Goal: Task Accomplishment & Management: Use online tool/utility

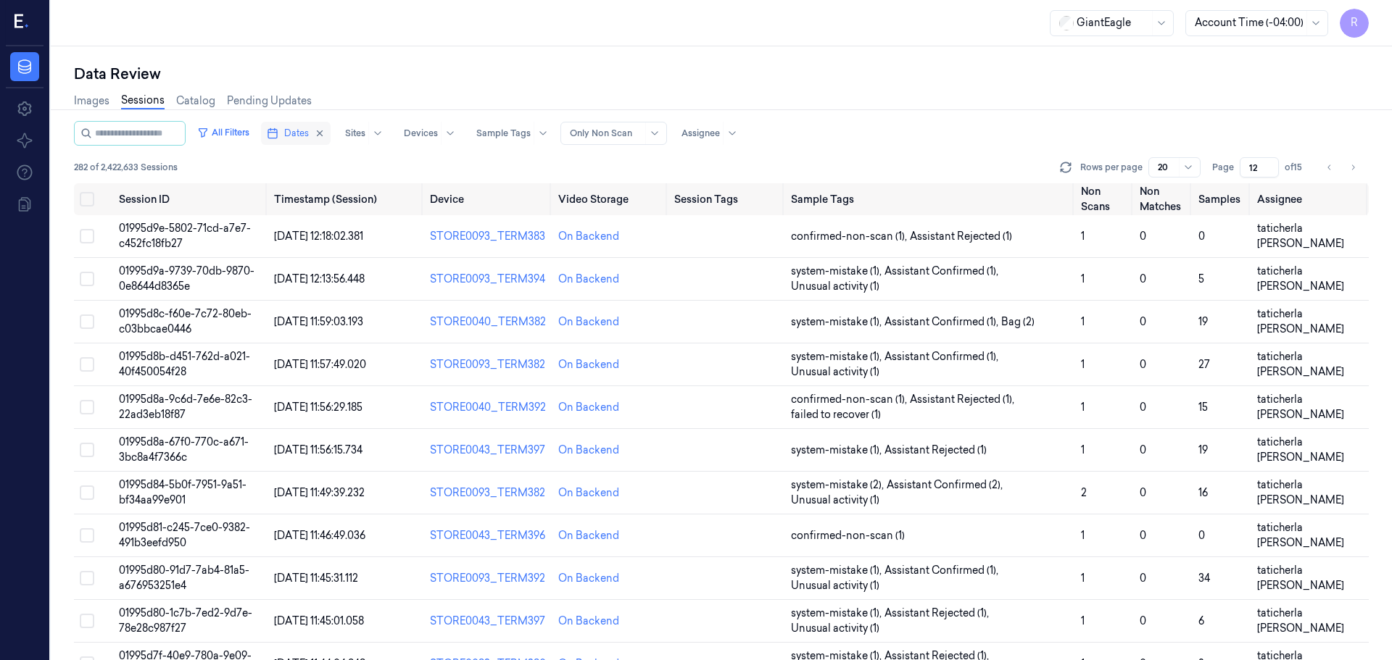
click at [297, 128] on button "Dates" at bounding box center [296, 133] width 70 height 23
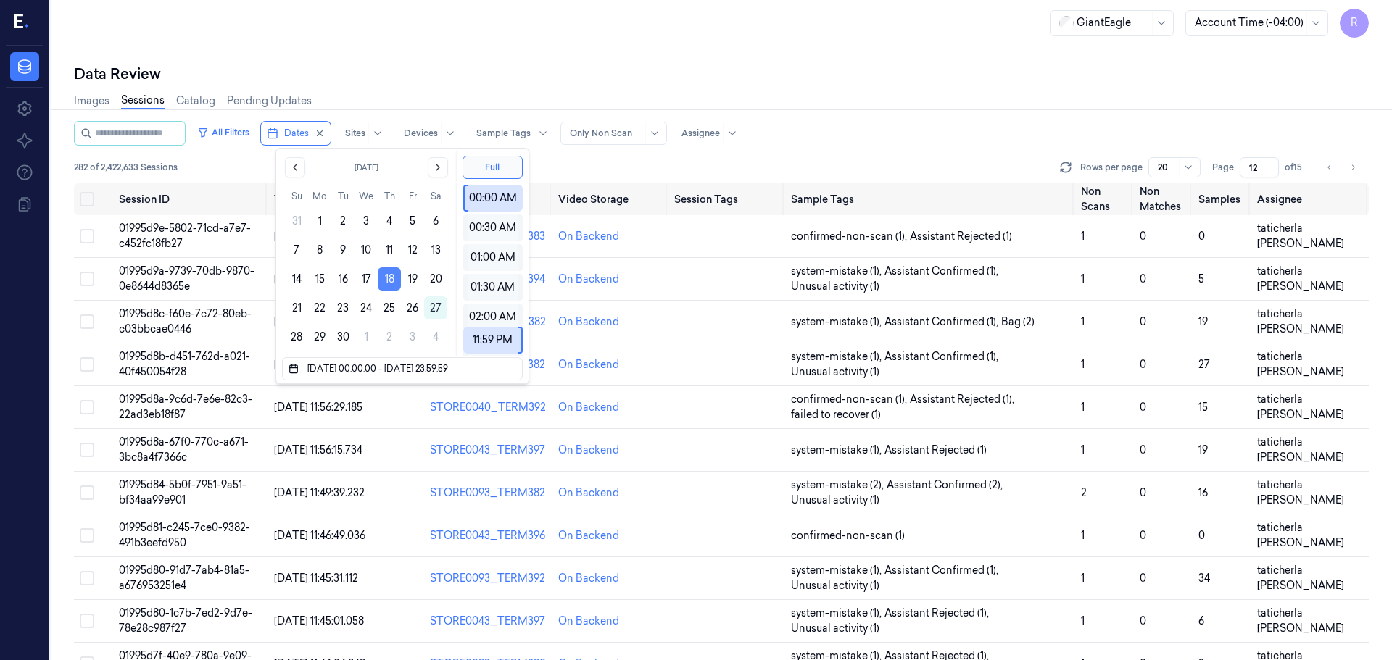
click at [385, 281] on button "18" at bounding box center [389, 279] width 23 height 23
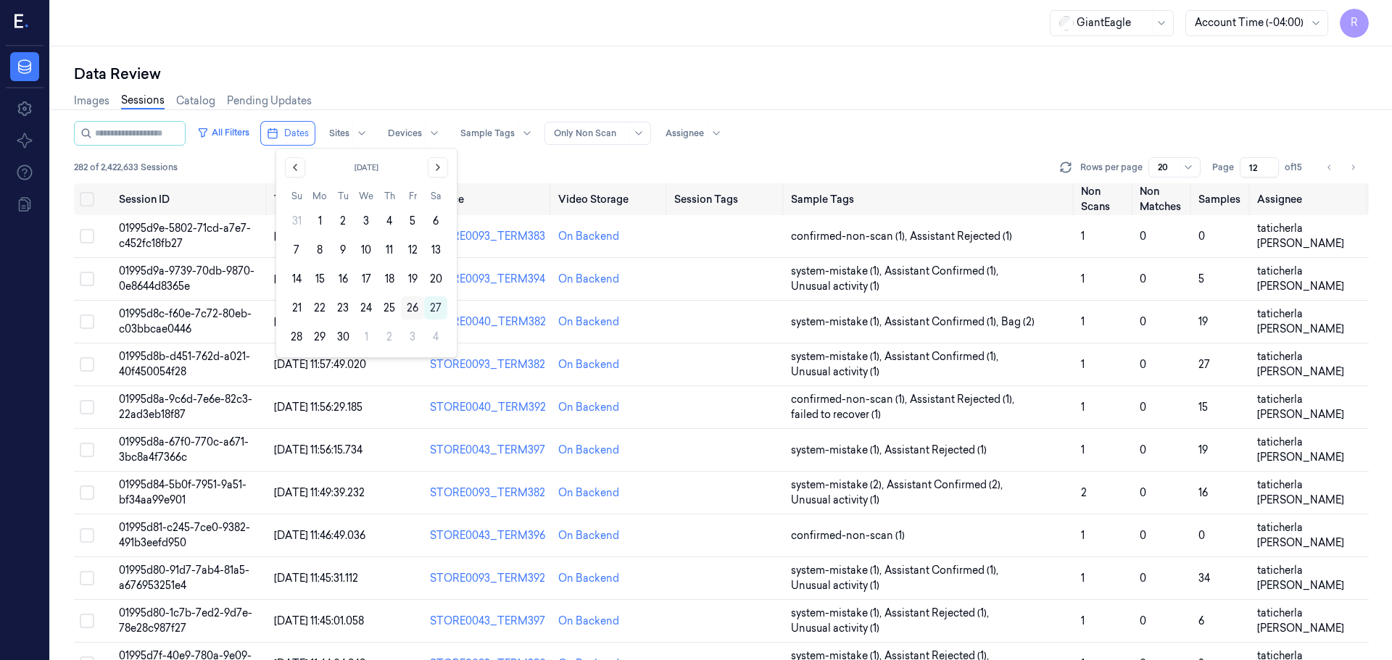
click at [411, 311] on button "26" at bounding box center [412, 308] width 23 height 23
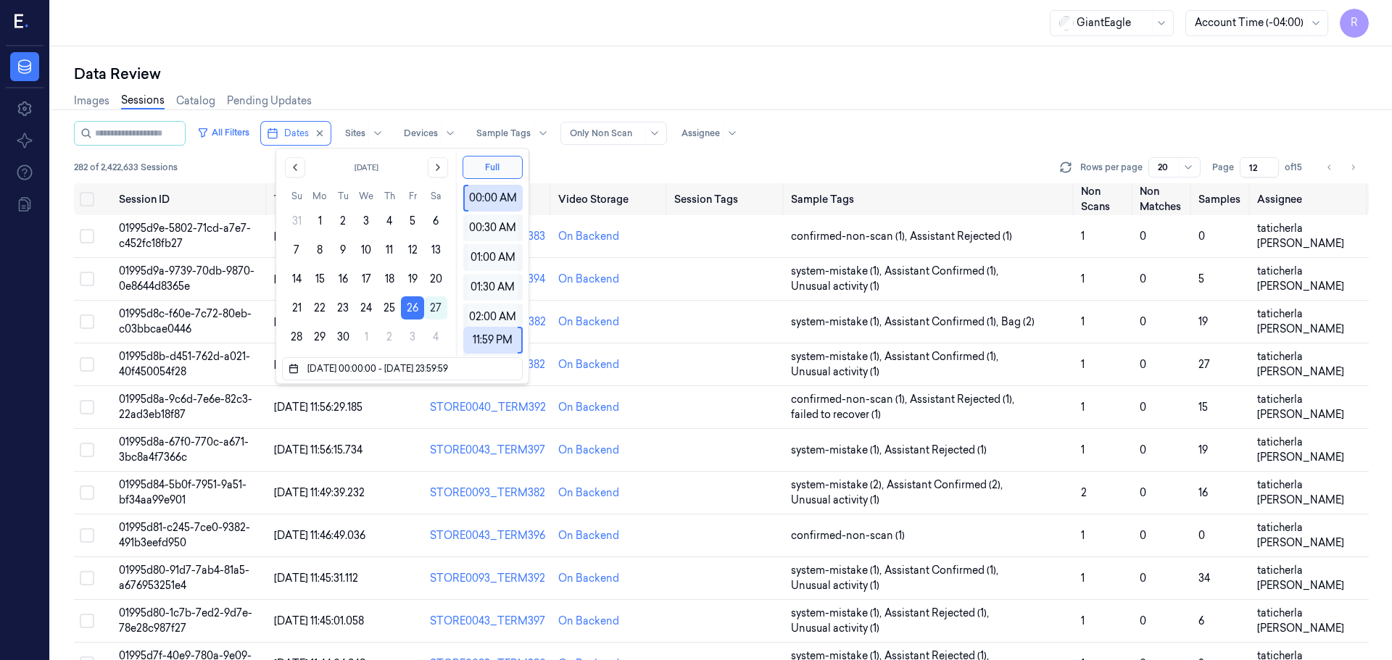
click at [474, 88] on div "Images Sessions Catalog Pending Updates" at bounding box center [721, 102] width 1295 height 37
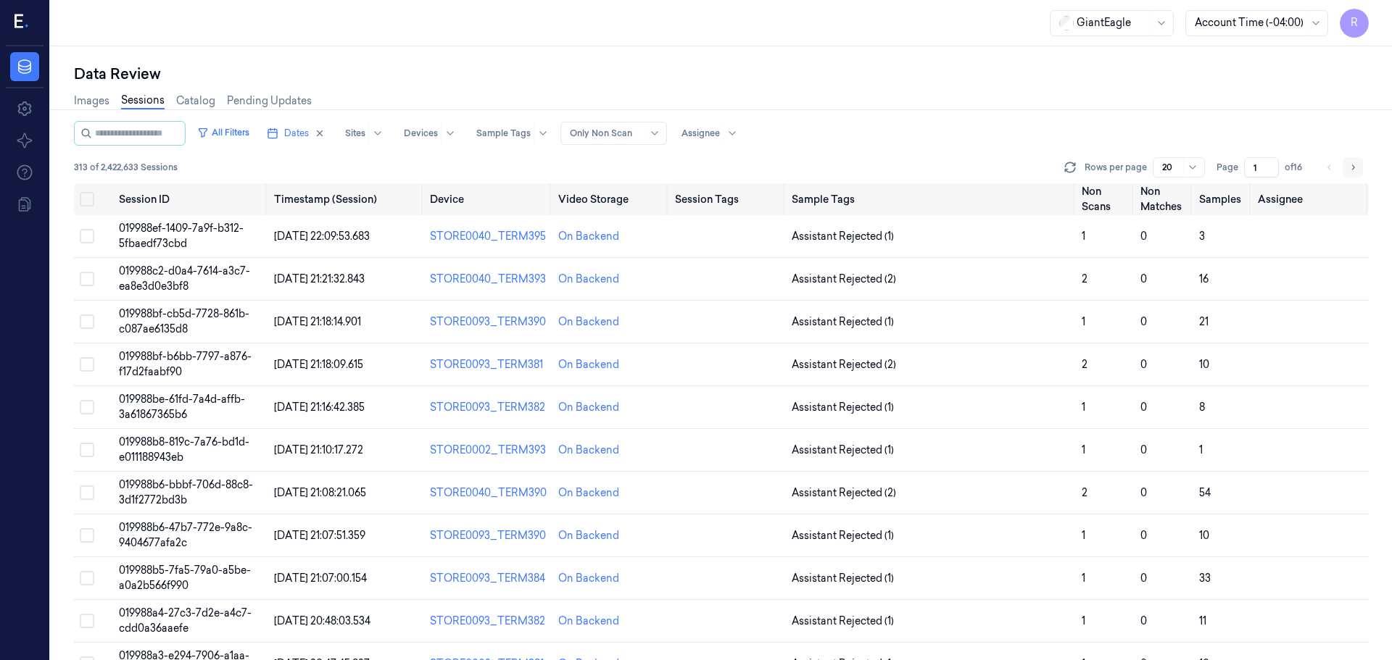
click at [1356, 170] on icon "Go to next page" at bounding box center [1353, 168] width 9 height 12
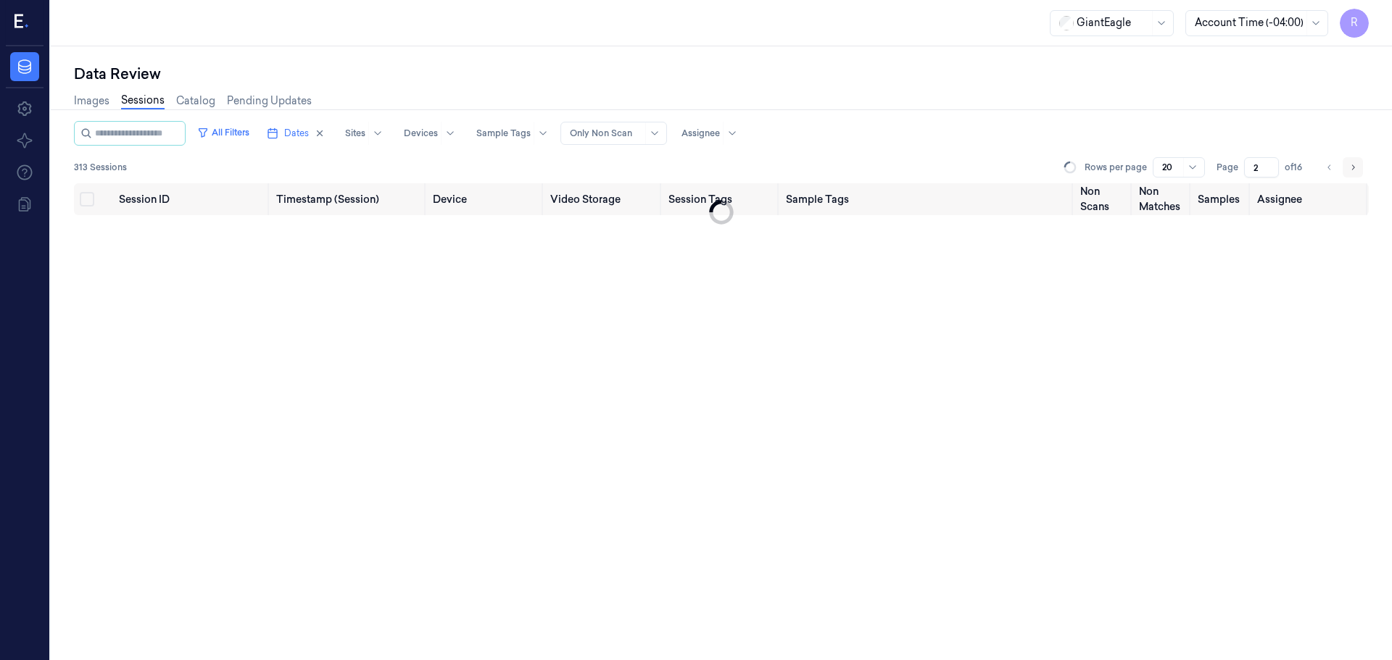
click at [1356, 170] on icon "Go to next page" at bounding box center [1353, 168] width 9 height 12
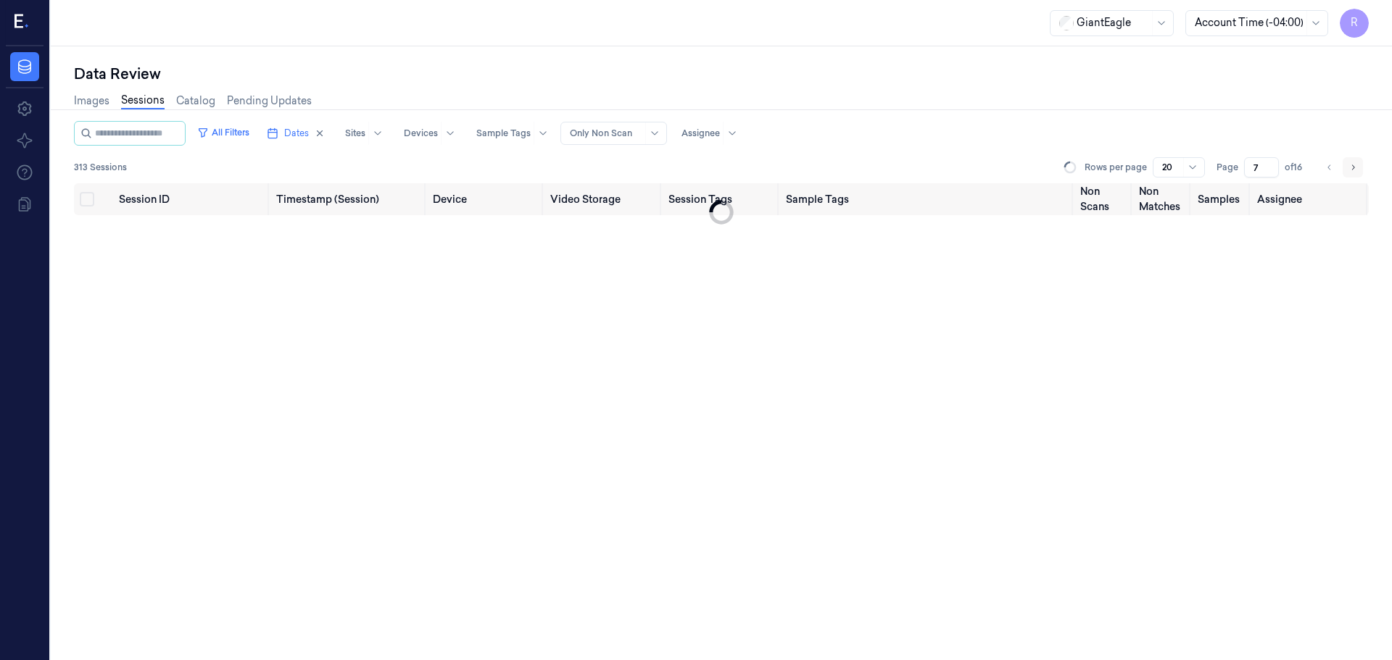
click at [1356, 170] on icon "Go to next page" at bounding box center [1353, 168] width 9 height 12
click at [1354, 170] on icon "Go to next page" at bounding box center [1353, 168] width 9 height 12
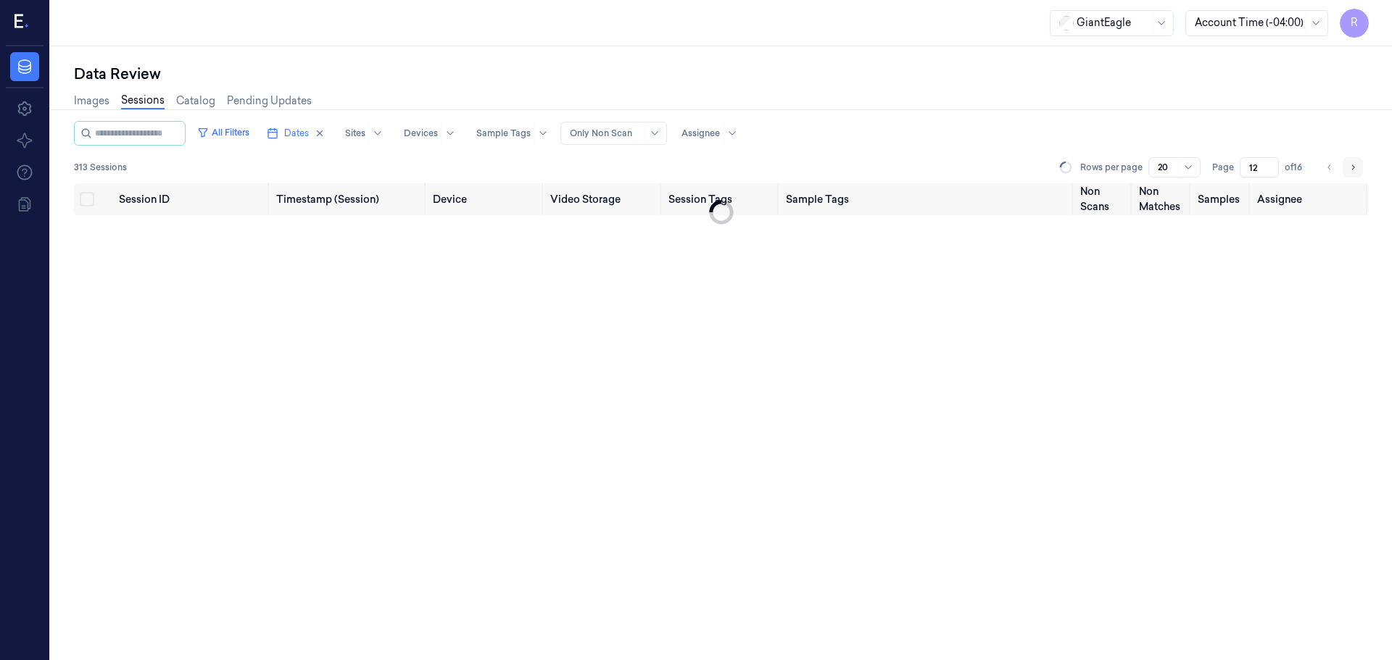
click at [1354, 170] on icon "Go to next page" at bounding box center [1353, 168] width 9 height 12
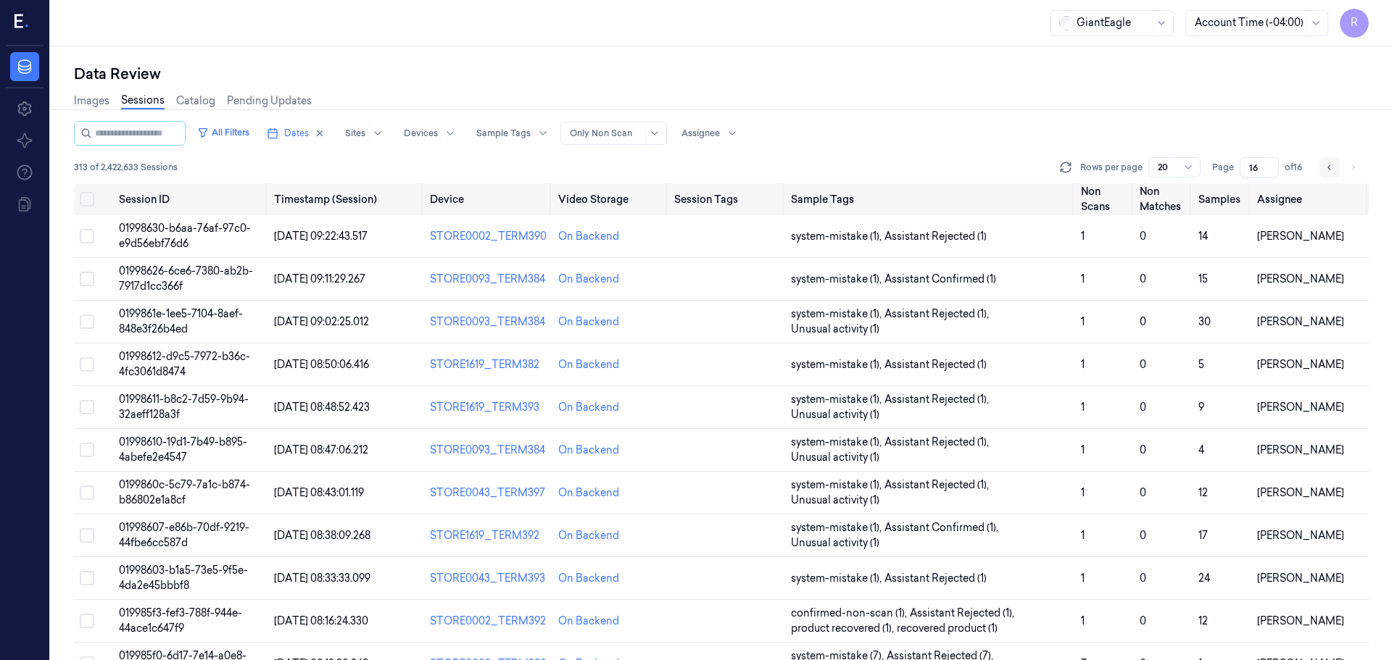
click at [1326, 170] on icon "Go to previous page" at bounding box center [1329, 168] width 9 height 12
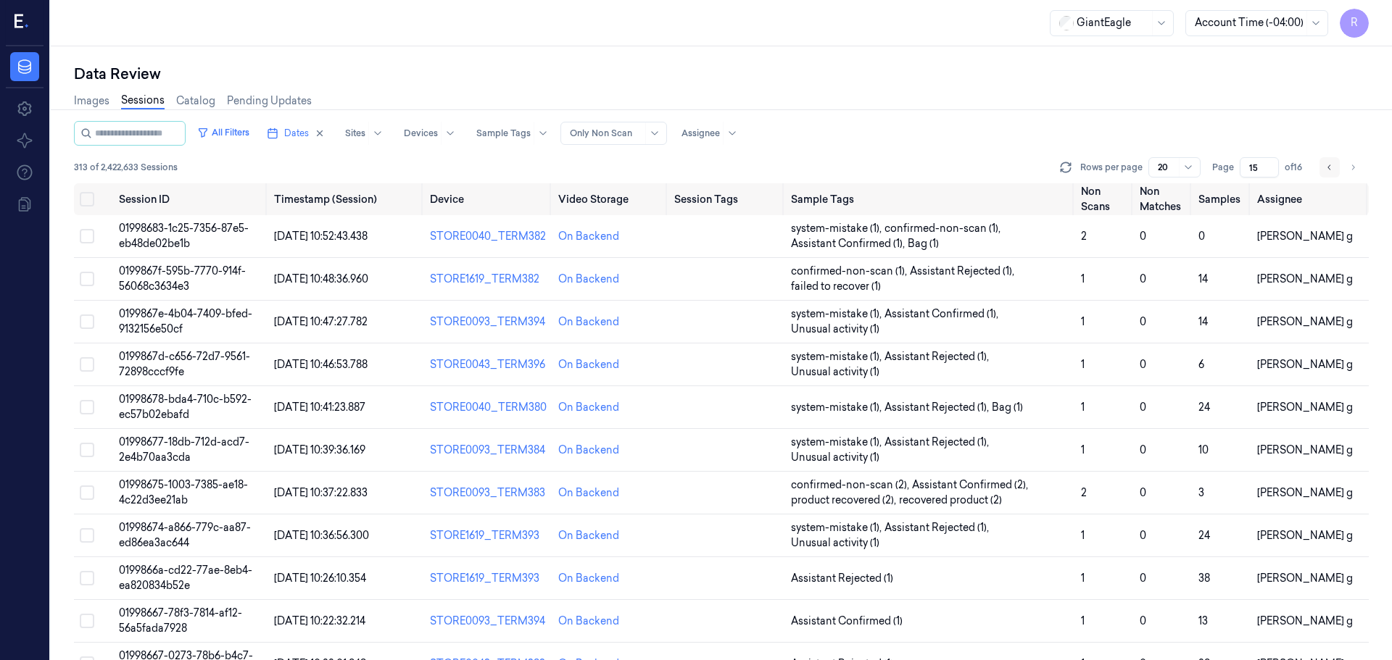
click at [1326, 170] on icon "Go to previous page" at bounding box center [1329, 168] width 9 height 12
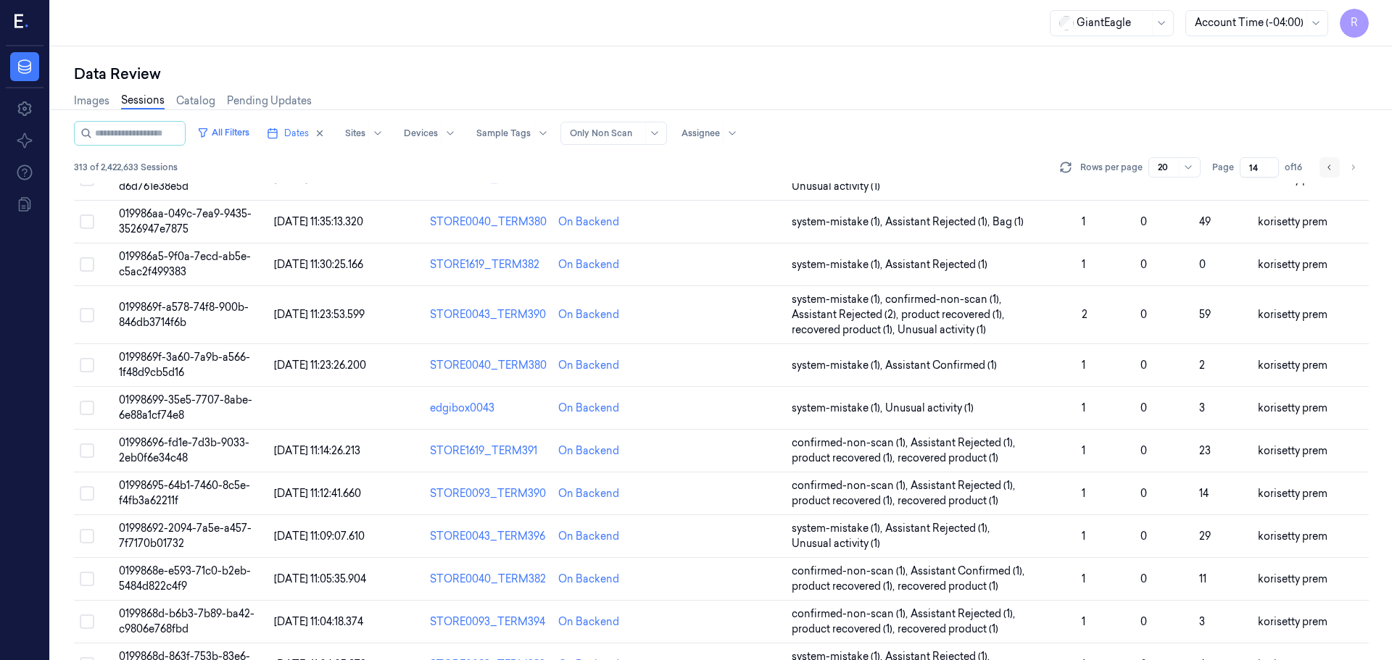
scroll to position [250, 0]
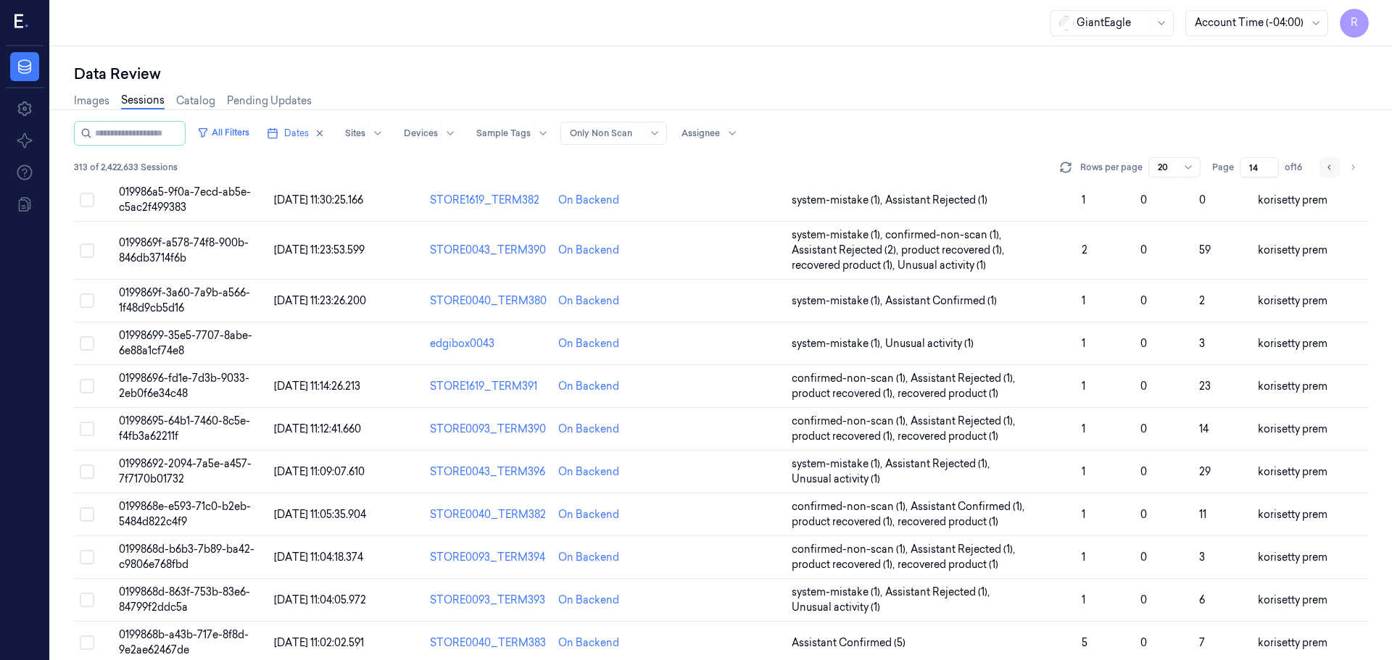
click at [1326, 170] on icon "Go to previous page" at bounding box center [1329, 168] width 9 height 12
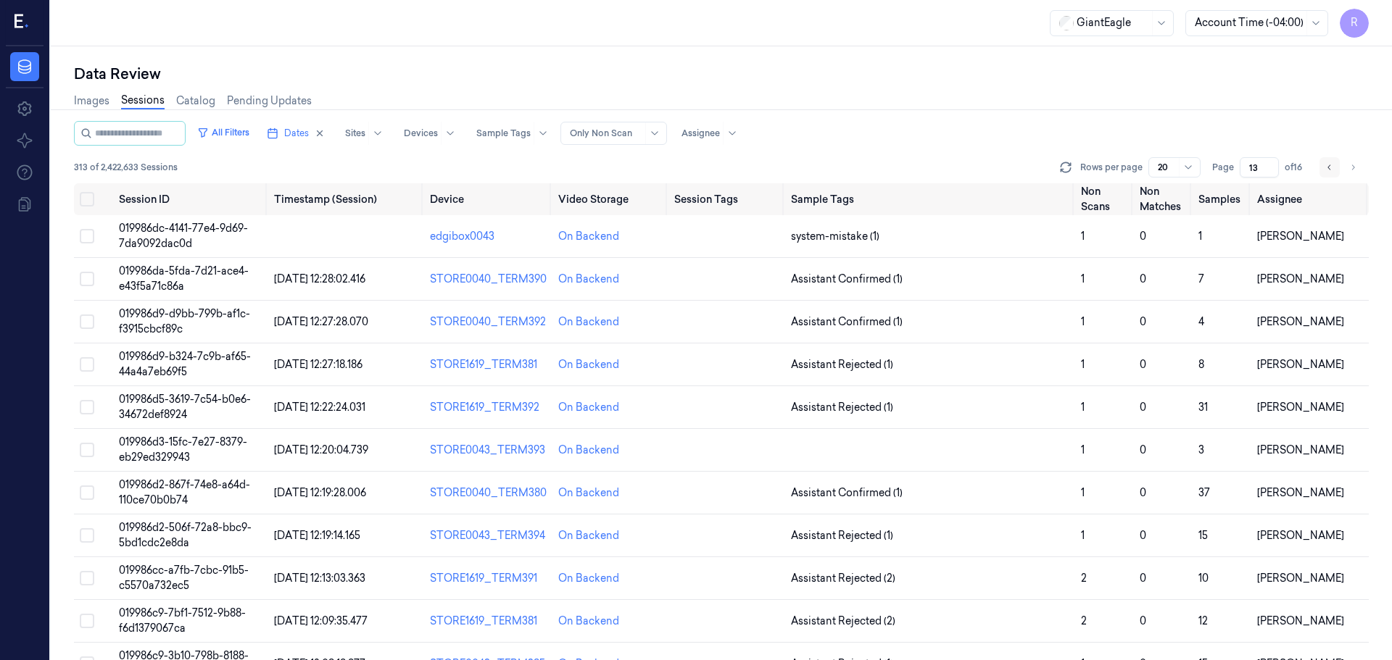
click at [1326, 170] on icon "Go to previous page" at bounding box center [1329, 168] width 9 height 12
type input "12"
click at [939, 246] on td "Assistant Rejected (2)" at bounding box center [930, 236] width 290 height 43
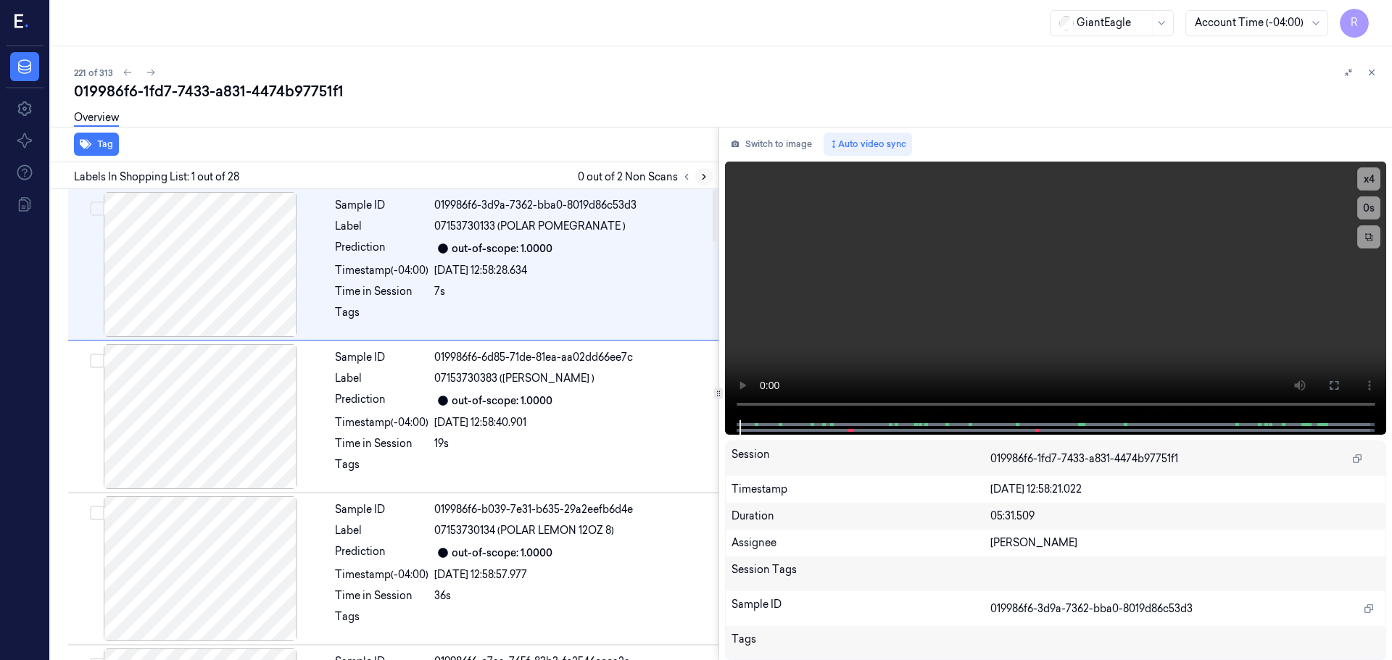
click at [705, 174] on icon at bounding box center [704, 177] width 10 height 10
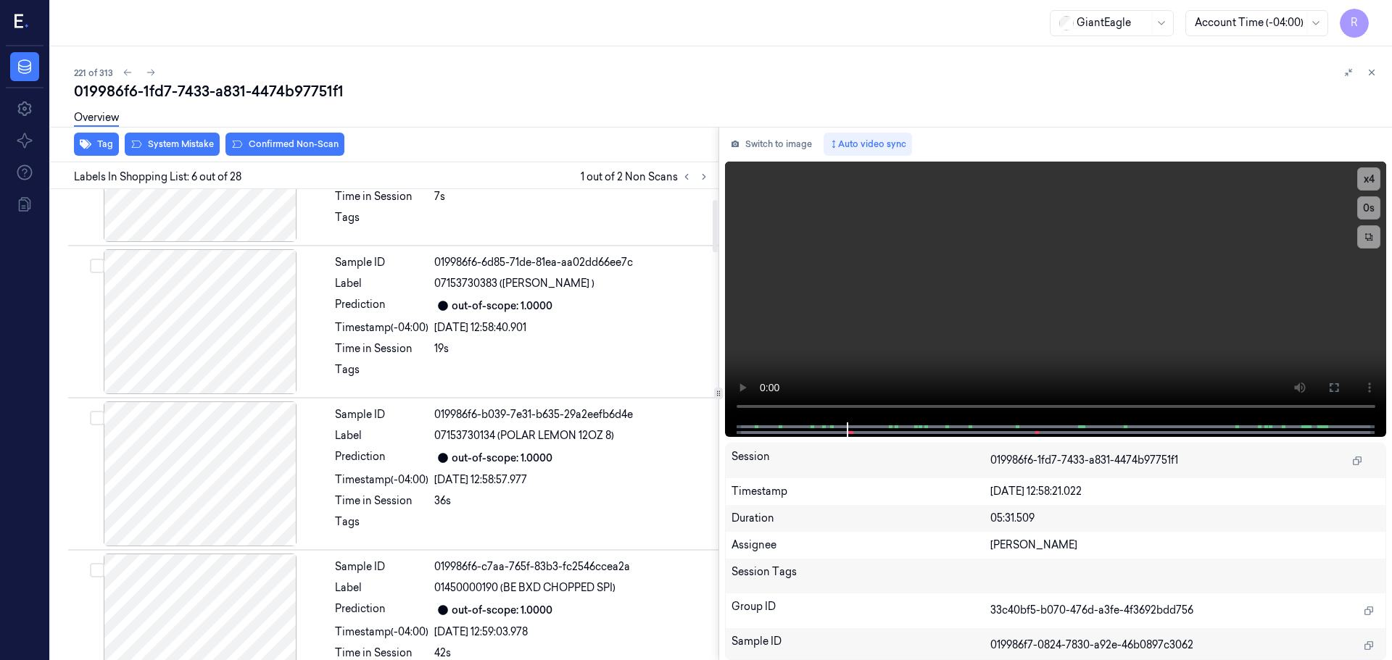
scroll to position [94, 0]
click at [688, 183] on button at bounding box center [686, 176] width 17 height 17
click at [700, 171] on button at bounding box center [703, 176] width 17 height 17
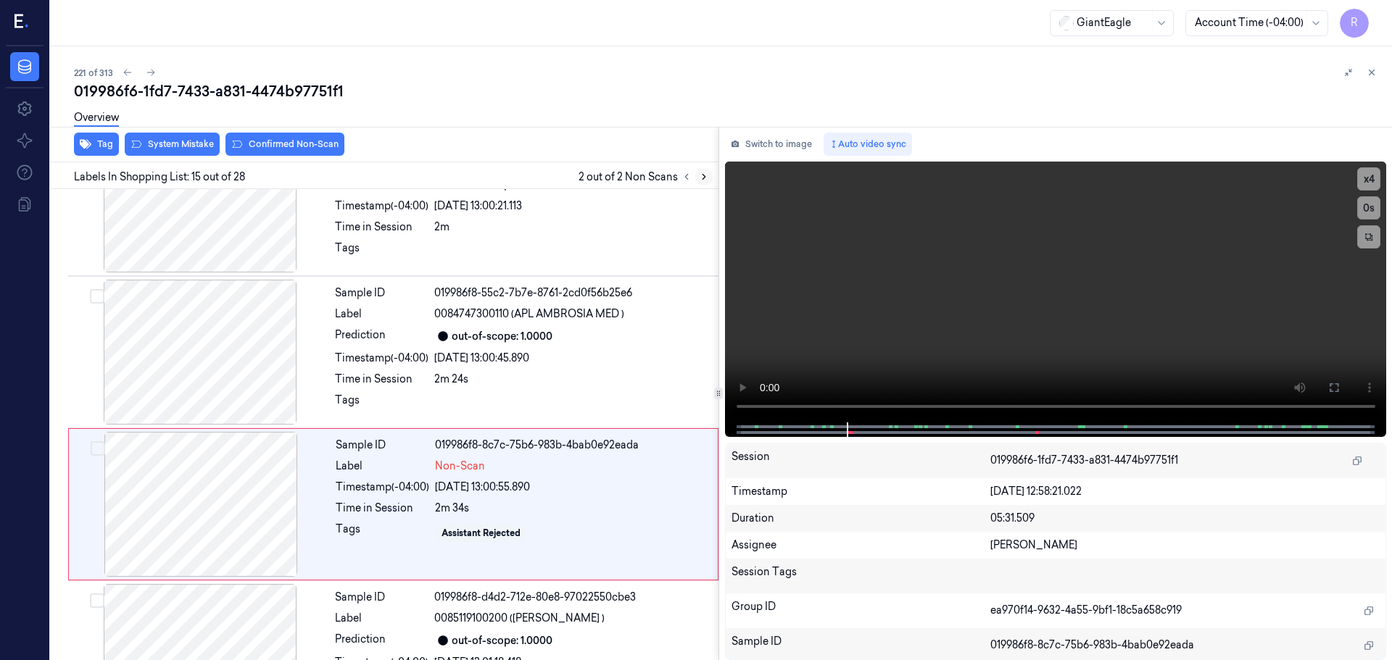
click at [700, 171] on button at bounding box center [703, 176] width 17 height 17
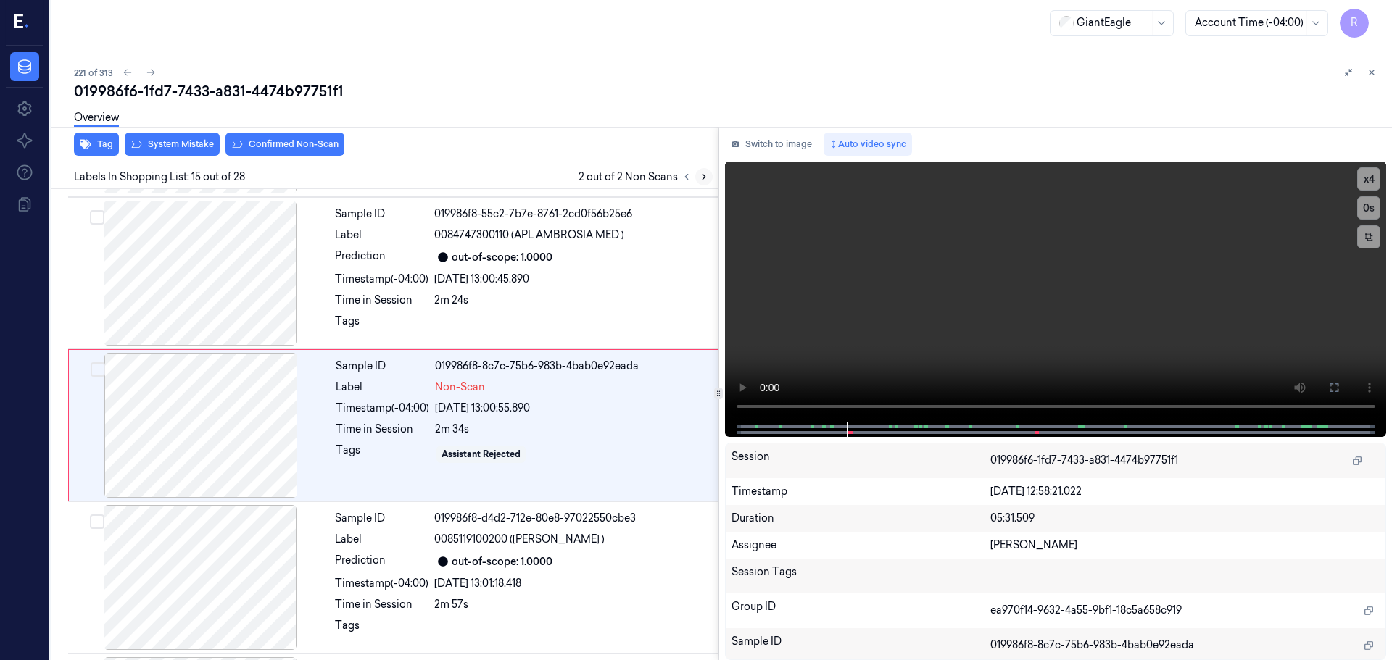
scroll to position [1971, 0]
click at [700, 171] on button at bounding box center [703, 176] width 17 height 17
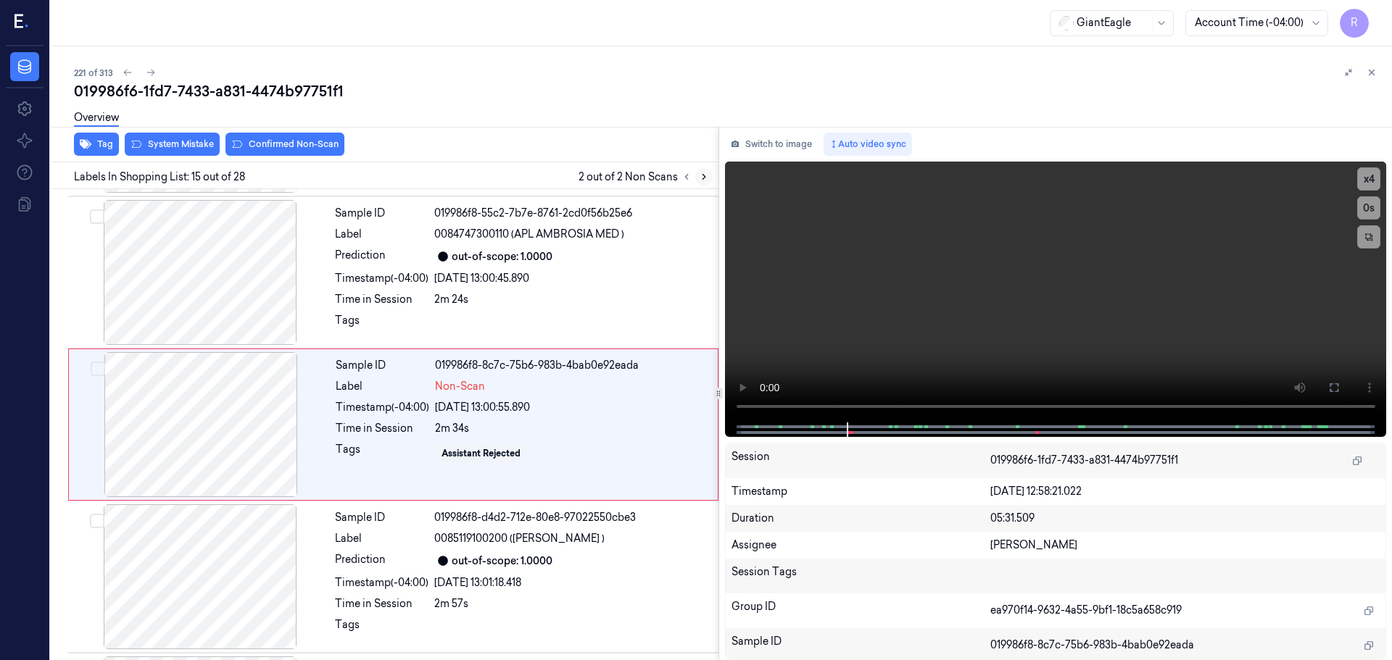
click at [700, 171] on button at bounding box center [703, 176] width 17 height 17
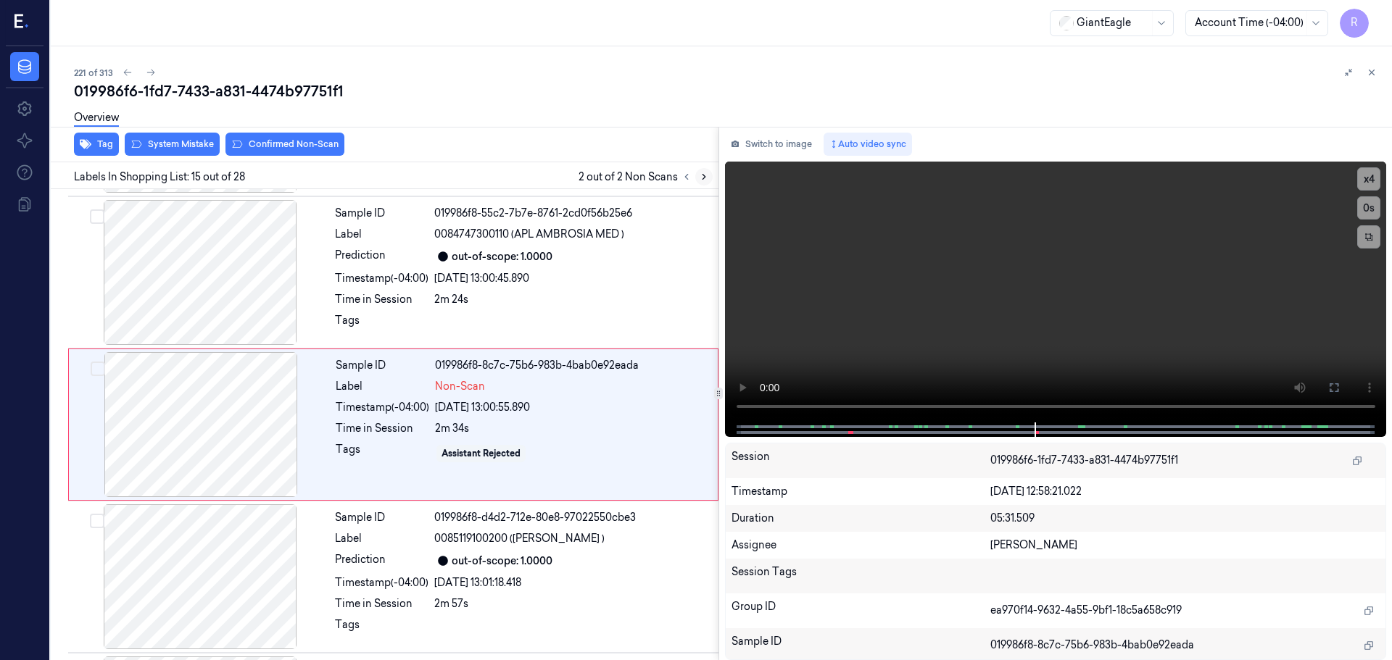
click at [700, 171] on button at bounding box center [703, 176] width 17 height 17
click at [689, 176] on button at bounding box center [686, 176] width 17 height 17
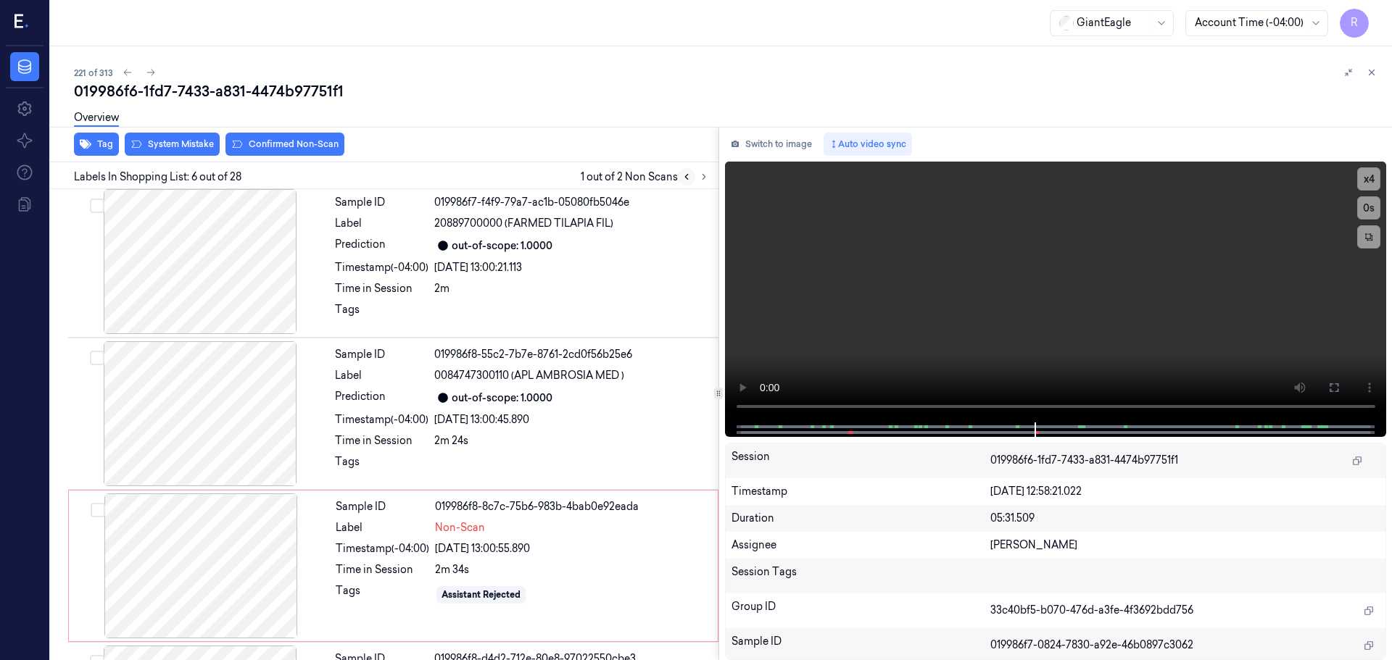
click at [689, 176] on icon at bounding box center [687, 177] width 10 height 10
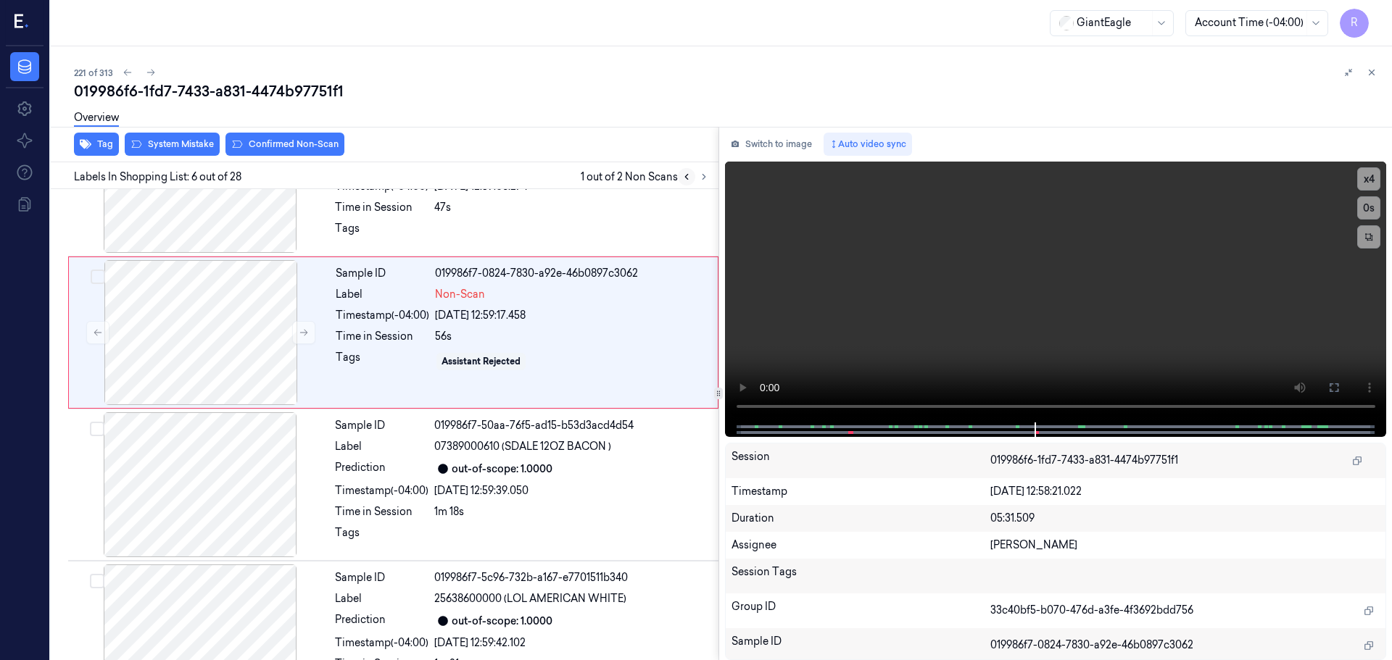
click at [689, 176] on icon at bounding box center [687, 177] width 10 height 10
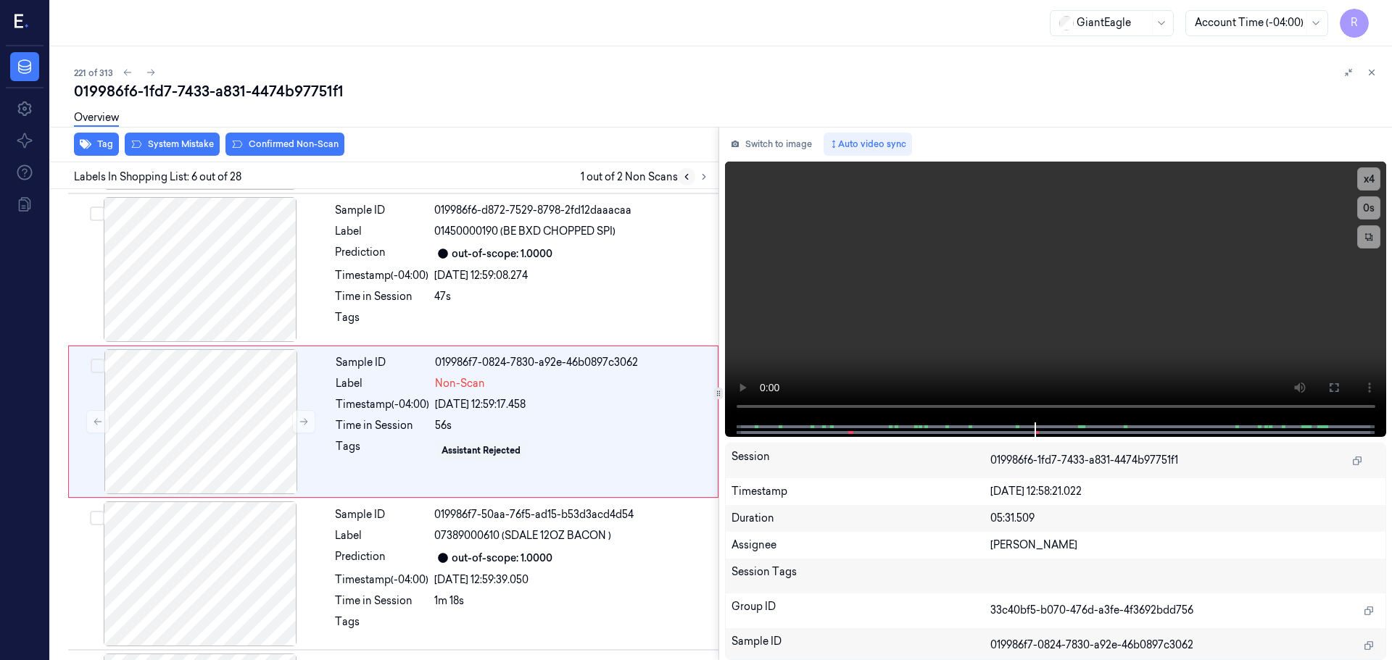
click at [689, 176] on icon at bounding box center [687, 177] width 10 height 10
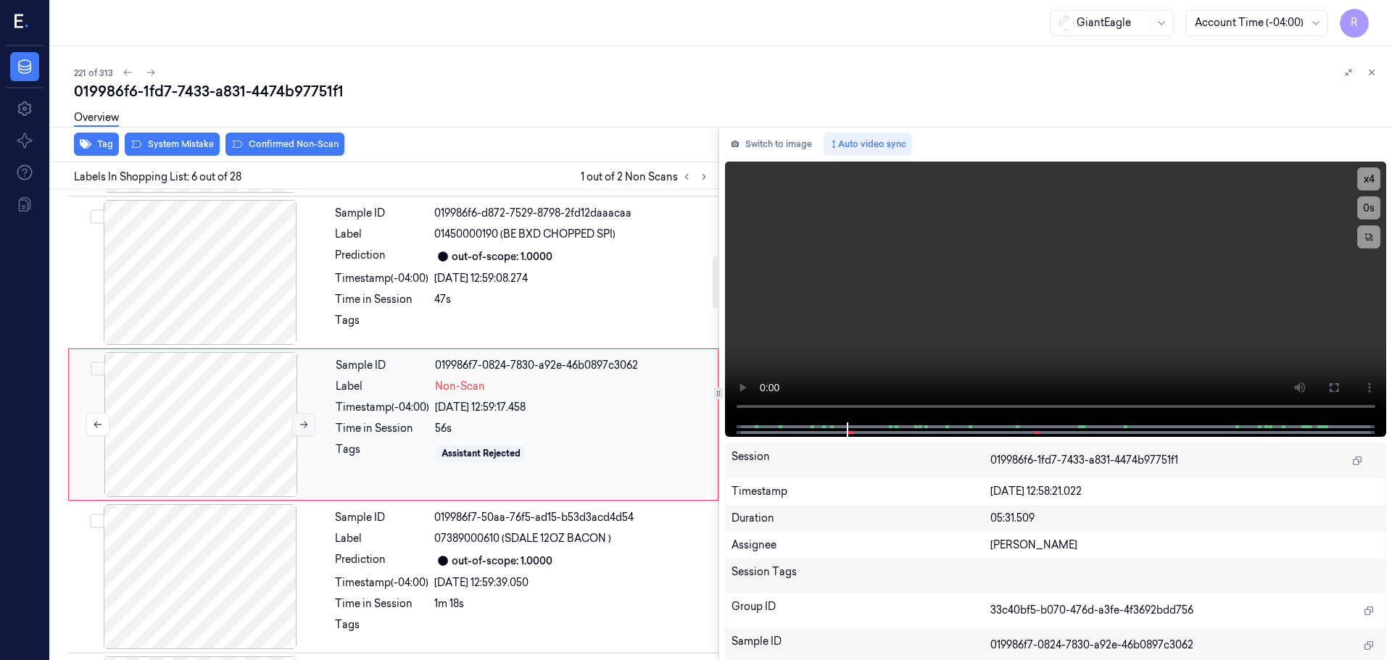
click at [299, 427] on icon at bounding box center [304, 425] width 10 height 10
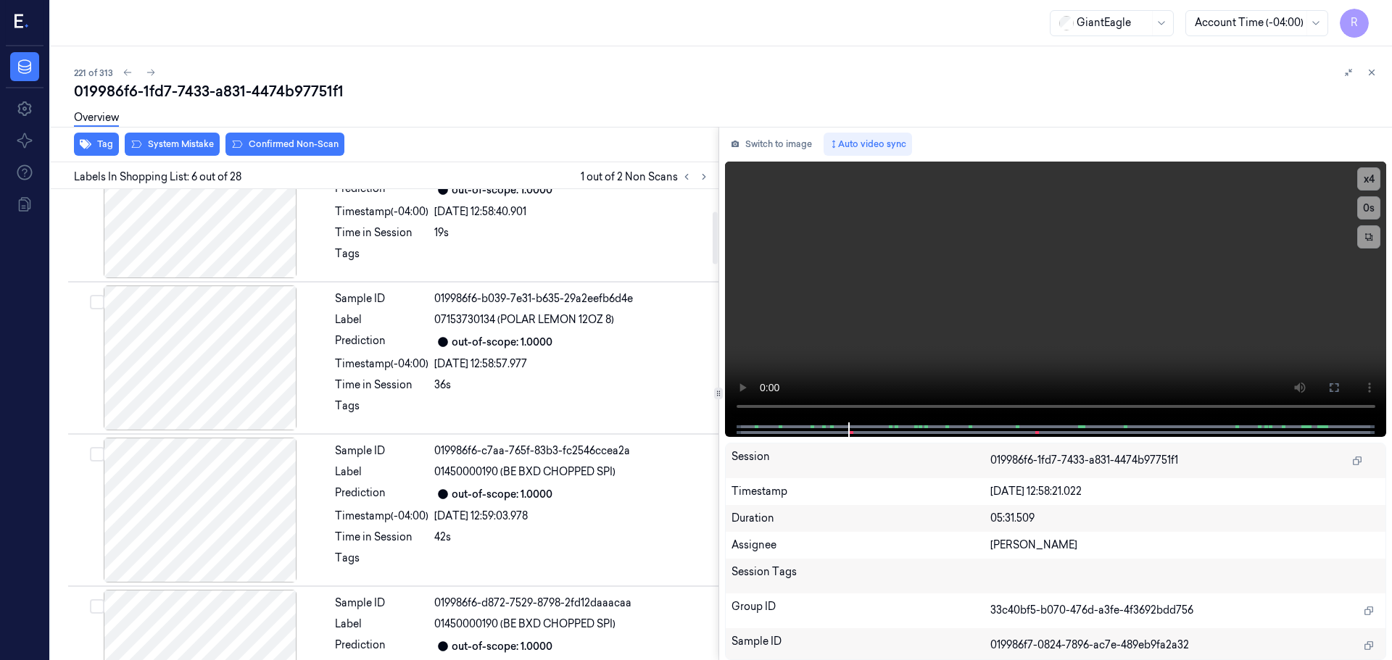
scroll to position [218, 0]
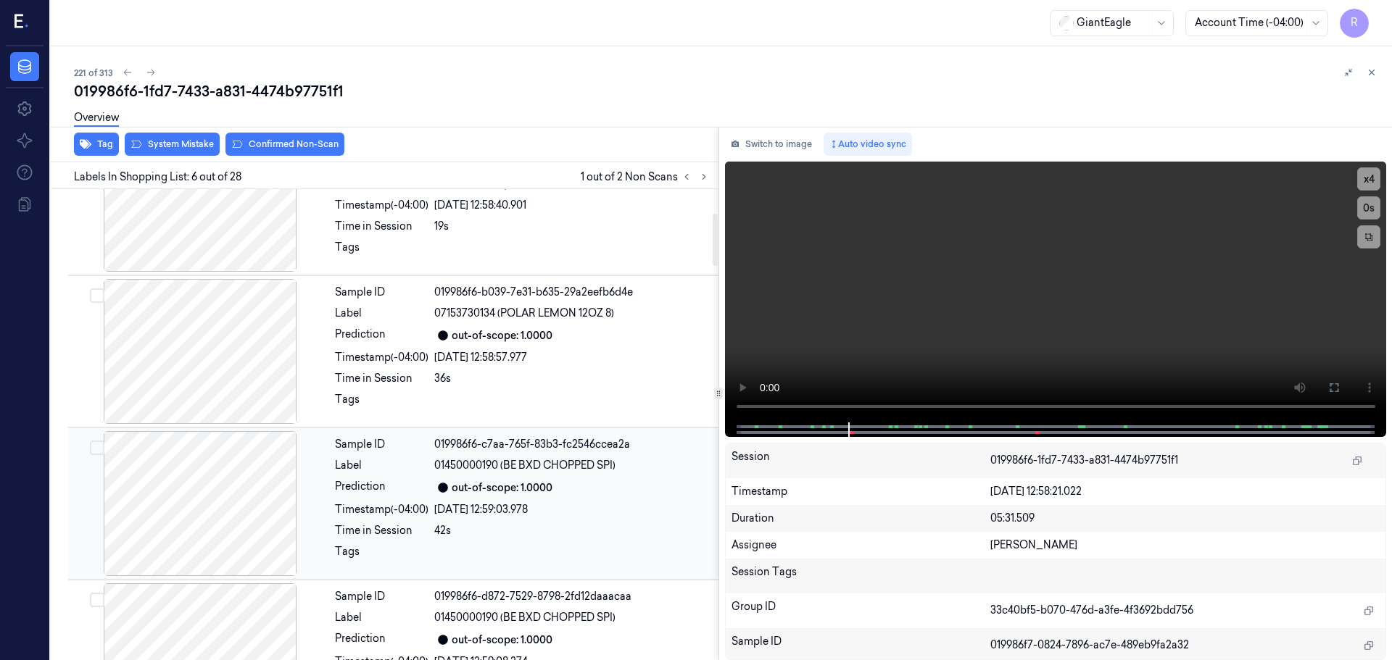
click at [253, 508] on div at bounding box center [200, 503] width 258 height 145
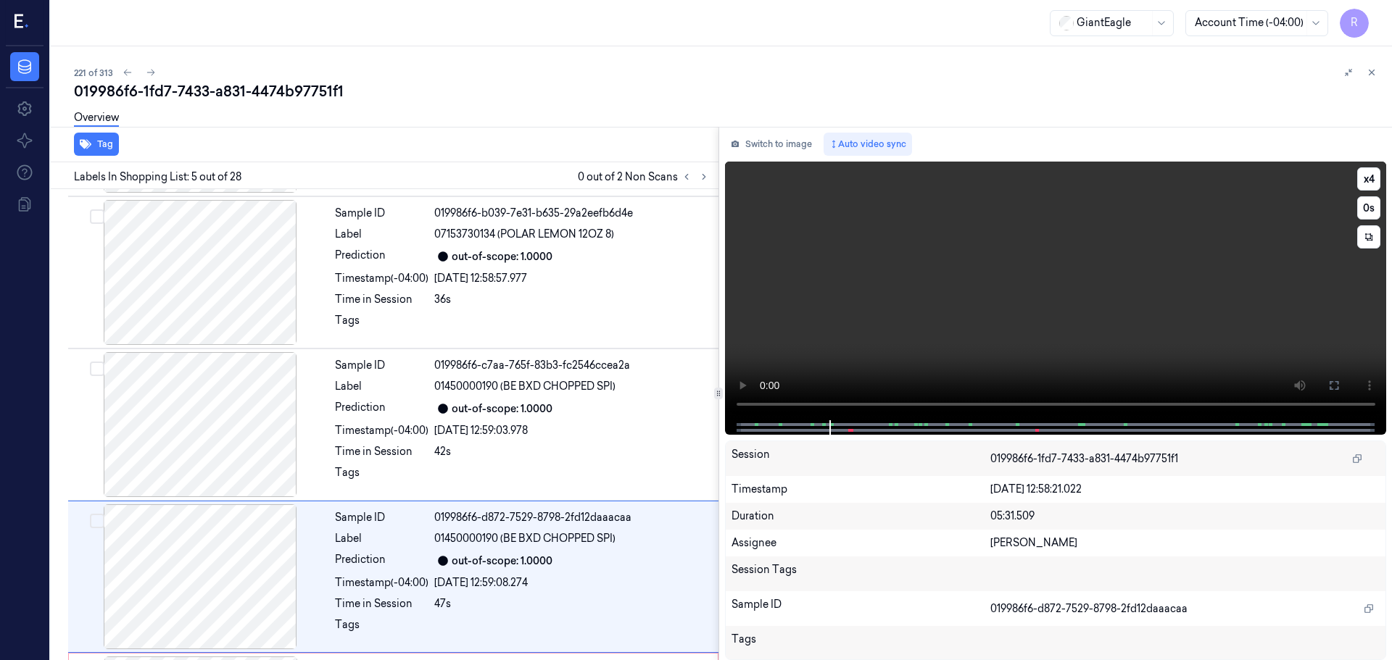
scroll to position [449, 0]
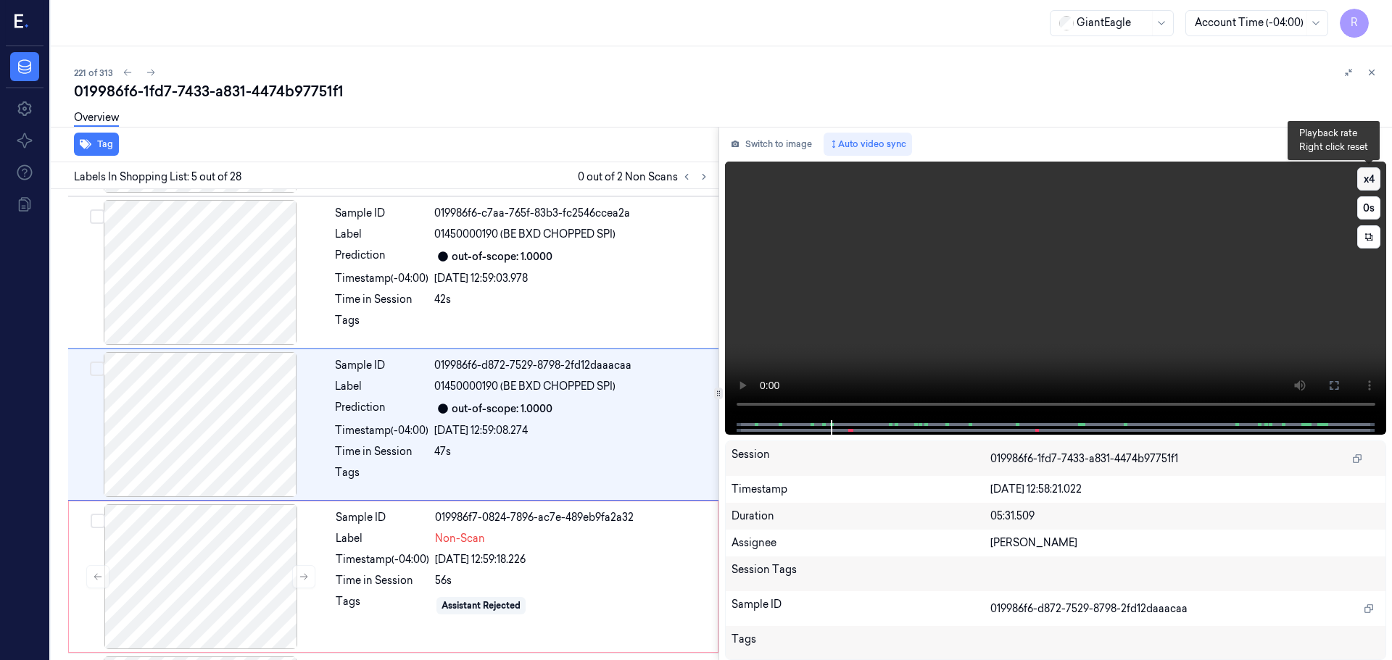
click at [1359, 176] on button "x 4" at bounding box center [1368, 178] width 23 height 23
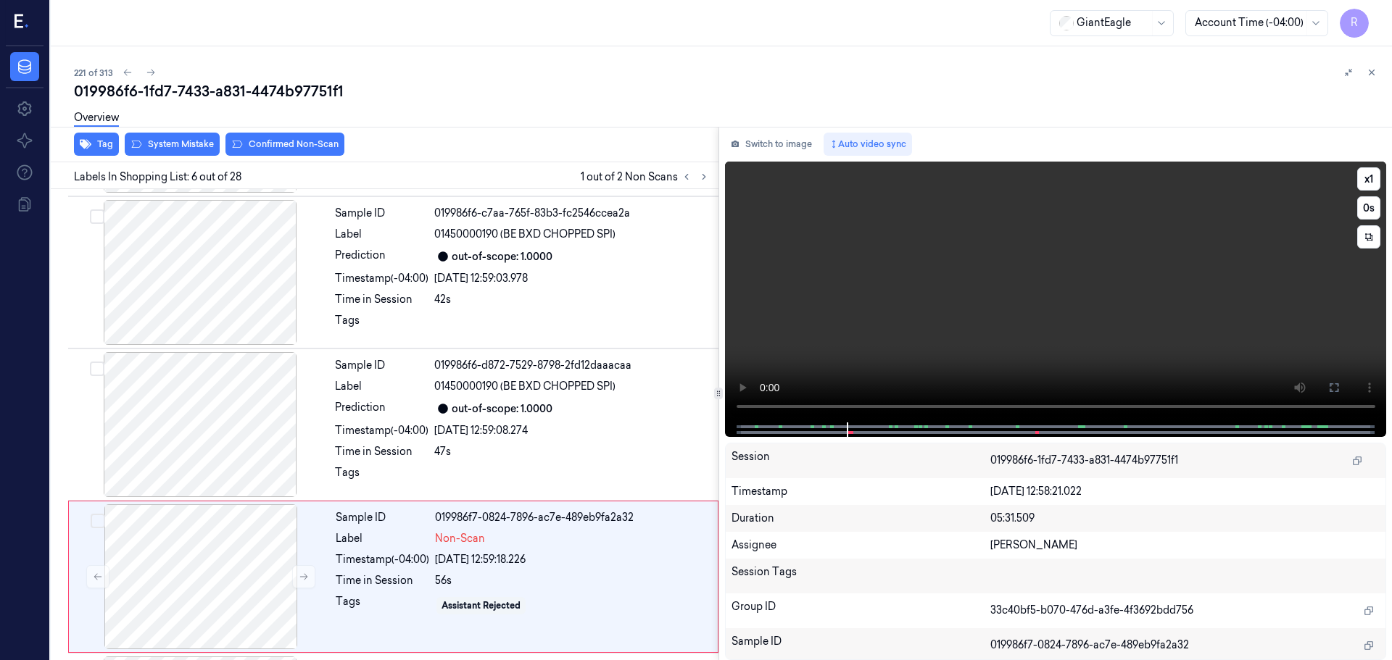
scroll to position [601, 0]
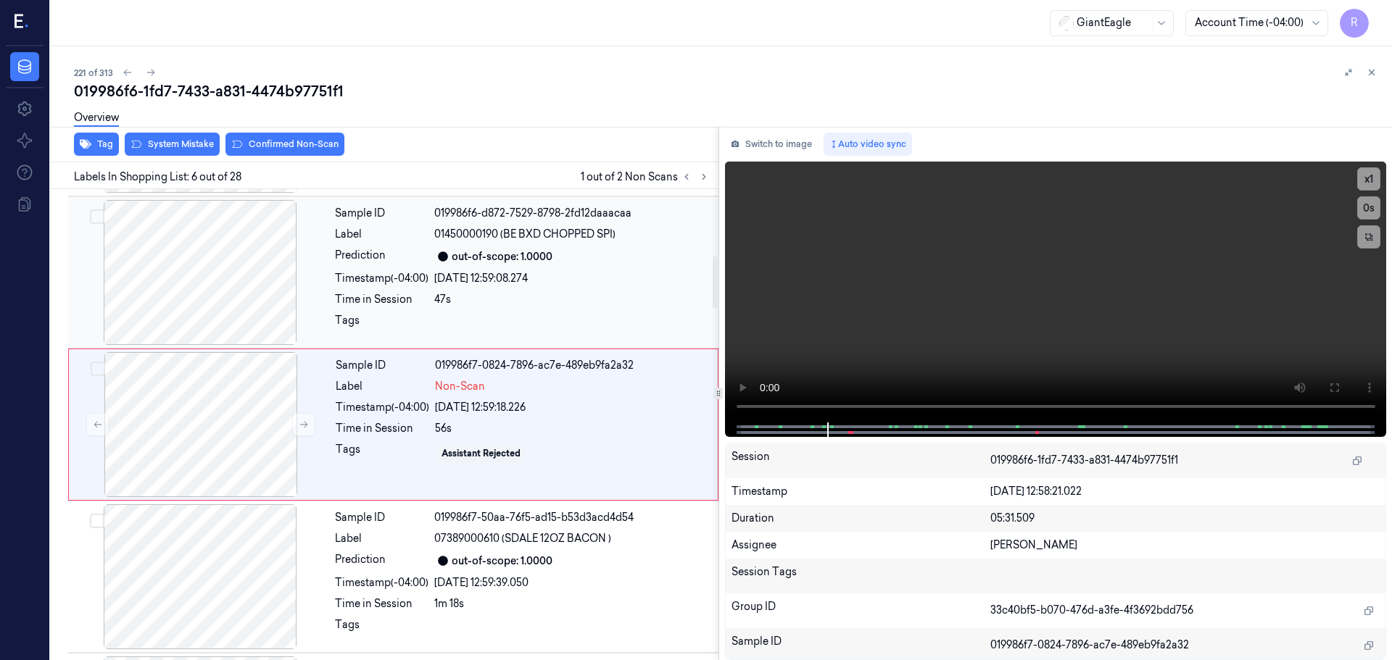
click at [221, 285] on div at bounding box center [200, 272] width 258 height 145
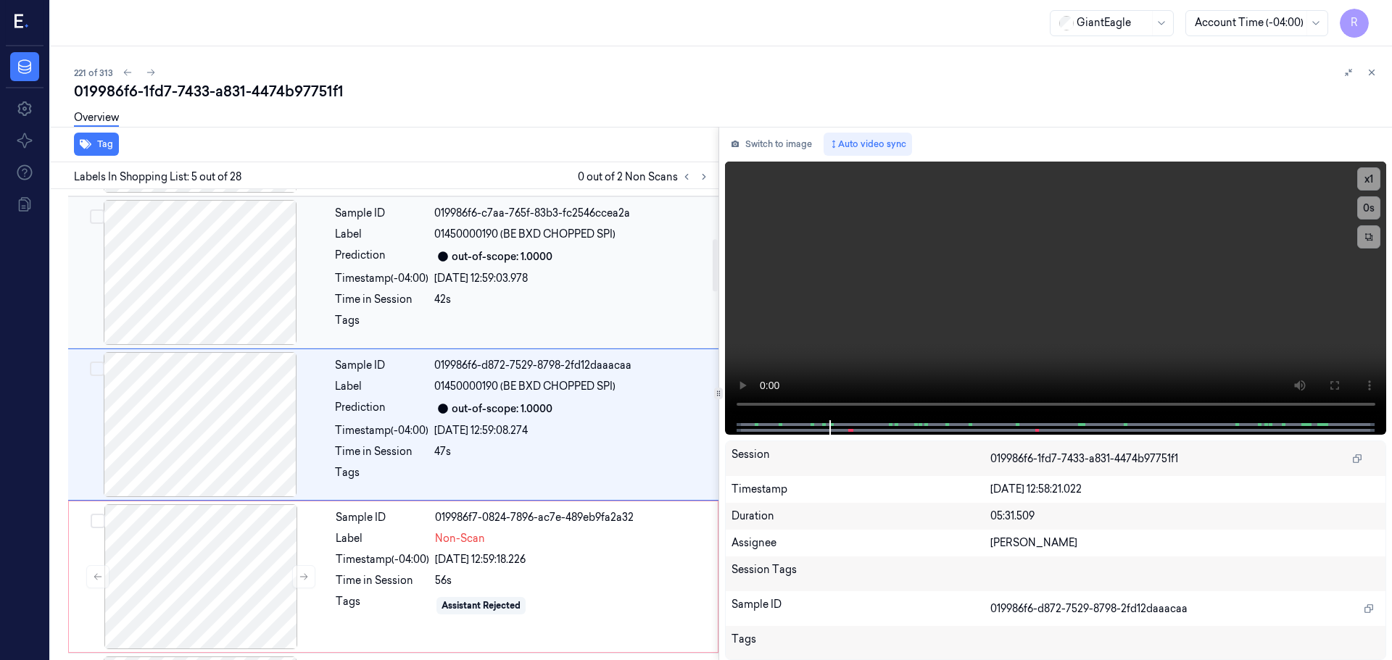
click at [208, 289] on div at bounding box center [200, 272] width 258 height 145
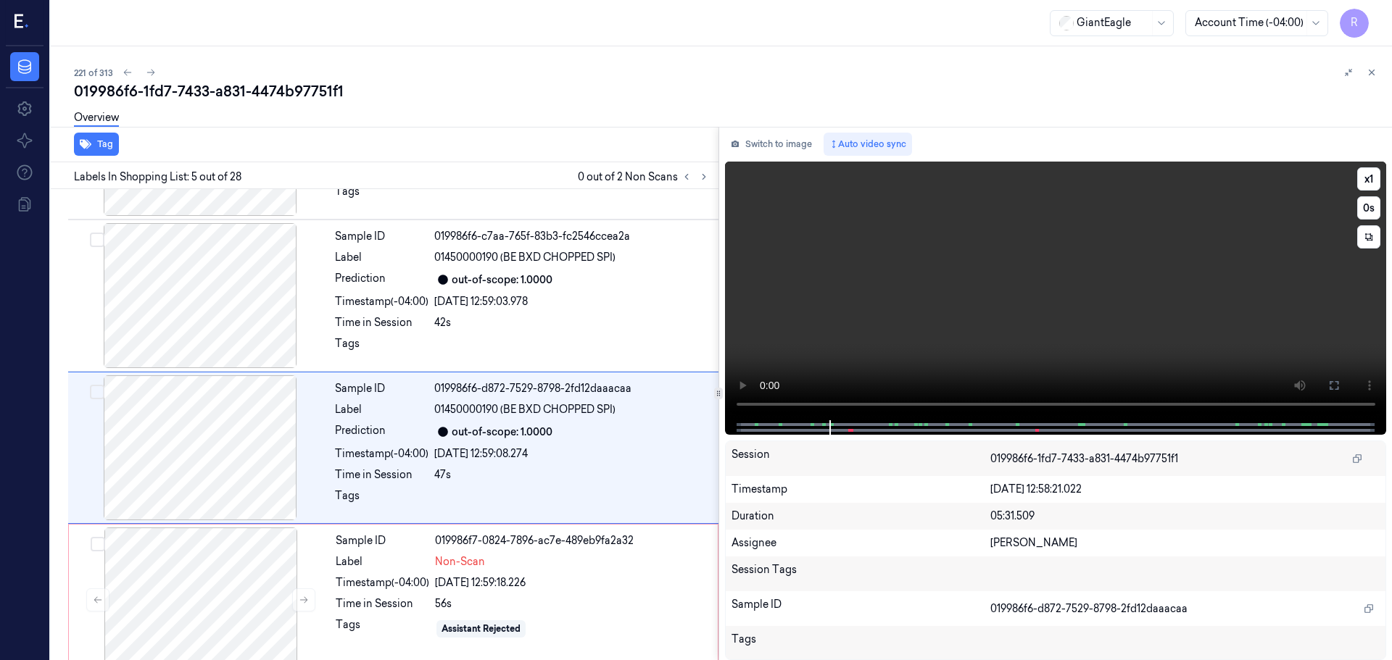
scroll to position [449, 0]
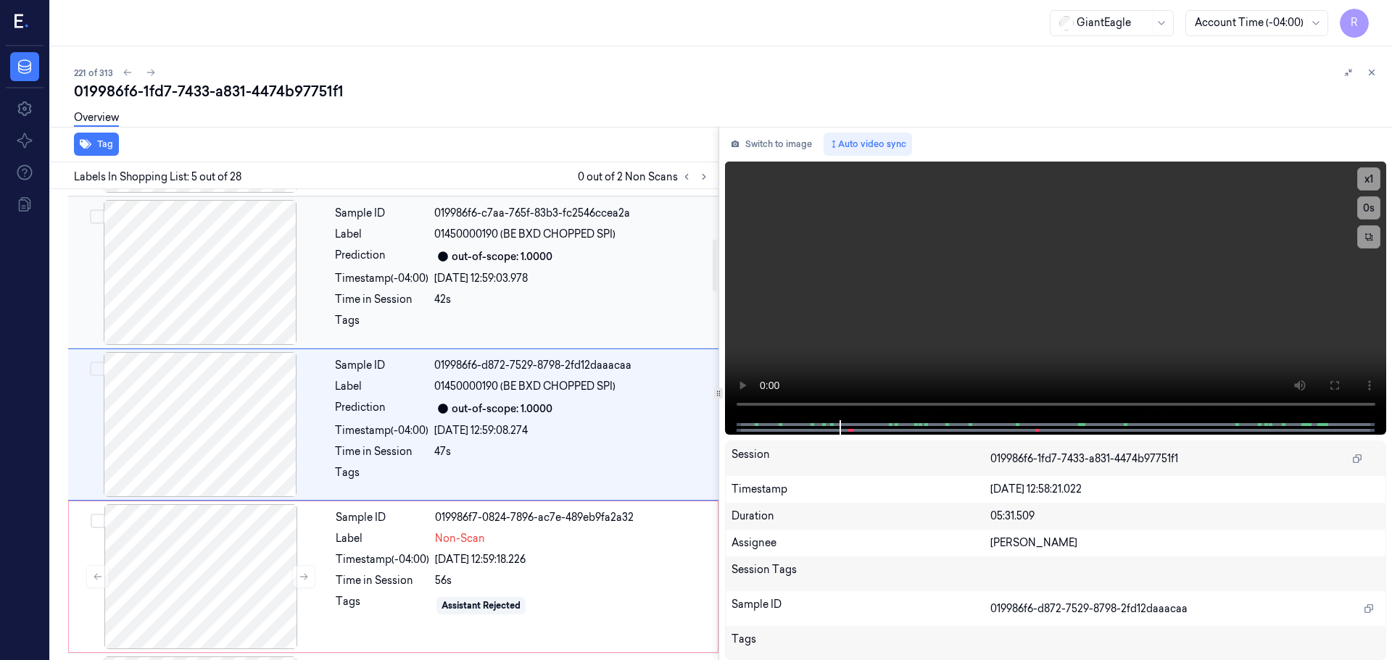
click at [418, 241] on div "Label" at bounding box center [382, 234] width 94 height 15
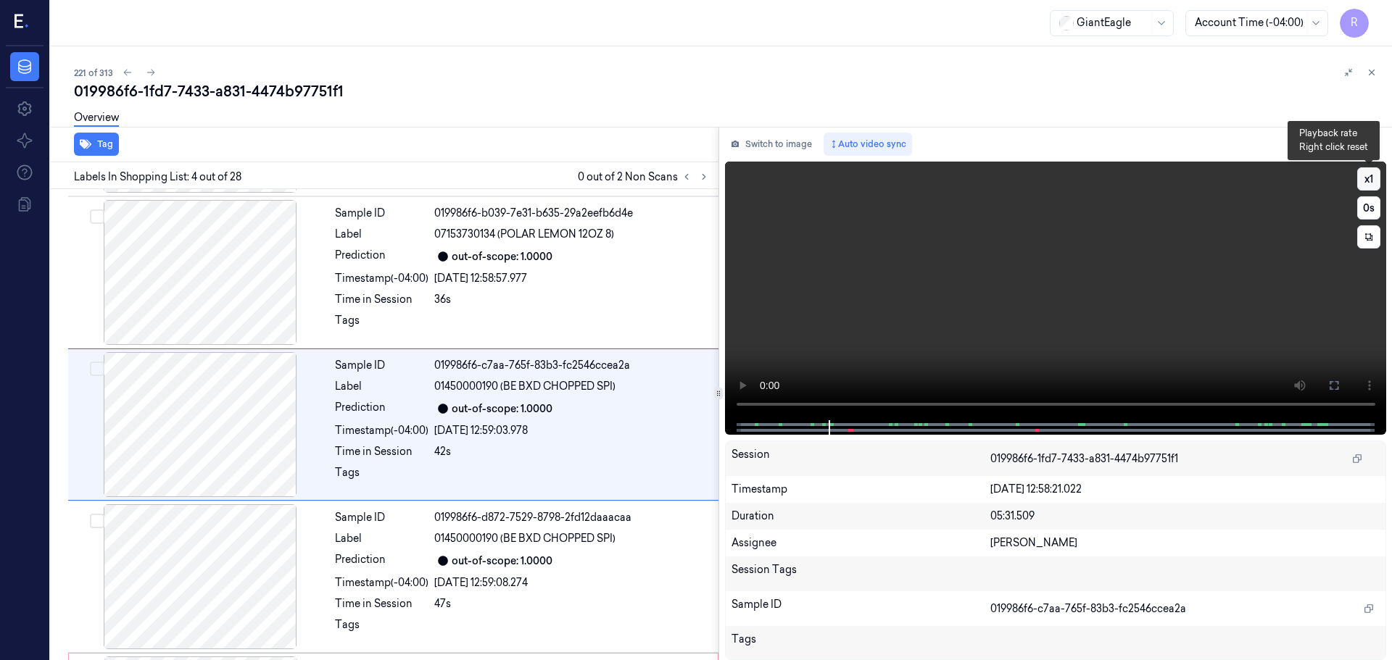
click at [1372, 178] on button "x 1" at bounding box center [1368, 178] width 23 height 23
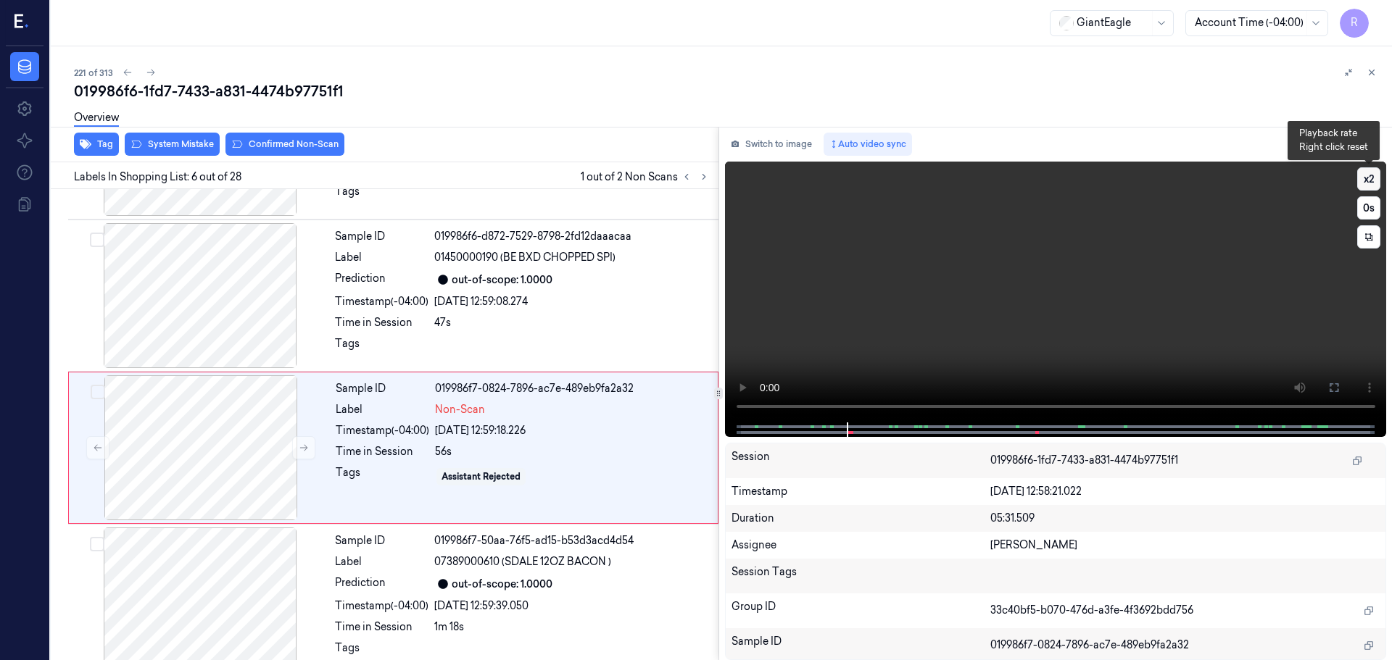
scroll to position [601, 0]
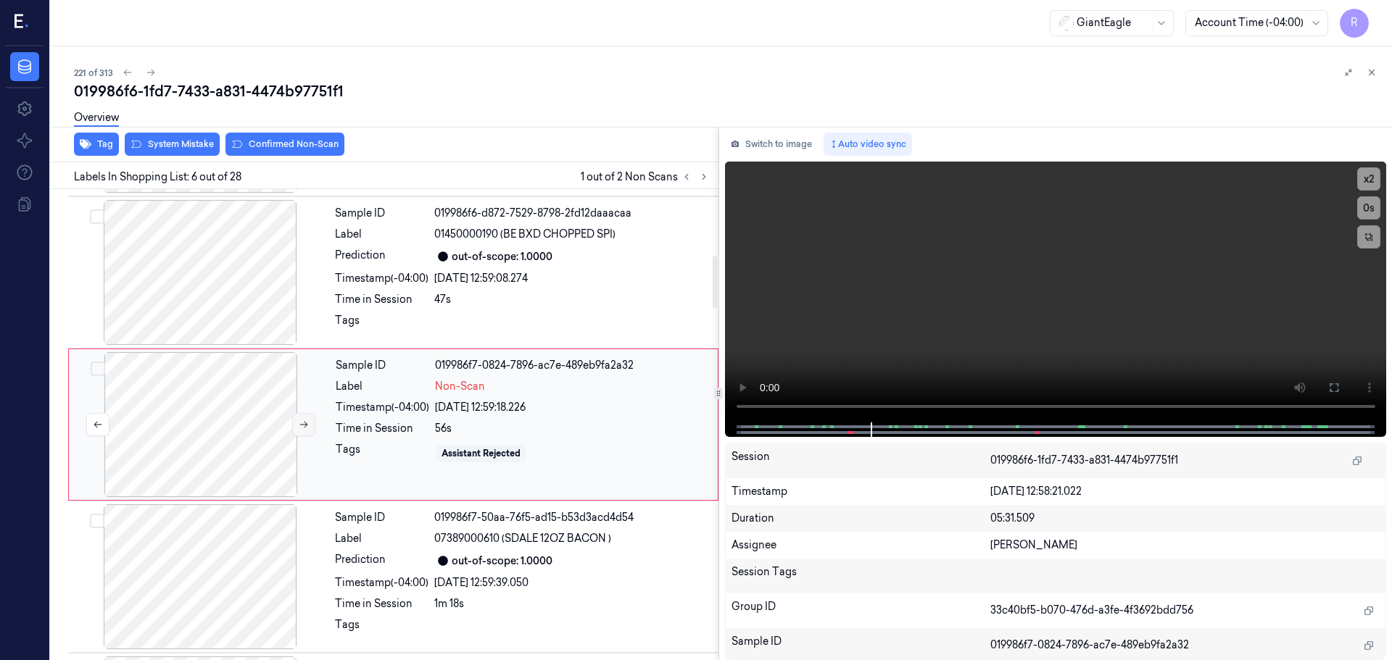
click at [297, 425] on button at bounding box center [303, 424] width 23 height 23
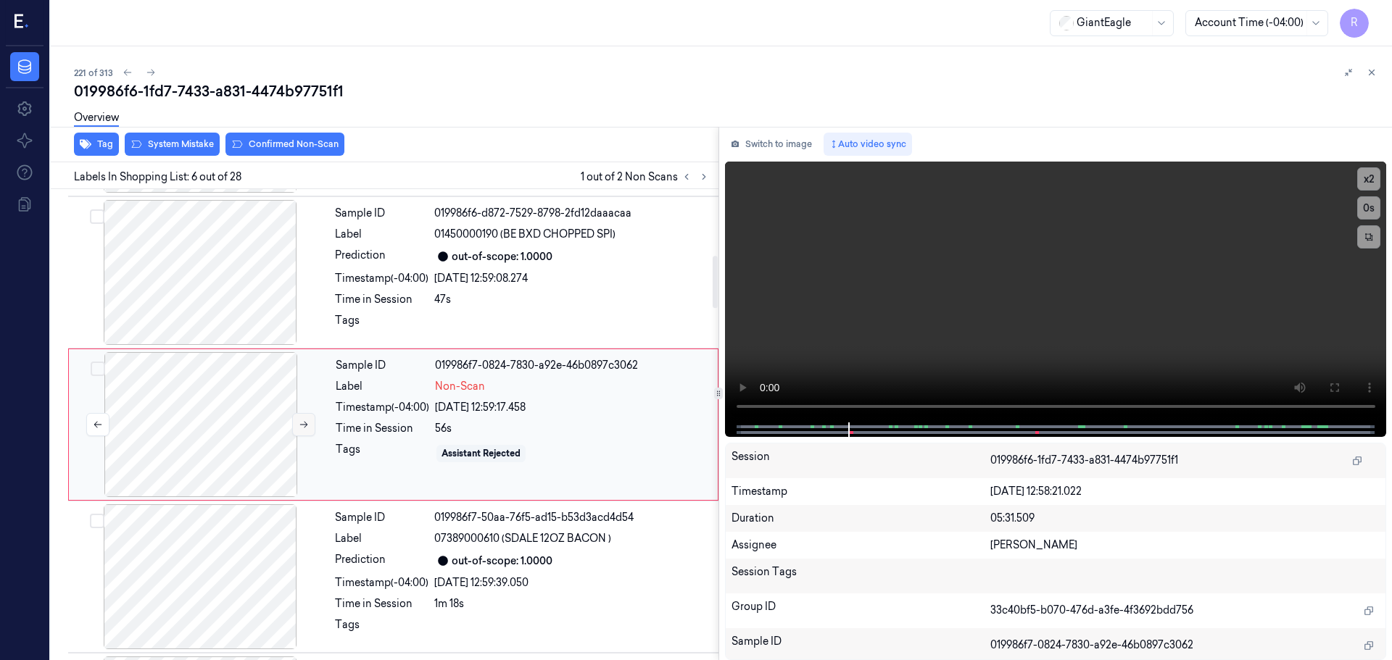
click at [297, 425] on button at bounding box center [303, 424] width 23 height 23
click at [703, 181] on icon at bounding box center [704, 177] width 10 height 10
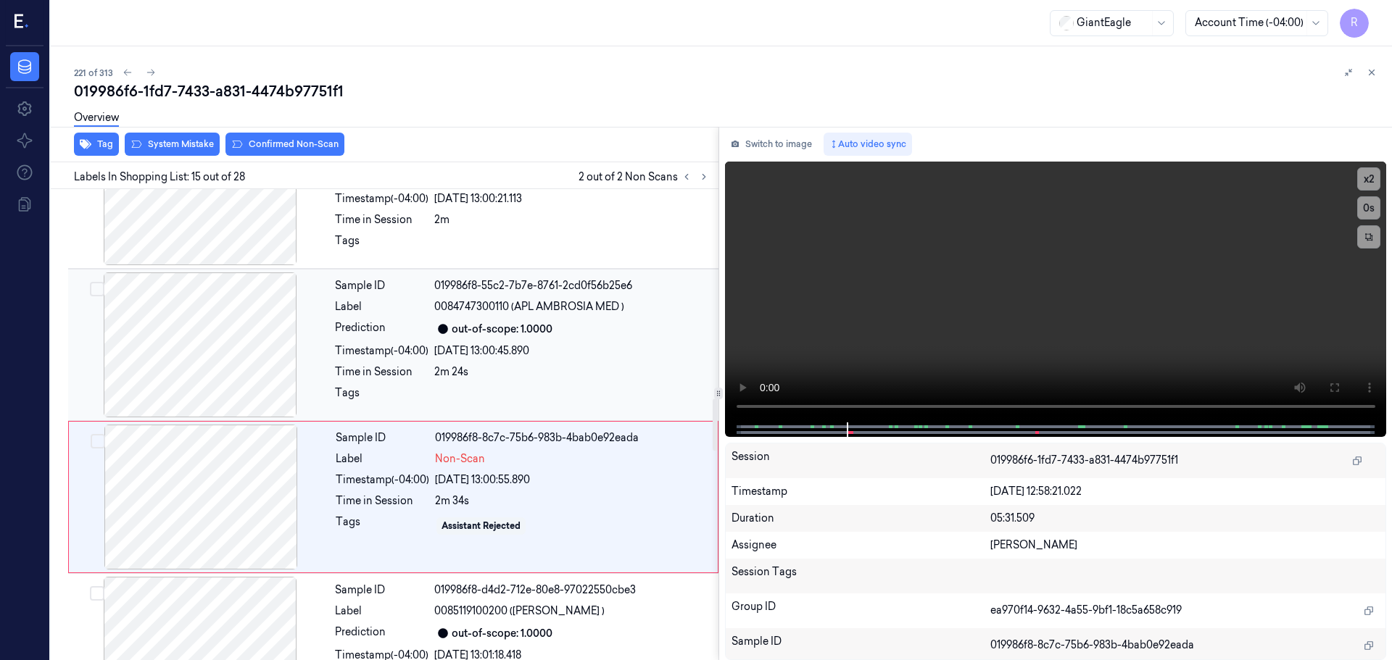
click at [260, 360] on div at bounding box center [200, 345] width 258 height 145
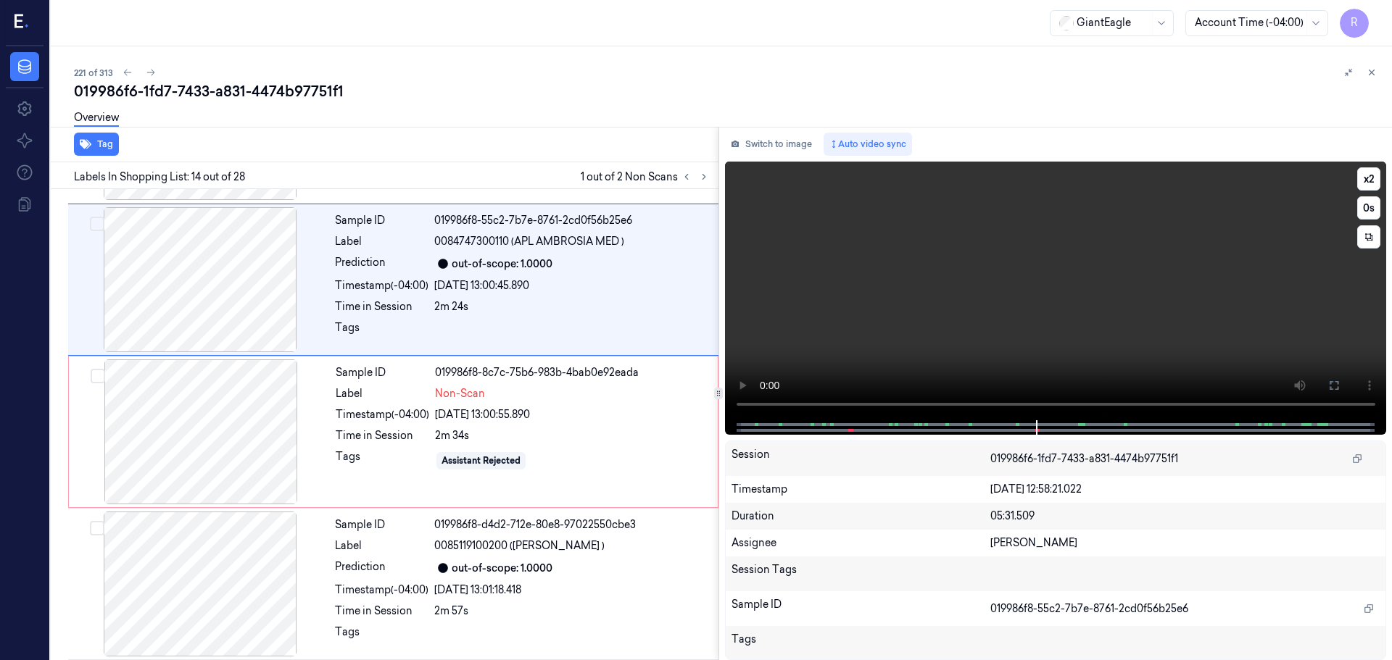
scroll to position [1819, 0]
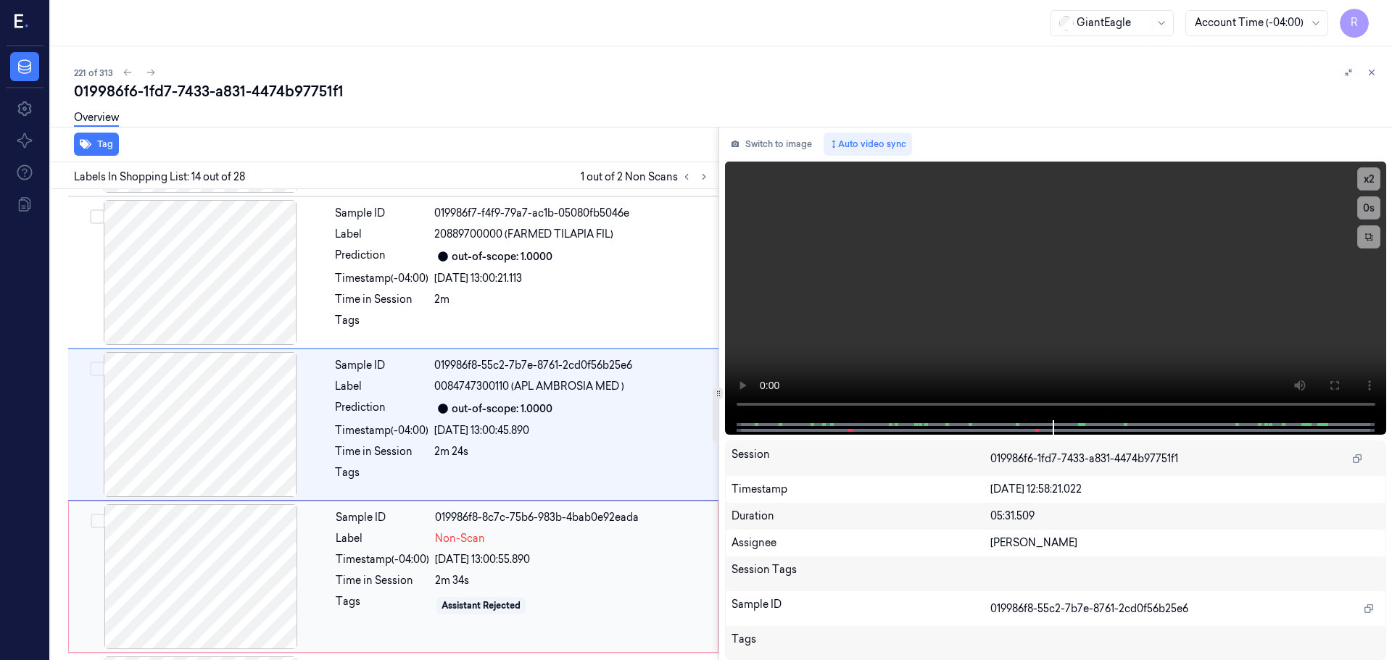
click at [265, 590] on div at bounding box center [201, 577] width 258 height 145
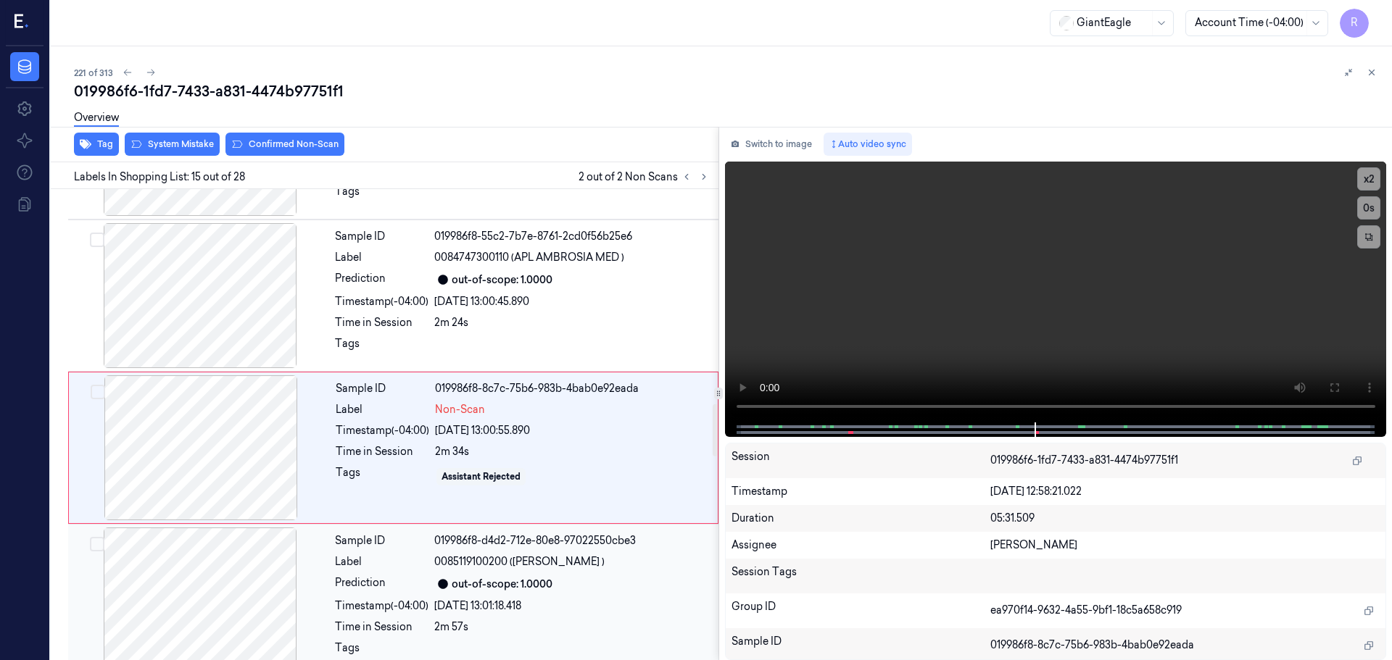
scroll to position [1971, 0]
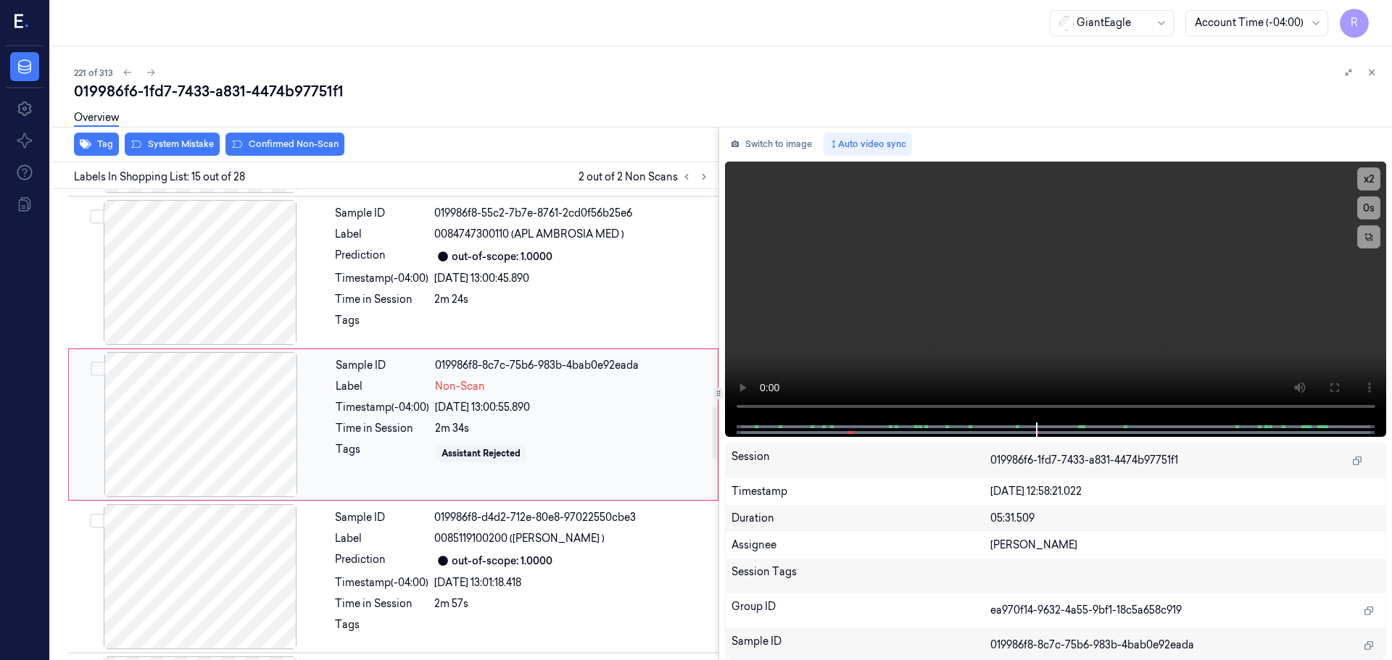
click at [266, 443] on div at bounding box center [201, 424] width 258 height 145
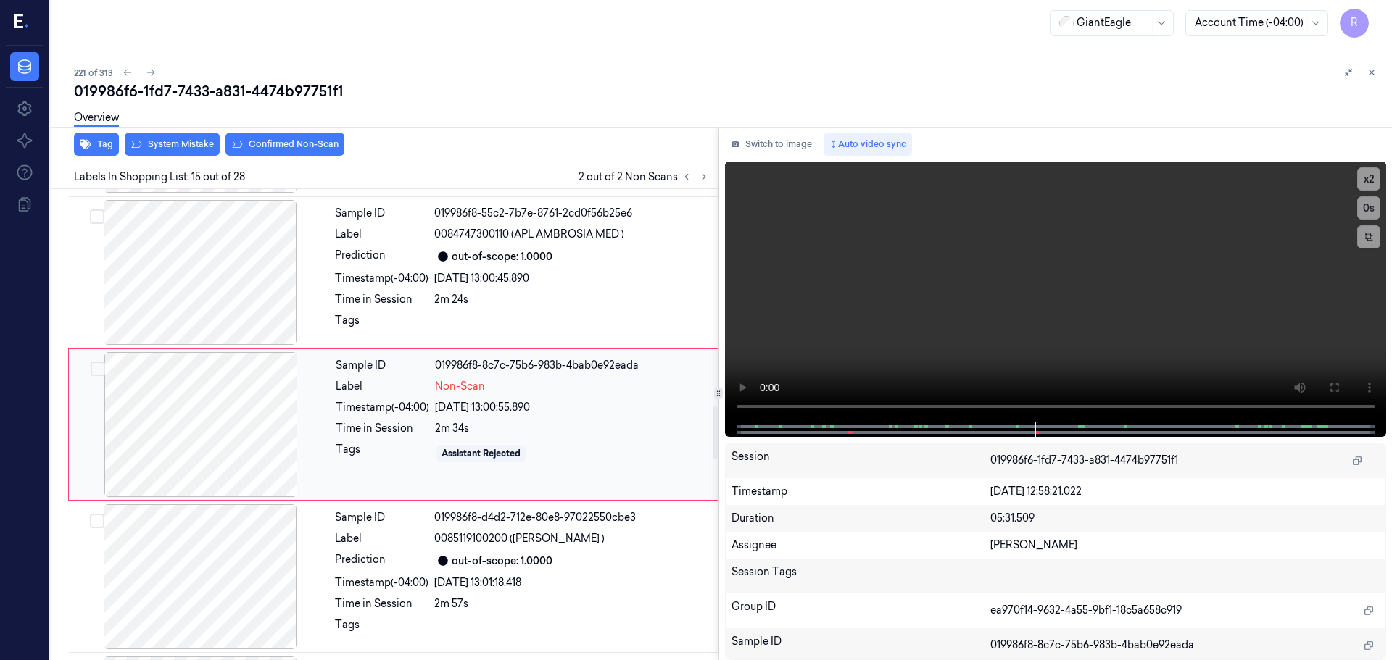
click at [266, 443] on div at bounding box center [201, 424] width 258 height 145
click at [1369, 183] on button "x 2" at bounding box center [1368, 178] width 23 height 23
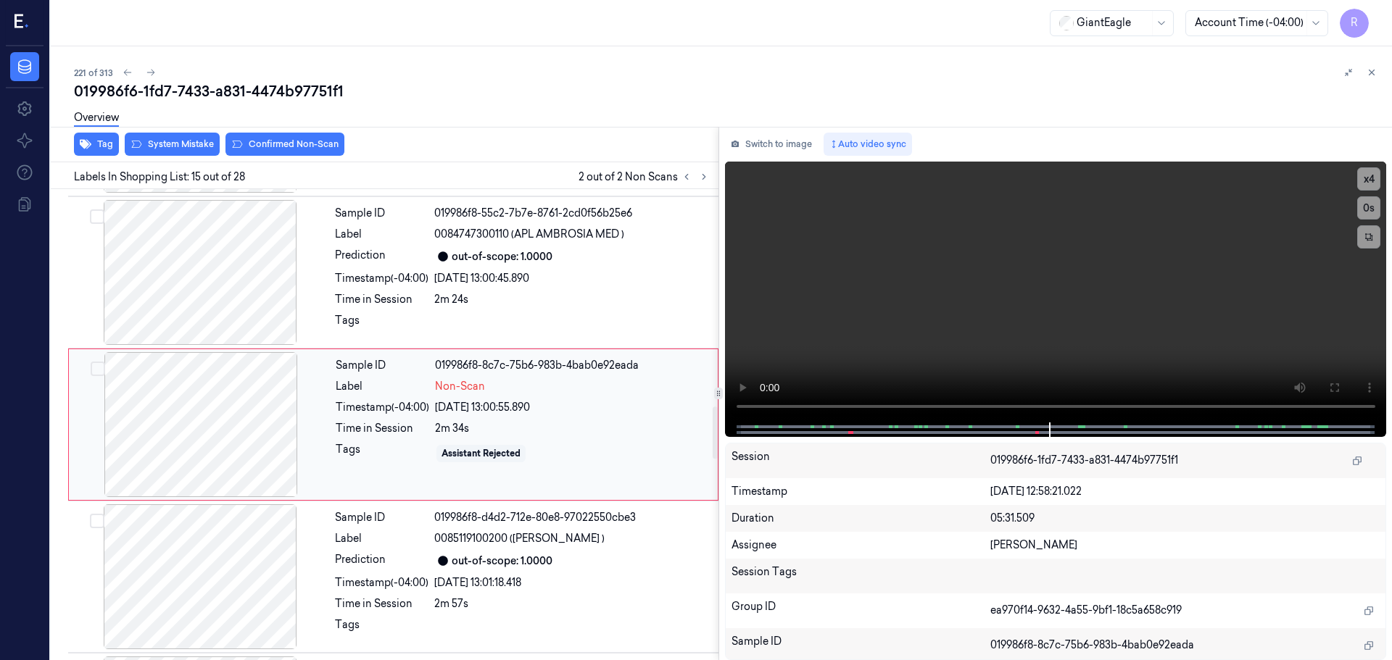
click at [231, 454] on div at bounding box center [201, 424] width 258 height 145
click at [235, 447] on div at bounding box center [201, 424] width 258 height 145
click at [236, 447] on div at bounding box center [201, 424] width 258 height 145
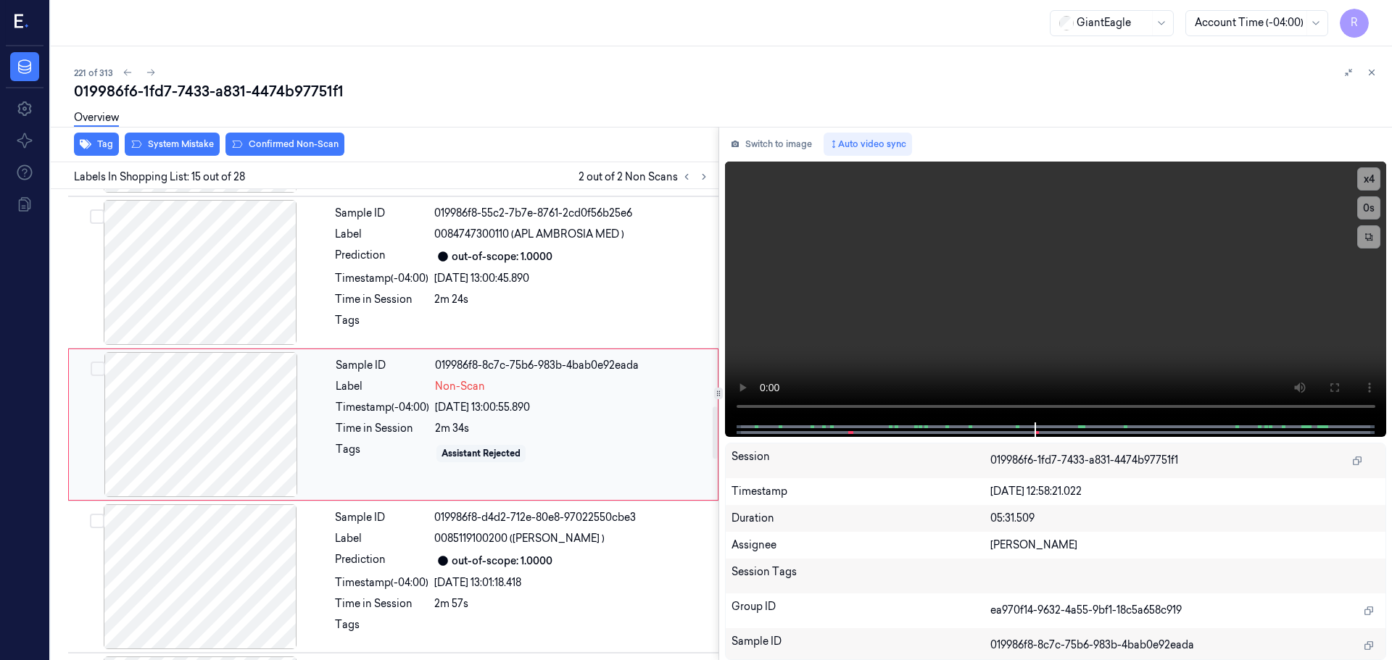
click at [236, 445] on div at bounding box center [201, 424] width 258 height 145
click at [690, 177] on icon at bounding box center [687, 177] width 10 height 10
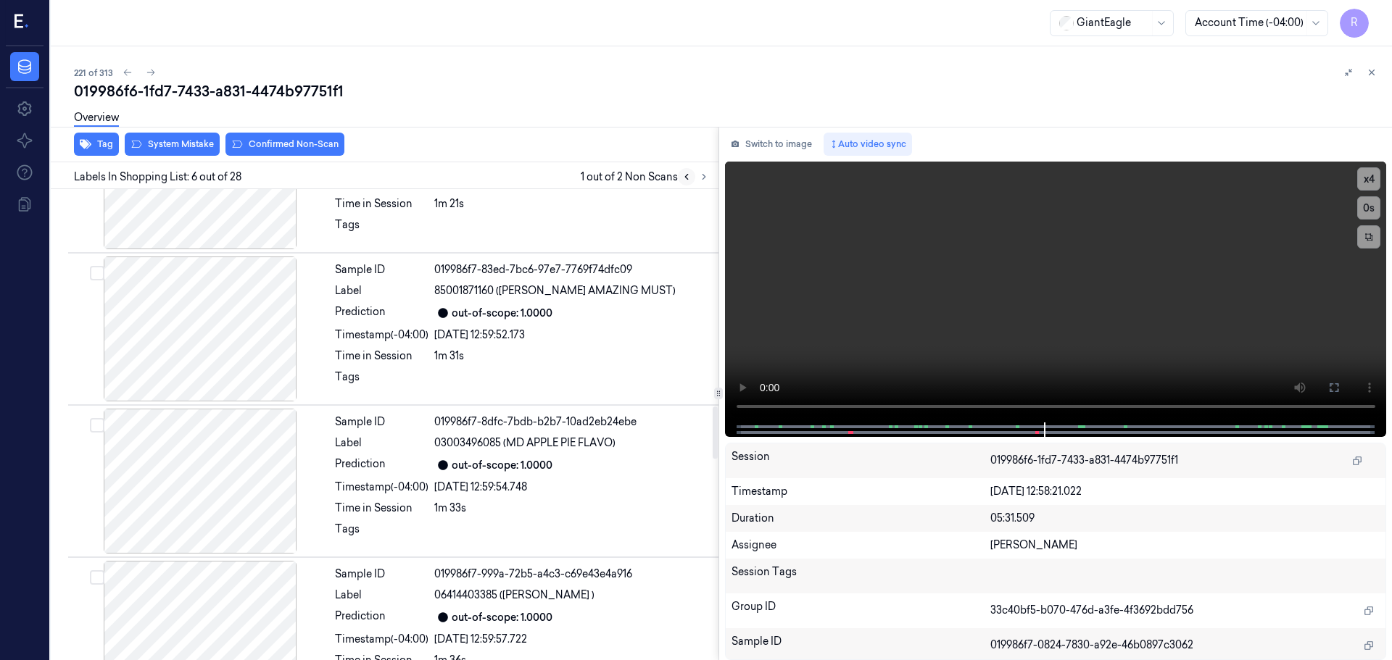
click at [689, 177] on icon at bounding box center [687, 177] width 10 height 10
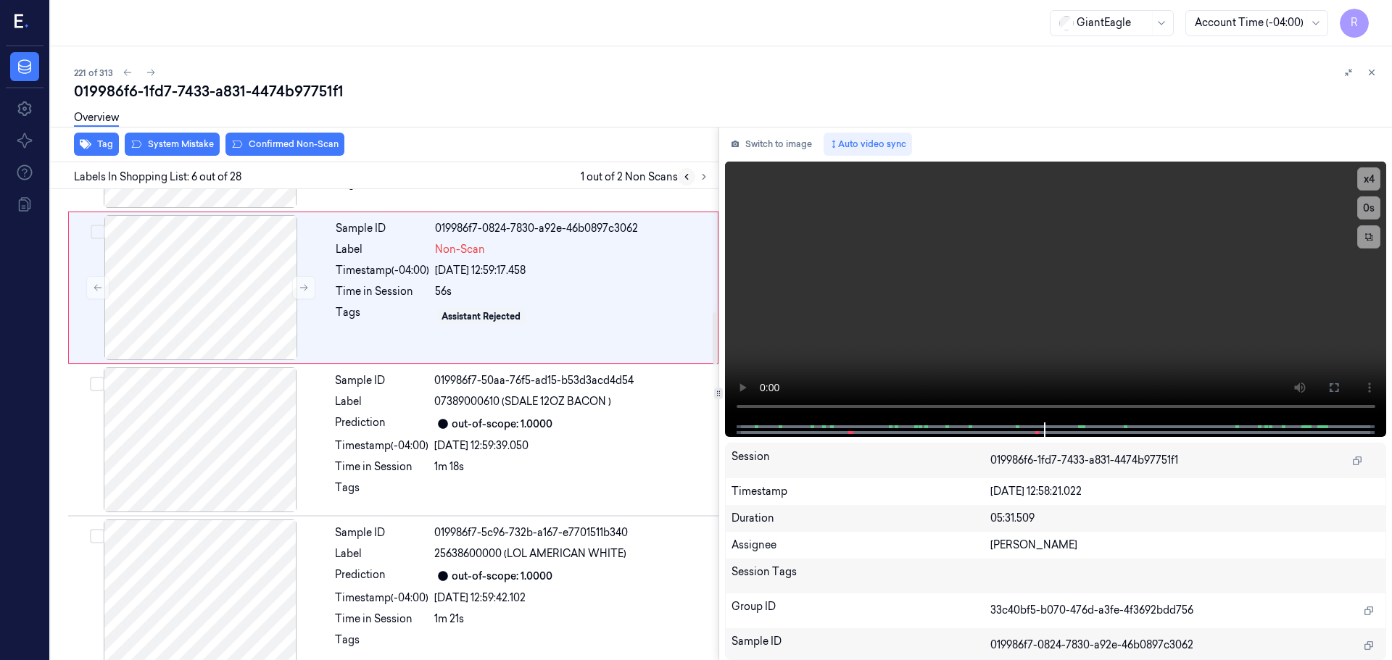
click at [689, 177] on icon at bounding box center [687, 177] width 10 height 10
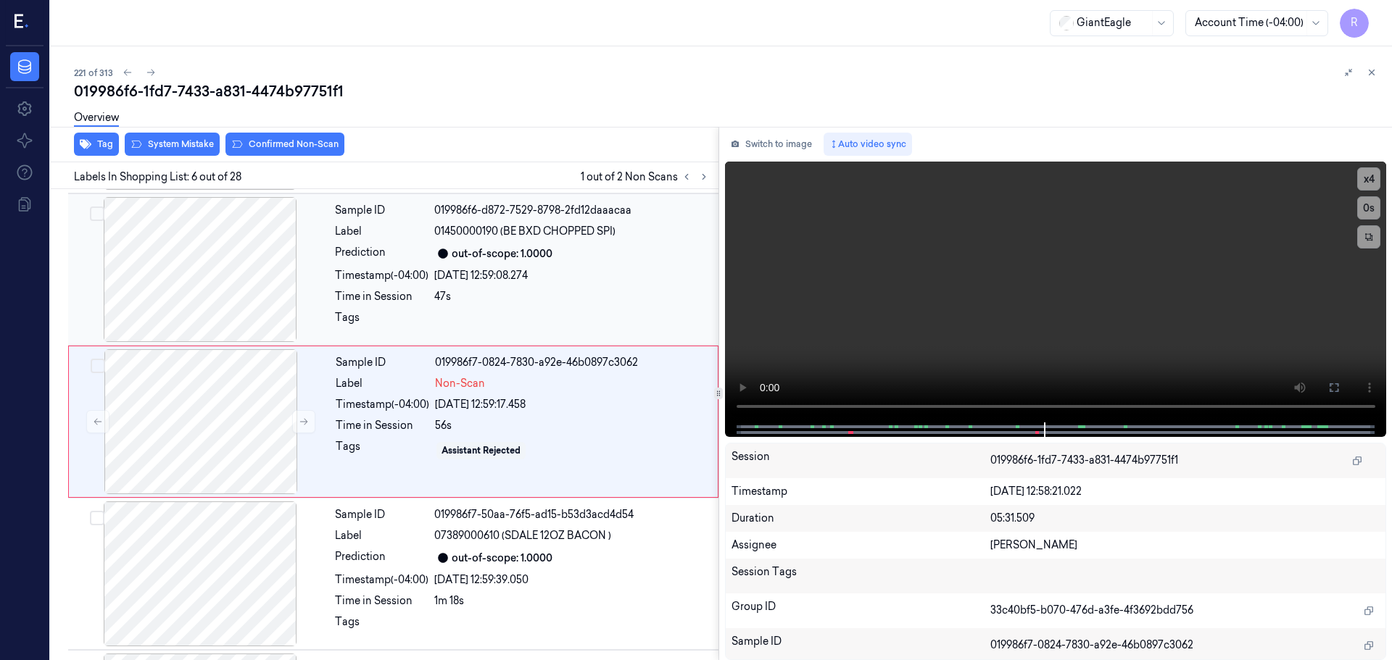
scroll to position [601, 0]
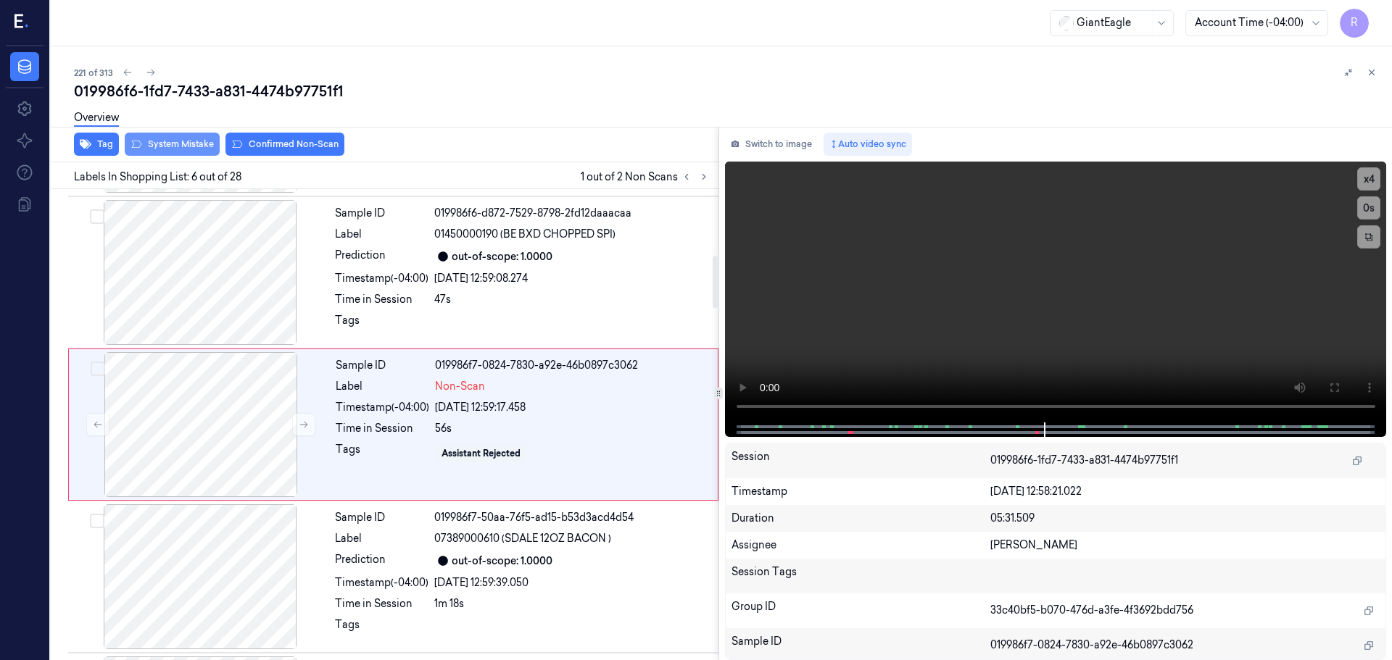
click at [181, 148] on button "System Mistake" at bounding box center [172, 144] width 95 height 23
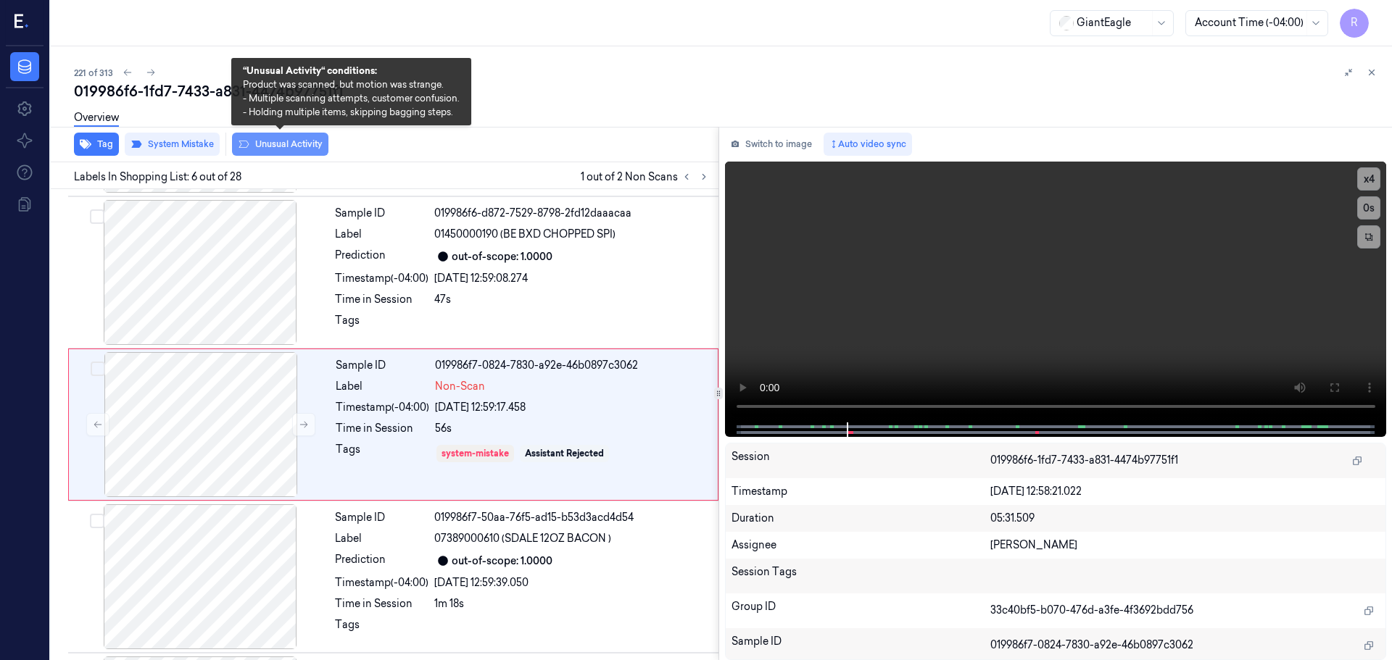
click at [275, 149] on button "Unusual Activity" at bounding box center [280, 144] width 96 height 23
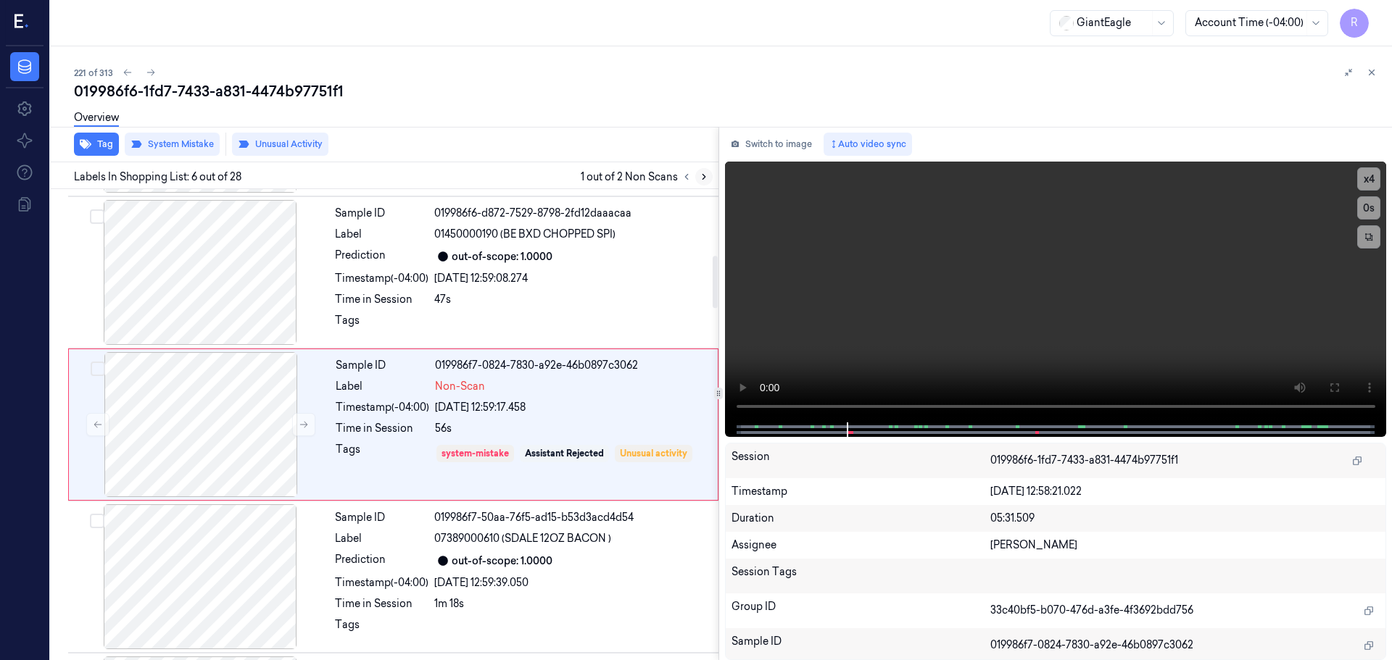
click at [697, 175] on button at bounding box center [703, 176] width 17 height 17
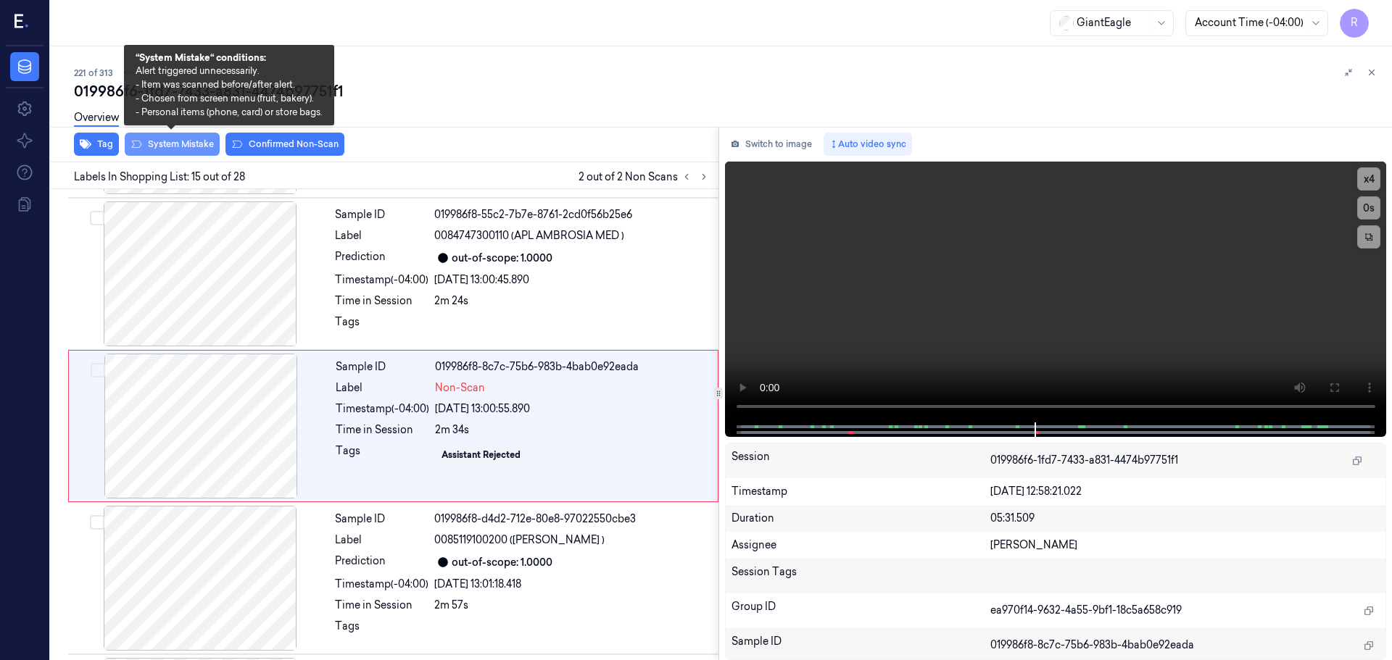
scroll to position [1971, 0]
click at [173, 152] on button "System Mistake" at bounding box center [172, 144] width 95 height 23
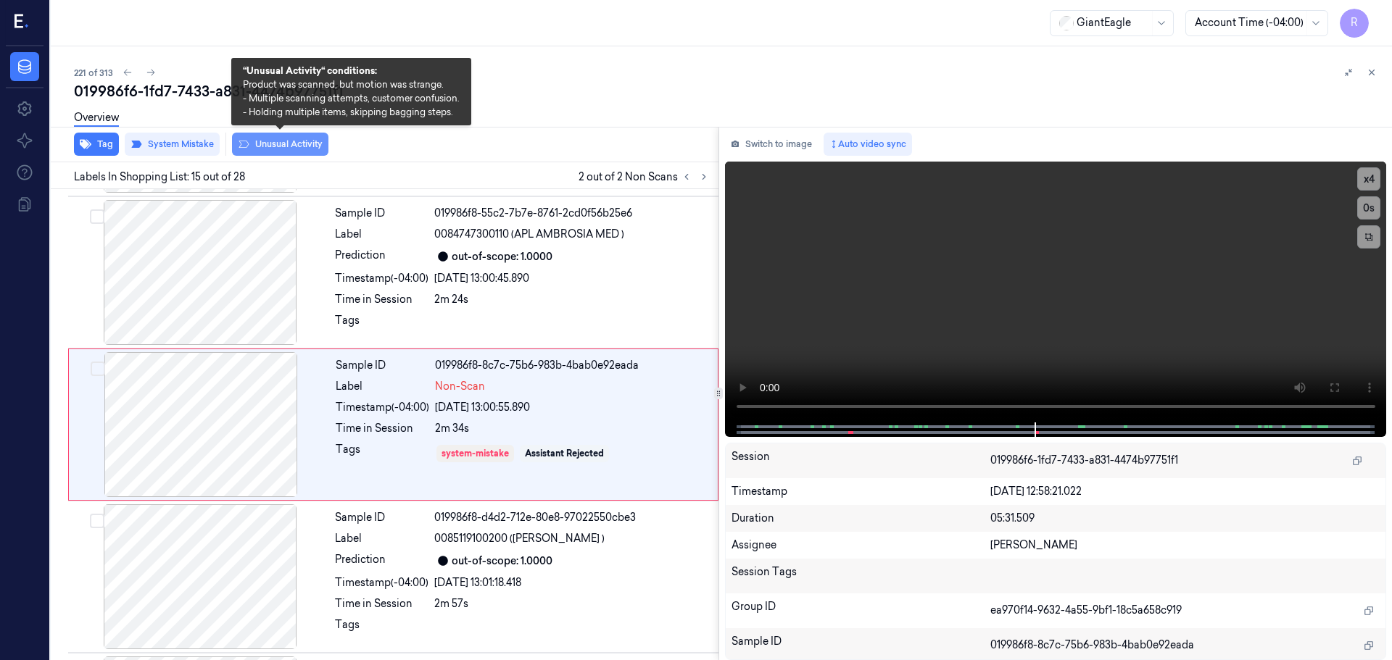
click at [259, 146] on button "Unusual Activity" at bounding box center [280, 144] width 96 height 23
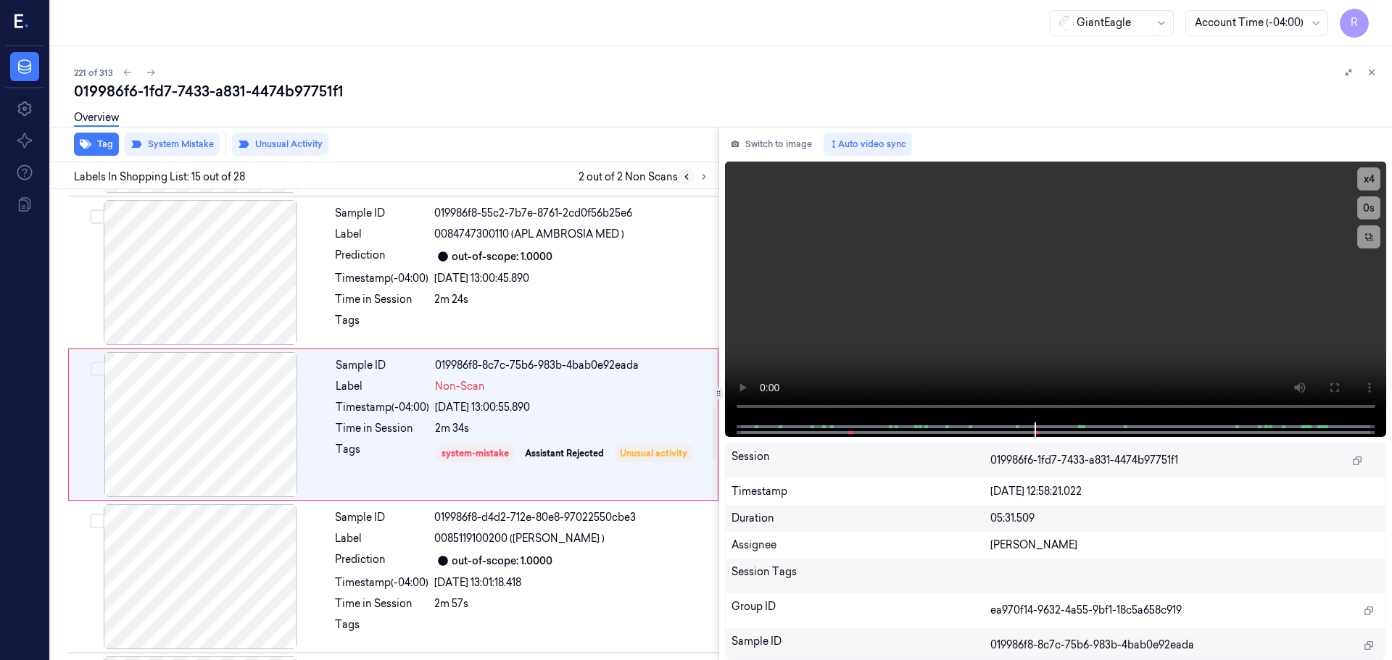
click at [682, 178] on icon at bounding box center [687, 177] width 10 height 10
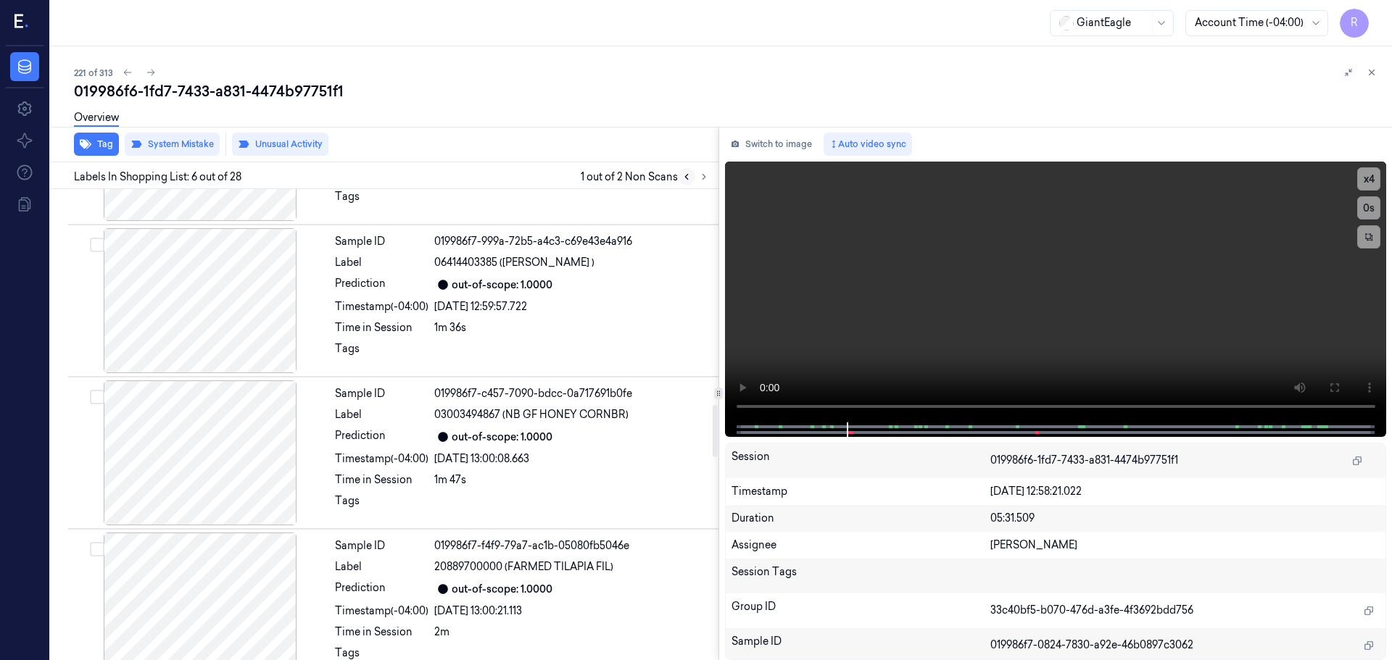
click at [682, 178] on icon at bounding box center [687, 177] width 10 height 10
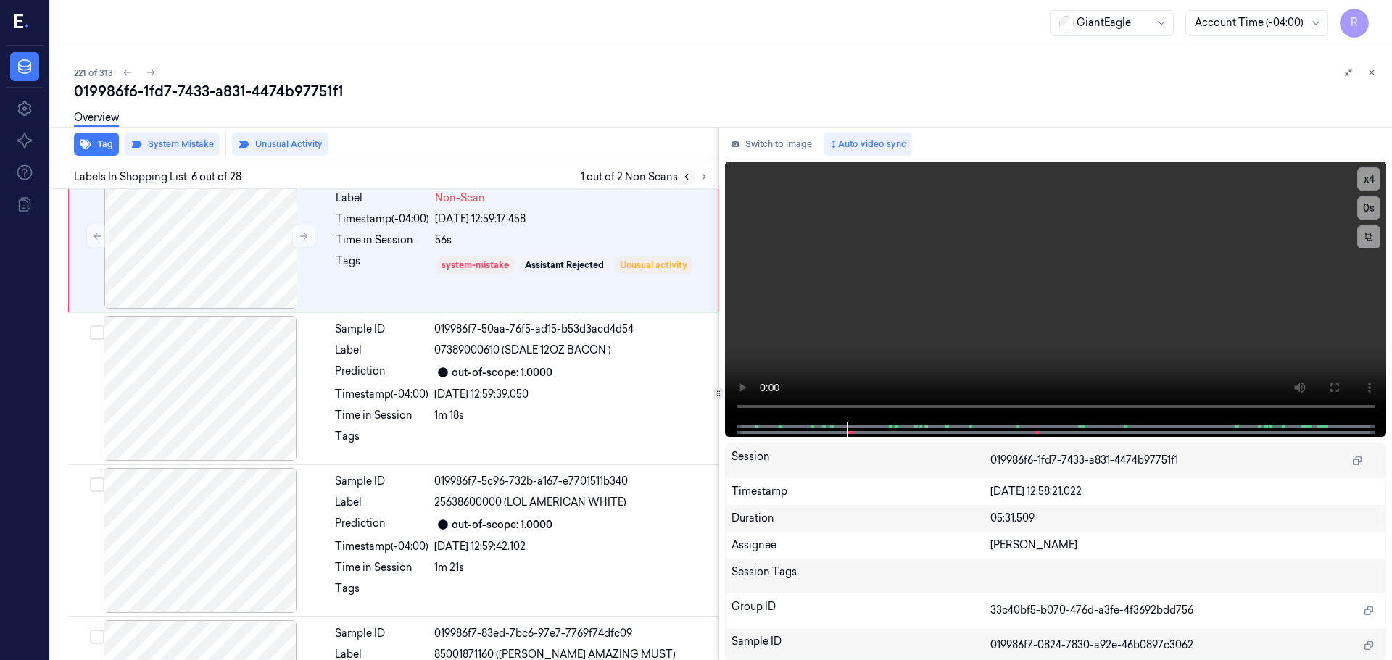
click at [682, 178] on icon at bounding box center [687, 177] width 10 height 10
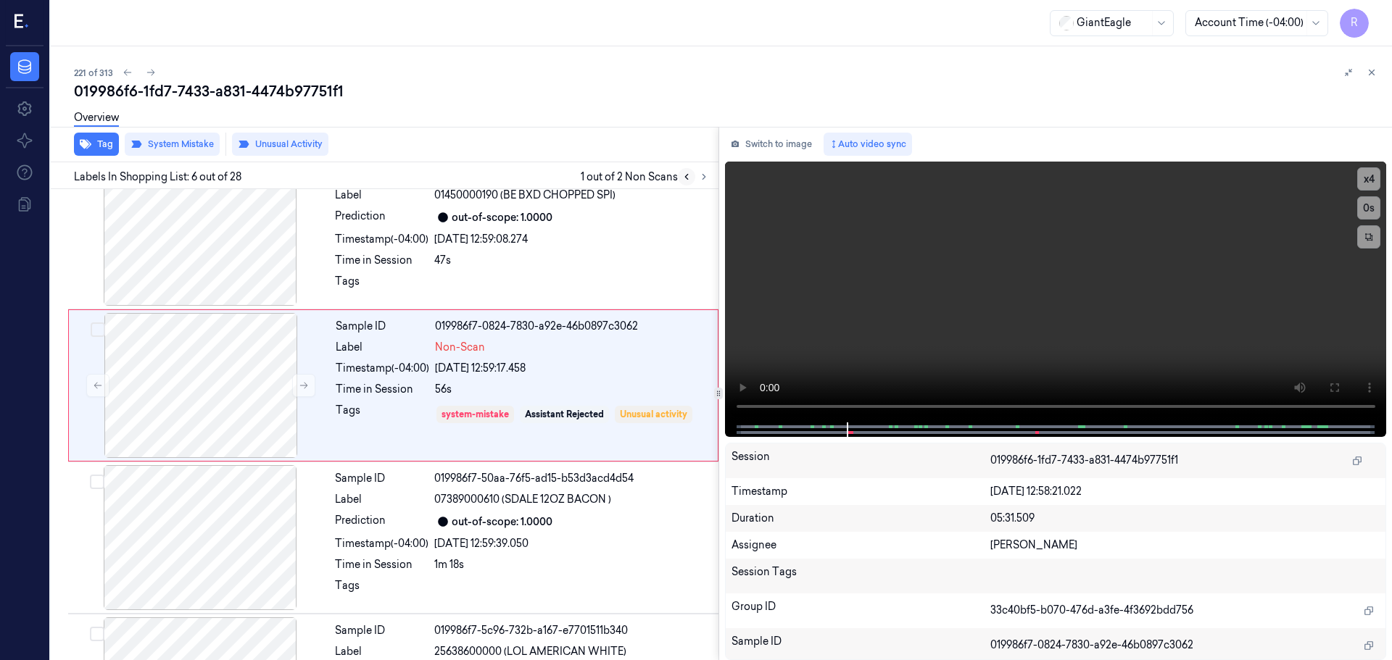
click at [682, 178] on icon at bounding box center [687, 177] width 10 height 10
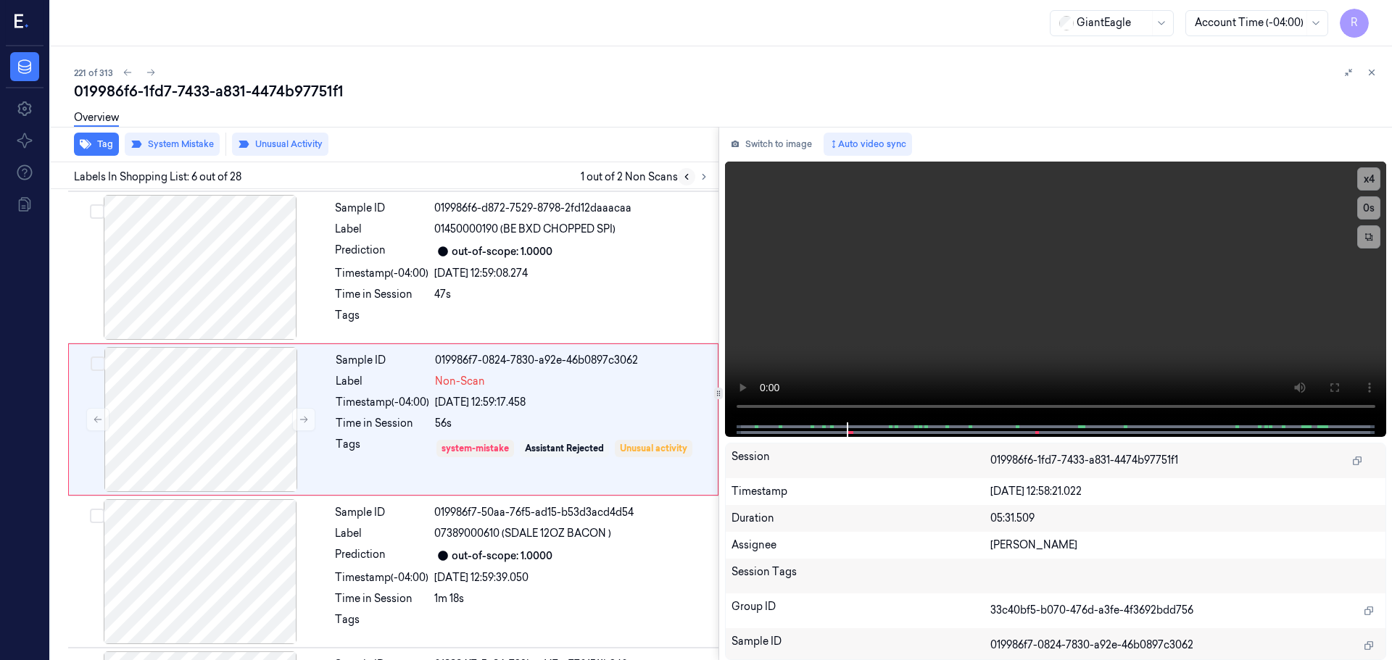
click at [682, 178] on icon at bounding box center [687, 177] width 10 height 10
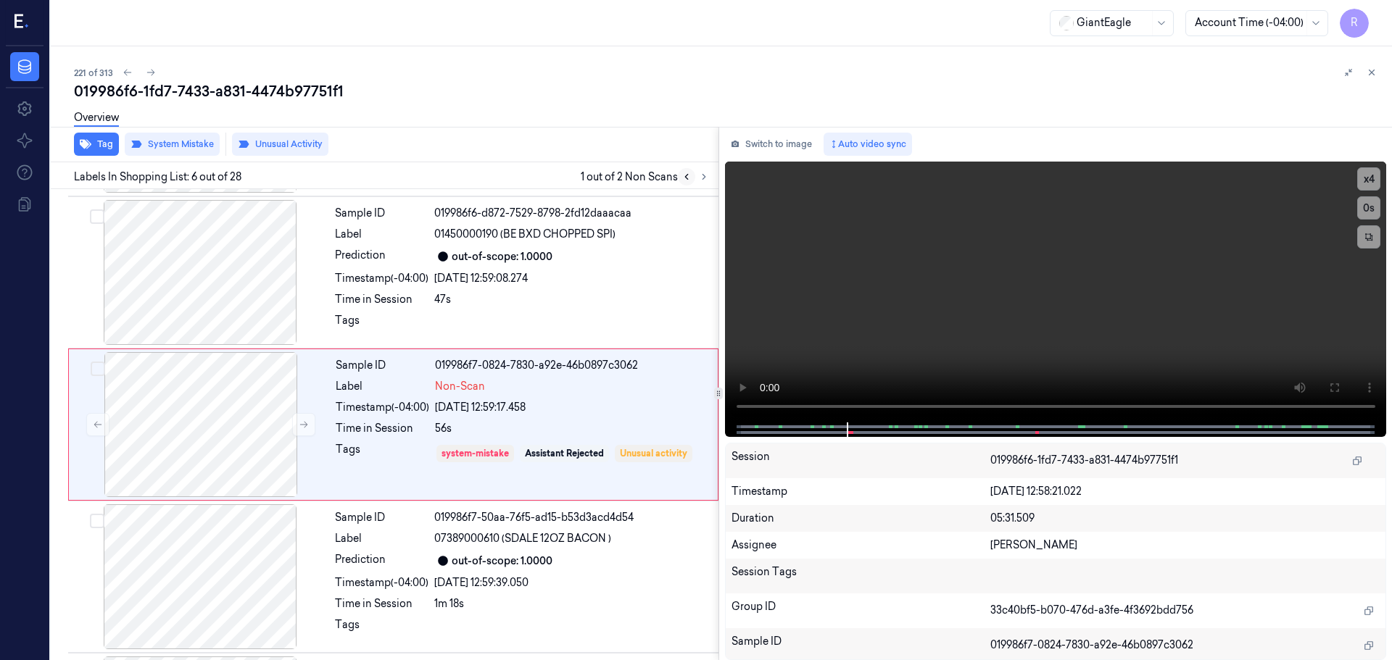
click at [682, 178] on icon at bounding box center [687, 177] width 10 height 10
click at [703, 179] on icon at bounding box center [704, 177] width 3 height 5
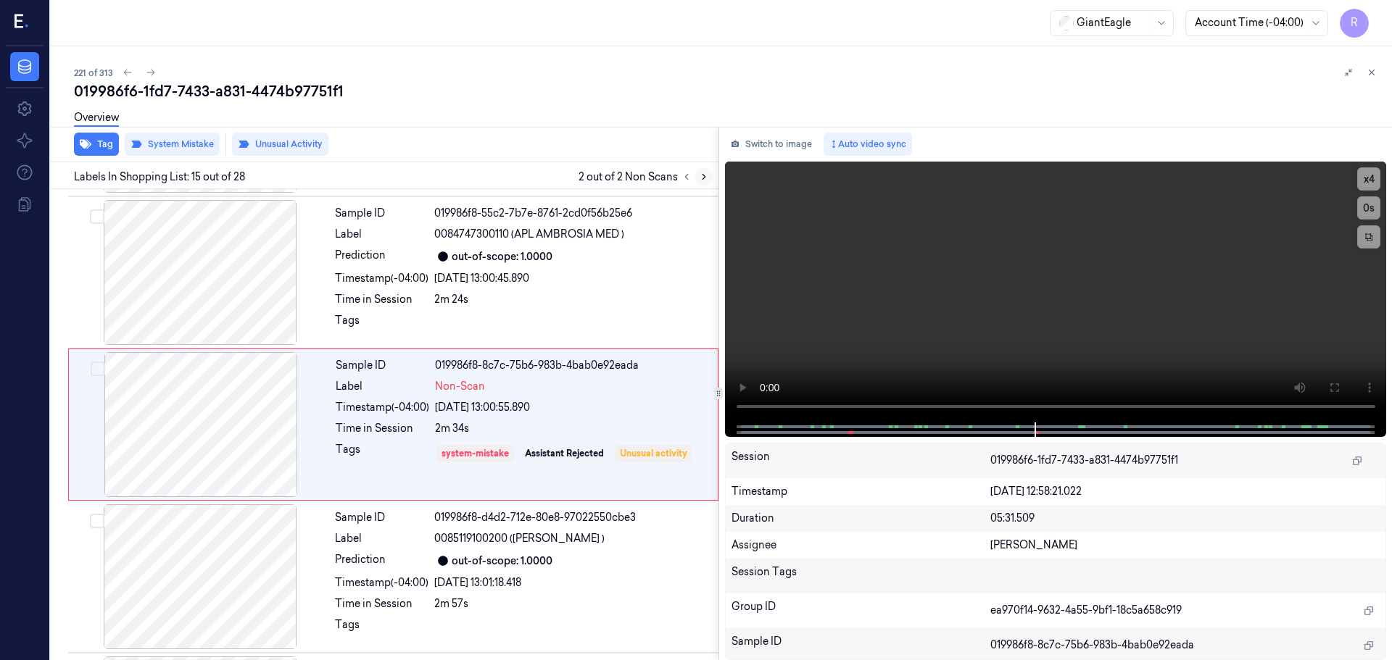
click at [703, 179] on icon at bounding box center [704, 177] width 3 height 5
click at [689, 178] on icon at bounding box center [687, 177] width 10 height 10
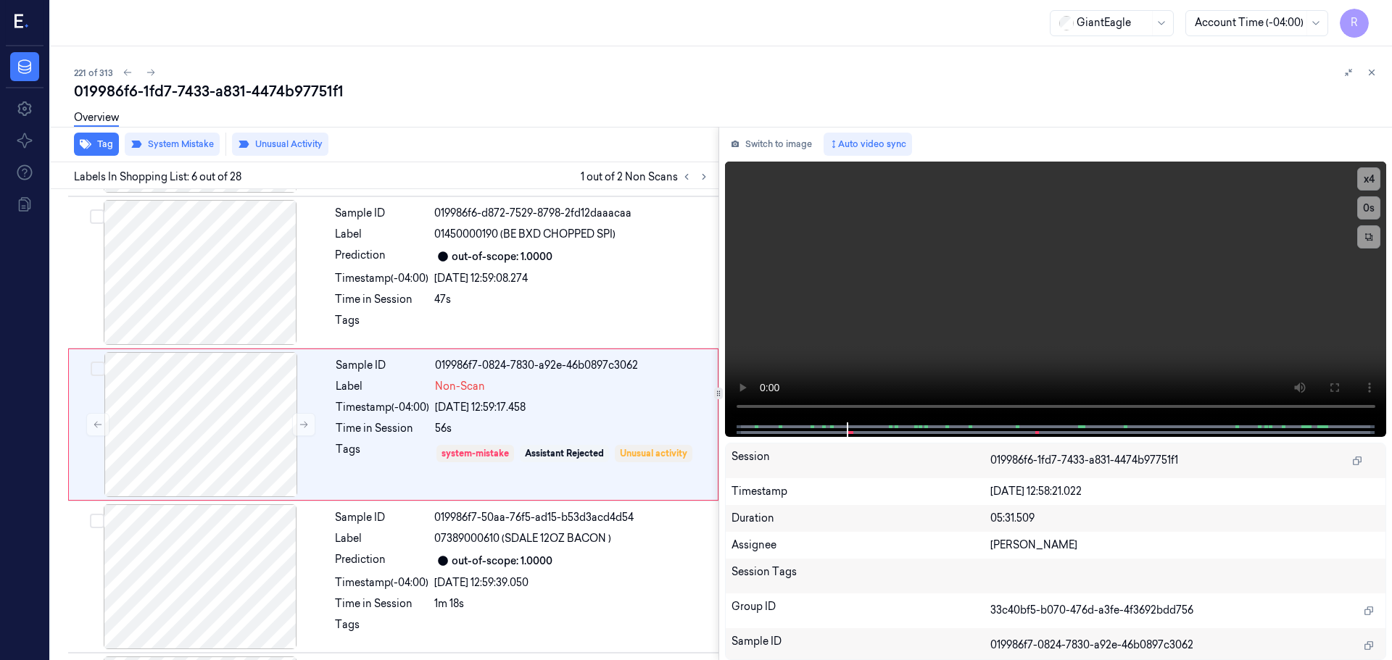
click at [1372, 75] on icon at bounding box center [1372, 72] width 10 height 10
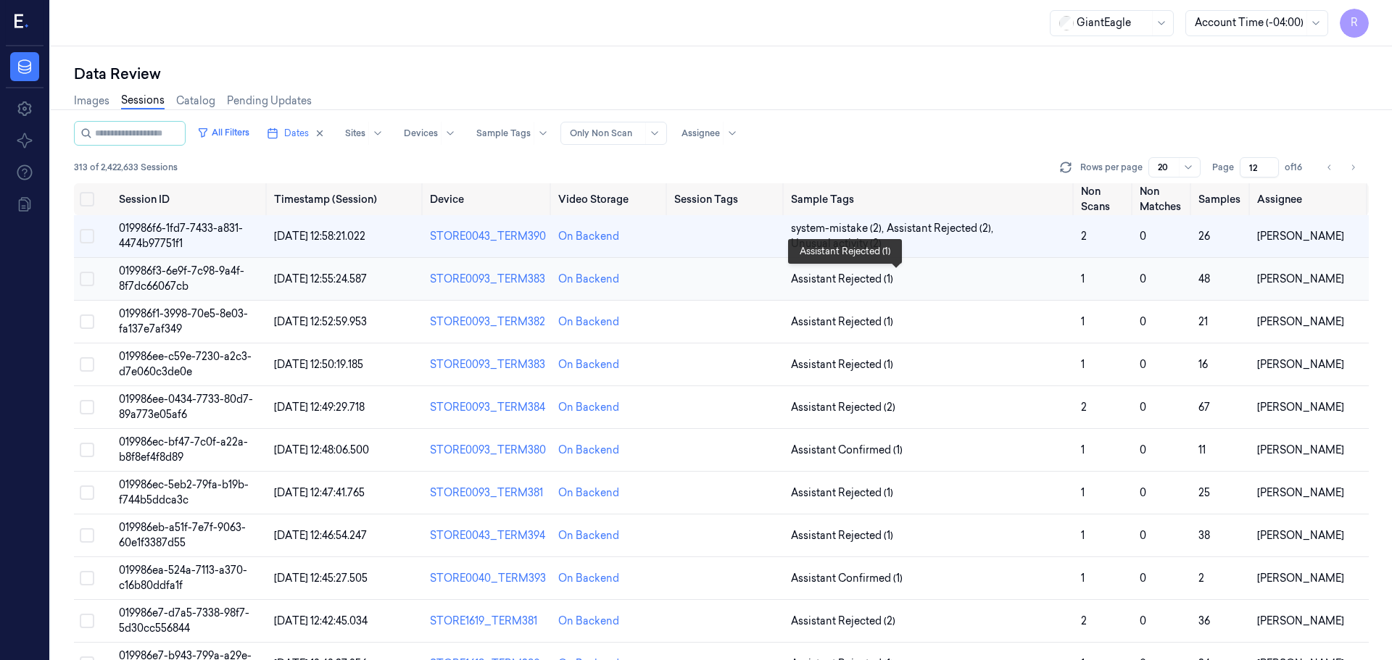
click at [993, 276] on span "Assistant Rejected (1)" at bounding box center [930, 279] width 278 height 15
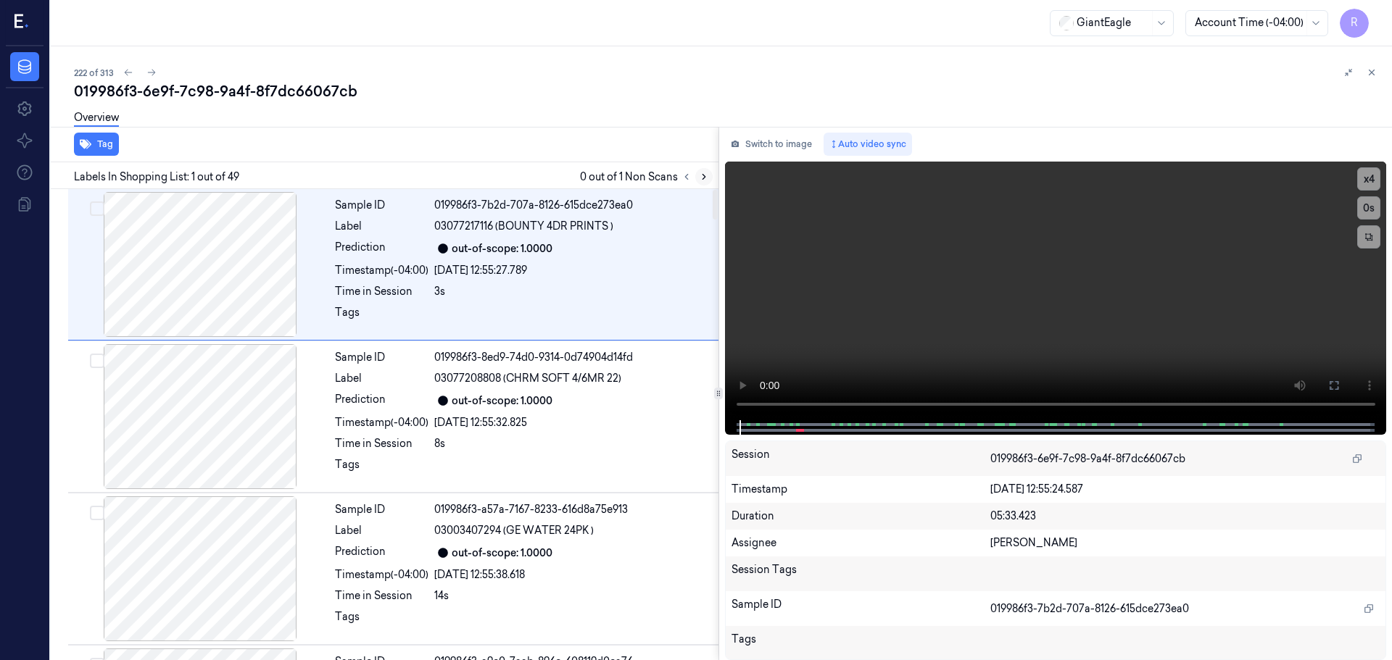
click at [704, 175] on icon at bounding box center [704, 177] width 3 height 5
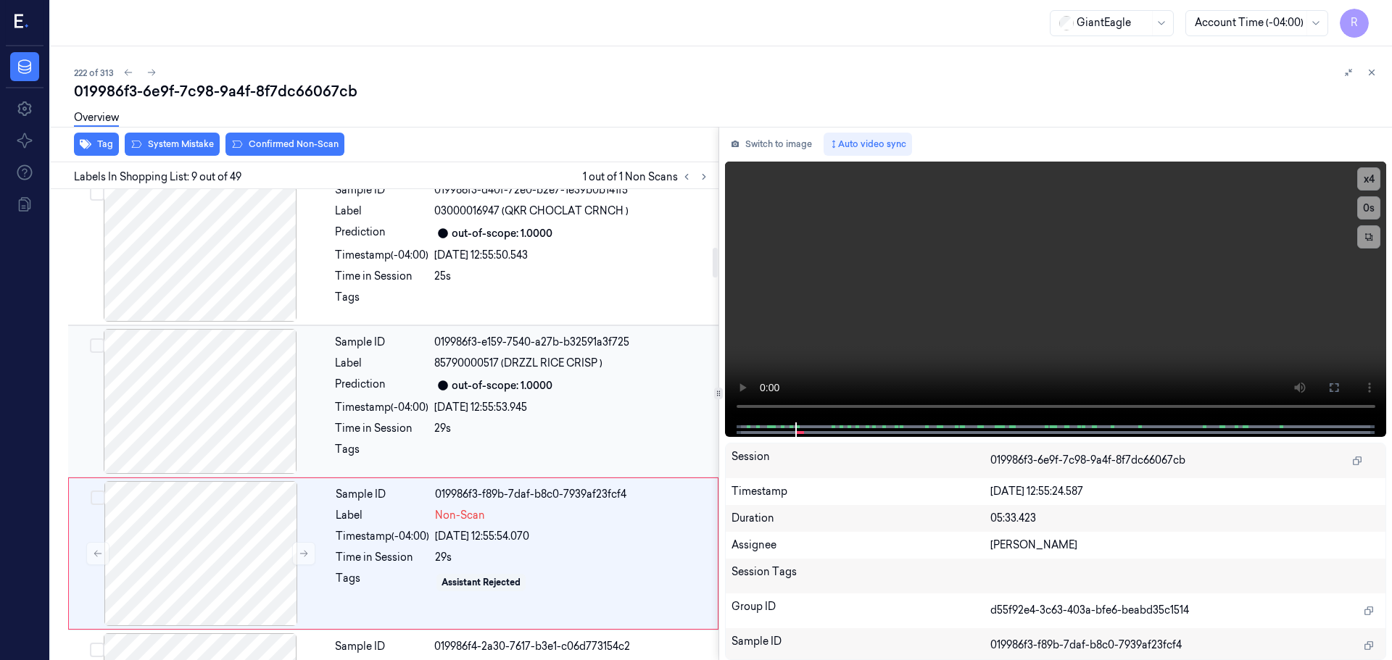
scroll to position [913, 0]
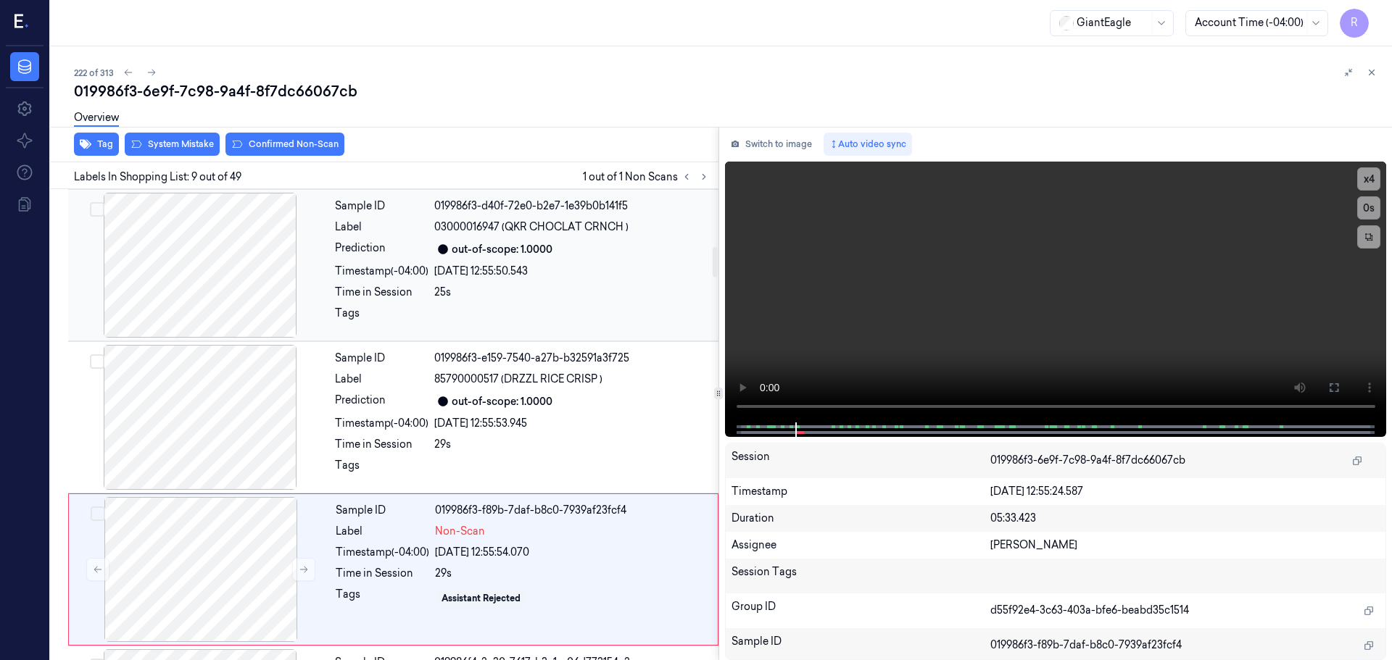
click at [239, 318] on div at bounding box center [200, 265] width 258 height 145
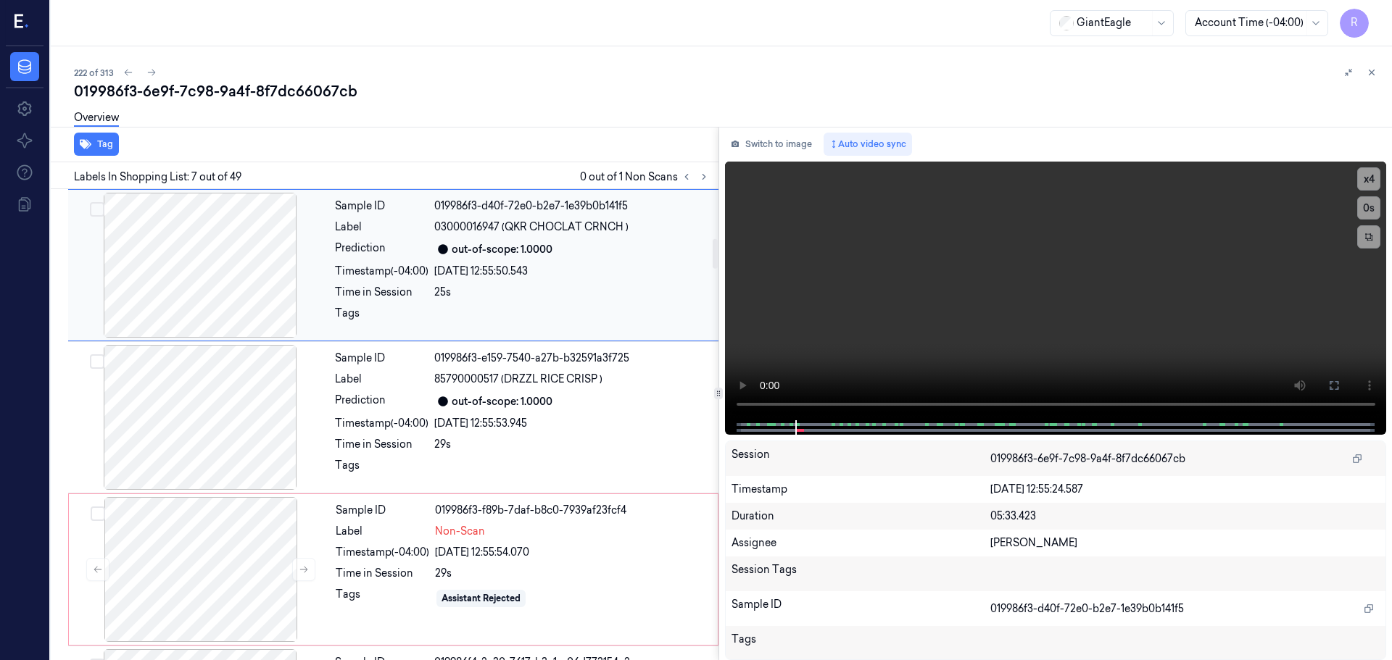
scroll to position [753, 0]
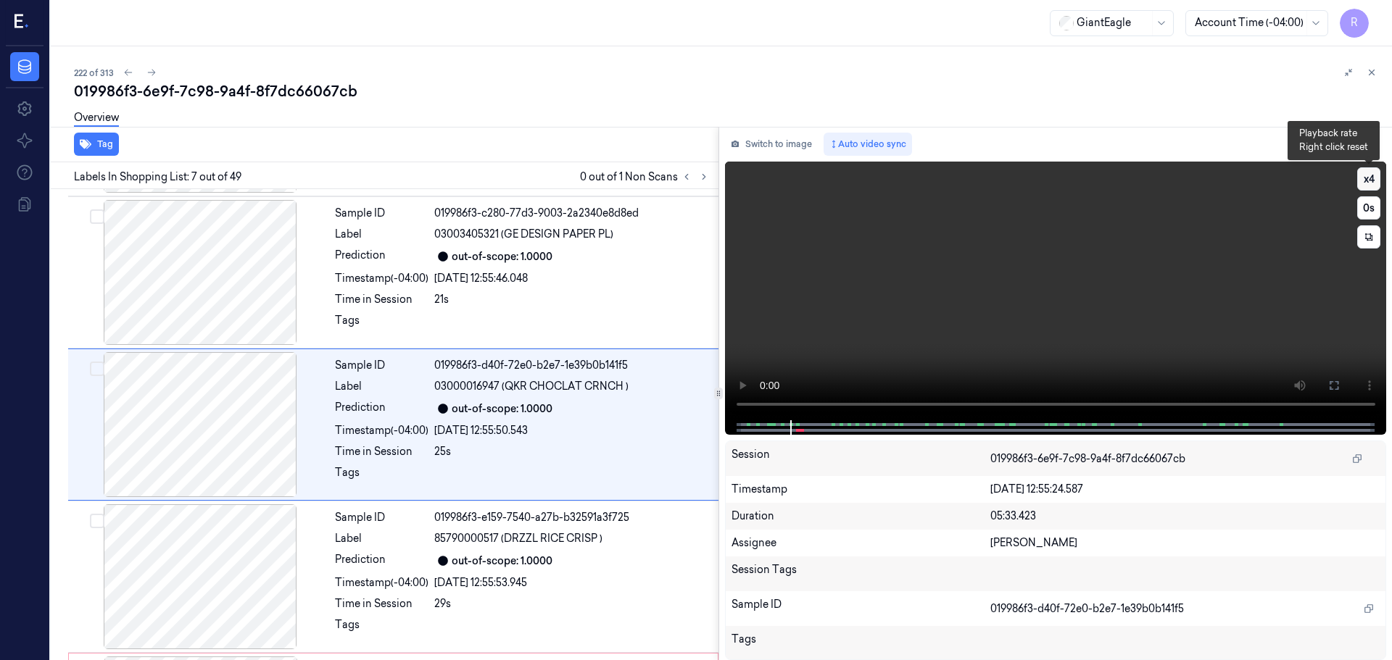
click at [1373, 178] on button "x 4" at bounding box center [1368, 178] width 23 height 23
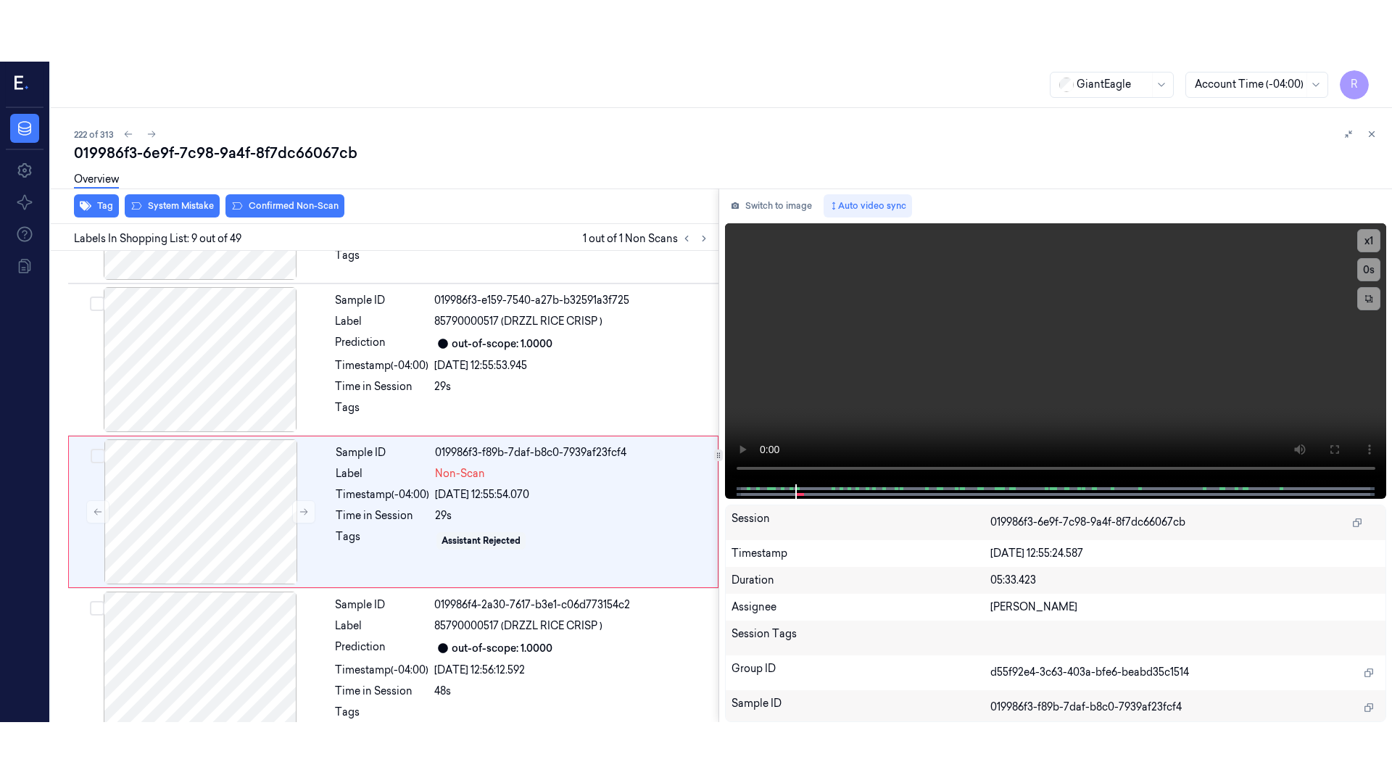
scroll to position [1058, 0]
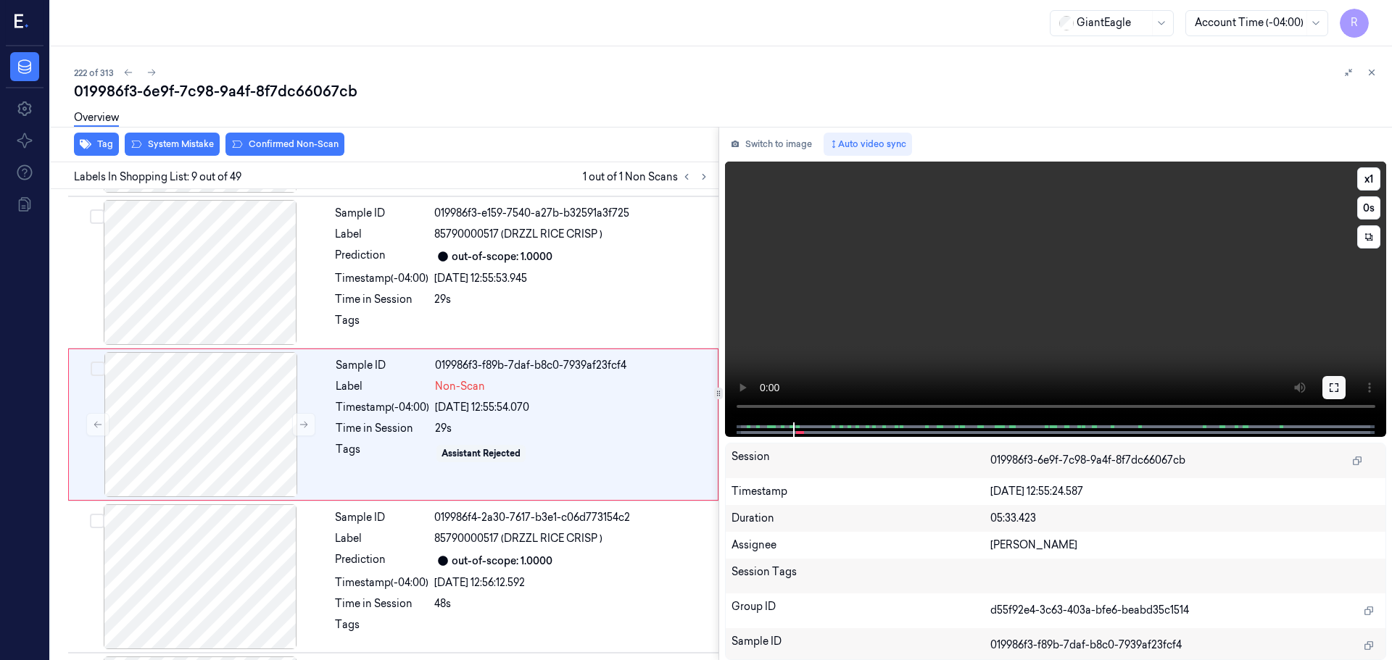
click at [1335, 377] on button at bounding box center [1333, 387] width 23 height 23
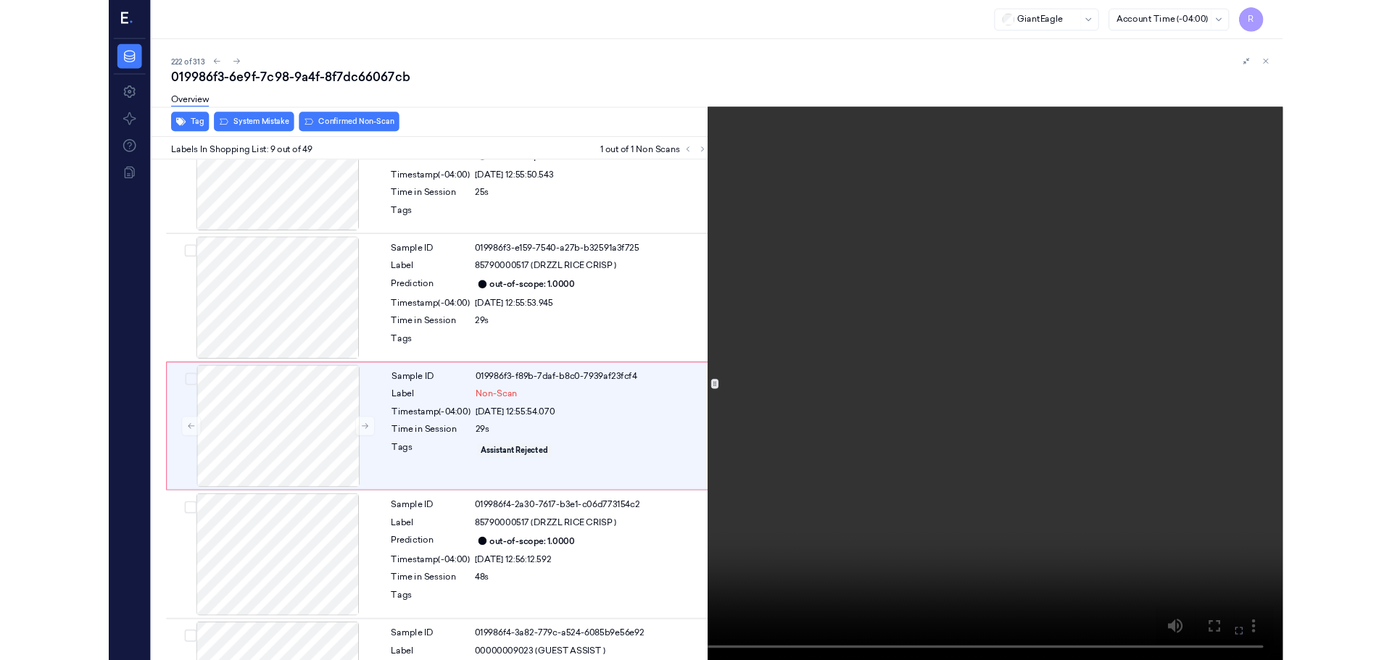
scroll to position [997, 0]
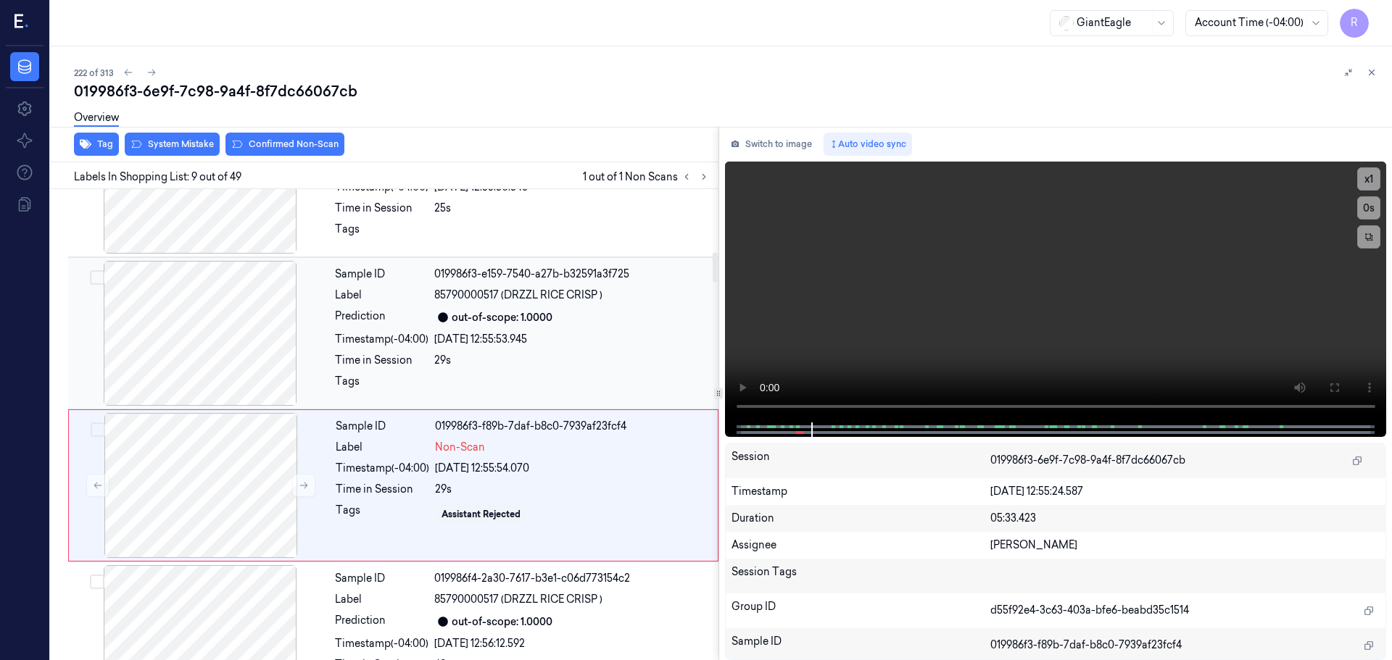
click at [246, 347] on div at bounding box center [200, 333] width 258 height 145
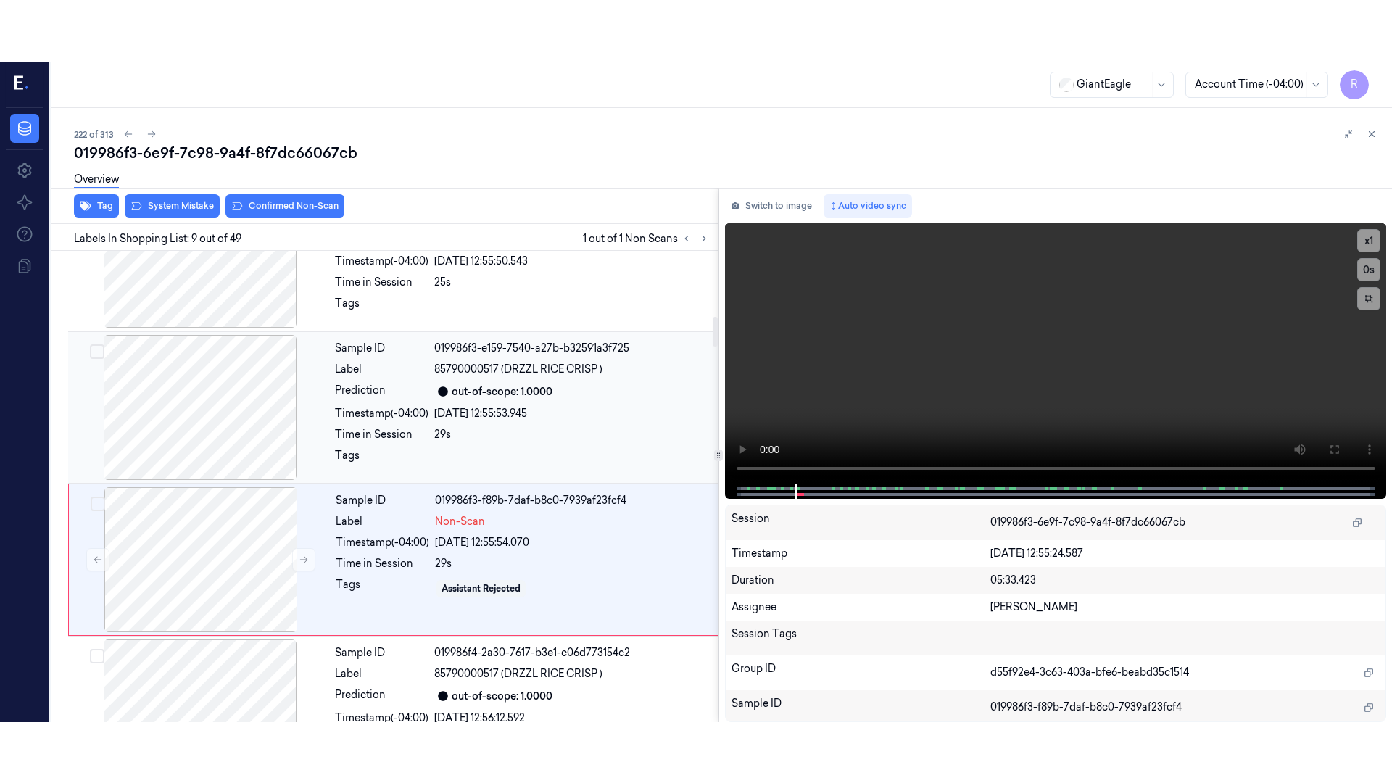
scroll to position [1058, 0]
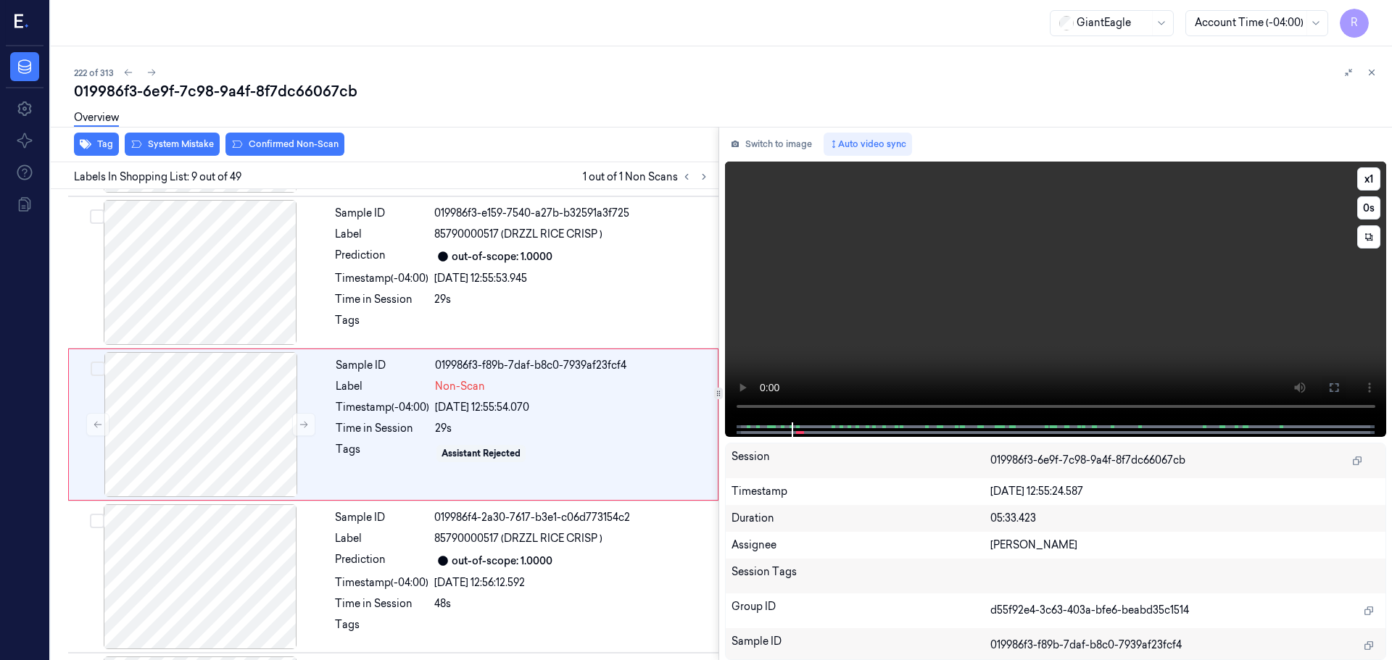
drag, startPoint x: 1333, startPoint y: 381, endPoint x: 1334, endPoint y: 470, distance: 89.2
click at [1334, 382] on button at bounding box center [1333, 387] width 23 height 23
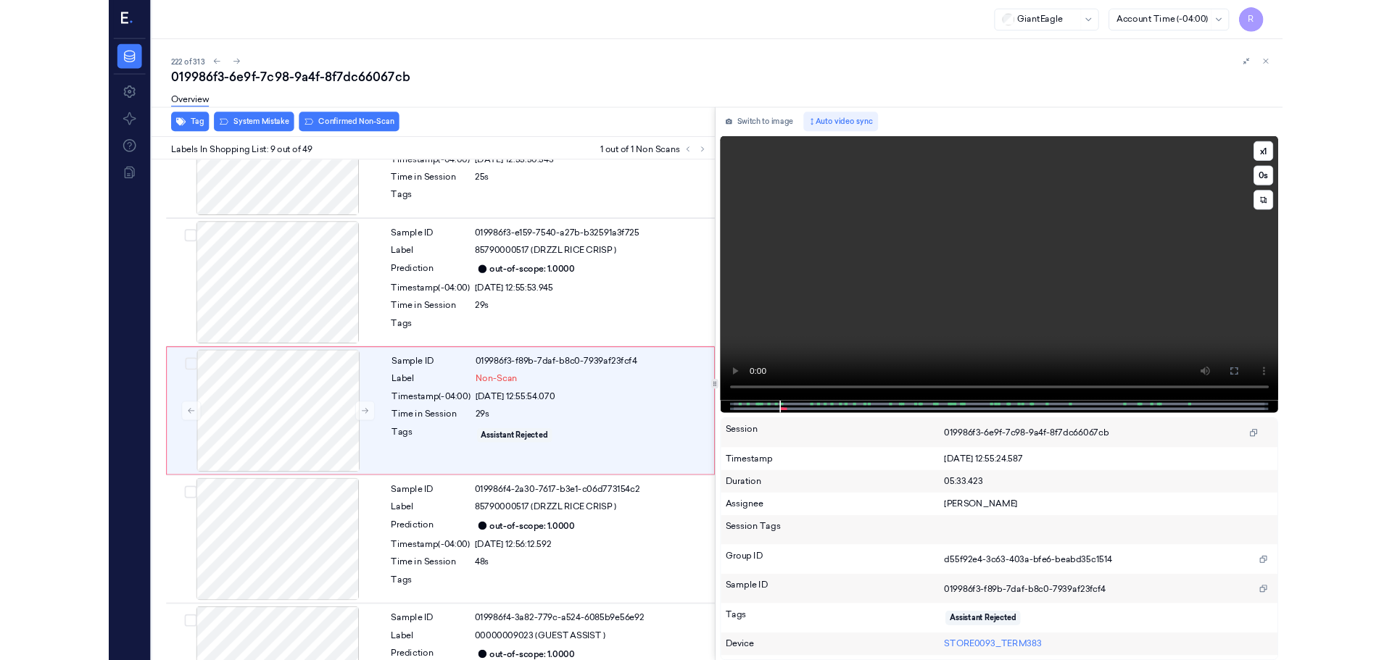
scroll to position [997, 0]
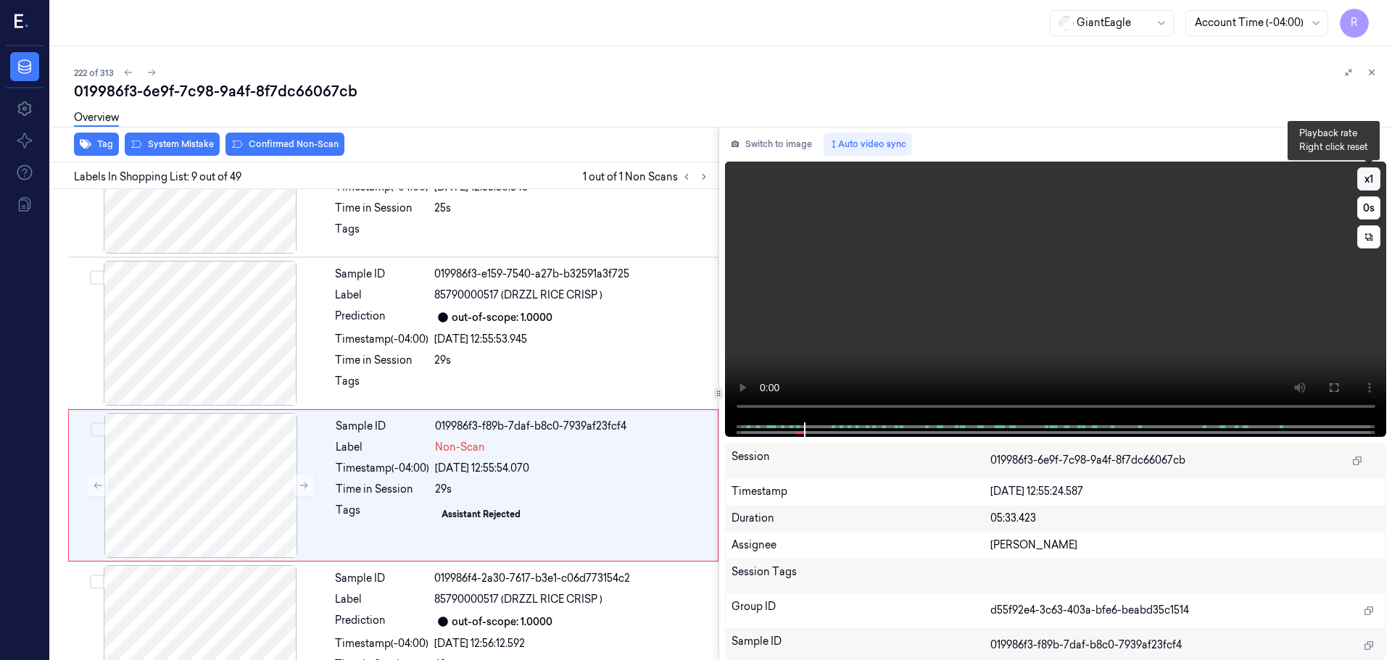
click at [1377, 183] on button "x 1" at bounding box center [1368, 178] width 23 height 23
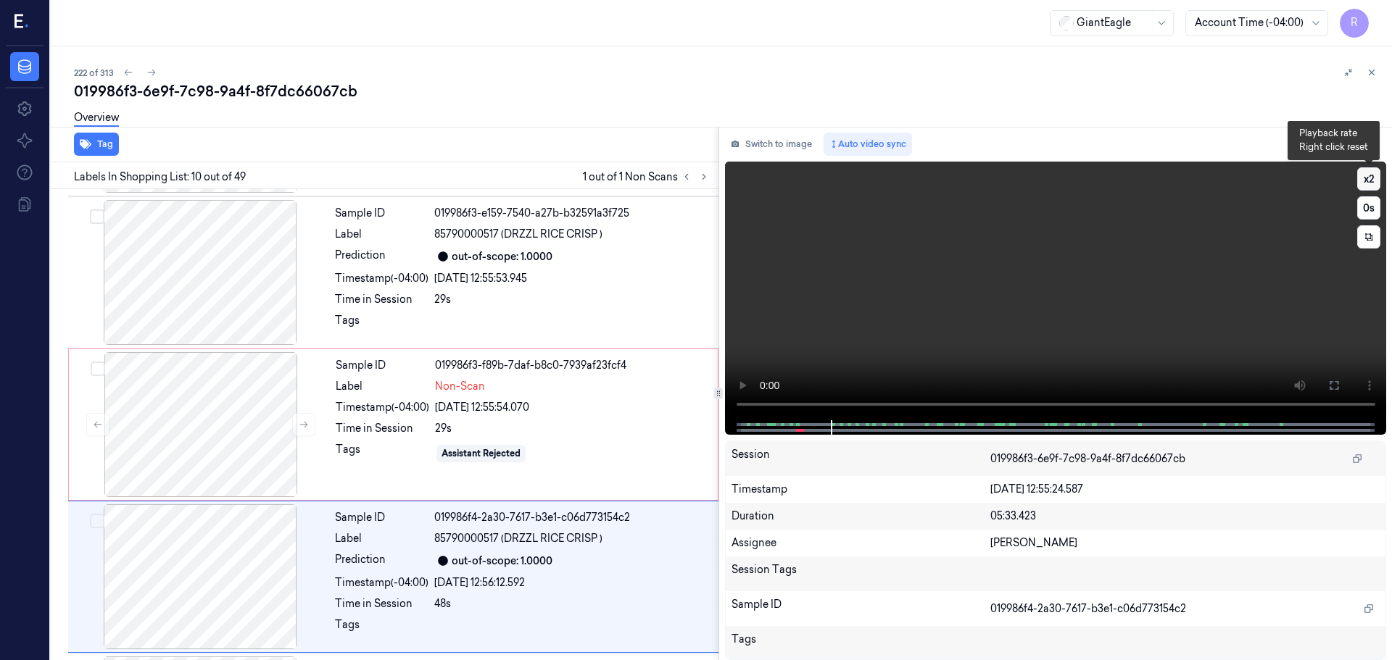
scroll to position [1210, 0]
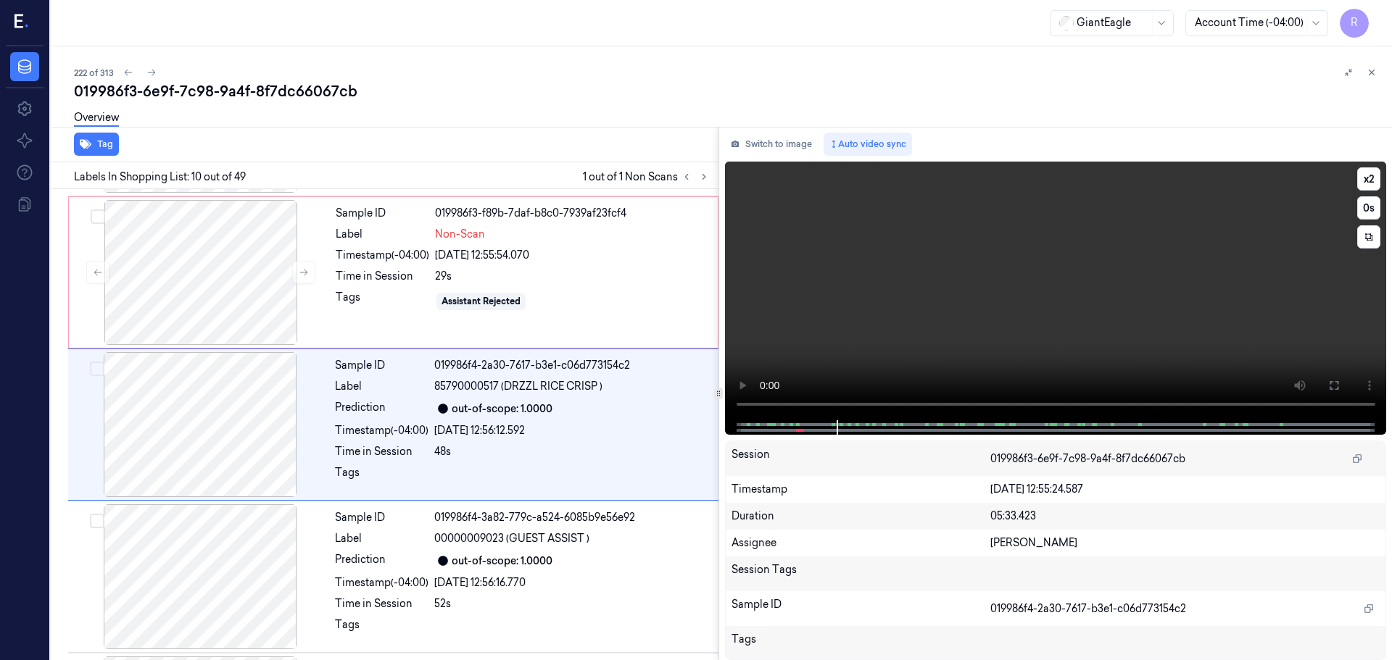
click at [816, 404] on video at bounding box center [1056, 291] width 662 height 259
click at [173, 292] on div at bounding box center [201, 272] width 258 height 145
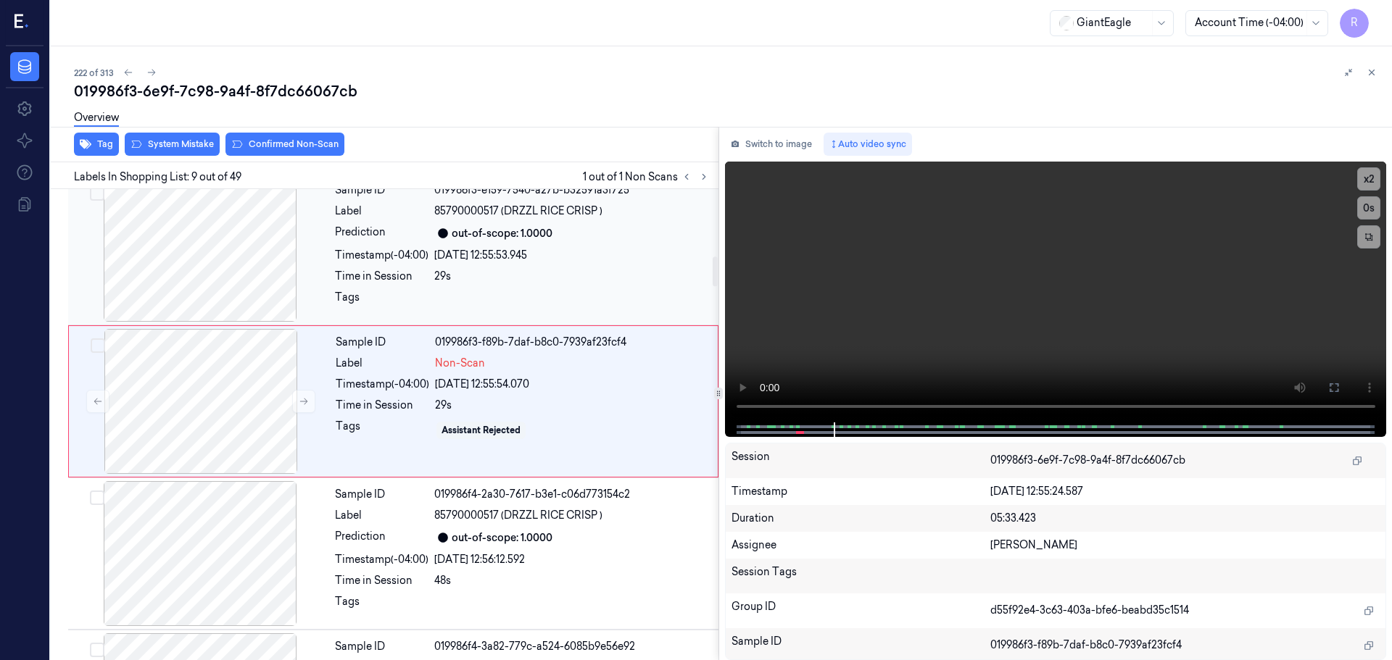
scroll to position [1058, 0]
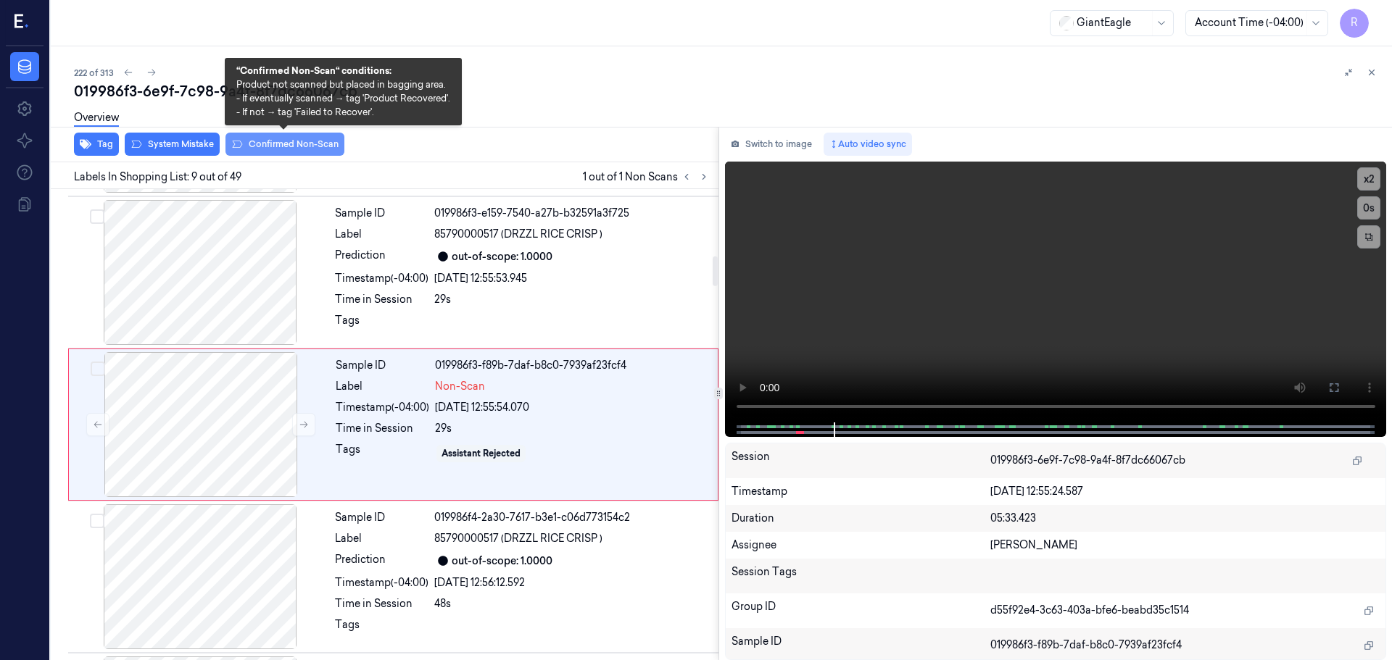
click at [294, 142] on button "Confirmed Non-Scan" at bounding box center [284, 144] width 119 height 23
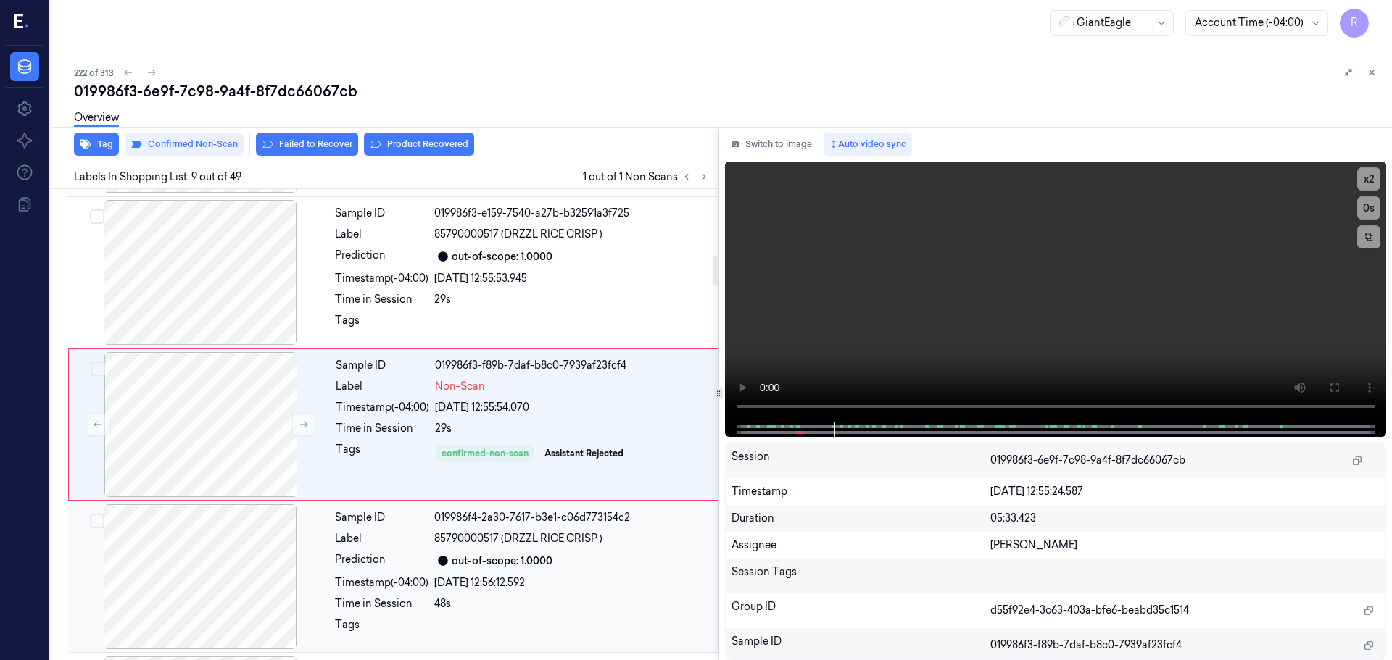
click at [502, 588] on div "26/09/2025 12:56:12.592" at bounding box center [572, 583] width 276 height 15
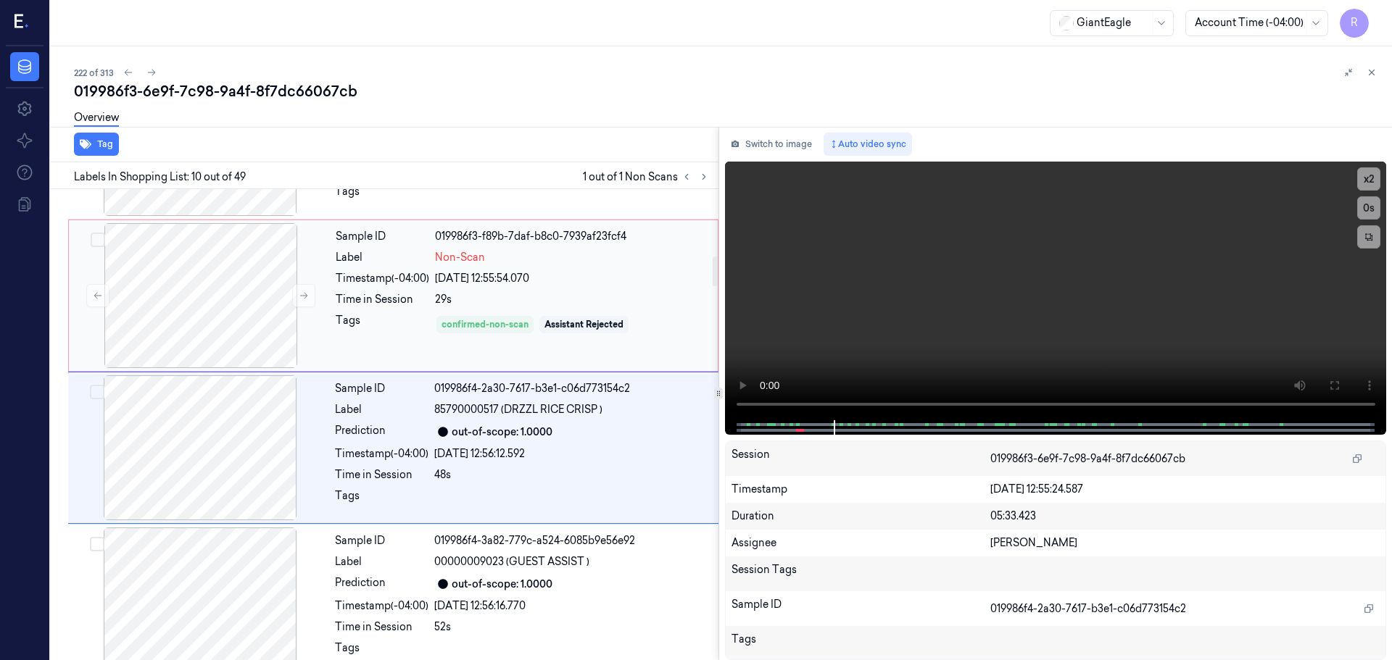
scroll to position [1210, 0]
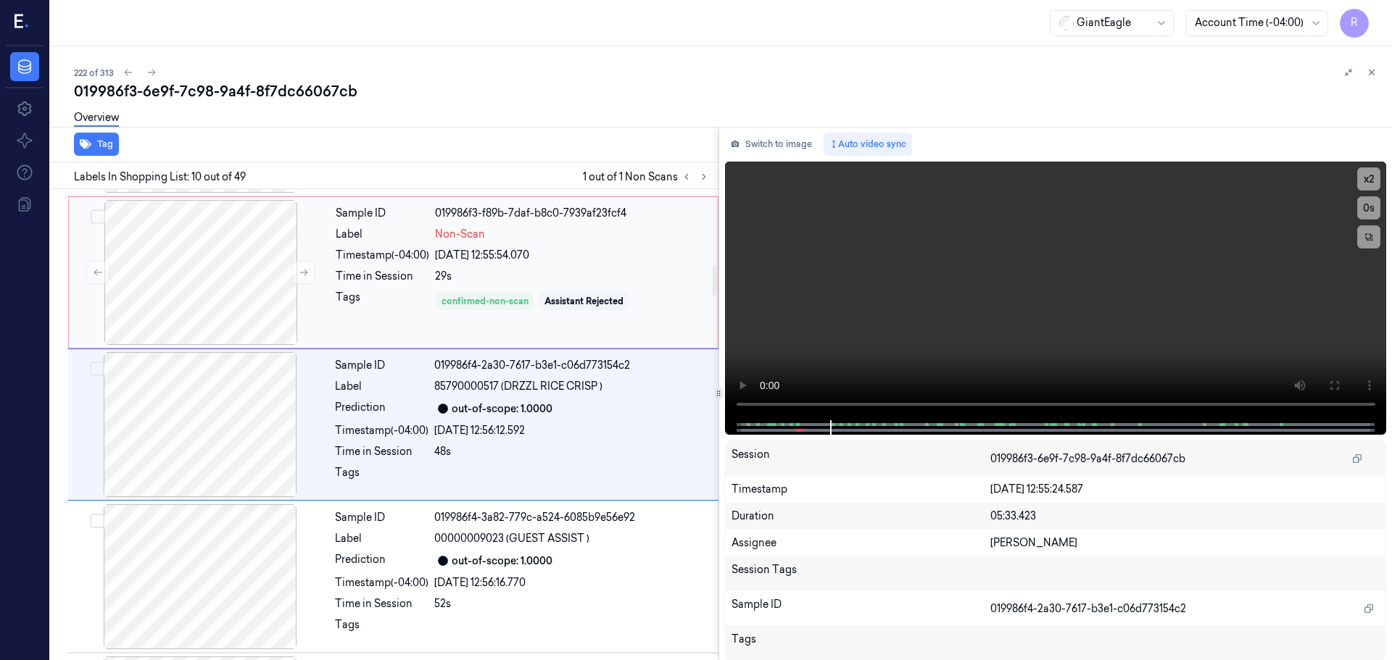
click at [434, 268] on div "Sample ID 019986f3-f89b-7daf-b8c0-7939af23fcf4 Label Non-Scan Timestamp (-04:00…" at bounding box center [522, 272] width 385 height 145
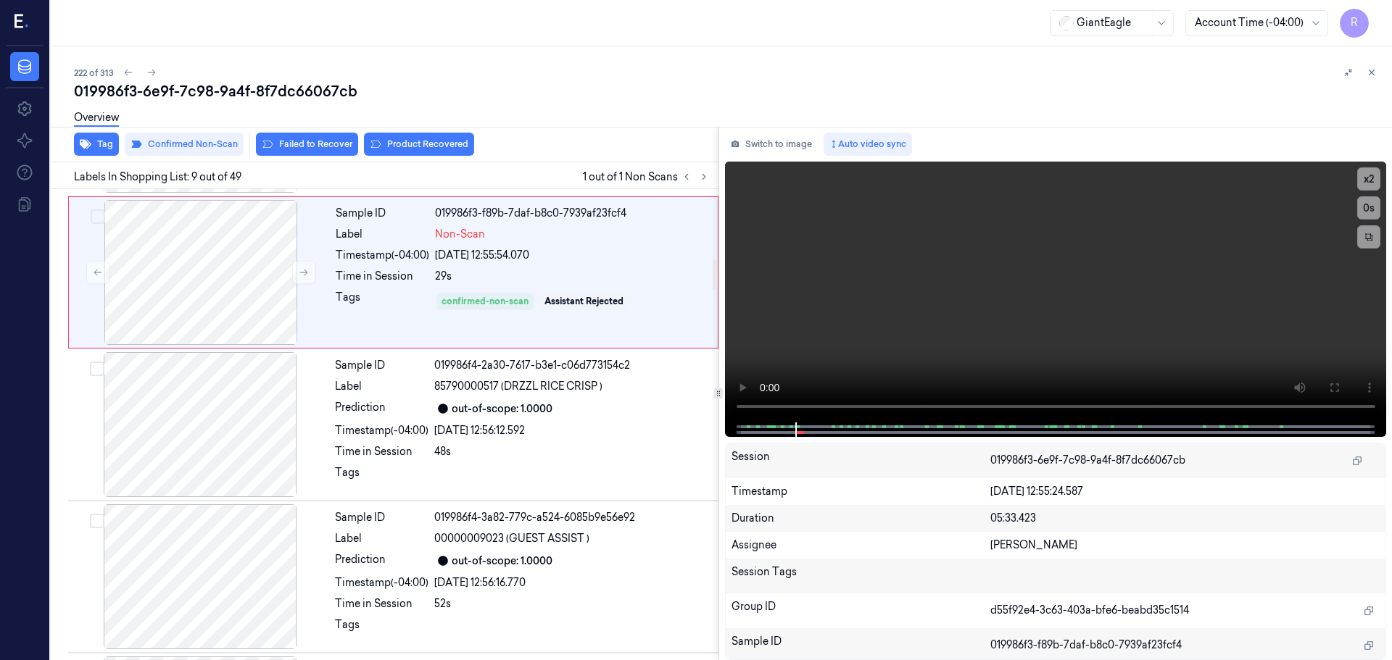
scroll to position [1058, 0]
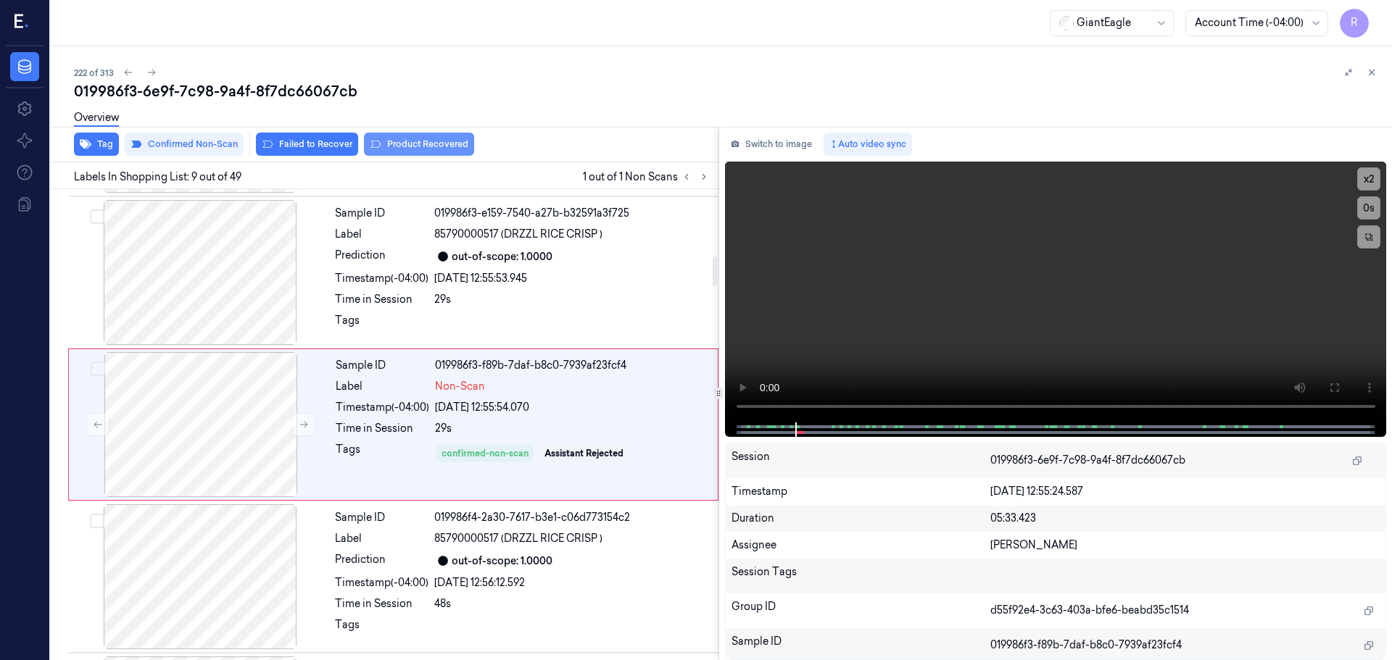
click at [441, 145] on button "Product Recovered" at bounding box center [419, 144] width 110 height 23
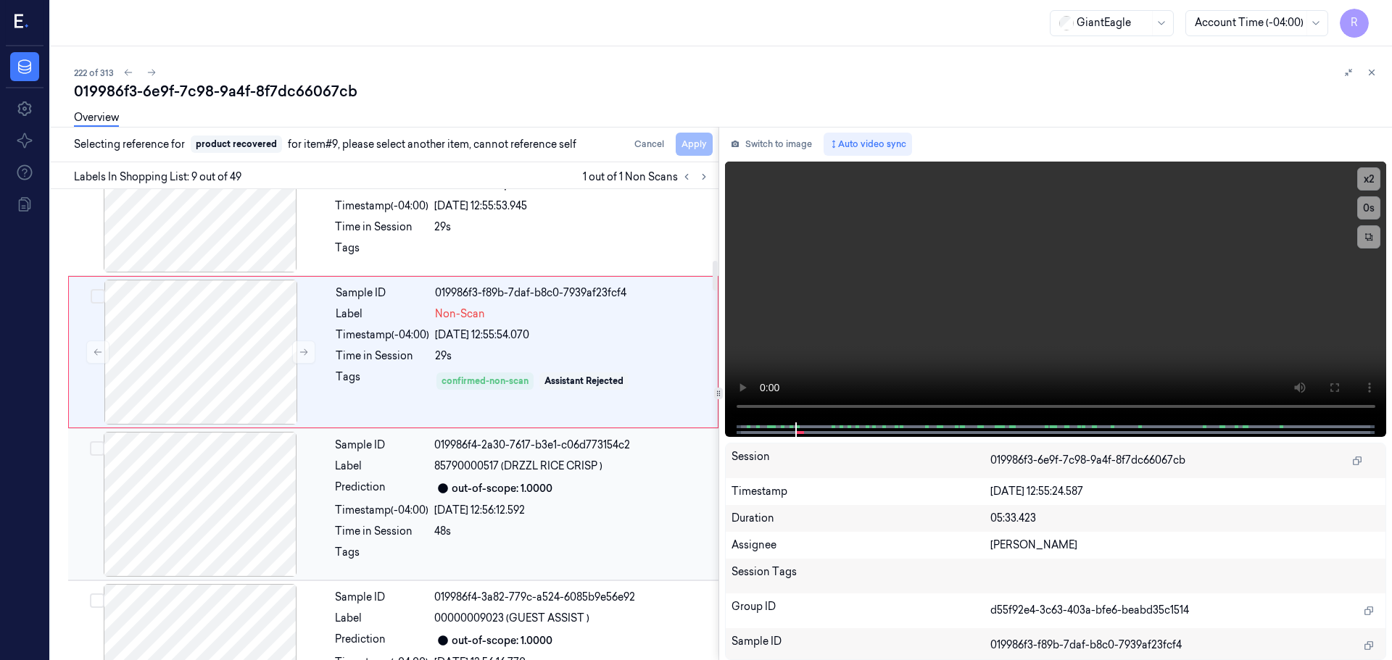
click at [493, 500] on div "Sample ID 019986f4-2a30-7617-b3e1-c06d773154c2 Label 85790000517 (DRZZL RICE CR…" at bounding box center [522, 504] width 386 height 145
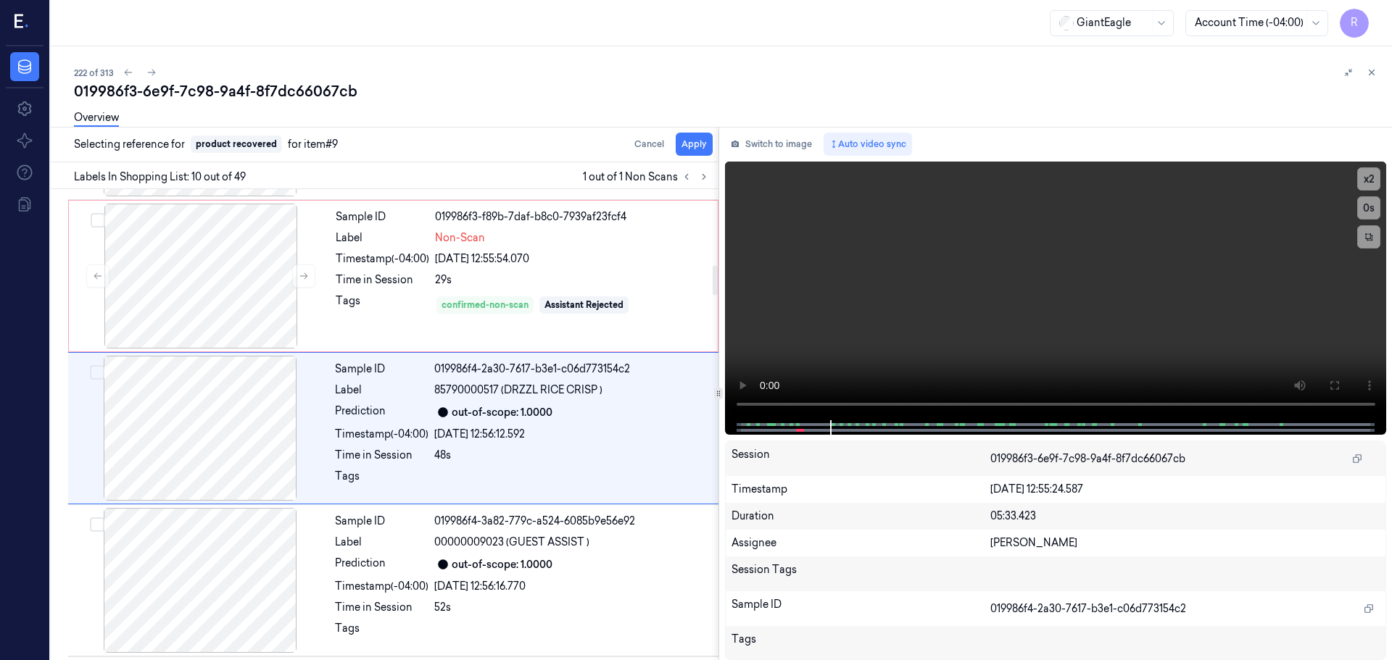
scroll to position [1210, 0]
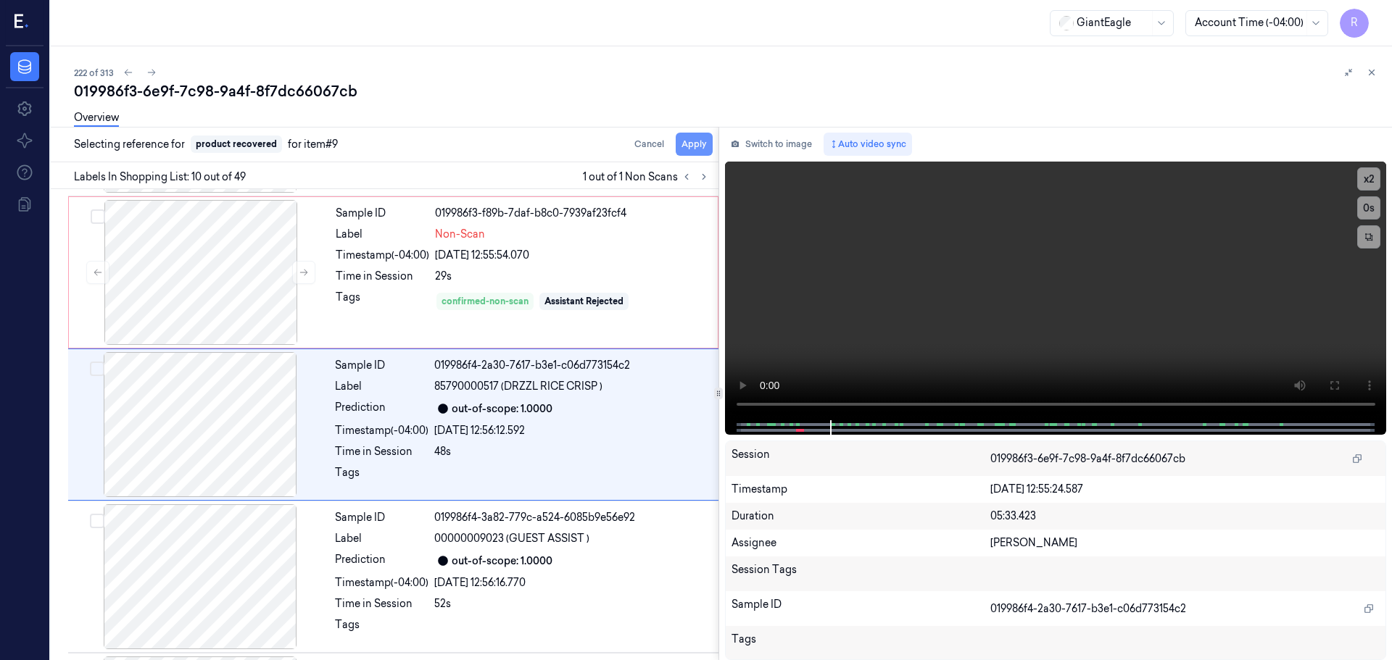
click at [685, 138] on button "Apply" at bounding box center [694, 144] width 37 height 23
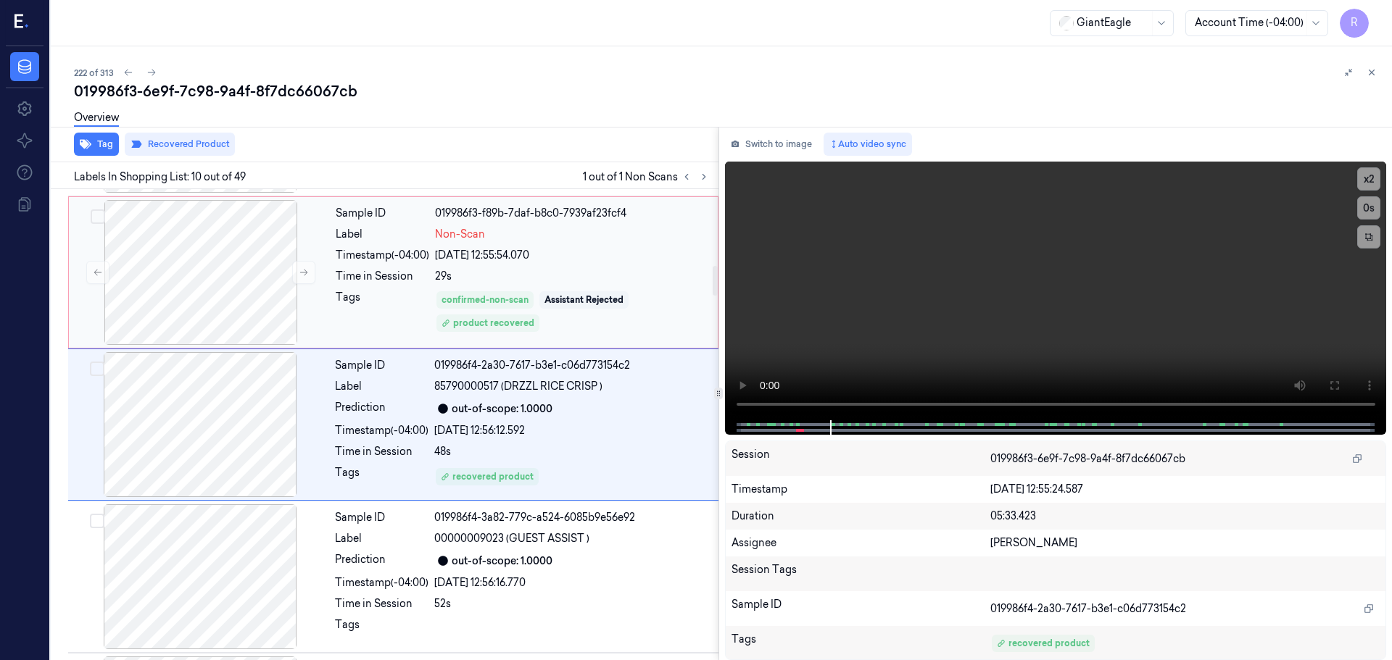
click at [373, 247] on div "Sample ID 019986f3-f89b-7daf-b8c0-7939af23fcf4 Label Non-Scan Timestamp (-04:00…" at bounding box center [522, 272] width 385 height 145
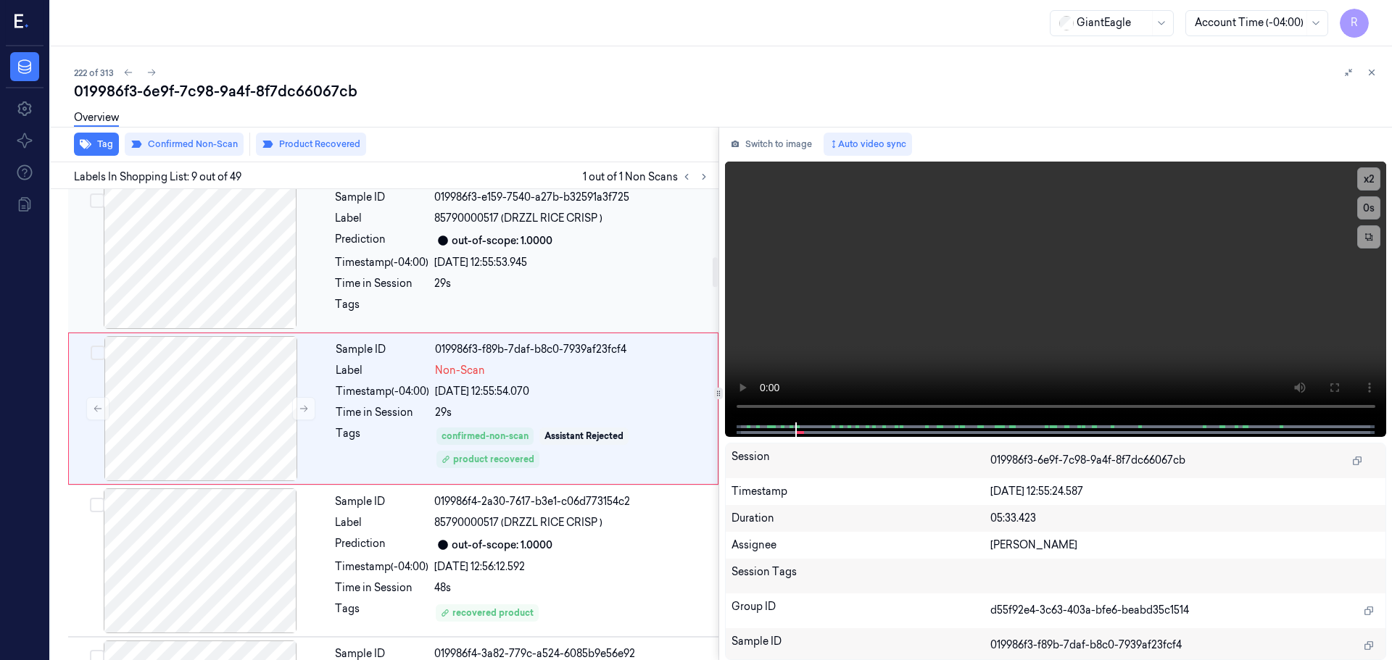
scroll to position [1058, 0]
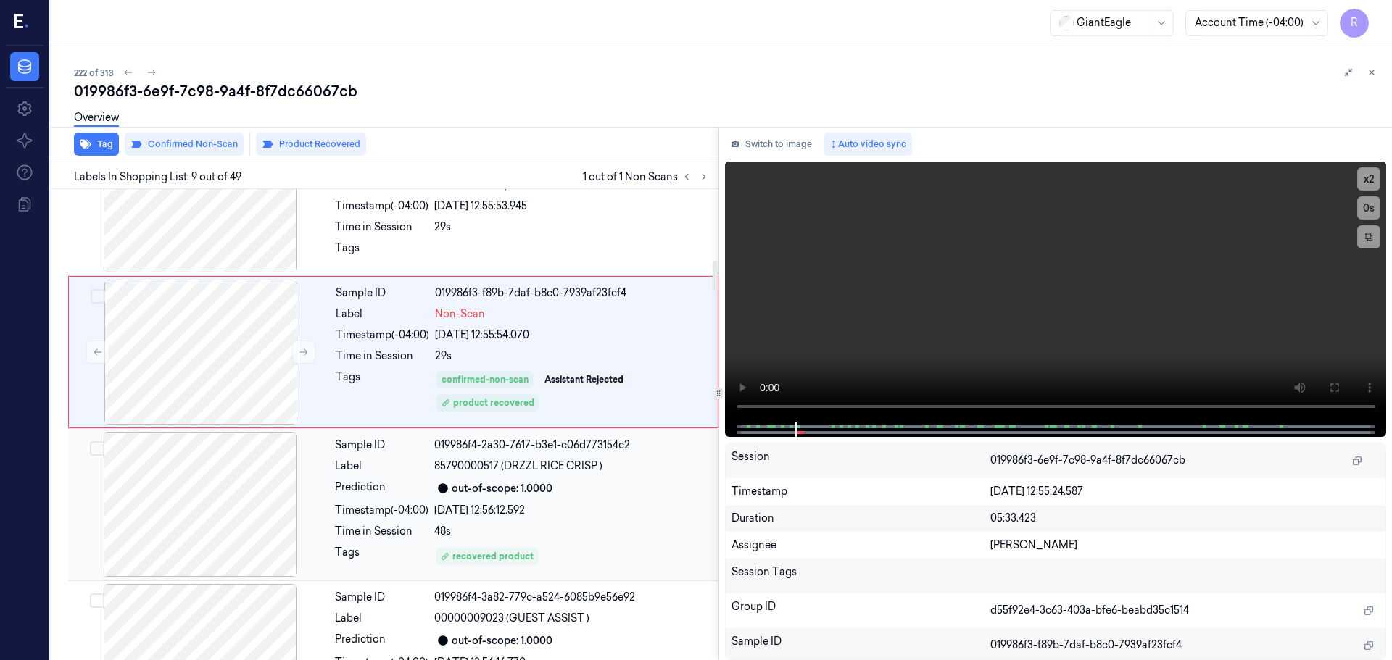
click at [324, 555] on div at bounding box center [200, 504] width 258 height 145
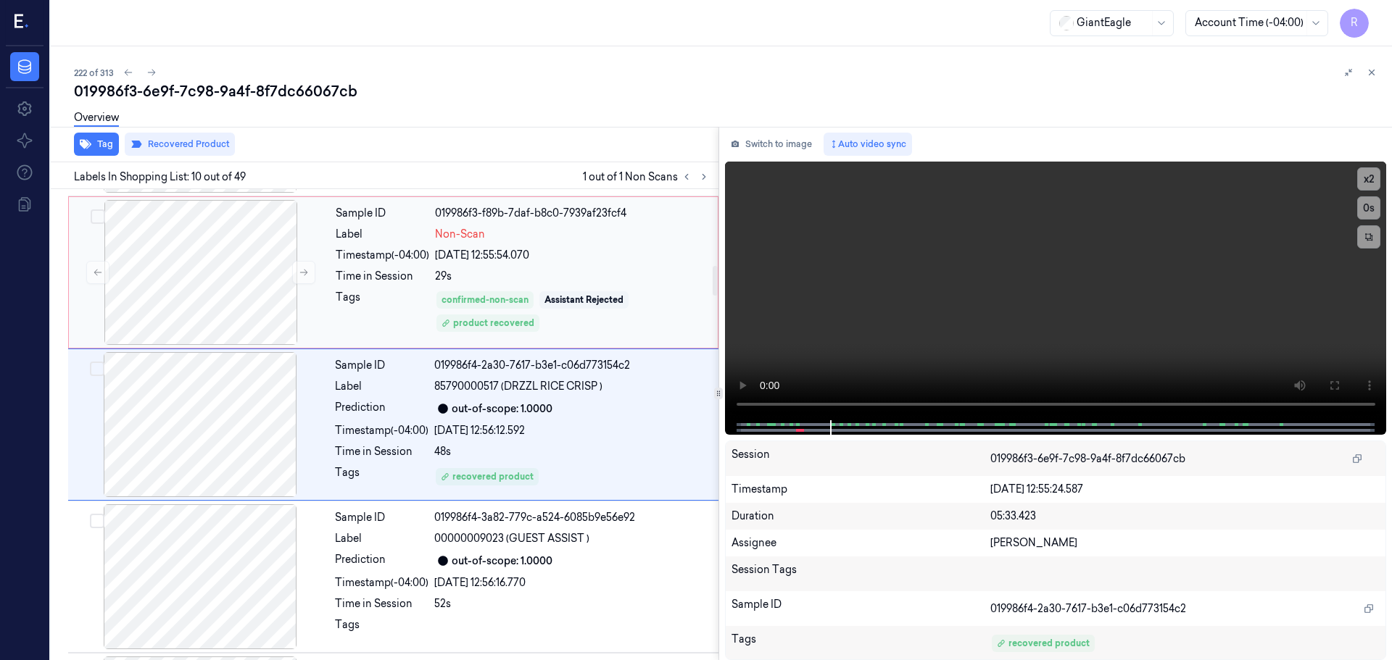
click at [359, 323] on div "Tags" at bounding box center [383, 312] width 94 height 44
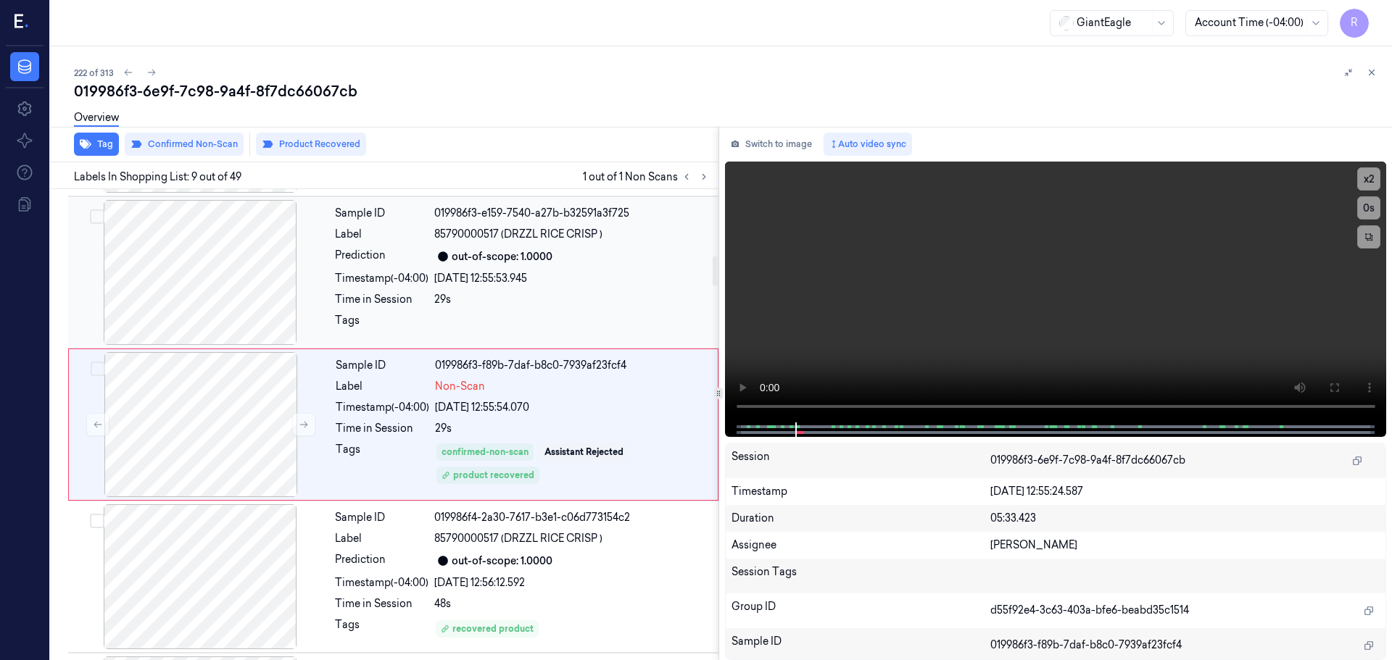
click at [436, 295] on div "29s" at bounding box center [572, 299] width 276 height 15
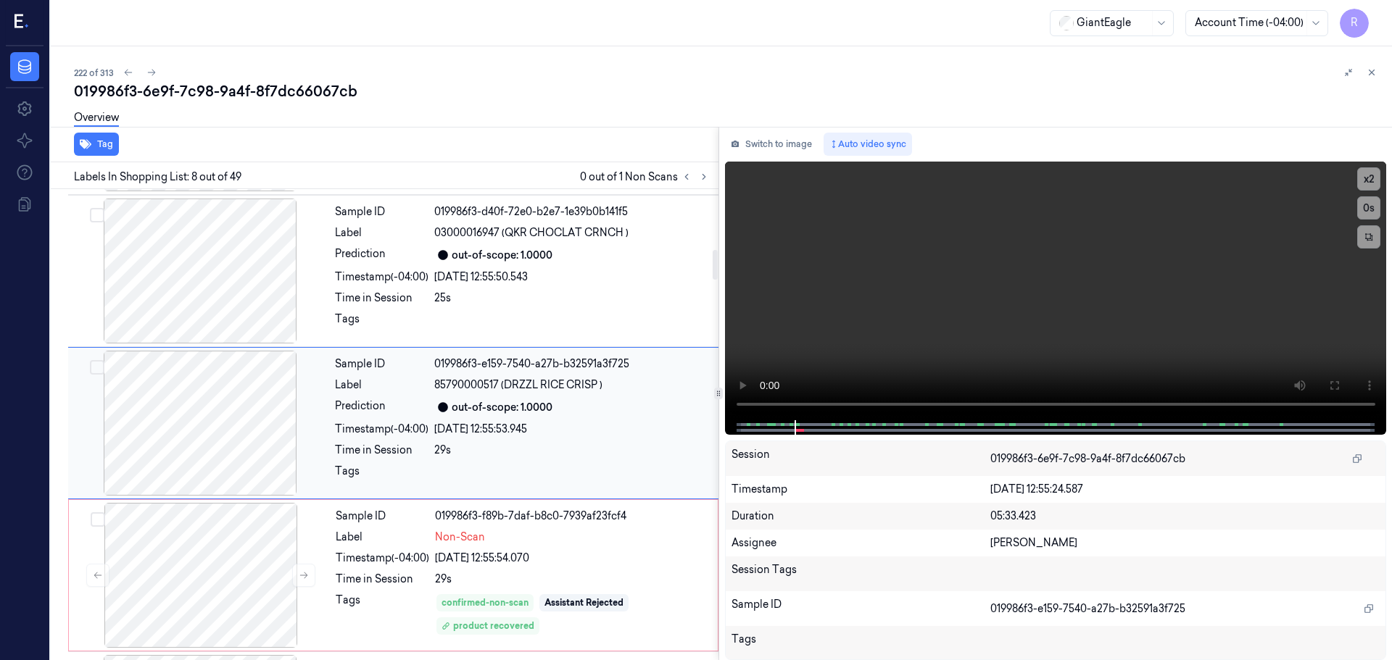
click at [416, 373] on div "Sample ID 019986f3-e159-7540-a27b-b32591a3f725 Label 85790000517 (DRZZL RICE CR…" at bounding box center [522, 423] width 386 height 145
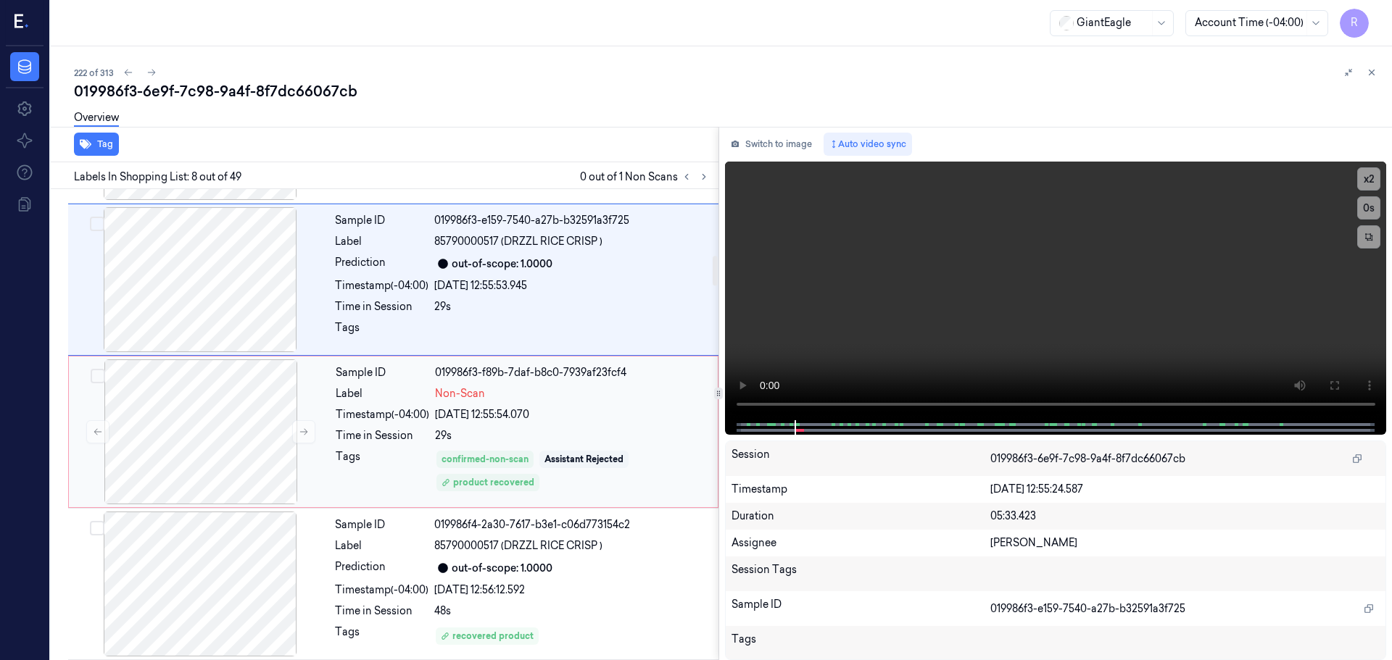
click at [367, 436] on div "Time in Session" at bounding box center [383, 435] width 94 height 15
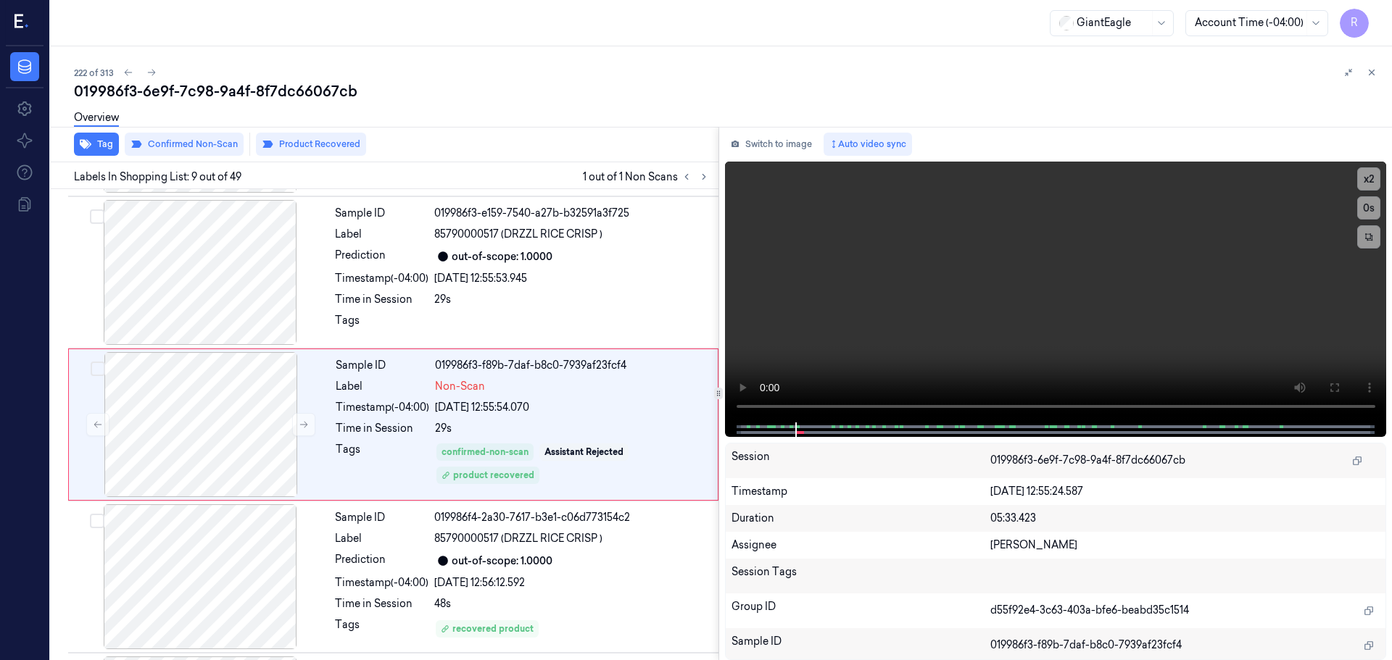
click at [1370, 66] on button at bounding box center [1371, 72] width 17 height 17
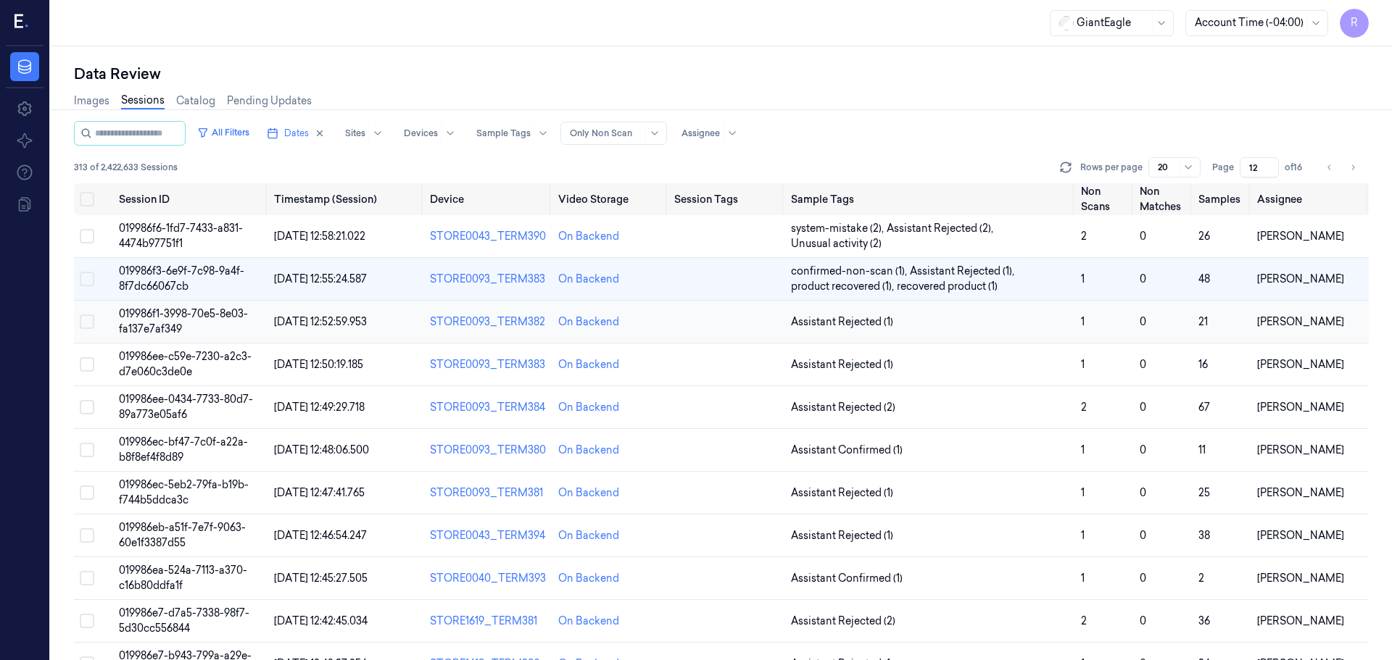
click at [1022, 331] on td "Assistant Rejected (1)" at bounding box center [930, 322] width 290 height 43
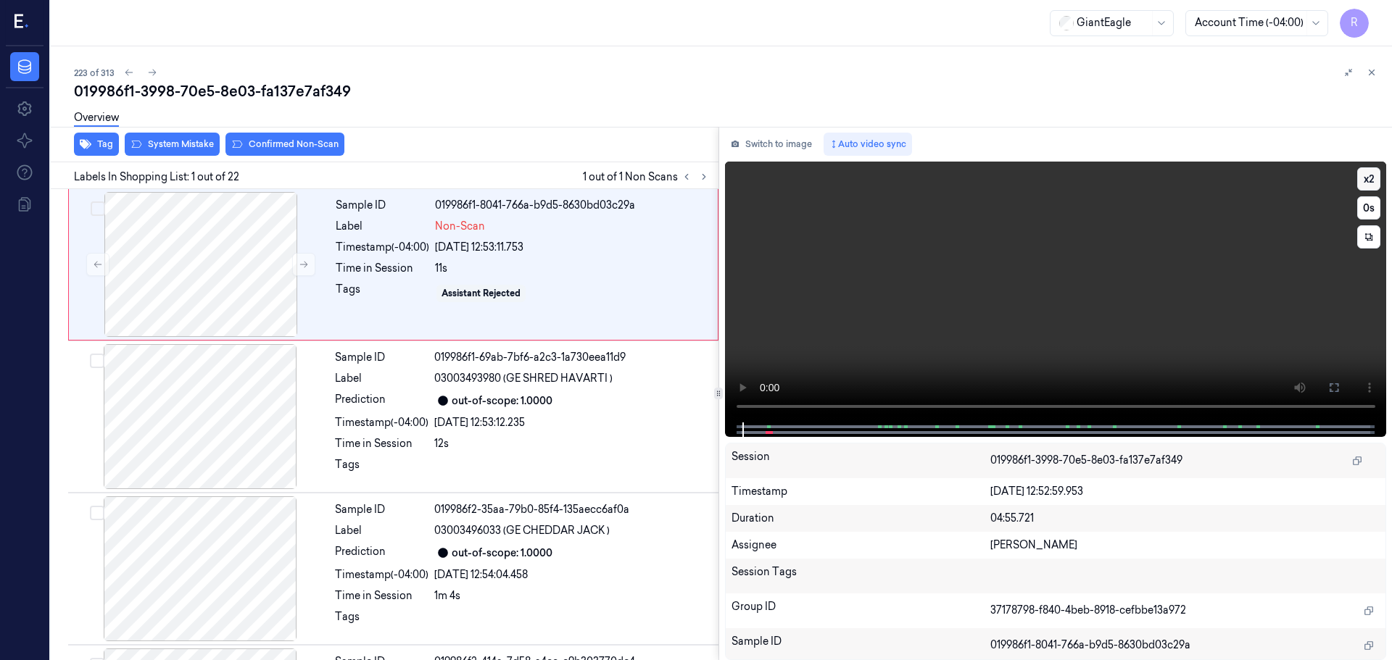
click at [1370, 179] on button "x 2" at bounding box center [1368, 178] width 23 height 23
click at [1370, 179] on button "x 4" at bounding box center [1368, 178] width 23 height 23
click at [299, 265] on icon at bounding box center [304, 265] width 10 height 10
click at [1333, 385] on icon at bounding box center [1334, 388] width 12 height 12
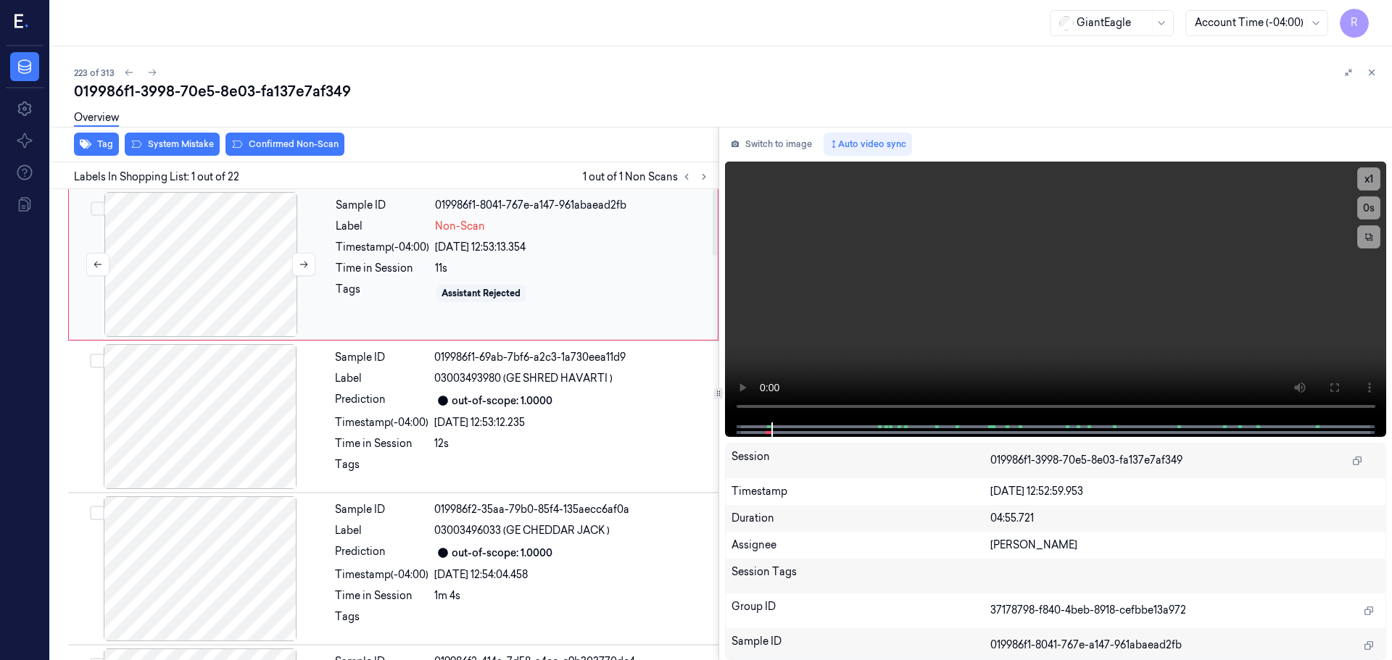
click at [279, 264] on div at bounding box center [201, 264] width 258 height 145
click at [296, 267] on button at bounding box center [303, 264] width 23 height 23
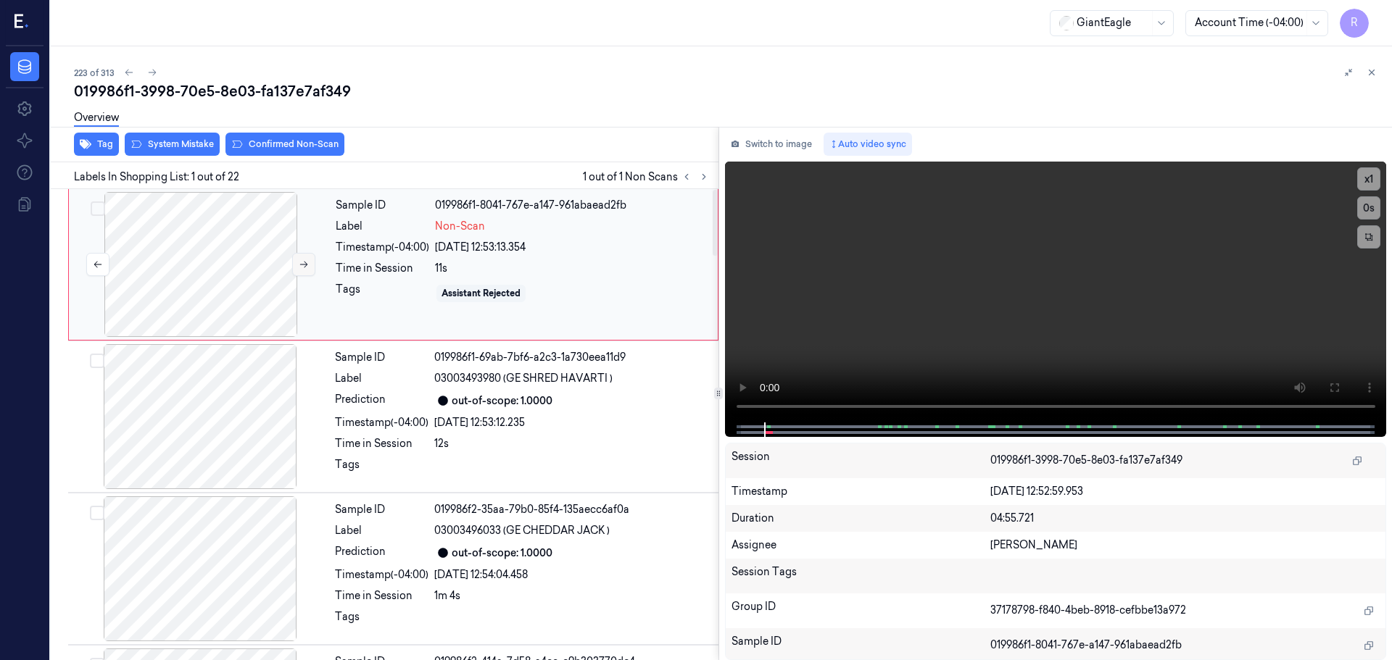
click at [296, 267] on button at bounding box center [303, 264] width 23 height 23
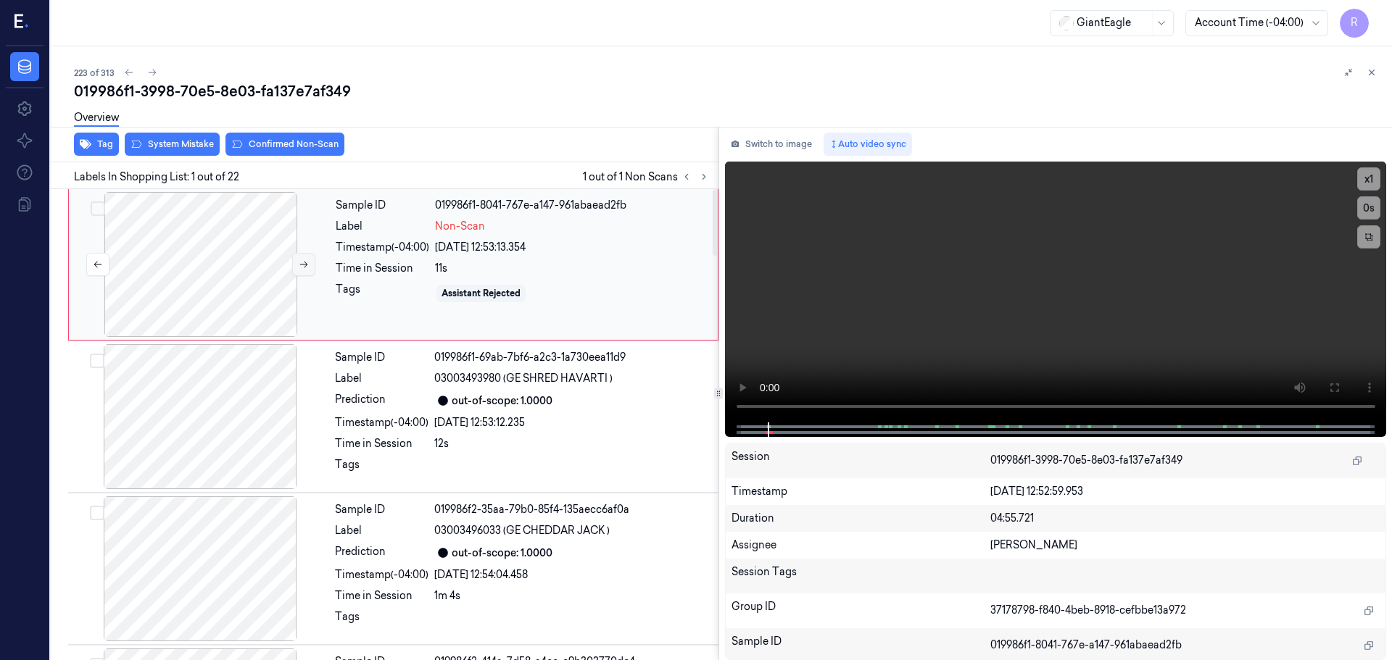
click at [296, 267] on button at bounding box center [303, 264] width 23 height 23
drag, startPoint x: 1341, startPoint y: 389, endPoint x: 1339, endPoint y: 477, distance: 88.5
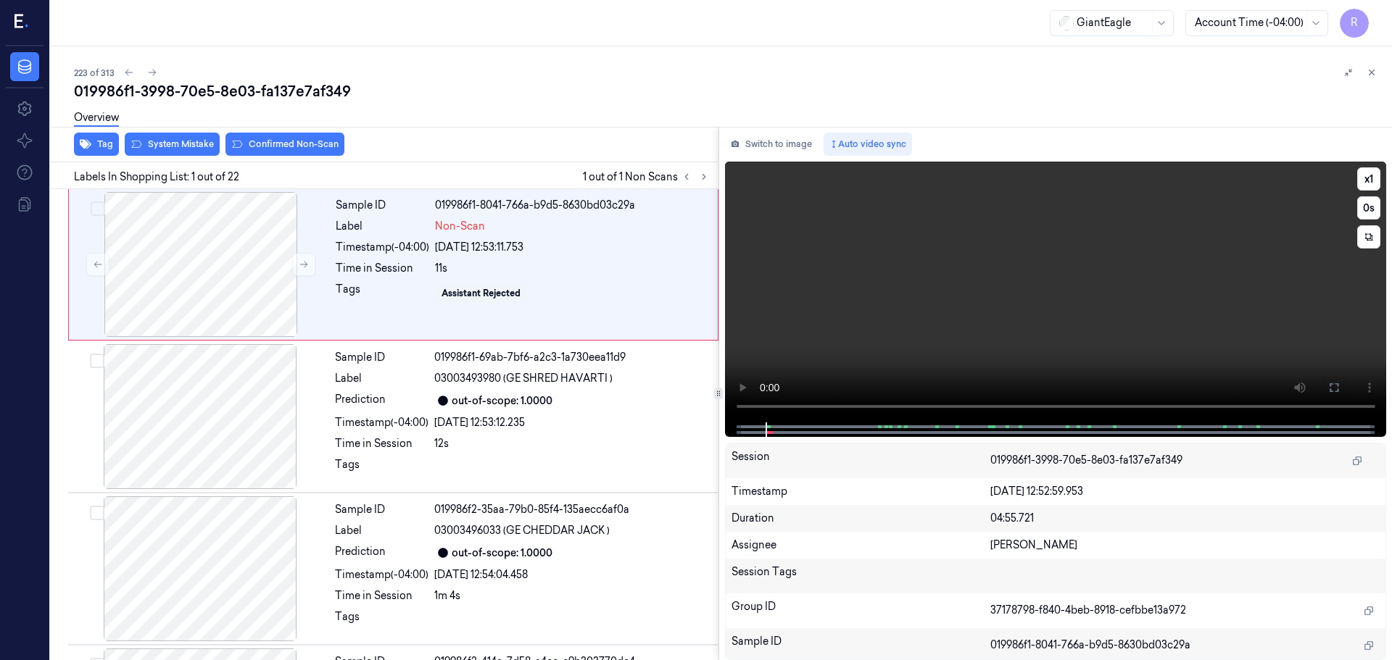
click at [1339, 389] on button at bounding box center [1333, 387] width 23 height 23
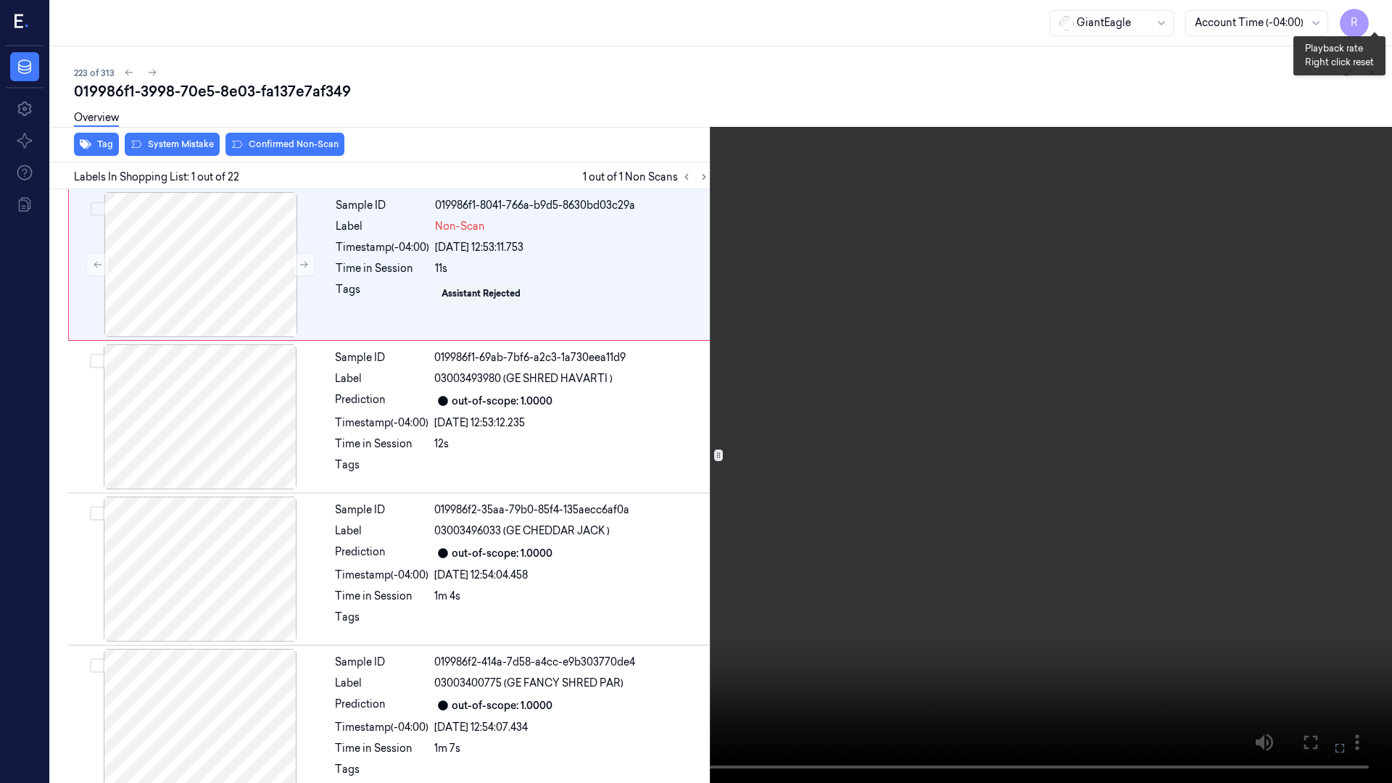
click at [1378, 20] on button "x 1" at bounding box center [1374, 17] width 23 height 23
click at [1378, 20] on button "x 2" at bounding box center [1374, 17] width 23 height 23
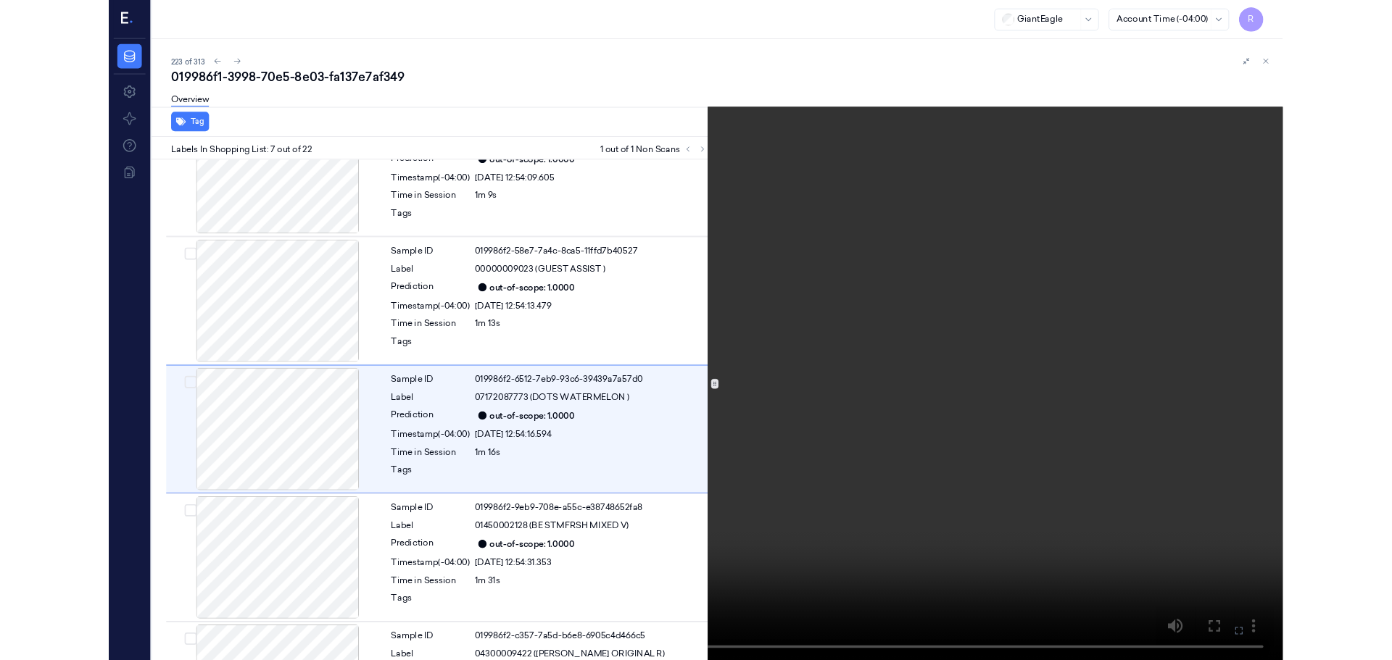
scroll to position [692, 0]
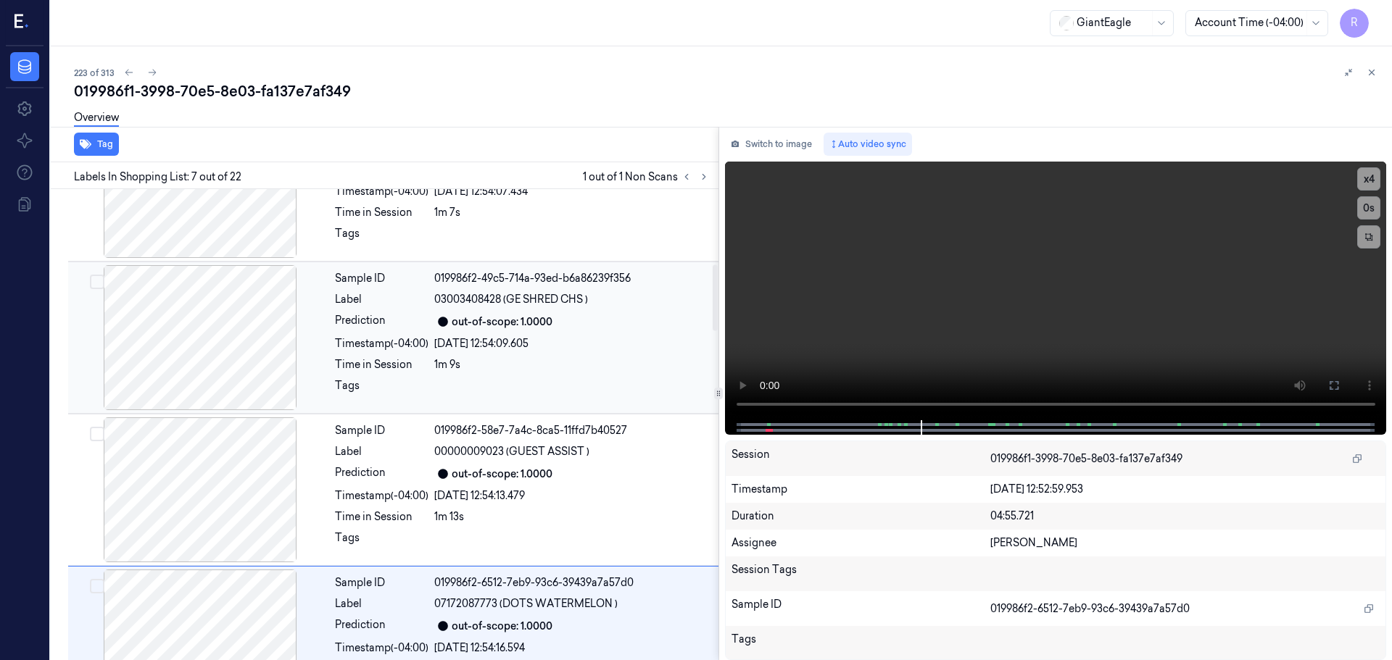
click at [257, 332] on div at bounding box center [200, 337] width 258 height 145
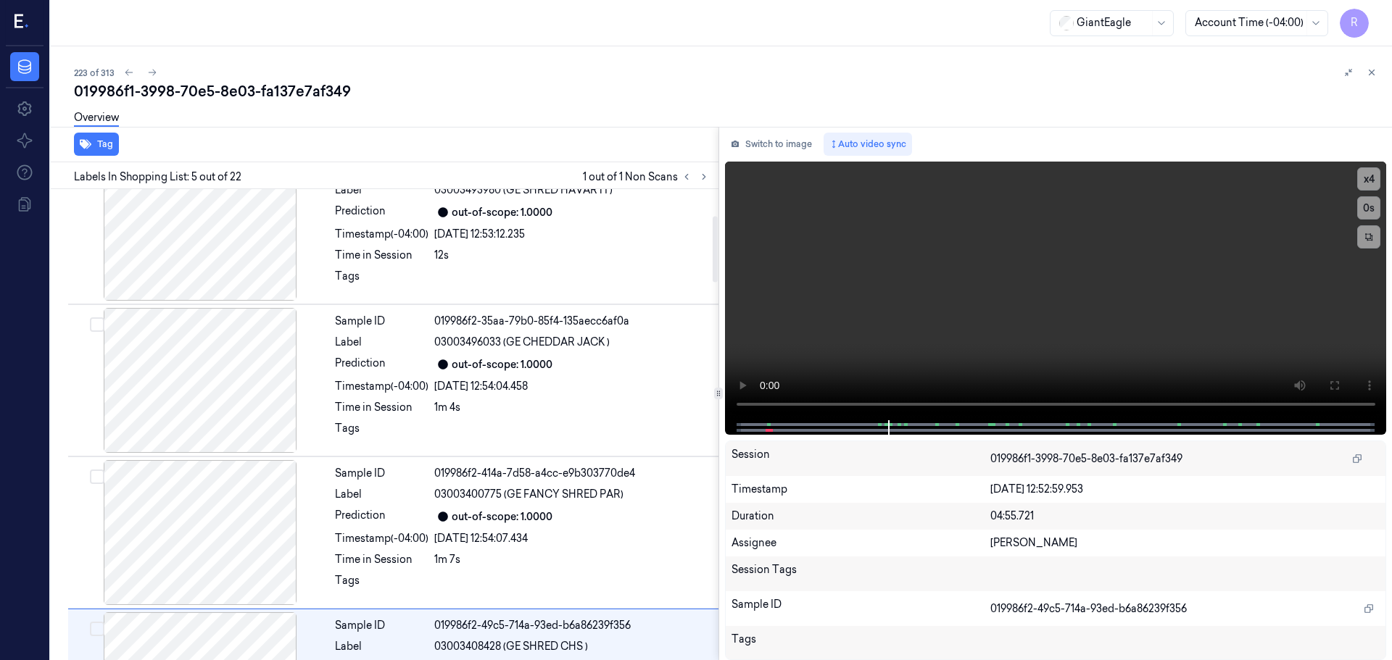
scroll to position [0, 0]
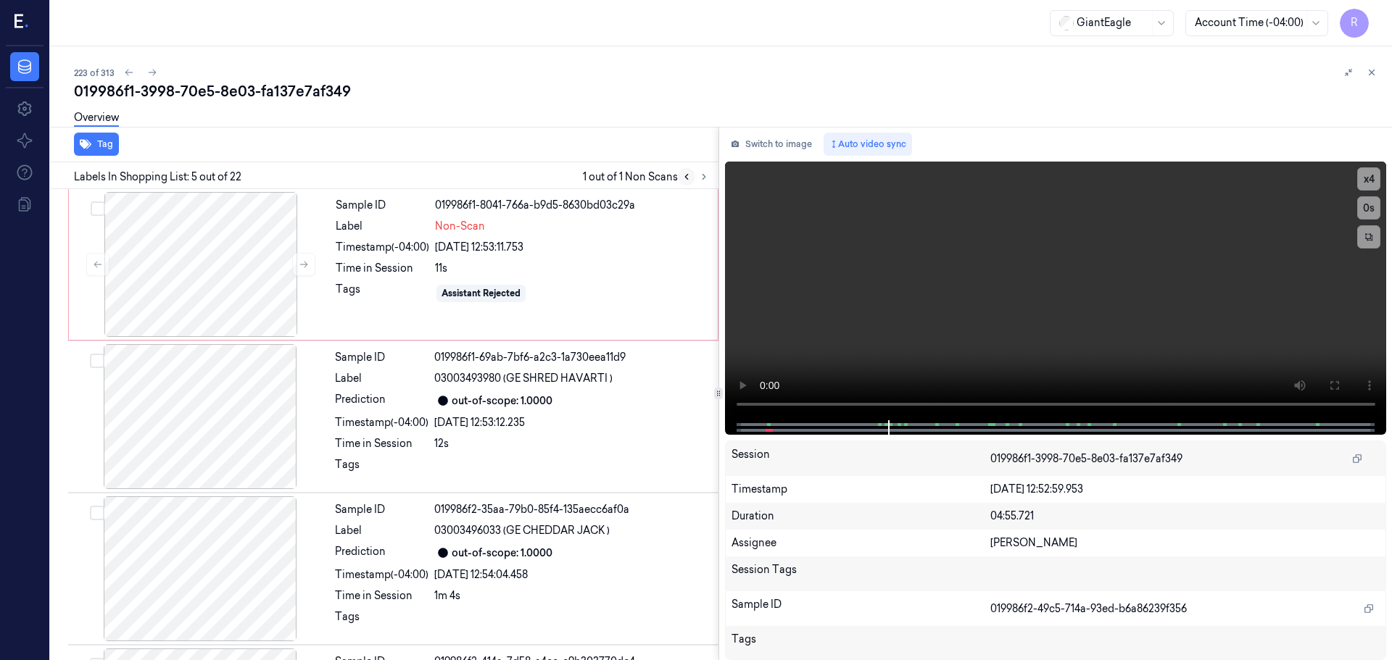
click at [687, 179] on icon at bounding box center [687, 177] width 10 height 10
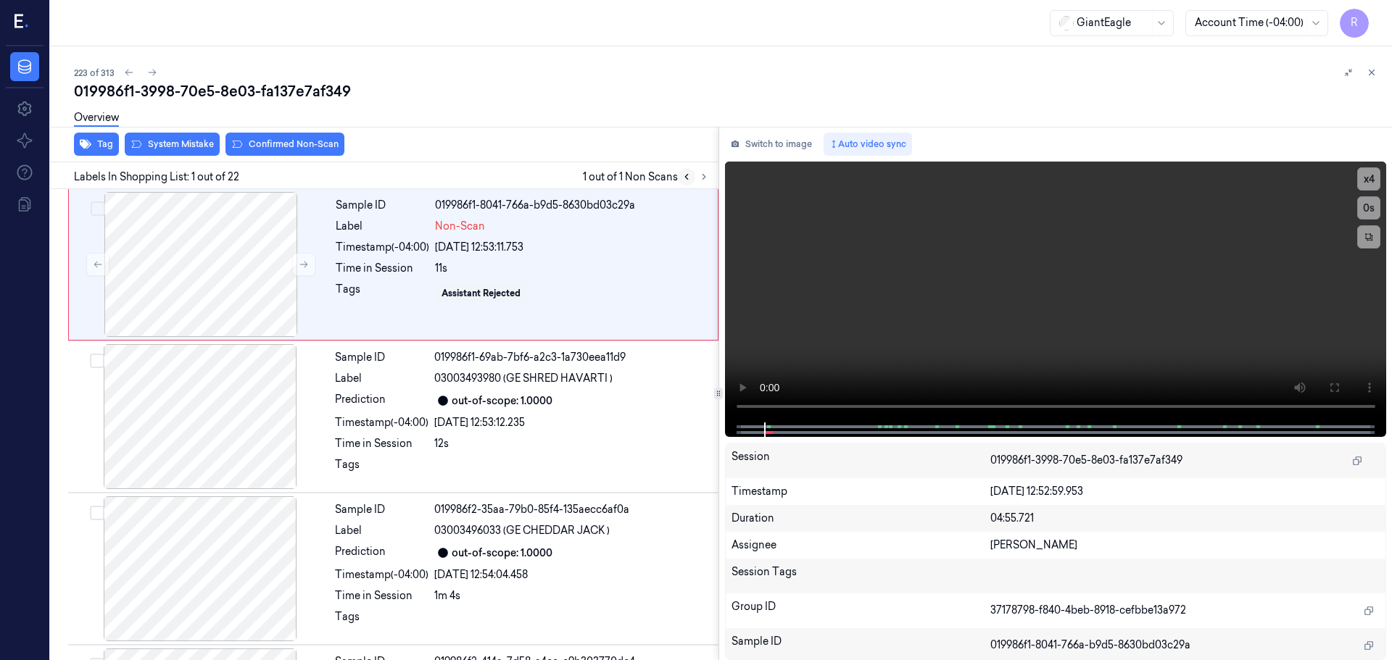
click at [687, 179] on icon at bounding box center [686, 177] width 3 height 5
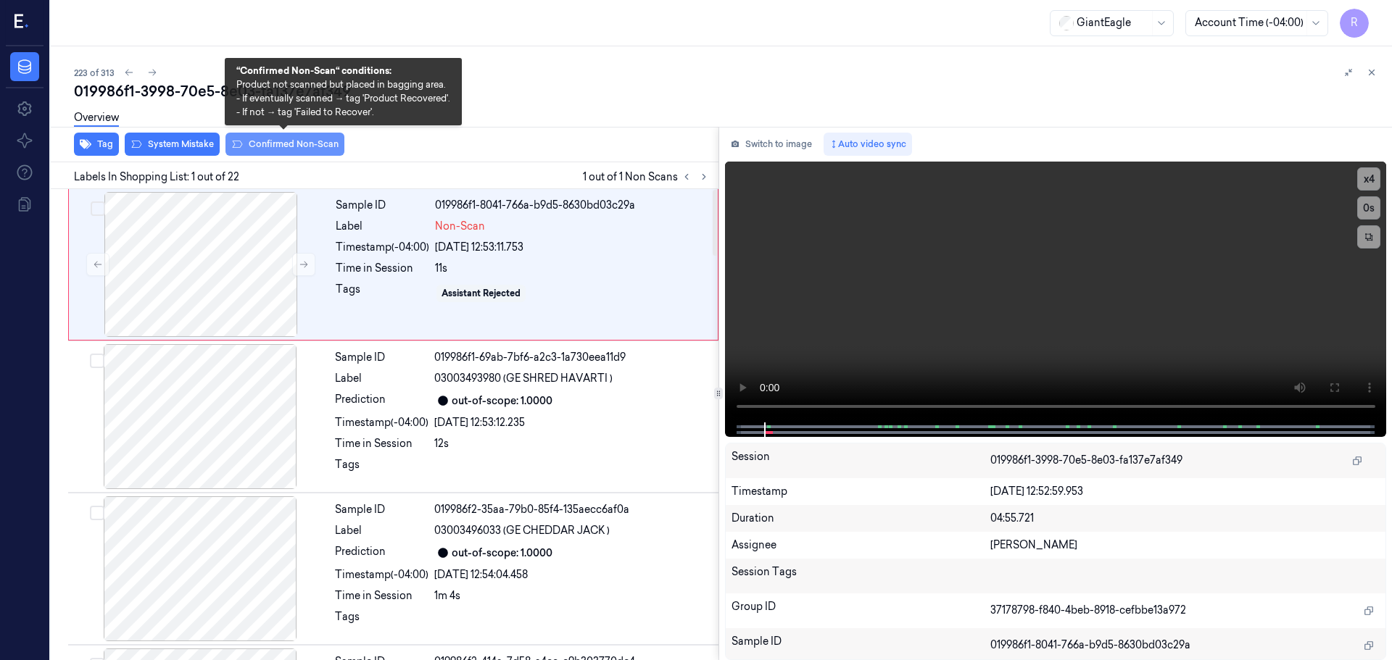
click at [310, 152] on button "Confirmed Non-Scan" at bounding box center [284, 144] width 119 height 23
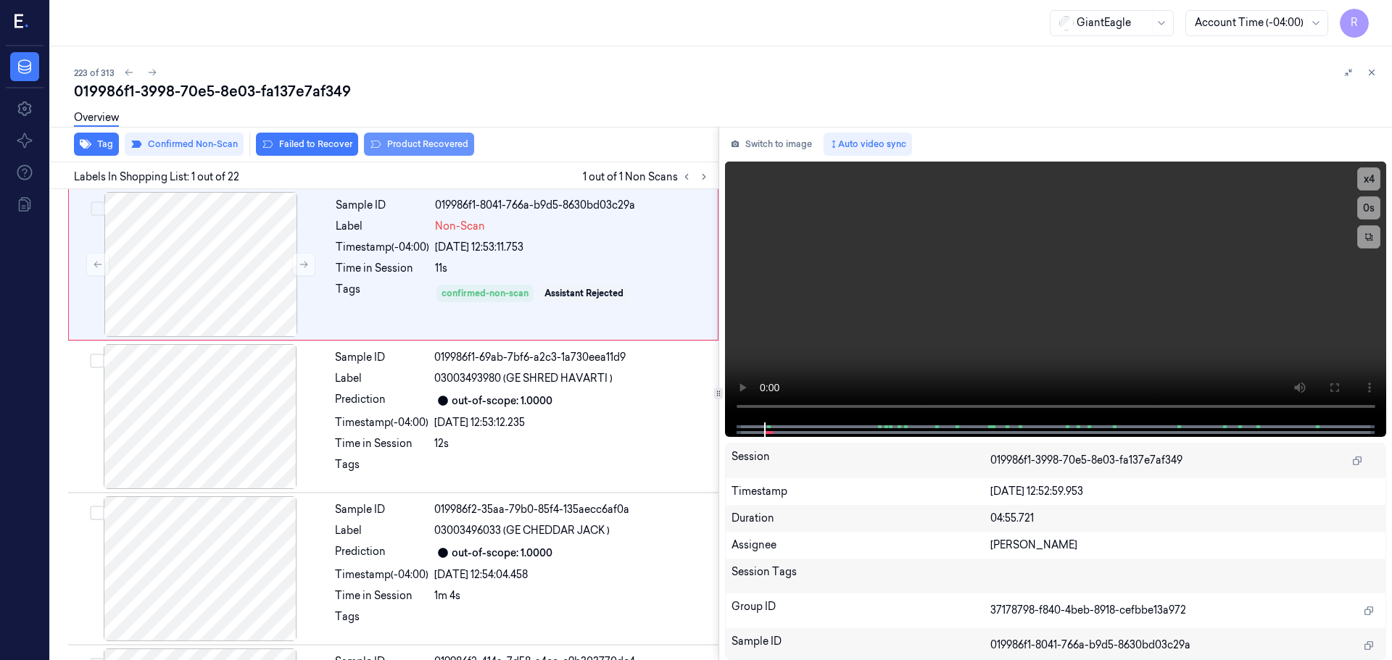
click at [442, 149] on button "Product Recovered" at bounding box center [419, 144] width 110 height 23
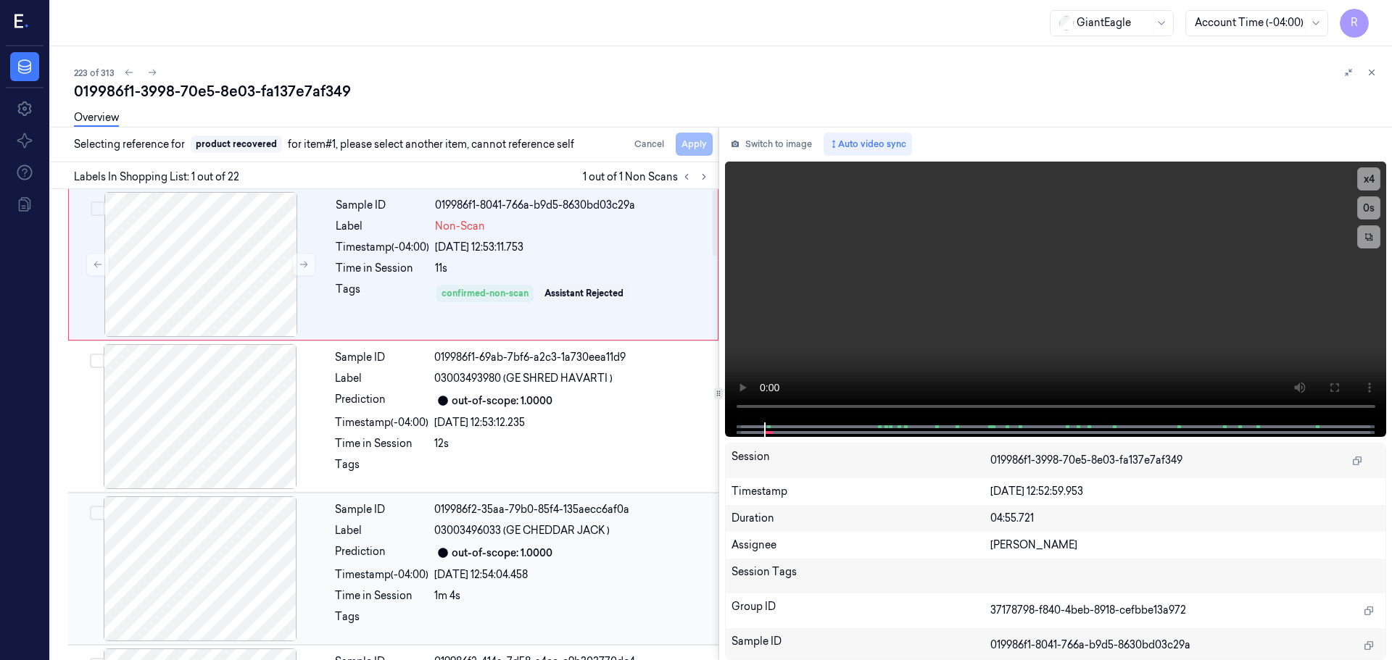
click at [509, 574] on div "26/09/2025 12:54:04.458" at bounding box center [572, 575] width 276 height 15
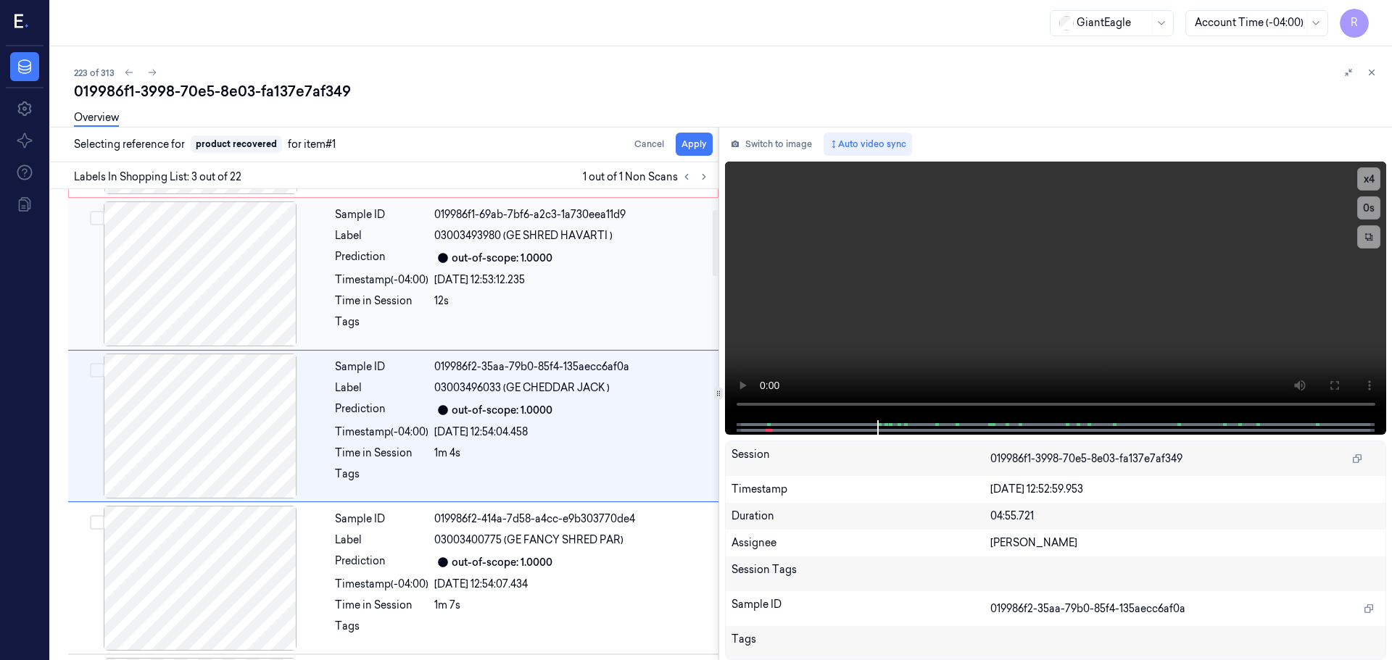
scroll to position [144, 0]
click at [692, 153] on button "Apply" at bounding box center [694, 144] width 37 height 23
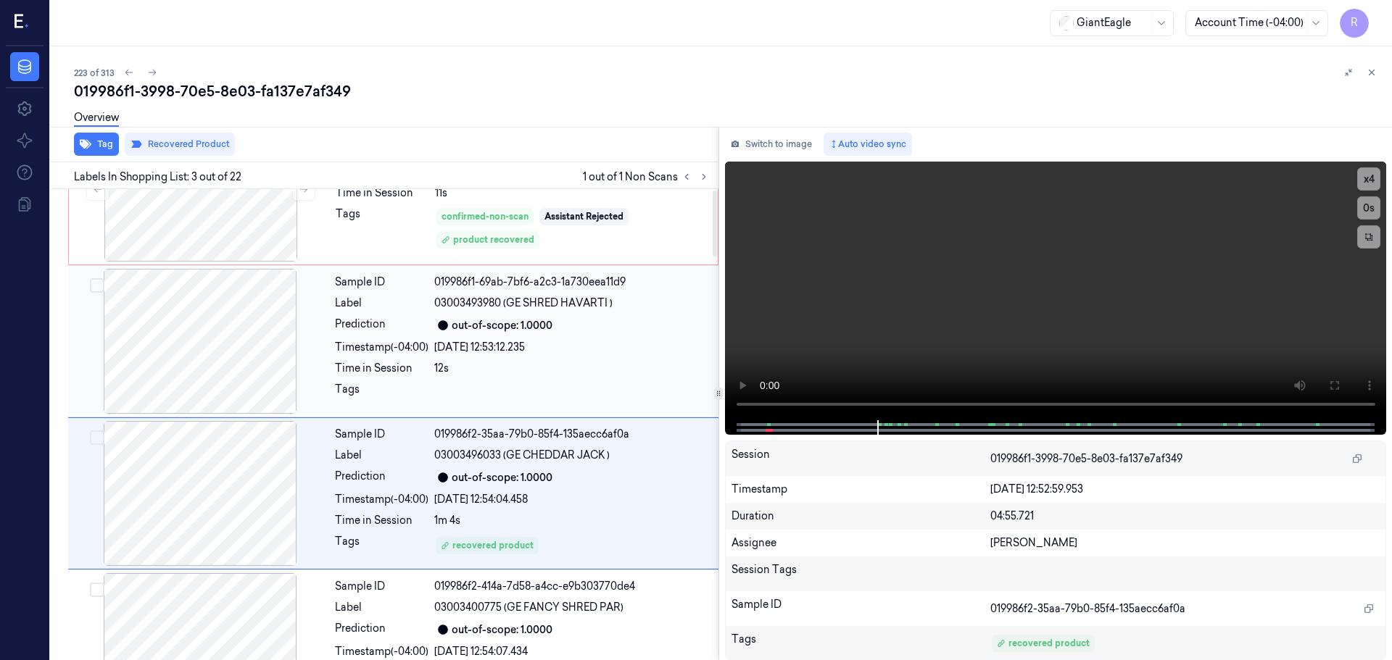
scroll to position [0, 0]
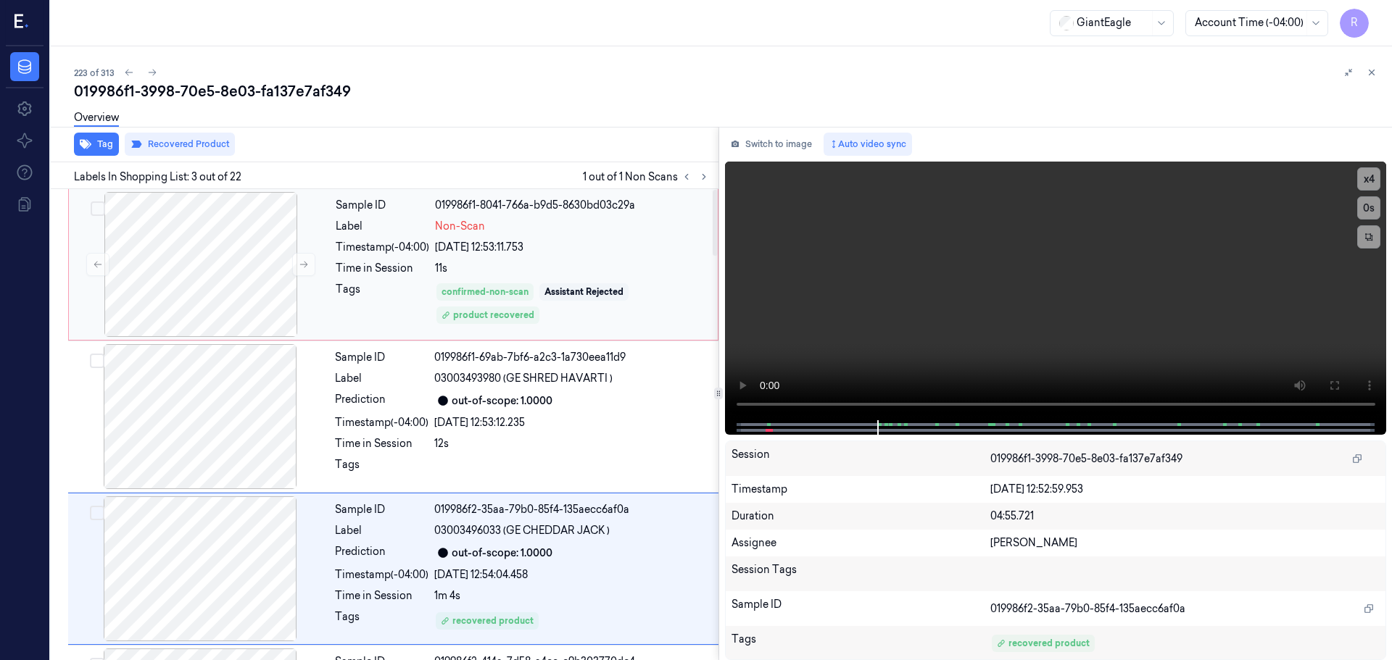
click at [361, 299] on div "Tags" at bounding box center [383, 304] width 94 height 44
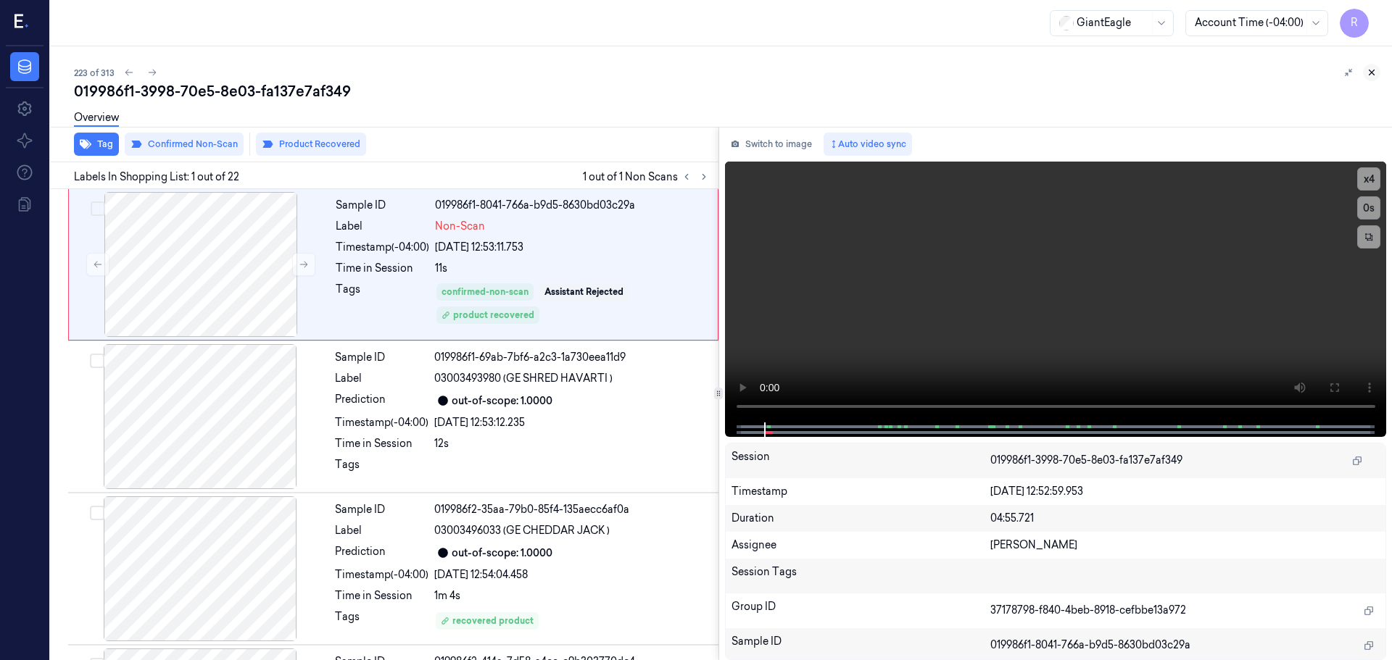
click at [1367, 75] on icon at bounding box center [1372, 72] width 10 height 10
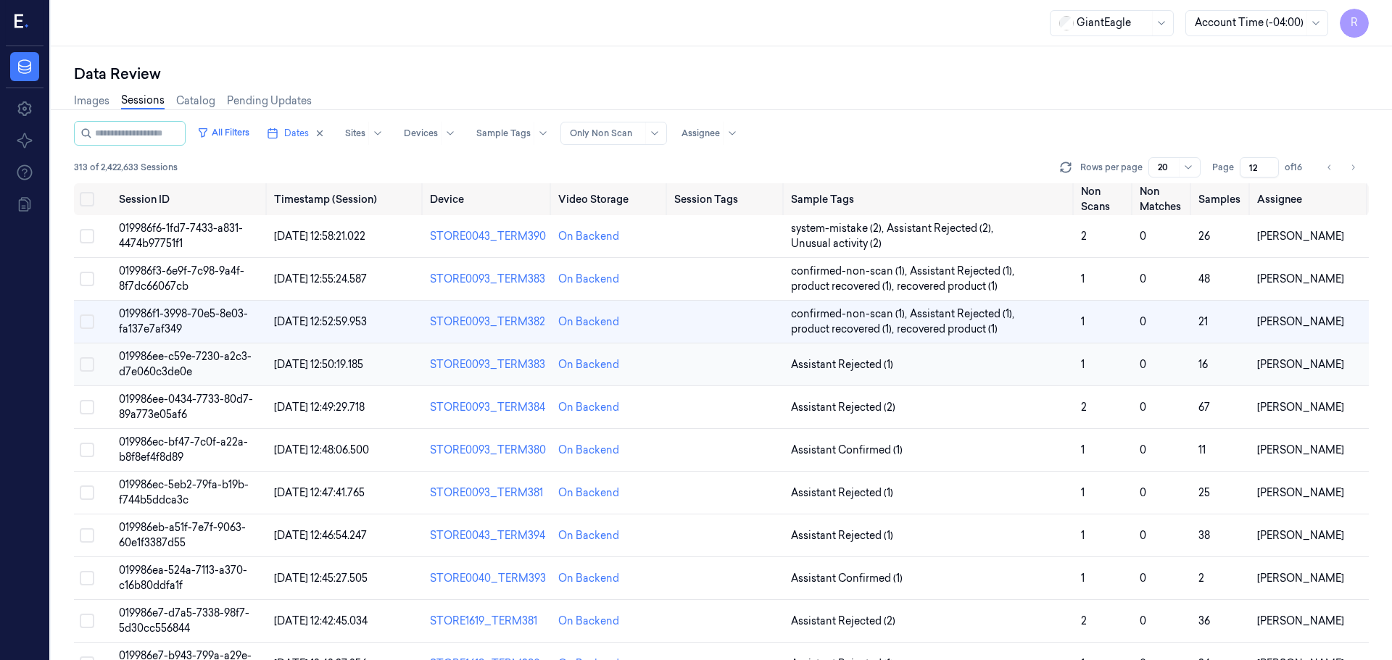
click at [983, 371] on span "Assistant Rejected (1)" at bounding box center [930, 364] width 278 height 15
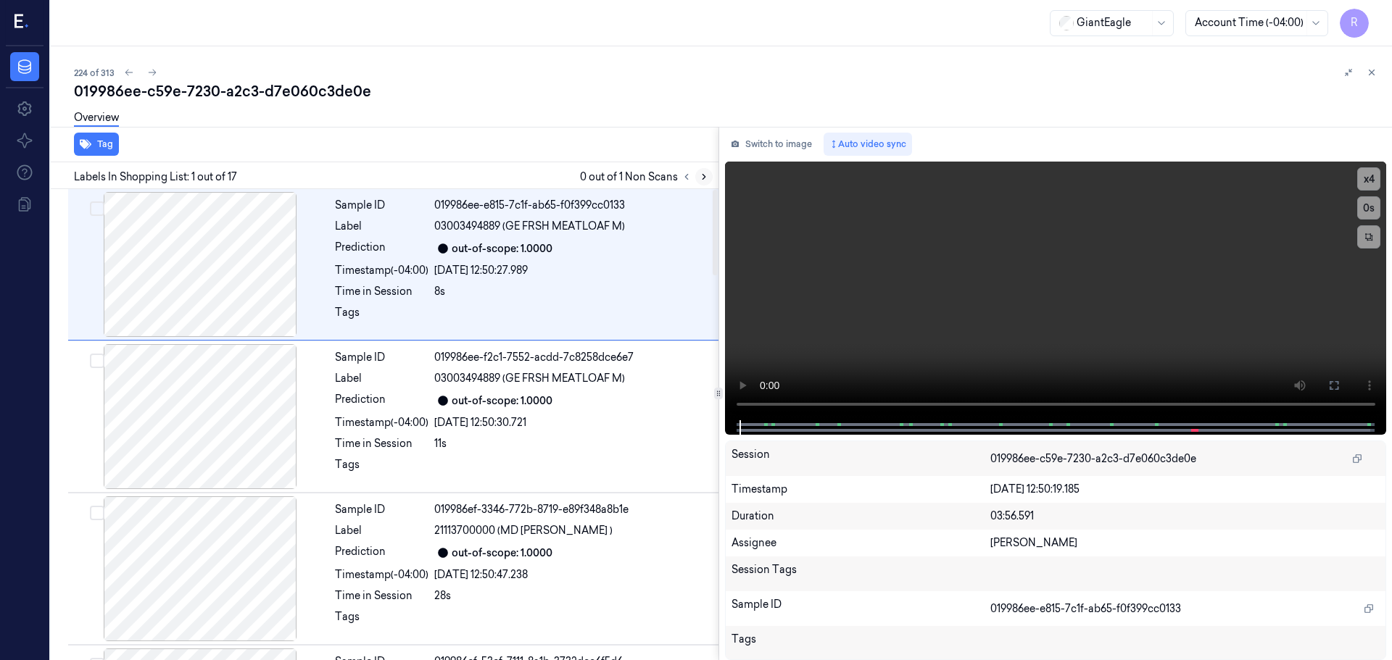
click at [702, 181] on icon at bounding box center [704, 177] width 10 height 10
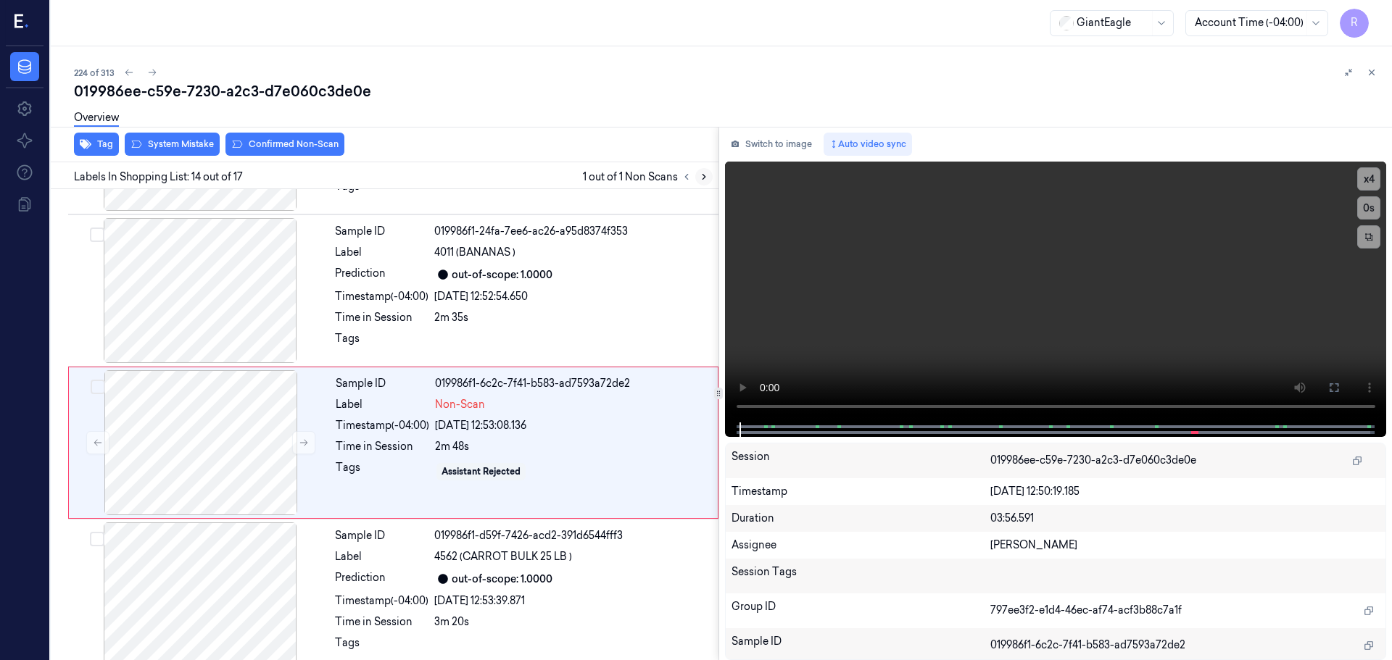
scroll to position [1819, 0]
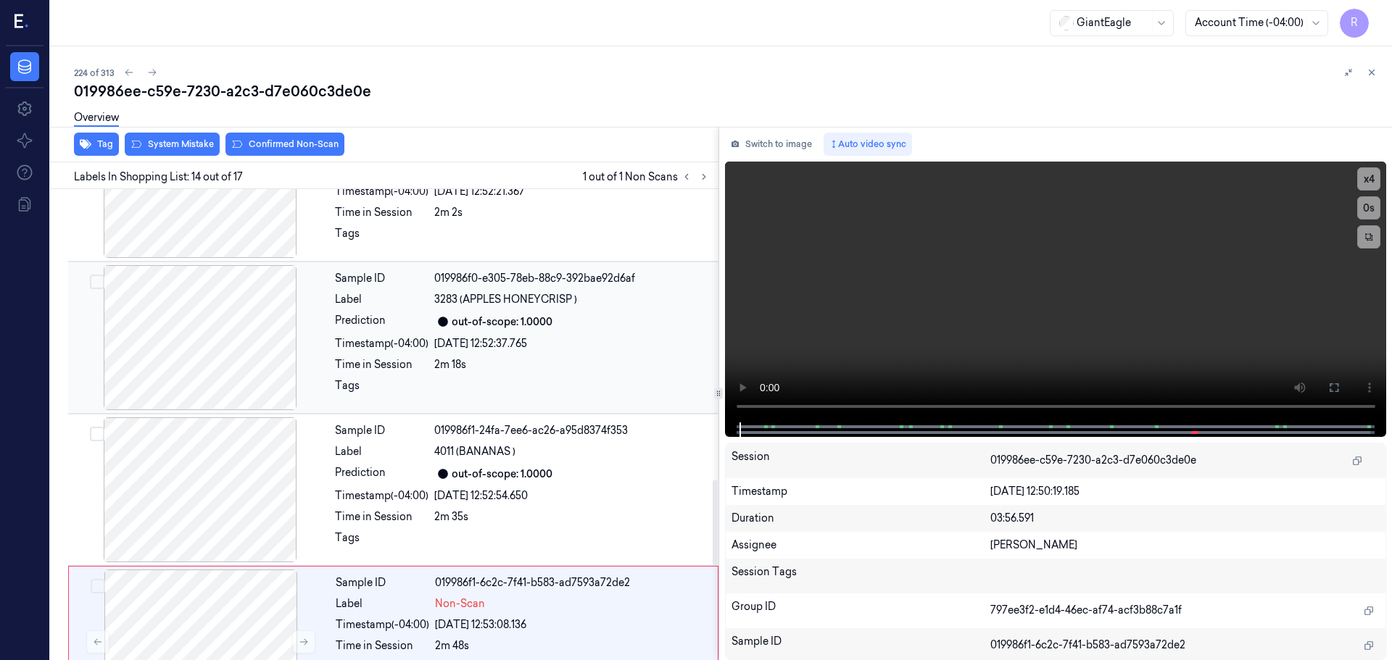
click at [231, 346] on div at bounding box center [200, 337] width 258 height 145
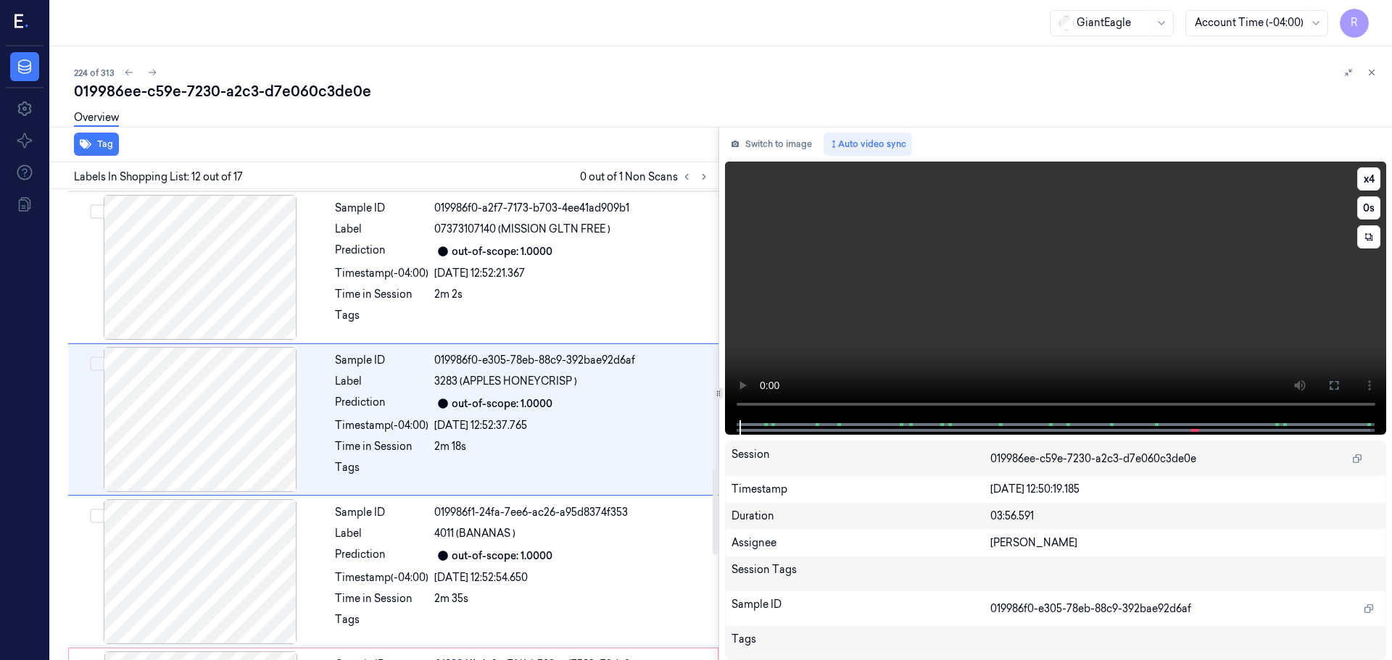
scroll to position [1515, 0]
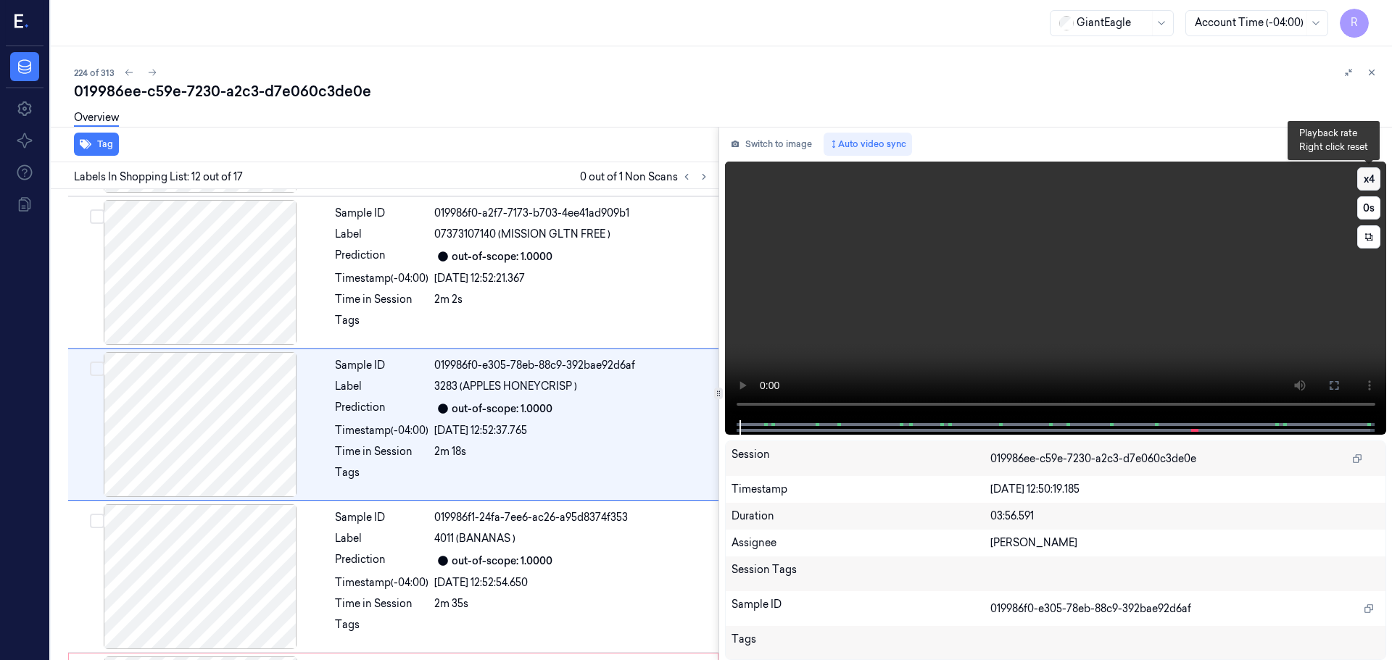
click at [1372, 180] on button "x 4" at bounding box center [1368, 178] width 23 height 23
click at [1376, 174] on button "x 1" at bounding box center [1368, 178] width 23 height 23
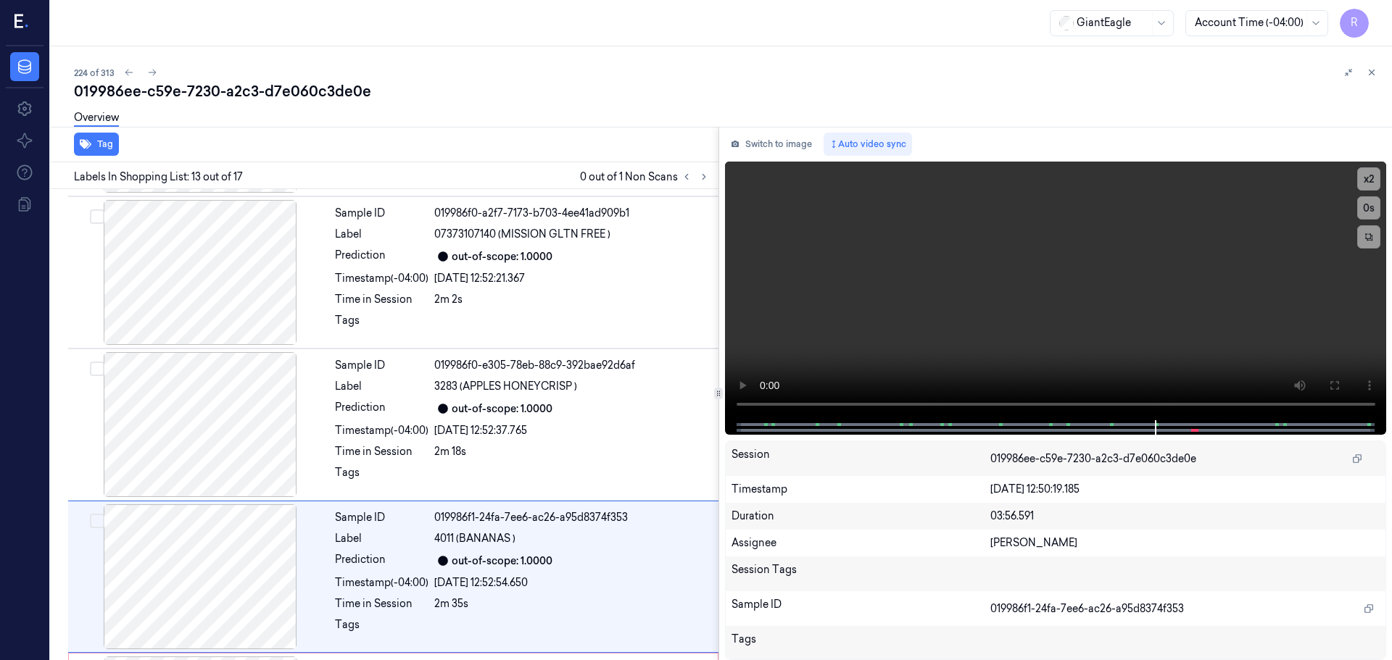
scroll to position [1667, 0]
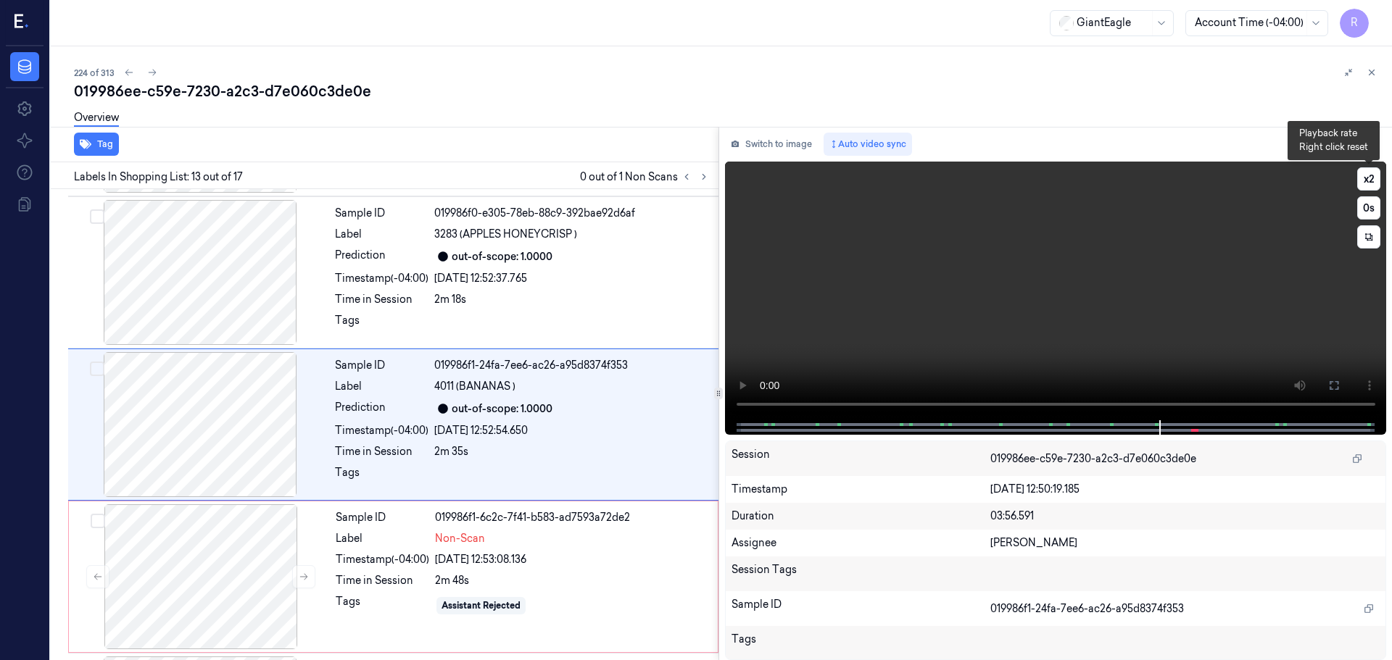
drag, startPoint x: 1372, startPoint y: 179, endPoint x: 1358, endPoint y: 220, distance: 43.1
click at [1372, 179] on button "x 2" at bounding box center [1368, 178] width 23 height 23
click at [535, 281] on div "26/09/2025 12:52:37.765" at bounding box center [572, 278] width 276 height 15
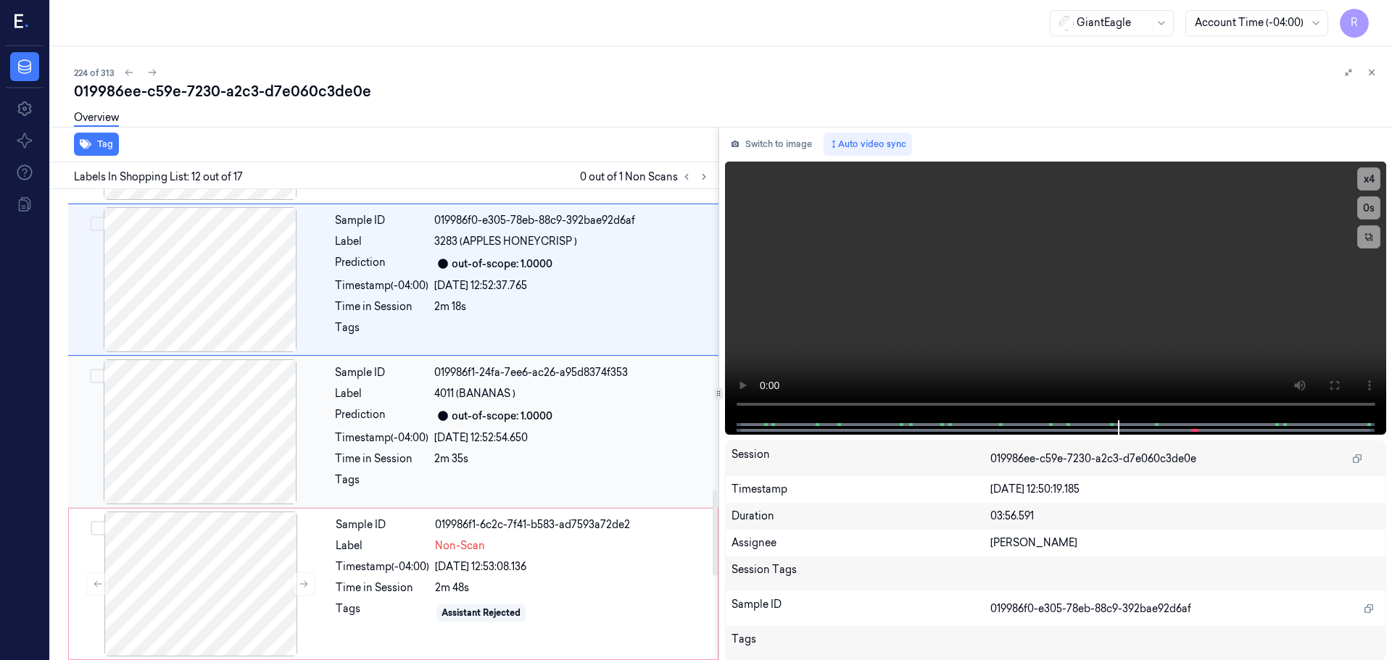
click at [531, 388] on div "4011 (BANANAS )" at bounding box center [572, 393] width 276 height 15
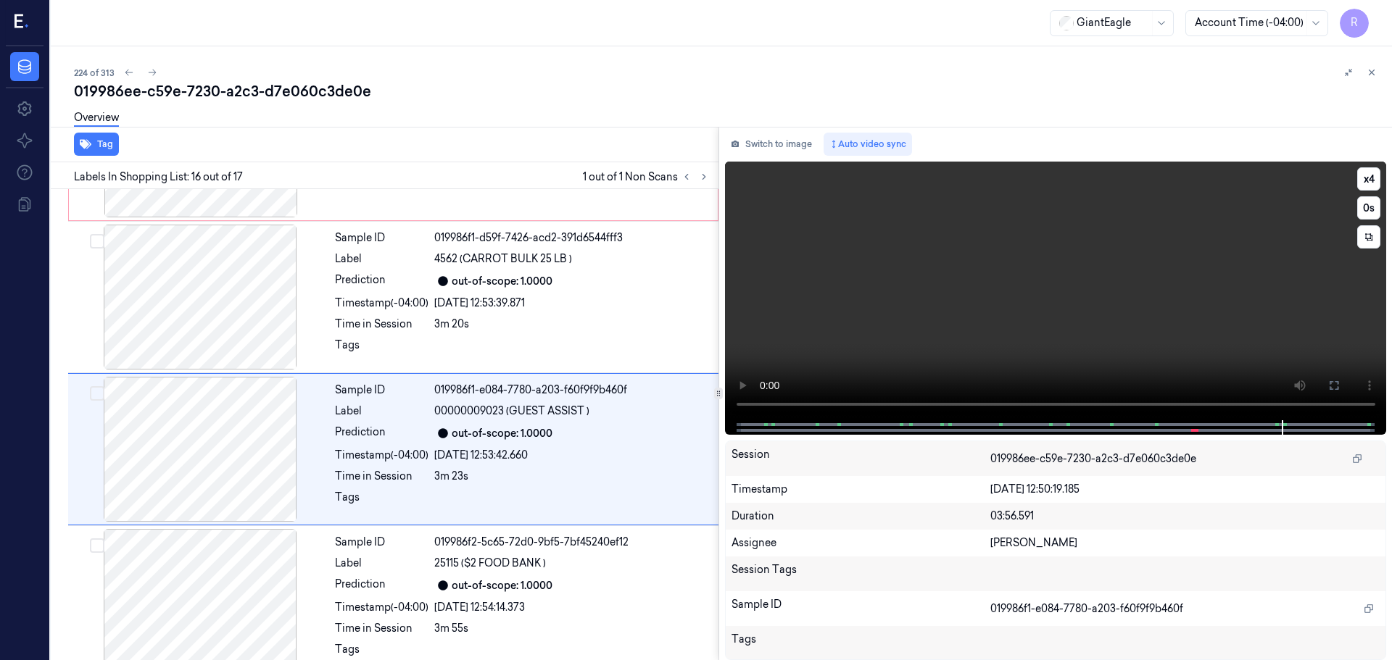
scroll to position [2121, 0]
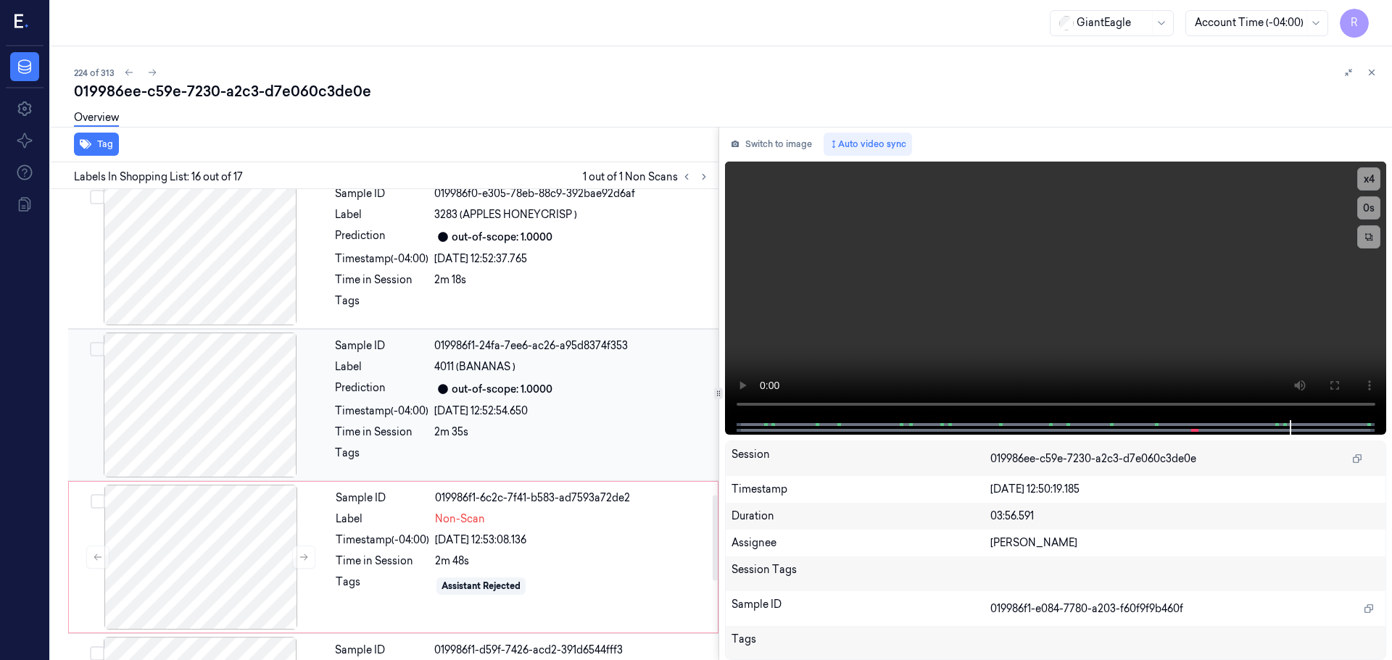
click at [223, 372] on div at bounding box center [200, 405] width 258 height 145
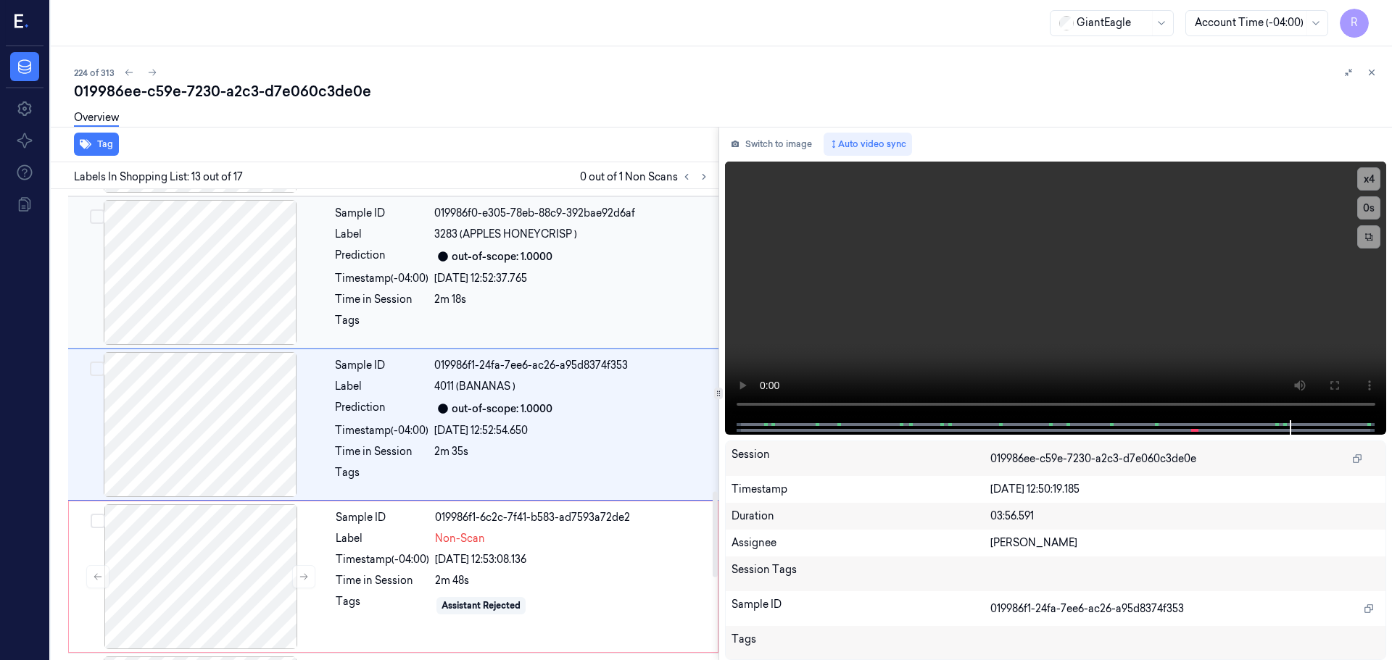
click at [357, 305] on div "Time in Session" at bounding box center [382, 299] width 94 height 15
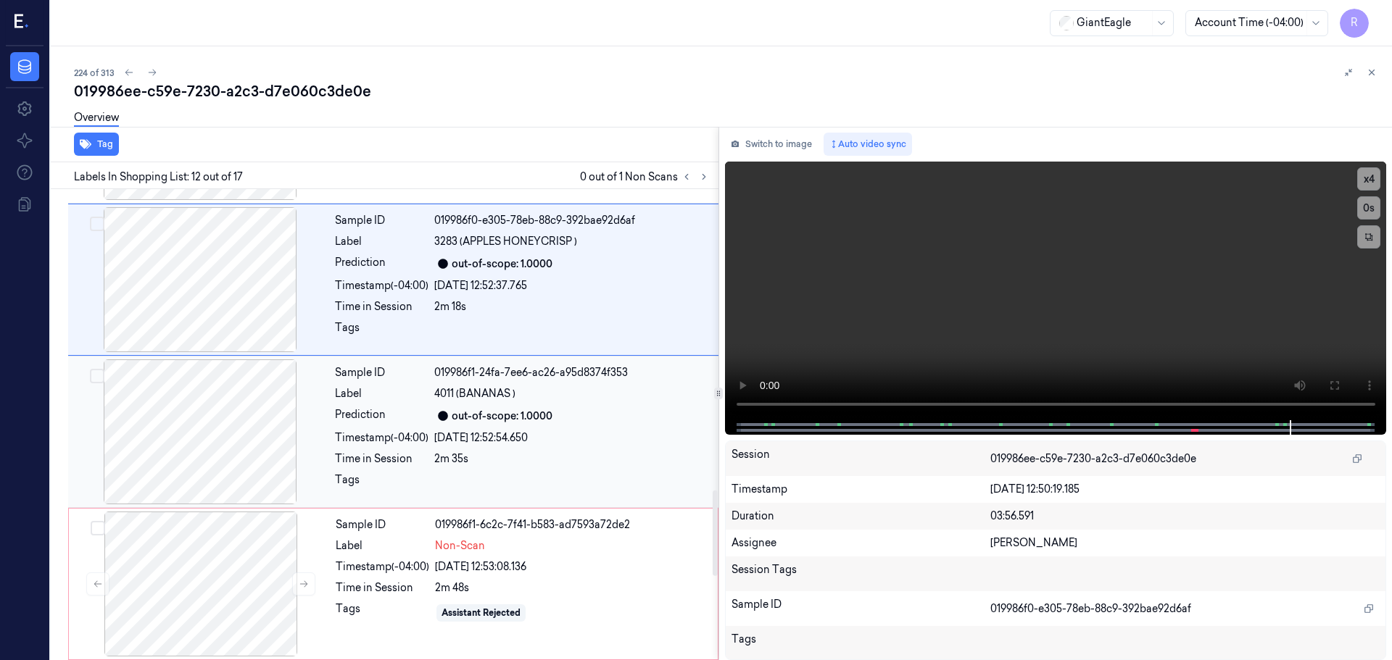
click at [571, 453] on div "2m 35s" at bounding box center [572, 459] width 276 height 15
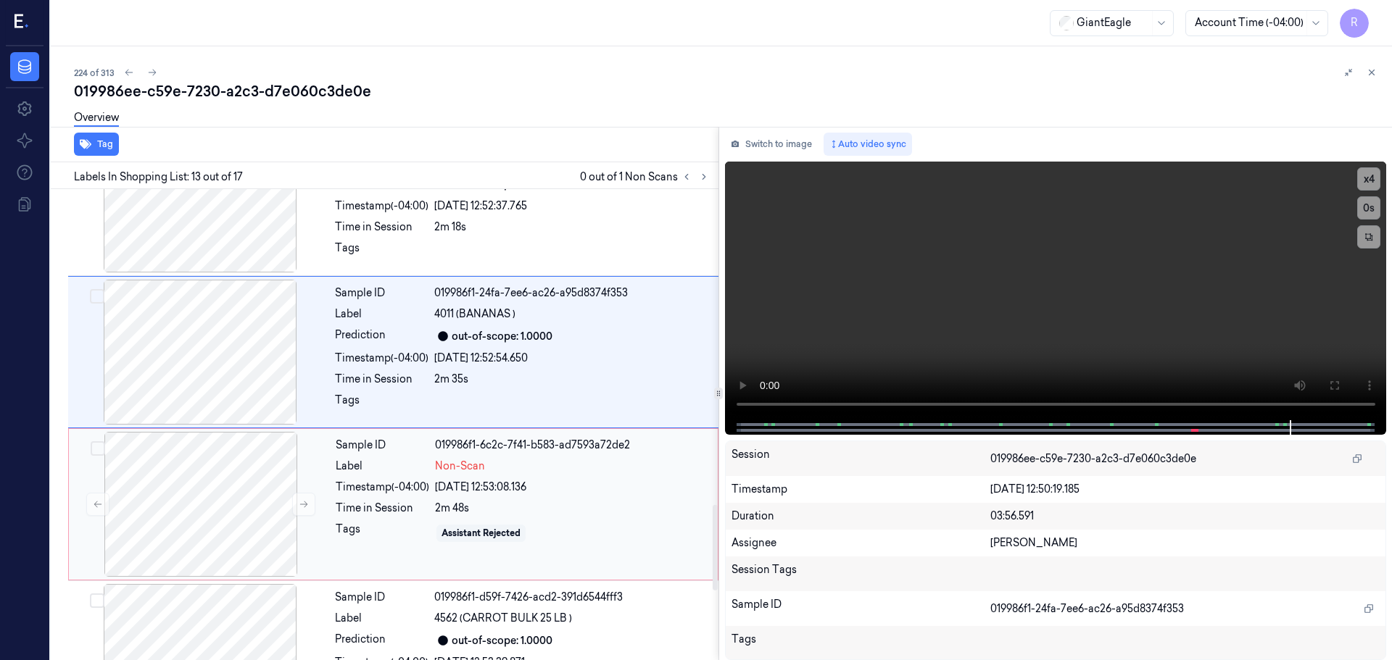
click at [550, 476] on div "Sample ID 019986f1-6c2c-7f41-b583-ad7593a72de2 Label Non-Scan Timestamp (-04:00…" at bounding box center [522, 504] width 385 height 145
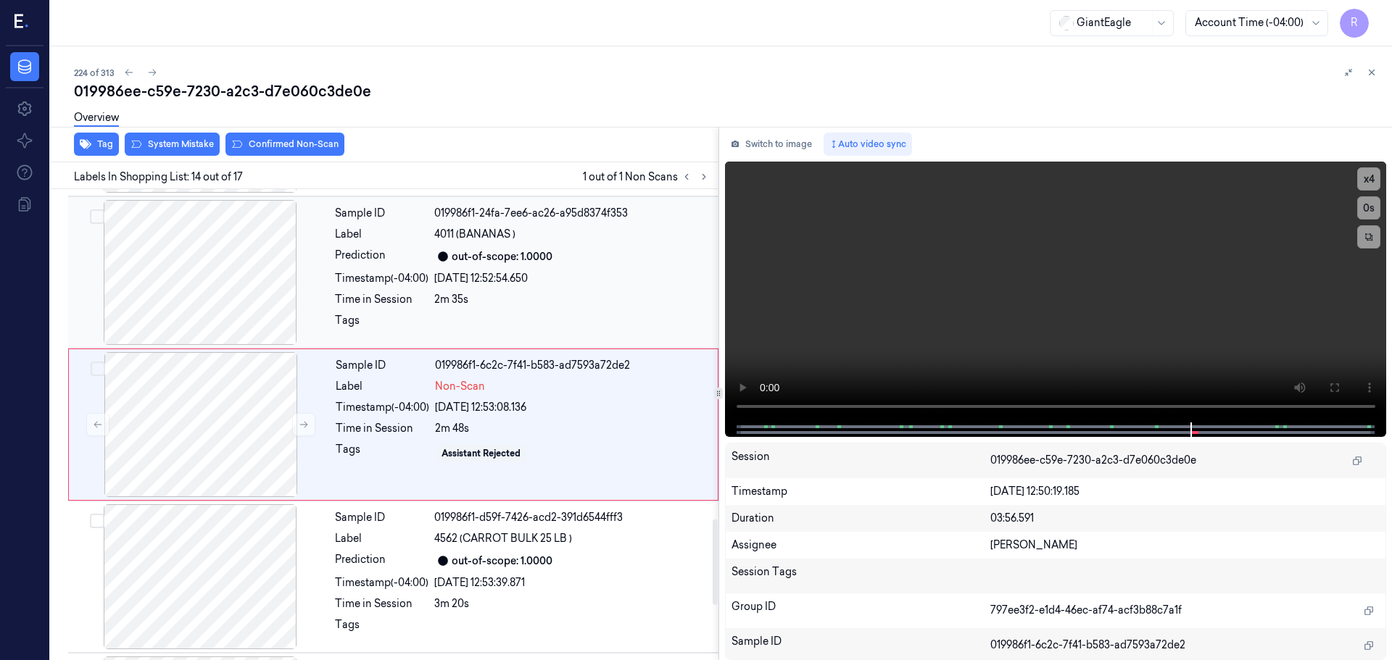
click at [539, 312] on div "Sample ID 019986f1-24fa-7ee6-ac26-a95d8374f353 Label 4011 (BANANAS ) Prediction…" at bounding box center [522, 272] width 386 height 145
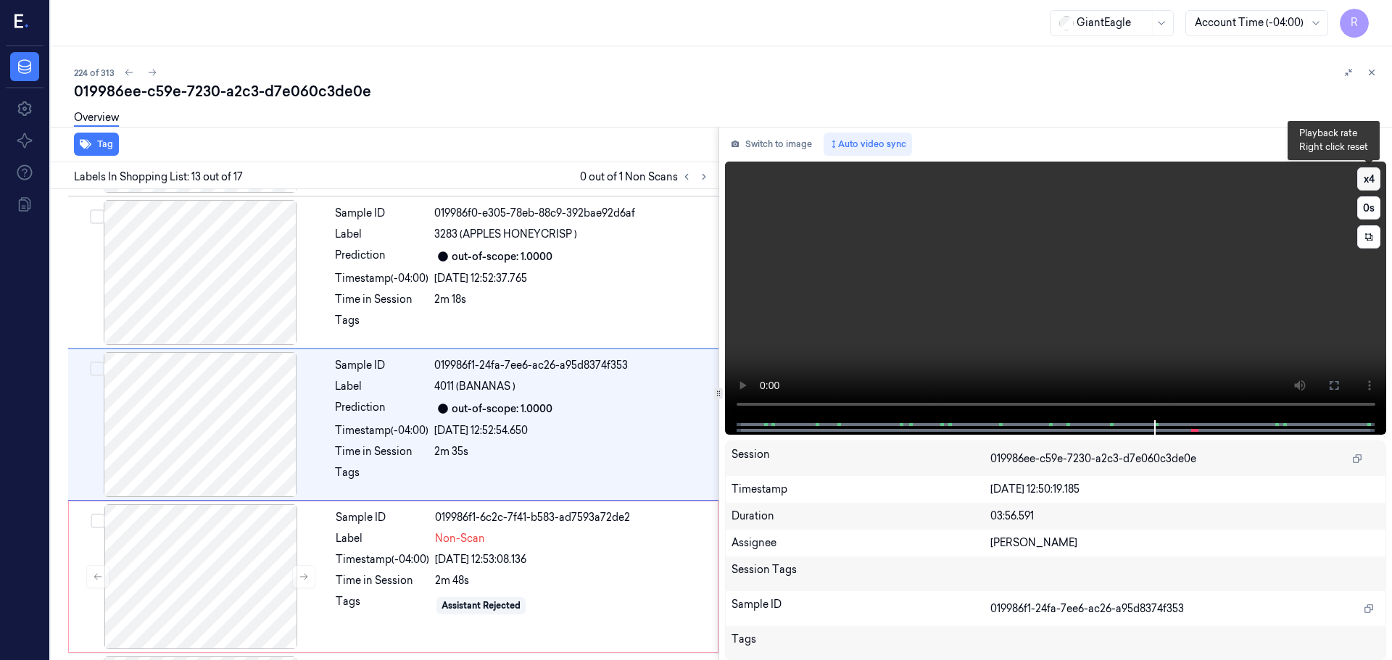
click at [1360, 178] on button "x 4" at bounding box center [1368, 178] width 23 height 23
click at [1367, 178] on button "x 1" at bounding box center [1368, 178] width 23 height 23
click at [1367, 178] on button "x 2" at bounding box center [1368, 178] width 23 height 23
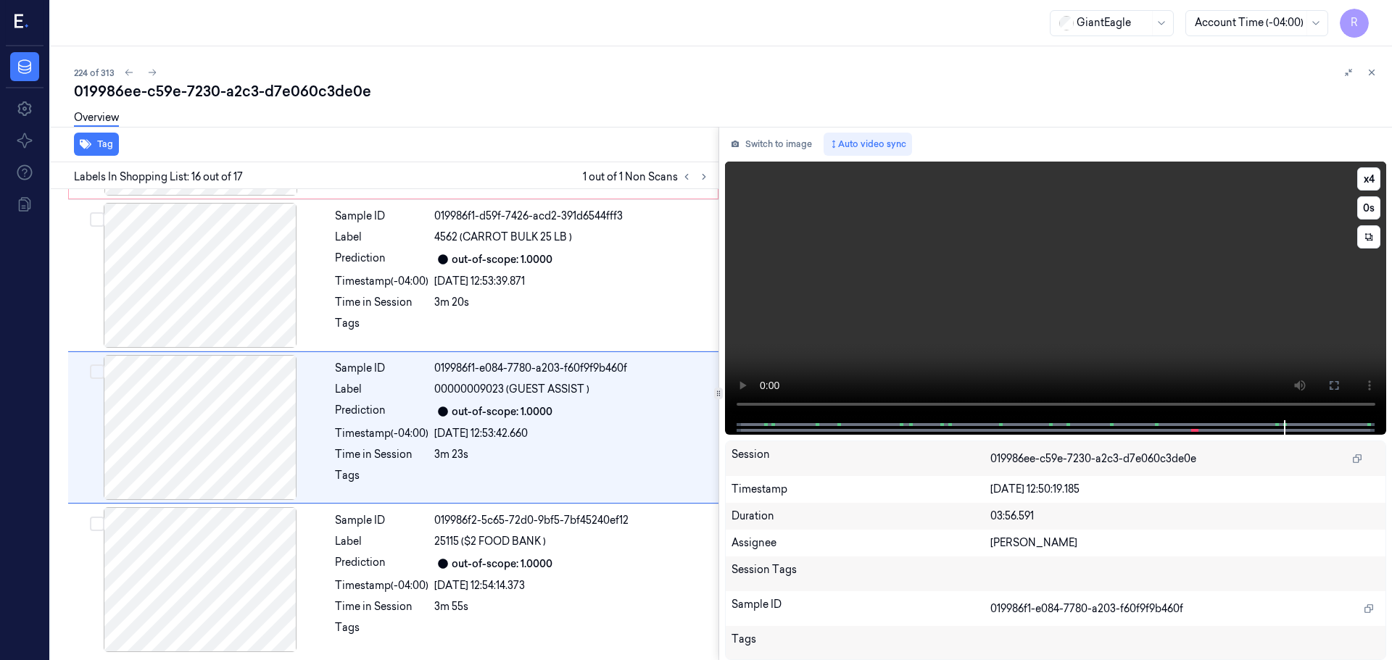
scroll to position [2121, 0]
click at [689, 171] on button at bounding box center [686, 176] width 17 height 17
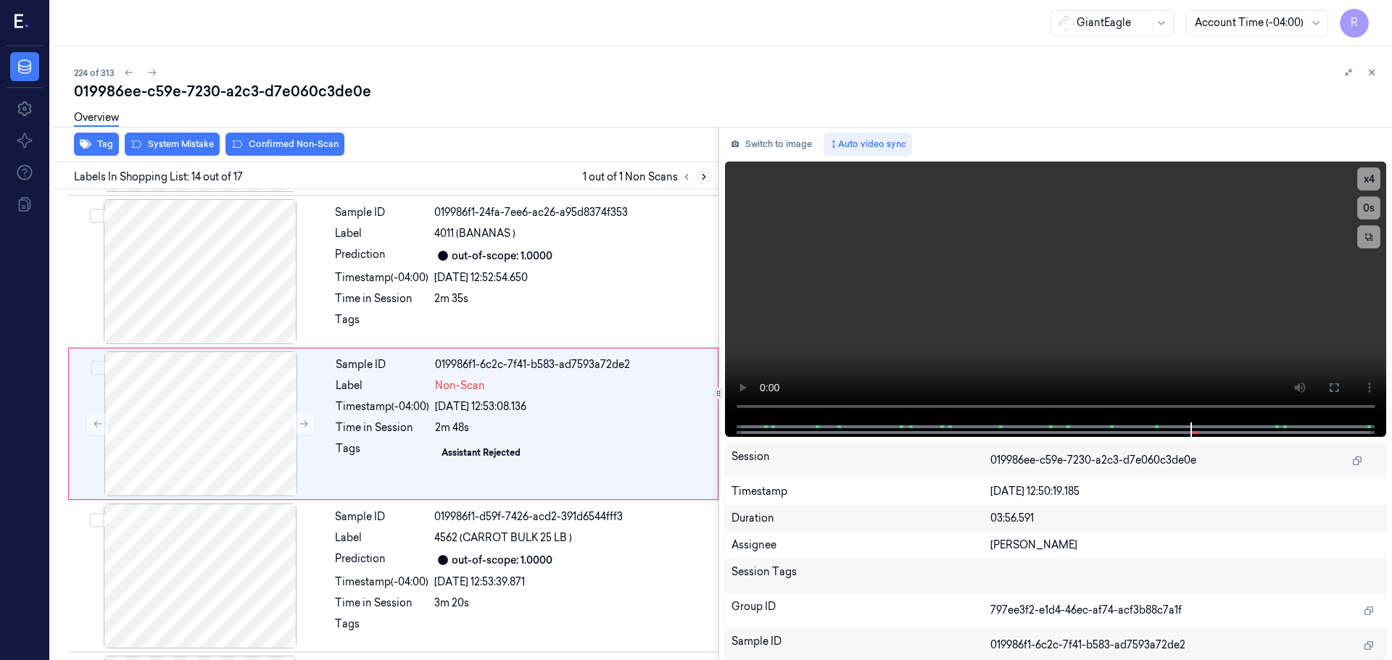
click at [707, 180] on icon at bounding box center [704, 177] width 10 height 10
click at [705, 181] on icon at bounding box center [704, 177] width 10 height 10
click at [244, 450] on div at bounding box center [201, 424] width 258 height 145
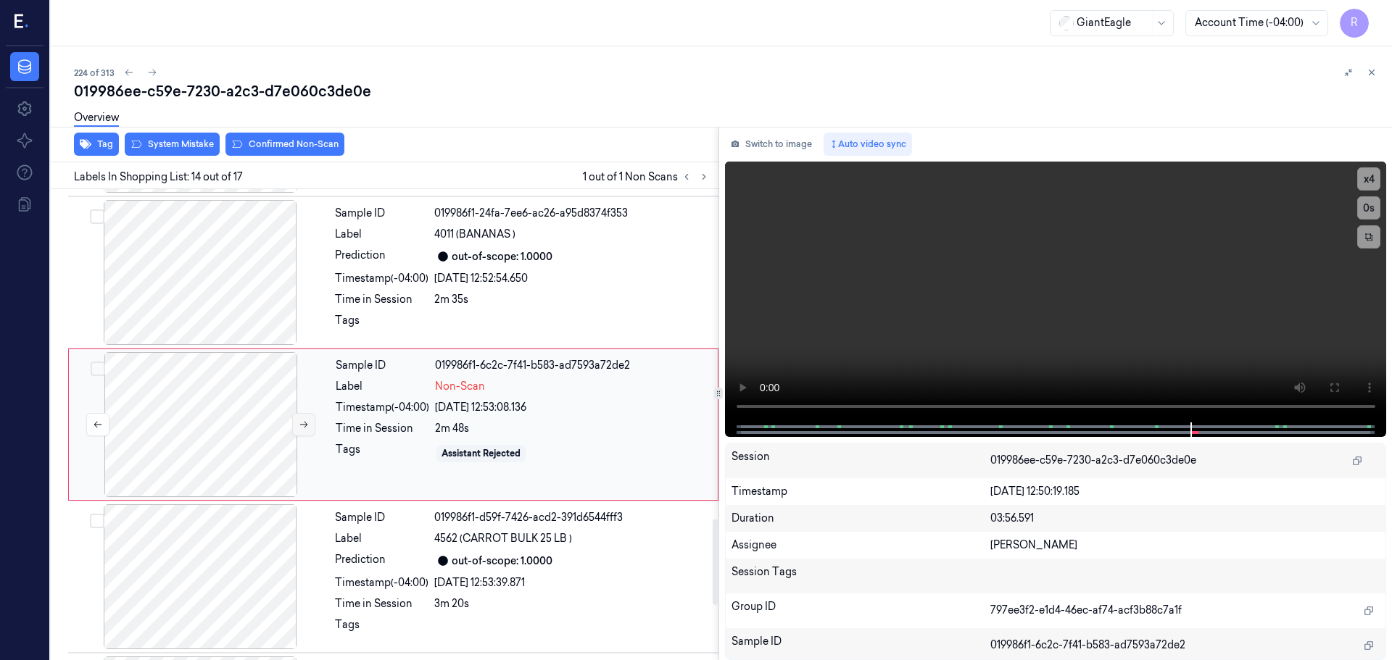
click at [296, 428] on button at bounding box center [303, 424] width 23 height 23
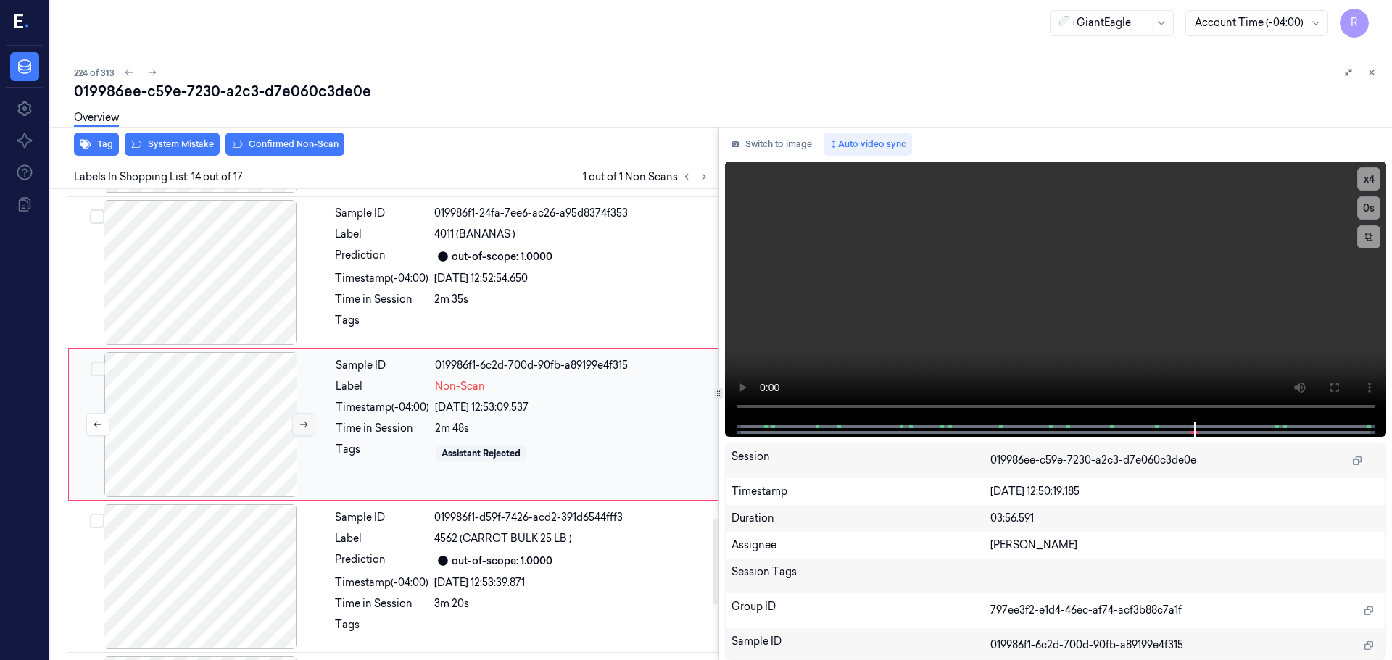
click at [296, 428] on button at bounding box center [303, 424] width 23 height 23
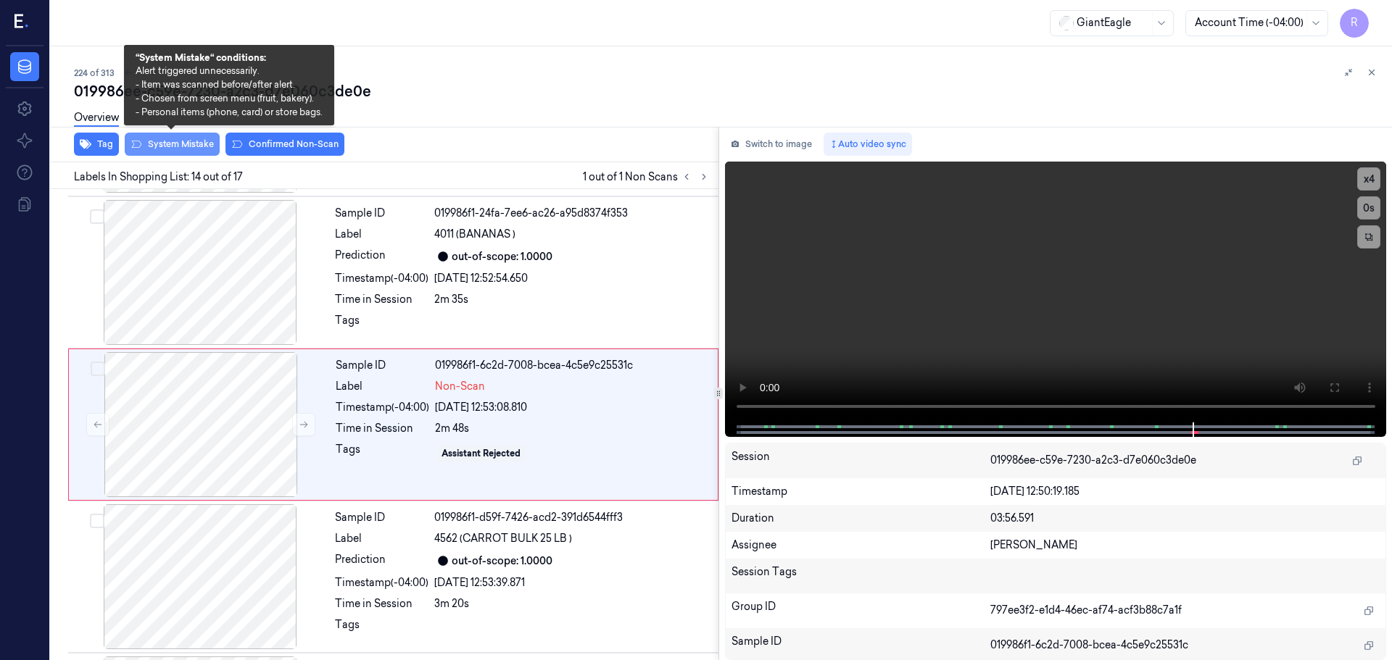
click at [186, 147] on button "System Mistake" at bounding box center [172, 144] width 95 height 23
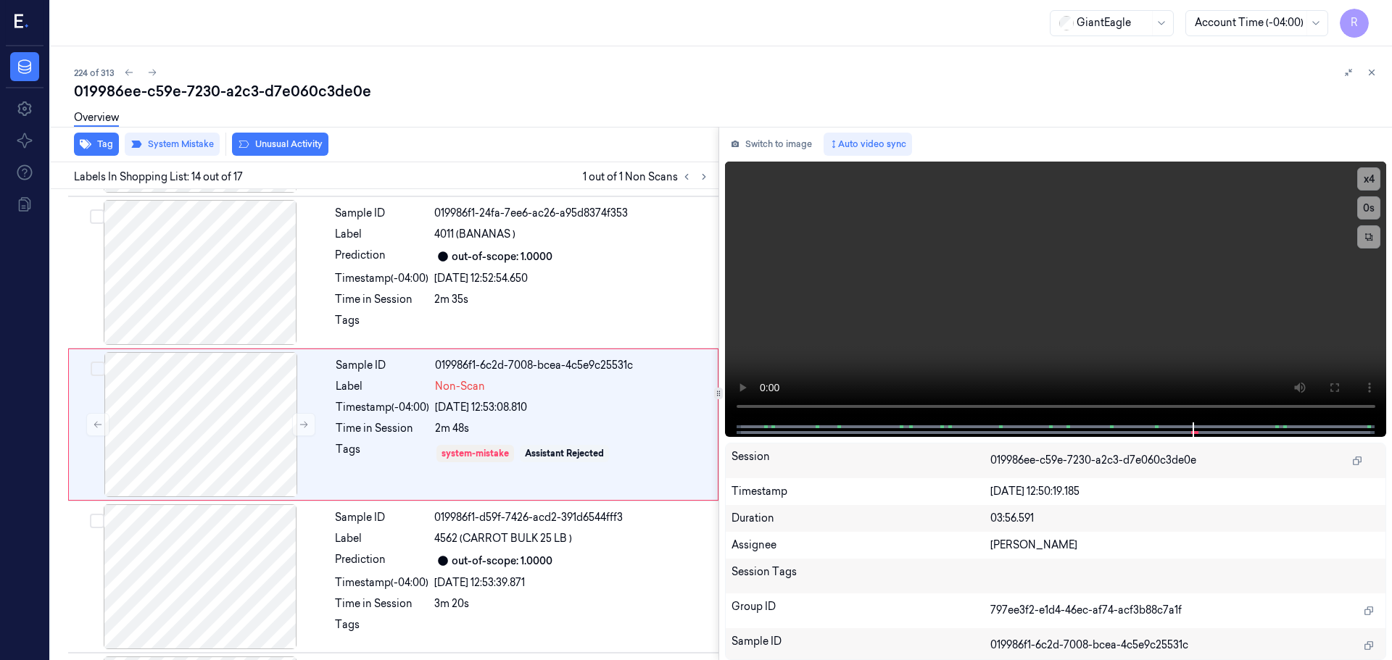
click at [271, 138] on div "Overview" at bounding box center [727, 120] width 1306 height 37
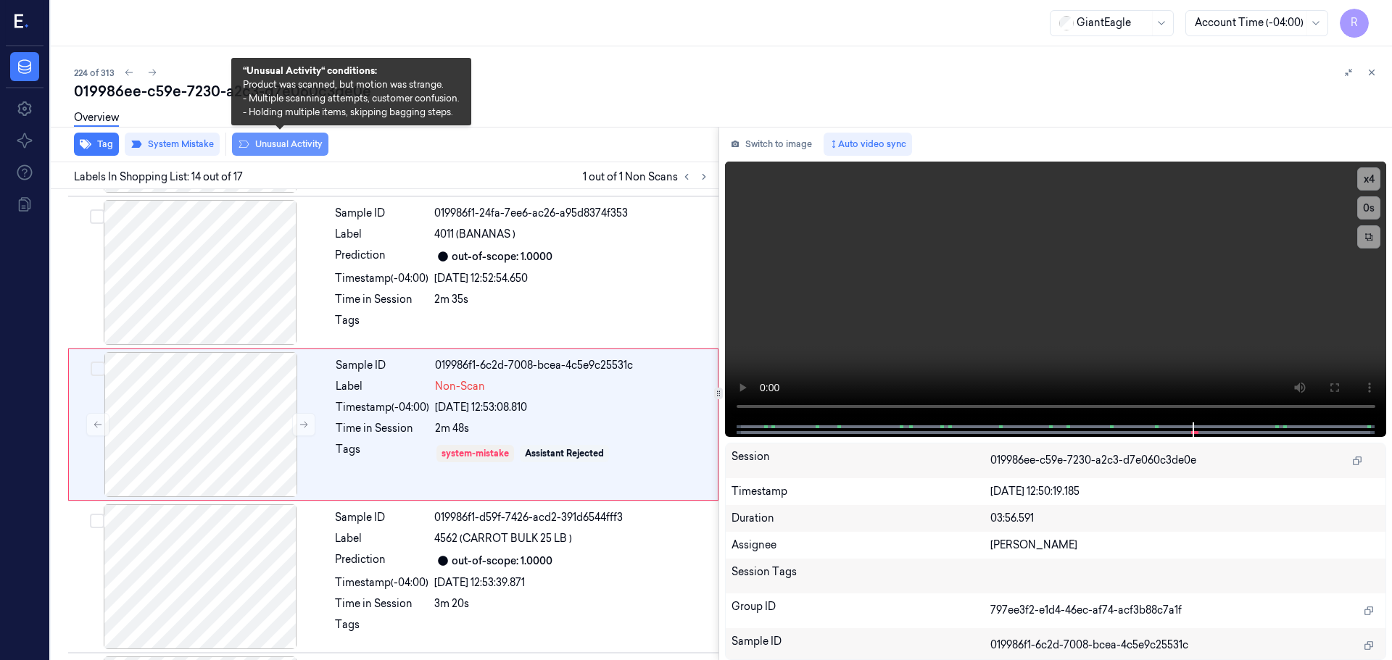
click at [271, 144] on button "Unusual Activity" at bounding box center [280, 144] width 96 height 23
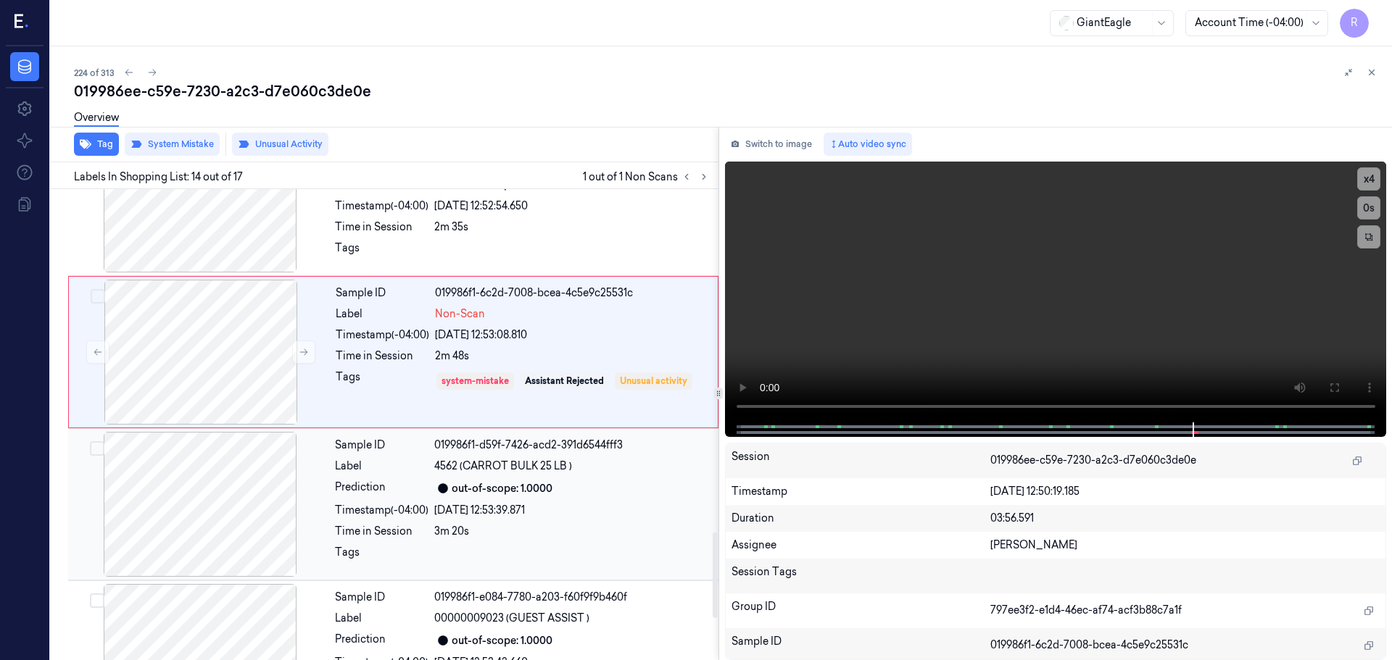
click at [377, 518] on div "Timestamp (-04:00)" at bounding box center [382, 510] width 94 height 15
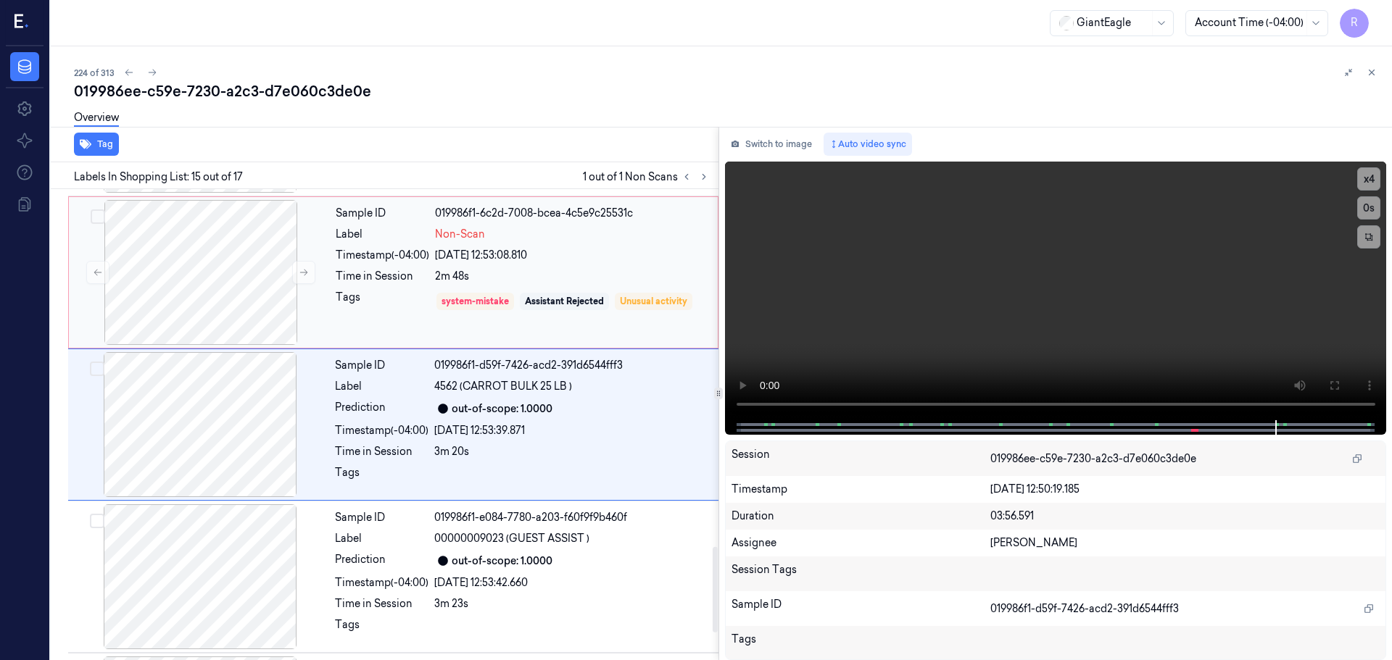
click at [400, 305] on div "Tags" at bounding box center [383, 301] width 94 height 23
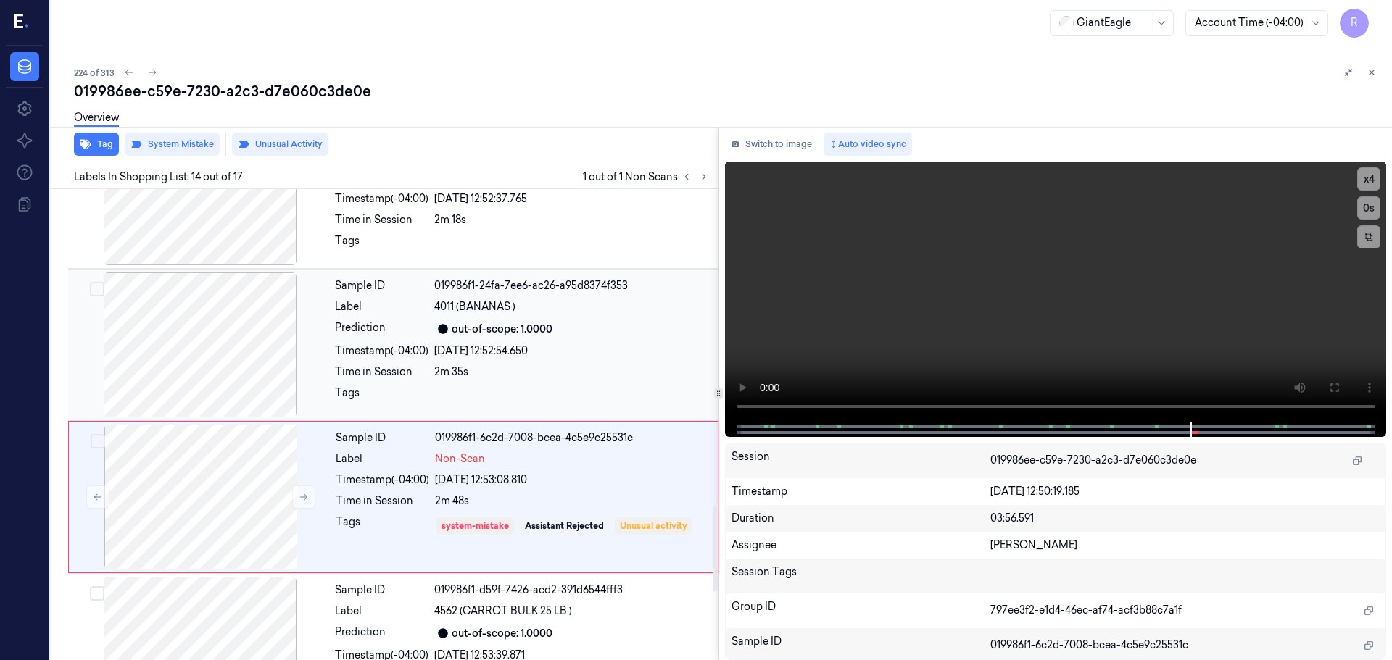
click at [533, 396] on div at bounding box center [572, 397] width 276 height 23
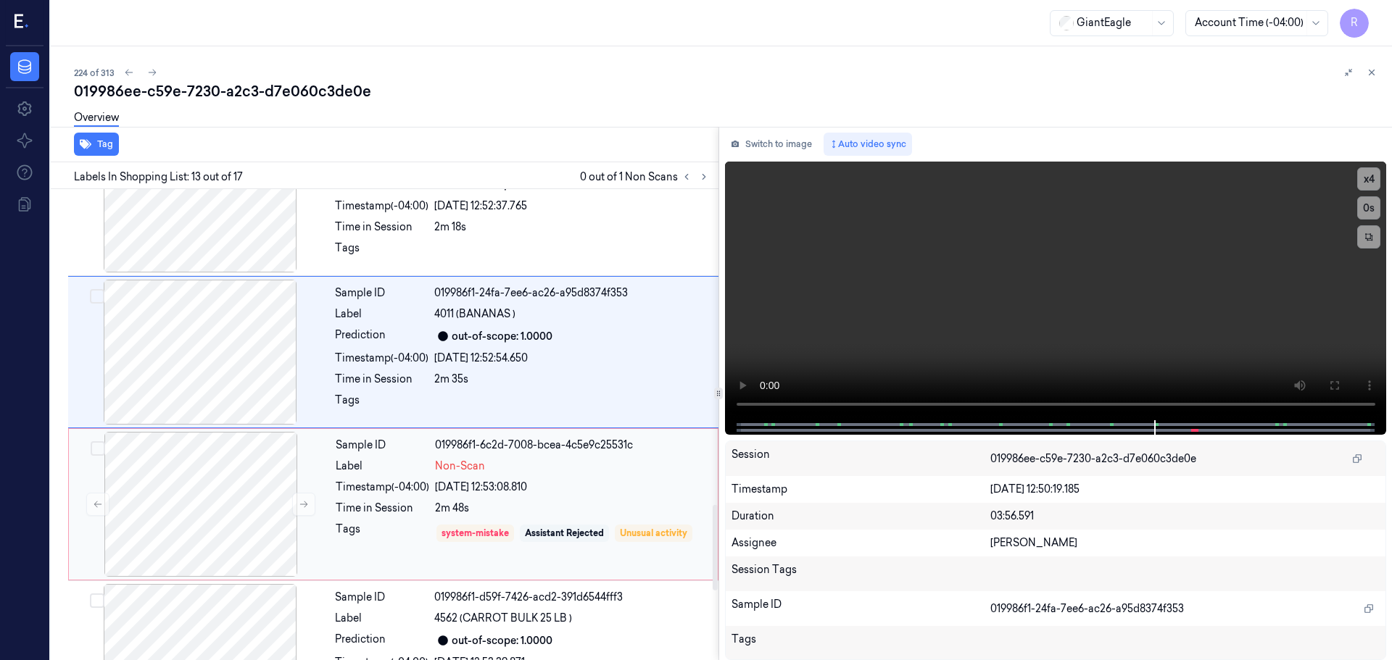
click at [574, 534] on div "Assistant Rejected" at bounding box center [564, 533] width 79 height 13
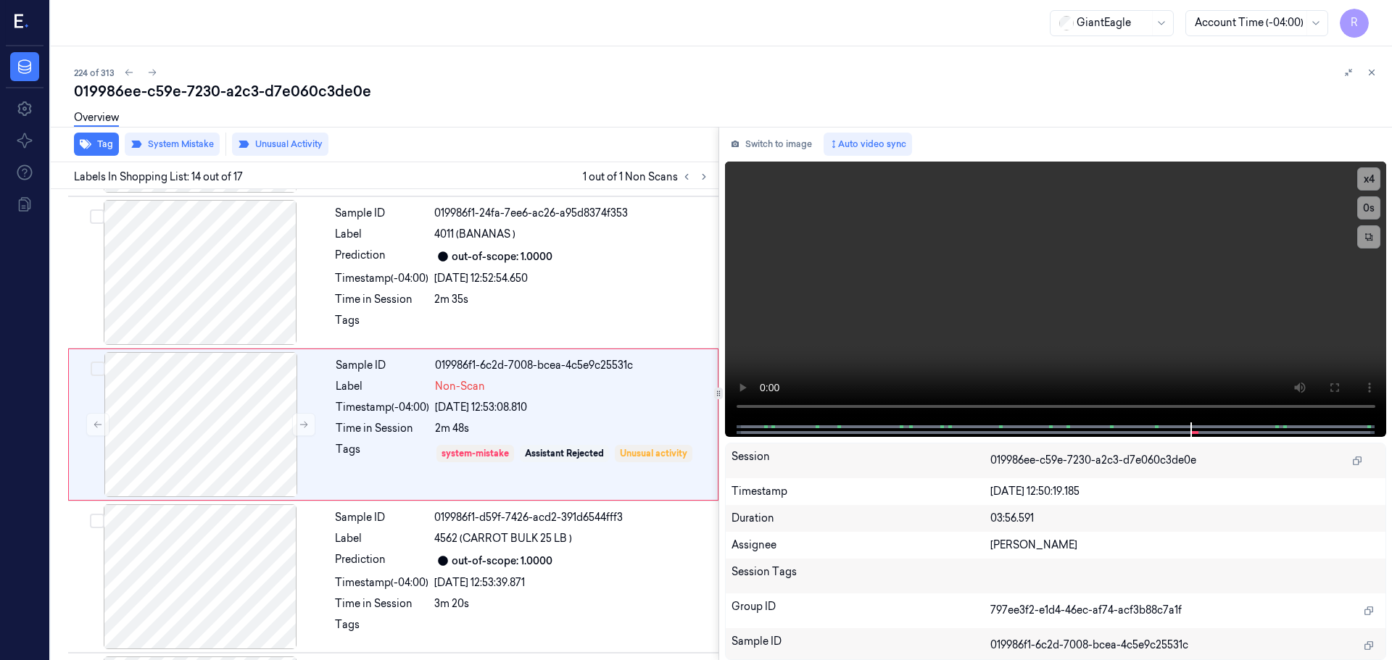
click at [1372, 81] on div "019986ee-c59e-7230-a2c3-d7e060c3de0e" at bounding box center [727, 91] width 1306 height 20
click at [1372, 73] on icon at bounding box center [1372, 72] width 10 height 10
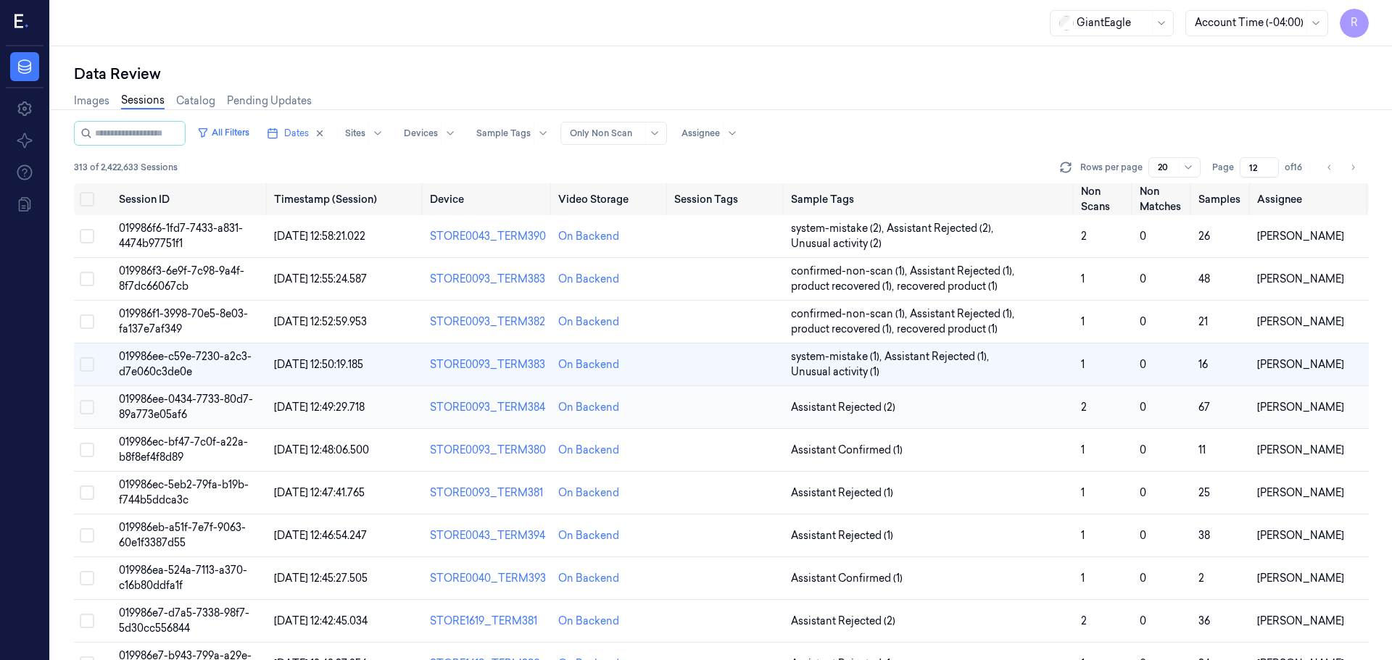
click at [978, 396] on td "Assistant Rejected (2)" at bounding box center [930, 407] width 290 height 43
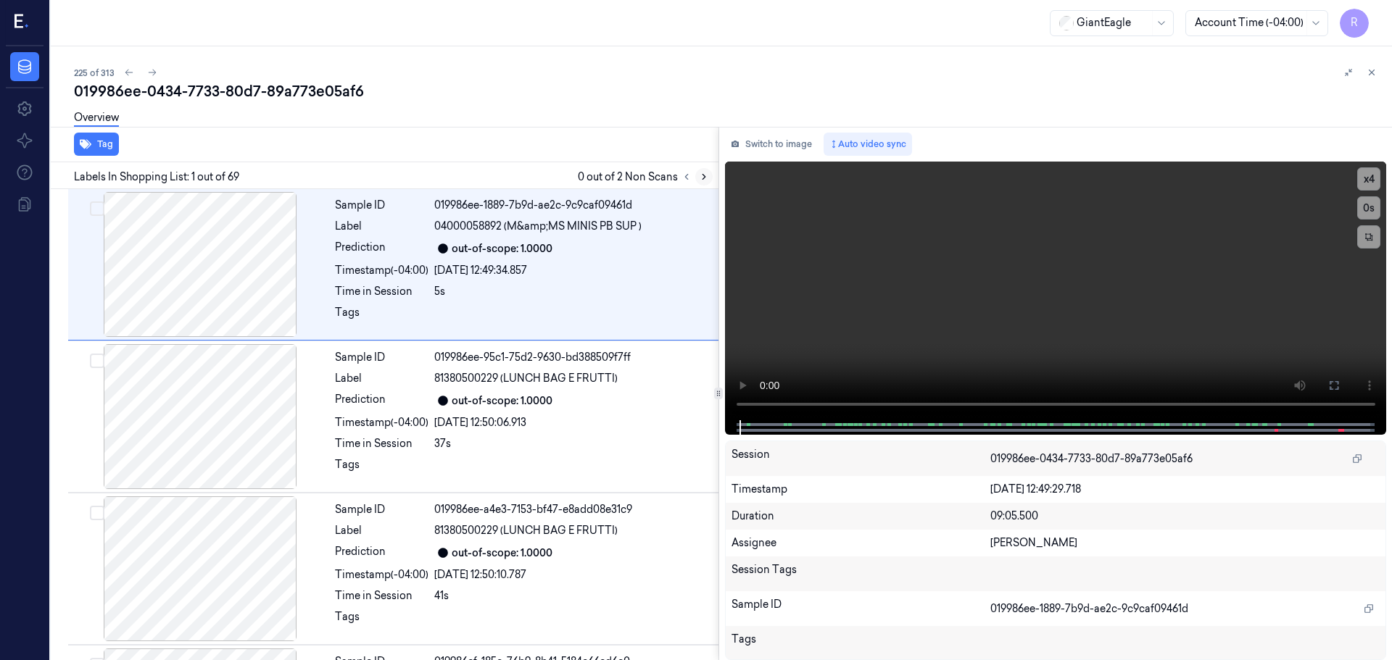
click at [700, 174] on icon at bounding box center [704, 177] width 10 height 10
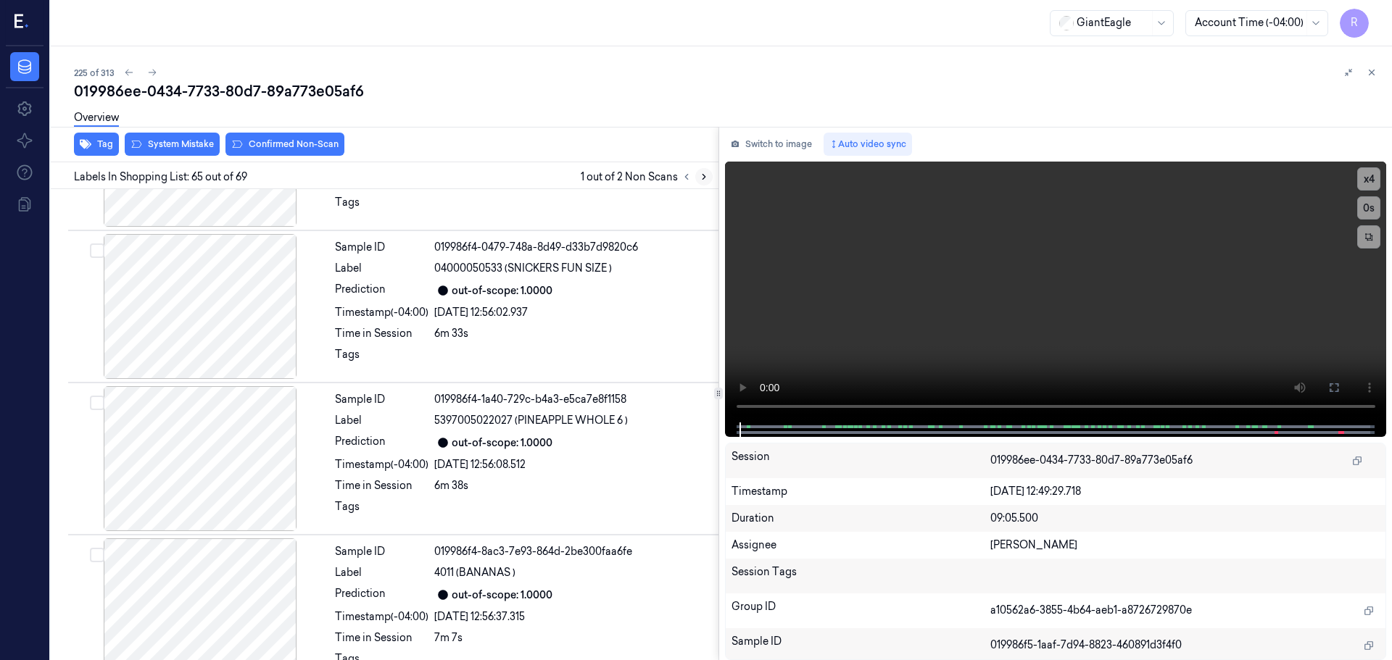
click at [700, 174] on icon at bounding box center [704, 177] width 10 height 10
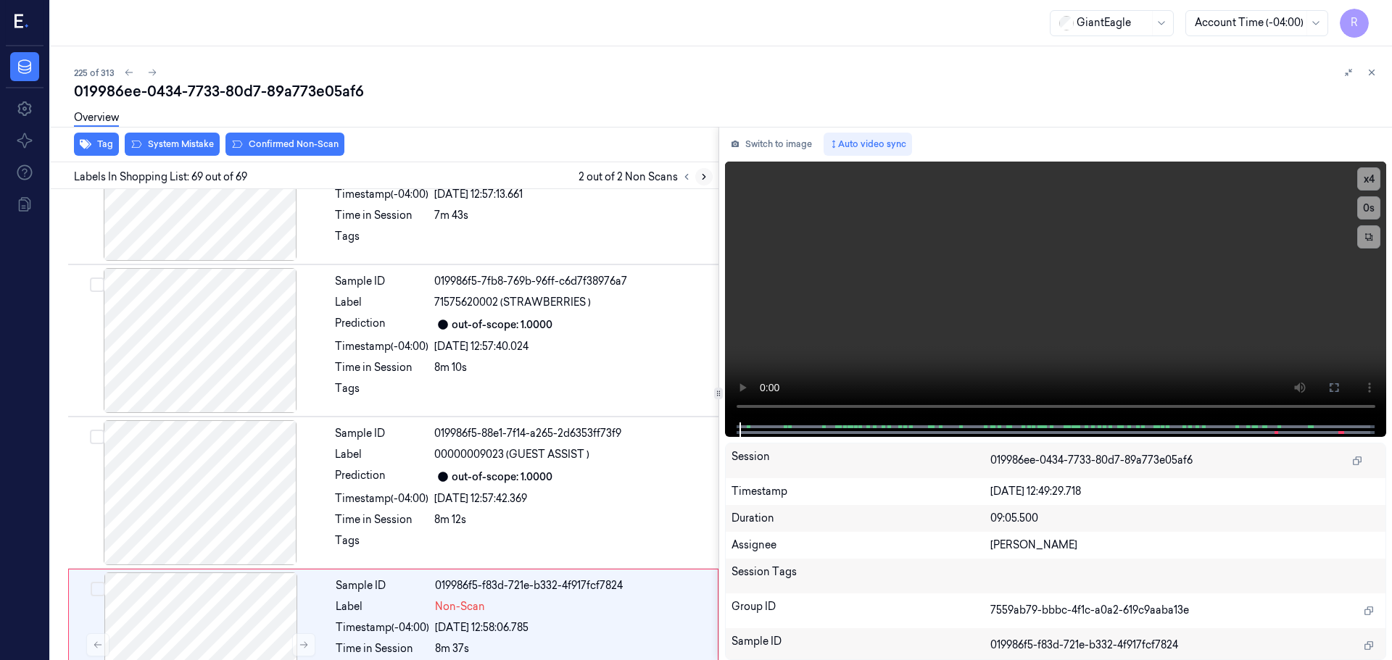
scroll to position [10038, 0]
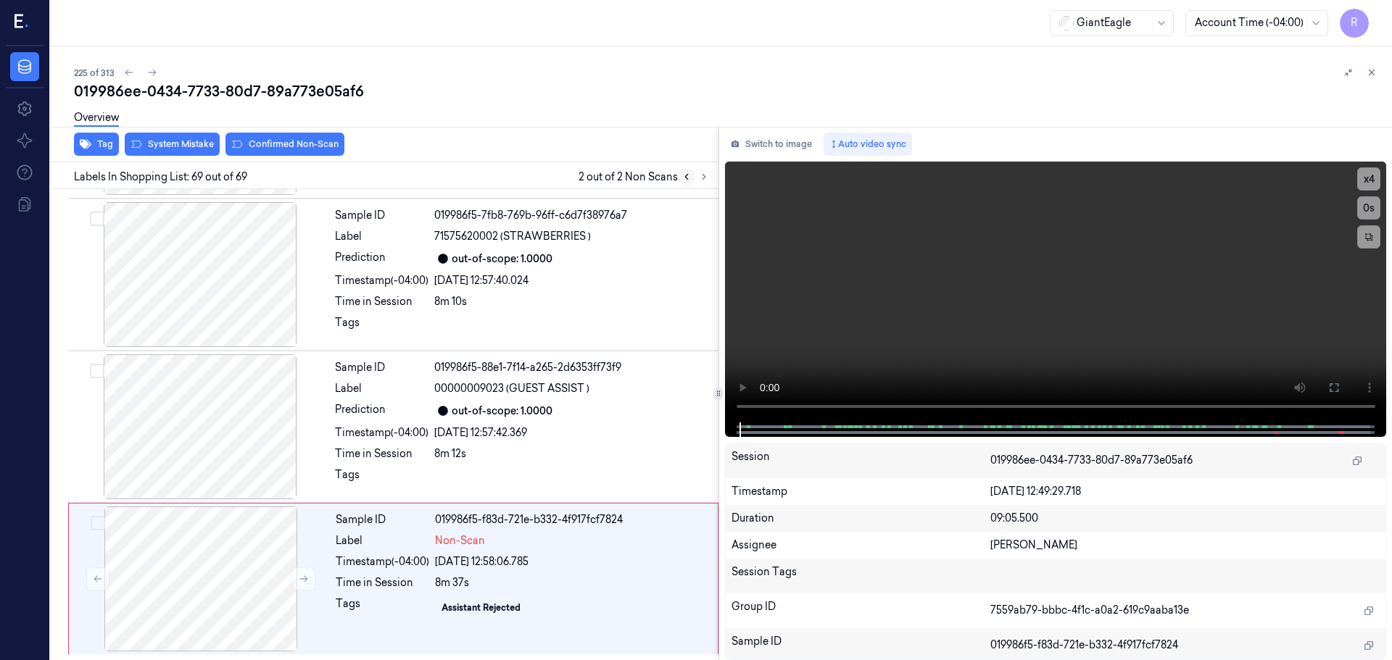
click at [692, 172] on button at bounding box center [686, 176] width 17 height 17
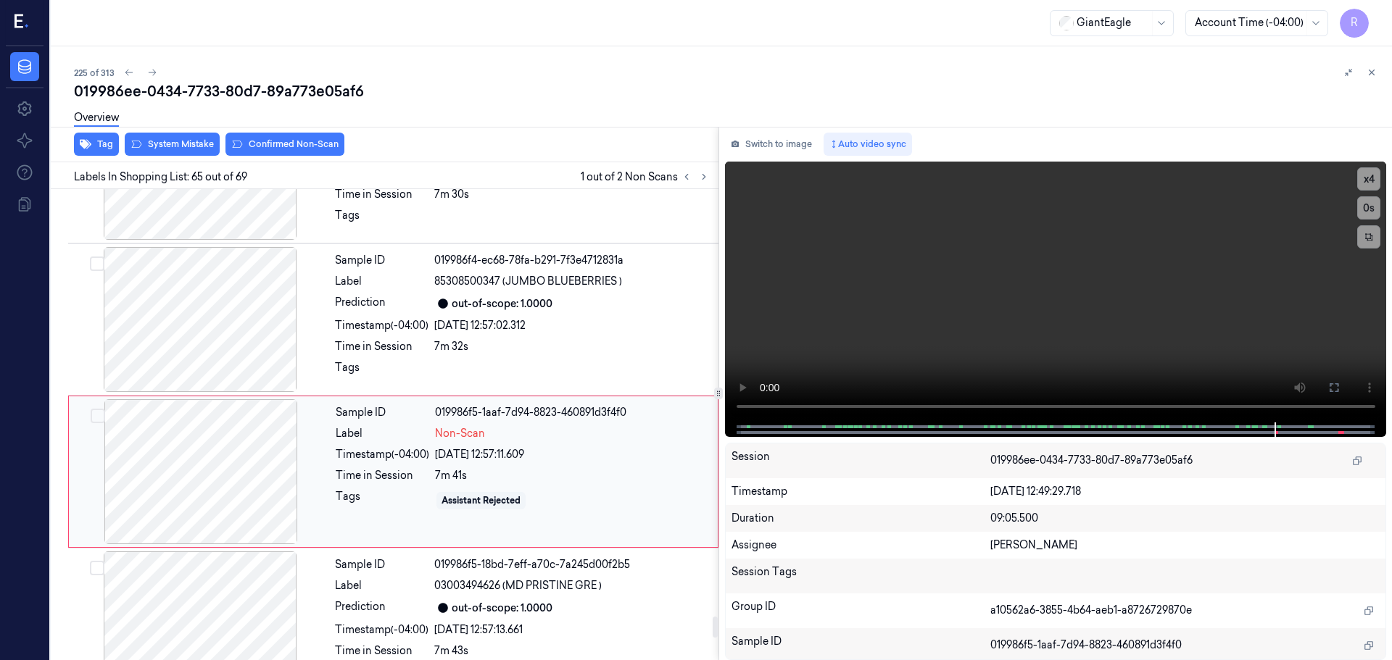
scroll to position [9531, 0]
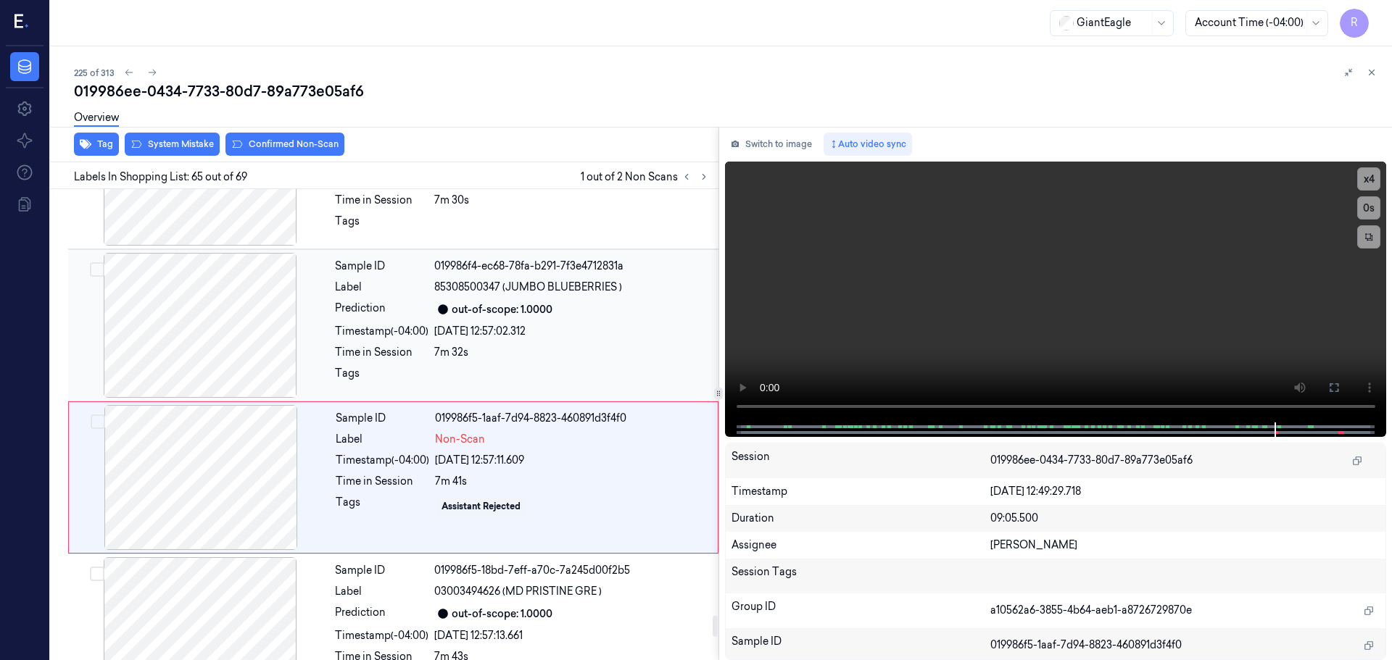
click at [244, 345] on div at bounding box center [200, 325] width 258 height 145
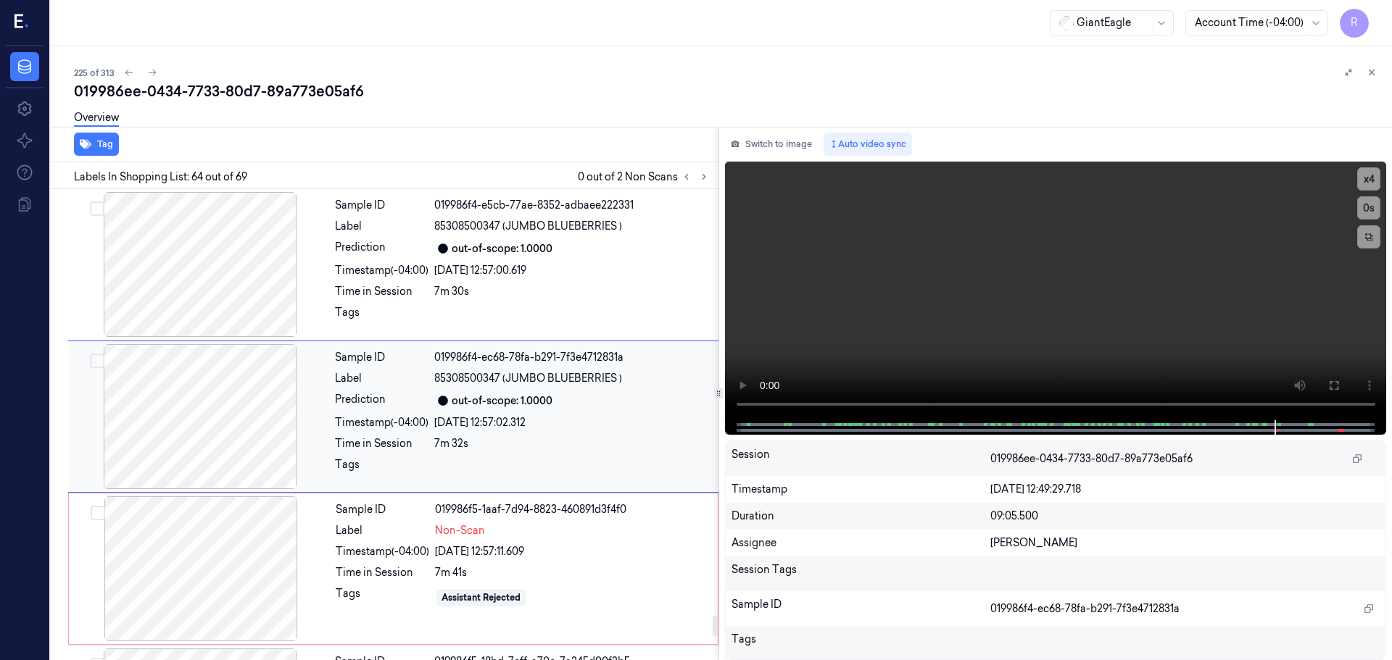
scroll to position [9432, 0]
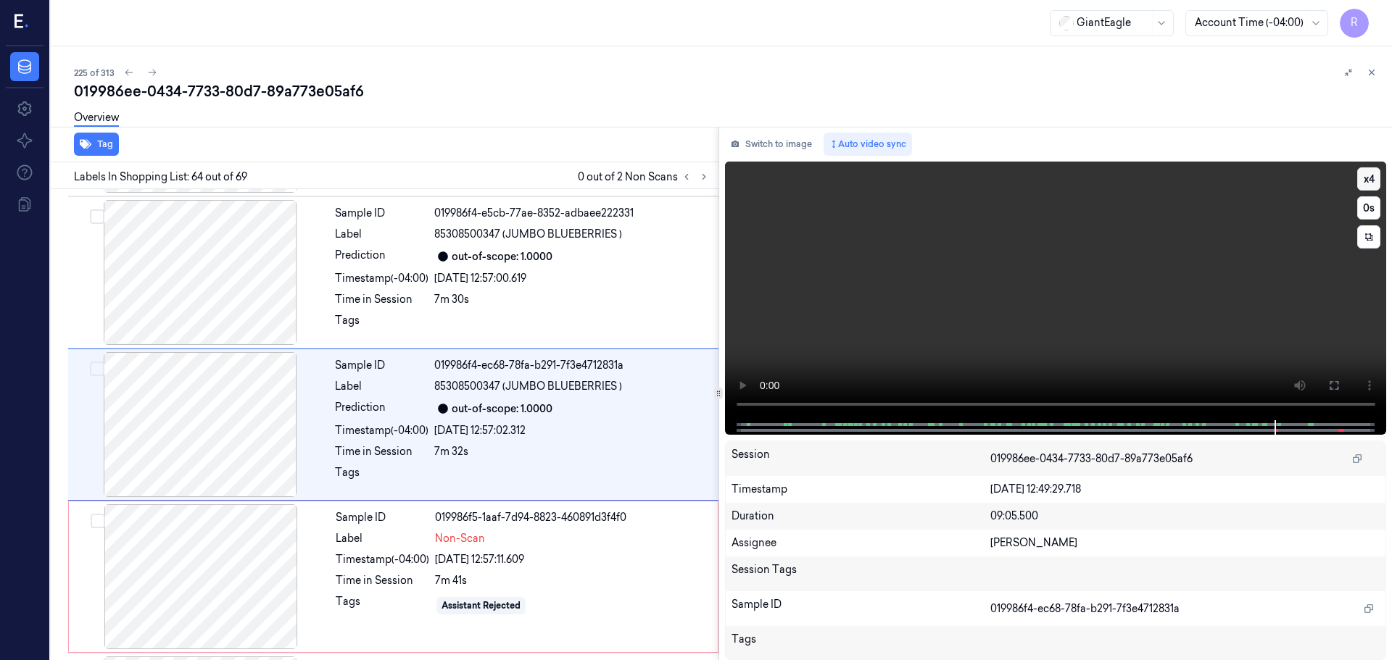
click at [1371, 182] on button "x 4" at bounding box center [1368, 178] width 23 height 23
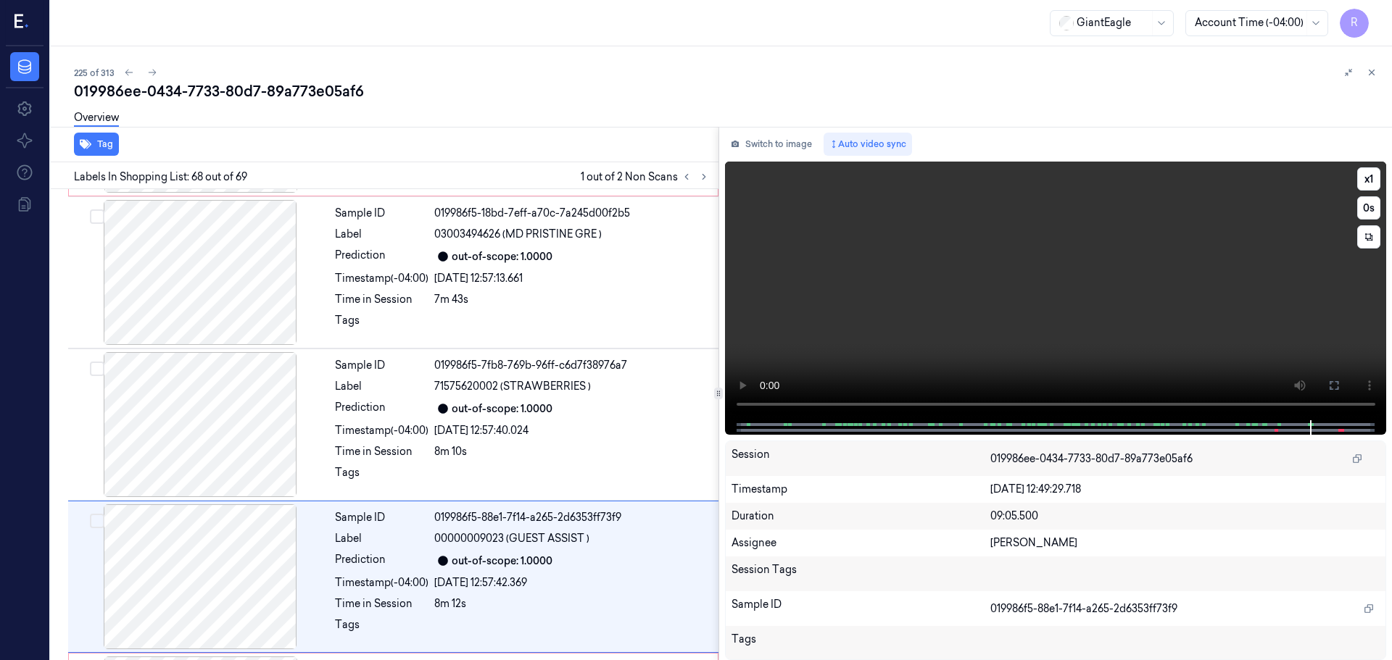
scroll to position [10038, 0]
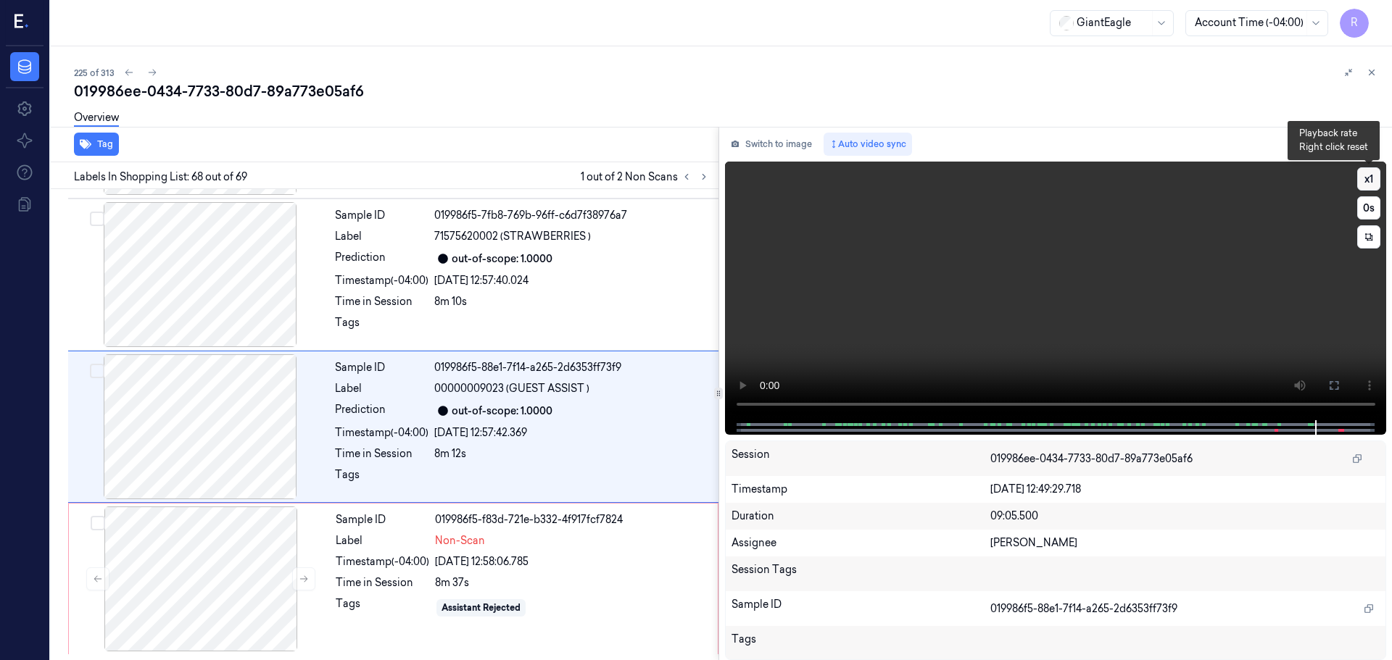
click at [1366, 181] on button "x 1" at bounding box center [1368, 178] width 23 height 23
click at [1366, 181] on button "x 2" at bounding box center [1368, 178] width 23 height 23
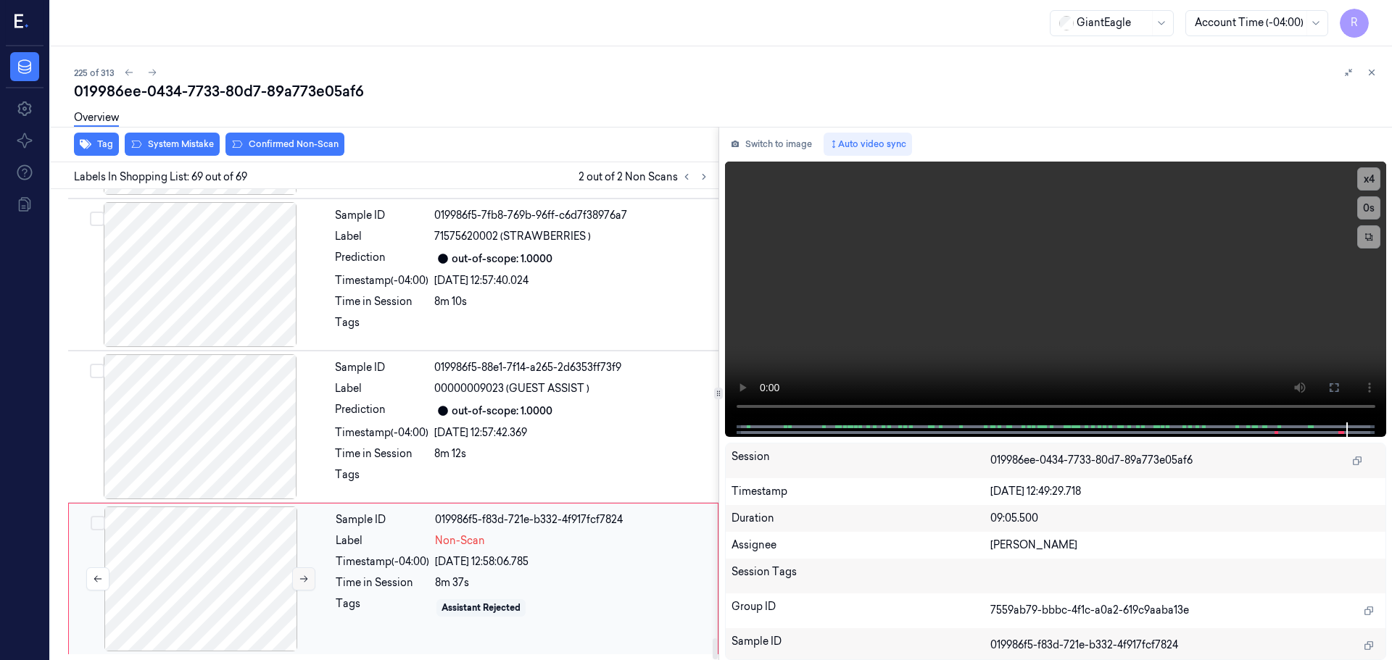
click at [295, 582] on button at bounding box center [303, 579] width 23 height 23
click at [299, 582] on button at bounding box center [303, 579] width 23 height 23
click at [299, 582] on icon at bounding box center [304, 579] width 10 height 10
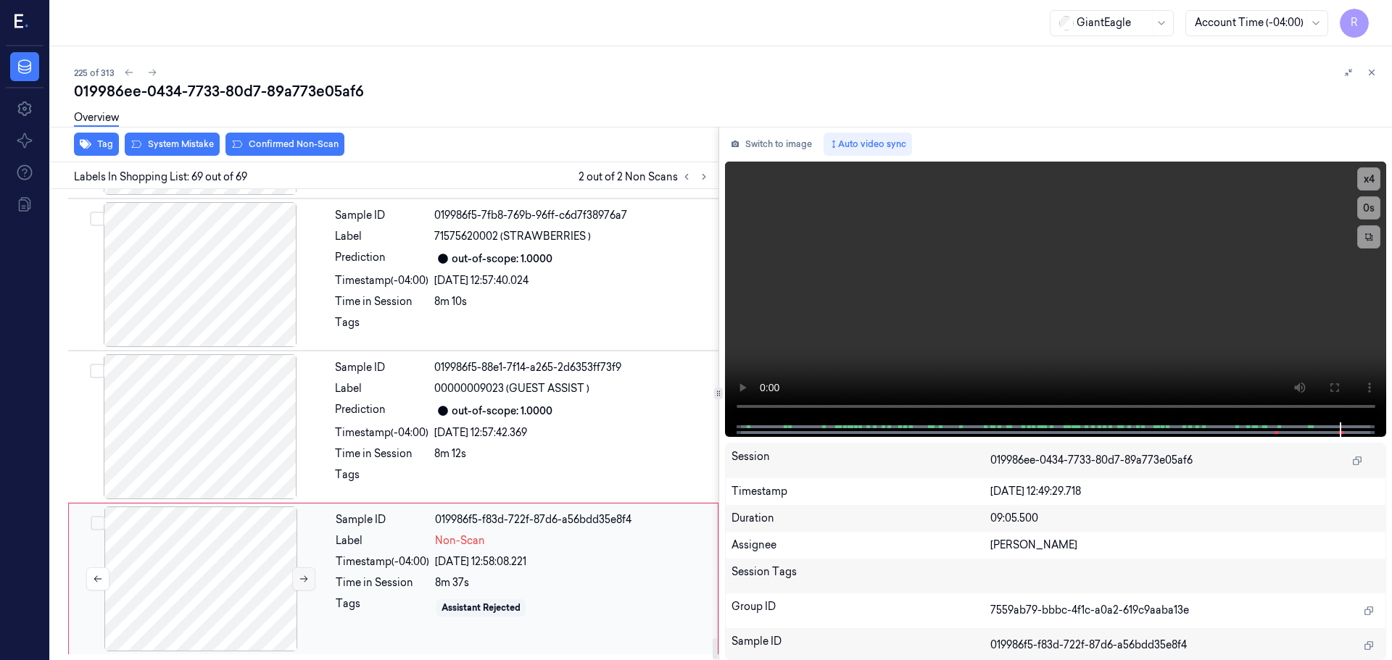
click at [299, 582] on icon at bounding box center [304, 579] width 10 height 10
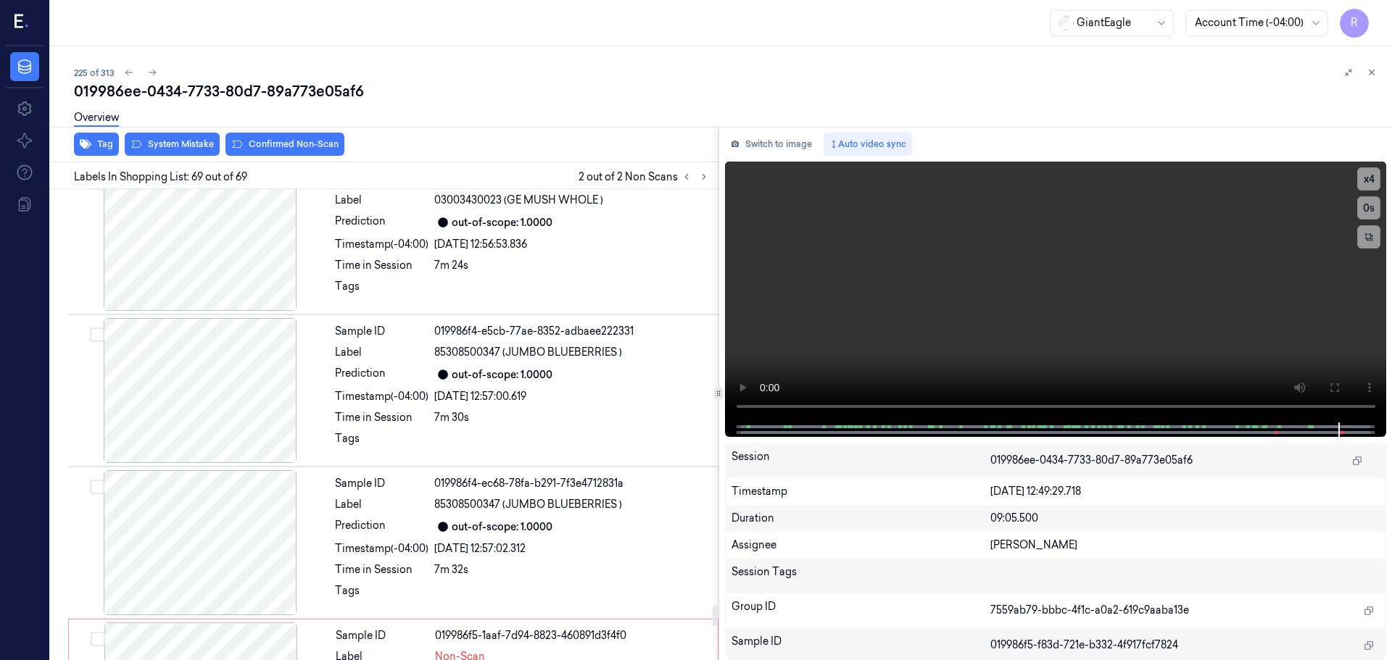
scroll to position [9241, 0]
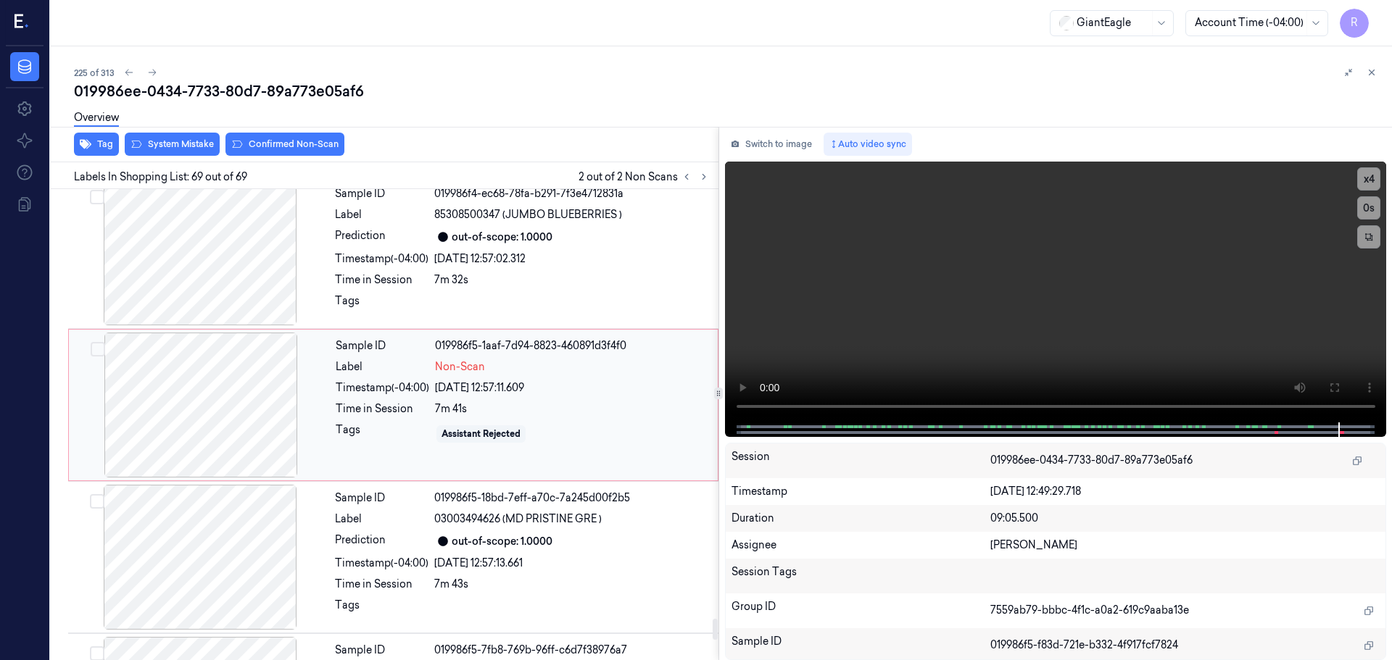
click at [281, 400] on div at bounding box center [201, 405] width 258 height 145
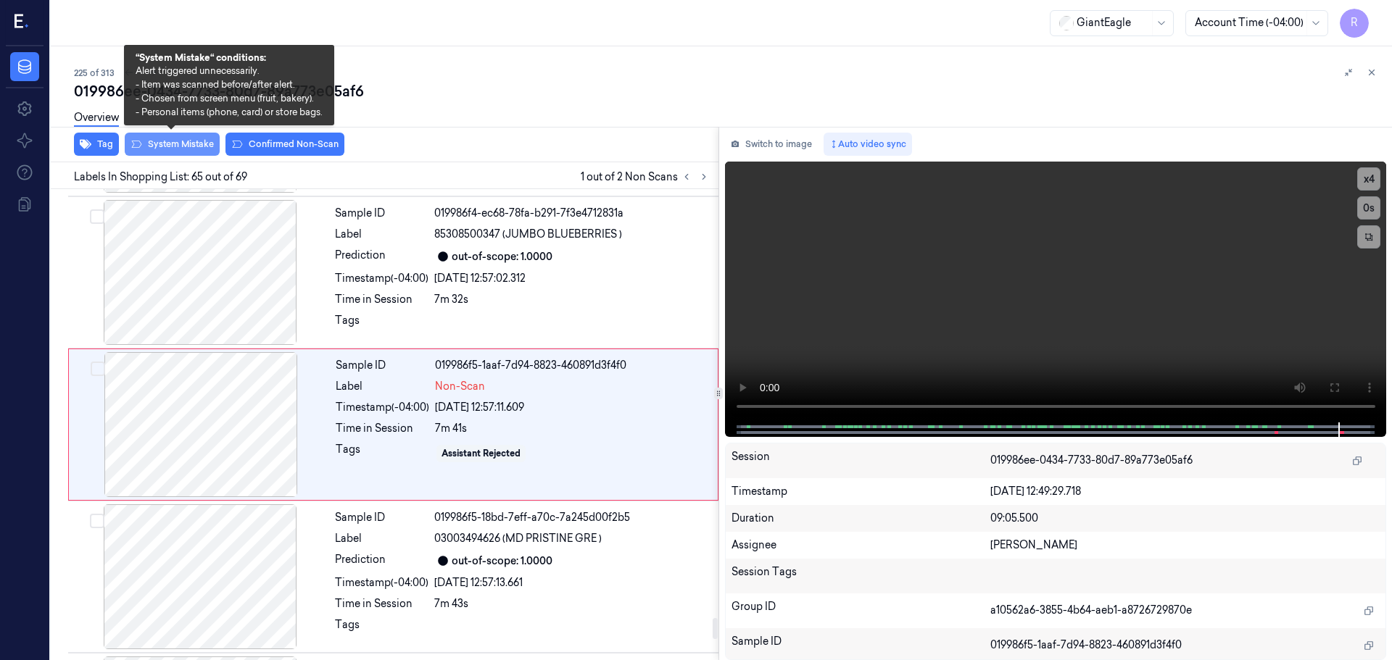
click at [182, 141] on button "System Mistake" at bounding box center [172, 144] width 95 height 23
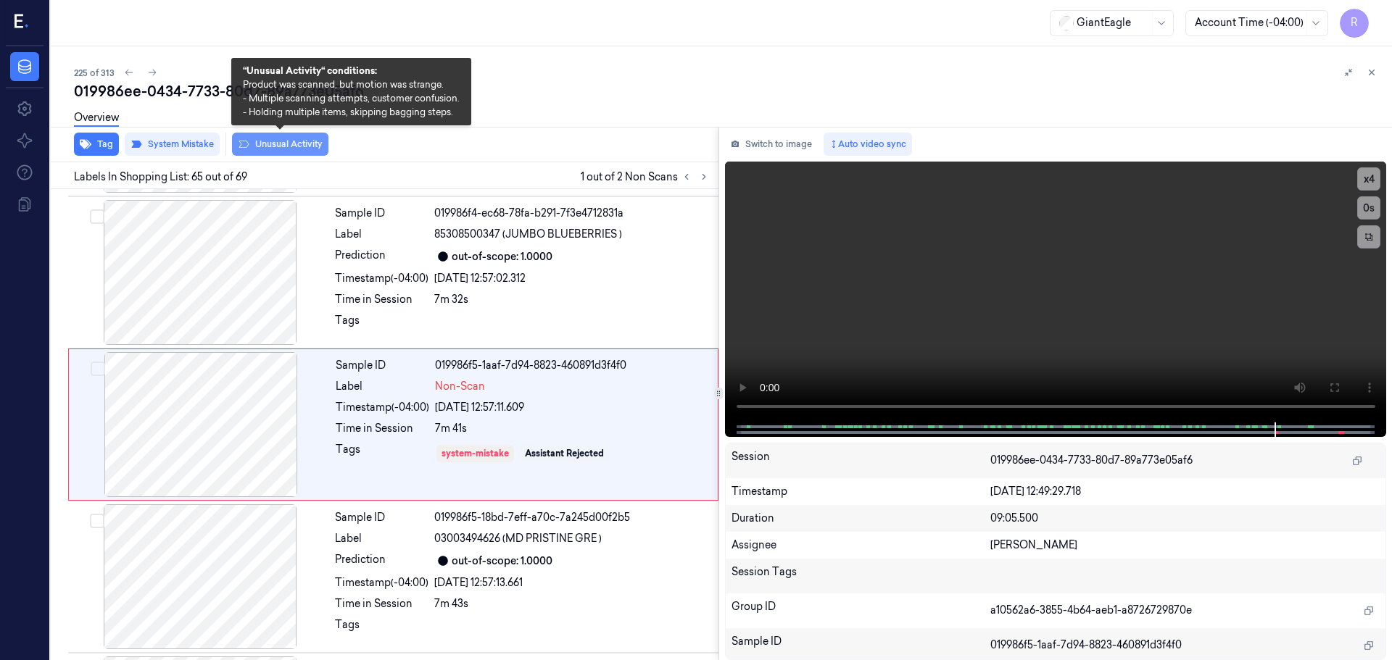
click at [291, 145] on button "Unusual Activity" at bounding box center [280, 144] width 96 height 23
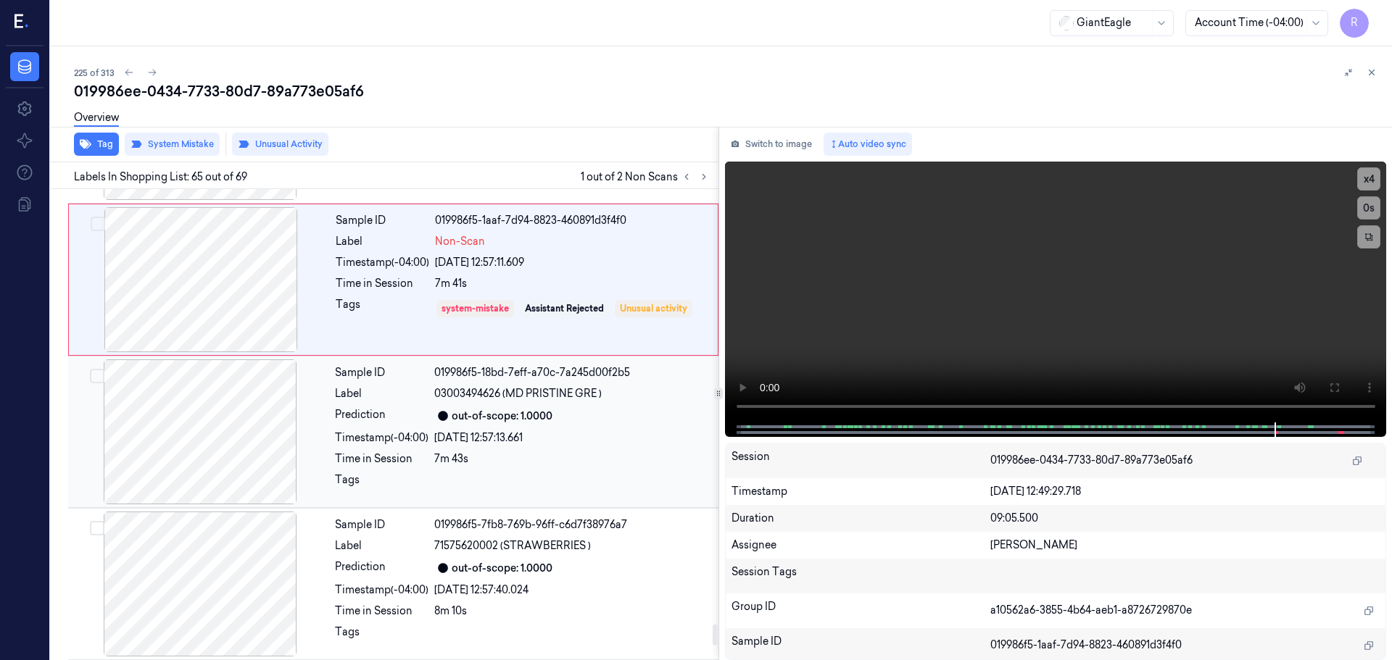
click at [381, 421] on div "Prediction" at bounding box center [382, 415] width 94 height 17
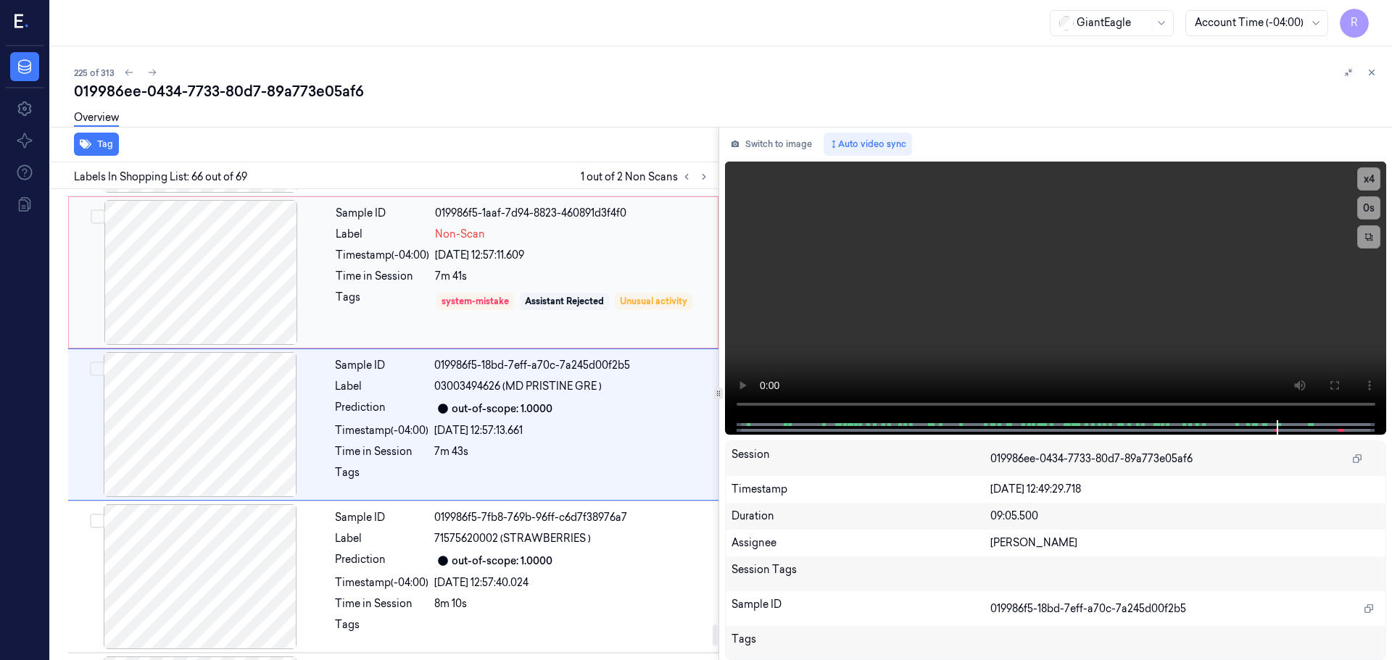
click at [452, 289] on div "Sample ID 019986f5-1aaf-7d94-8823-460891d3f4f0 Label Non-Scan Timestamp (-04:00…" at bounding box center [522, 272] width 385 height 145
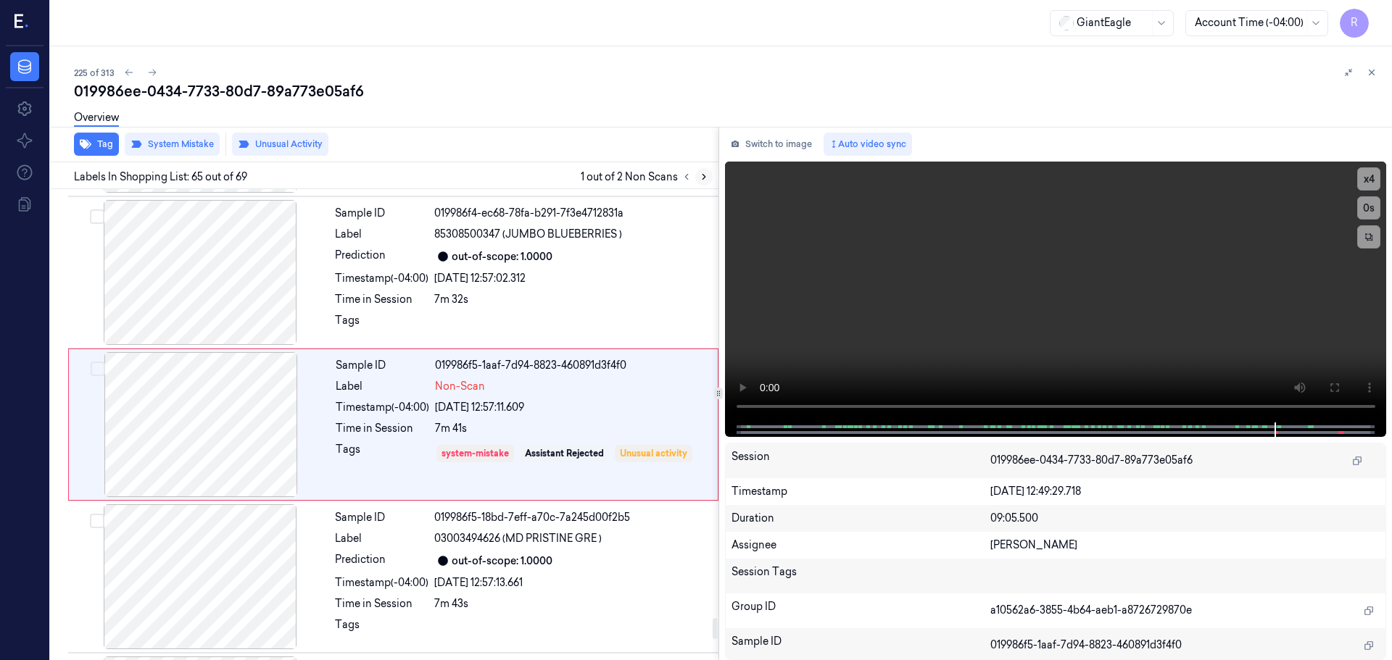
click at [707, 175] on icon at bounding box center [704, 177] width 10 height 10
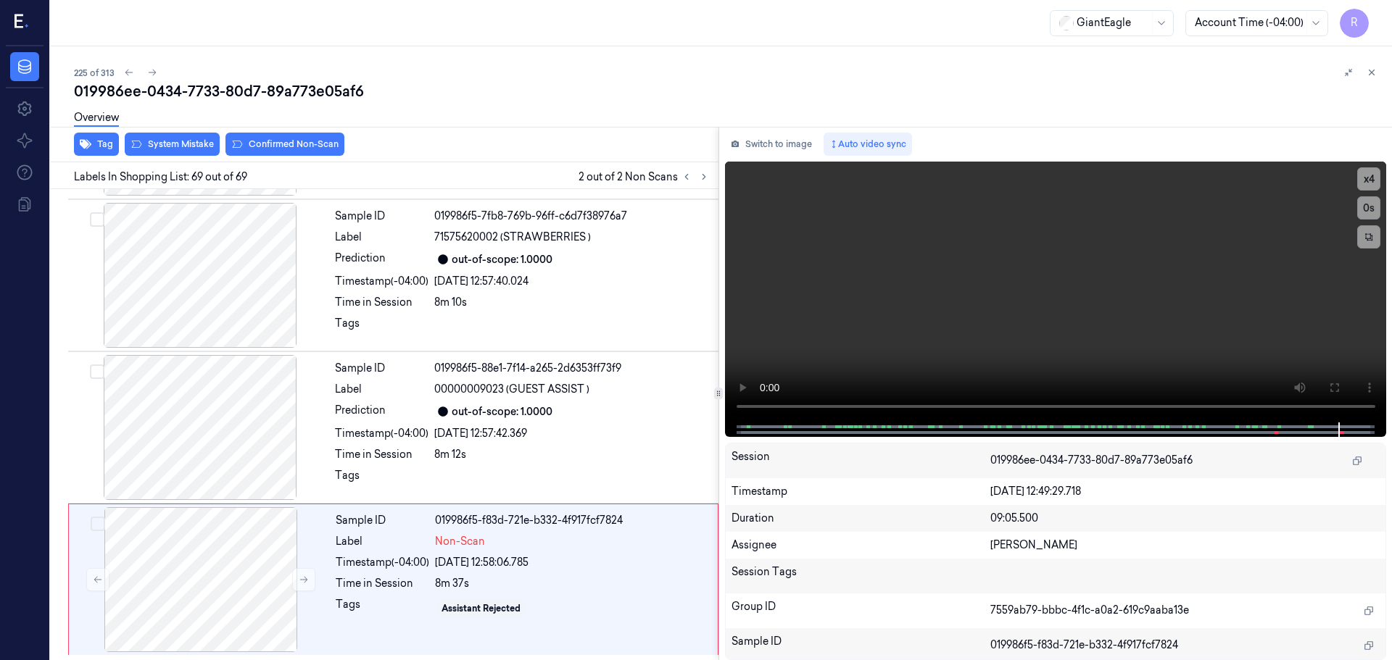
scroll to position [10038, 0]
click at [194, 154] on button "System Mistake" at bounding box center [172, 144] width 95 height 23
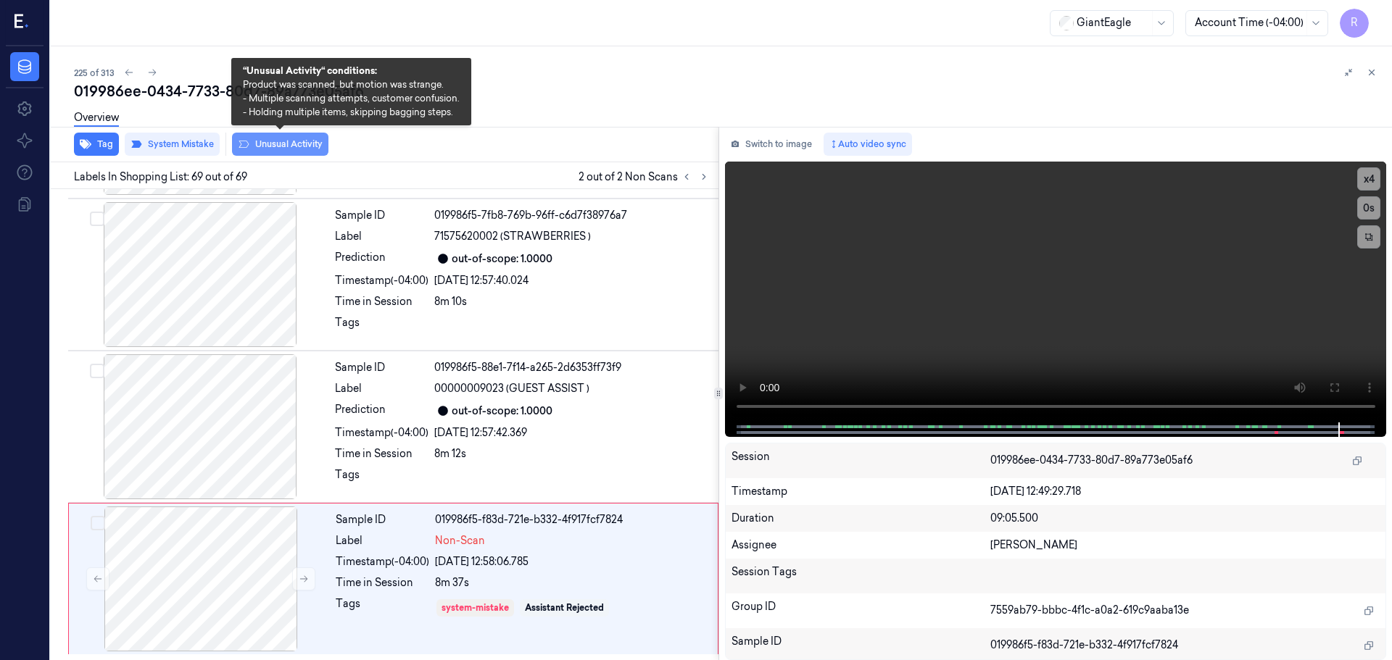
click at [257, 146] on button "Unusual Activity" at bounding box center [280, 144] width 96 height 23
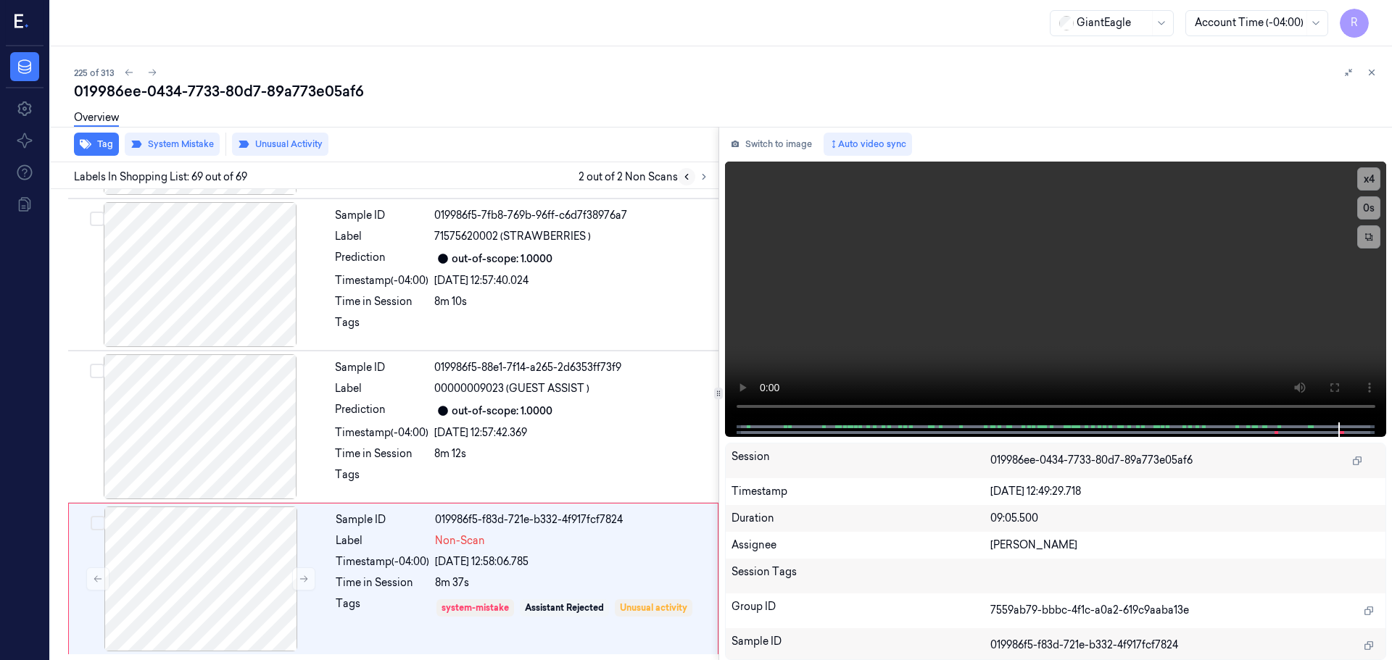
click at [690, 178] on icon at bounding box center [687, 177] width 10 height 10
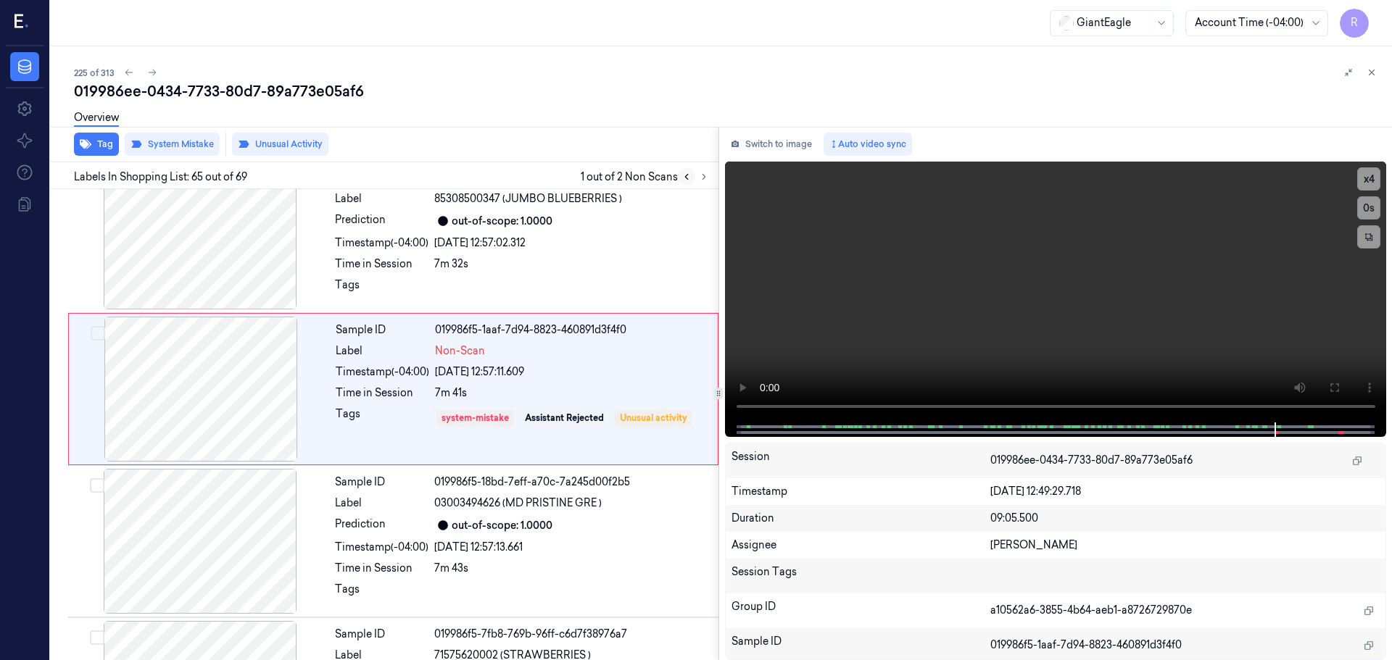
click at [690, 178] on icon at bounding box center [687, 177] width 10 height 10
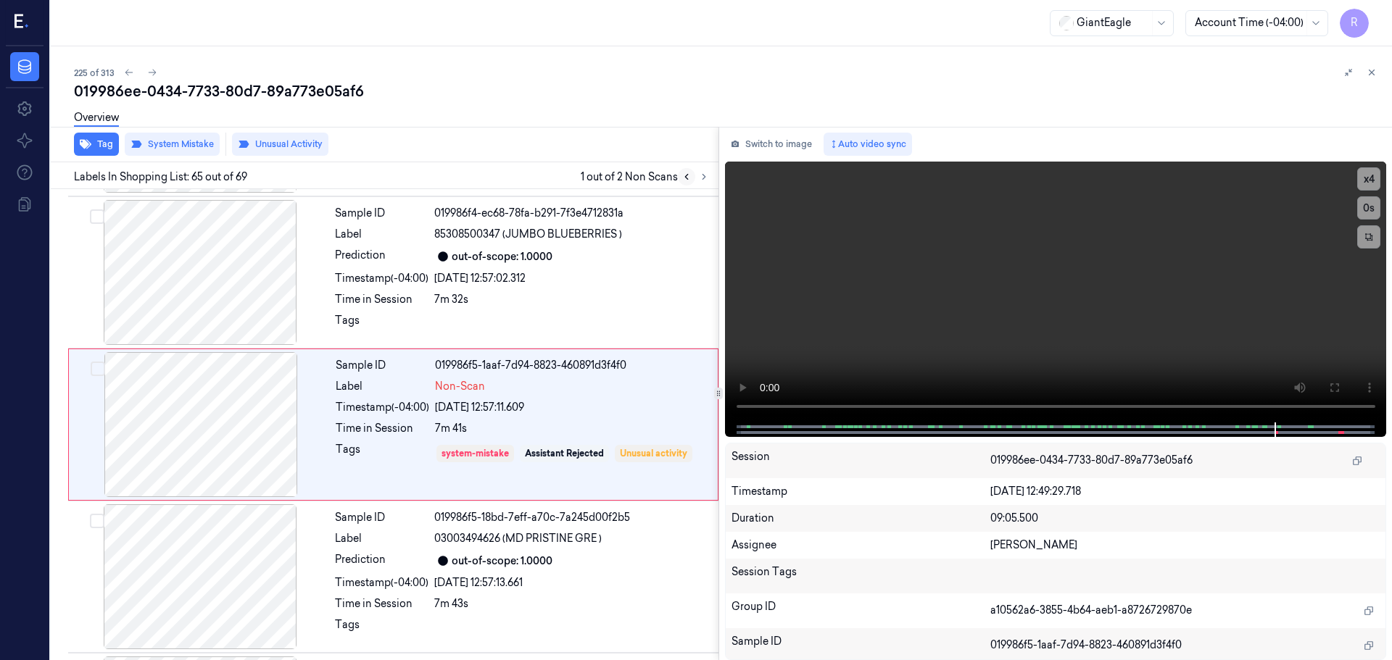
click at [690, 178] on icon at bounding box center [687, 177] width 10 height 10
click at [553, 276] on div "26/09/2025 12:57:02.312" at bounding box center [572, 278] width 276 height 15
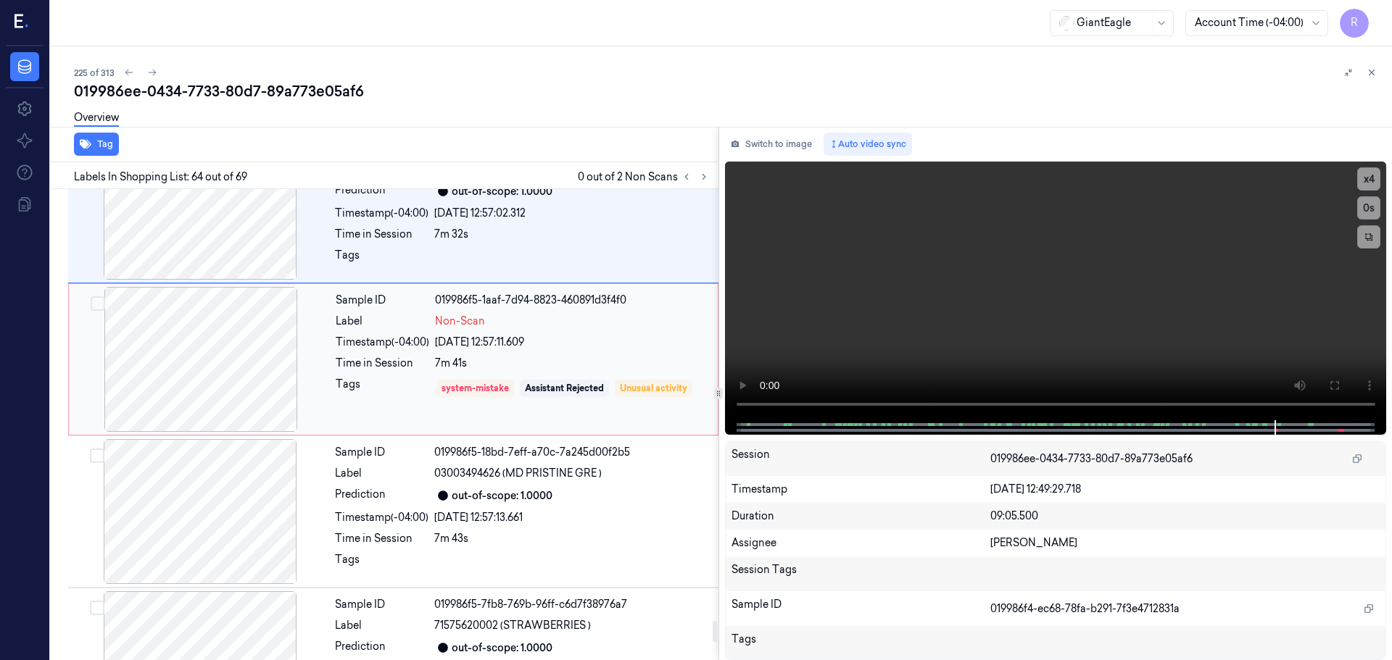
click at [344, 358] on div "Time in Session" at bounding box center [383, 363] width 94 height 15
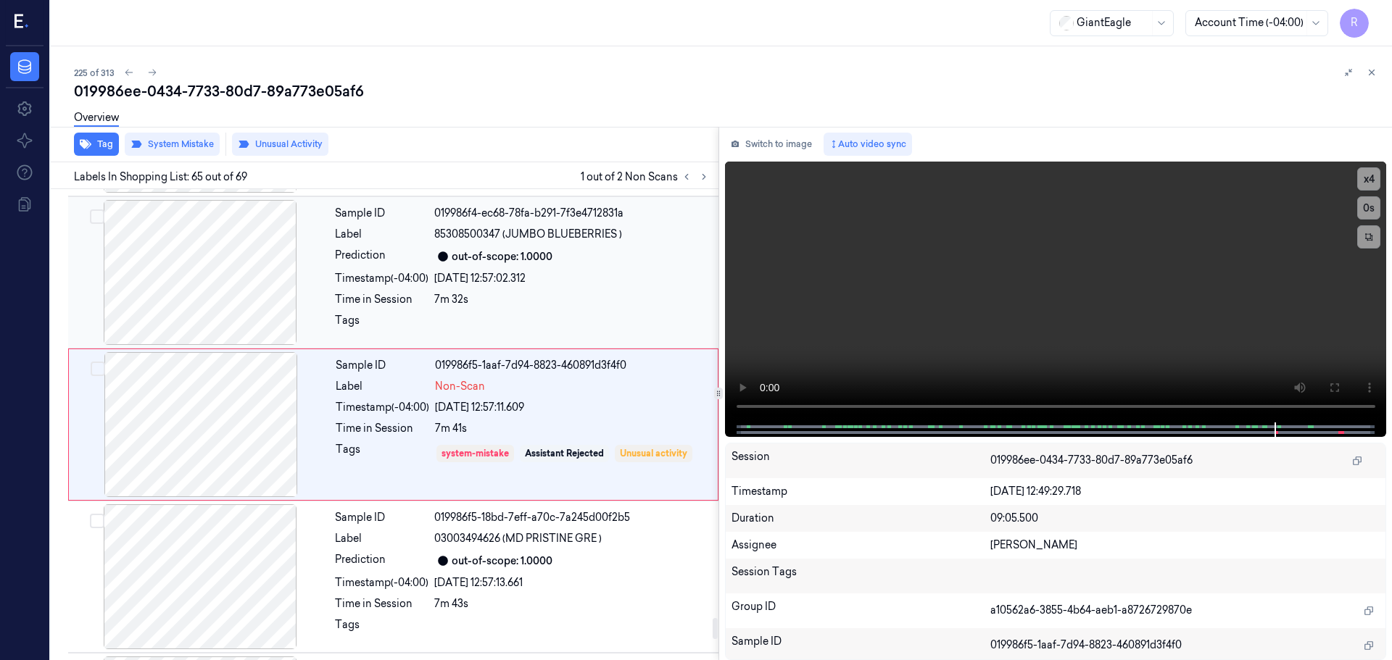
click at [535, 266] on div "Sample ID 019986f4-ec68-78fa-b291-7f3e4712831a Label 85308500347 (JUMBO BLUEBER…" at bounding box center [522, 272] width 386 height 145
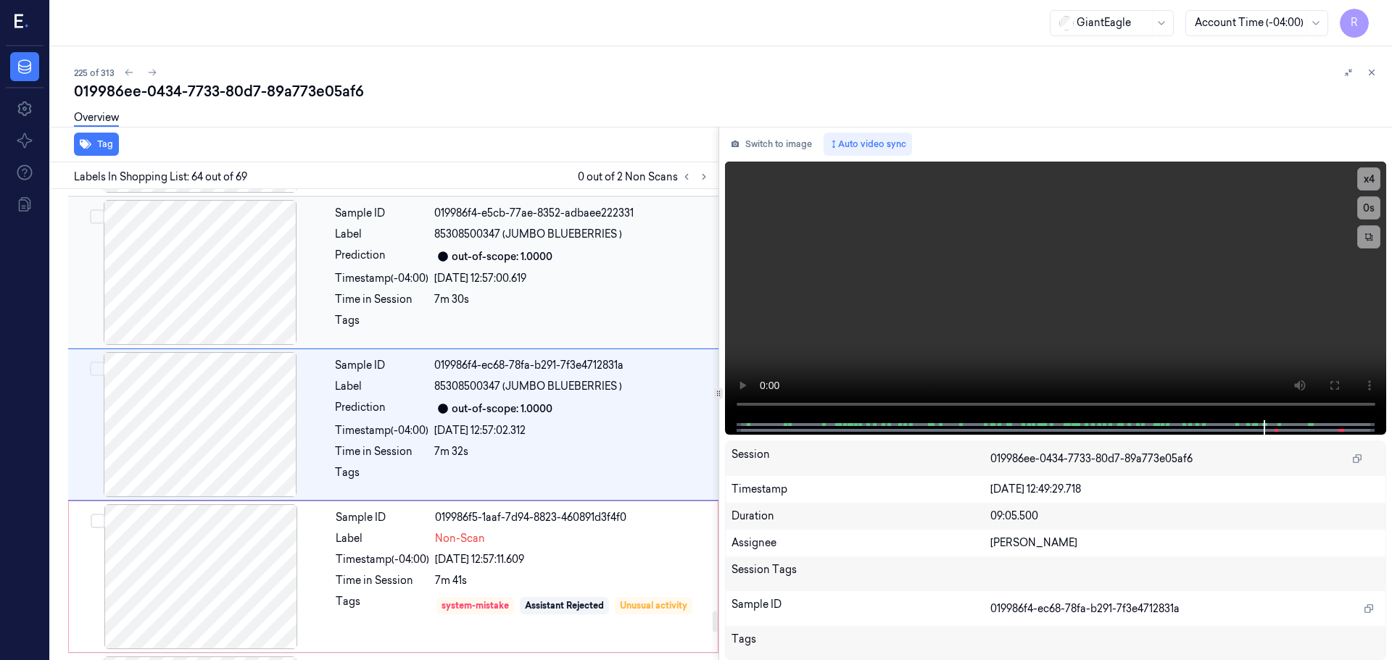
click at [448, 344] on div "Sample ID 019986f4-e5cb-77ae-8352-adbaee222331 Label 85308500347 (JUMBO BLUEBER…" at bounding box center [393, 272] width 650 height 152
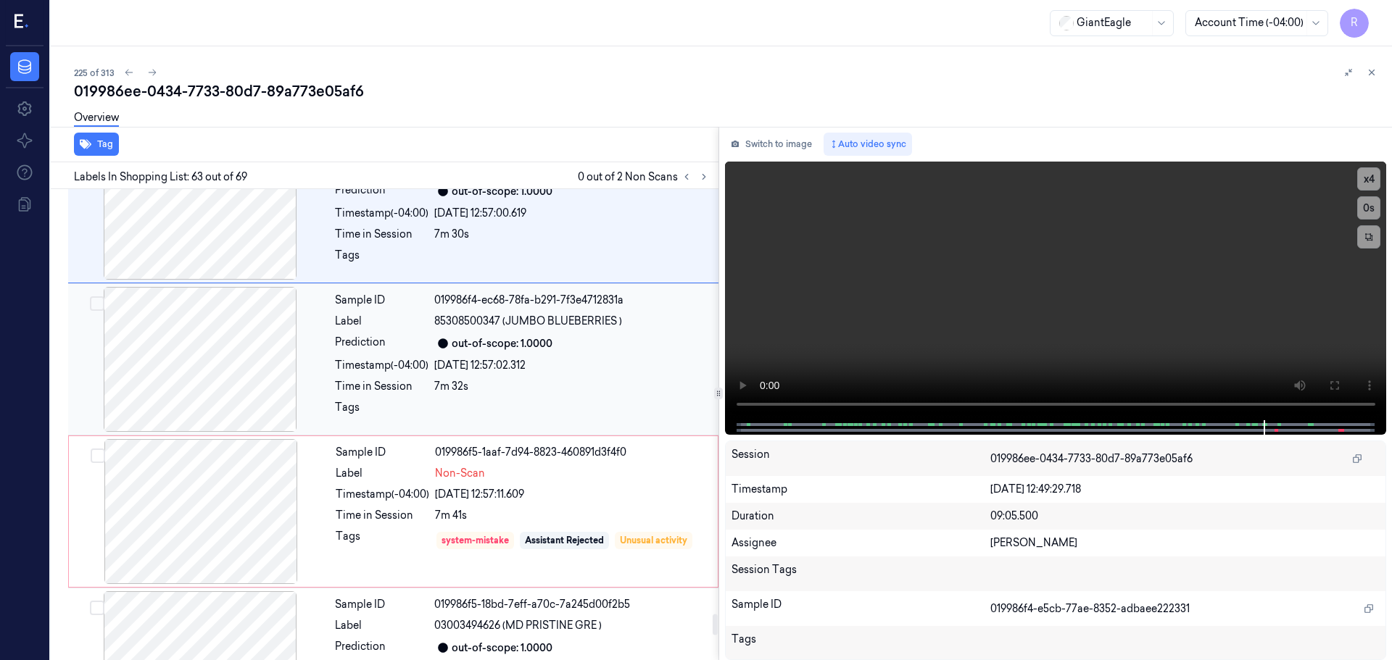
click at [375, 401] on div "Tags" at bounding box center [382, 411] width 94 height 23
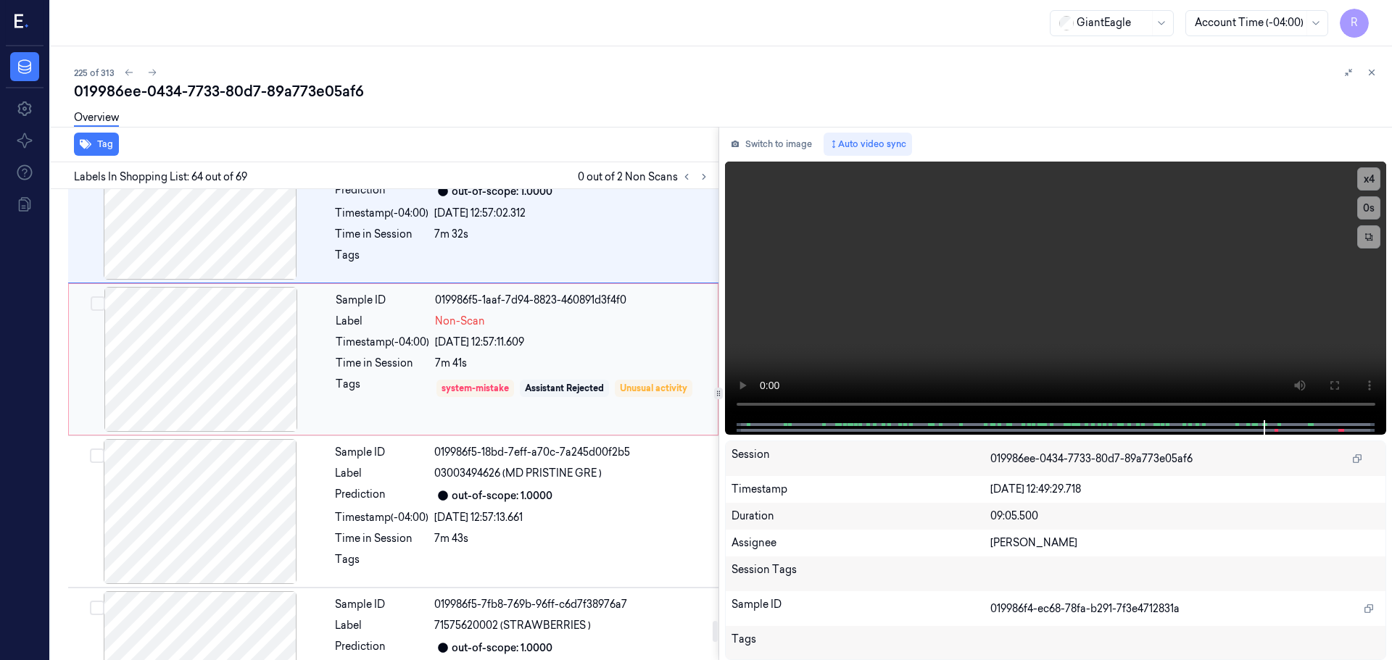
click at [399, 399] on div "Tags" at bounding box center [383, 388] width 94 height 23
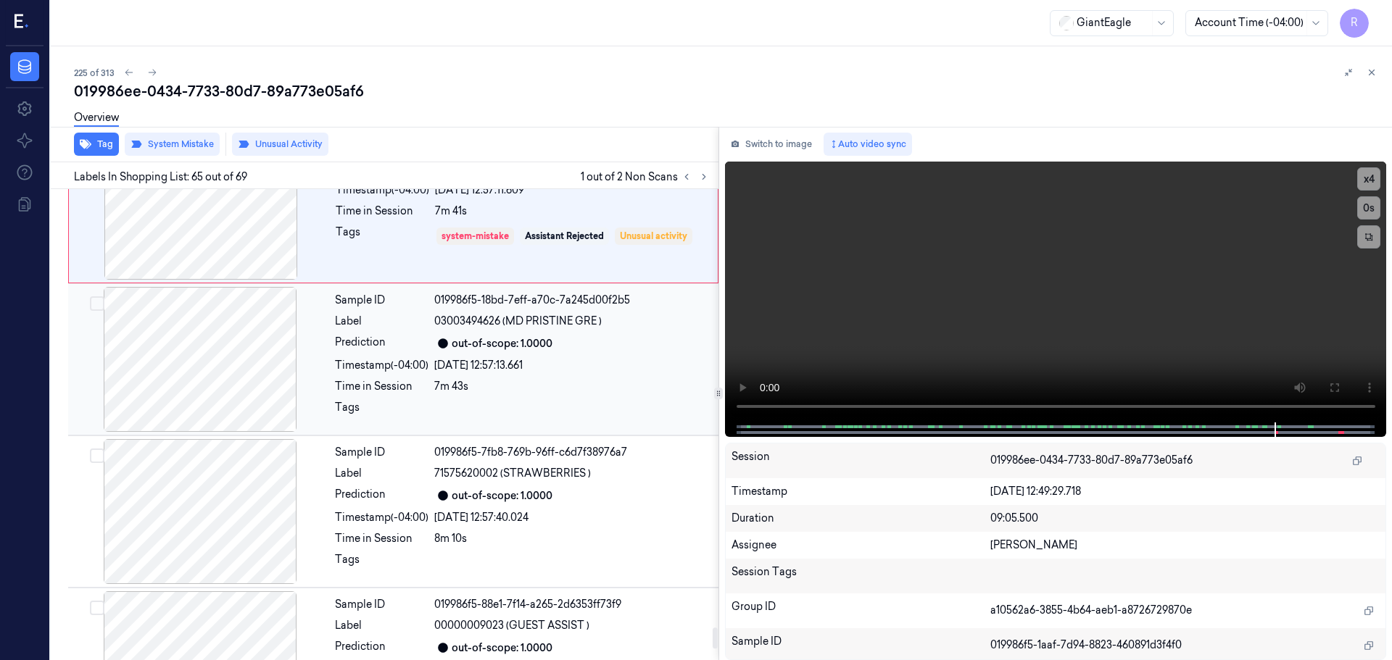
click at [407, 399] on div "Sample ID 019986f5-18bd-7eff-a70c-7a245d00f2b5 Label 03003494626 (MD PRISTINE G…" at bounding box center [522, 359] width 386 height 145
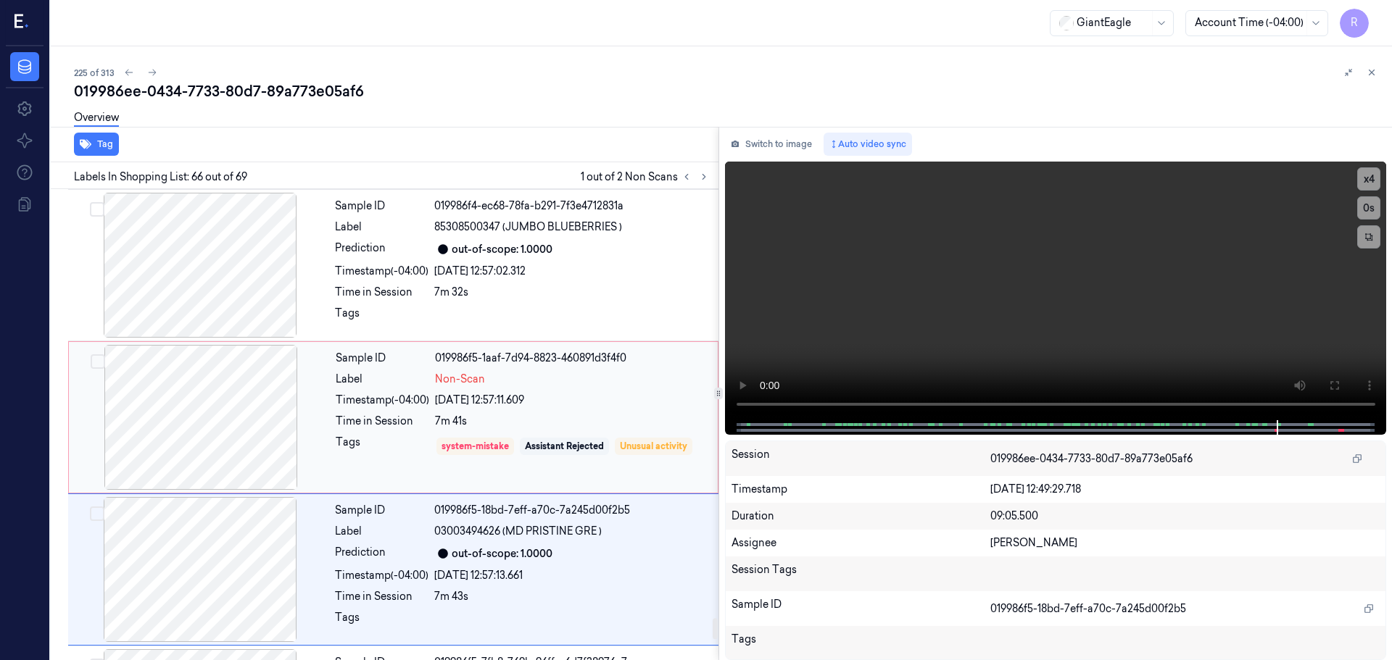
click at [405, 383] on div "Label" at bounding box center [383, 379] width 94 height 15
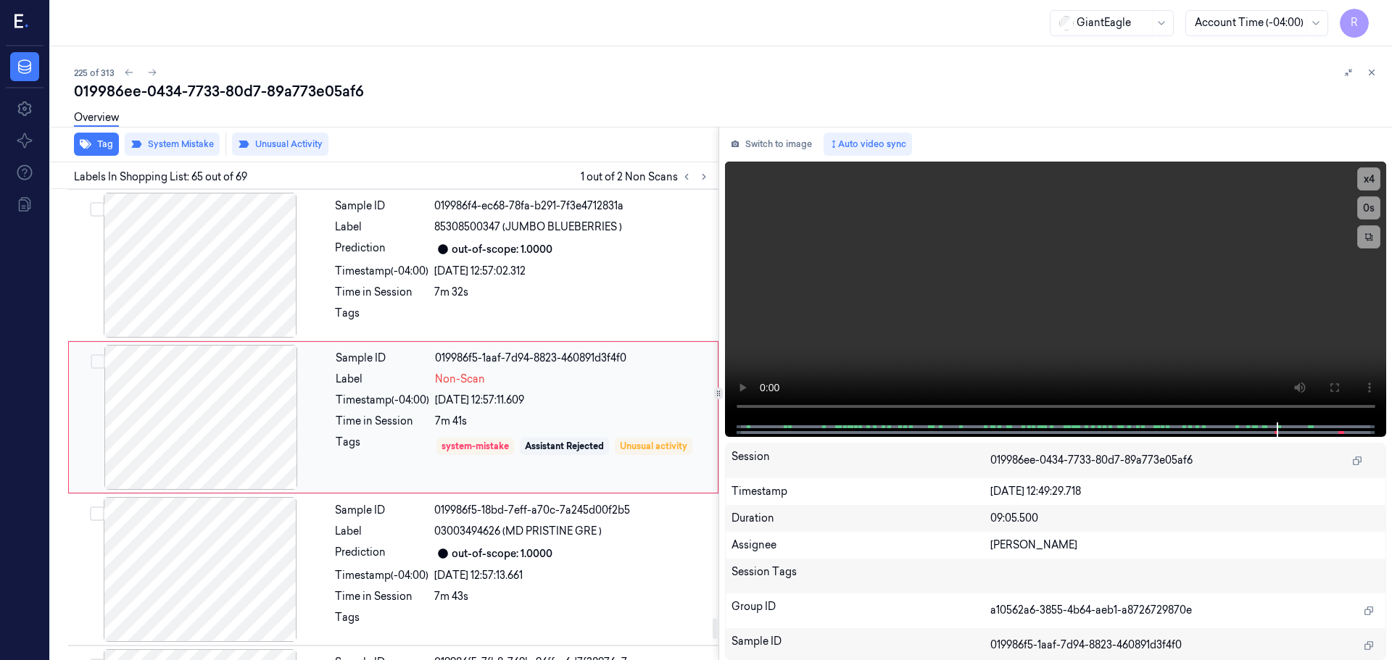
scroll to position [9584, 0]
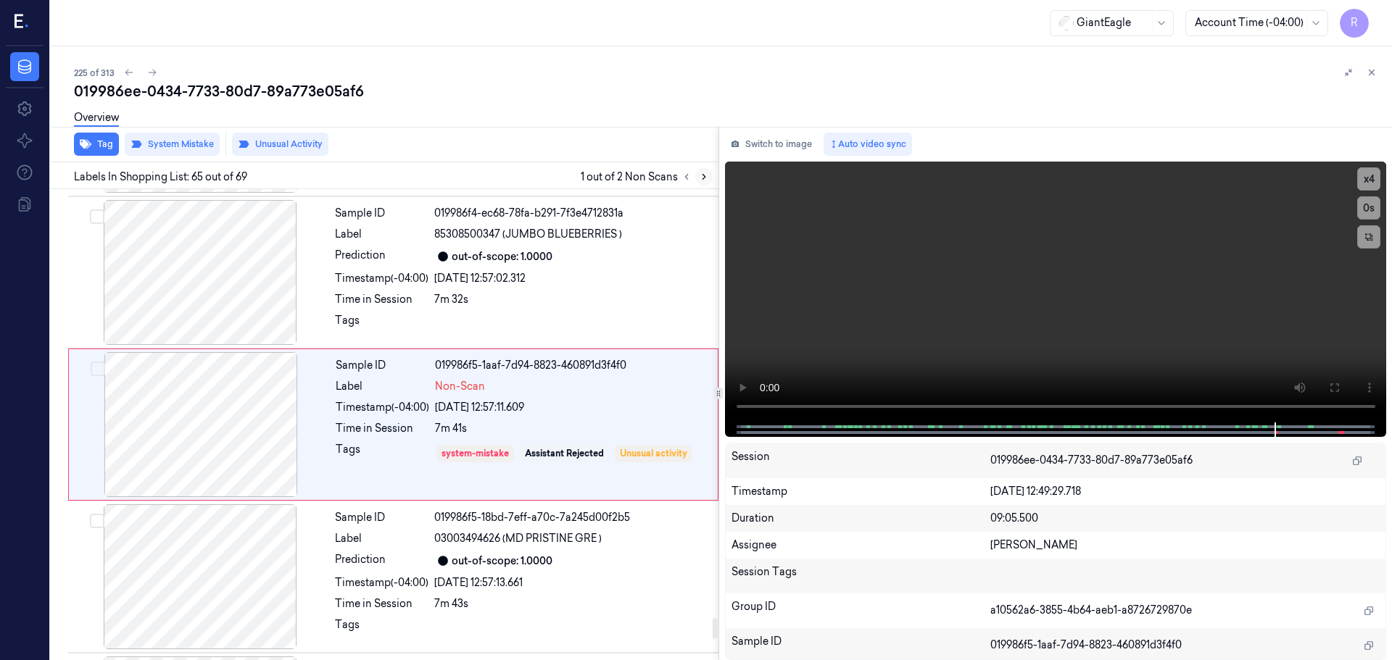
click at [703, 180] on icon at bounding box center [704, 177] width 10 height 10
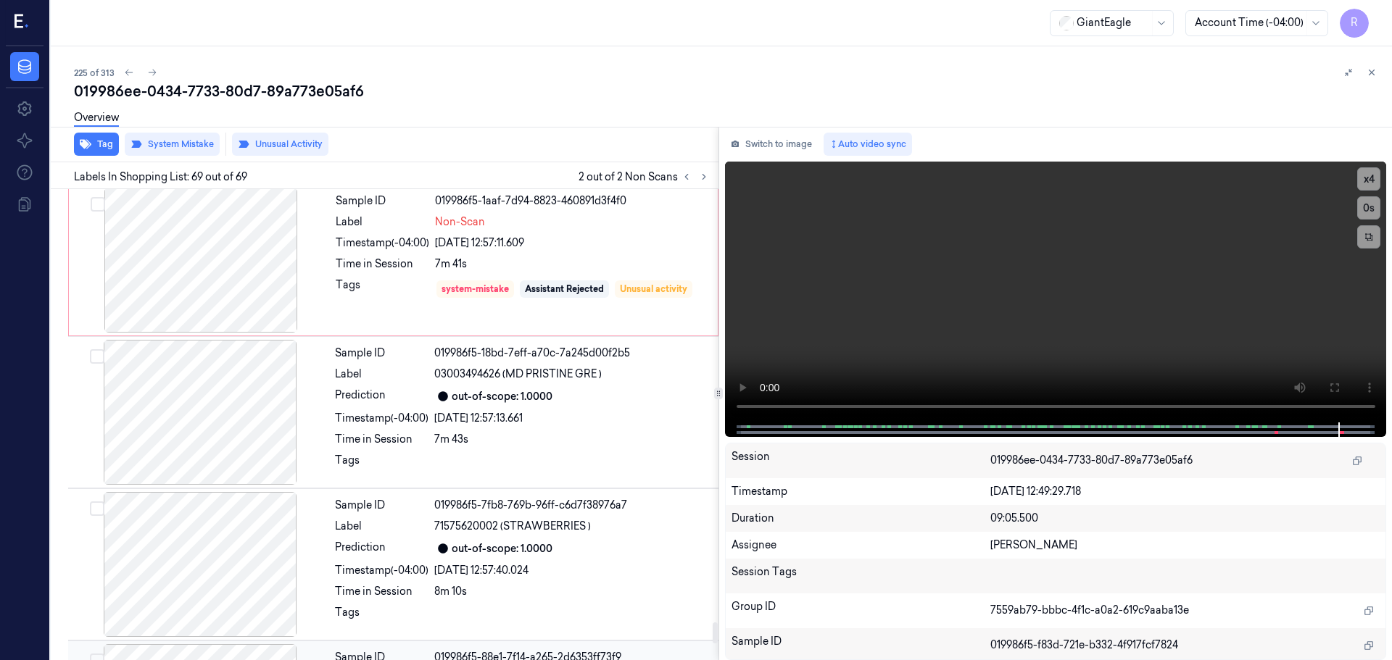
scroll to position [9531, 0]
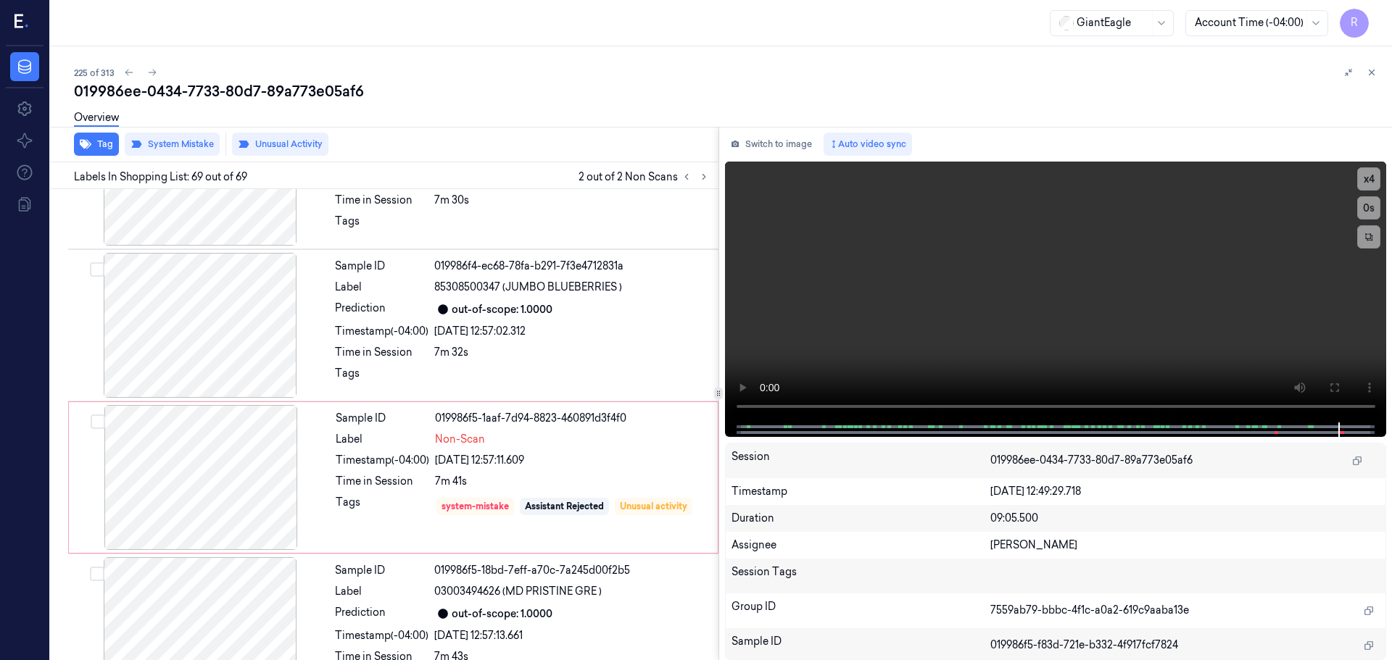
click at [1374, 75] on icon at bounding box center [1372, 72] width 10 height 10
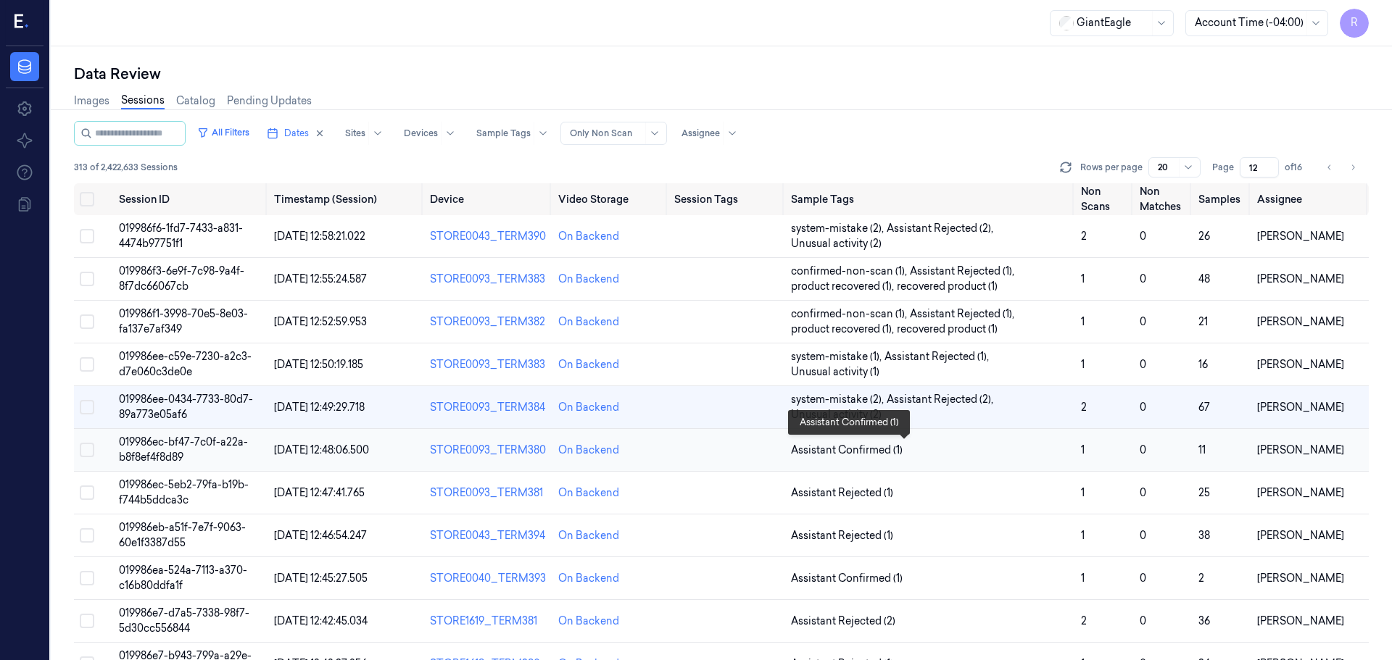
click at [969, 450] on span "Assistant Confirmed (1)" at bounding box center [930, 450] width 278 height 15
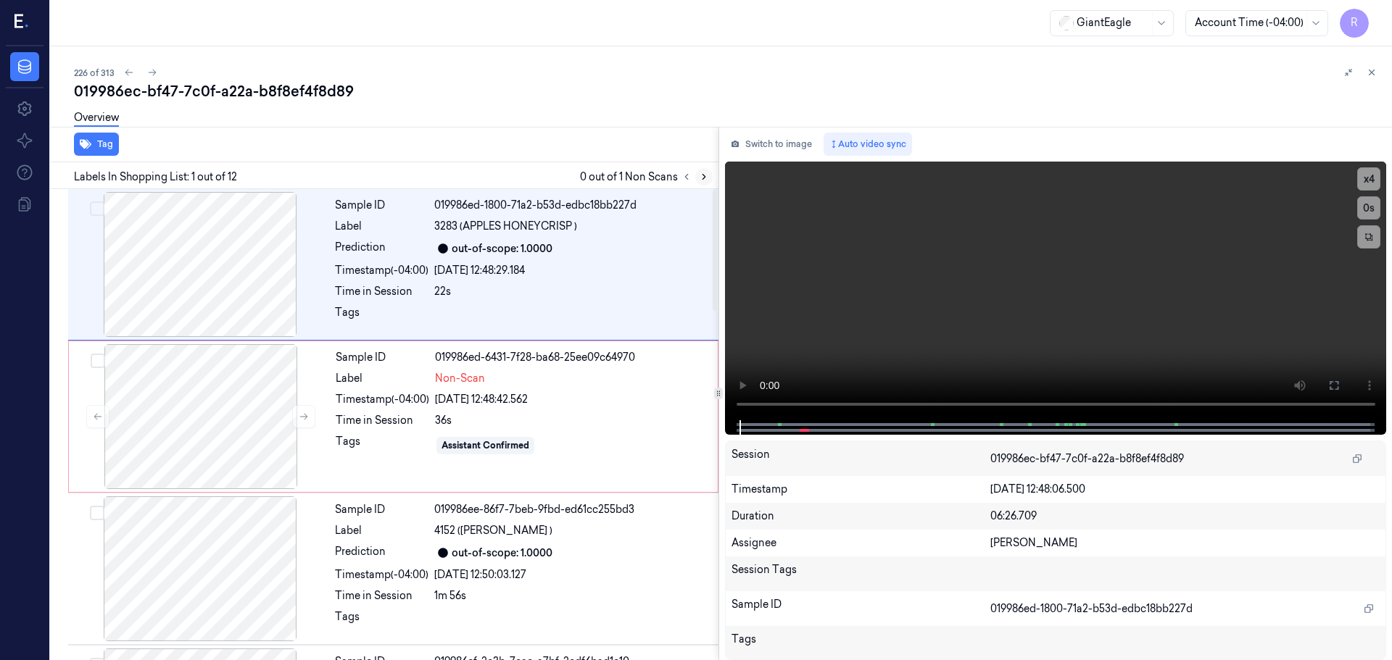
click at [703, 180] on icon at bounding box center [704, 177] width 3 height 5
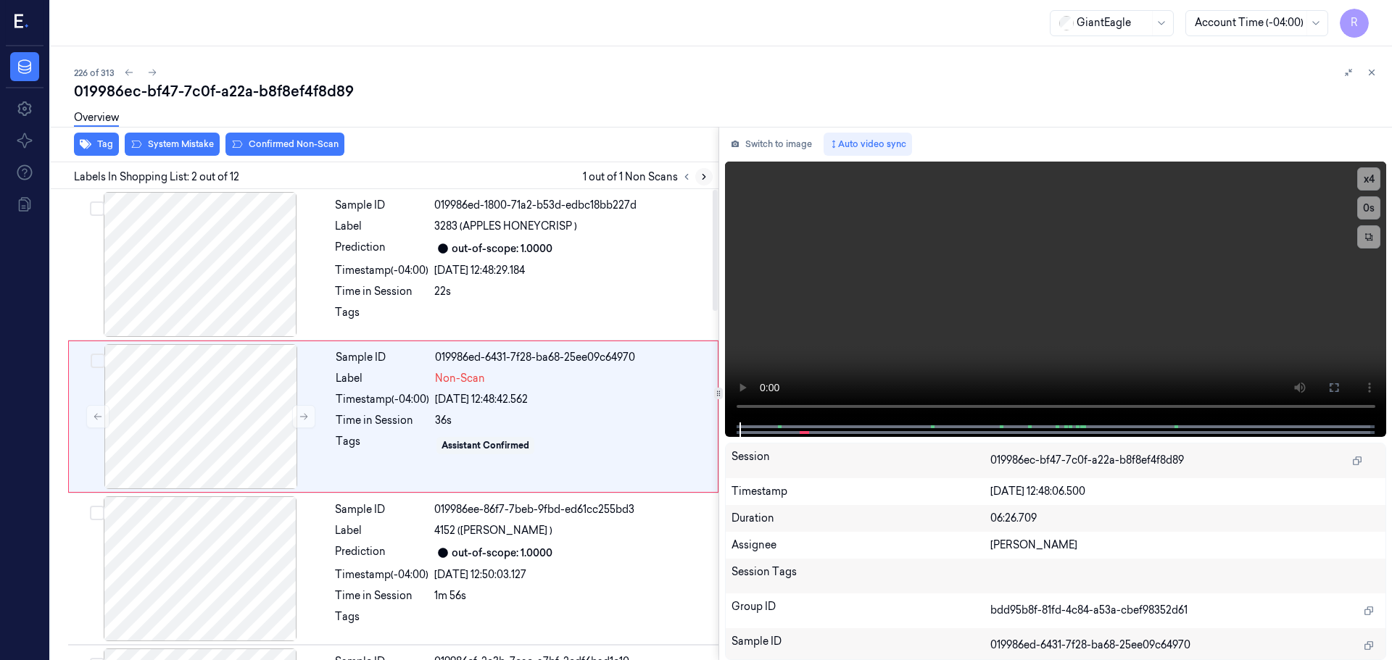
click at [700, 177] on icon at bounding box center [704, 177] width 10 height 10
click at [215, 274] on div at bounding box center [200, 264] width 258 height 145
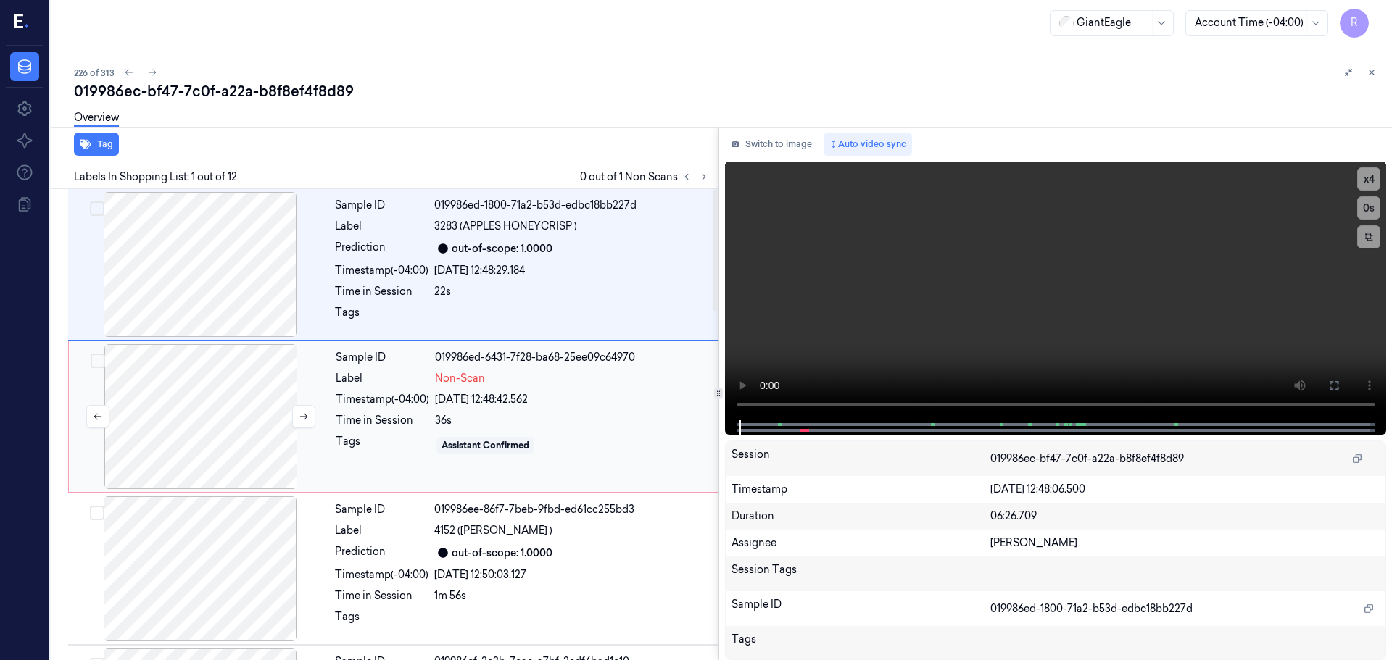
click at [228, 399] on div at bounding box center [201, 416] width 258 height 145
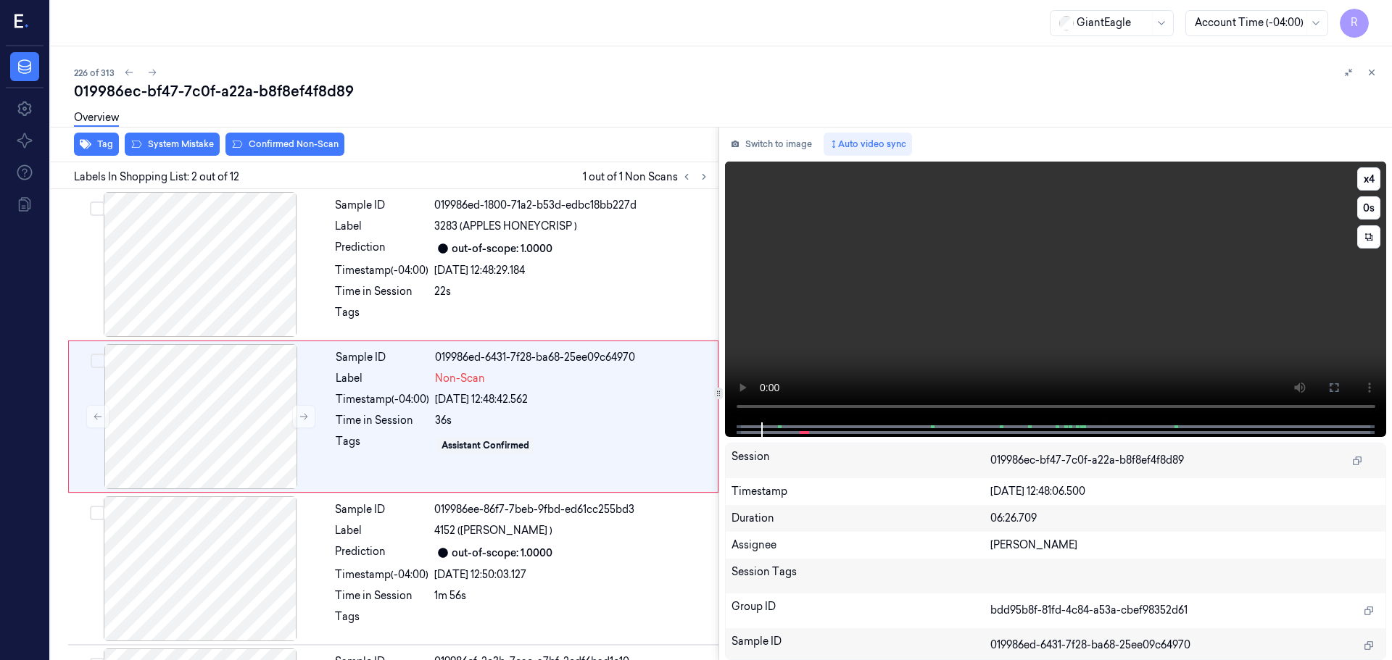
click at [1382, 176] on video at bounding box center [1056, 292] width 662 height 261
click at [1369, 171] on button "x 4" at bounding box center [1368, 178] width 23 height 23
click at [1341, 386] on button at bounding box center [1333, 387] width 23 height 23
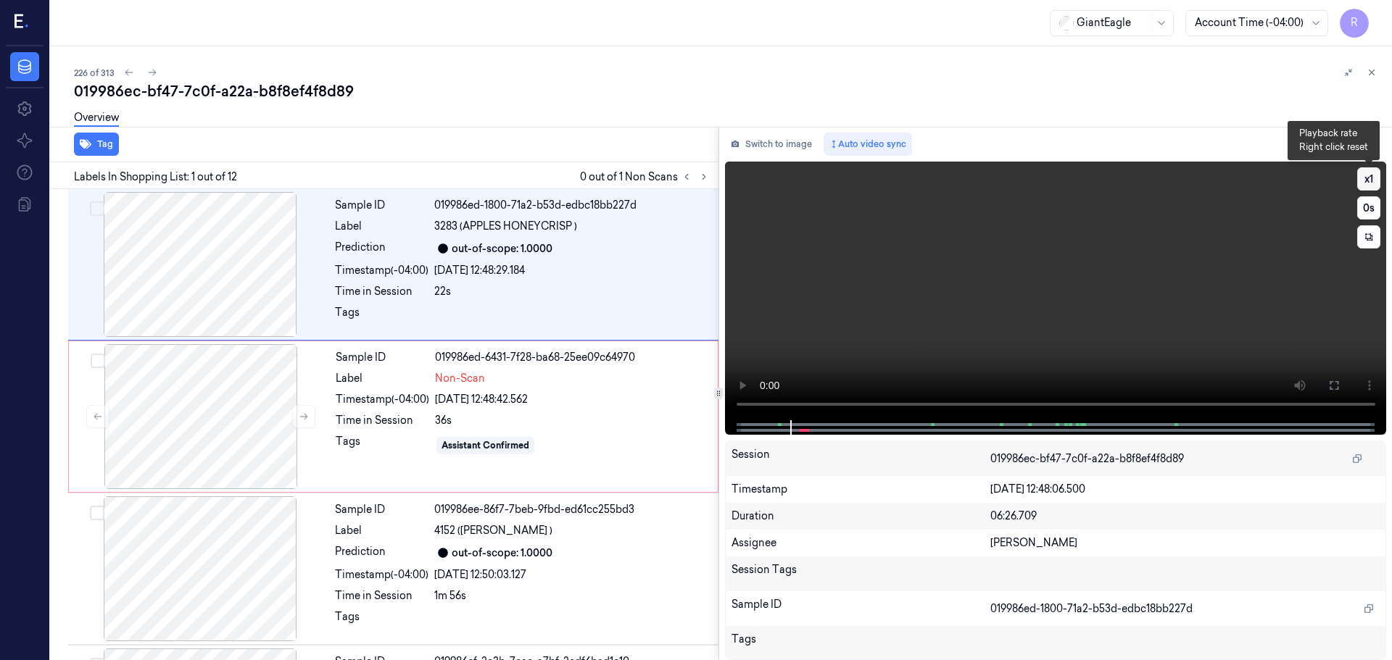
click at [1365, 179] on button "x 1" at bounding box center [1368, 178] width 23 height 23
click at [1365, 179] on button "x 2" at bounding box center [1368, 178] width 23 height 23
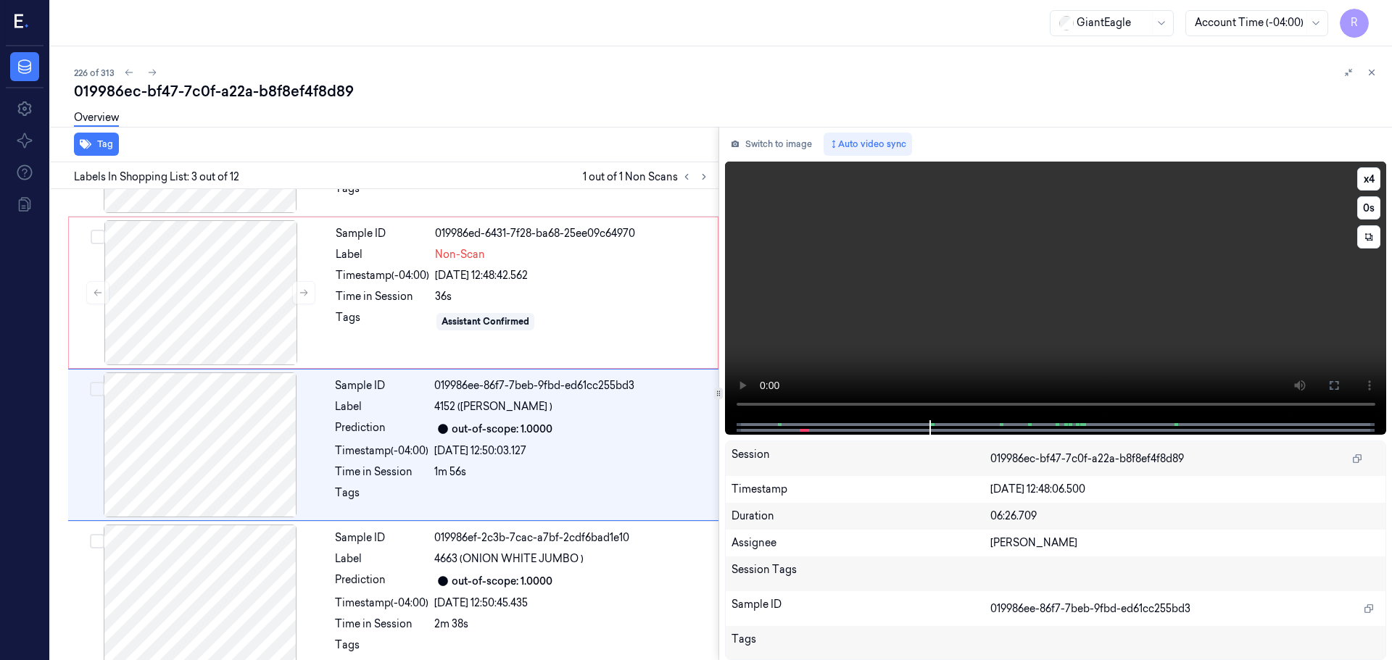
scroll to position [144, 0]
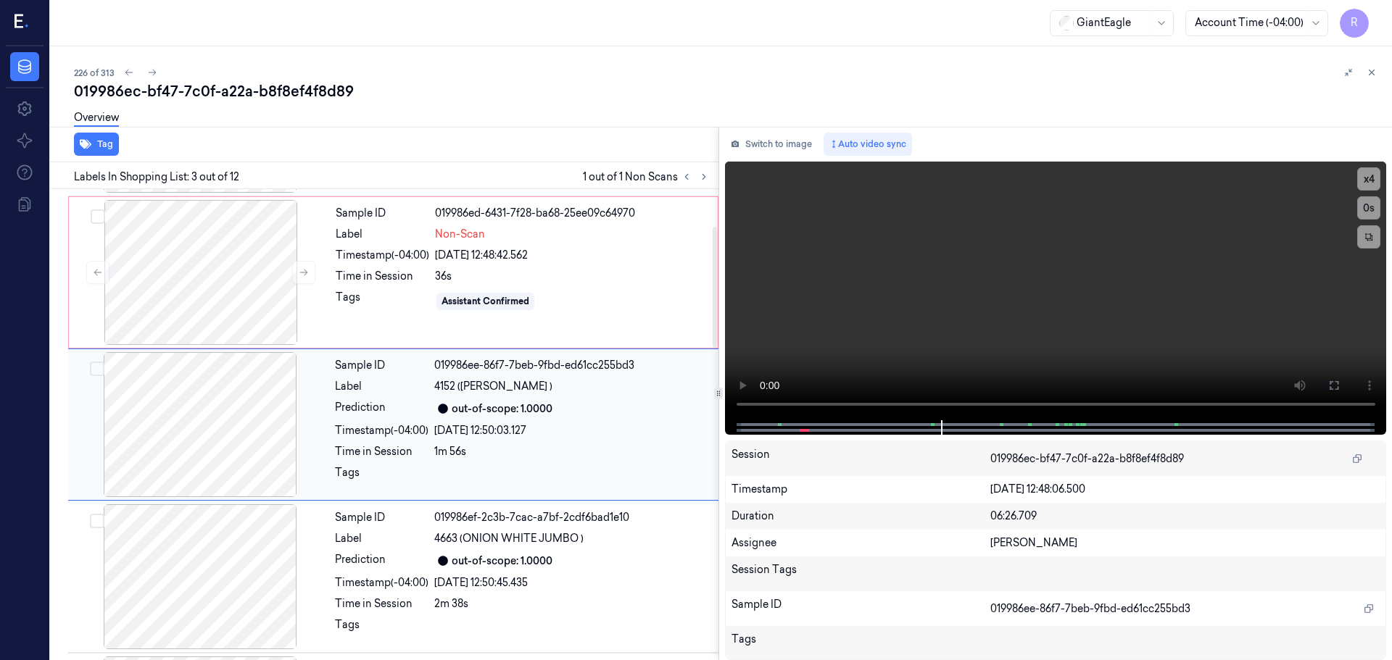
click at [290, 455] on div at bounding box center [200, 424] width 258 height 145
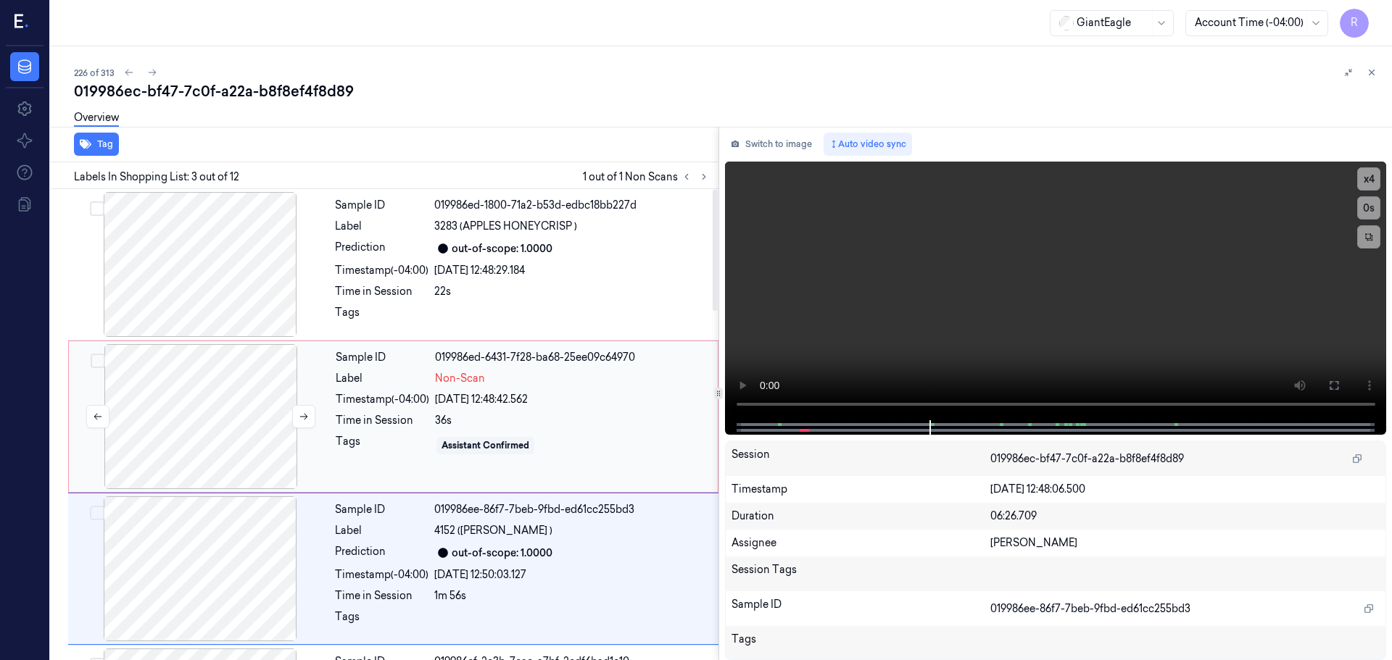
click at [231, 455] on div at bounding box center [201, 416] width 258 height 145
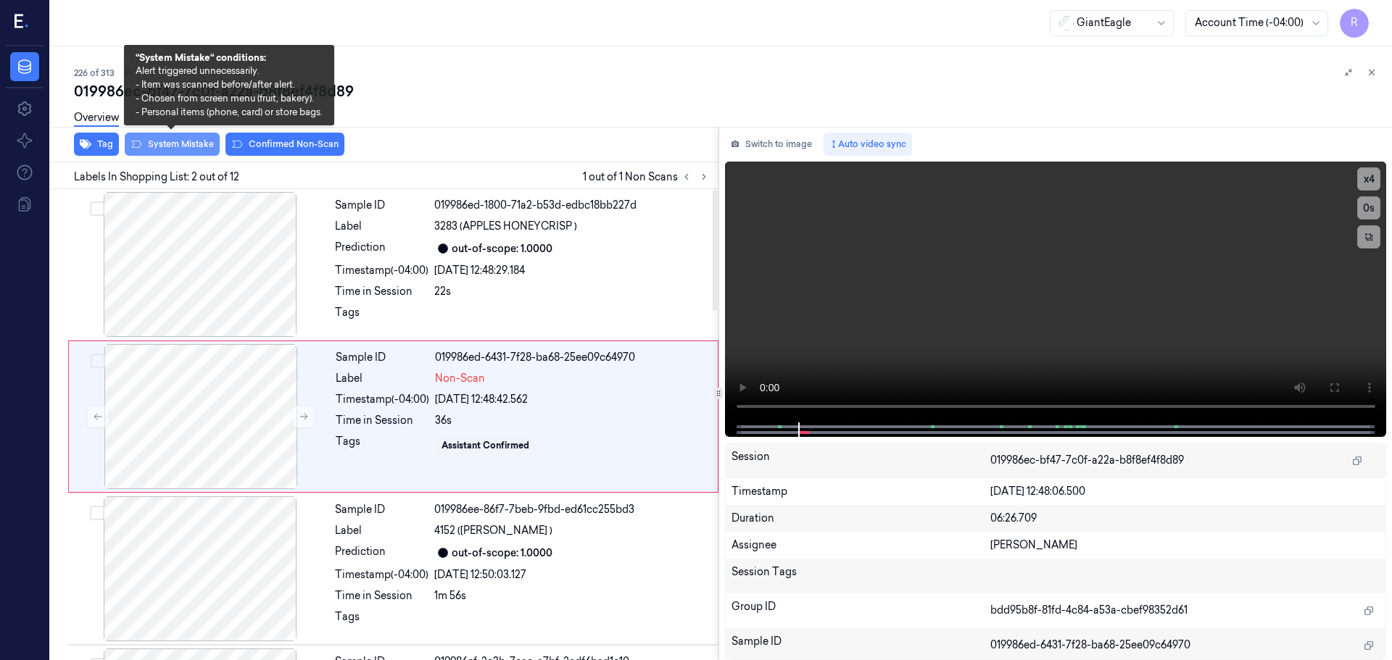
click at [196, 151] on button "System Mistake" at bounding box center [172, 144] width 95 height 23
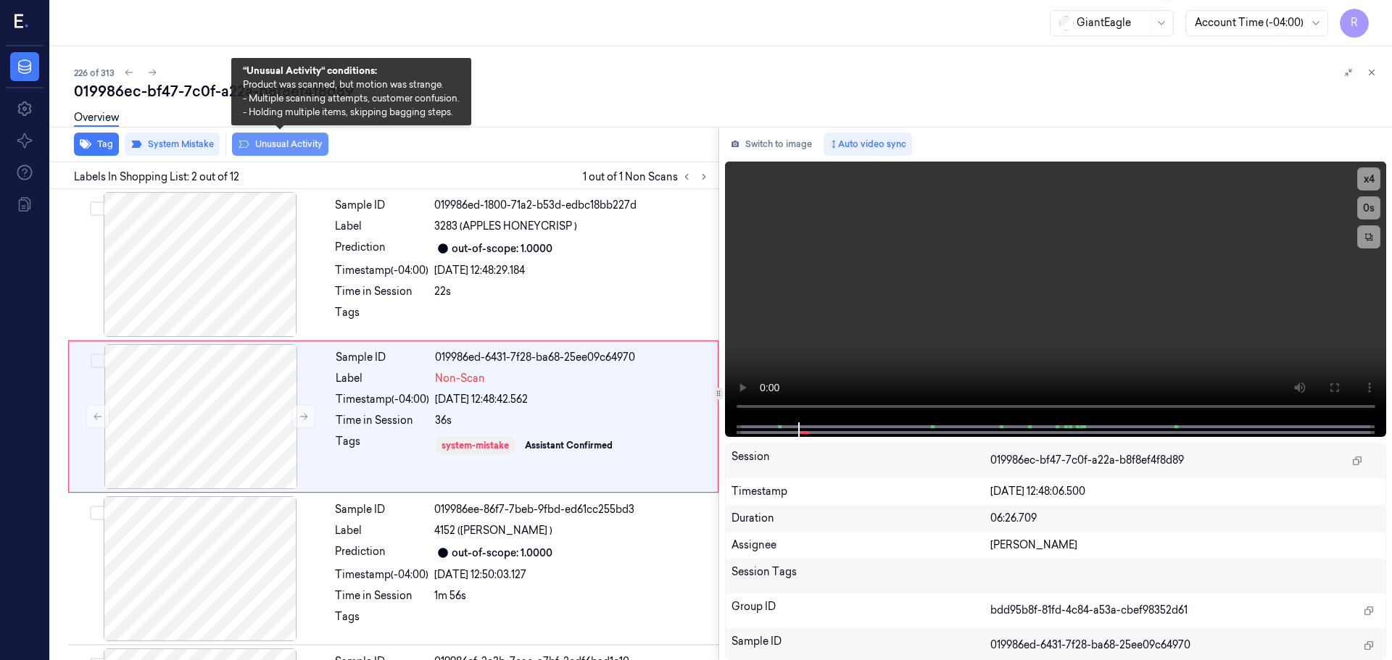
click at [285, 144] on button "Unusual Activity" at bounding box center [280, 144] width 96 height 23
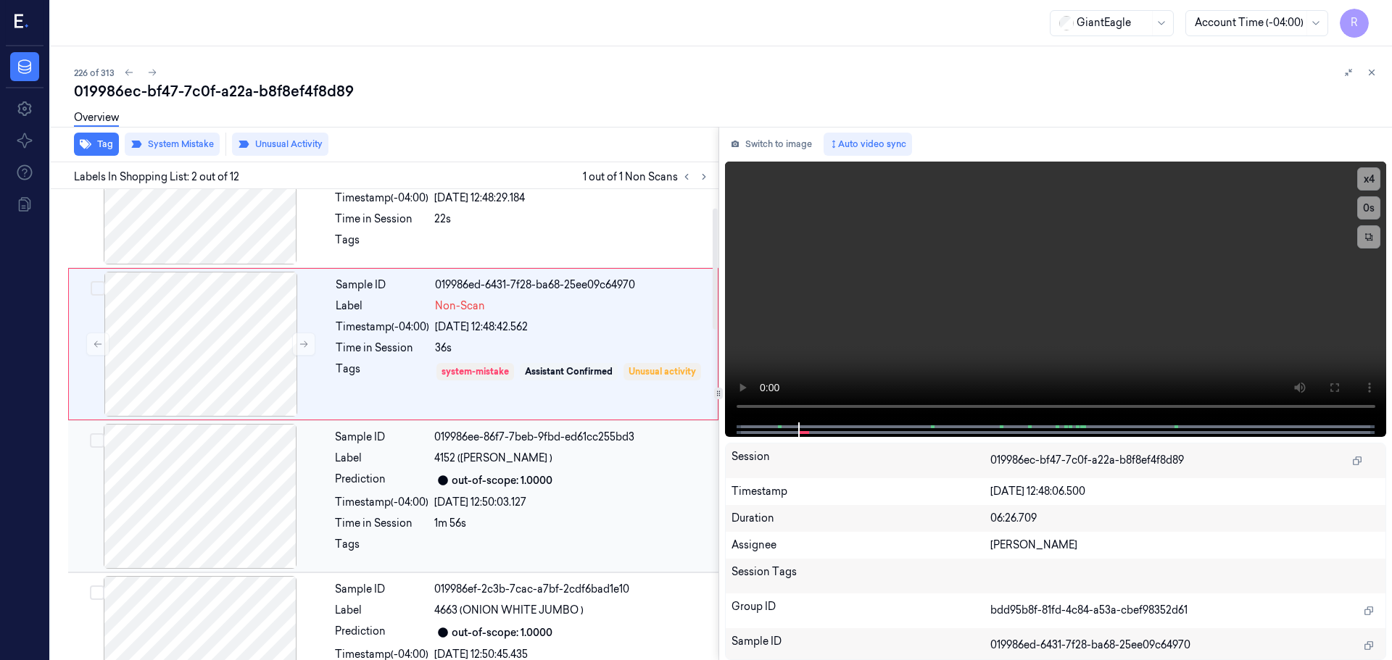
click at [406, 523] on div "Time in Session" at bounding box center [382, 523] width 94 height 15
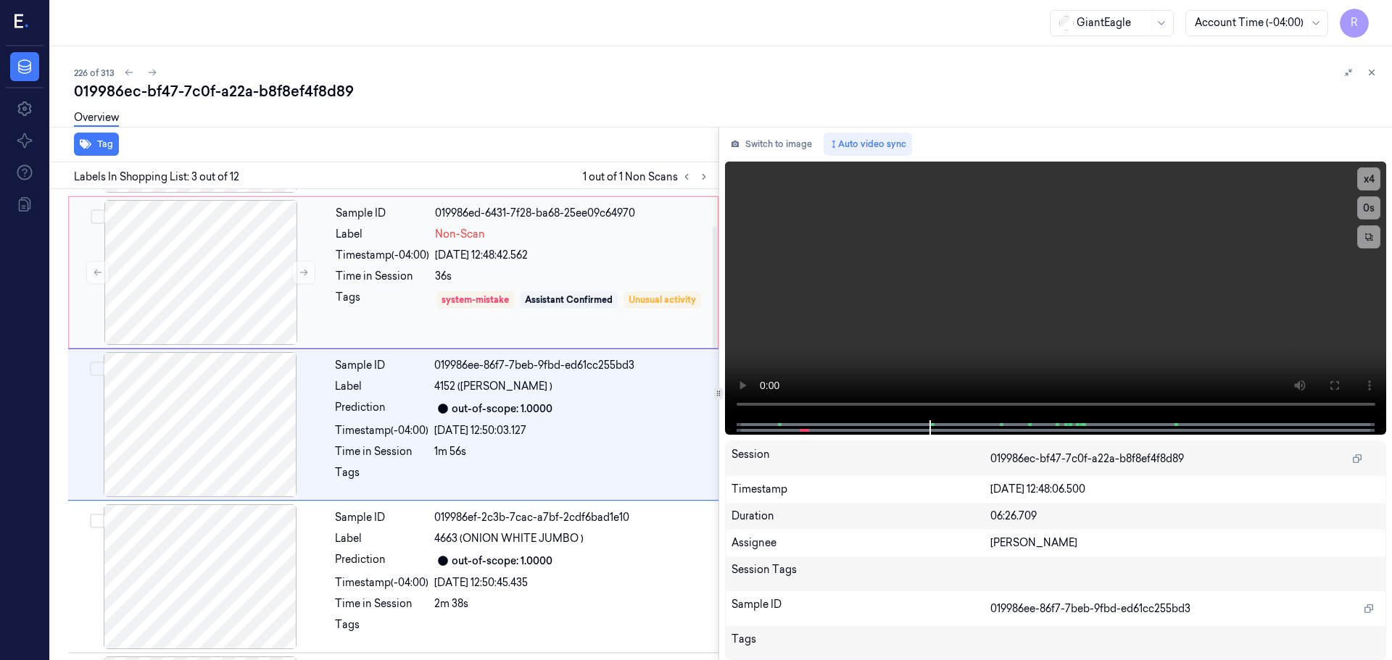
click at [434, 309] on div "Tags system-mistake Assistant Confirmed Unusual activity" at bounding box center [522, 310] width 373 height 41
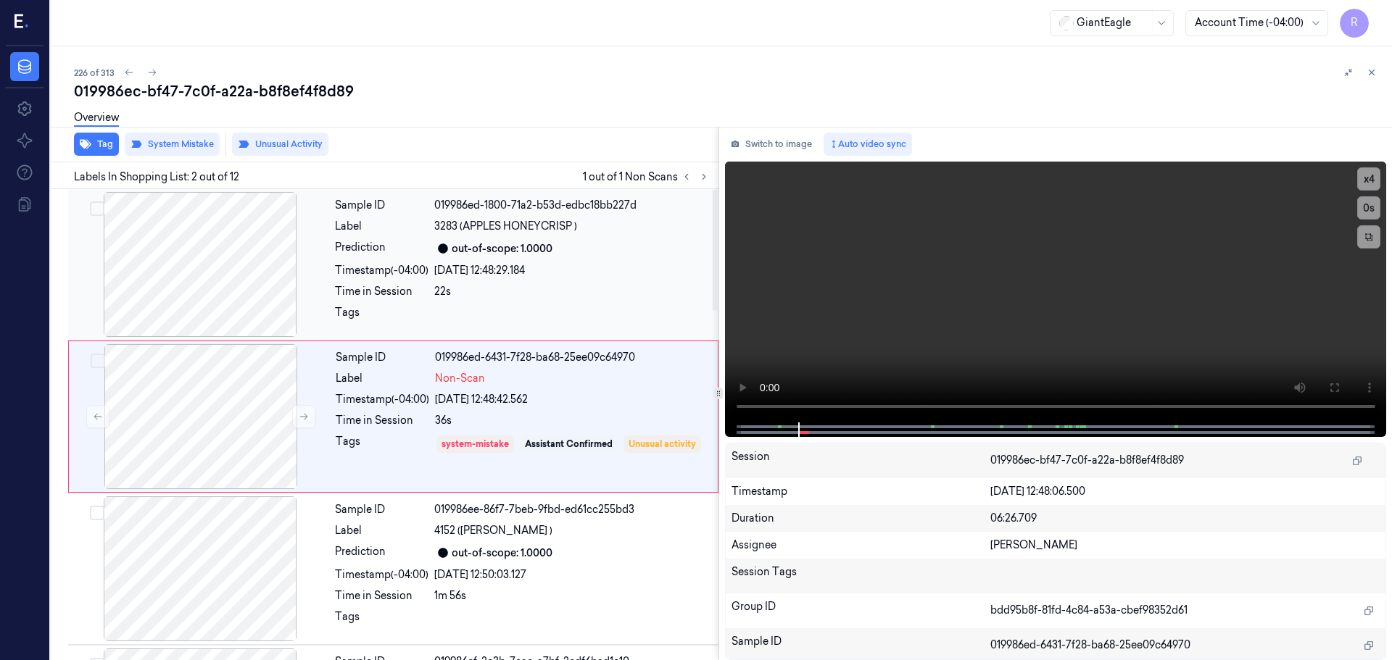
click at [435, 330] on div "Sample ID 019986ed-1800-71a2-b53d-edbc18bb227d Label 3283 (APPLES HONEYCRISP ) …" at bounding box center [522, 264] width 386 height 145
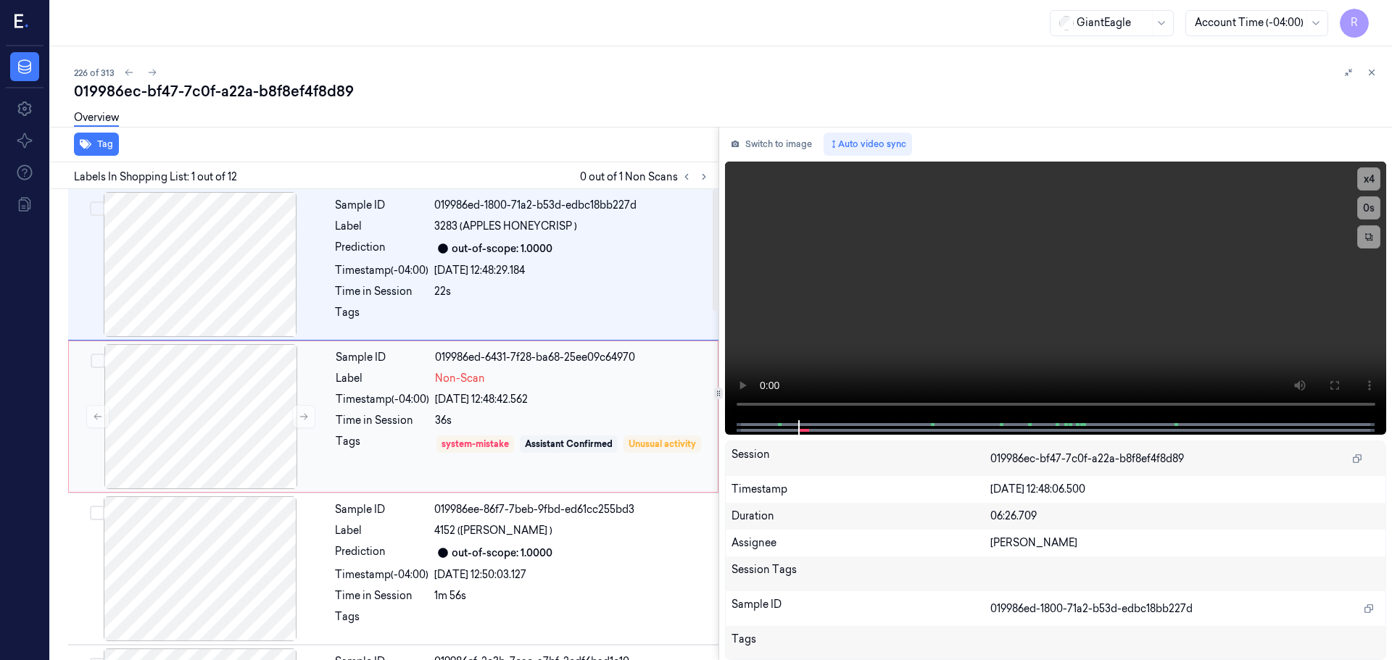
click at [485, 397] on div "26/09/2025 12:48:42.562" at bounding box center [572, 399] width 274 height 15
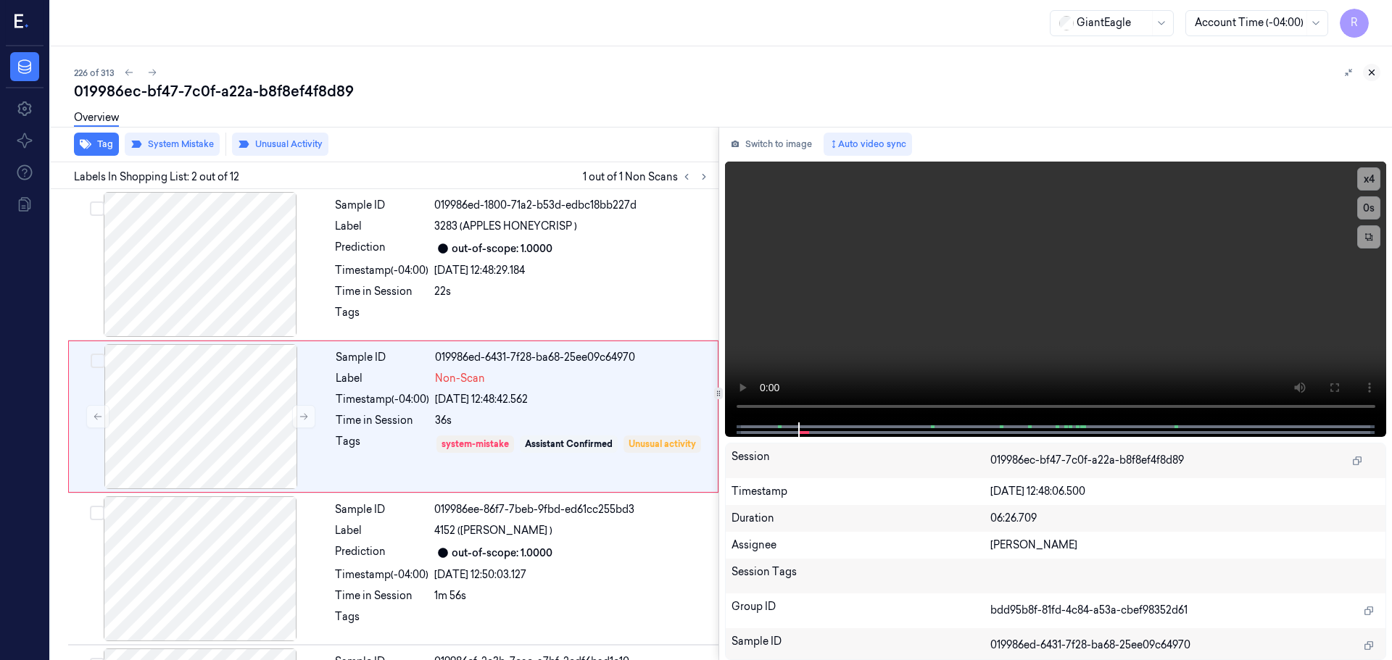
click at [1370, 72] on icon at bounding box center [1372, 72] width 10 height 10
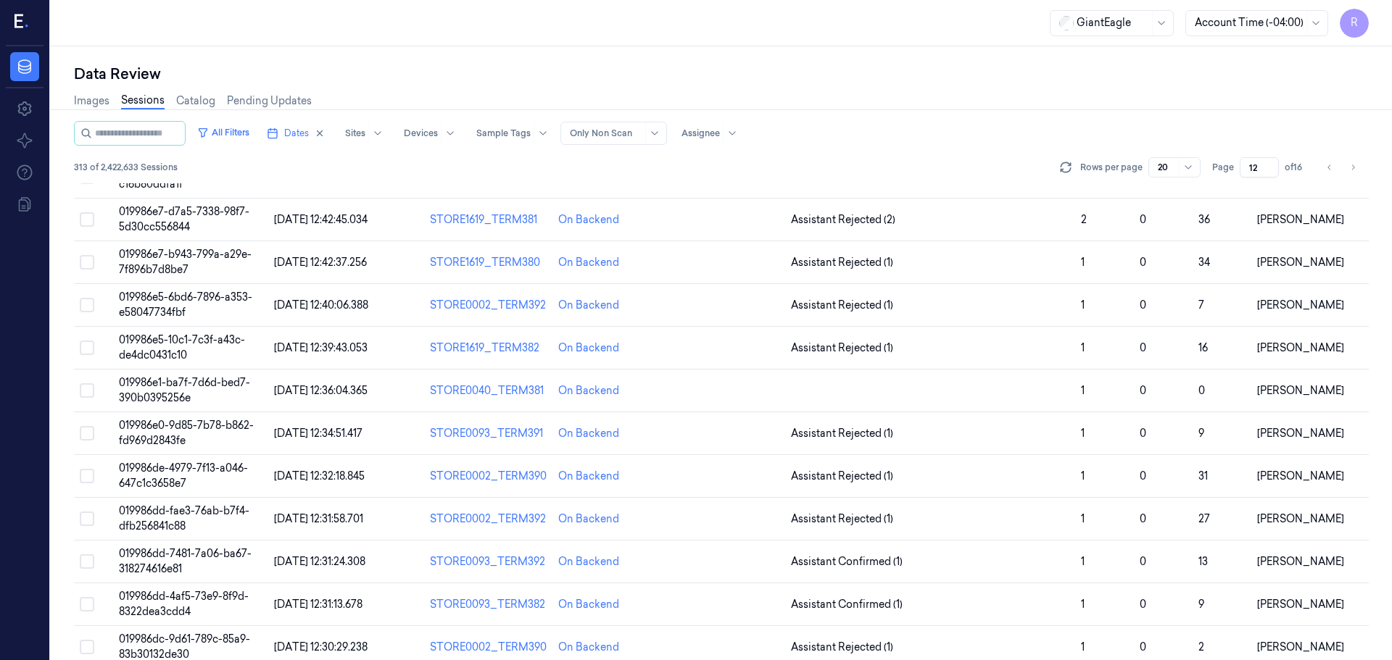
scroll to position [28, 0]
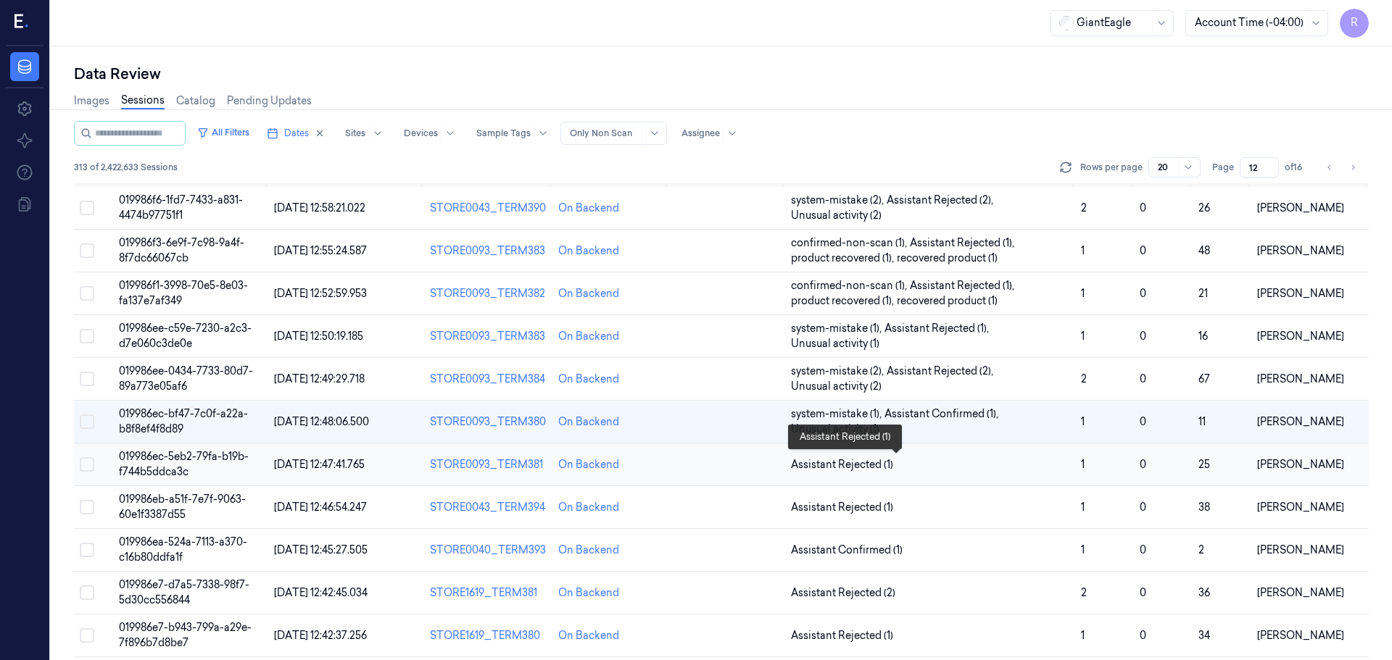
click at [883, 469] on span "Assistant Rejected (1)" at bounding box center [842, 464] width 102 height 15
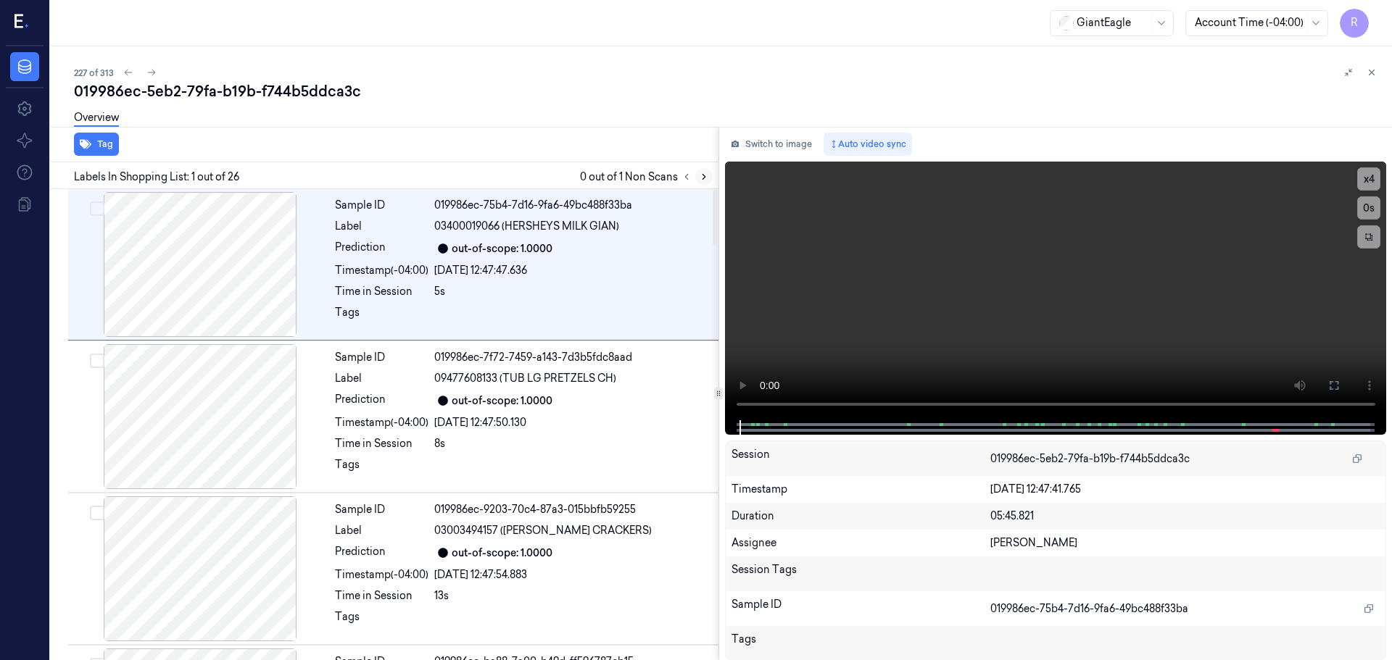
click at [709, 183] on button at bounding box center [703, 176] width 17 height 17
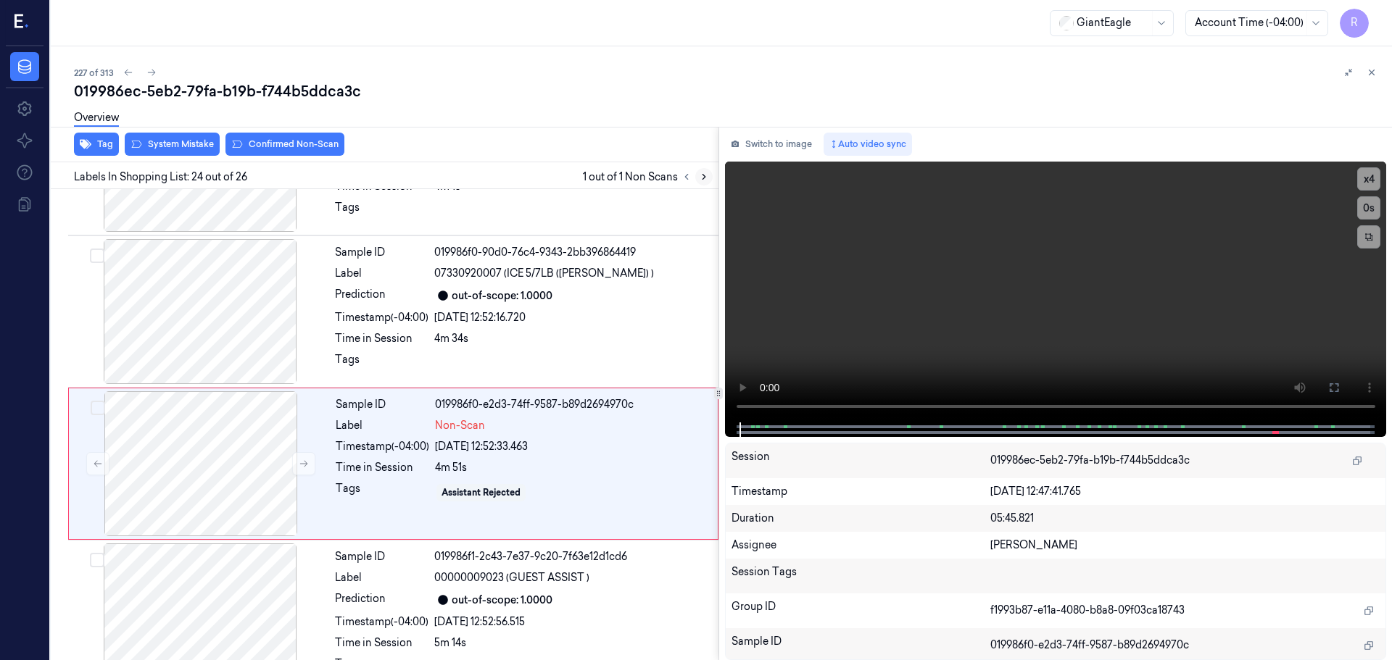
scroll to position [3342, 0]
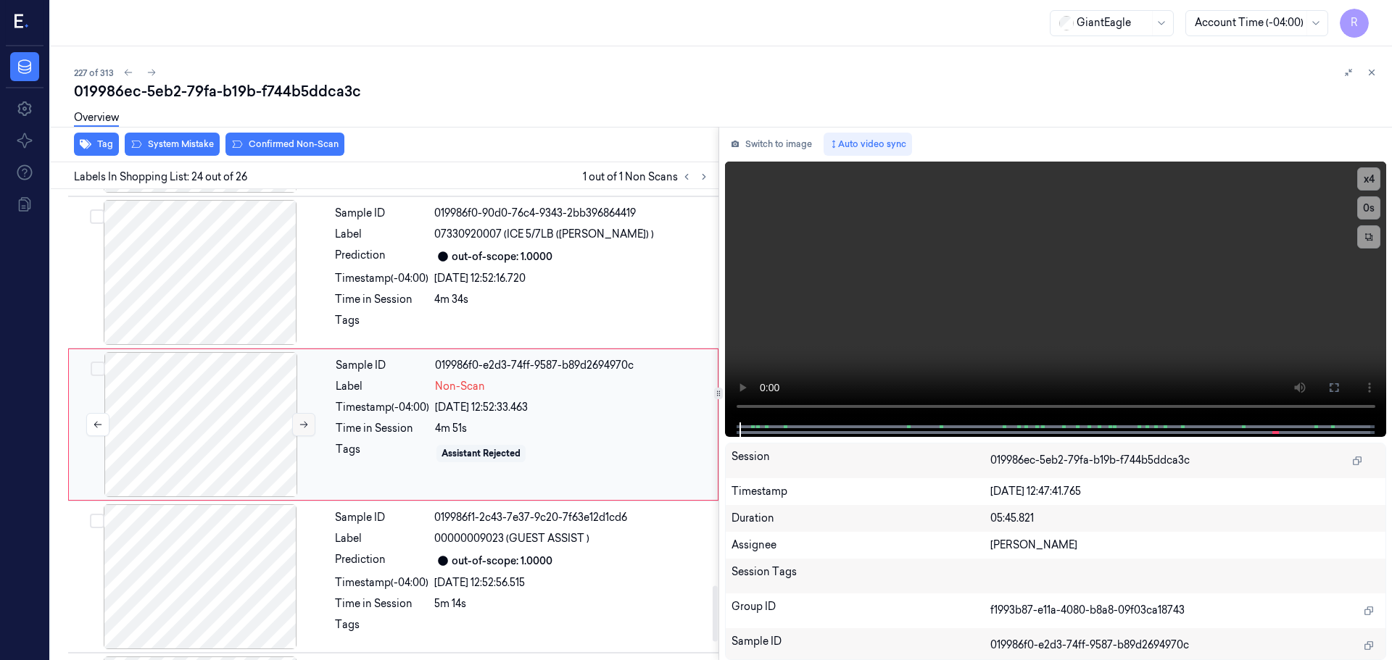
click at [300, 426] on icon at bounding box center [304, 425] width 10 height 10
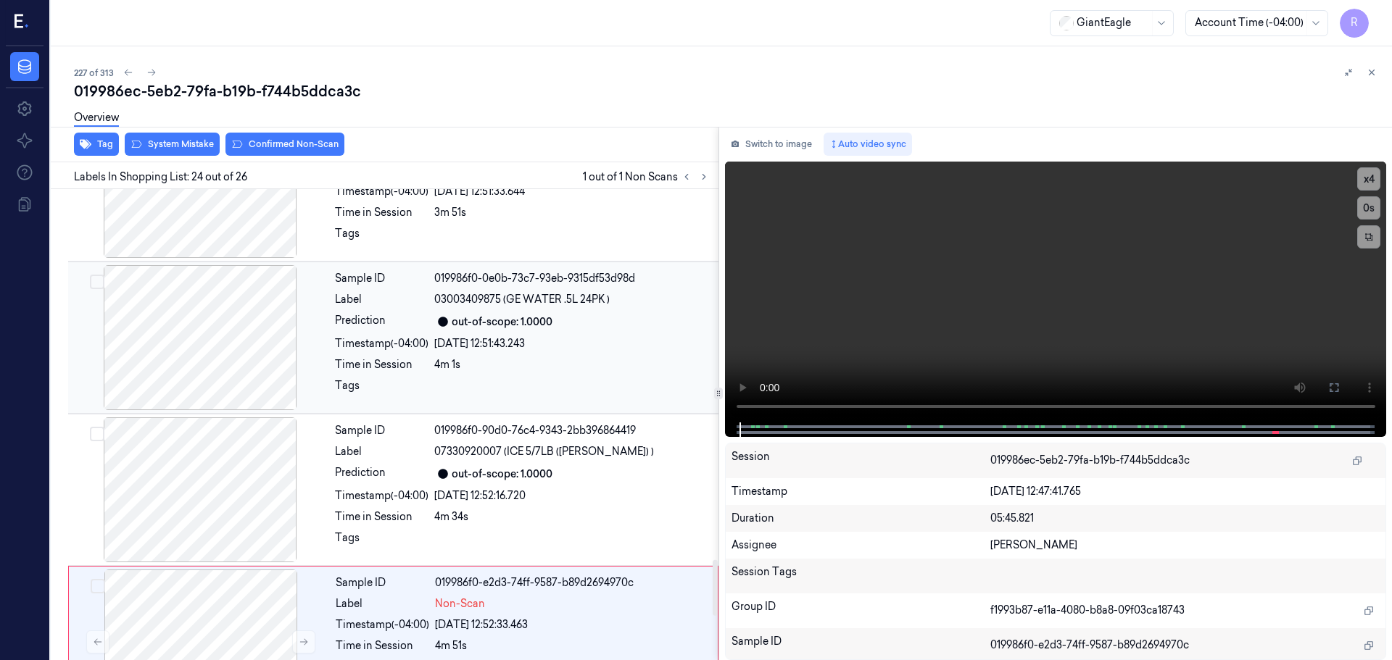
click at [221, 359] on div at bounding box center [200, 337] width 258 height 145
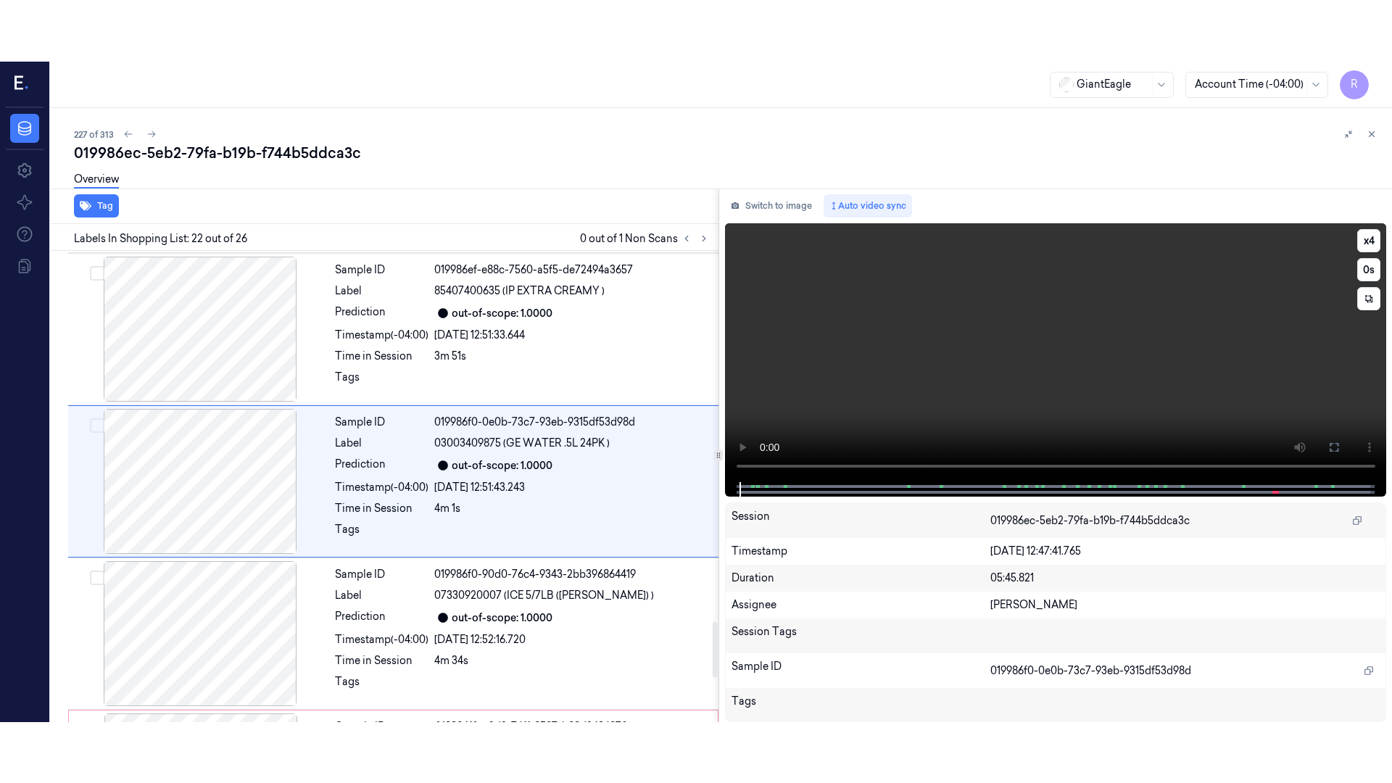
scroll to position [3037, 0]
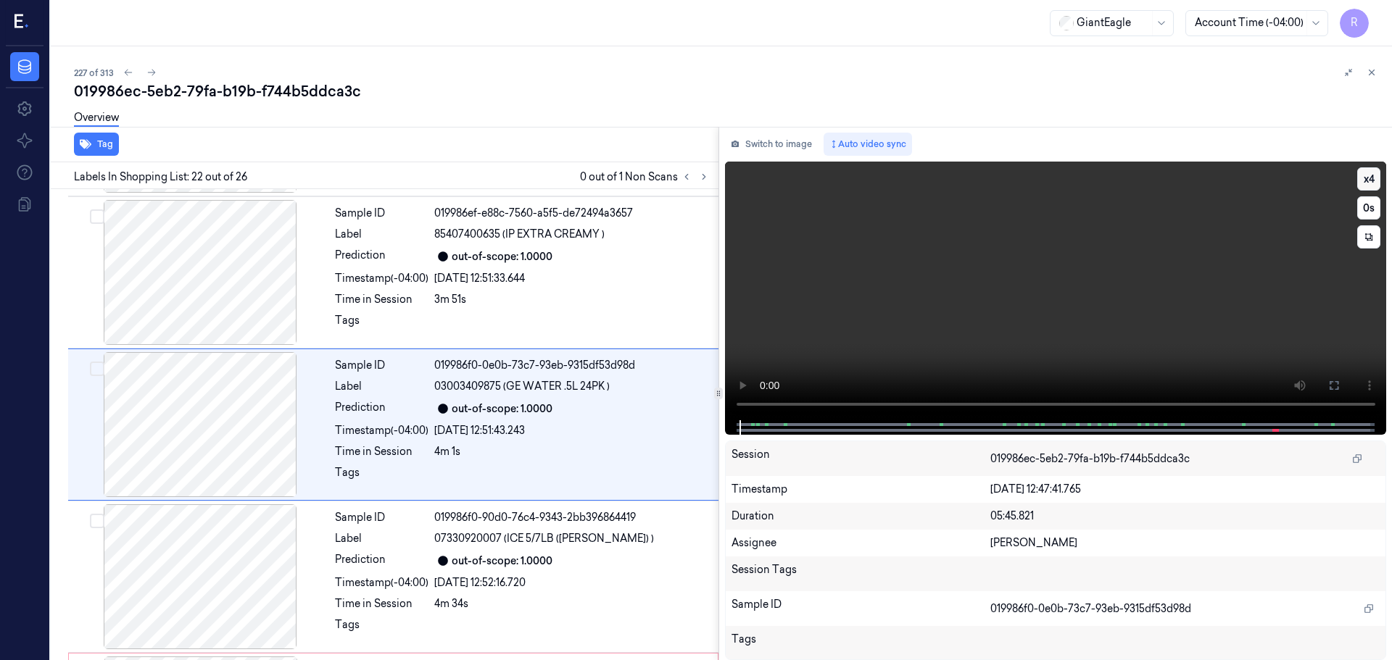
click at [1373, 175] on button "x 4" at bounding box center [1368, 178] width 23 height 23
click at [1375, 179] on button "x 1" at bounding box center [1368, 178] width 23 height 23
click at [1328, 388] on icon at bounding box center [1334, 386] width 12 height 12
click at [1342, 391] on button at bounding box center [1333, 385] width 23 height 23
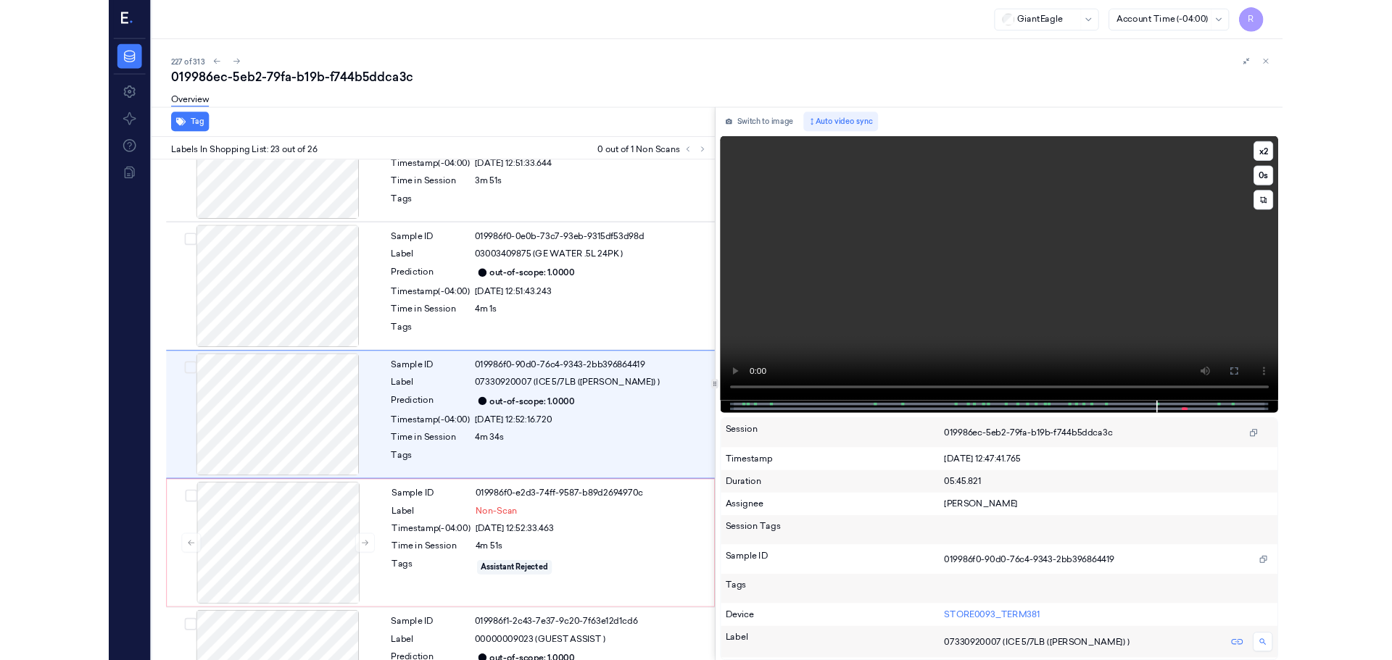
scroll to position [3128, 0]
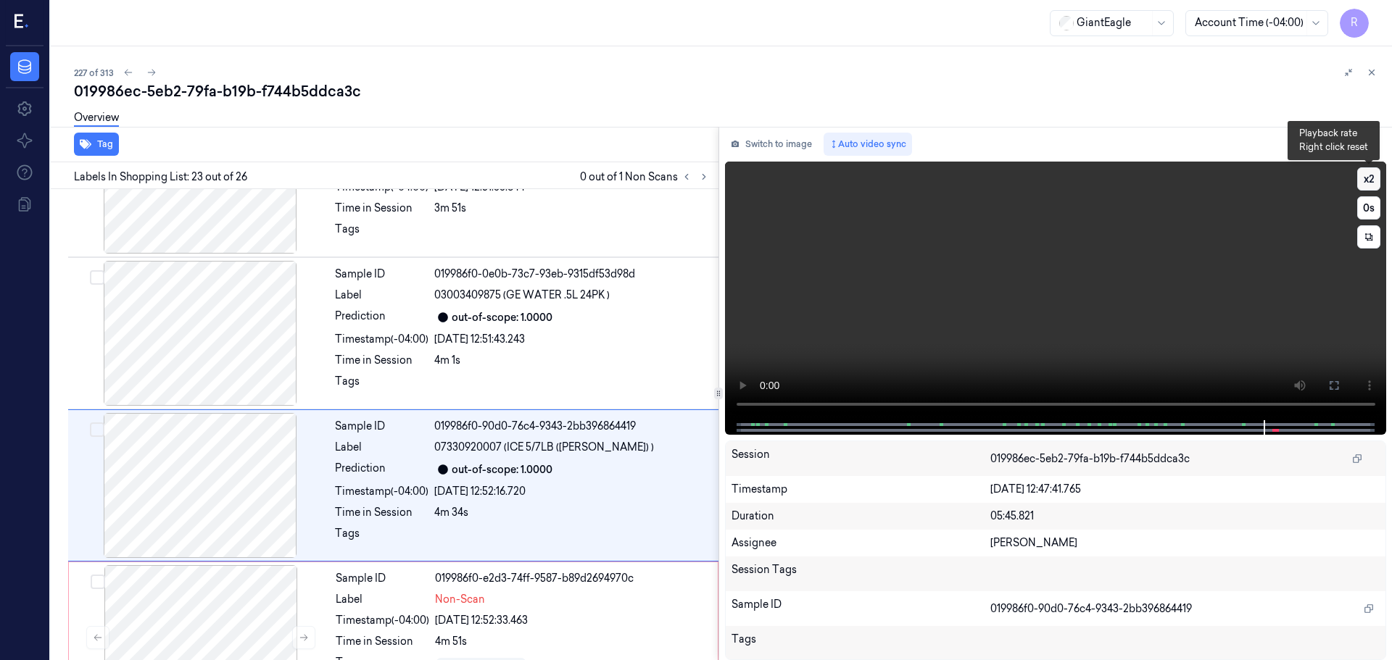
click at [1375, 186] on button "x 2" at bounding box center [1368, 178] width 23 height 23
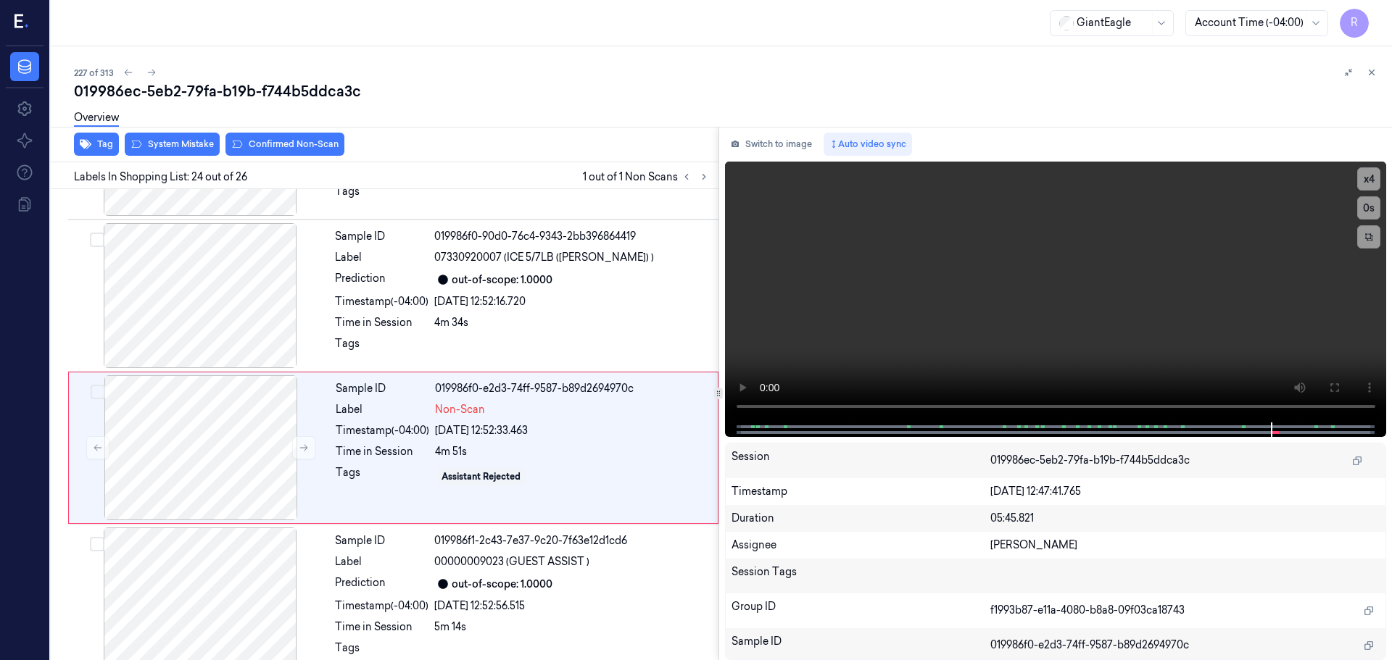
scroll to position [3342, 0]
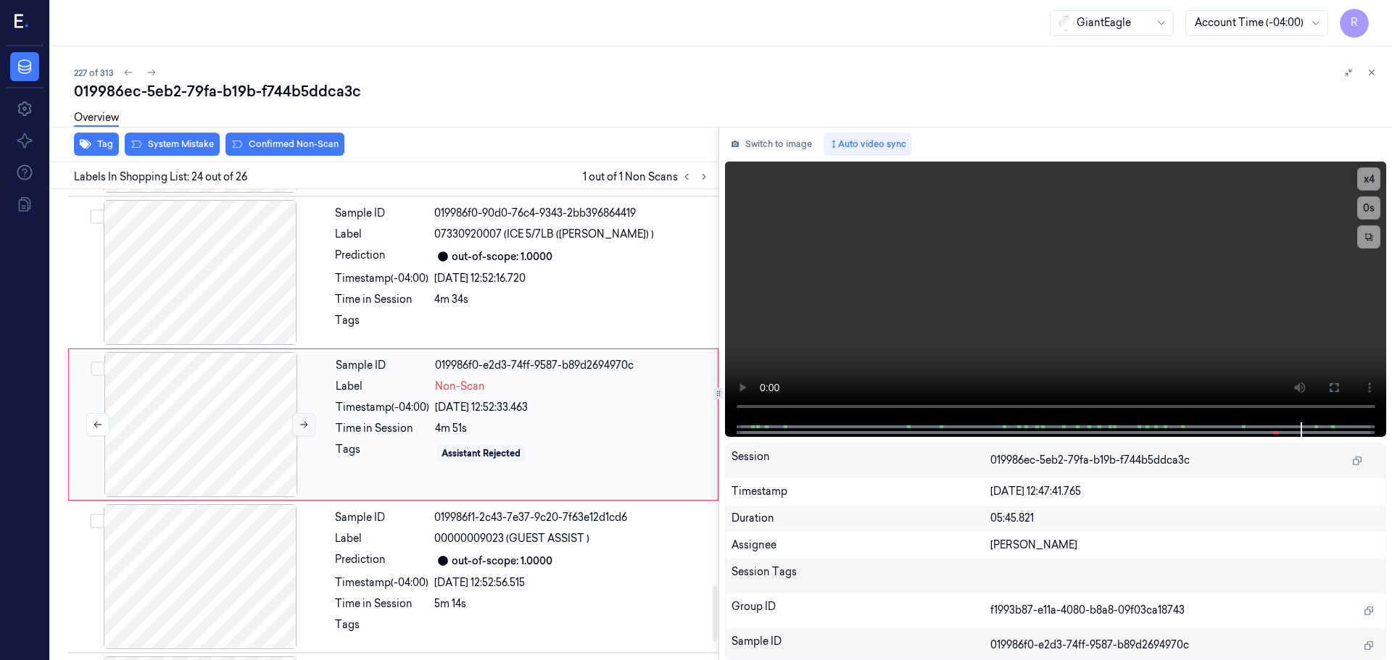
click at [297, 434] on button at bounding box center [303, 424] width 23 height 23
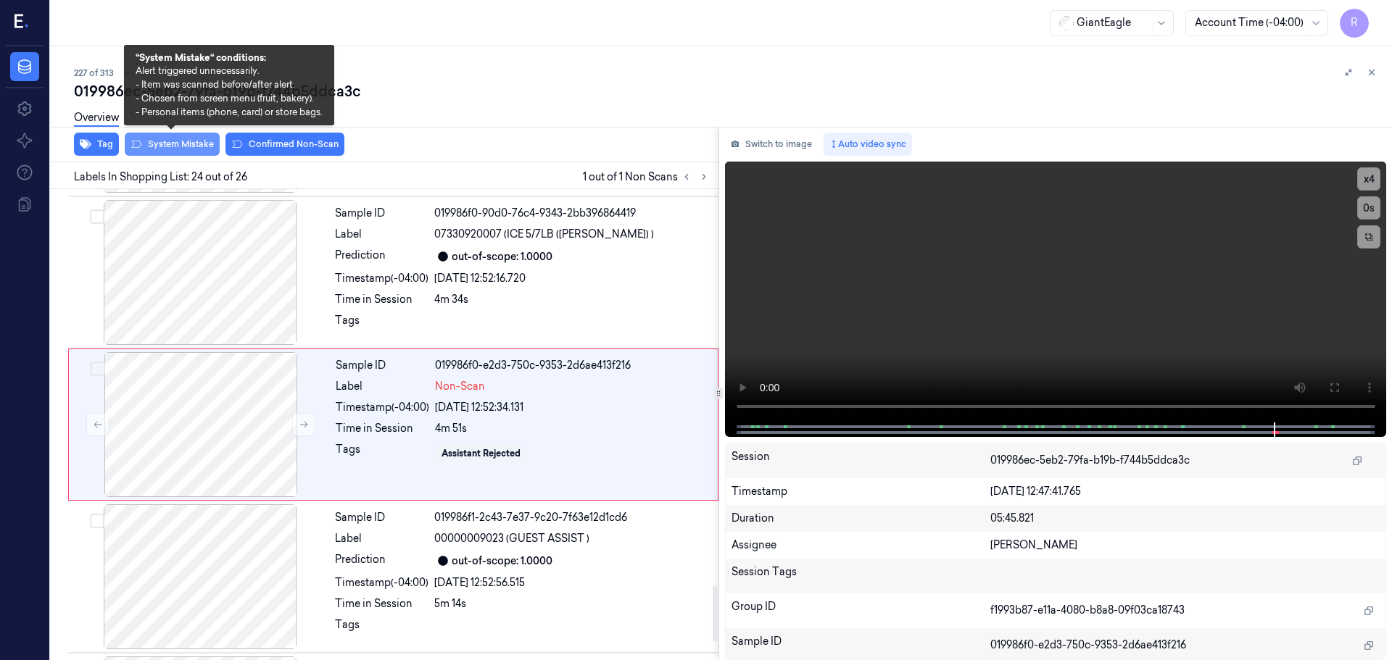
click at [191, 144] on button "System Mistake" at bounding box center [172, 144] width 95 height 23
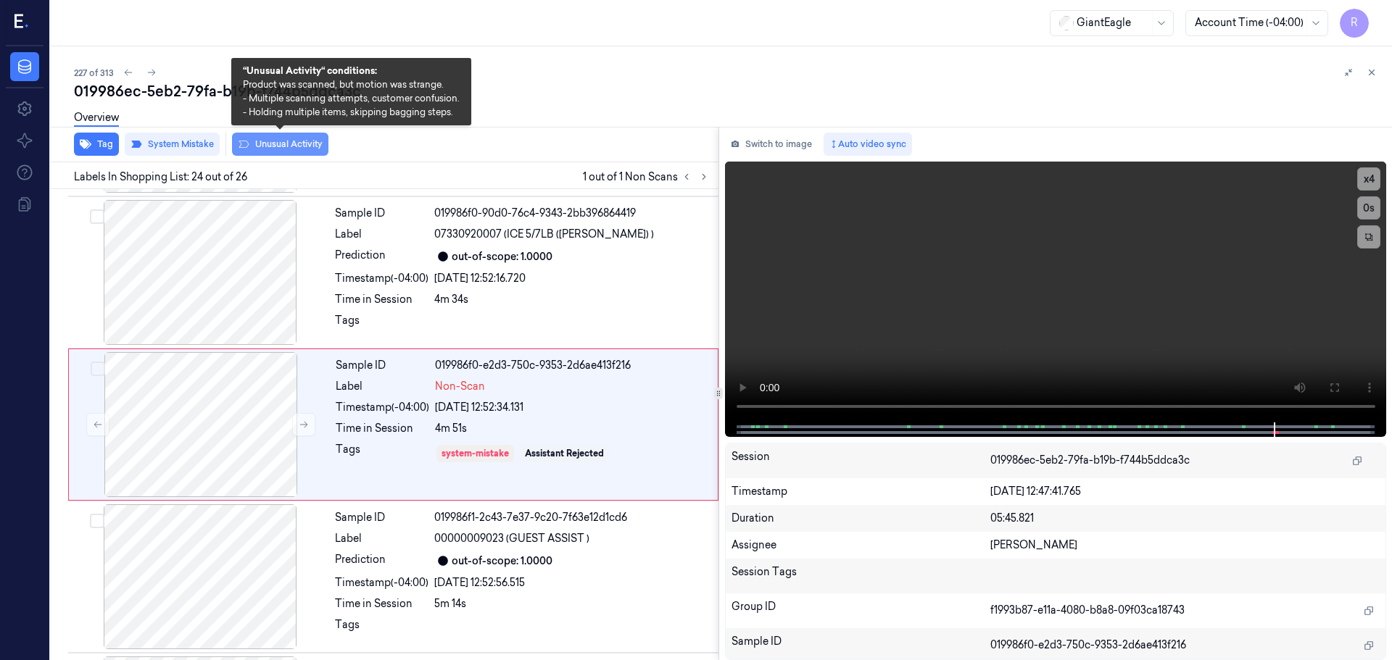
click at [280, 144] on button "Unusual Activity" at bounding box center [280, 144] width 96 height 23
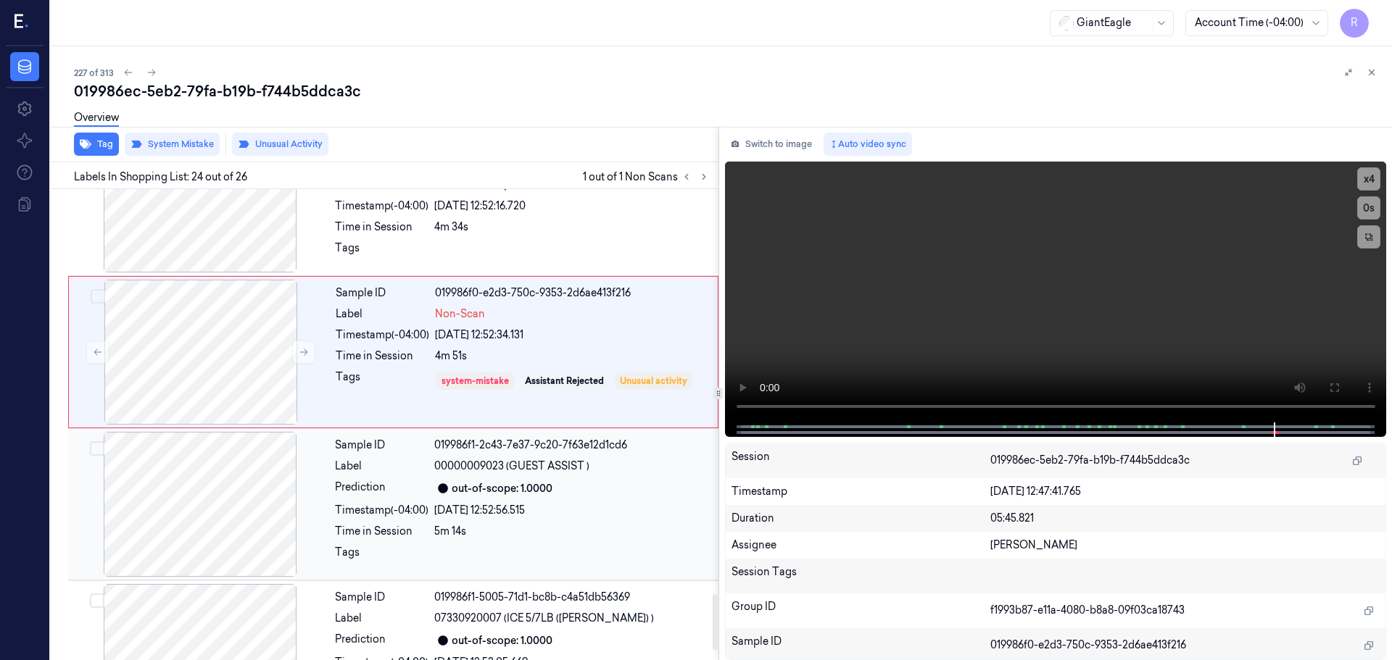
click at [211, 479] on div at bounding box center [200, 504] width 258 height 145
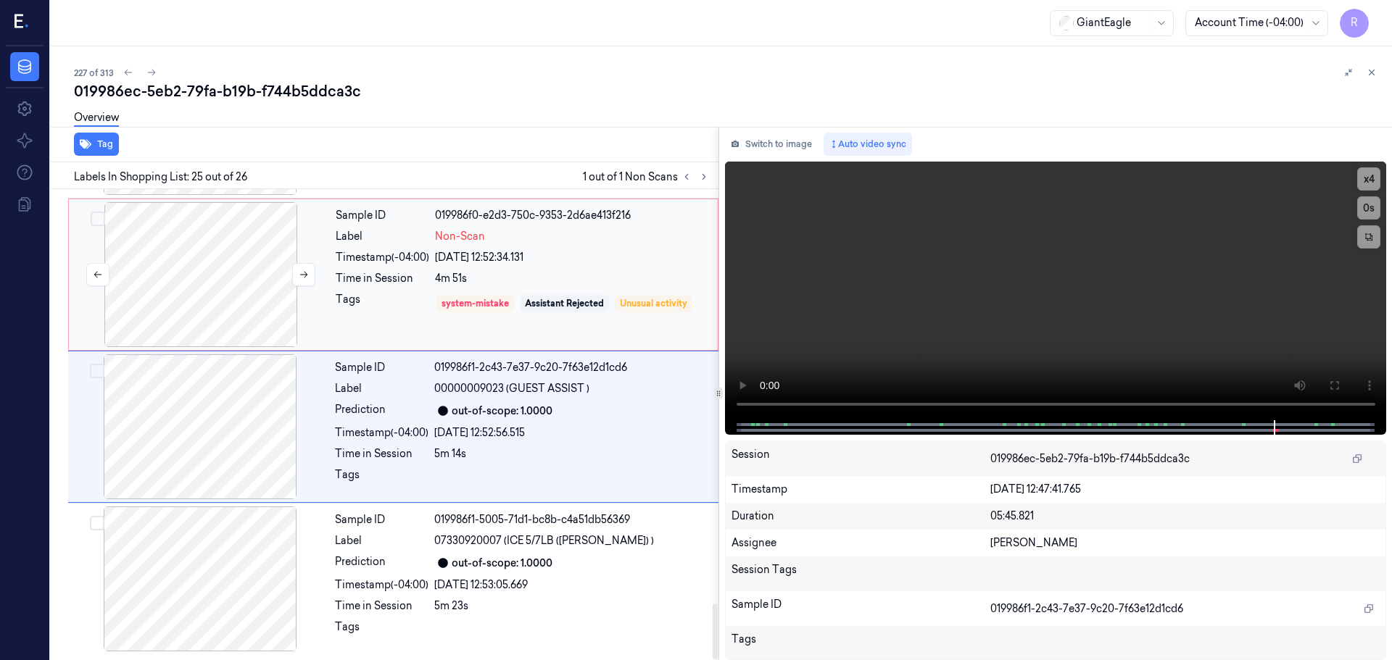
click at [241, 297] on div at bounding box center [201, 274] width 258 height 145
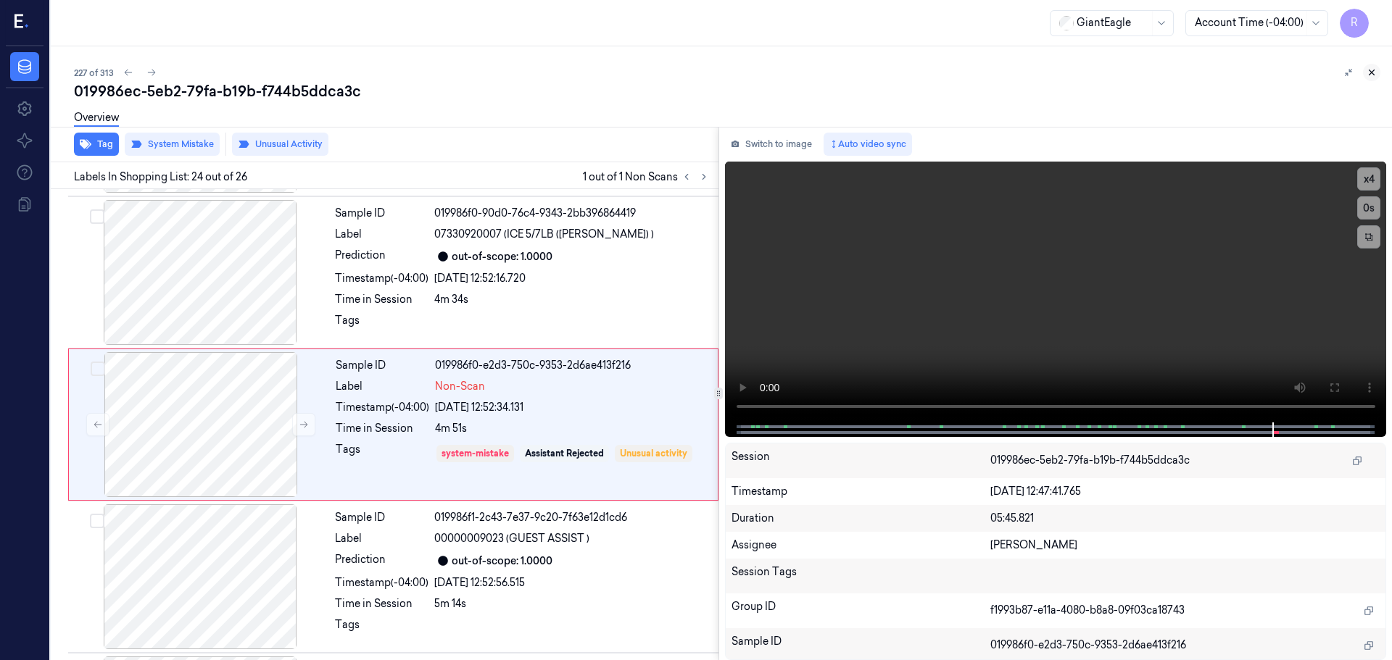
click at [1370, 75] on icon at bounding box center [1372, 72] width 10 height 10
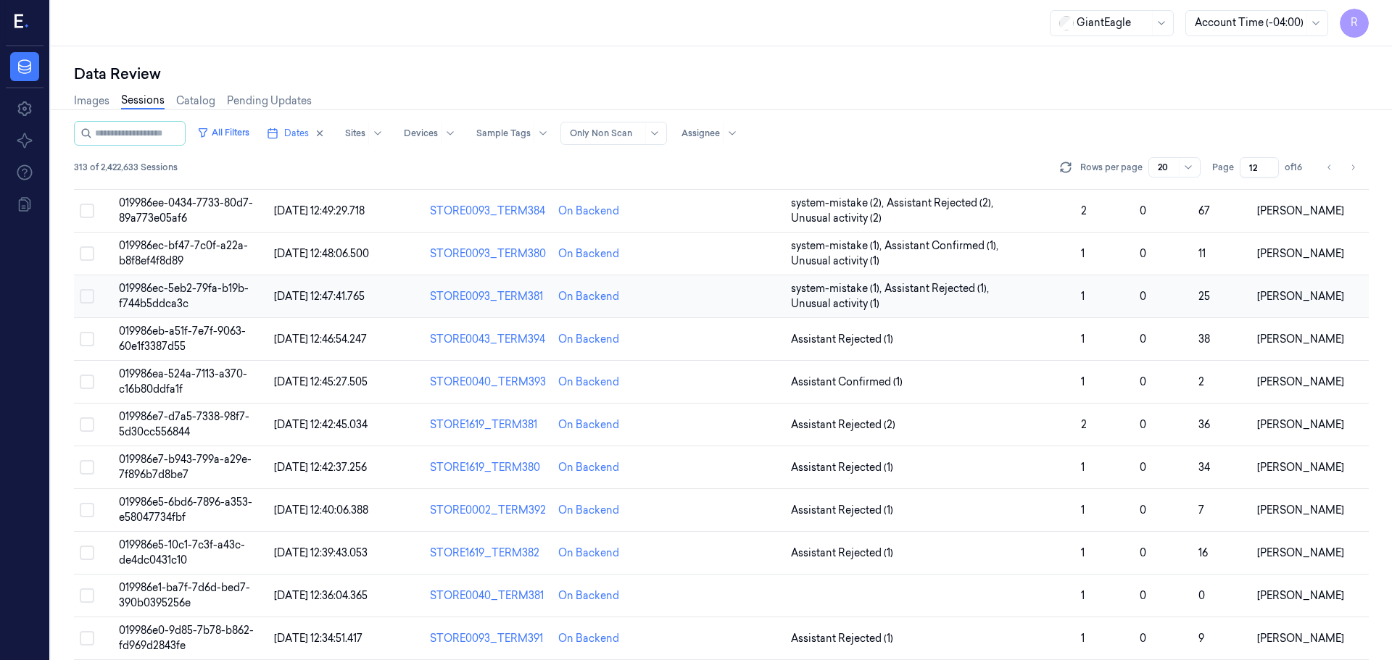
scroll to position [71, 0]
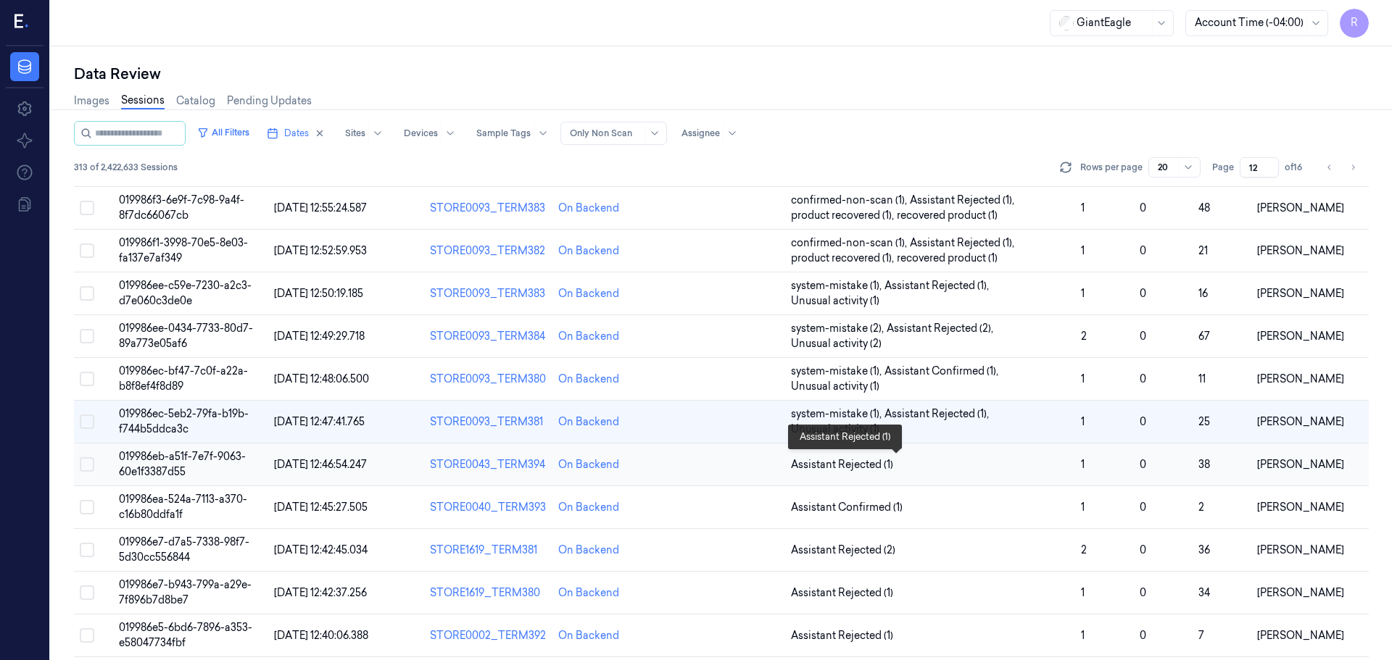
click at [1013, 469] on span "Assistant Rejected (1)" at bounding box center [930, 464] width 278 height 15
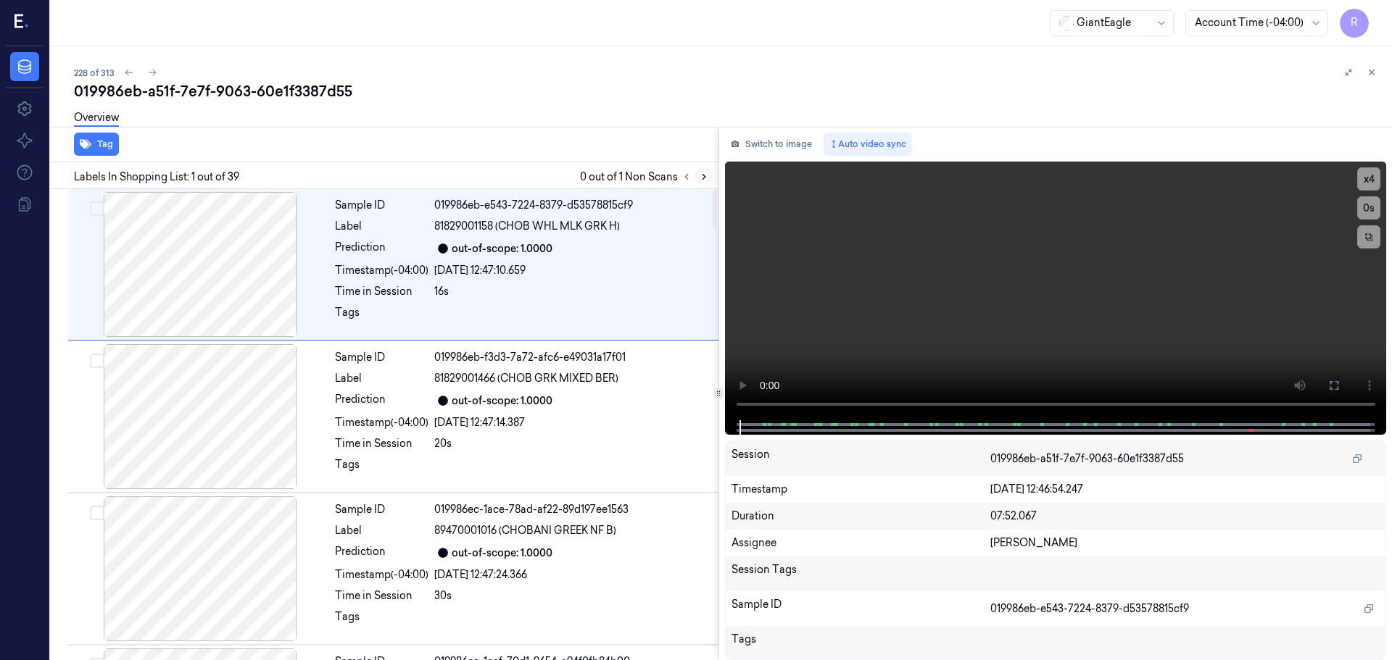
click at [701, 173] on icon at bounding box center [704, 177] width 10 height 10
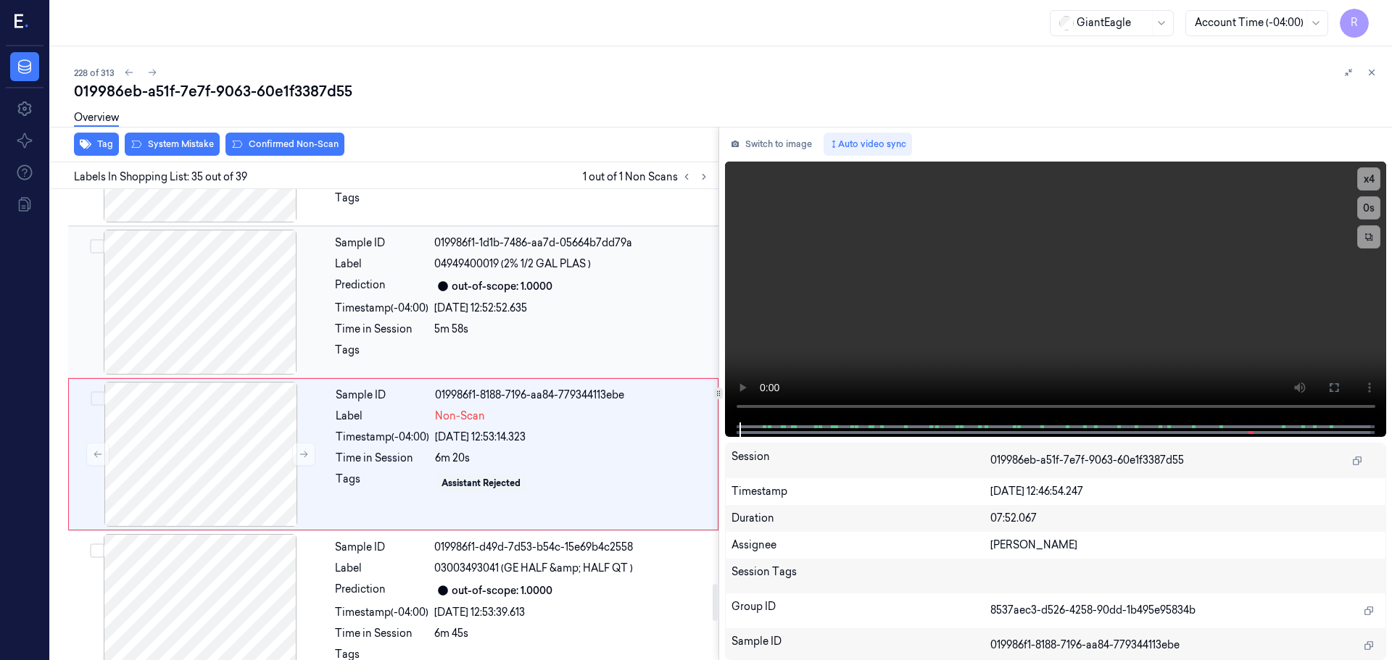
scroll to position [5016, 0]
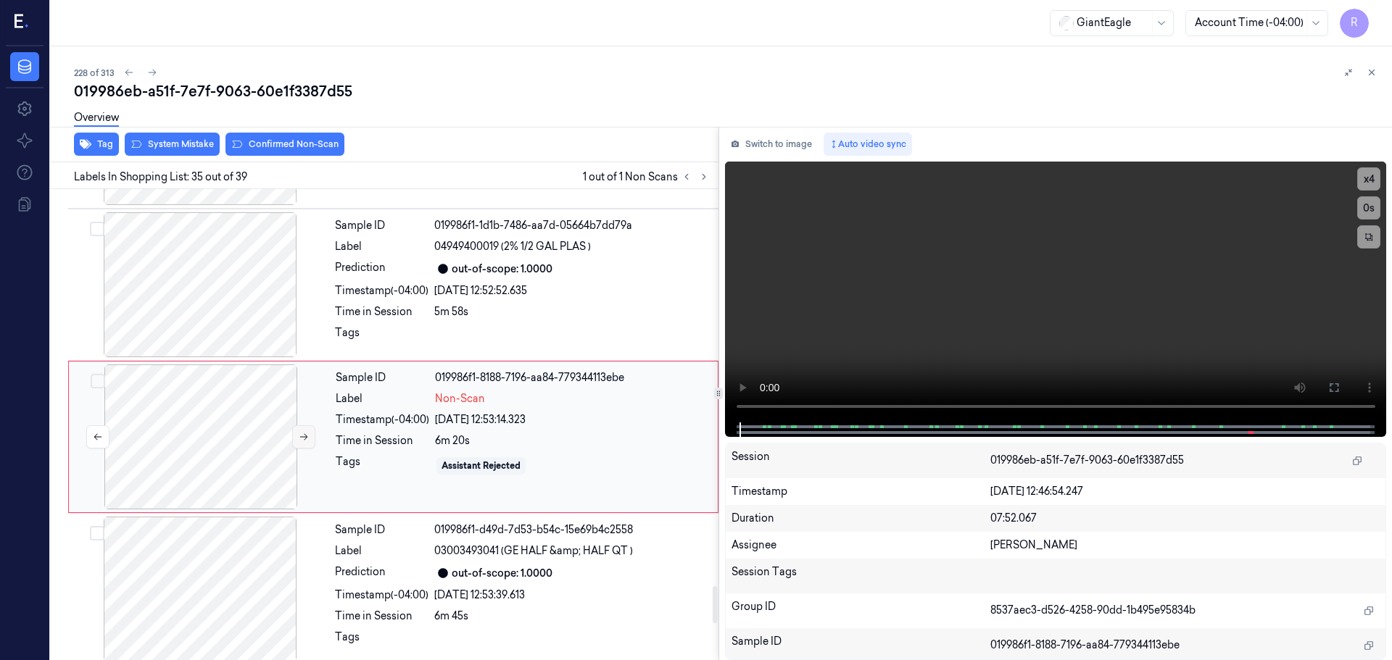
click at [300, 432] on icon at bounding box center [304, 437] width 10 height 10
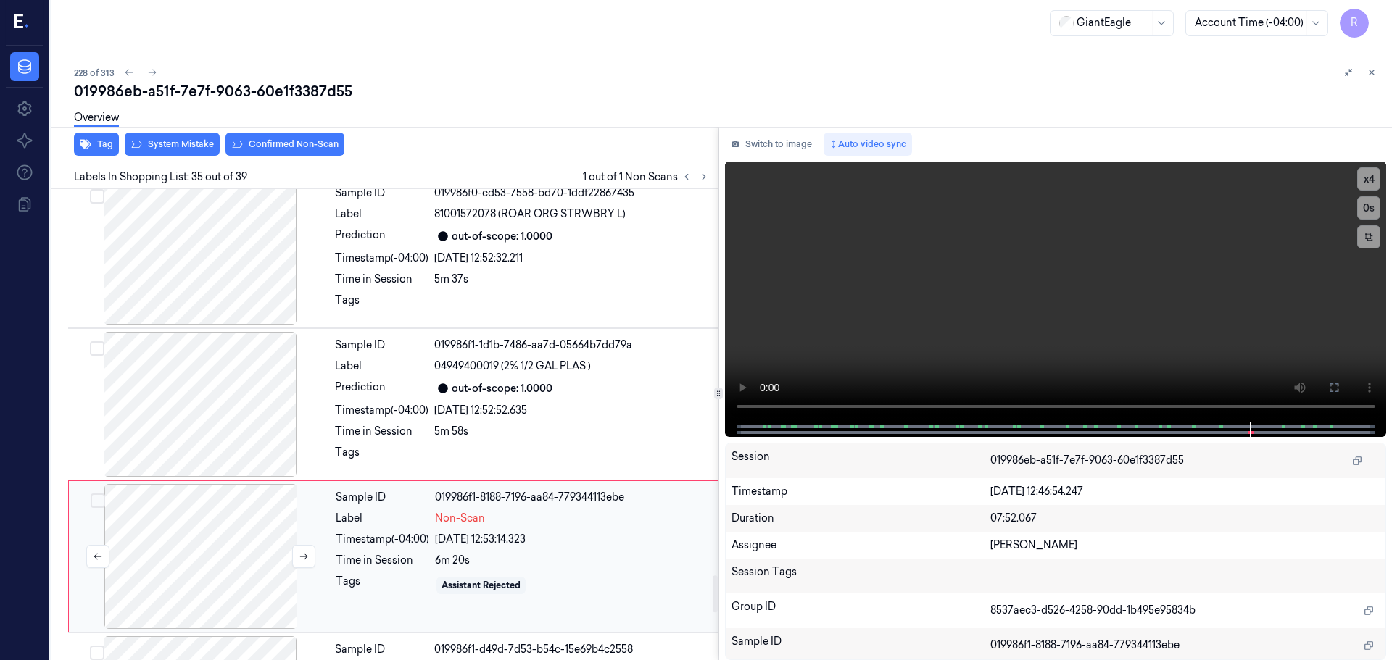
scroll to position [4871, 0]
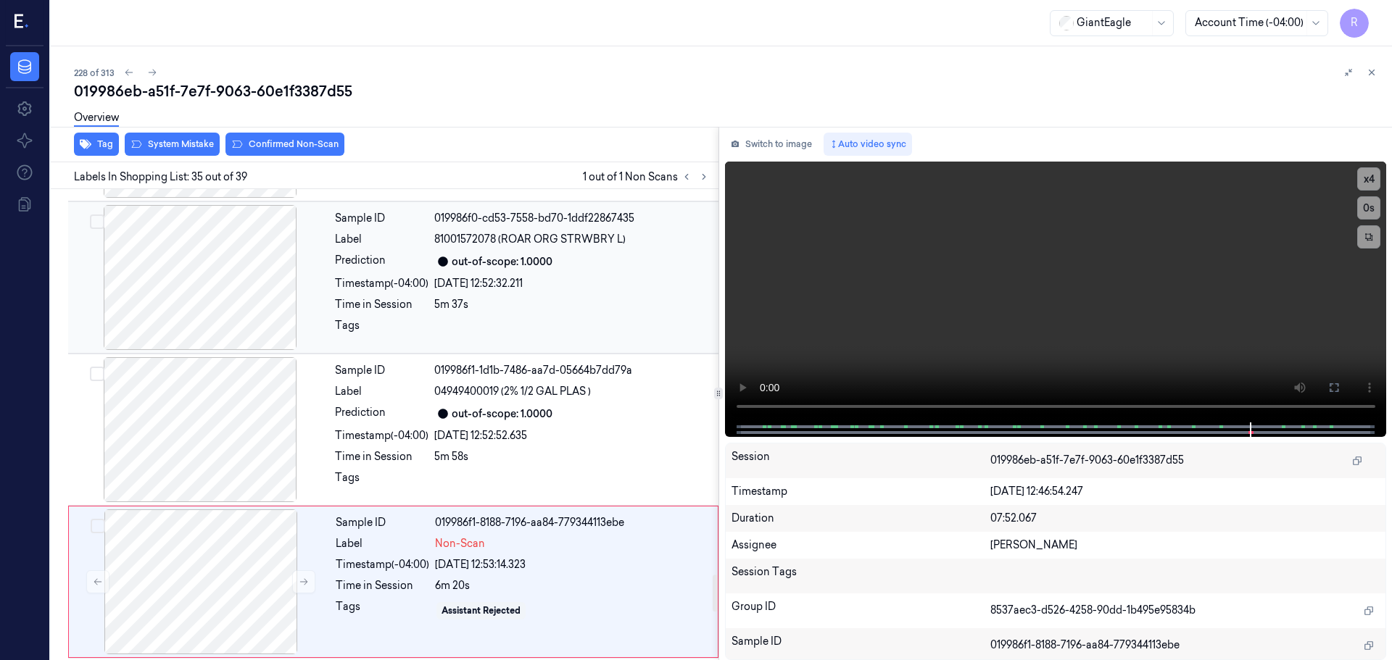
click at [239, 289] on div at bounding box center [200, 277] width 258 height 145
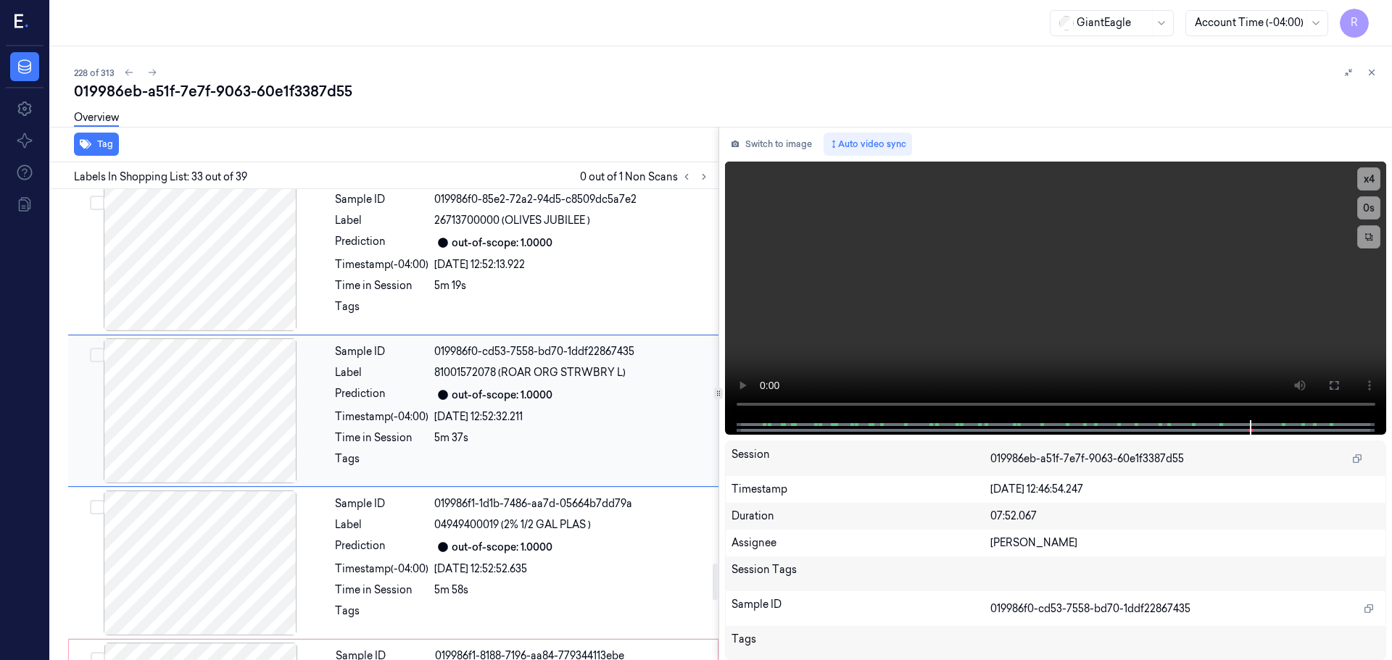
scroll to position [4712, 0]
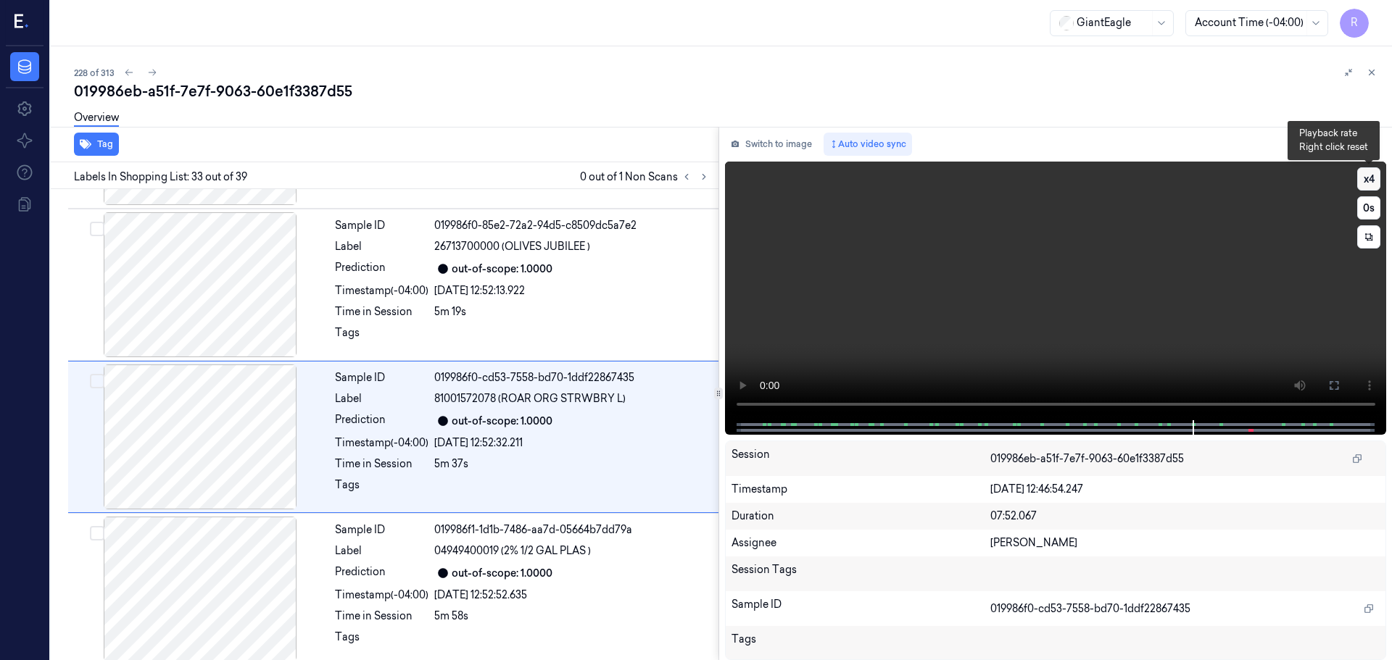
click at [1371, 182] on button "x 4" at bounding box center [1368, 178] width 23 height 23
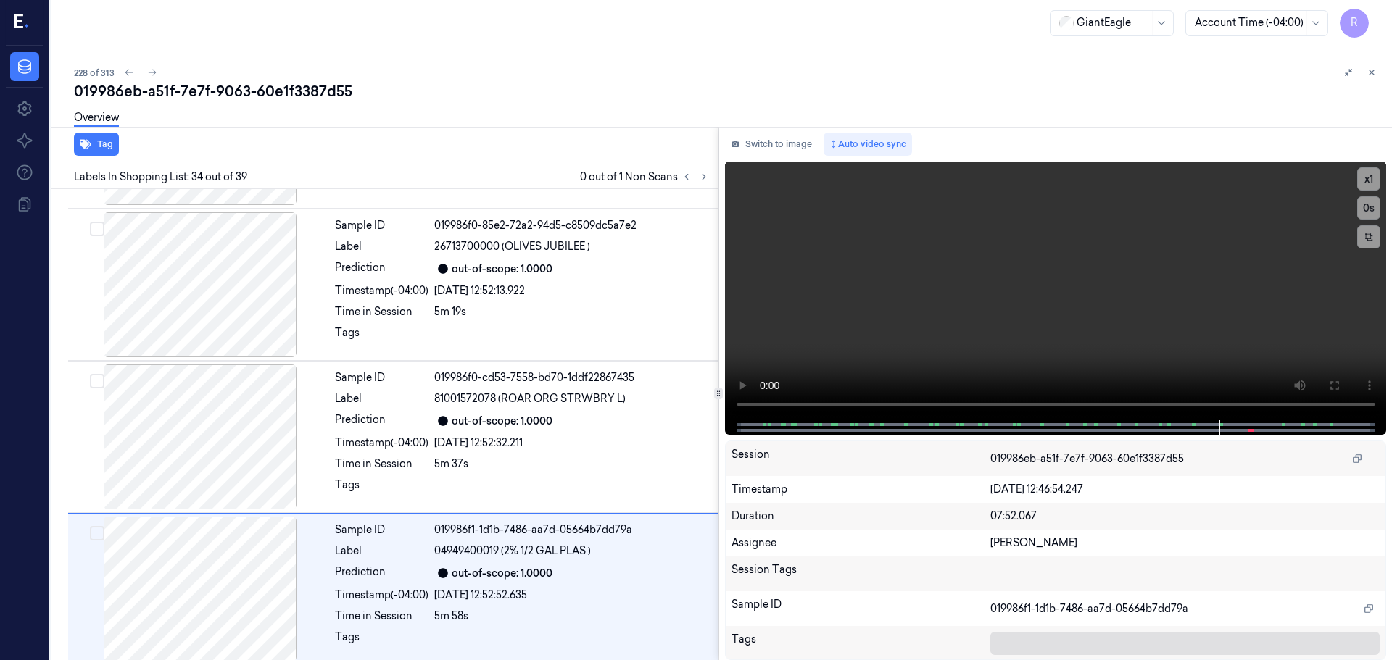
scroll to position [4864, 0]
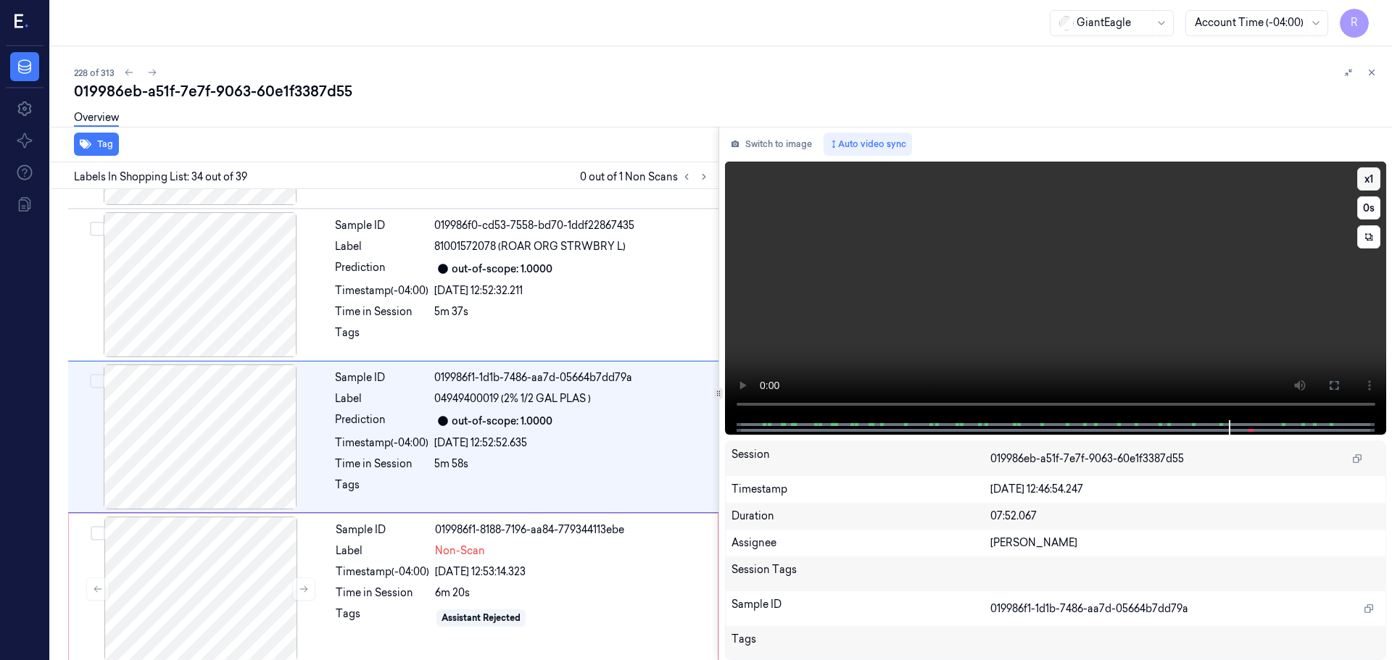
click at [1367, 189] on button "x 1" at bounding box center [1368, 178] width 23 height 23
click at [1367, 189] on button "x 2" at bounding box center [1368, 178] width 23 height 23
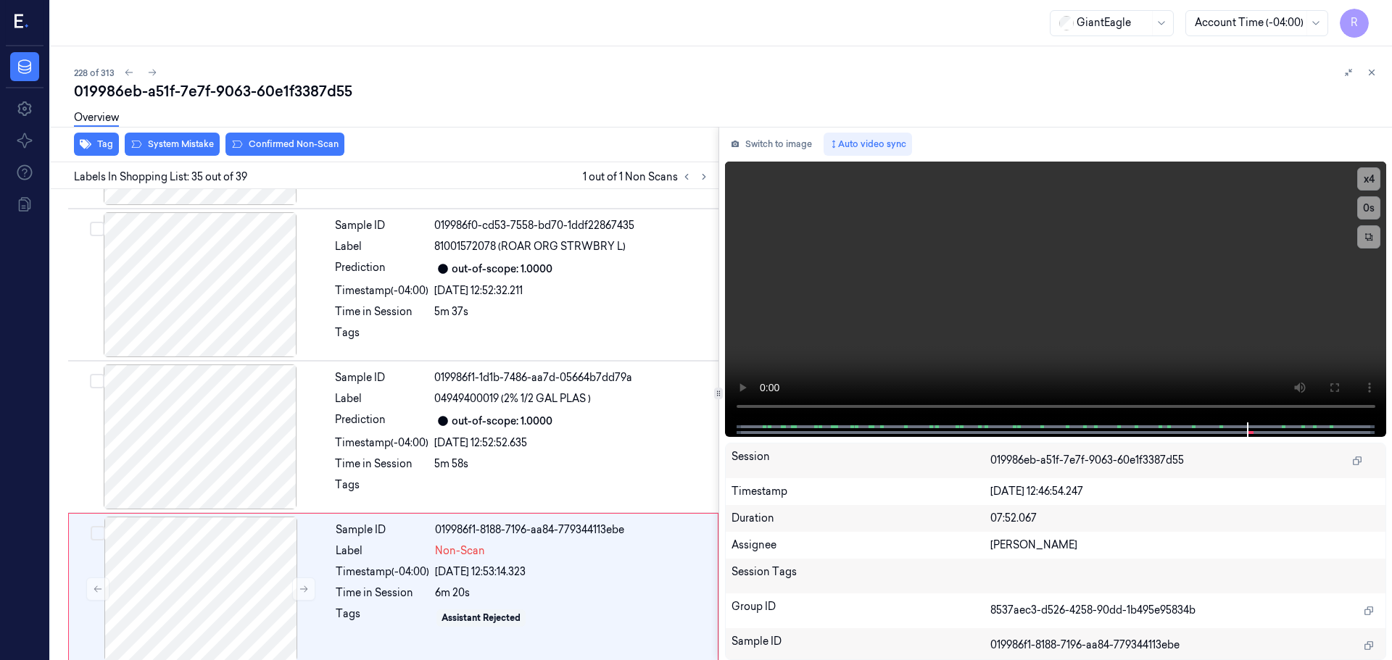
scroll to position [5016, 0]
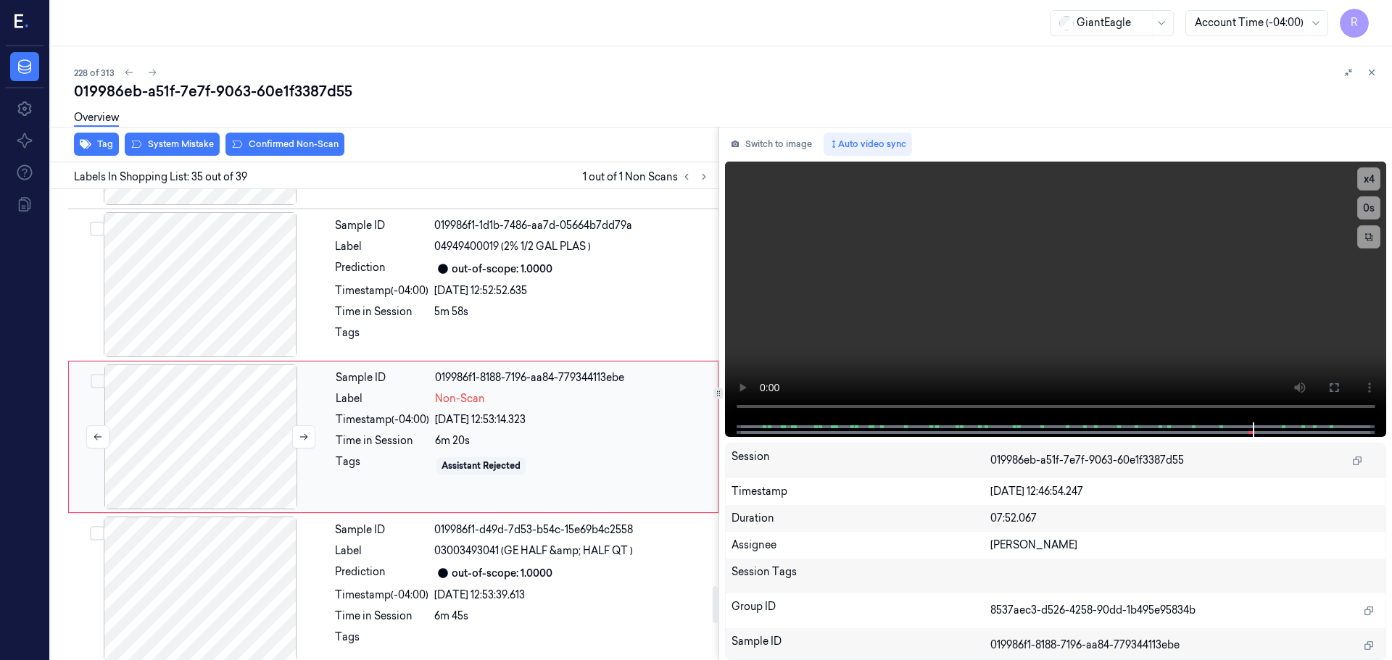
click at [138, 415] on div at bounding box center [201, 437] width 258 height 145
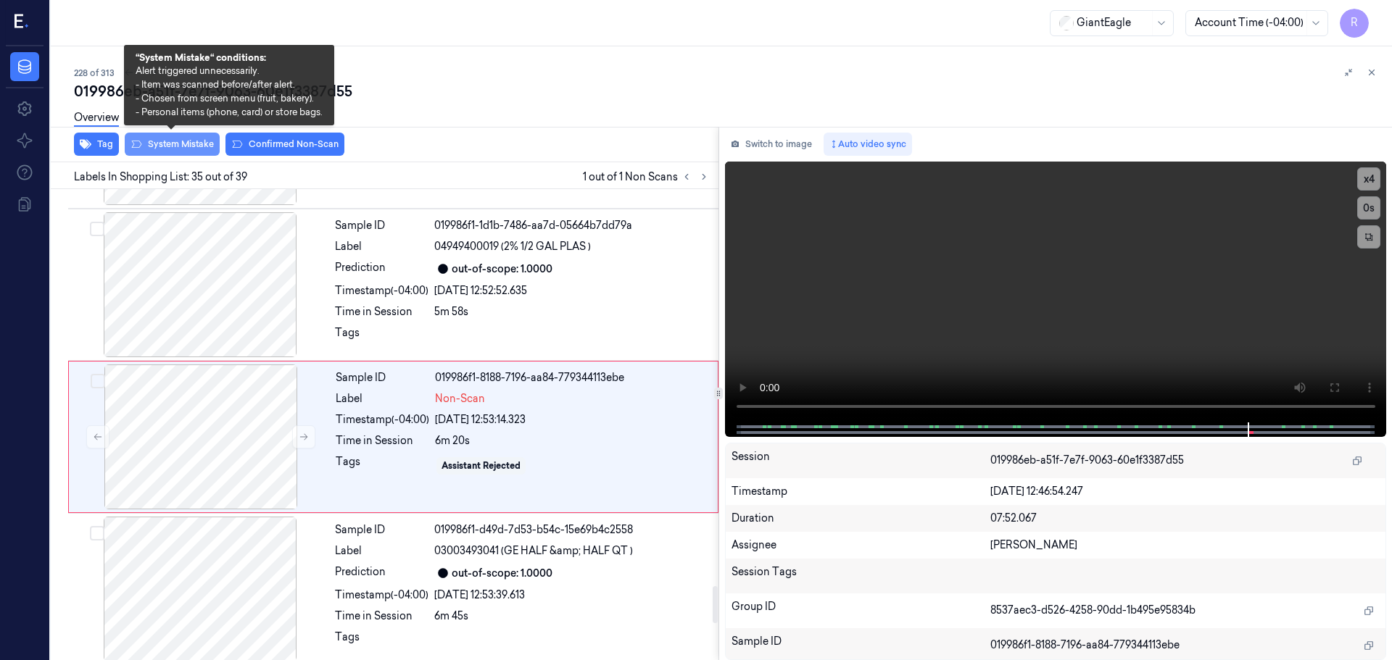
click at [185, 146] on button "System Mistake" at bounding box center [172, 144] width 95 height 23
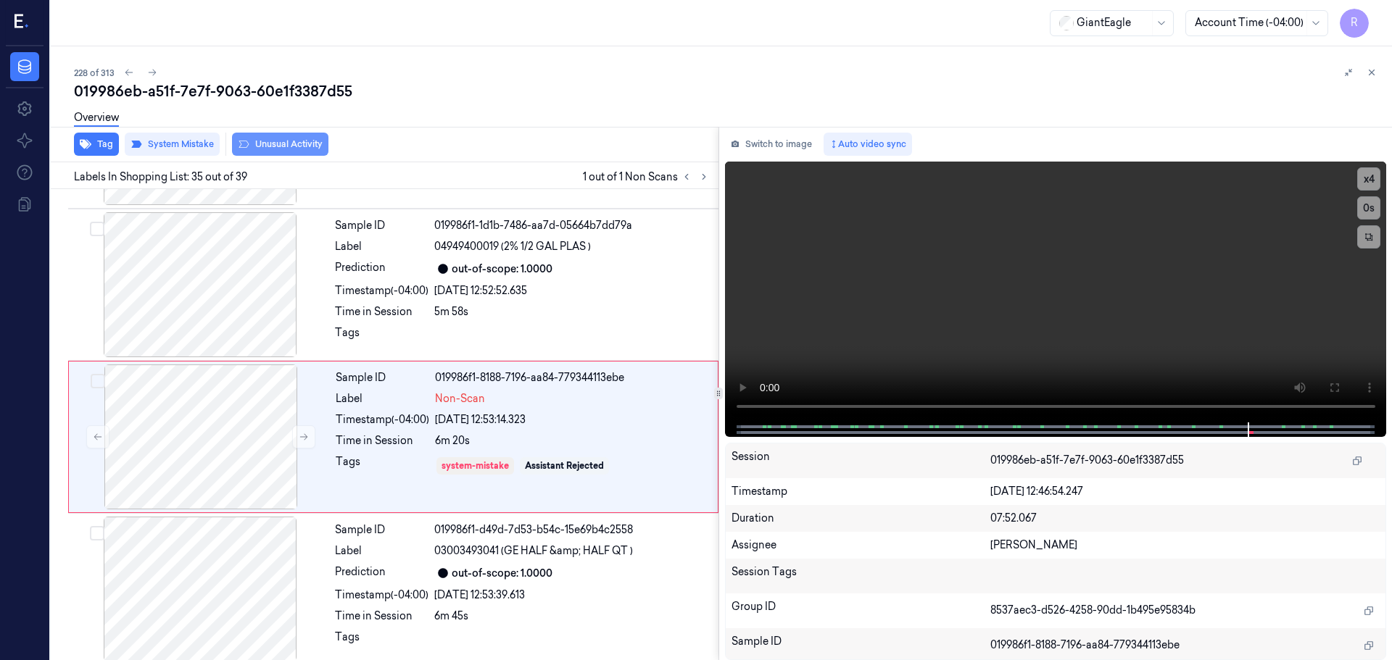
click at [286, 142] on button "Unusual Activity" at bounding box center [280, 144] width 96 height 23
click at [348, 513] on div "Sample ID 019986f1-d49d-7d53-b54c-15e69b4c2558 Label 03003493041 (GE HALF &amp;…" at bounding box center [393, 589] width 650 height 152
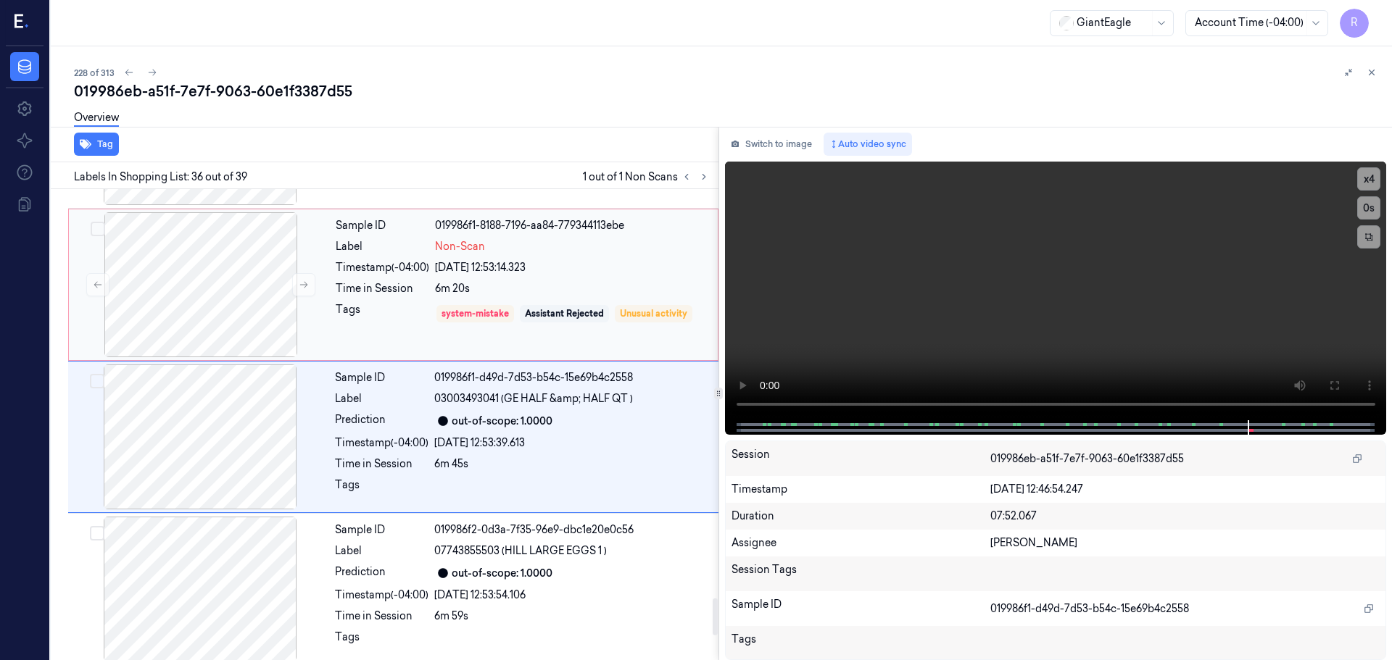
click at [368, 302] on div "Tags" at bounding box center [383, 313] width 94 height 23
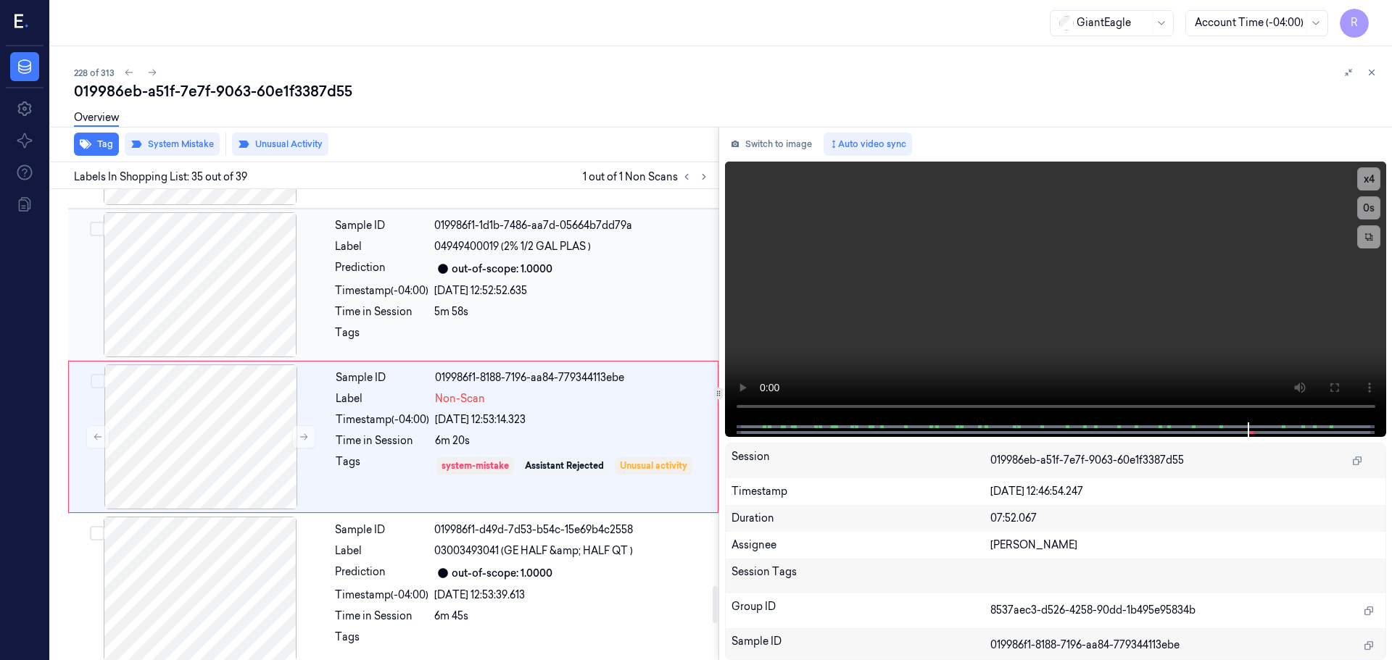
click at [497, 283] on div "26/09/2025 12:52:52.635" at bounding box center [572, 290] width 276 height 15
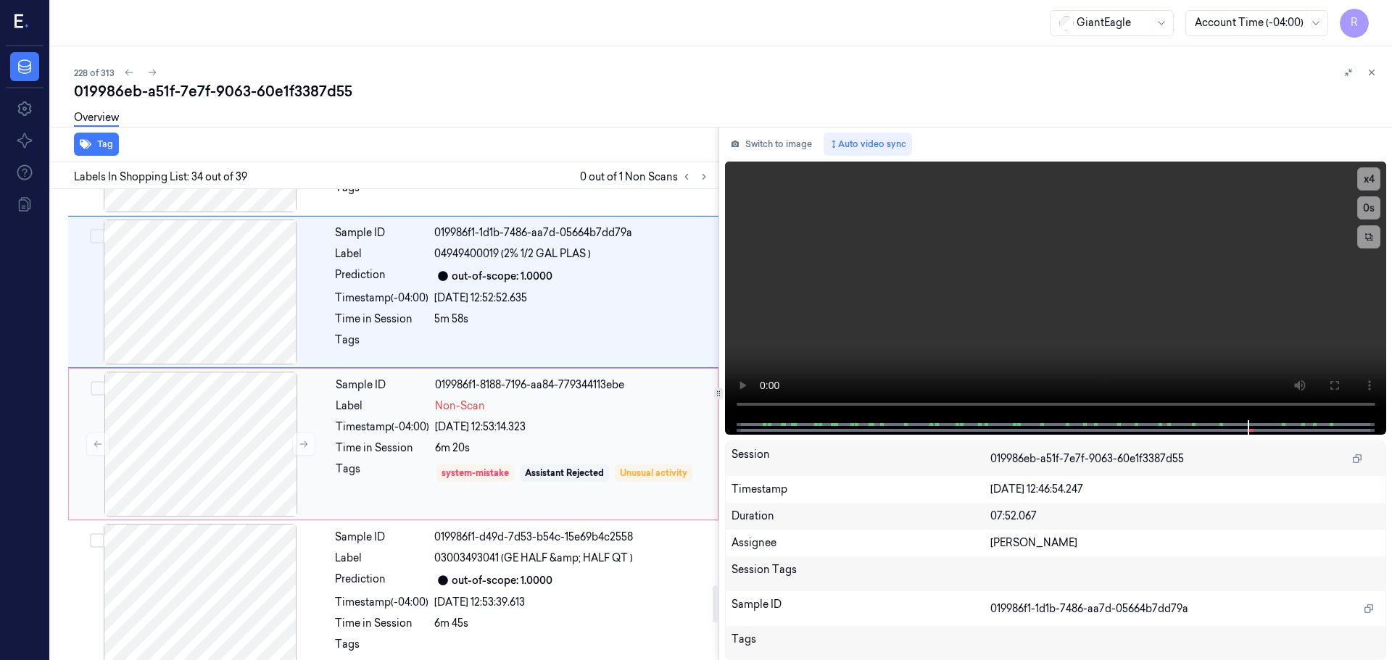
click at [444, 420] on div "26/09/2025 12:53:14.323" at bounding box center [572, 427] width 274 height 15
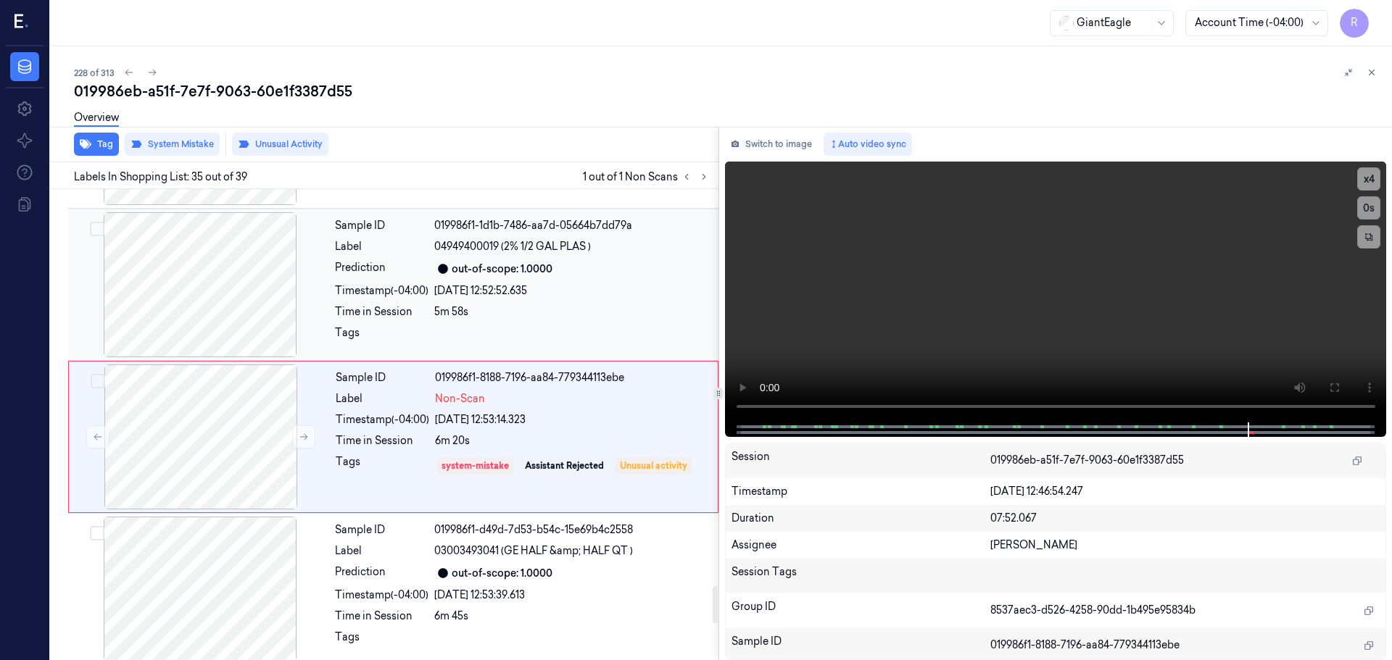
click at [620, 310] on div "Sample ID 019986f1-1d1b-7486-aa7d-05664b7dd79a Label 04949400019 (2% 1/2 GAL PL…" at bounding box center [522, 284] width 386 height 145
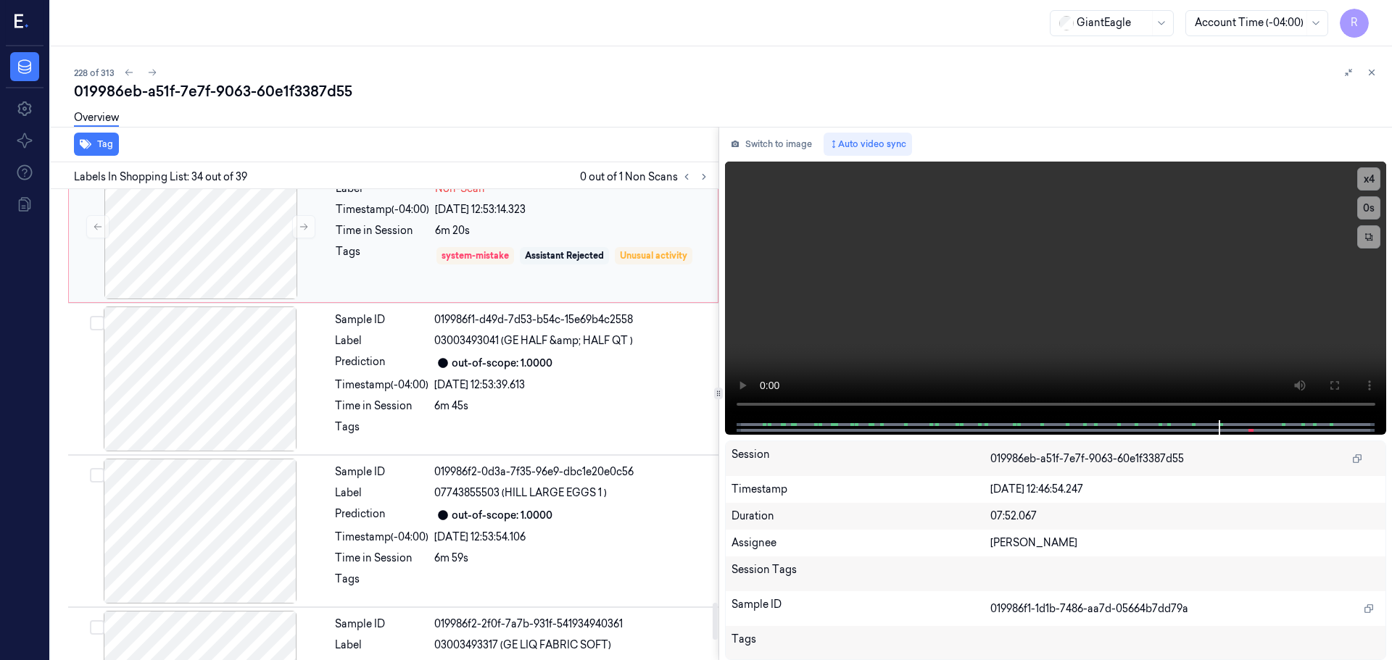
click at [563, 249] on div "Assistant Rejected" at bounding box center [564, 255] width 79 height 13
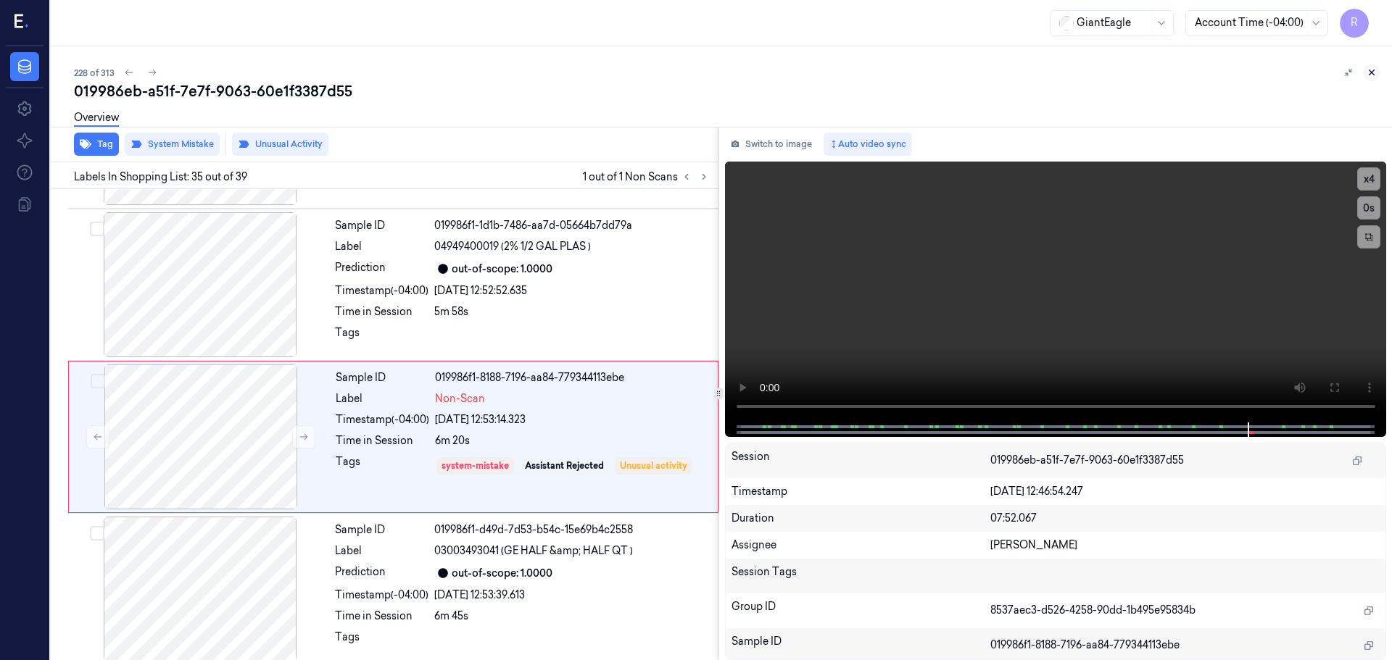
click at [1371, 73] on icon at bounding box center [1372, 72] width 5 height 5
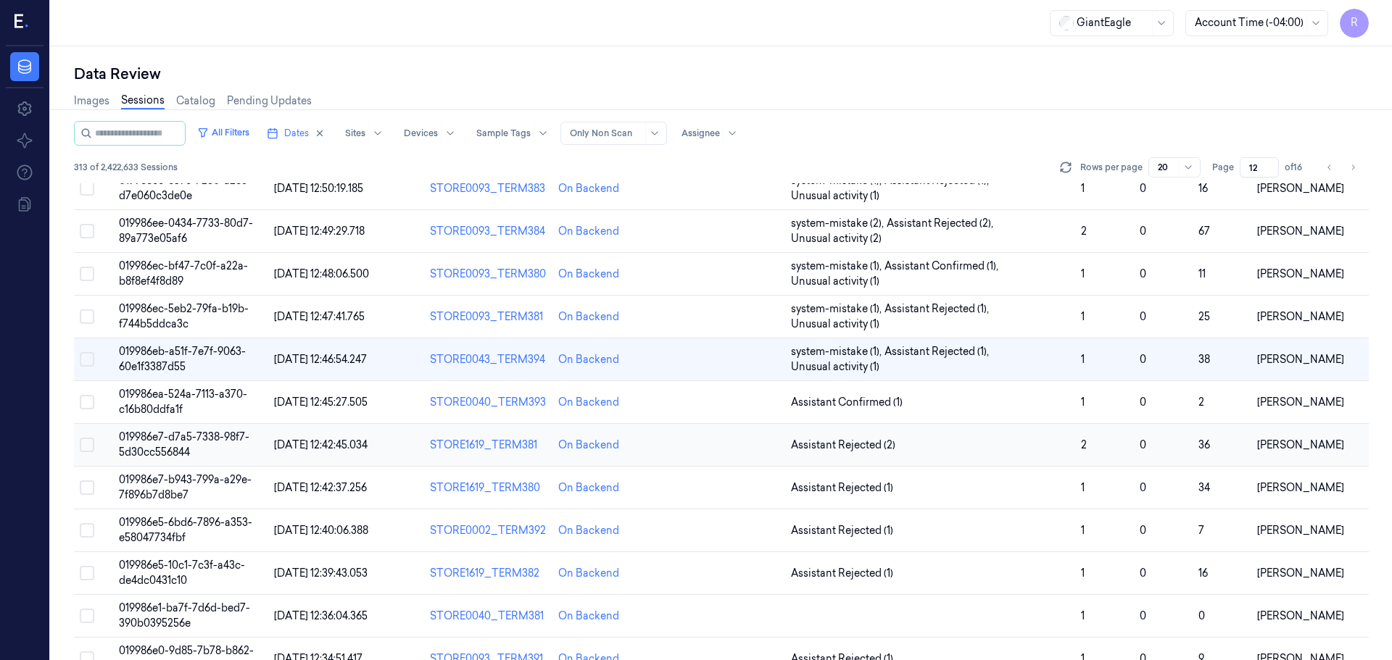
scroll to position [114, 0]
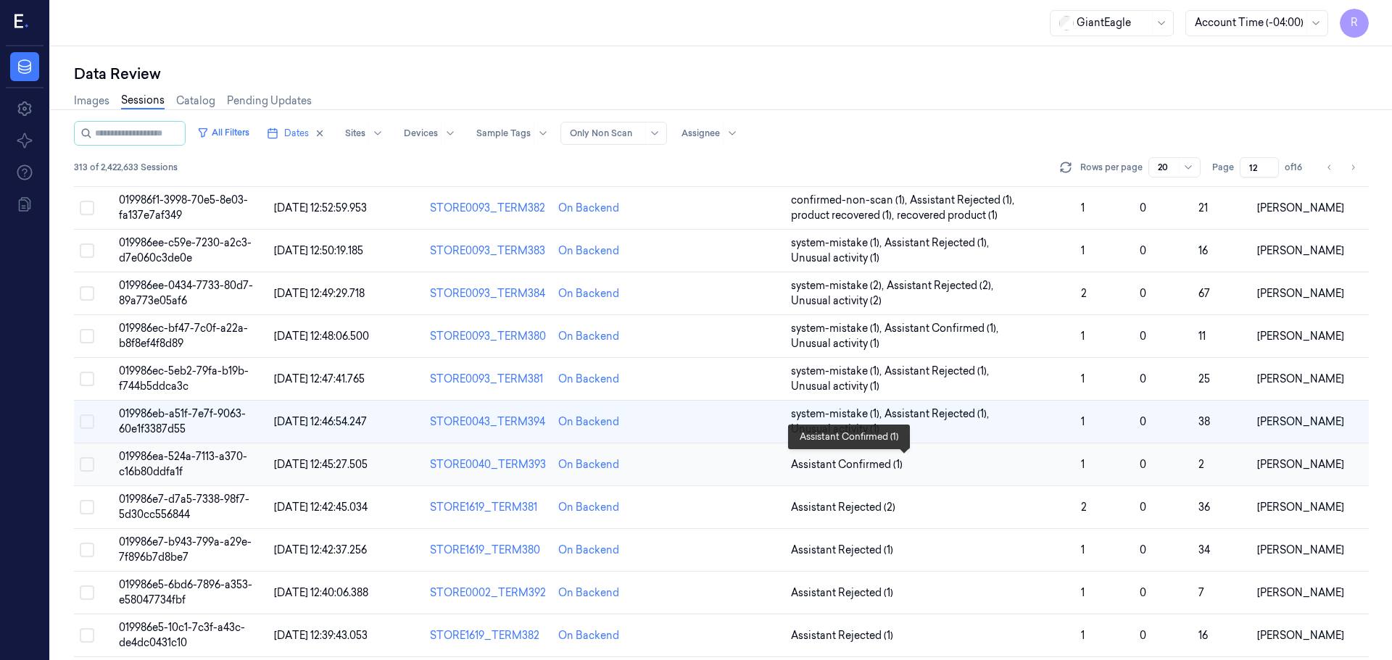
click at [913, 466] on span "Assistant Confirmed (1)" at bounding box center [930, 464] width 278 height 15
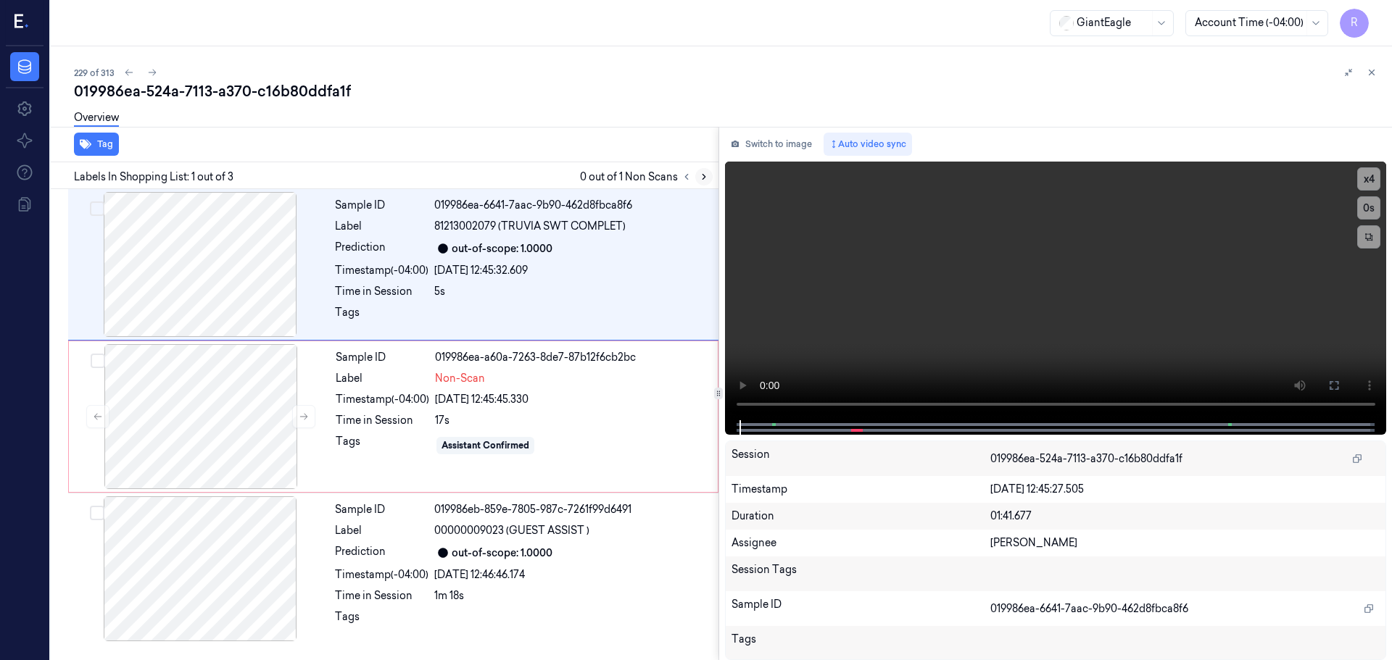
click at [695, 178] on div at bounding box center [695, 176] width 35 height 17
click at [194, 265] on div at bounding box center [200, 264] width 258 height 145
click at [302, 418] on icon at bounding box center [304, 417] width 10 height 10
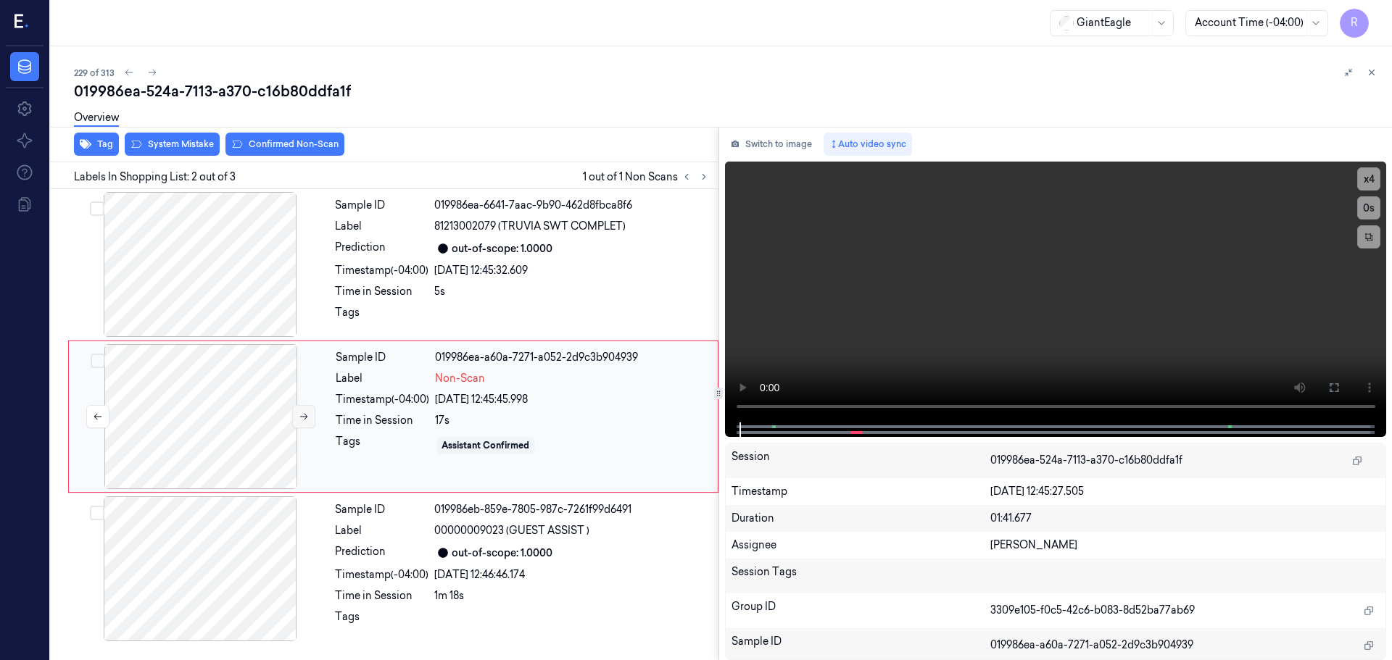
click at [302, 418] on icon at bounding box center [304, 417] width 10 height 10
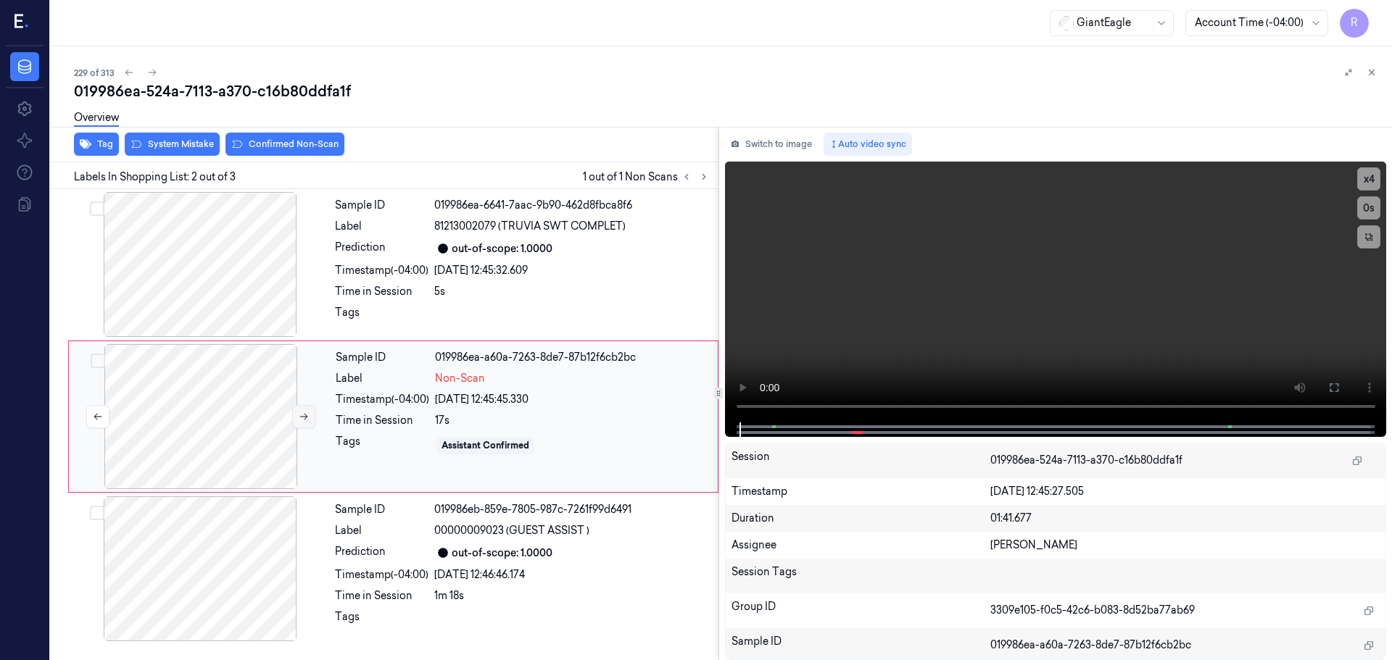
click at [302, 418] on icon at bounding box center [304, 417] width 10 height 10
click at [745, 408] on video at bounding box center [1056, 292] width 662 height 261
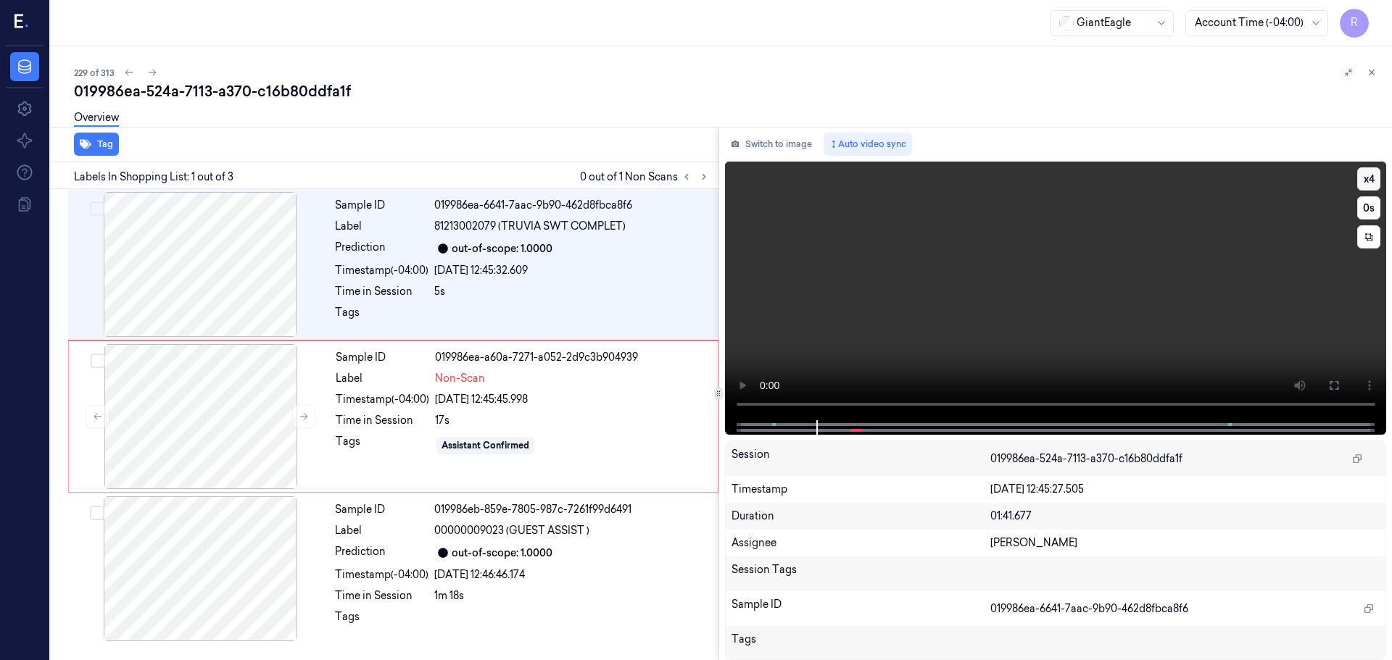
click at [1372, 181] on div "x 4 0 s" at bounding box center [1056, 291] width 662 height 259
click at [1372, 182] on button "x 4" at bounding box center [1368, 178] width 23 height 23
click at [1332, 394] on button at bounding box center [1333, 385] width 23 height 23
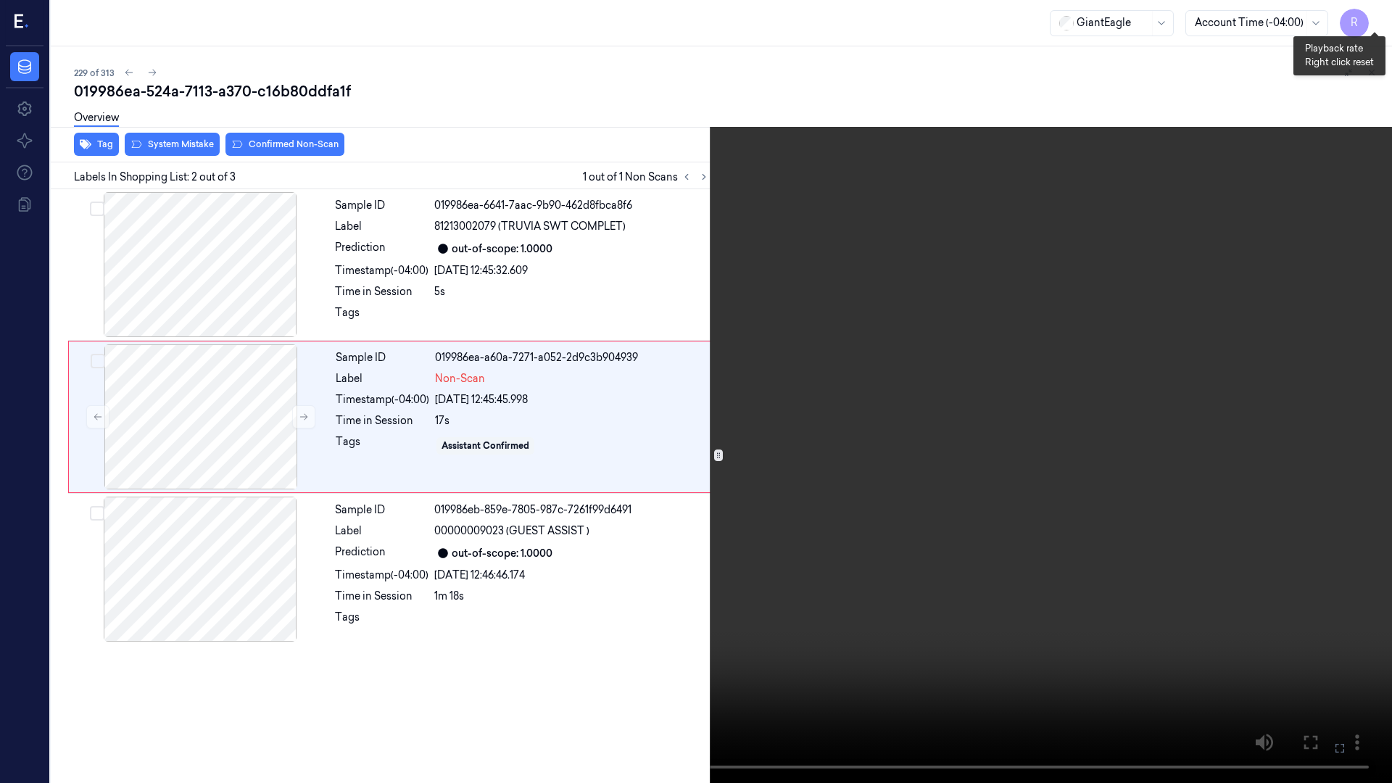
click at [1380, 18] on button "x 1" at bounding box center [1374, 17] width 23 height 23
click at [1380, 18] on button "x 2" at bounding box center [1374, 17] width 23 height 23
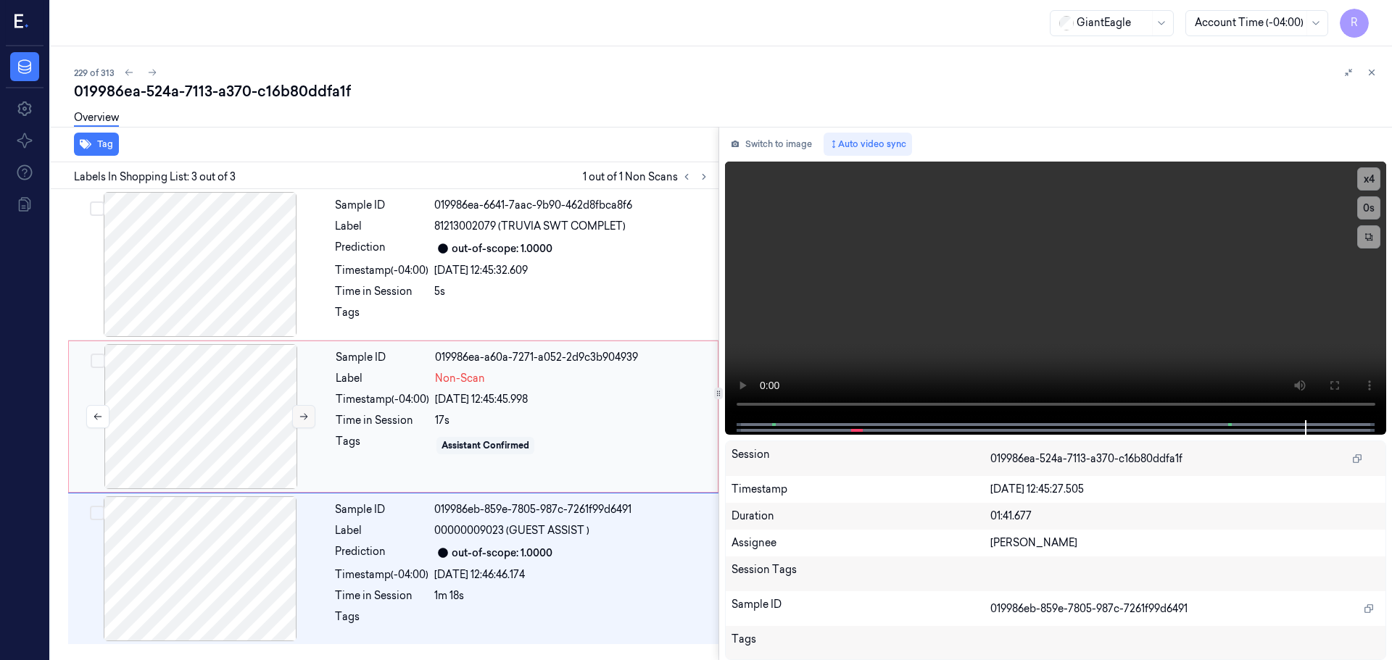
click at [302, 414] on icon at bounding box center [304, 417] width 10 height 10
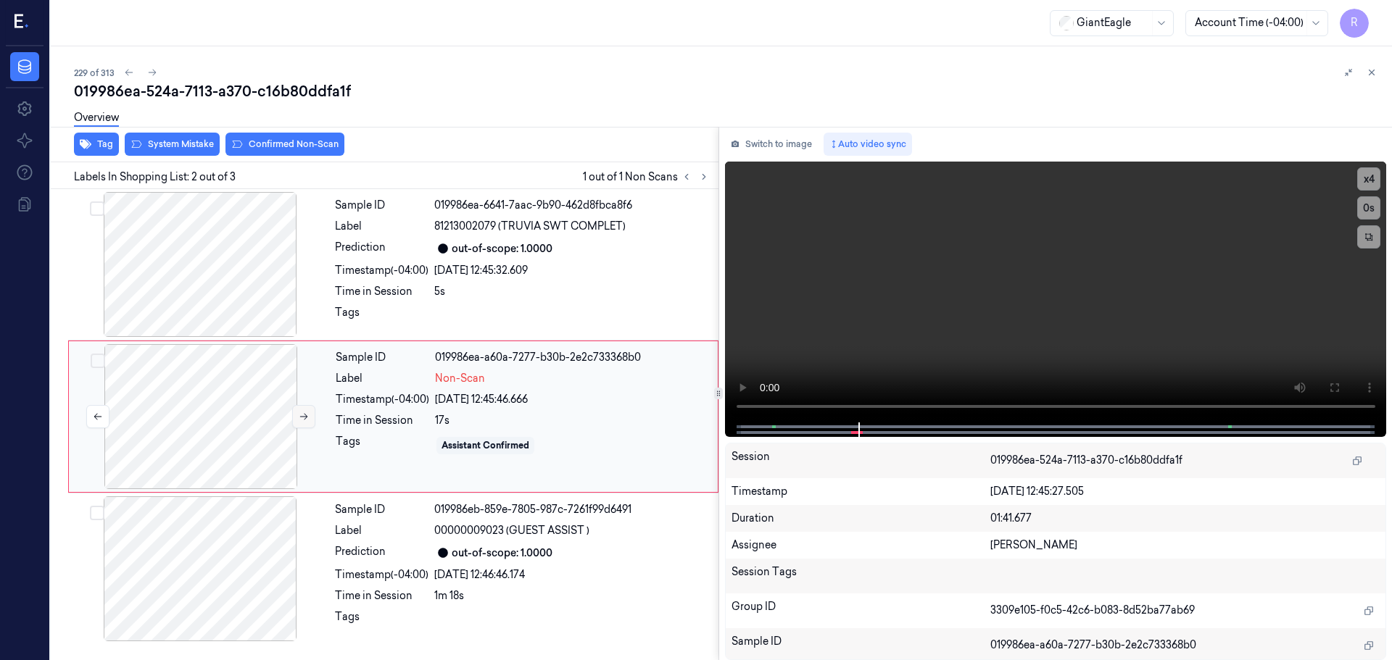
click at [301, 414] on icon at bounding box center [304, 417] width 10 height 10
click at [299, 415] on icon at bounding box center [304, 417] width 10 height 10
click at [292, 416] on button at bounding box center [303, 416] width 23 height 23
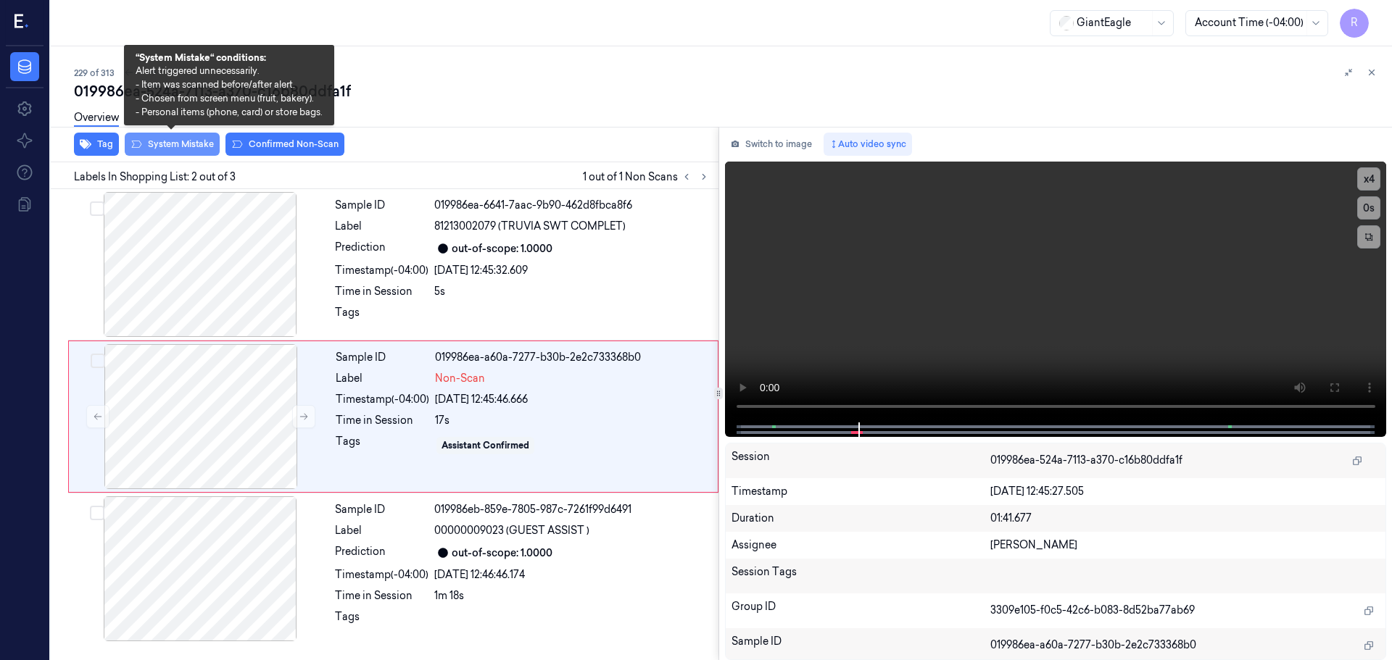
click at [175, 144] on button "System Mistake" at bounding box center [172, 144] width 95 height 23
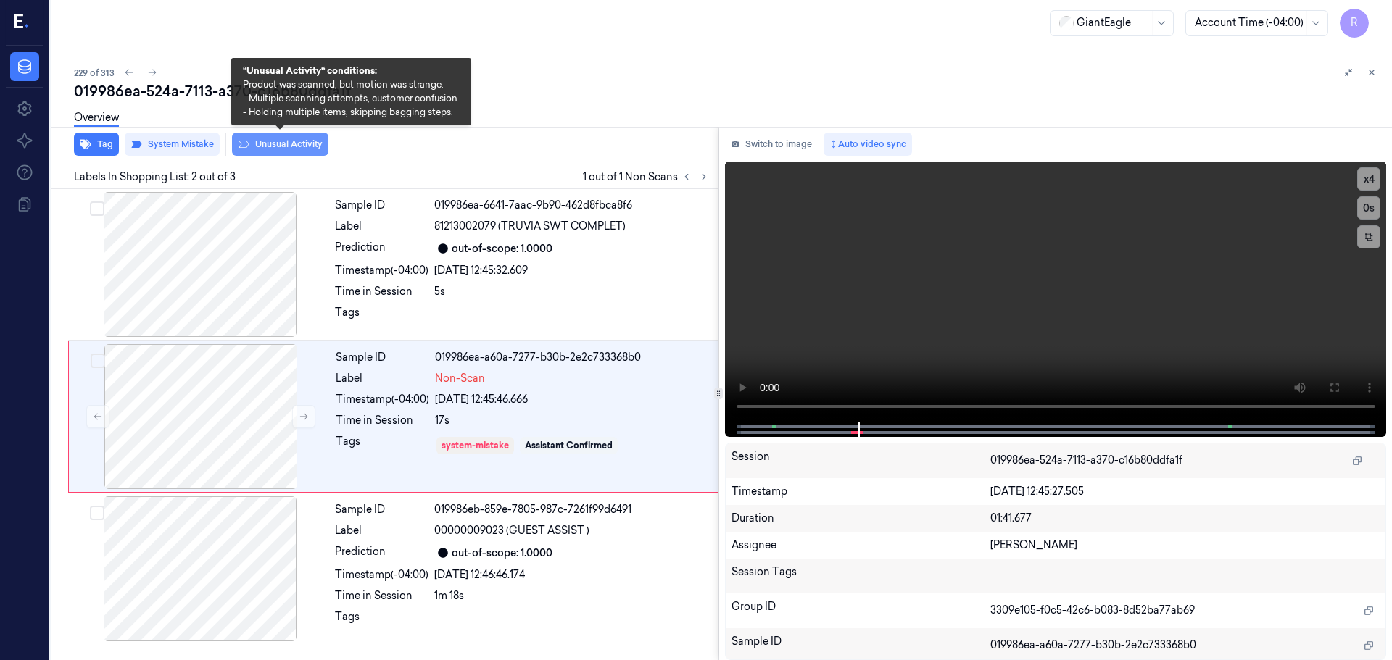
click at [303, 141] on button "Unusual Activity" at bounding box center [280, 144] width 96 height 23
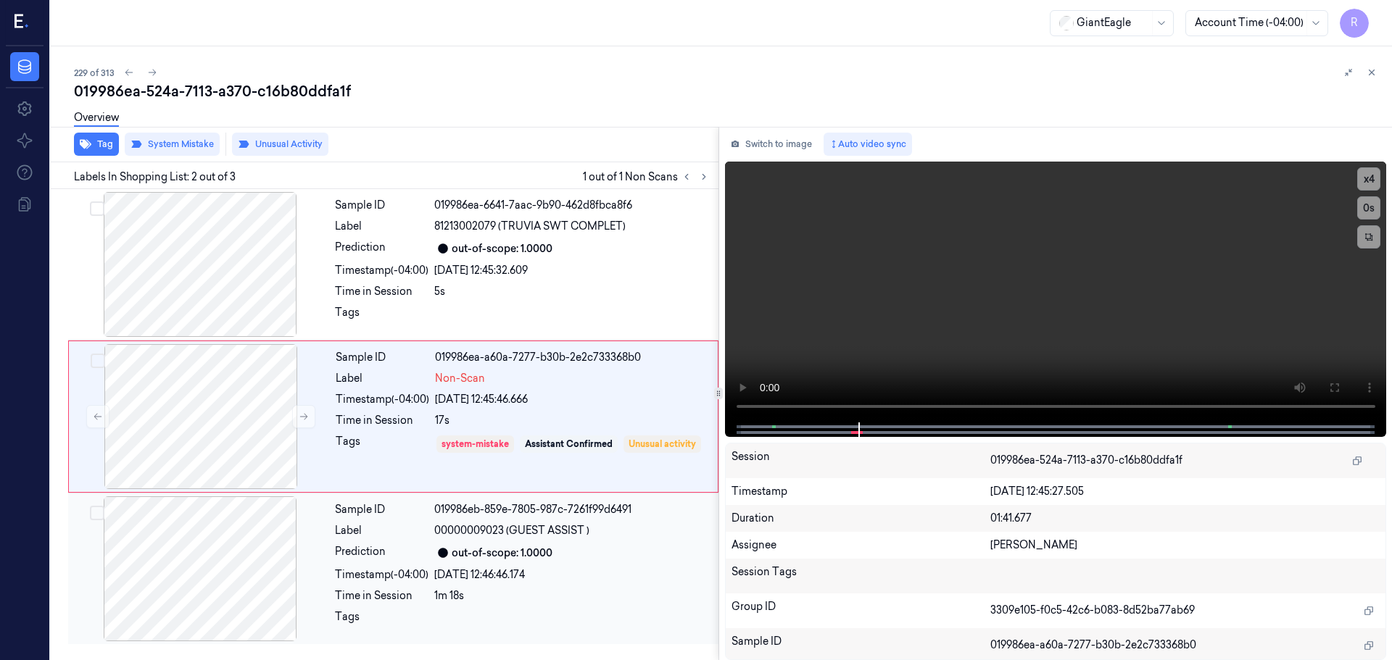
click at [344, 552] on div "Prediction" at bounding box center [382, 552] width 94 height 17
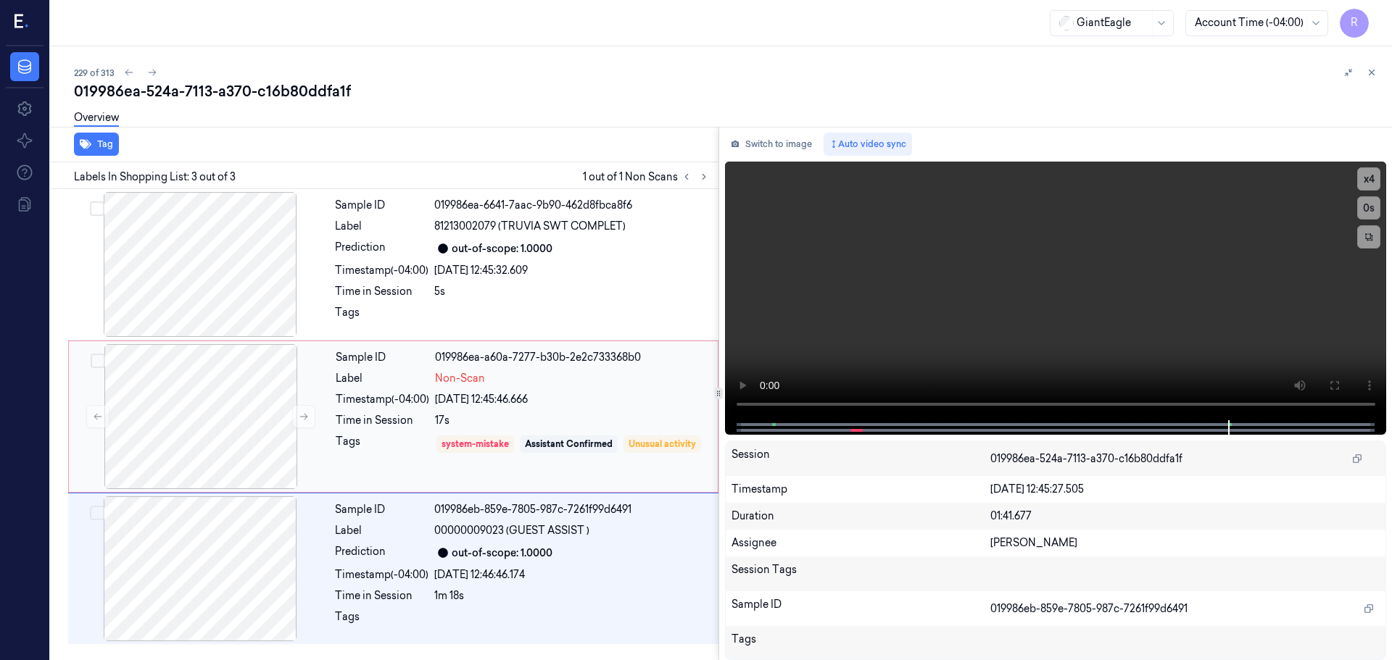
click at [360, 460] on div "Tags" at bounding box center [383, 454] width 94 height 41
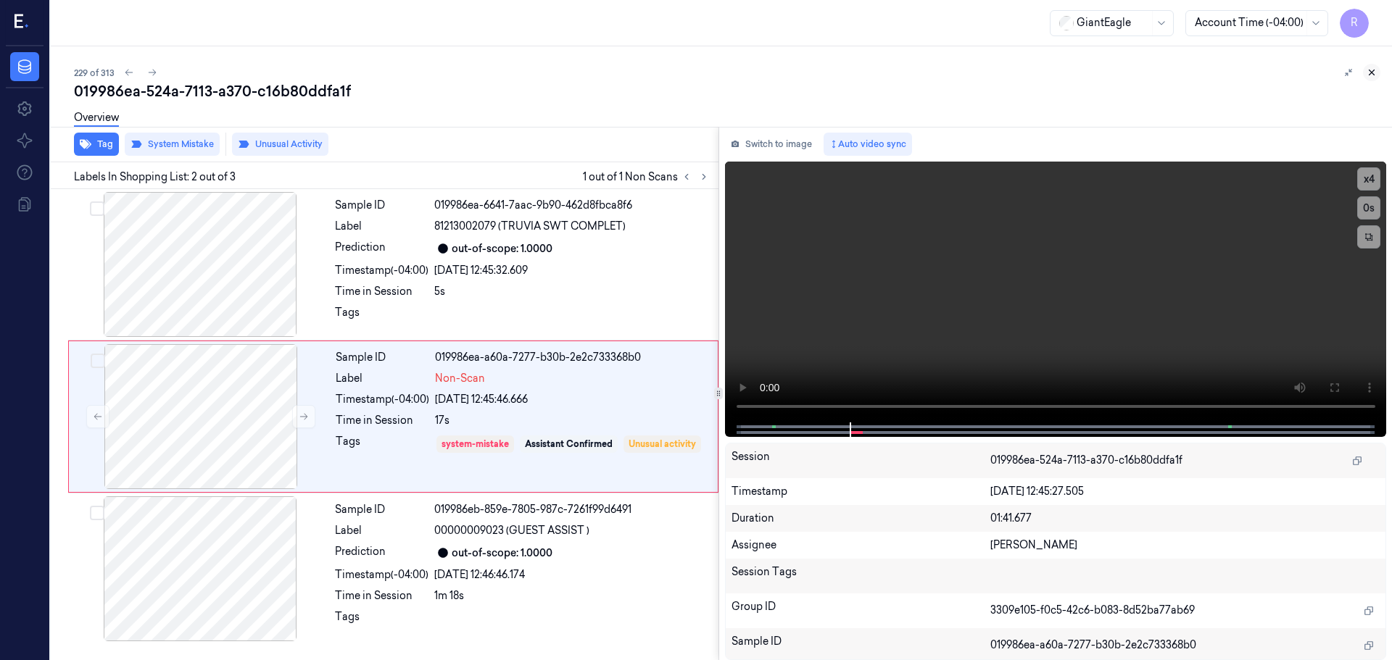
click at [1378, 74] on div "229 of 313 019986ea-524a-7113-a370-c16b80ddfa1f Overview Tag System Mistake Unu…" at bounding box center [721, 353] width 1341 height 614
click at [1372, 73] on icon at bounding box center [1372, 72] width 5 height 5
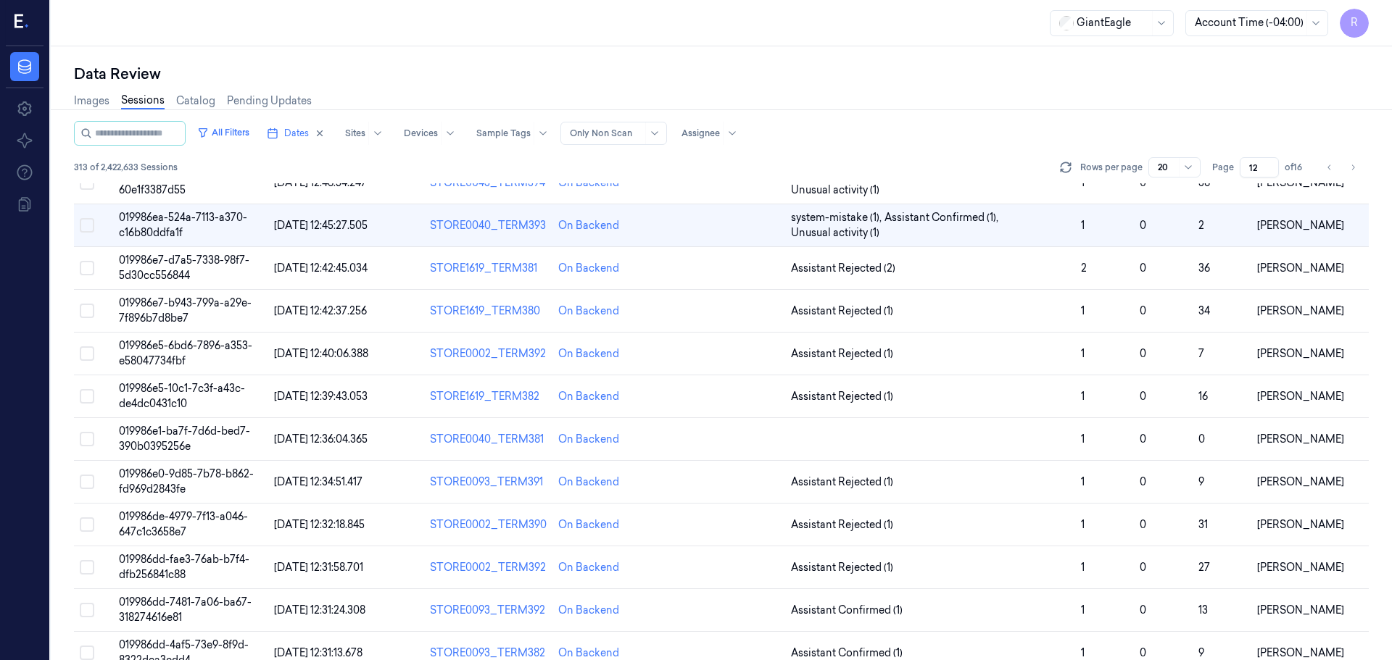
scroll to position [374, 0]
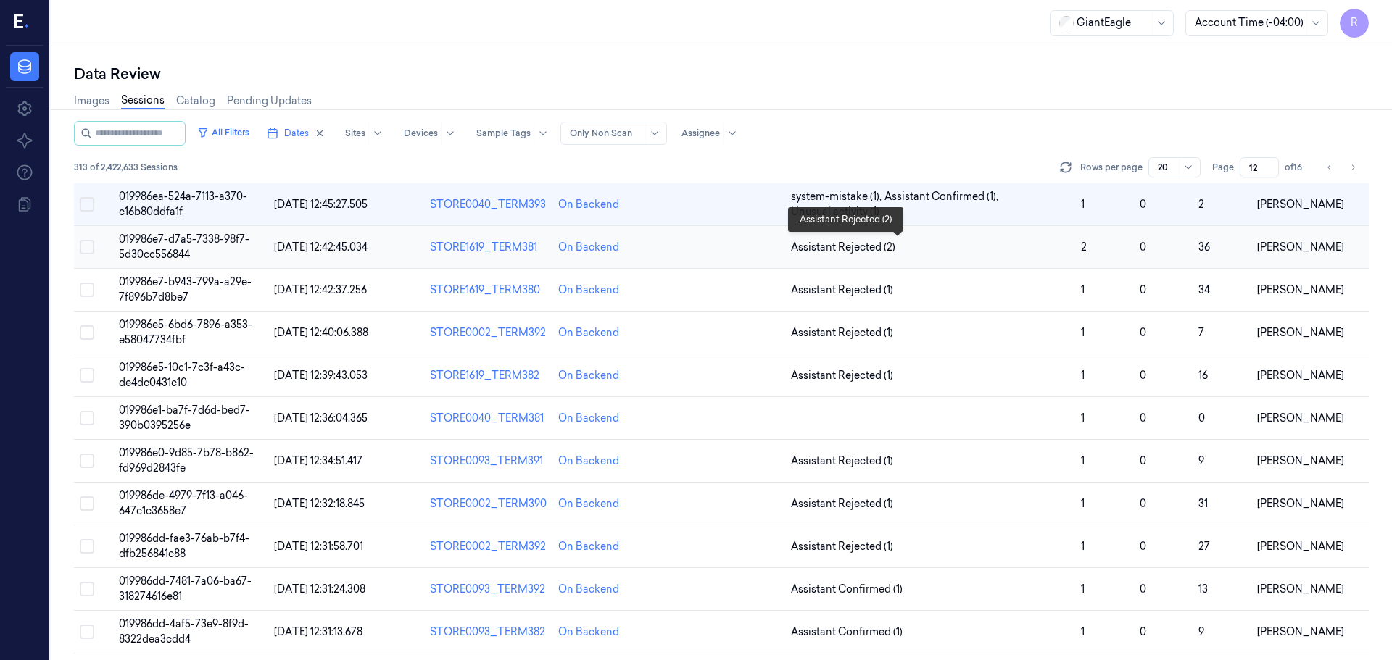
click at [937, 245] on span "Assistant Rejected (2)" at bounding box center [930, 247] width 278 height 15
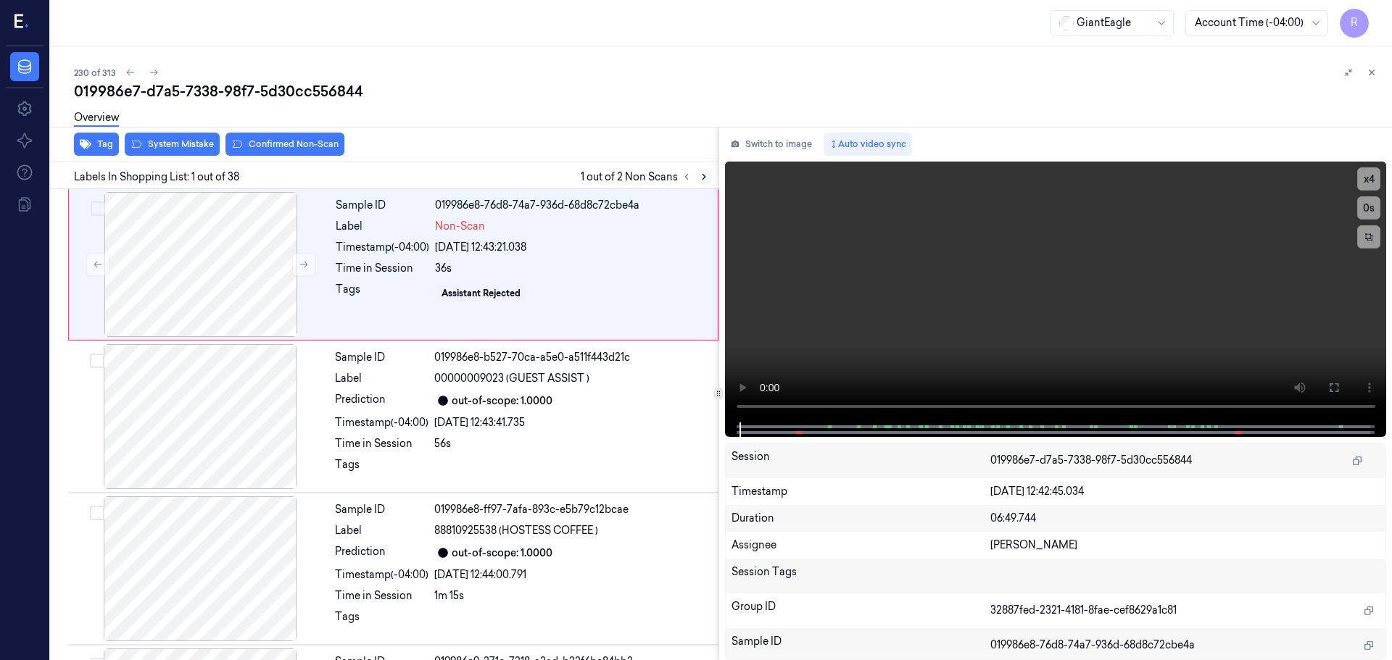
click at [707, 171] on button at bounding box center [703, 176] width 17 height 17
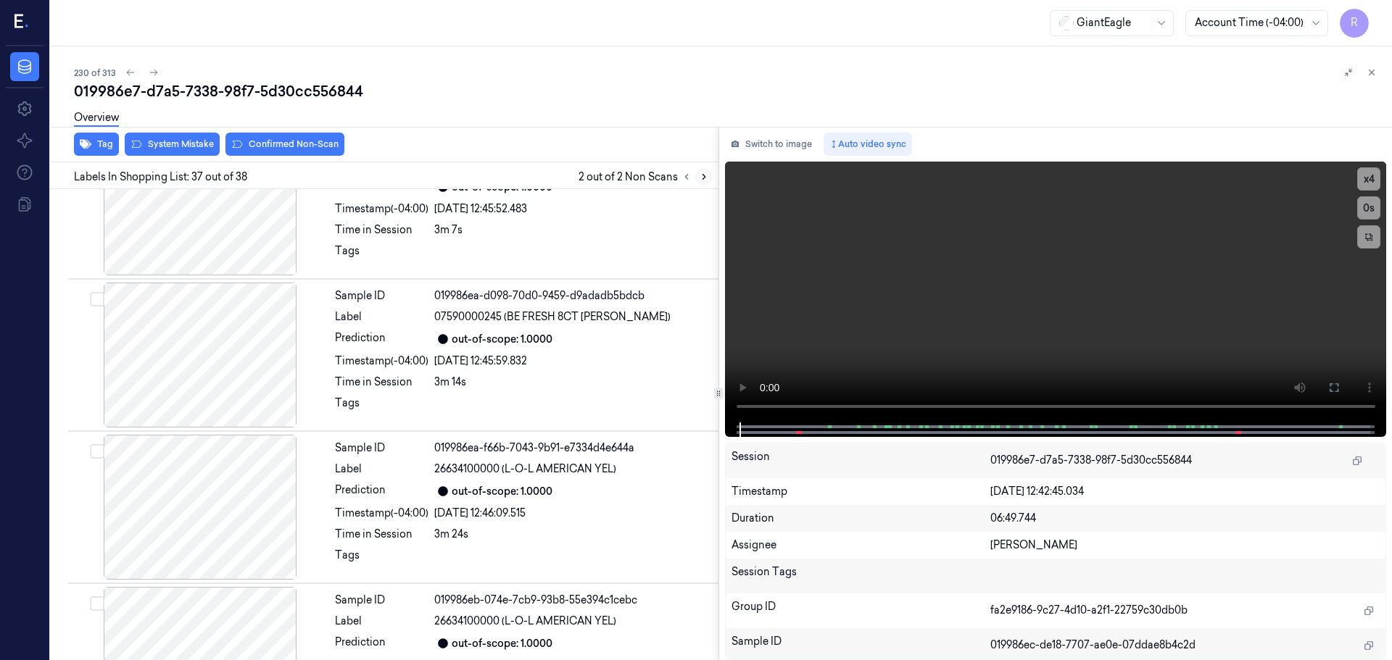
click at [700, 173] on icon at bounding box center [704, 177] width 10 height 10
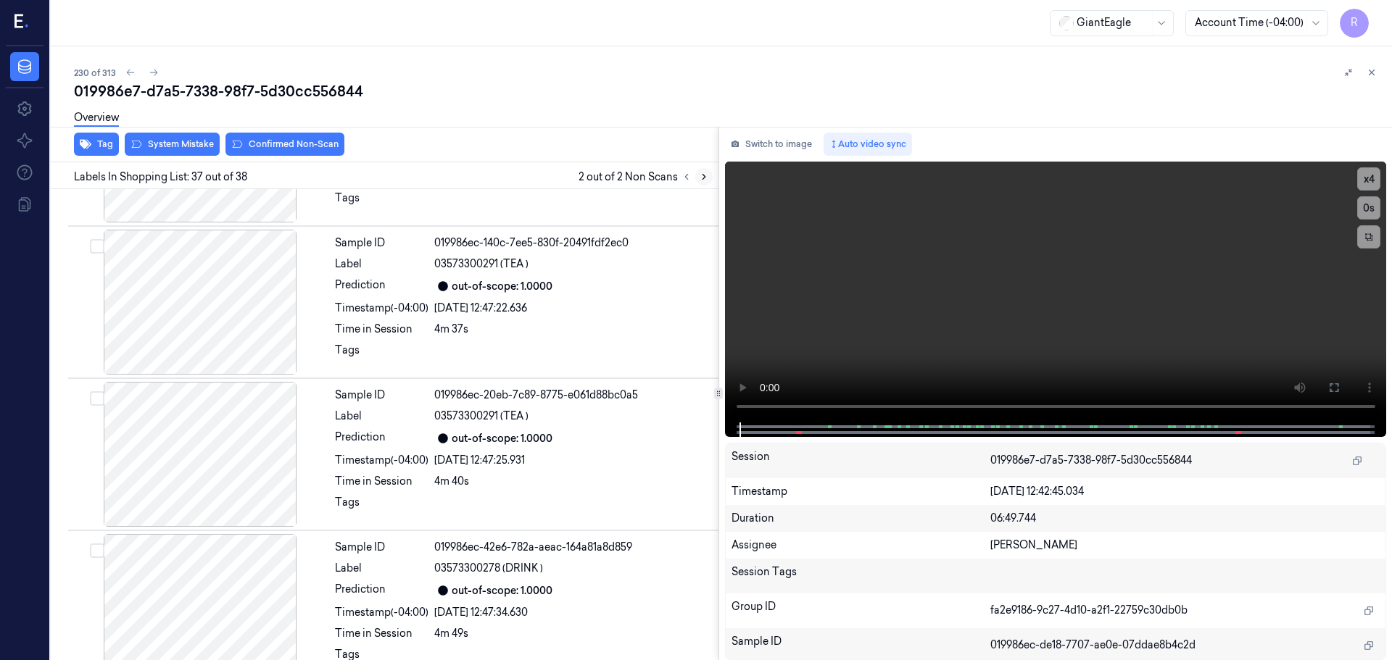
click at [699, 174] on icon at bounding box center [704, 177] width 10 height 10
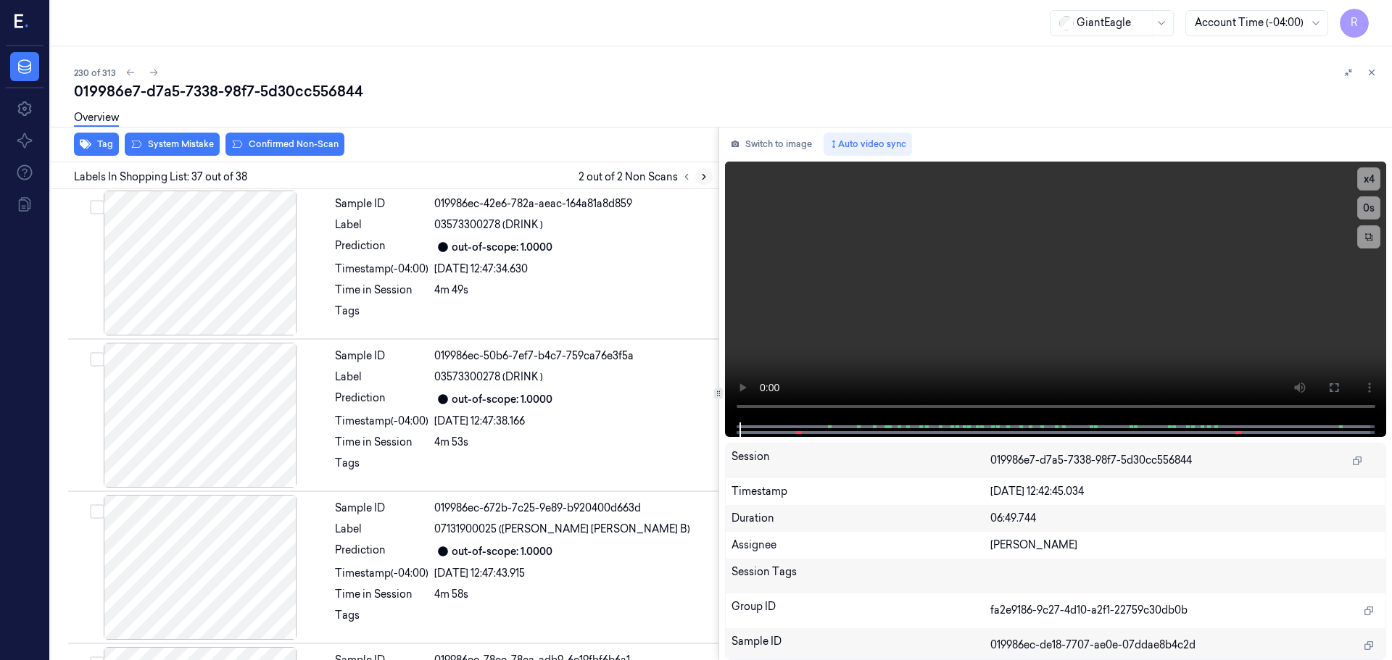
click at [697, 175] on button at bounding box center [703, 176] width 17 height 17
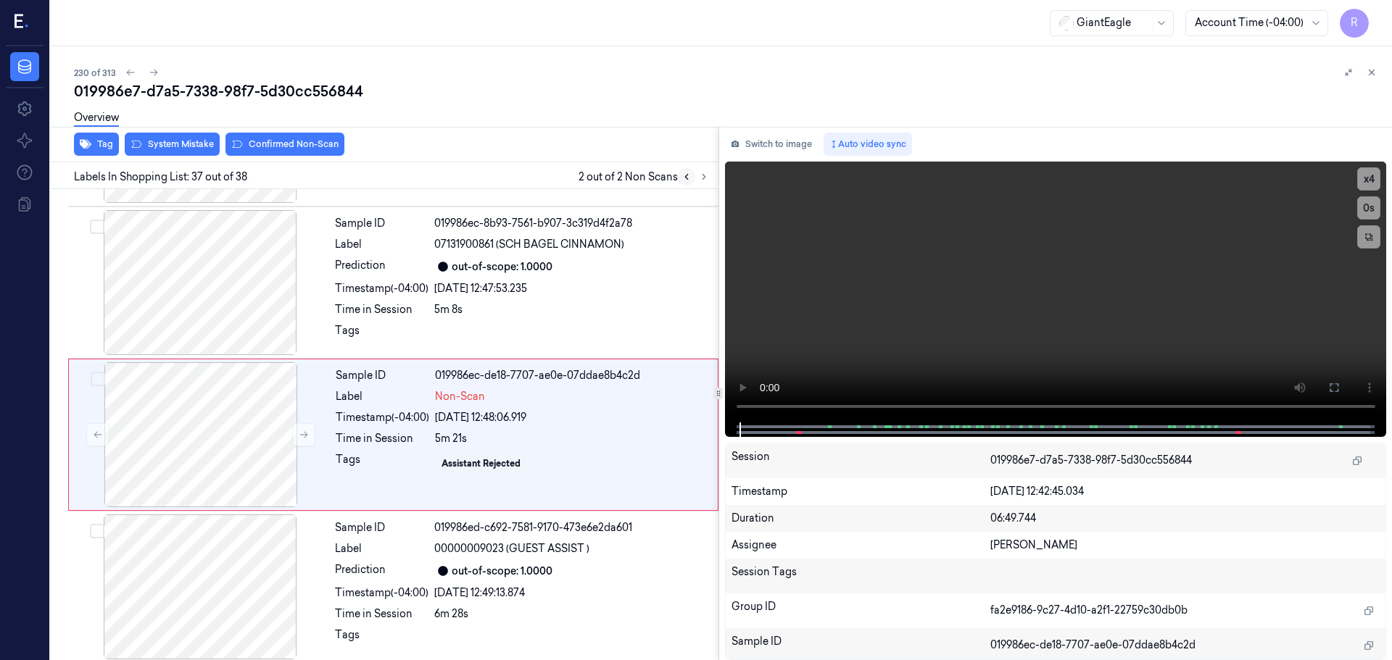
click at [682, 175] on icon at bounding box center [687, 177] width 10 height 10
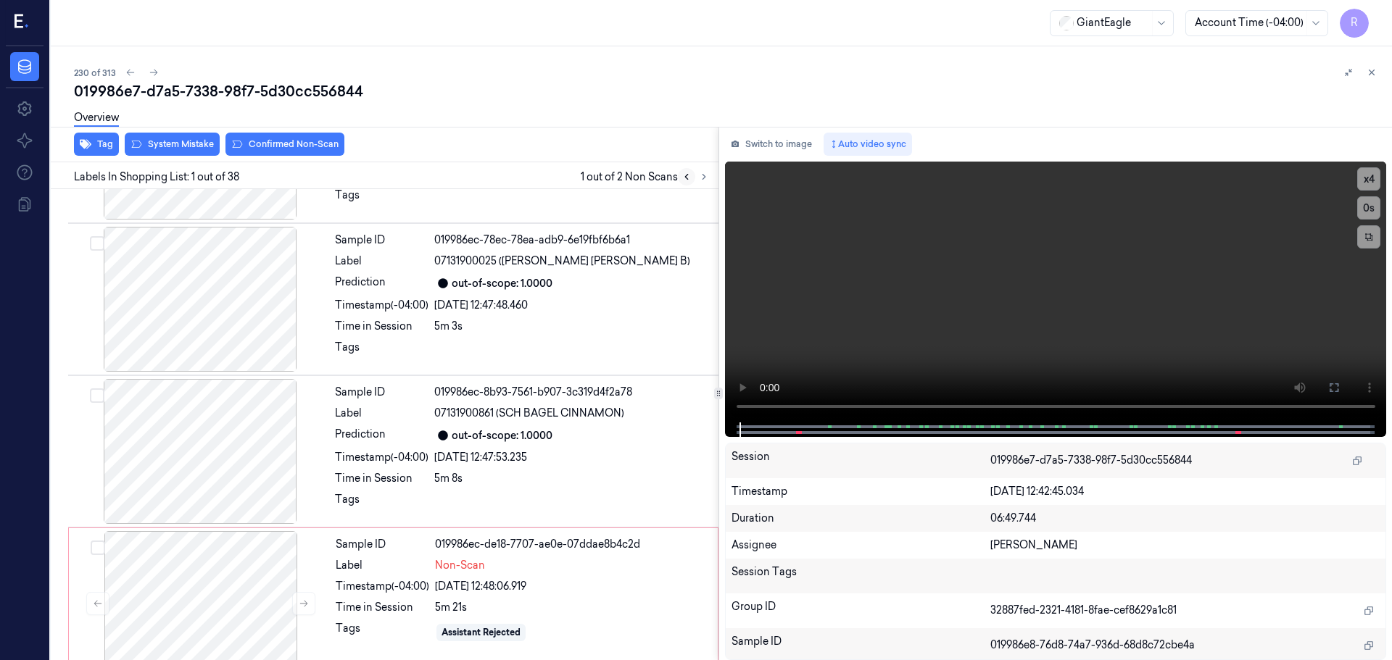
click at [682, 175] on icon at bounding box center [687, 177] width 10 height 10
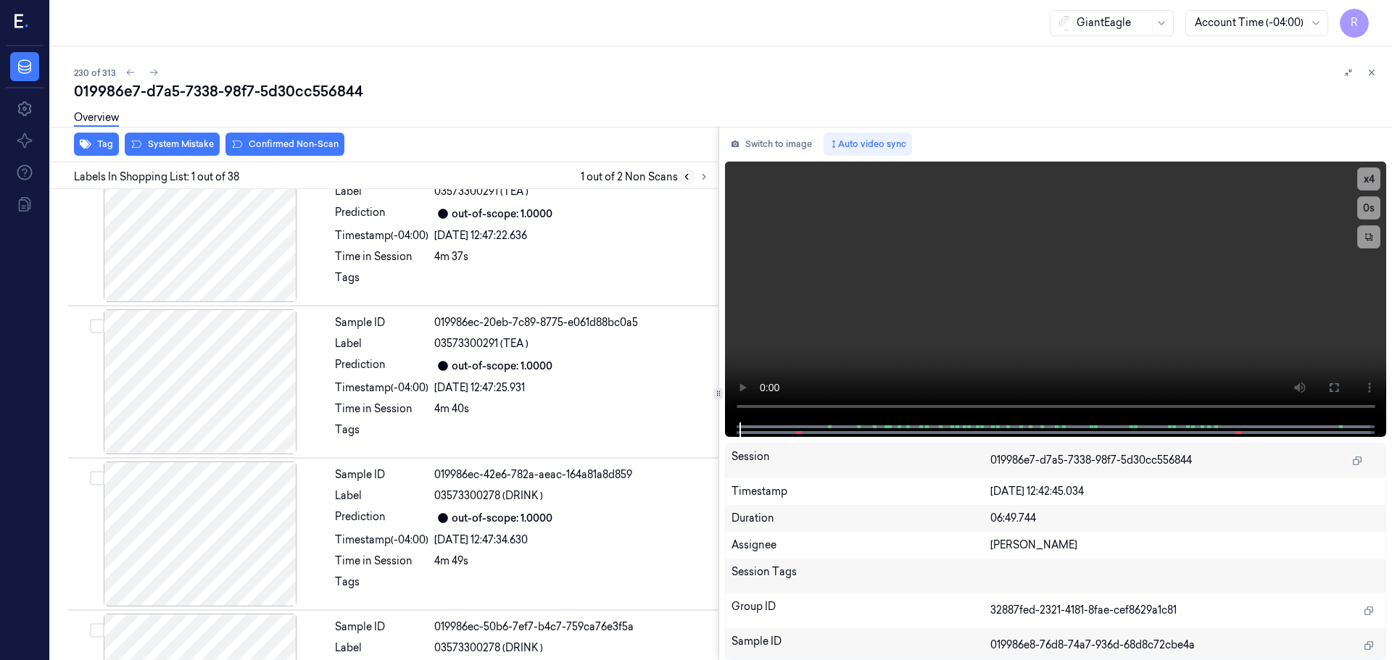
click at [682, 175] on icon at bounding box center [687, 177] width 10 height 10
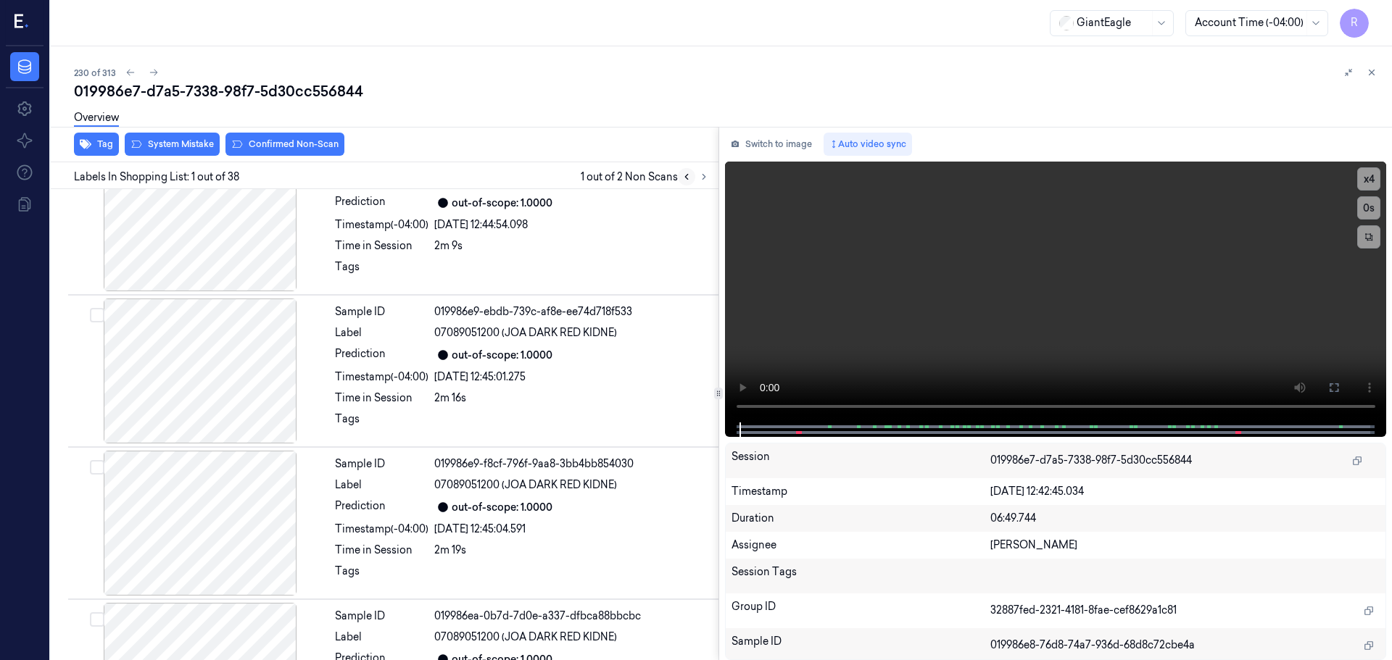
click at [682, 175] on icon at bounding box center [687, 177] width 10 height 10
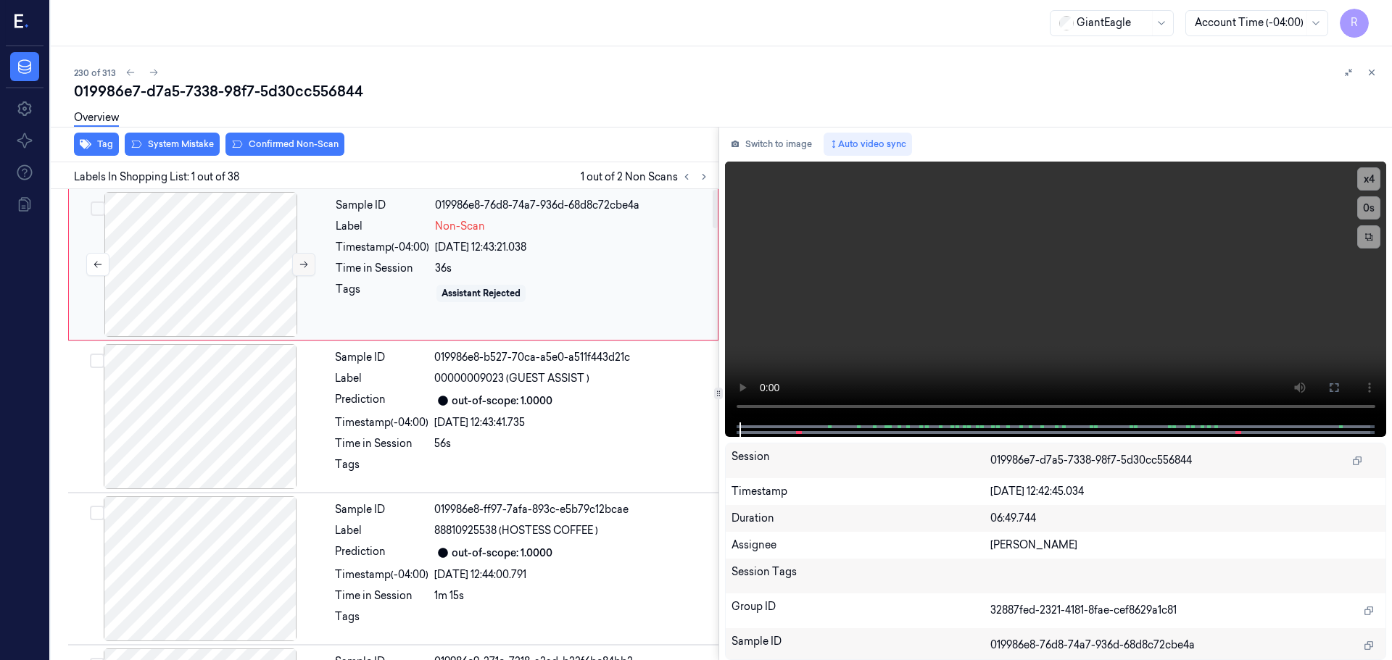
click at [297, 263] on button at bounding box center [303, 264] width 23 height 23
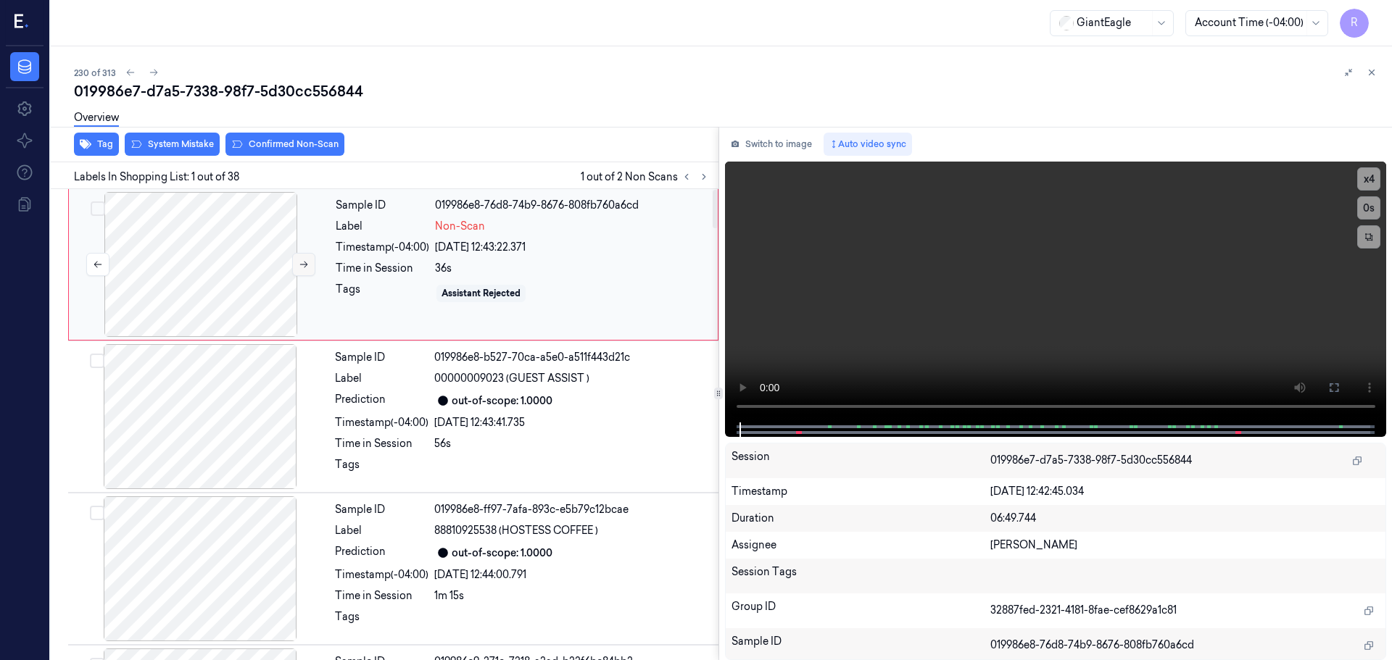
click at [297, 263] on button at bounding box center [303, 264] width 23 height 23
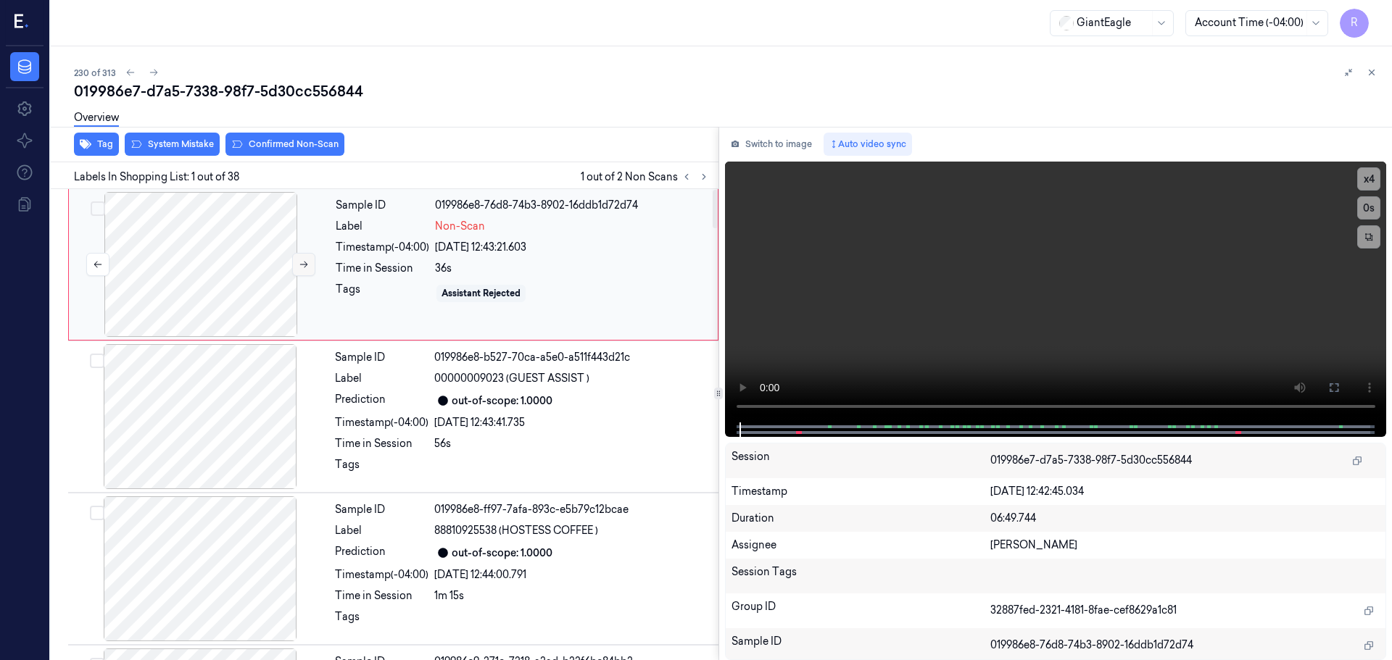
click at [297, 263] on button at bounding box center [303, 264] width 23 height 23
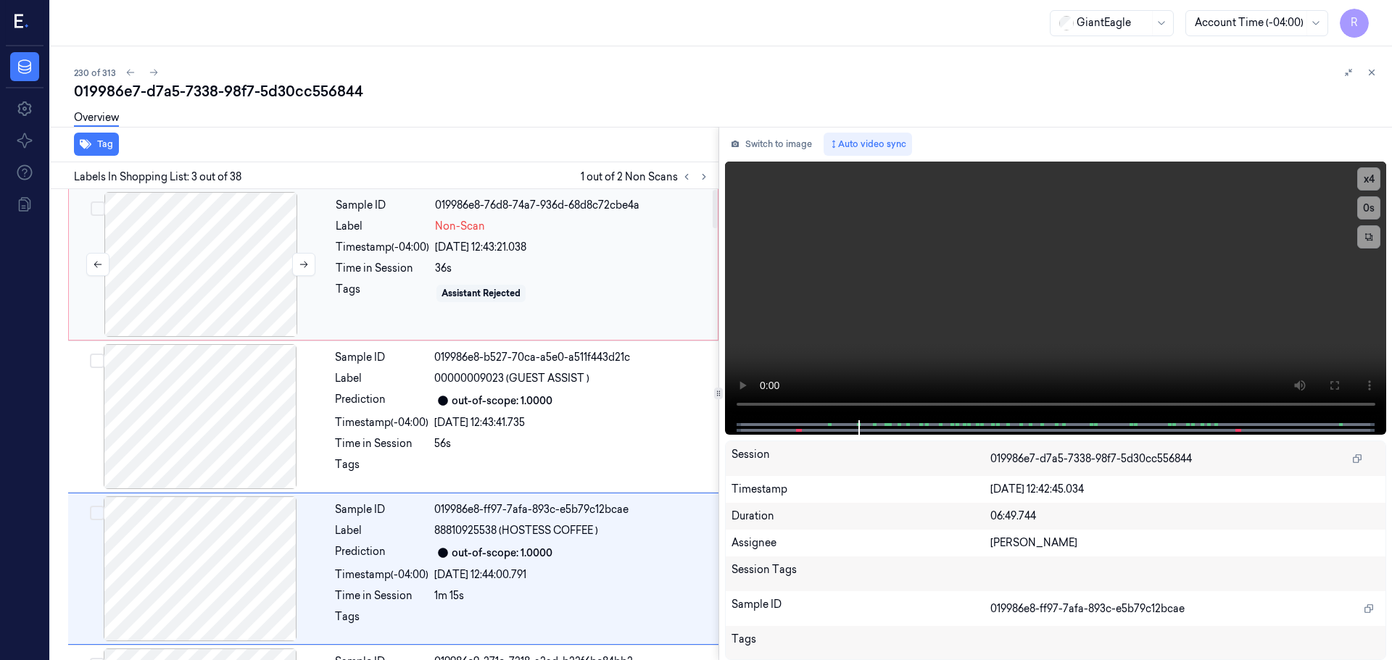
click at [199, 283] on div at bounding box center [201, 264] width 258 height 145
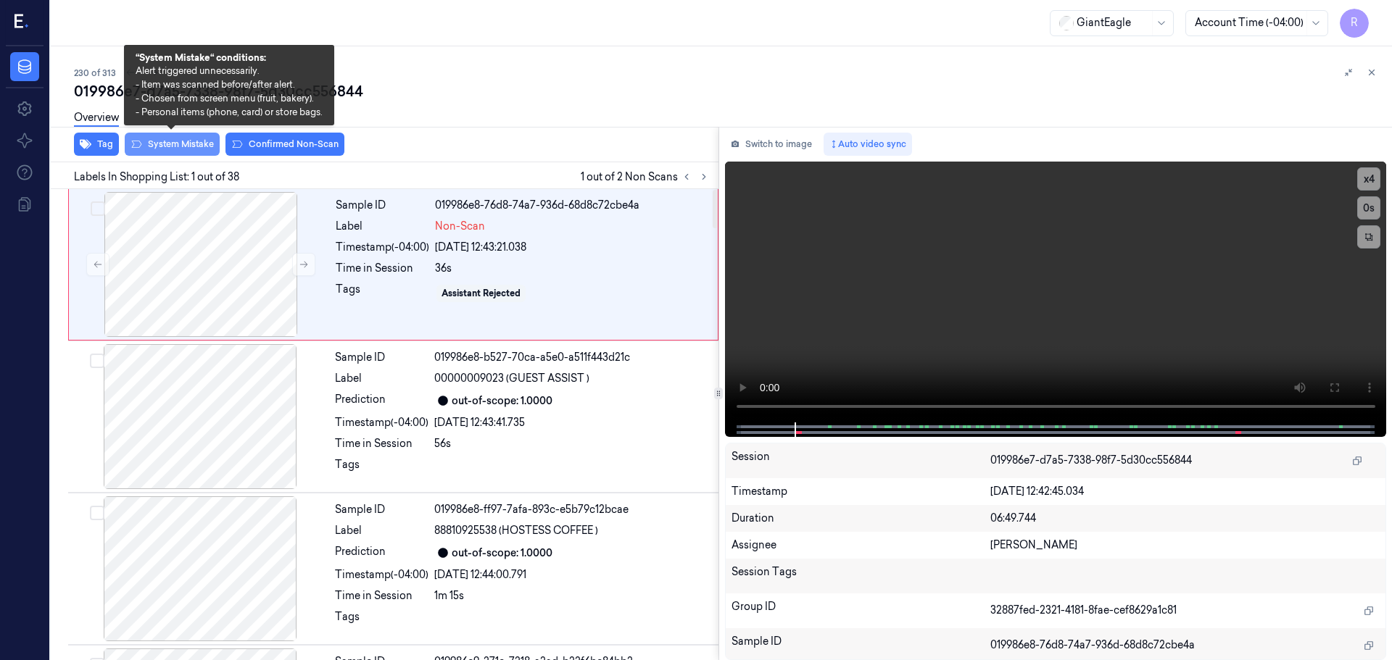
click at [171, 146] on button "System Mistake" at bounding box center [172, 144] width 95 height 23
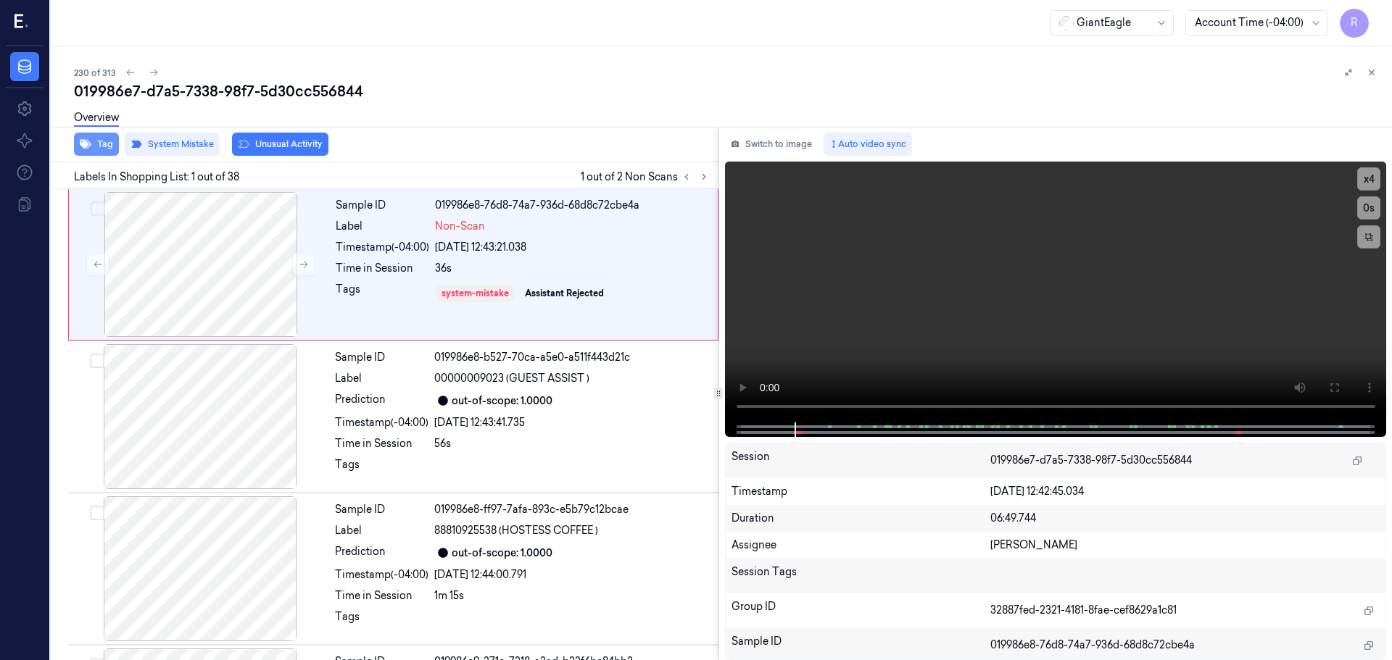
click at [96, 143] on button "Tag" at bounding box center [96, 144] width 45 height 23
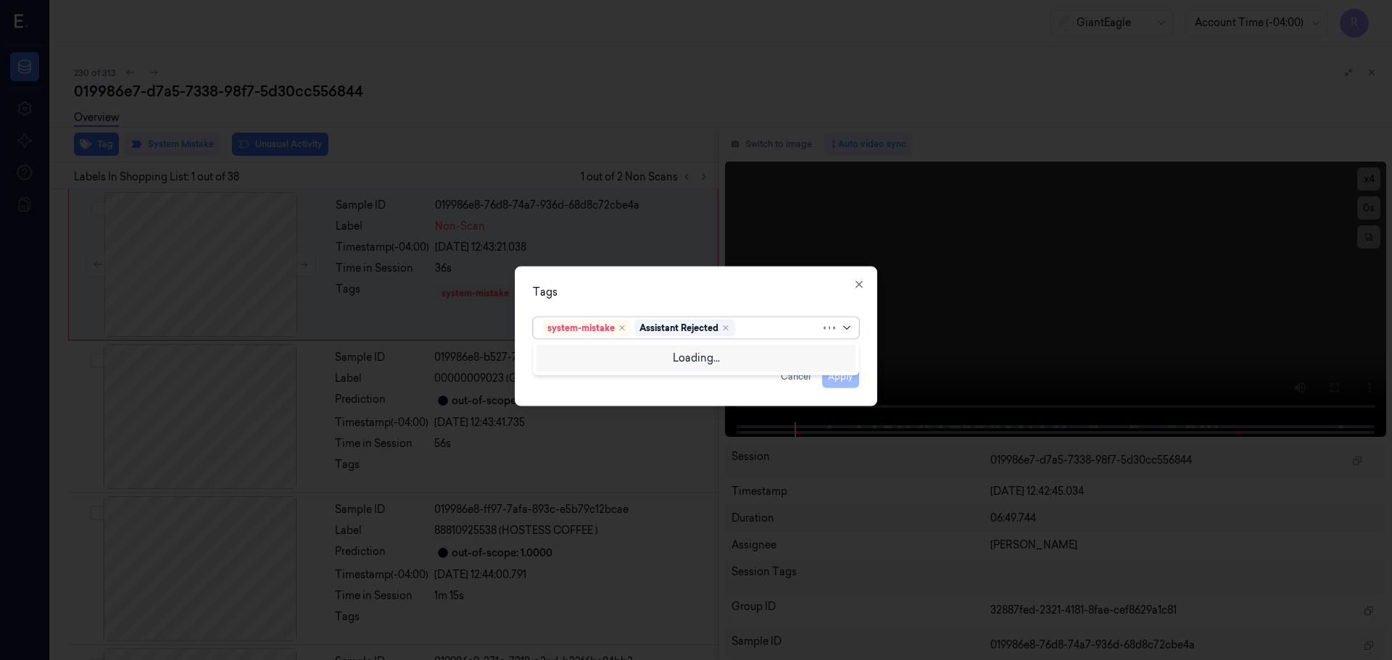
click at [845, 328] on icon at bounding box center [847, 328] width 12 height 12
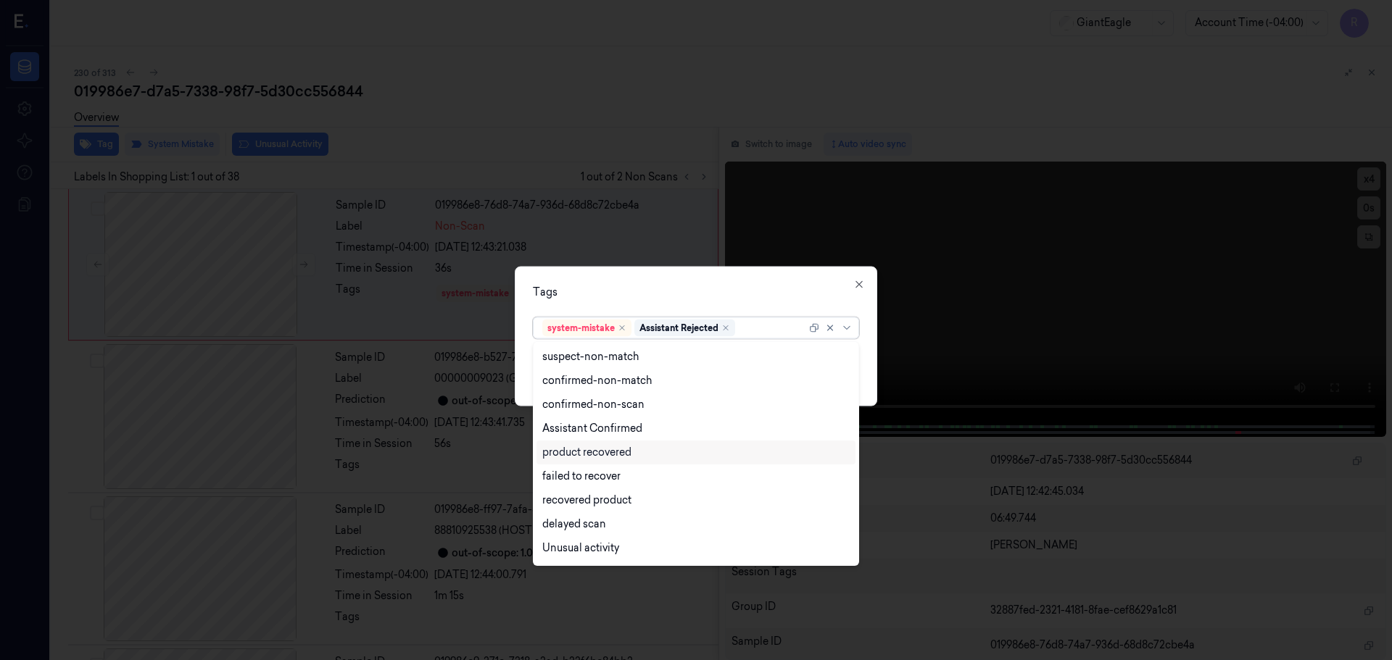
scroll to position [117, 0]
click at [560, 529] on div "Bag" at bounding box center [552, 526] width 20 height 15
click at [668, 307] on div "Tags option Bag, selected. 13 results available. Use Up and Down to choose opti…" at bounding box center [696, 336] width 363 height 140
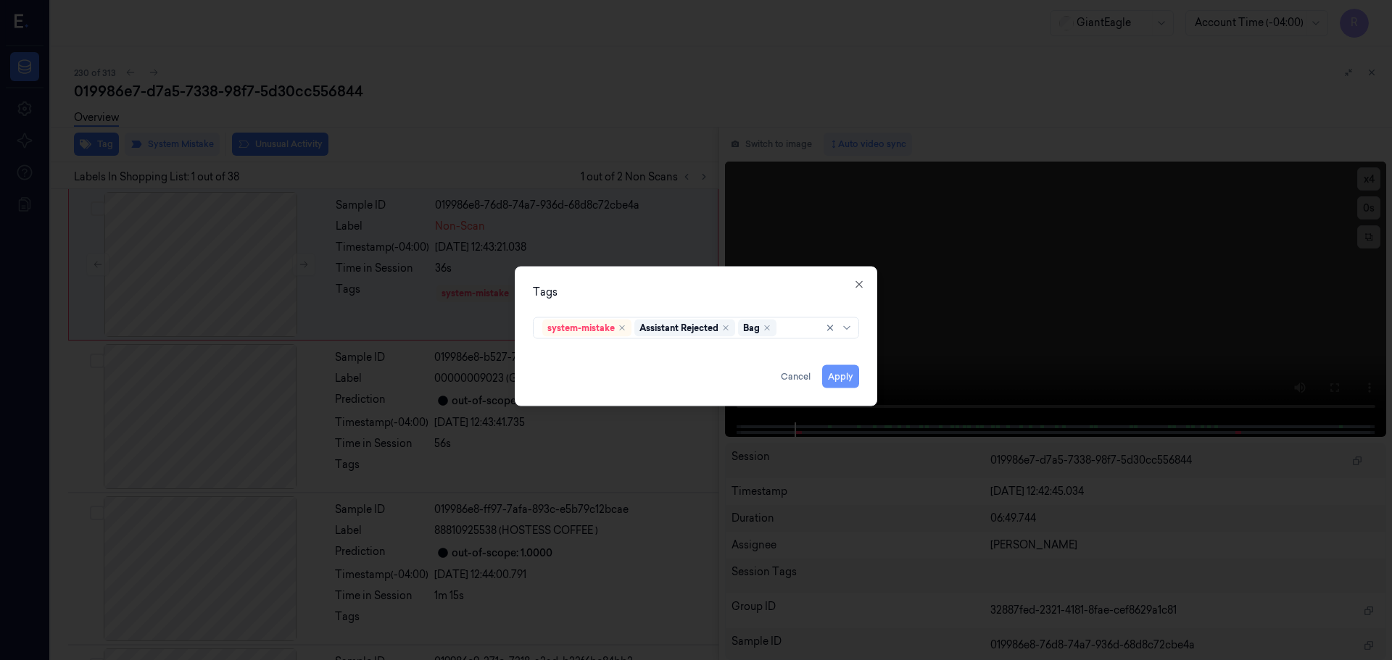
click at [834, 372] on button "Apply" at bounding box center [840, 376] width 37 height 23
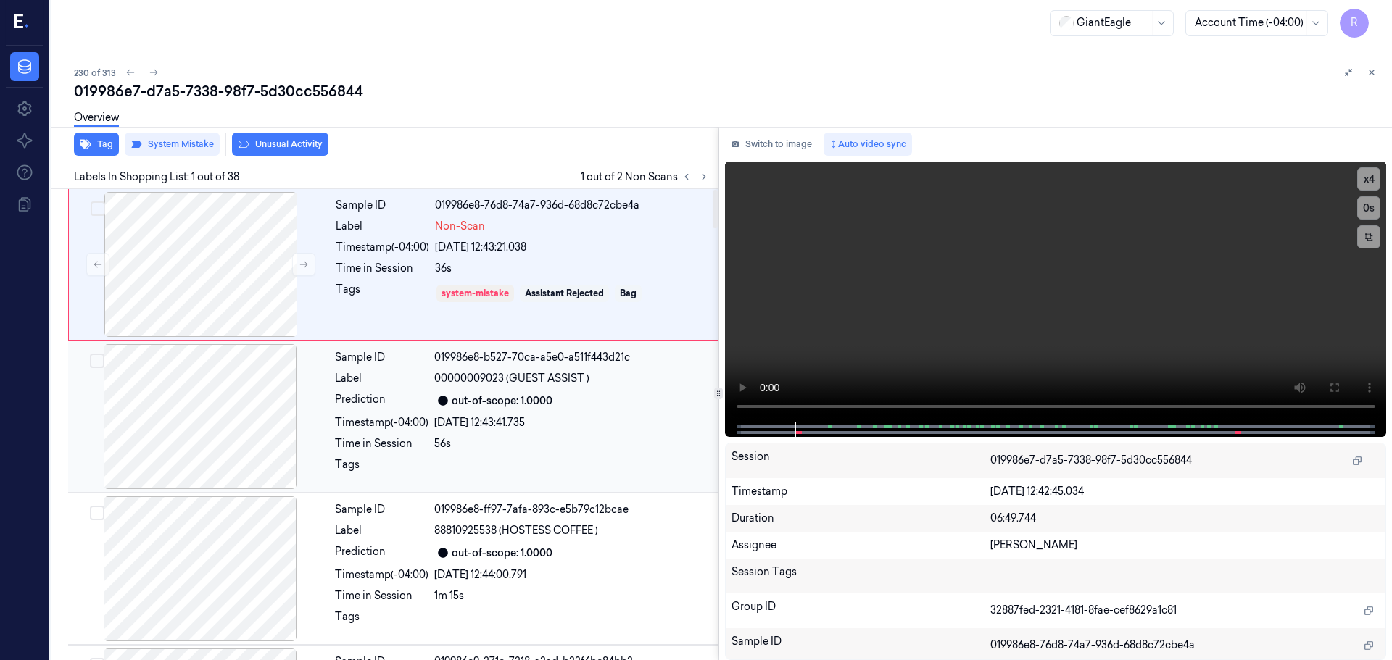
click at [588, 409] on div "out-of-scope: 1.0000" at bounding box center [572, 400] width 276 height 17
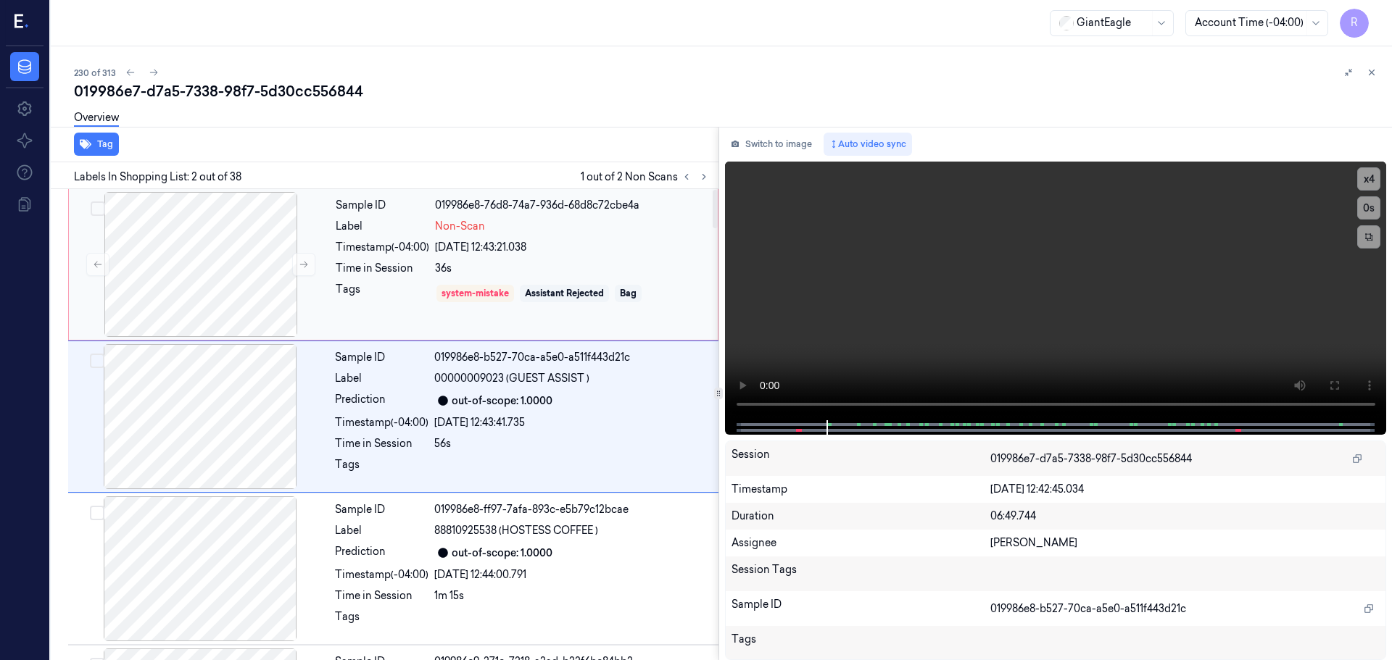
click at [598, 263] on div "36s" at bounding box center [572, 268] width 274 height 15
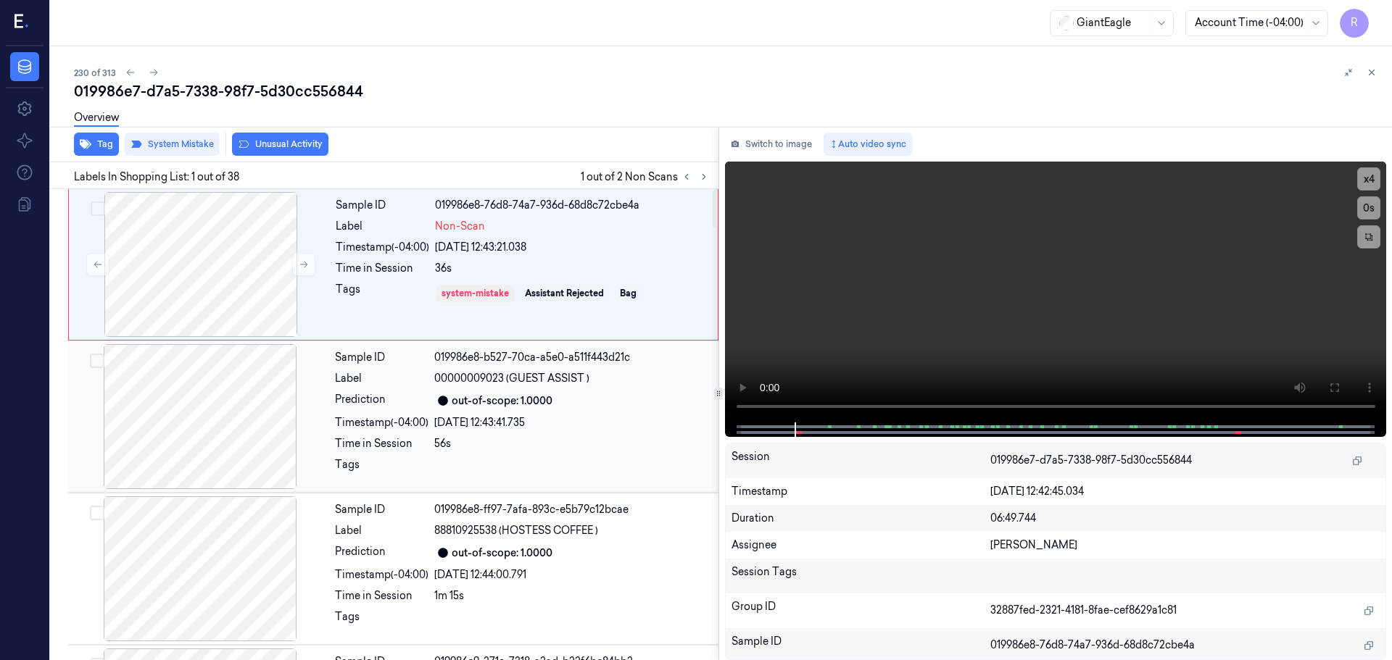
click at [421, 420] on div "Timestamp (-04:00)" at bounding box center [382, 422] width 94 height 15
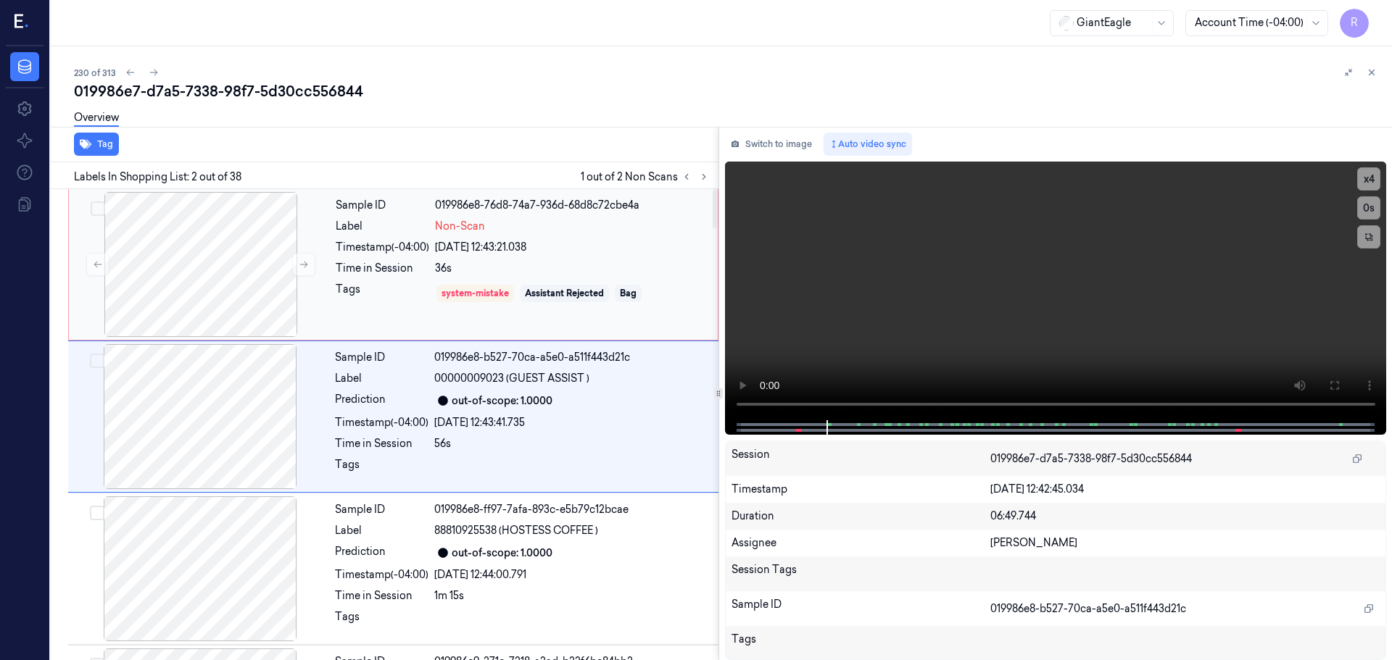
click at [378, 281] on div "Sample ID 019986e8-76d8-74a7-936d-68d8c72cbe4a Label Non-Scan Timestamp (-04:00…" at bounding box center [522, 264] width 385 height 145
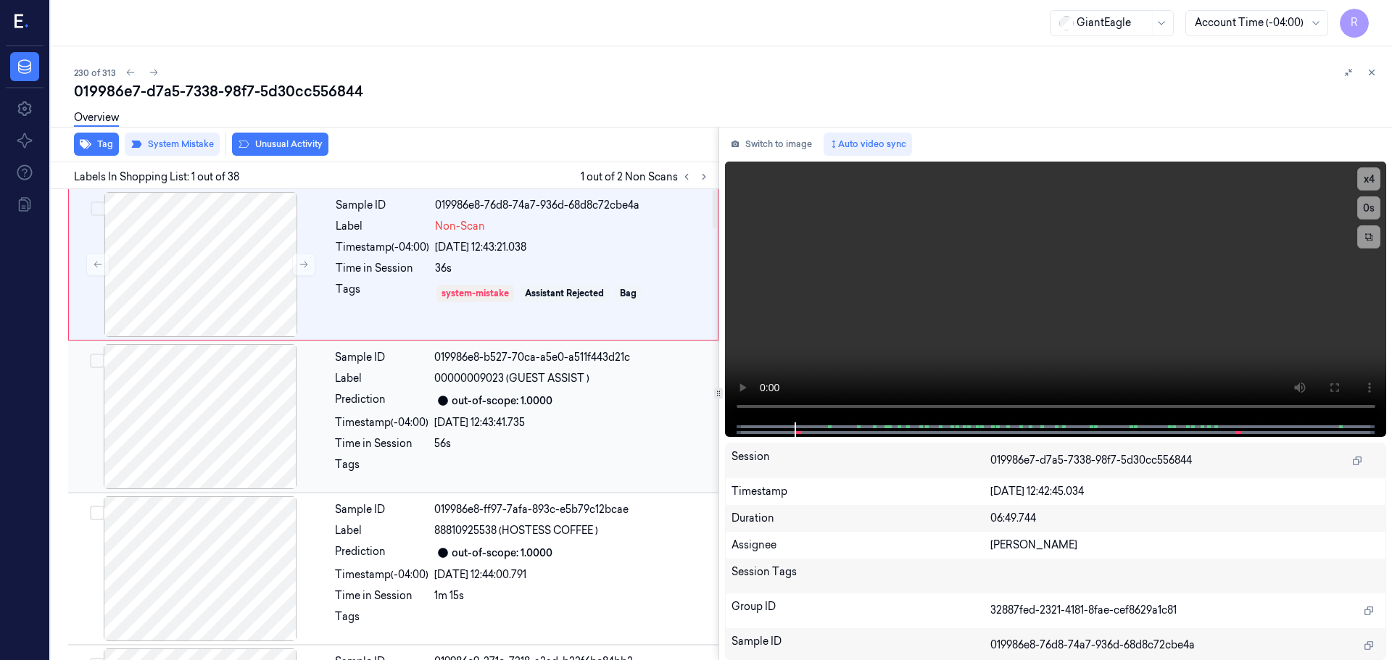
click at [418, 382] on div "Label" at bounding box center [382, 378] width 94 height 15
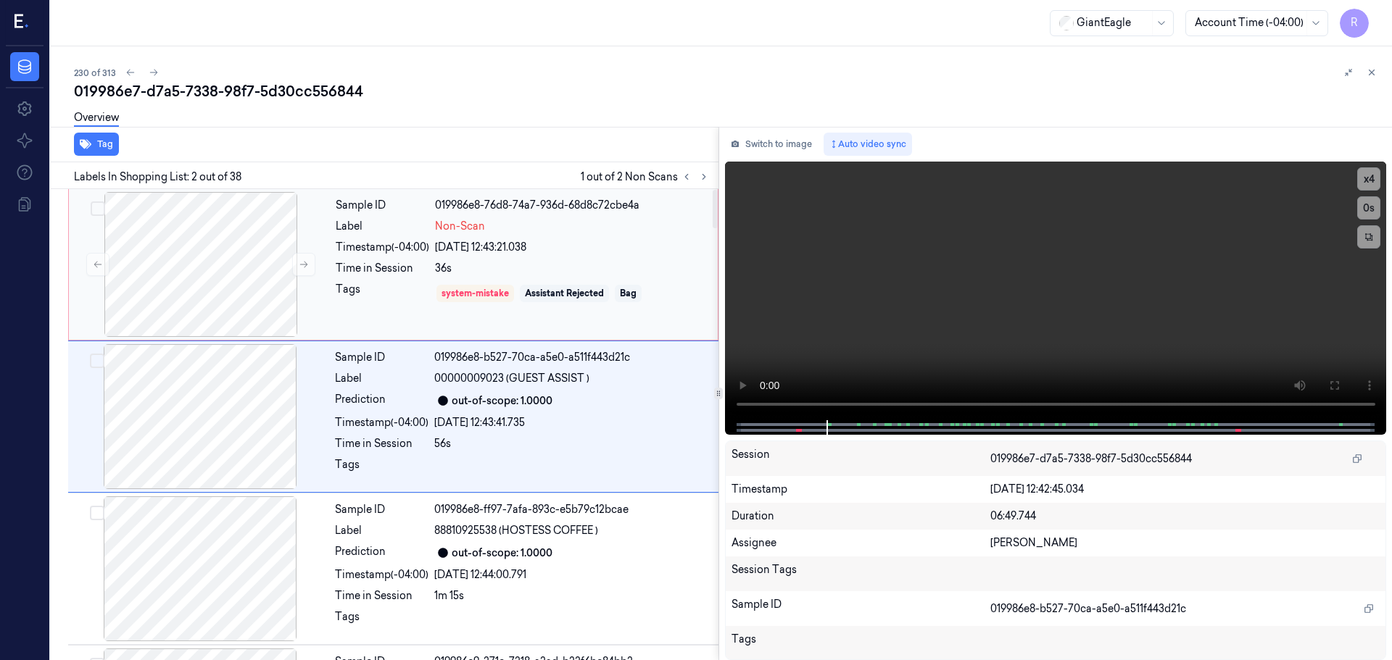
click at [555, 242] on div "26/09/2025 12:43:21.038" at bounding box center [572, 247] width 274 height 15
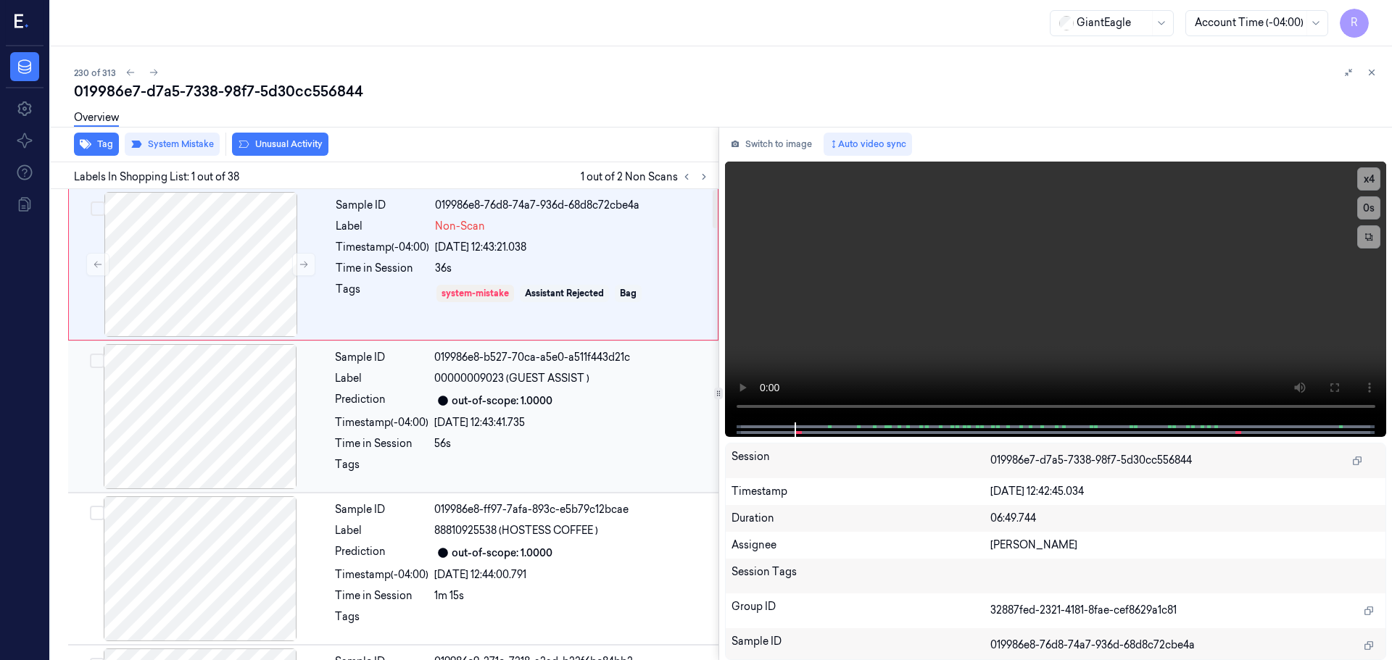
click at [513, 383] on span "00000009023 (GUEST ASSIST )" at bounding box center [511, 378] width 155 height 15
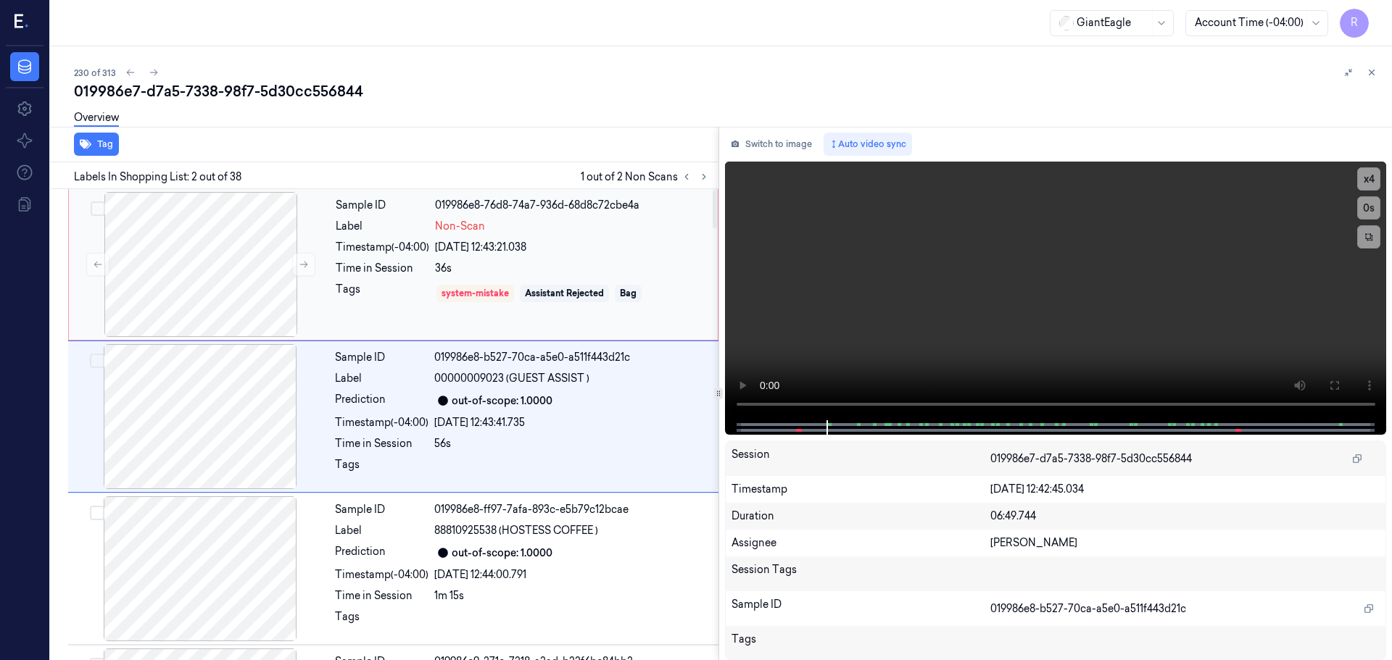
click at [494, 283] on div "system-mistake Assistant Rejected Bag" at bounding box center [572, 293] width 274 height 23
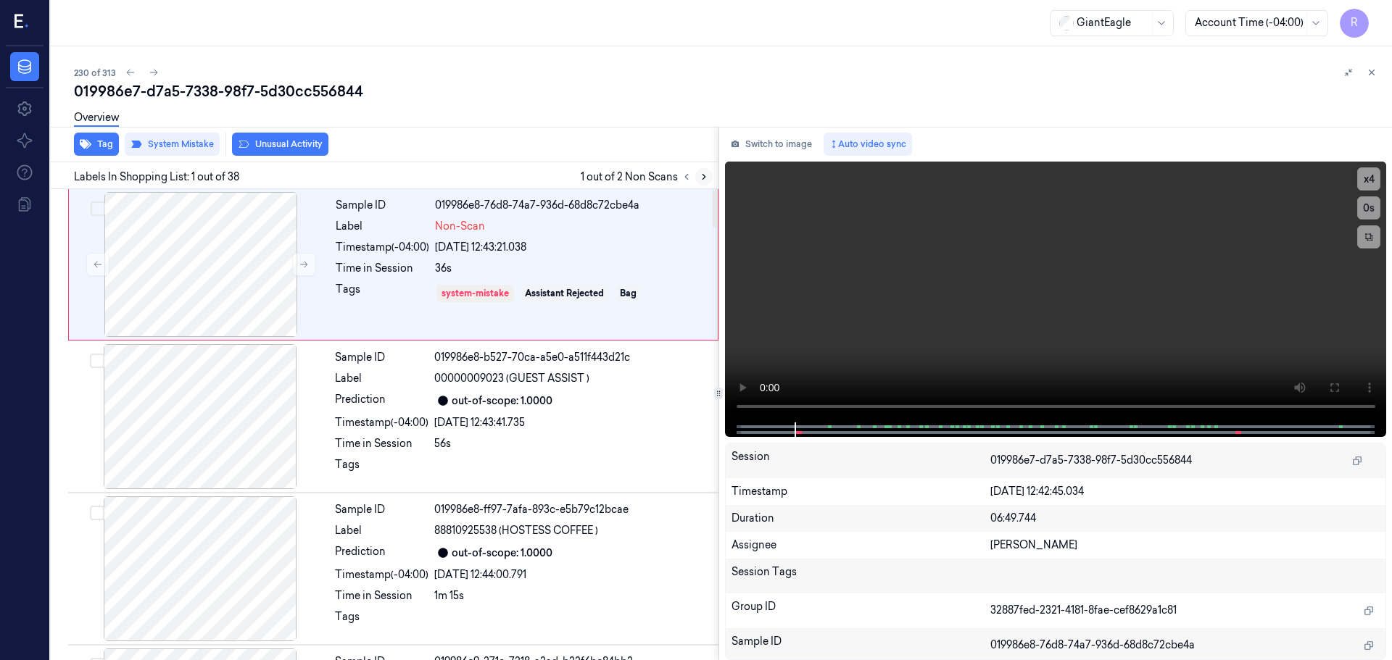
click at [700, 180] on icon at bounding box center [704, 177] width 10 height 10
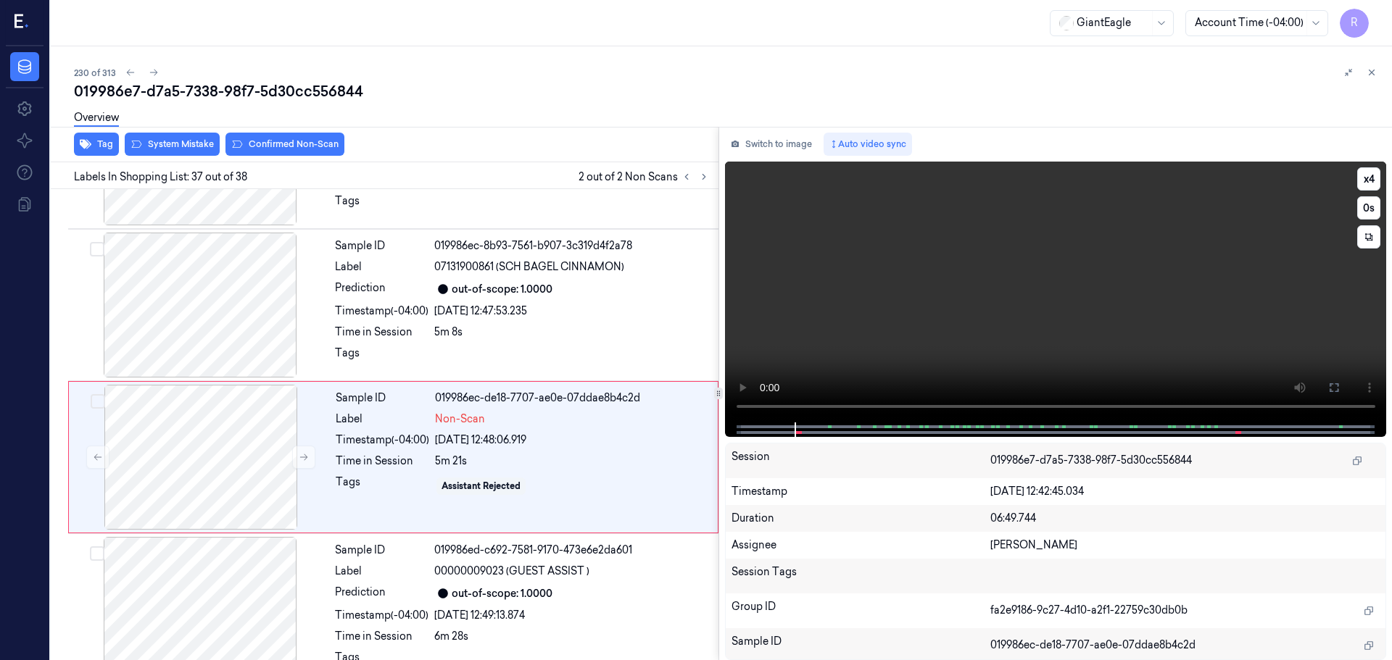
scroll to position [5319, 0]
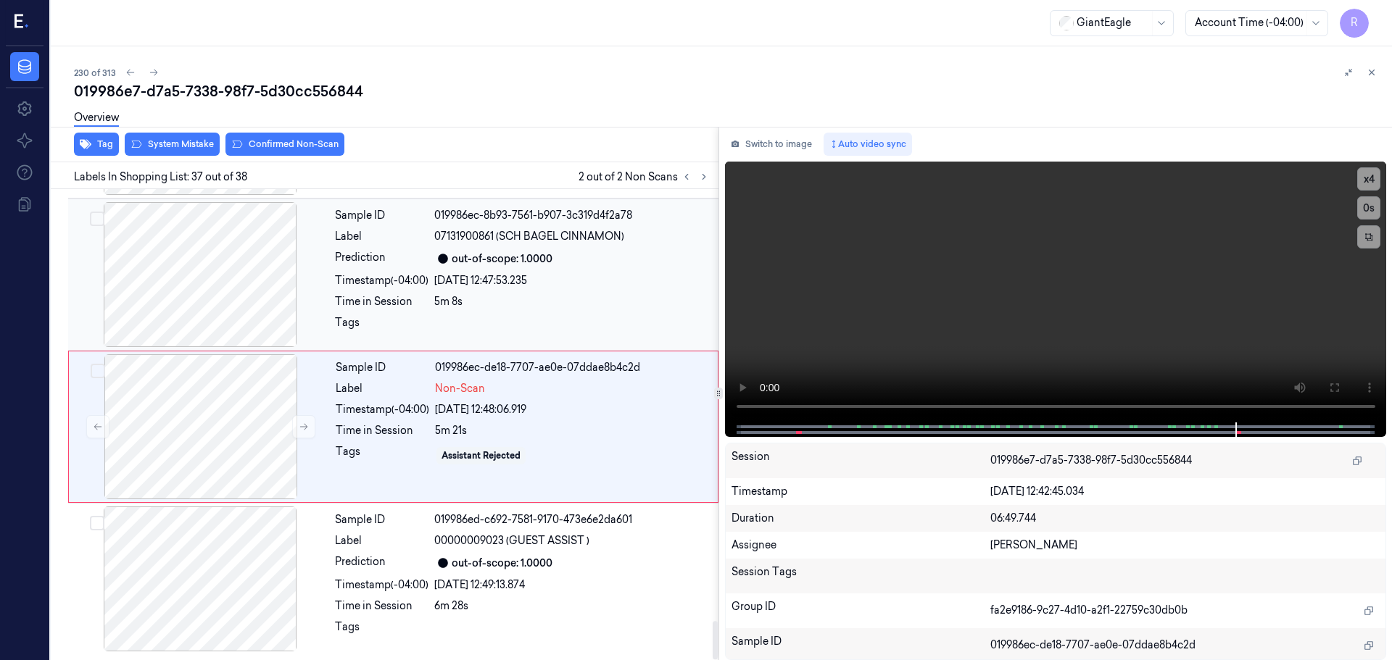
click at [183, 290] on div at bounding box center [200, 274] width 258 height 145
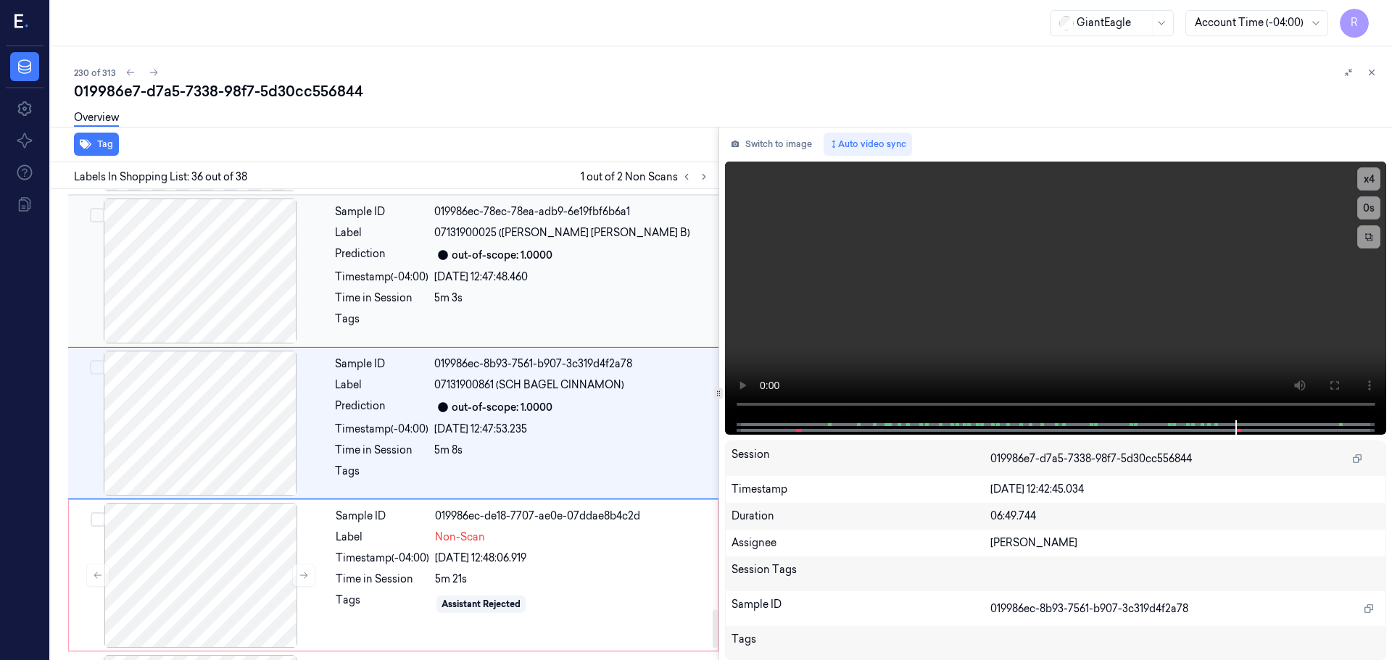
scroll to position [5169, 0]
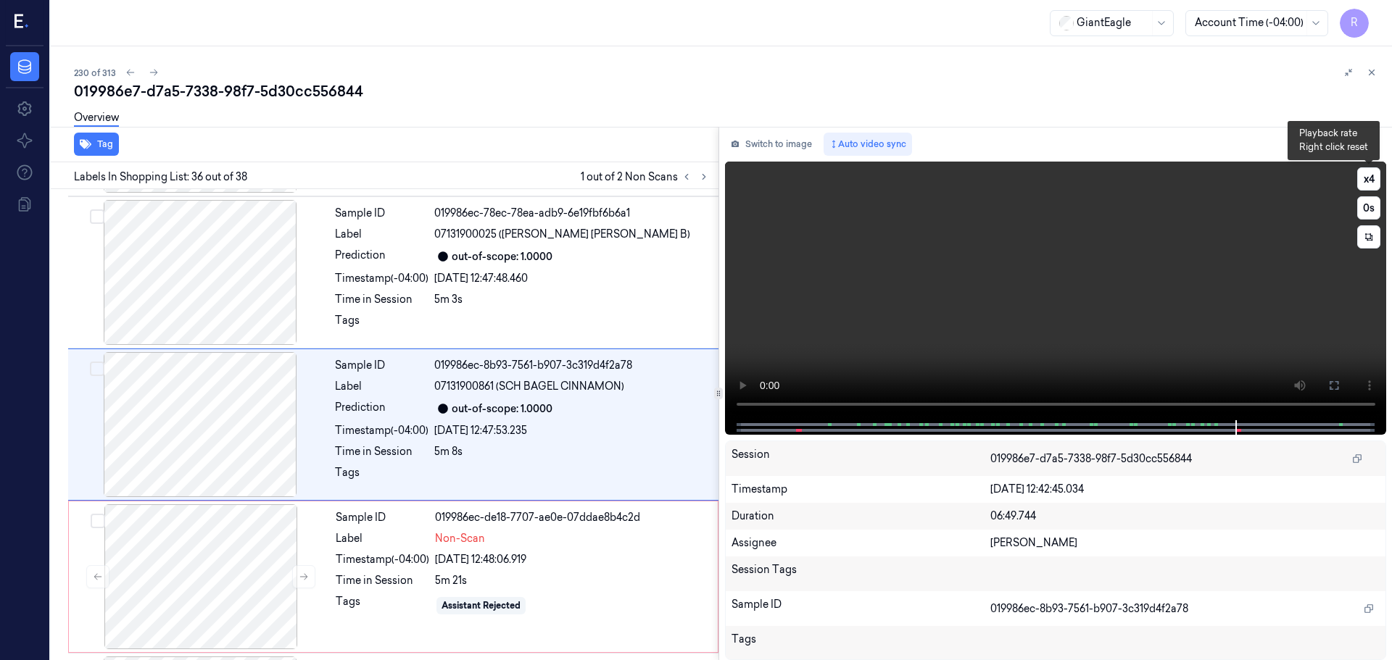
drag, startPoint x: 1366, startPoint y: 181, endPoint x: 1356, endPoint y: 190, distance: 13.3
click at [1365, 181] on button "x 4" at bounding box center [1368, 178] width 23 height 23
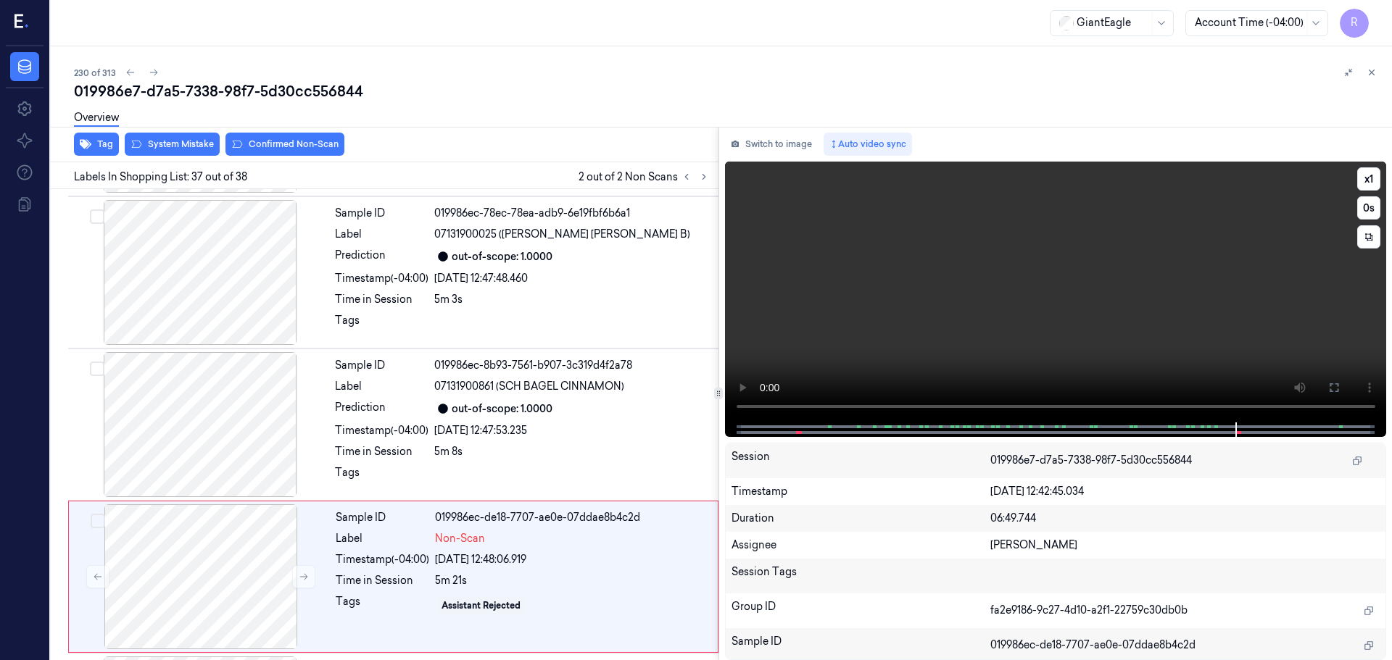
scroll to position [5319, 0]
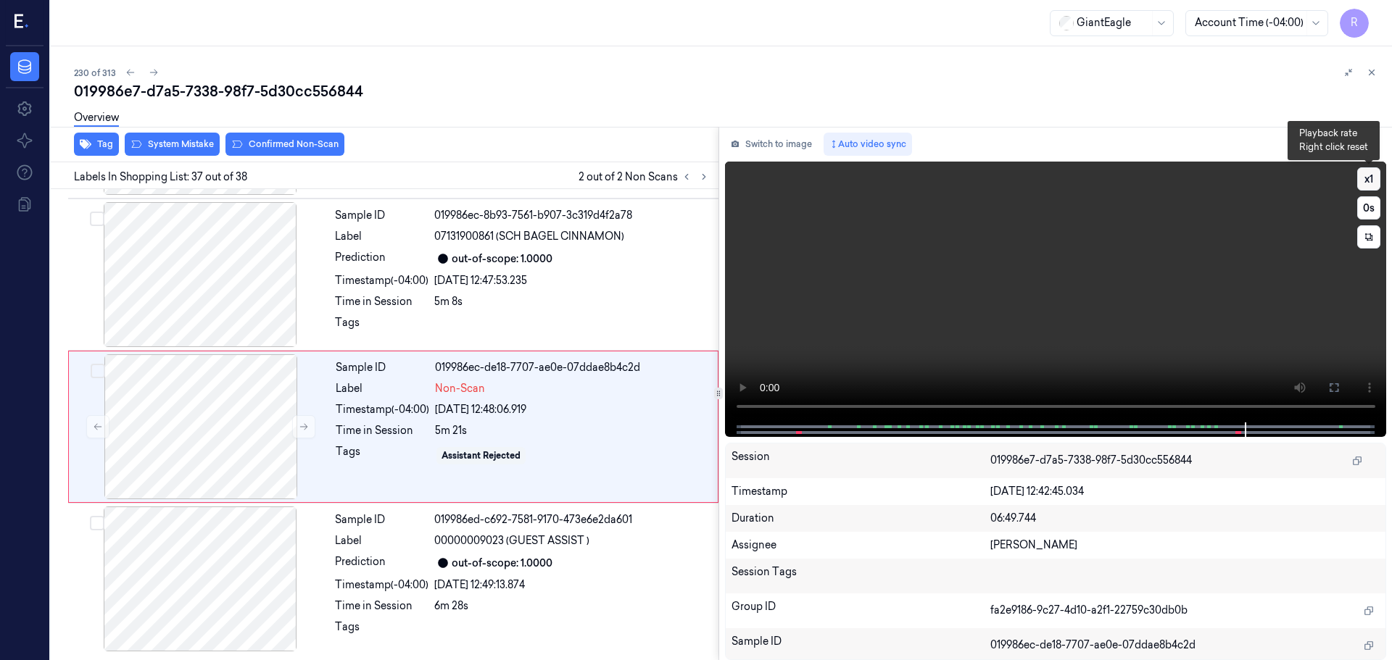
click at [1362, 180] on button "x 1" at bounding box center [1368, 178] width 23 height 23
click at [1362, 180] on button "x 2" at bounding box center [1368, 178] width 23 height 23
click at [305, 434] on button at bounding box center [303, 426] width 23 height 23
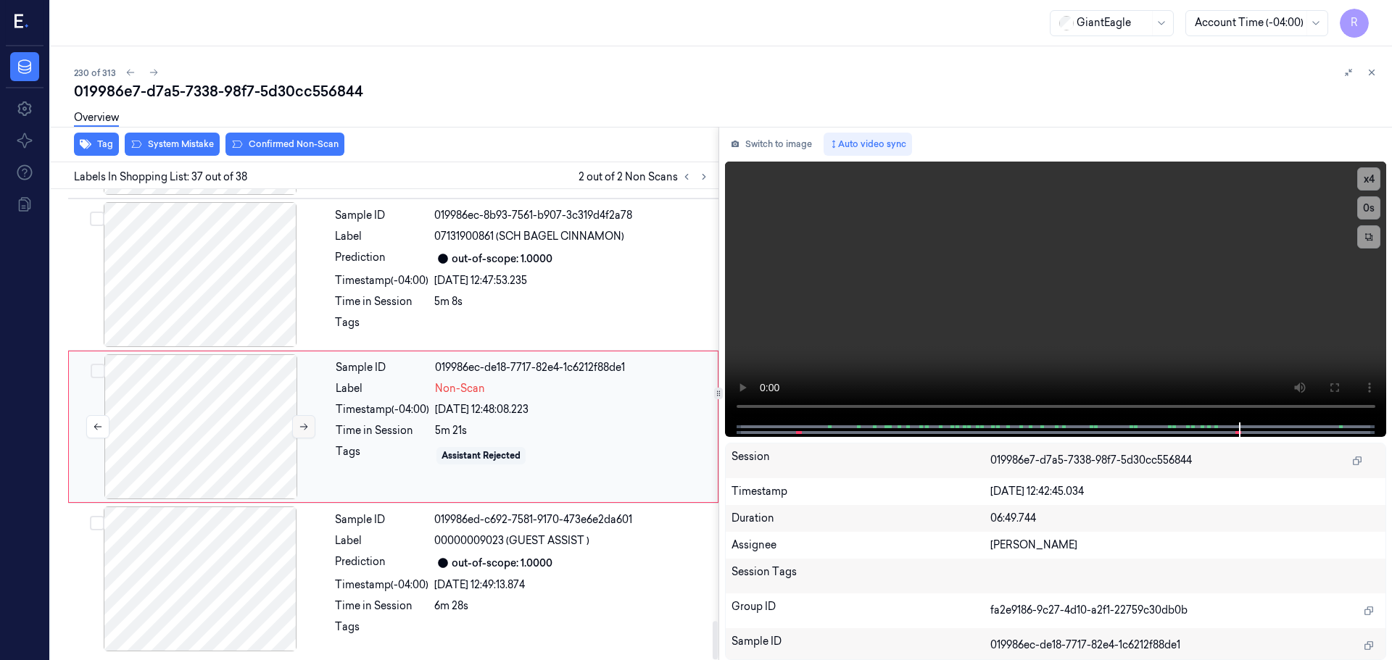
click at [305, 434] on button at bounding box center [303, 426] width 23 height 23
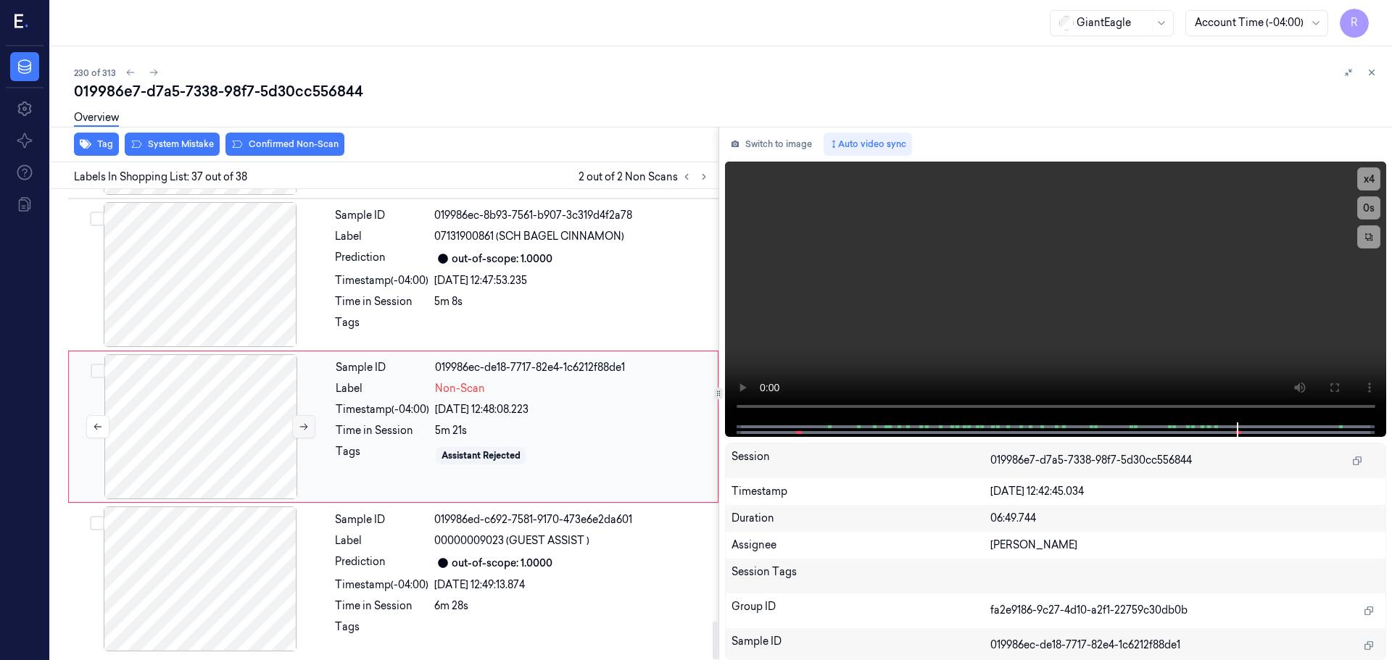
click at [304, 434] on button at bounding box center [303, 426] width 23 height 23
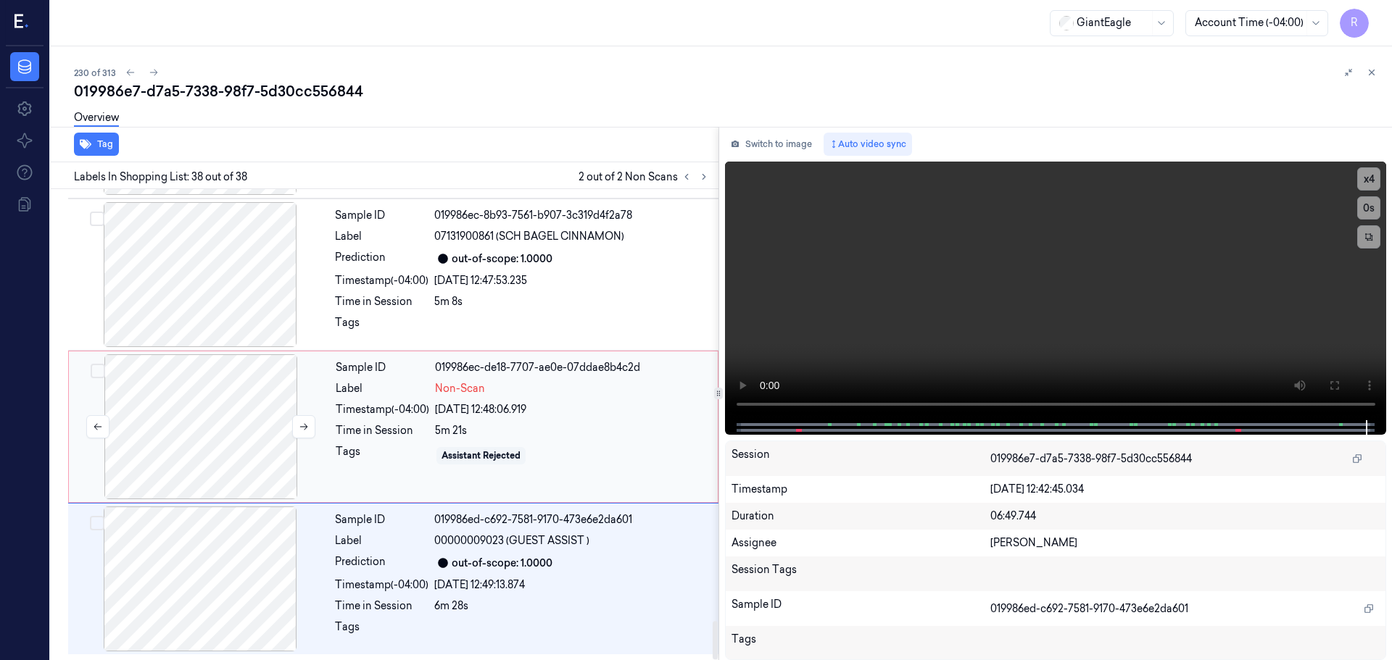
click at [80, 394] on div at bounding box center [201, 427] width 258 height 145
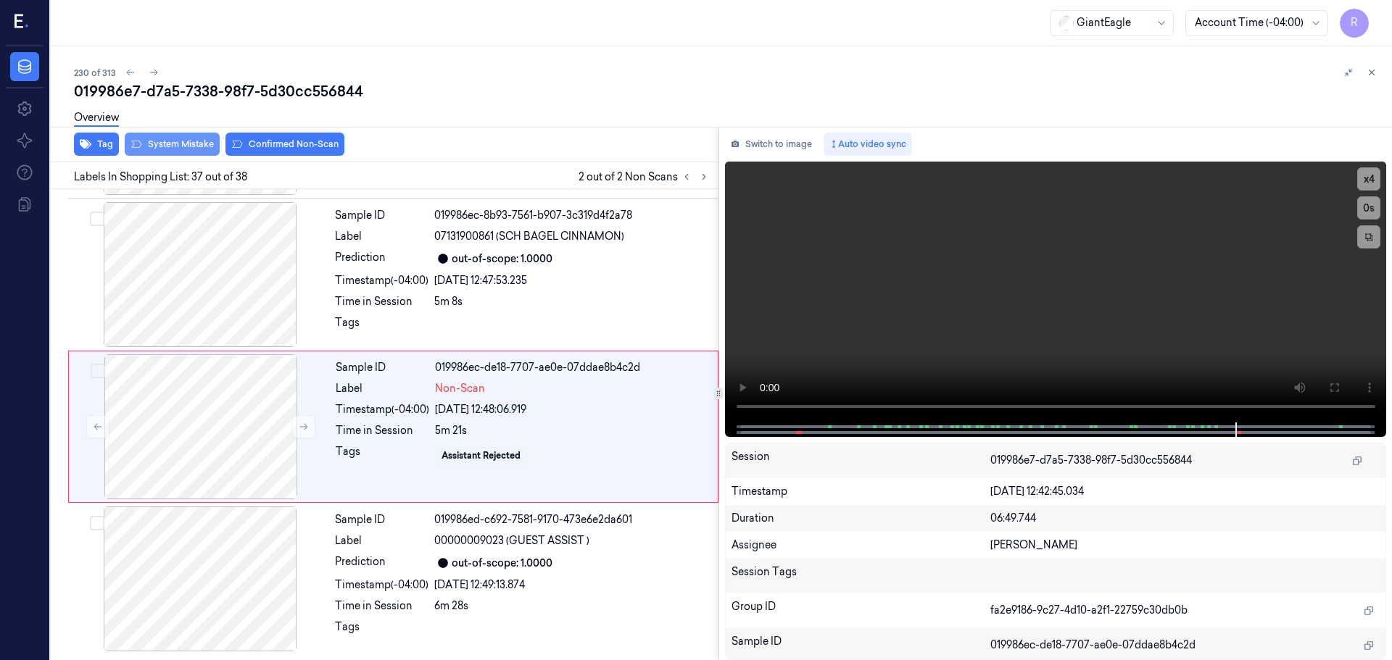
click at [168, 140] on button "System Mistake" at bounding box center [172, 144] width 95 height 23
click at [93, 149] on button "Tag" at bounding box center [96, 144] width 45 height 23
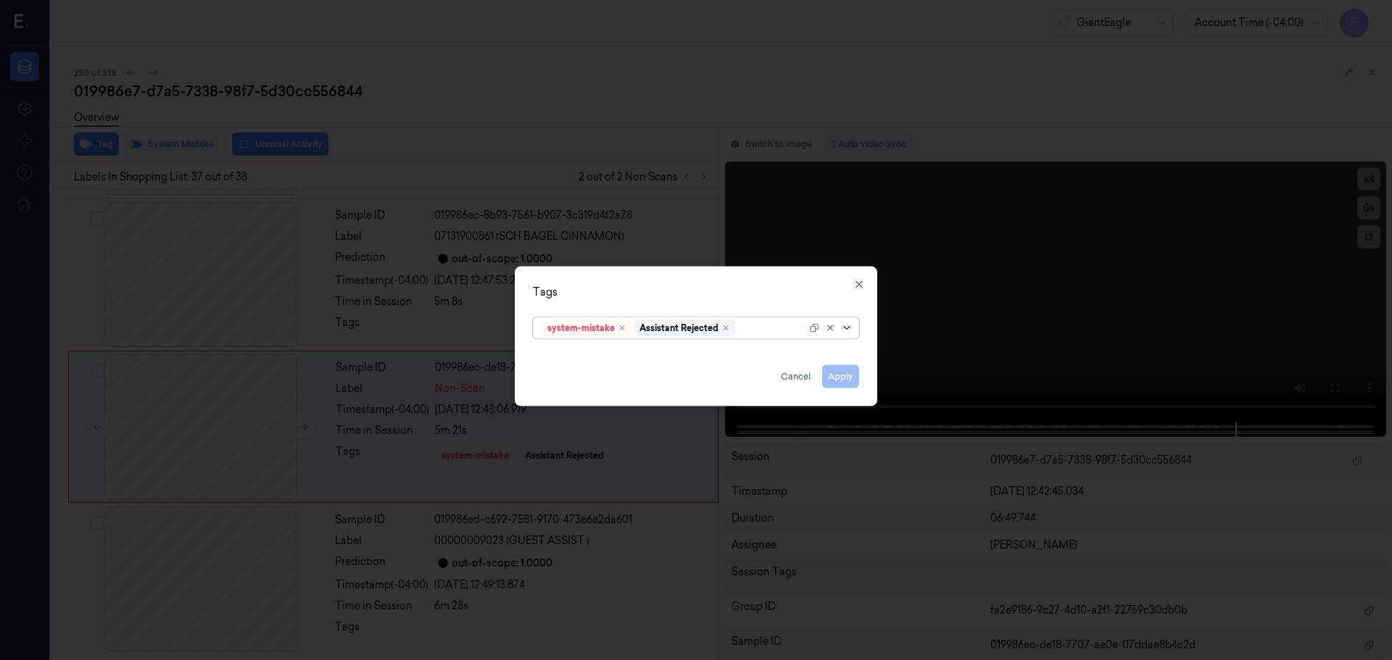
click at [848, 324] on icon at bounding box center [847, 328] width 12 height 12
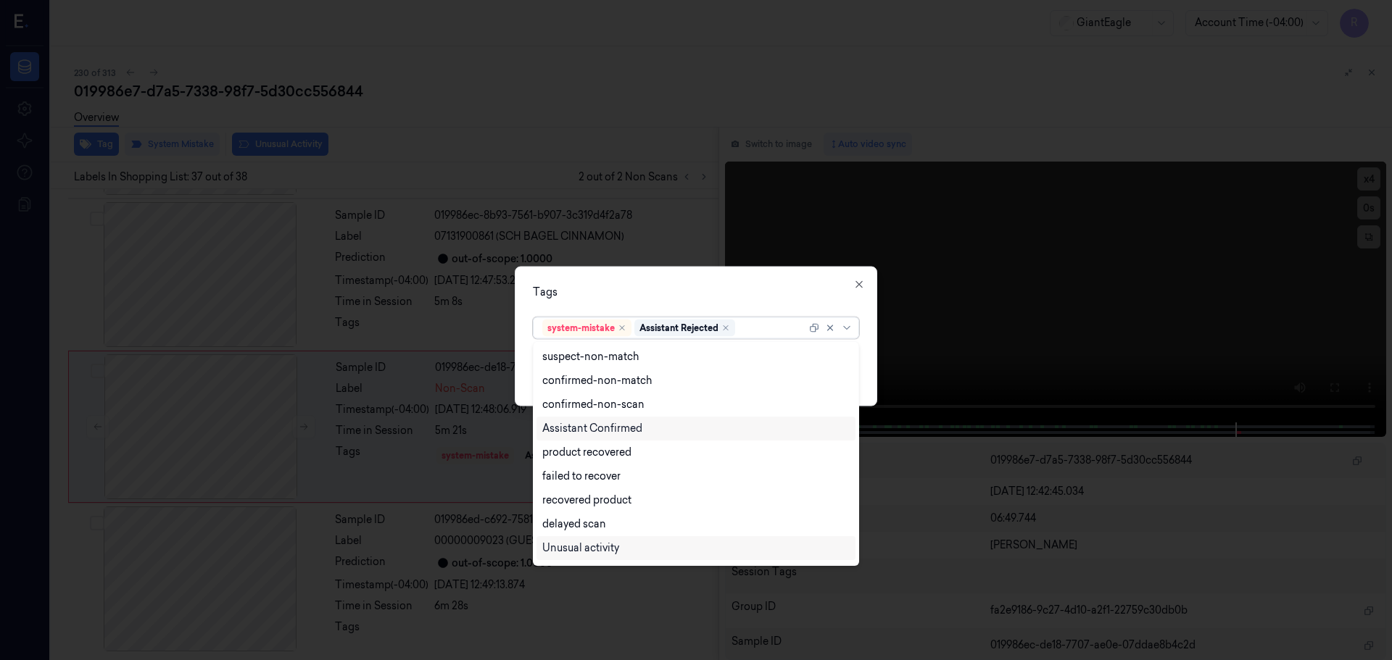
scroll to position [117, 0]
click at [581, 521] on div "Bag" at bounding box center [695, 526] width 307 height 15
click at [665, 276] on div "Tags option Bag, selected. 13 results available. Use Up and Down to choose opti…" at bounding box center [696, 336] width 363 height 140
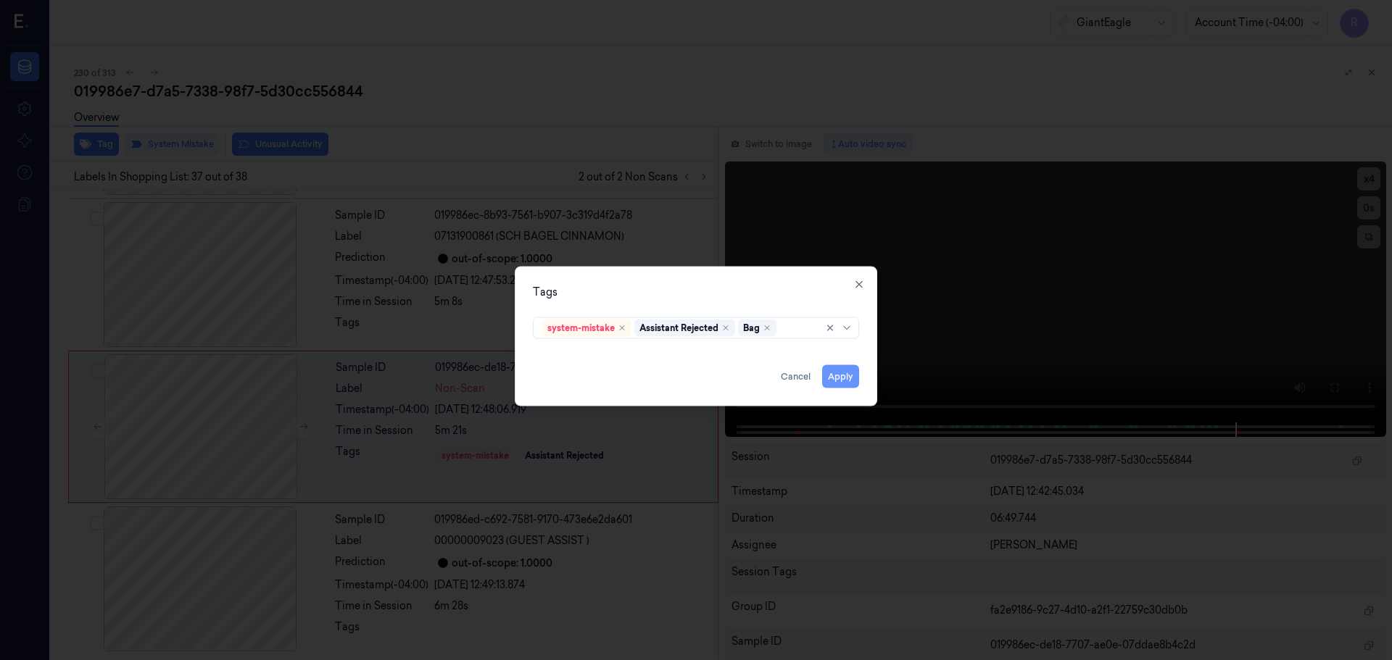
click at [838, 376] on button "Apply" at bounding box center [840, 376] width 37 height 23
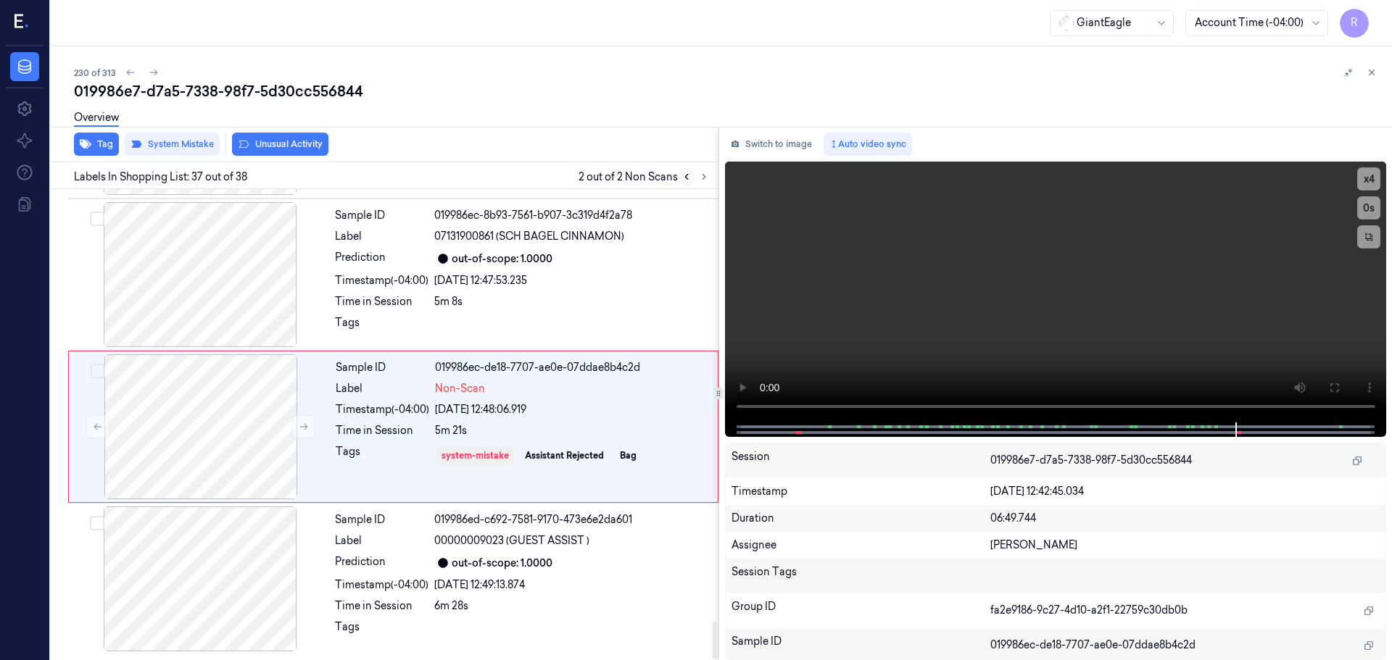
click at [680, 179] on button at bounding box center [686, 176] width 17 height 17
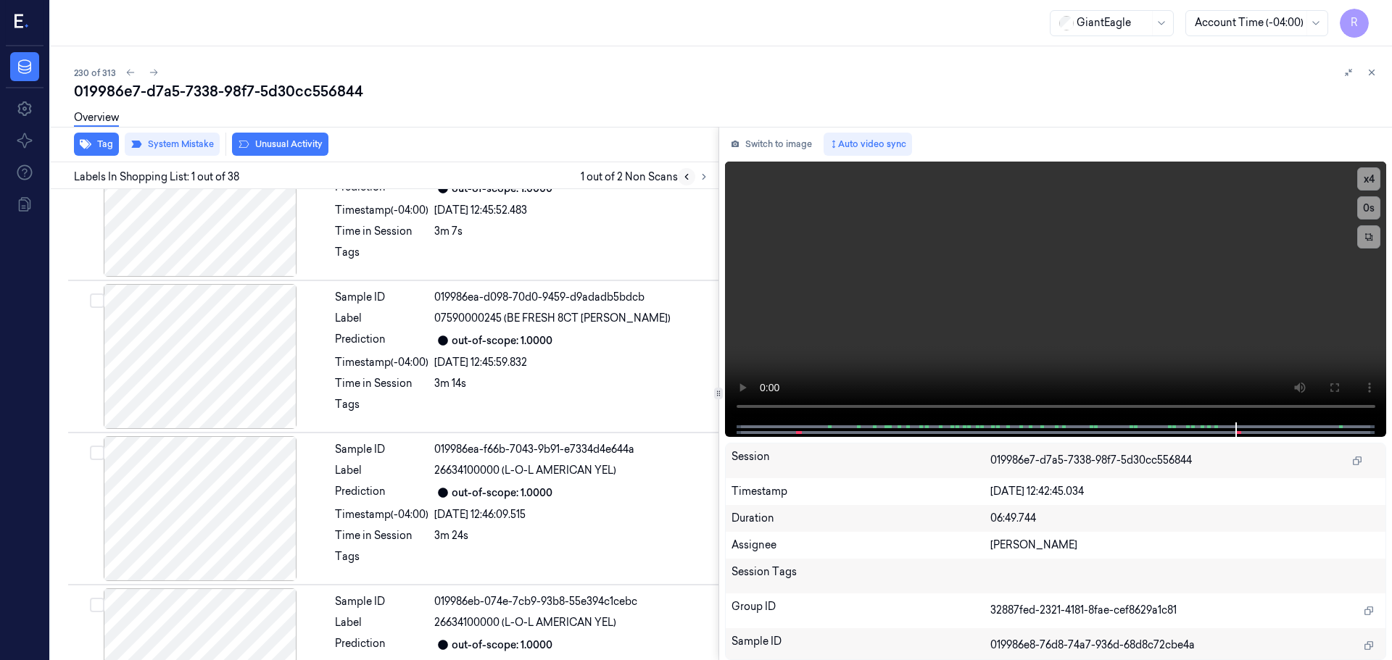
click at [680, 179] on button at bounding box center [686, 176] width 17 height 17
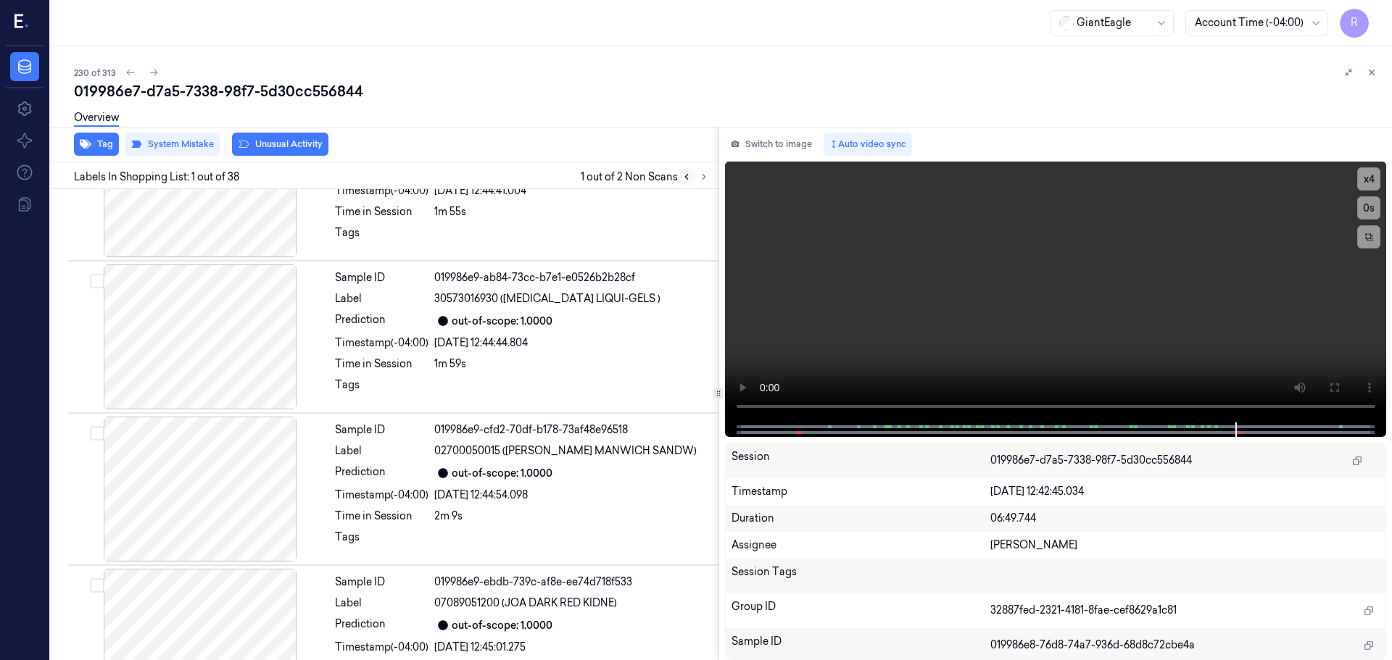
click at [680, 179] on button at bounding box center [686, 176] width 17 height 17
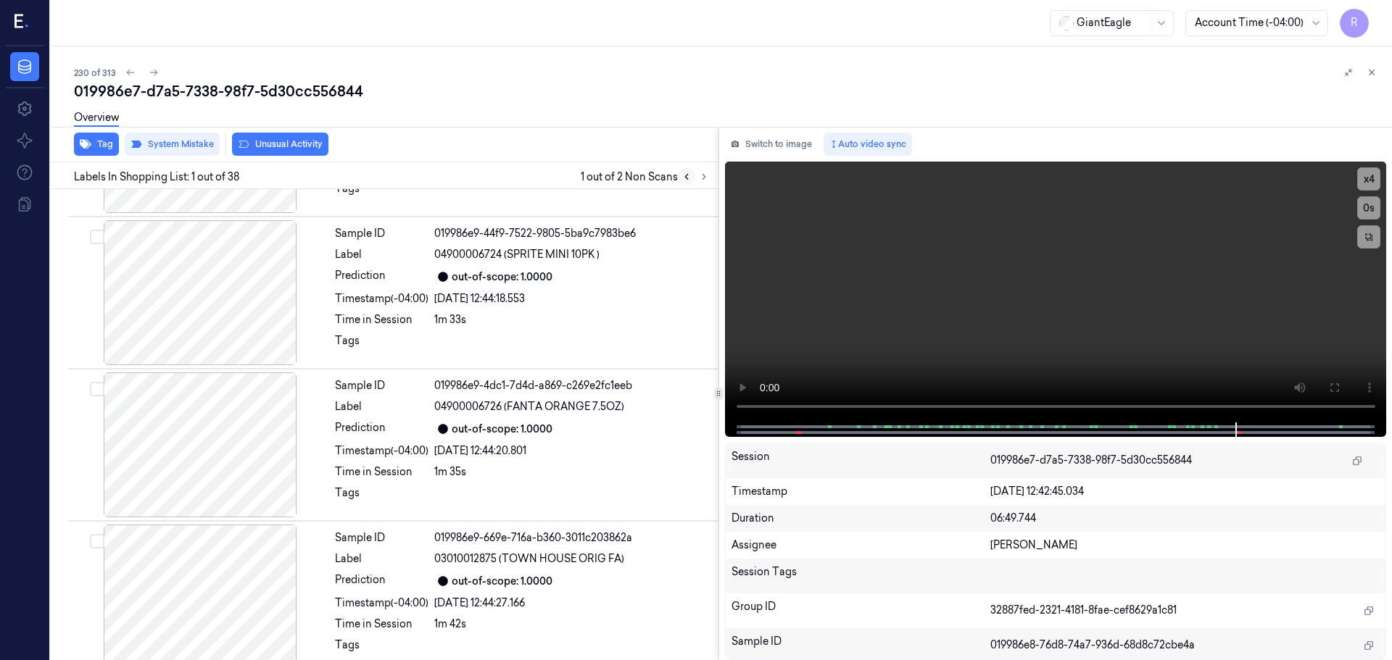
click at [680, 179] on button at bounding box center [686, 176] width 17 height 17
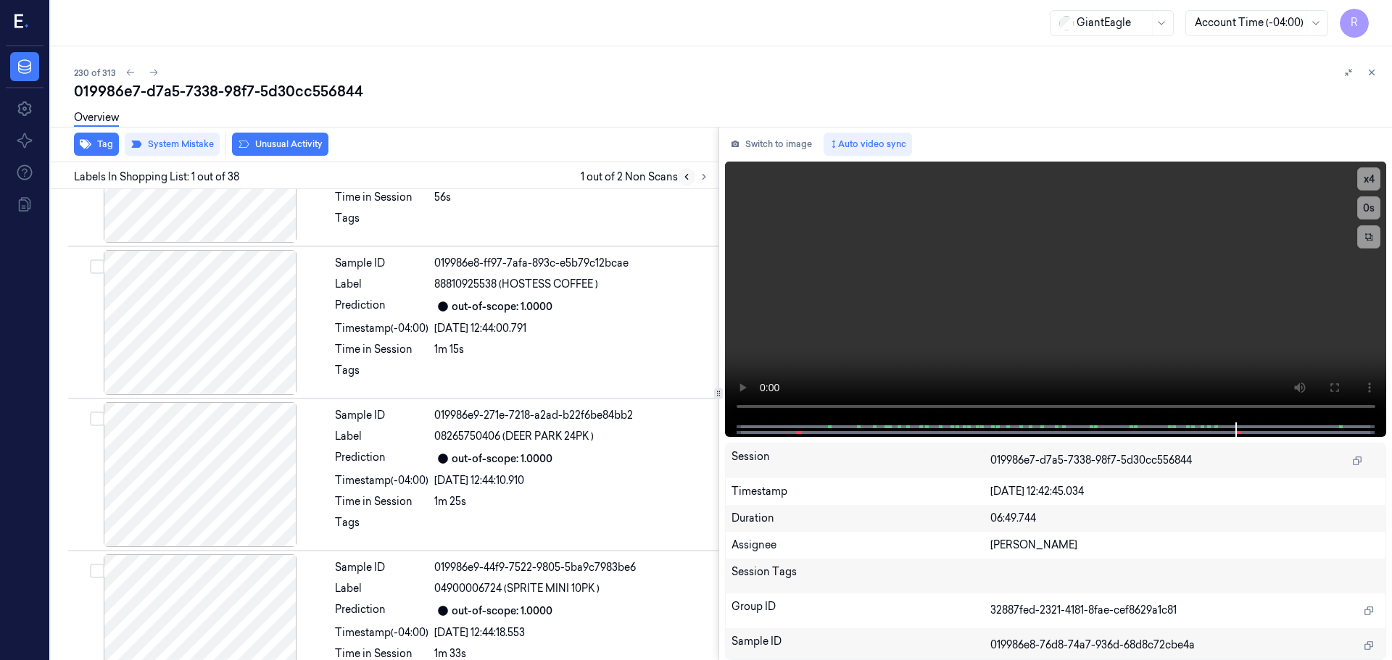
click at [680, 179] on button at bounding box center [686, 176] width 17 height 17
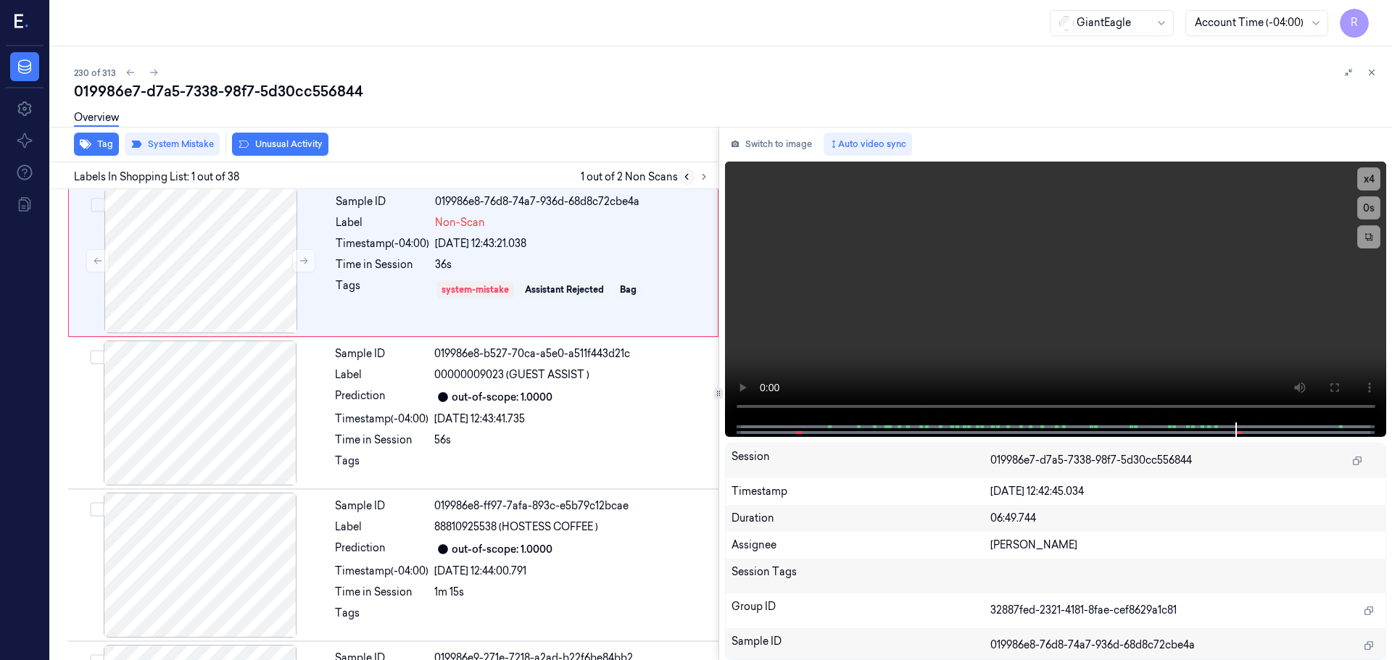
scroll to position [0, 0]
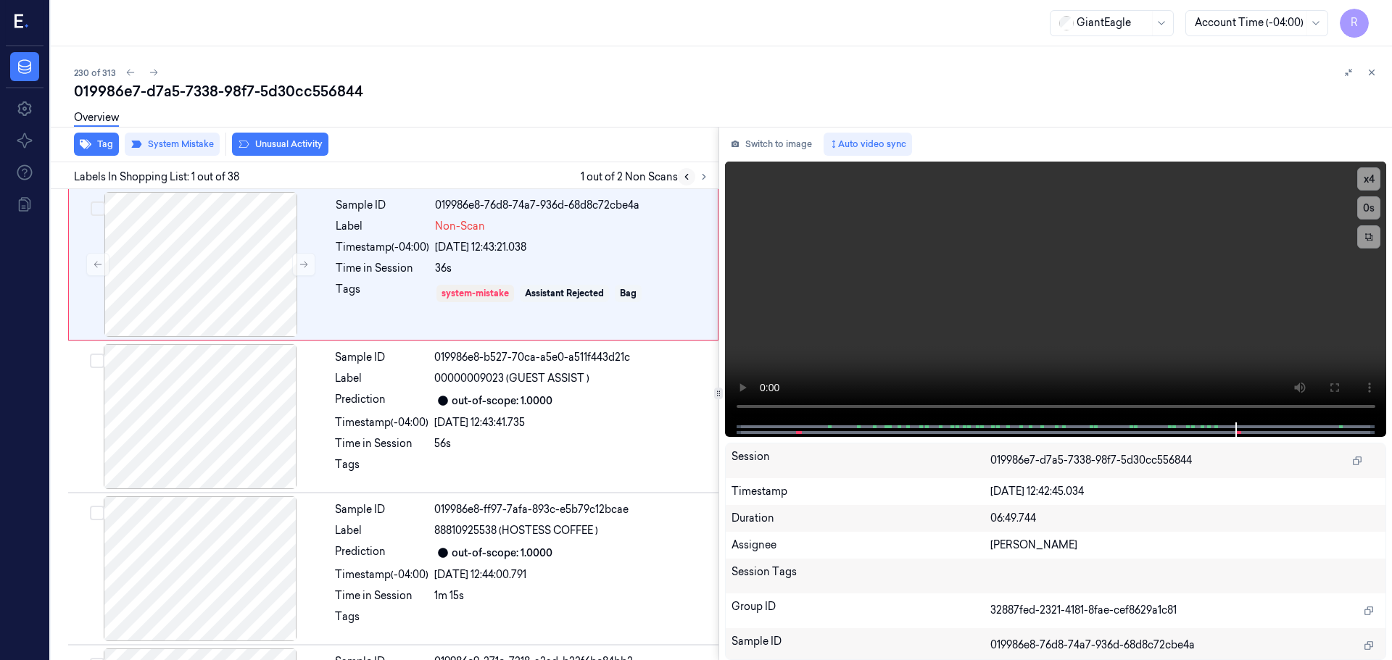
click at [680, 179] on button at bounding box center [686, 176] width 17 height 17
click at [703, 173] on icon at bounding box center [704, 177] width 10 height 10
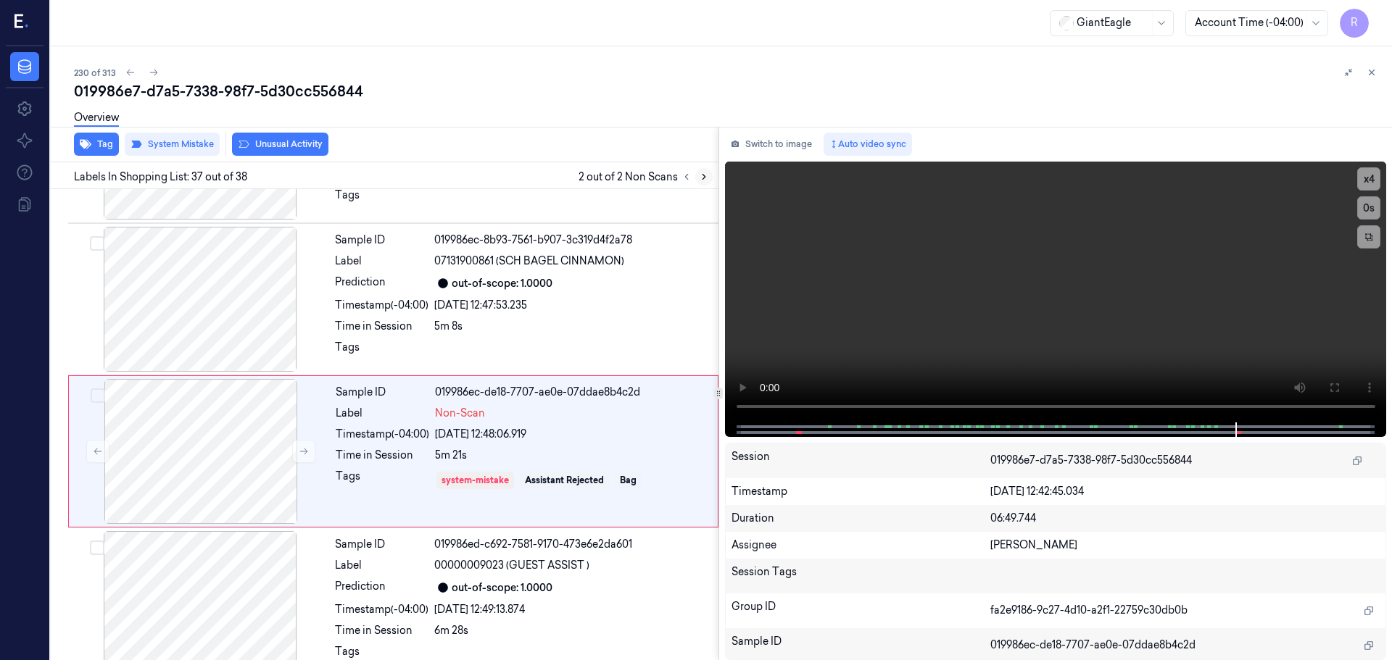
scroll to position [5319, 0]
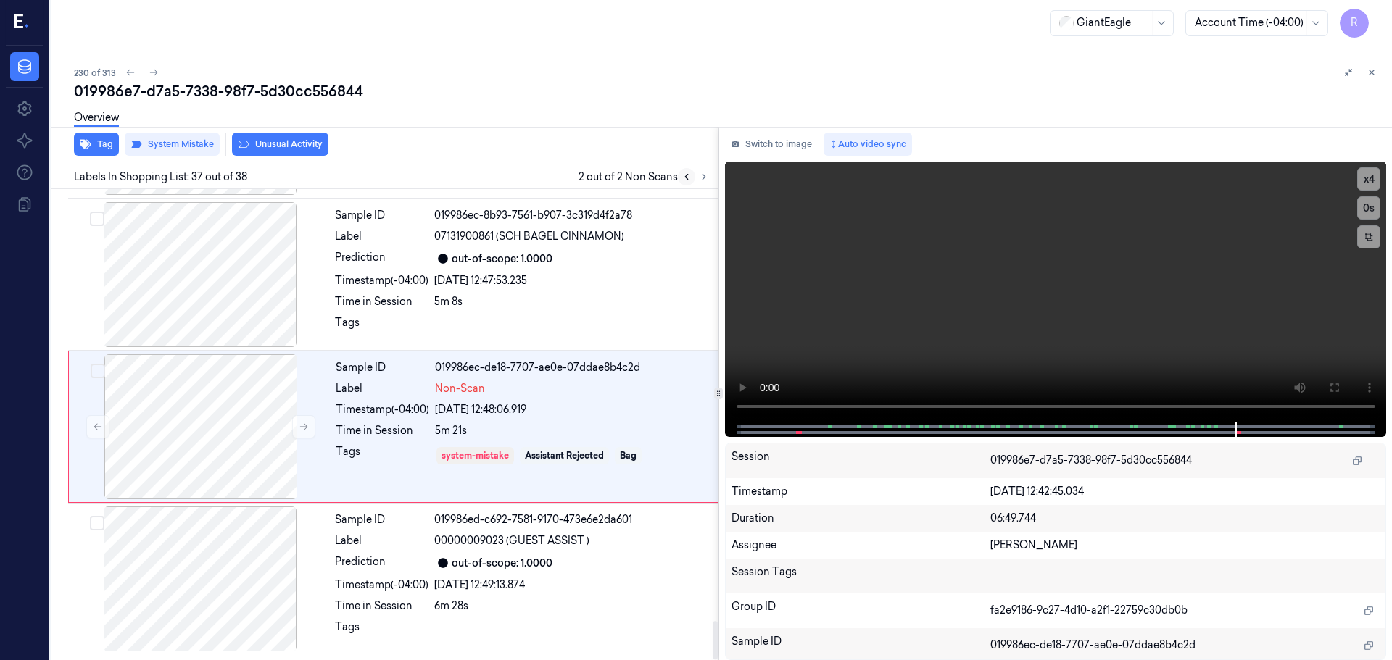
click at [691, 180] on button at bounding box center [686, 176] width 17 height 17
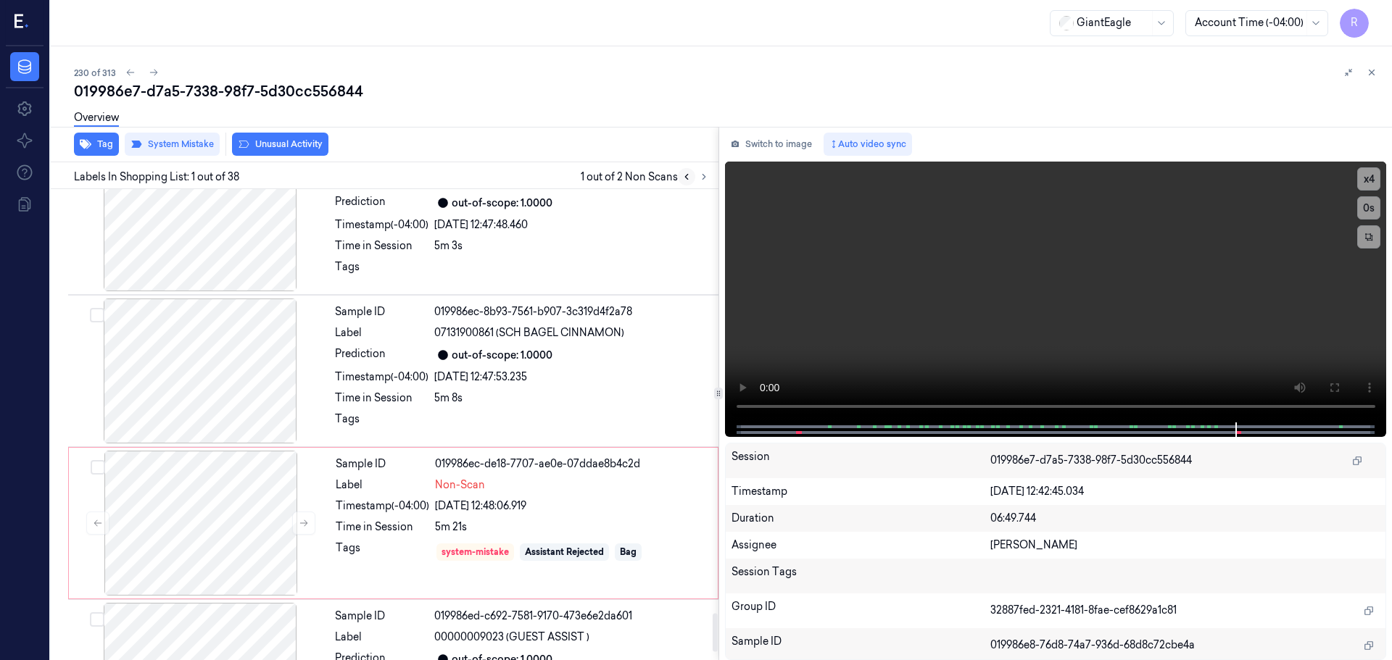
click at [689, 180] on icon at bounding box center [687, 177] width 10 height 10
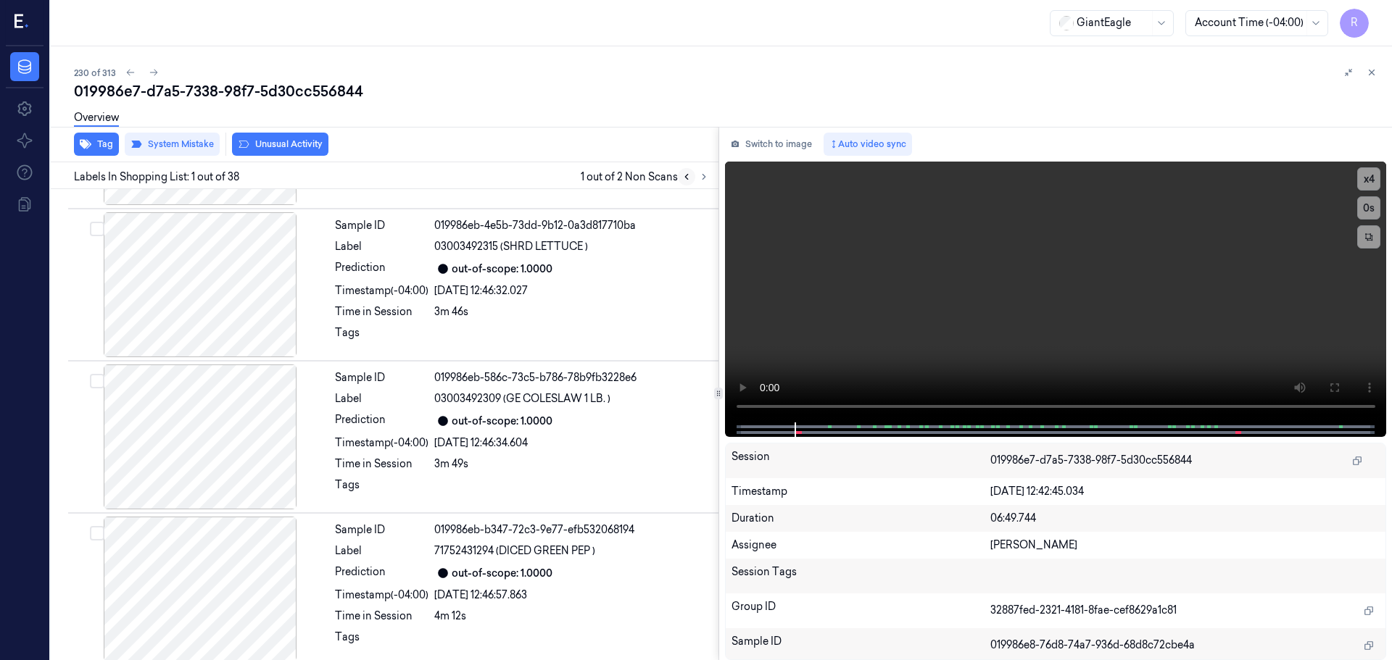
click at [689, 180] on icon at bounding box center [687, 177] width 10 height 10
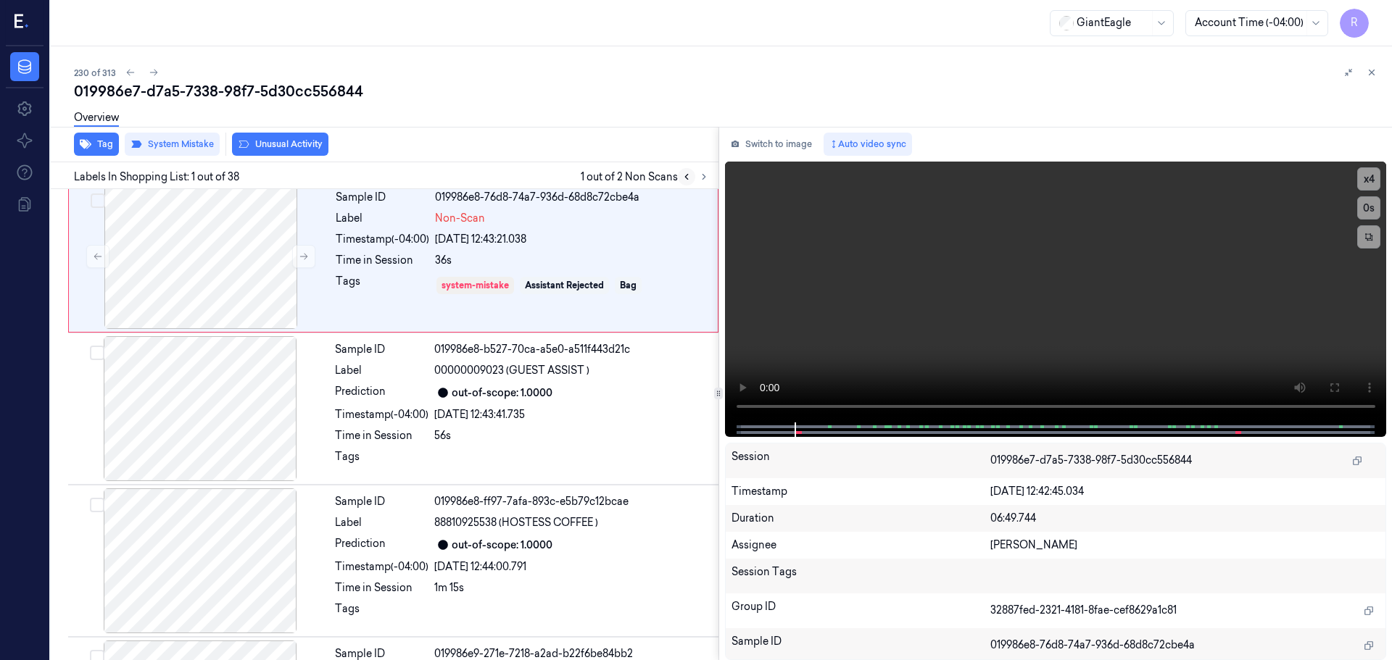
scroll to position [0, 0]
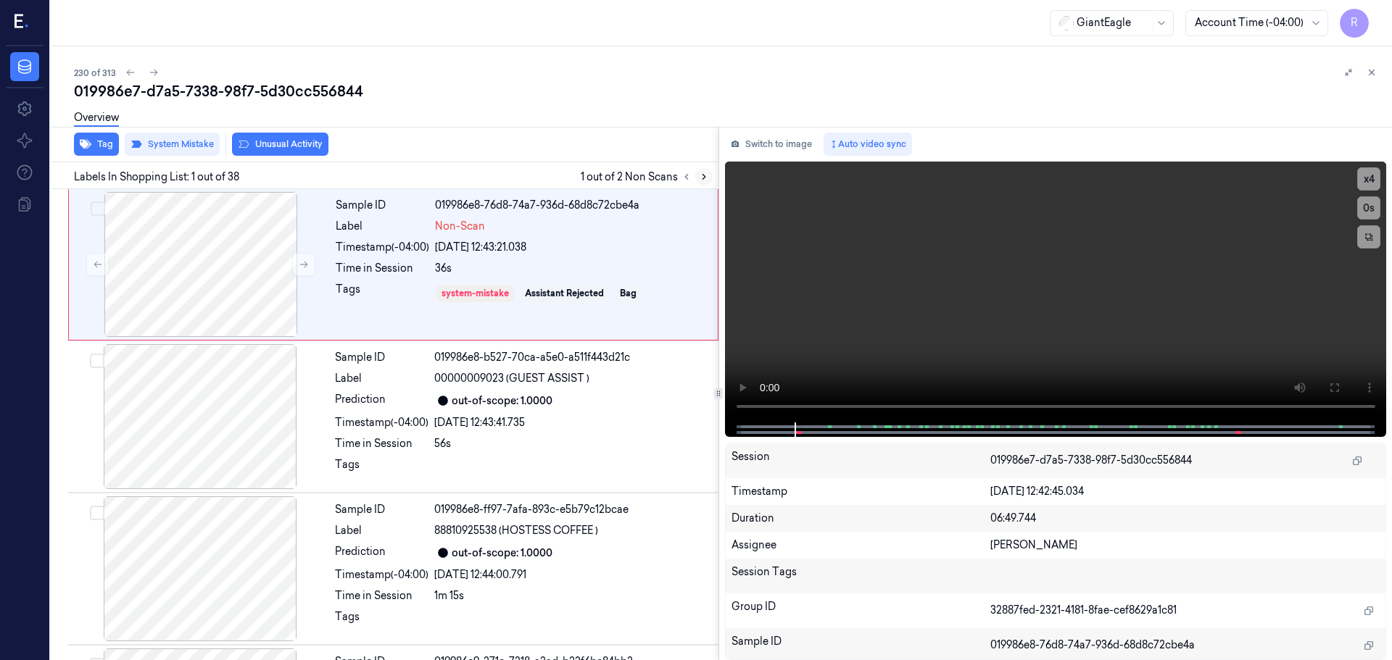
click at [702, 178] on icon at bounding box center [704, 177] width 10 height 10
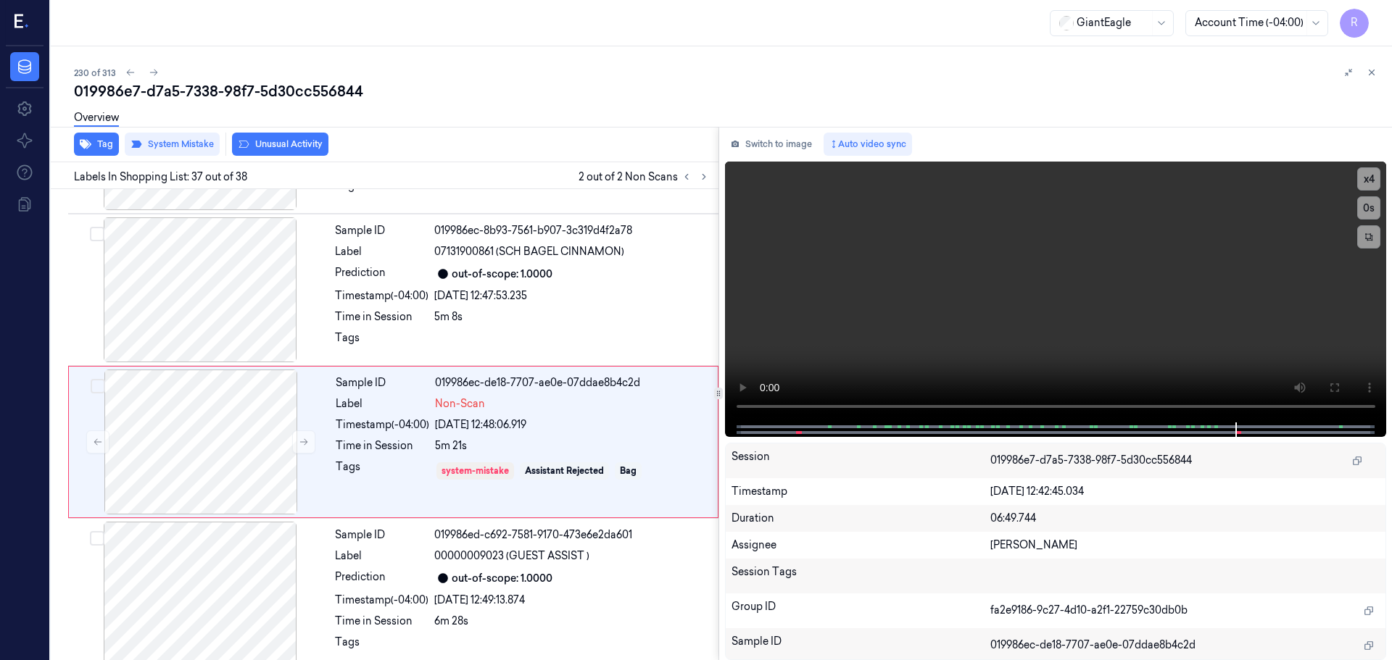
scroll to position [5319, 0]
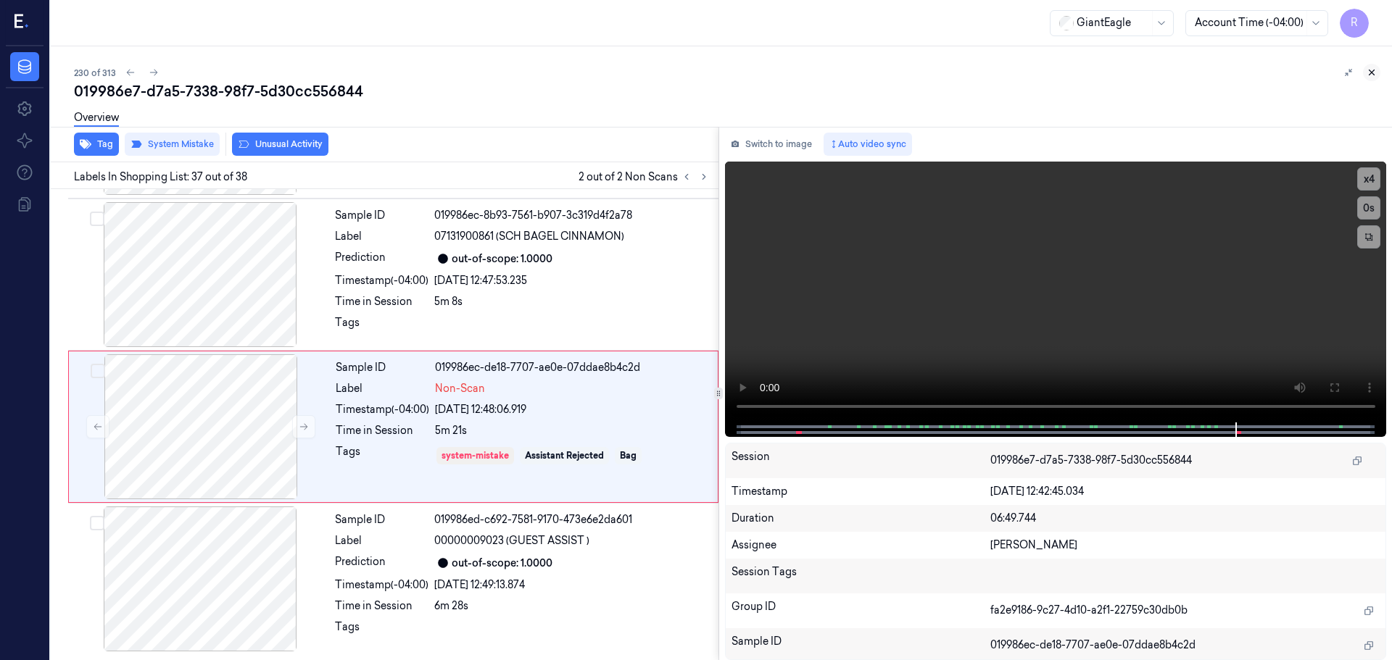
click at [1372, 73] on icon at bounding box center [1372, 72] width 10 height 10
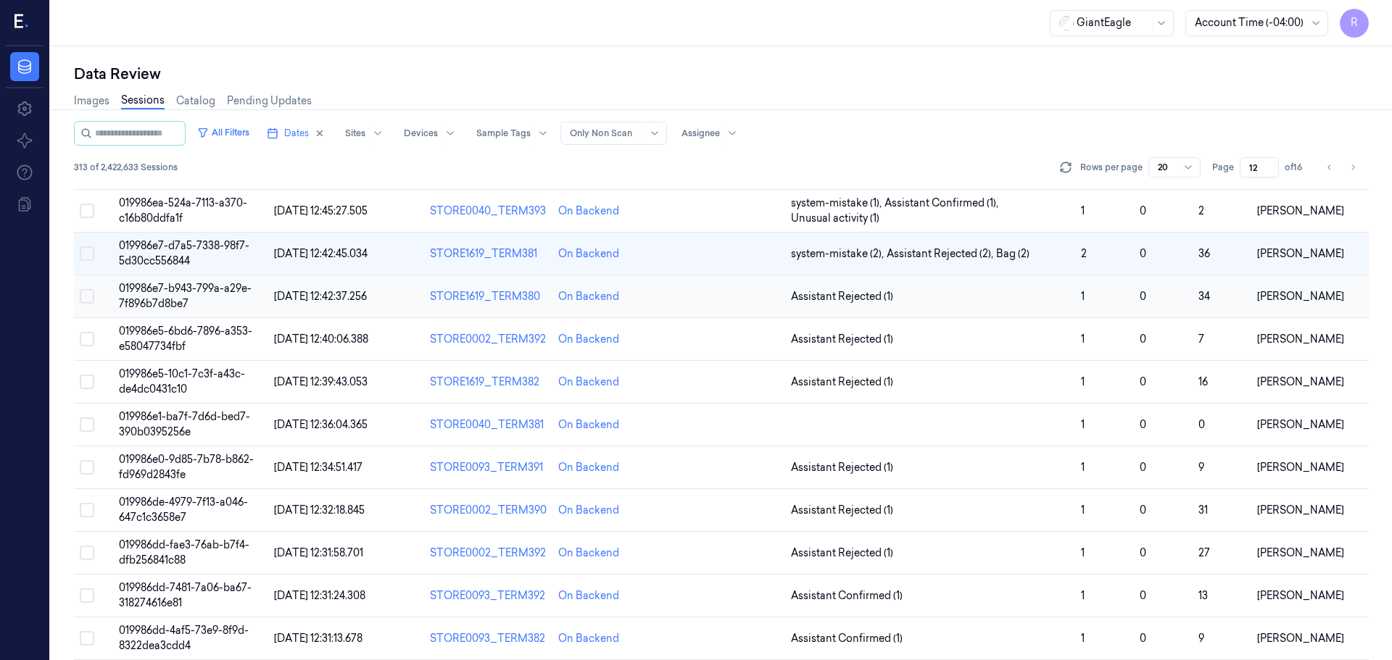
scroll to position [199, 0]
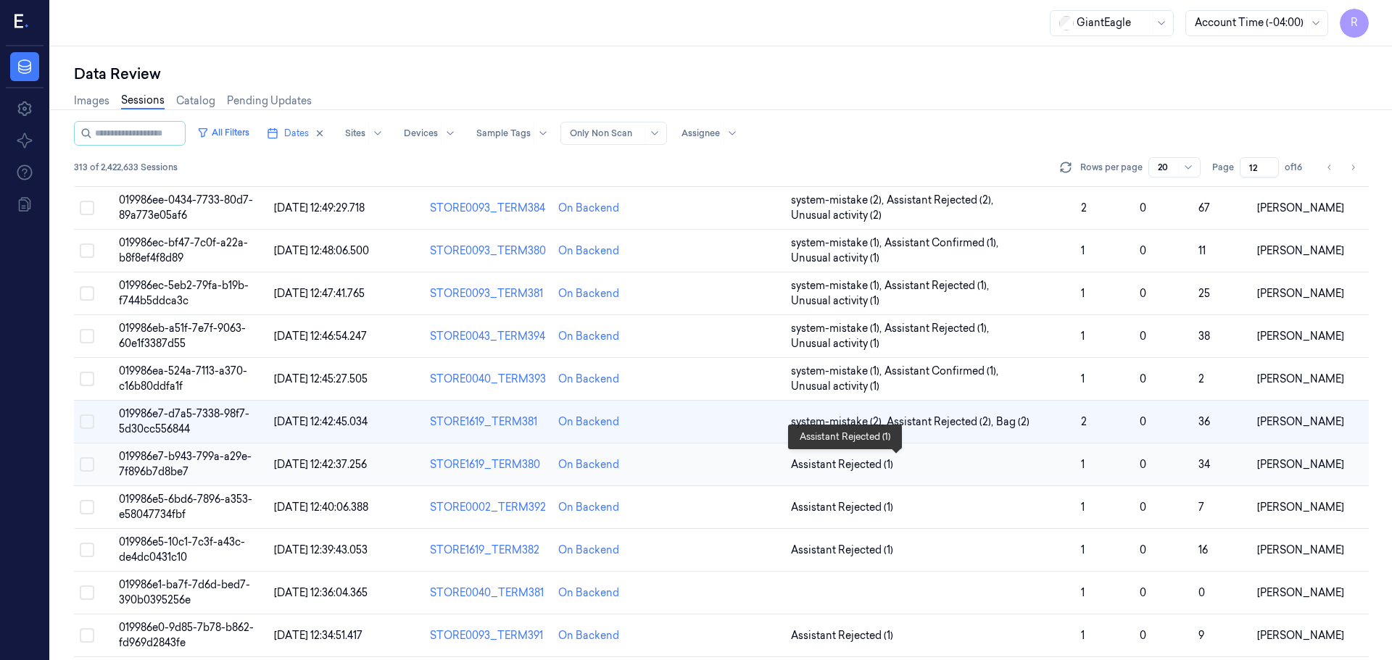
click at [1030, 468] on span "Assistant Rejected (1)" at bounding box center [930, 464] width 278 height 15
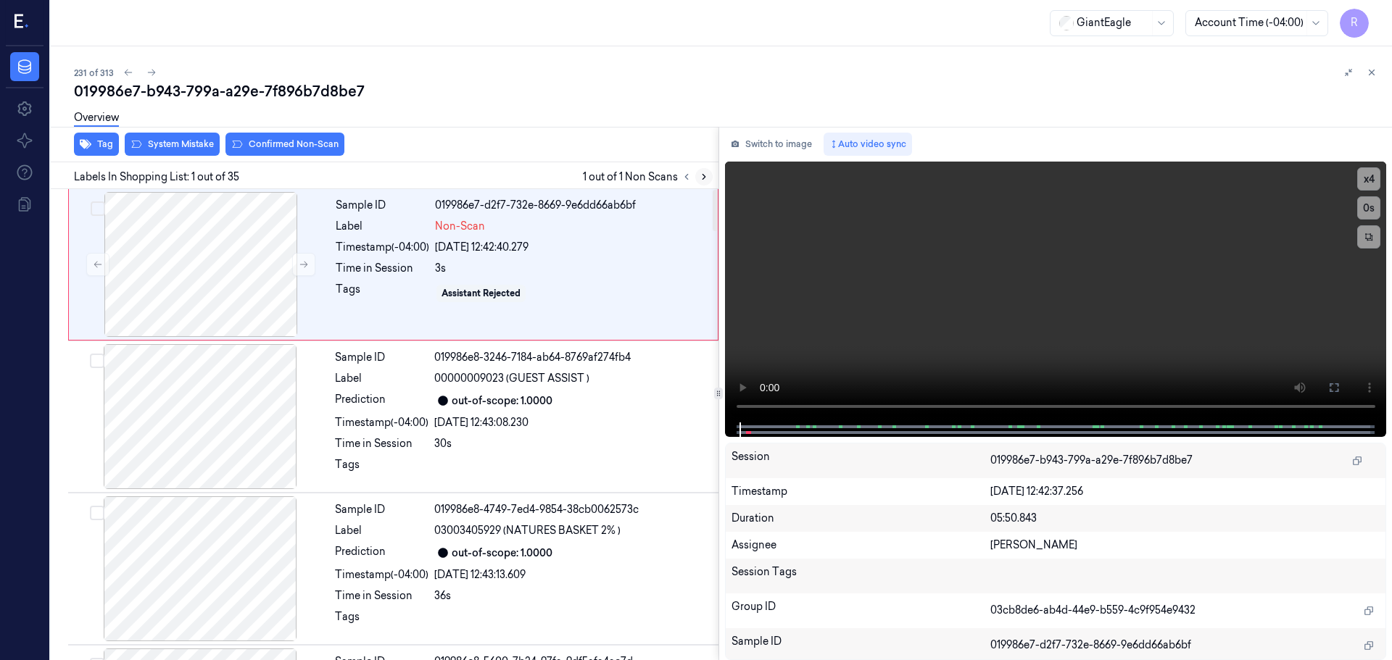
click at [702, 176] on icon at bounding box center [704, 177] width 10 height 10
click at [300, 266] on icon at bounding box center [304, 265] width 10 height 10
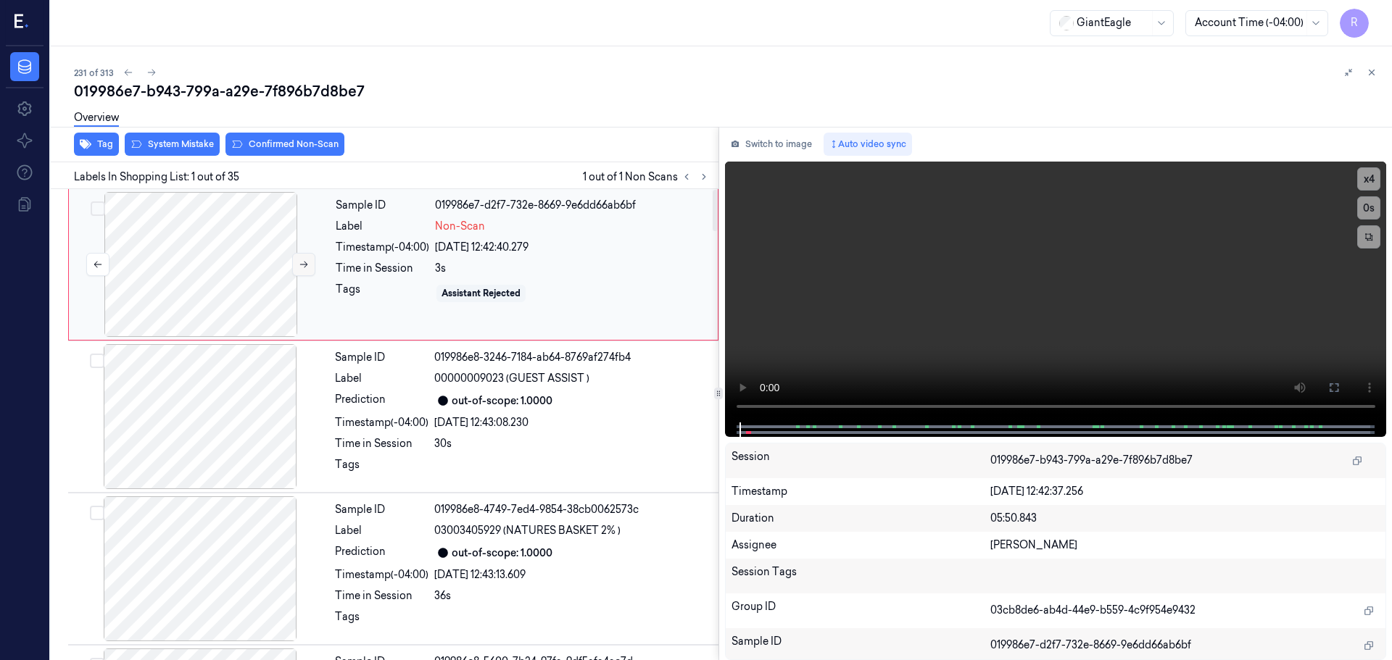
click at [300, 266] on icon at bounding box center [304, 265] width 10 height 10
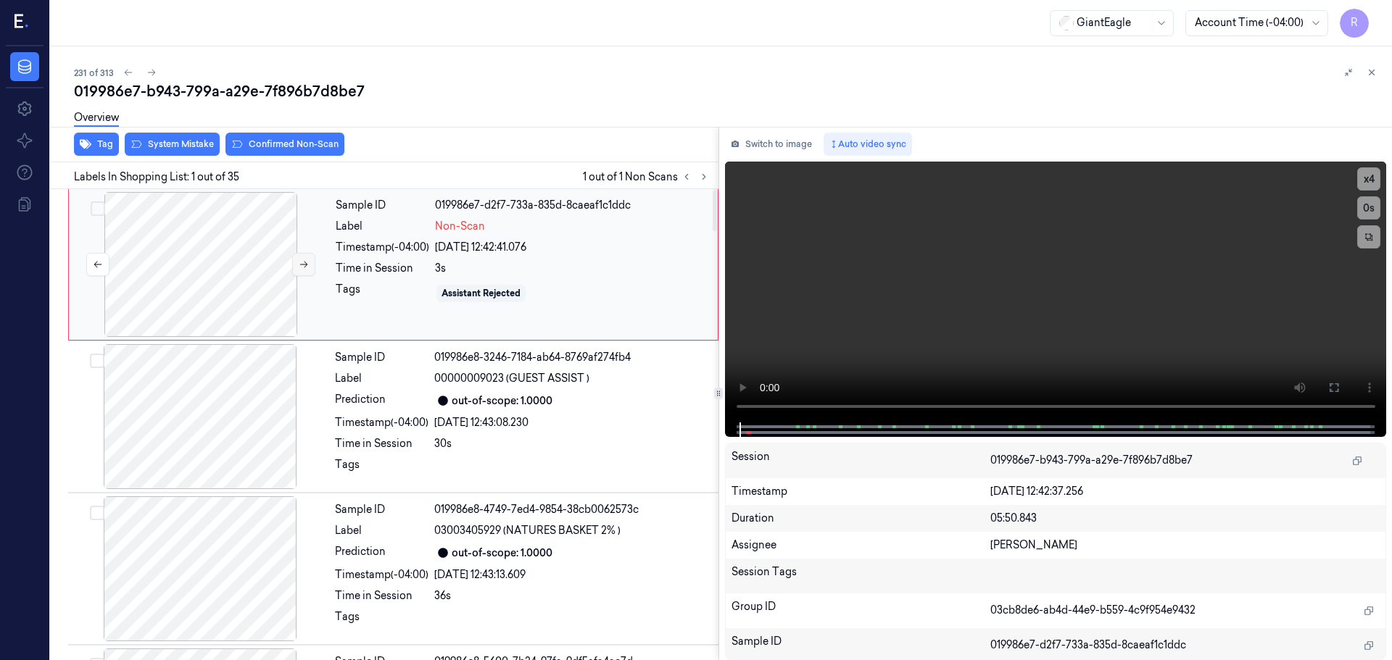
click at [300, 266] on icon at bounding box center [304, 265] width 10 height 10
drag, startPoint x: 1341, startPoint y: 391, endPoint x: 1321, endPoint y: 487, distance: 98.4
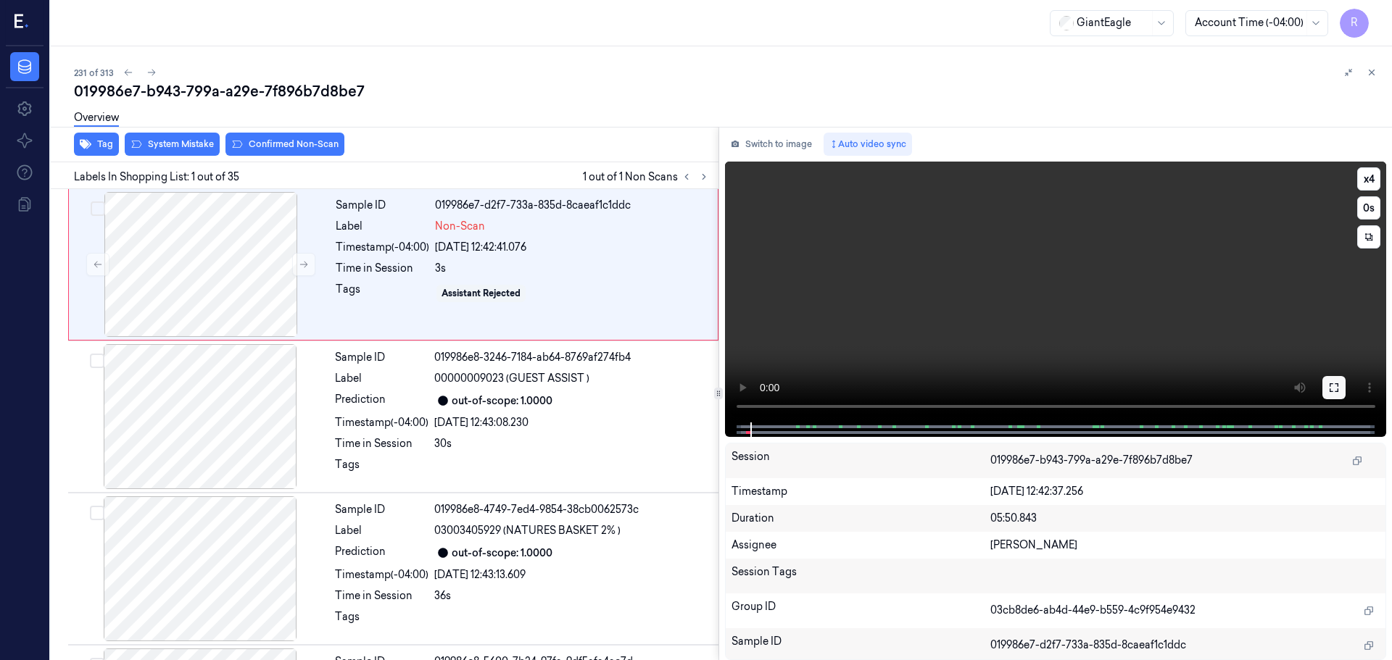
click at [1340, 391] on button at bounding box center [1333, 387] width 23 height 23
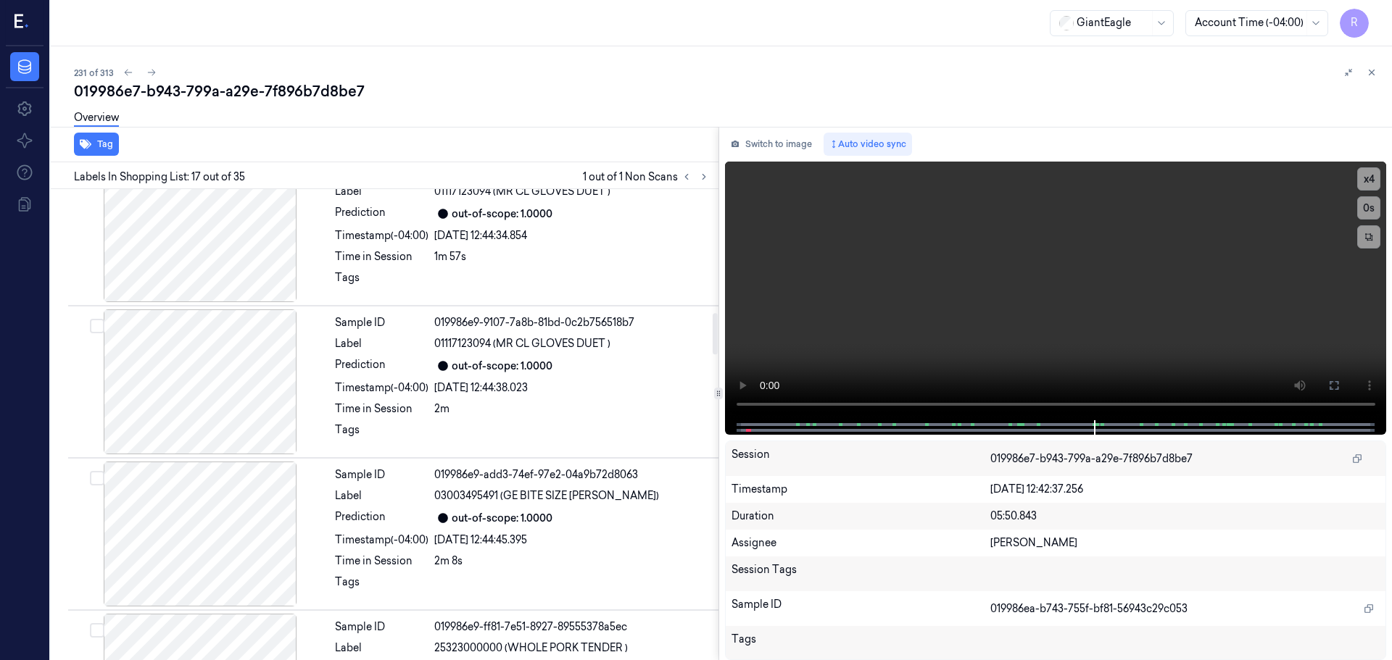
scroll to position [971, 0]
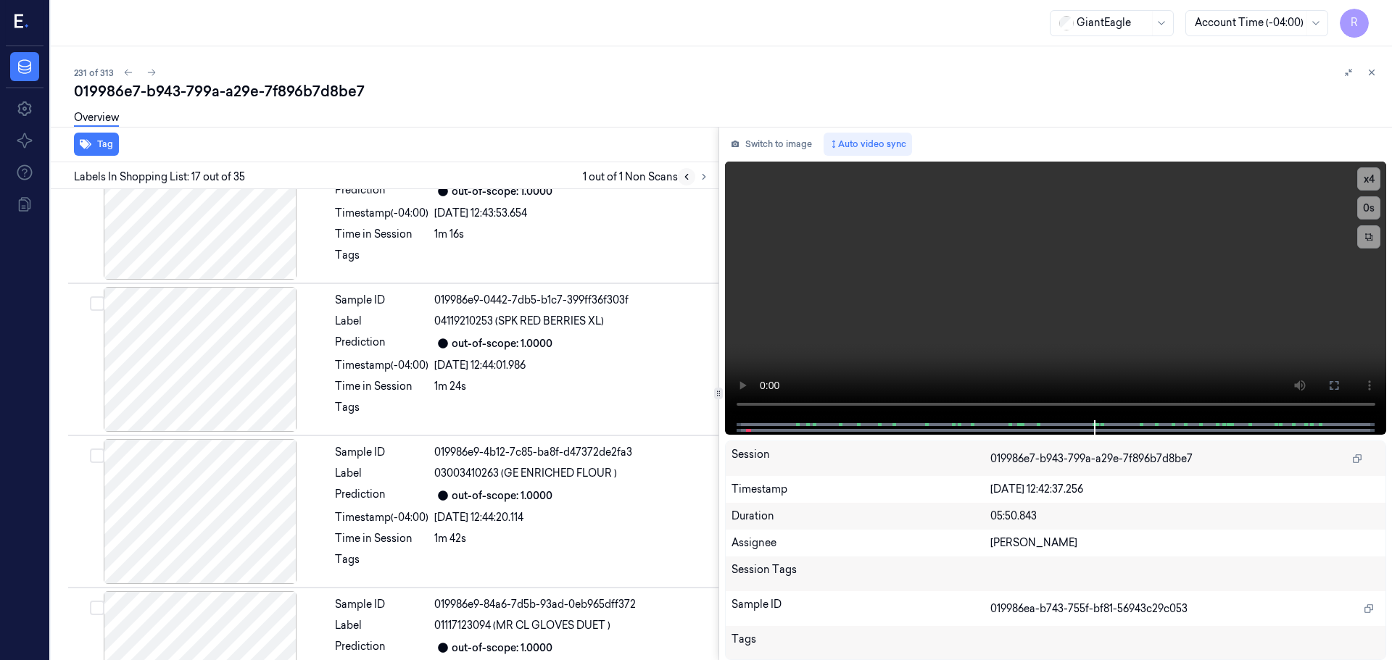
click at [689, 181] on icon at bounding box center [687, 177] width 10 height 10
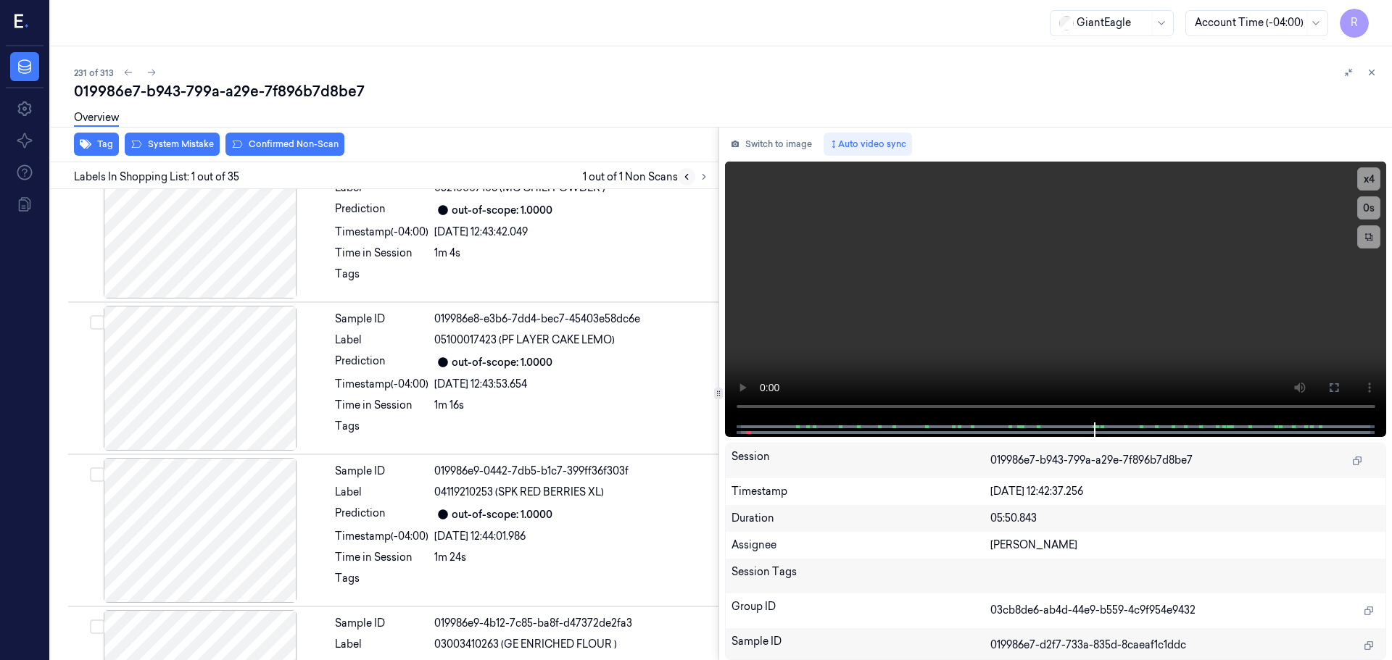
click at [689, 181] on icon at bounding box center [687, 177] width 10 height 10
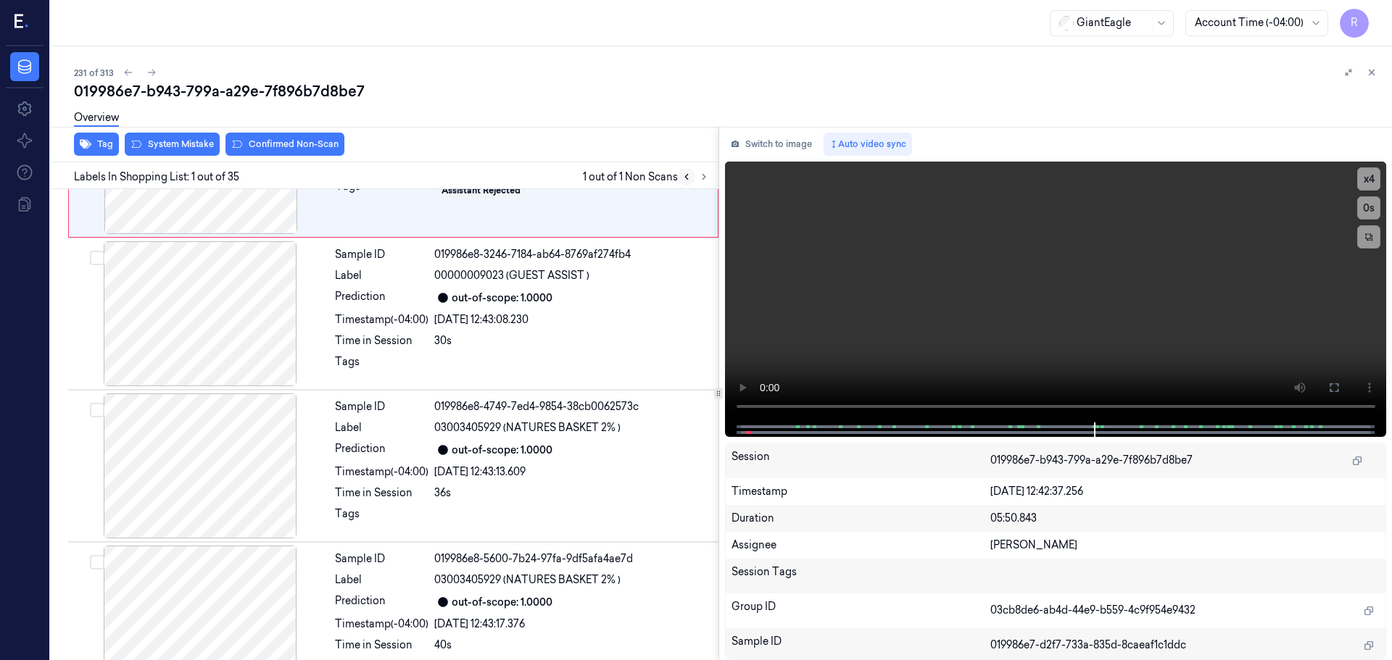
click at [689, 181] on icon at bounding box center [687, 177] width 10 height 10
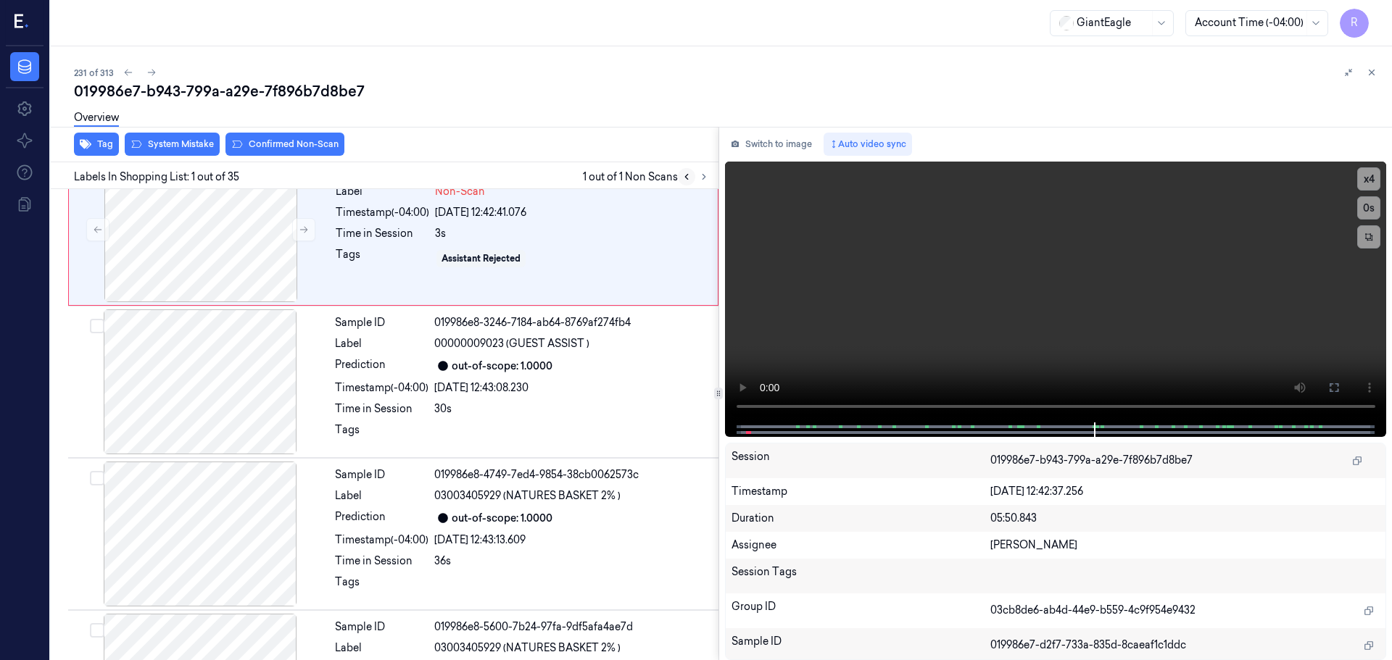
scroll to position [4, 0]
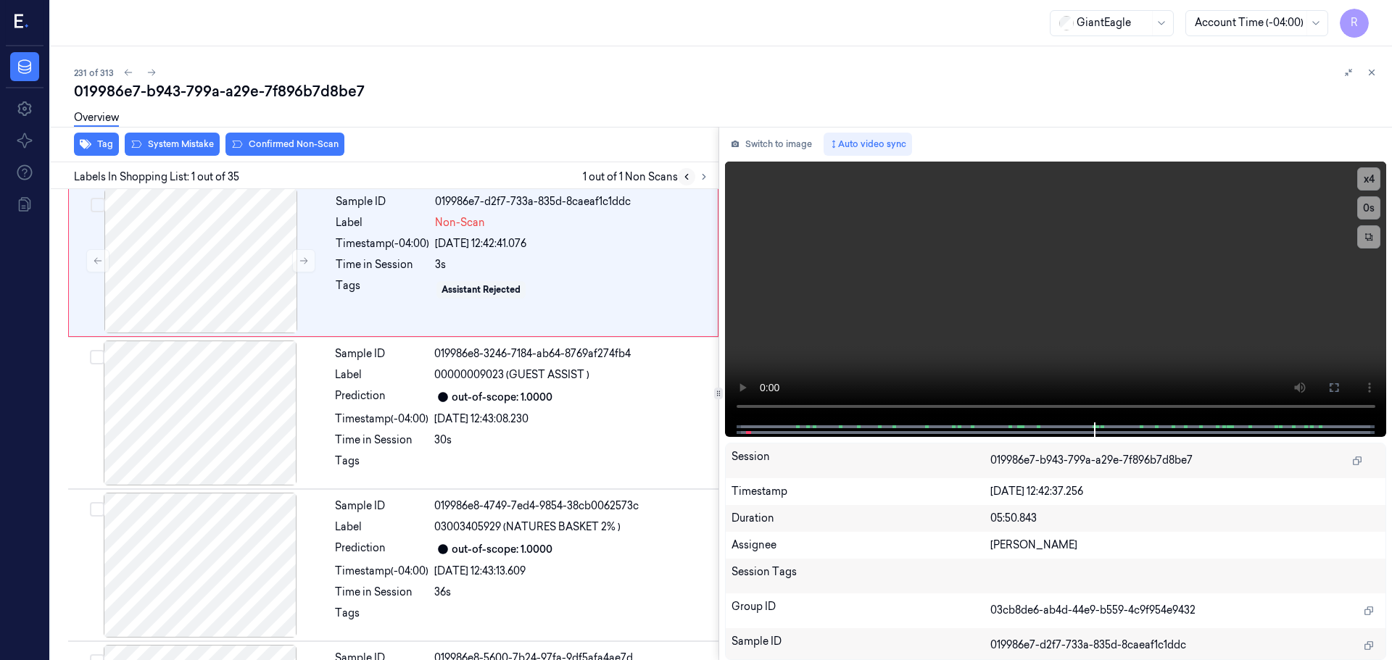
click at [689, 181] on icon at bounding box center [687, 177] width 10 height 10
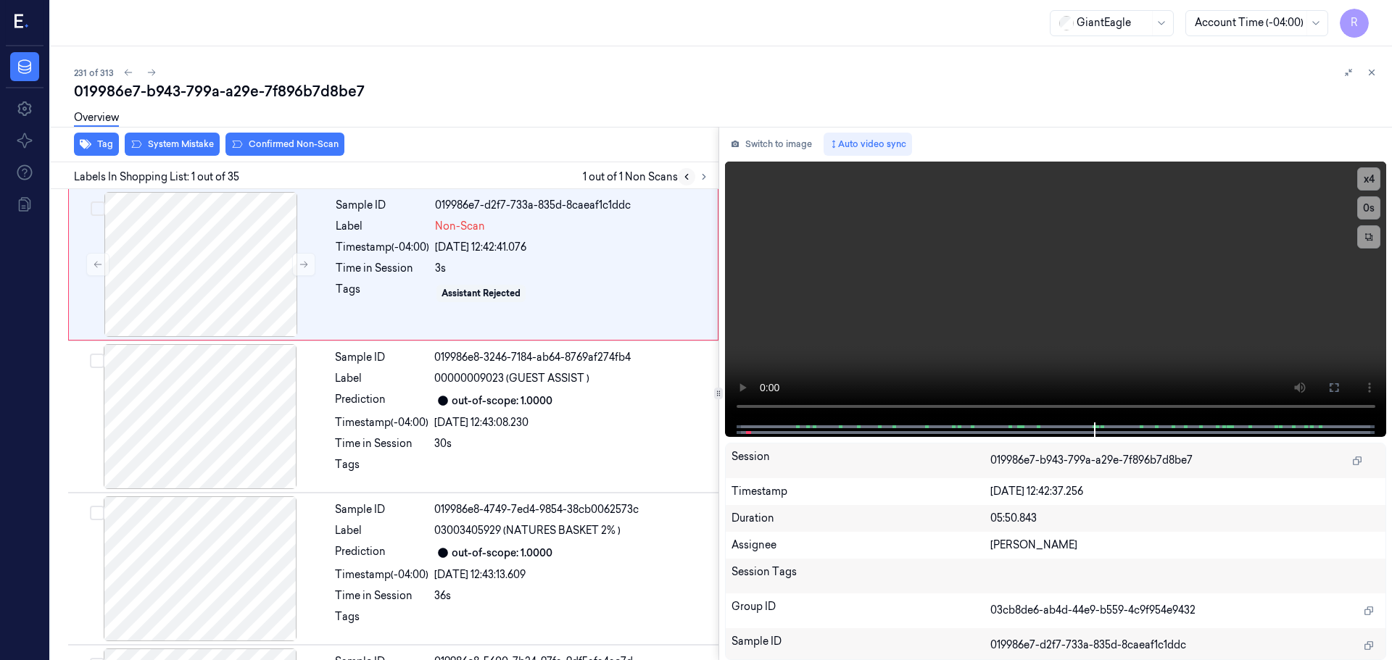
click at [689, 181] on icon at bounding box center [687, 177] width 10 height 10
click at [294, 265] on button at bounding box center [303, 264] width 23 height 23
click at [297, 264] on button at bounding box center [303, 264] width 23 height 23
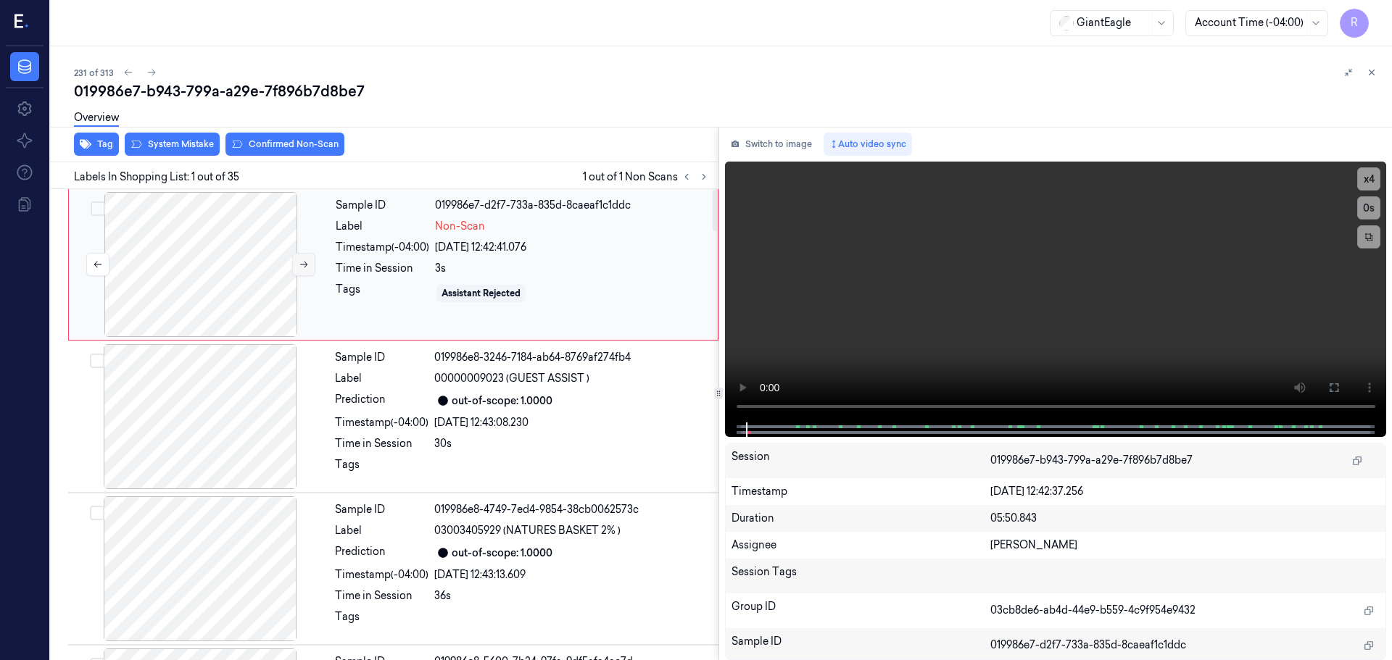
click at [297, 264] on button at bounding box center [303, 264] width 23 height 23
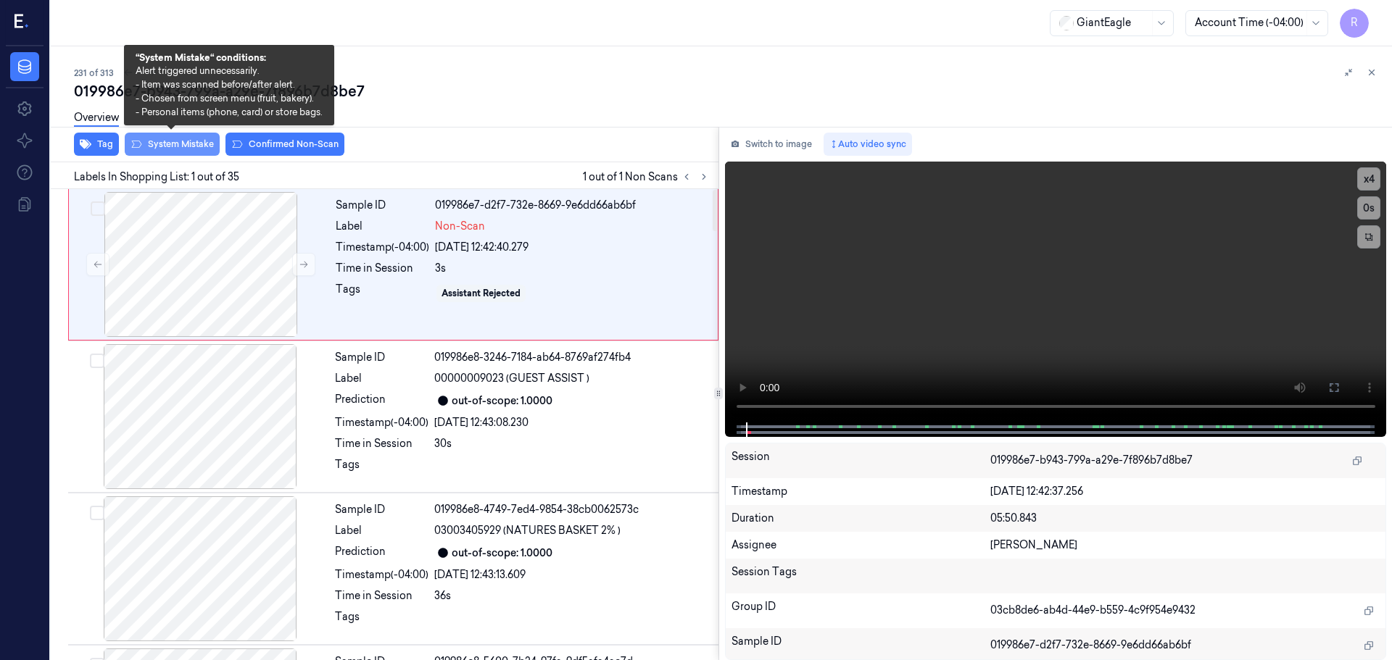
click at [199, 149] on button "System Mistake" at bounding box center [172, 144] width 95 height 23
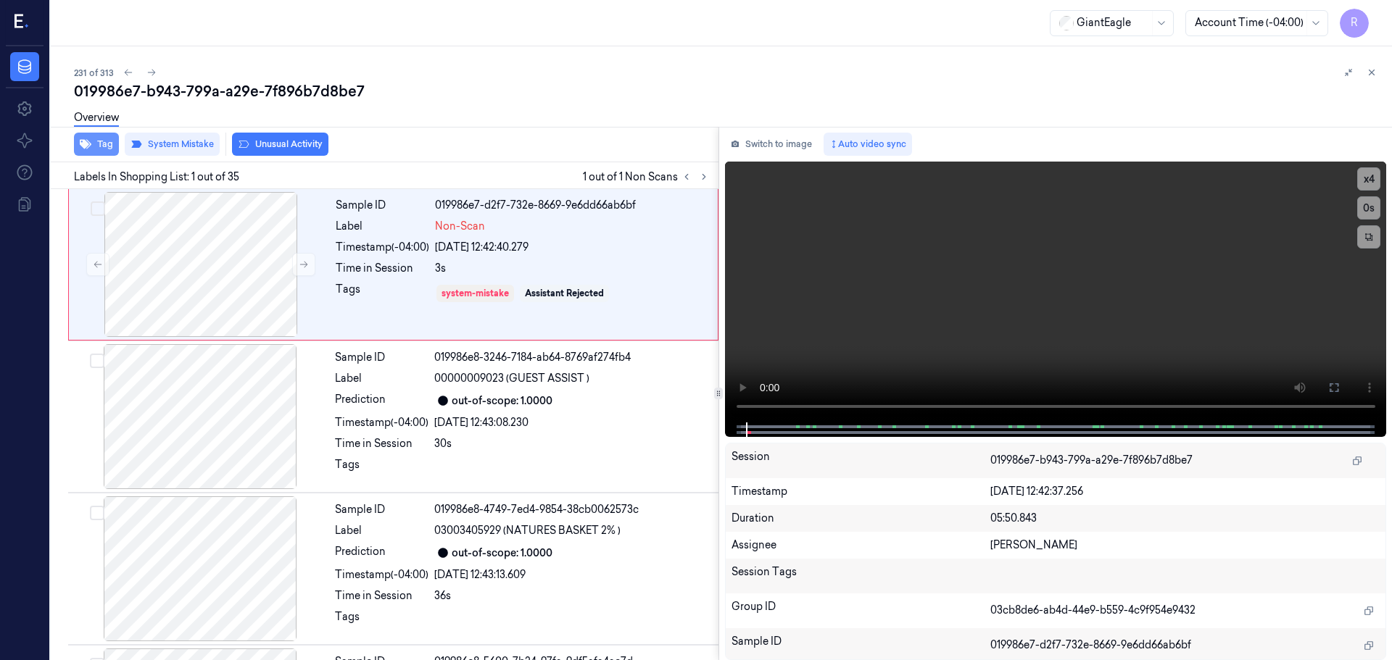
click at [94, 139] on button "Tag" at bounding box center [96, 144] width 45 height 23
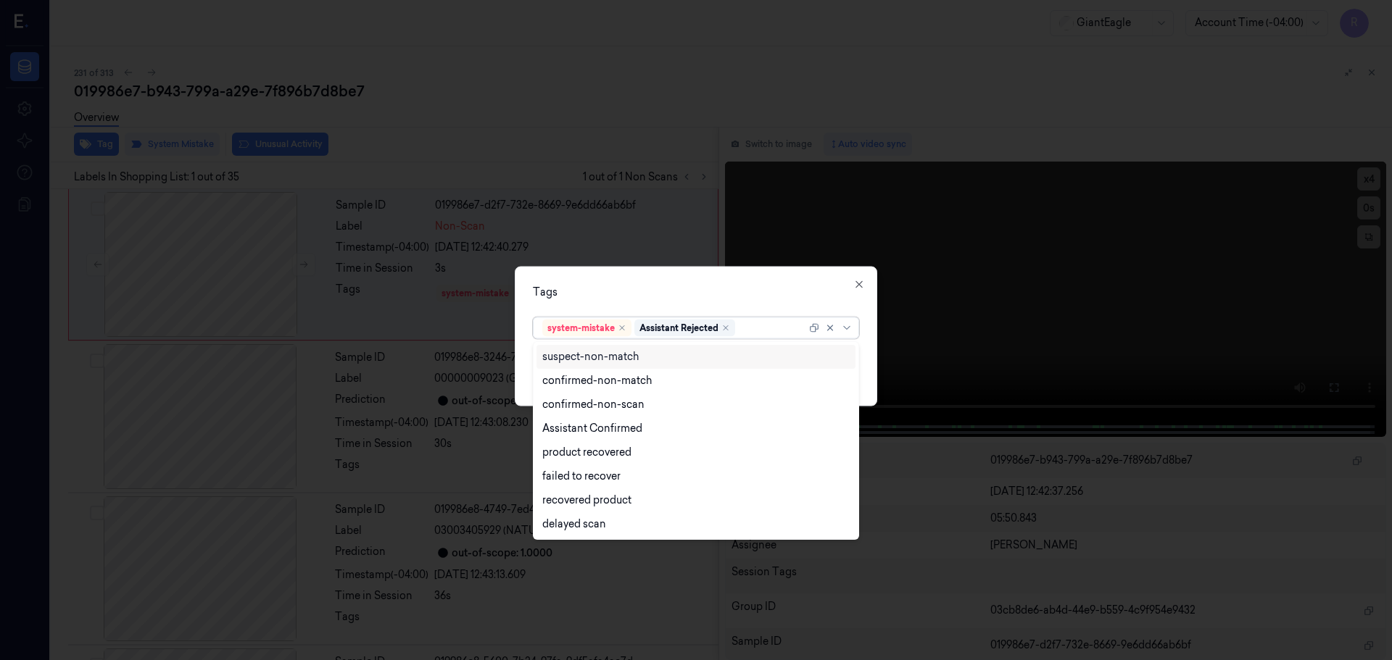
click at [851, 334] on div at bounding box center [832, 328] width 46 height 20
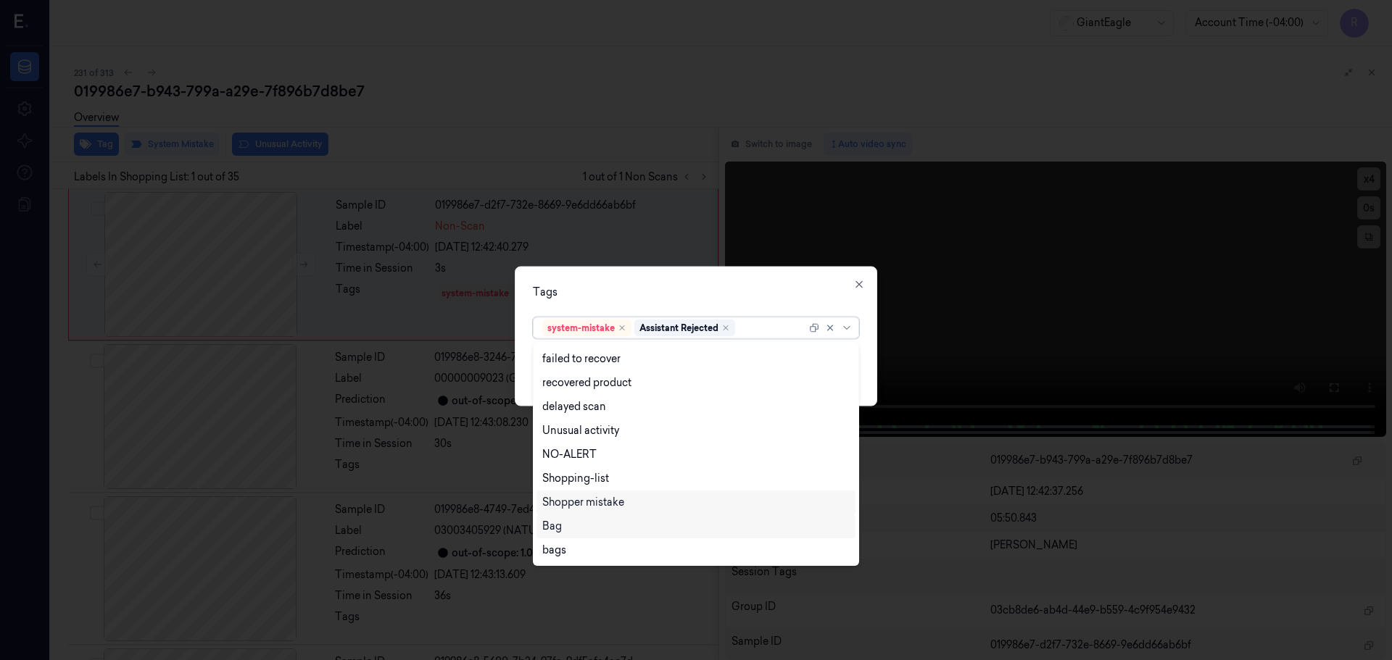
click at [593, 525] on div "Bag" at bounding box center [695, 526] width 307 height 15
click at [685, 268] on div "Tags option Bag, selected. 13 results available. Use Up and Down to choose opti…" at bounding box center [696, 336] width 363 height 140
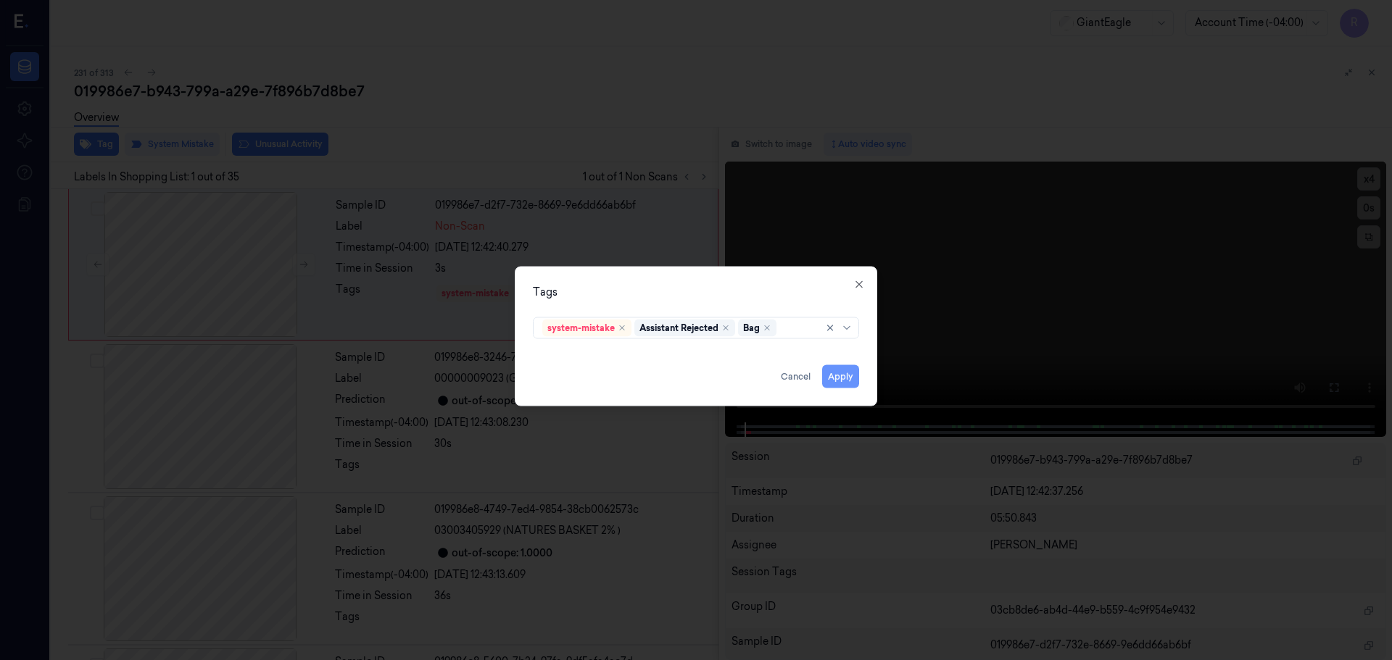
click at [840, 387] on button "Apply" at bounding box center [840, 376] width 37 height 23
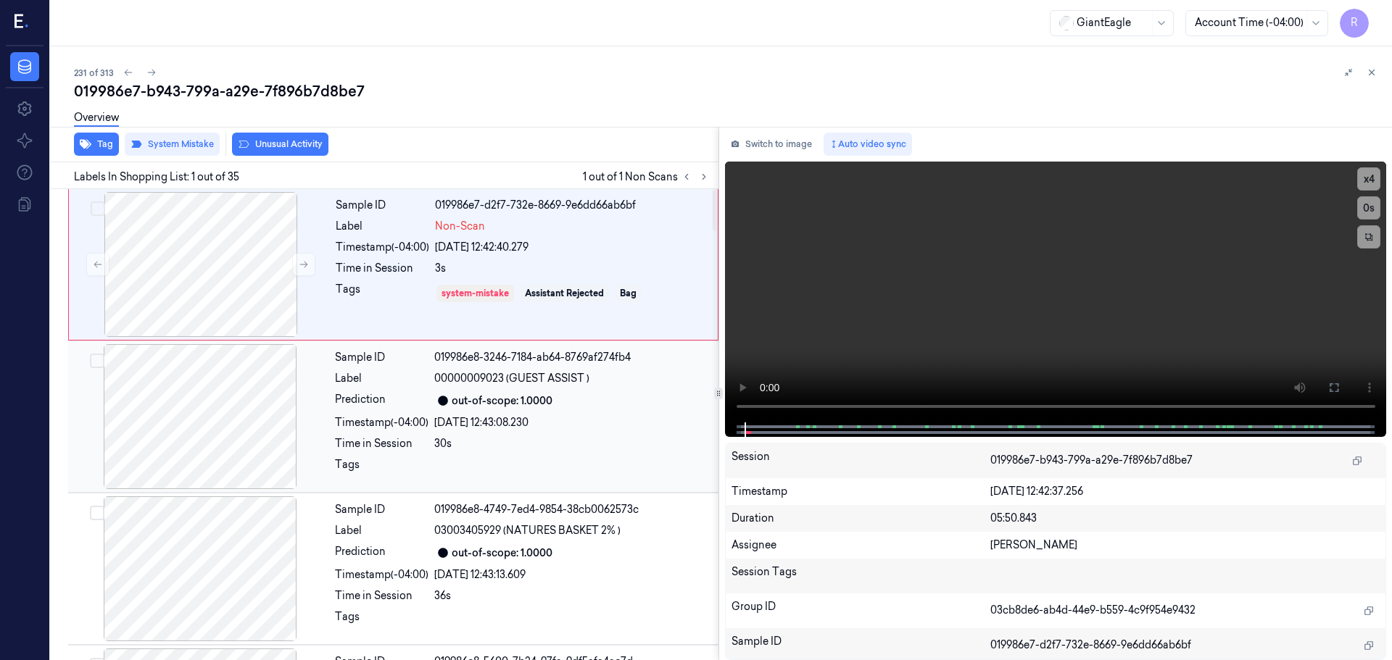
click at [639, 431] on div "Sample ID 019986e8-3246-7184-ab64-8769af274fb4 Label 00000009023 (GUEST ASSIST …" at bounding box center [522, 416] width 386 height 145
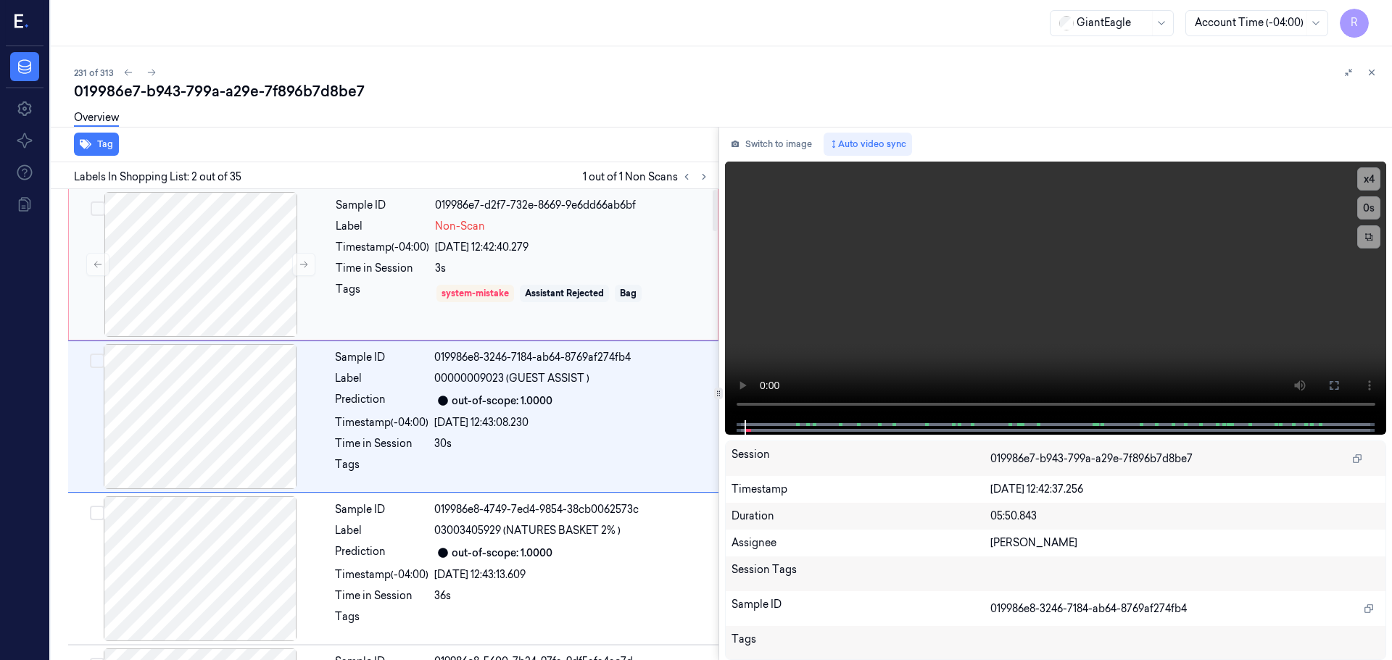
click at [592, 281] on div "Sample ID 019986e7-d2f7-732e-8669-9e6dd66ab6bf Label Non-Scan Timestamp (-04:00…" at bounding box center [522, 264] width 385 height 145
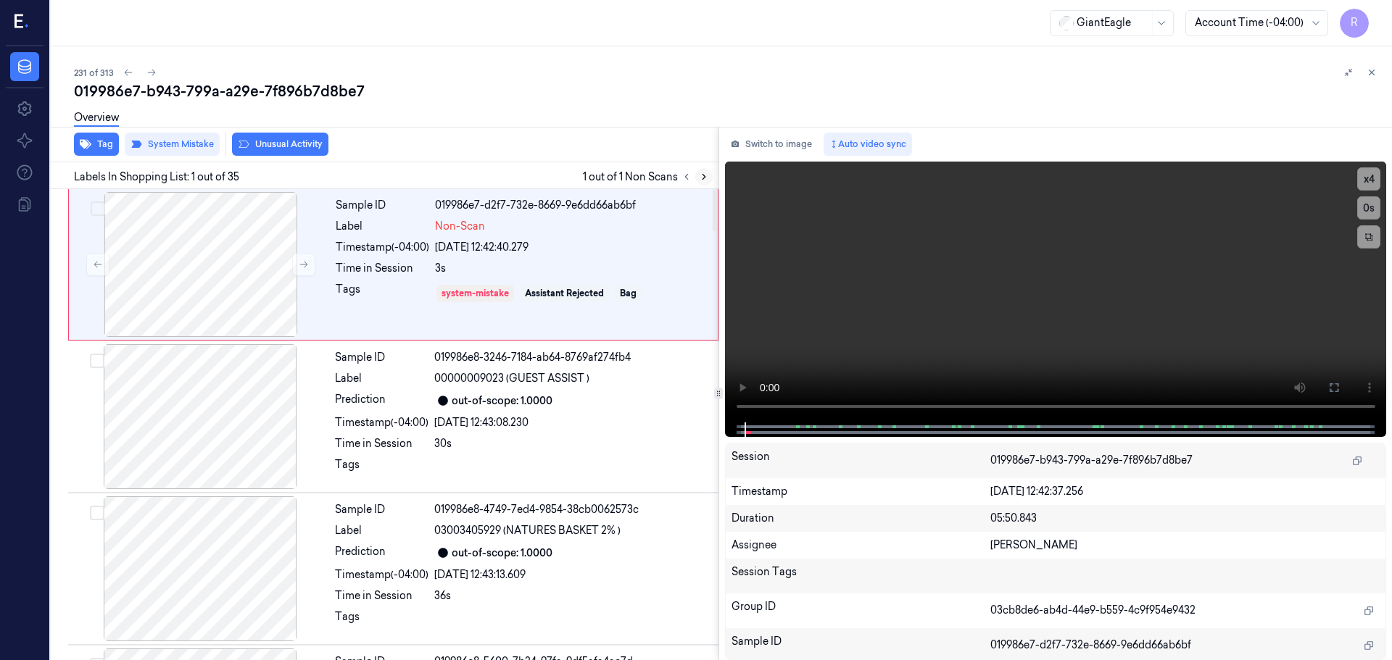
click at [703, 180] on icon at bounding box center [704, 177] width 10 height 10
click at [703, 181] on icon at bounding box center [704, 177] width 10 height 10
click at [642, 361] on div "019986e8-3246-7184-ab64-8769af274fb4" at bounding box center [572, 357] width 276 height 15
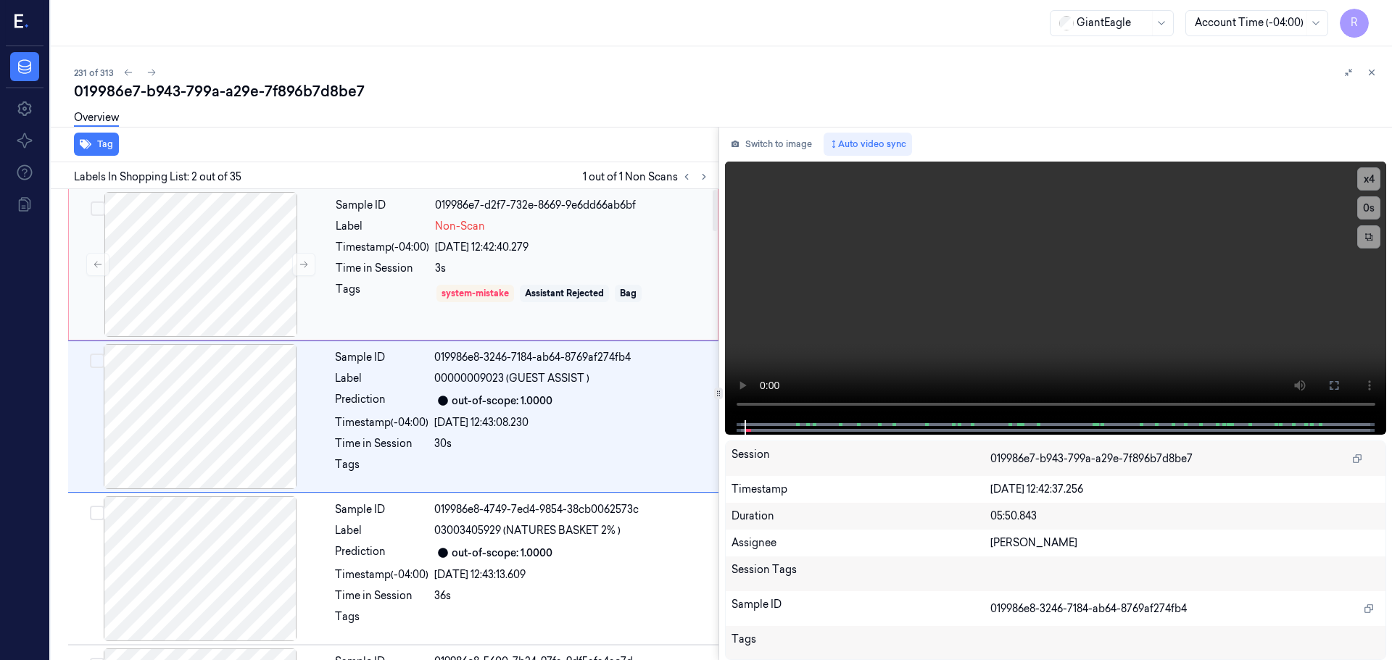
click at [598, 252] on div "26/09/2025 12:42:40.279" at bounding box center [572, 247] width 274 height 15
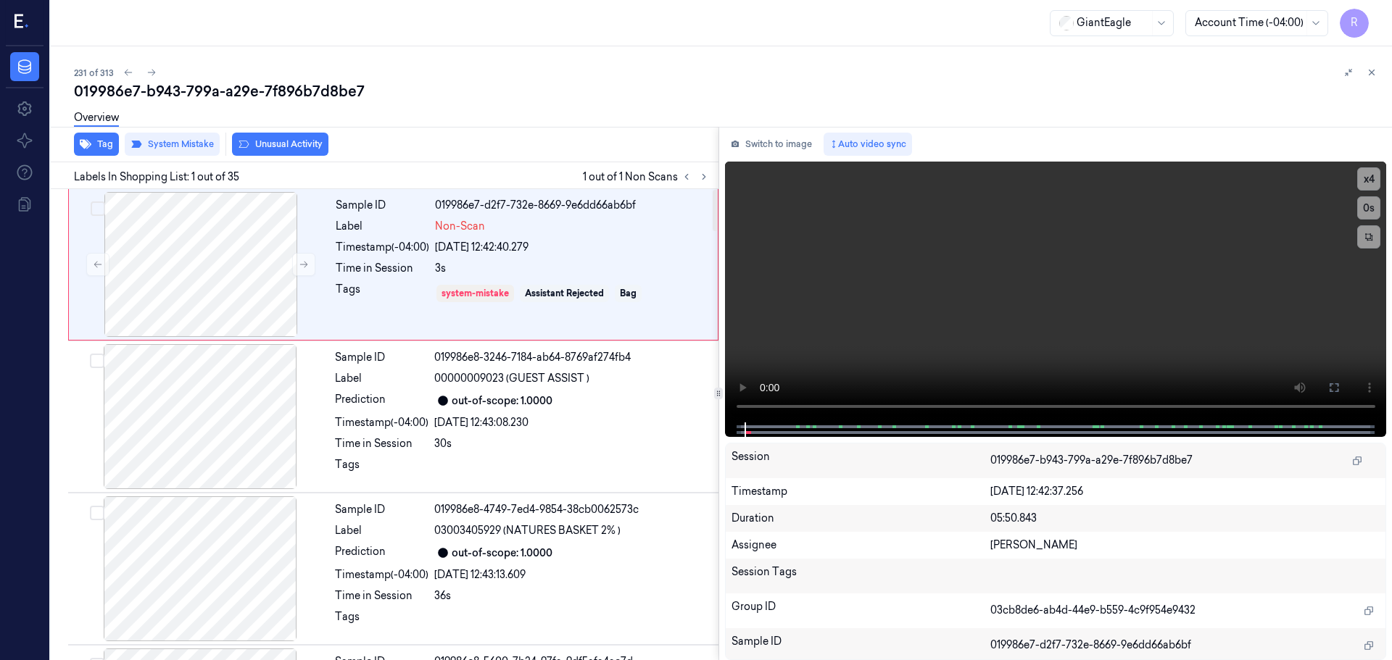
click at [686, 188] on div "Labels In Shopping List: 1 out of 35 1 out of 1 Non Scans" at bounding box center [382, 175] width 674 height 27
click at [690, 181] on icon at bounding box center [687, 177] width 10 height 10
click at [703, 174] on icon at bounding box center [704, 177] width 10 height 10
click at [595, 462] on div at bounding box center [572, 468] width 276 height 23
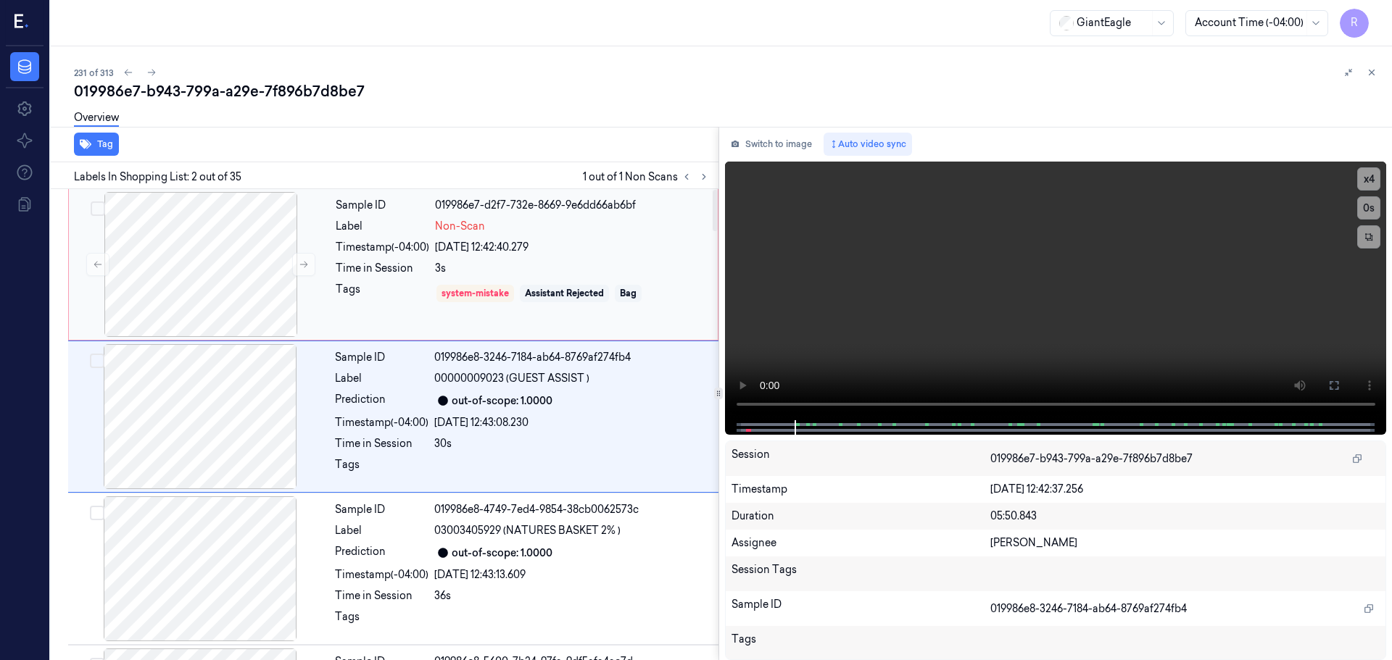
click at [608, 274] on div "3s" at bounding box center [572, 268] width 274 height 15
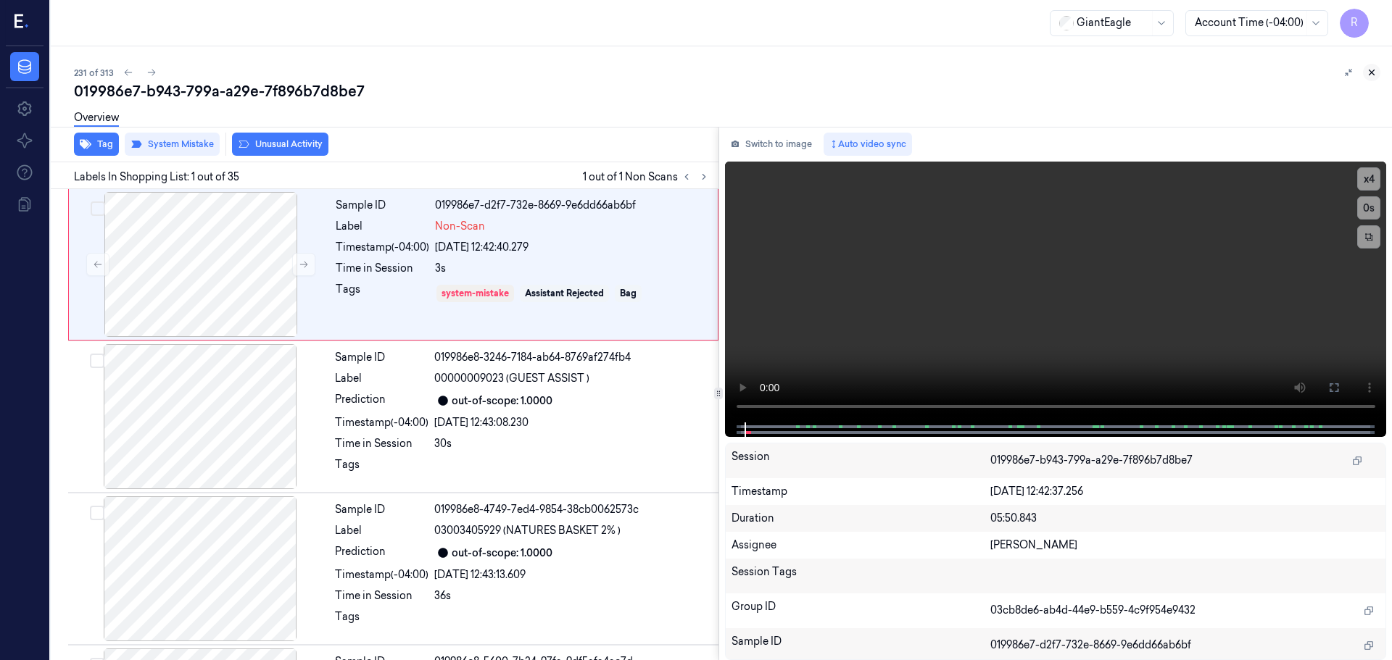
click at [1375, 75] on icon at bounding box center [1372, 72] width 10 height 10
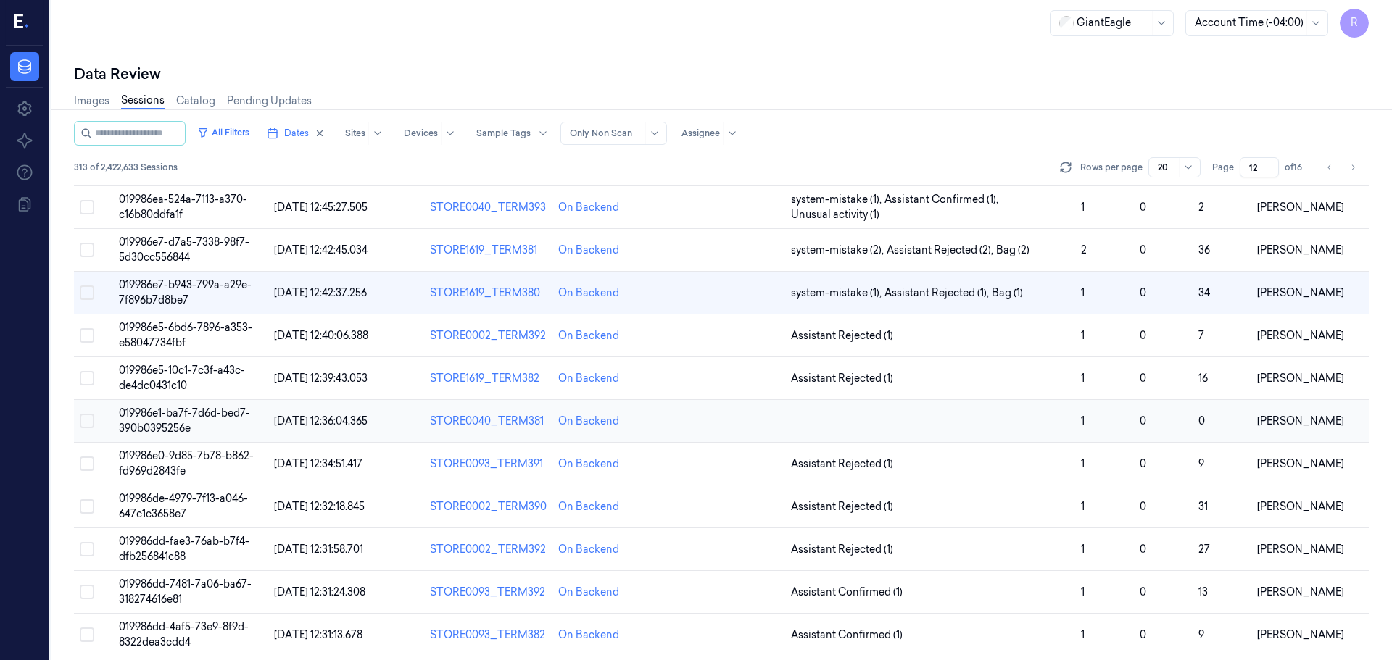
scroll to position [387, 0]
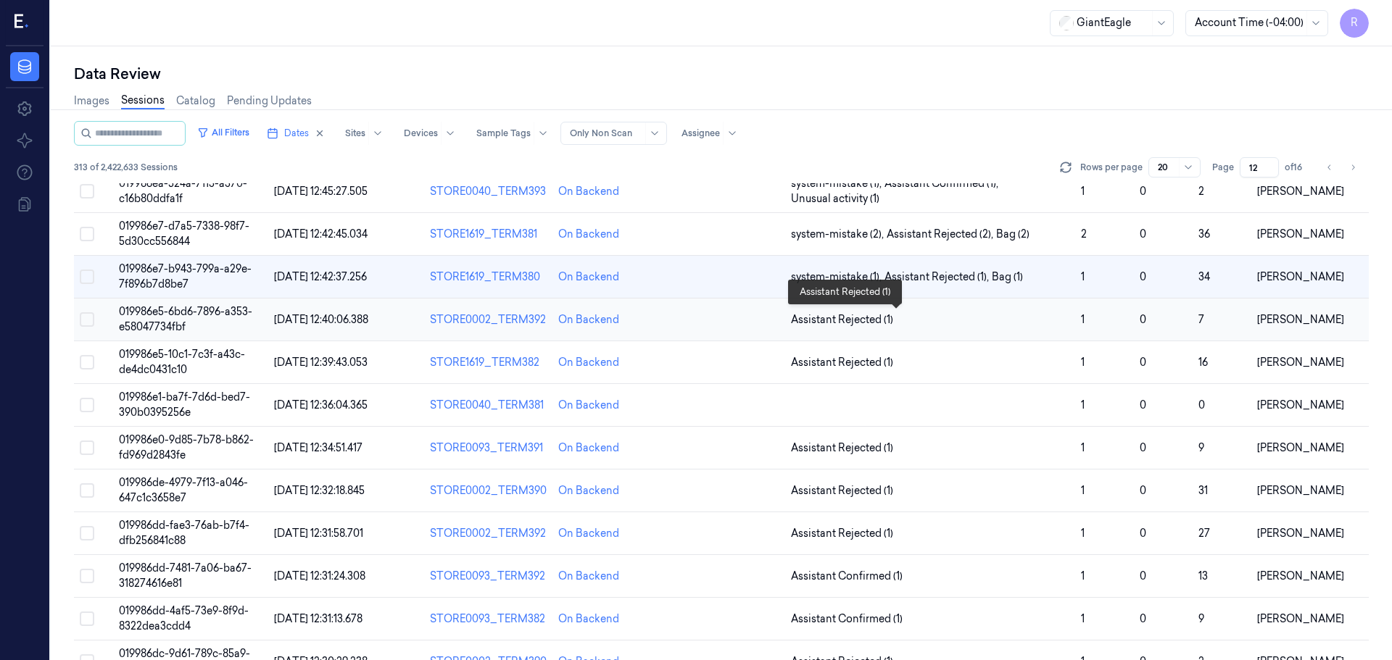
click at [981, 326] on span "Assistant Rejected (1)" at bounding box center [930, 319] width 278 height 15
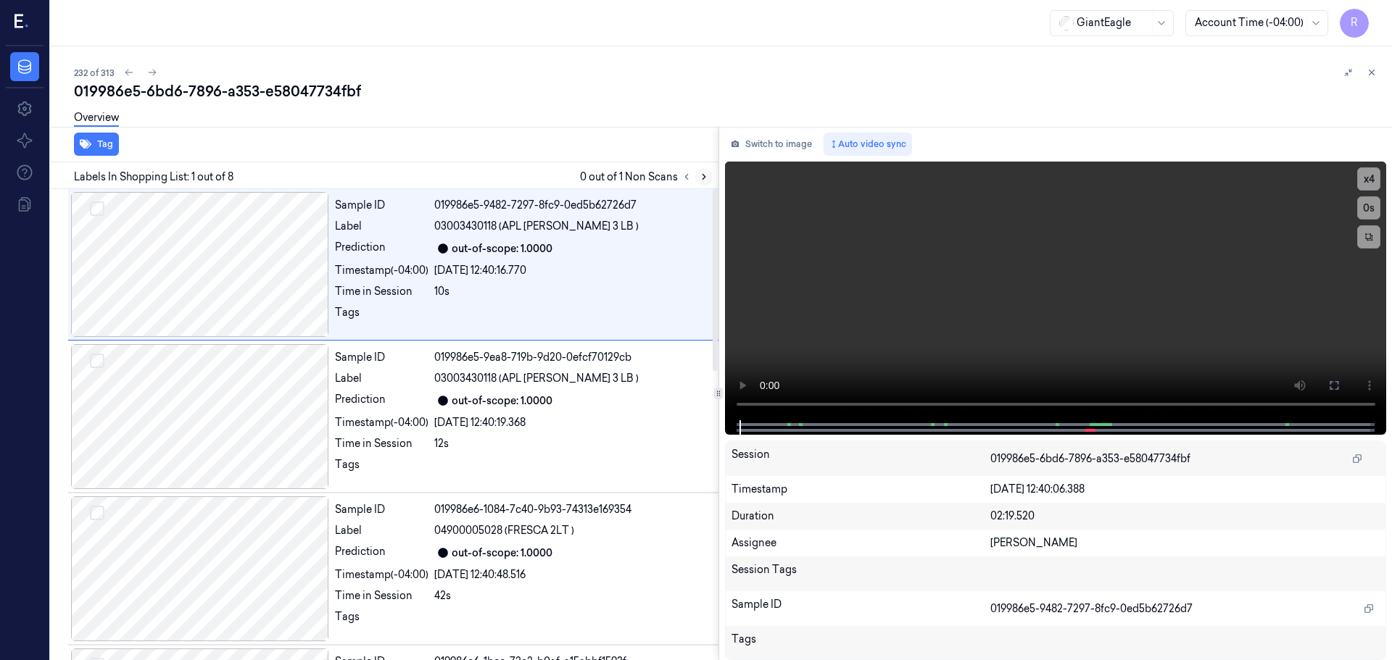
click at [705, 181] on icon at bounding box center [704, 177] width 10 height 10
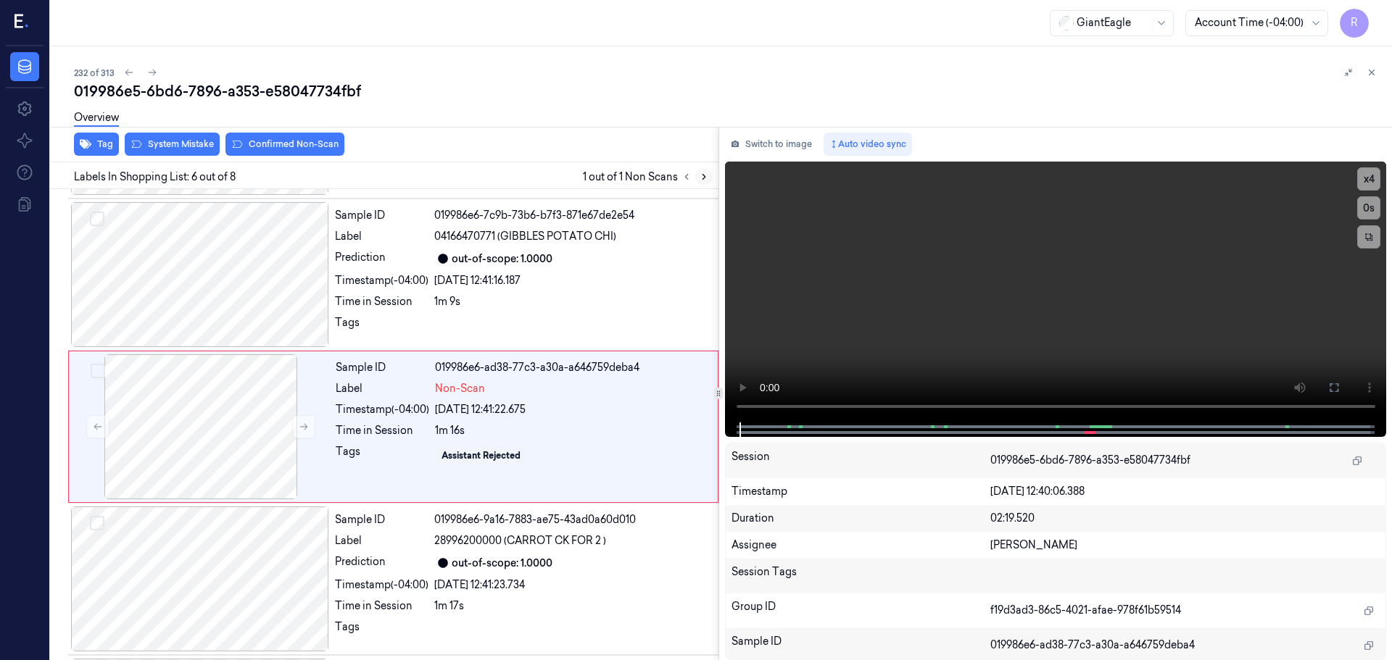
scroll to position [601, 0]
click at [307, 427] on icon at bounding box center [304, 425] width 10 height 10
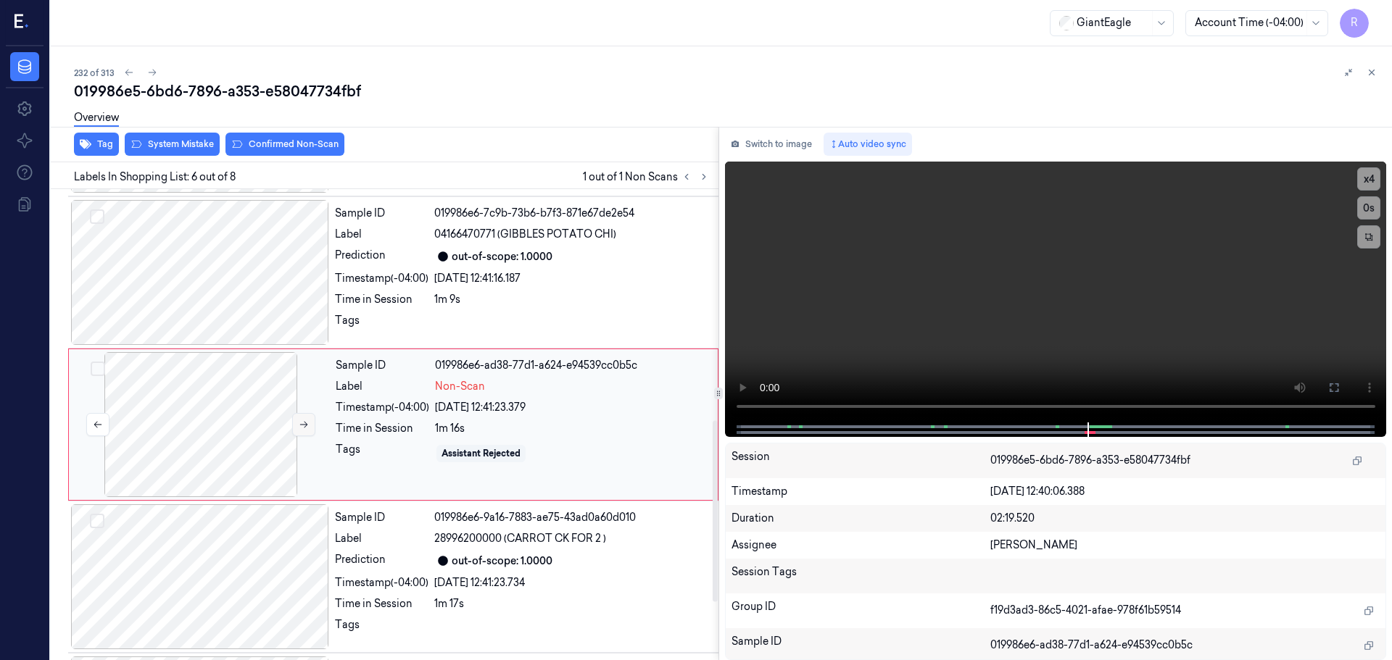
click at [306, 427] on icon at bounding box center [304, 425] width 10 height 10
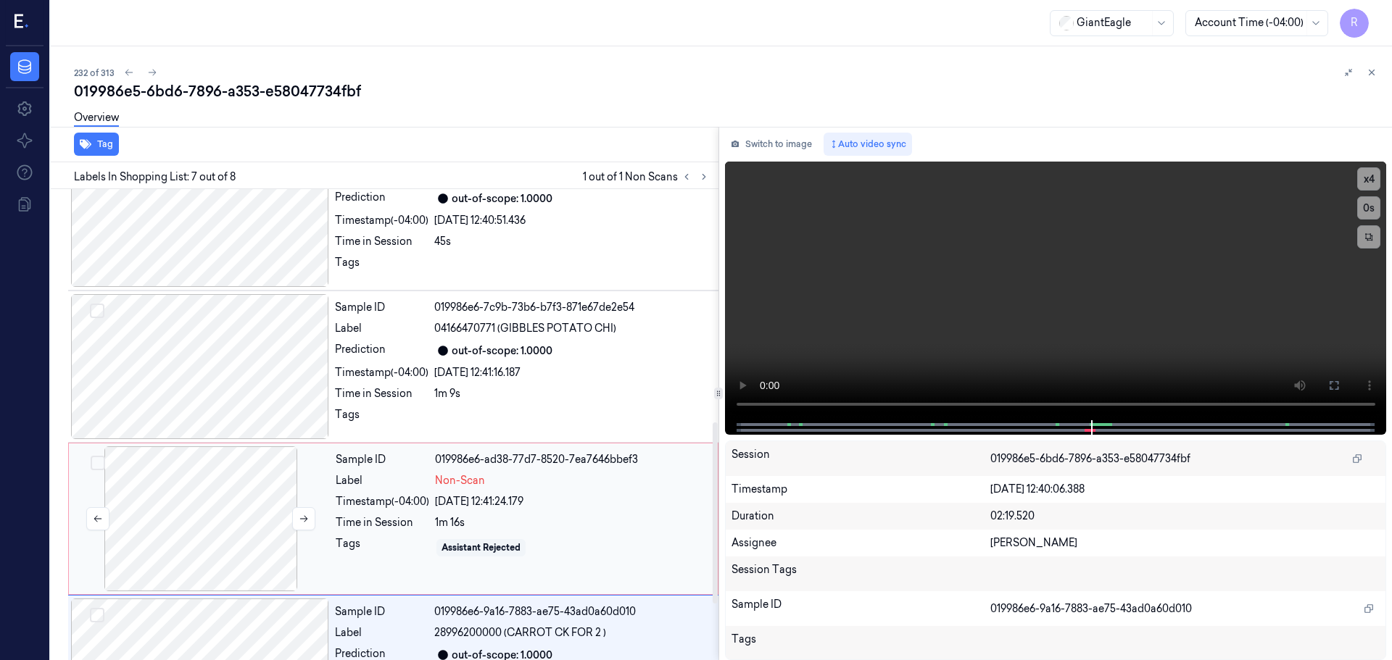
scroll to position [461, 0]
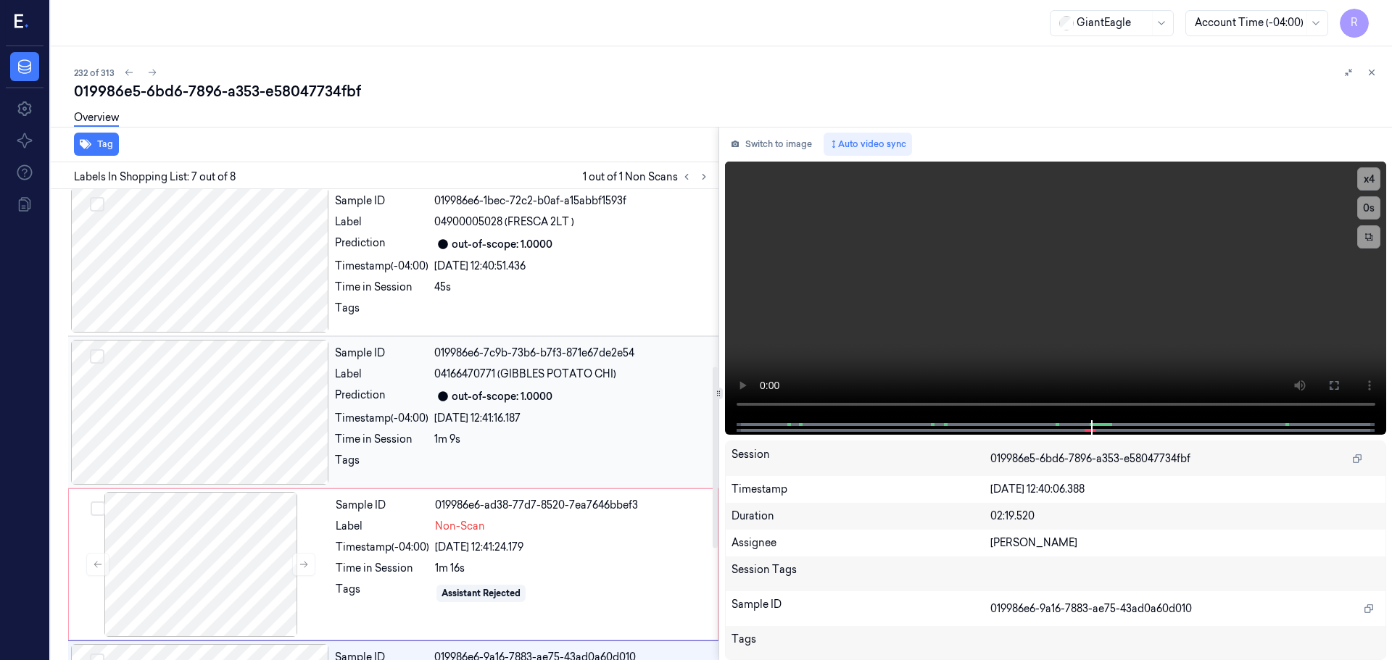
click at [256, 406] on div at bounding box center [200, 412] width 258 height 145
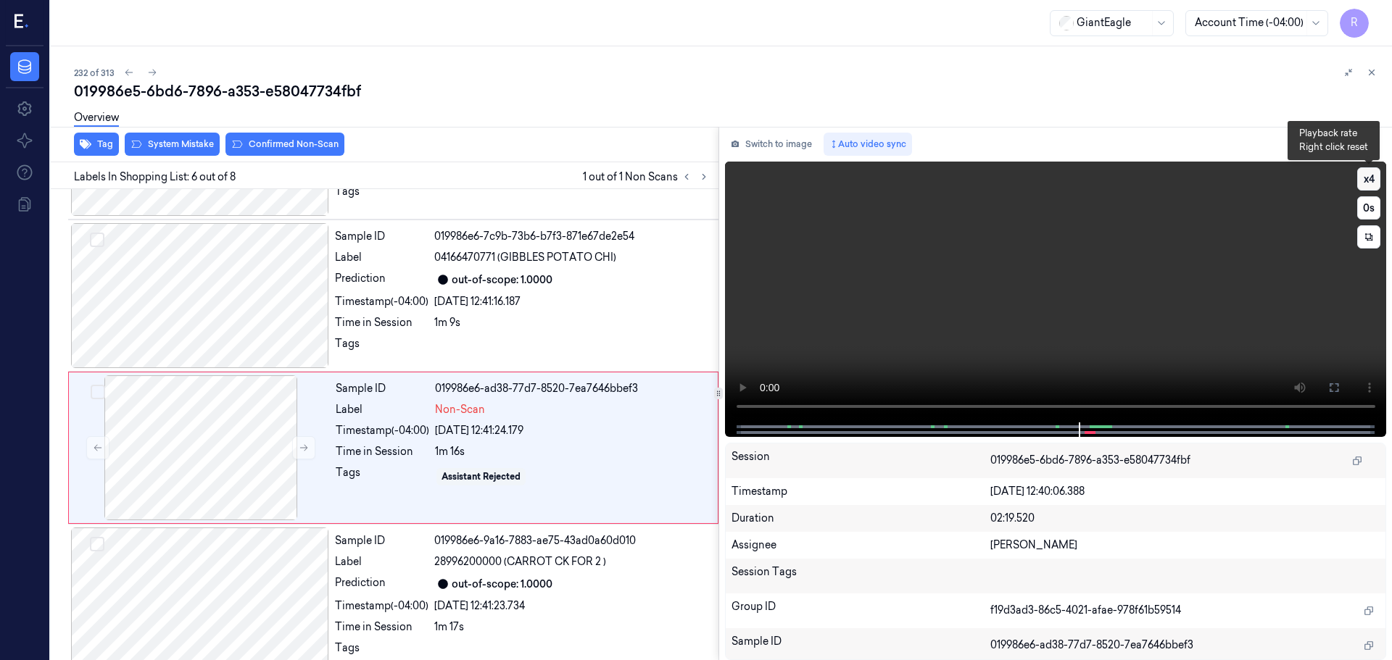
click at [1364, 171] on button "x 4" at bounding box center [1368, 178] width 23 height 23
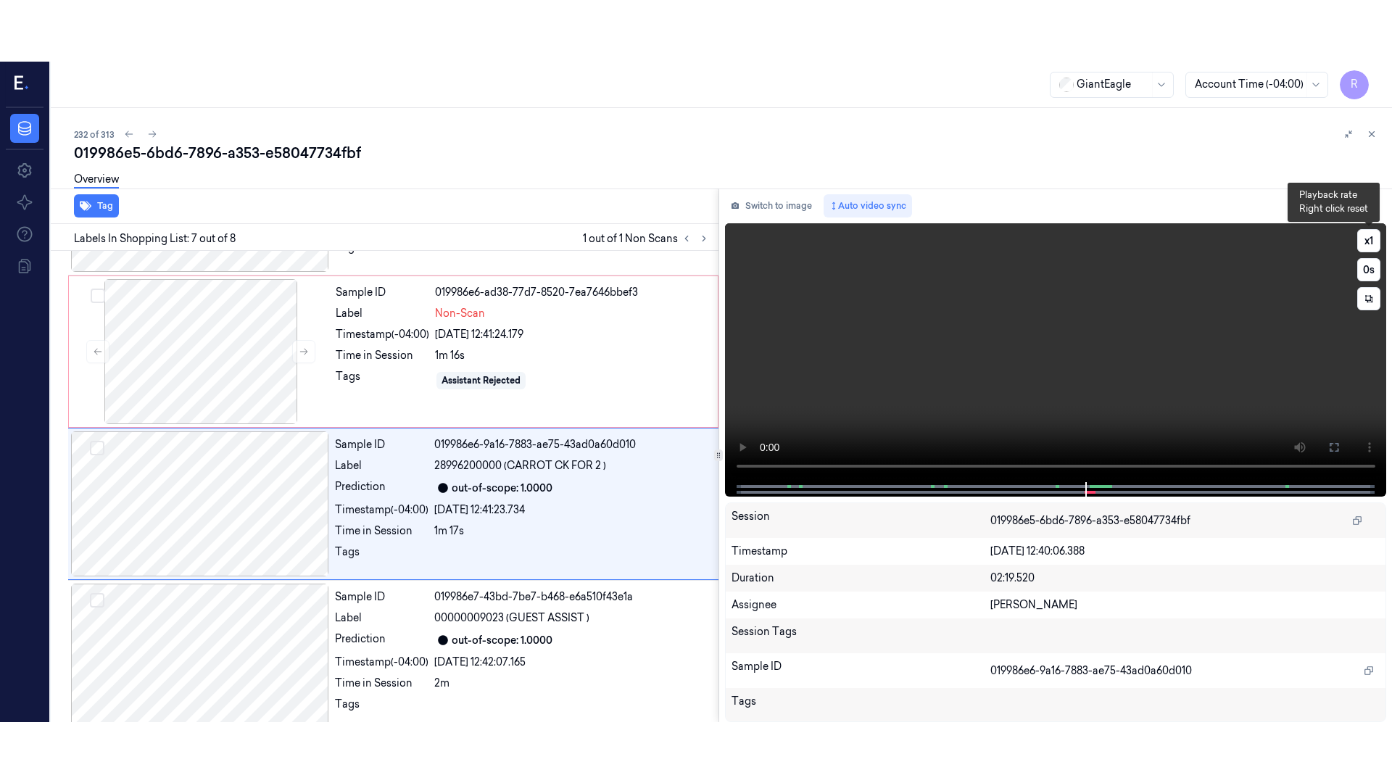
scroll to position [751, 0]
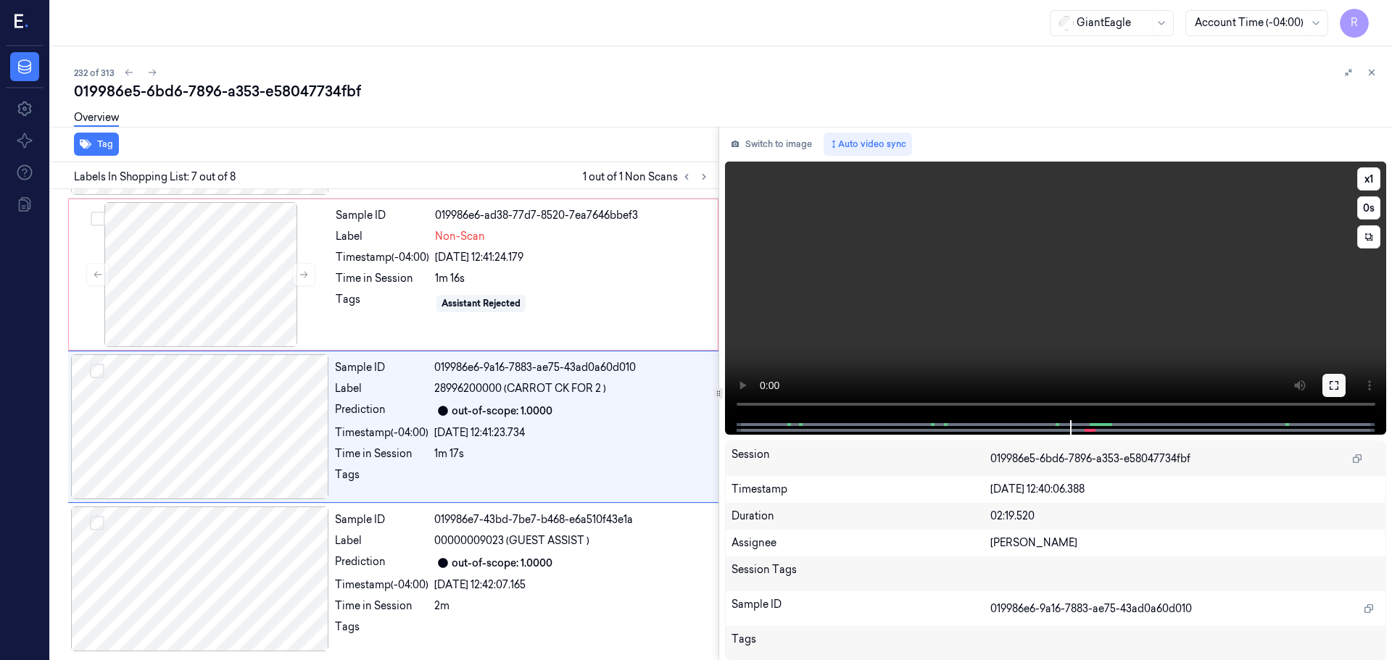
click at [1338, 378] on button at bounding box center [1333, 385] width 23 height 23
click at [1376, 177] on button "x 1" at bounding box center [1368, 178] width 23 height 23
click at [1375, 178] on button "x 2" at bounding box center [1368, 178] width 23 height 23
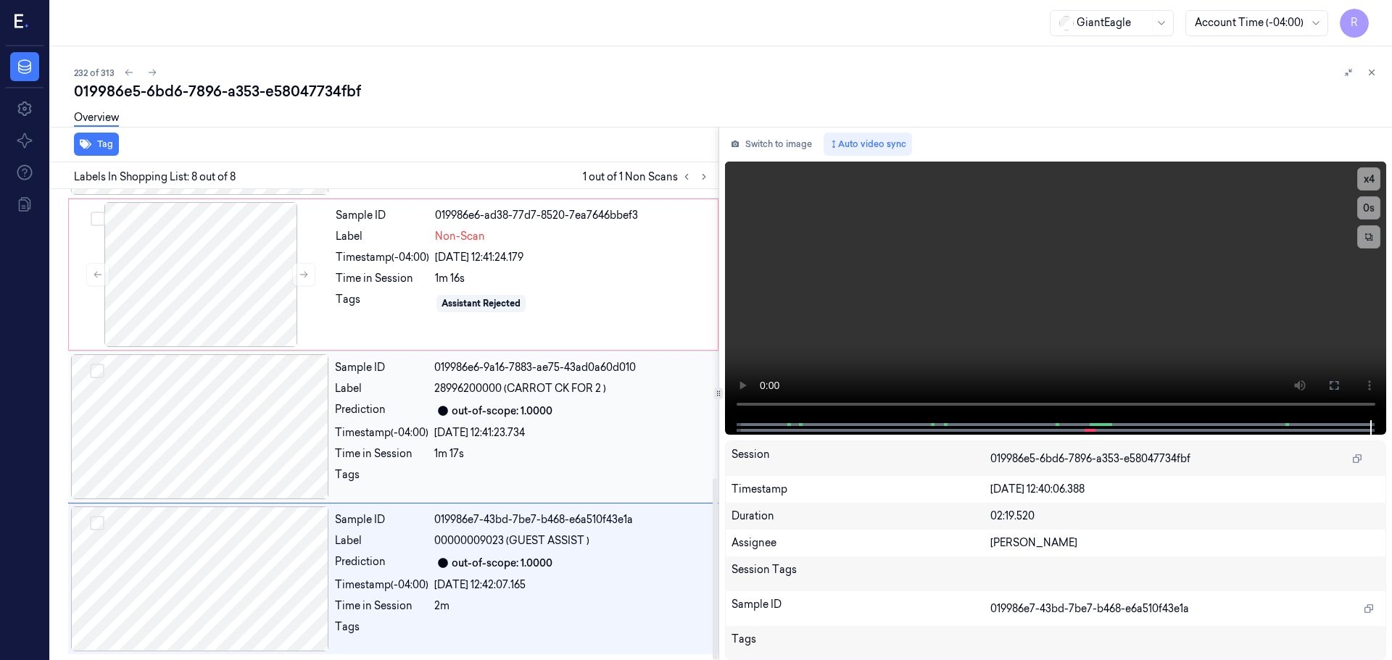
click at [175, 465] on div at bounding box center [200, 427] width 258 height 145
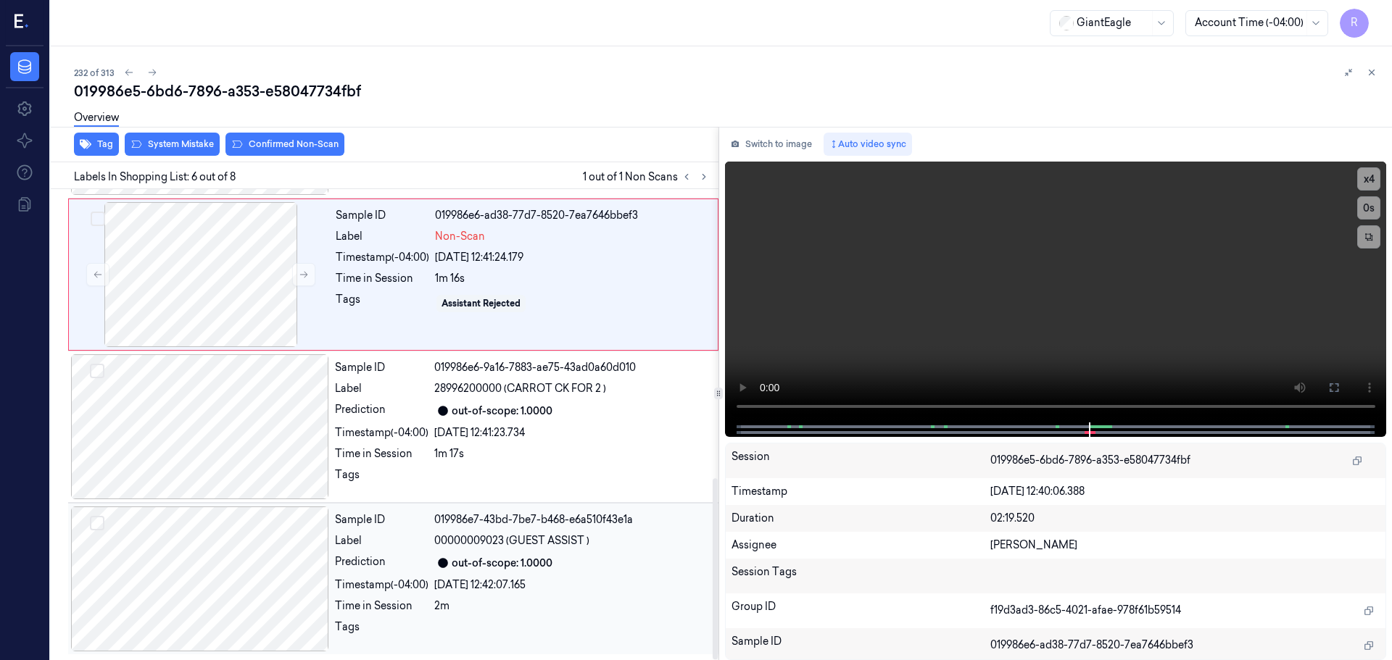
click at [165, 597] on div at bounding box center [200, 579] width 258 height 145
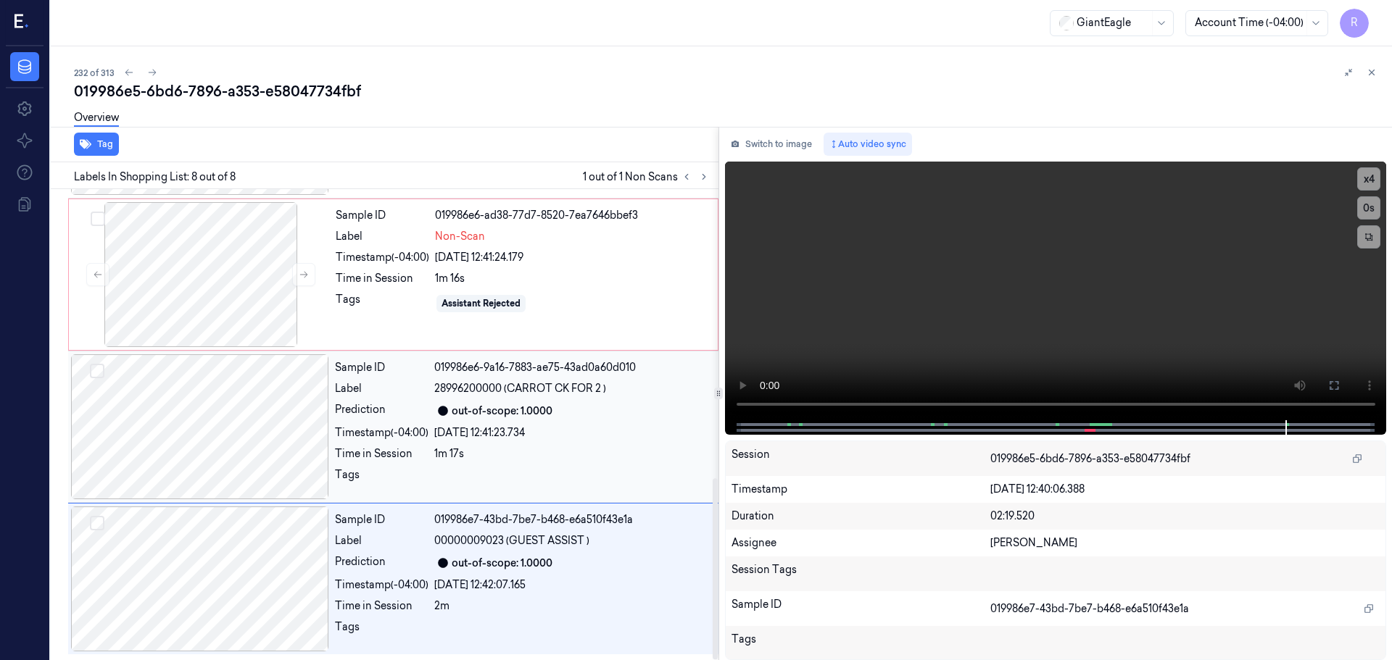
click at [185, 486] on div at bounding box center [200, 427] width 258 height 145
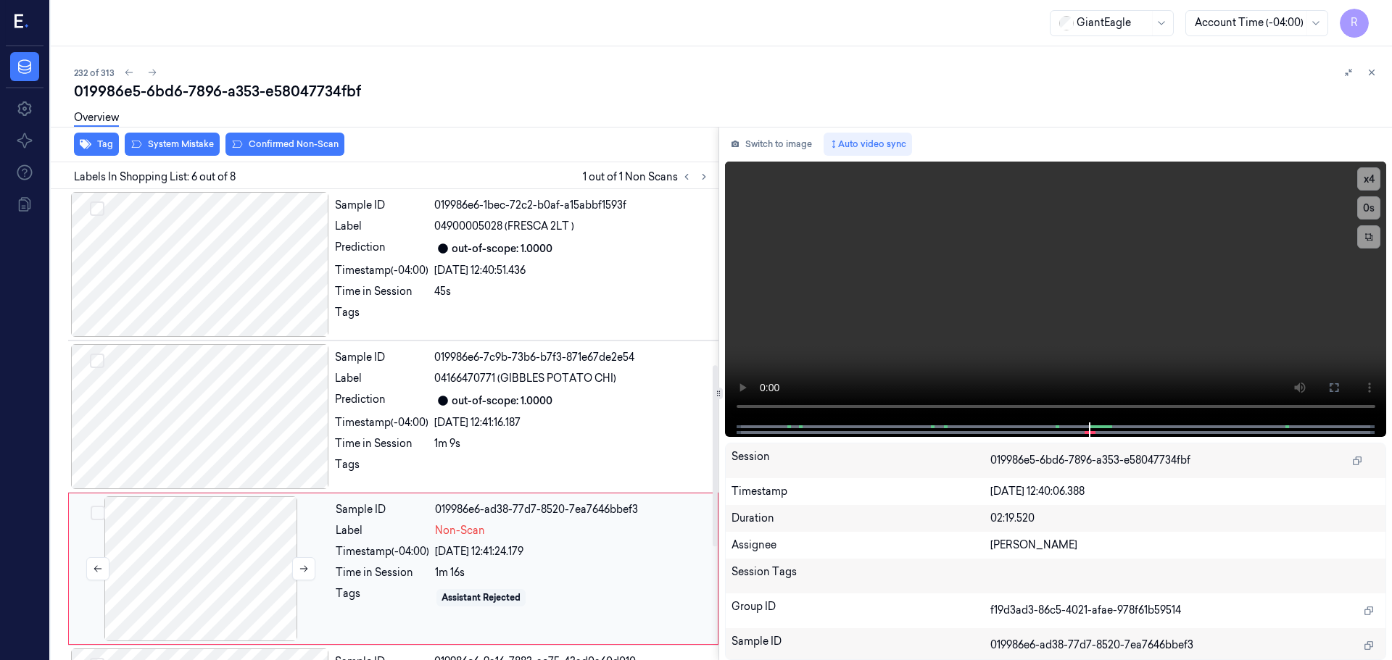
click at [201, 540] on div at bounding box center [201, 569] width 258 height 145
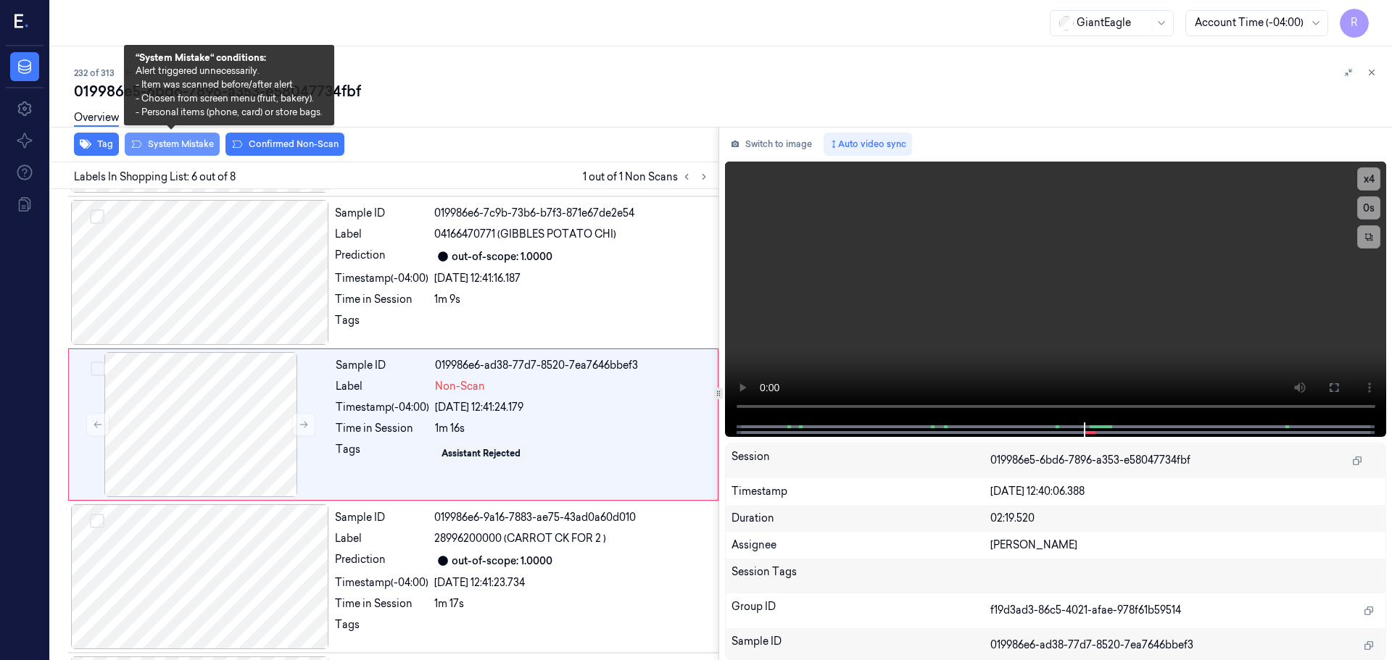
click at [165, 149] on button "System Mistake" at bounding box center [172, 144] width 95 height 23
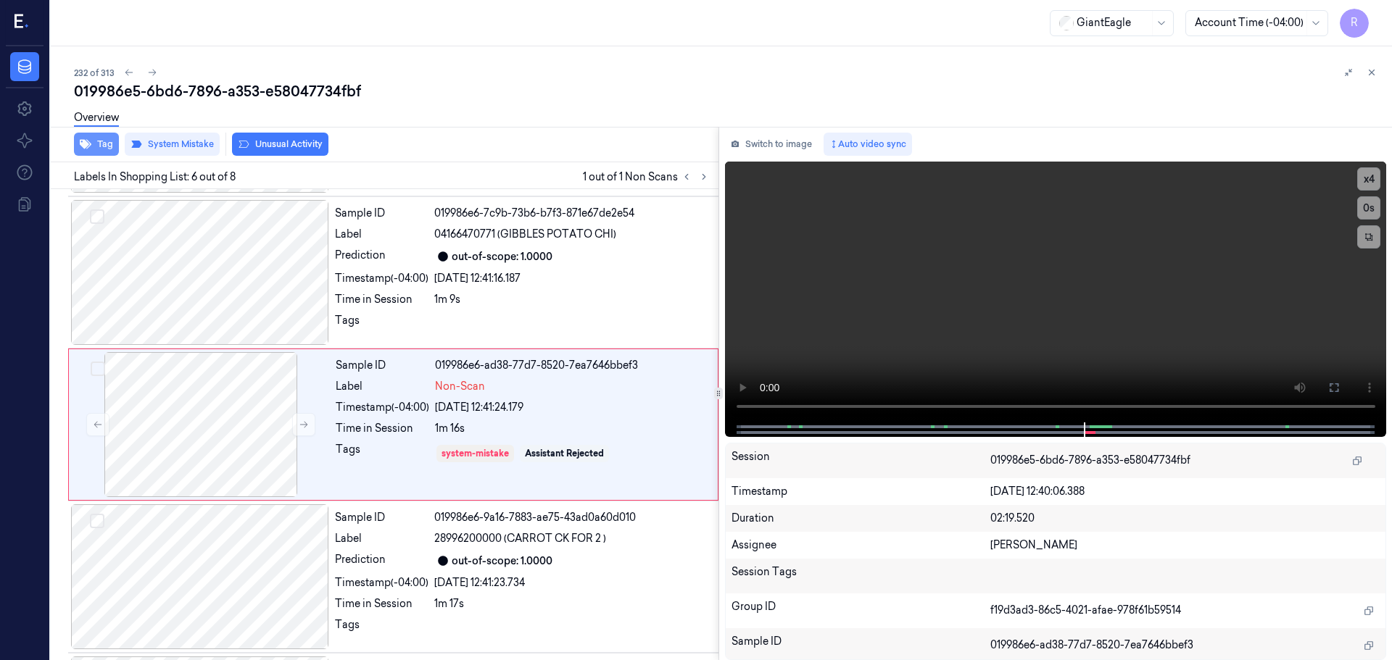
click at [94, 148] on button "Tag" at bounding box center [96, 144] width 45 height 23
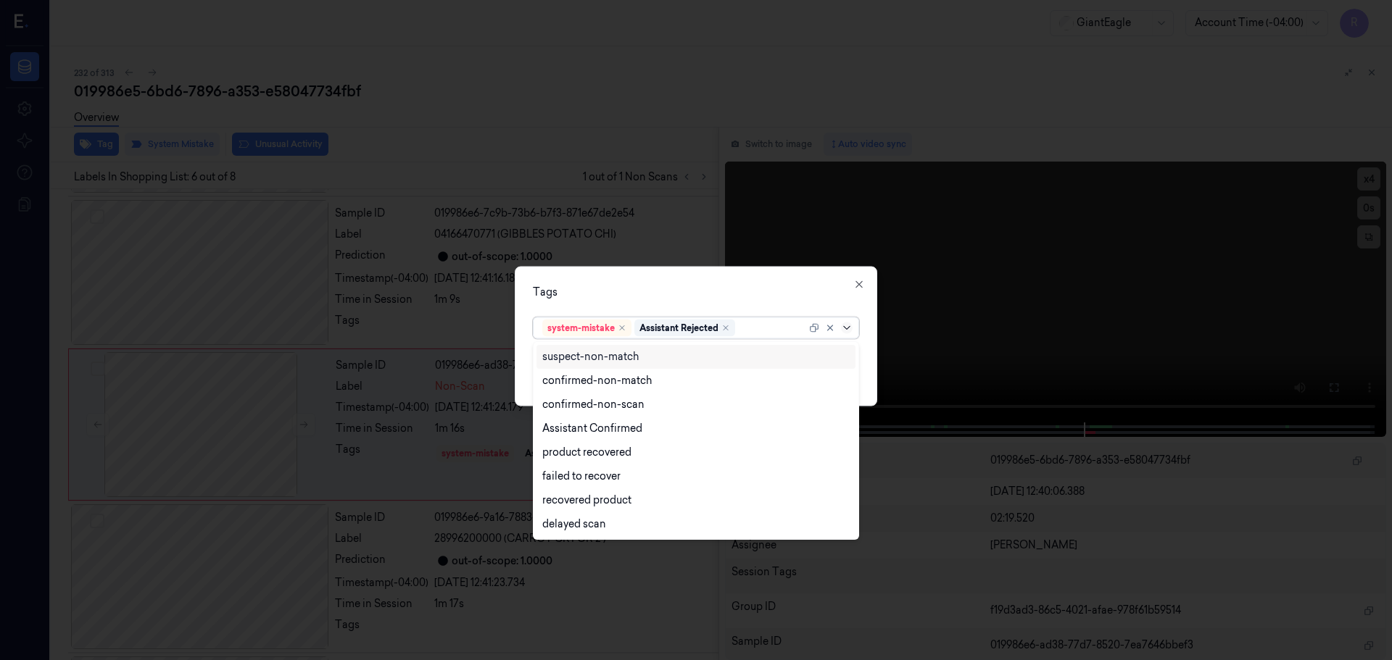
click at [848, 326] on icon at bounding box center [847, 328] width 12 height 12
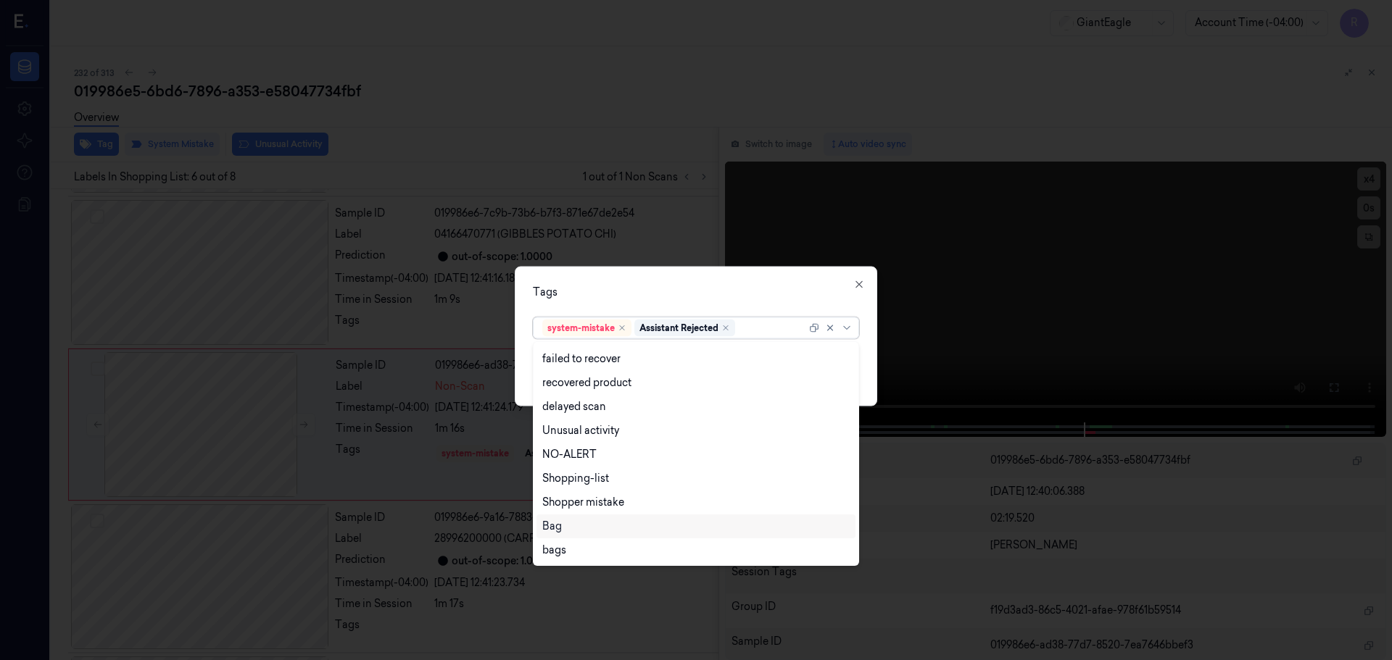
click at [576, 537] on div "Bag" at bounding box center [696, 527] width 319 height 24
click at [771, 332] on div "Bag" at bounding box center [757, 327] width 38 height 17
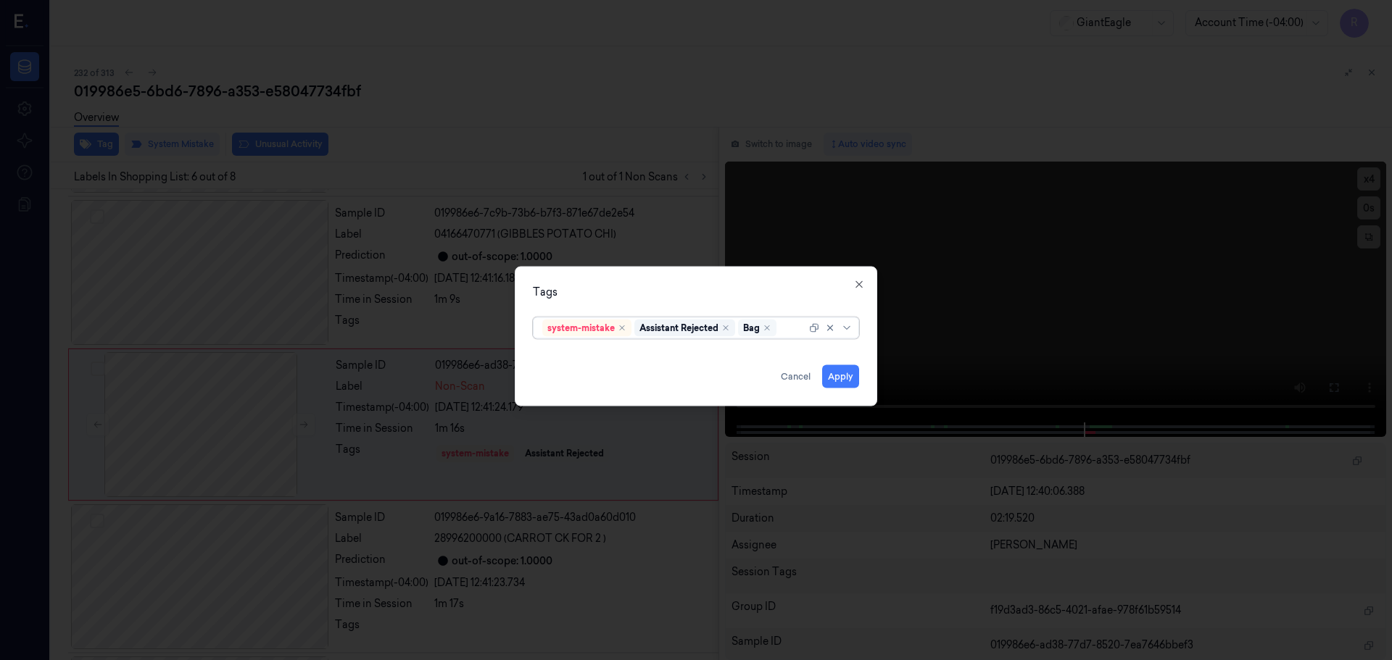
click at [770, 332] on div "Bag" at bounding box center [757, 327] width 38 height 17
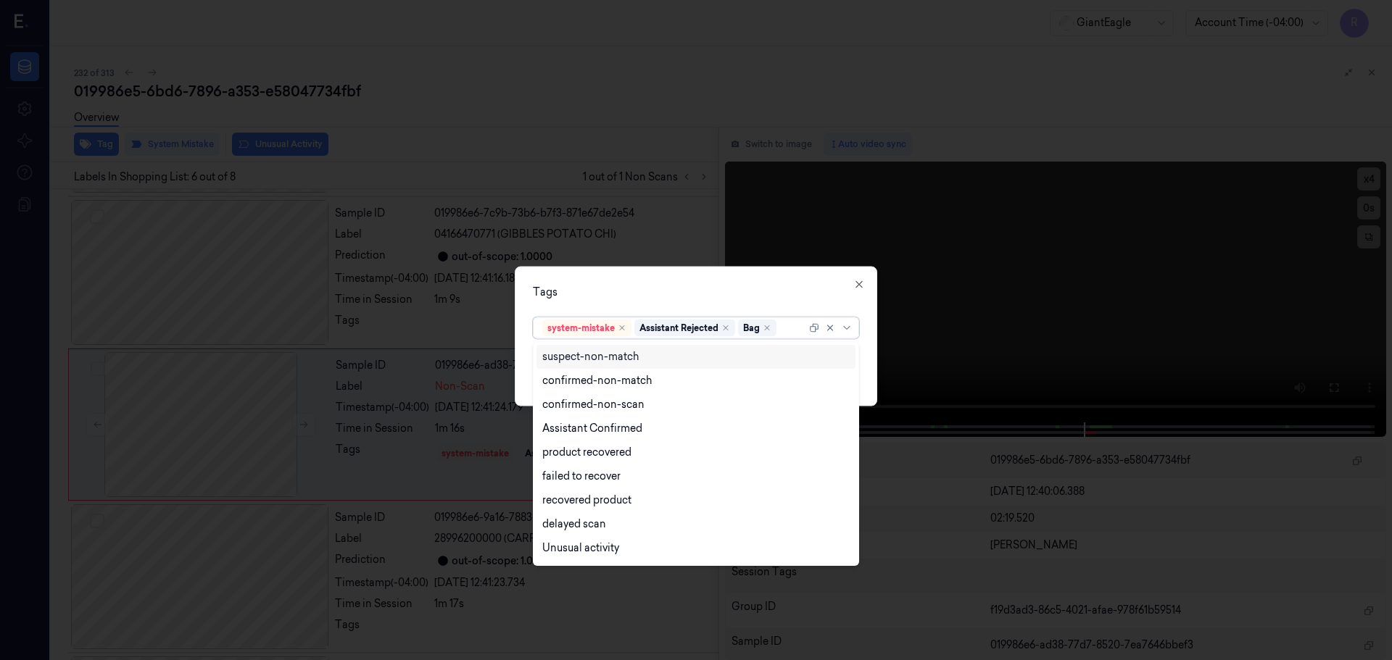
click at [760, 279] on div "Tags option Bag, selected. 13 results available. Use Up and Down to choose opti…" at bounding box center [696, 336] width 363 height 140
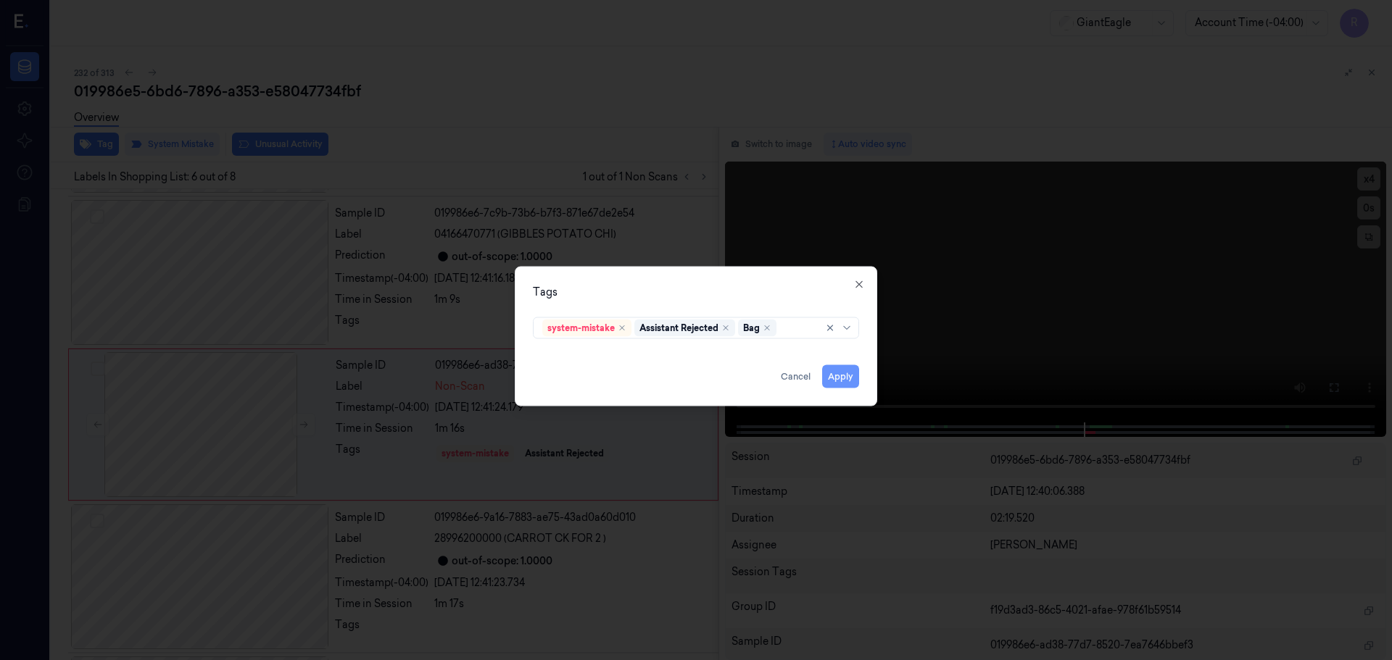
click at [847, 373] on button "Apply" at bounding box center [840, 376] width 37 height 23
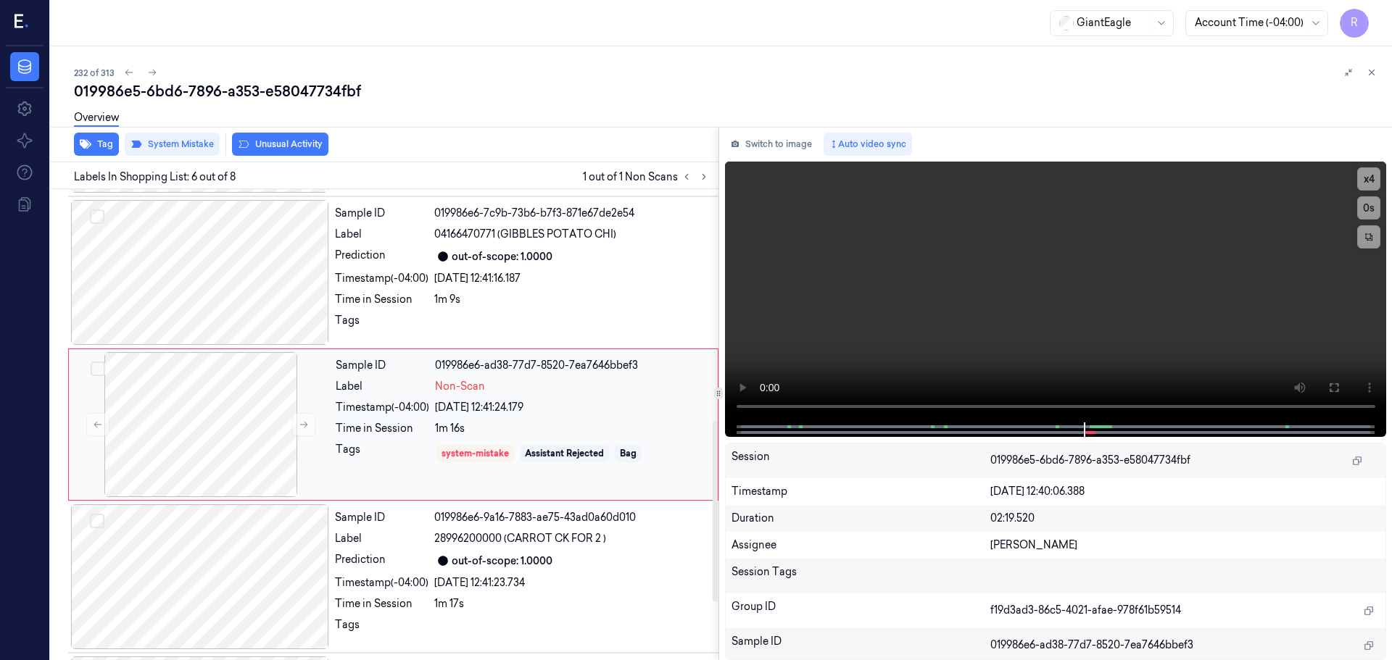
click at [479, 428] on div "1m 16s" at bounding box center [572, 428] width 274 height 15
click at [102, 133] on div "Overview" at bounding box center [96, 120] width 45 height 37
click at [103, 145] on button "Tag" at bounding box center [96, 144] width 45 height 23
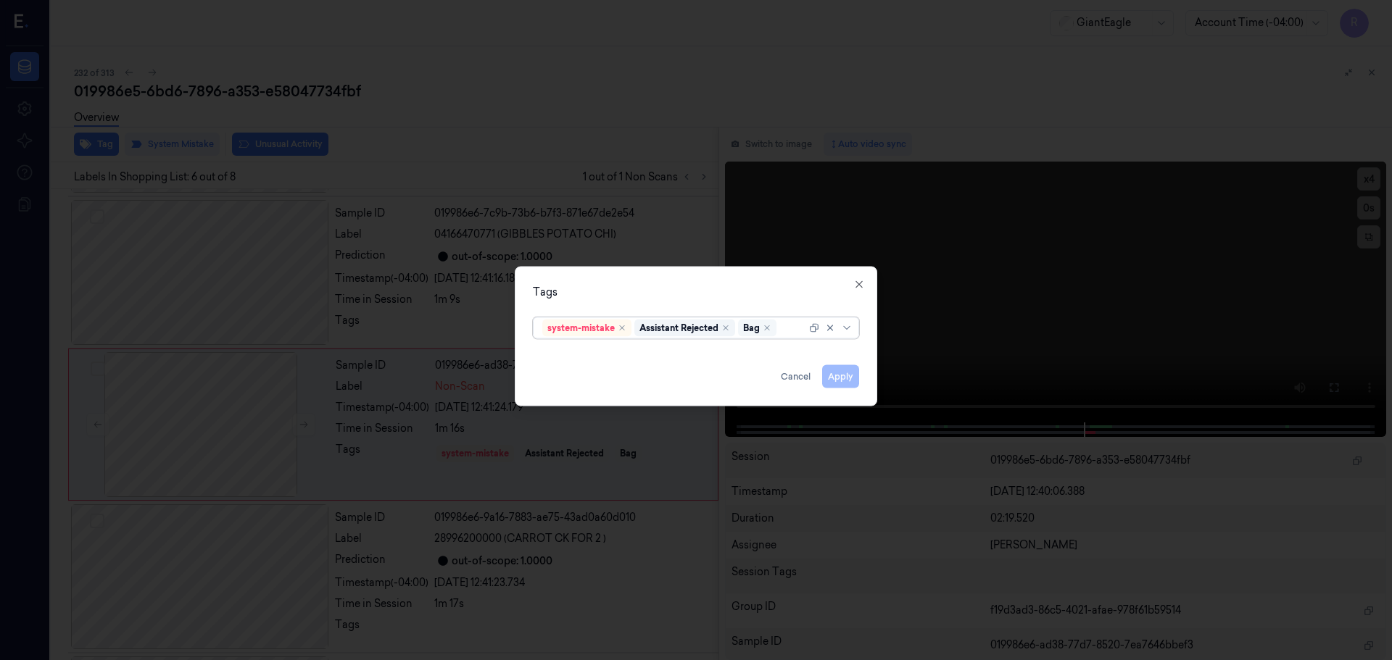
click at [759, 328] on div "Bag" at bounding box center [751, 327] width 17 height 13
click at [762, 328] on div "Bag" at bounding box center [757, 327] width 38 height 17
click at [771, 327] on icon "Remove ,Bag" at bounding box center [767, 327] width 9 height 9
click at [841, 376] on button "Apply" at bounding box center [840, 376] width 37 height 23
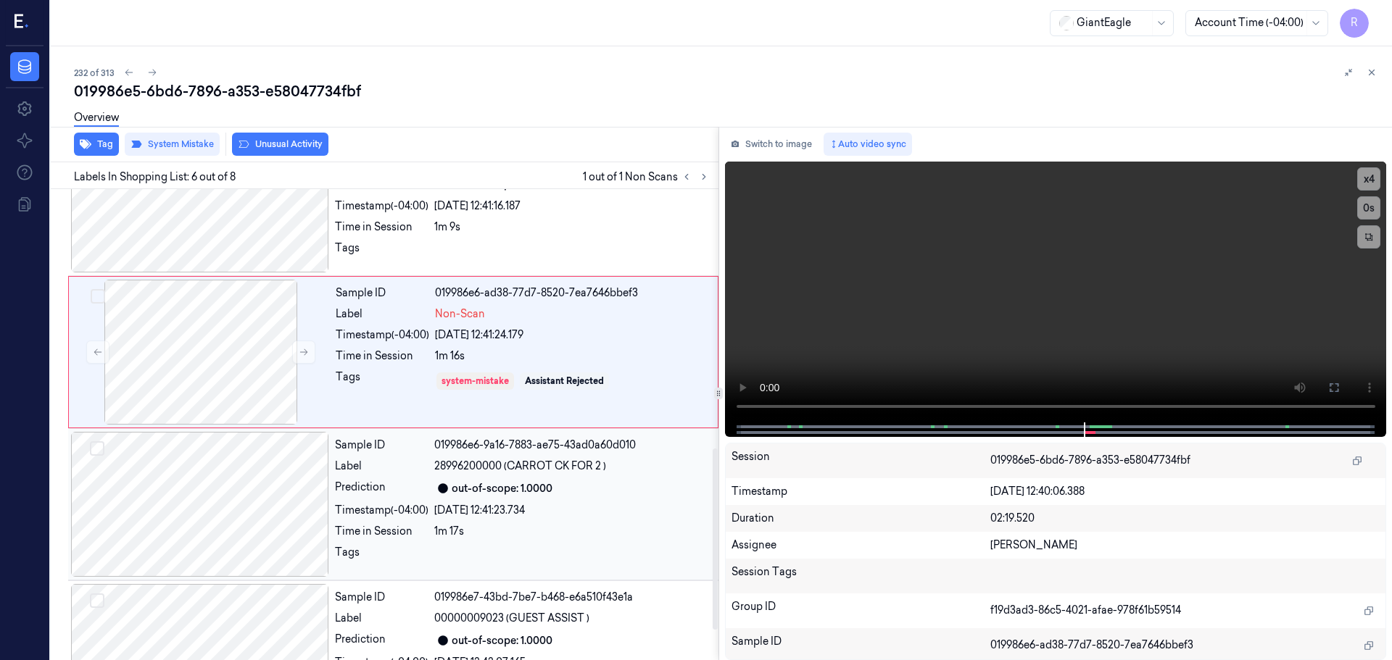
click at [419, 489] on div "Prediction" at bounding box center [382, 488] width 94 height 17
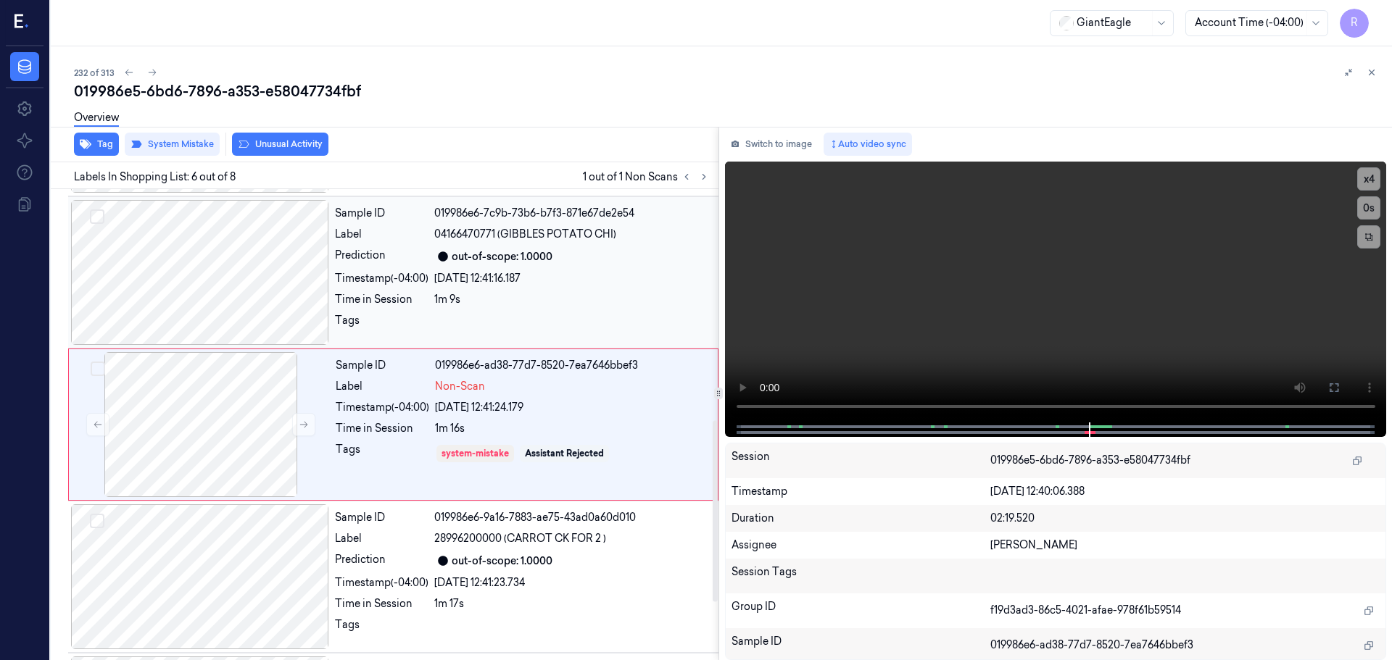
click at [510, 306] on div "1m 9s" at bounding box center [572, 299] width 276 height 15
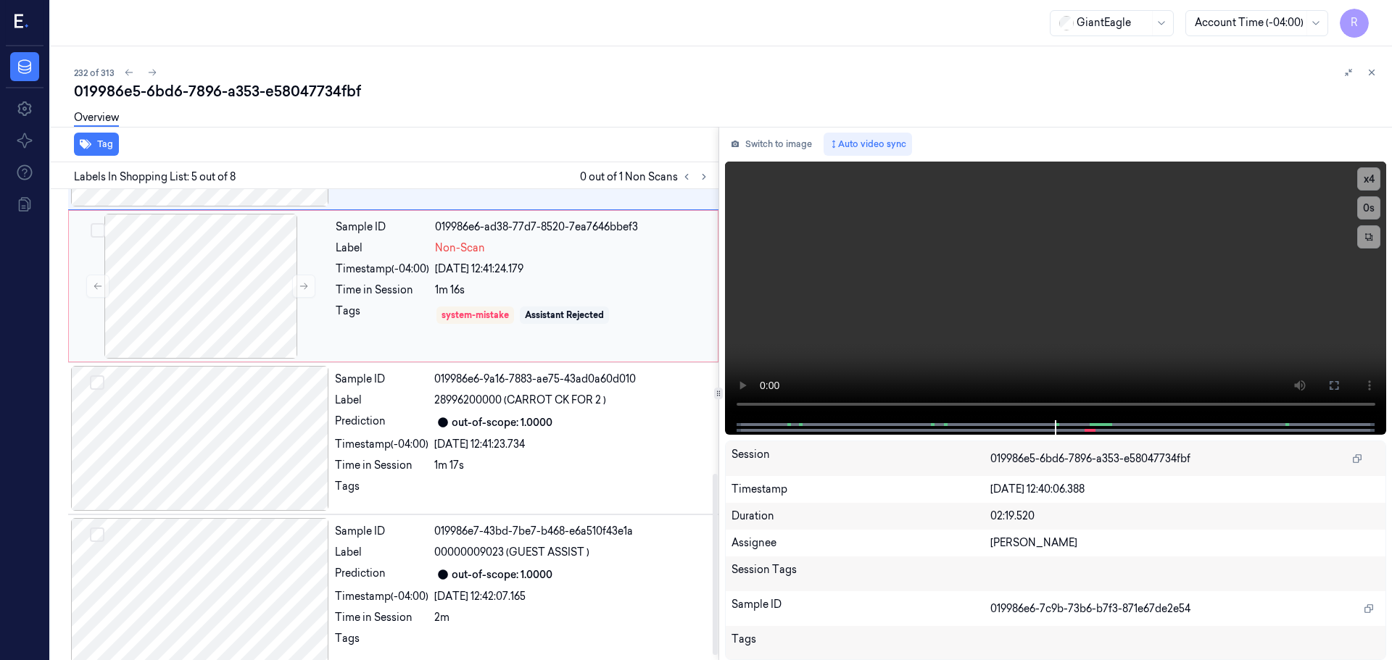
click at [421, 357] on div "Sample ID 019986e6-ad38-77d7-8520-7ea7646bbef3 Label Non-Scan Timestamp (-04:00…" at bounding box center [393, 286] width 650 height 152
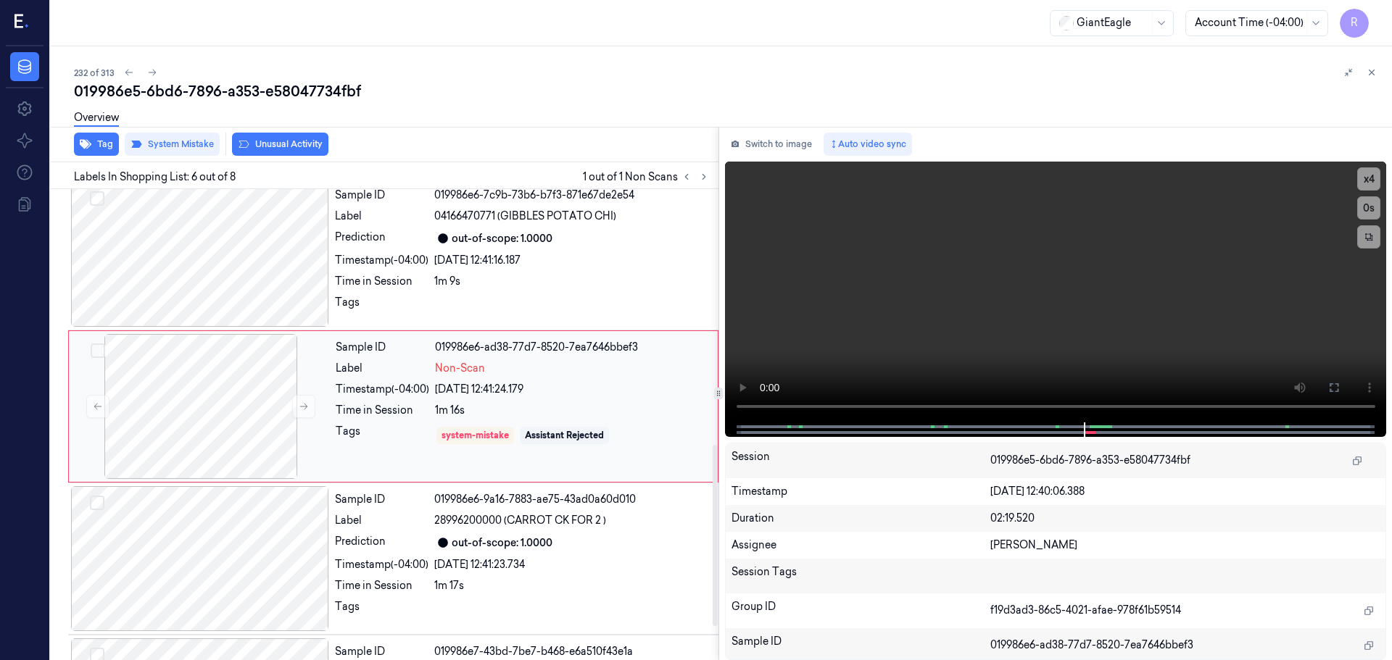
scroll to position [601, 0]
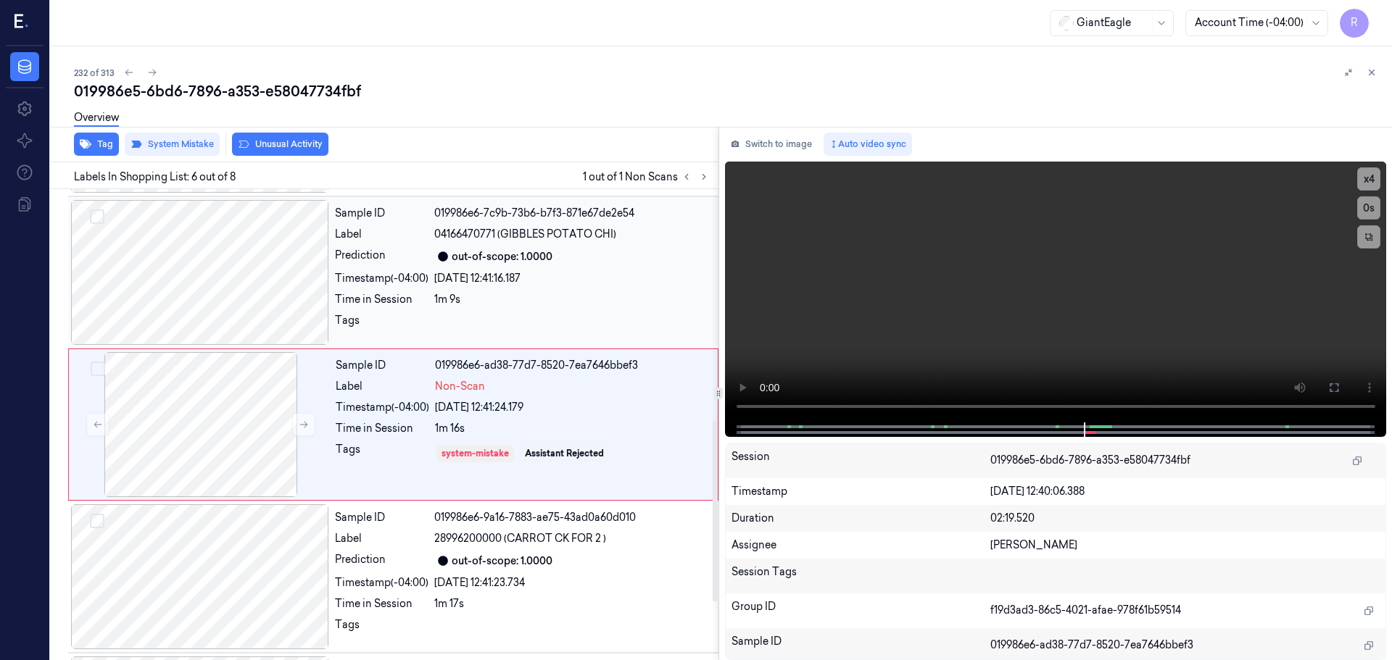
click at [520, 289] on div "Sample ID 019986e6-7c9b-73b6-b7f3-871e67de2e54 Label 04166470771 (GIBBLES POTAT…" at bounding box center [522, 272] width 386 height 145
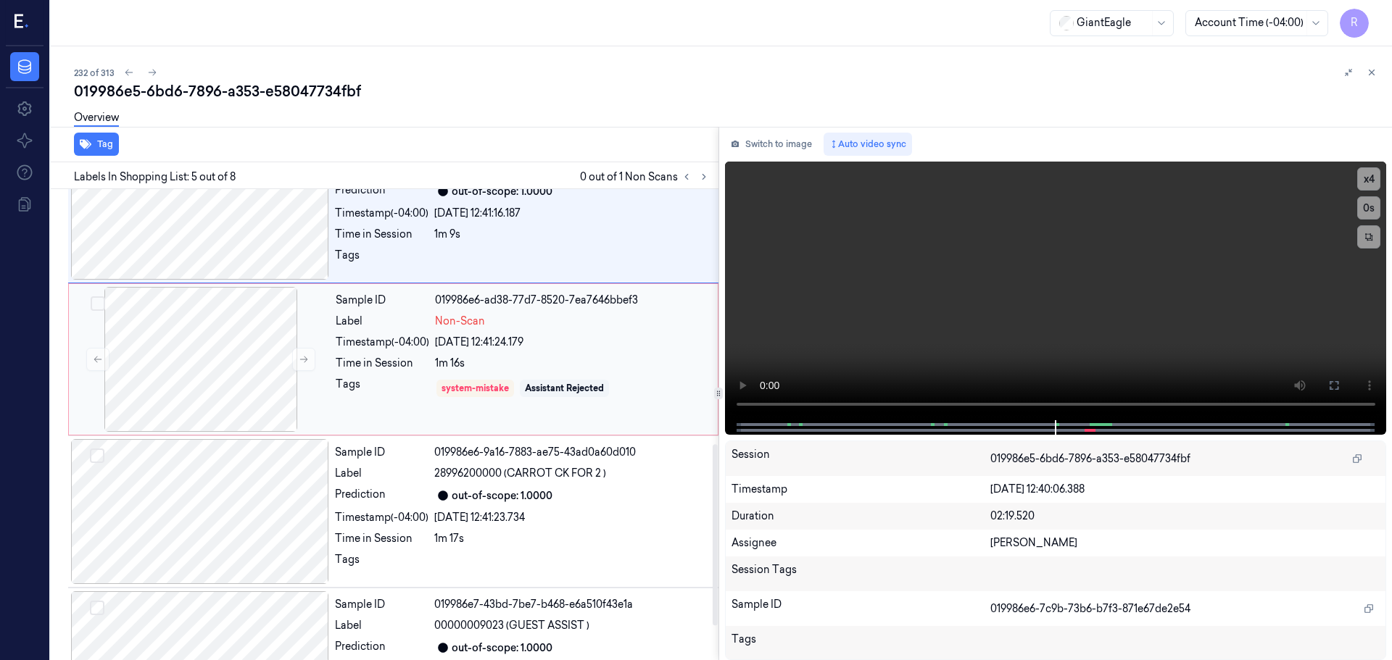
click at [501, 425] on div "Sample ID 019986e6-ad38-77d7-8520-7ea7646bbef3 Label Non-Scan Timestamp (-04:00…" at bounding box center [522, 359] width 385 height 145
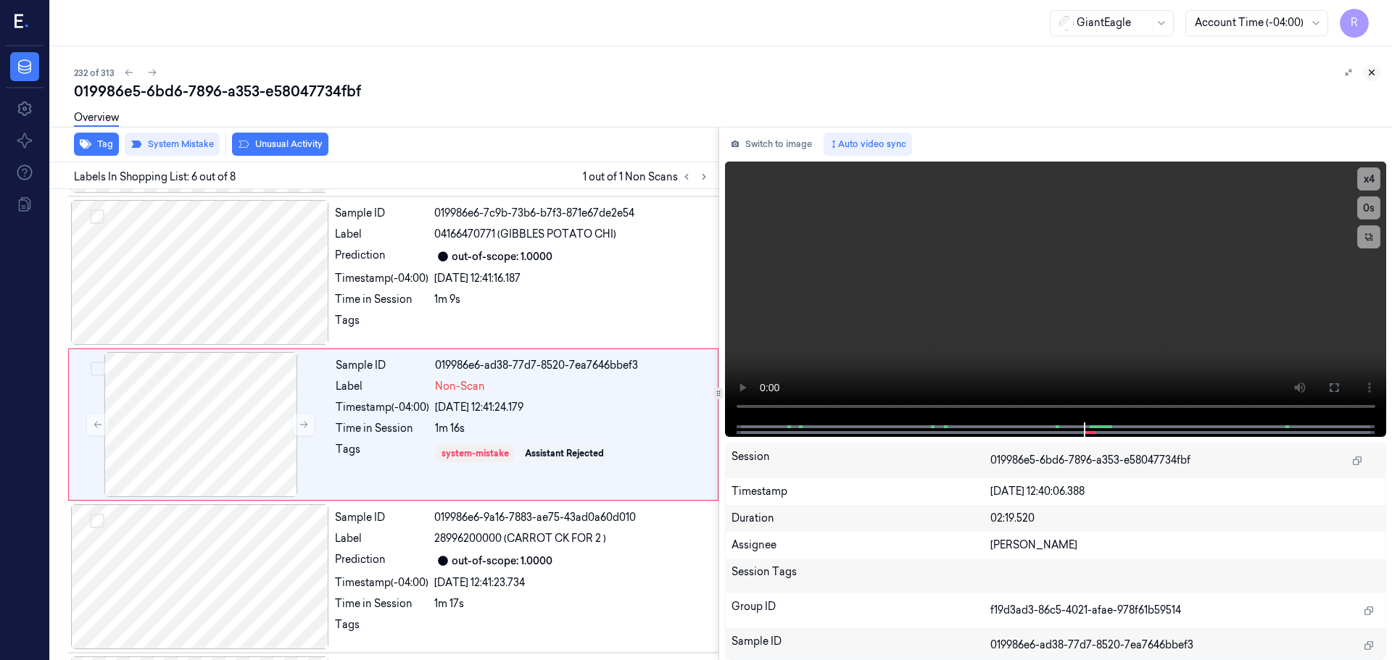
click at [1367, 68] on icon at bounding box center [1372, 72] width 10 height 10
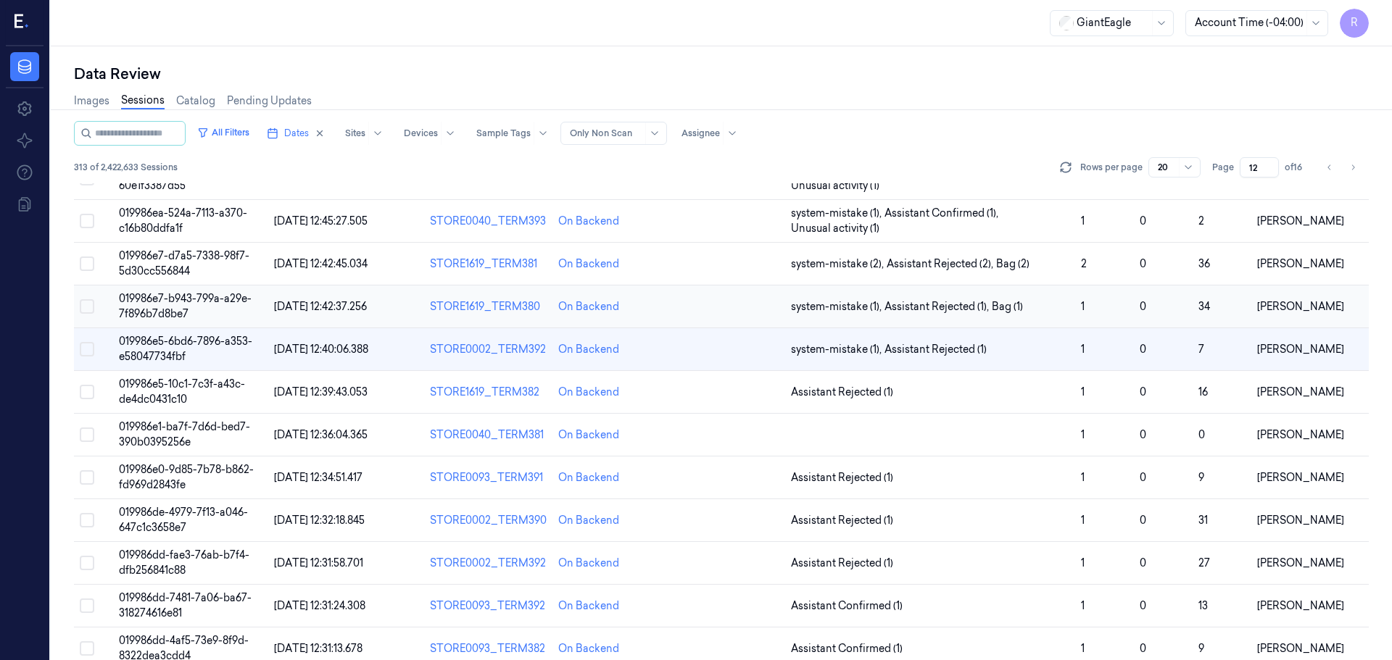
scroll to position [421, 0]
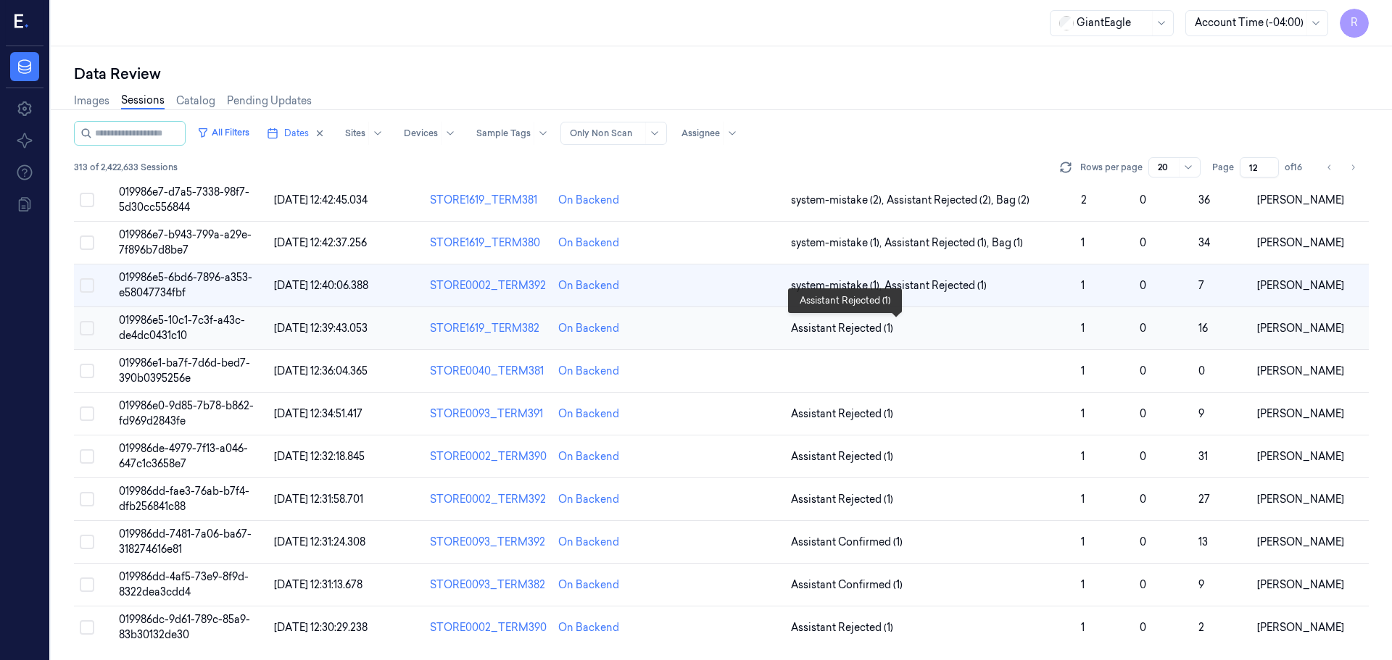
click at [1011, 331] on span "Assistant Rejected (1)" at bounding box center [930, 328] width 278 height 15
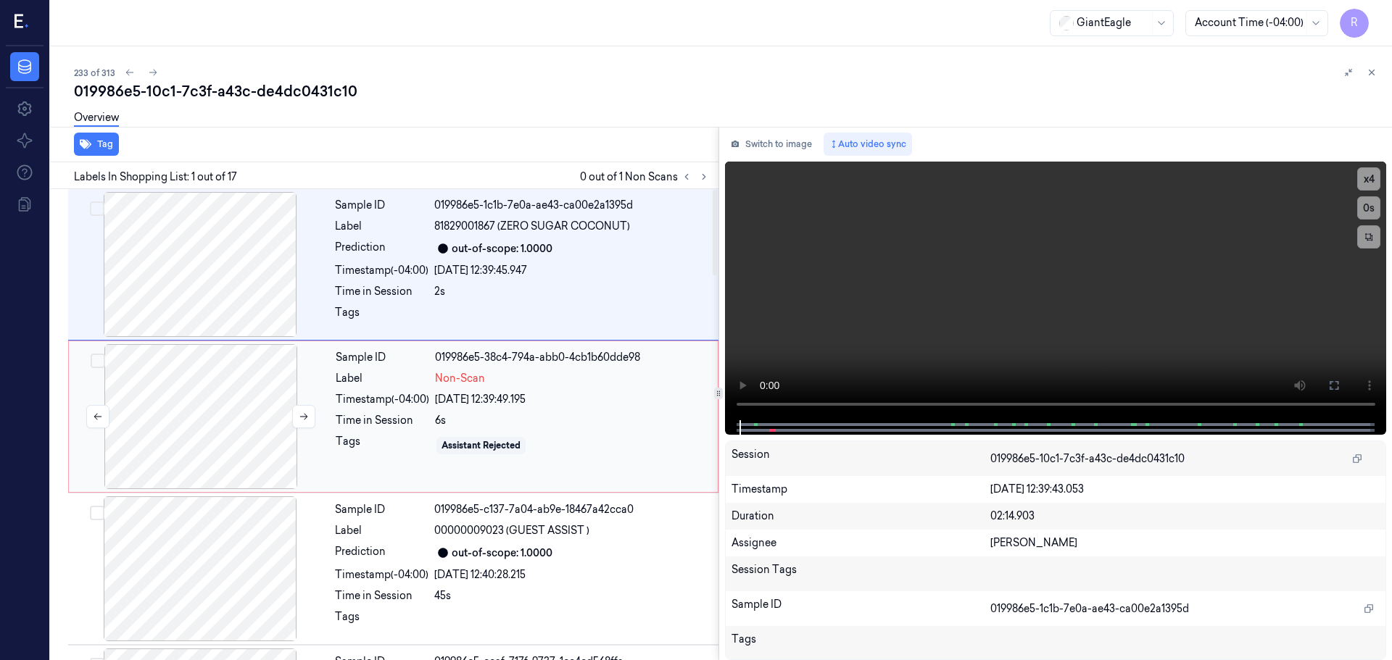
click at [276, 433] on div at bounding box center [201, 416] width 258 height 145
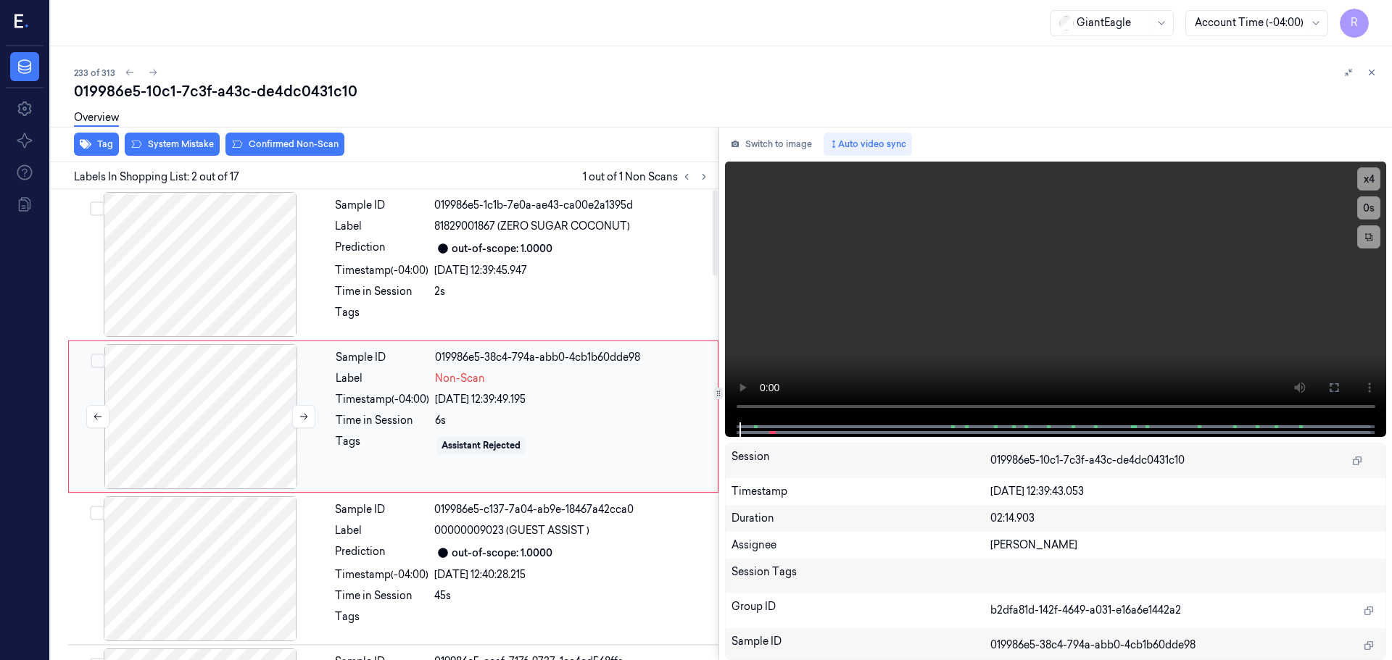
click at [289, 416] on div at bounding box center [201, 416] width 258 height 145
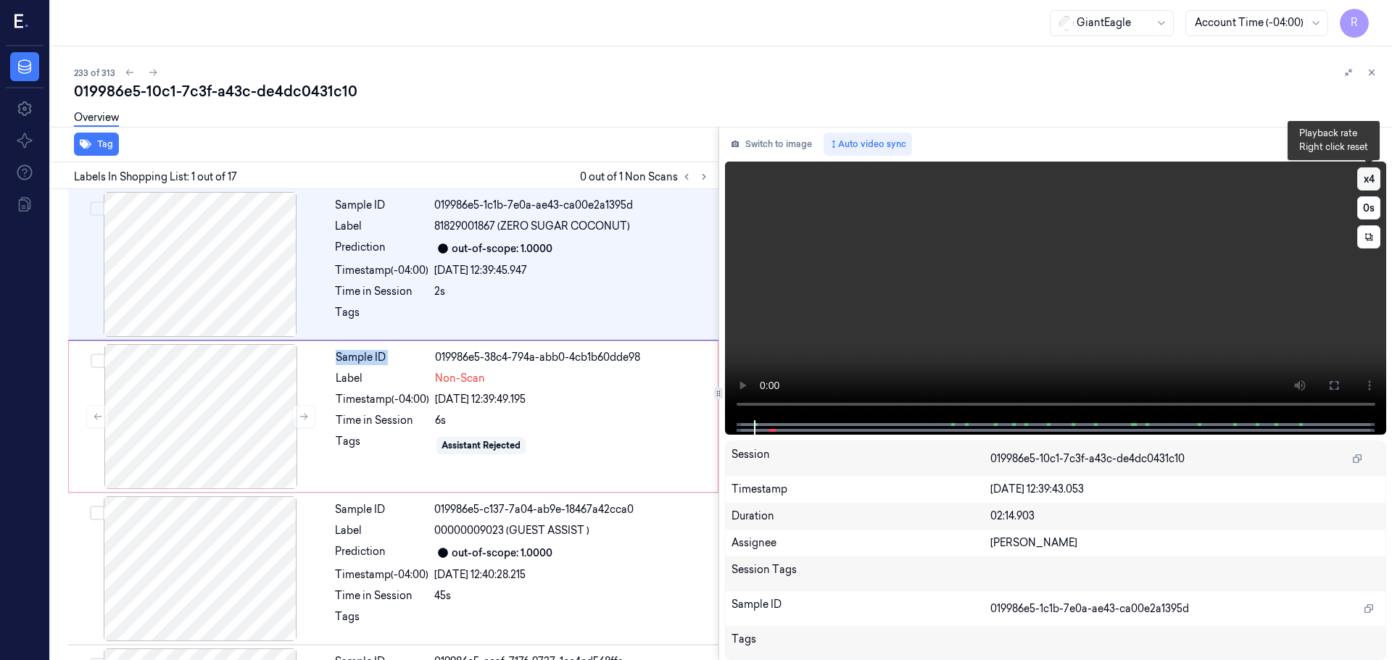
click at [1365, 186] on button "x 4" at bounding box center [1368, 178] width 23 height 23
click at [1338, 381] on icon at bounding box center [1334, 386] width 12 height 12
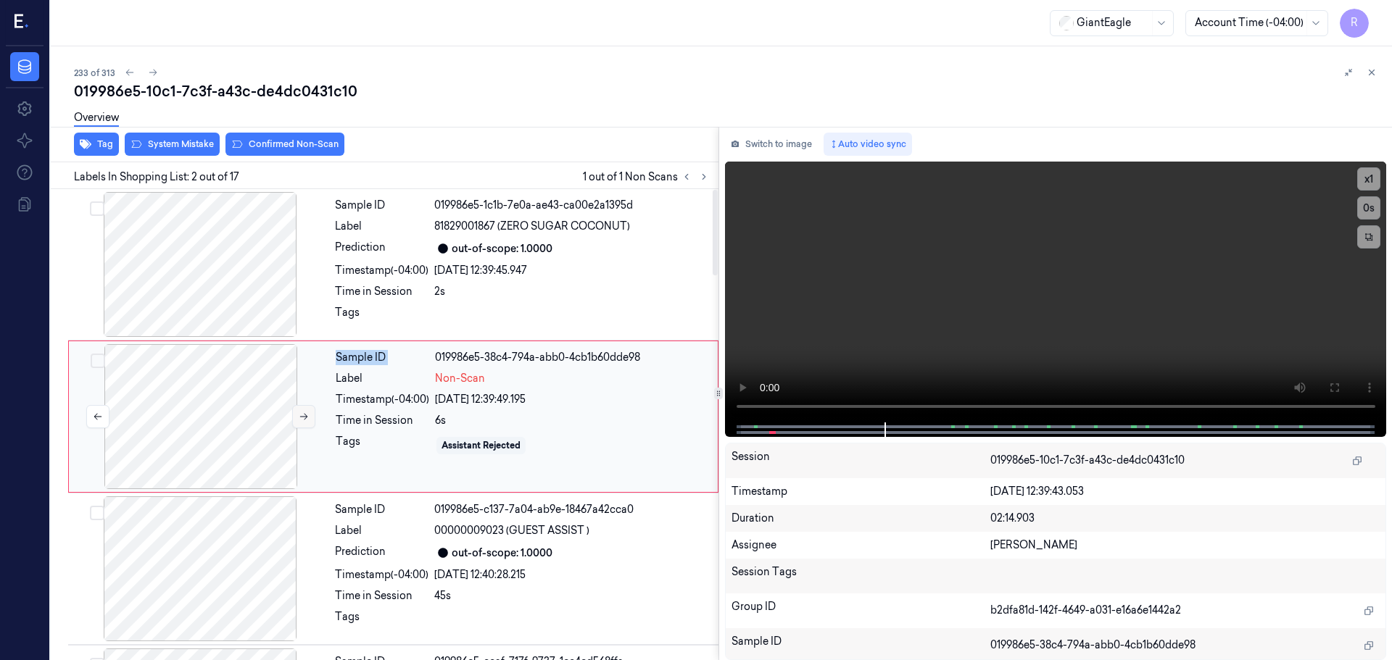
click at [299, 417] on icon at bounding box center [304, 417] width 10 height 10
click at [297, 417] on button at bounding box center [303, 416] width 23 height 23
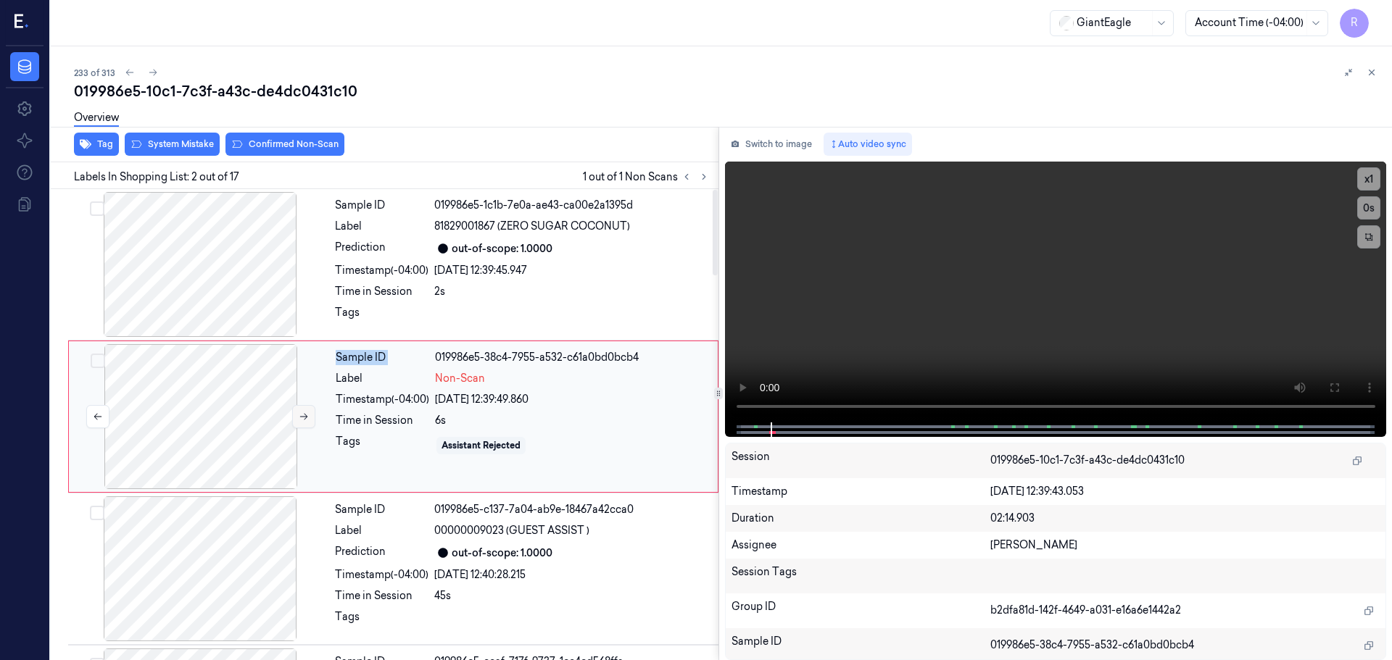
click at [297, 417] on button at bounding box center [303, 416] width 23 height 23
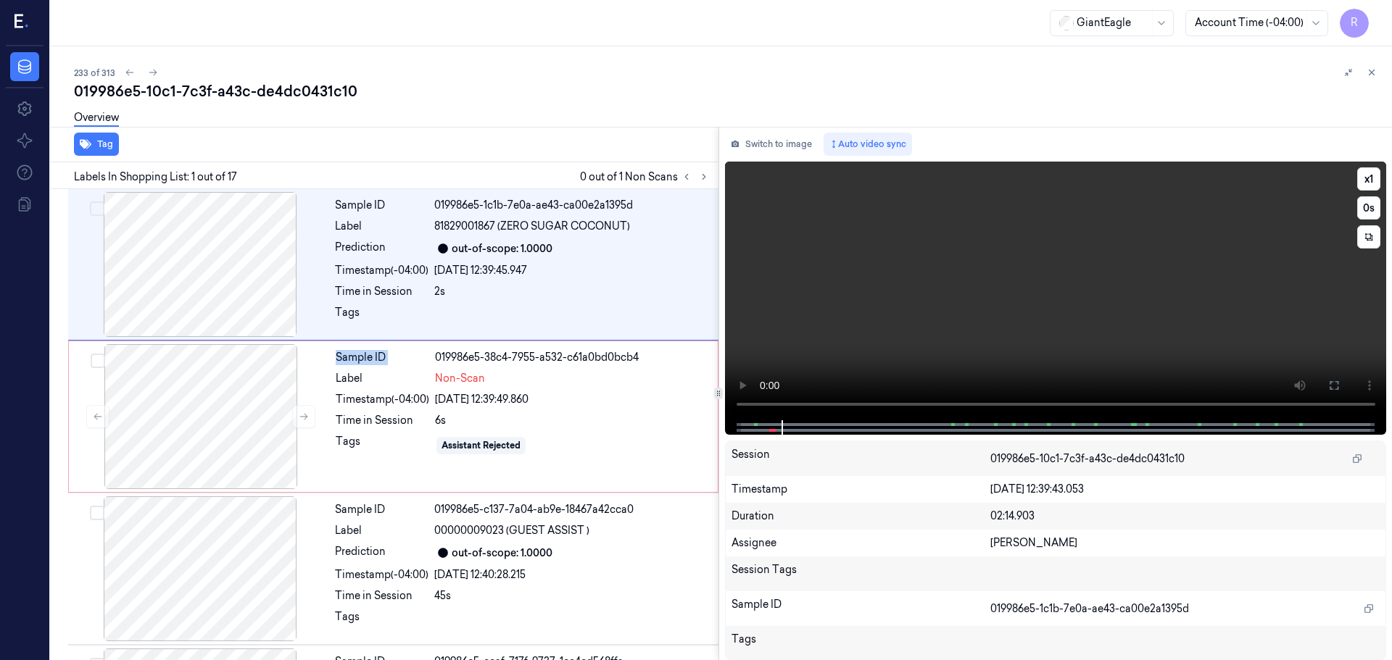
click at [767, 405] on video at bounding box center [1056, 291] width 662 height 259
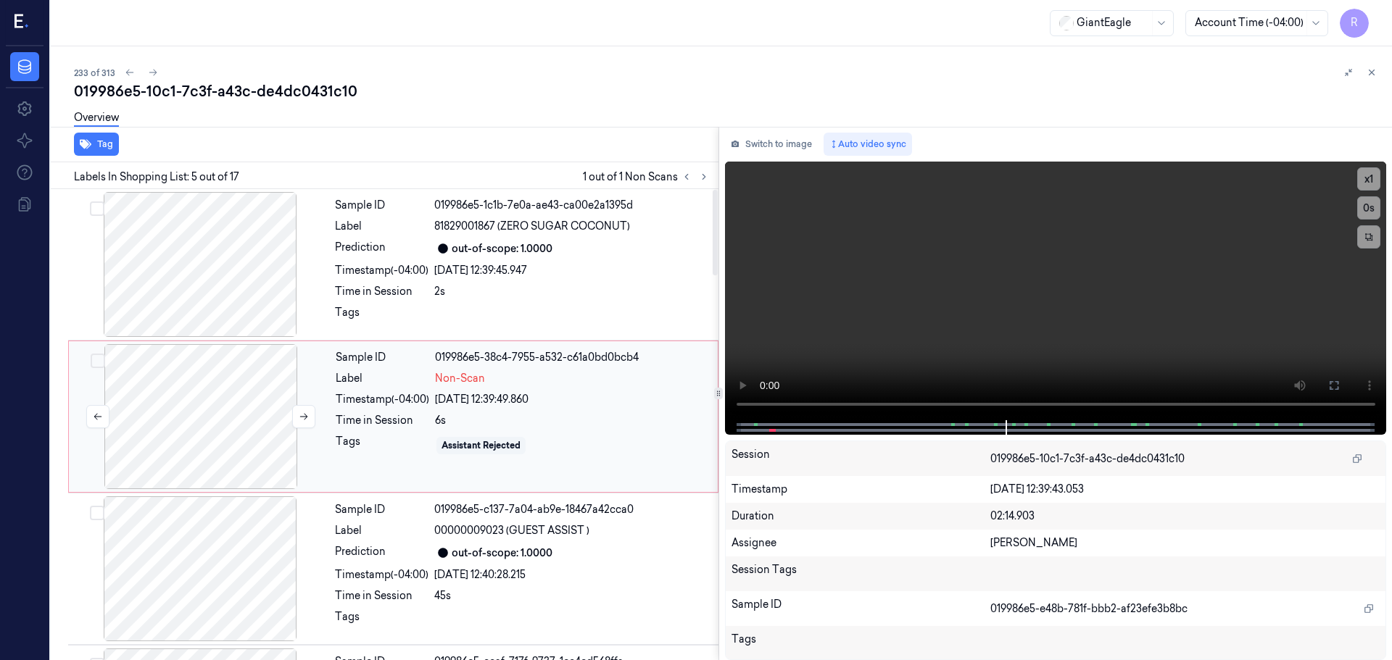
click at [223, 402] on div at bounding box center [201, 416] width 258 height 145
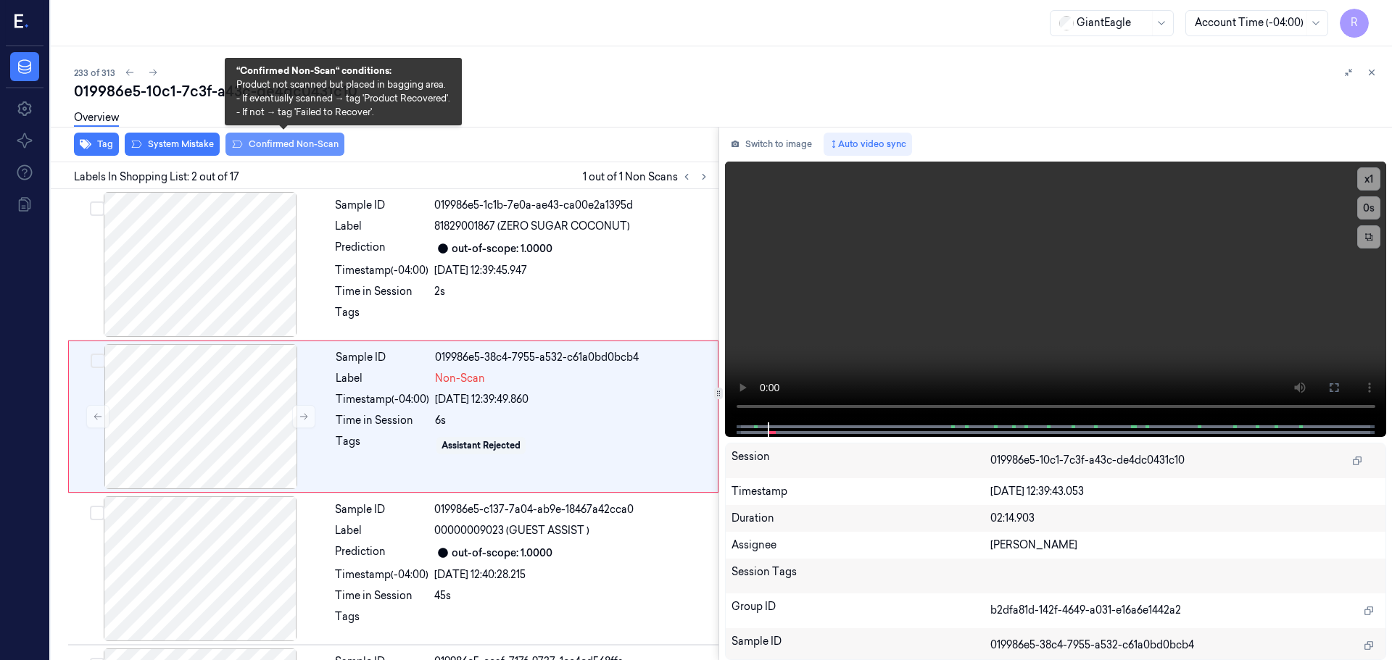
click at [286, 143] on button "Confirmed Non-Scan" at bounding box center [284, 144] width 119 height 23
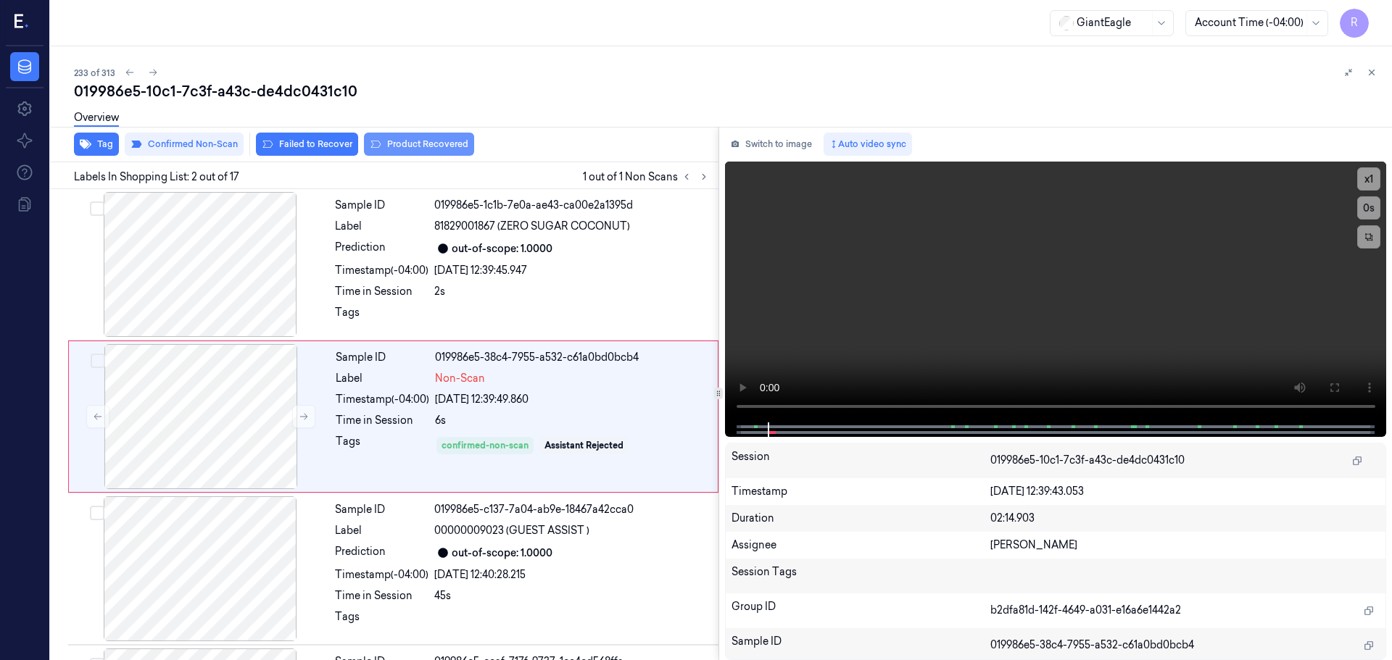
click at [405, 145] on button "Product Recovered" at bounding box center [419, 144] width 110 height 23
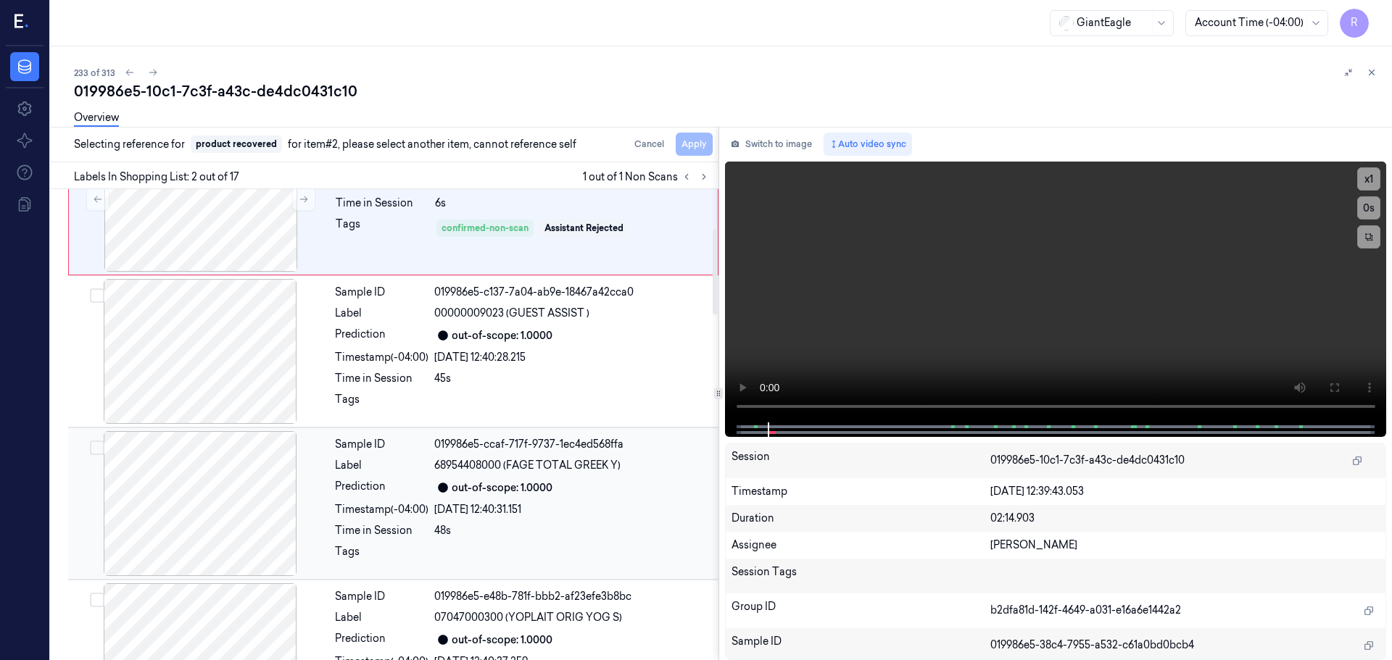
click at [354, 510] on div "Timestamp (-04:00)" at bounding box center [382, 509] width 94 height 15
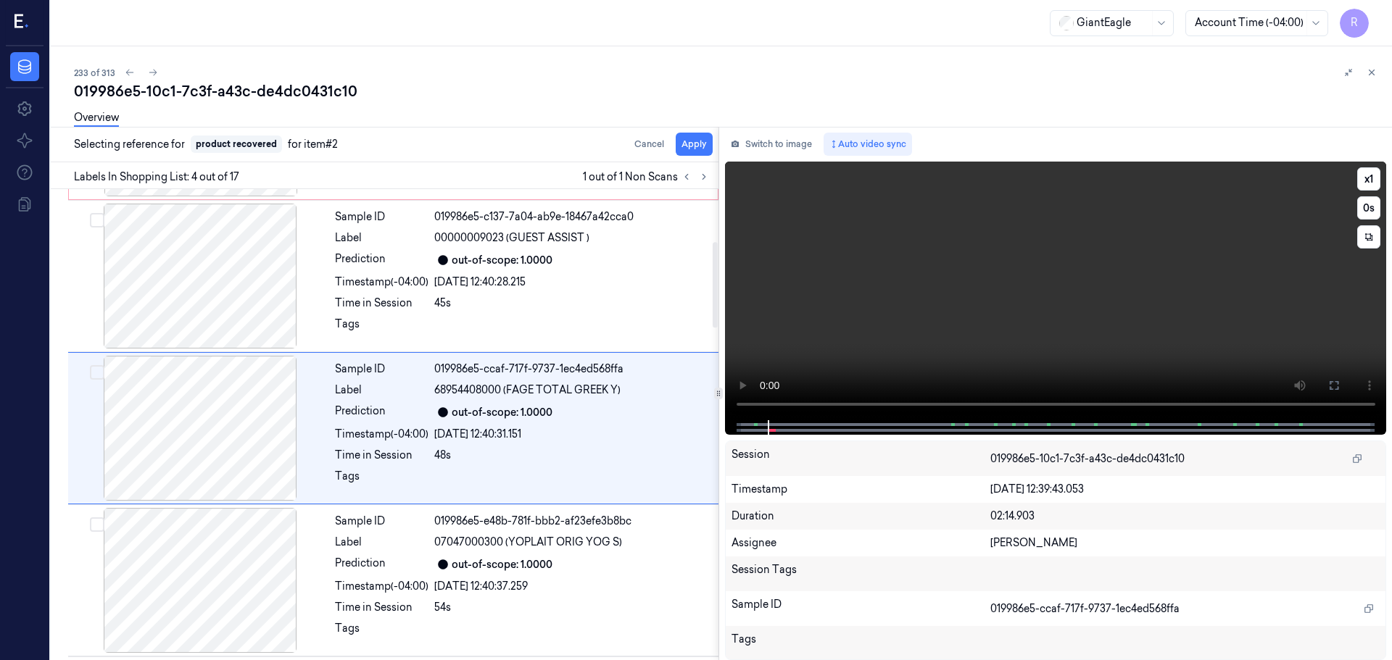
scroll to position [297, 0]
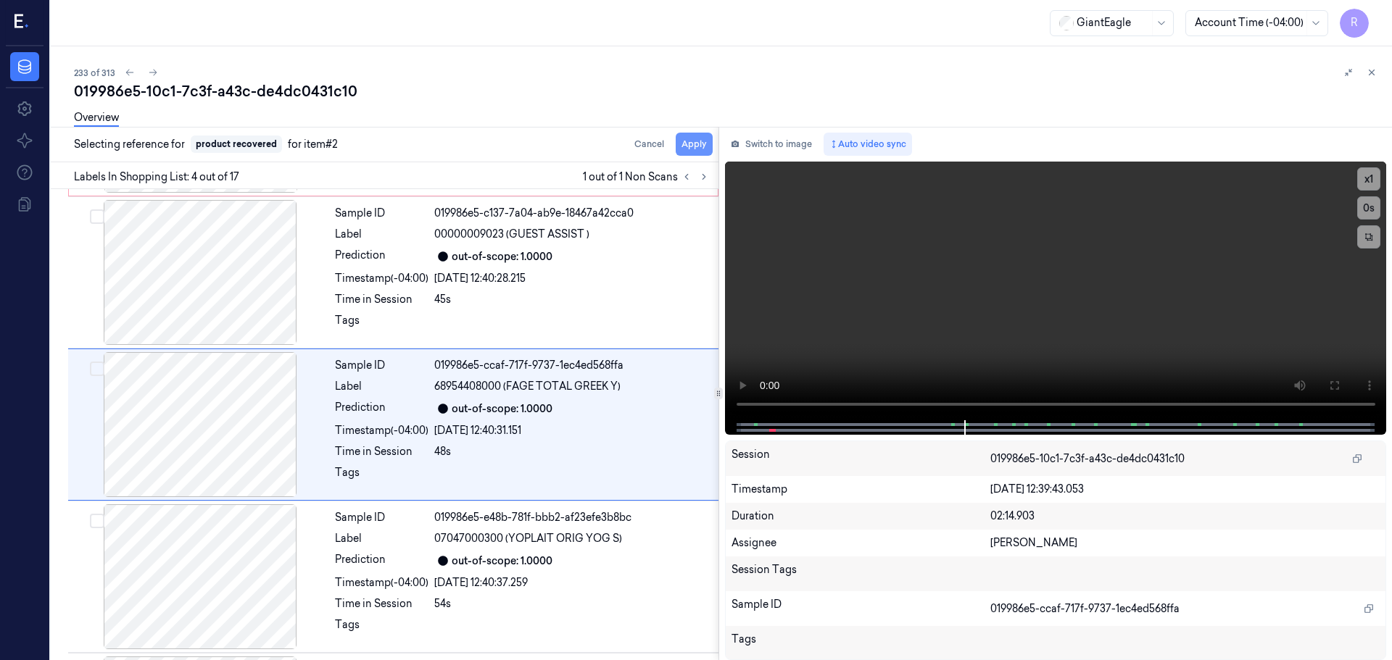
click at [695, 149] on button "Apply" at bounding box center [694, 144] width 37 height 23
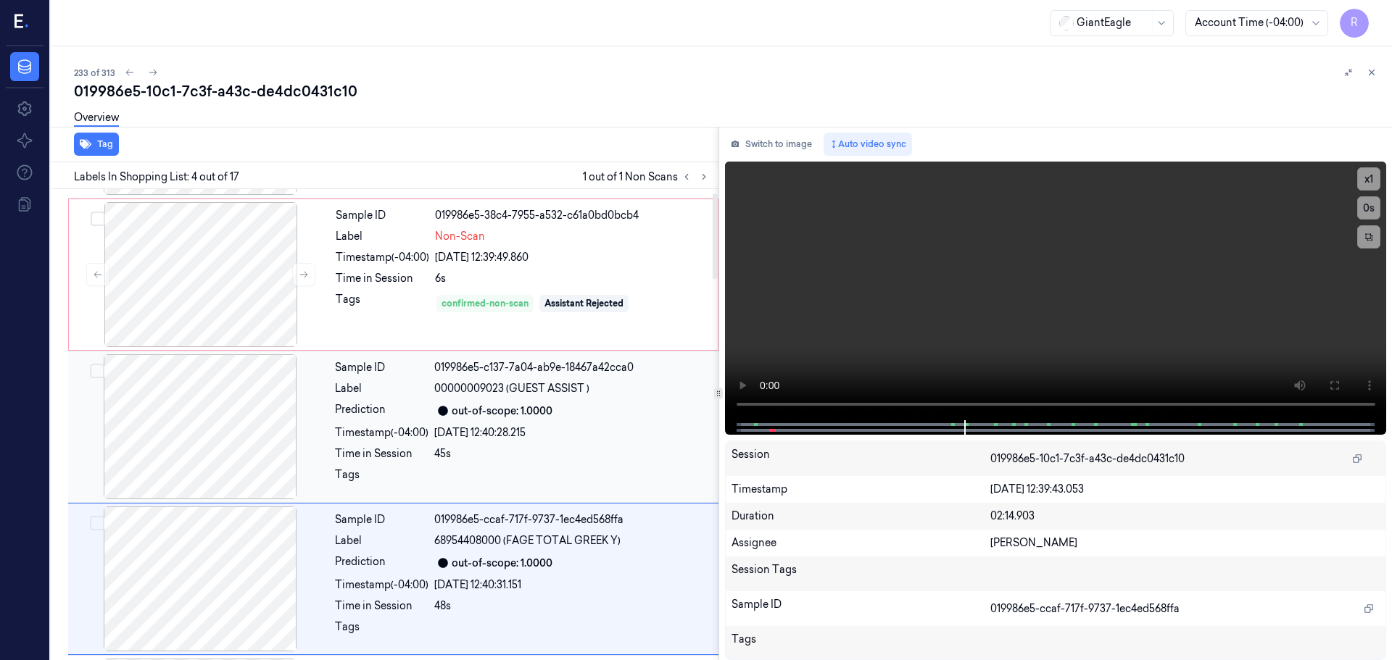
scroll to position [0, 0]
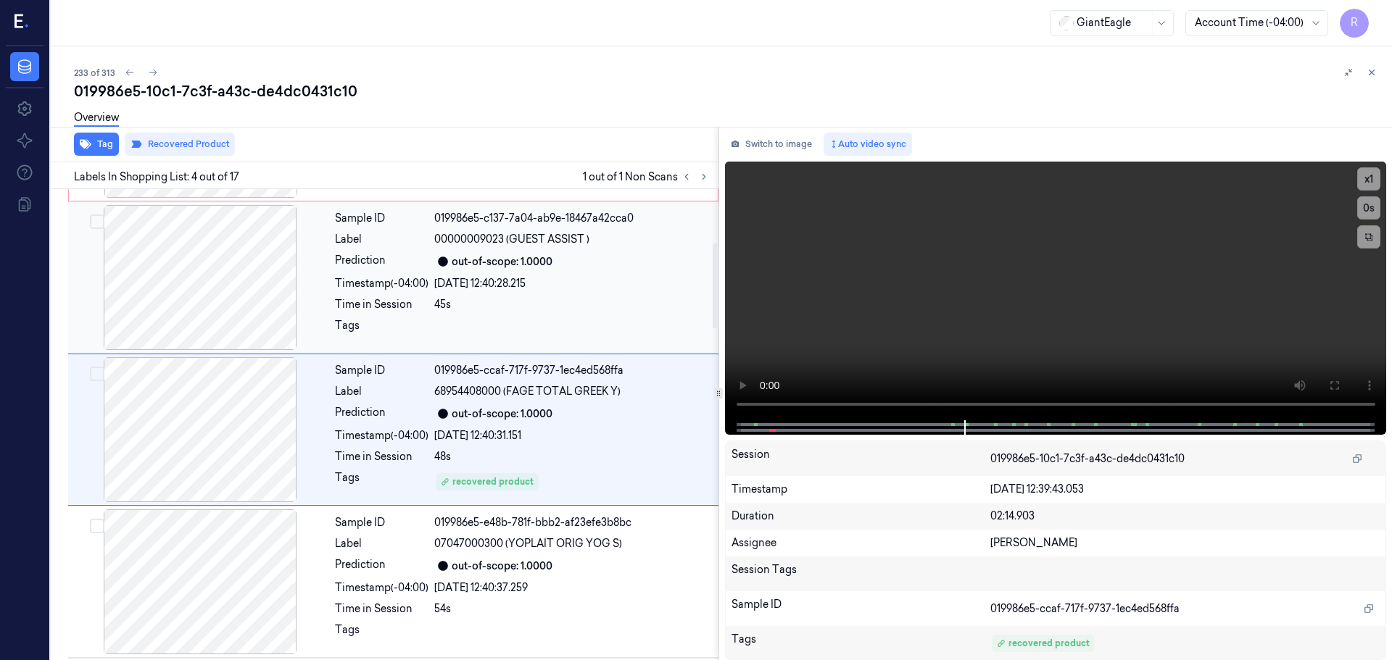
click at [604, 282] on div "Sample ID 019986e5-c137-7a04-ab9e-18467a42cca0 Label 00000009023 (GUEST ASSIST …" at bounding box center [522, 277] width 386 height 145
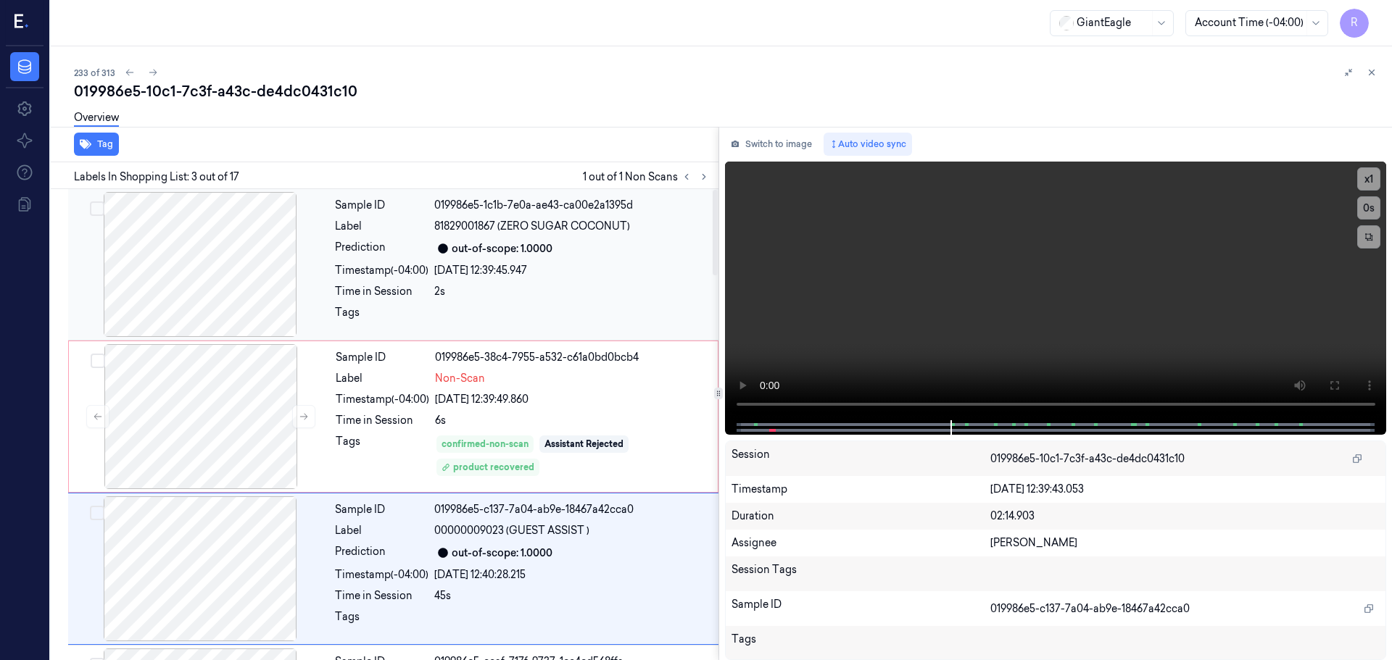
click at [586, 305] on div "Sample ID 019986e5-1c1b-7e0a-ae43-ca00e2a1395d Label 81829001867 (ZERO SUGAR CO…" at bounding box center [522, 264] width 386 height 145
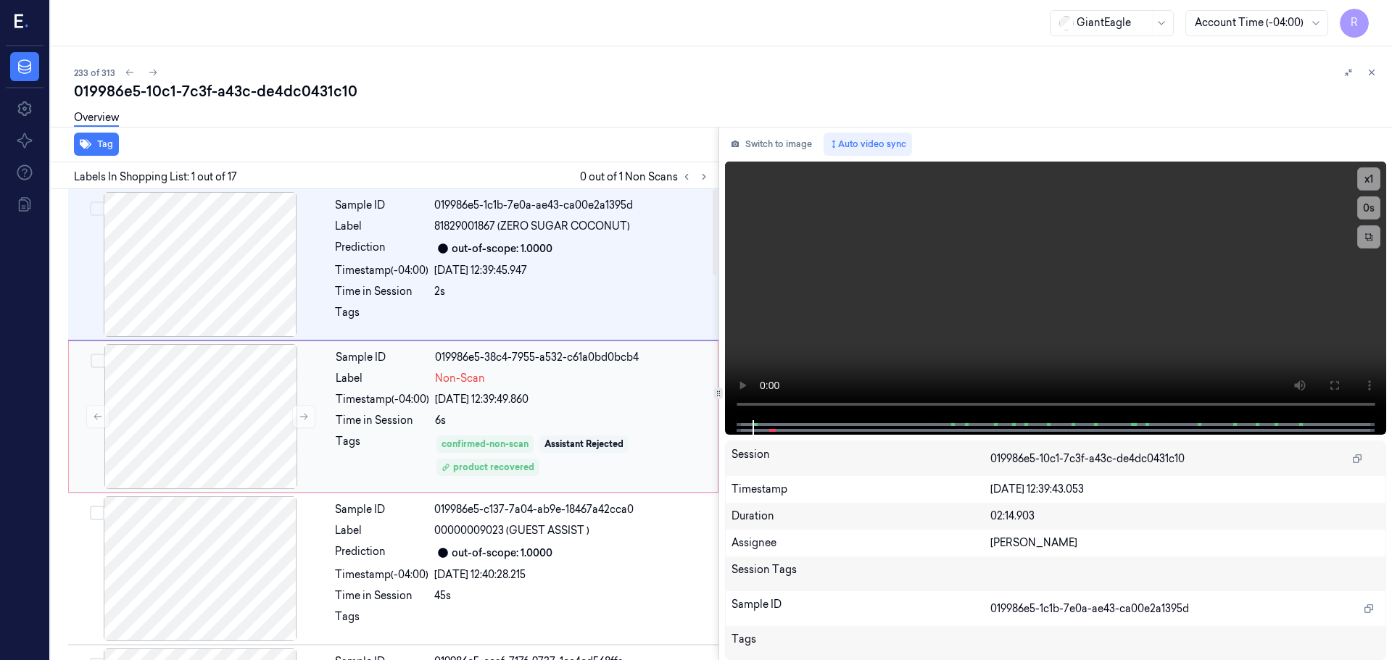
click at [543, 443] on div "Assistant Rejected" at bounding box center [583, 444] width 89 height 17
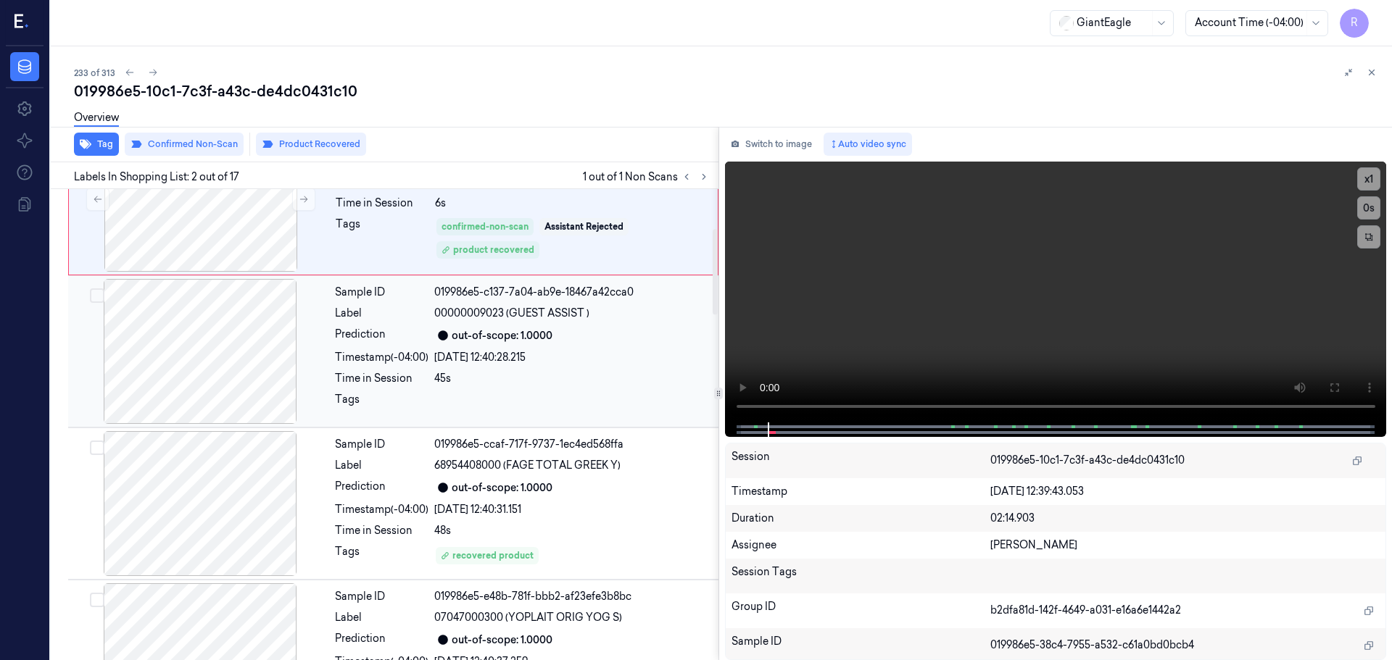
click at [537, 365] on div "26/09/2025 12:40:28.215" at bounding box center [572, 357] width 276 height 15
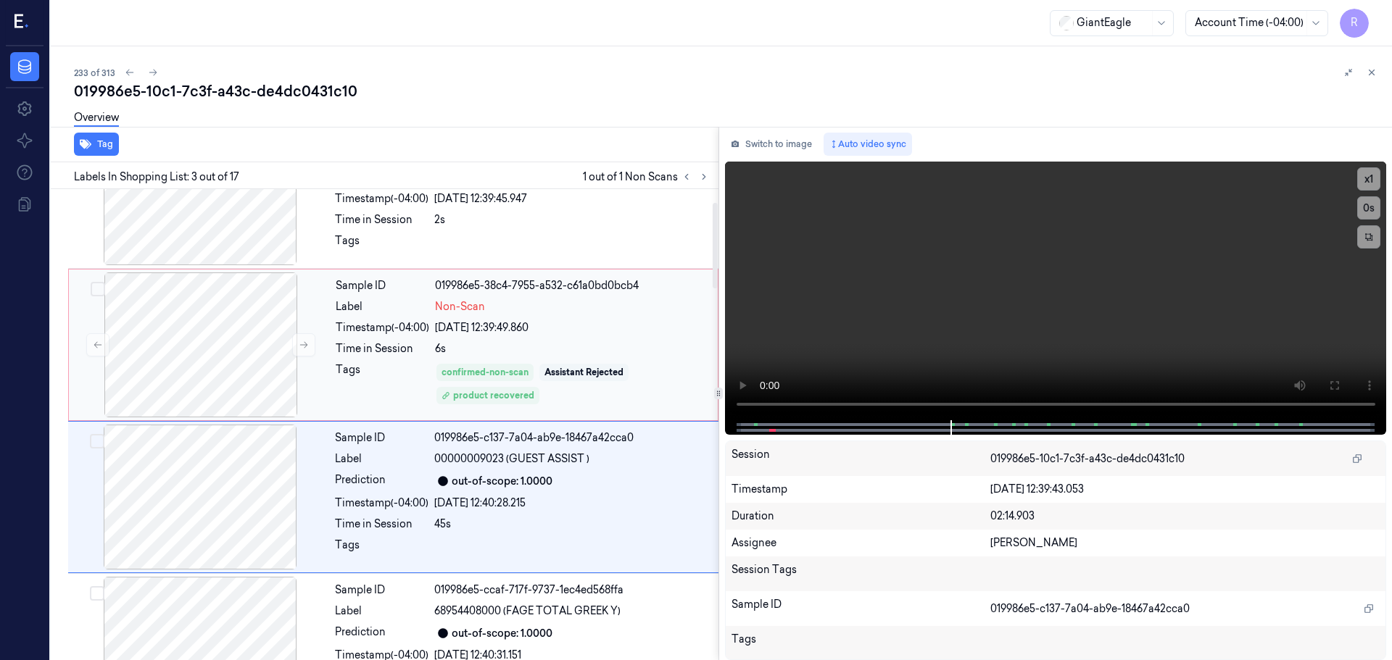
click at [548, 365] on div "Assistant Rejected" at bounding box center [583, 372] width 89 height 17
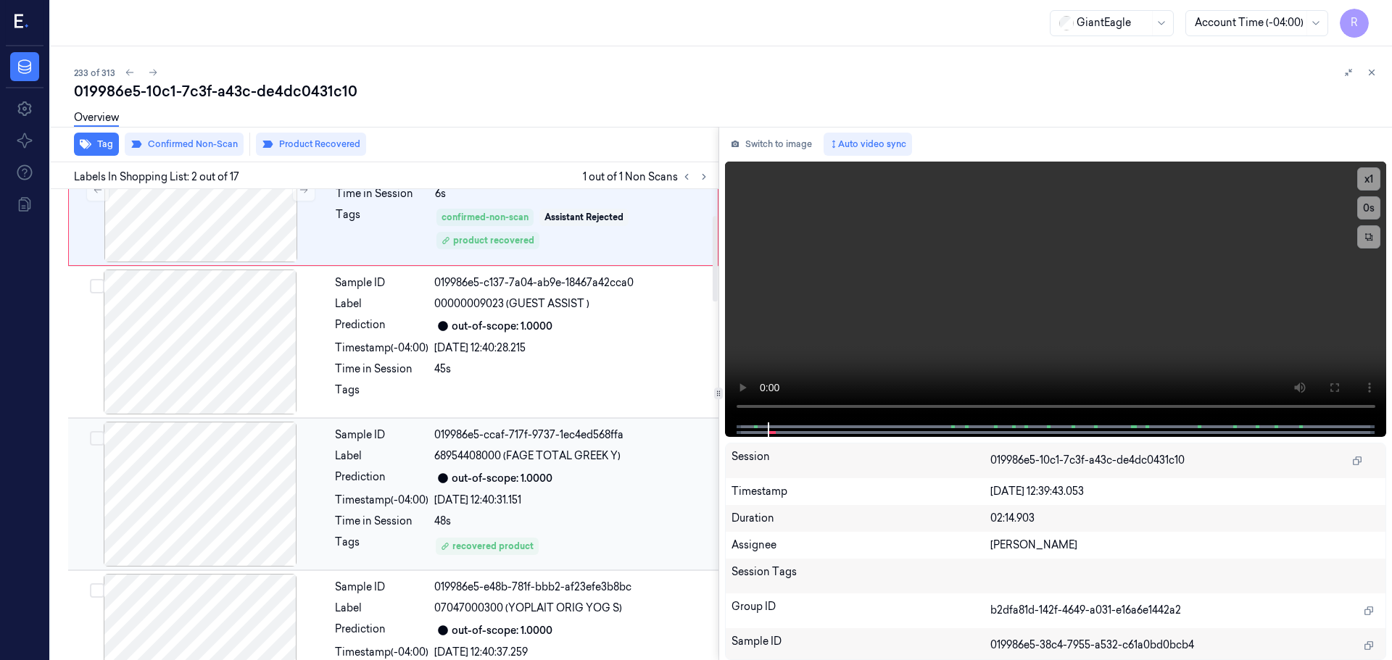
scroll to position [363, 0]
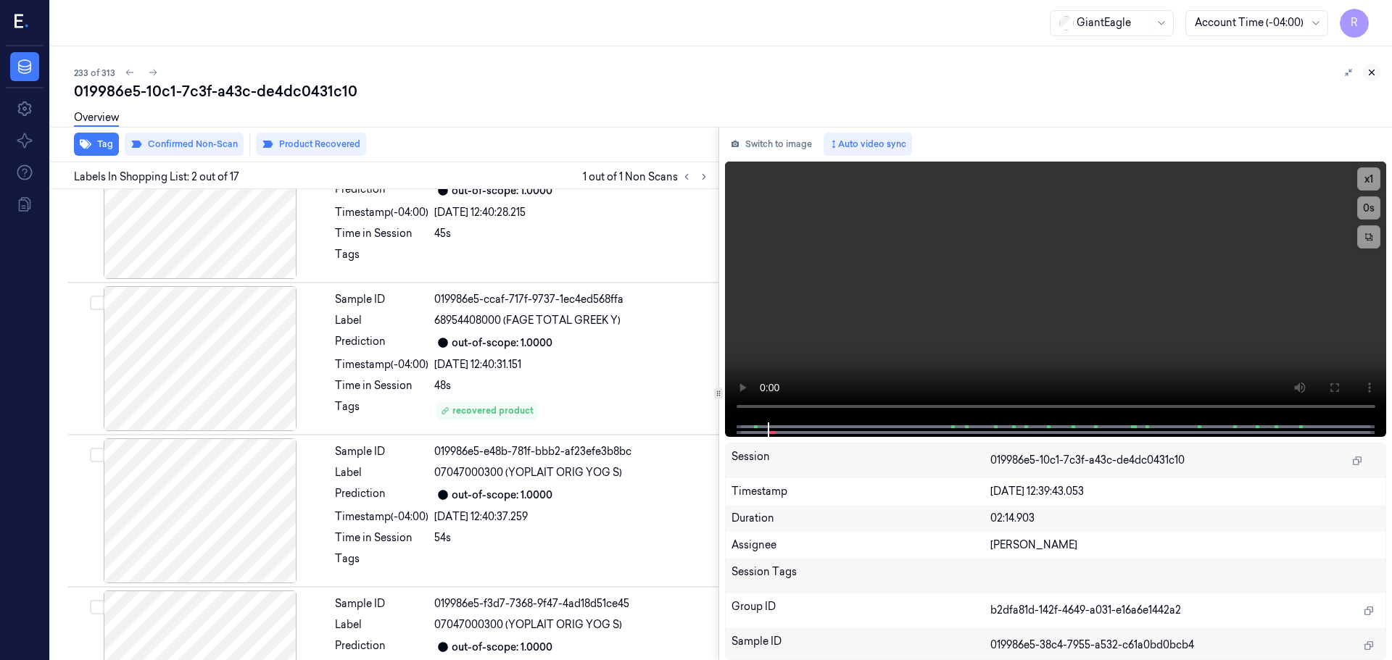
click at [1364, 70] on button at bounding box center [1371, 72] width 17 height 17
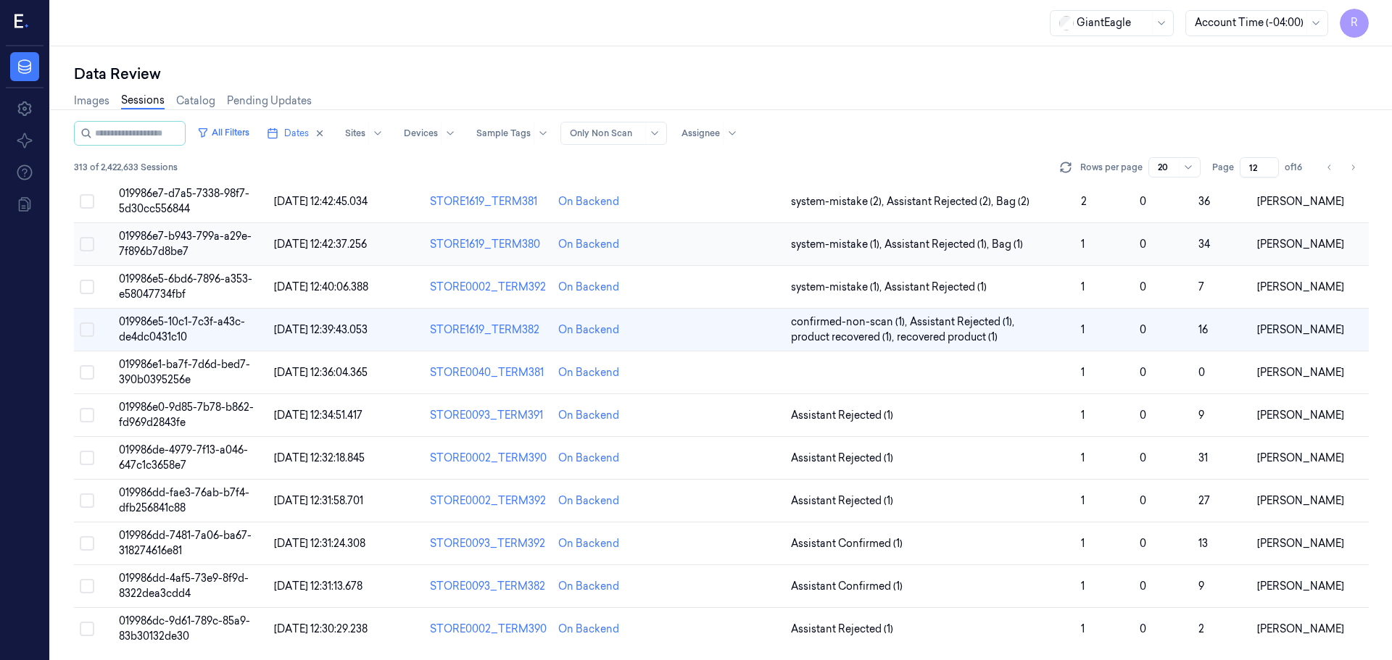
scroll to position [421, 0]
click at [907, 370] on td at bounding box center [930, 371] width 290 height 43
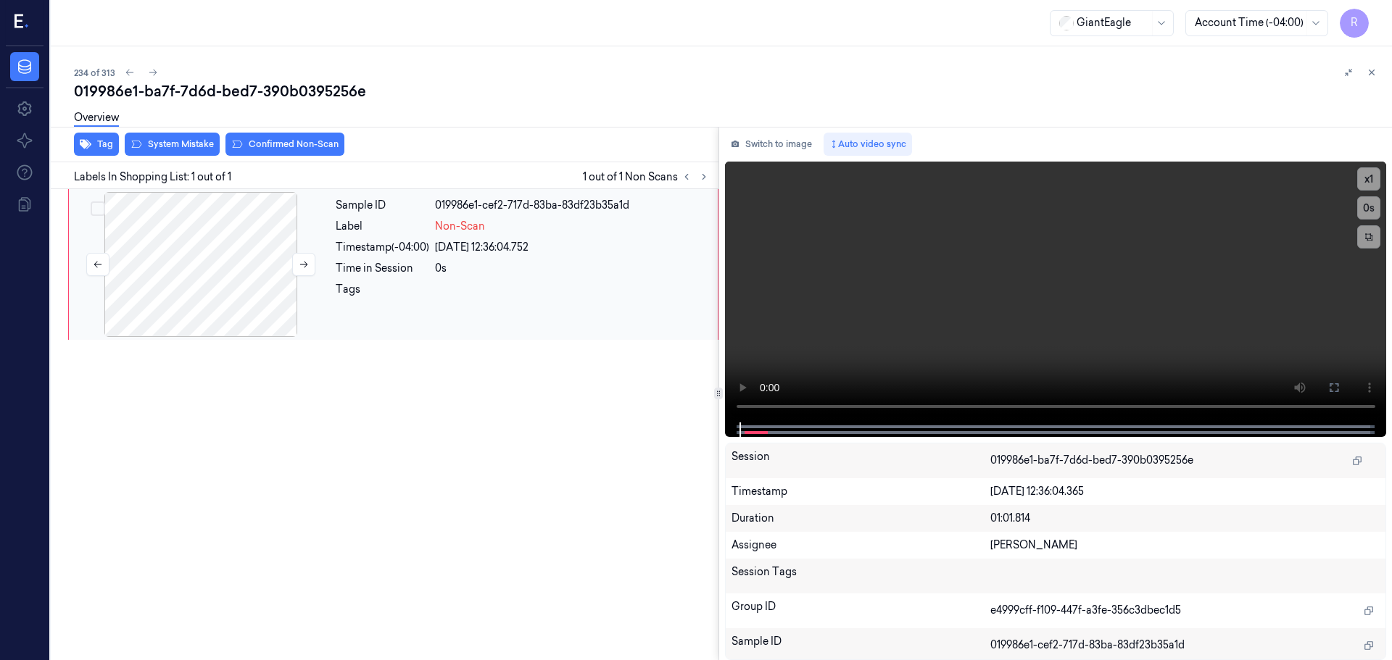
click at [247, 244] on div at bounding box center [201, 264] width 258 height 145
click at [300, 254] on button at bounding box center [303, 264] width 23 height 23
click at [300, 260] on icon at bounding box center [304, 265] width 10 height 10
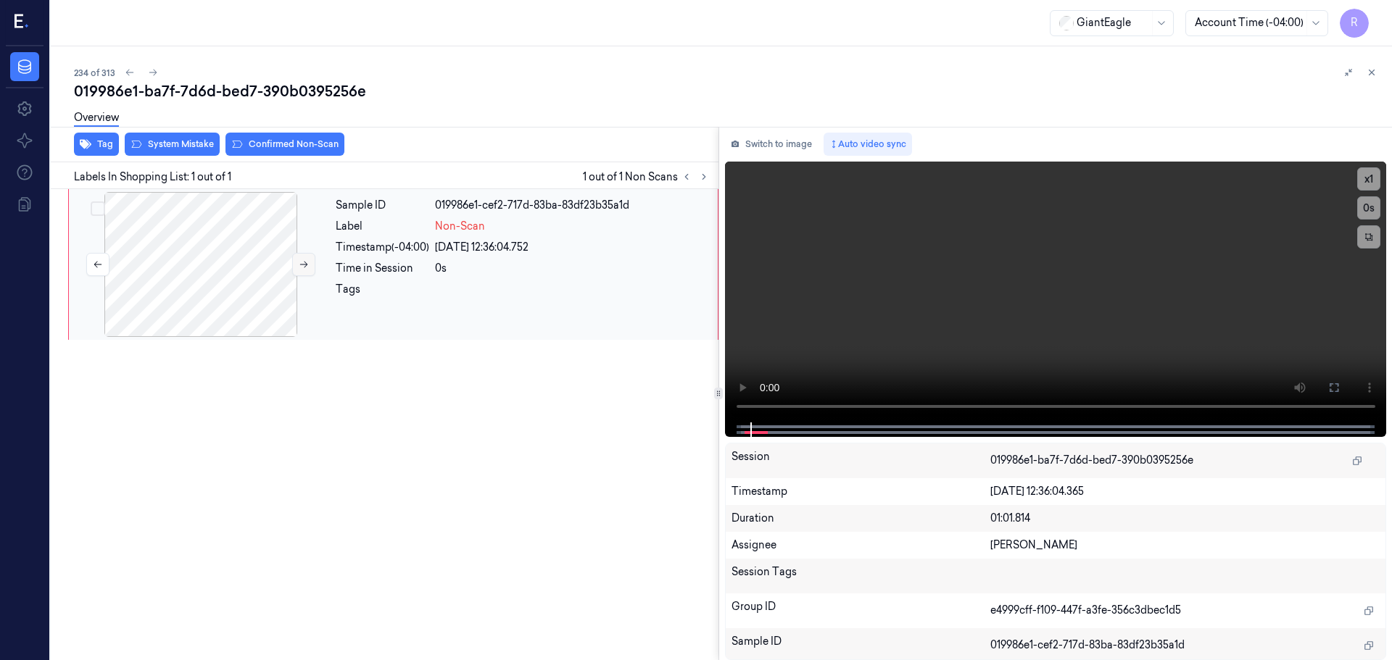
click at [300, 260] on icon at bounding box center [304, 265] width 10 height 10
click at [1370, 186] on button "x 1" at bounding box center [1368, 178] width 23 height 23
click at [1330, 389] on icon at bounding box center [1334, 388] width 12 height 12
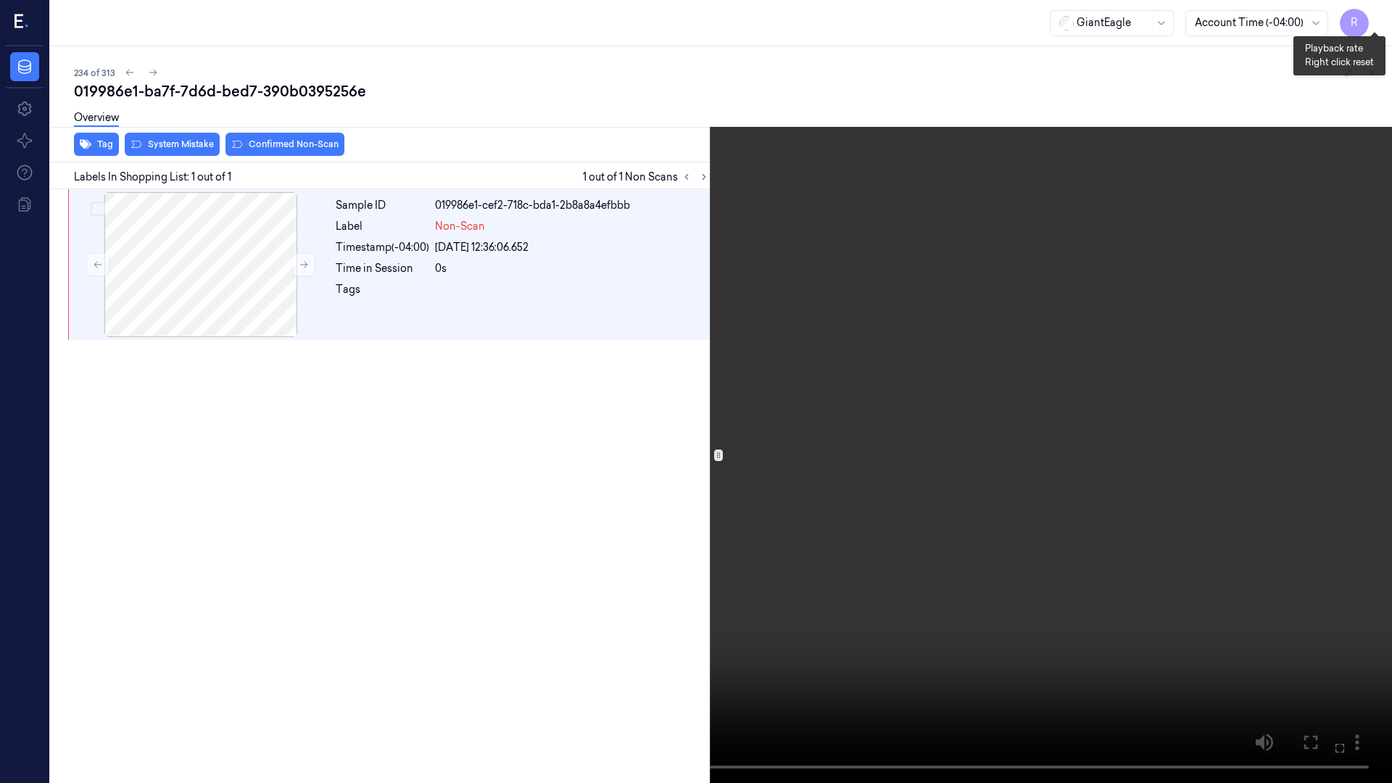
click at [1375, 17] on button "x 2" at bounding box center [1374, 17] width 23 height 23
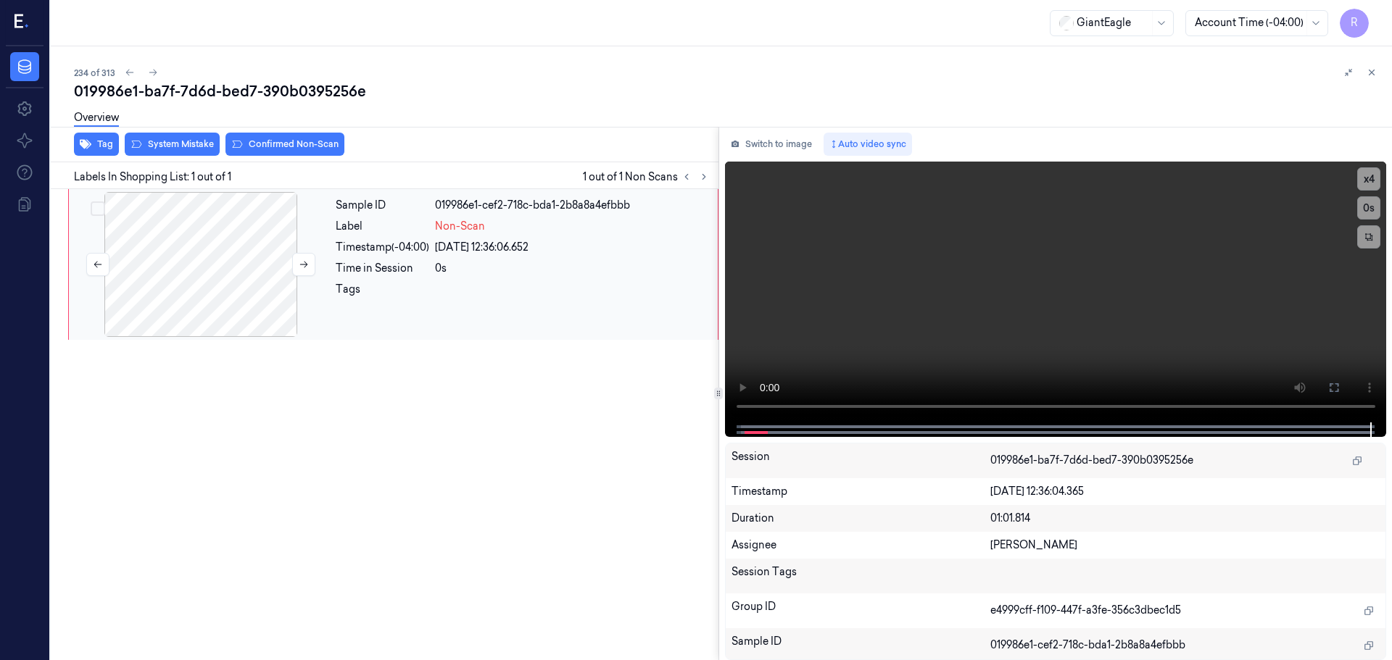
click at [254, 276] on div at bounding box center [201, 264] width 258 height 145
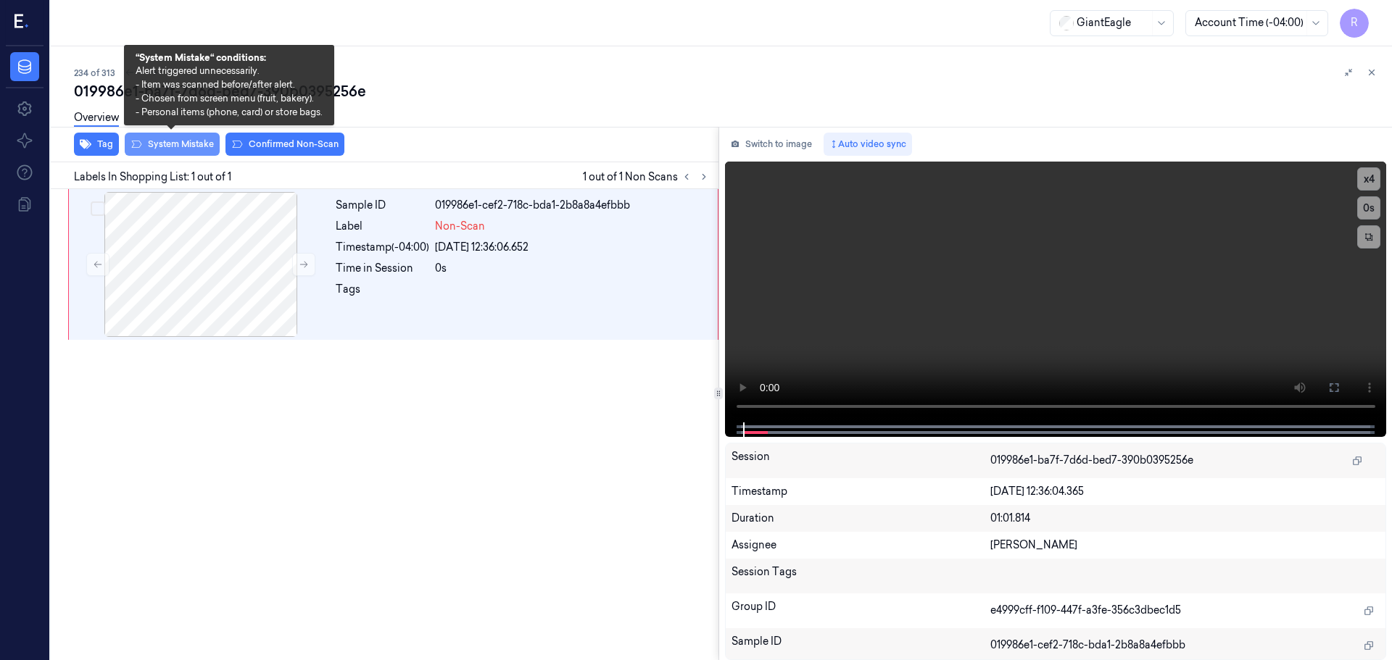
click at [170, 143] on button "System Mistake" at bounding box center [172, 144] width 95 height 23
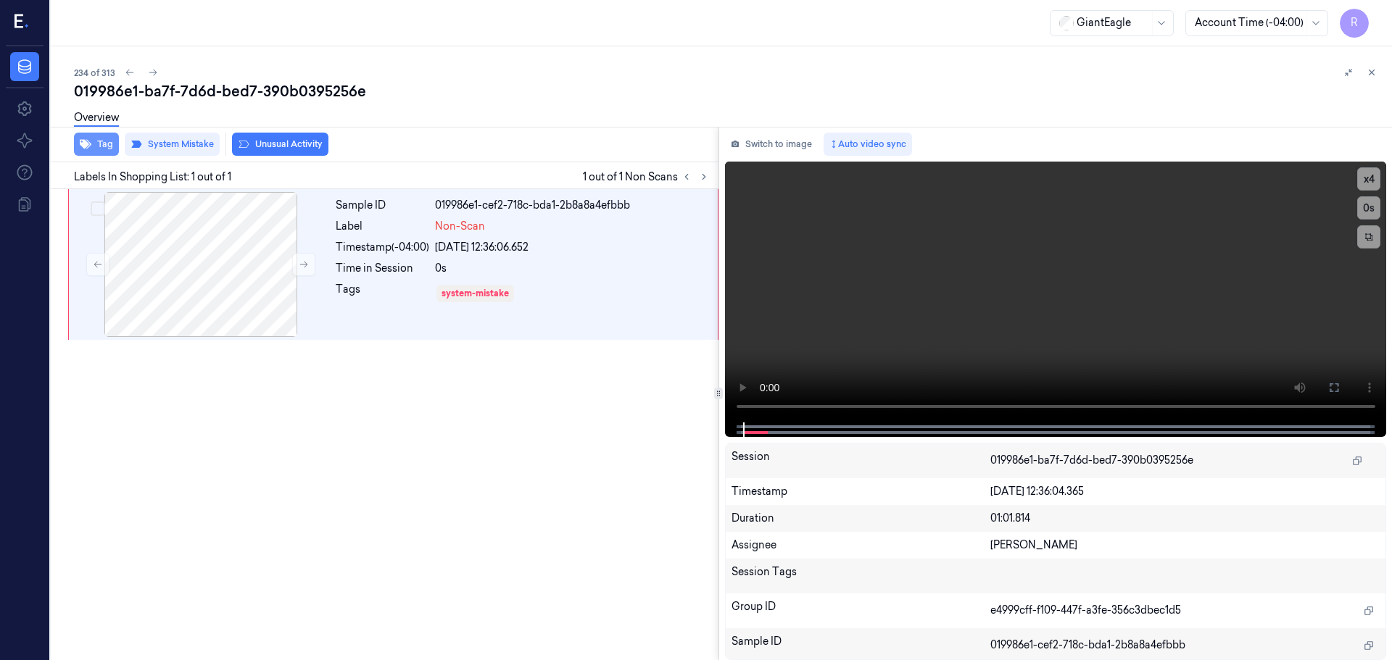
click at [81, 149] on icon "button" at bounding box center [86, 144] width 12 height 12
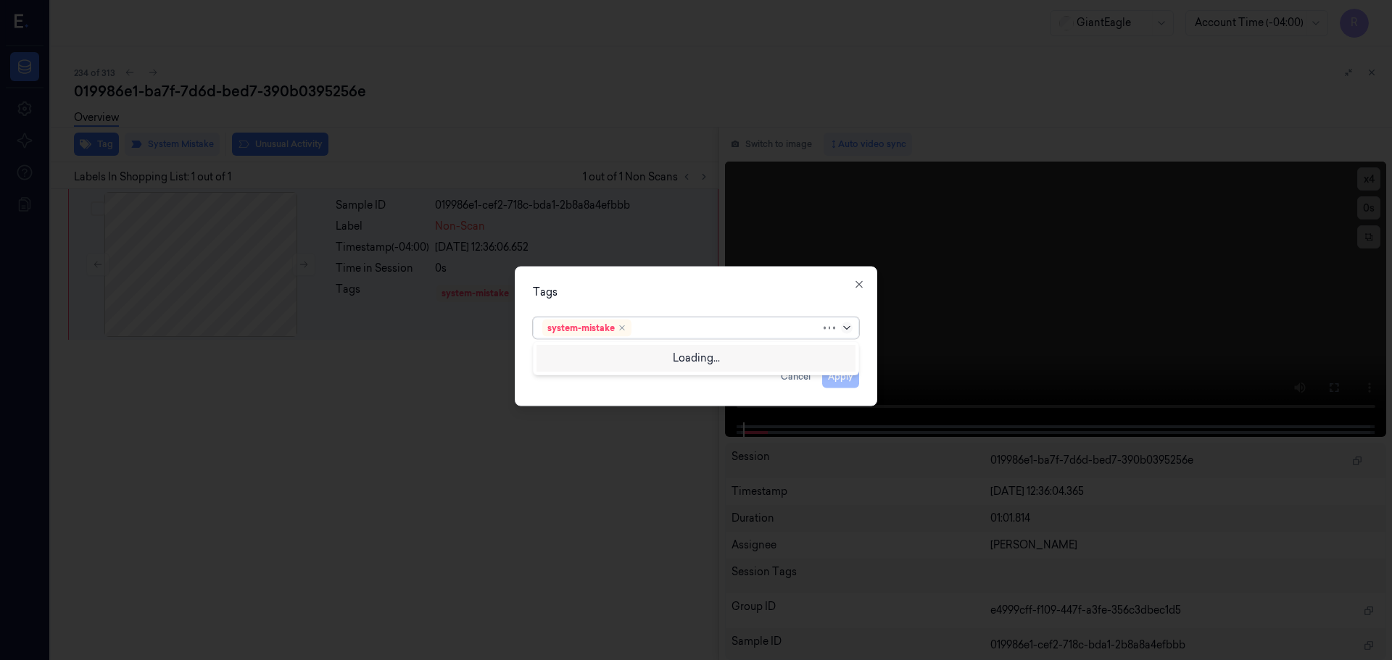
click at [848, 331] on icon at bounding box center [847, 328] width 12 height 12
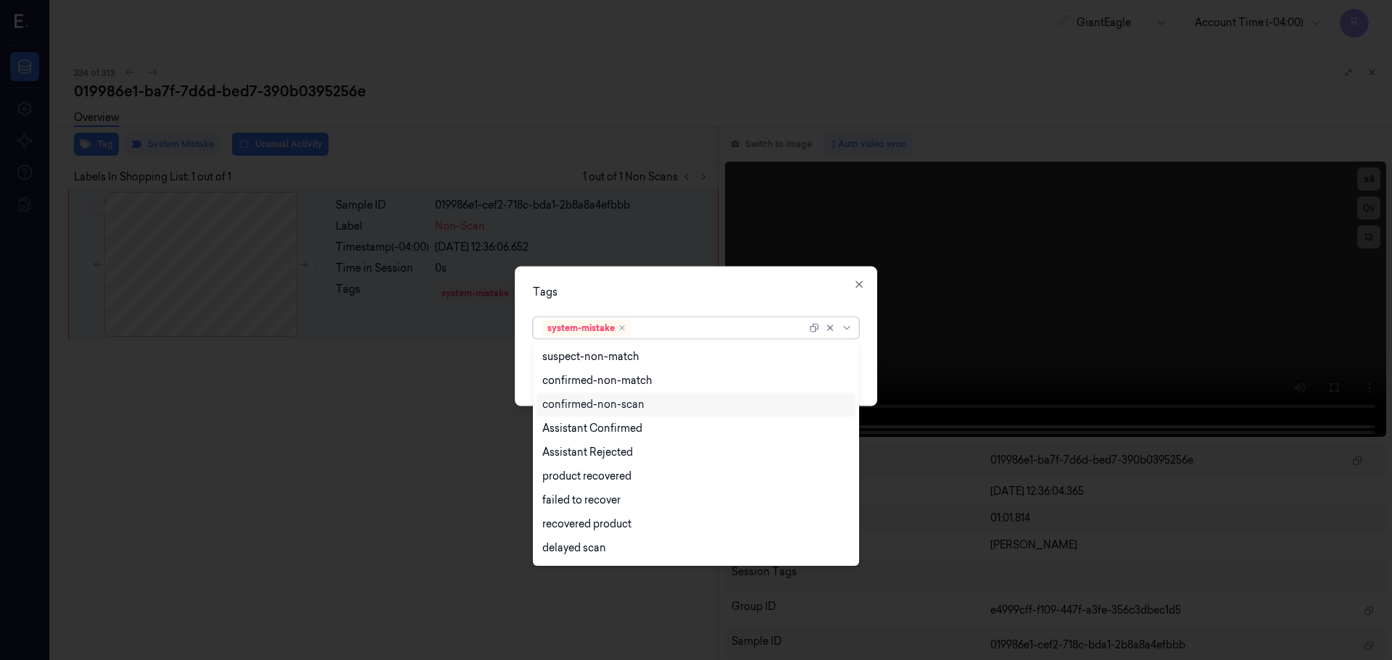
scroll to position [141, 0]
click at [569, 526] on div "Bag" at bounding box center [695, 526] width 307 height 15
click at [639, 289] on div "Tags" at bounding box center [696, 291] width 326 height 15
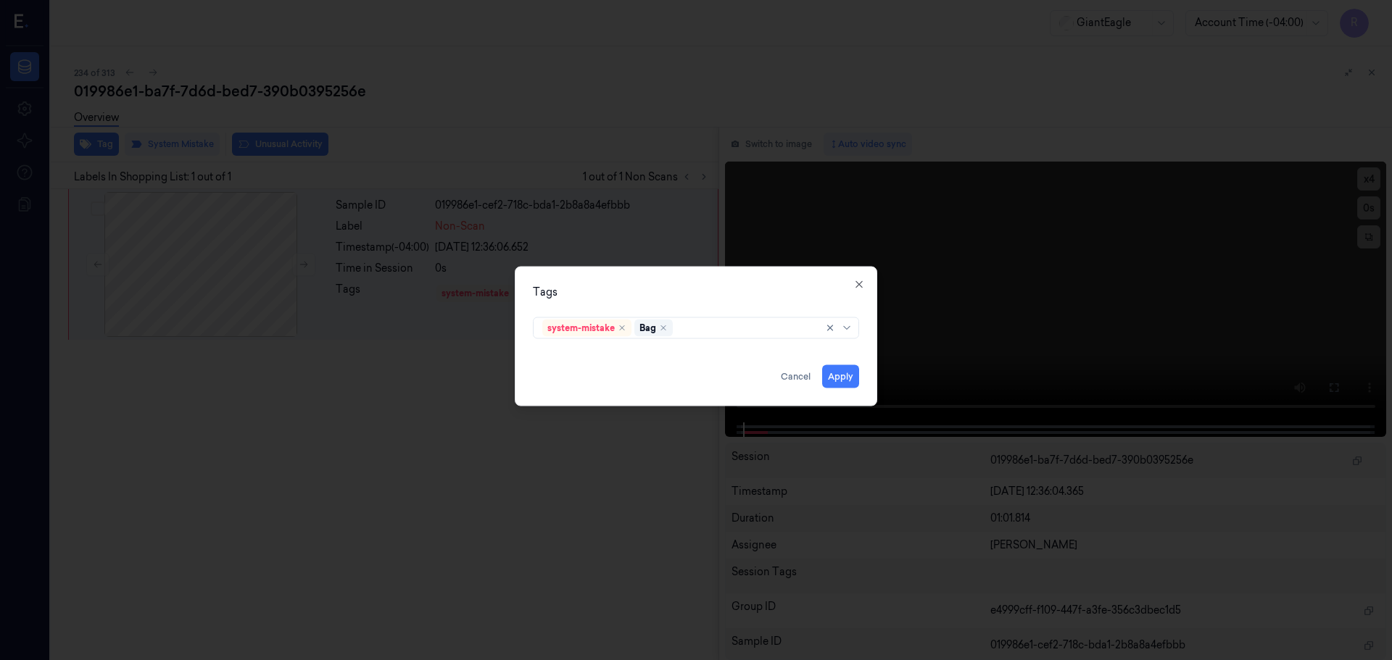
click at [832, 388] on div "Tags system-mistake Bag Apply Cancel Close" at bounding box center [696, 336] width 363 height 140
click at [837, 383] on button "Apply" at bounding box center [840, 376] width 37 height 23
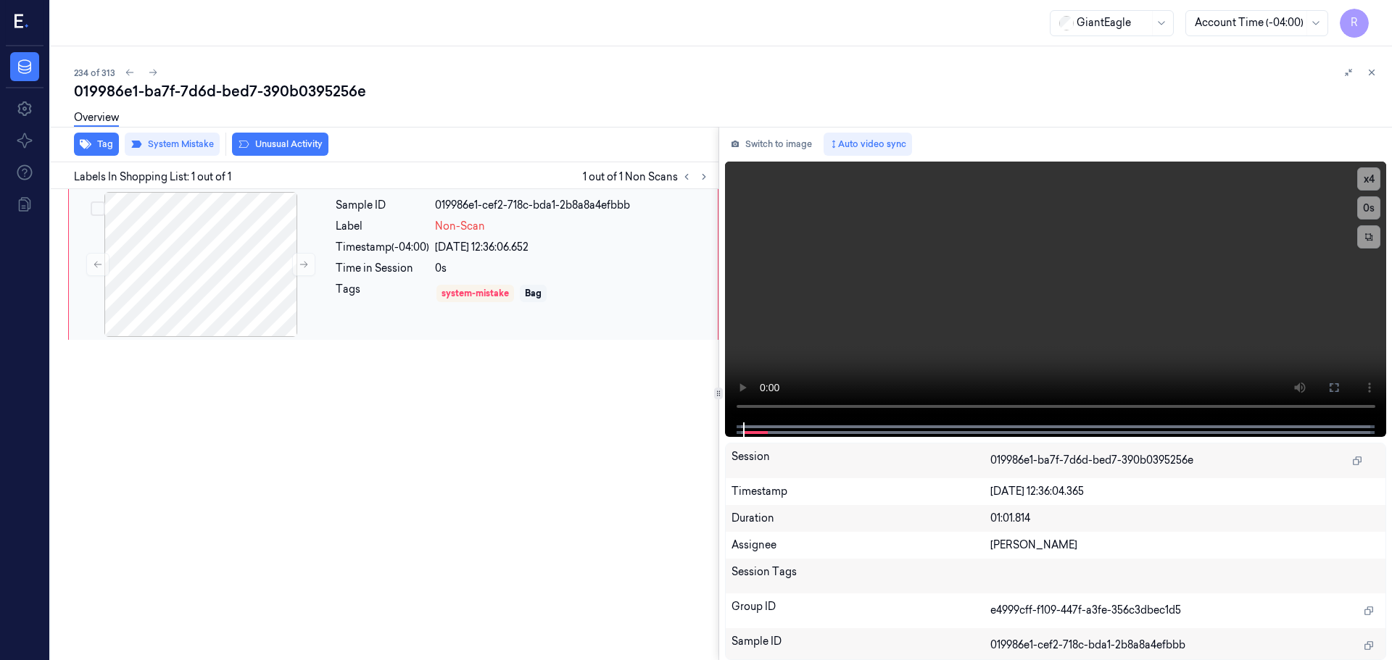
click at [454, 265] on div "0s" at bounding box center [572, 268] width 274 height 15
click at [707, 180] on icon at bounding box center [704, 177] width 10 height 10
drag, startPoint x: 705, startPoint y: 181, endPoint x: 695, endPoint y: 182, distance: 9.5
click at [703, 181] on icon at bounding box center [704, 177] width 10 height 10
click at [691, 181] on icon at bounding box center [687, 177] width 10 height 10
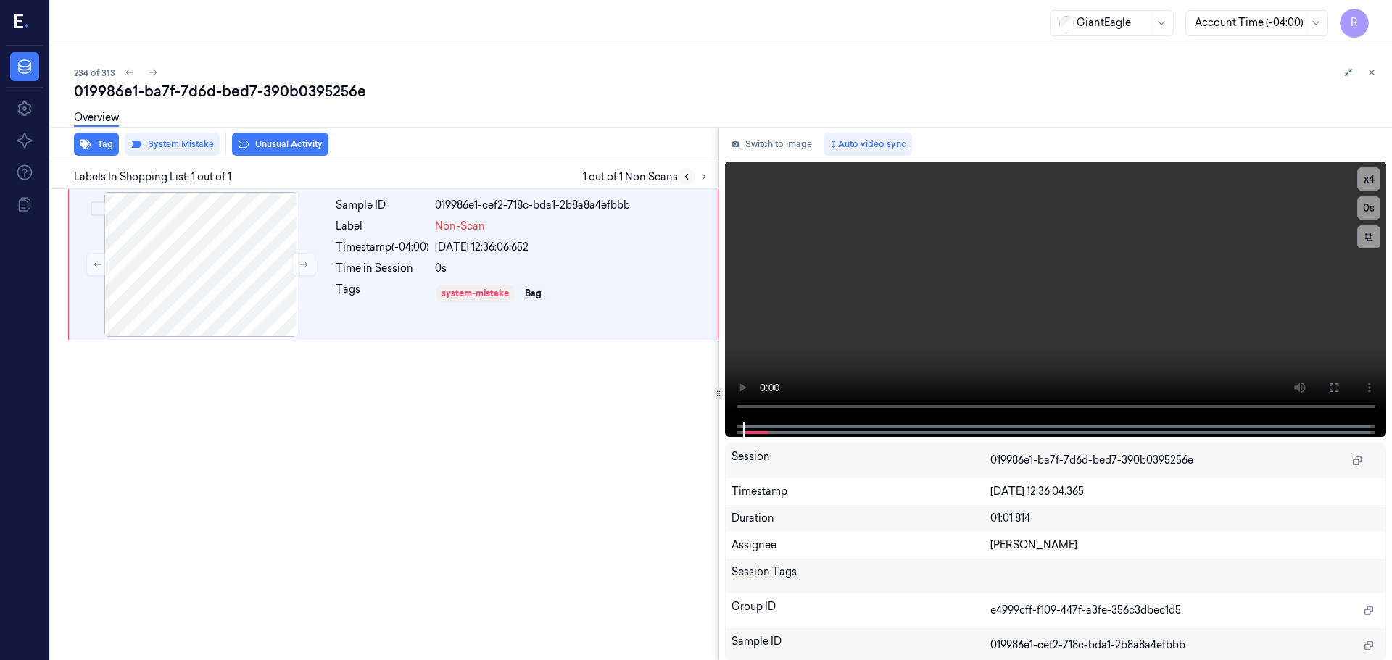
drag, startPoint x: 690, startPoint y: 181, endPoint x: 609, endPoint y: 247, distance: 105.1
click at [689, 181] on icon at bounding box center [687, 177] width 10 height 10
click at [602, 253] on div "26/09/2025 12:36:06.652" at bounding box center [572, 247] width 274 height 15
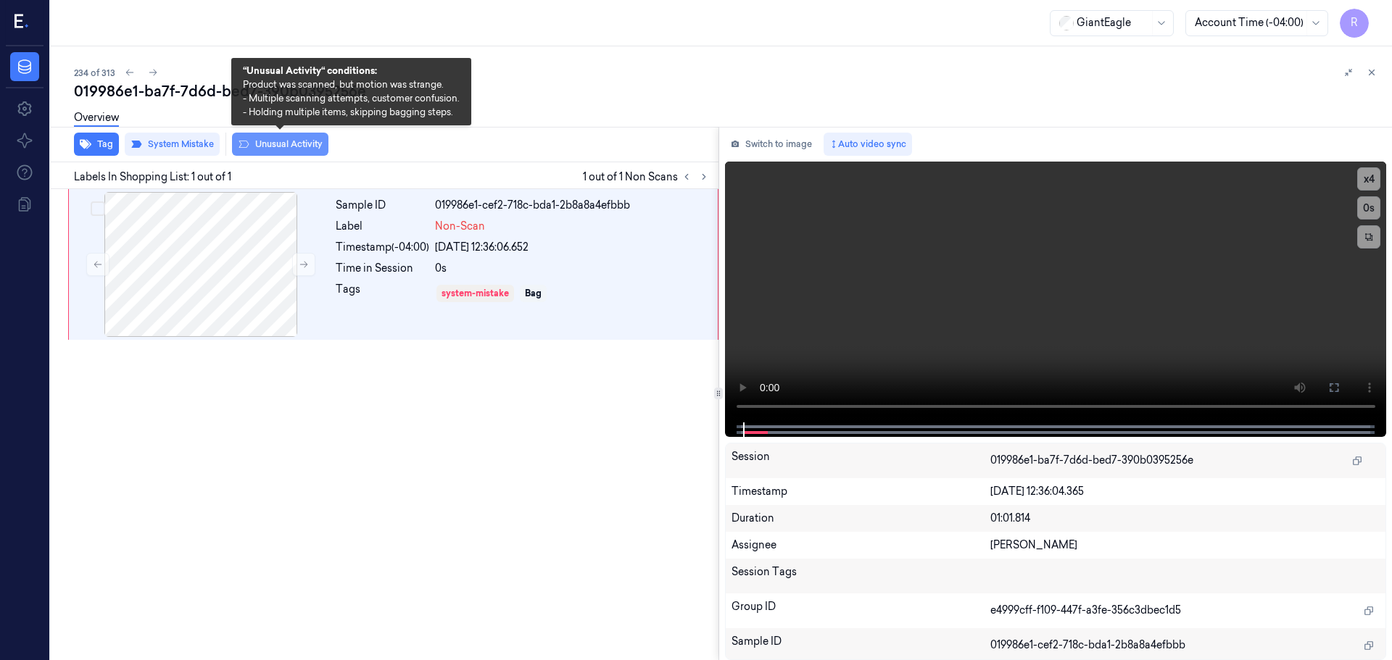
click at [264, 151] on button "Unusual Activity" at bounding box center [280, 144] width 96 height 23
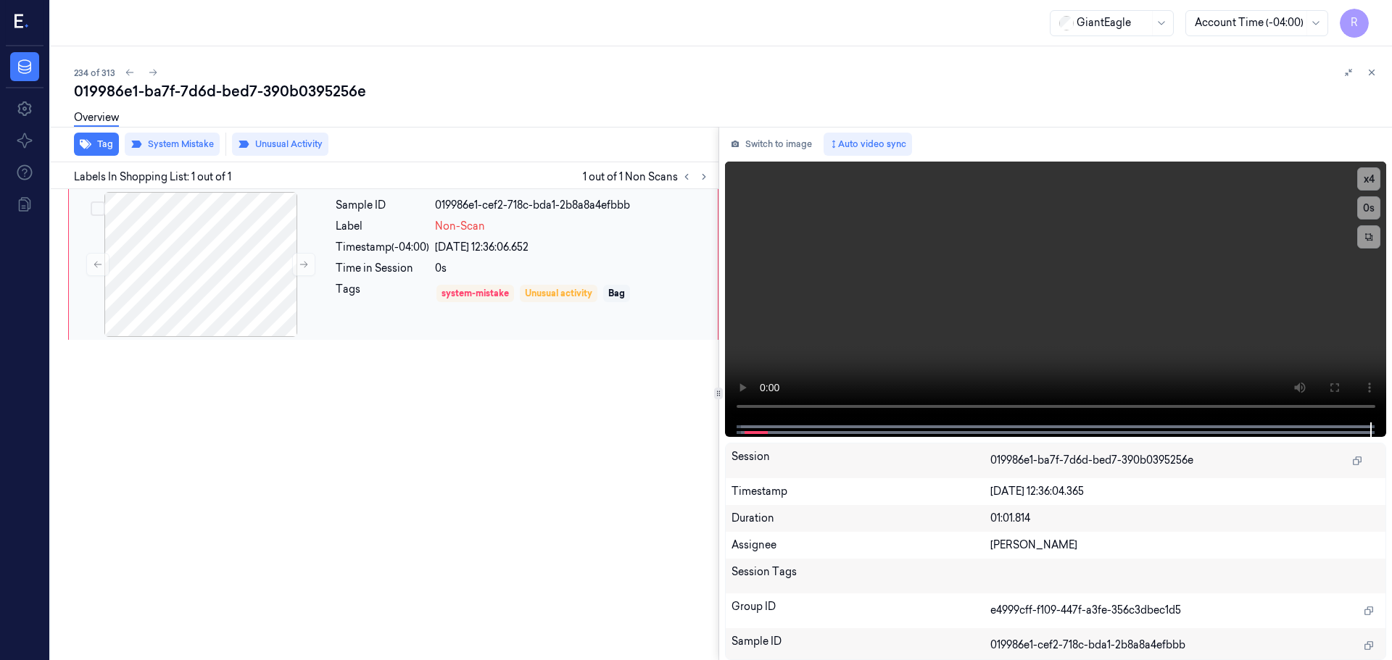
click at [363, 318] on div "Sample ID 019986e1-cef2-718c-bda1-2b8a8a4efbbb Label Non-Scan Timestamp (-04:00…" at bounding box center [522, 264] width 385 height 145
click at [1372, 75] on icon at bounding box center [1372, 72] width 10 height 10
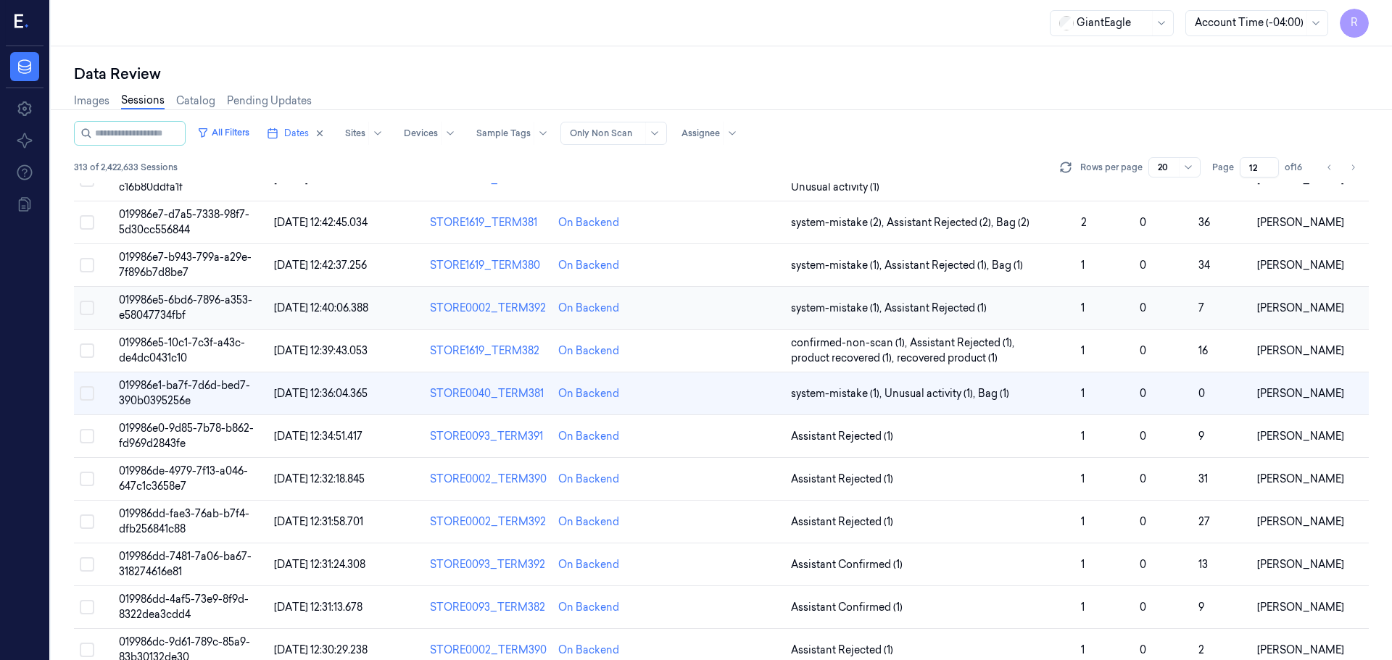
scroll to position [421, 0]
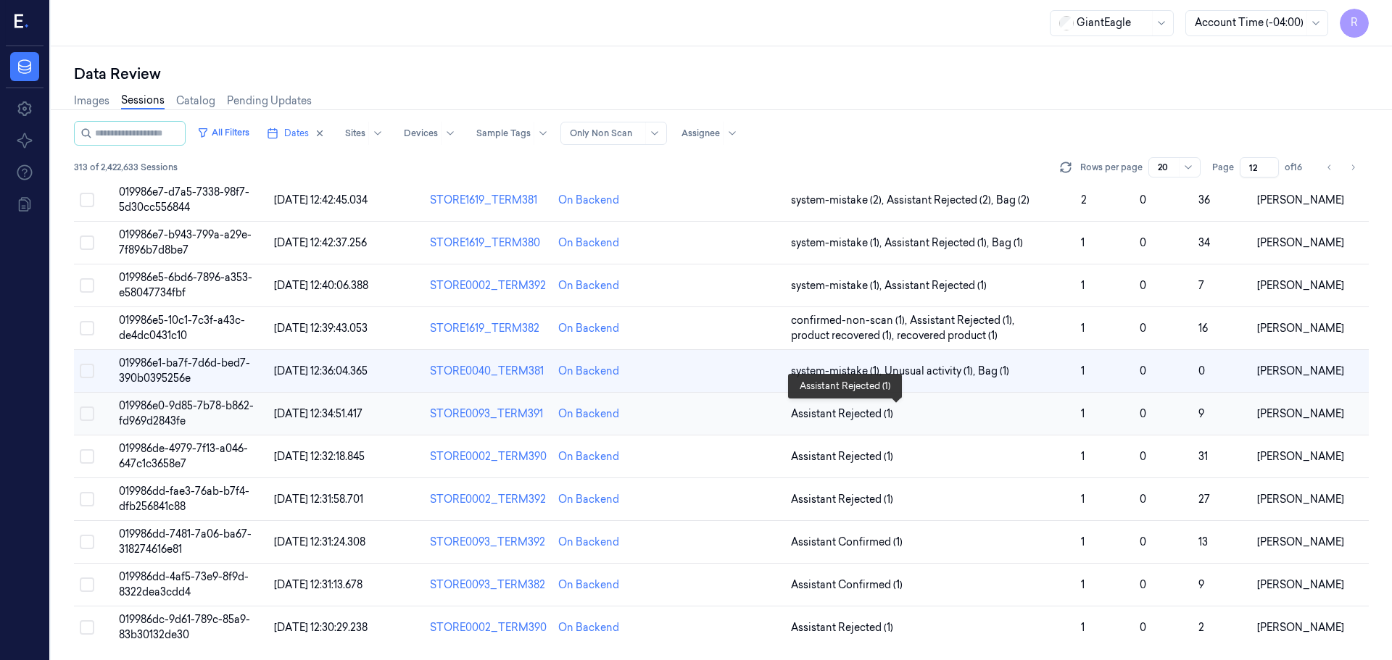
click at [935, 415] on span "Assistant Rejected (1)" at bounding box center [930, 414] width 278 height 15
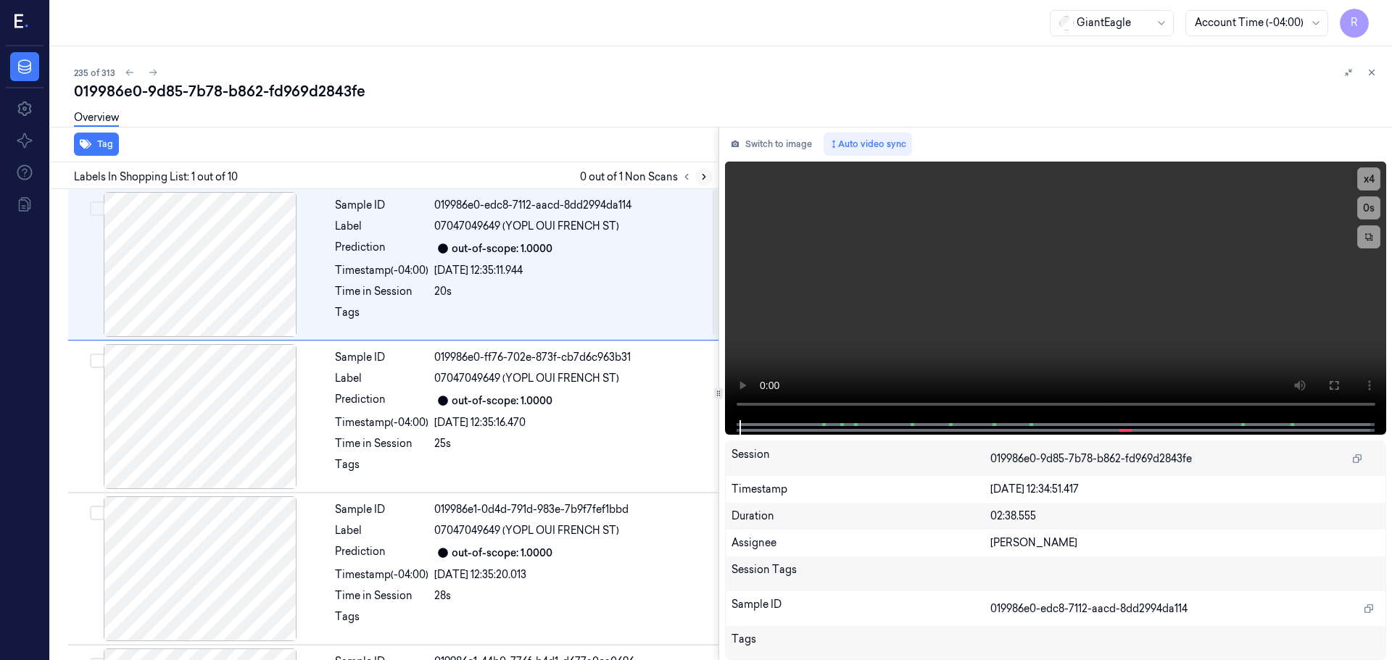
click at [700, 178] on icon at bounding box center [704, 177] width 10 height 10
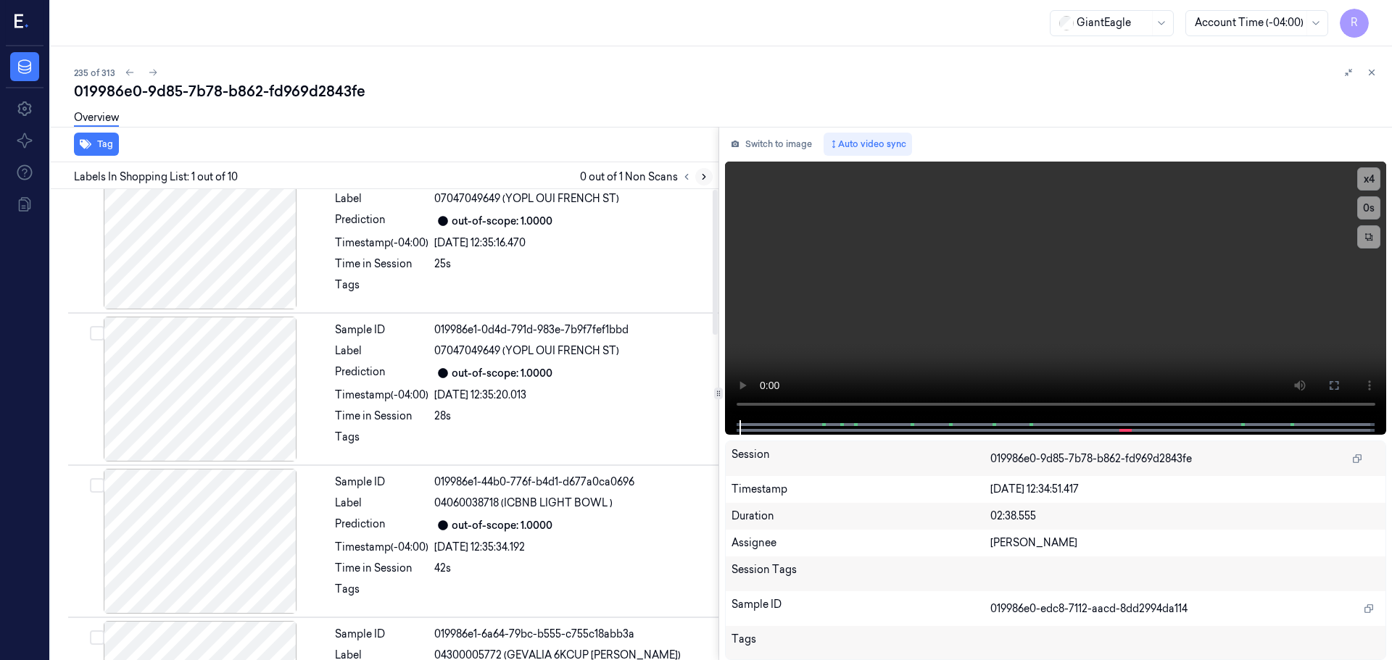
click at [701, 178] on icon at bounding box center [704, 177] width 10 height 10
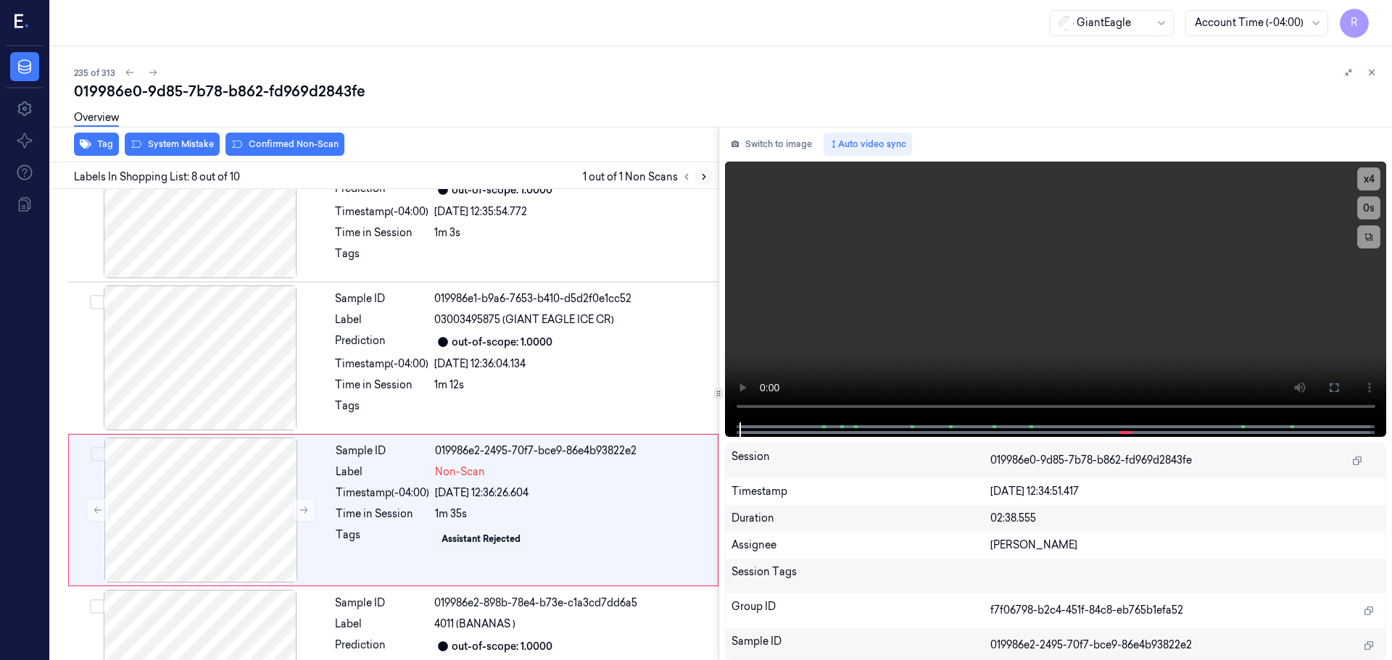
click at [701, 178] on icon at bounding box center [704, 177] width 10 height 10
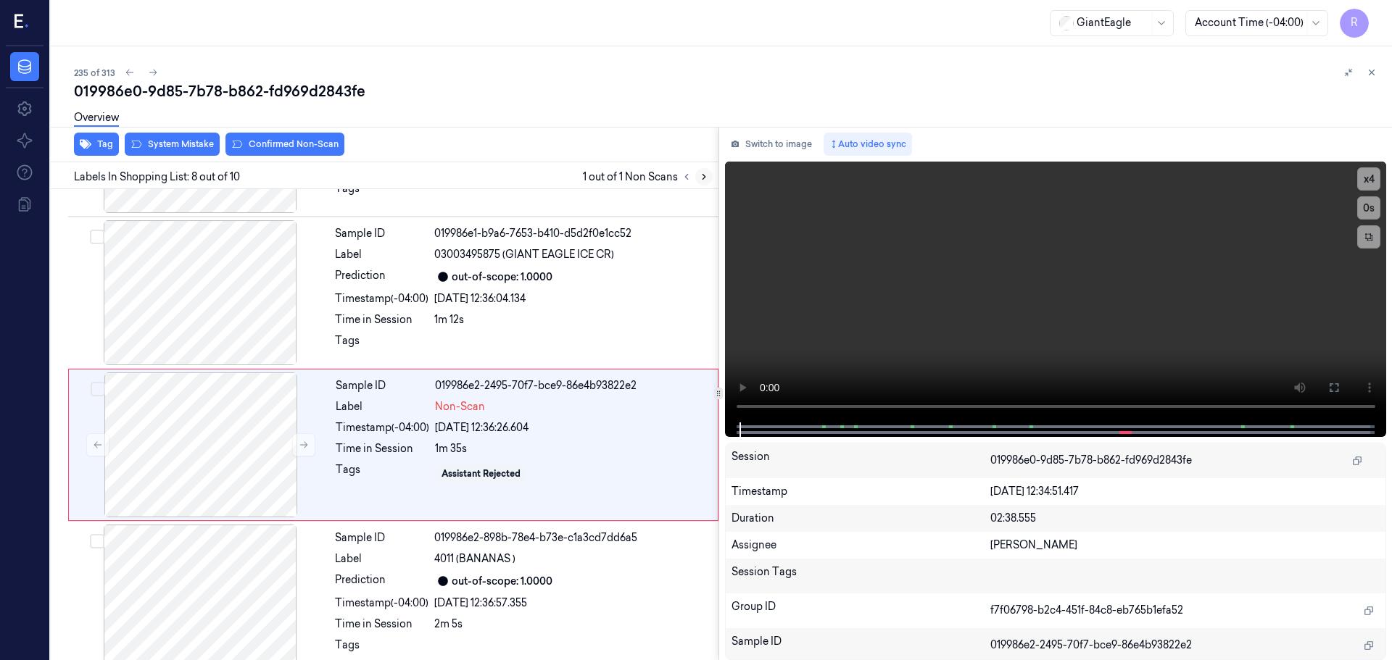
click at [701, 178] on icon at bounding box center [704, 177] width 10 height 10
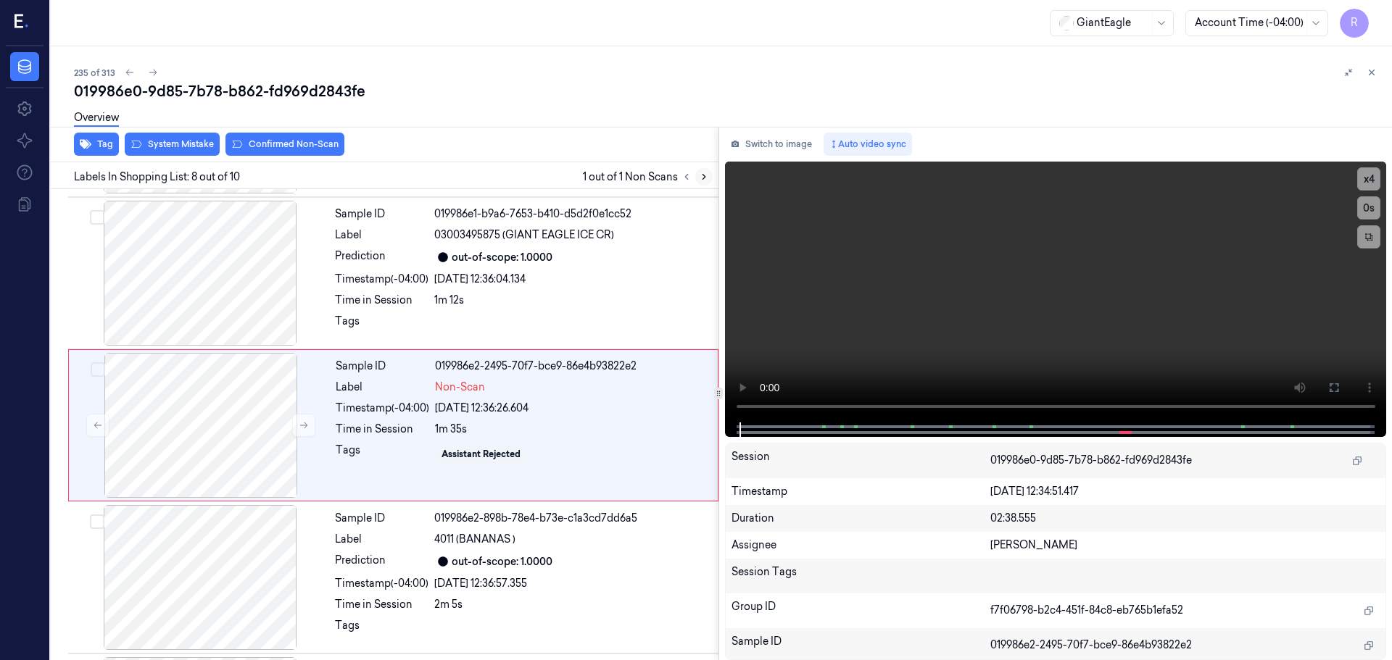
scroll to position [906, 0]
click at [701, 178] on icon at bounding box center [704, 177] width 10 height 10
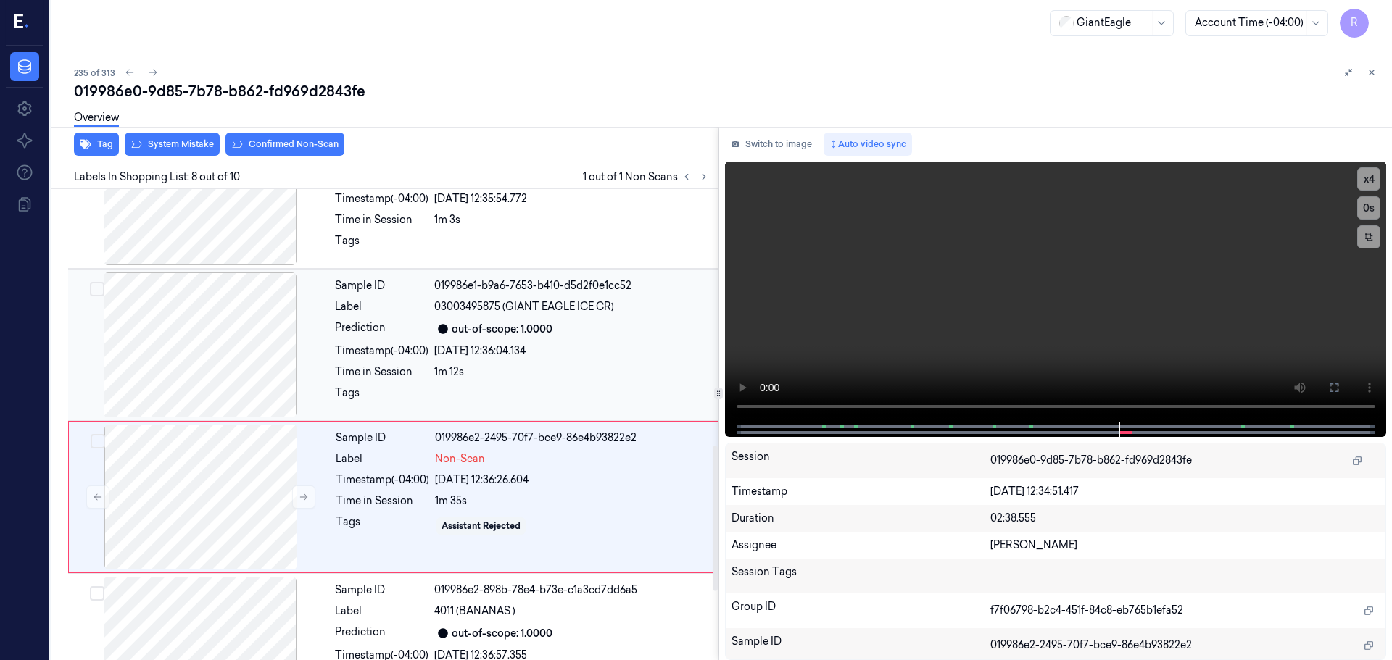
click at [236, 336] on div at bounding box center [200, 345] width 258 height 145
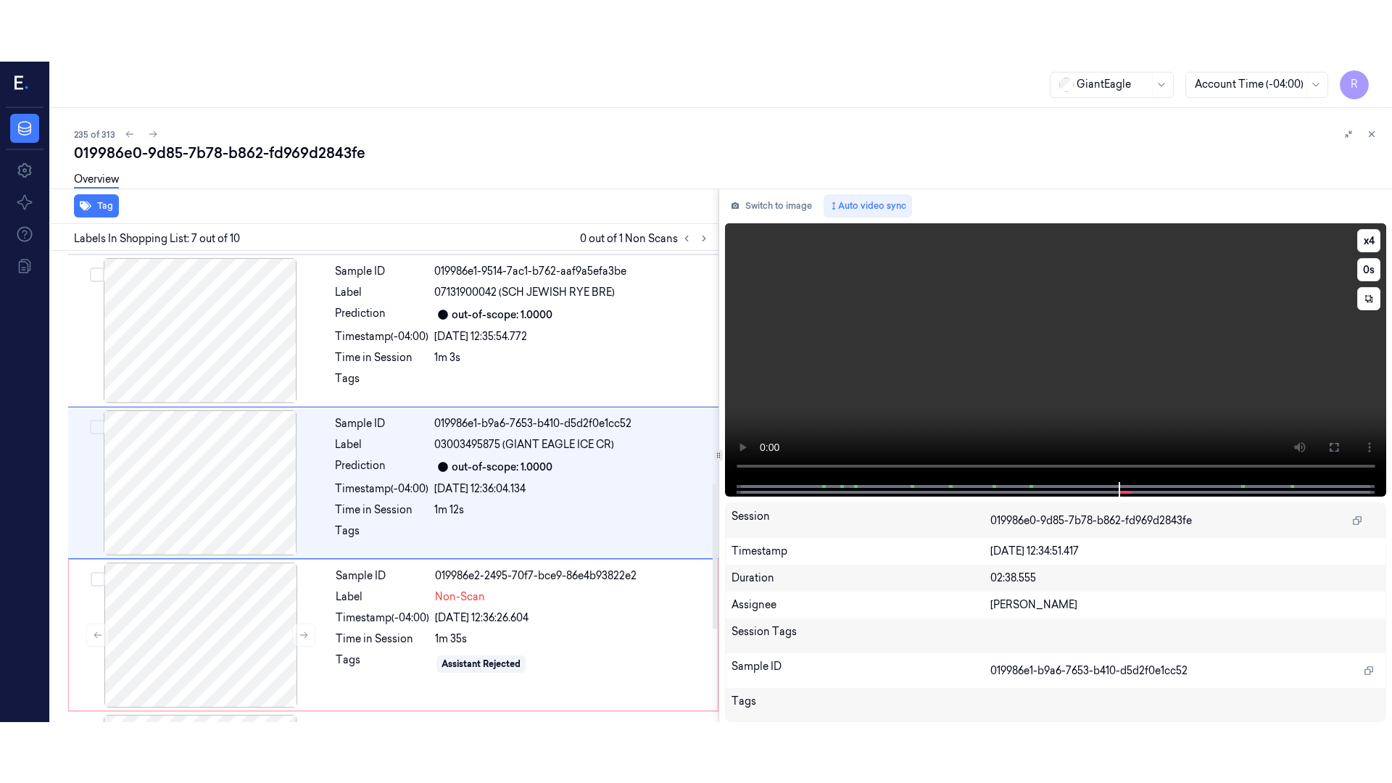
scroll to position [753, 0]
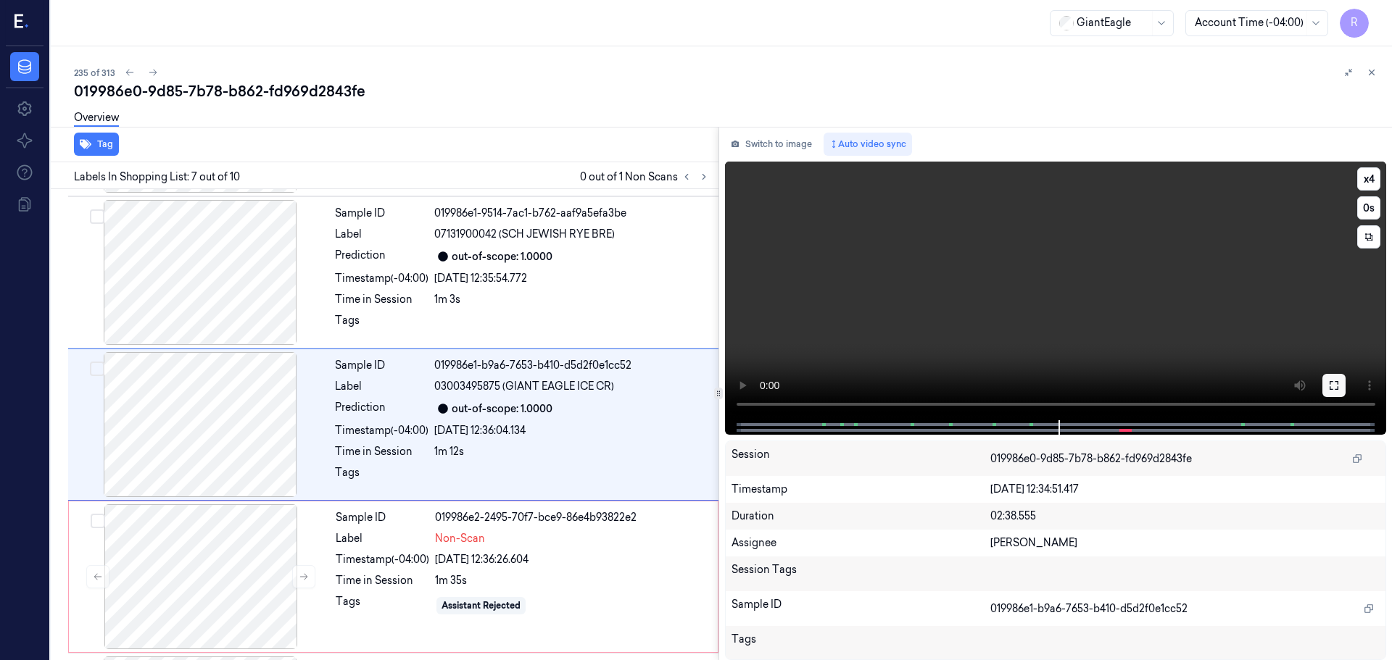
click at [1329, 383] on icon at bounding box center [1334, 386] width 12 height 12
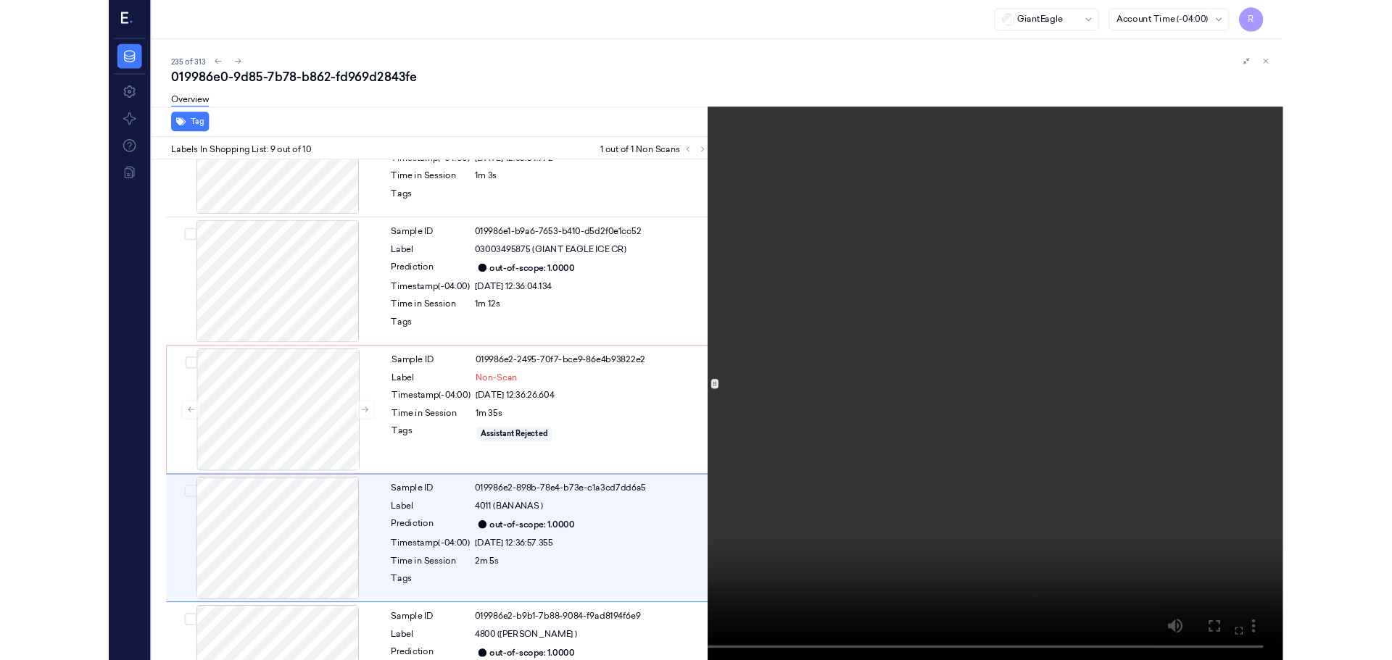
scroll to position [933, 0]
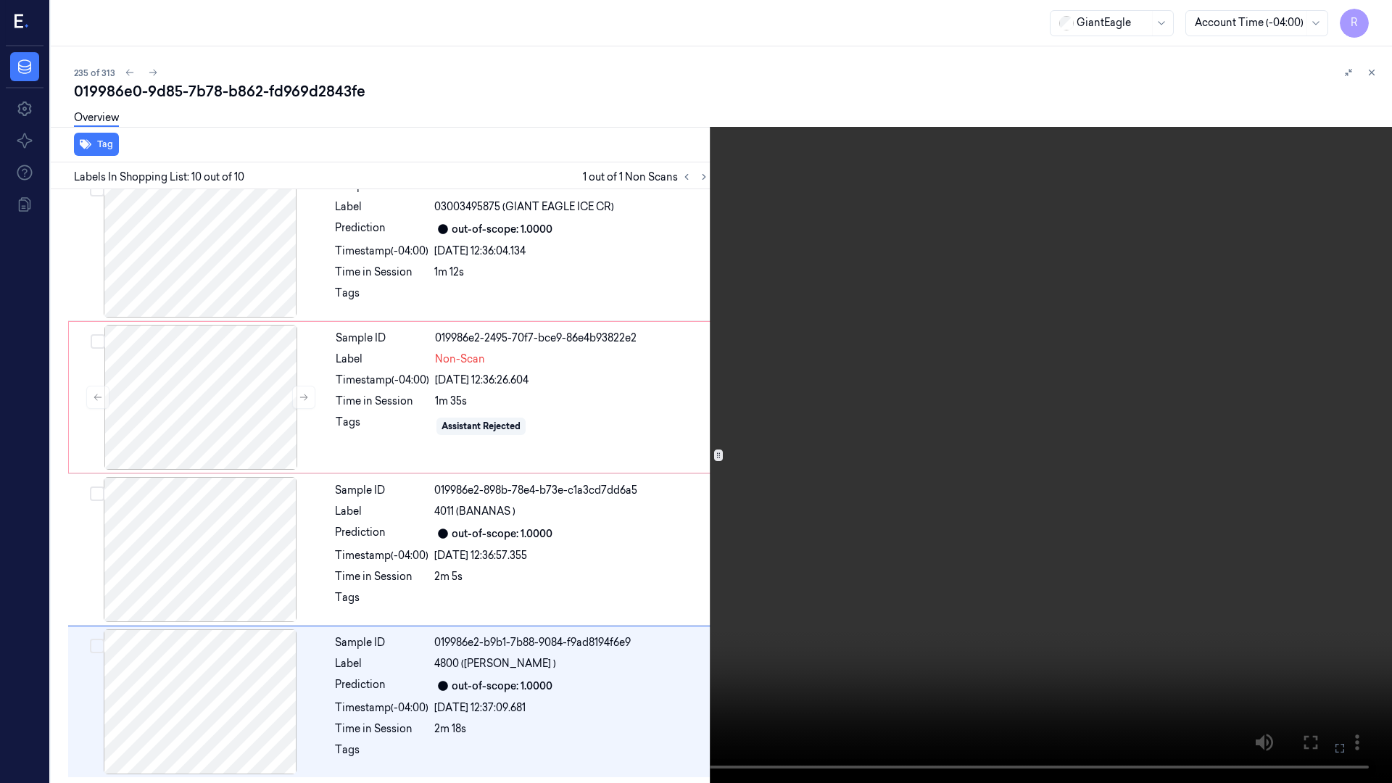
click at [690, 68] on video at bounding box center [696, 391] width 1392 height 783
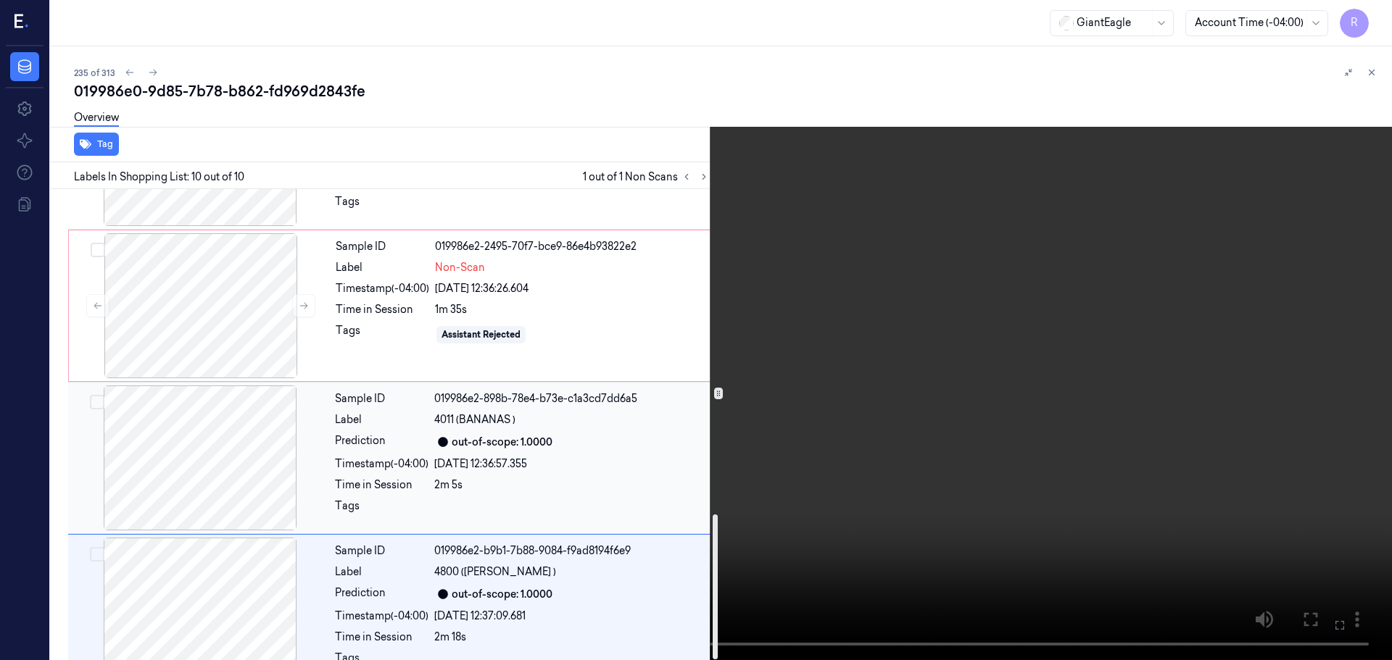
scroll to position [1056, 0]
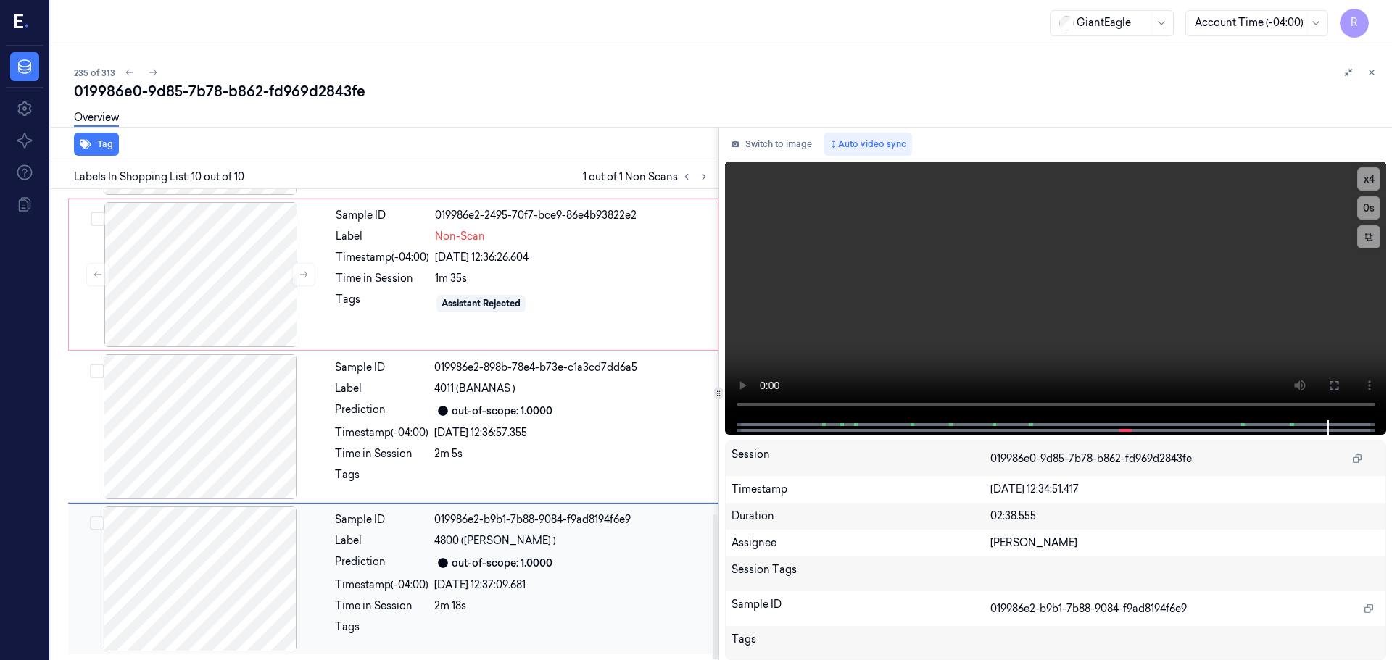
click at [204, 594] on div at bounding box center [200, 579] width 258 height 145
click at [234, 420] on div at bounding box center [200, 427] width 258 height 145
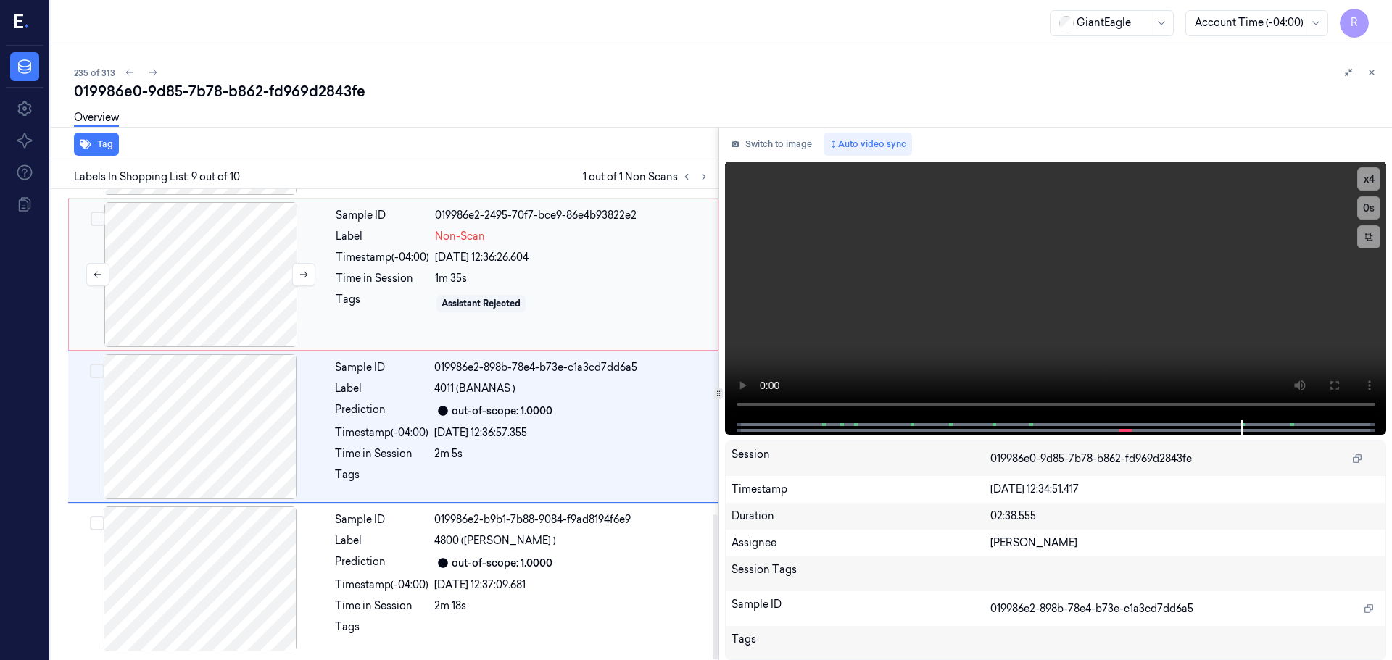
click at [213, 281] on div at bounding box center [201, 274] width 258 height 145
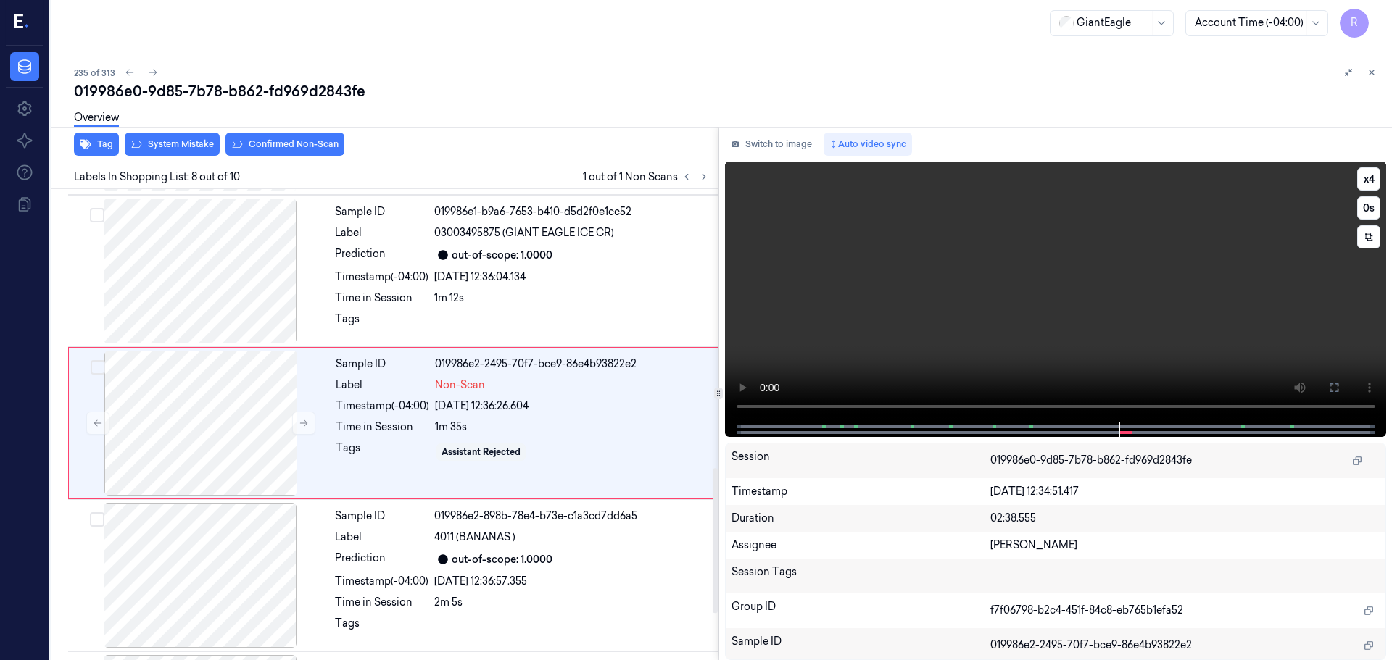
scroll to position [906, 0]
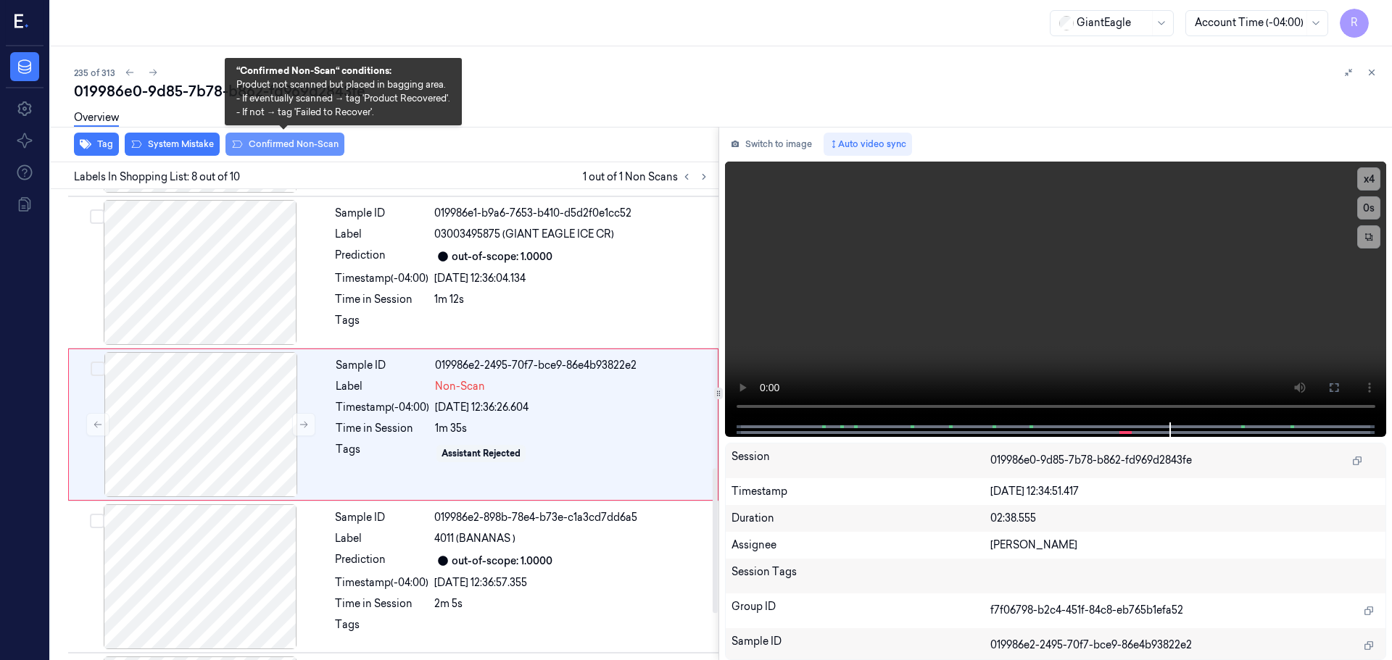
click at [306, 141] on button "Confirmed Non-Scan" at bounding box center [284, 144] width 119 height 23
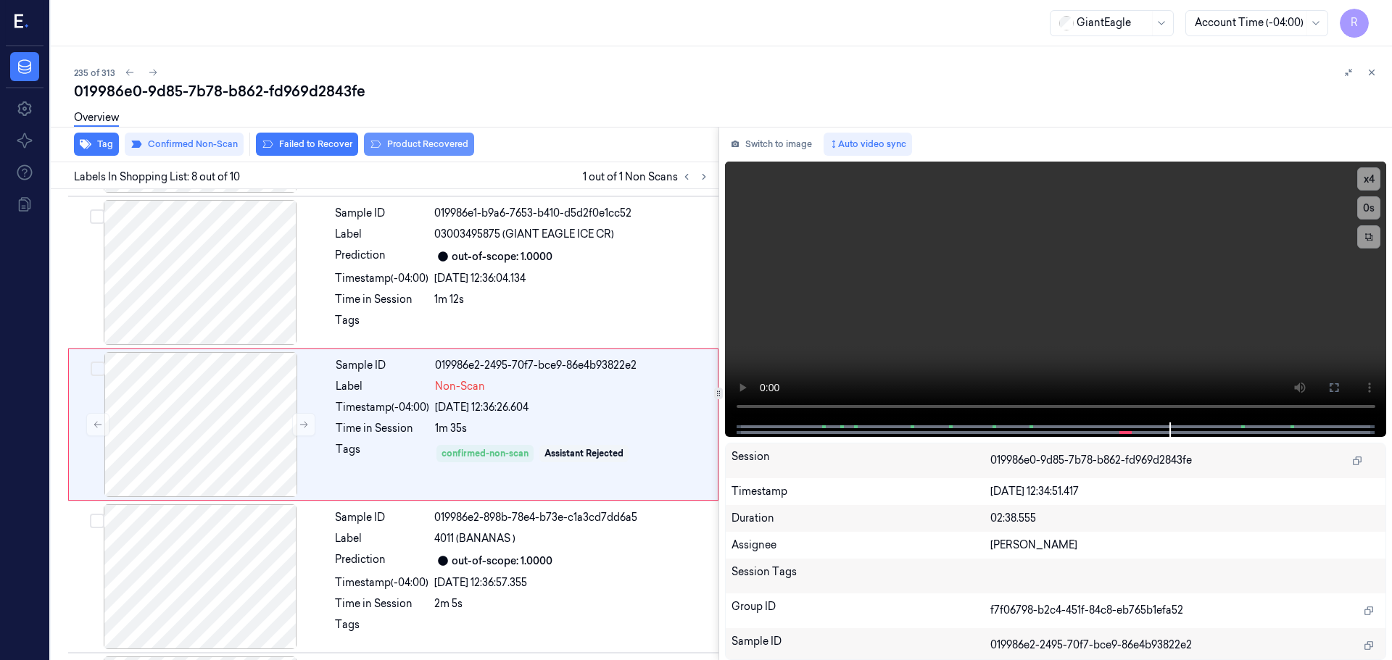
click at [424, 147] on button "Product Recovered" at bounding box center [419, 144] width 110 height 23
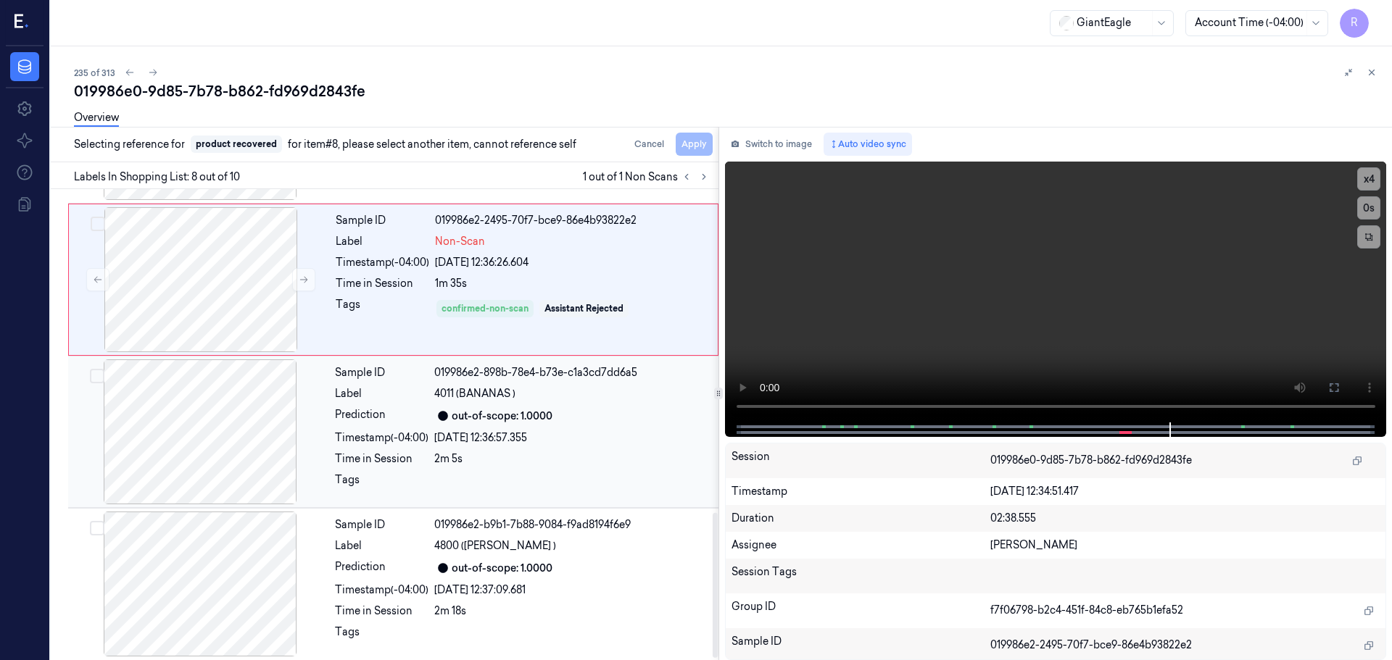
click at [410, 449] on div "Sample ID 019986e2-898b-78e4-b73e-c1a3cd7dd6a5 Label 4011 (BANANAS ) Prediction…" at bounding box center [522, 432] width 386 height 145
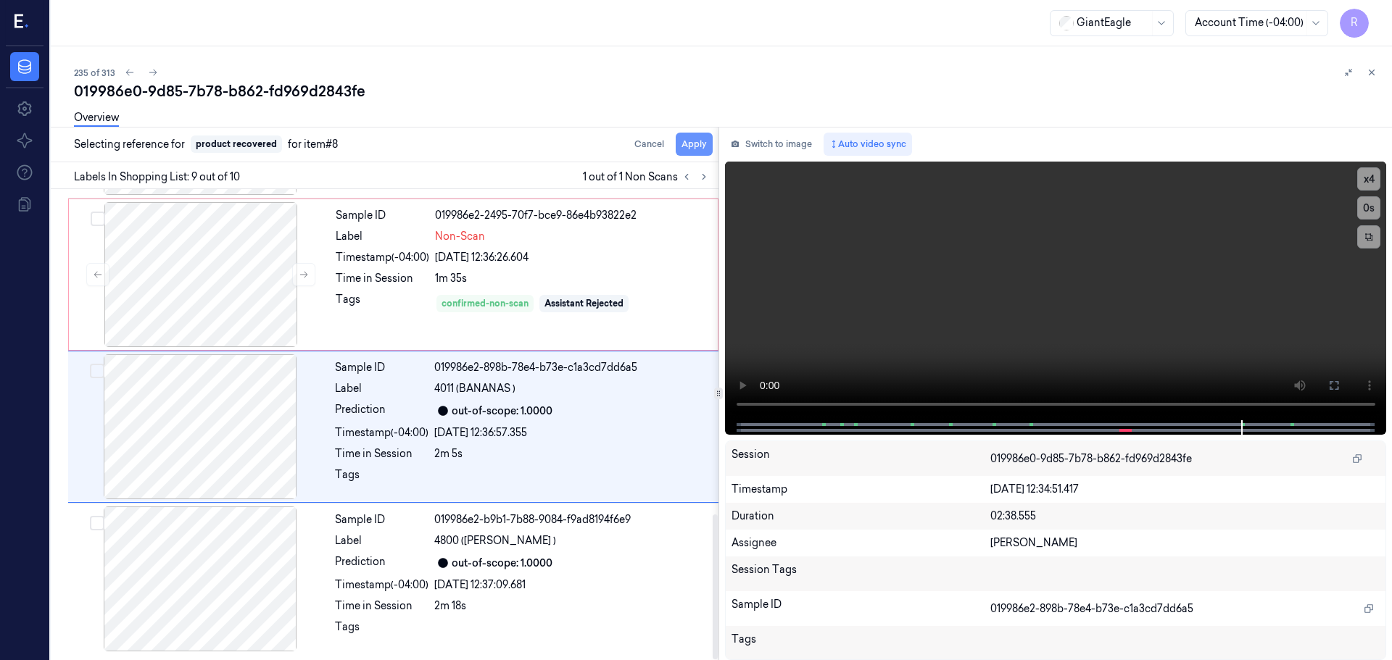
click at [685, 148] on button "Apply" at bounding box center [694, 144] width 37 height 23
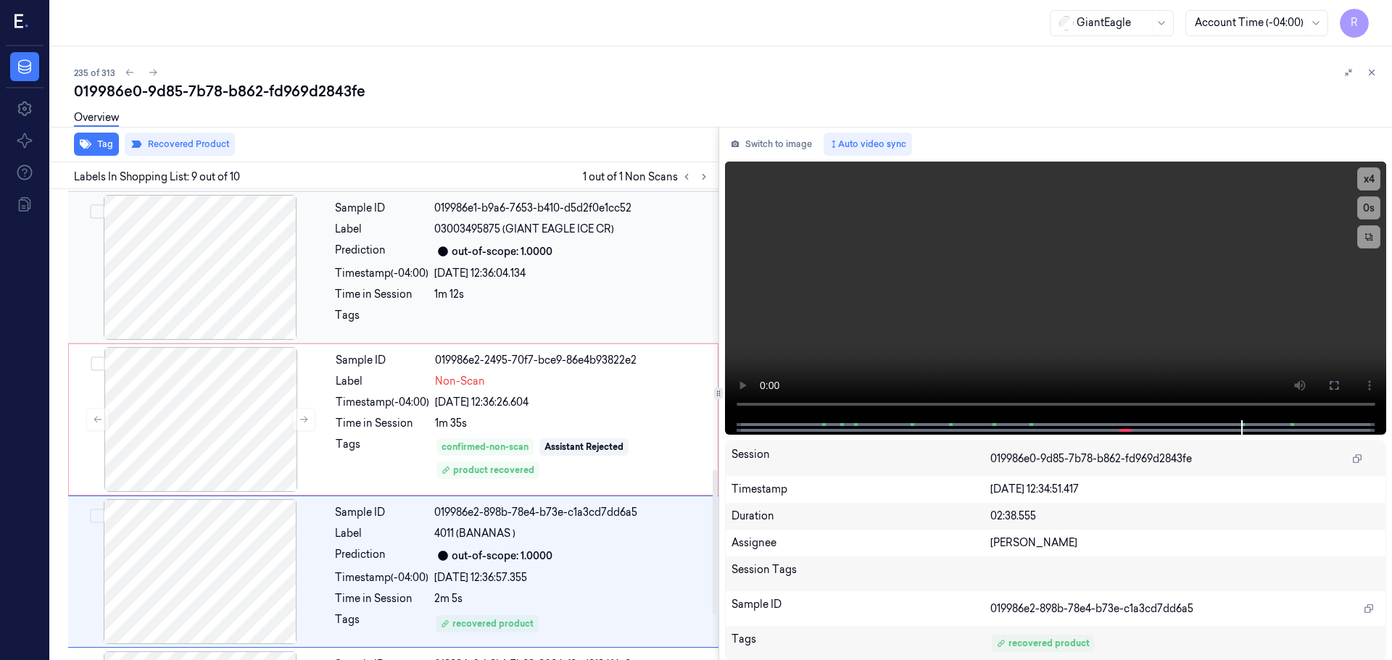
click at [474, 270] on div "26/09/2025 12:36:04.134" at bounding box center [572, 273] width 276 height 15
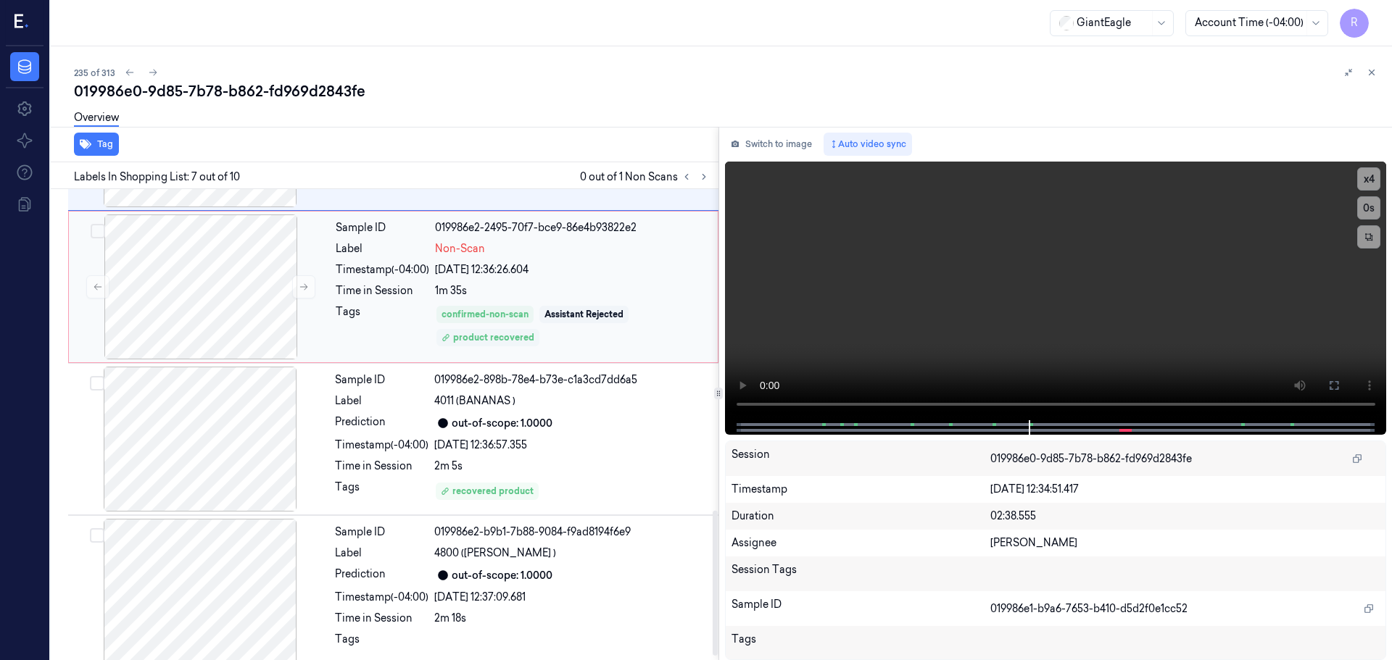
click at [484, 331] on div "Sample ID 019986e2-2495-70f7-bce9-86e4b93822e2 Label Non-Scan Timestamp (-04:00…" at bounding box center [393, 287] width 650 height 152
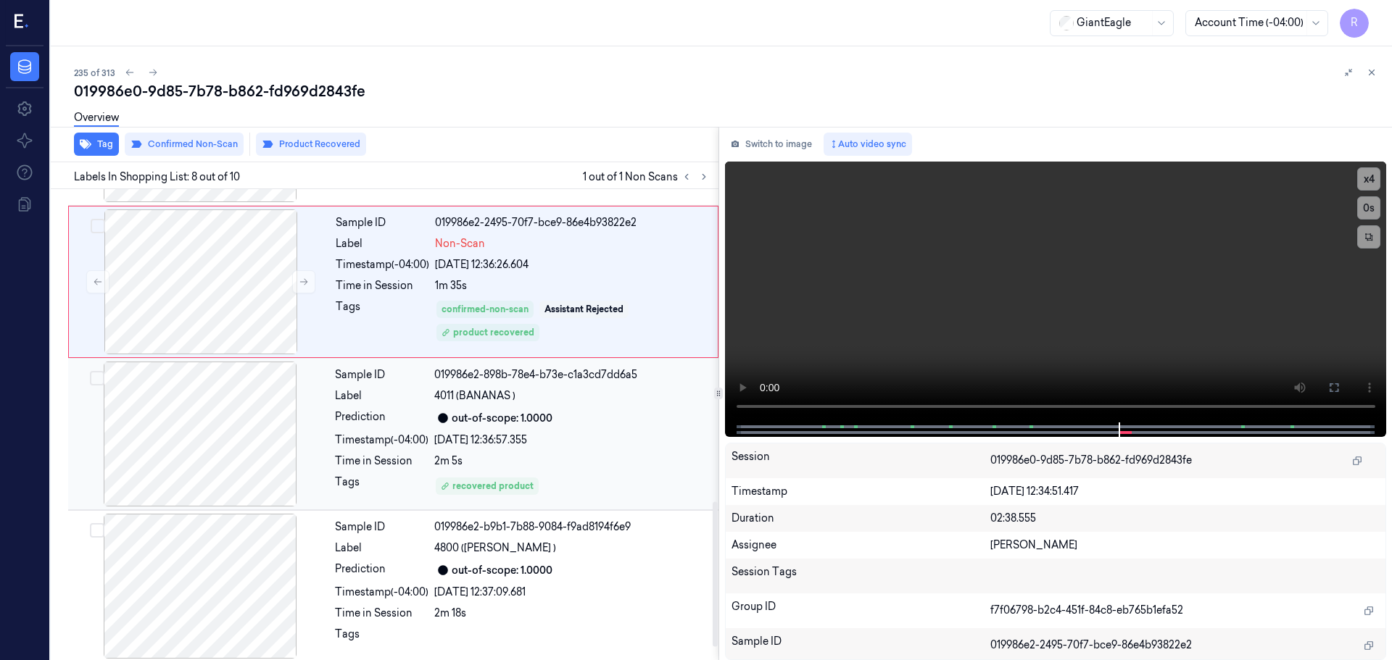
scroll to position [1051, 0]
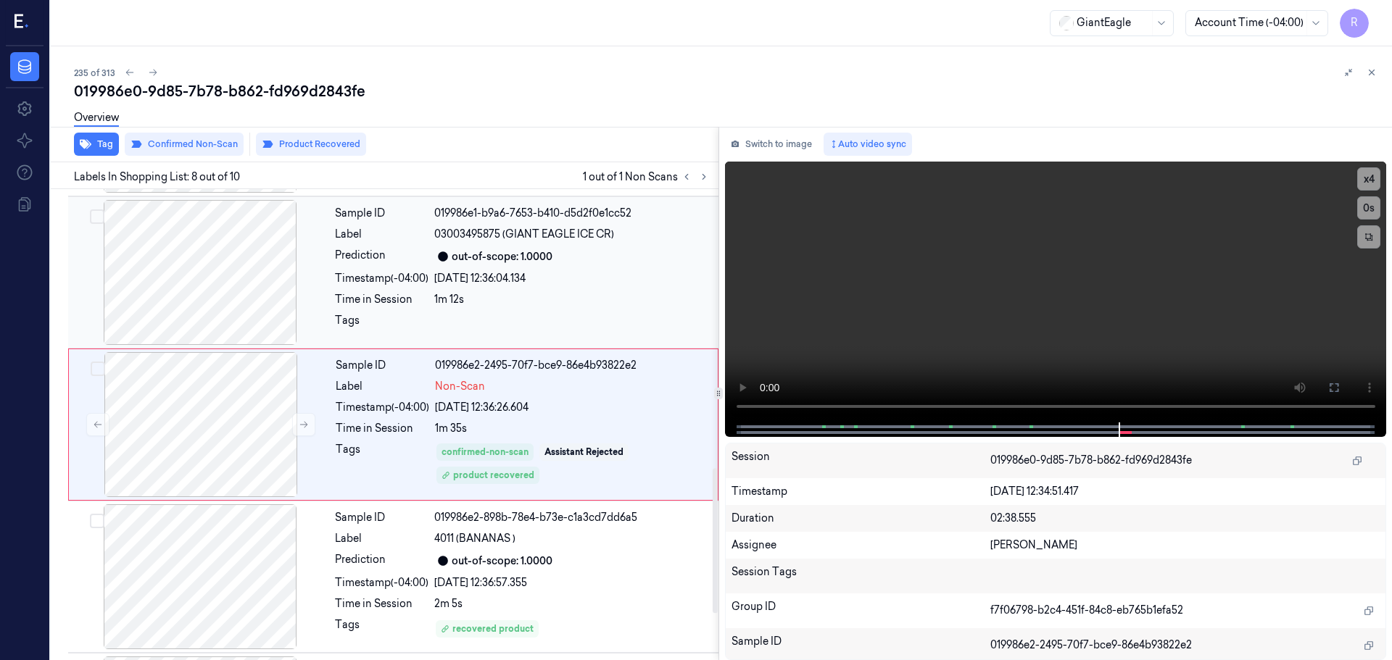
click at [529, 315] on div at bounding box center [572, 324] width 276 height 23
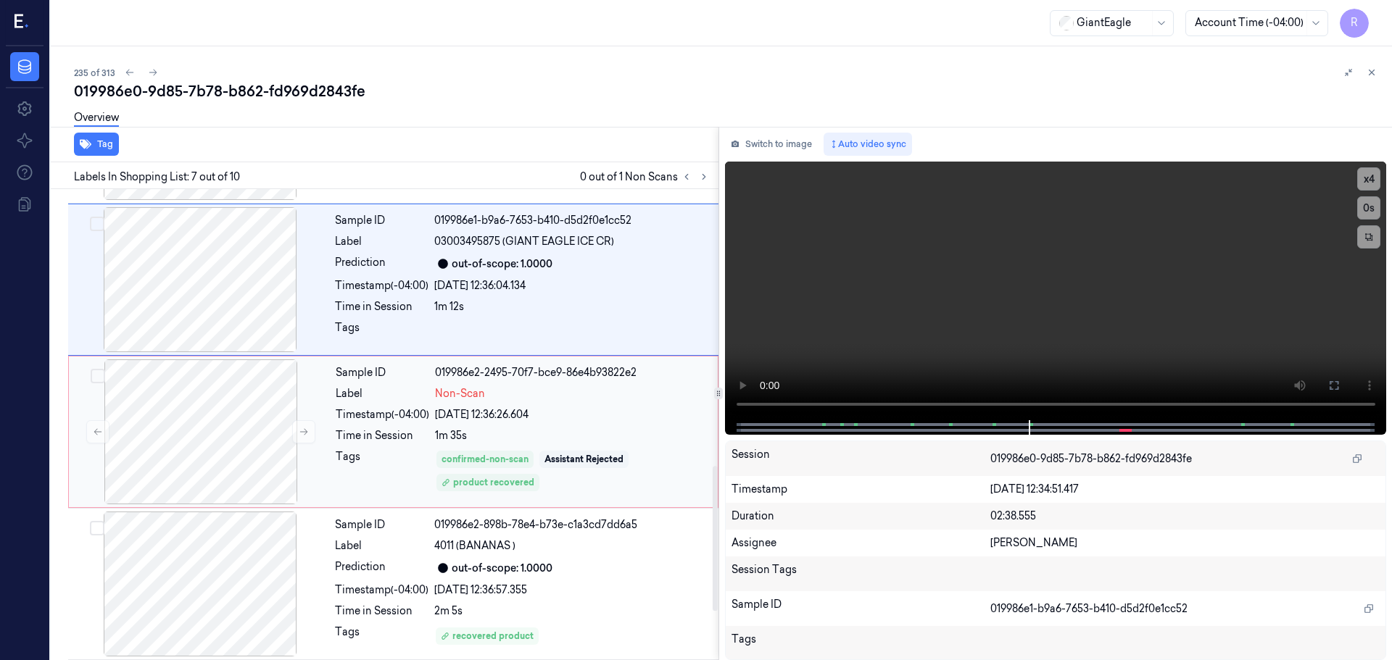
click at [442, 449] on div "Sample ID 019986e2-2495-70f7-bce9-86e4b93822e2 Label Non-Scan Timestamp (-04:00…" at bounding box center [522, 432] width 385 height 145
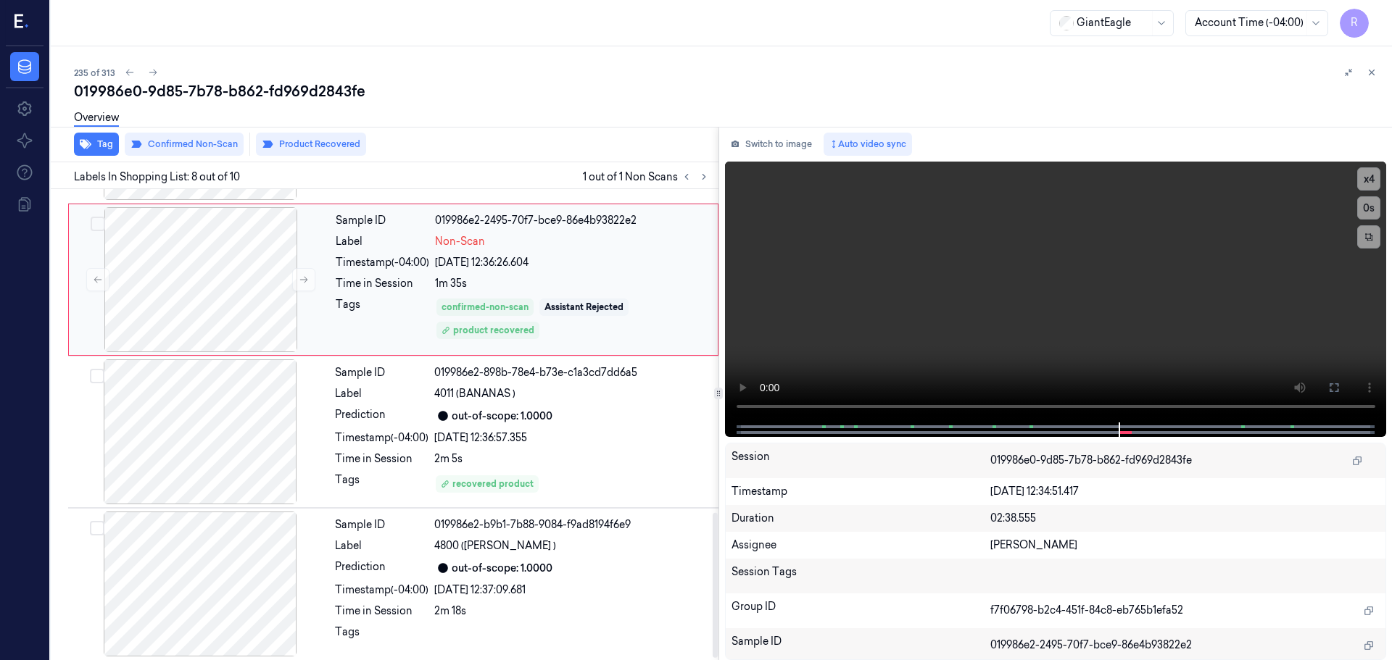
click at [537, 407] on div "Sample ID 019986e2-898b-78e4-b73e-c1a3cd7dd6a5 Label 4011 (BANANAS ) Prediction…" at bounding box center [522, 432] width 386 height 145
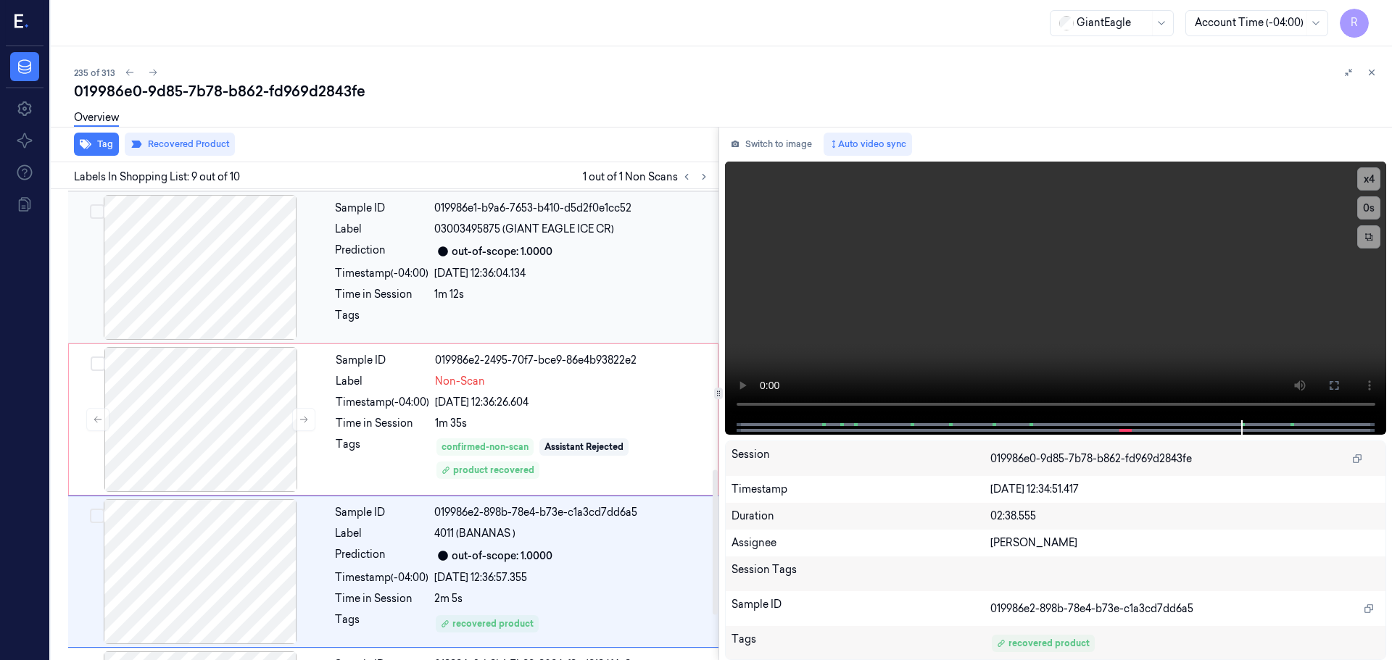
click at [590, 301] on div "1m 12s" at bounding box center [572, 294] width 276 height 15
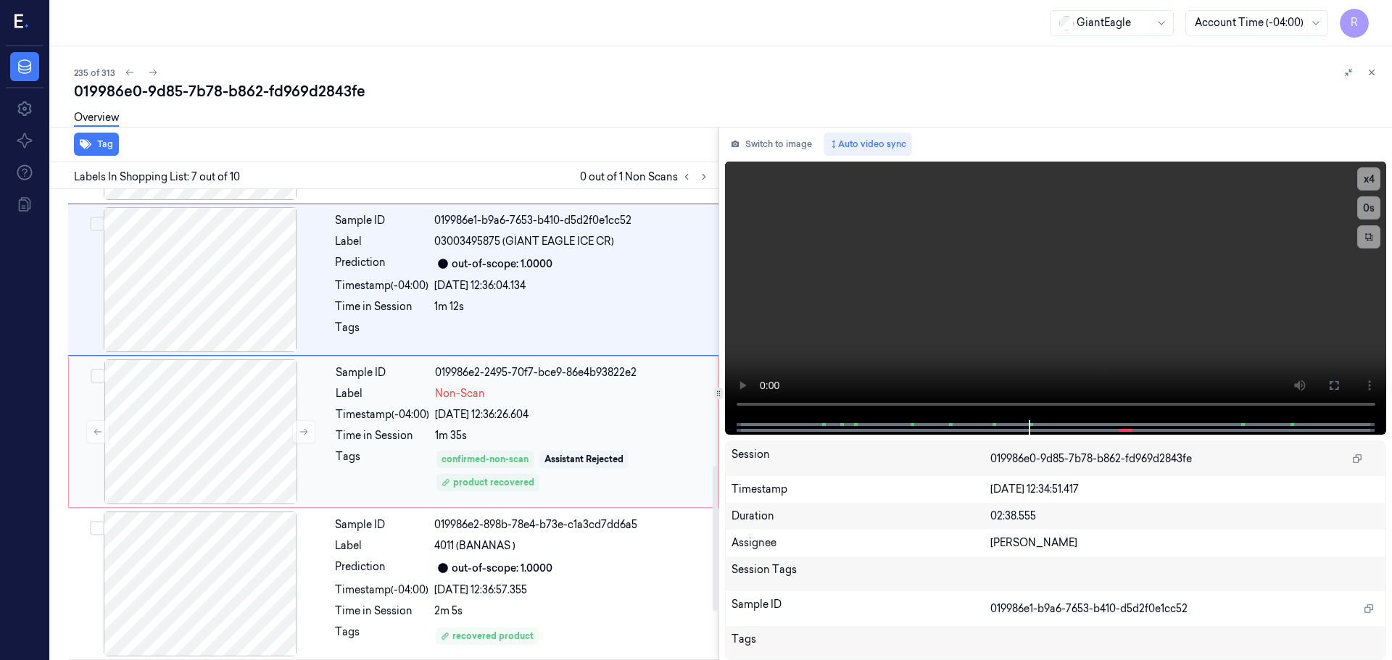
click at [572, 418] on div "26/09/2025 12:36:26.604" at bounding box center [572, 414] width 274 height 15
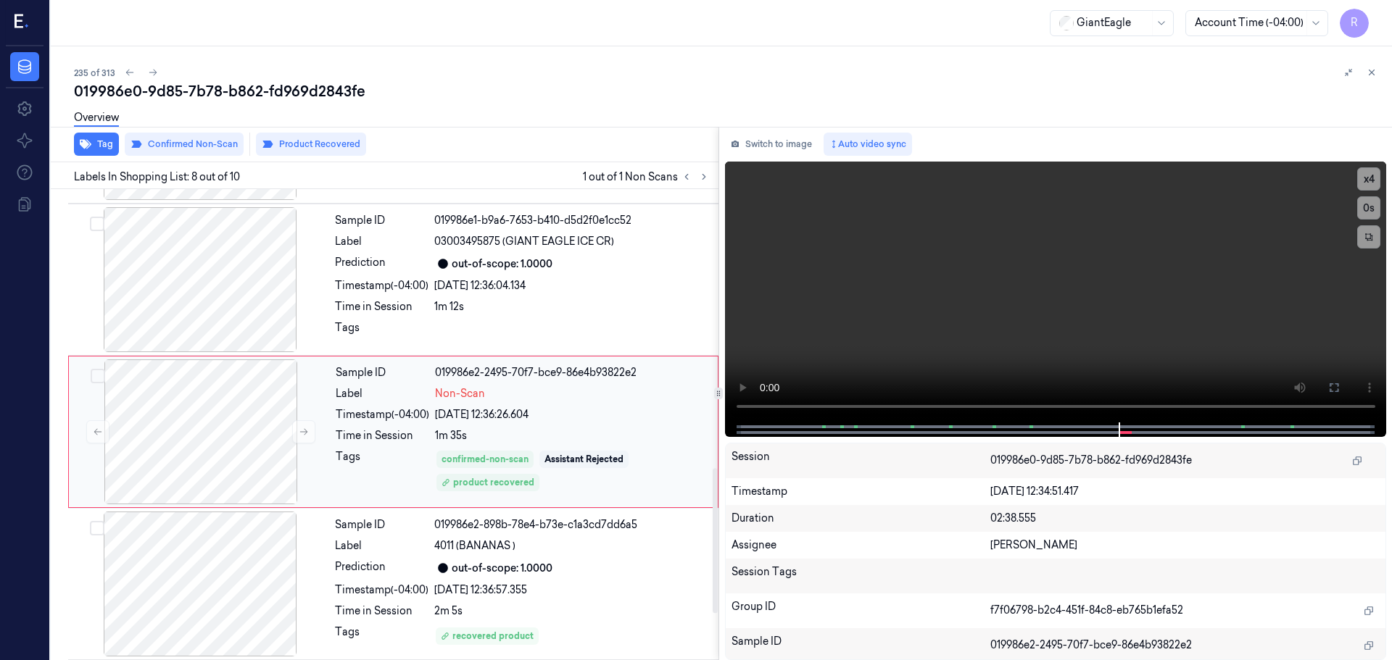
scroll to position [906, 0]
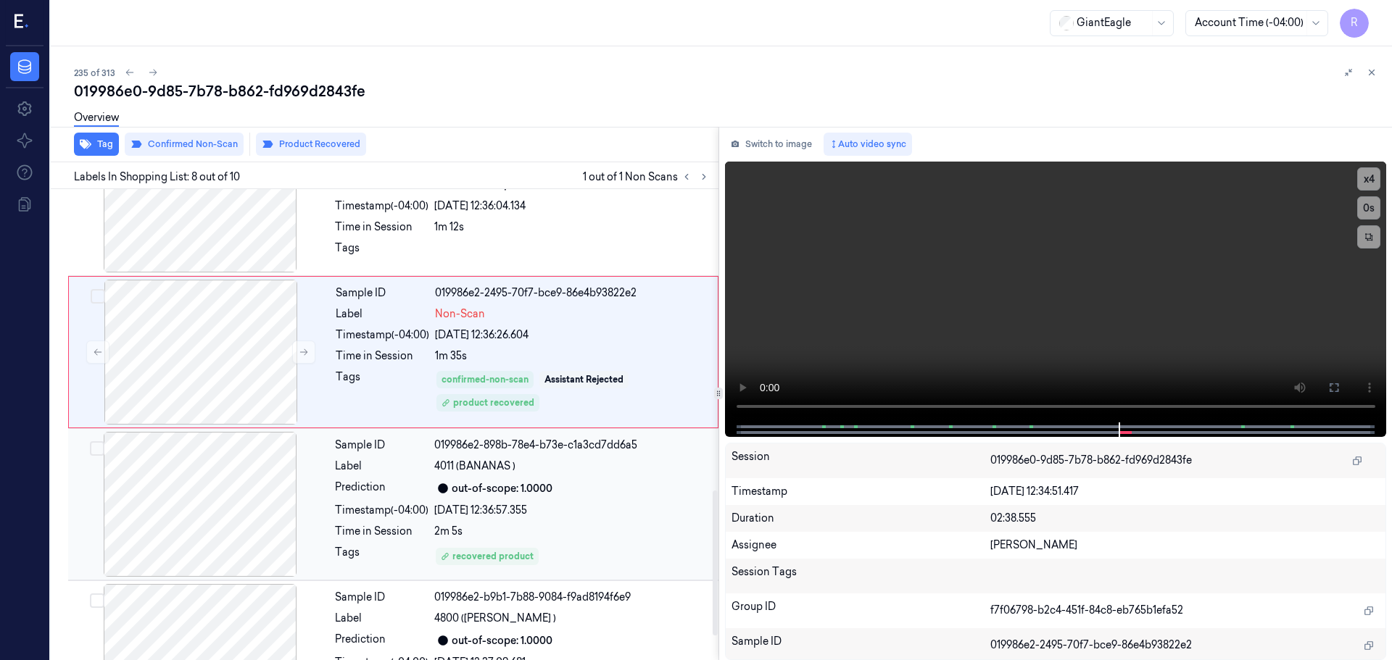
click at [516, 539] on div "Sample ID 019986e2-898b-78e4-b73e-c1a3cd7dd6a5 Label 4011 (BANANAS ) Prediction…" at bounding box center [522, 504] width 386 height 145
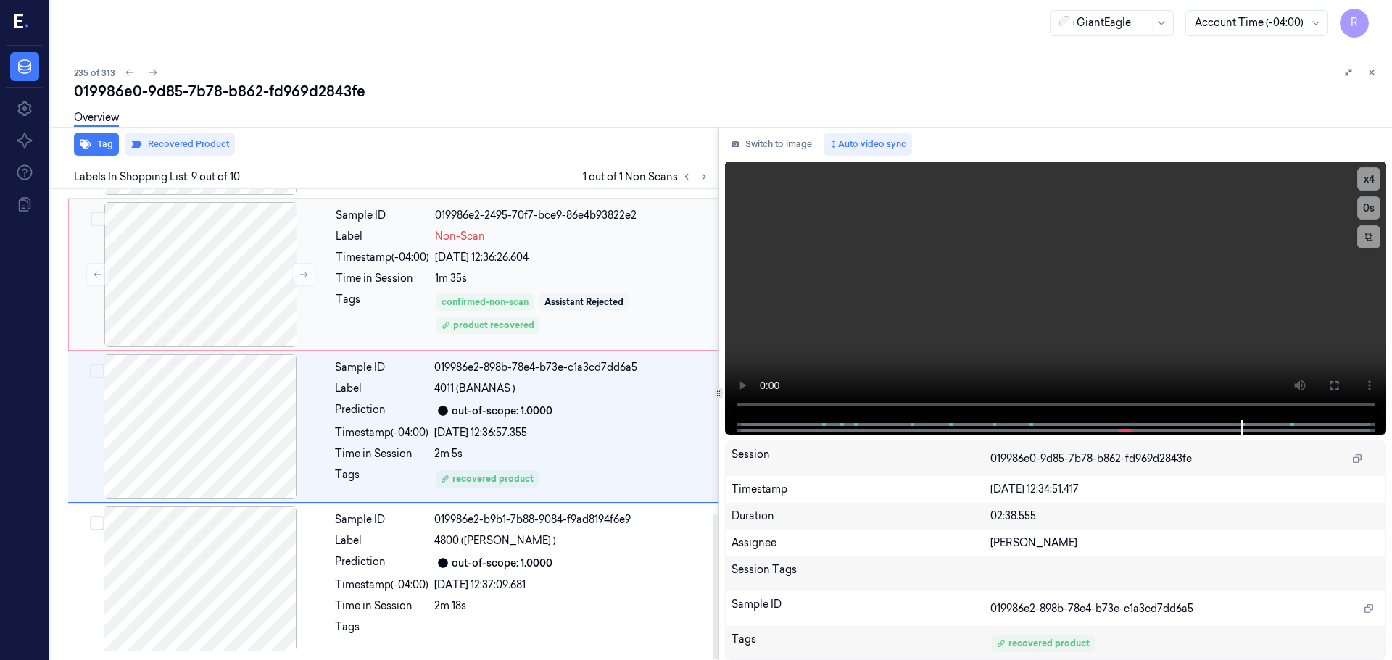
click at [551, 299] on div "Assistant Rejected" at bounding box center [583, 302] width 79 height 13
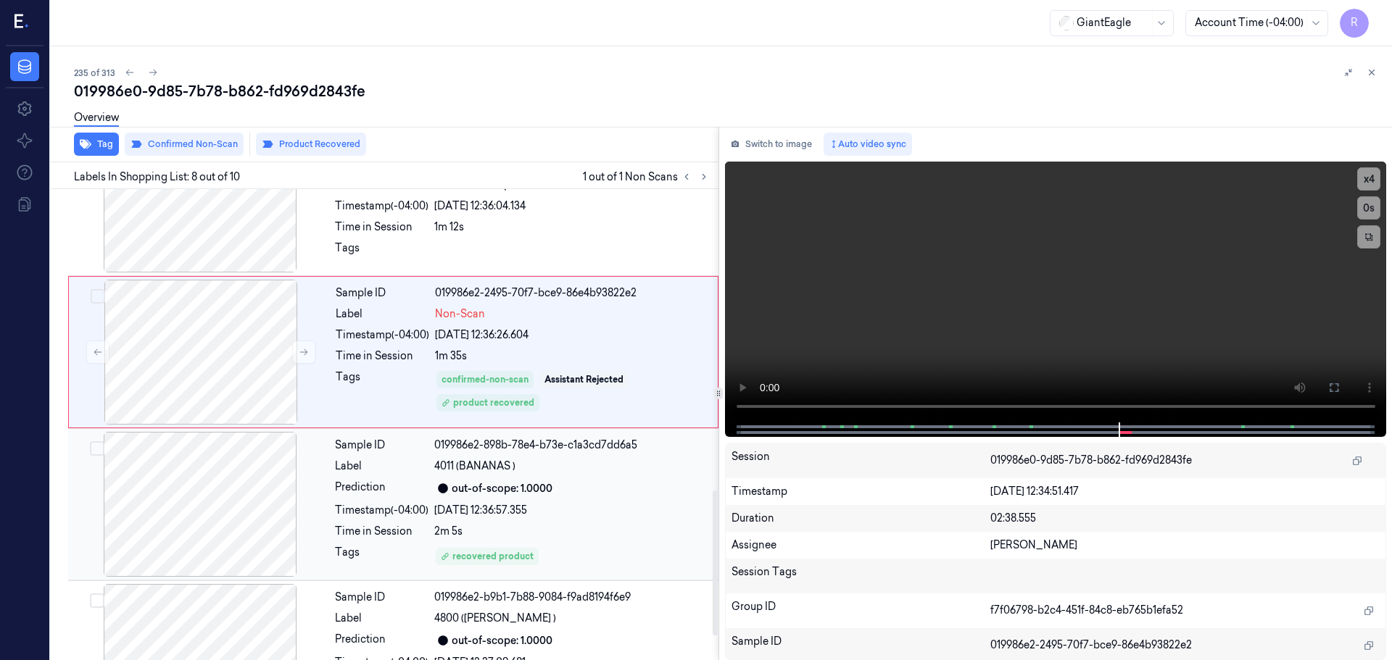
click at [523, 493] on div "out-of-scope: 1.0000" at bounding box center [502, 488] width 101 height 15
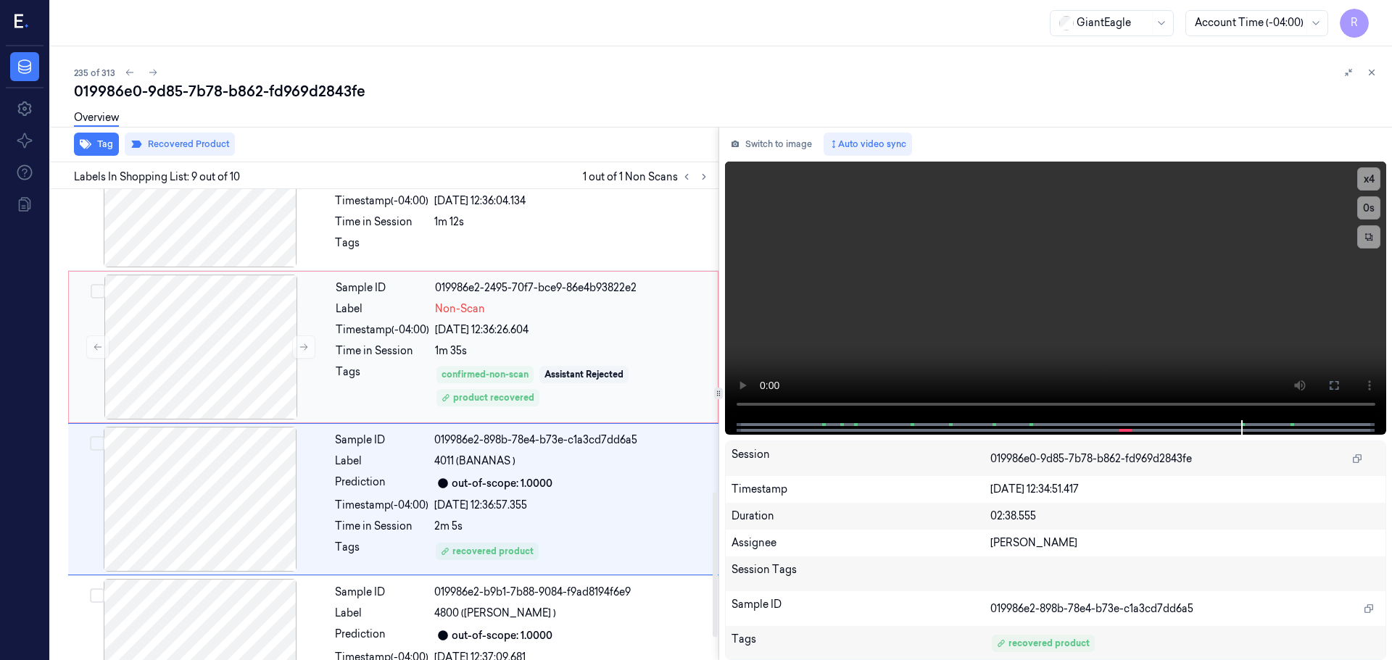
click at [571, 326] on div "26/09/2025 12:36:26.604" at bounding box center [572, 330] width 274 height 15
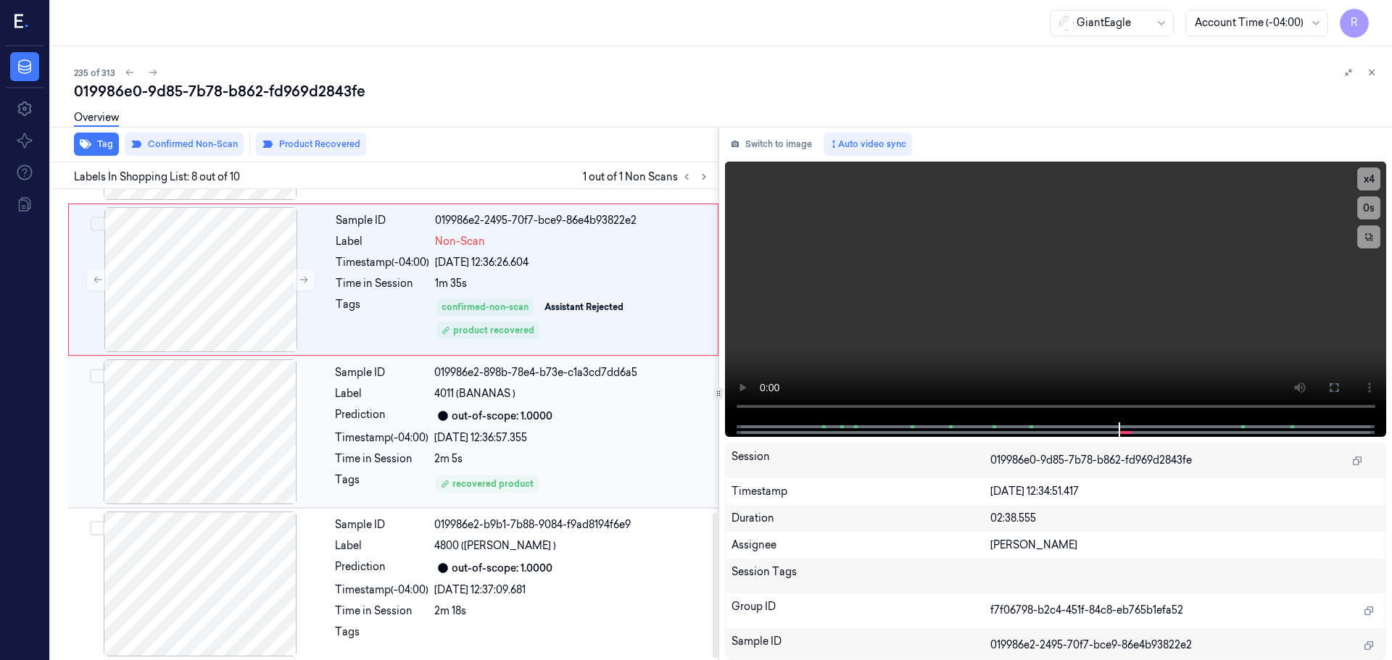
click at [552, 454] on div "2m 5s" at bounding box center [572, 459] width 276 height 15
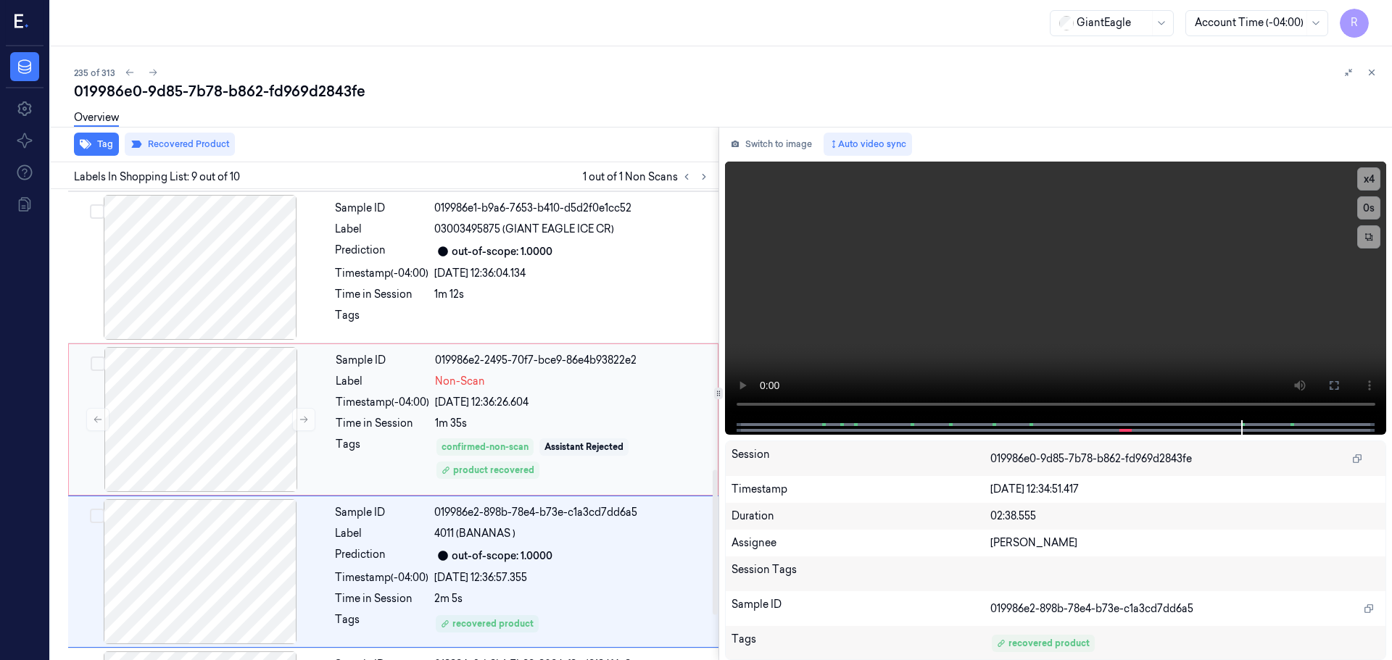
click at [552, 406] on div "26/09/2025 12:36:26.604" at bounding box center [572, 402] width 274 height 15
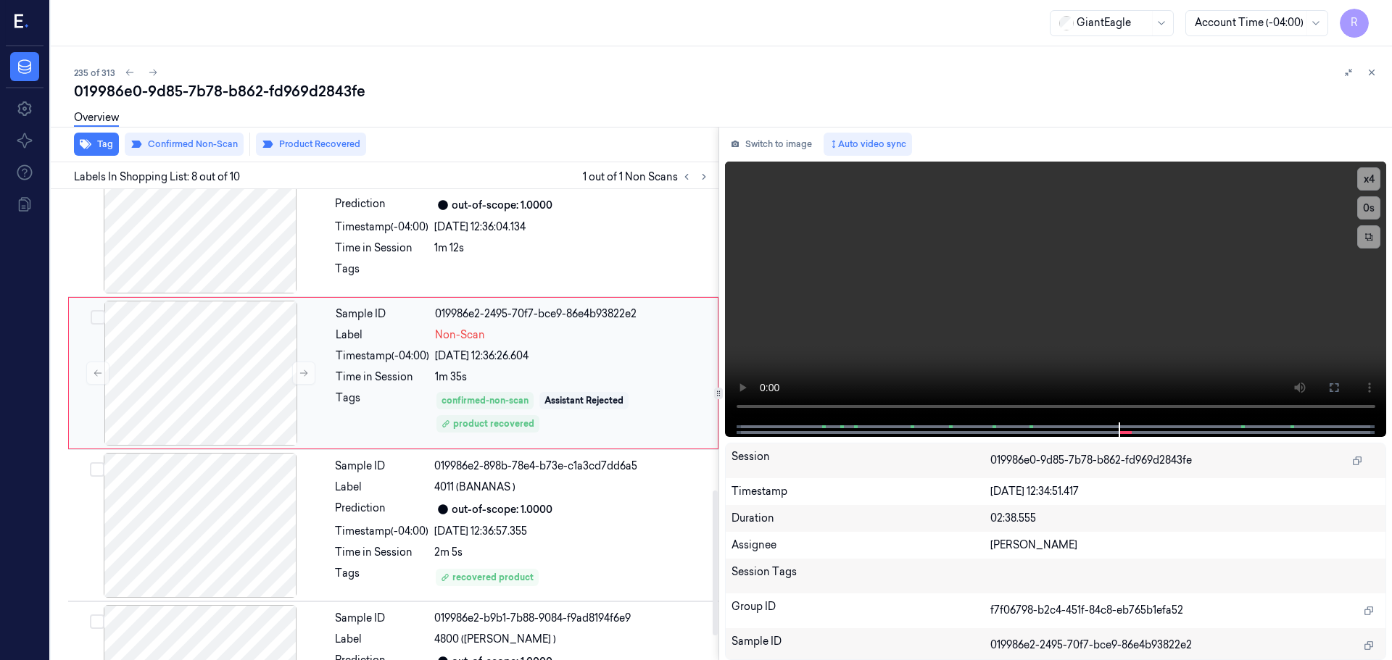
scroll to position [978, 0]
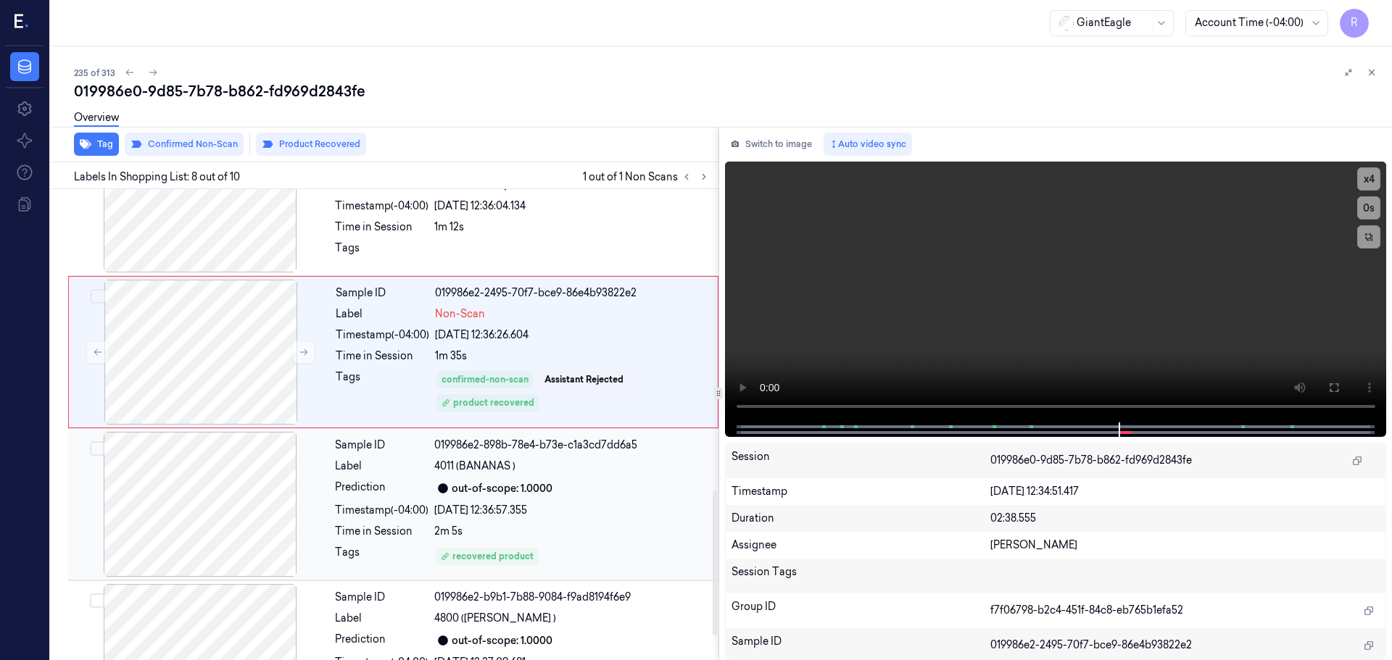
click at [555, 488] on div "out-of-scope: 1.0000" at bounding box center [572, 488] width 276 height 17
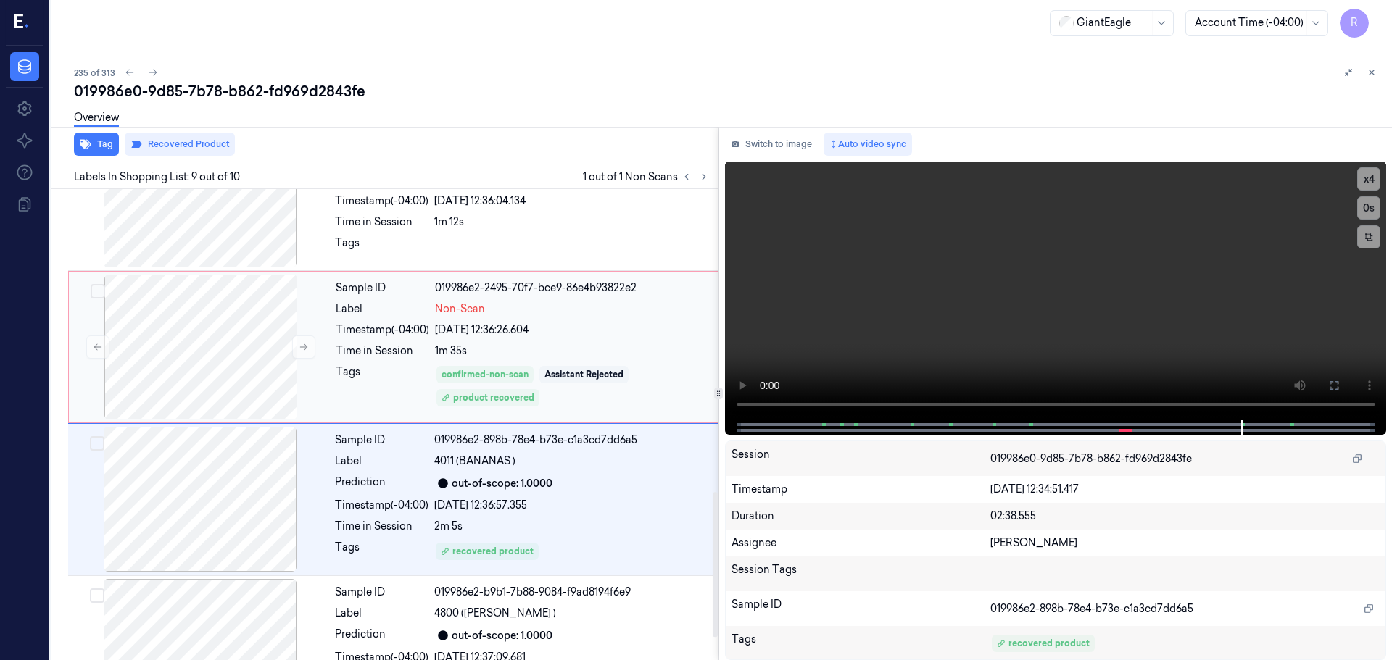
click at [573, 397] on div "confirmed-non-scan Assistant Rejected product recovered" at bounding box center [572, 387] width 274 height 44
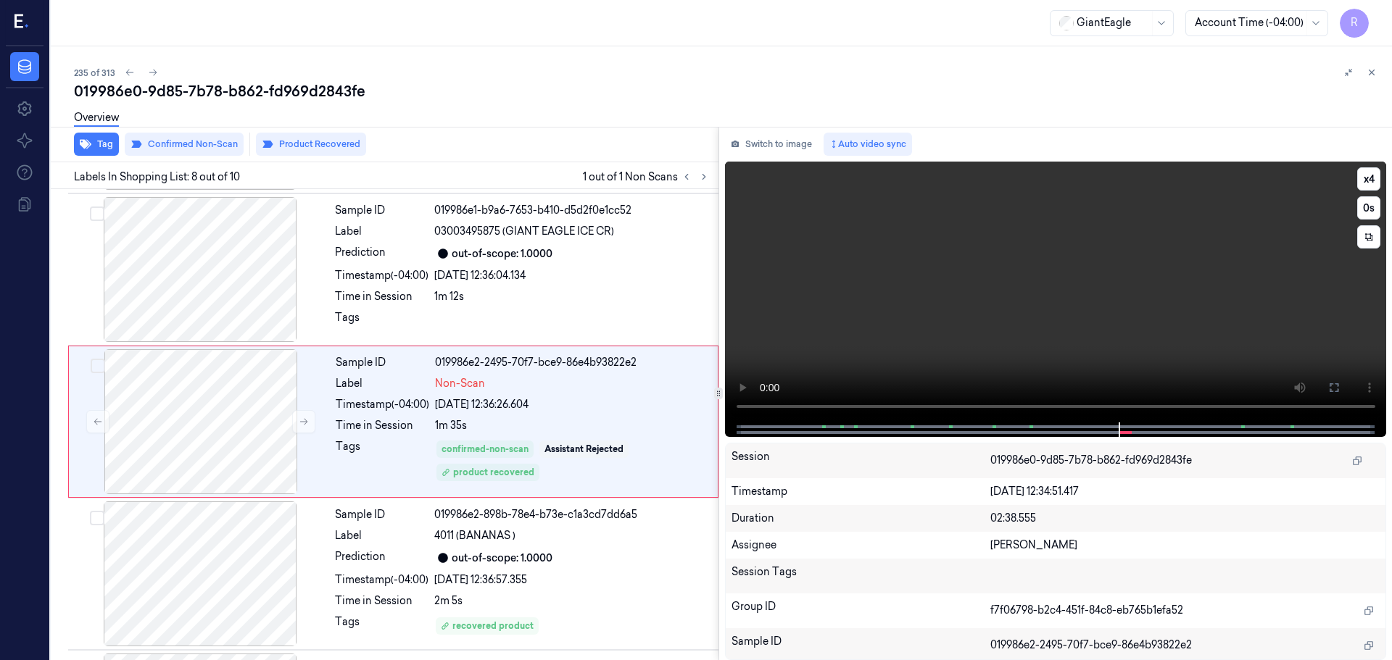
scroll to position [906, 0]
click at [1374, 72] on icon at bounding box center [1372, 72] width 10 height 10
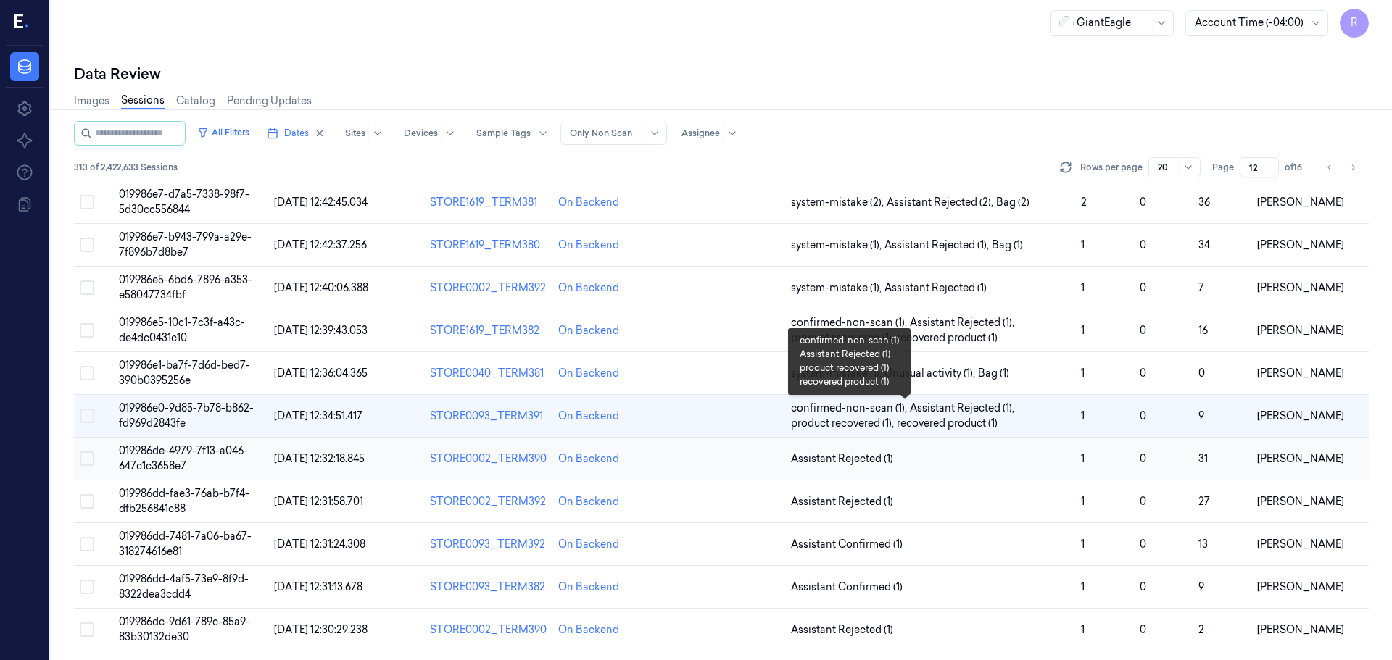
scroll to position [421, 0]
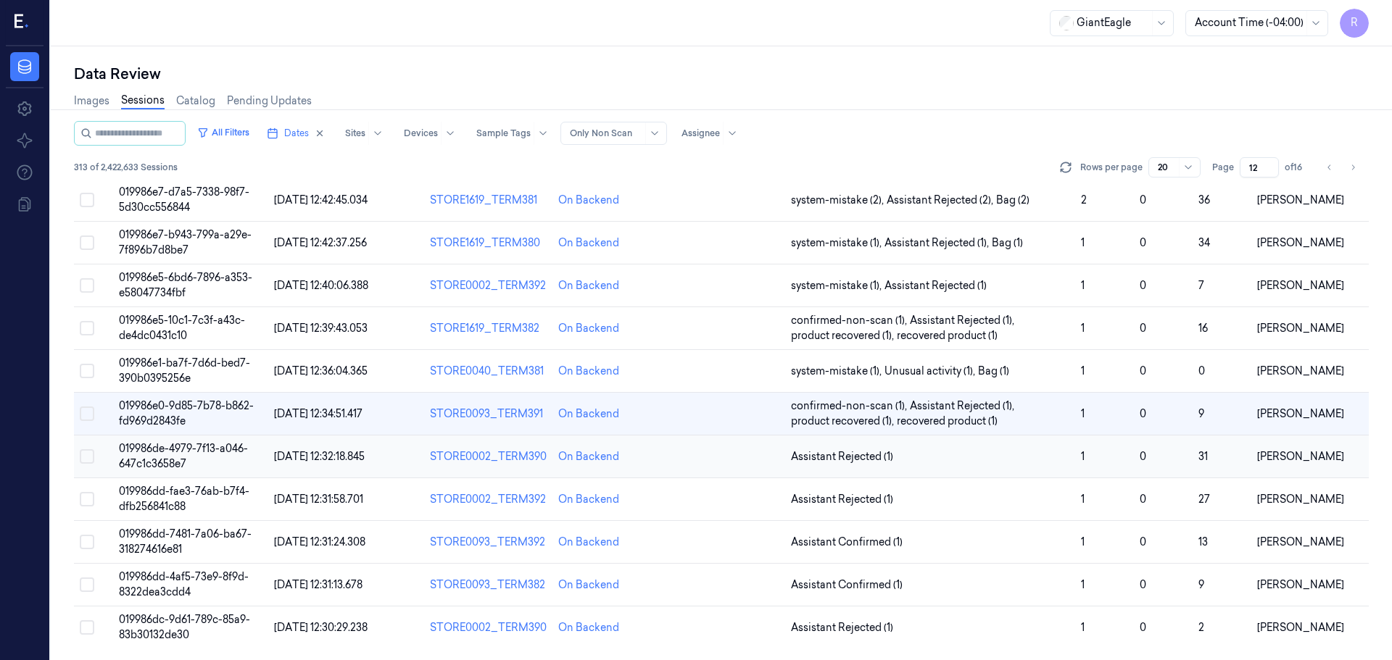
click at [914, 469] on td "Assistant Rejected (1)" at bounding box center [930, 457] width 290 height 43
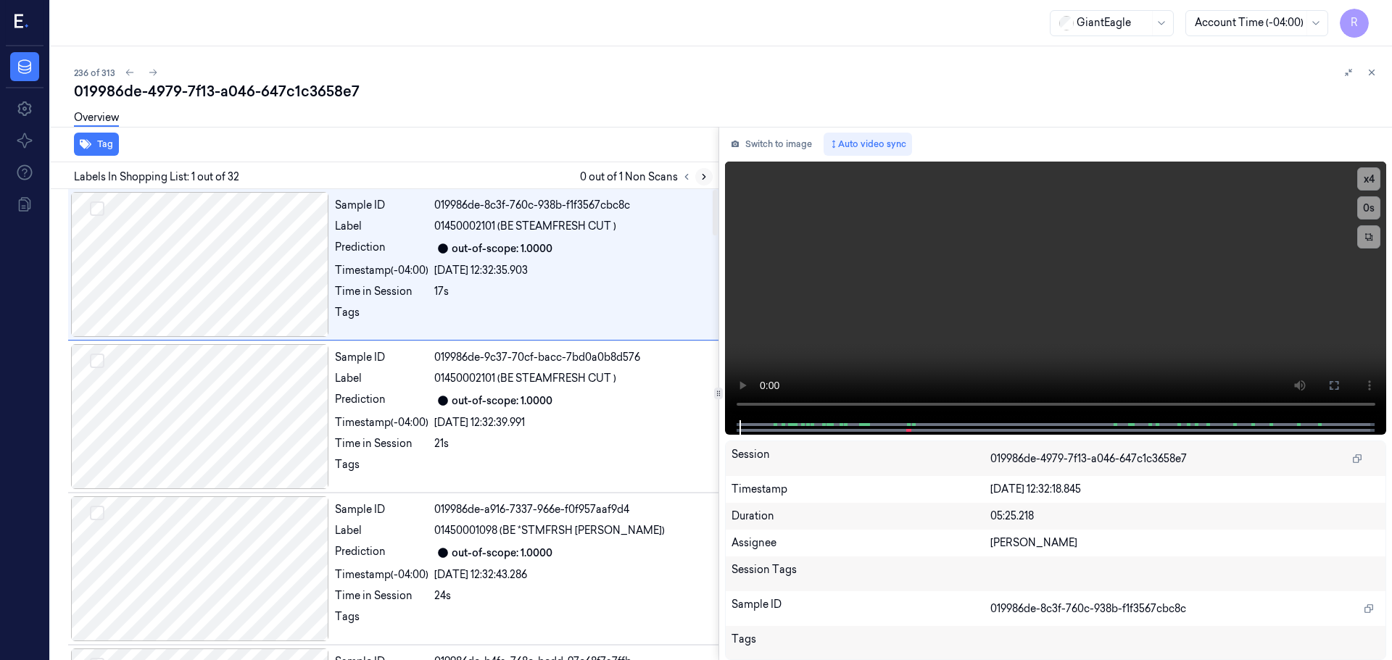
click at [701, 177] on icon at bounding box center [704, 177] width 10 height 10
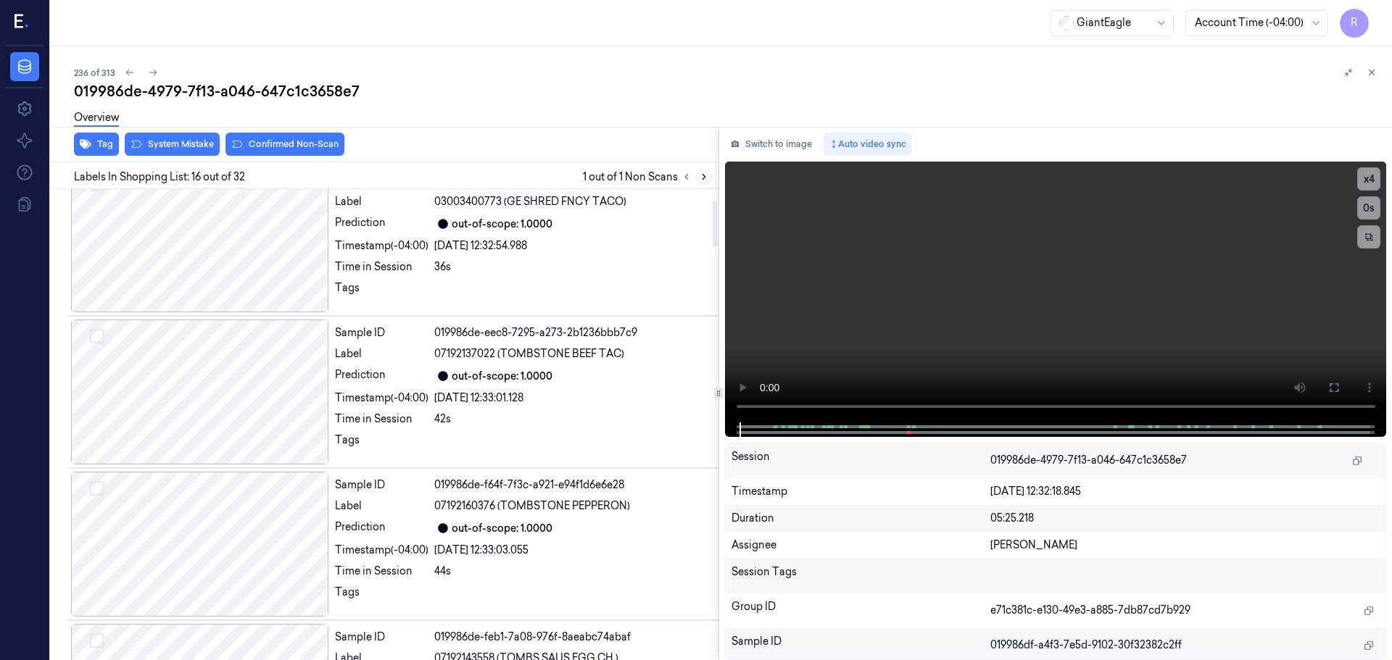
click at [701, 177] on icon at bounding box center [704, 177] width 10 height 10
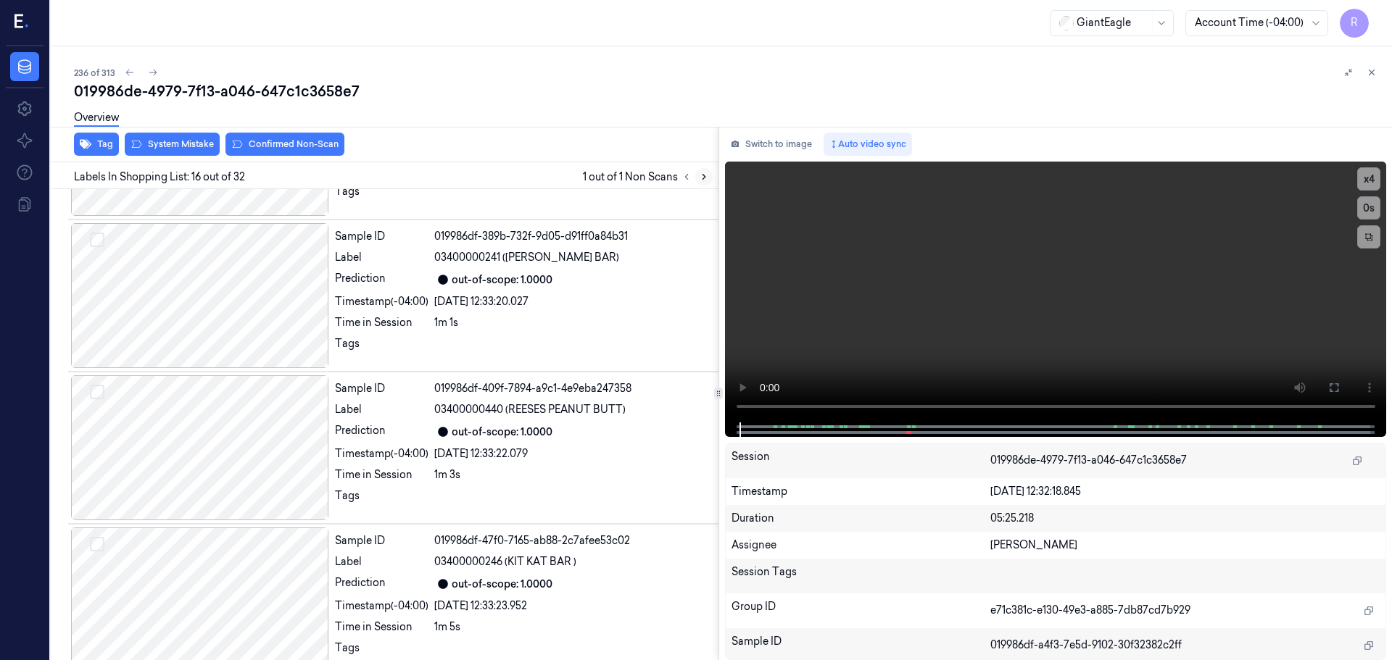
click at [701, 177] on icon at bounding box center [704, 177] width 10 height 10
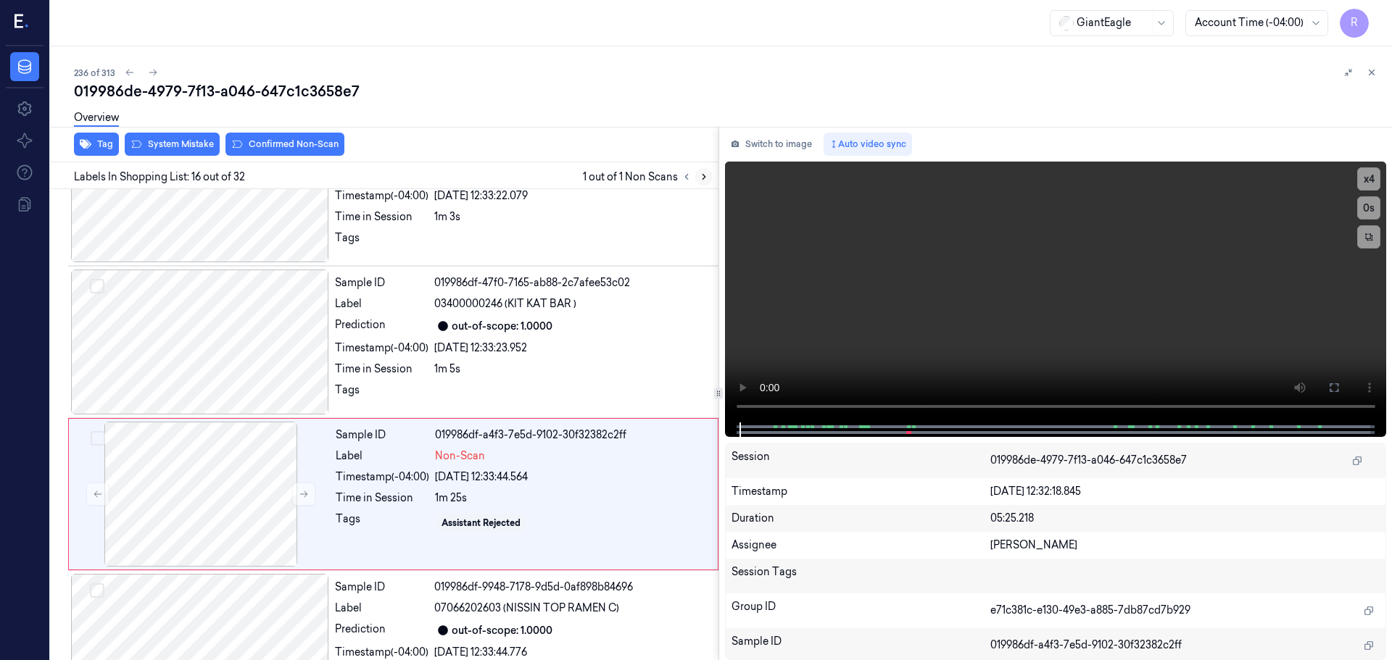
click at [701, 177] on icon at bounding box center [704, 177] width 10 height 10
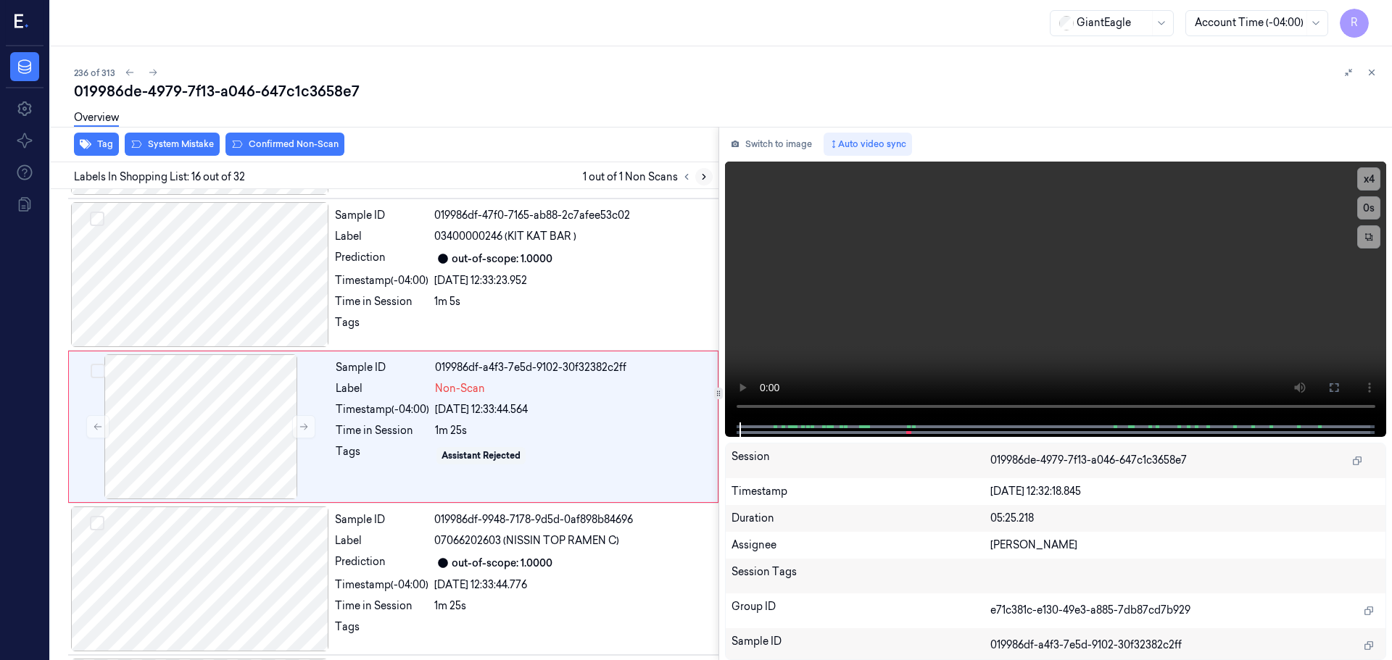
click at [701, 177] on icon at bounding box center [704, 177] width 10 height 10
click at [302, 425] on icon at bounding box center [304, 425] width 8 height 7
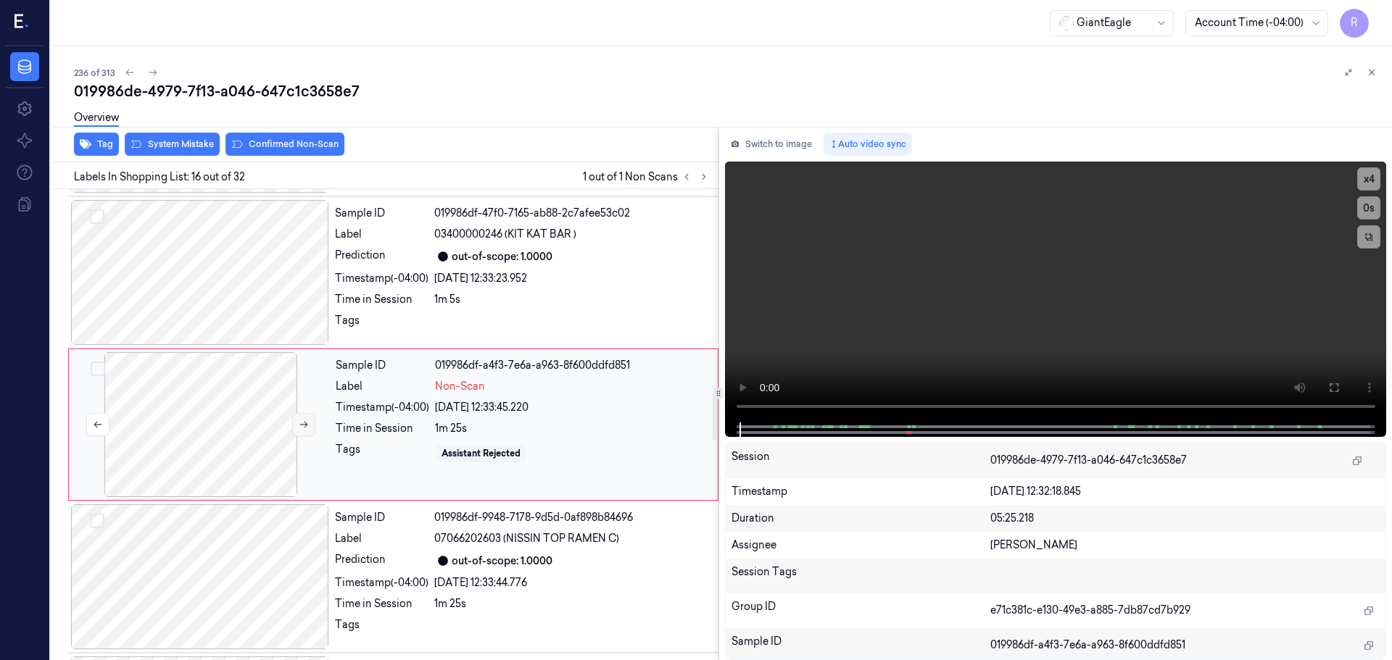
click at [302, 425] on icon at bounding box center [304, 425] width 8 height 7
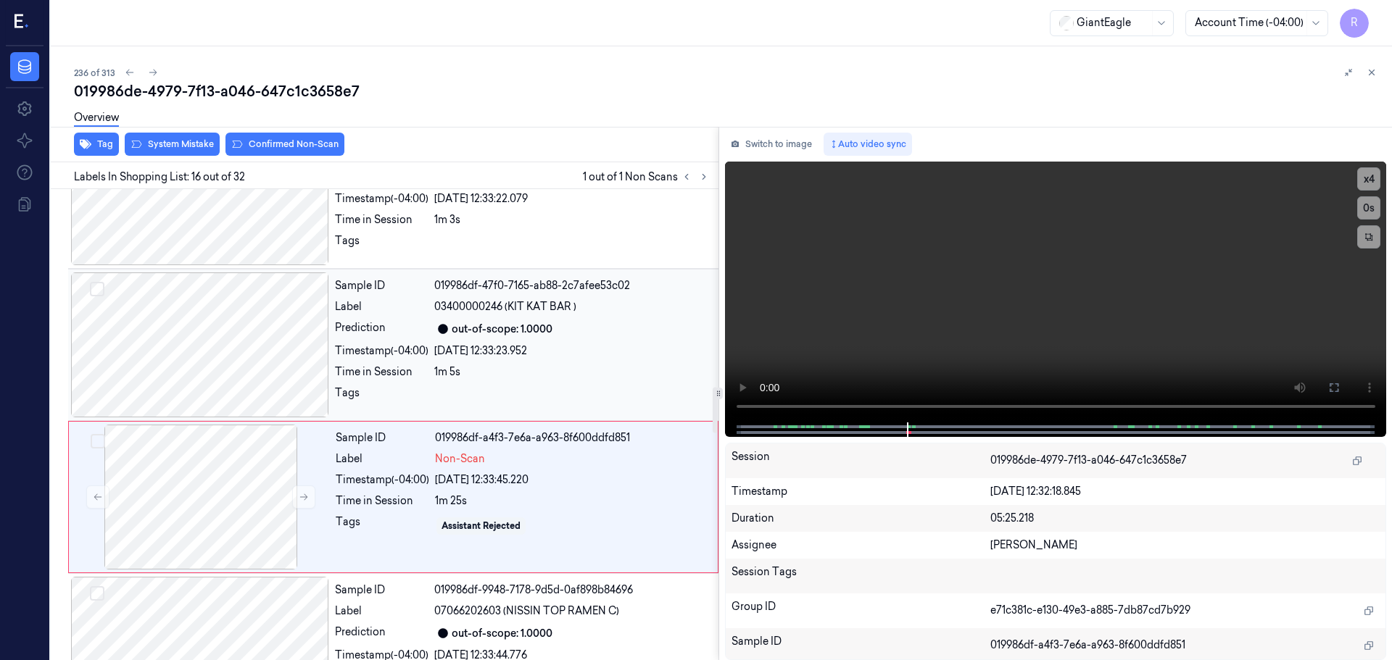
click at [236, 381] on div at bounding box center [200, 345] width 258 height 145
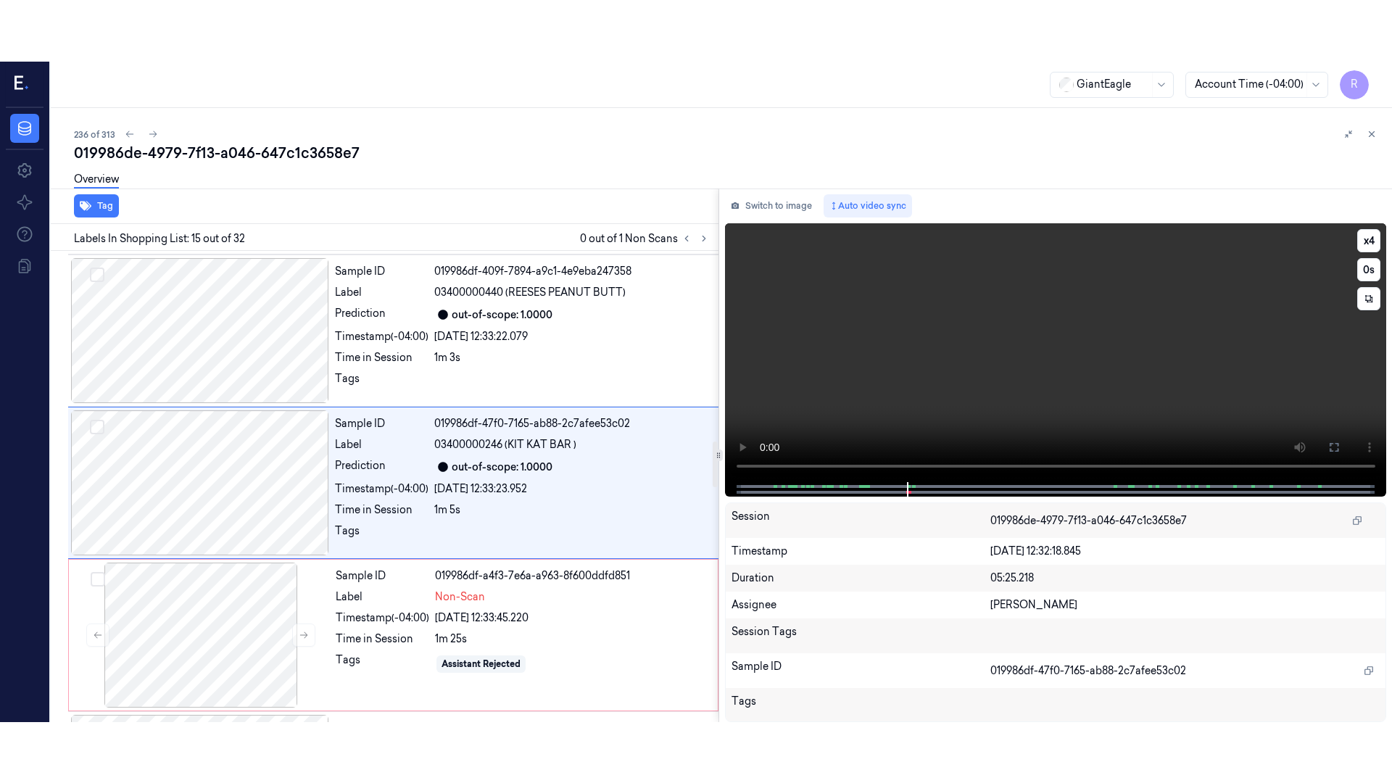
scroll to position [1971, 0]
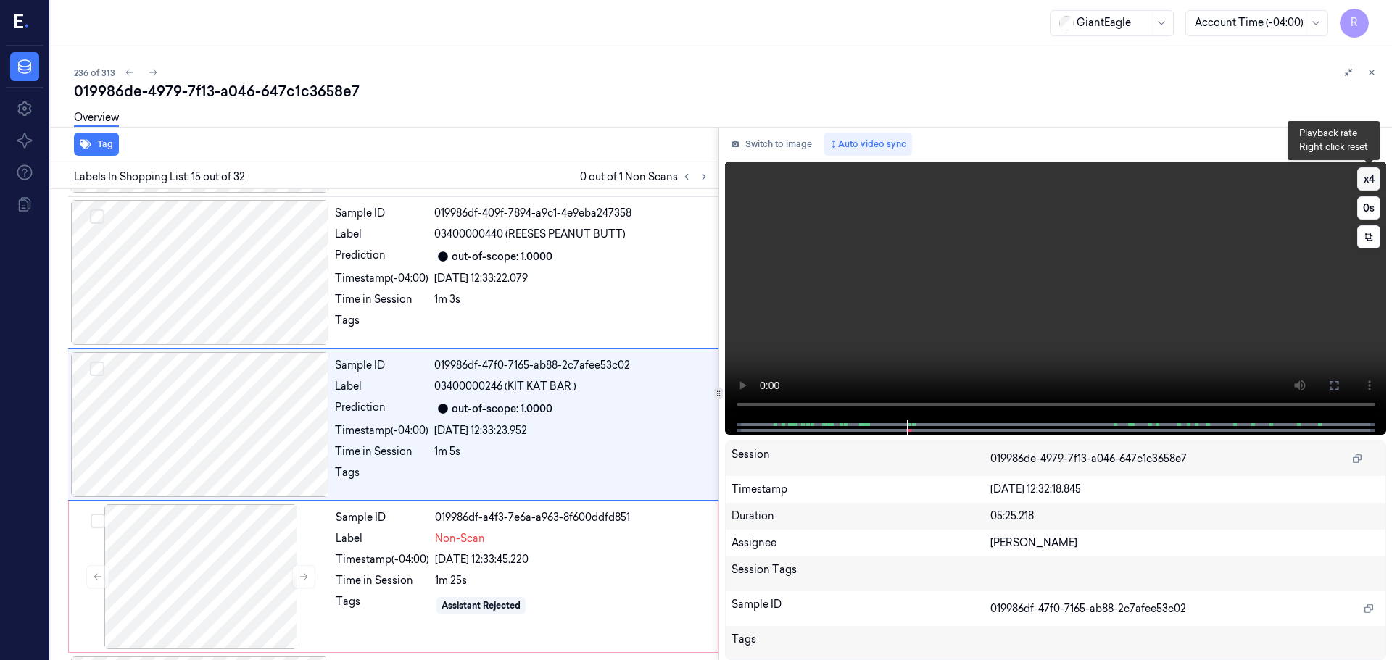
click at [1372, 176] on button "x 4" at bounding box center [1368, 178] width 23 height 23
click at [1335, 379] on button at bounding box center [1333, 385] width 23 height 23
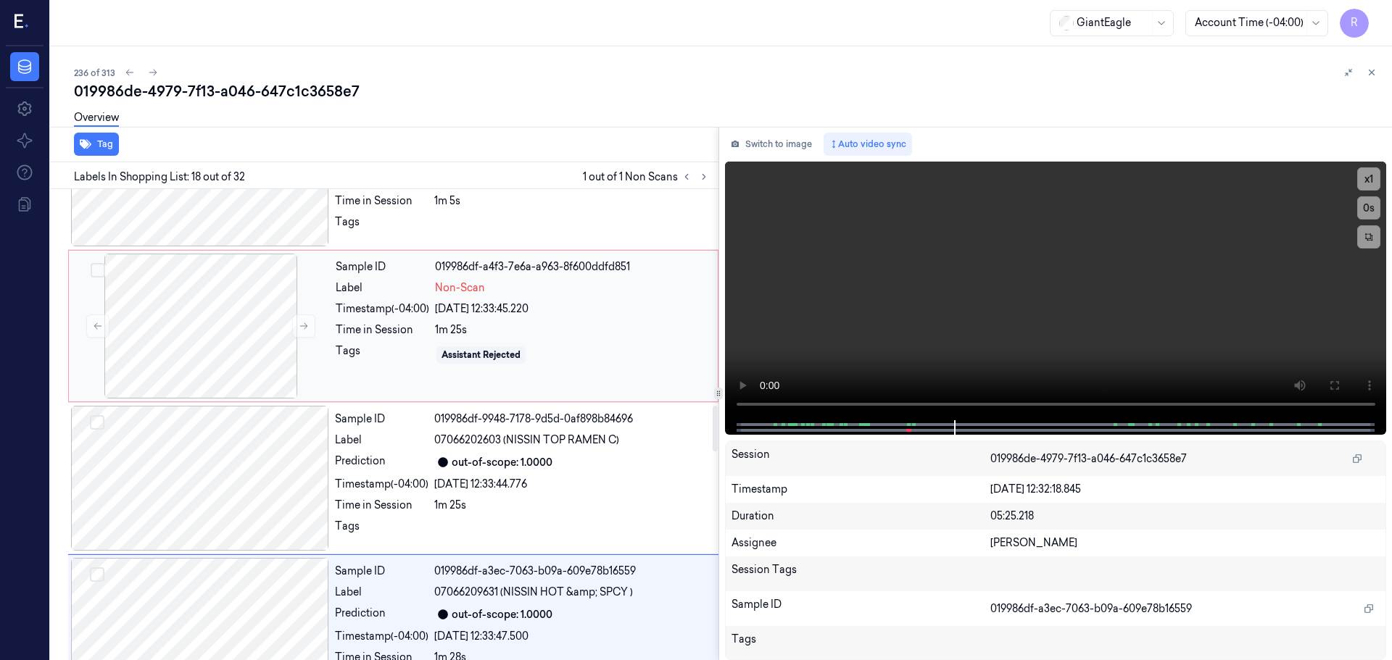
scroll to position [2367, 0]
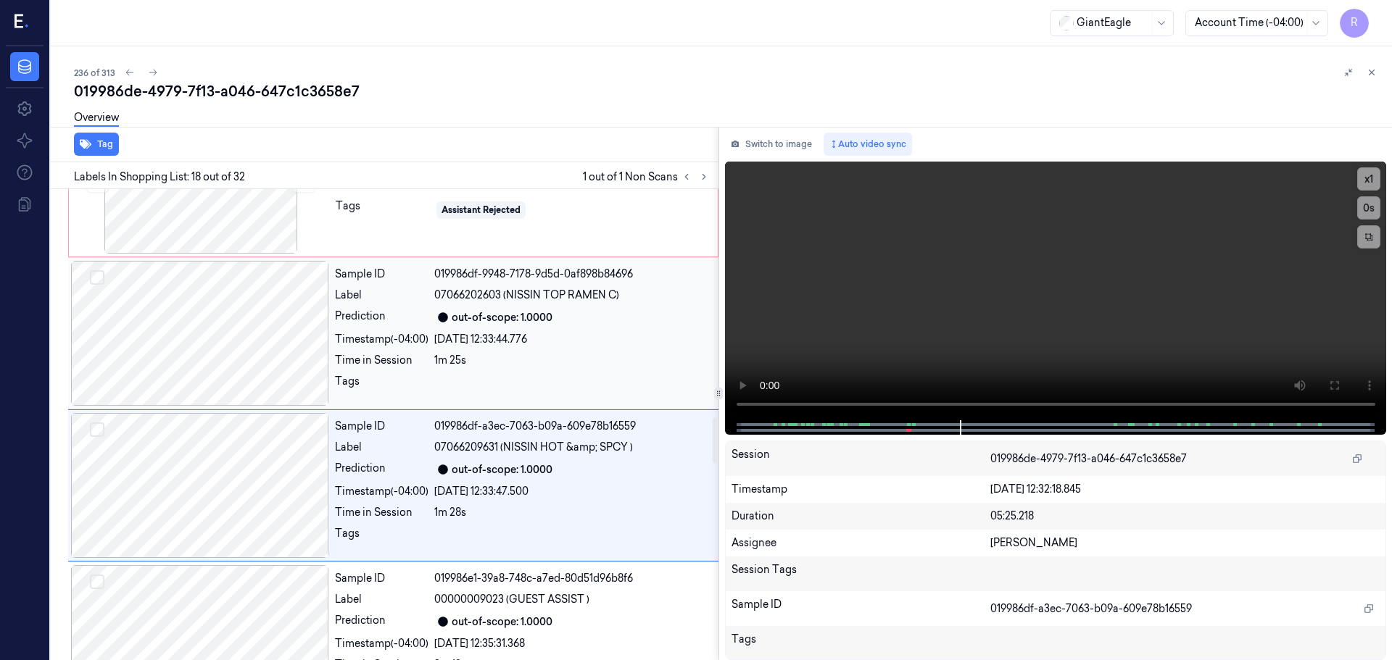
click at [264, 321] on div at bounding box center [200, 333] width 258 height 145
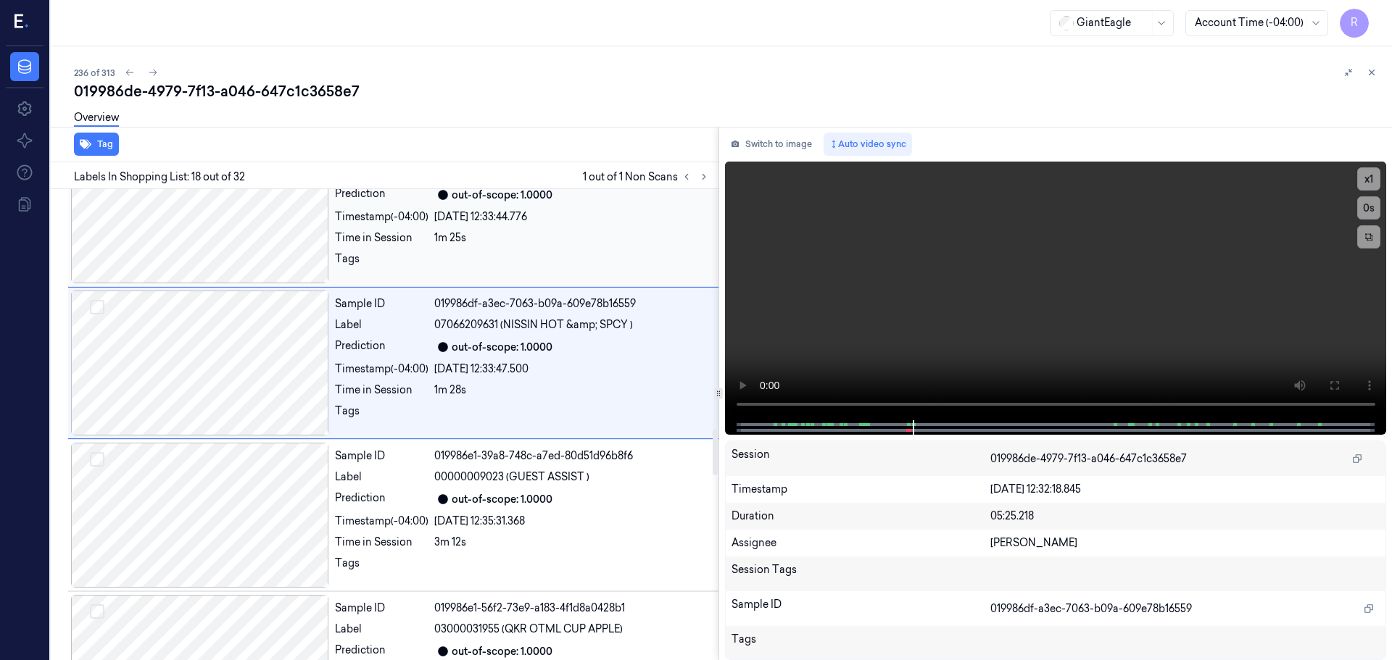
click at [292, 256] on div at bounding box center [200, 210] width 258 height 145
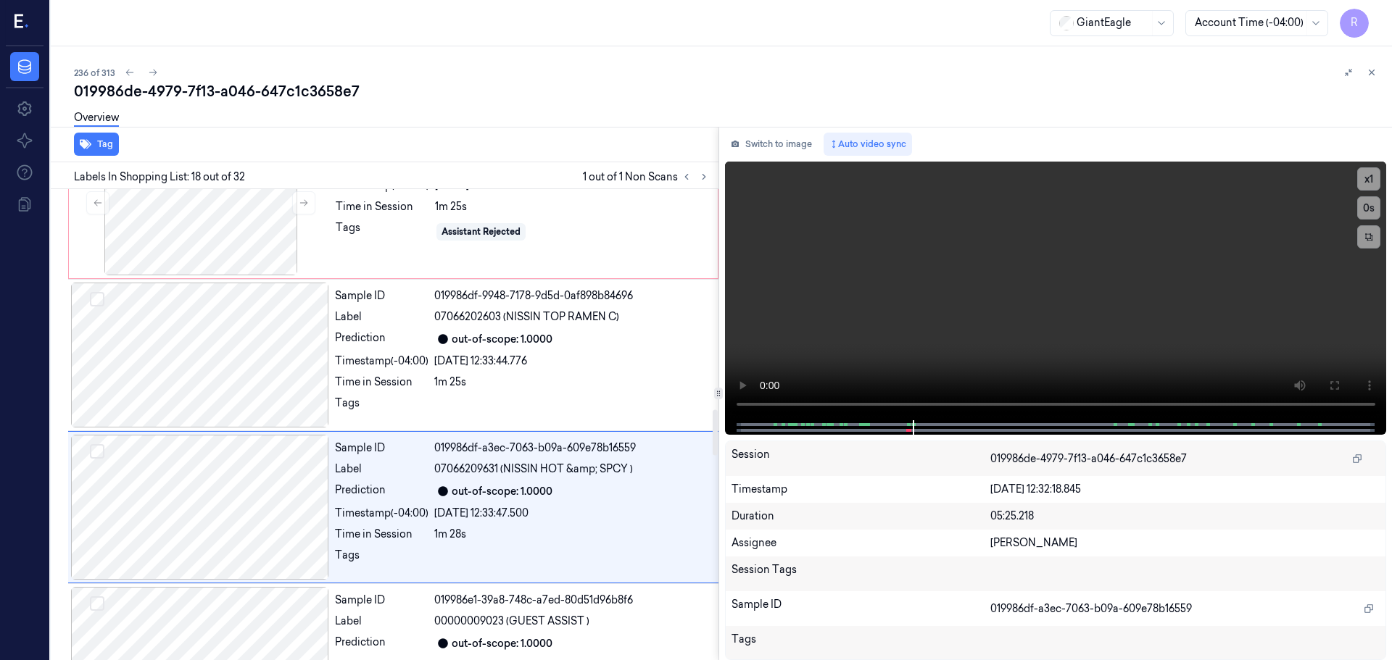
scroll to position [2283, 0]
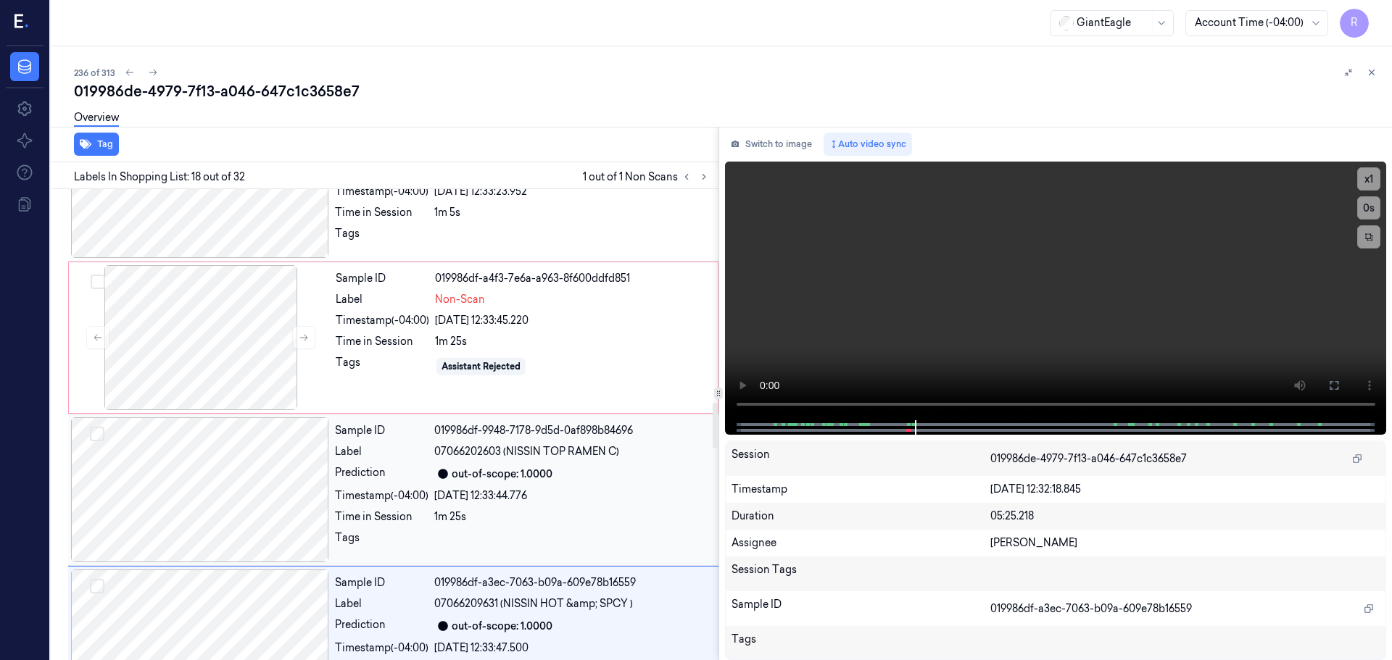
click at [299, 465] on div at bounding box center [200, 490] width 258 height 145
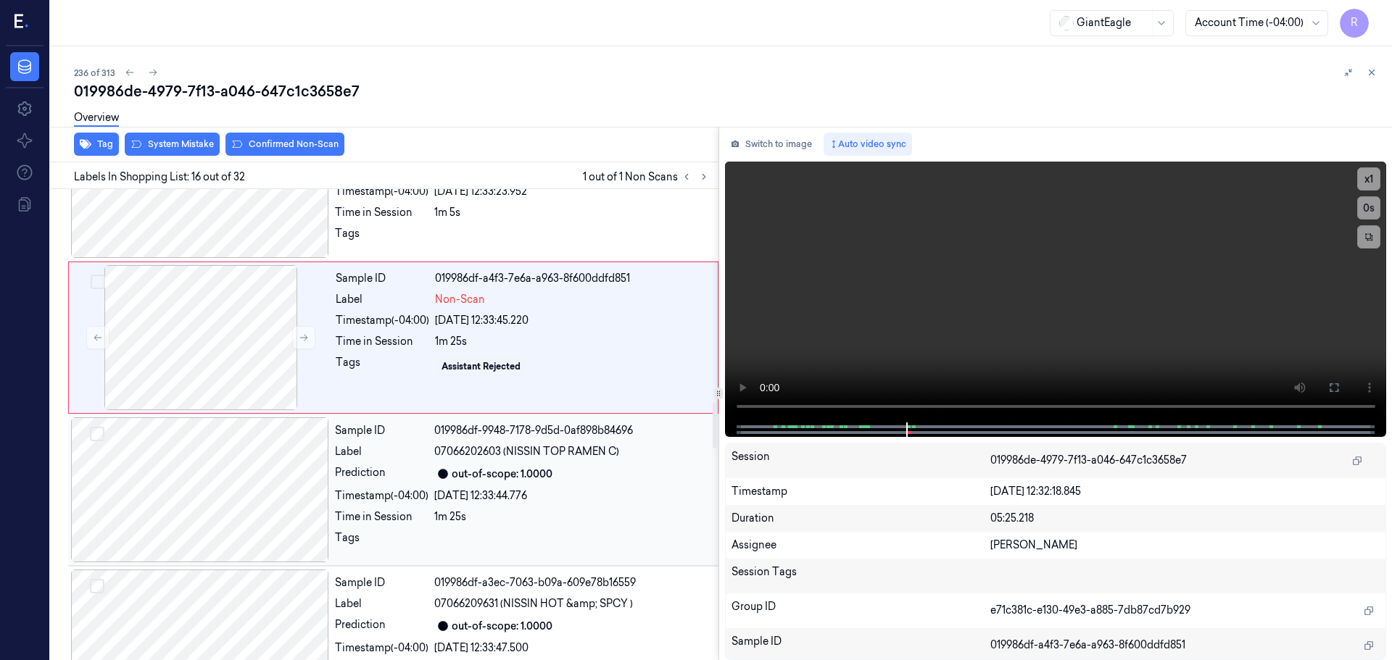
scroll to position [2124, 0]
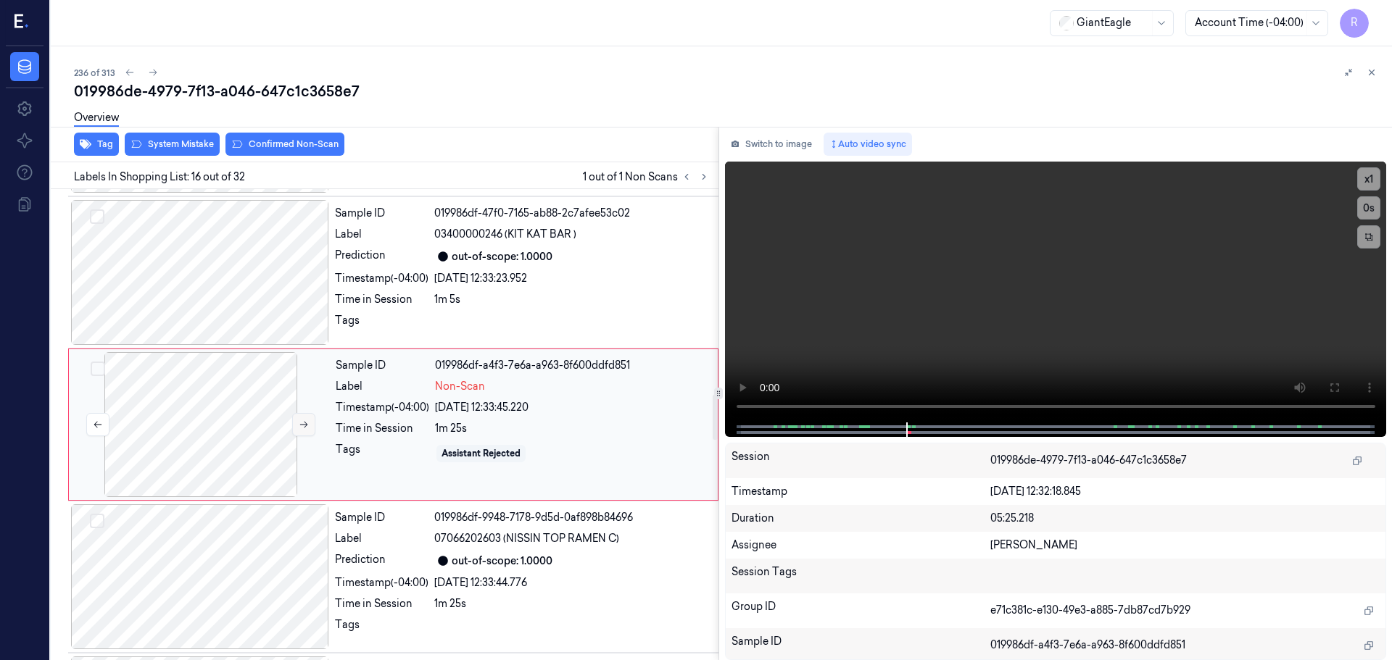
click at [307, 427] on icon at bounding box center [304, 425] width 10 height 10
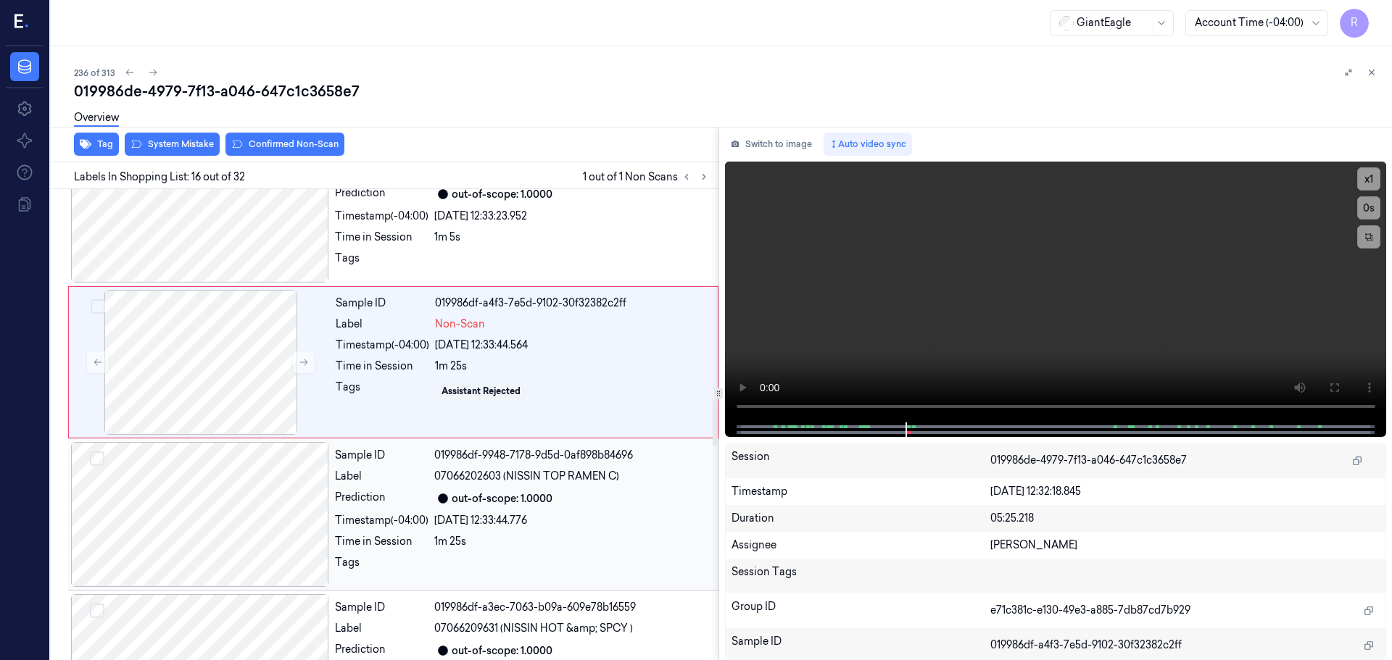
scroll to position [2269, 0]
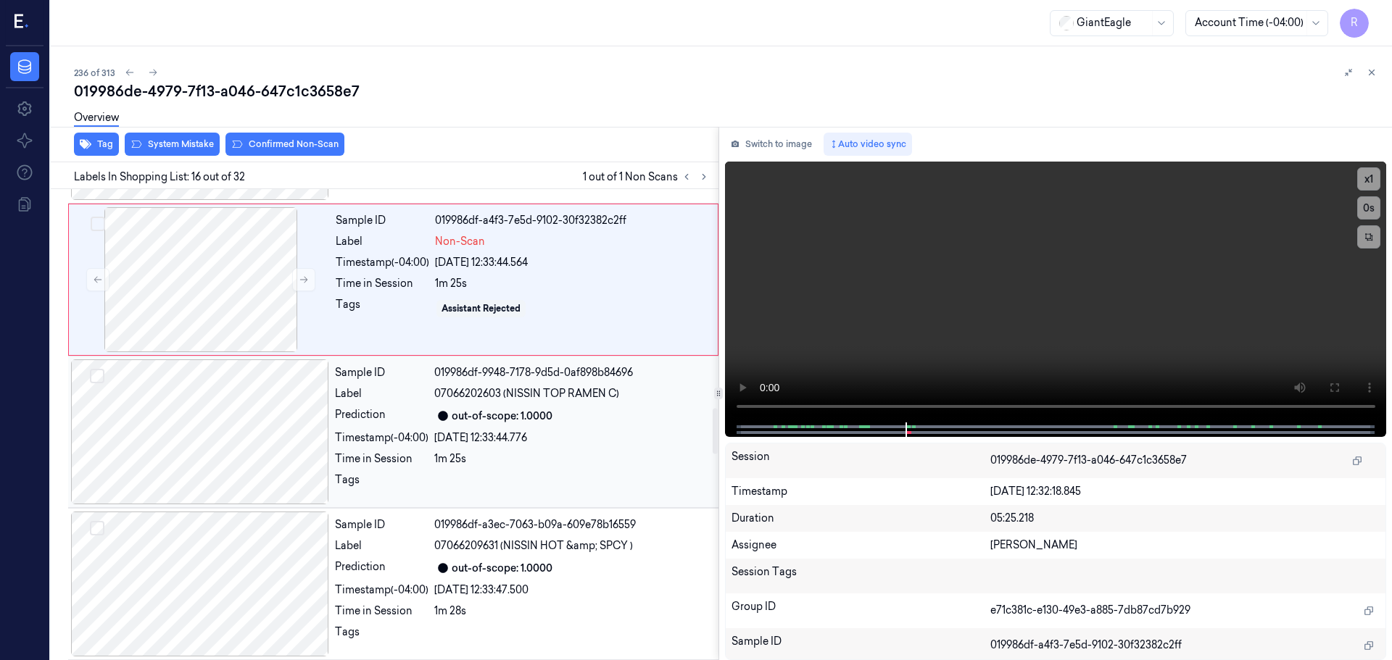
click at [461, 430] on div "Sample ID 019986df-9948-7178-9d5d-0af898b84696 Label 07066202603 (NISSIN TOP RA…" at bounding box center [522, 432] width 386 height 145
click at [302, 280] on icon at bounding box center [304, 280] width 8 height 7
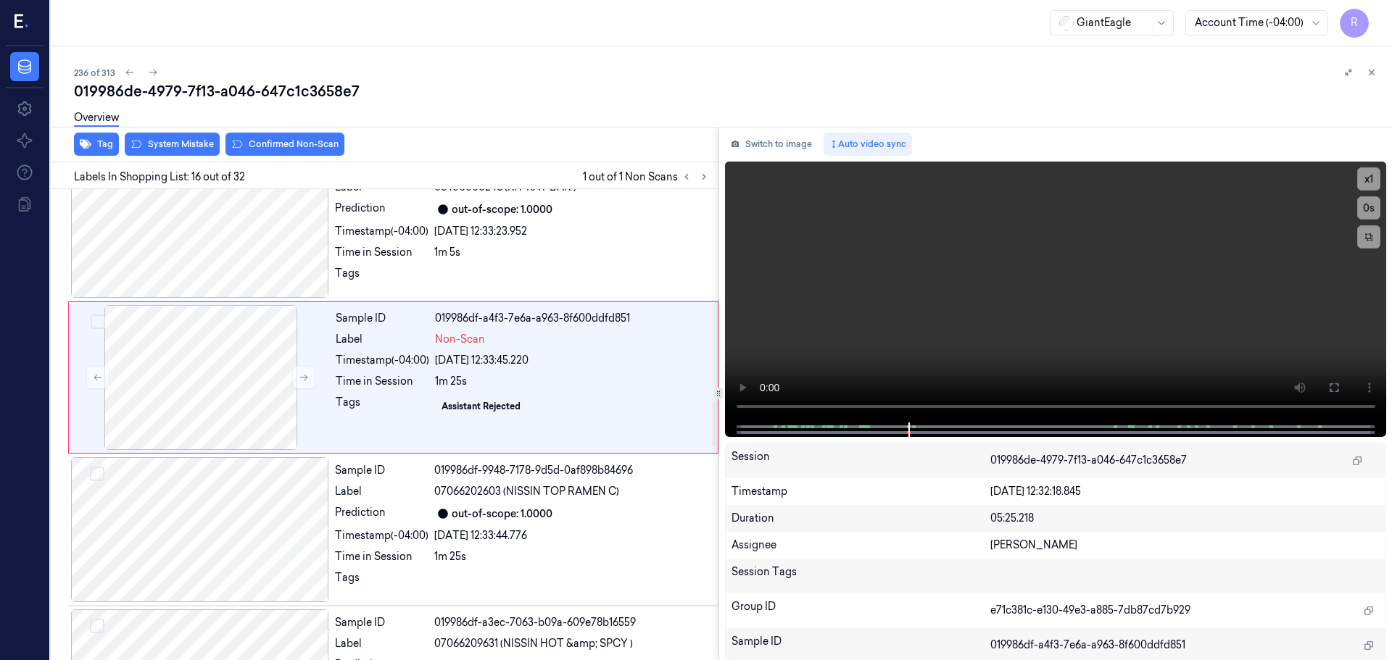
scroll to position [2196, 0]
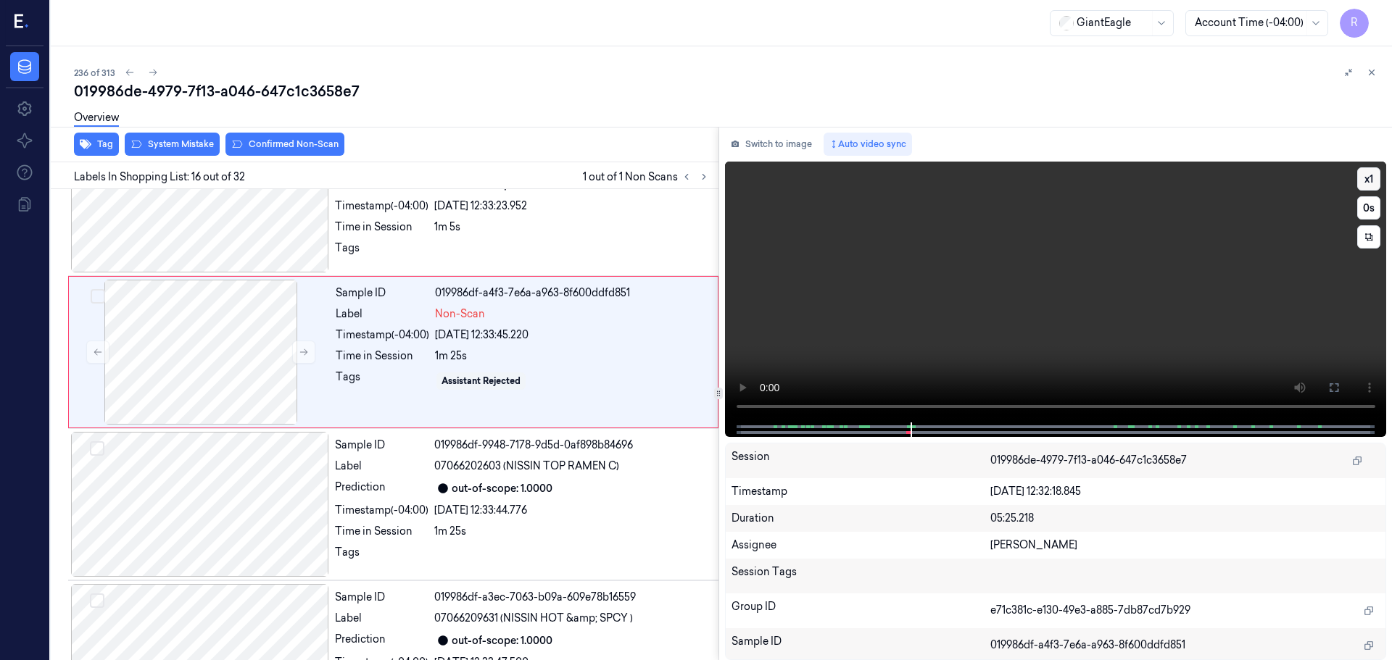
click at [1367, 181] on button "x 1" at bounding box center [1368, 178] width 23 height 23
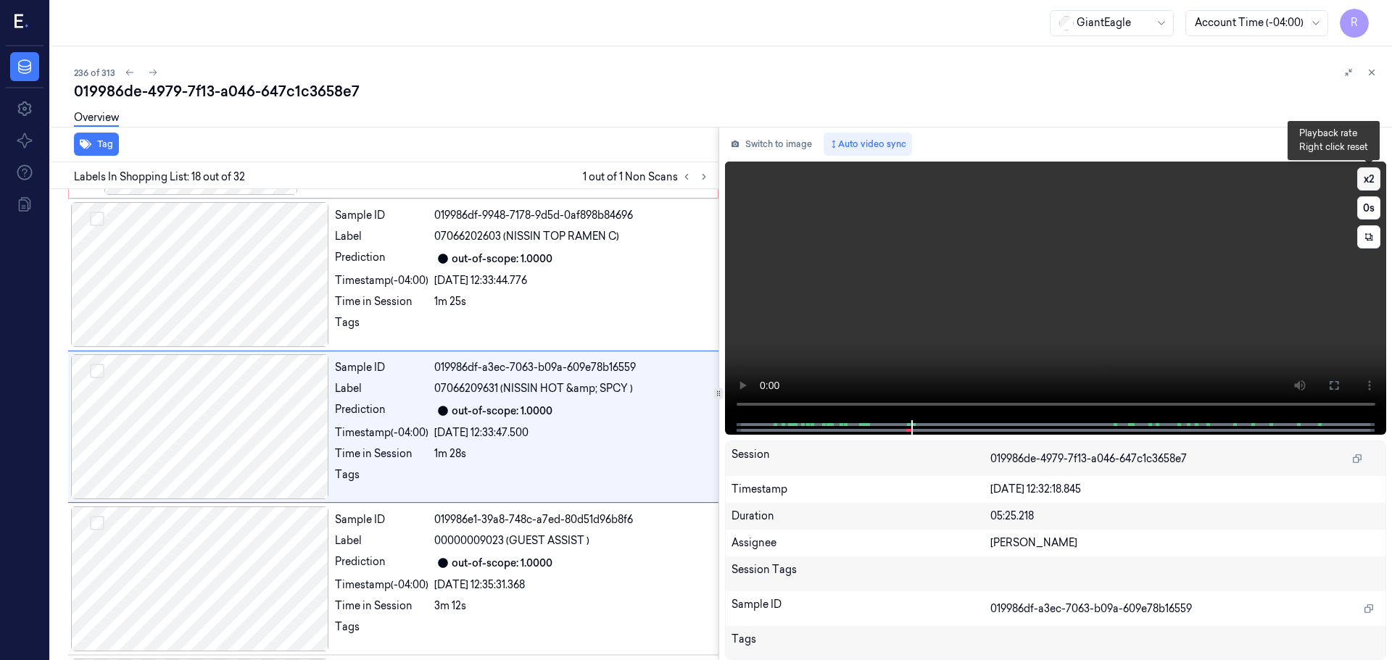
scroll to position [2428, 0]
click at [1367, 182] on button "x 2" at bounding box center [1368, 178] width 23 height 23
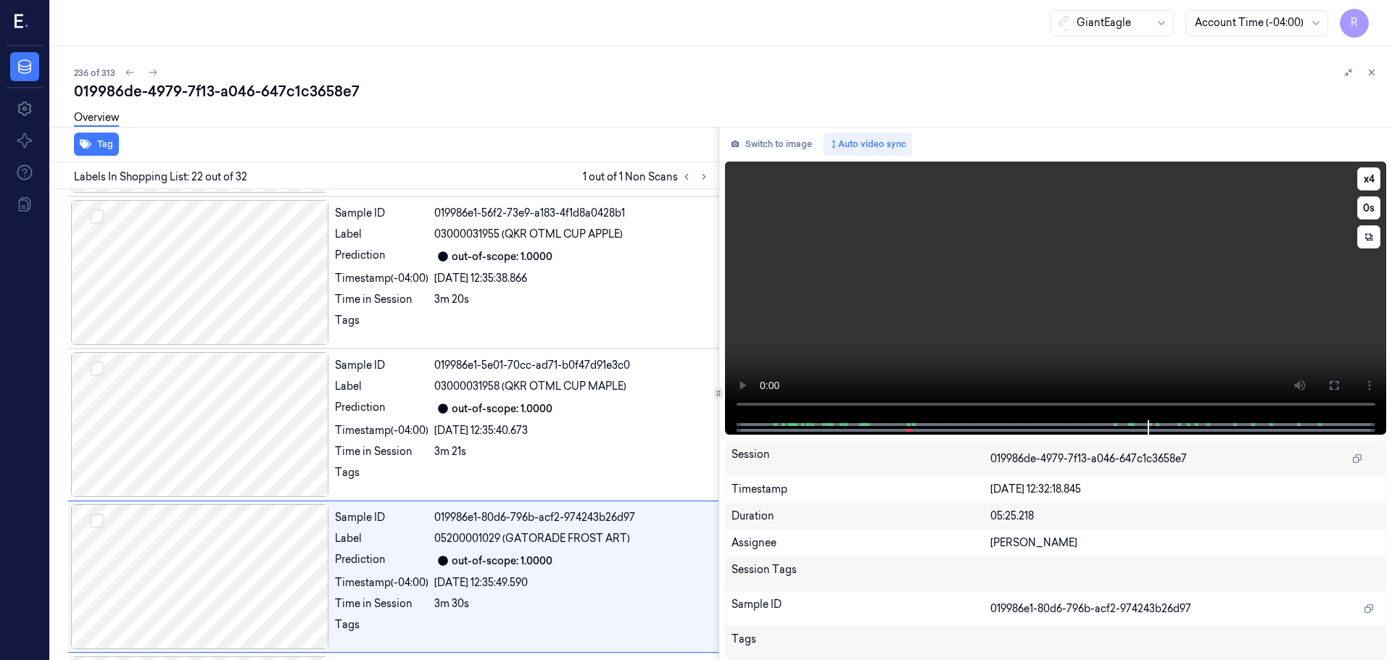
scroll to position [3037, 0]
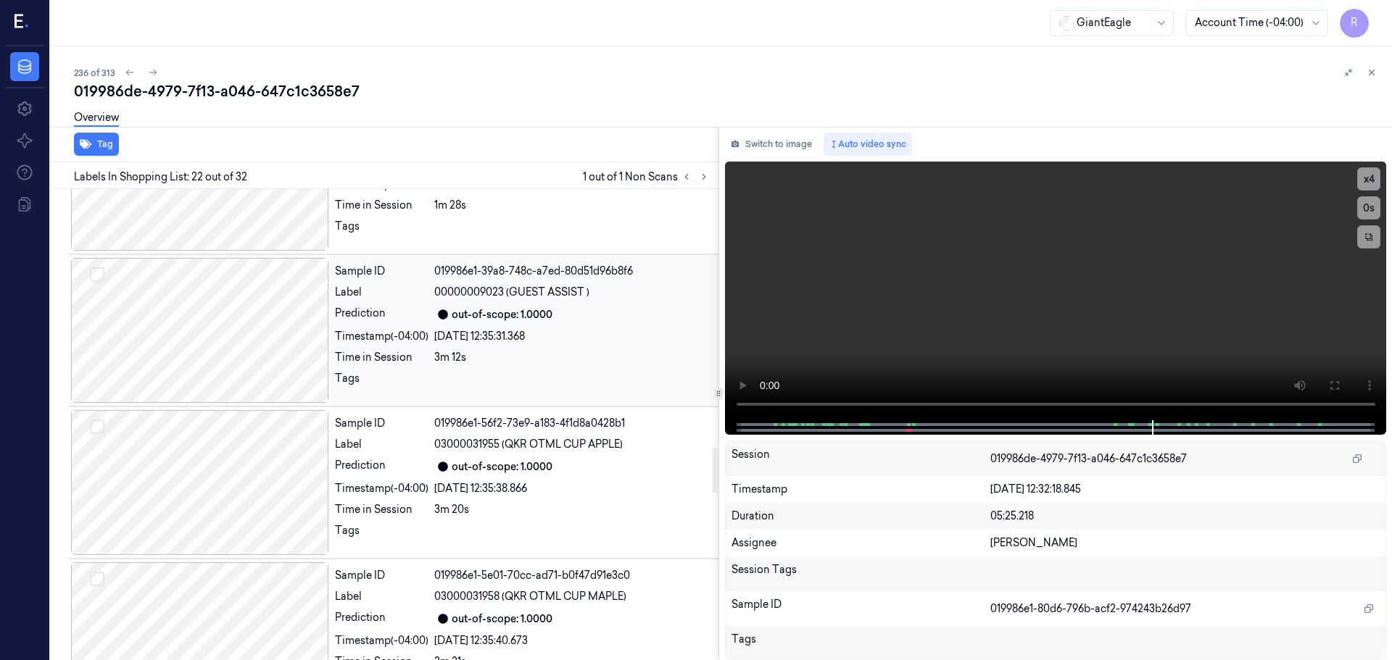
click at [480, 348] on div "Sample ID 019986e1-39a8-748c-a7ed-80d51d96b8f6 Label 00000009023 (GUEST ASSIST …" at bounding box center [522, 330] width 386 height 145
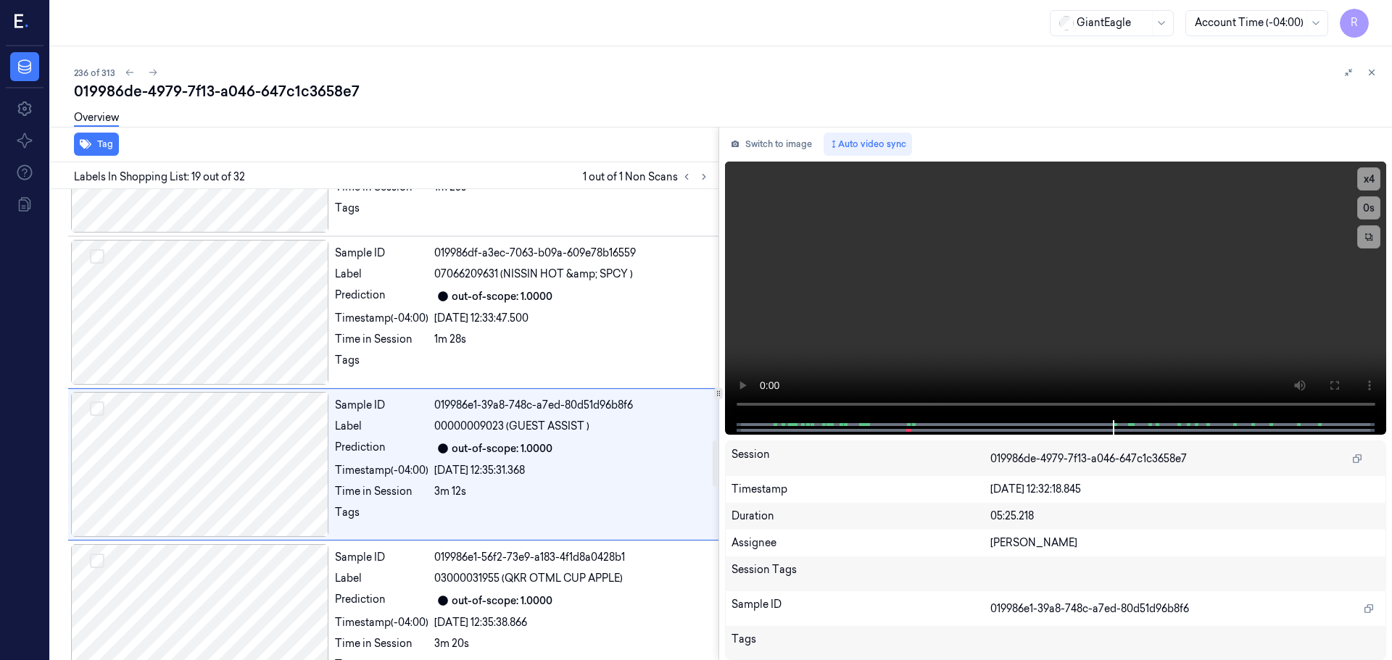
scroll to position [2508, 0]
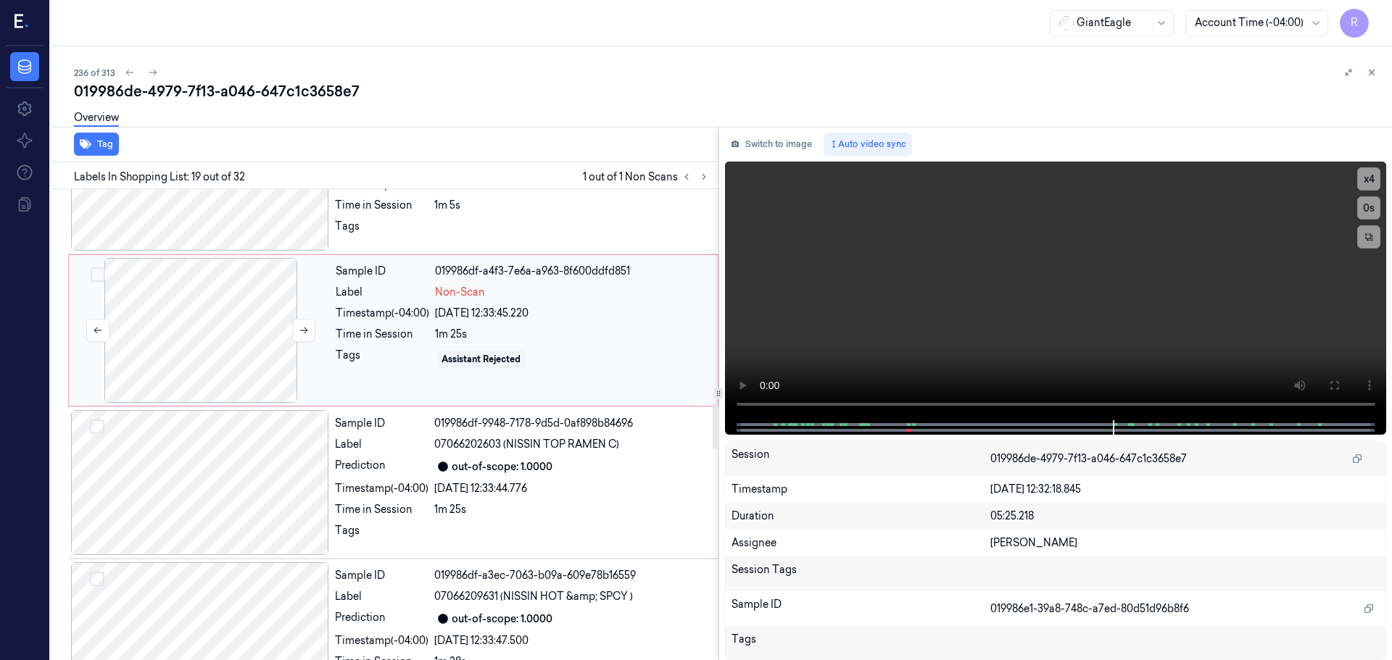
click at [251, 320] on div at bounding box center [201, 330] width 258 height 145
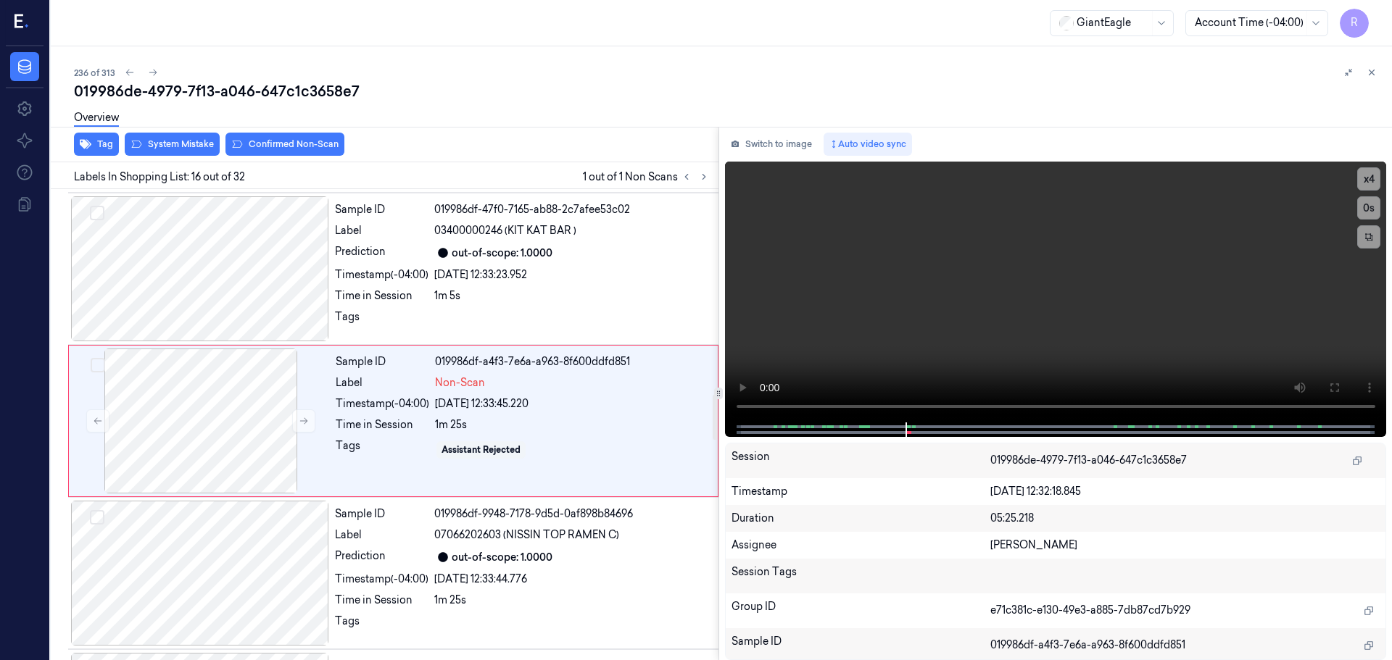
scroll to position [2124, 0]
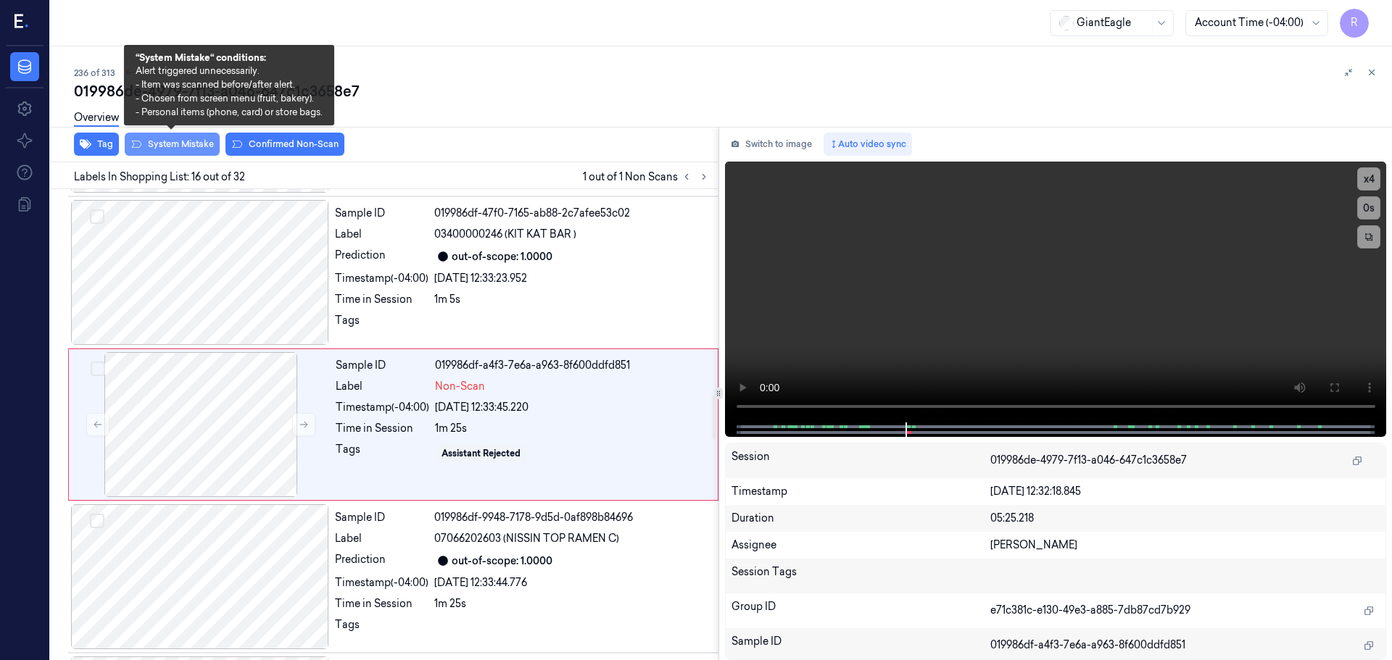
click at [160, 146] on button "System Mistake" at bounding box center [172, 144] width 95 height 23
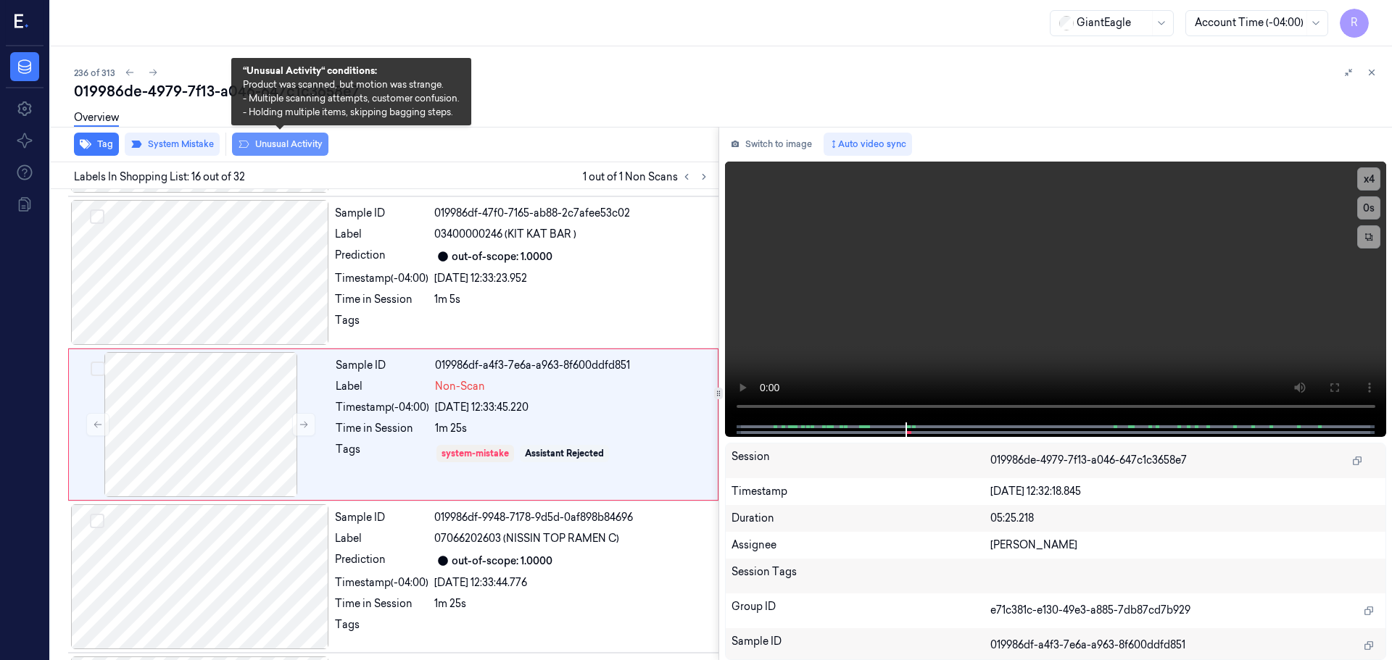
click at [295, 142] on button "Unusual Activity" at bounding box center [280, 144] width 96 height 23
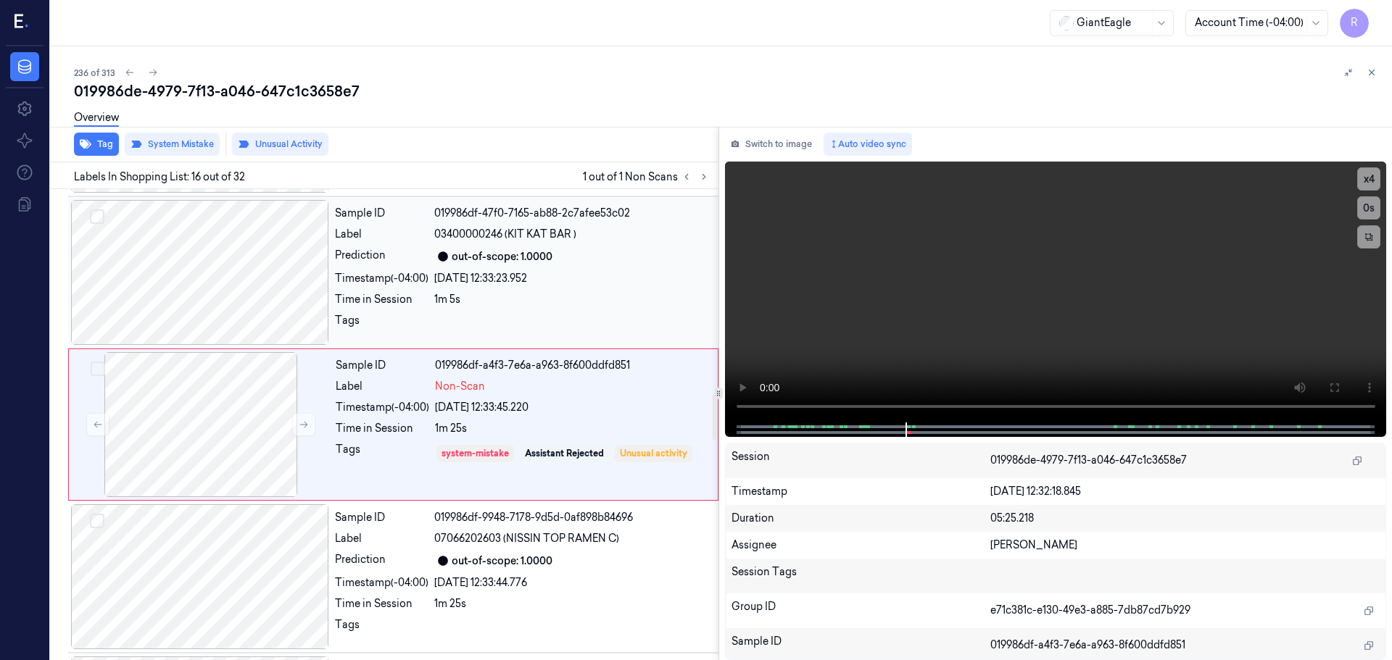
click at [383, 282] on div "Timestamp (-04:00)" at bounding box center [382, 278] width 94 height 15
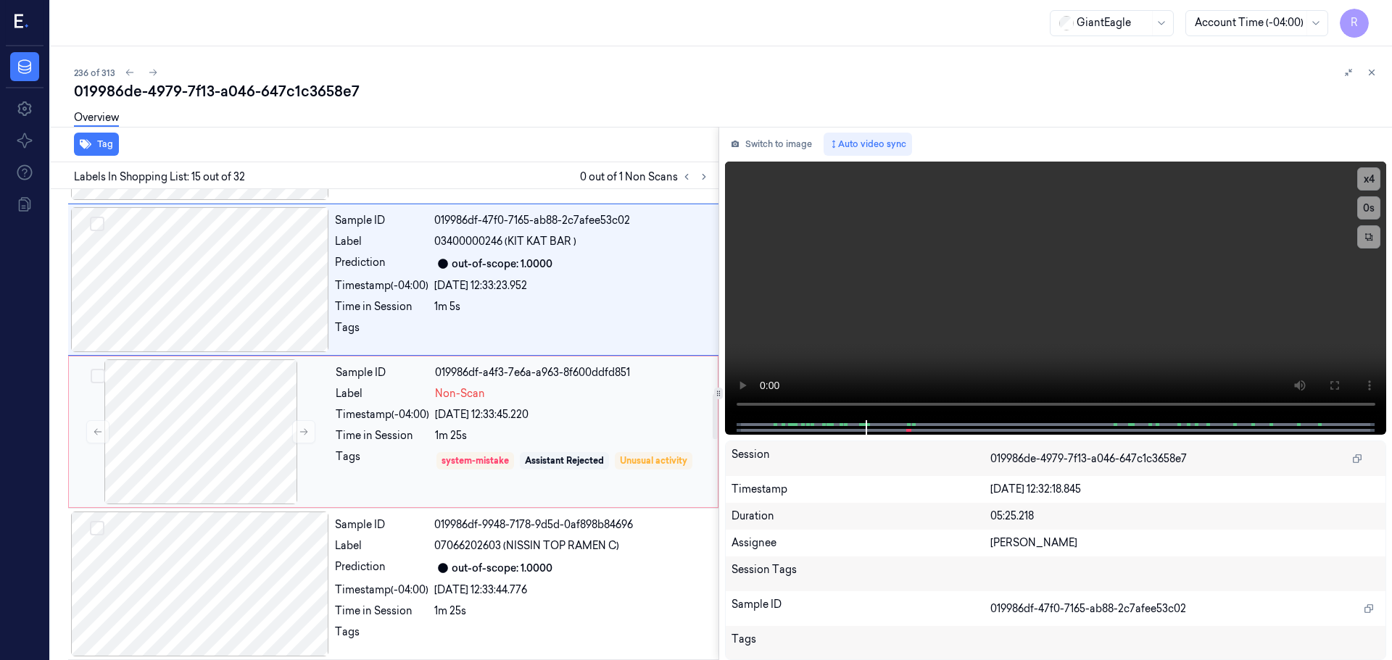
click at [361, 419] on div "Timestamp (-04:00)" at bounding box center [383, 414] width 94 height 15
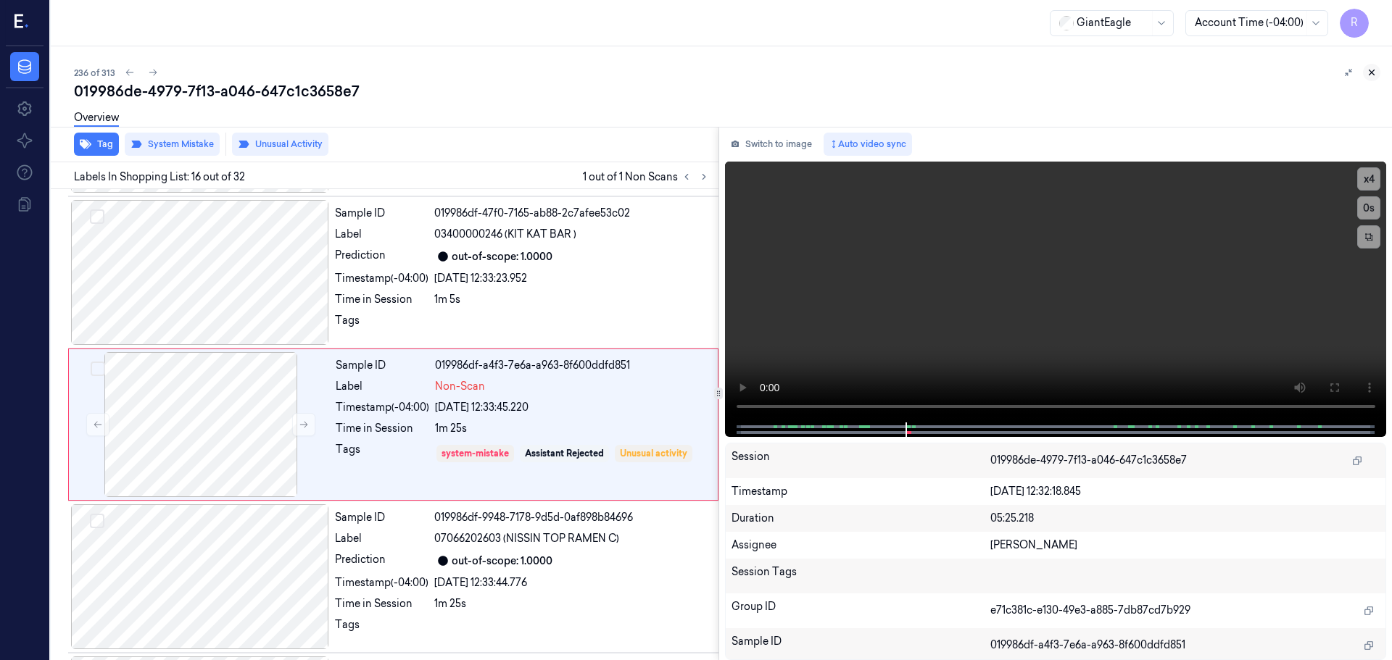
click at [1367, 74] on icon at bounding box center [1372, 72] width 10 height 10
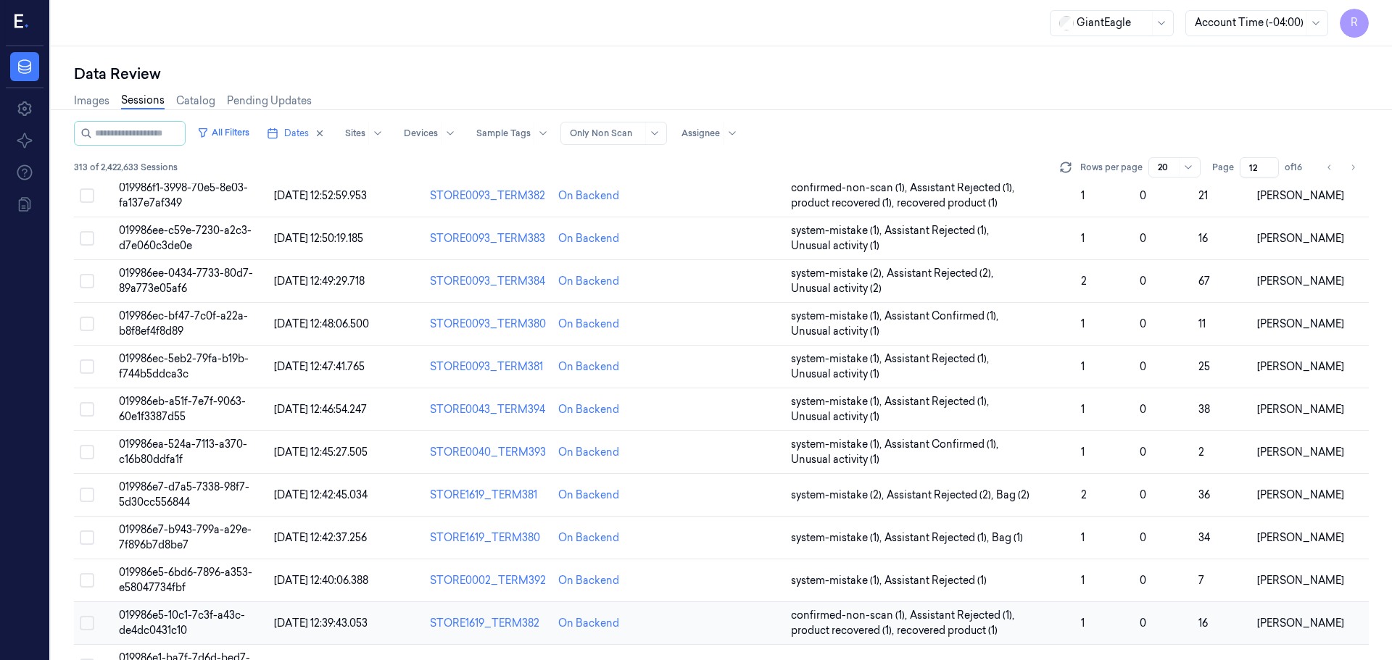
scroll to position [421, 0]
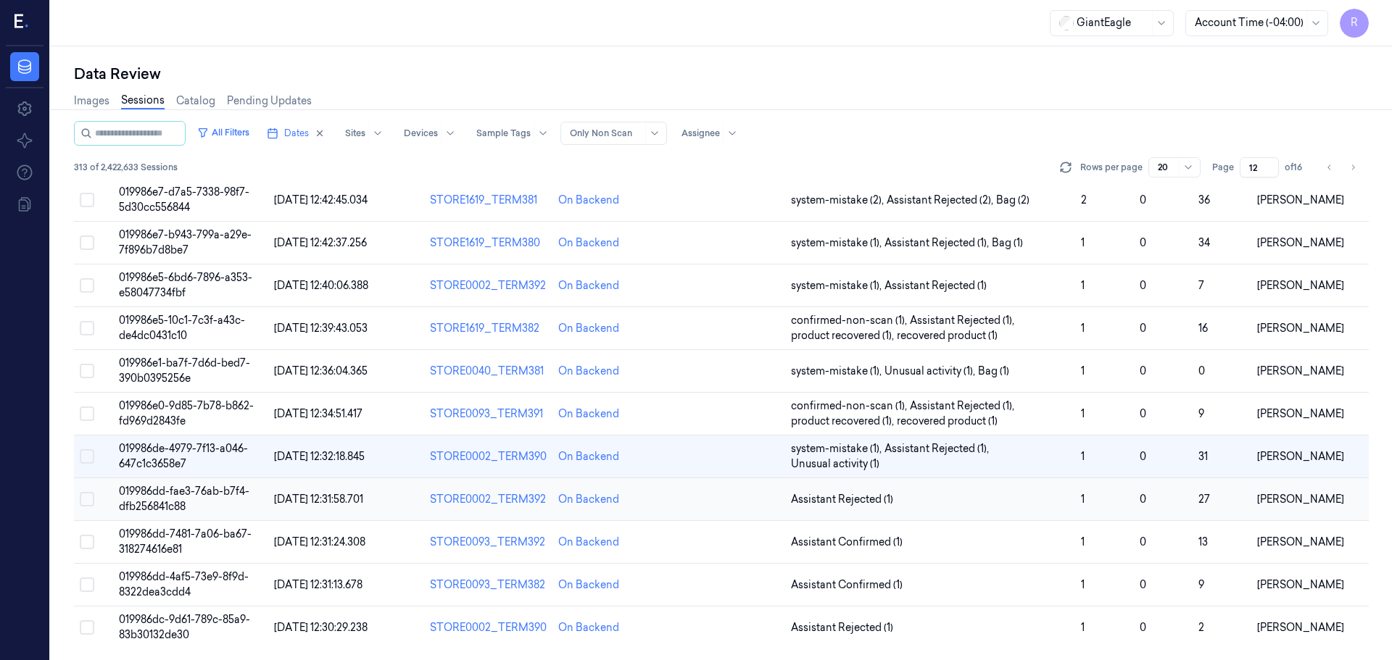
click at [984, 508] on td "Assistant Rejected (1)" at bounding box center [930, 500] width 290 height 43
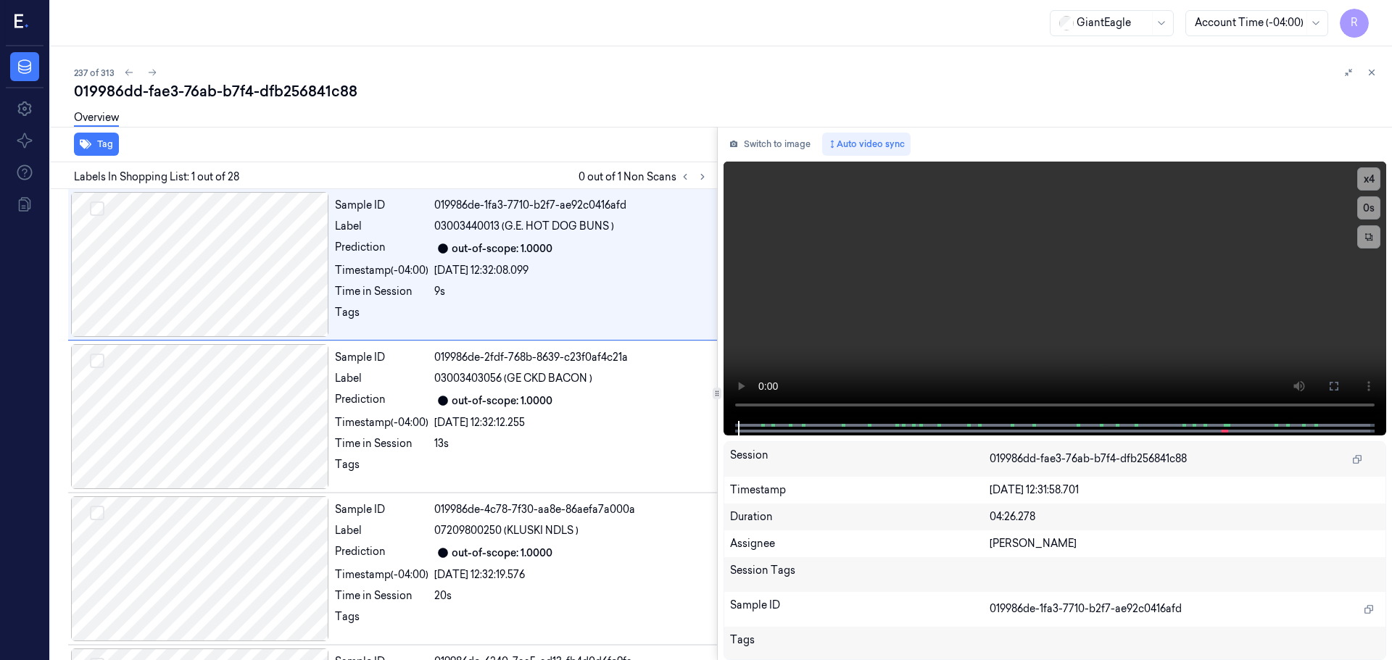
click at [710, 180] on div "Tag Labels In Shopping List: 1 out of 28 0 out of 1 Non Scans Sample ID 019986d…" at bounding box center [718, 394] width 1347 height 534
click at [704, 181] on div at bounding box center [688, 176] width 35 height 17
click at [703, 181] on button at bounding box center [696, 176] width 17 height 17
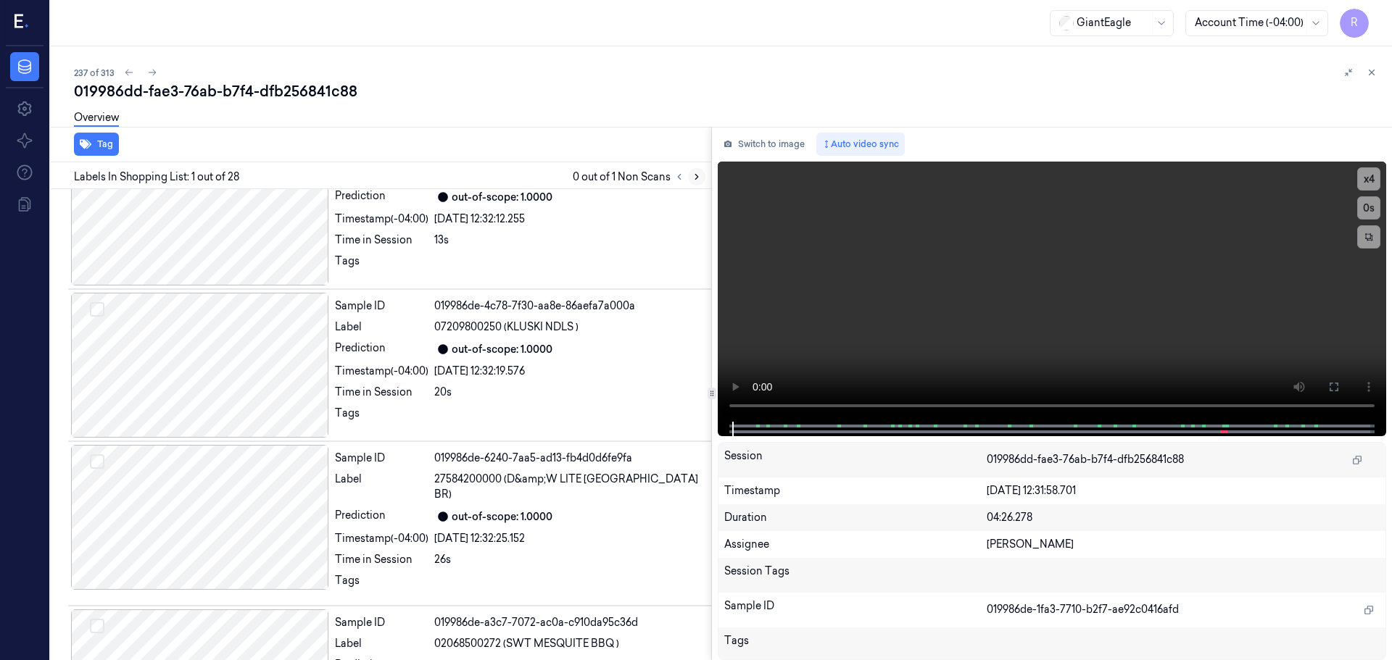
click at [703, 181] on button at bounding box center [696, 176] width 17 height 17
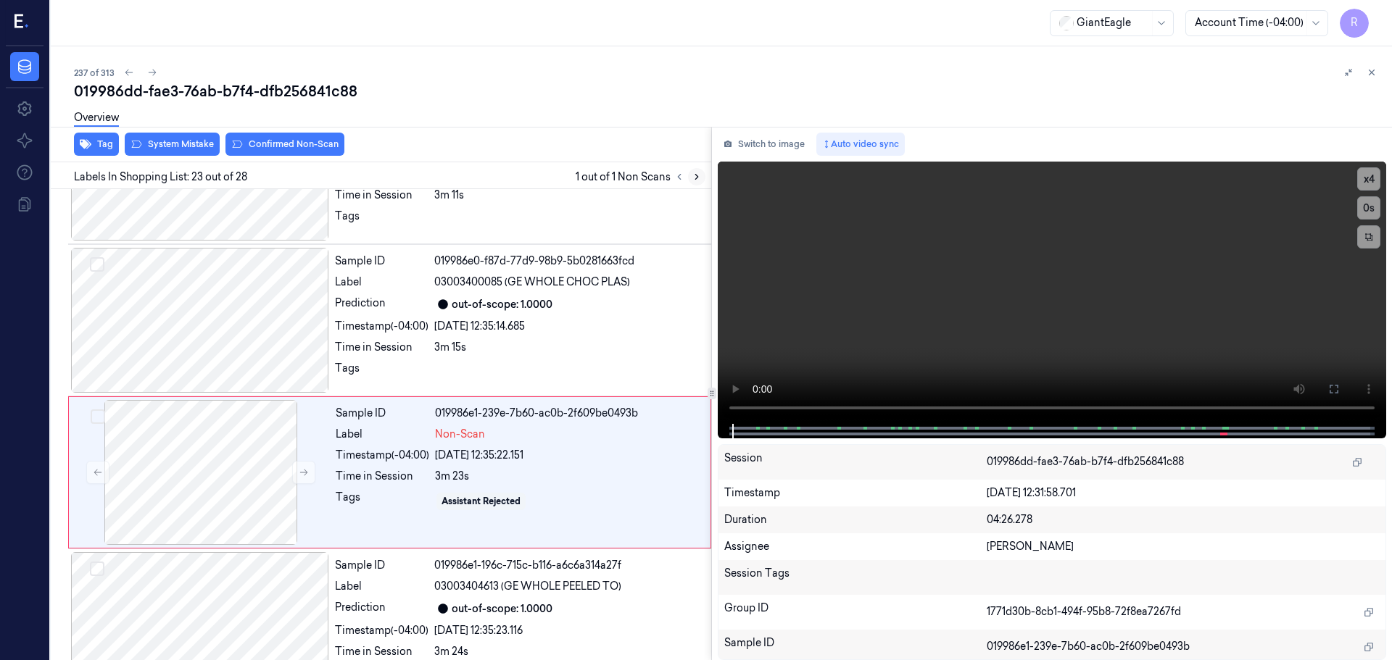
scroll to position [3189, 0]
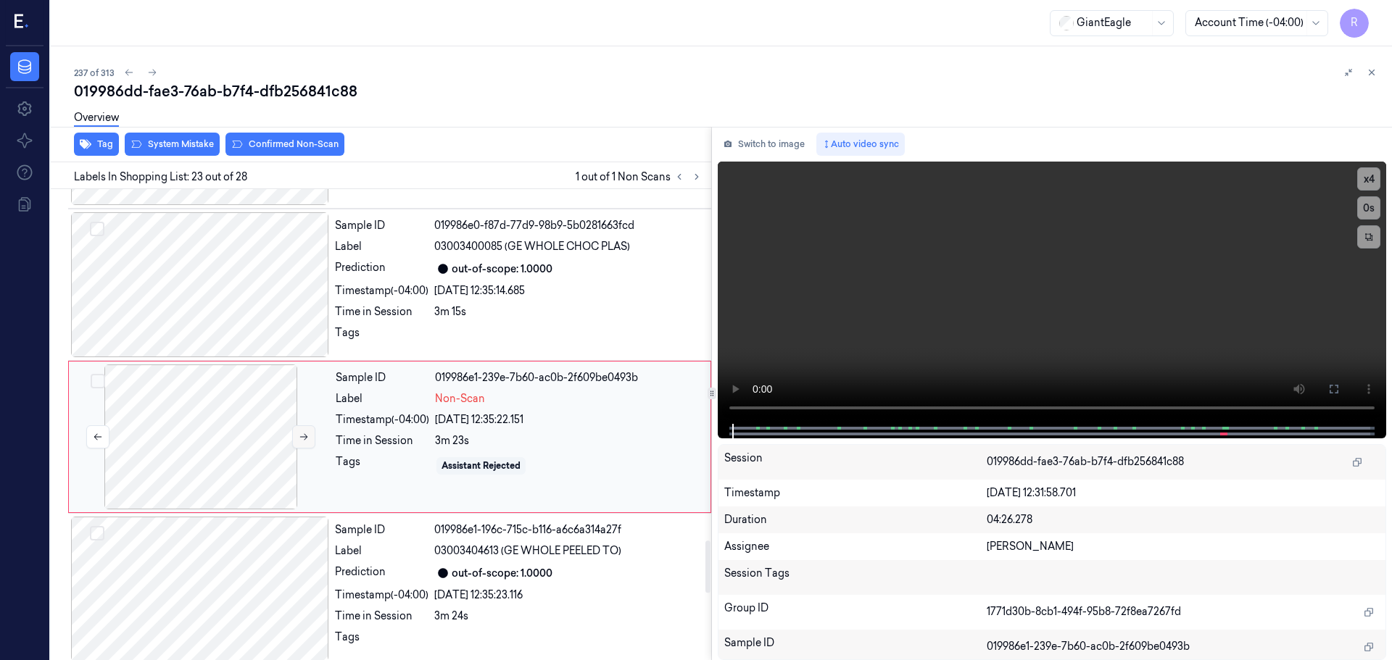
click at [299, 432] on icon at bounding box center [304, 437] width 10 height 10
click at [265, 284] on div at bounding box center [200, 284] width 258 height 145
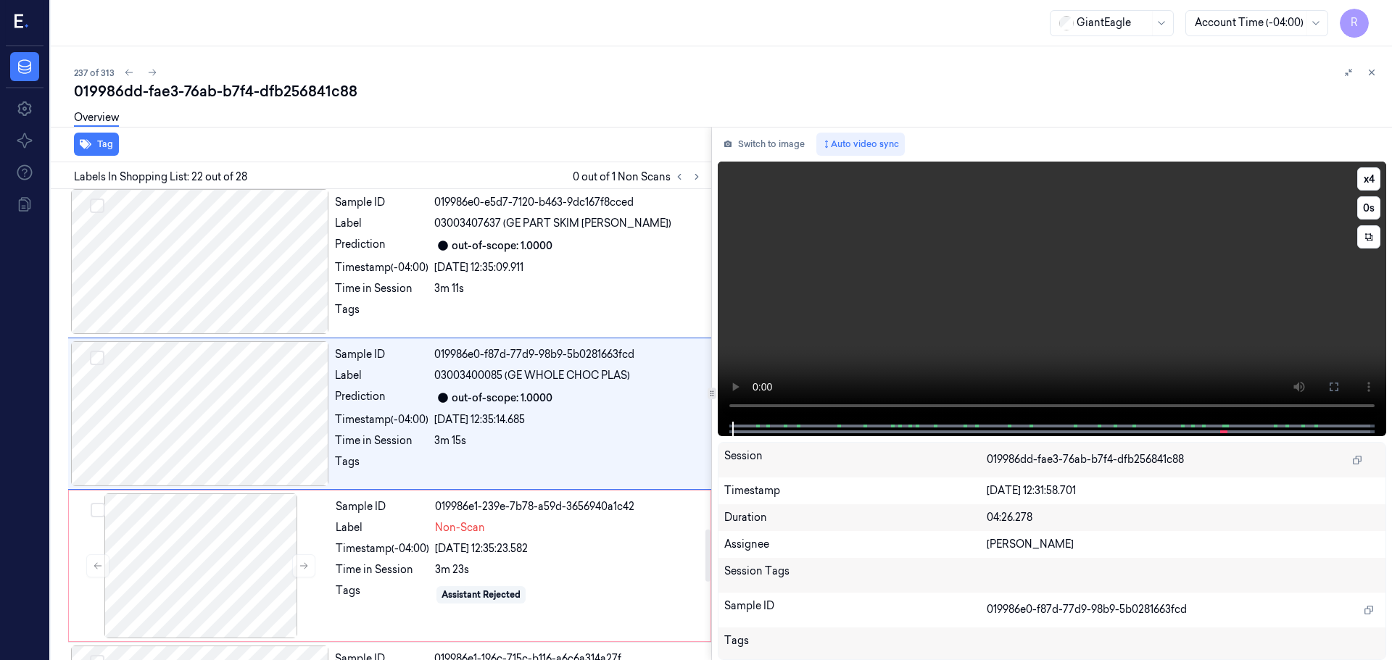
scroll to position [3037, 0]
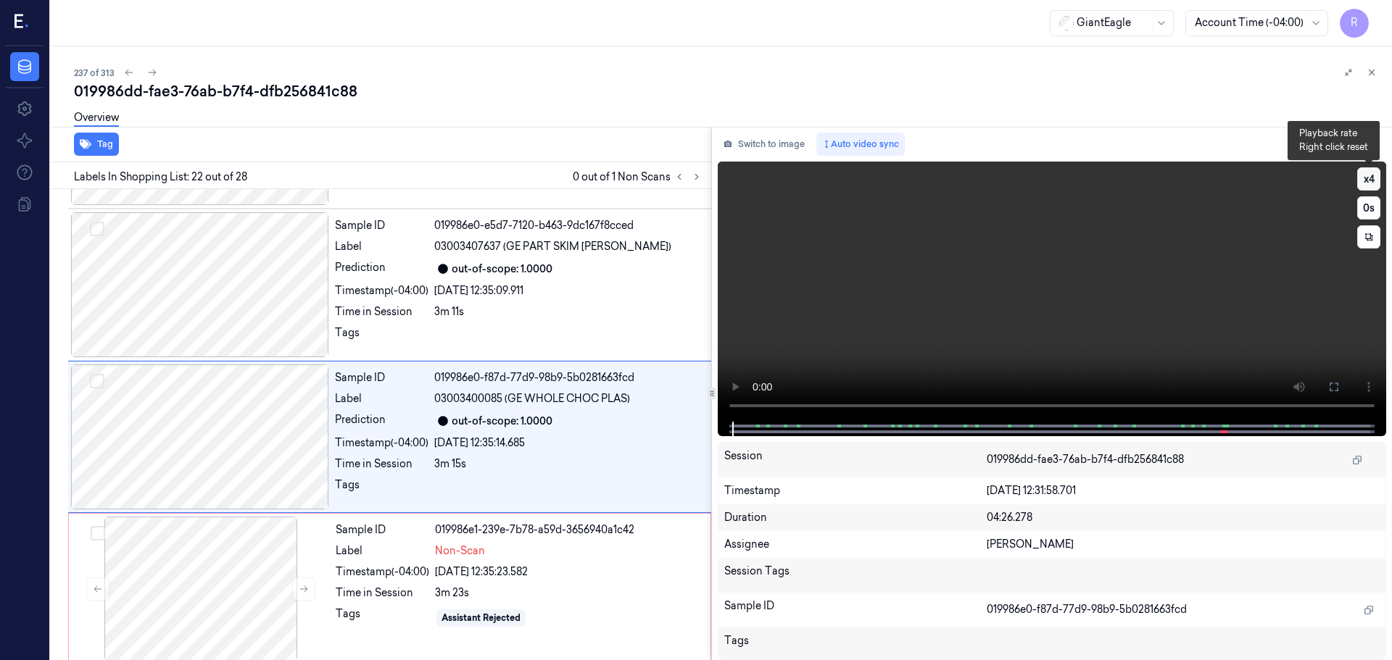
click at [1361, 174] on button "x 4" at bounding box center [1368, 178] width 23 height 23
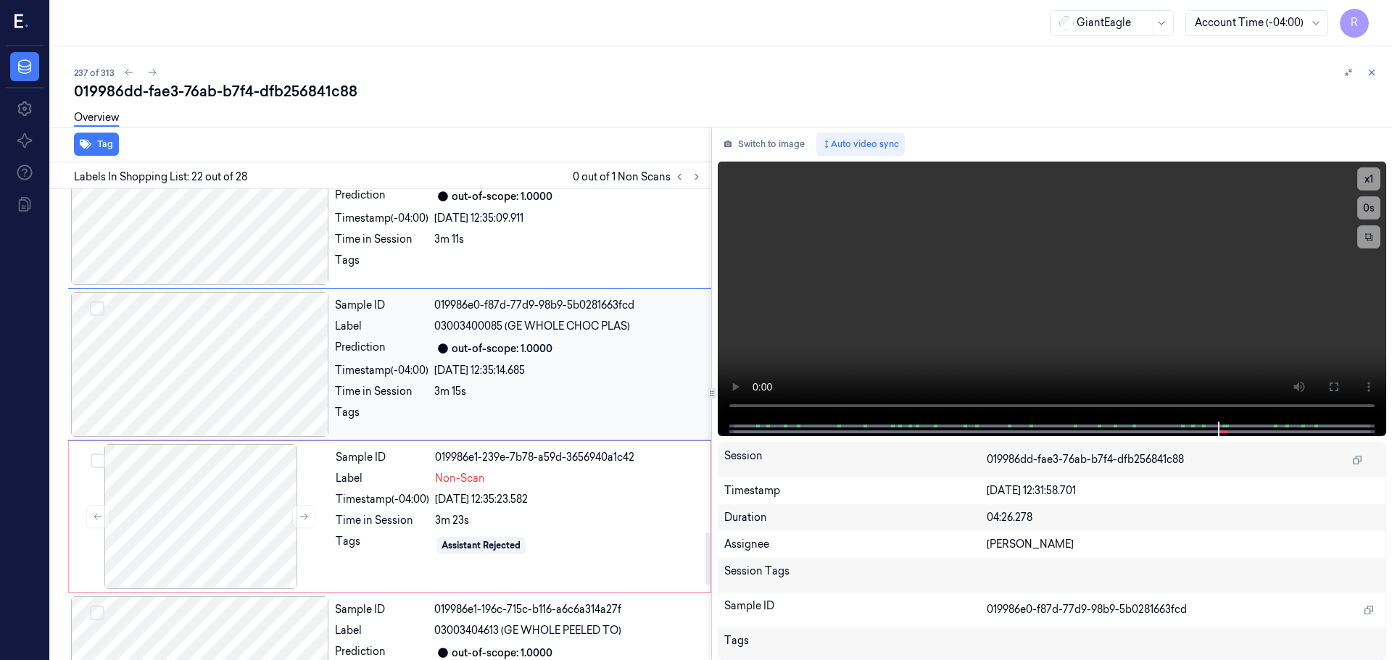
scroll to position [3182, 0]
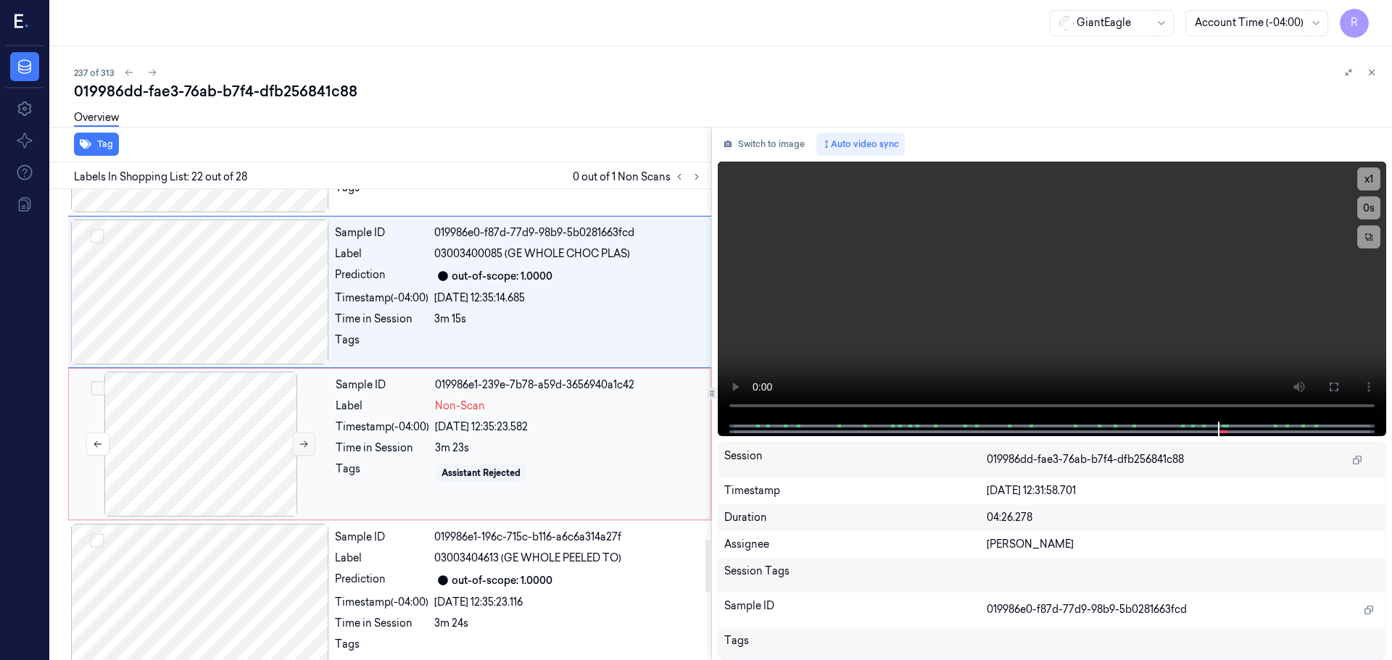
click at [307, 439] on icon at bounding box center [304, 444] width 10 height 10
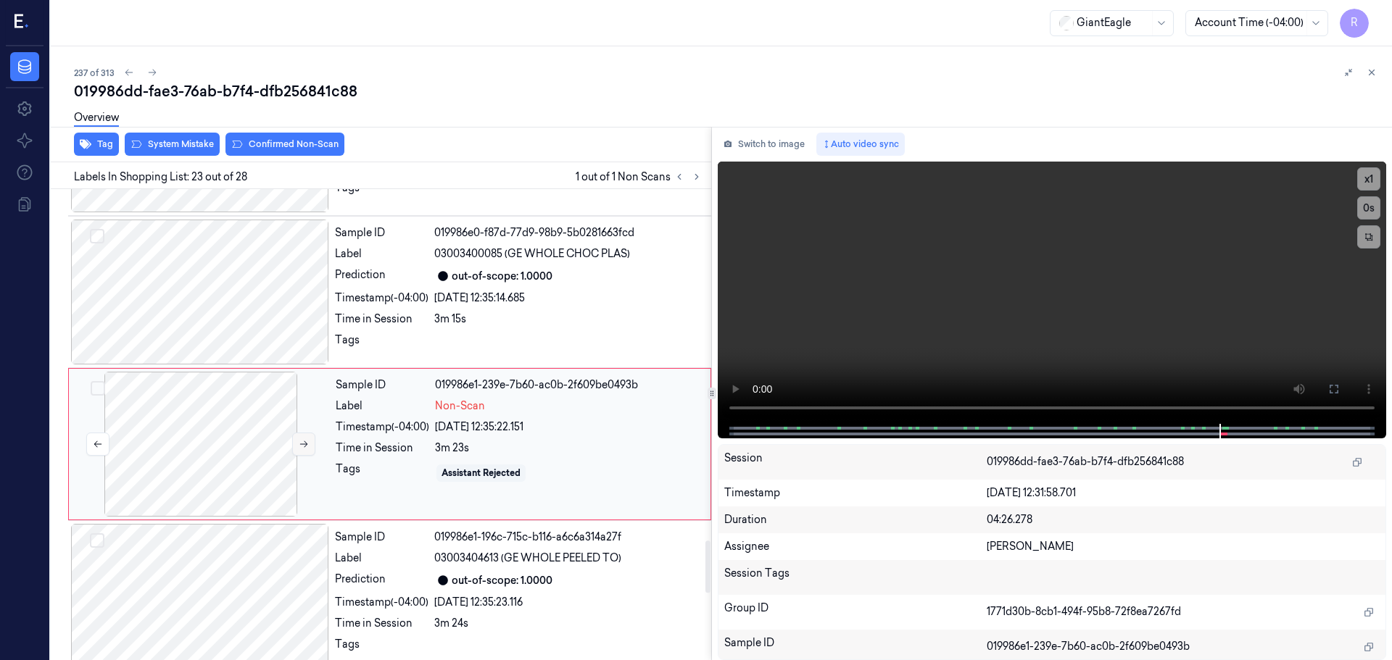
scroll to position [3189, 0]
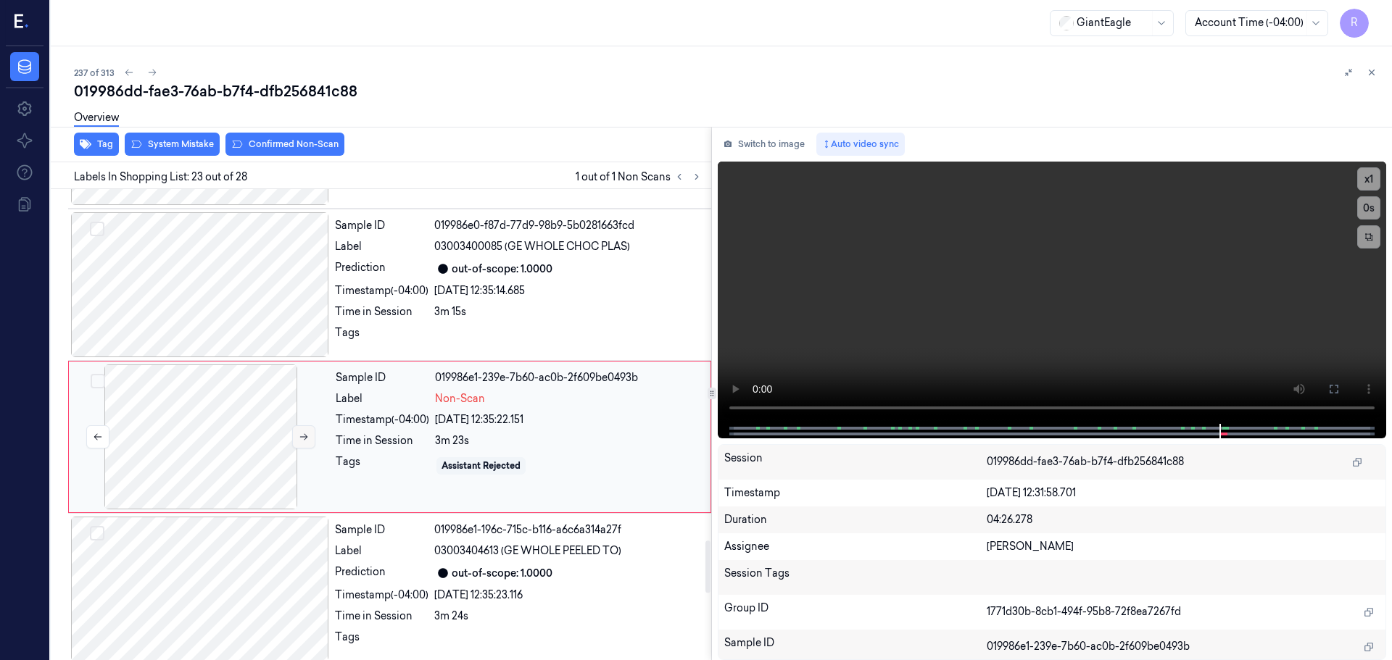
click at [307, 436] on div at bounding box center [201, 437] width 258 height 145
click at [299, 436] on button at bounding box center [303, 437] width 23 height 23
click at [302, 432] on icon at bounding box center [304, 437] width 10 height 10
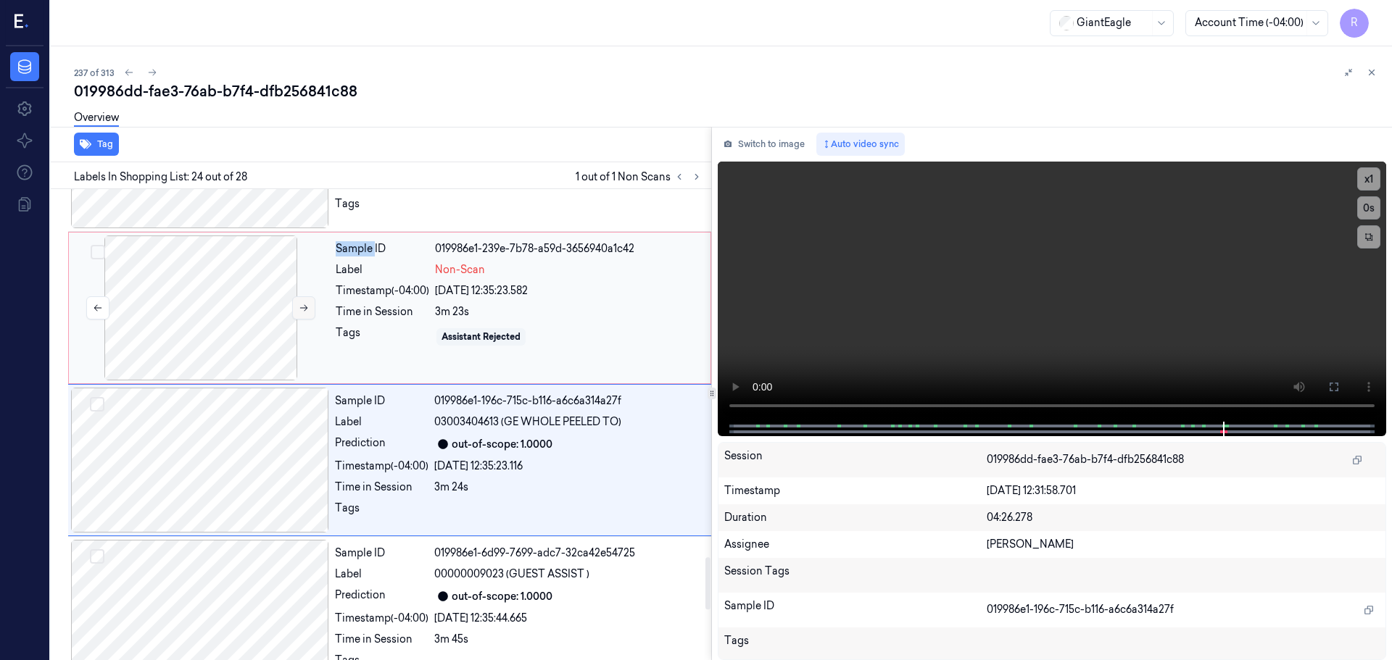
scroll to position [3342, 0]
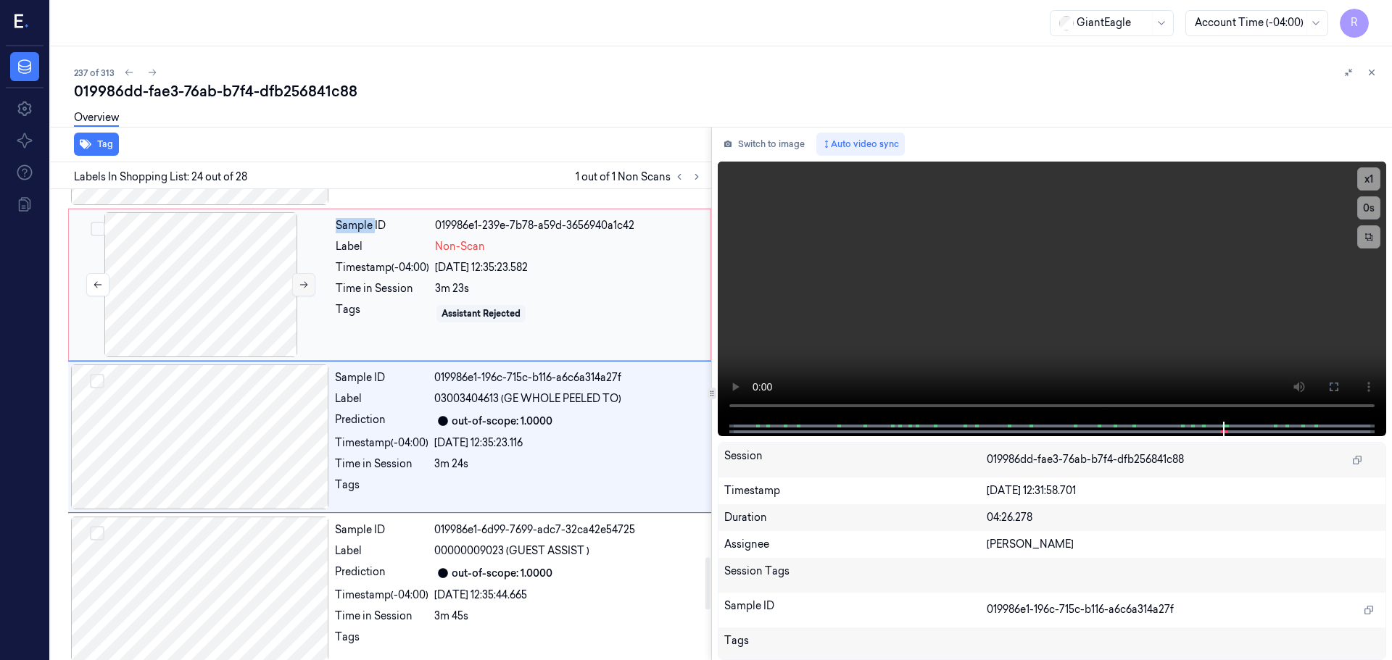
click at [302, 429] on div at bounding box center [200, 437] width 258 height 145
click at [307, 279] on button at bounding box center [303, 284] width 23 height 23
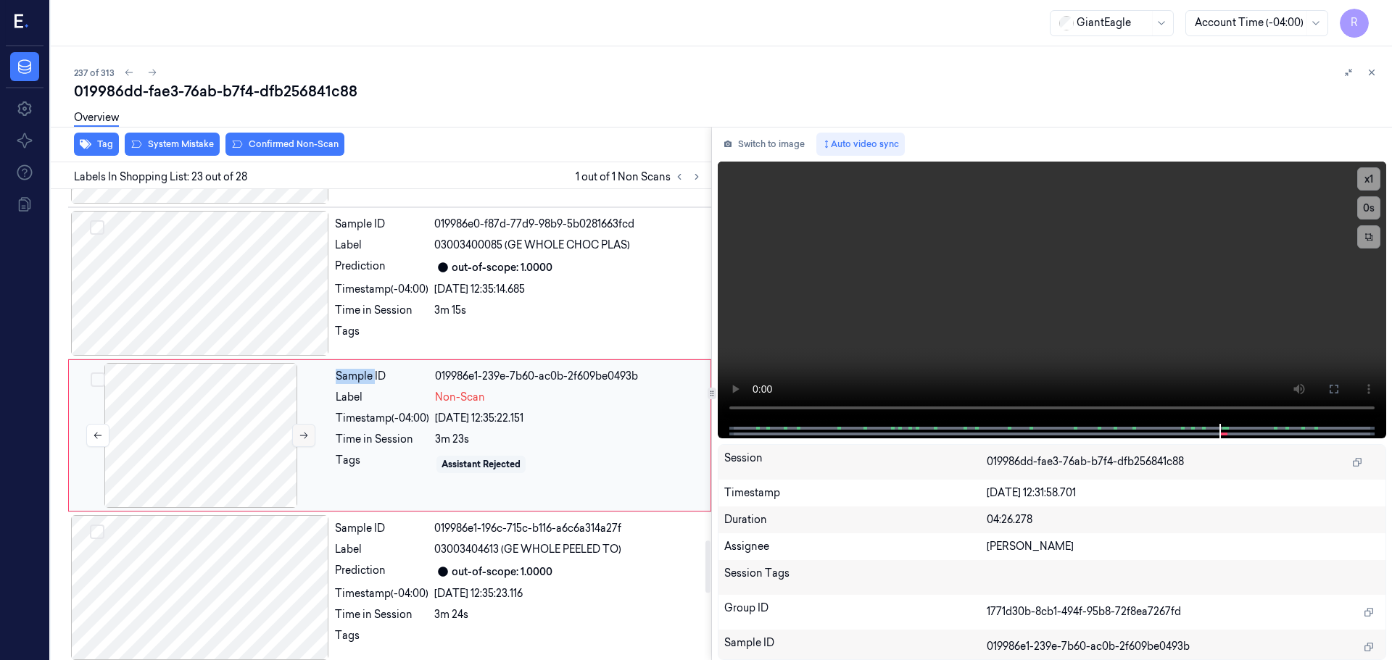
scroll to position [3189, 0]
click at [310, 426] on button at bounding box center [303, 437] width 23 height 23
click at [309, 426] on button at bounding box center [303, 437] width 23 height 23
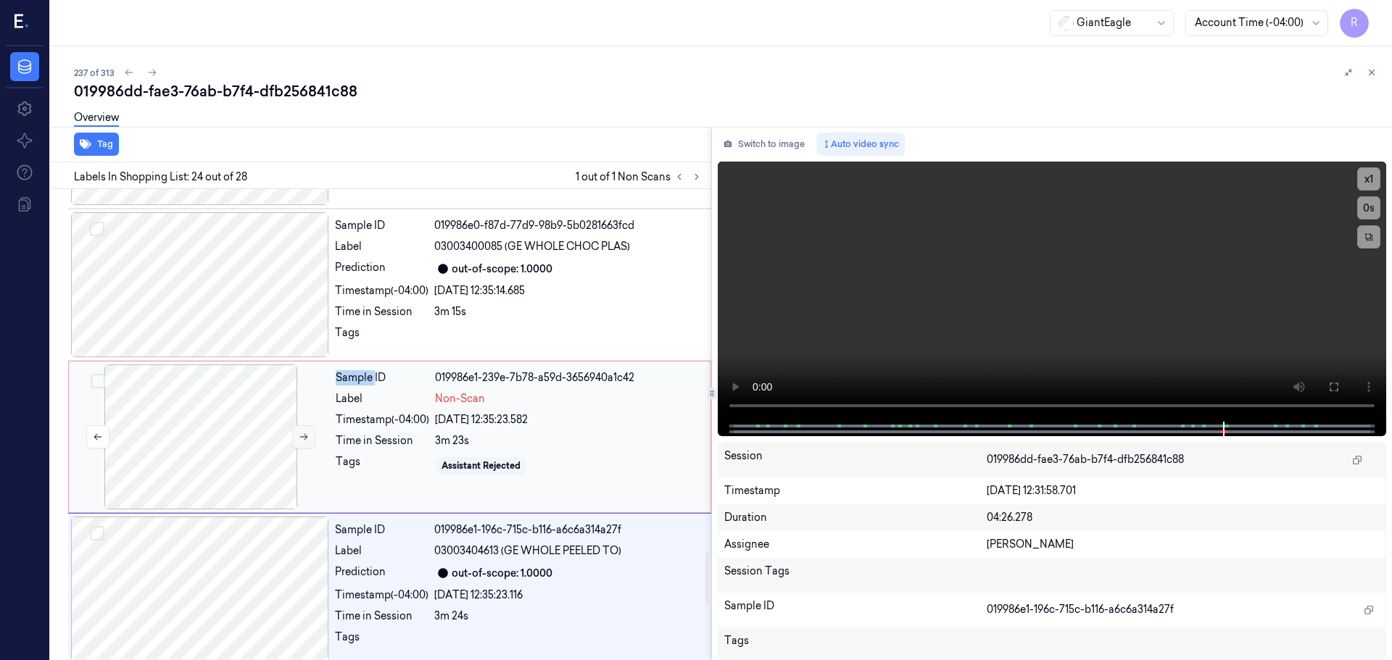
scroll to position [3342, 0]
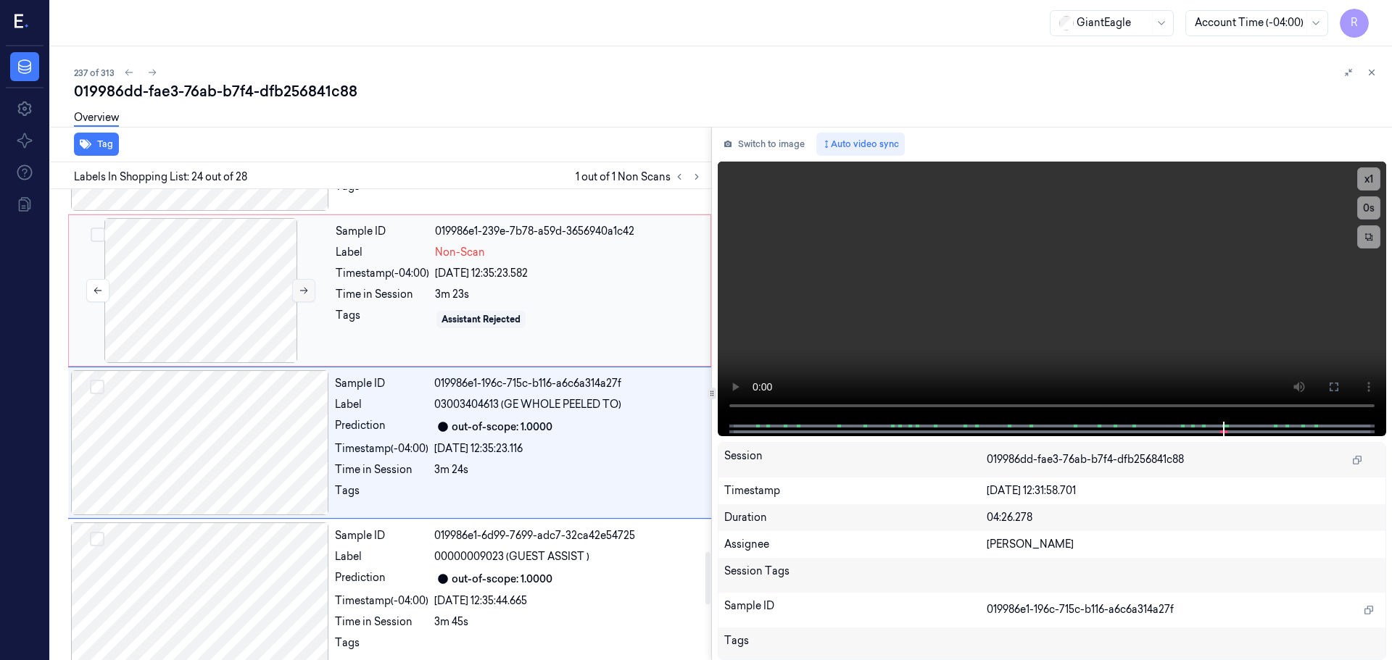
click at [309, 423] on div at bounding box center [200, 442] width 258 height 145
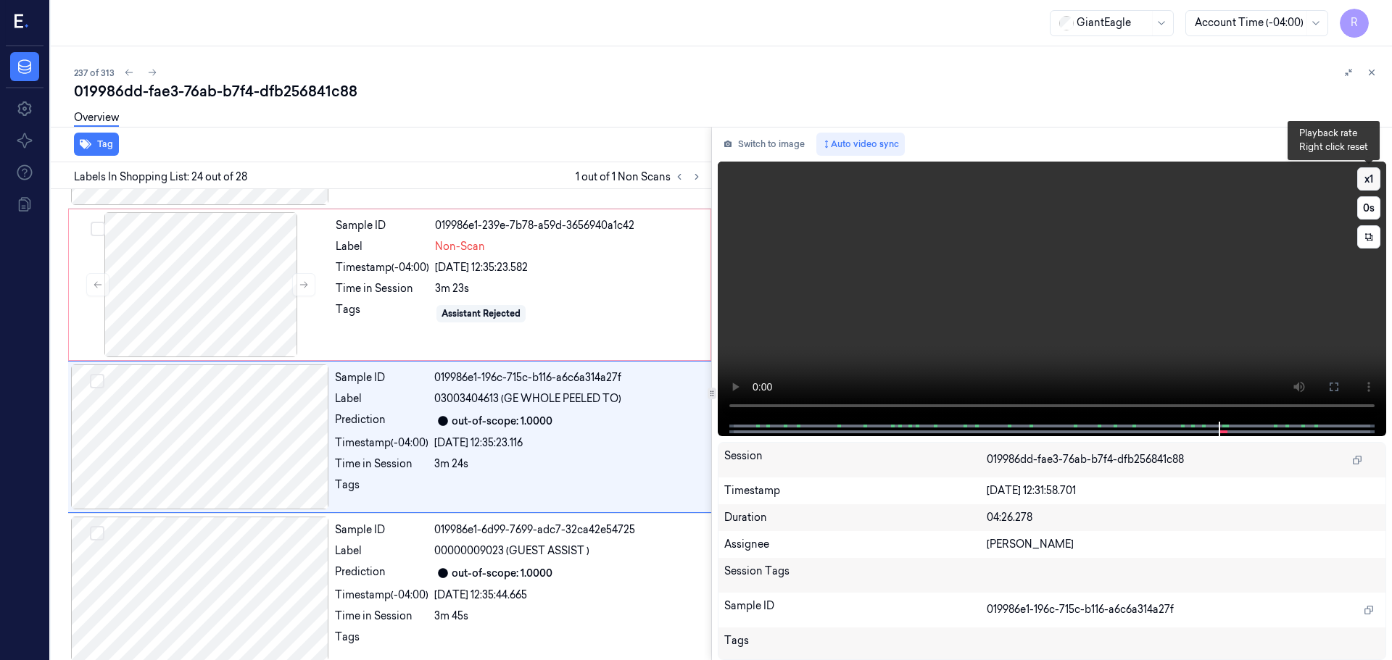
click at [1370, 179] on button "x 1" at bounding box center [1368, 178] width 23 height 23
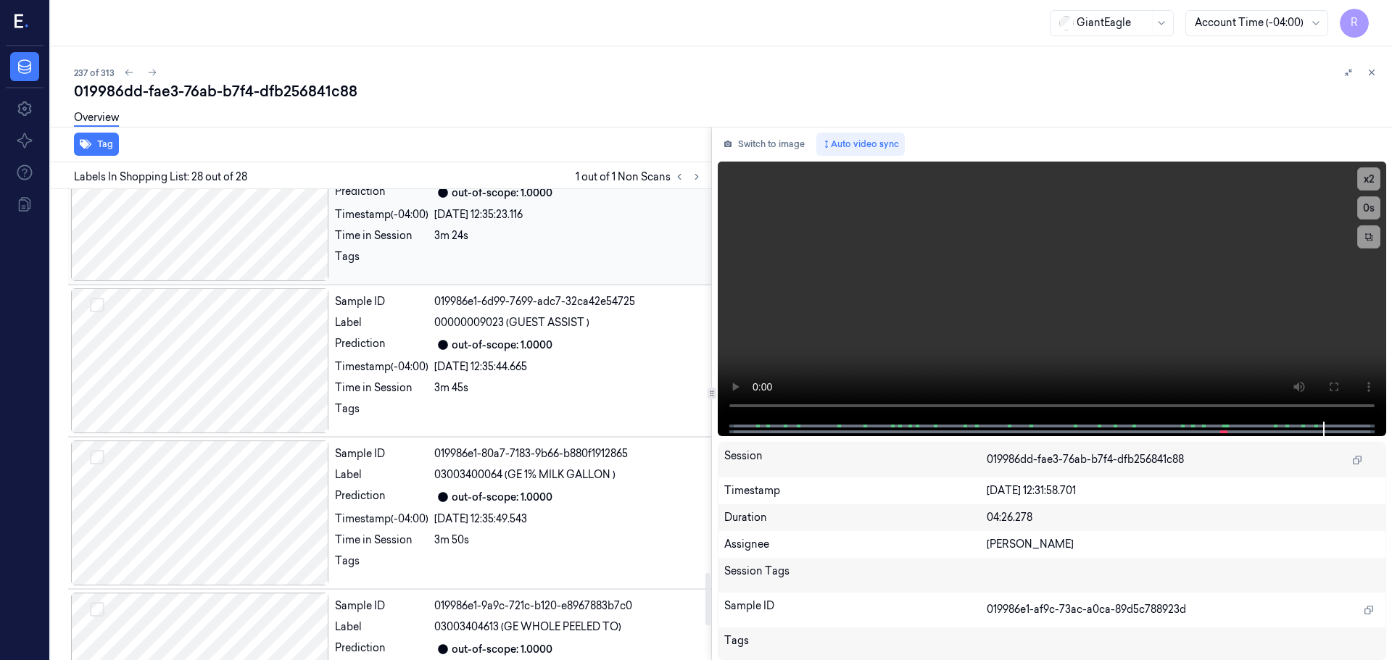
scroll to position [3579, 0]
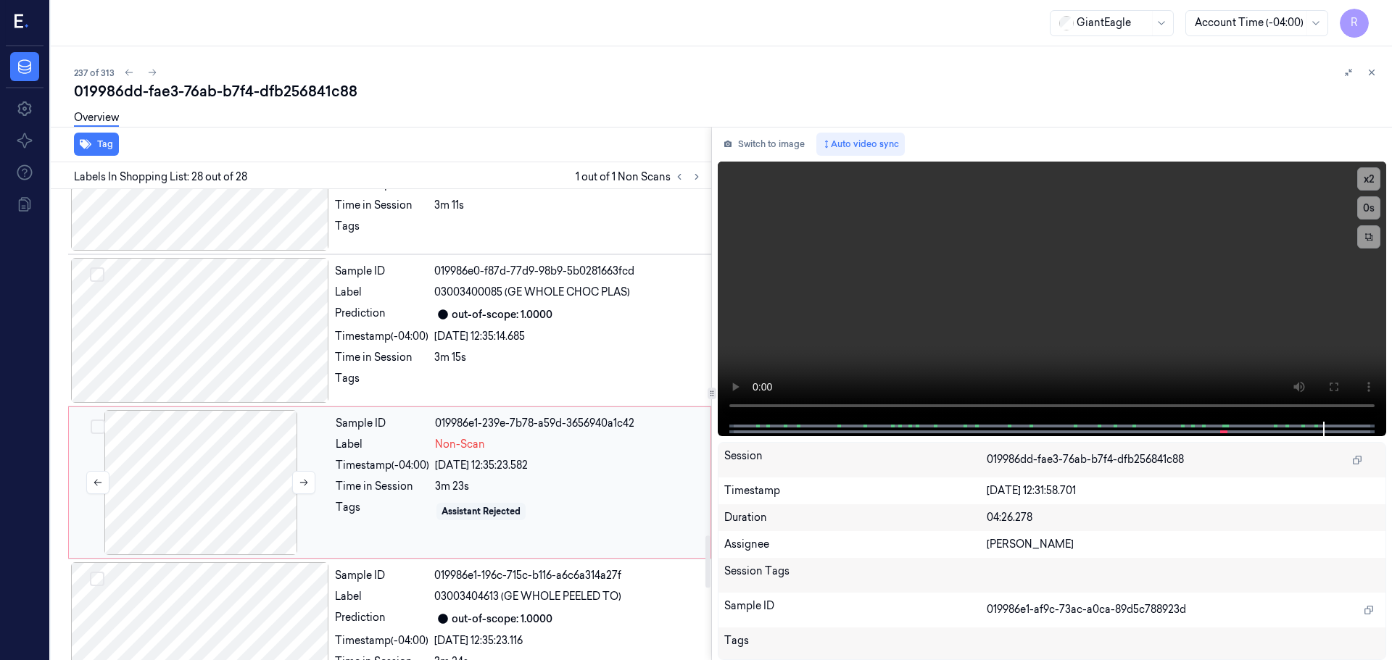
click at [206, 479] on div at bounding box center [201, 482] width 258 height 145
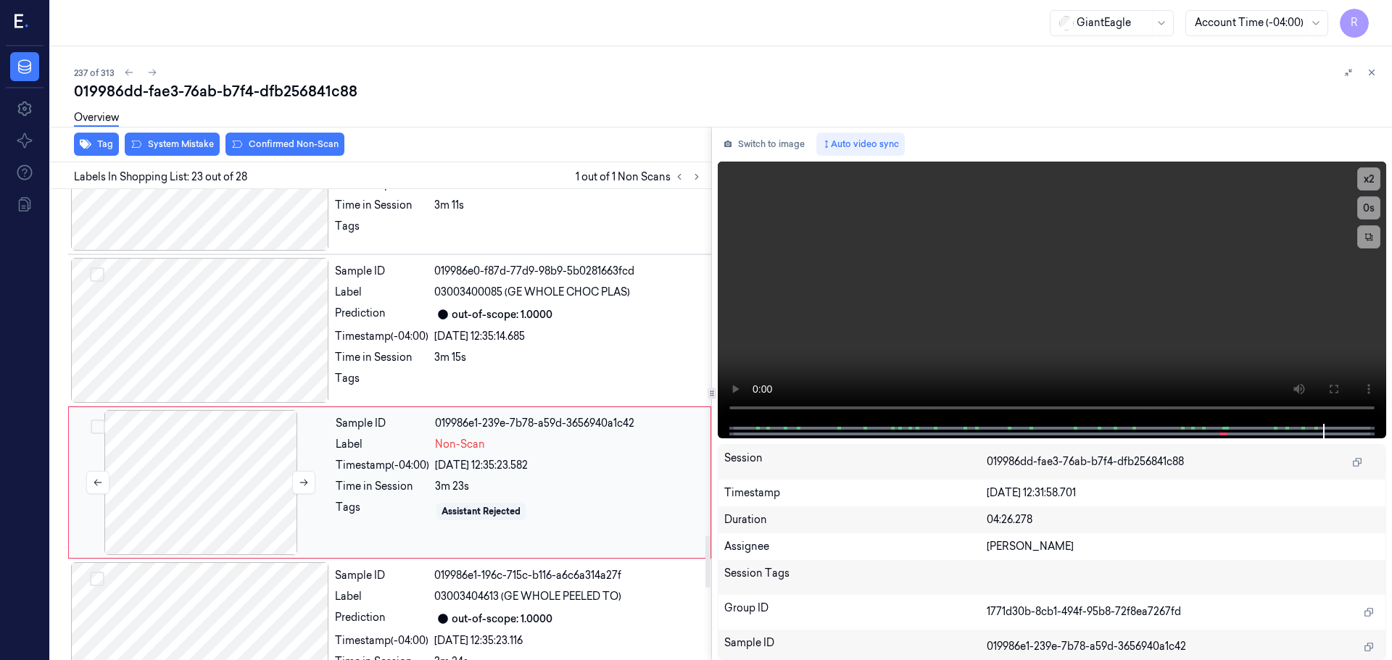
scroll to position [3189, 0]
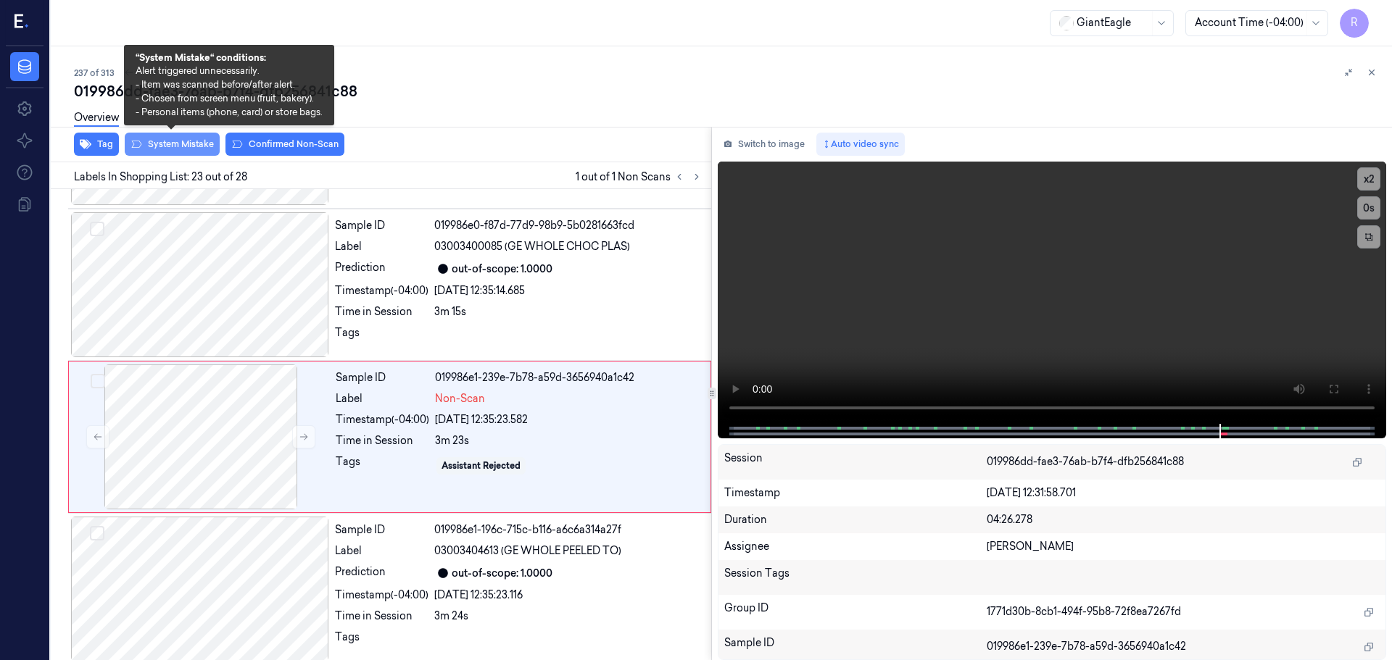
click at [183, 148] on button "System Mistake" at bounding box center [172, 144] width 95 height 23
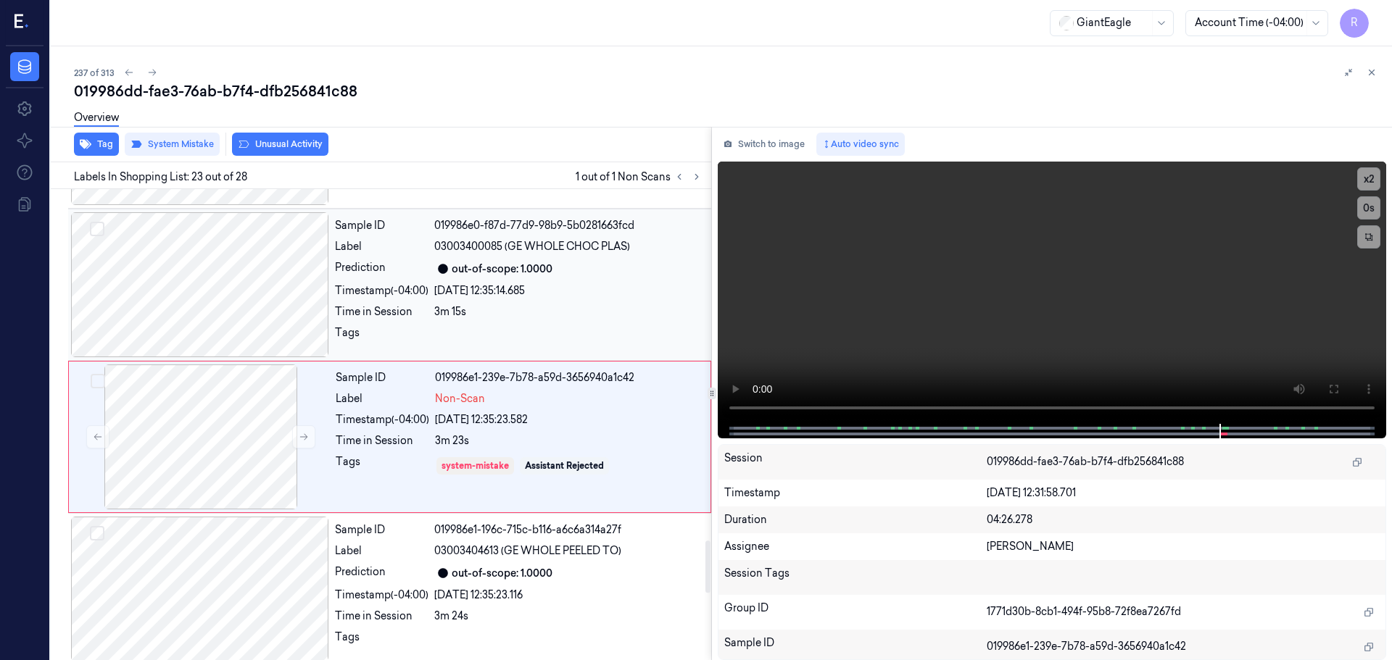
click at [249, 265] on div at bounding box center [200, 284] width 258 height 145
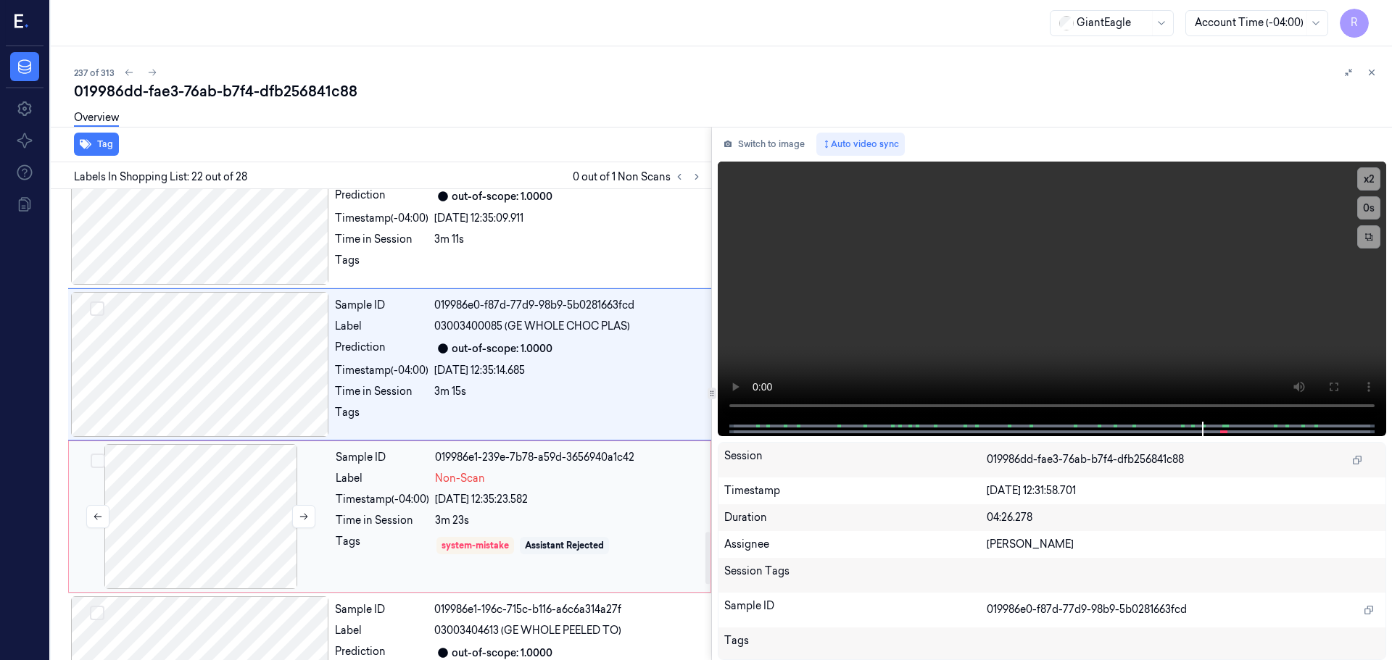
click at [225, 511] on div at bounding box center [201, 516] width 258 height 145
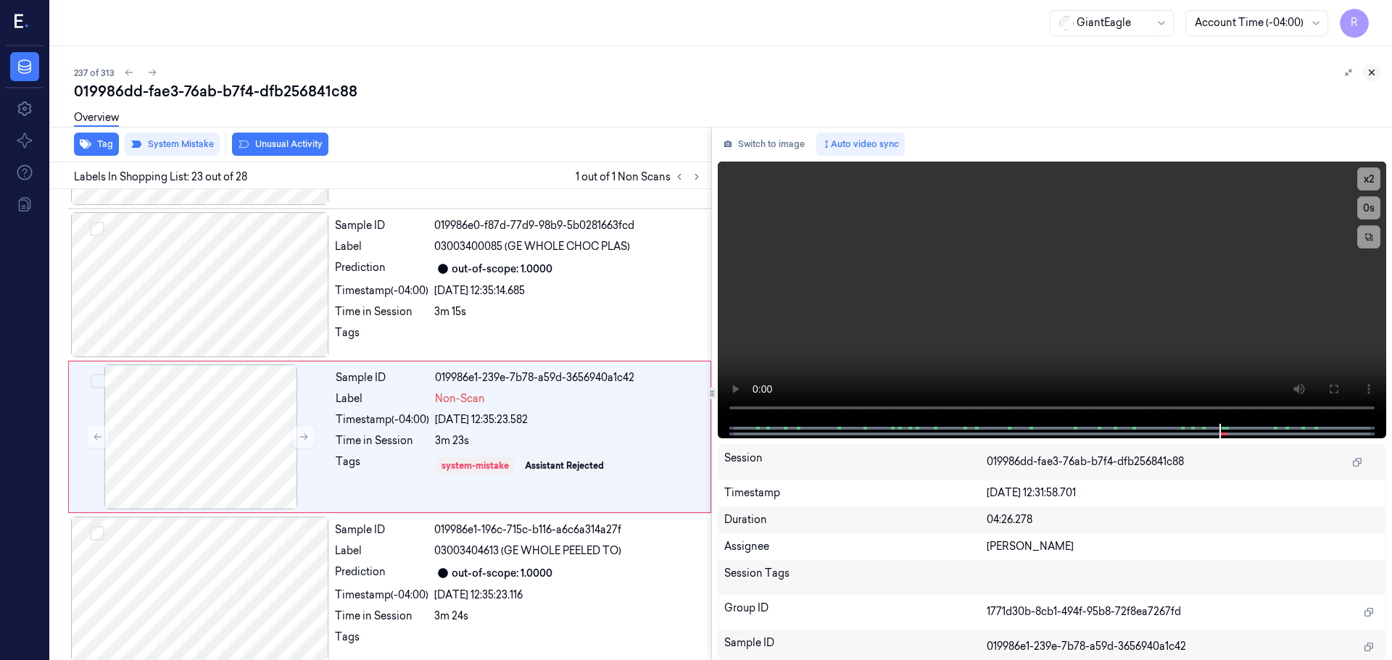
click at [1375, 68] on icon at bounding box center [1372, 72] width 10 height 10
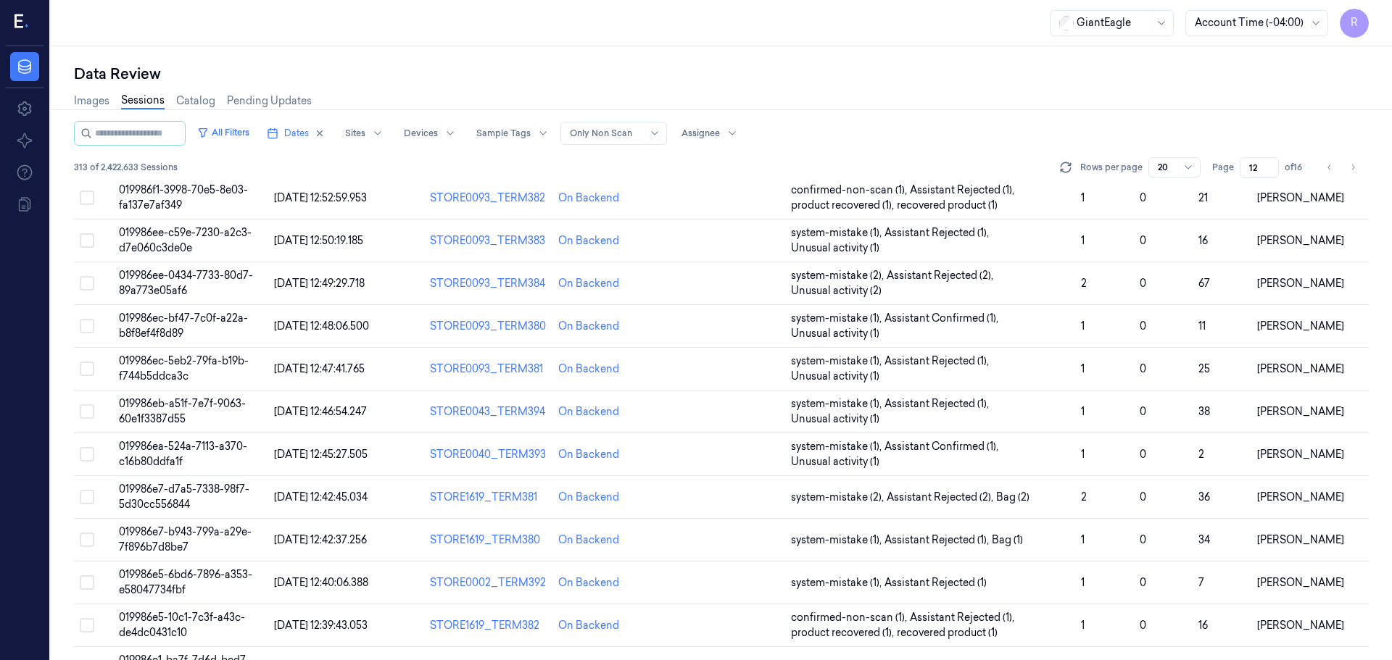
scroll to position [421, 0]
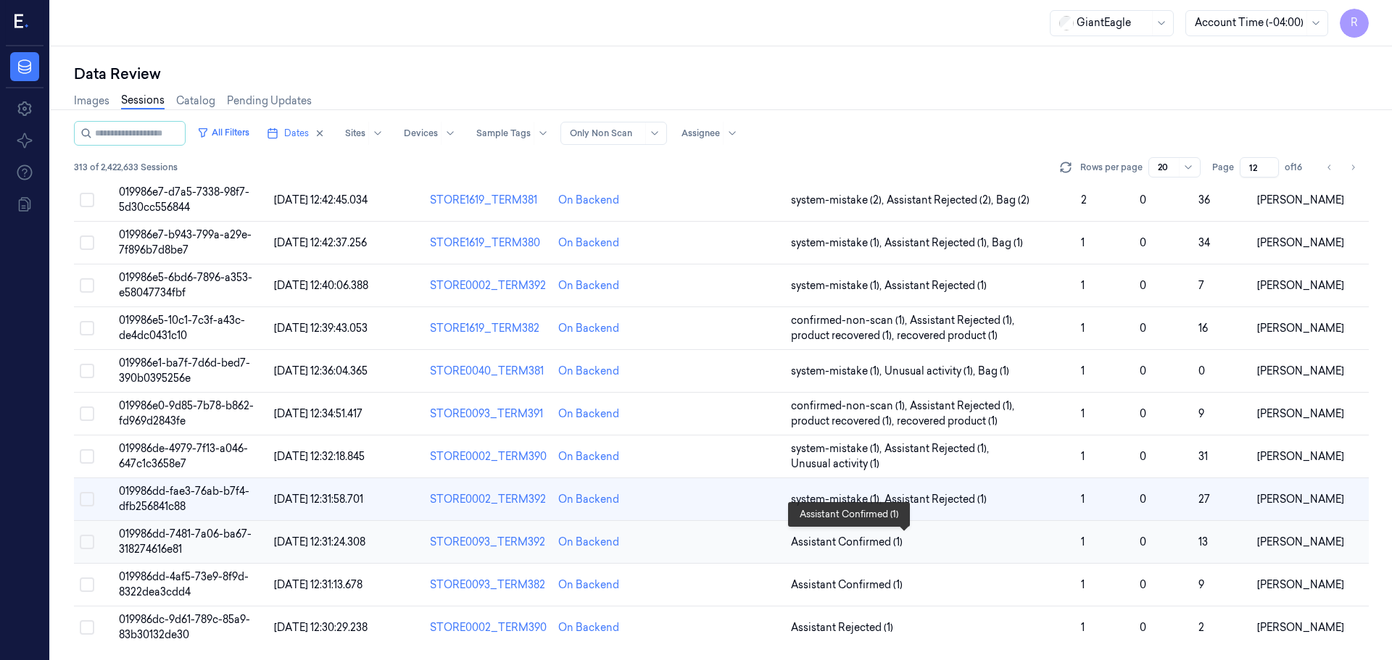
click at [929, 539] on span "Assistant Confirmed (1)" at bounding box center [930, 542] width 278 height 15
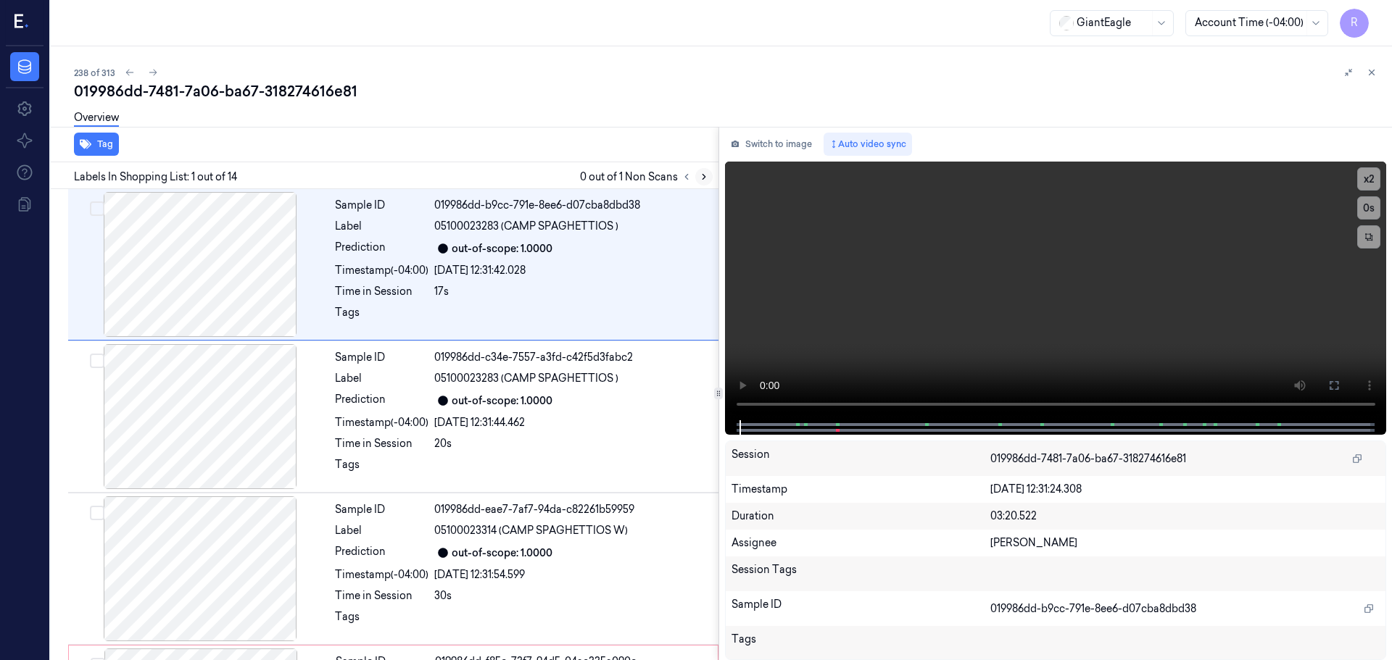
click at [701, 172] on icon at bounding box center [704, 177] width 10 height 10
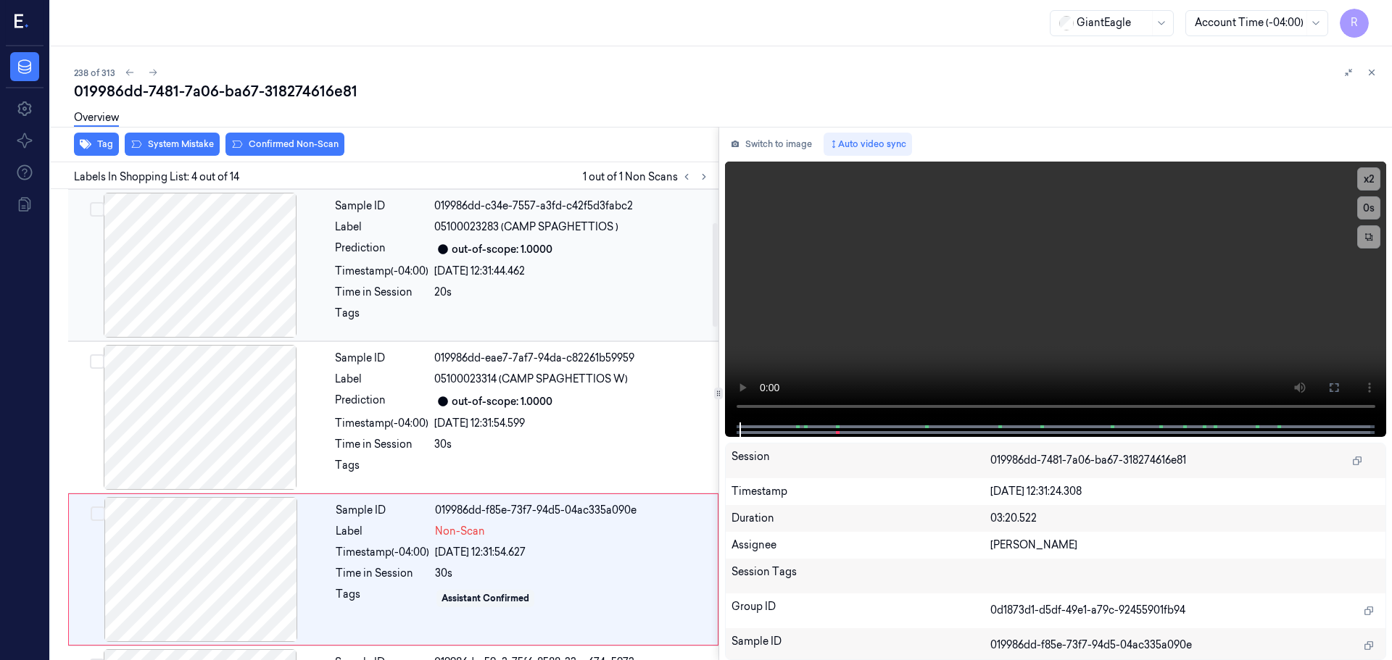
scroll to position [144, 0]
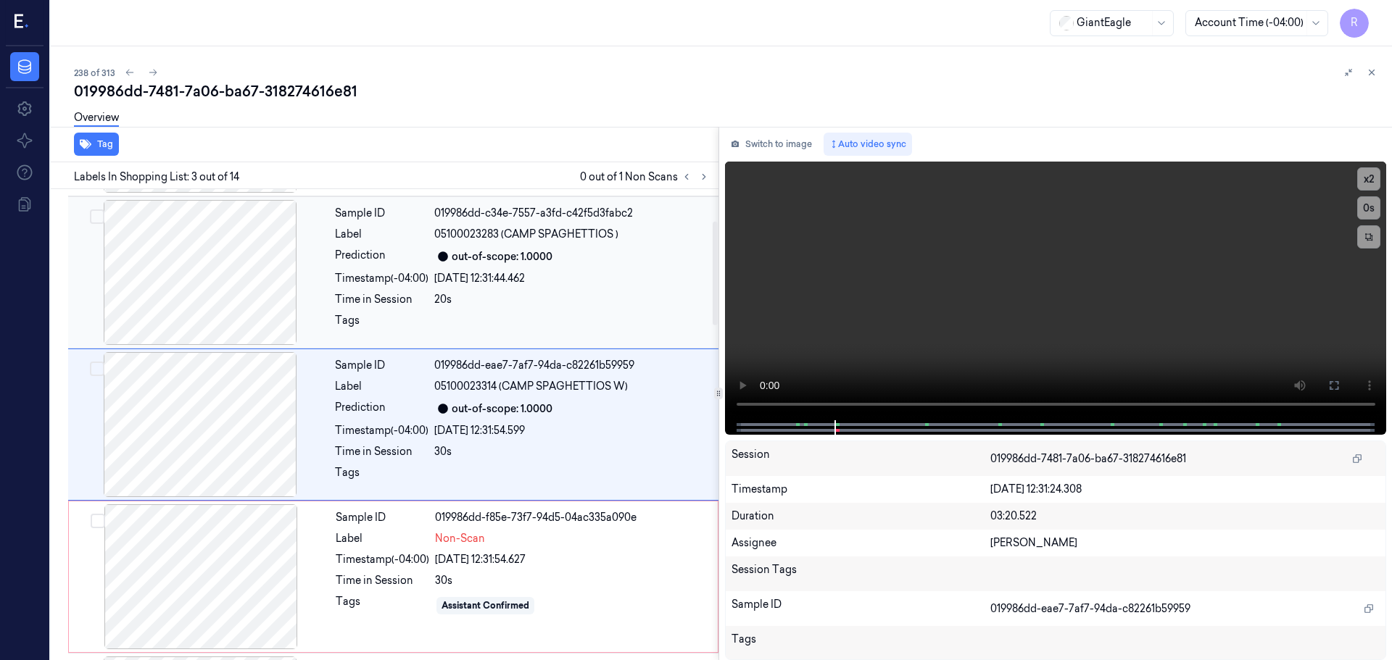
click at [208, 289] on div at bounding box center [200, 272] width 258 height 145
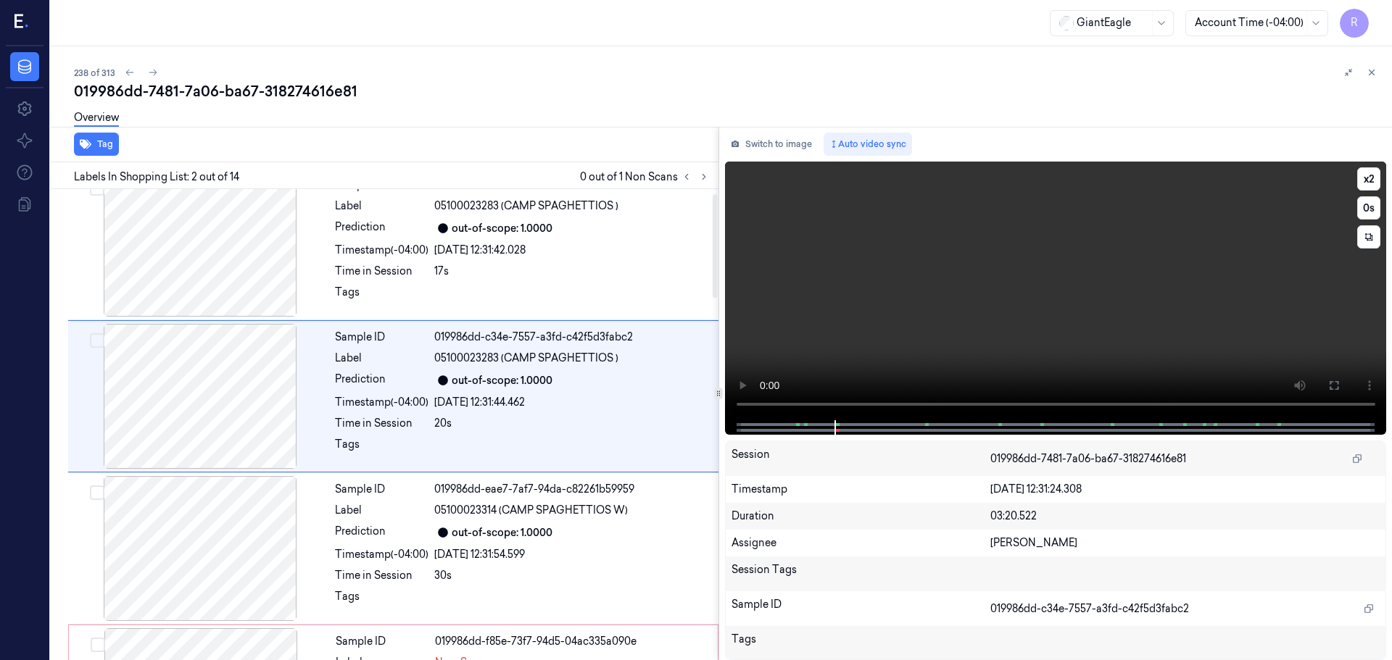
scroll to position [0, 0]
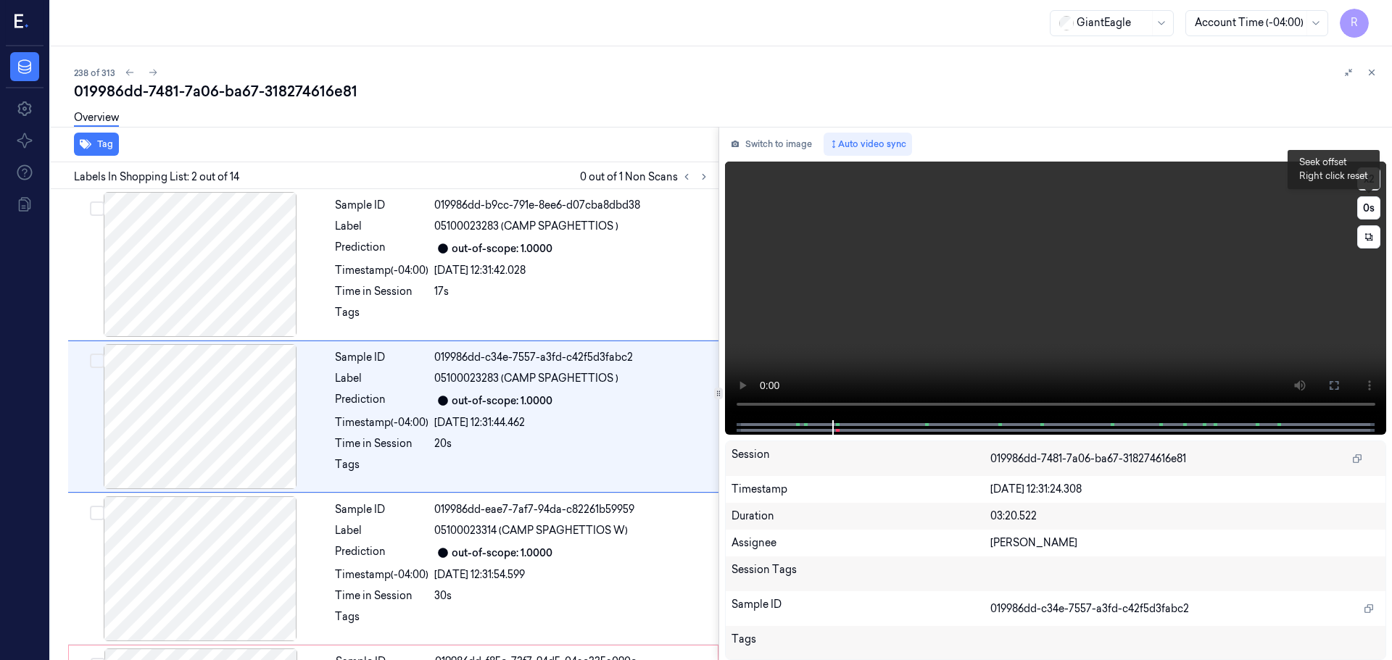
click at [1375, 193] on div "x 2 0 s" at bounding box center [1368, 207] width 23 height 81
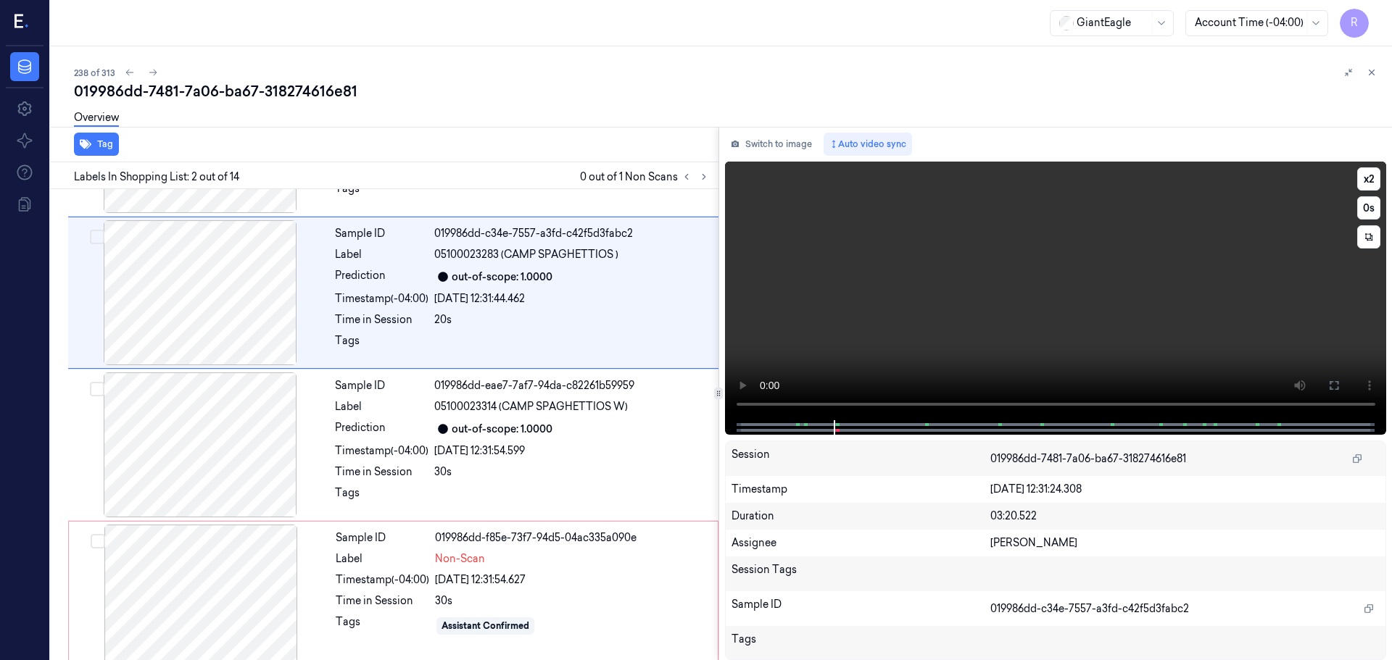
click at [1375, 193] on div "x 2 0 s" at bounding box center [1368, 207] width 23 height 81
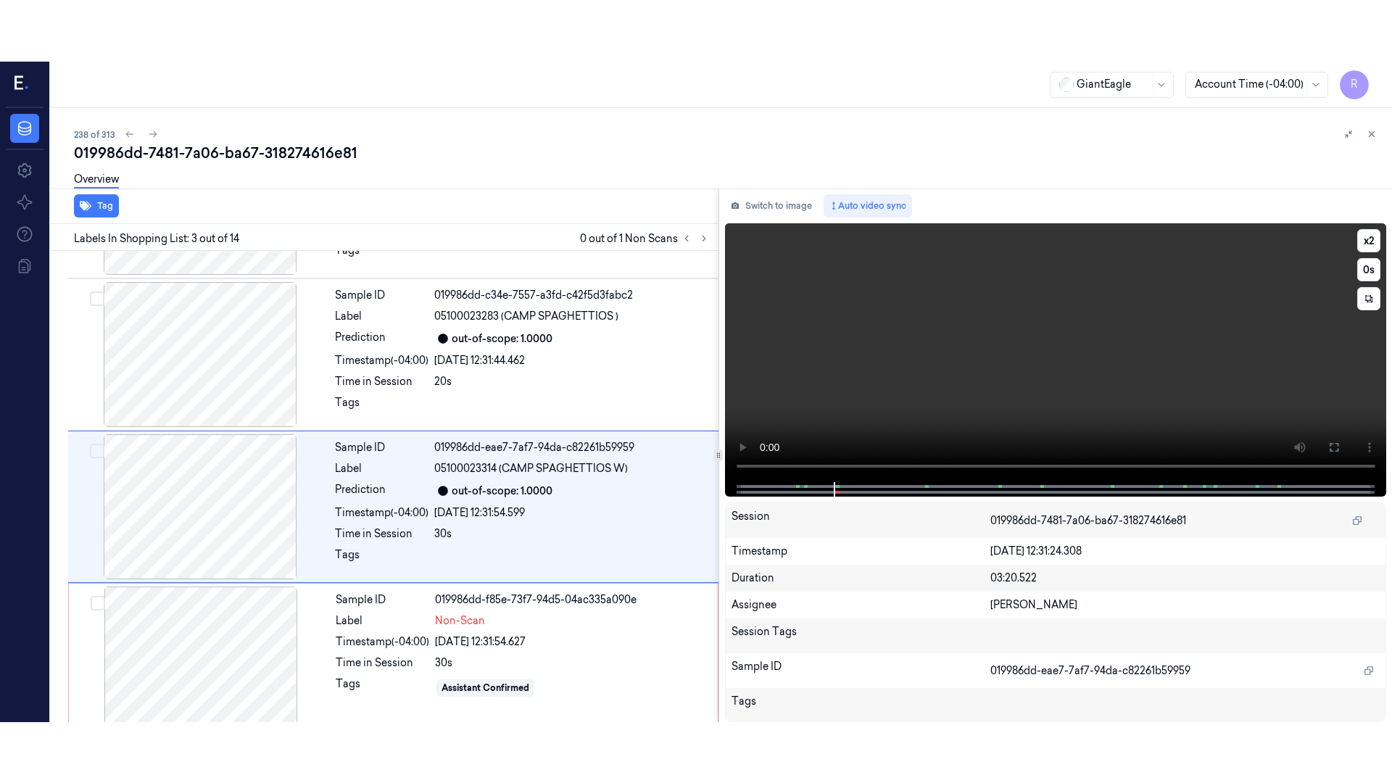
scroll to position [144, 0]
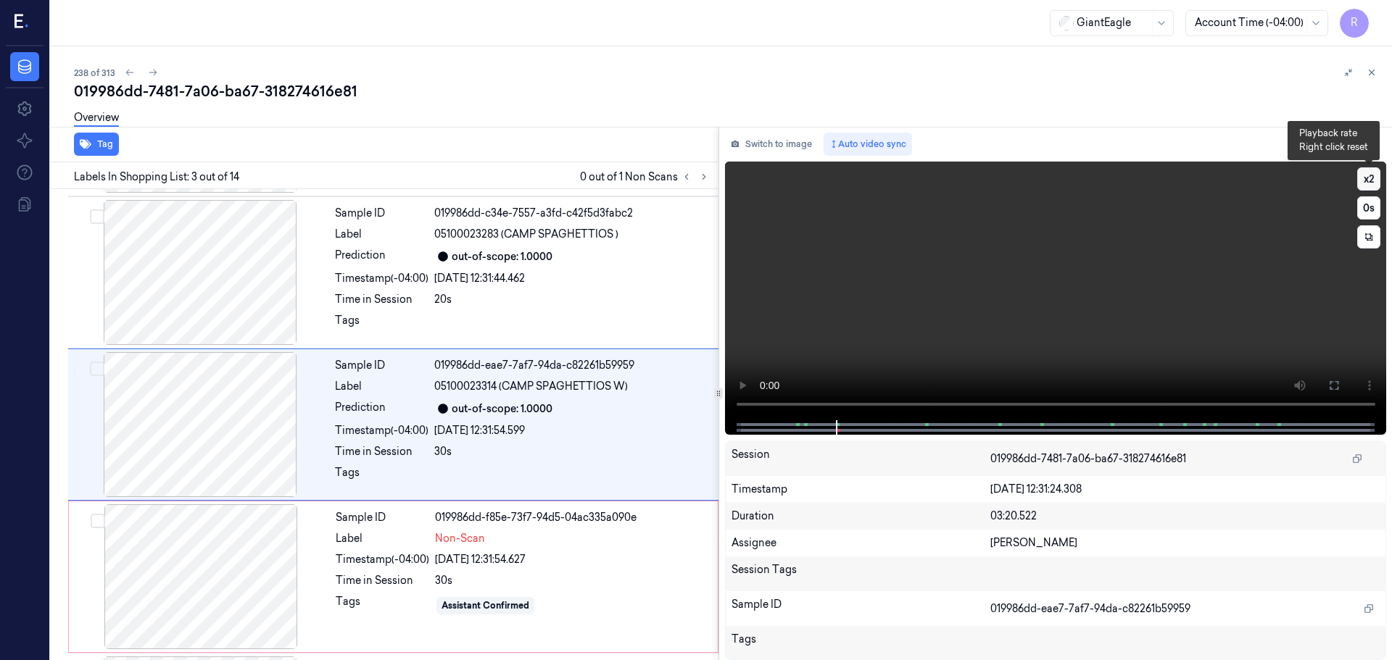
click at [1371, 183] on button "x 2" at bounding box center [1368, 178] width 23 height 23
click at [1371, 183] on button "x 4" at bounding box center [1368, 178] width 23 height 23
click at [1334, 395] on button at bounding box center [1333, 385] width 23 height 23
click at [1368, 175] on button "x 1" at bounding box center [1368, 178] width 23 height 23
click at [1368, 175] on button "x 2" at bounding box center [1368, 178] width 23 height 23
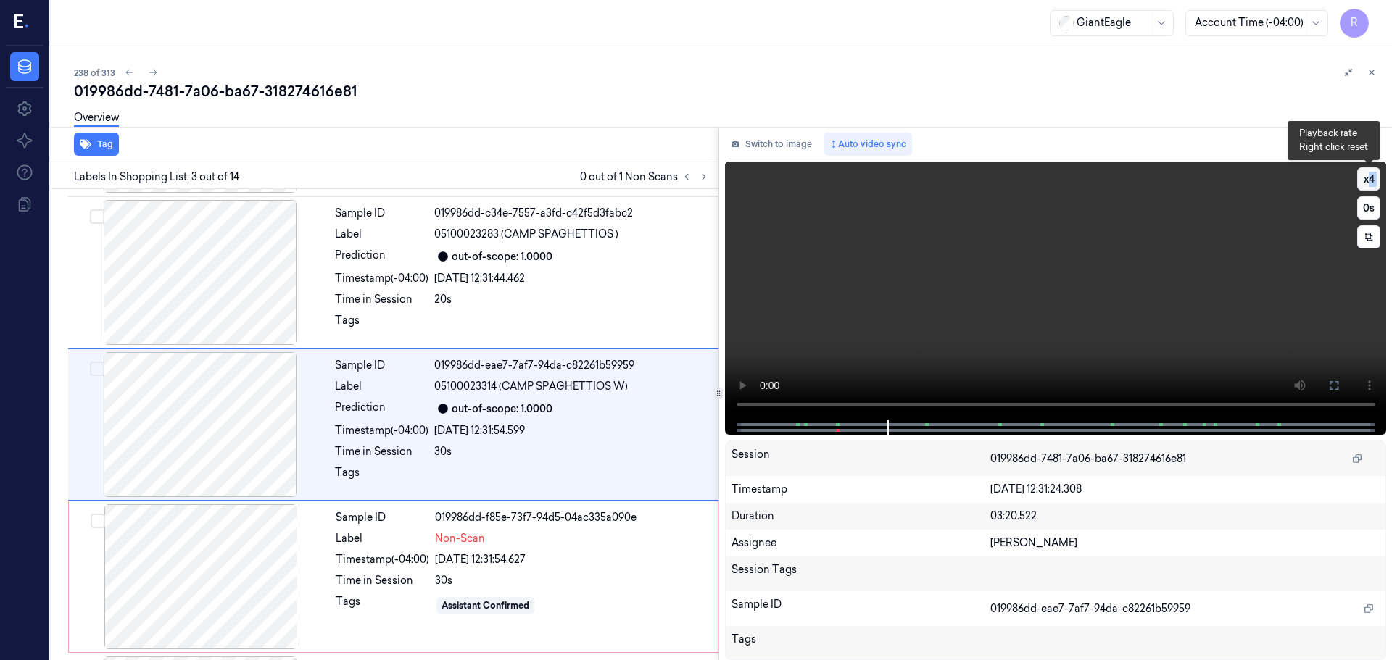
click at [1369, 181] on button "x 4" at bounding box center [1368, 178] width 23 height 23
click at [1363, 183] on button "x 1" at bounding box center [1368, 178] width 23 height 23
click at [1363, 183] on button "x 2" at bounding box center [1368, 178] width 23 height 23
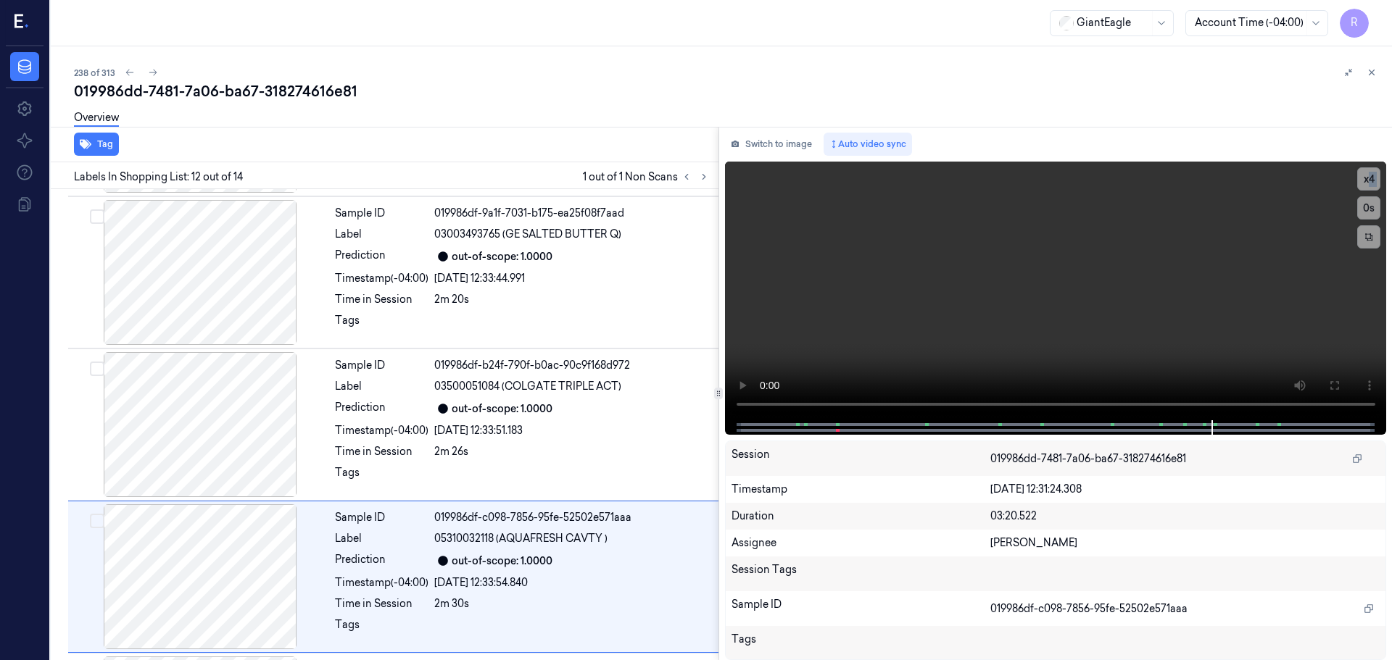
scroll to position [1515, 0]
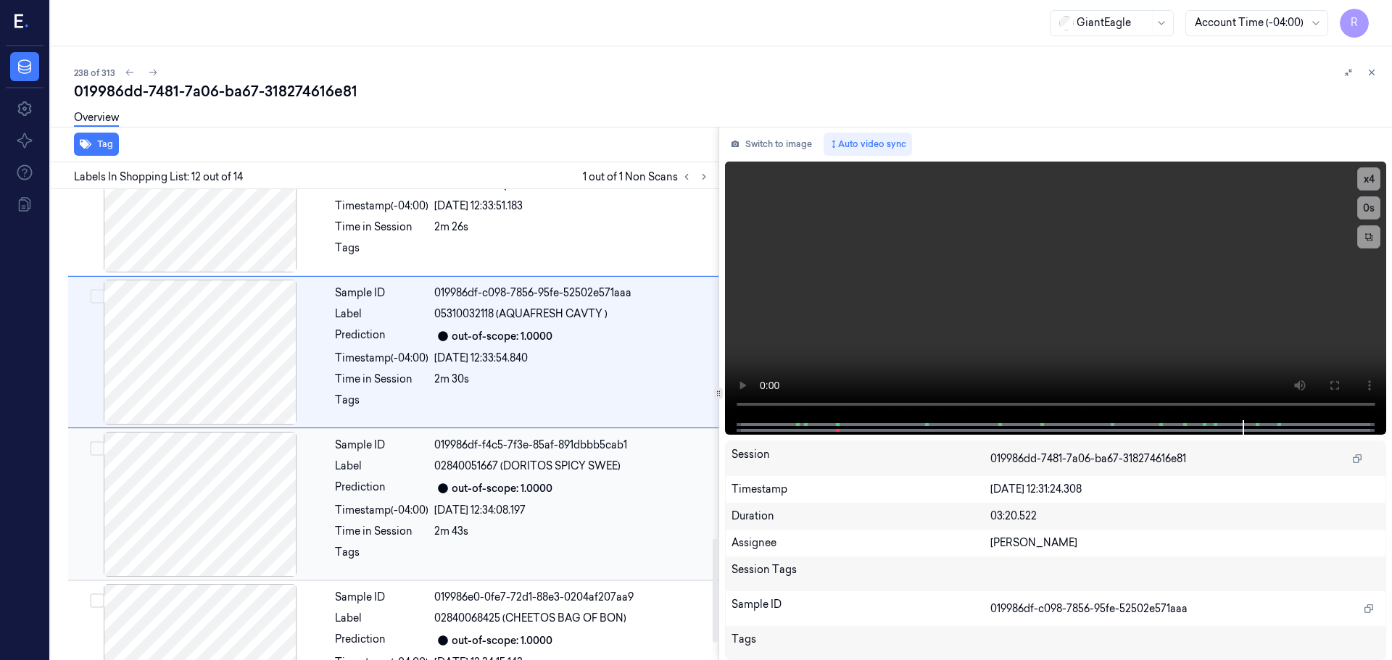
click at [322, 522] on div at bounding box center [200, 504] width 258 height 145
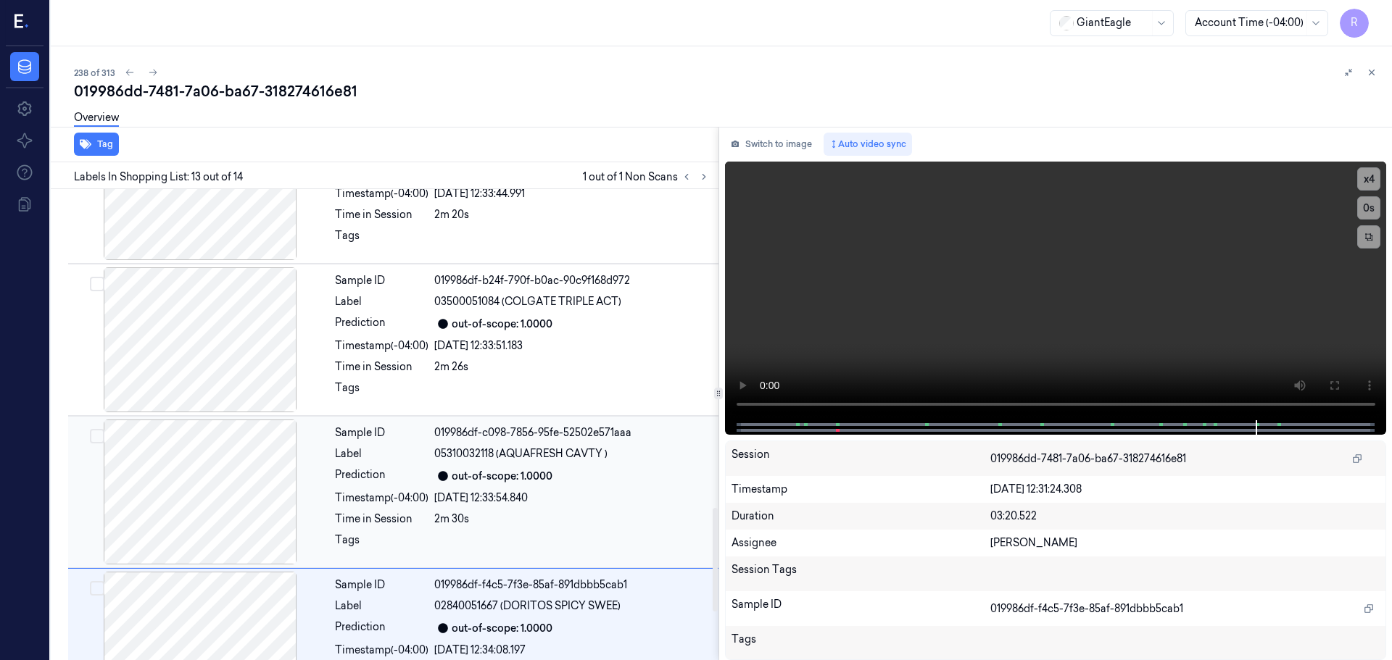
click at [247, 496] on div at bounding box center [200, 492] width 258 height 145
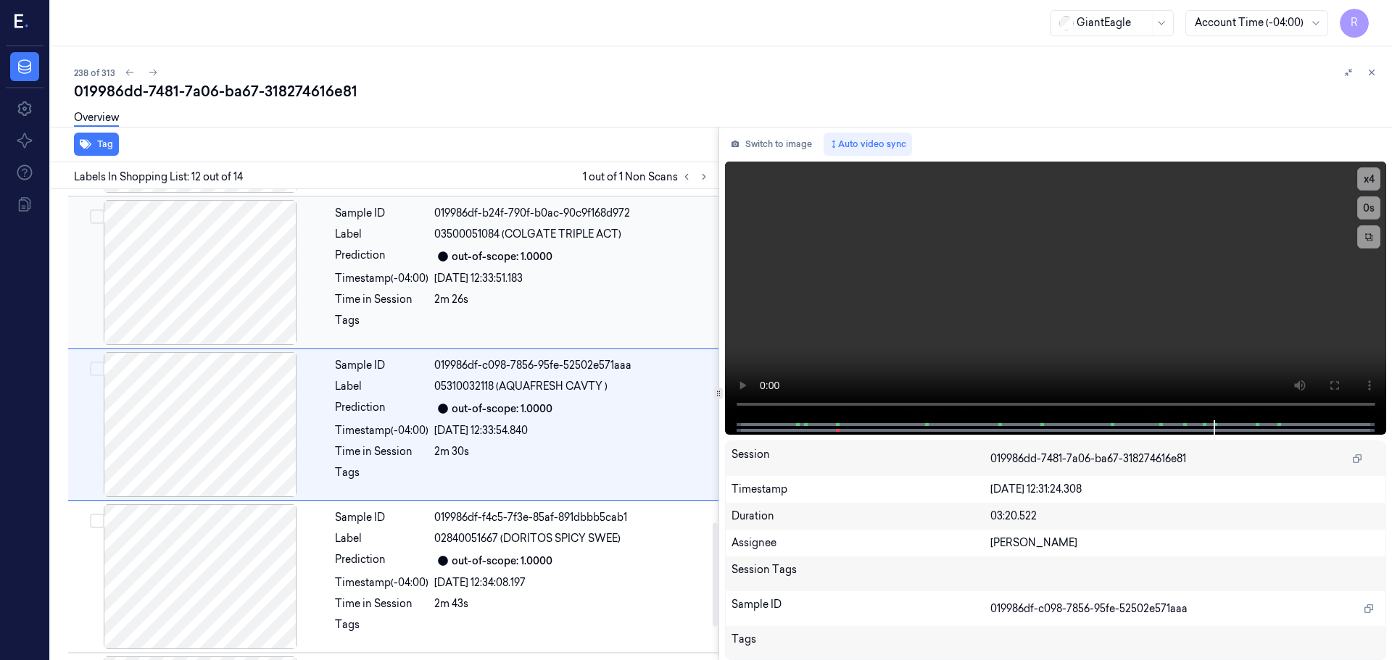
drag, startPoint x: 254, startPoint y: 305, endPoint x: 257, endPoint y: 318, distance: 13.4
click at [257, 313] on div at bounding box center [200, 272] width 258 height 145
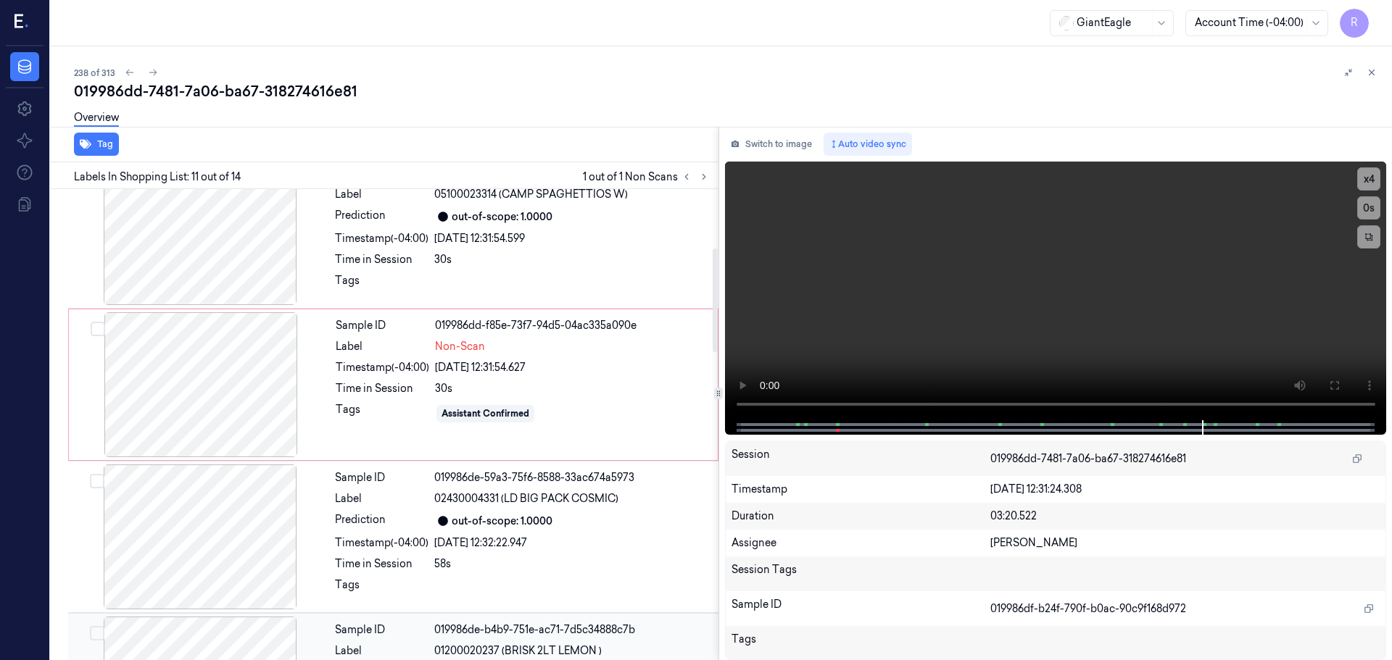
scroll to position [363, 0]
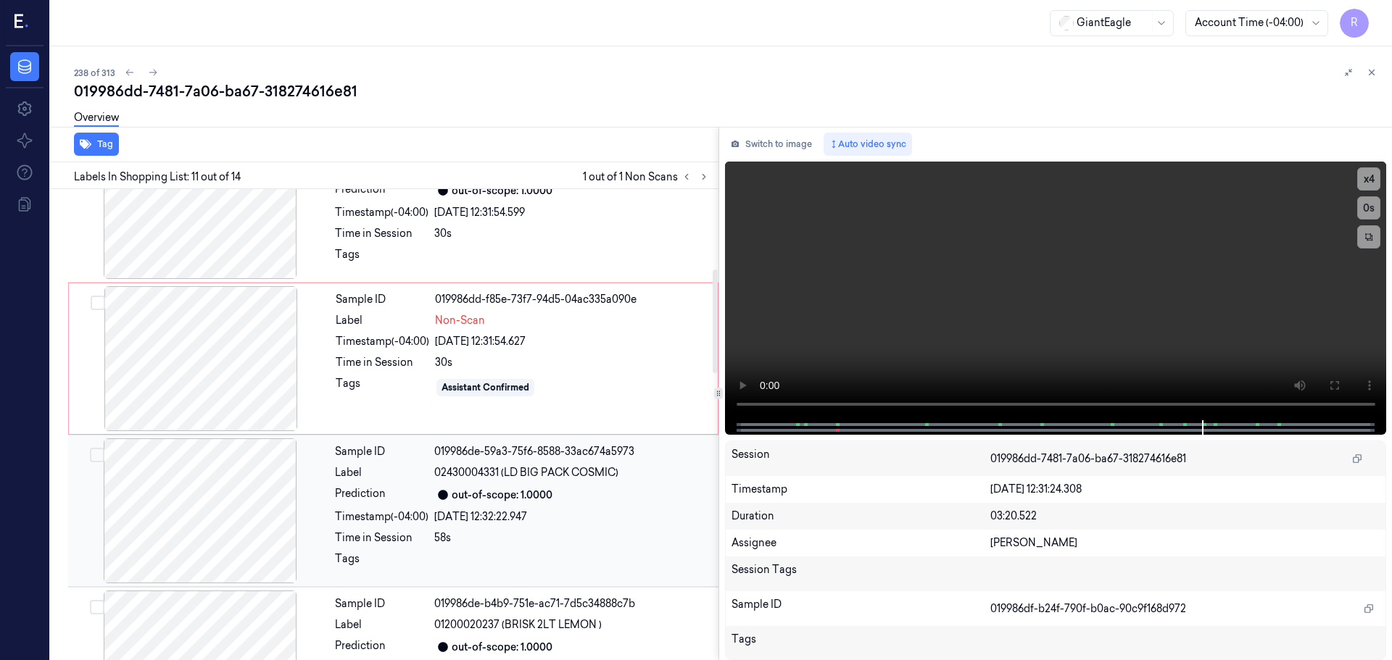
click at [242, 524] on div at bounding box center [200, 511] width 258 height 145
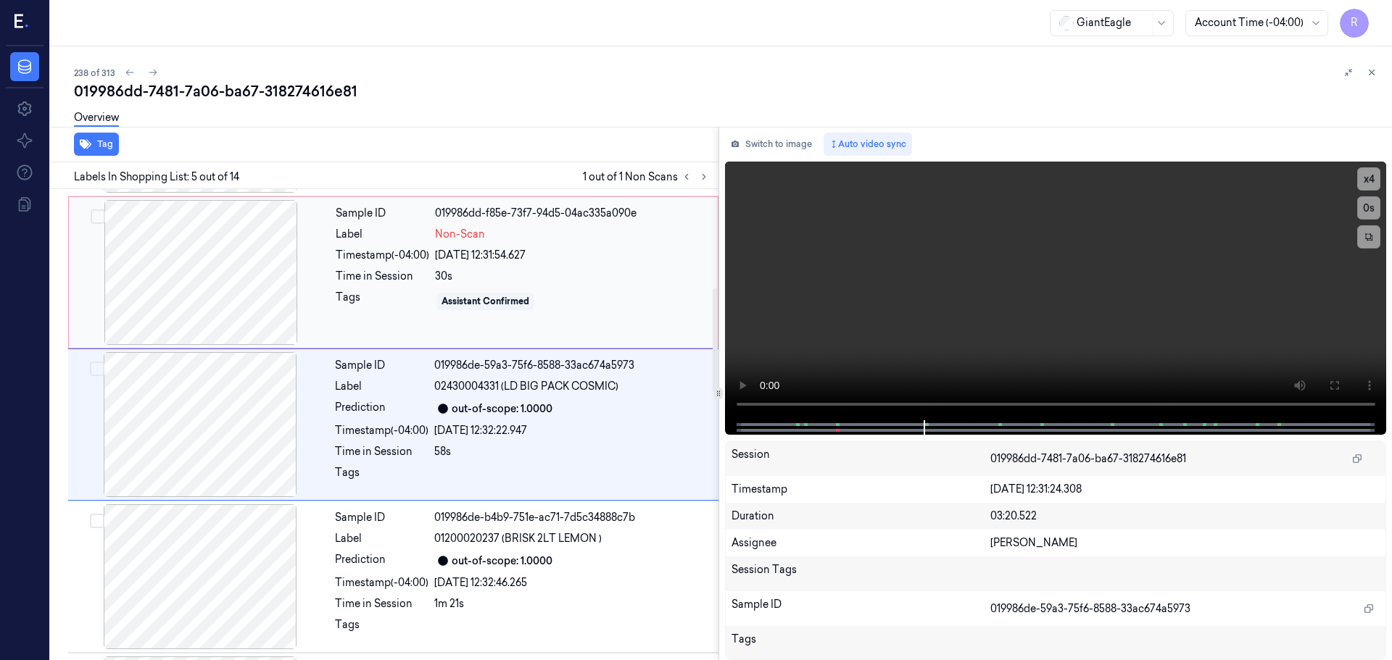
click at [173, 266] on div at bounding box center [201, 272] width 258 height 145
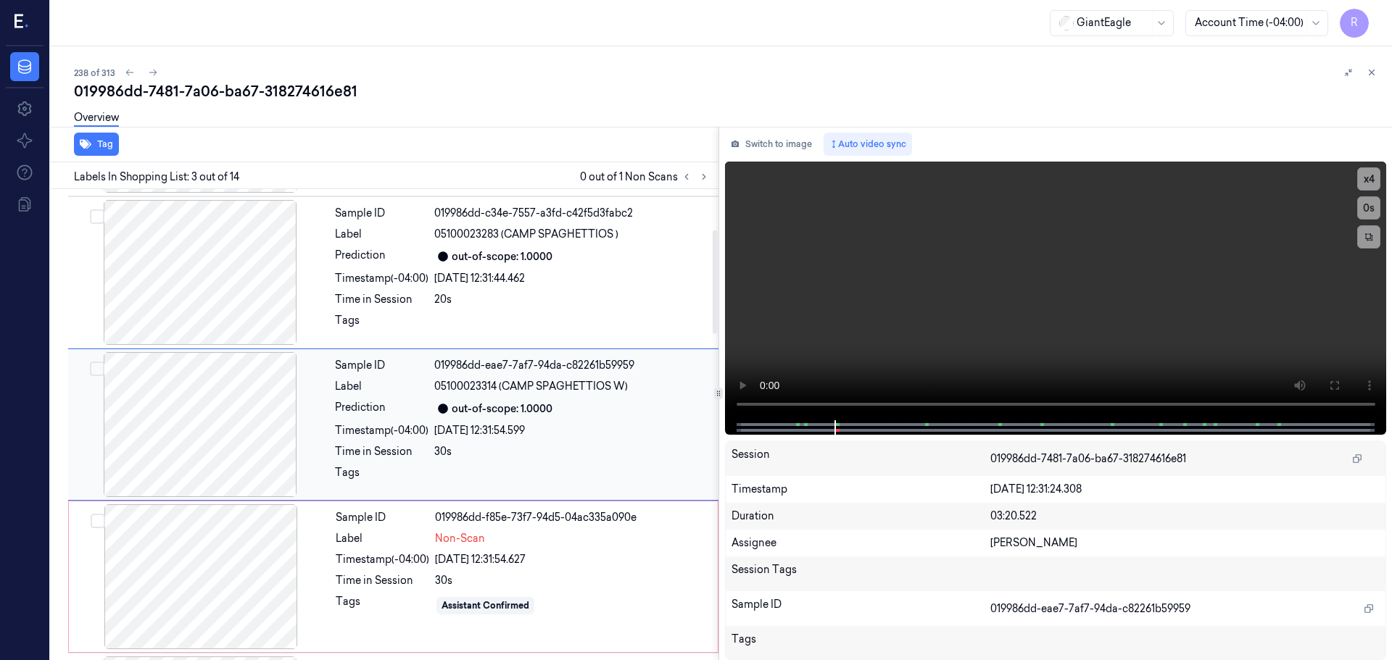
scroll to position [217, 0]
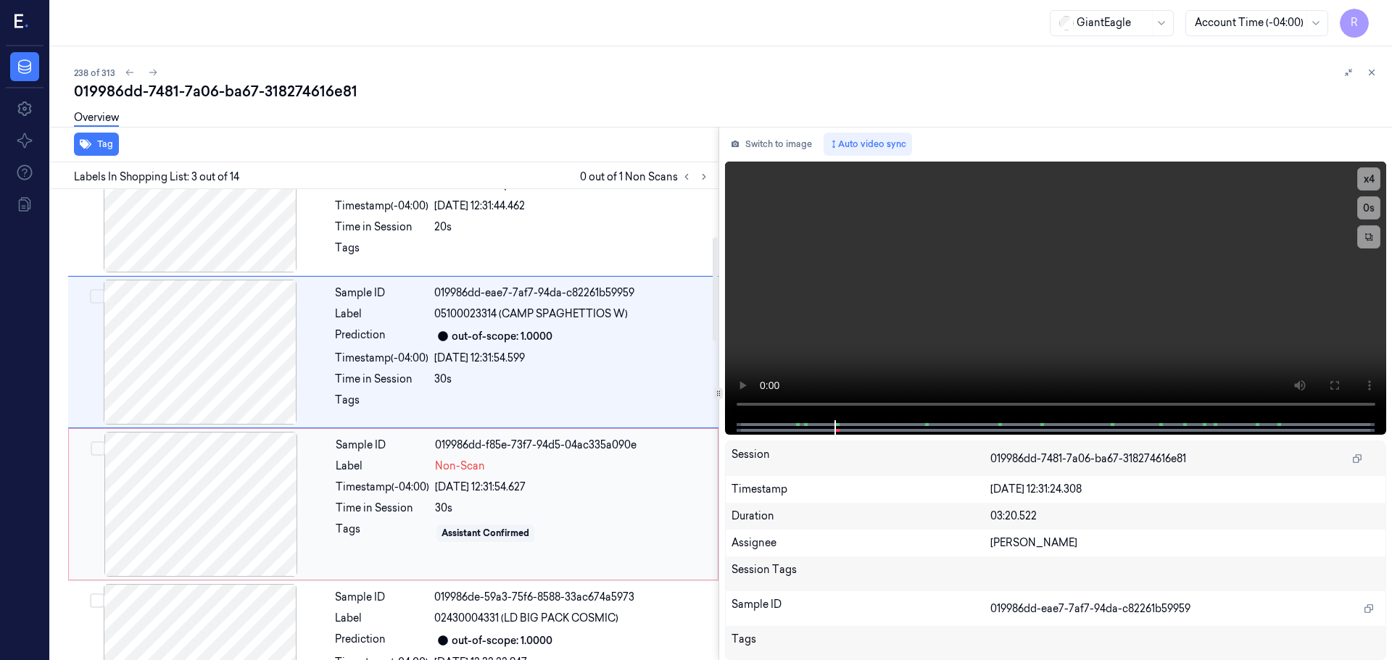
click at [247, 513] on div at bounding box center [201, 504] width 258 height 145
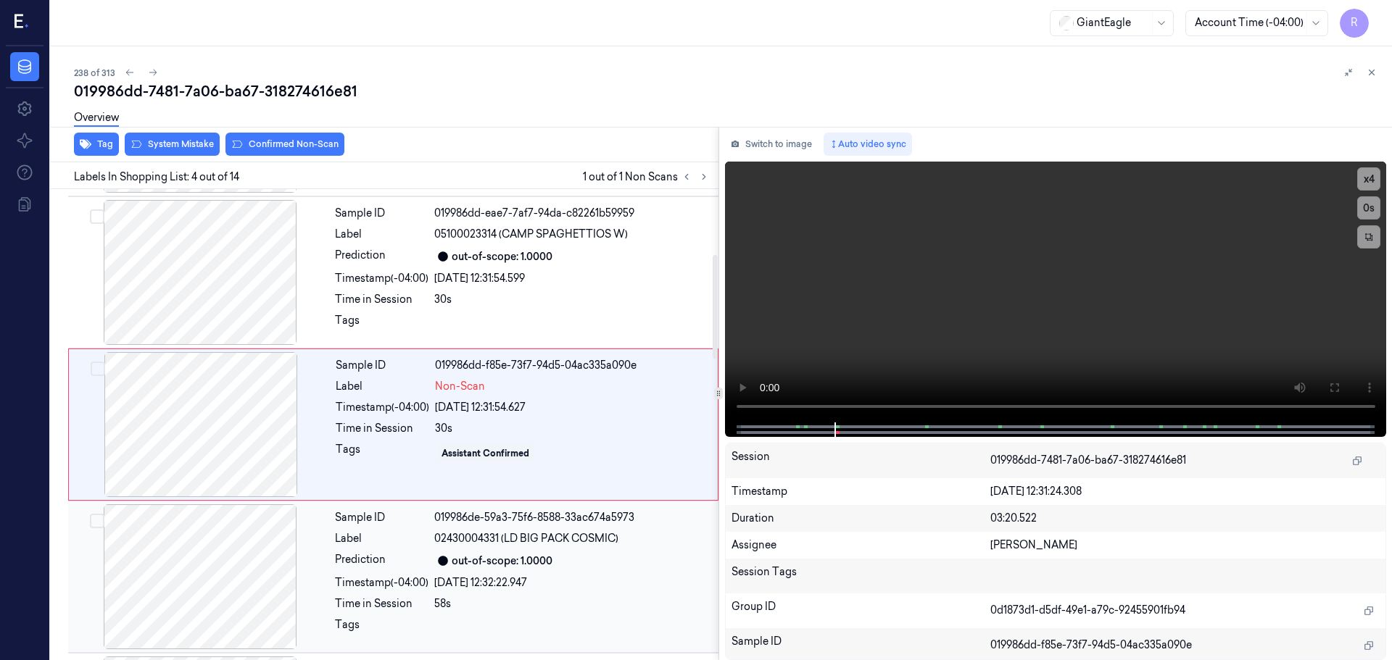
click at [257, 571] on div at bounding box center [200, 577] width 258 height 145
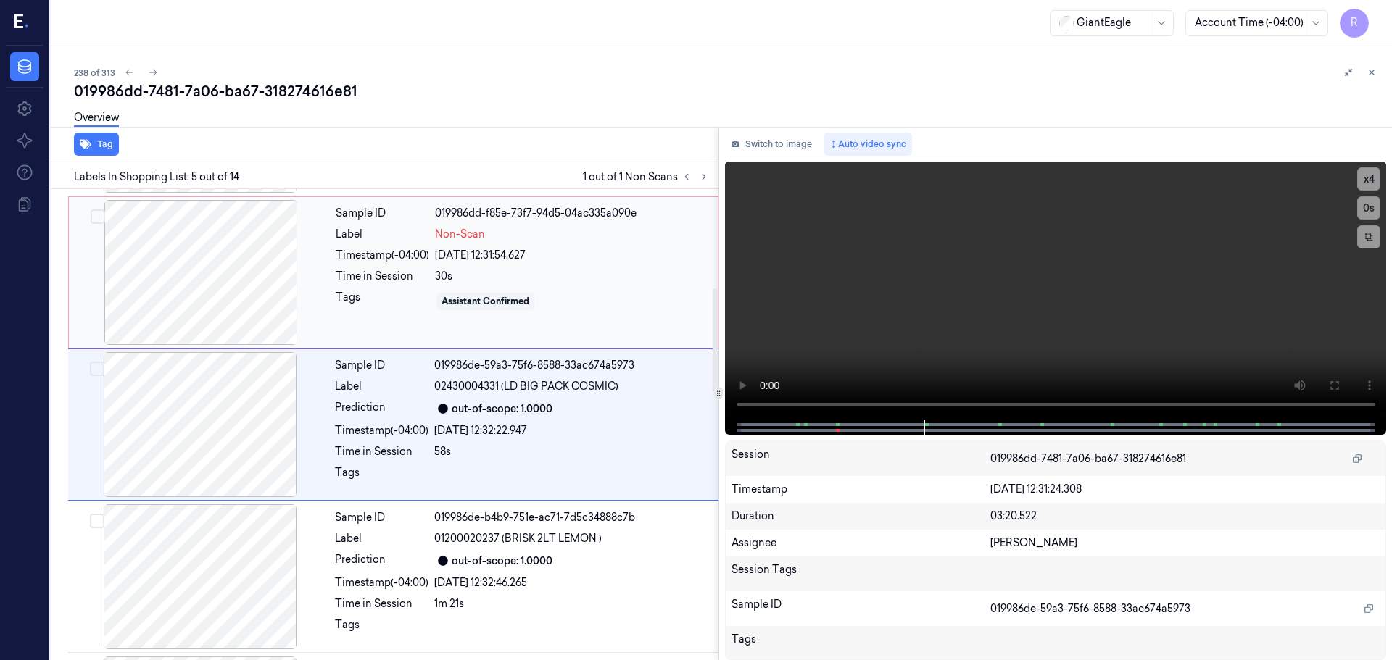
click at [214, 286] on div at bounding box center [201, 272] width 258 height 145
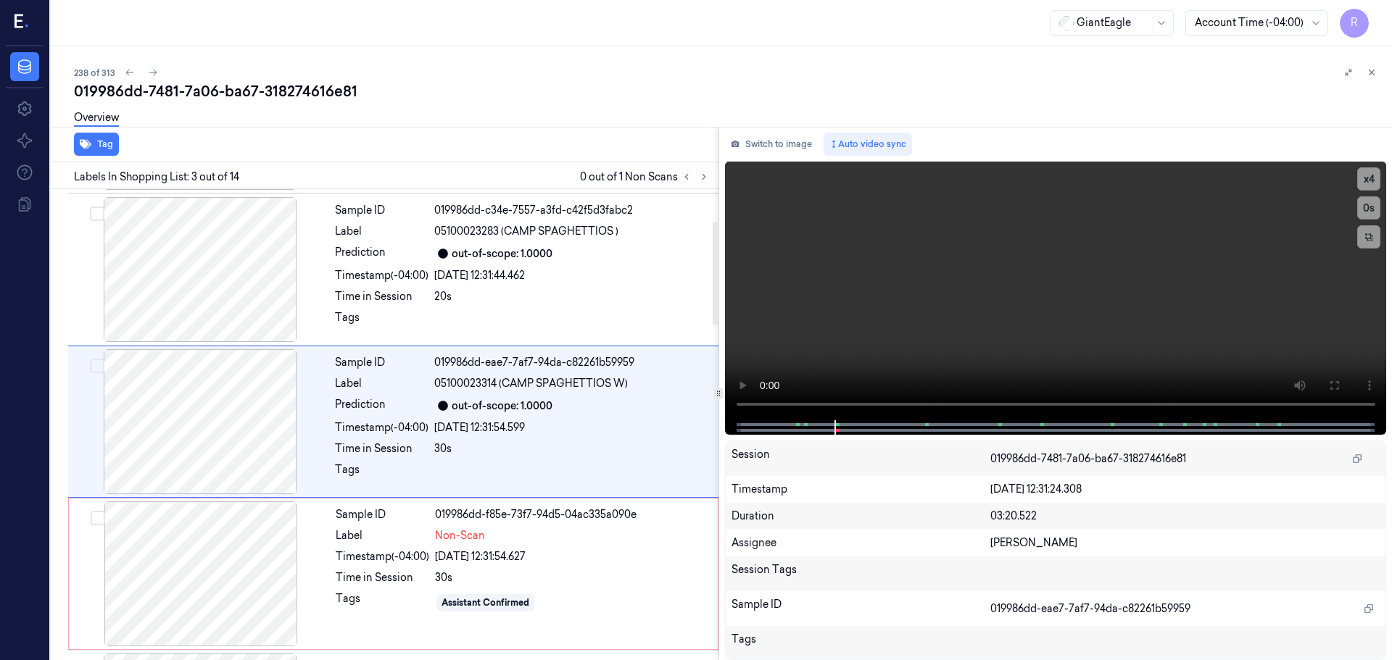
scroll to position [144, 0]
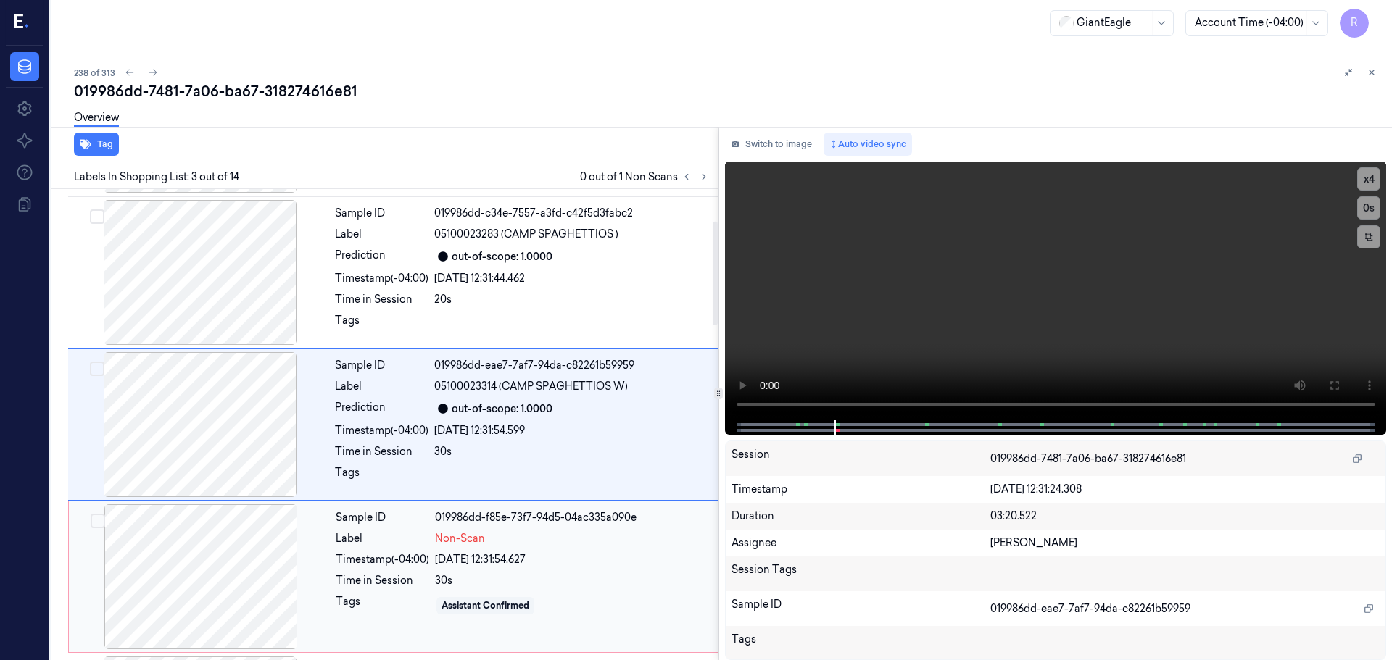
click at [210, 566] on div at bounding box center [201, 577] width 258 height 145
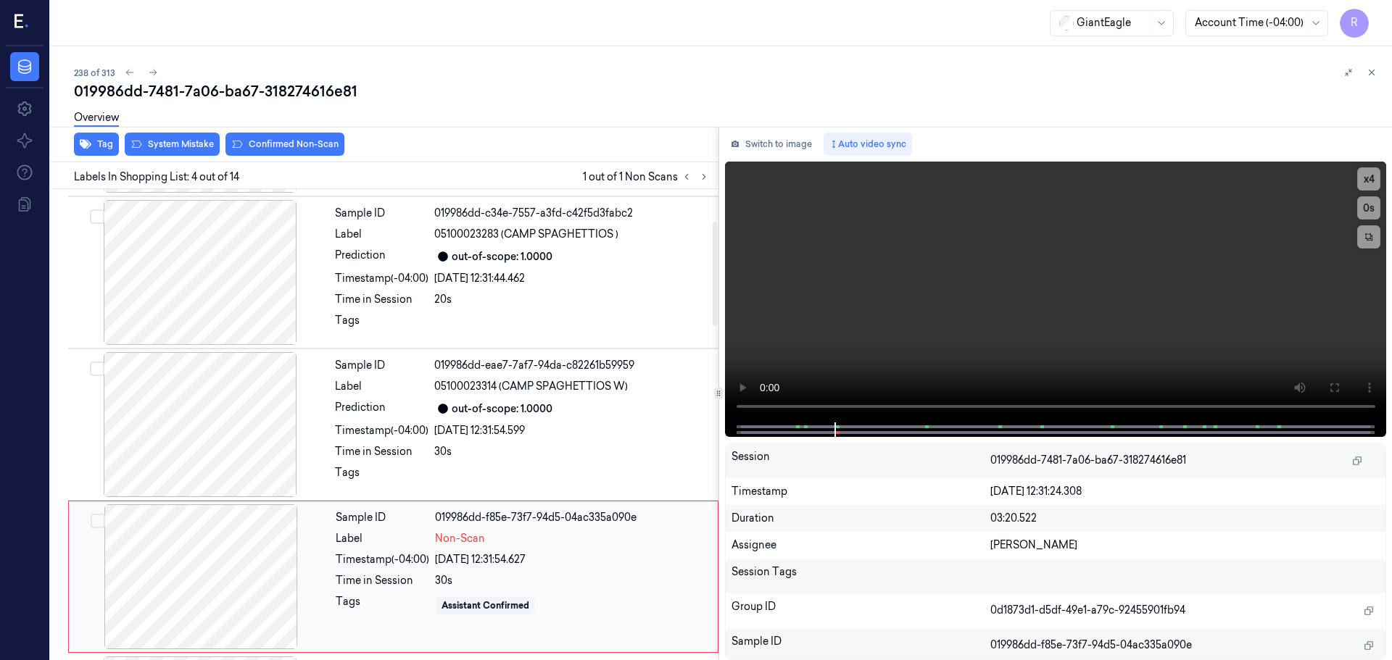
scroll to position [297, 0]
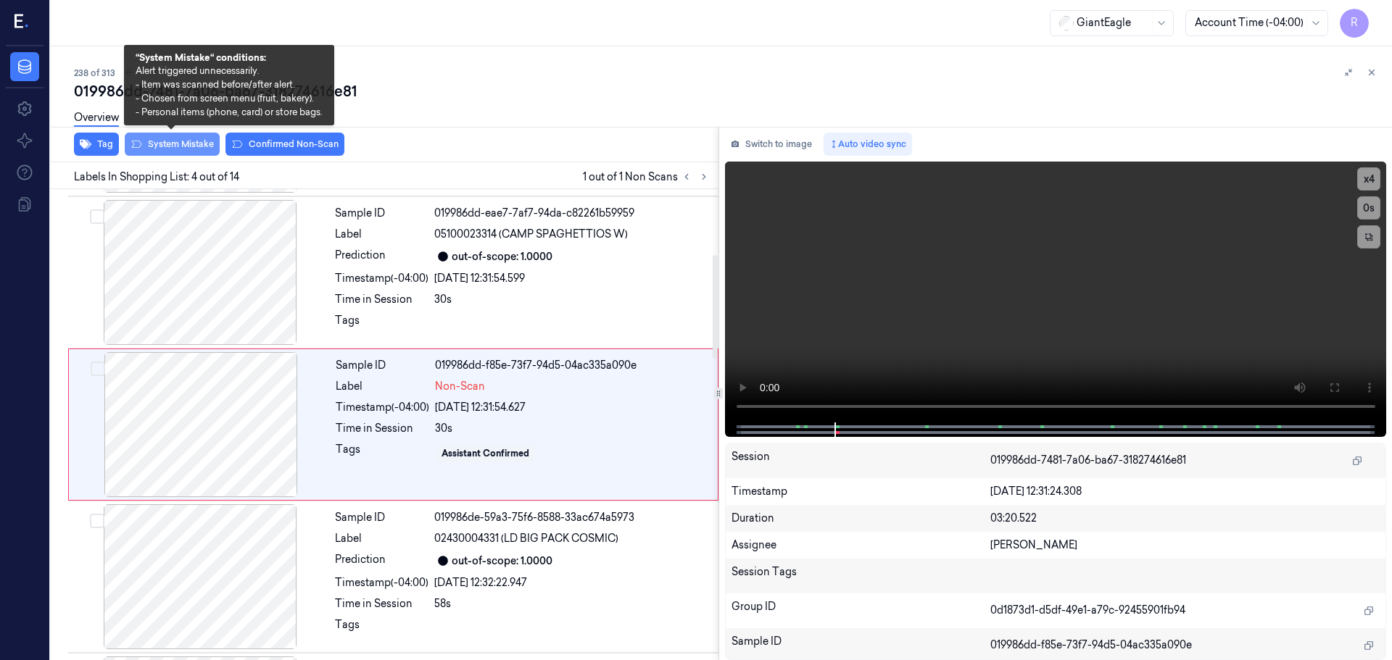
click at [181, 143] on button "System Mistake" at bounding box center [172, 144] width 95 height 23
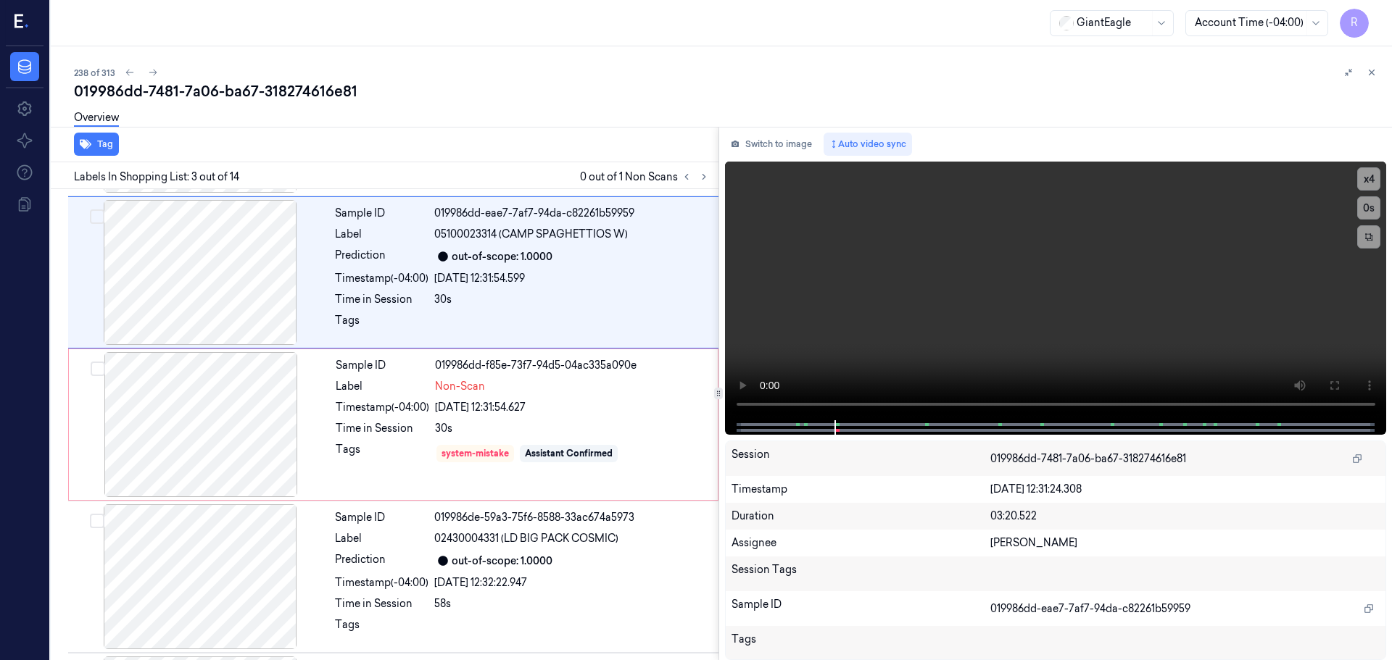
scroll to position [144, 0]
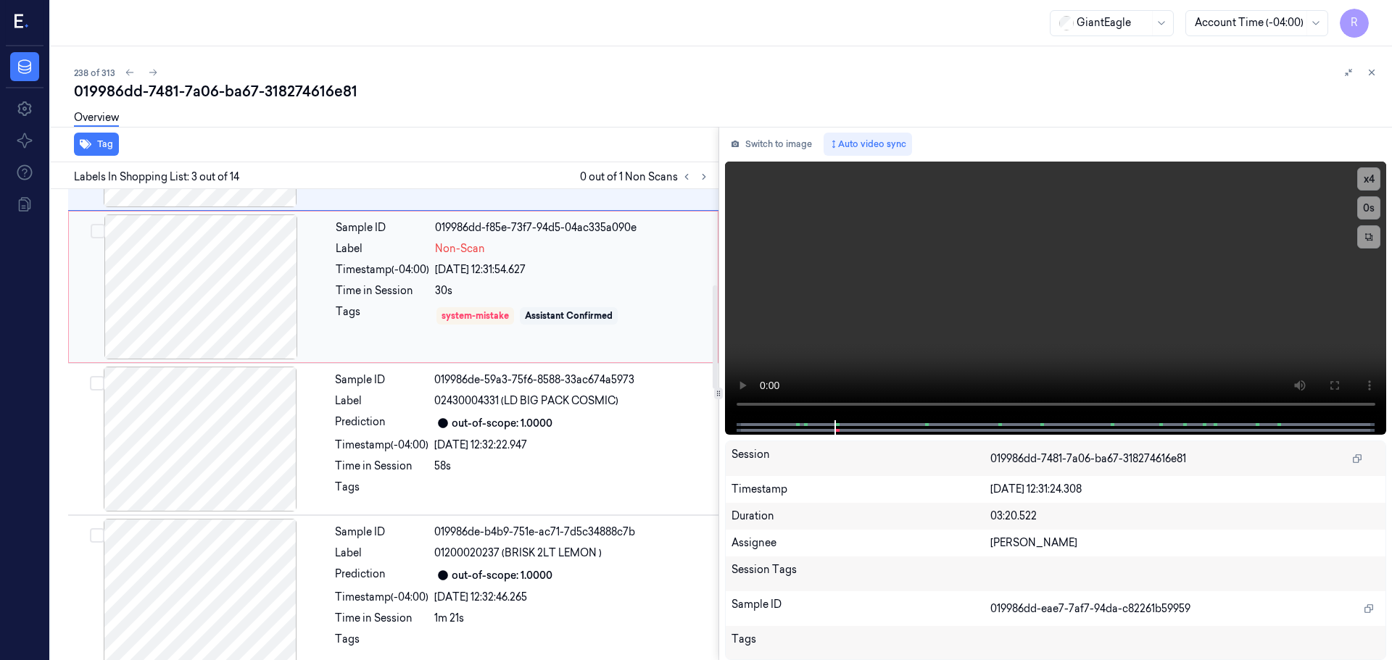
click at [227, 278] on div at bounding box center [201, 287] width 258 height 145
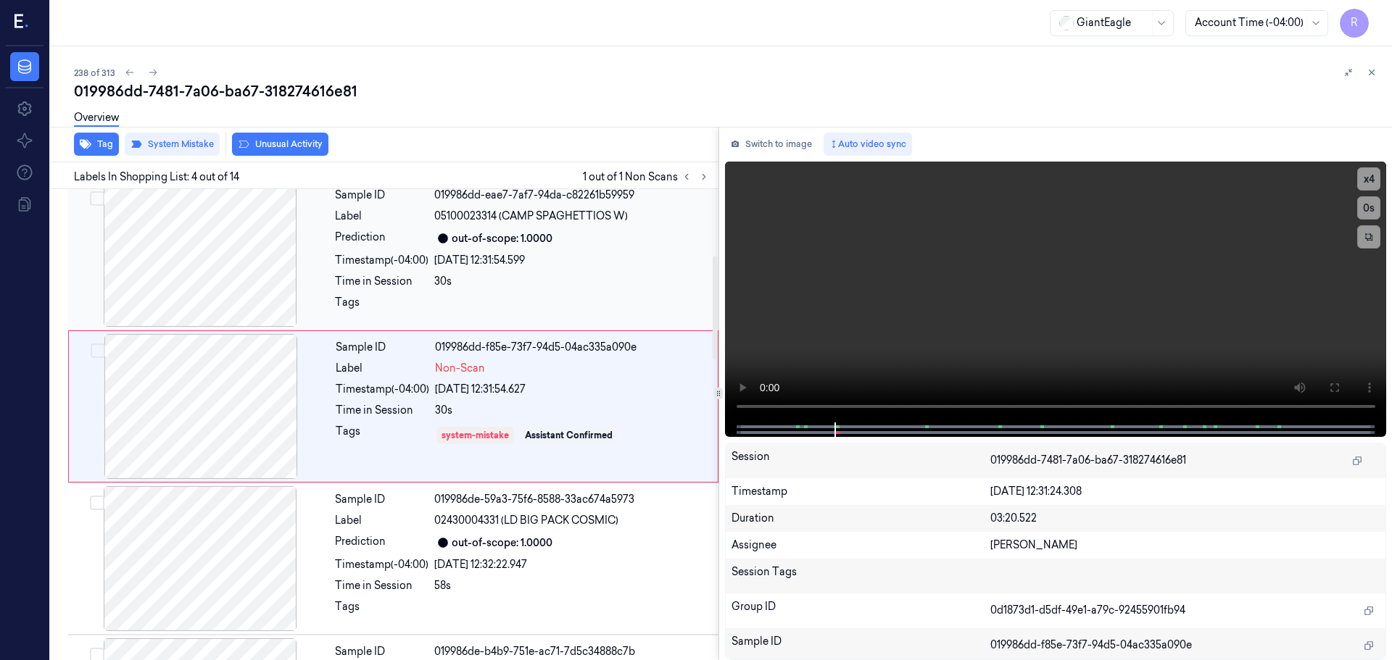
scroll to position [297, 0]
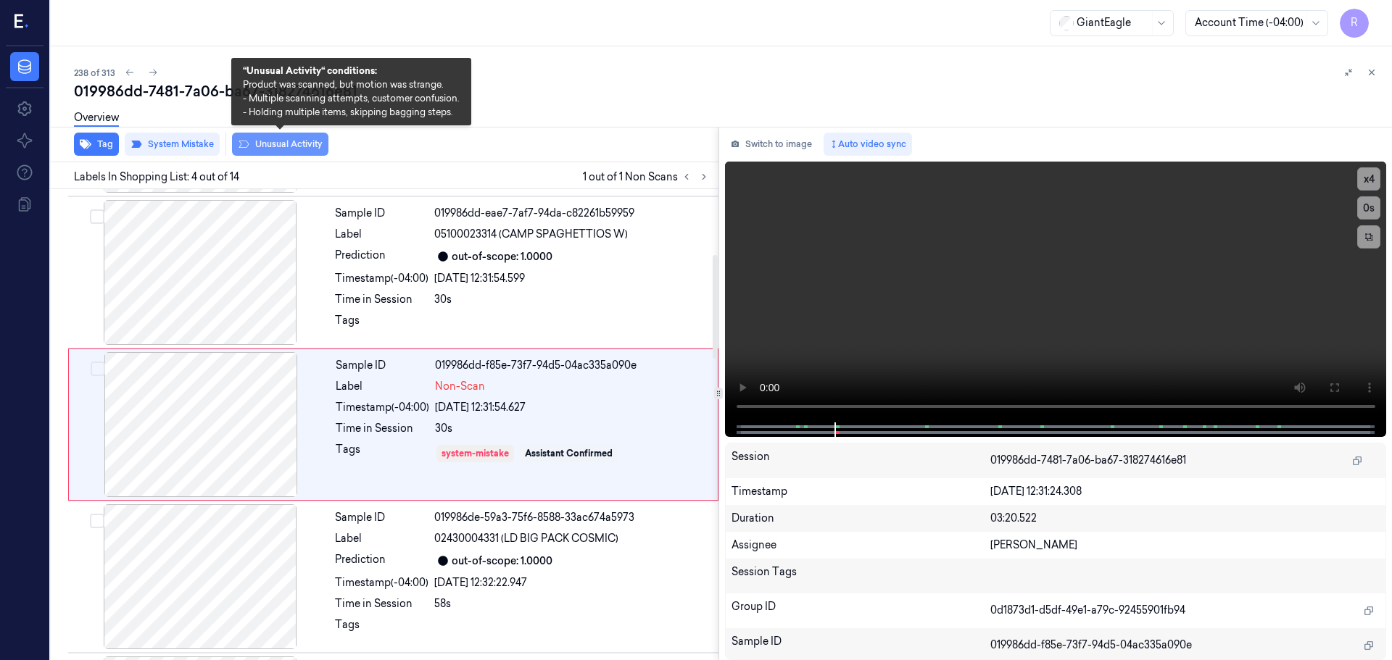
click at [262, 146] on button "Unusual Activity" at bounding box center [280, 144] width 96 height 23
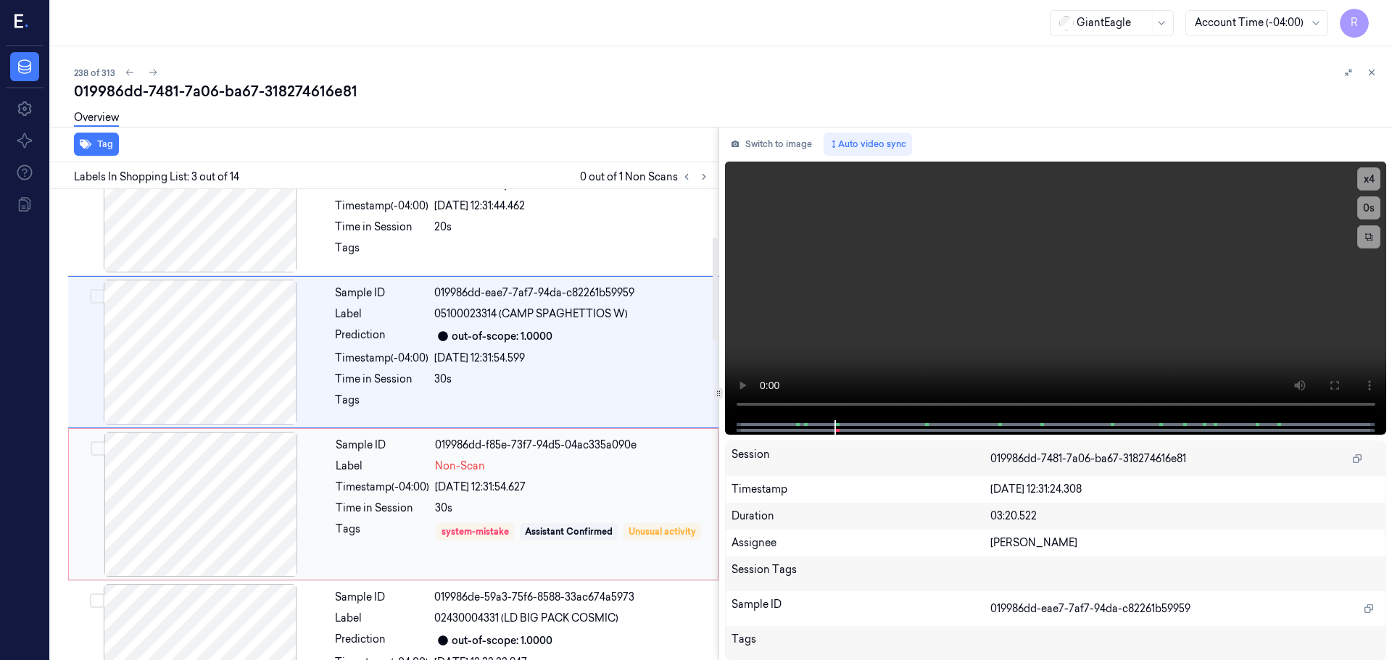
click at [368, 542] on div "Tags" at bounding box center [383, 542] width 94 height 41
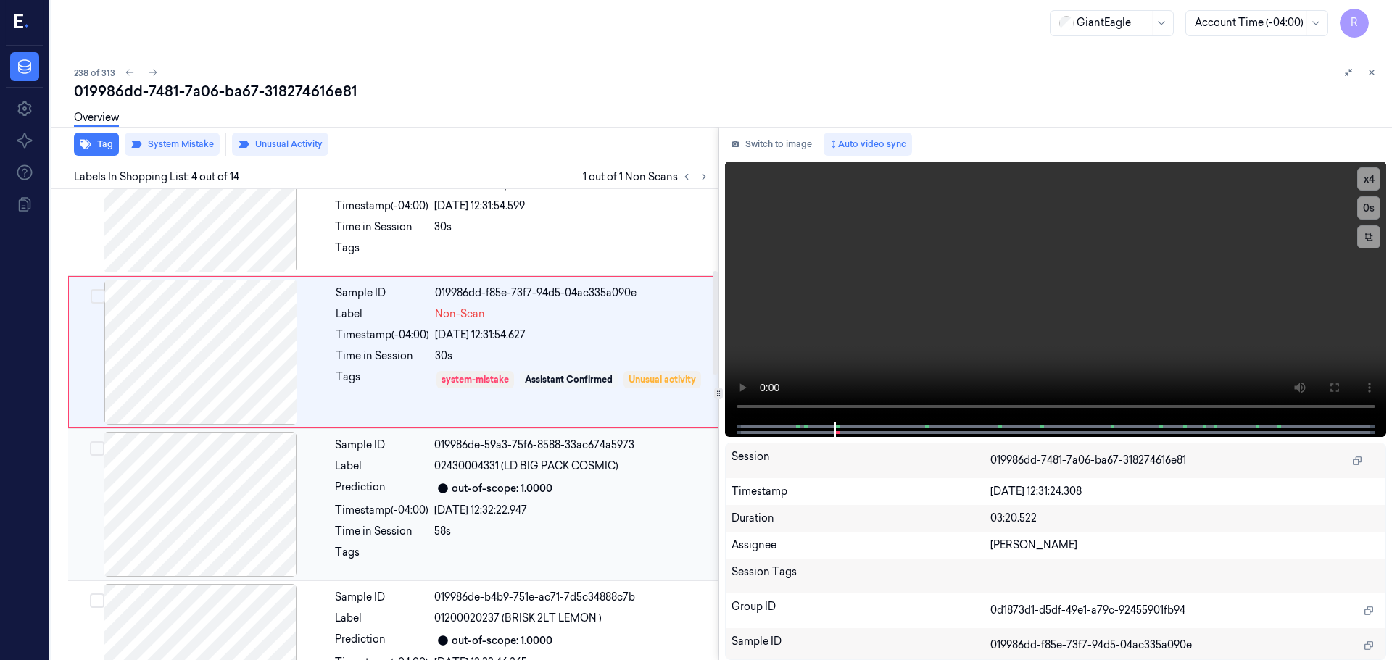
click at [417, 497] on div "Sample ID 019986de-59a3-75f6-8588-33ac674a5973 Label 02430004331 (LD BIG PACK C…" at bounding box center [522, 504] width 386 height 145
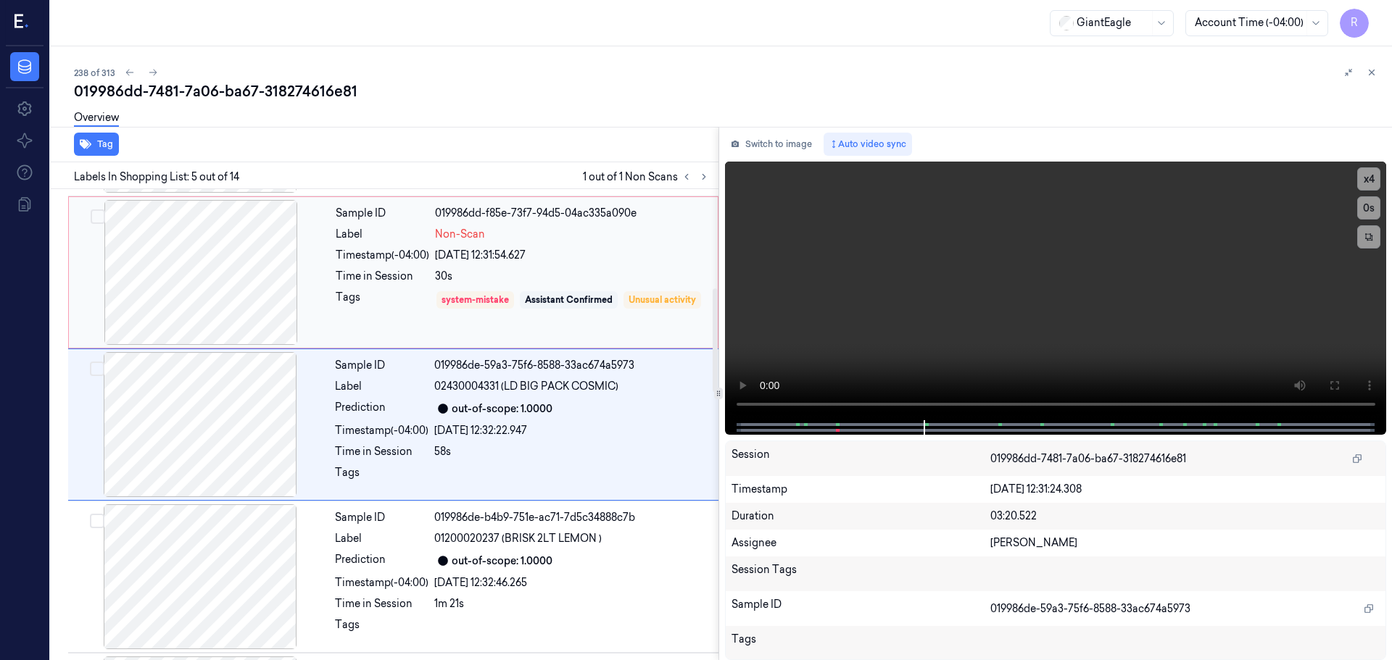
click at [386, 292] on div "Tags" at bounding box center [383, 310] width 94 height 41
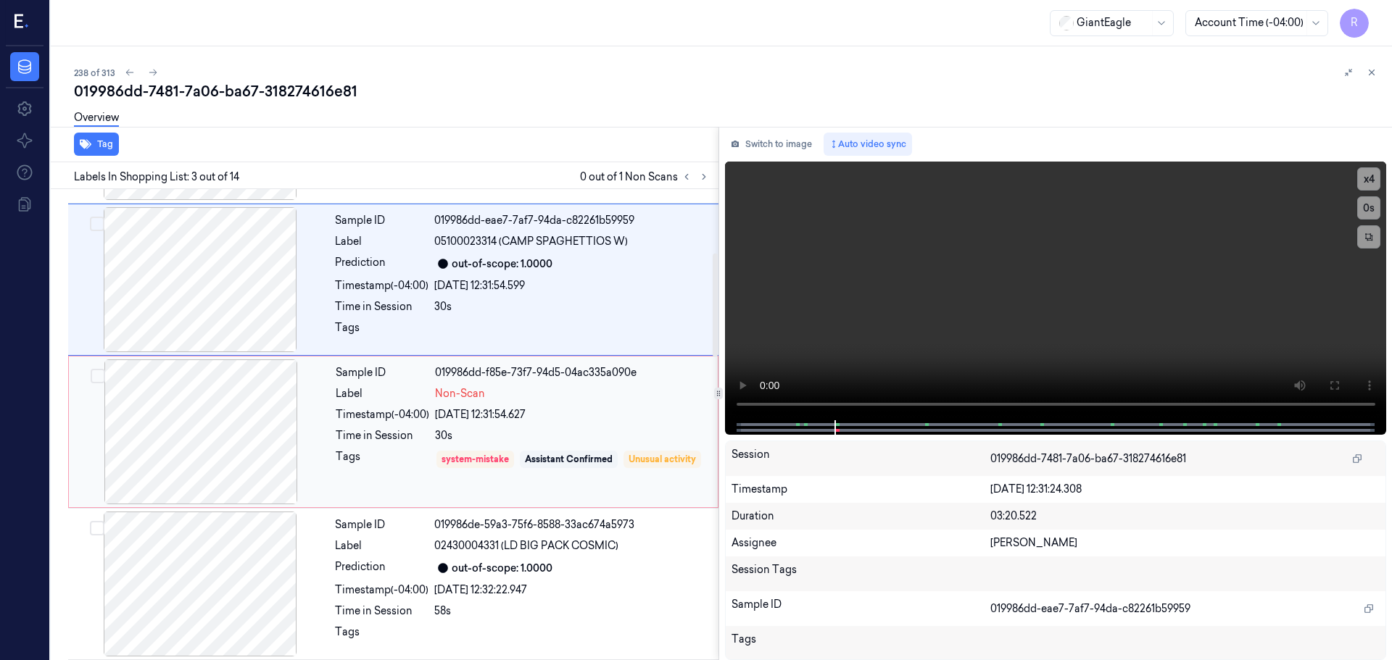
click at [397, 416] on div "Timestamp (-04:00)" at bounding box center [383, 414] width 94 height 15
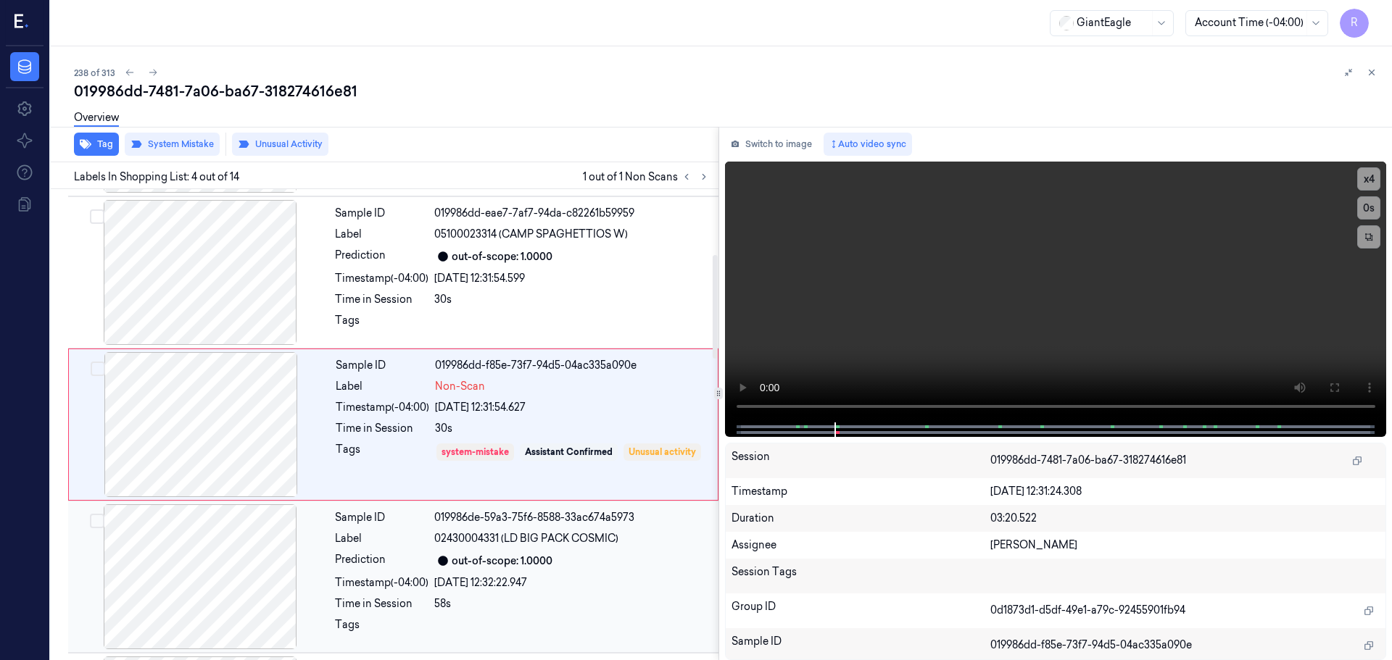
click at [409, 545] on div "Label" at bounding box center [382, 538] width 94 height 15
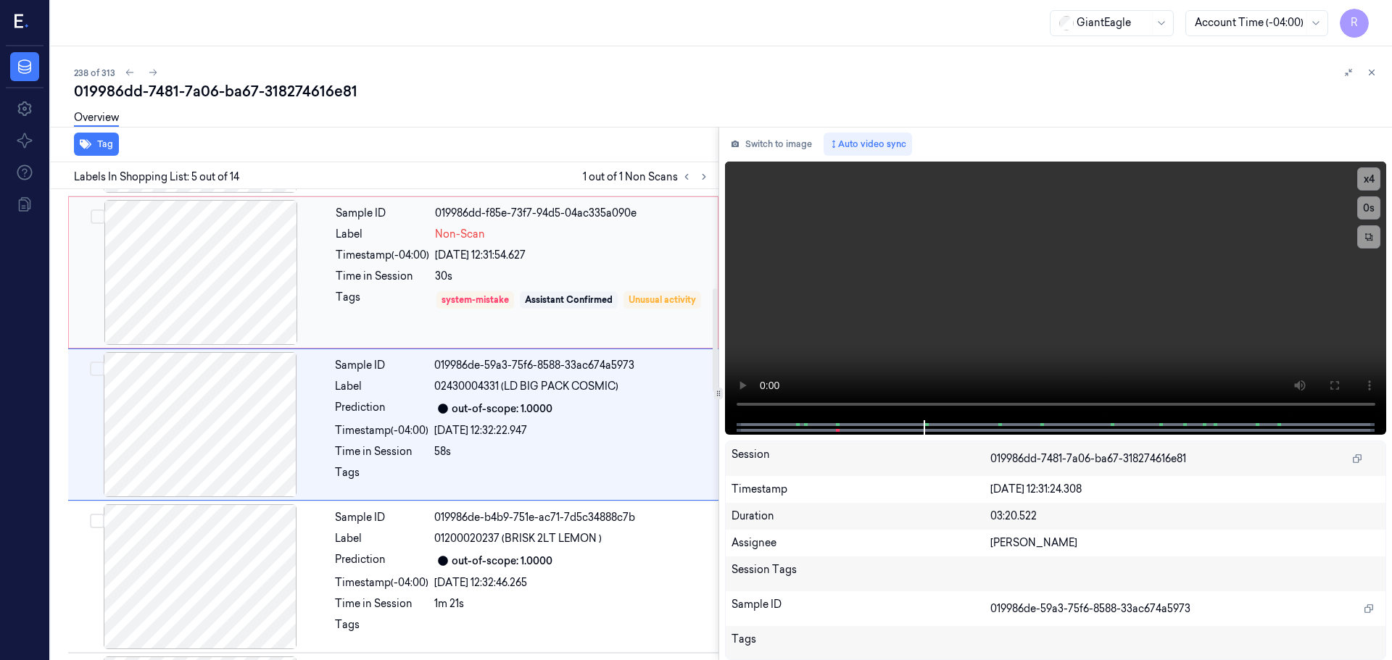
click at [386, 323] on div "Tags" at bounding box center [383, 310] width 94 height 41
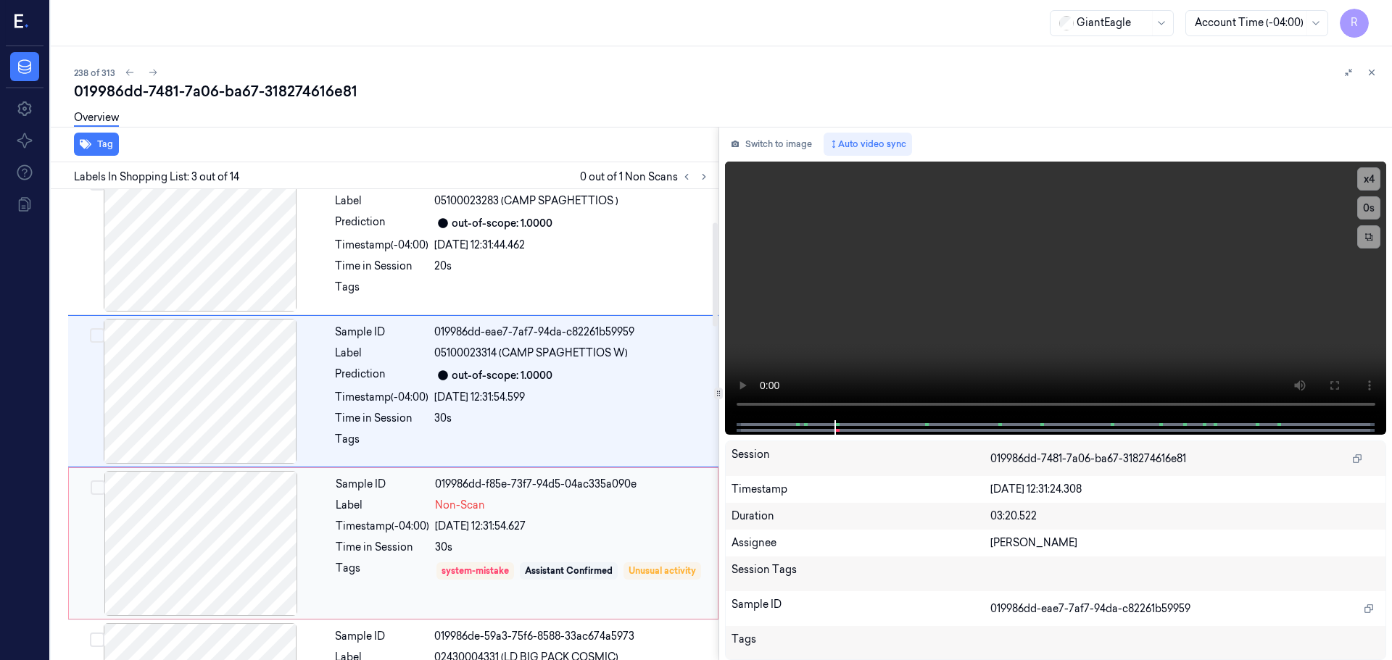
scroll to position [144, 0]
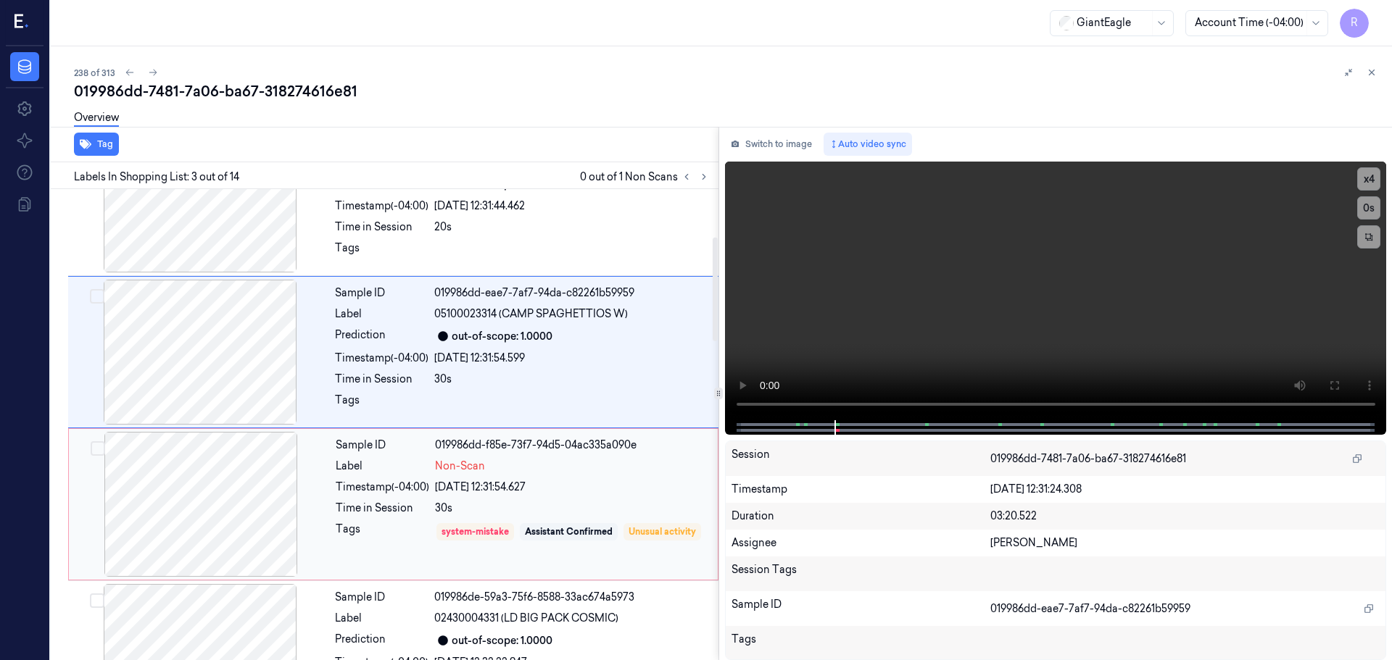
click at [376, 483] on div "Timestamp (-04:00)" at bounding box center [383, 487] width 94 height 15
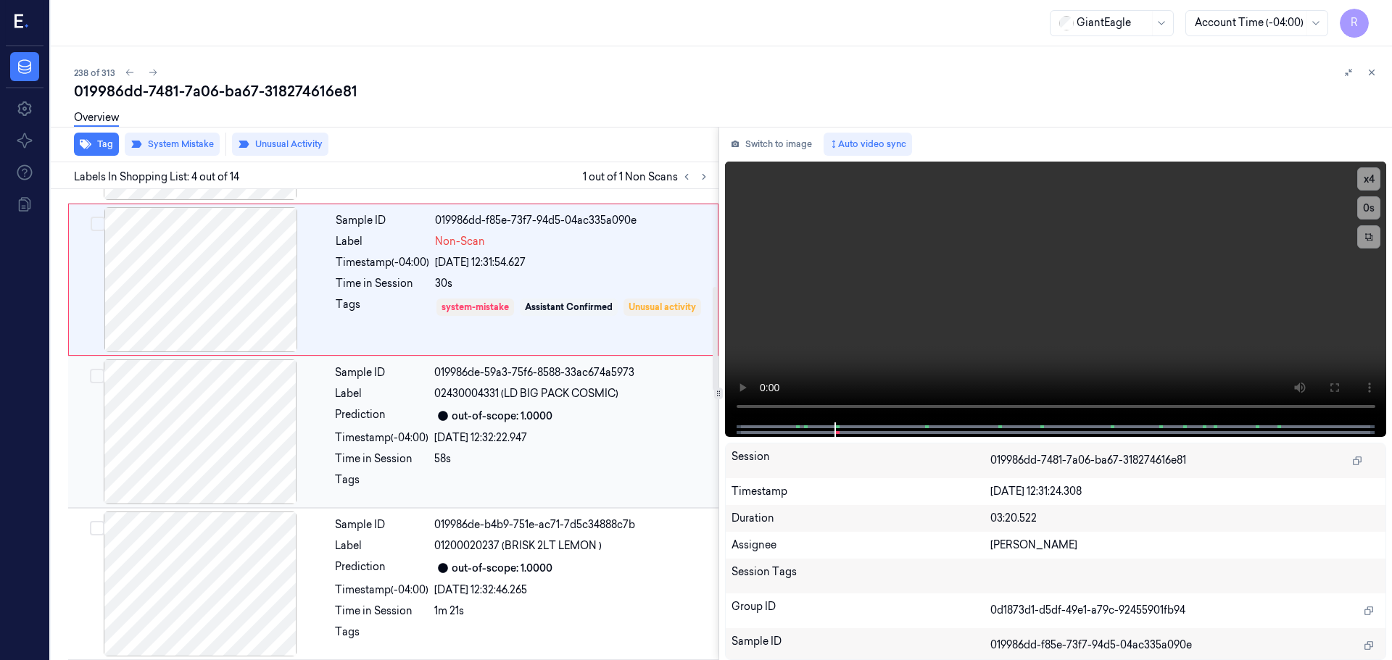
click at [462, 439] on div "26/09/2025 12:32:22.947" at bounding box center [572, 438] width 276 height 15
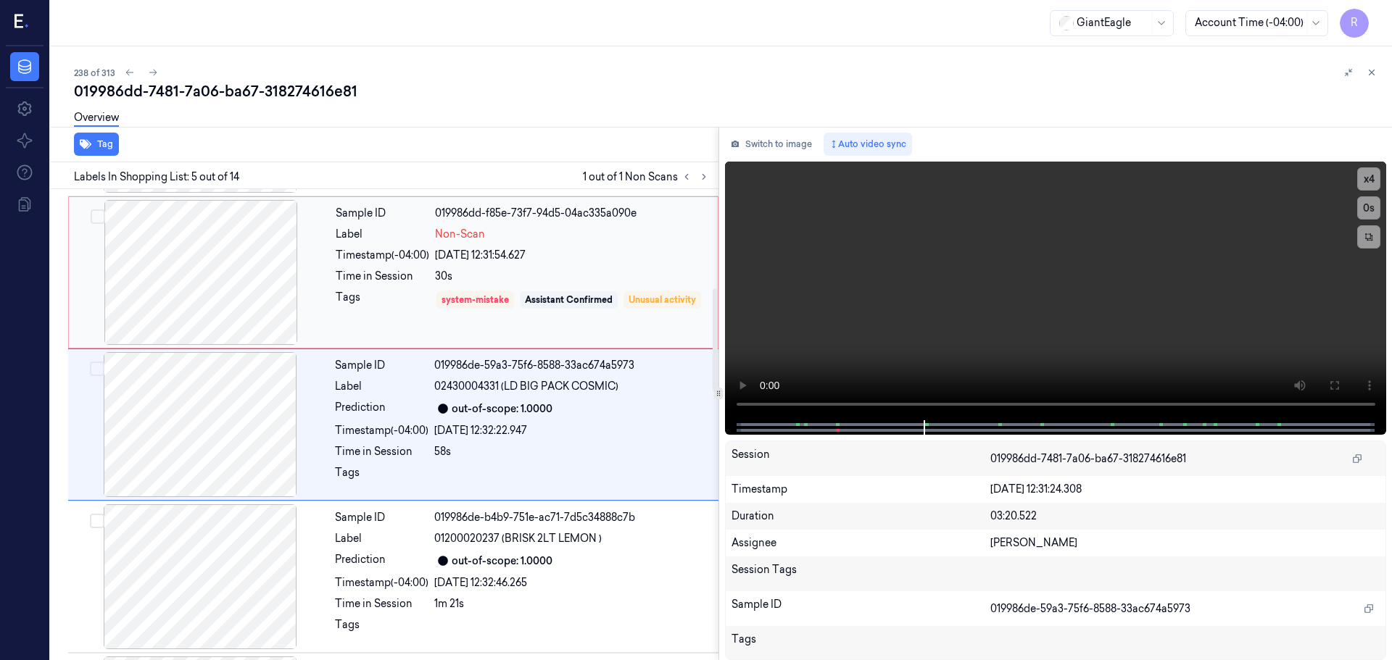
click at [401, 249] on div "Timestamp (-04:00)" at bounding box center [383, 255] width 94 height 15
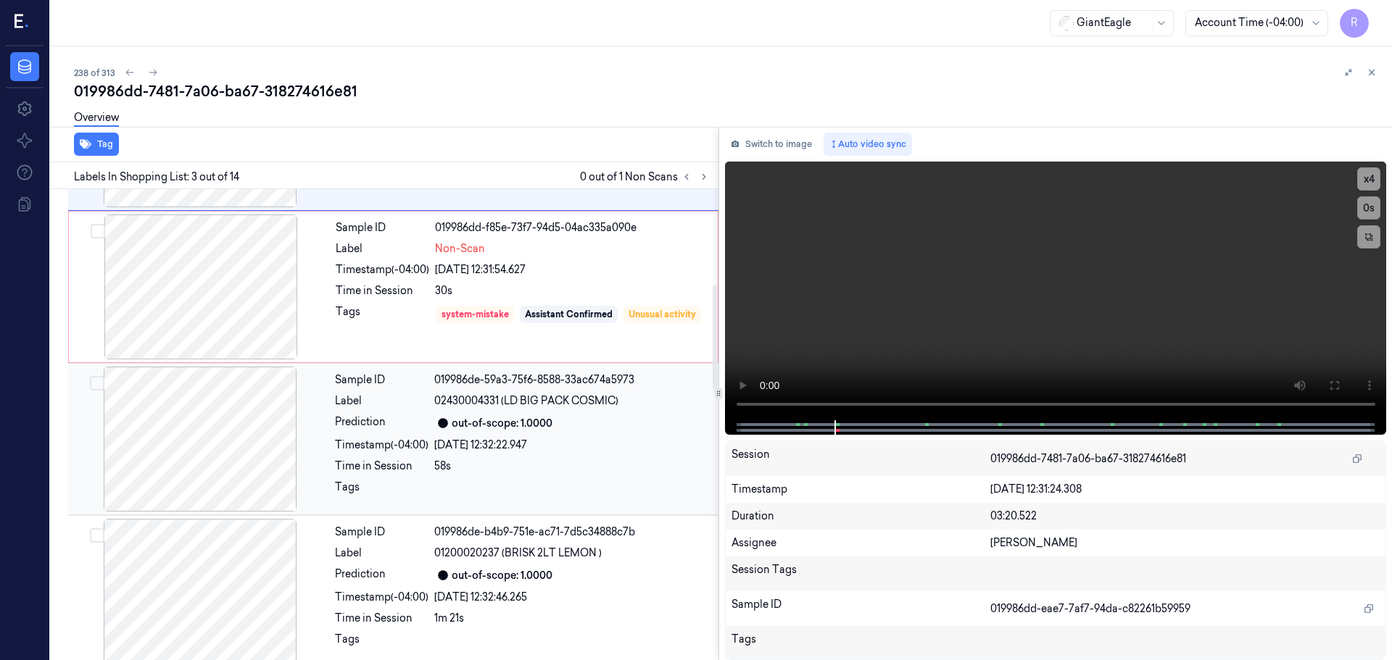
click at [421, 447] on div "Timestamp (-04:00)" at bounding box center [382, 445] width 94 height 15
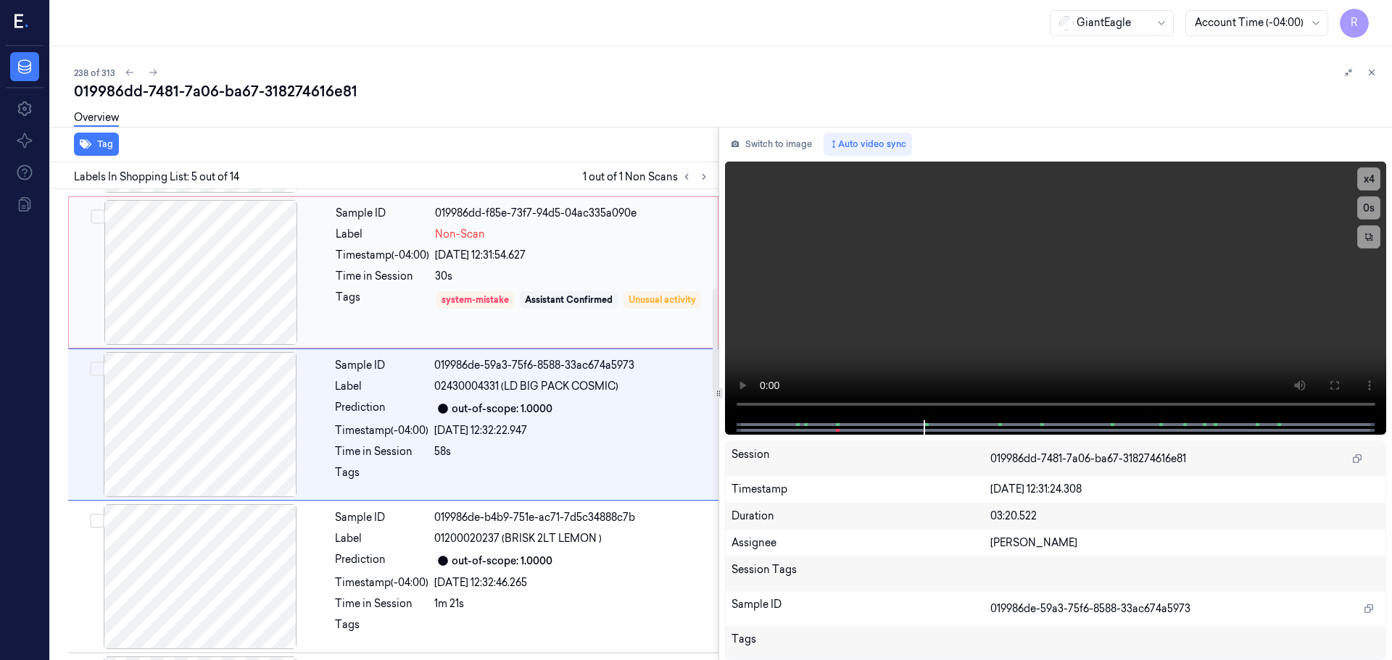
click at [264, 305] on div at bounding box center [201, 272] width 258 height 145
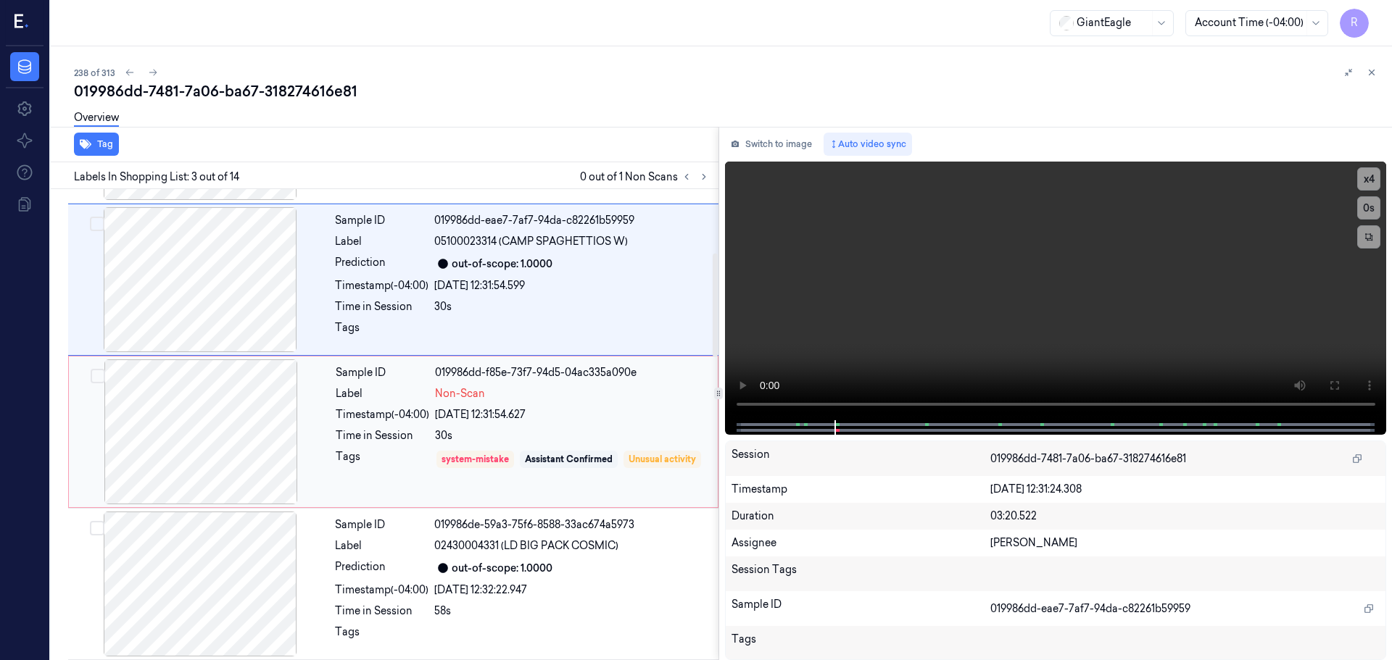
click at [471, 443] on div "30s" at bounding box center [572, 435] width 274 height 15
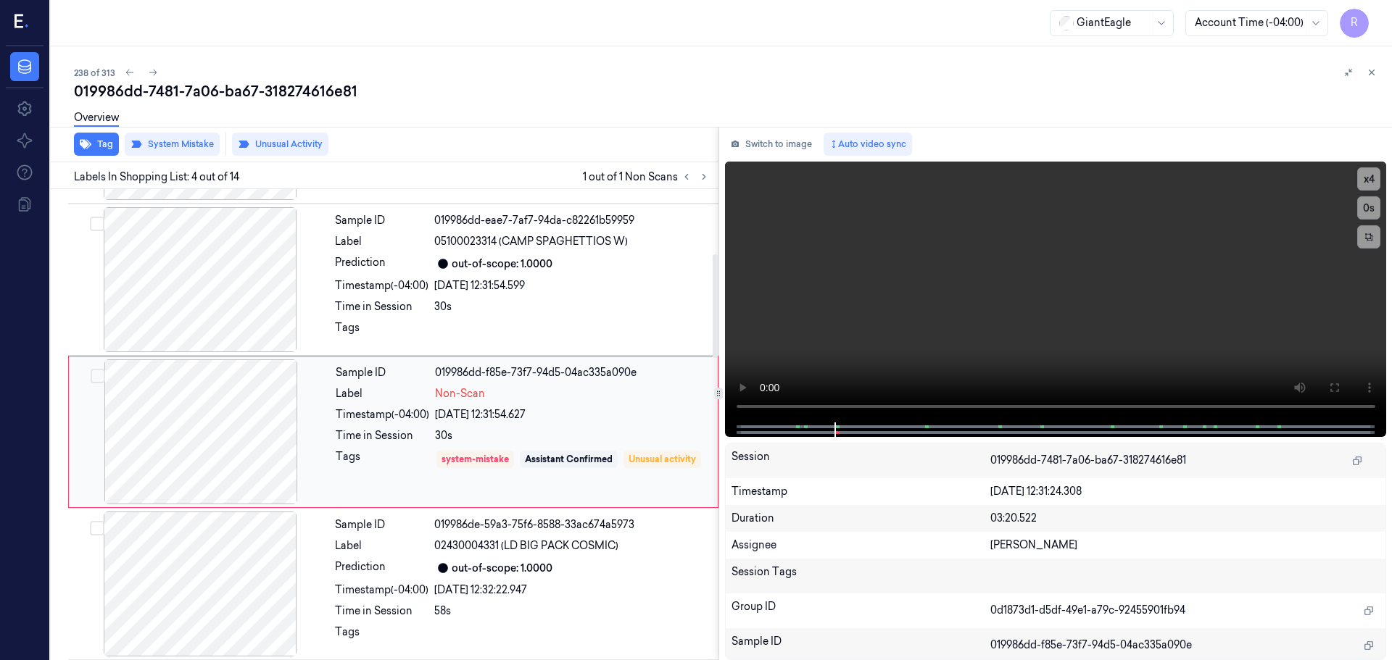
scroll to position [297, 0]
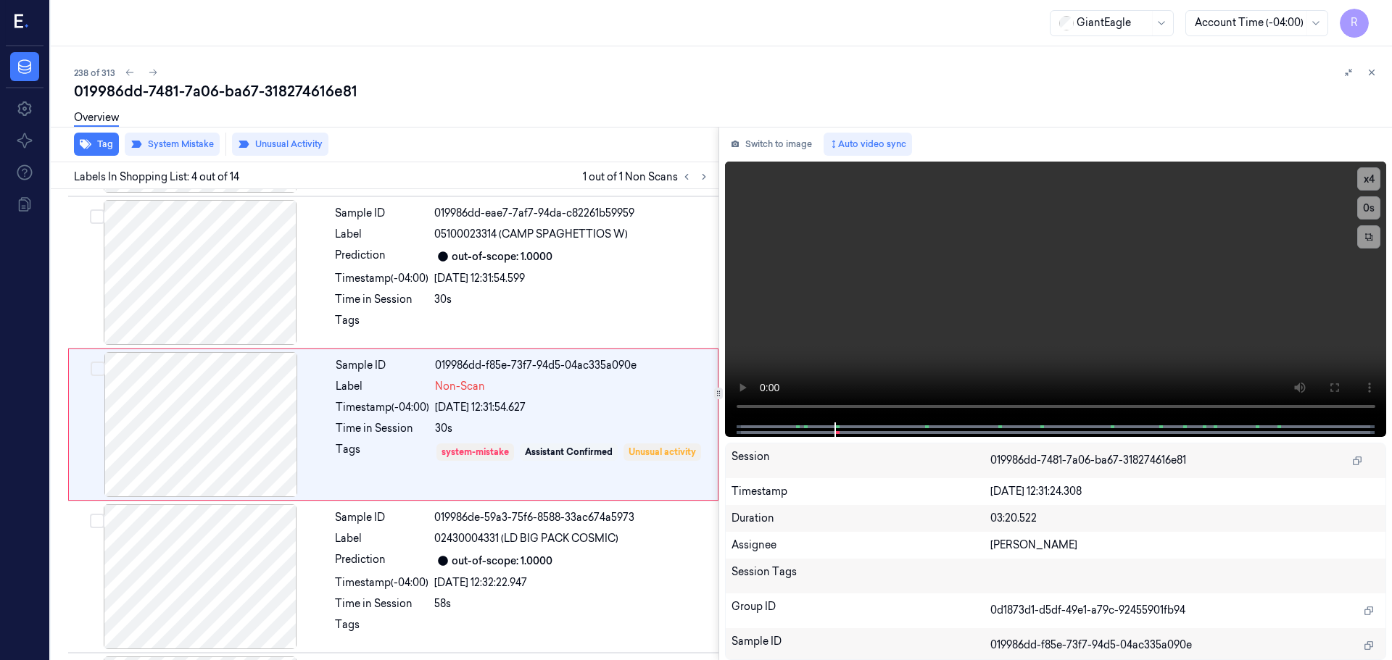
click at [1377, 64] on div "238 of 313 019986dd-7481-7a06-ba67-318274616e81 Overview Tag System Mistake Unu…" at bounding box center [721, 353] width 1341 height 614
click at [1376, 66] on button at bounding box center [1371, 72] width 17 height 17
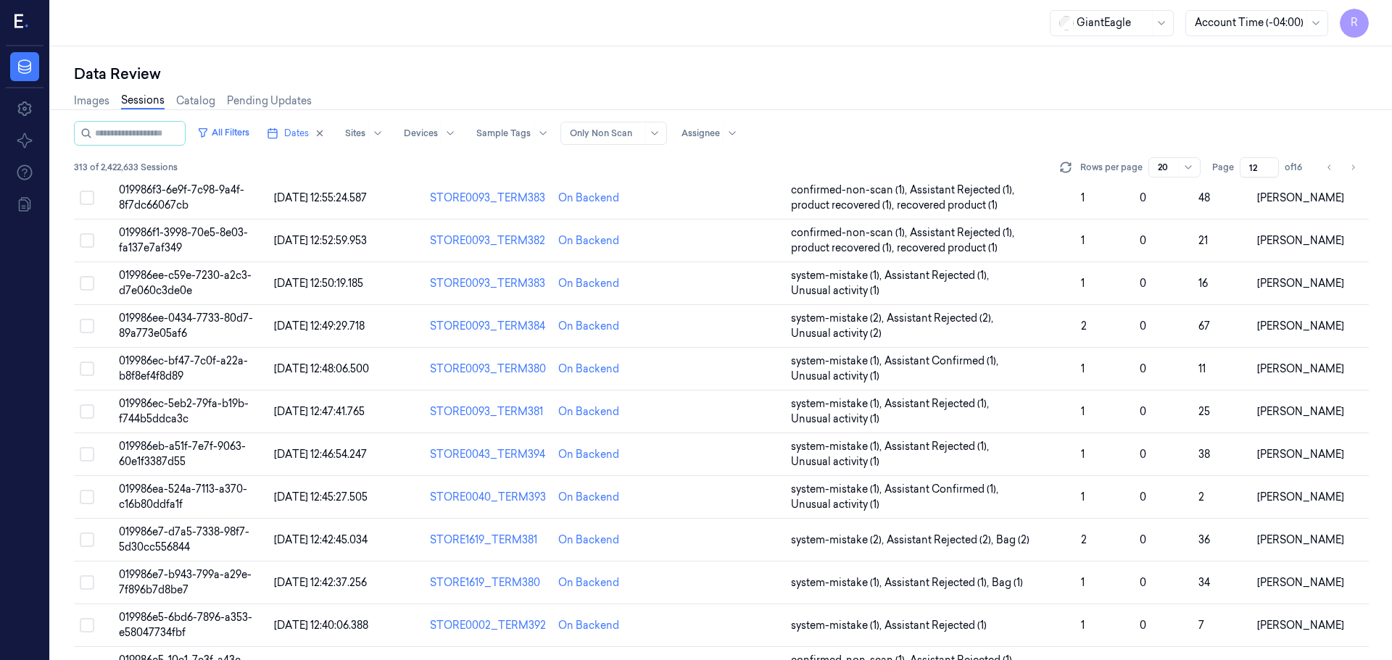
scroll to position [421, 0]
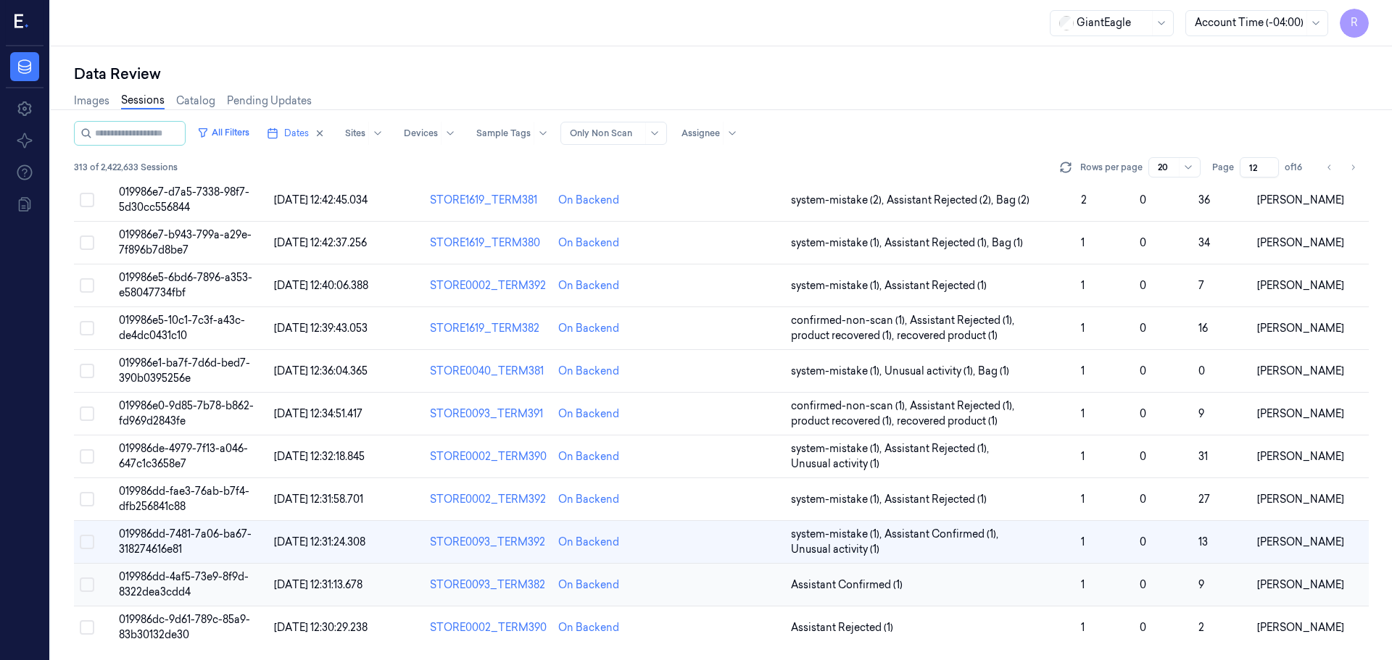
click at [952, 576] on td "Assistant Confirmed (1)" at bounding box center [930, 585] width 290 height 43
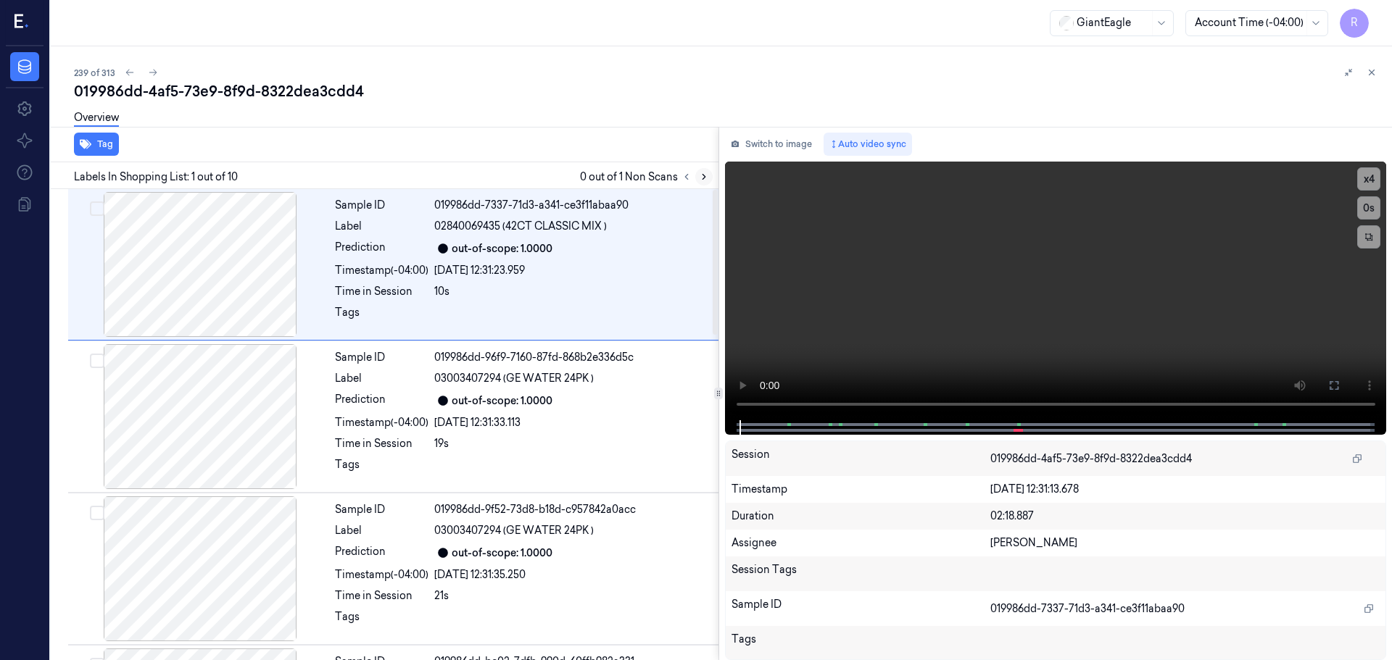
click at [700, 176] on icon at bounding box center [704, 177] width 10 height 10
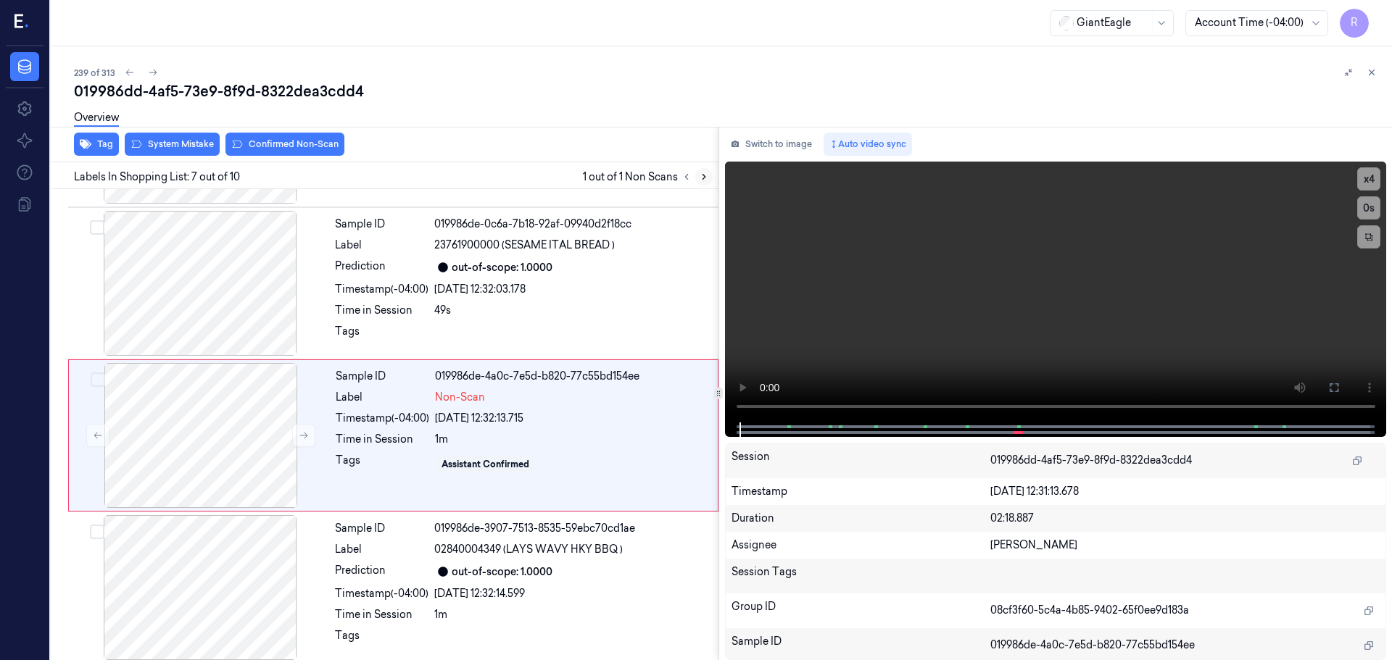
scroll to position [753, 0]
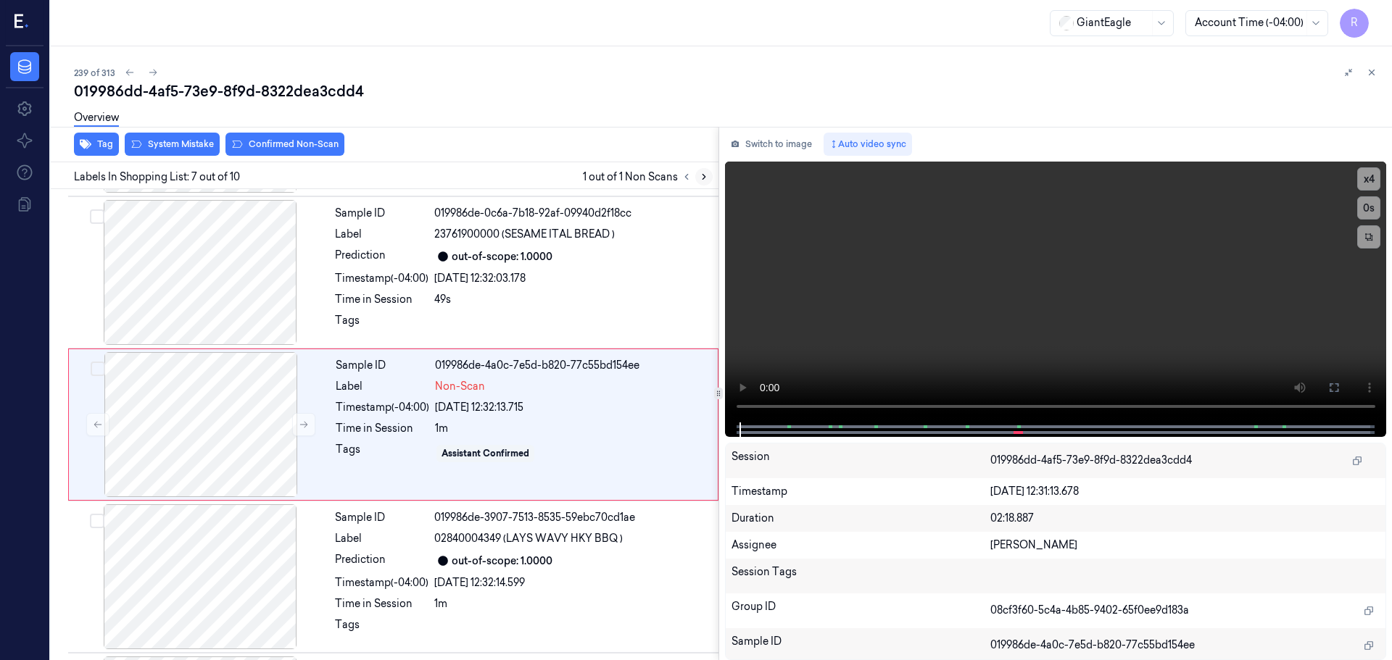
click at [700, 176] on icon at bounding box center [704, 177] width 10 height 10
click at [301, 426] on icon at bounding box center [304, 425] width 10 height 10
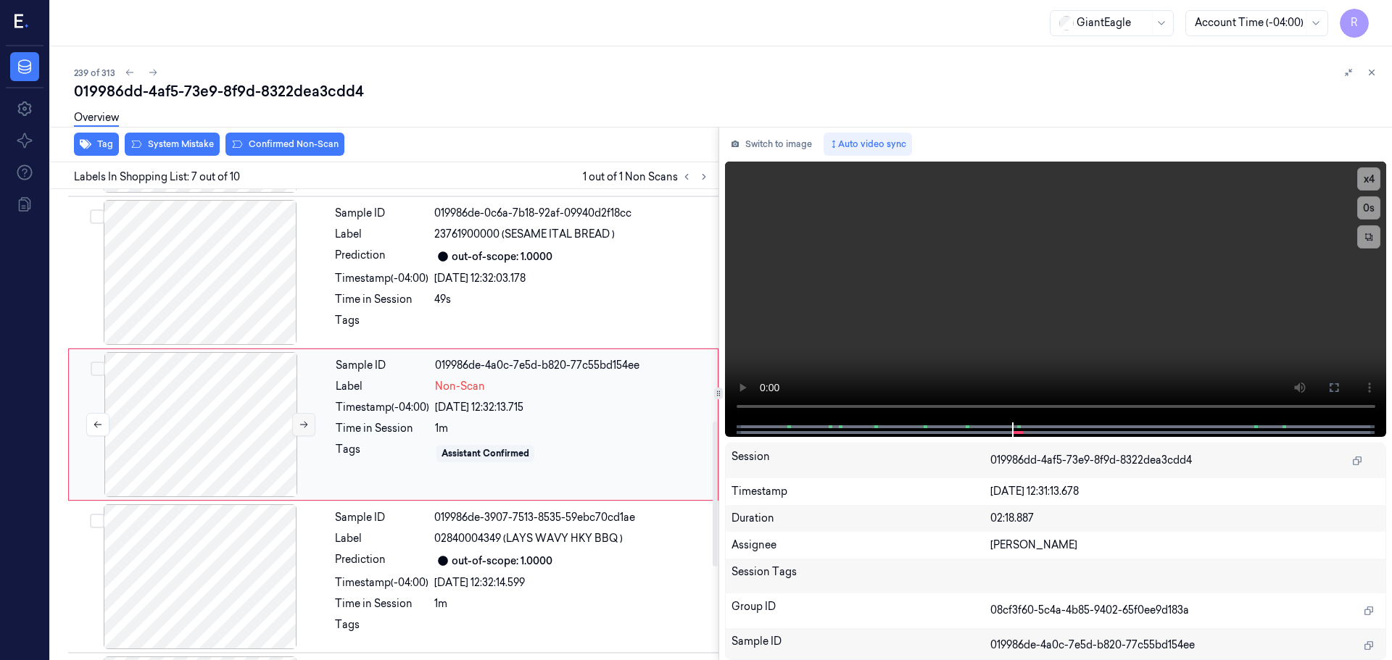
click at [301, 426] on icon at bounding box center [304, 425] width 10 height 10
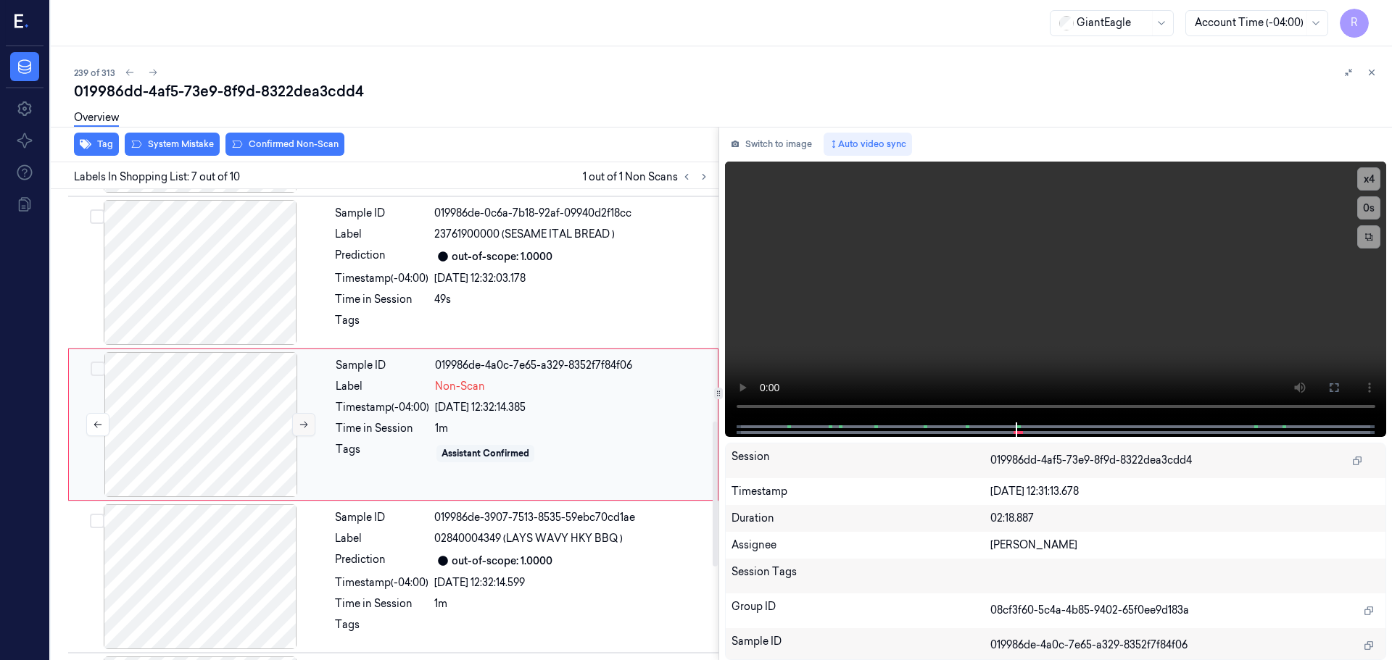
click at [302, 426] on icon at bounding box center [304, 425] width 10 height 10
click at [305, 425] on icon at bounding box center [304, 425] width 8 height 7
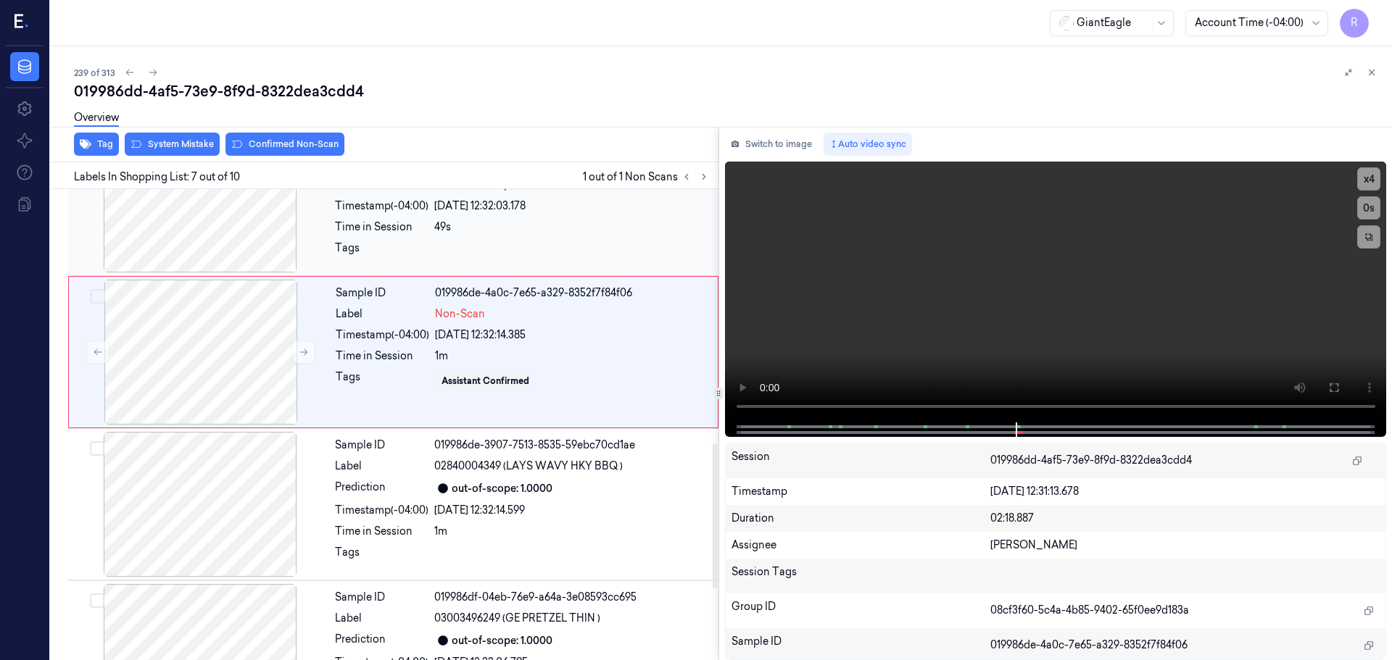
click at [218, 246] on div at bounding box center [200, 200] width 258 height 145
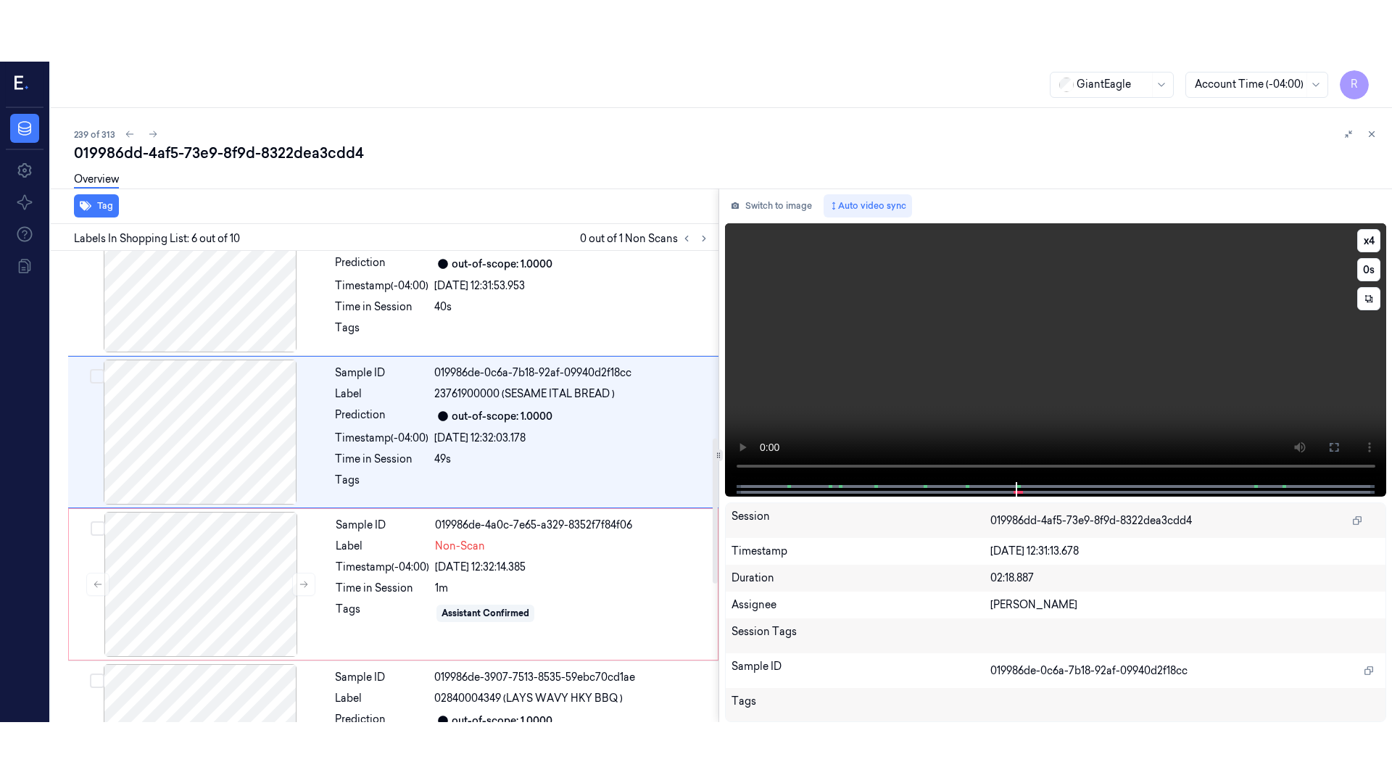
scroll to position [601, 0]
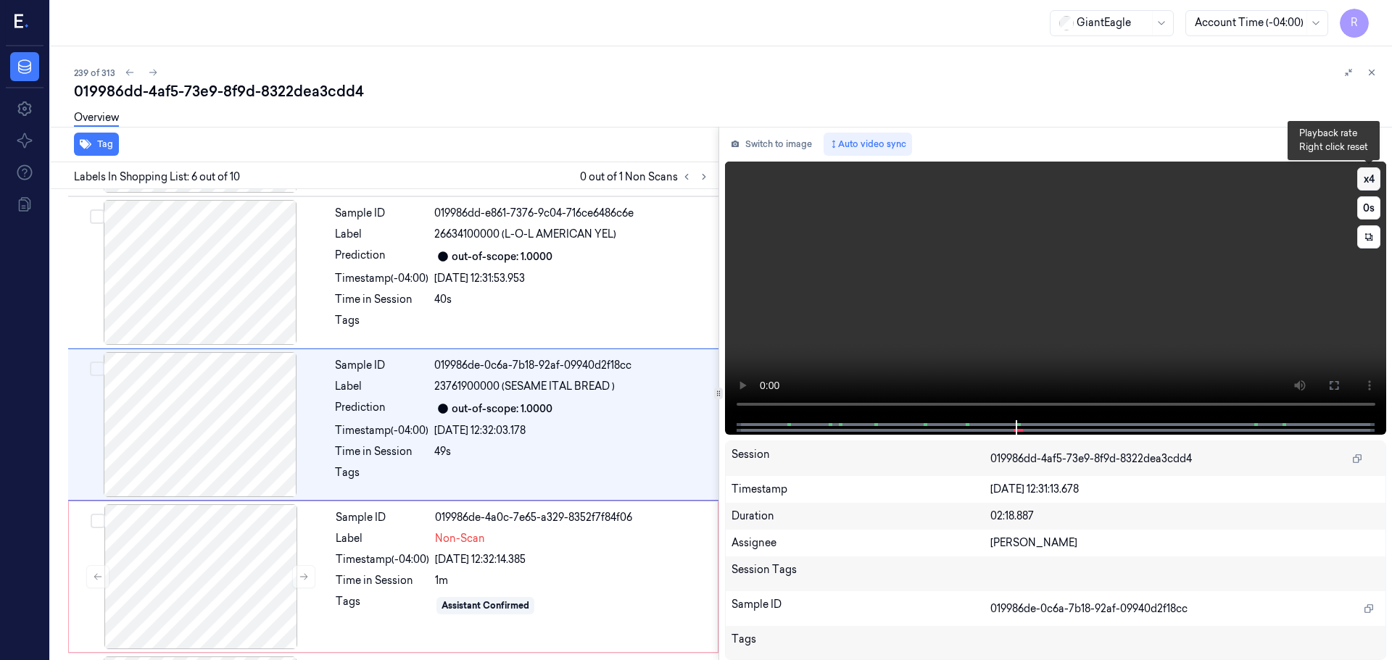
click at [1368, 174] on button "x 4" at bounding box center [1368, 178] width 23 height 23
drag, startPoint x: 1340, startPoint y: 379, endPoint x: 1340, endPoint y: 468, distance: 88.5
click at [1340, 380] on button at bounding box center [1333, 385] width 23 height 23
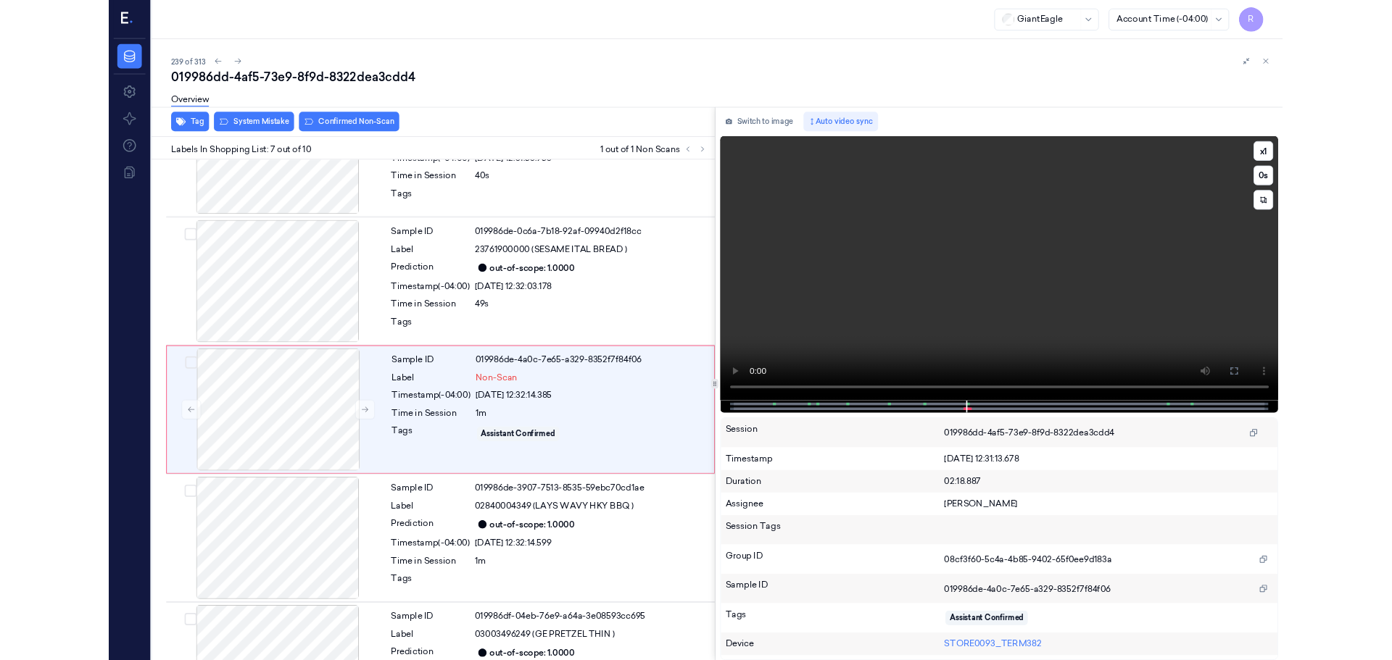
scroll to position [692, 0]
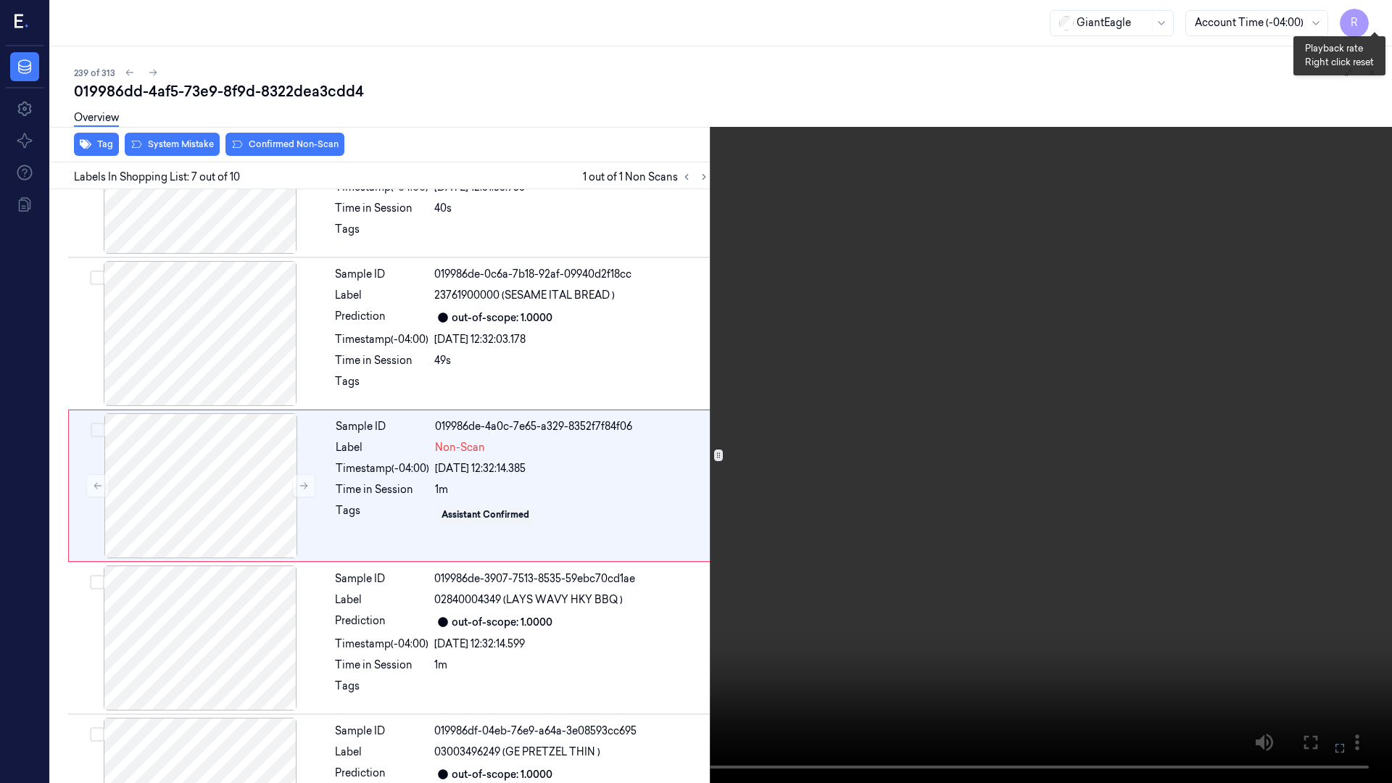
click at [1370, 18] on button "x 1" at bounding box center [1374, 17] width 23 height 23
click at [1370, 18] on button "x 2" at bounding box center [1374, 17] width 23 height 23
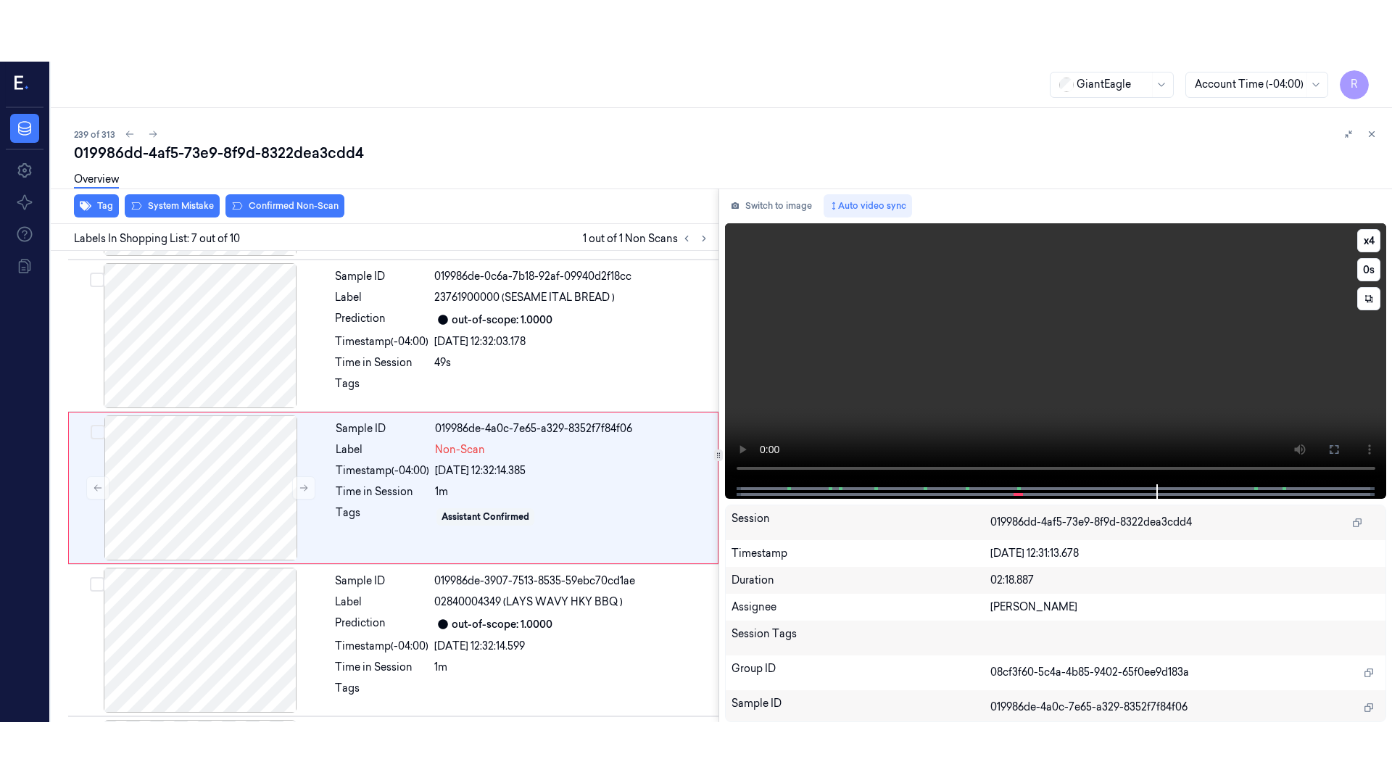
scroll to position [753, 0]
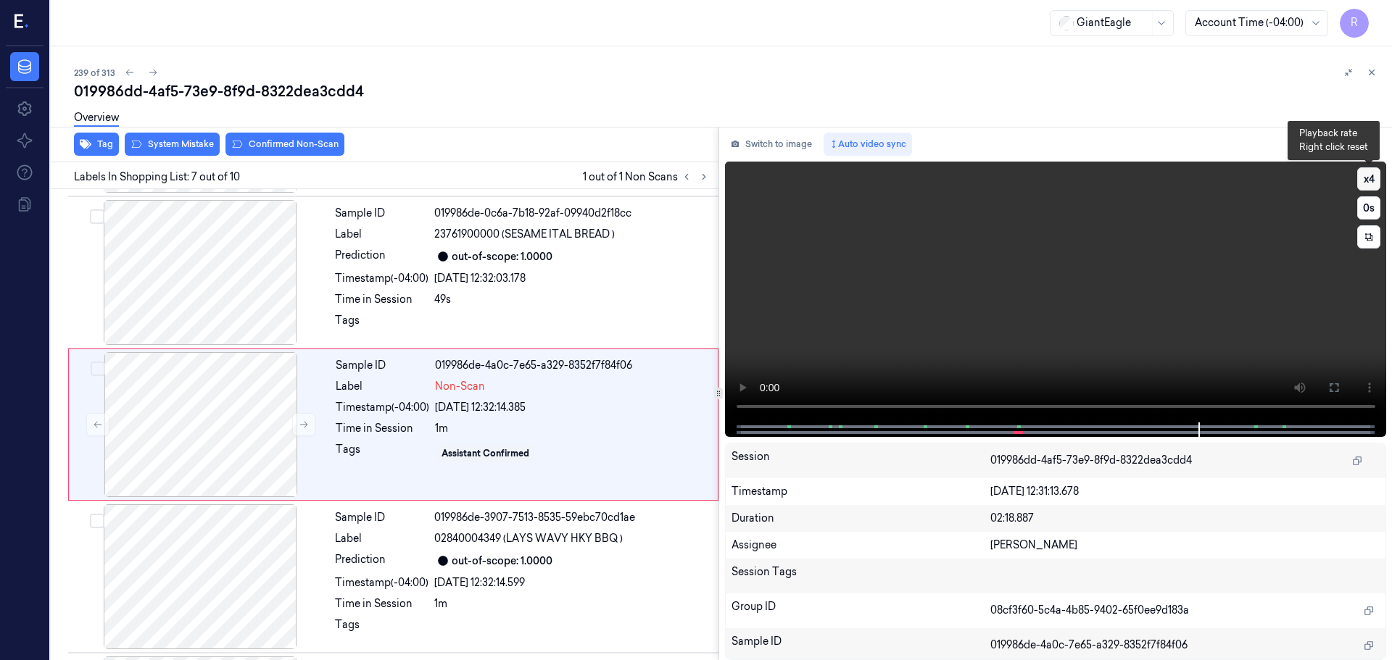
click at [1369, 175] on button "x 4" at bounding box center [1368, 178] width 23 height 23
click at [1341, 394] on button at bounding box center [1333, 387] width 23 height 23
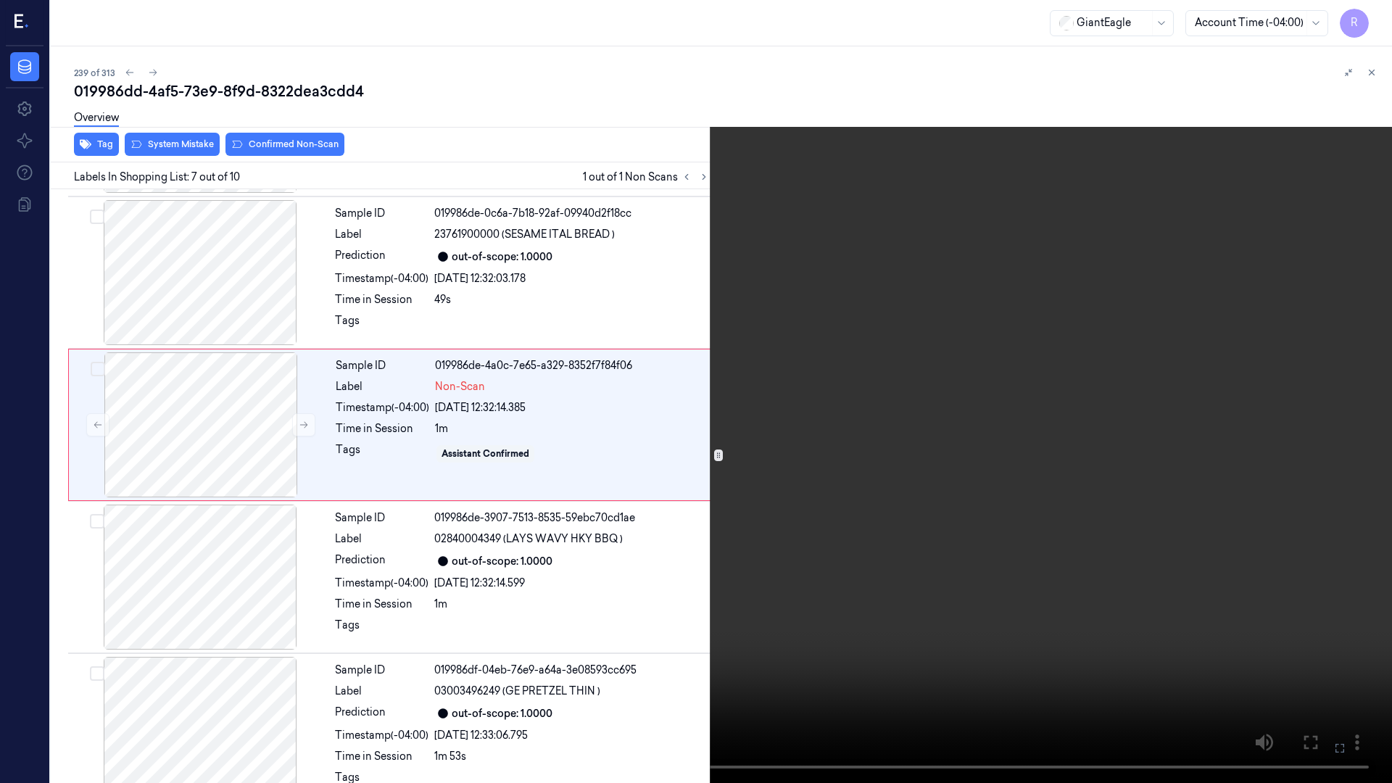
click at [1367, 14] on button "x 1" at bounding box center [1374, 17] width 23 height 23
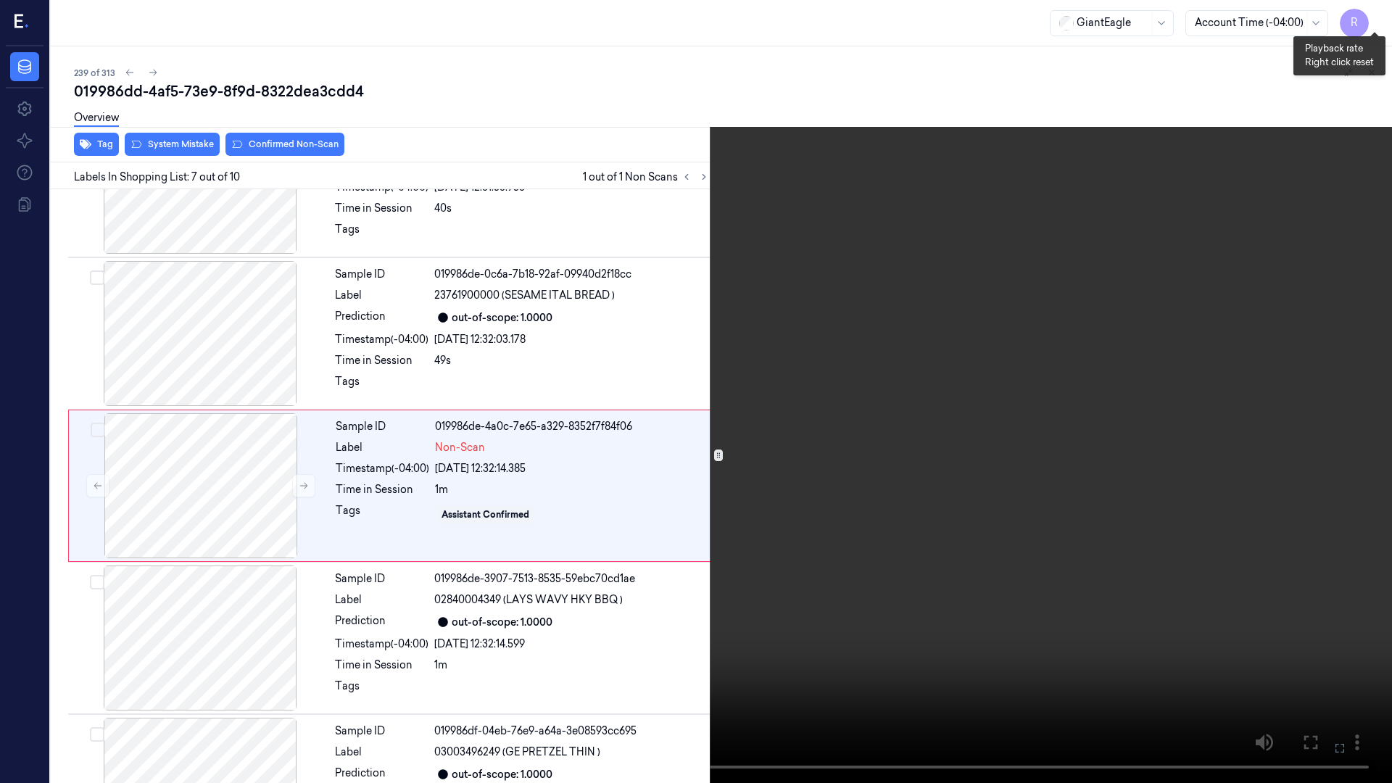
click at [1367, 14] on button "x 2" at bounding box center [1374, 17] width 23 height 23
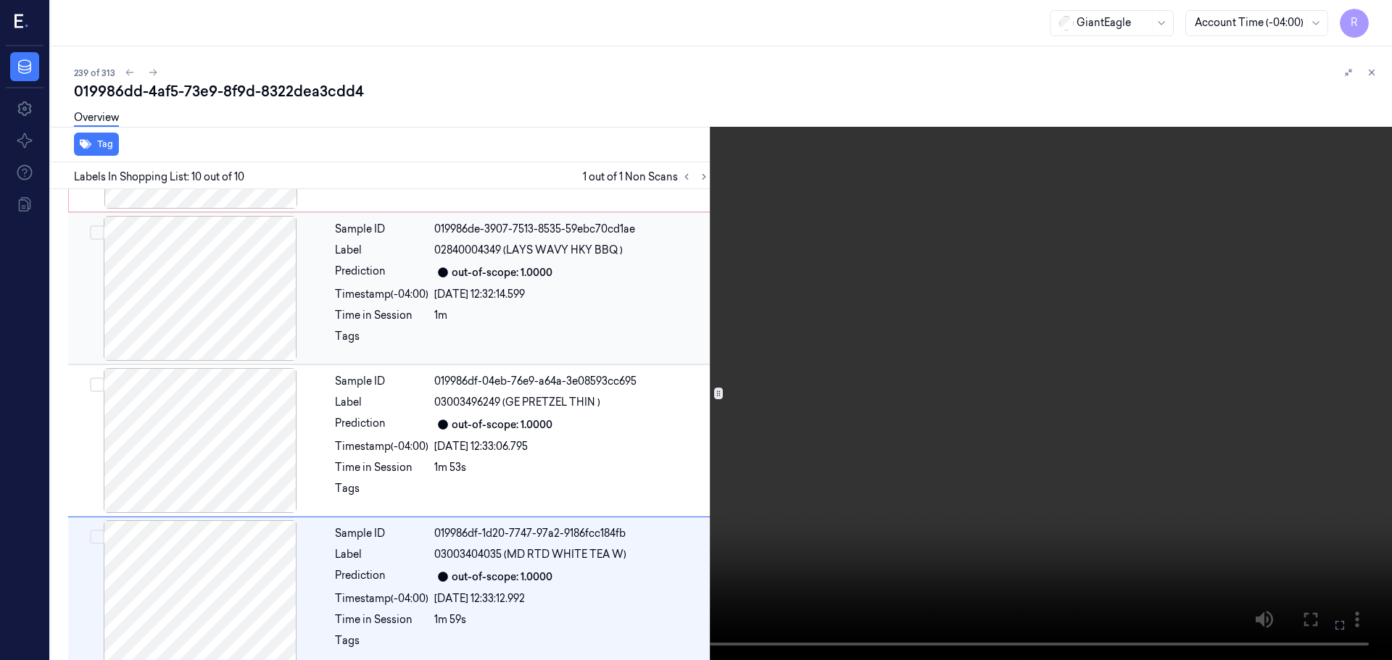
scroll to position [1056, 0]
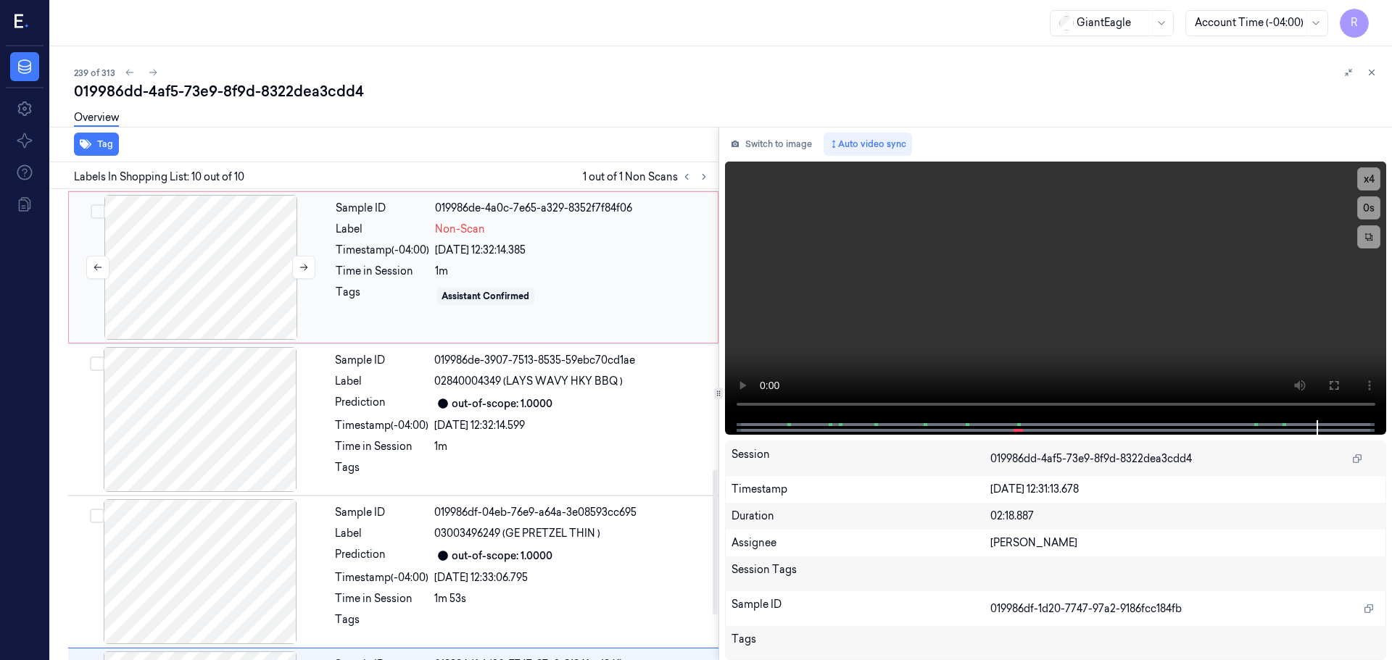
click at [236, 257] on div at bounding box center [201, 267] width 258 height 145
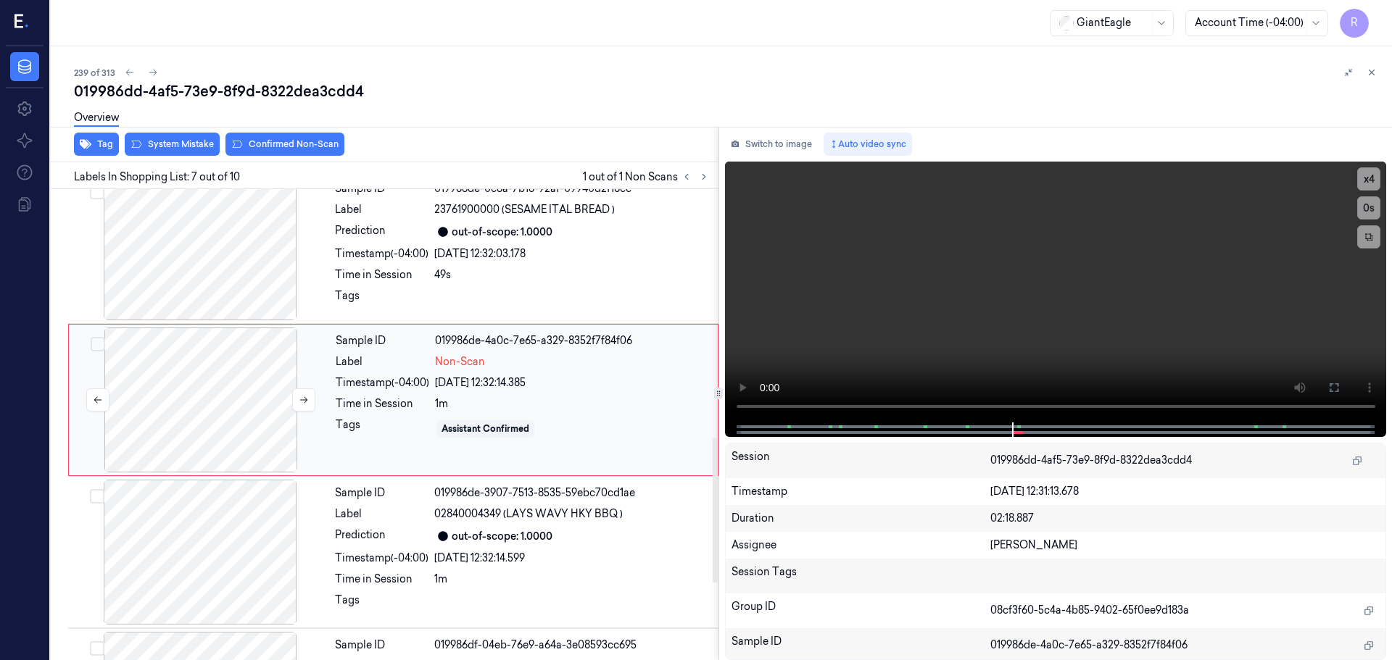
scroll to position [753, 0]
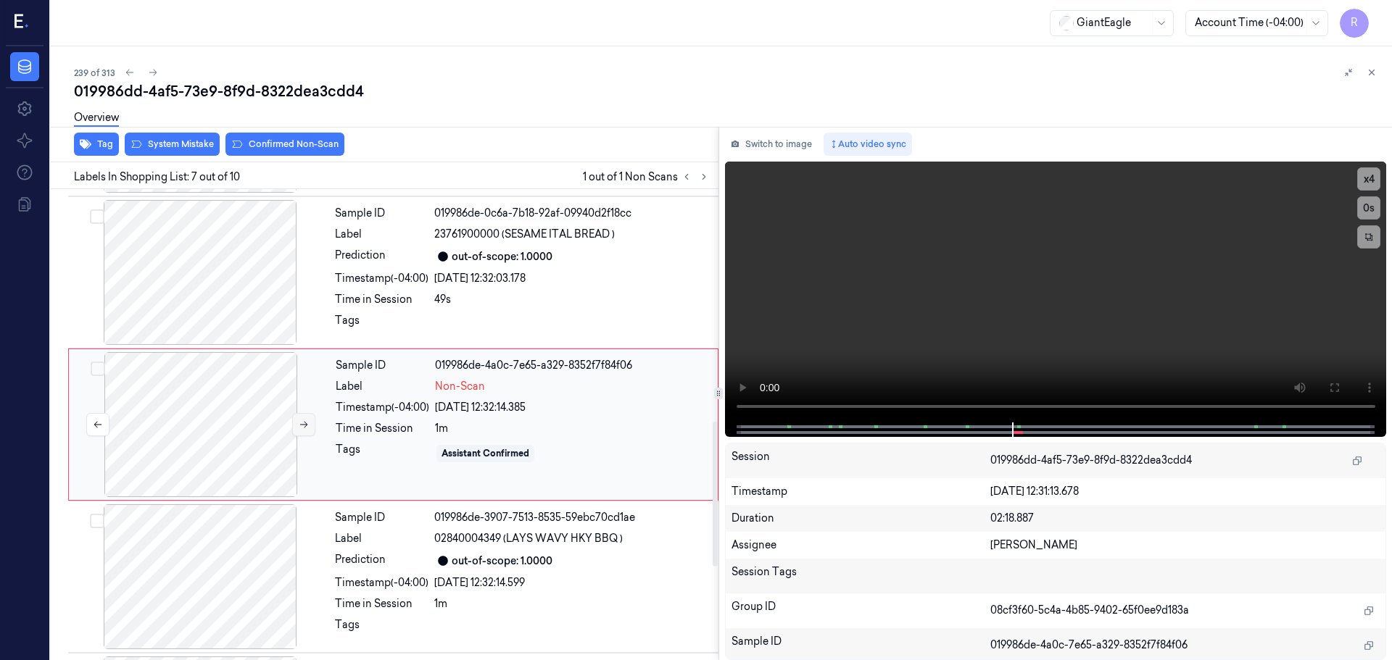
click at [294, 422] on button at bounding box center [303, 424] width 23 height 23
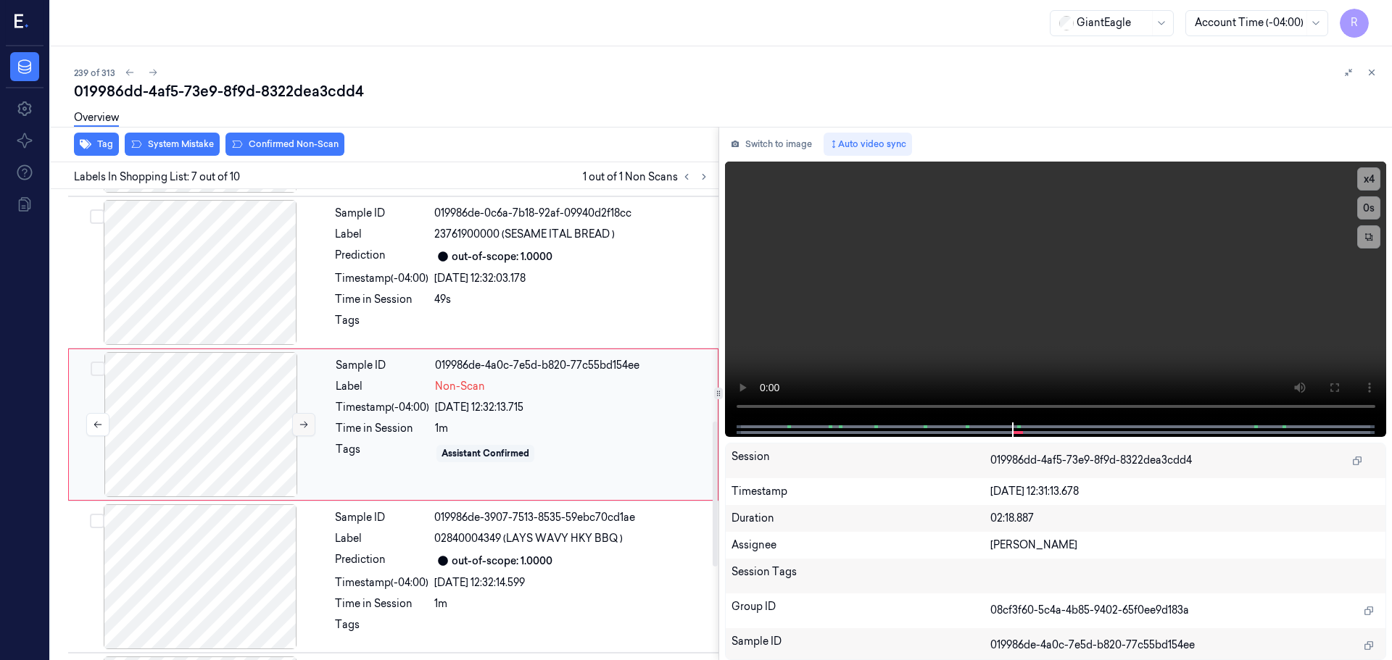
click at [294, 422] on button at bounding box center [303, 424] width 23 height 23
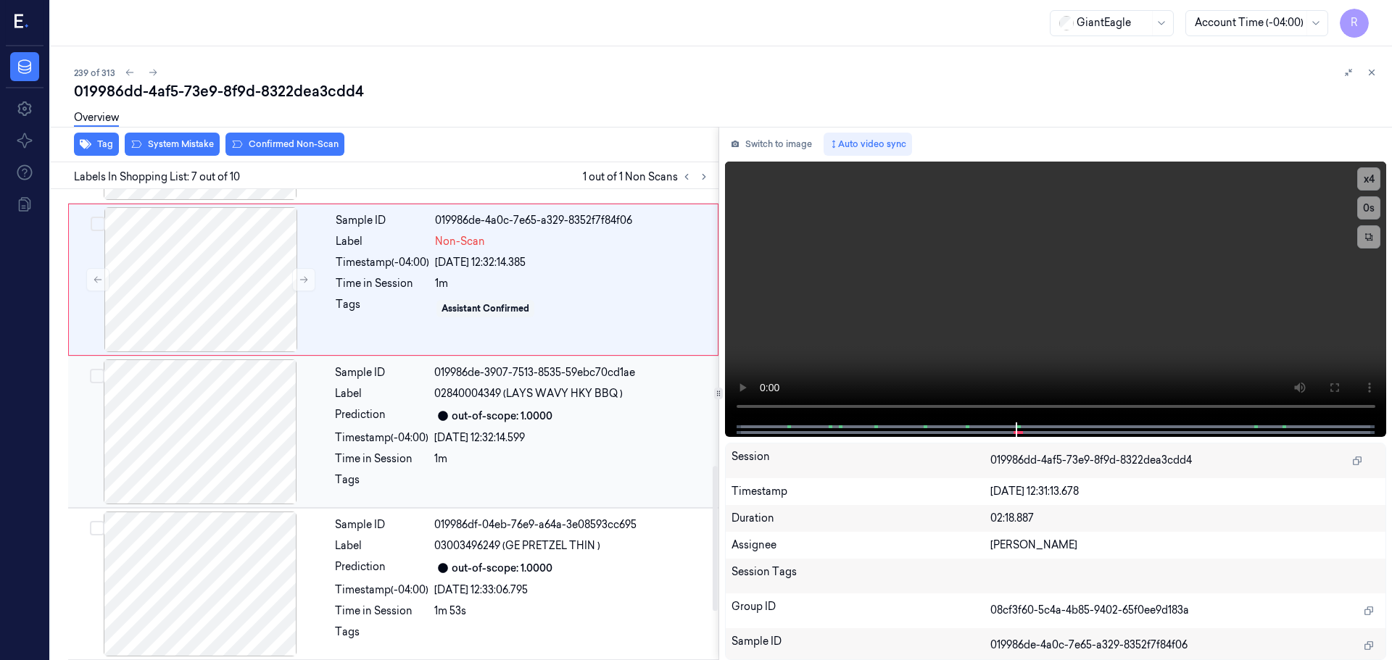
click at [212, 431] on div at bounding box center [200, 432] width 258 height 145
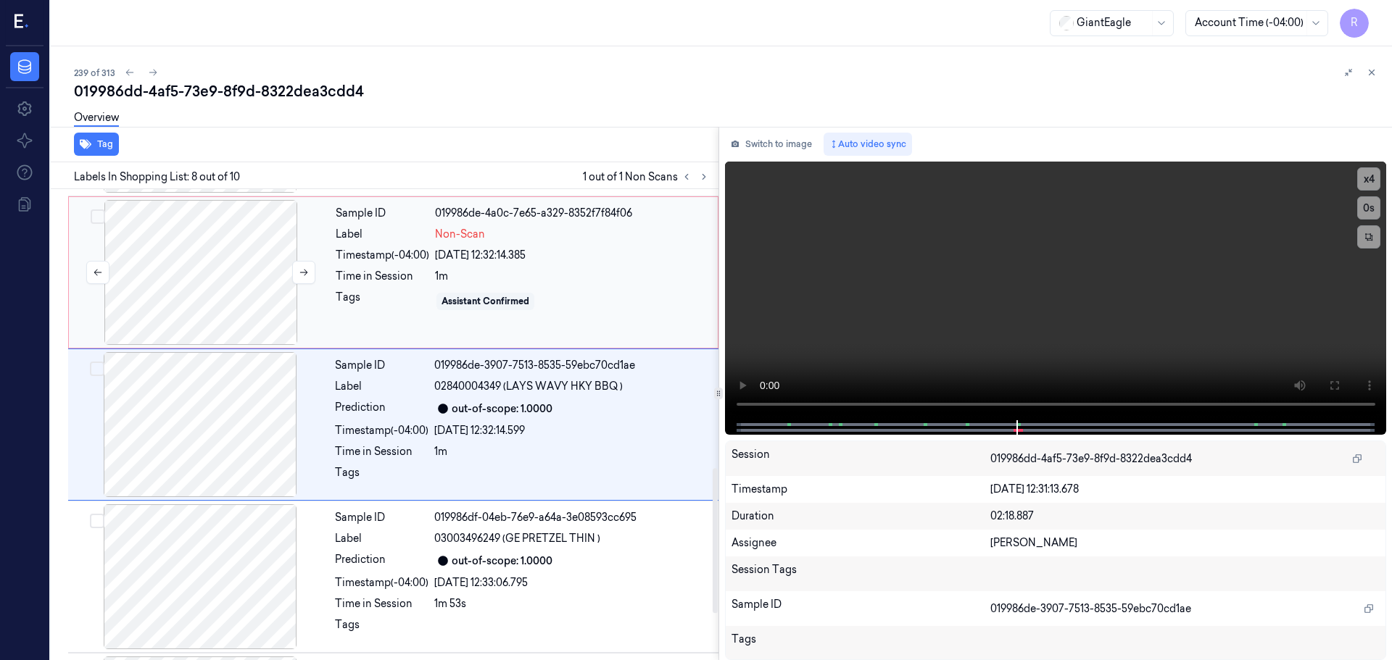
click at [223, 260] on div at bounding box center [201, 272] width 258 height 145
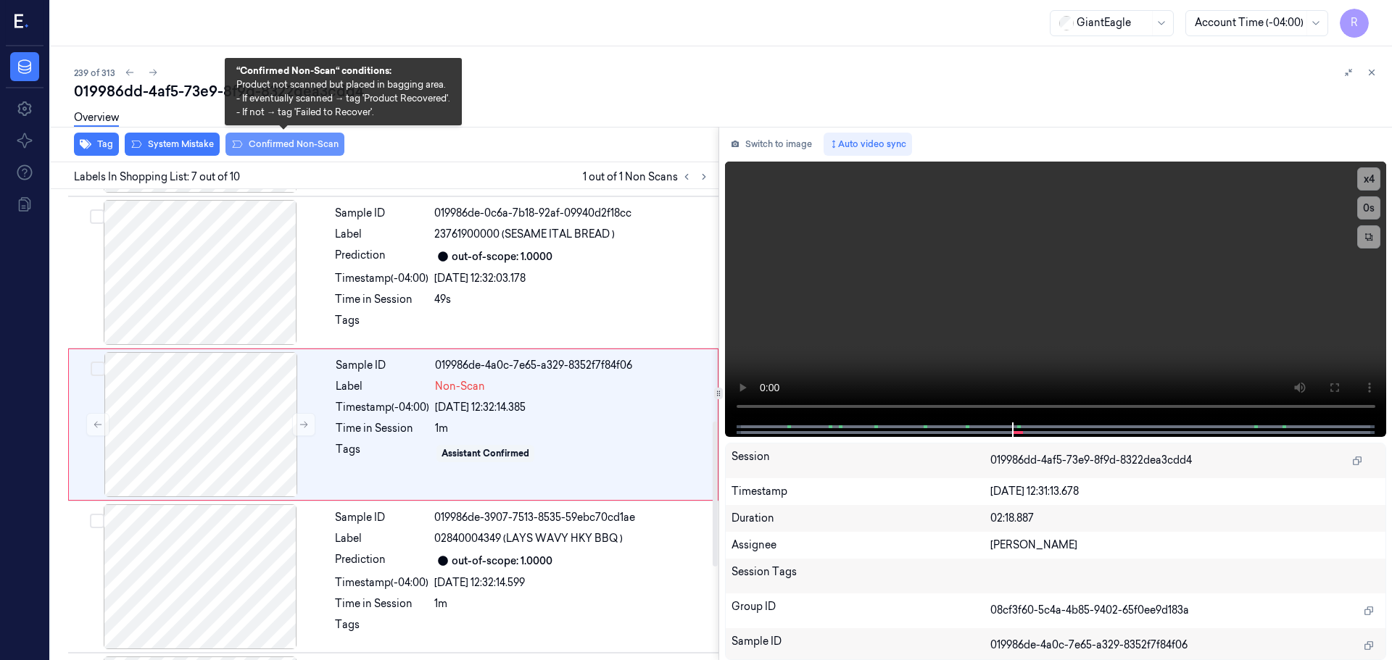
click at [278, 144] on button "Confirmed Non-Scan" at bounding box center [284, 144] width 119 height 23
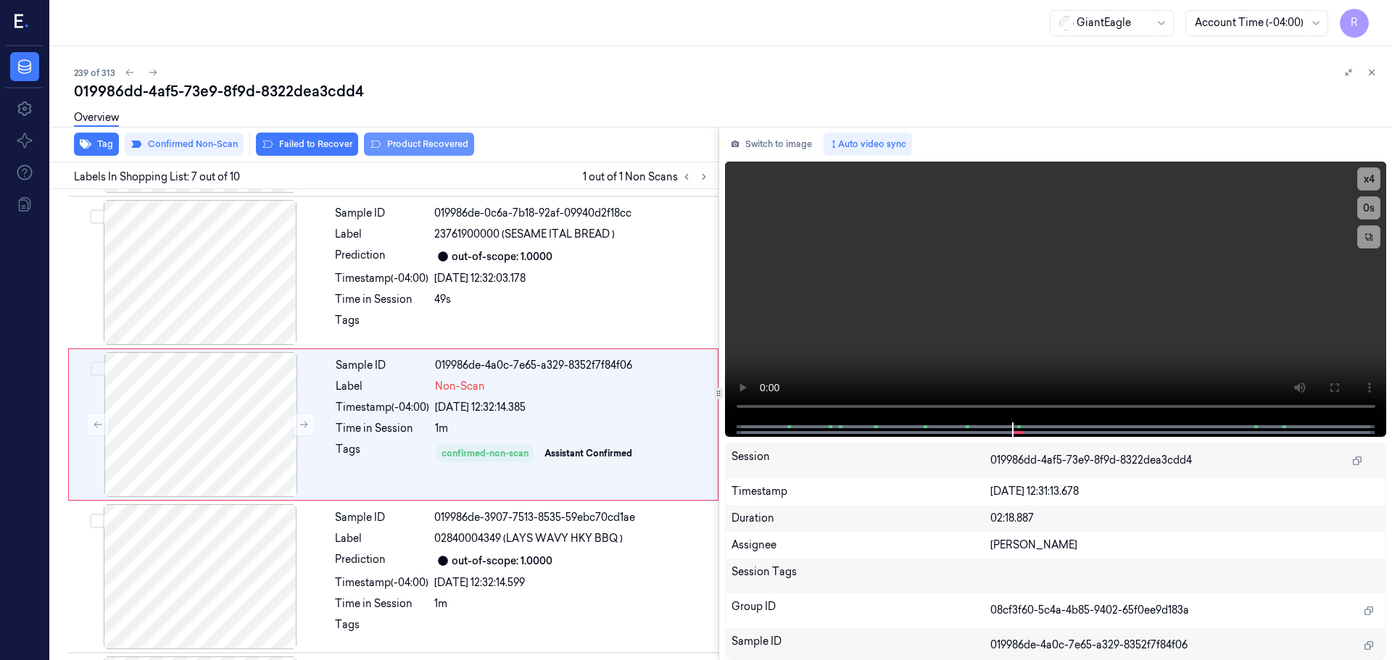
click at [391, 146] on button "Product Recovered" at bounding box center [419, 144] width 110 height 23
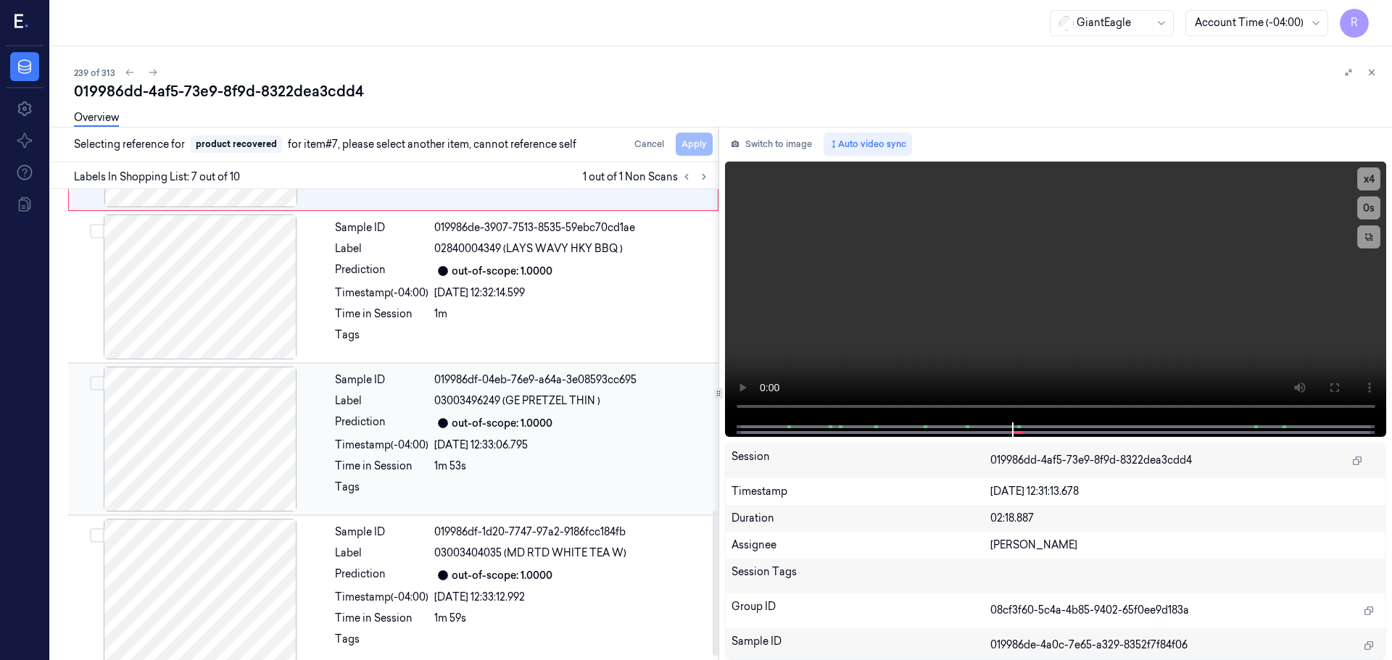
click at [355, 431] on div "Prediction" at bounding box center [382, 423] width 94 height 17
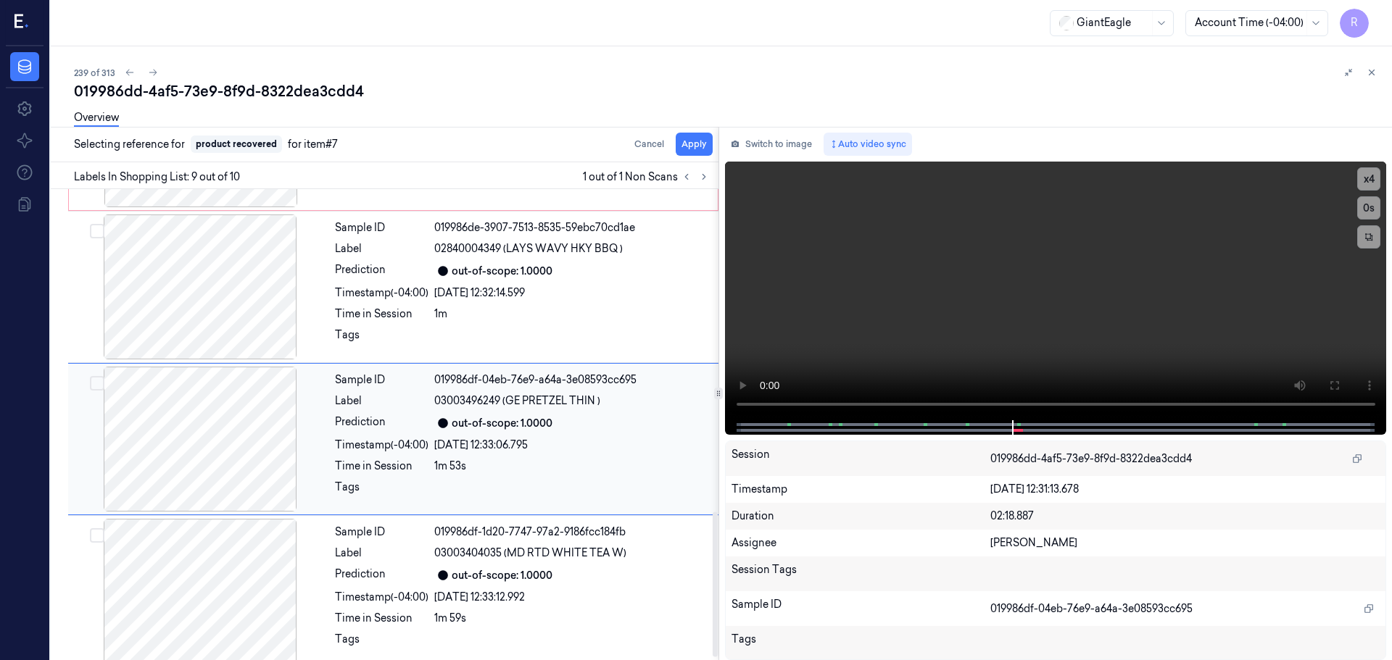
scroll to position [1056, 0]
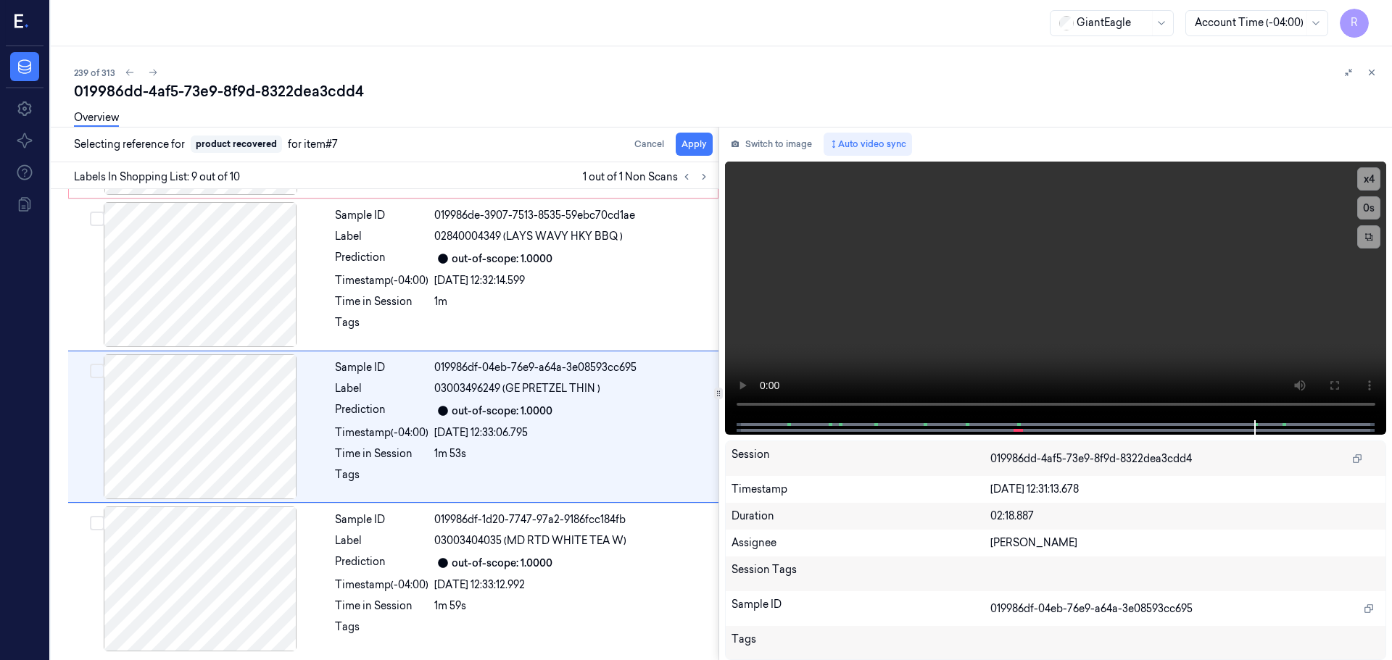
click at [695, 136] on div "Overview" at bounding box center [727, 120] width 1306 height 37
click at [694, 137] on div "Overview" at bounding box center [727, 120] width 1306 height 37
click at [688, 144] on button "Apply" at bounding box center [694, 144] width 37 height 23
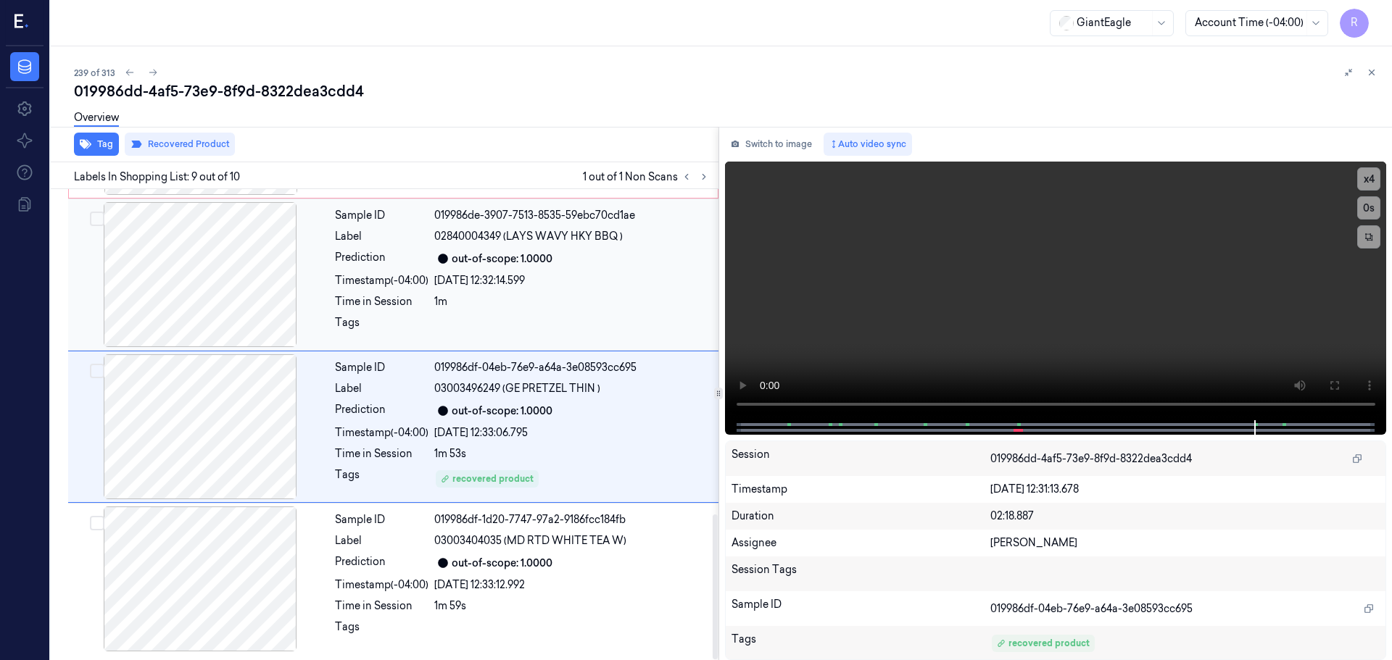
click at [542, 292] on div "Sample ID 019986de-3907-7513-8535-59ebc70cd1ae Label 02840004349 (LAYS WAVY HKY…" at bounding box center [522, 274] width 386 height 145
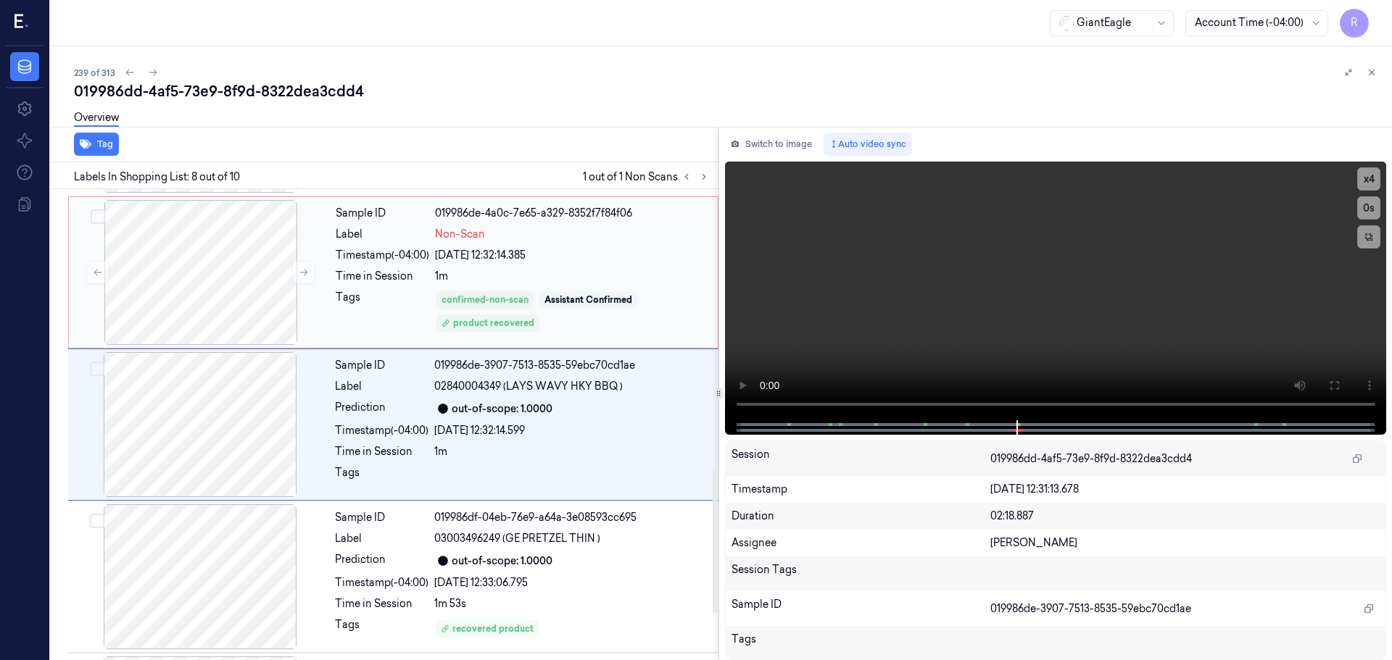
click at [550, 292] on div "Assistant Confirmed" at bounding box center [588, 299] width 98 height 17
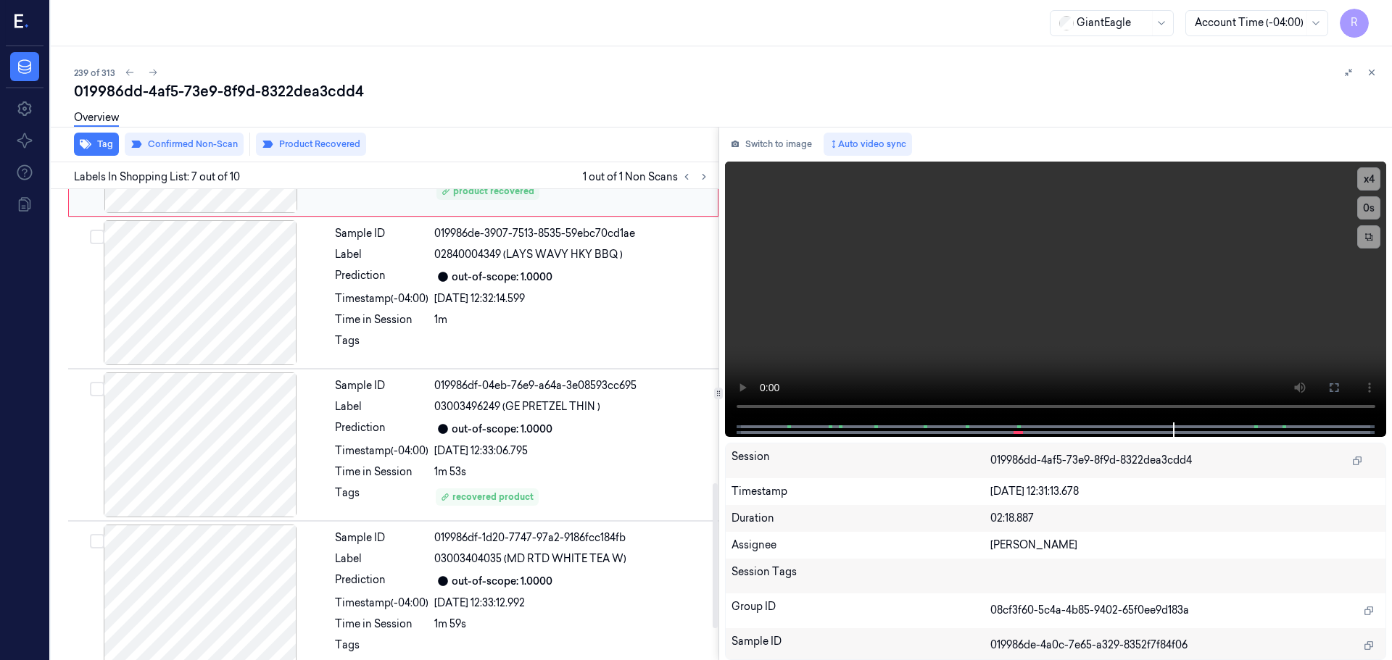
scroll to position [1043, 0]
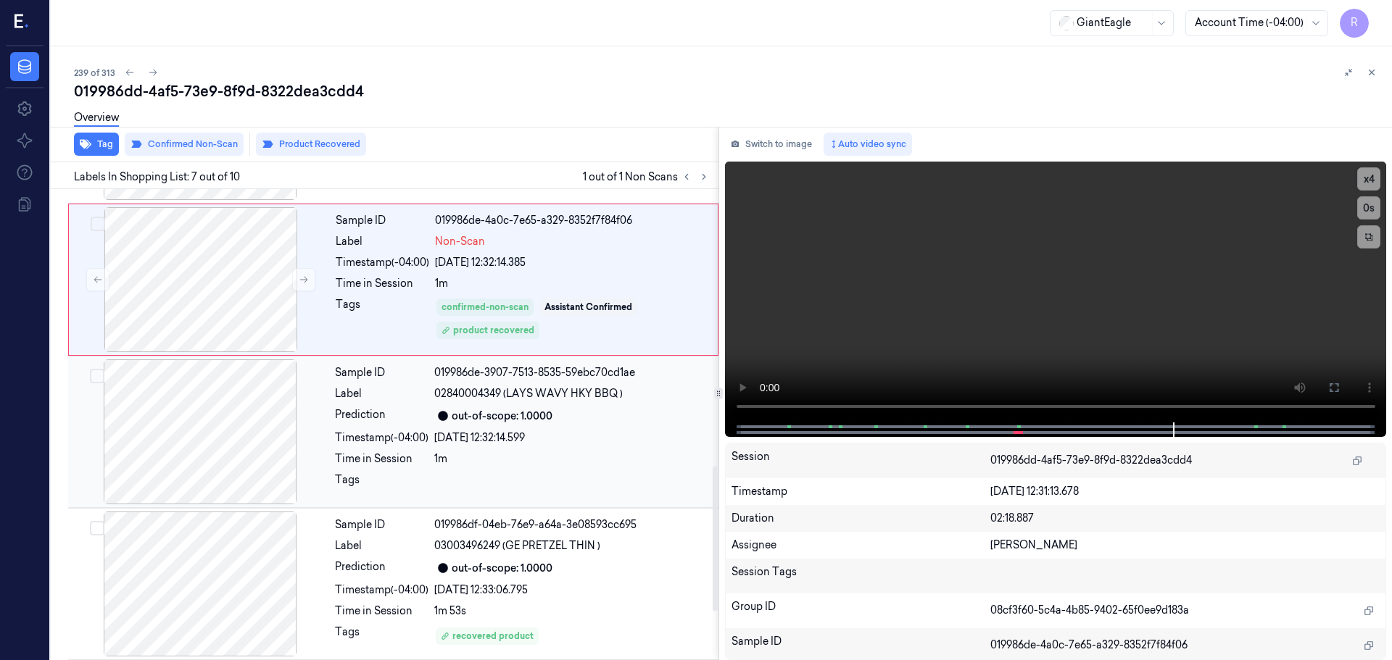
click at [529, 456] on div "1m" at bounding box center [572, 459] width 276 height 15
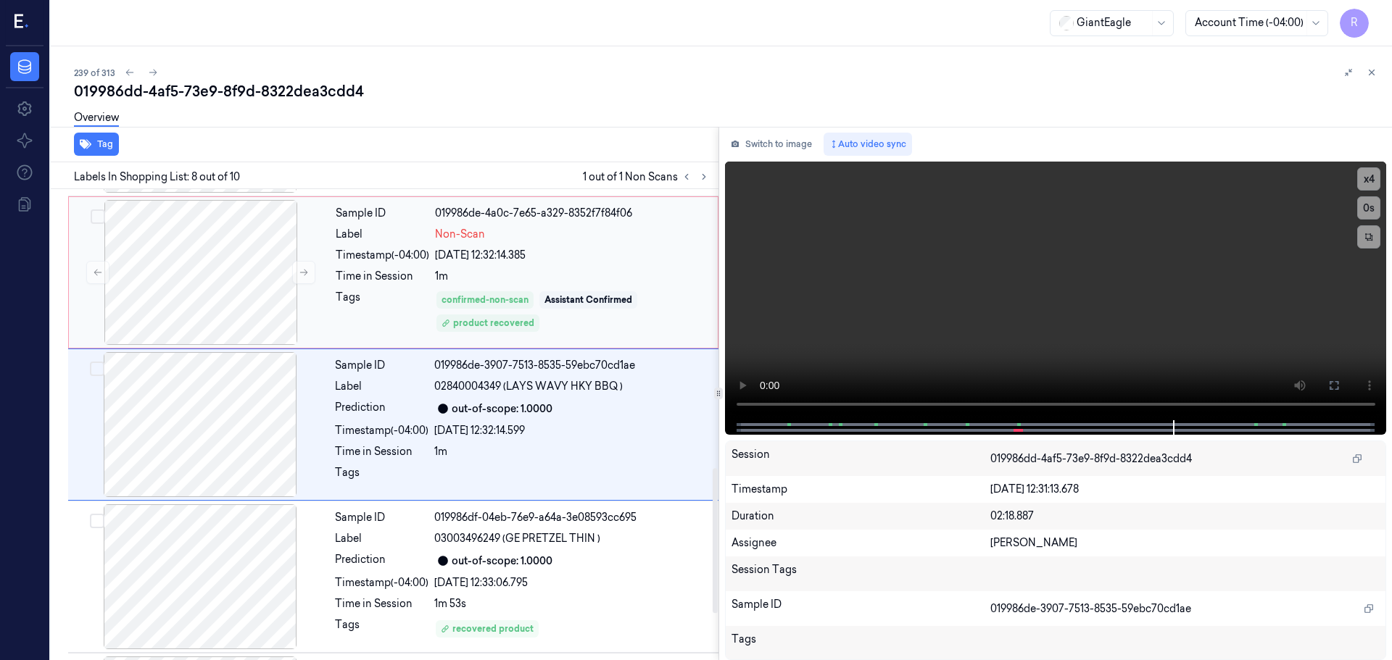
click at [548, 323] on div "confirmed-non-scan Assistant Confirmed product recovered" at bounding box center [572, 312] width 274 height 44
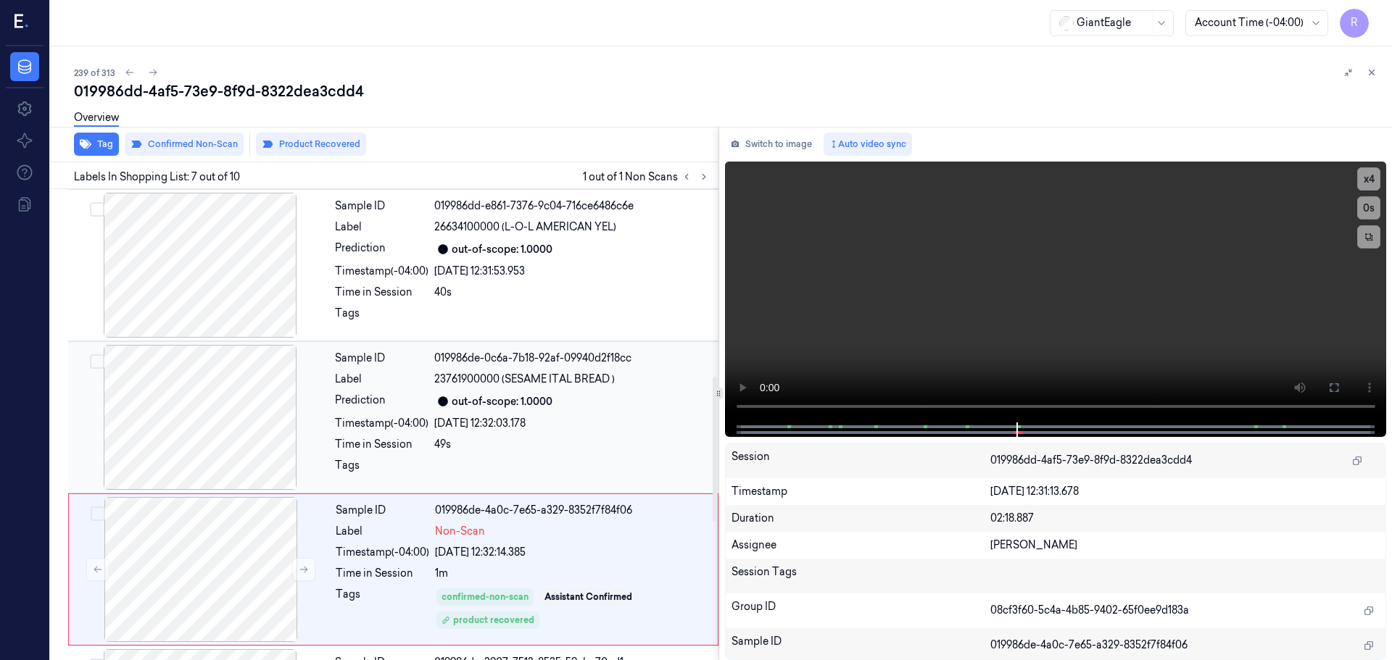
click at [556, 404] on div "out-of-scope: 1.0000" at bounding box center [572, 401] width 276 height 17
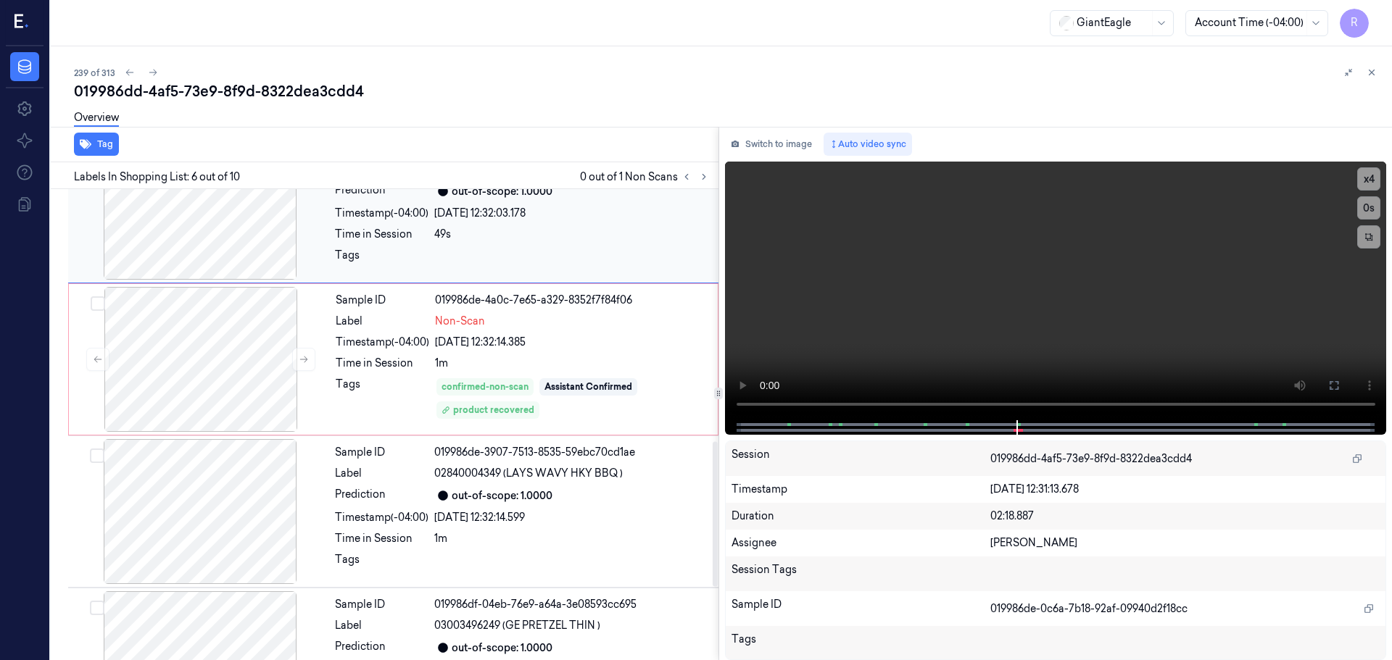
click at [556, 405] on div "confirmed-non-scan Assistant Confirmed product recovered" at bounding box center [572, 399] width 274 height 44
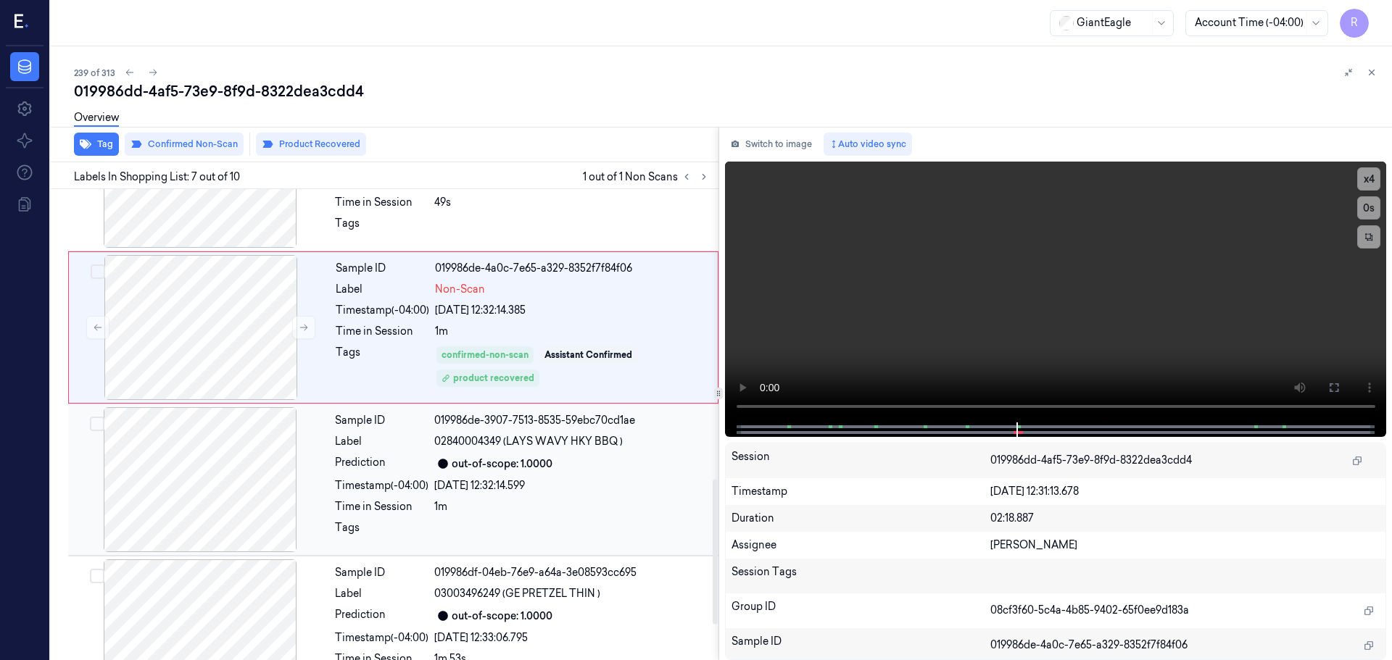
scroll to position [1056, 0]
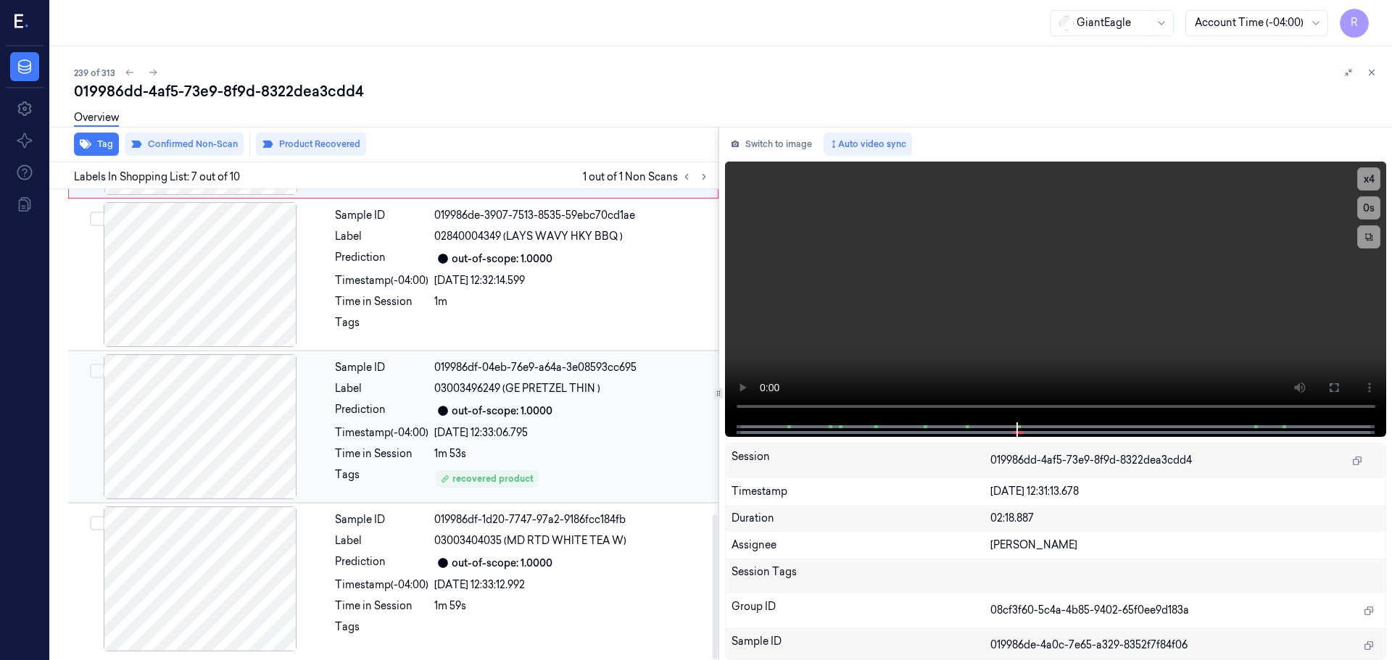
click at [555, 424] on div "Sample ID 019986df-04eb-76e9-a64a-3e08593cc695 Label 03003496249 (GE PRETZEL TH…" at bounding box center [522, 427] width 386 height 145
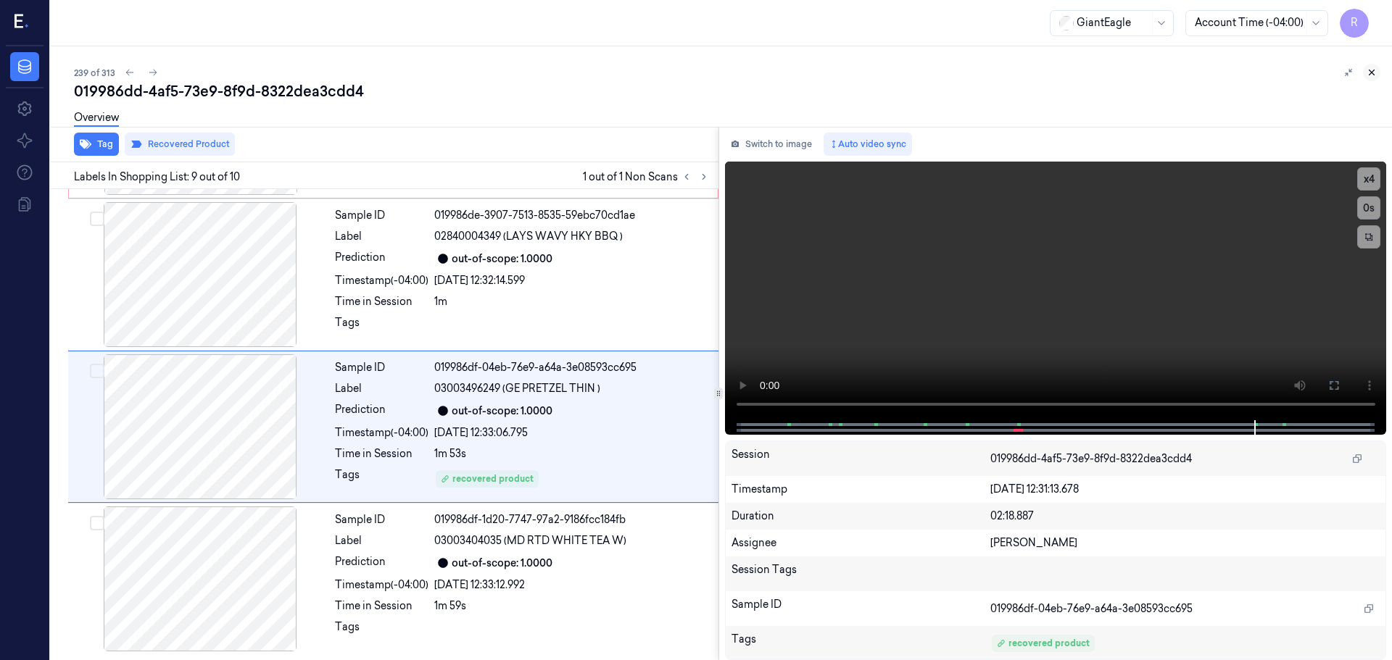
click at [1372, 75] on icon at bounding box center [1372, 72] width 10 height 10
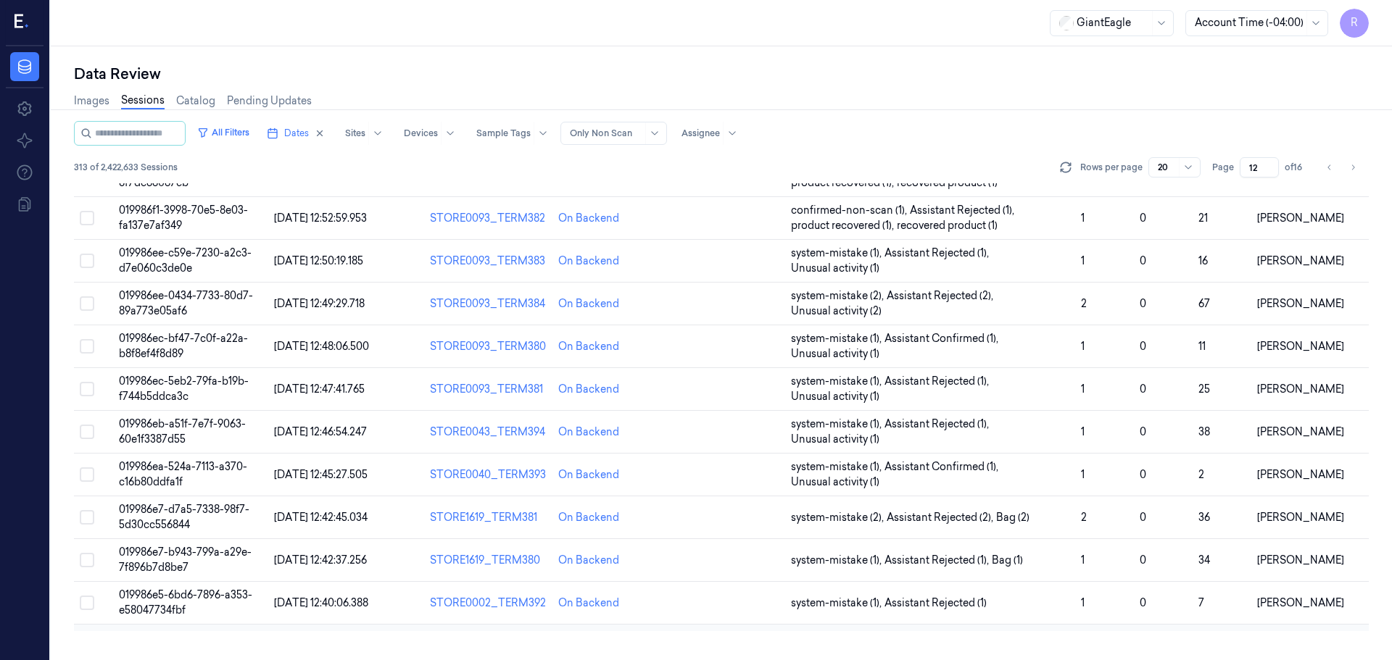
scroll to position [421, 0]
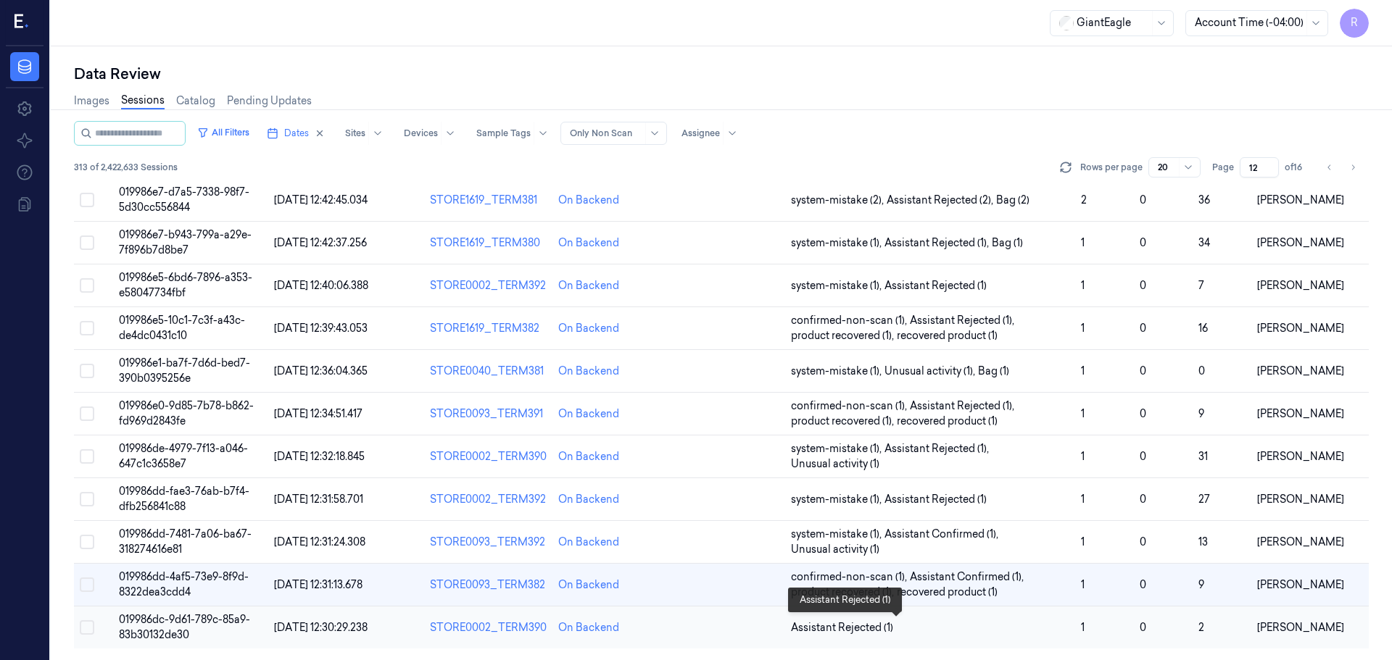
click at [946, 626] on span "Assistant Rejected (1)" at bounding box center [930, 628] width 278 height 15
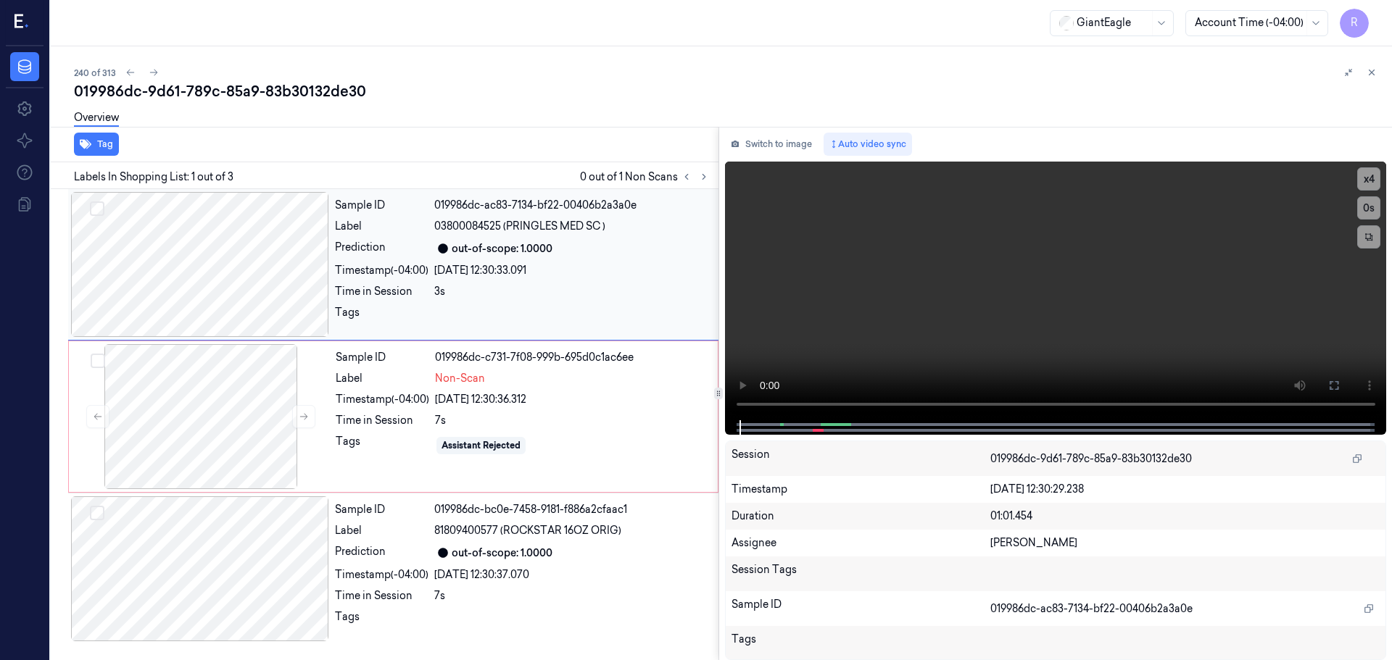
click at [221, 263] on div at bounding box center [200, 264] width 258 height 145
click at [305, 410] on button at bounding box center [303, 416] width 23 height 23
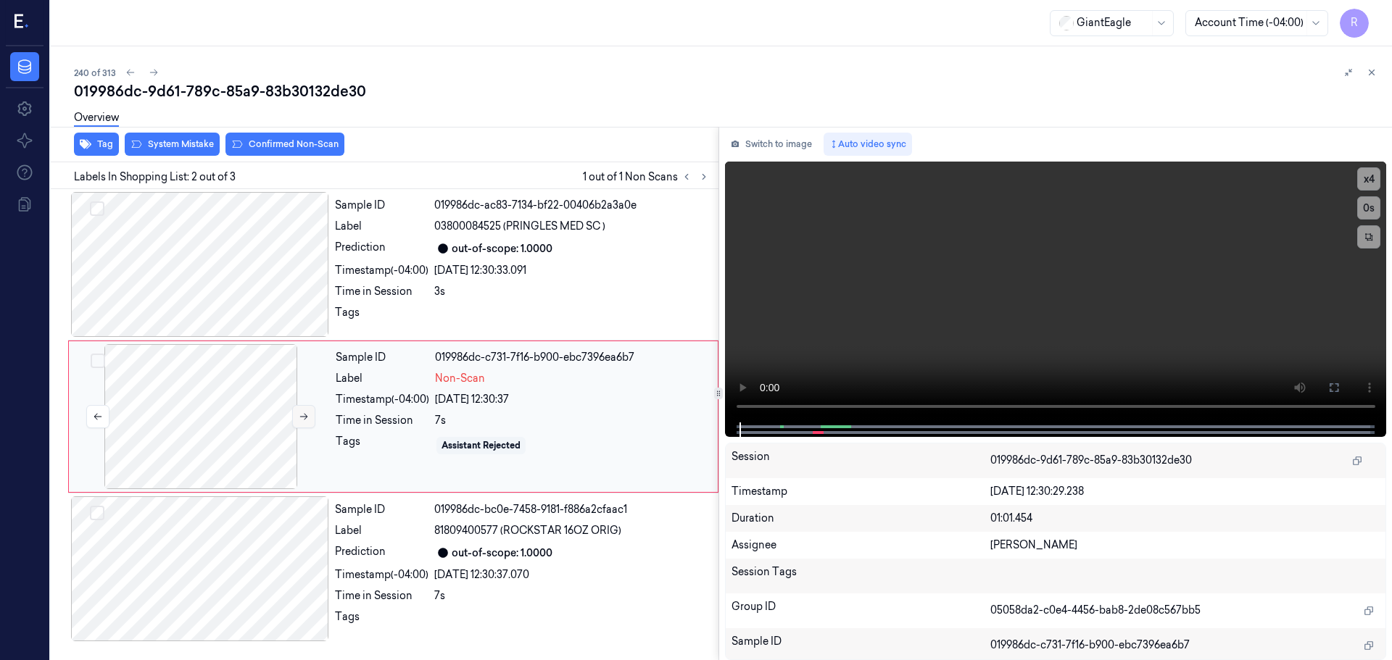
click at [305, 410] on button at bounding box center [303, 416] width 23 height 23
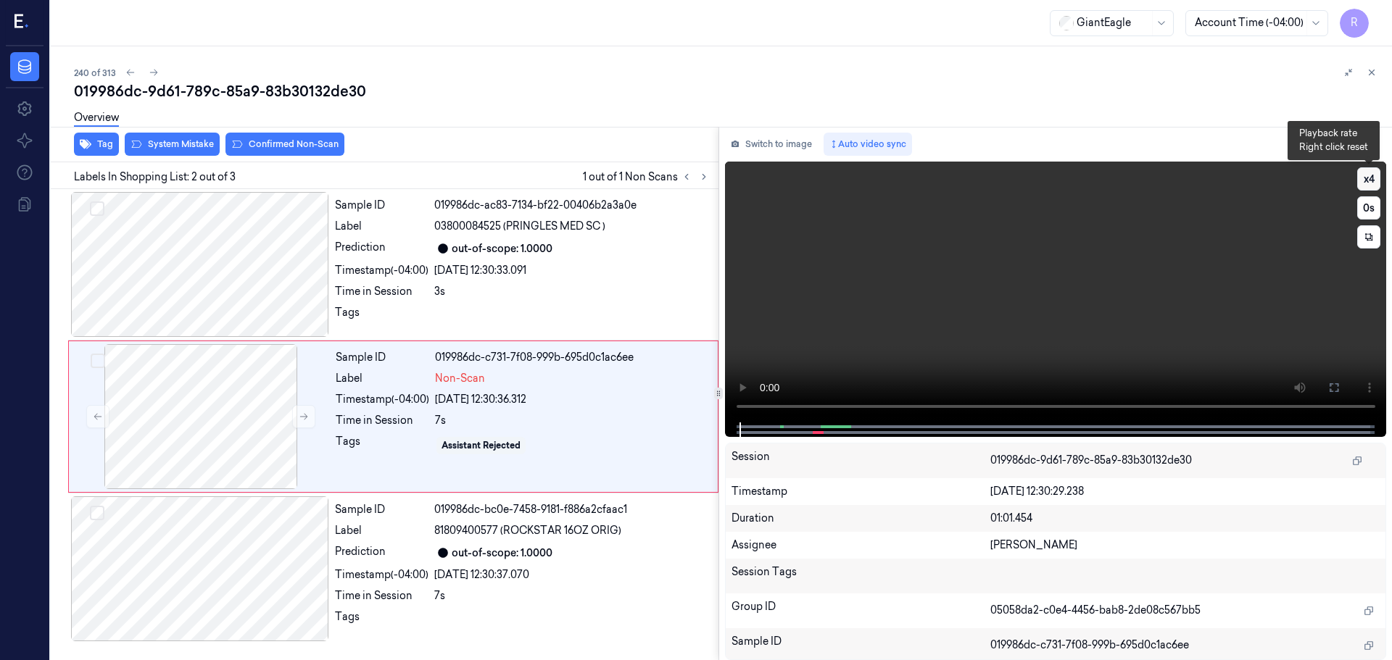
click at [1371, 180] on button "x 4" at bounding box center [1368, 178] width 23 height 23
drag, startPoint x: 1341, startPoint y: 394, endPoint x: 1340, endPoint y: 481, distance: 87.0
click at [1340, 394] on button at bounding box center [1333, 387] width 23 height 23
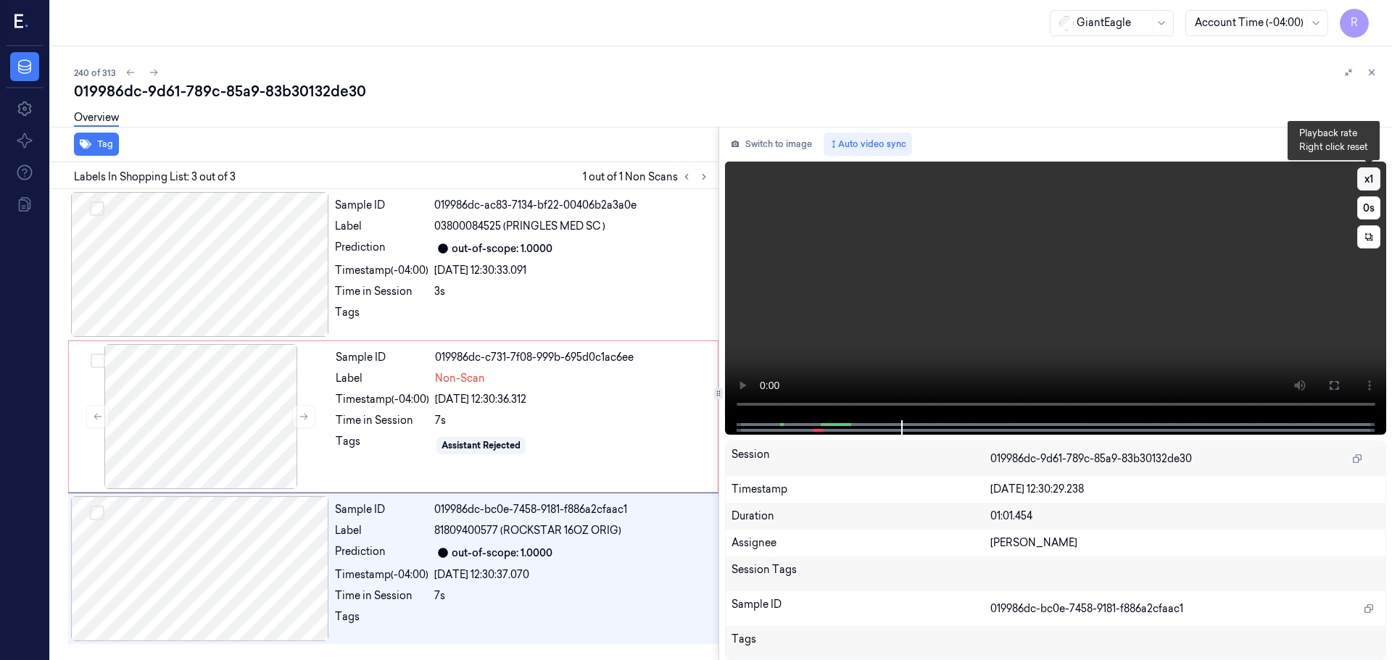
click at [1368, 182] on button "x 1" at bounding box center [1368, 178] width 23 height 23
click at [1368, 182] on button "x 2" at bounding box center [1368, 178] width 23 height 23
click at [418, 257] on div "Prediction" at bounding box center [382, 248] width 94 height 17
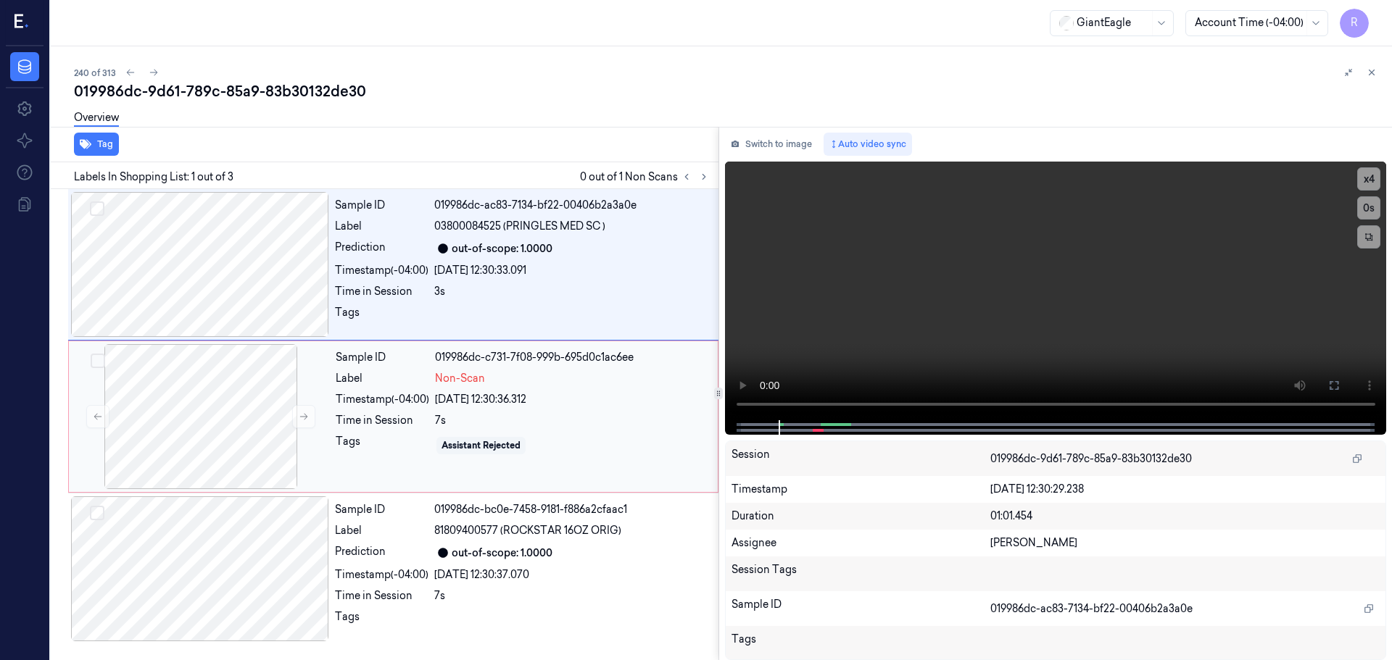
click at [386, 382] on div "Label" at bounding box center [383, 378] width 94 height 15
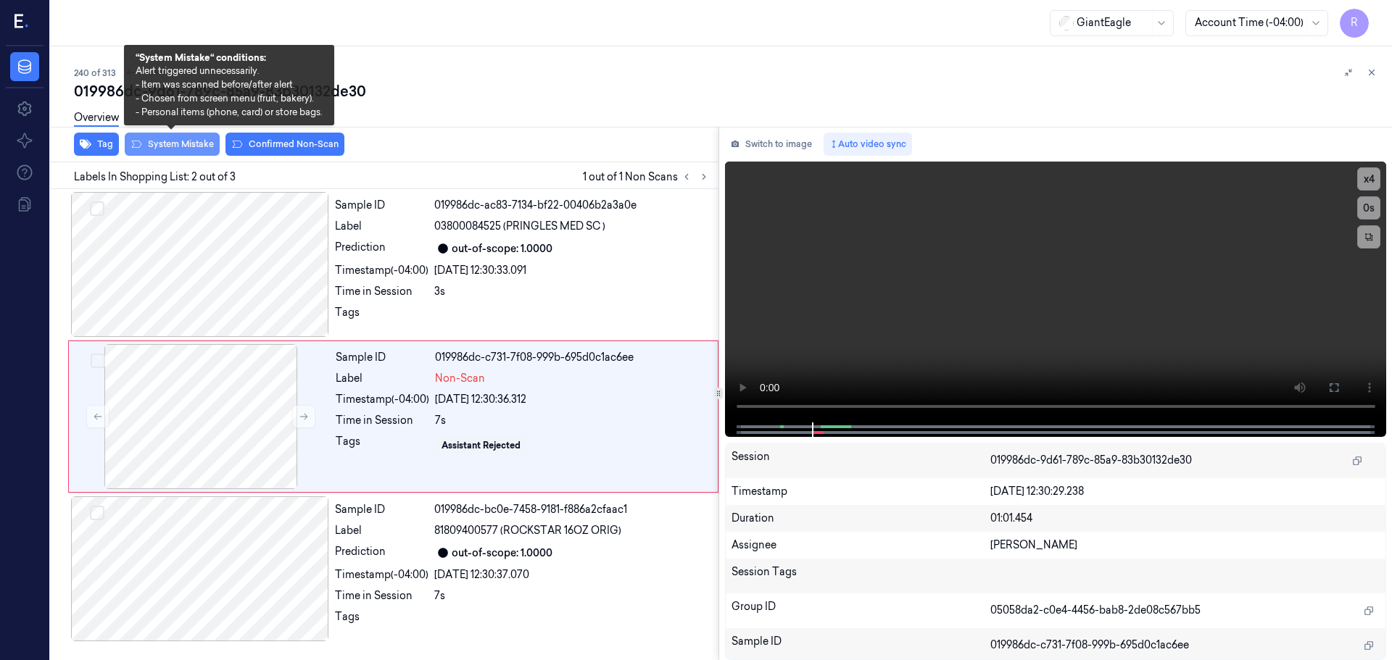
click at [186, 148] on button "System Mistake" at bounding box center [172, 144] width 95 height 23
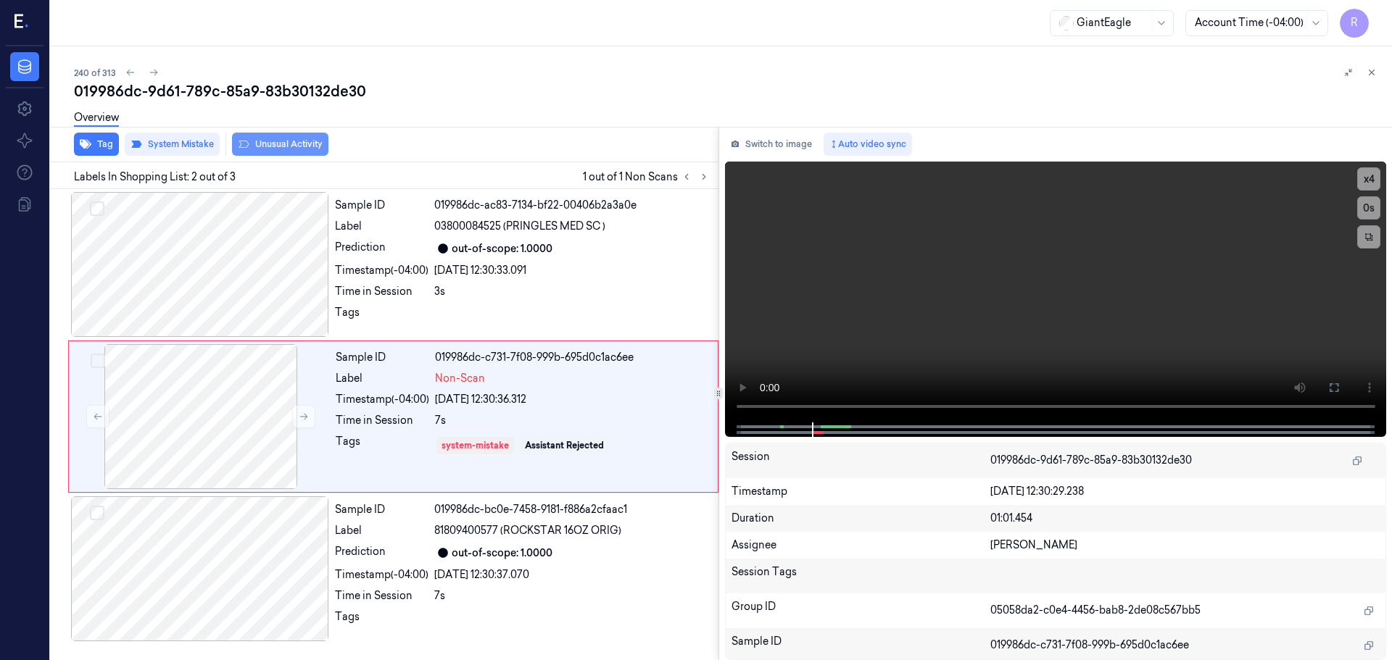
click at [302, 154] on button "Unusual Activity" at bounding box center [280, 144] width 96 height 23
click at [307, 144] on button "Unusual Activity" at bounding box center [280, 144] width 96 height 23
click at [415, 586] on div "Sample ID 019986dc-bc0e-7458-9181-f886a2cfaac1 Label 81809400577 (ROCKSTAR 16OZ…" at bounding box center [522, 569] width 386 height 145
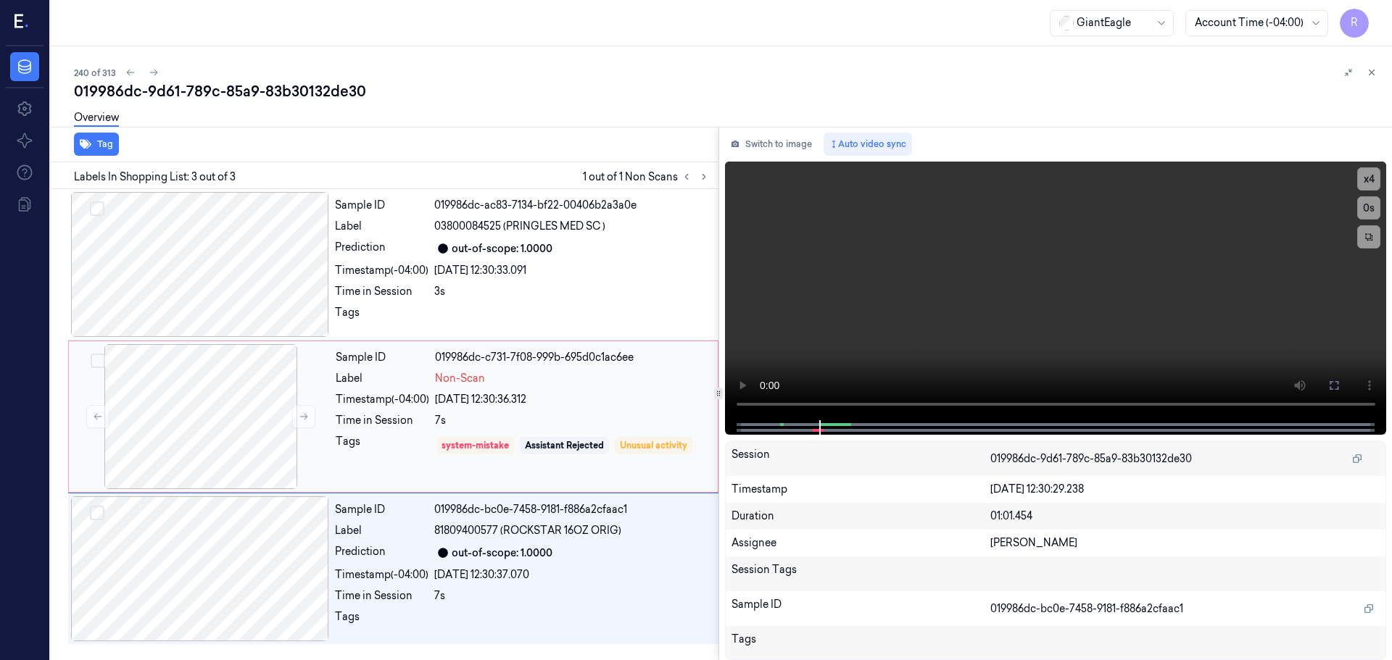
click at [399, 457] on div "Tags" at bounding box center [383, 445] width 94 height 23
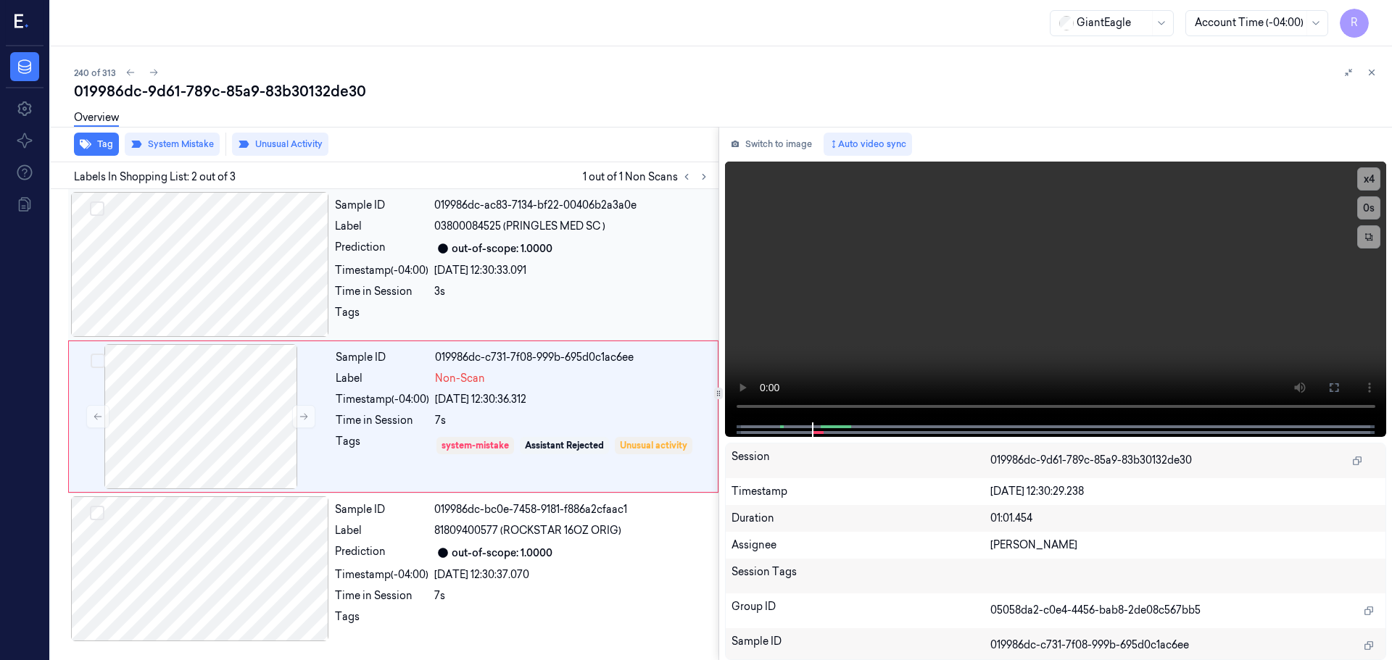
click at [473, 297] on div "3s" at bounding box center [572, 291] width 276 height 15
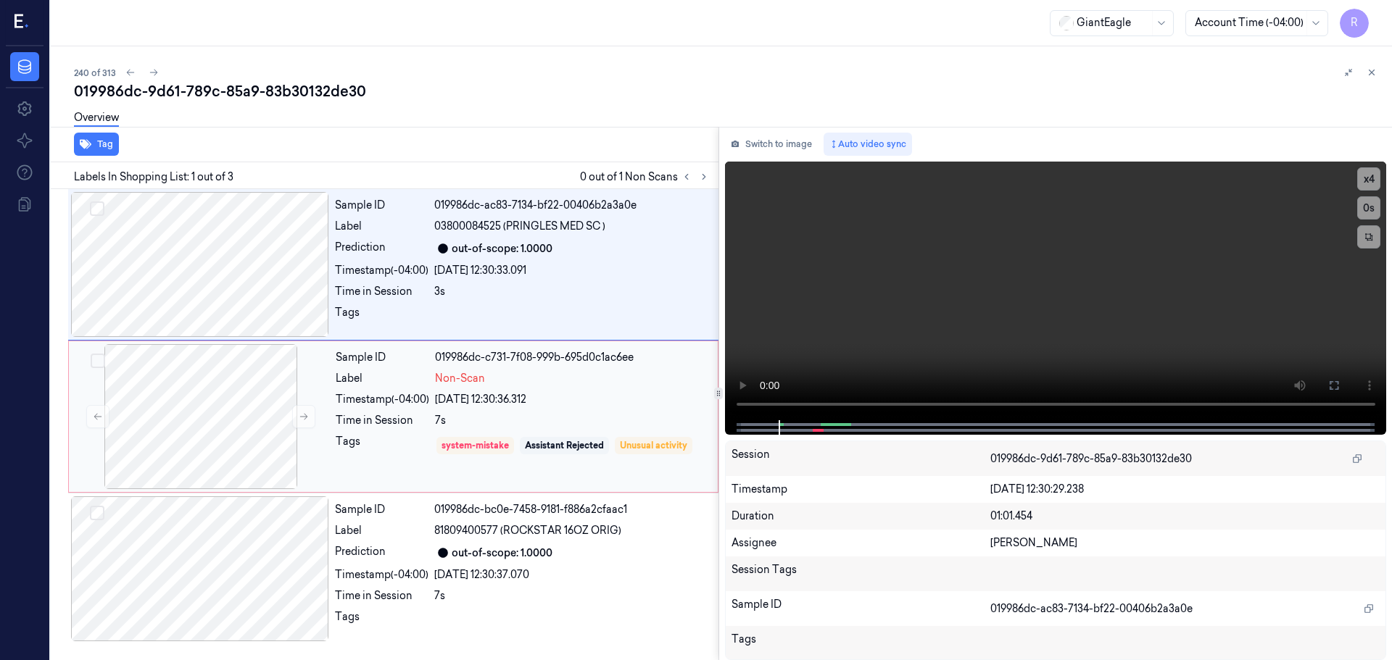
click at [411, 434] on div "Sample ID 019986dc-c731-7f08-999b-695d0c1ac6ee Label Non-Scan Timestamp (-04:00…" at bounding box center [522, 416] width 385 height 145
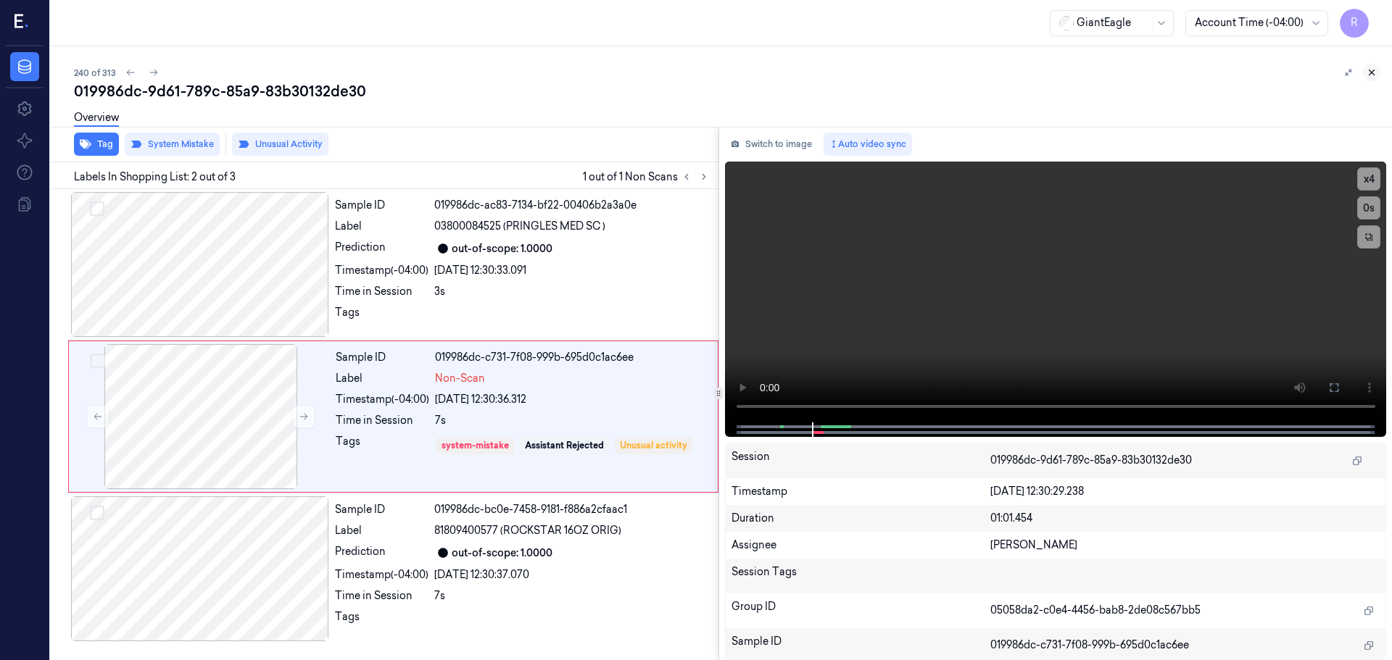
click at [1370, 79] on button at bounding box center [1371, 72] width 17 height 17
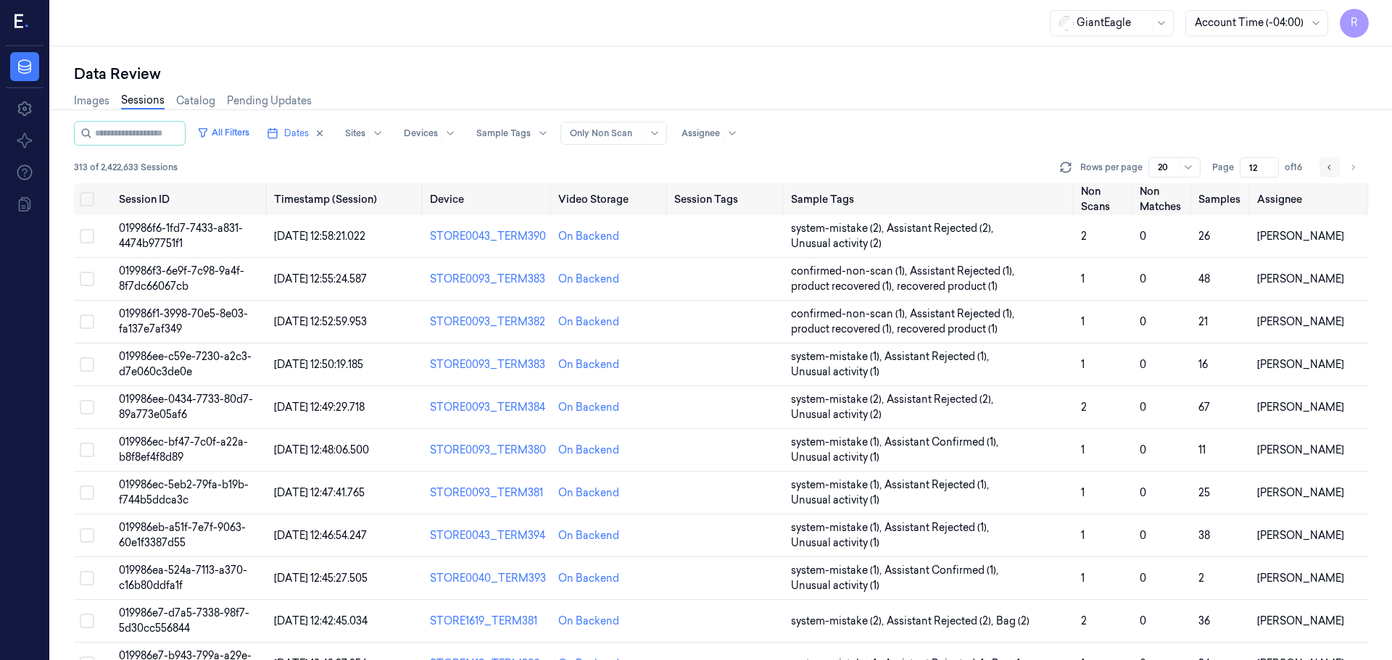
click at [1335, 168] on button "Go to previous page" at bounding box center [1330, 167] width 20 height 20
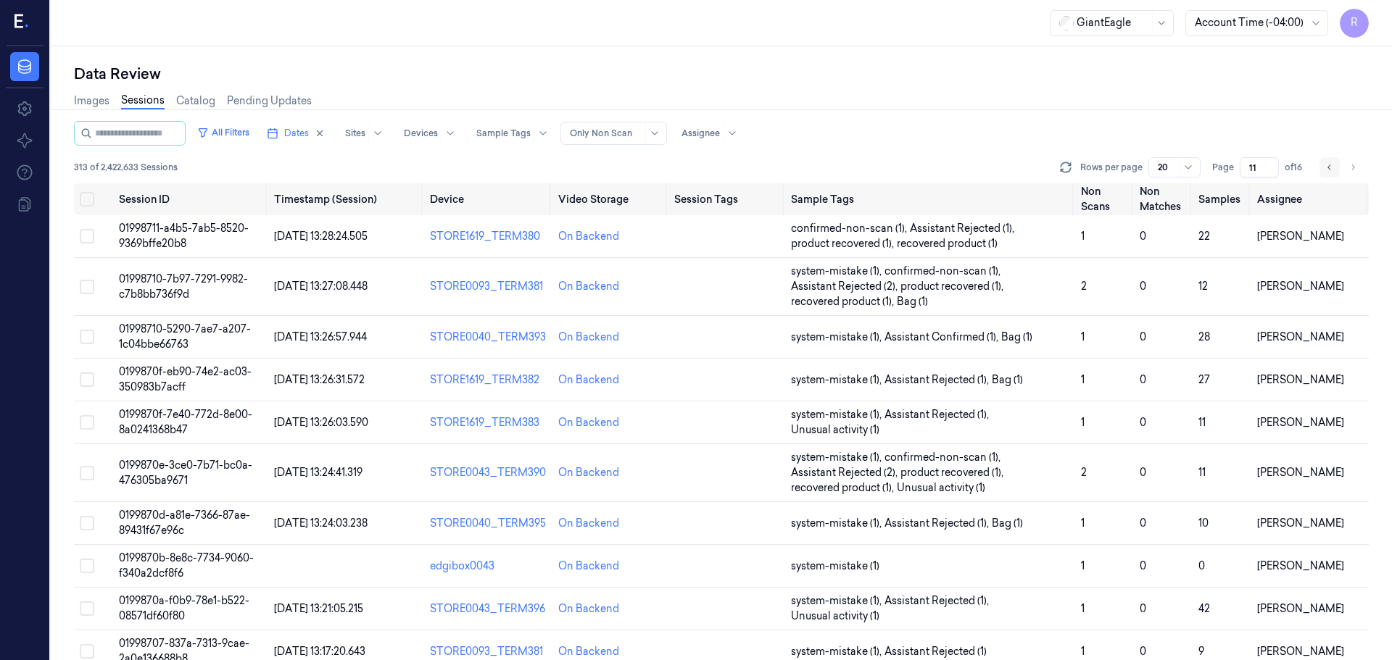
click at [1333, 168] on icon "Go to previous page" at bounding box center [1329, 168] width 9 height 12
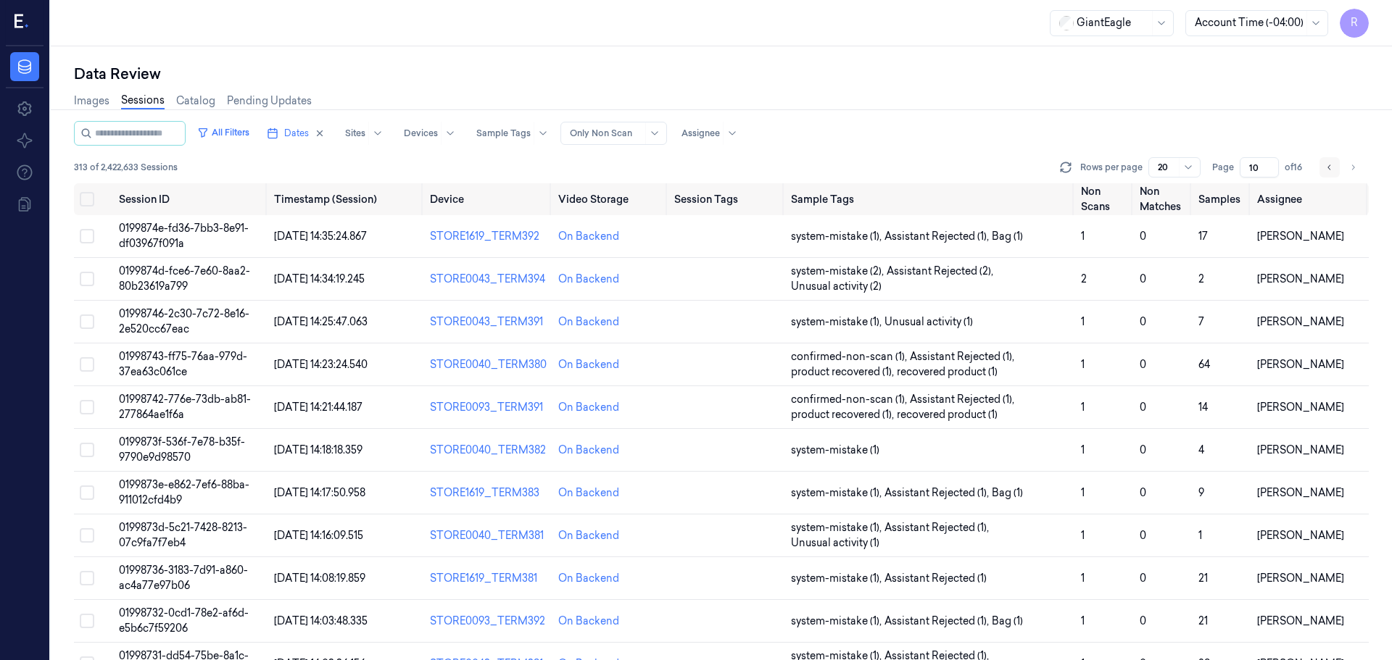
click at [1333, 168] on icon "Go to previous page" at bounding box center [1329, 168] width 9 height 12
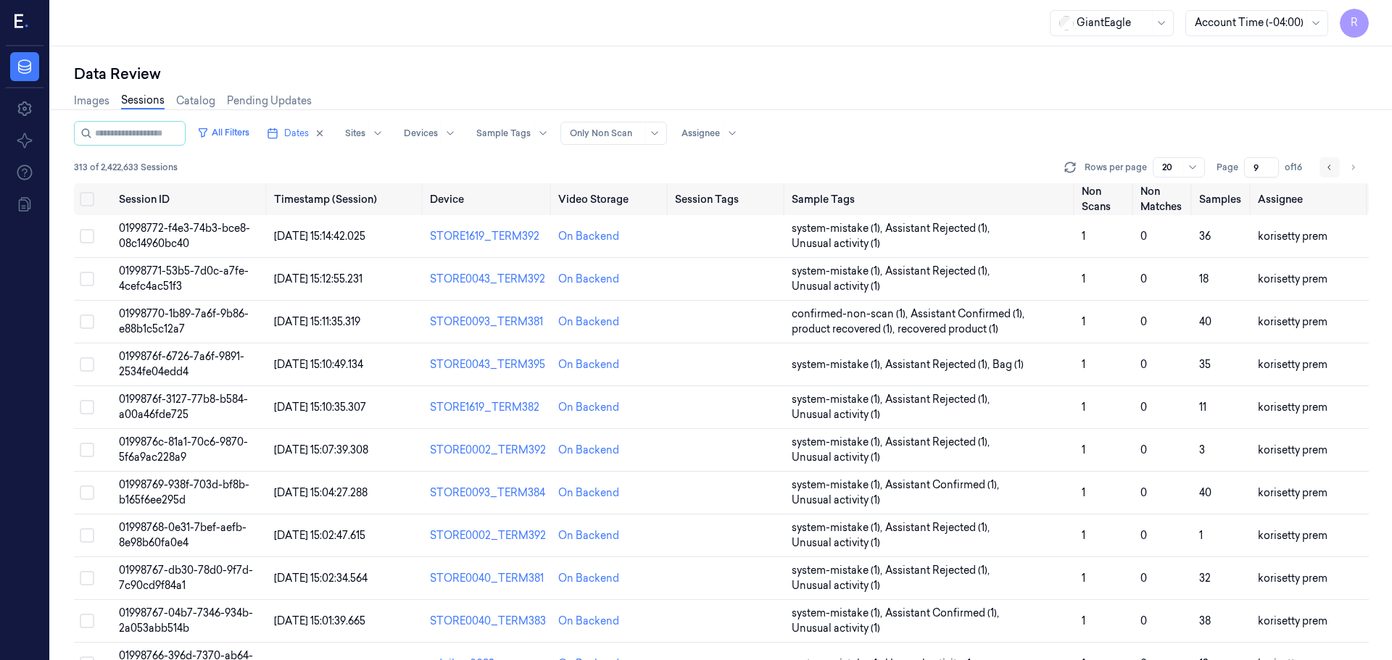
click at [1333, 168] on icon "Go to previous page" at bounding box center [1329, 168] width 9 height 12
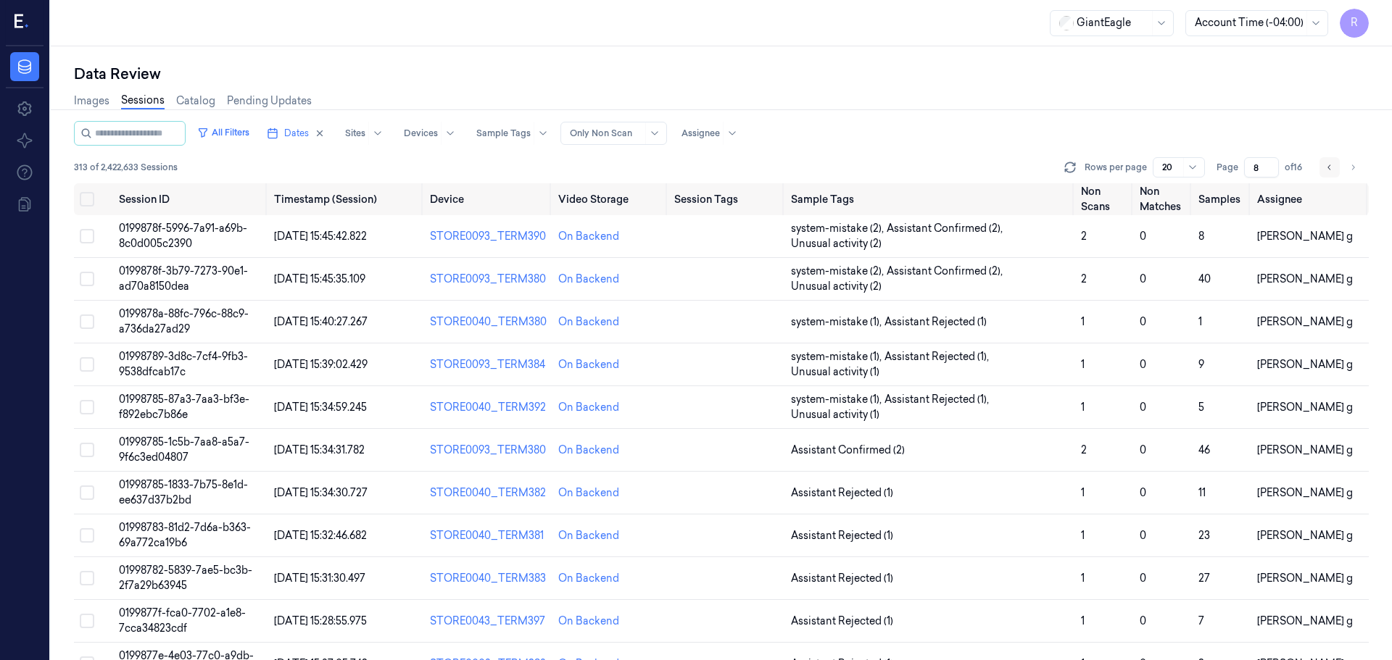
click at [1333, 168] on icon "Go to previous page" at bounding box center [1329, 168] width 9 height 12
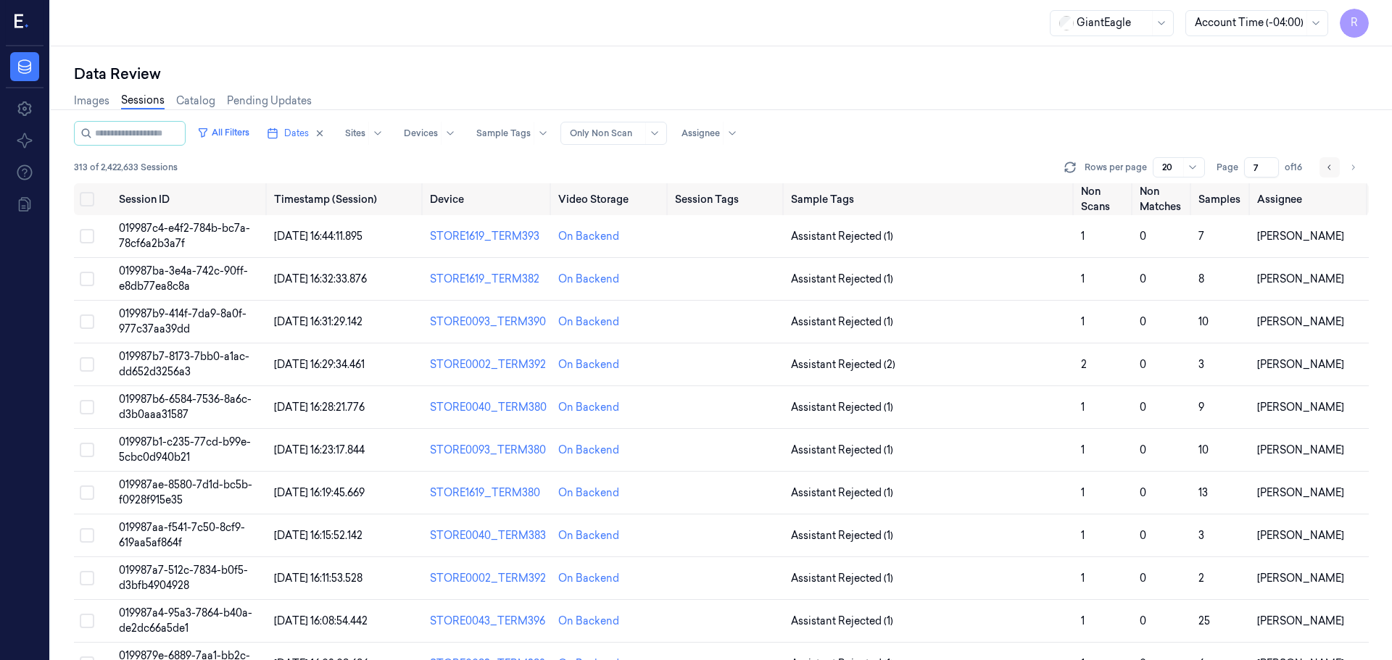
click at [1333, 168] on icon "Go to previous page" at bounding box center [1329, 168] width 9 height 12
type input "6"
click at [1008, 241] on span "Assistant Rejected (1)" at bounding box center [930, 236] width 278 height 15
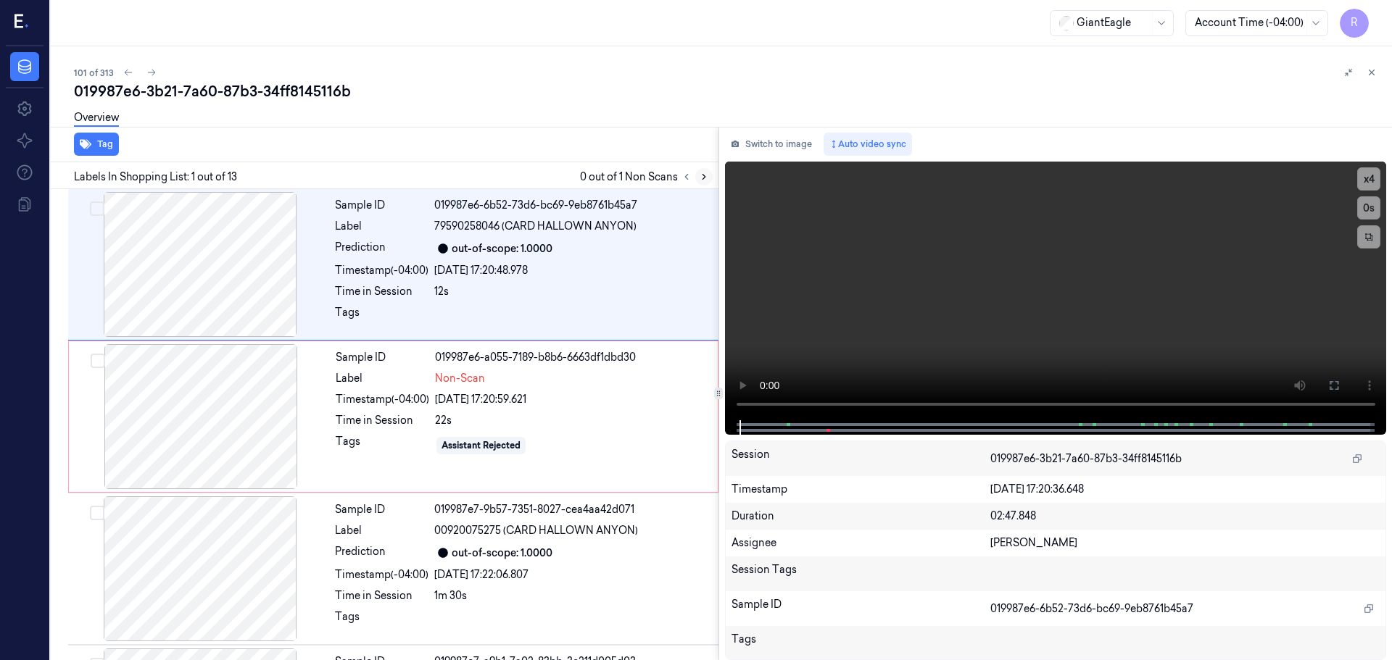
click at [704, 178] on icon at bounding box center [704, 177] width 3 height 5
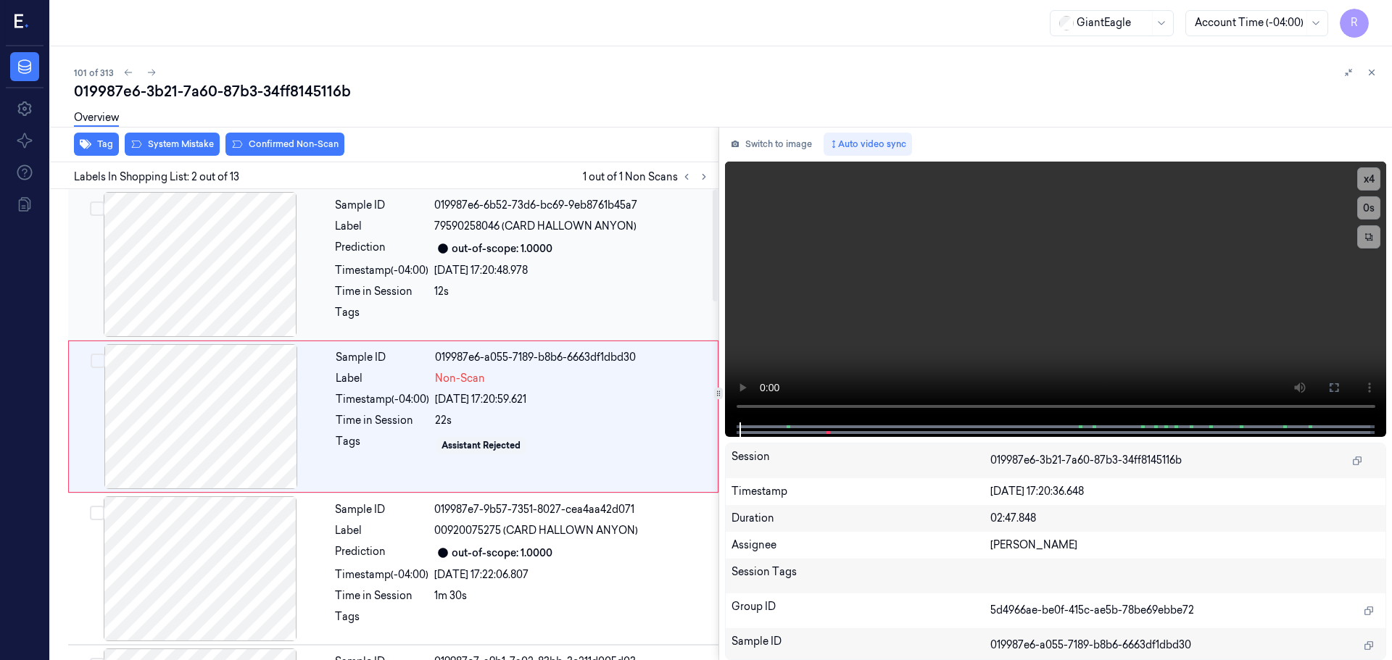
click at [236, 284] on div at bounding box center [200, 264] width 258 height 145
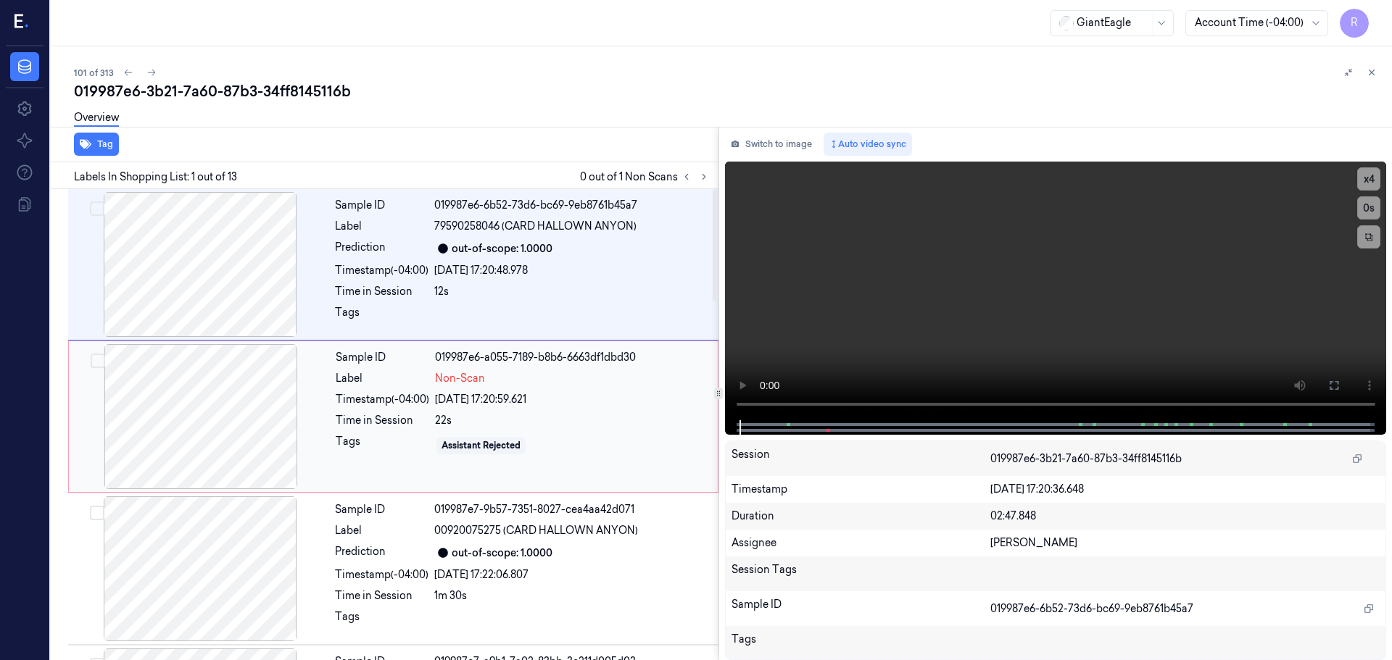
click at [249, 430] on div at bounding box center [201, 416] width 258 height 145
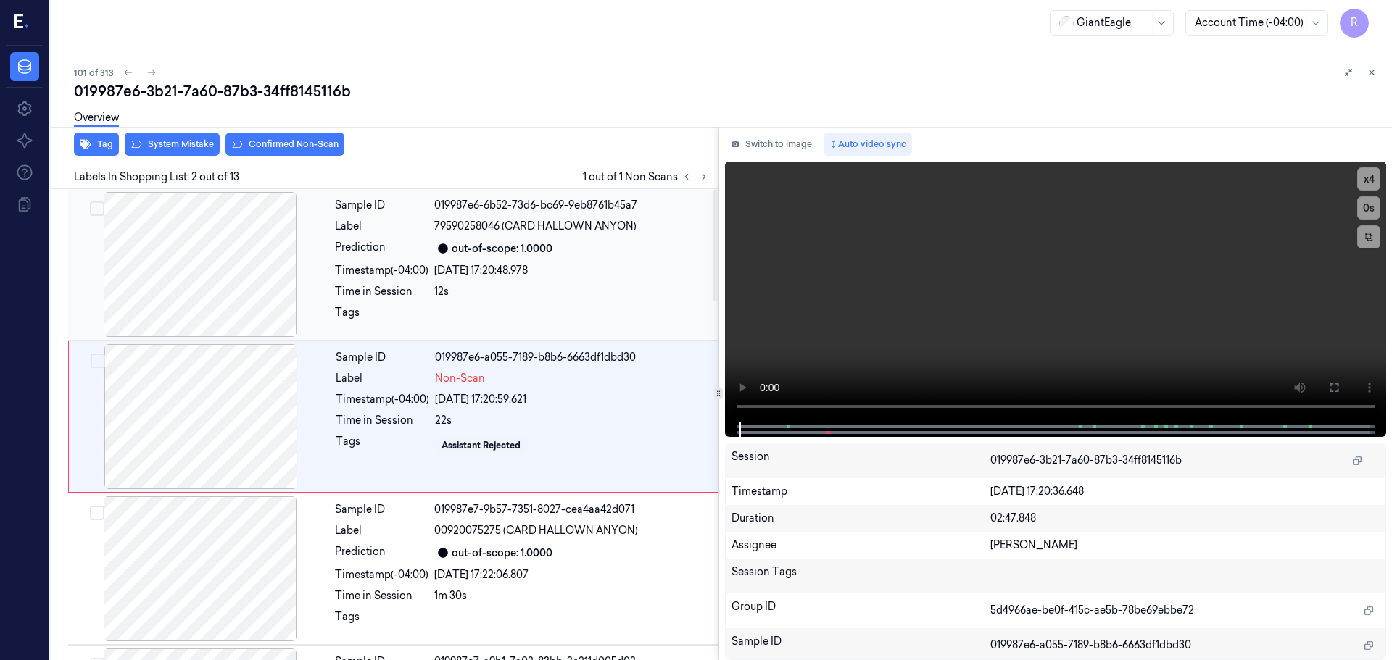
click at [239, 299] on div at bounding box center [200, 264] width 258 height 145
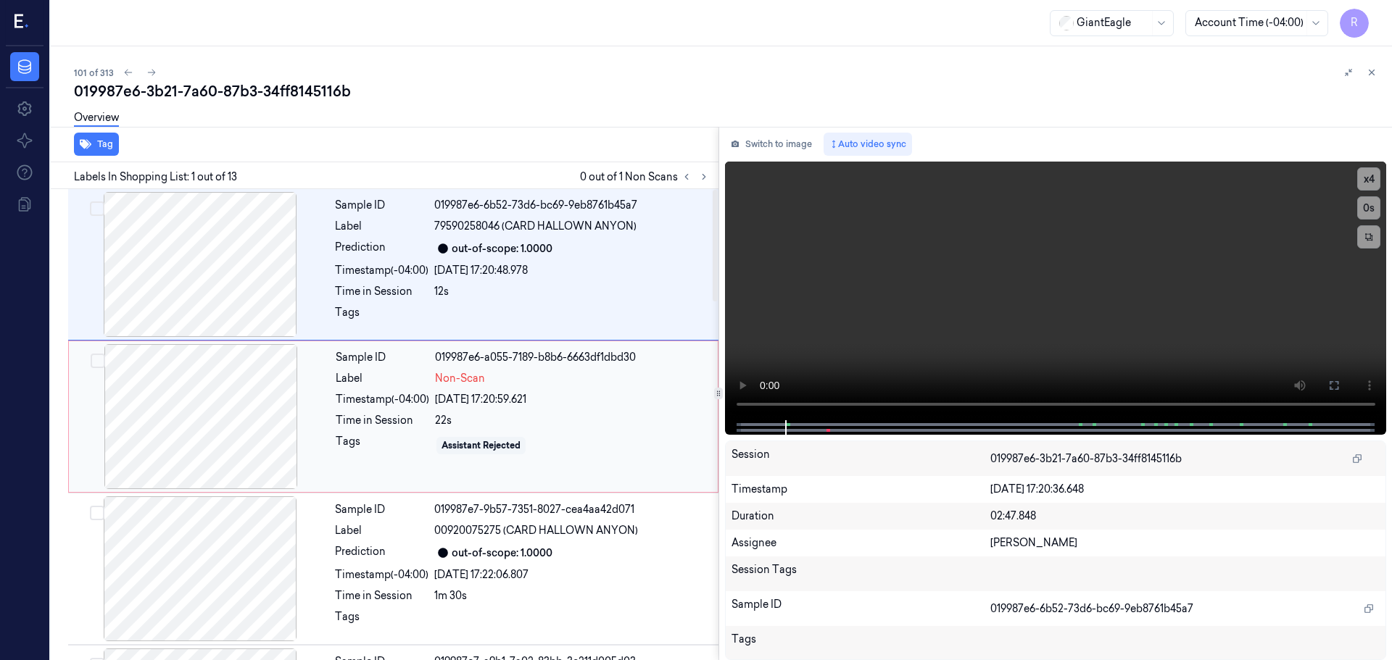
click at [280, 423] on div at bounding box center [201, 416] width 258 height 145
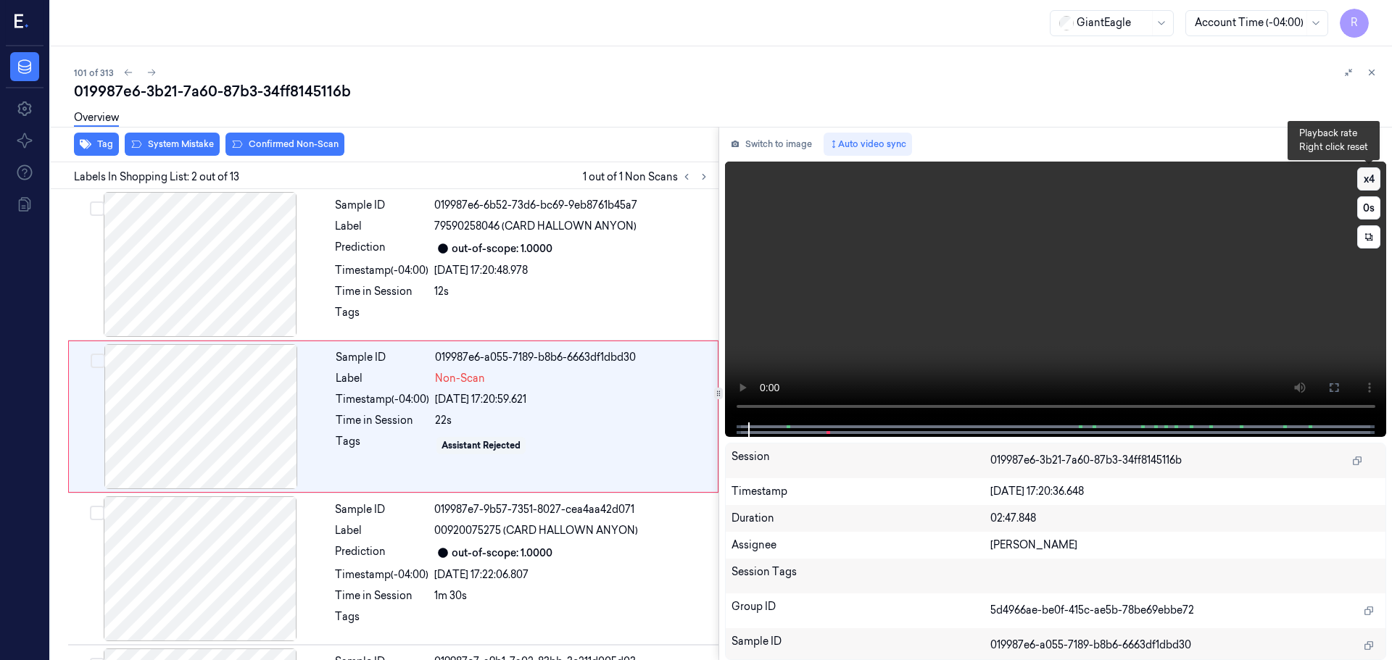
click at [1364, 178] on button "x 4" at bounding box center [1368, 178] width 23 height 23
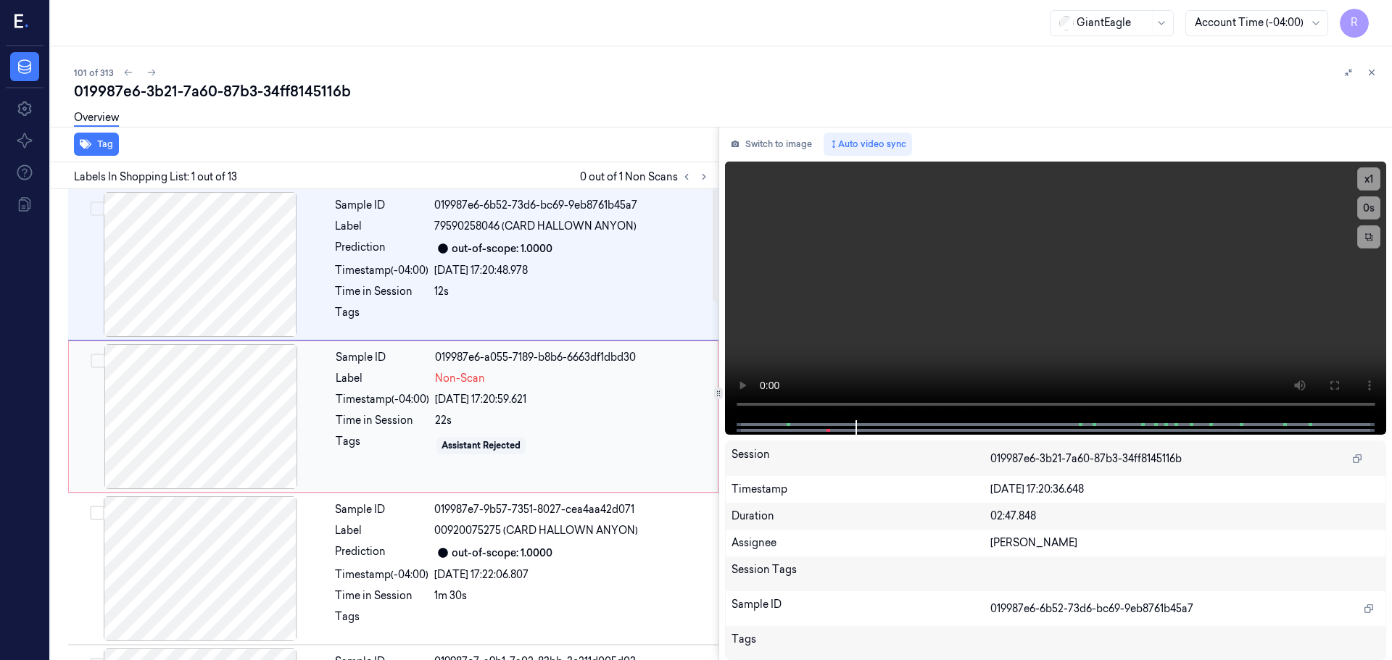
click at [175, 434] on div at bounding box center [201, 416] width 258 height 145
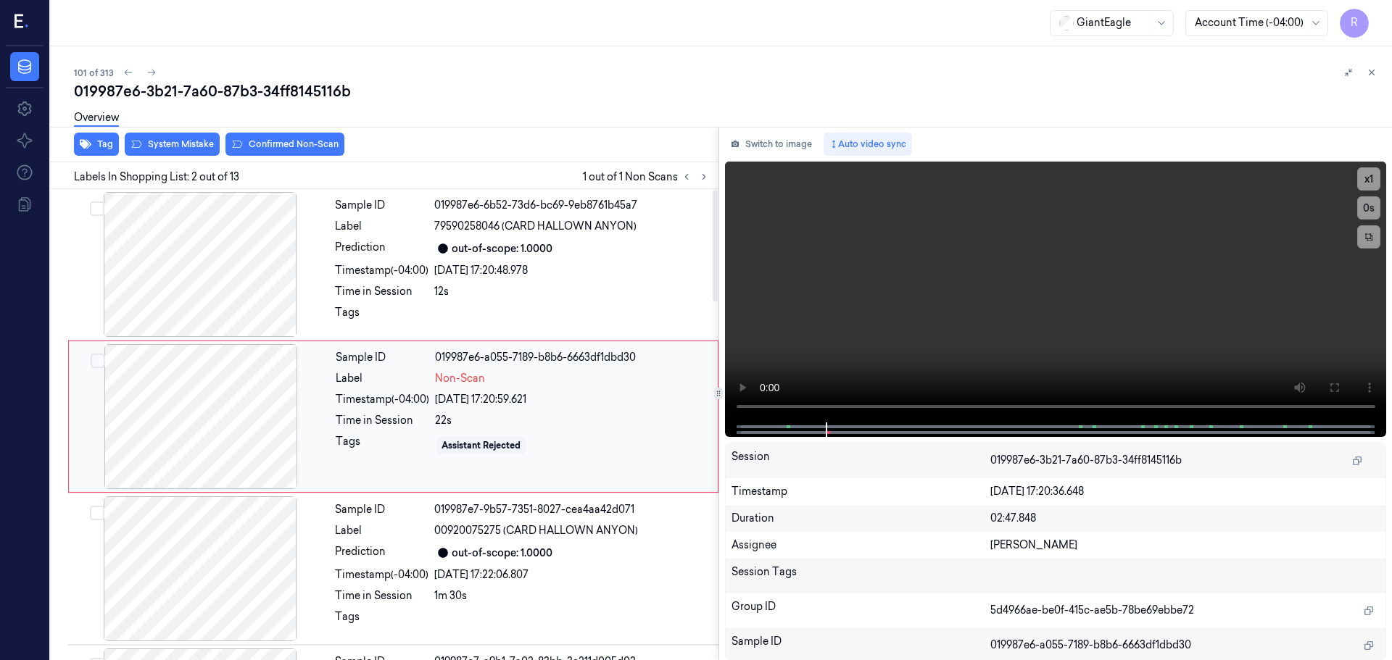
click at [181, 430] on div at bounding box center [201, 416] width 258 height 145
click at [183, 429] on div at bounding box center [201, 416] width 258 height 145
click at [190, 428] on div at bounding box center [201, 416] width 258 height 145
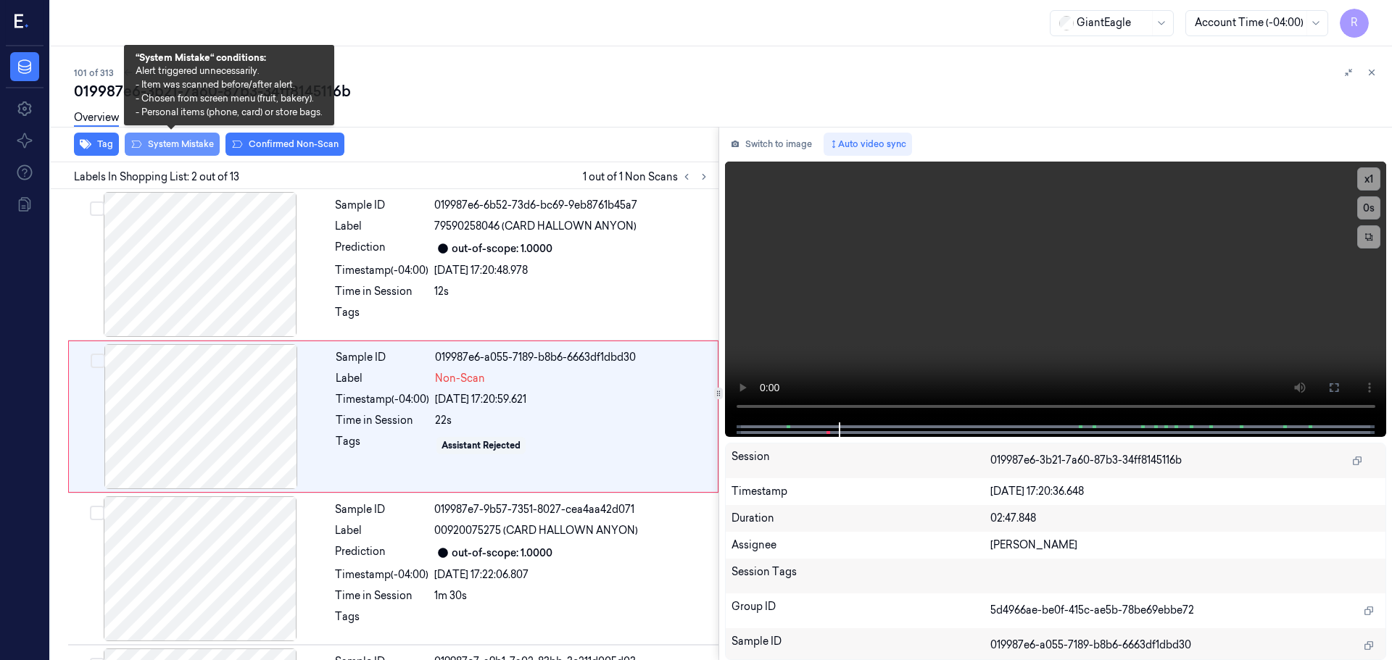
click at [165, 143] on button "System Mistake" at bounding box center [172, 144] width 95 height 23
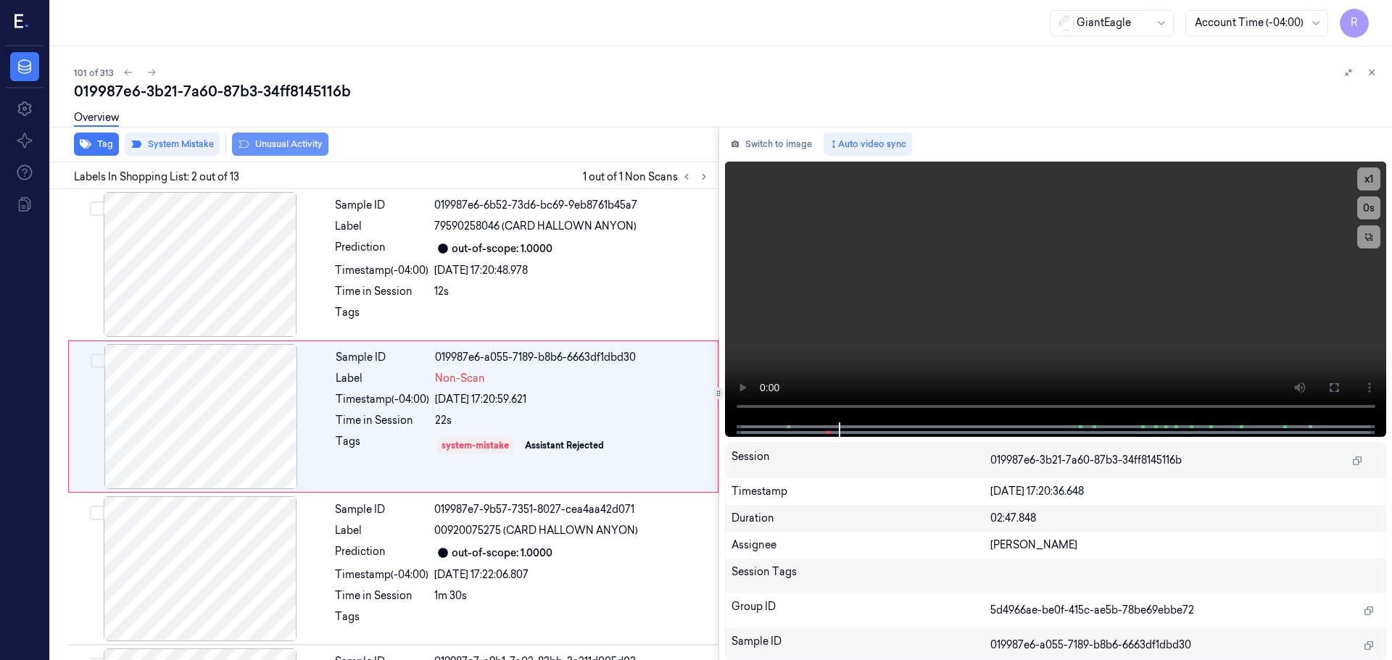
click at [306, 146] on button "Unusual Activity" at bounding box center [280, 144] width 96 height 23
click at [543, 294] on div "12s" at bounding box center [572, 291] width 276 height 15
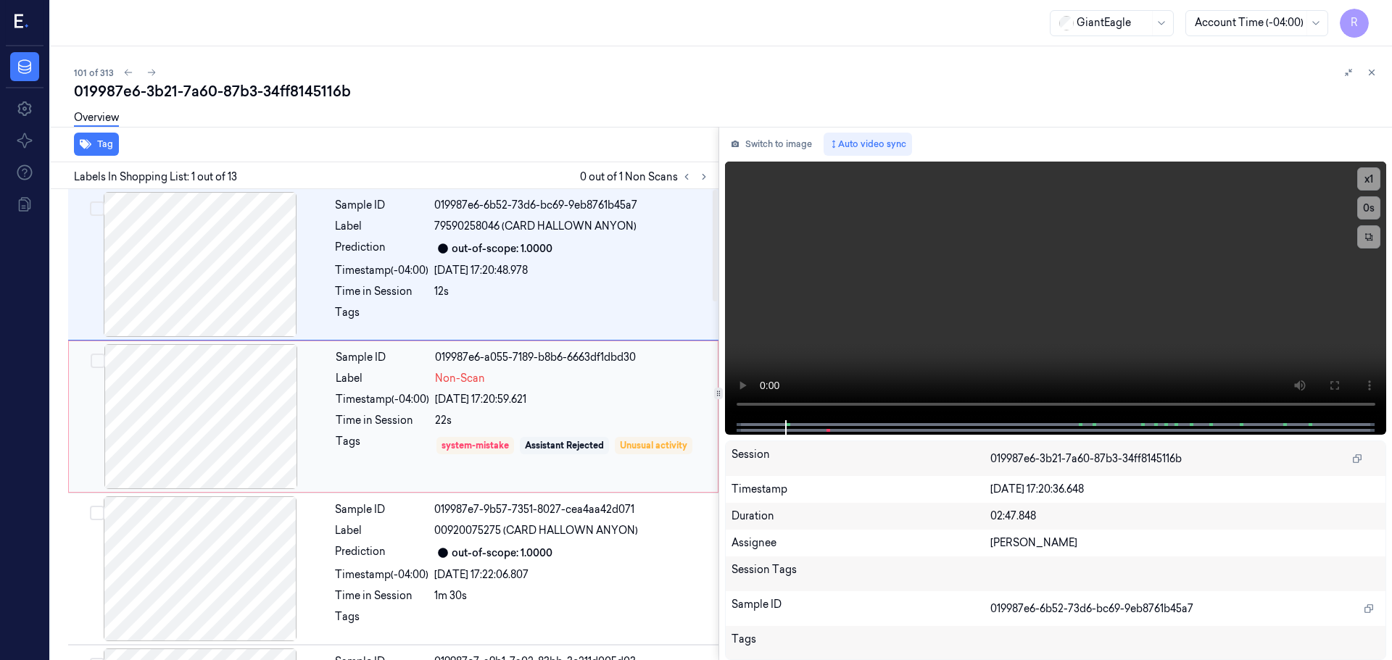
click at [599, 419] on div "22s" at bounding box center [572, 420] width 274 height 15
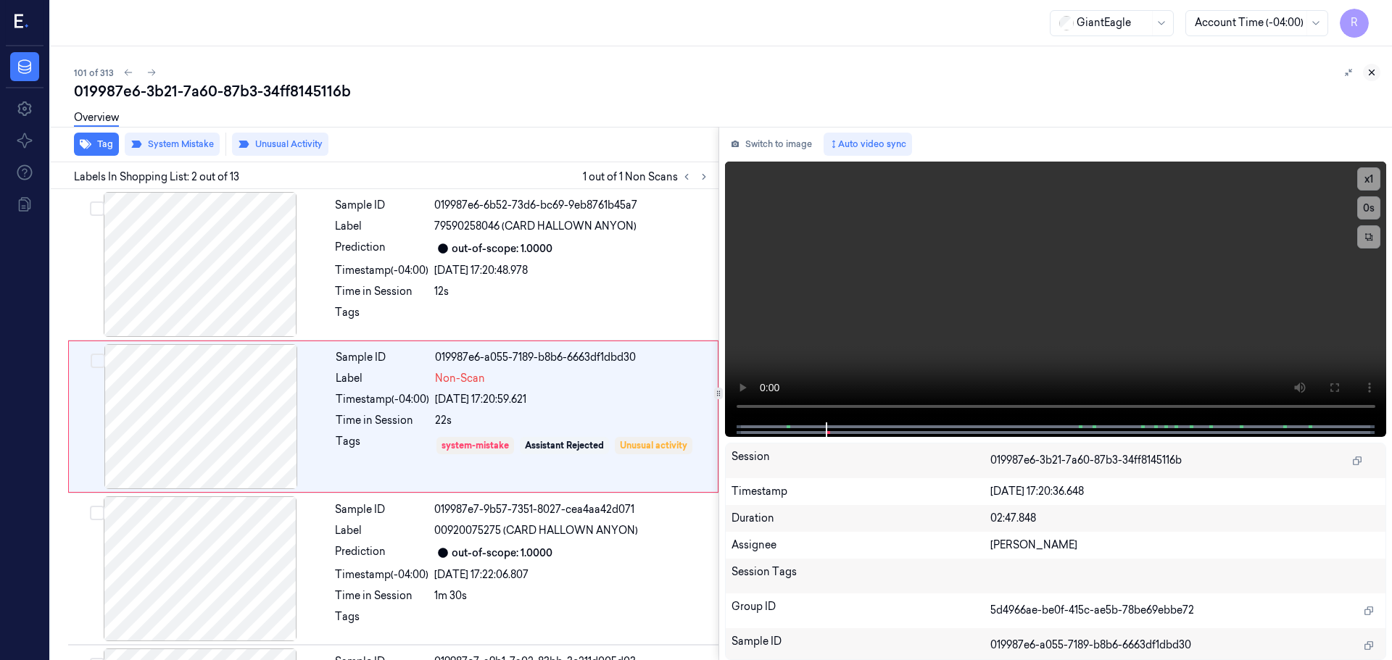
click at [1367, 73] on button at bounding box center [1371, 72] width 17 height 17
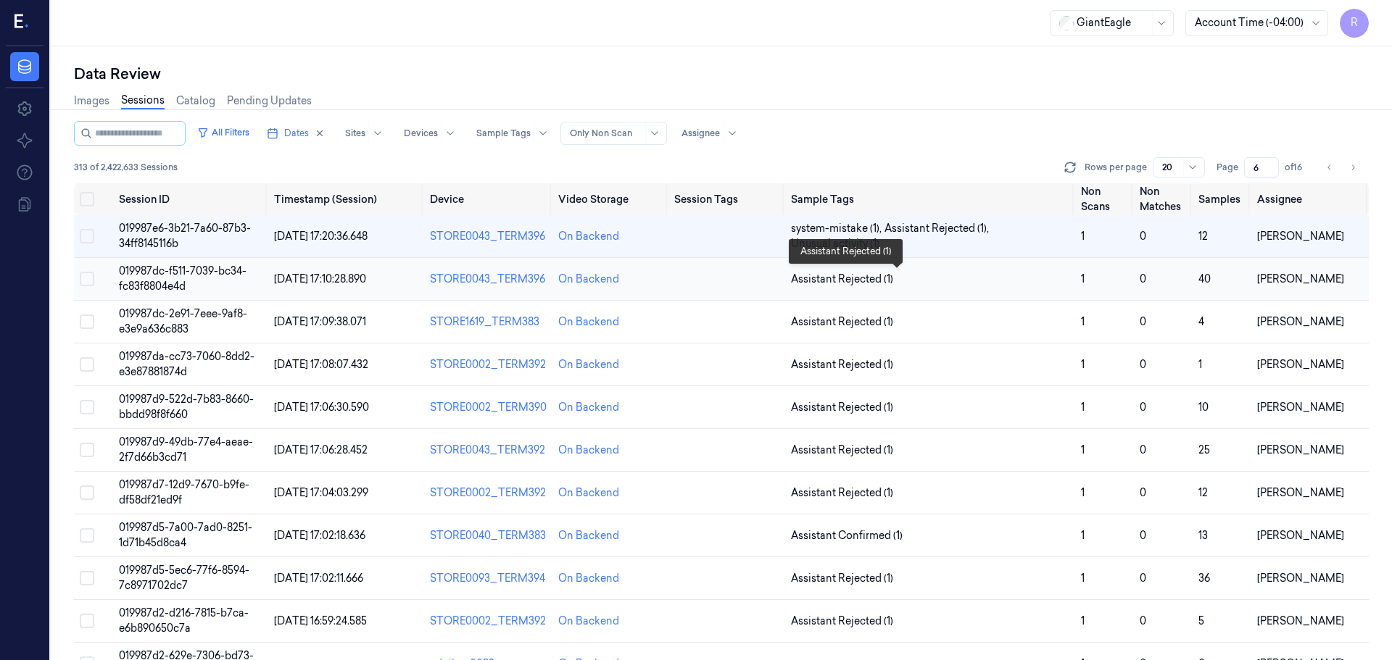
click at [952, 283] on span "Assistant Rejected (1)" at bounding box center [930, 279] width 278 height 15
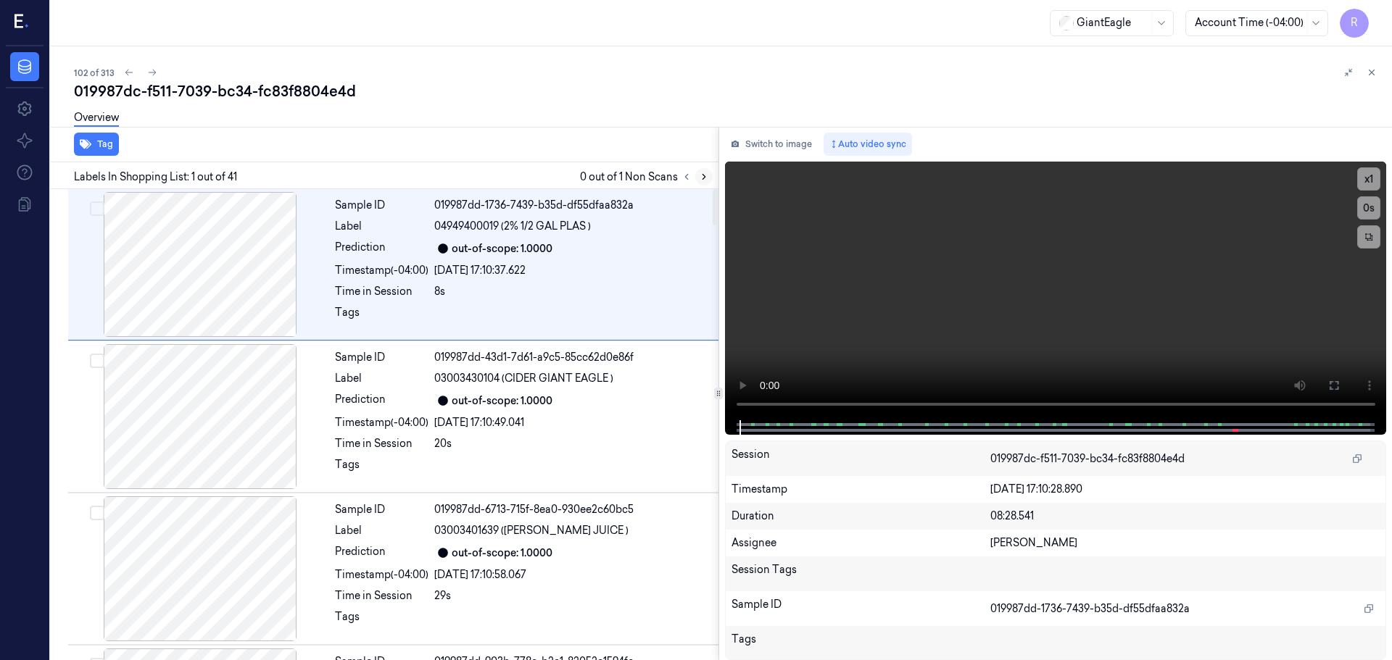
click at [700, 179] on icon at bounding box center [704, 177] width 10 height 10
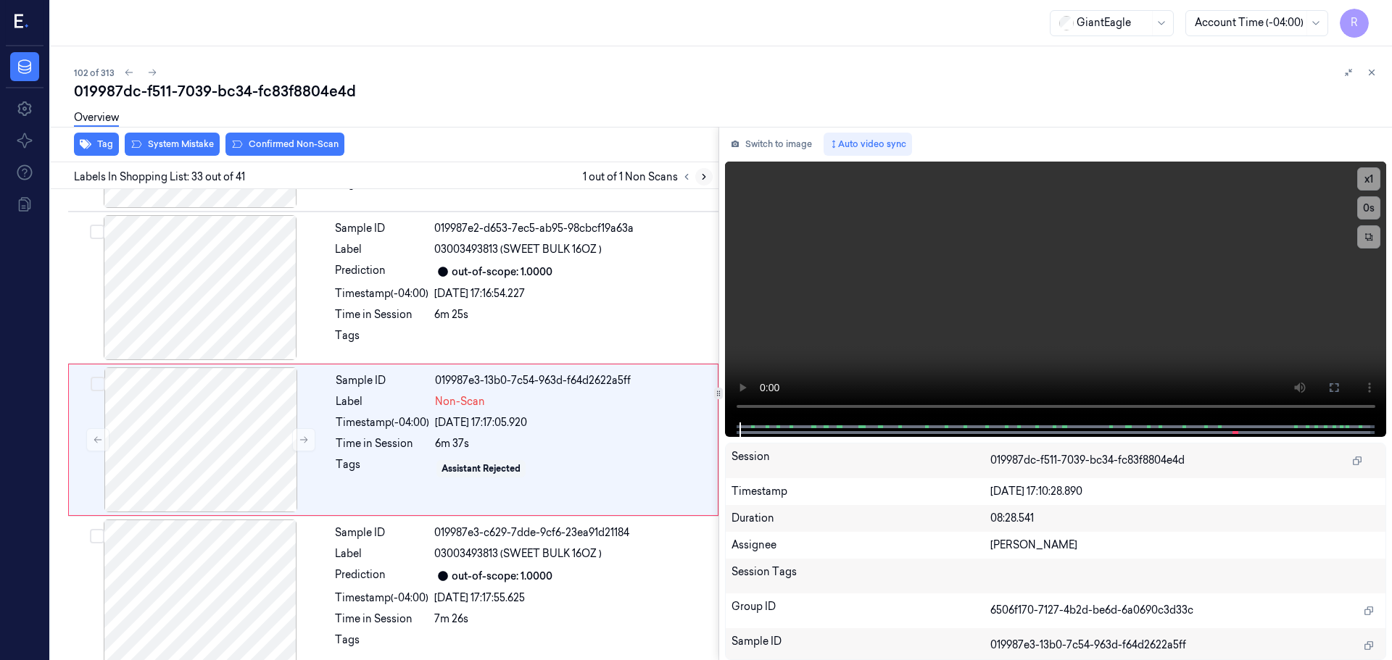
scroll to position [4712, 0]
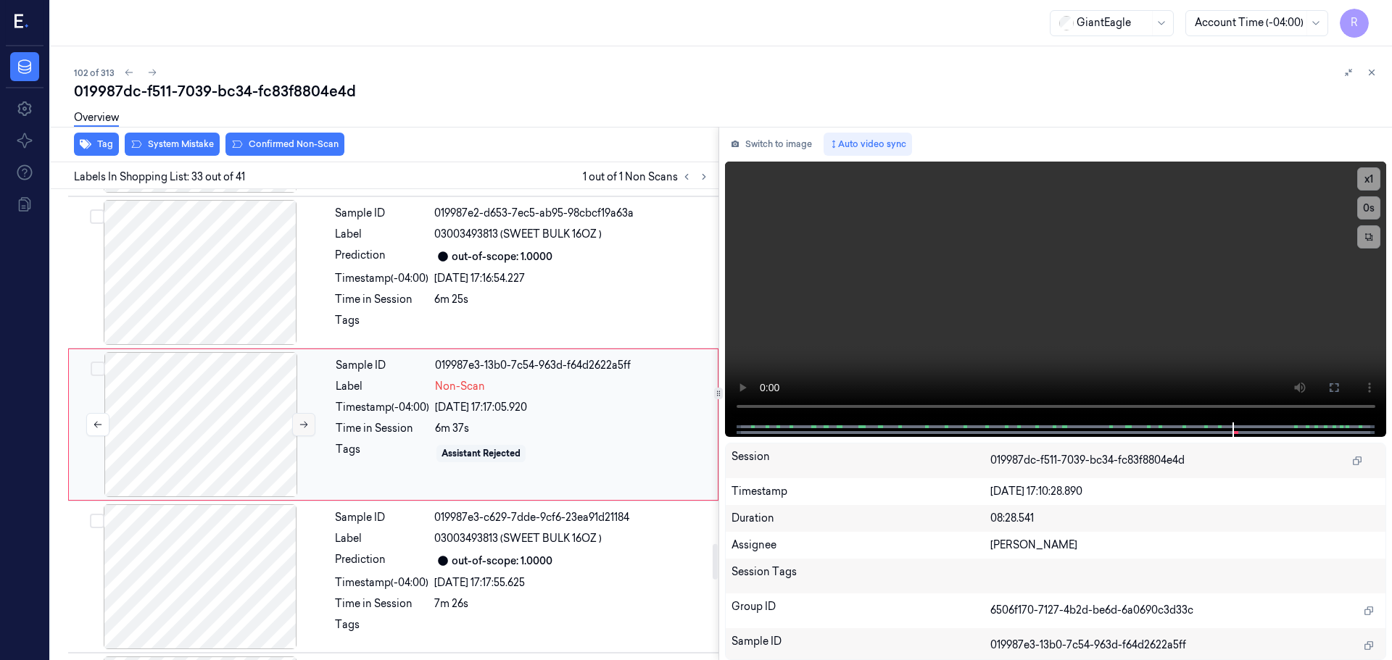
click at [300, 430] on button at bounding box center [303, 424] width 23 height 23
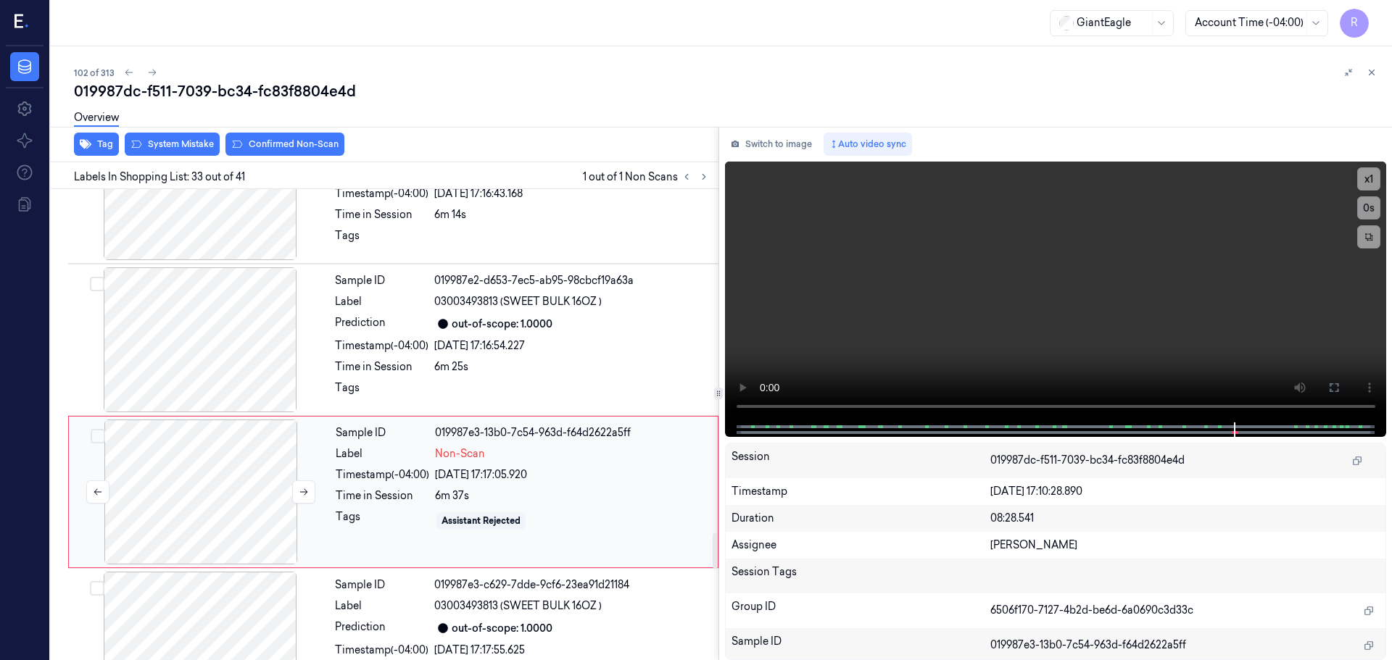
scroll to position [4567, 0]
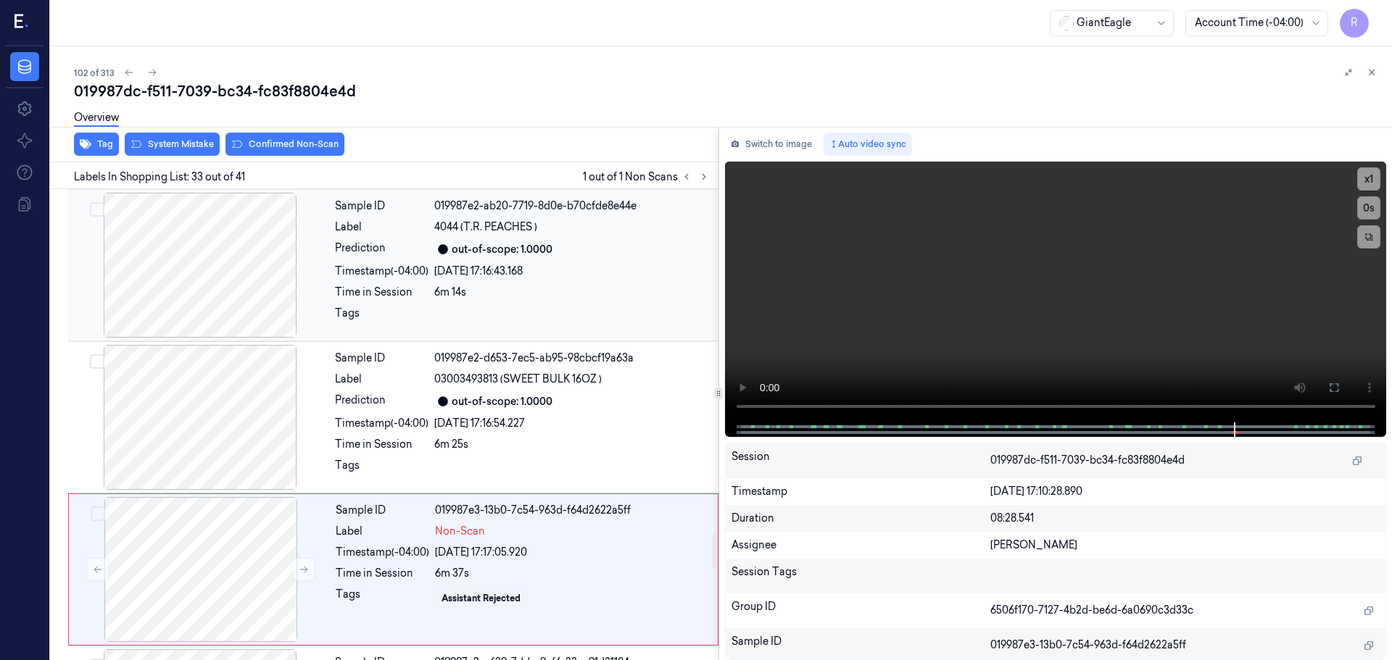
click at [223, 305] on div at bounding box center [200, 265] width 258 height 145
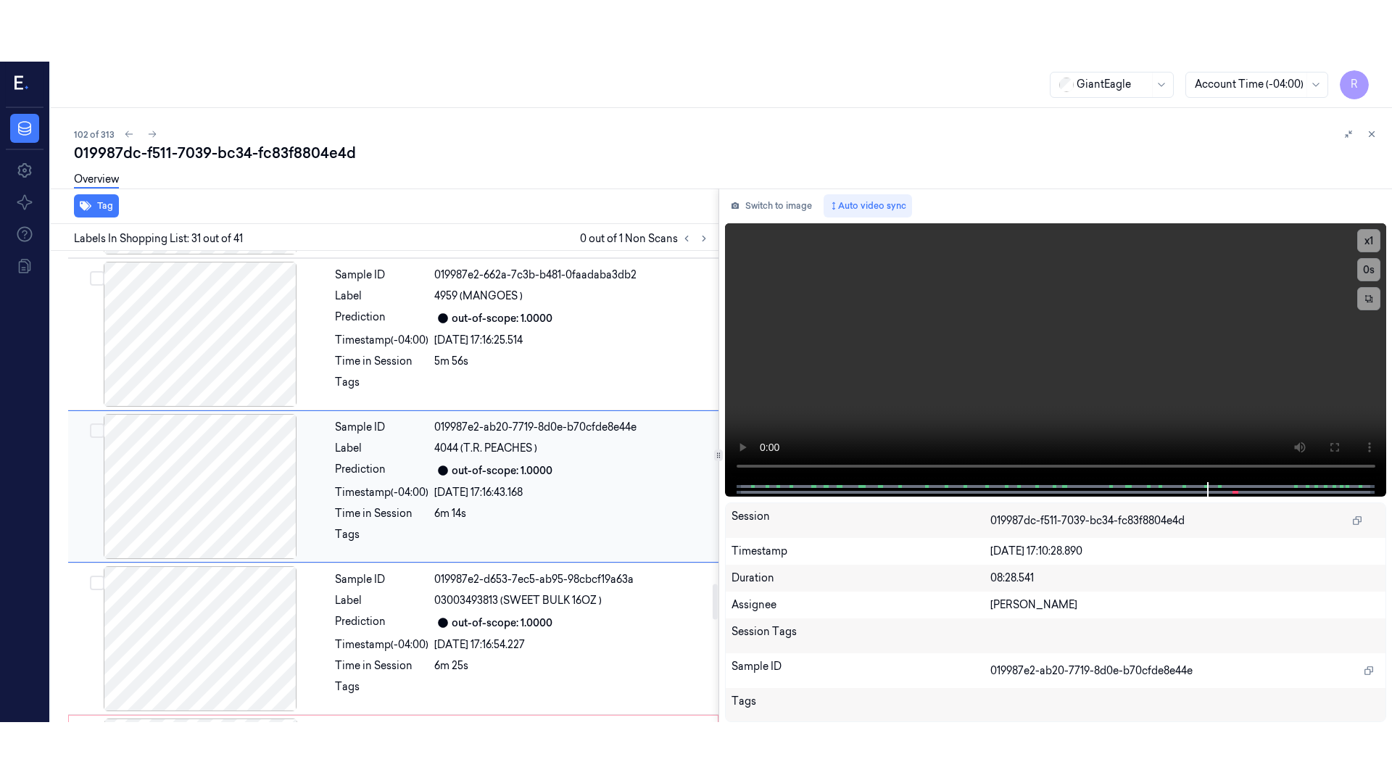
scroll to position [4552, 0]
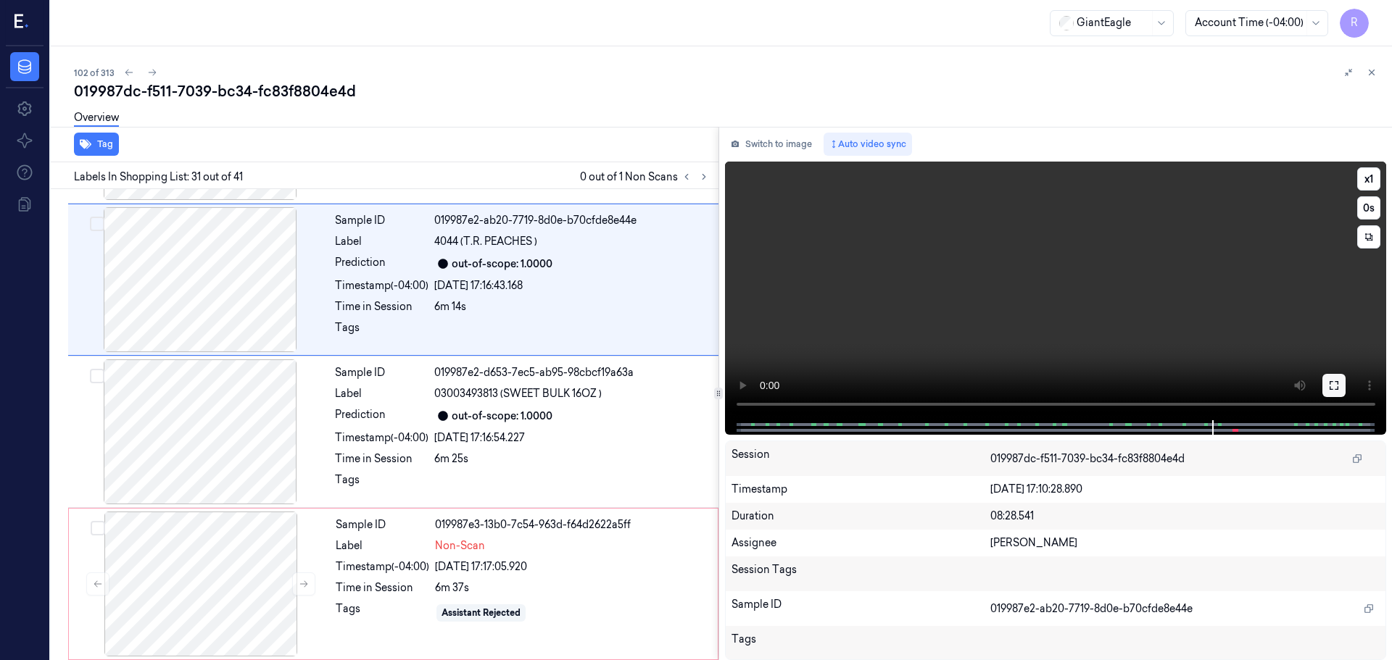
click at [1335, 384] on icon at bounding box center [1334, 386] width 12 height 12
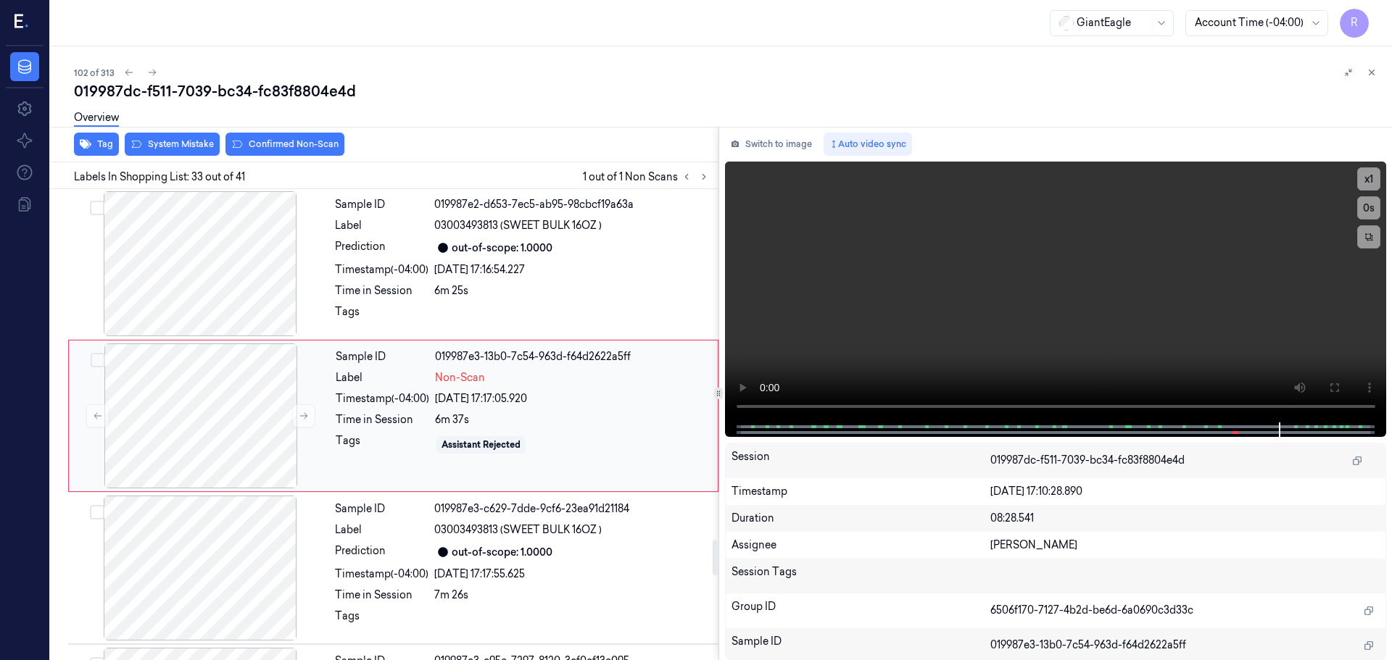
scroll to position [4651, 0]
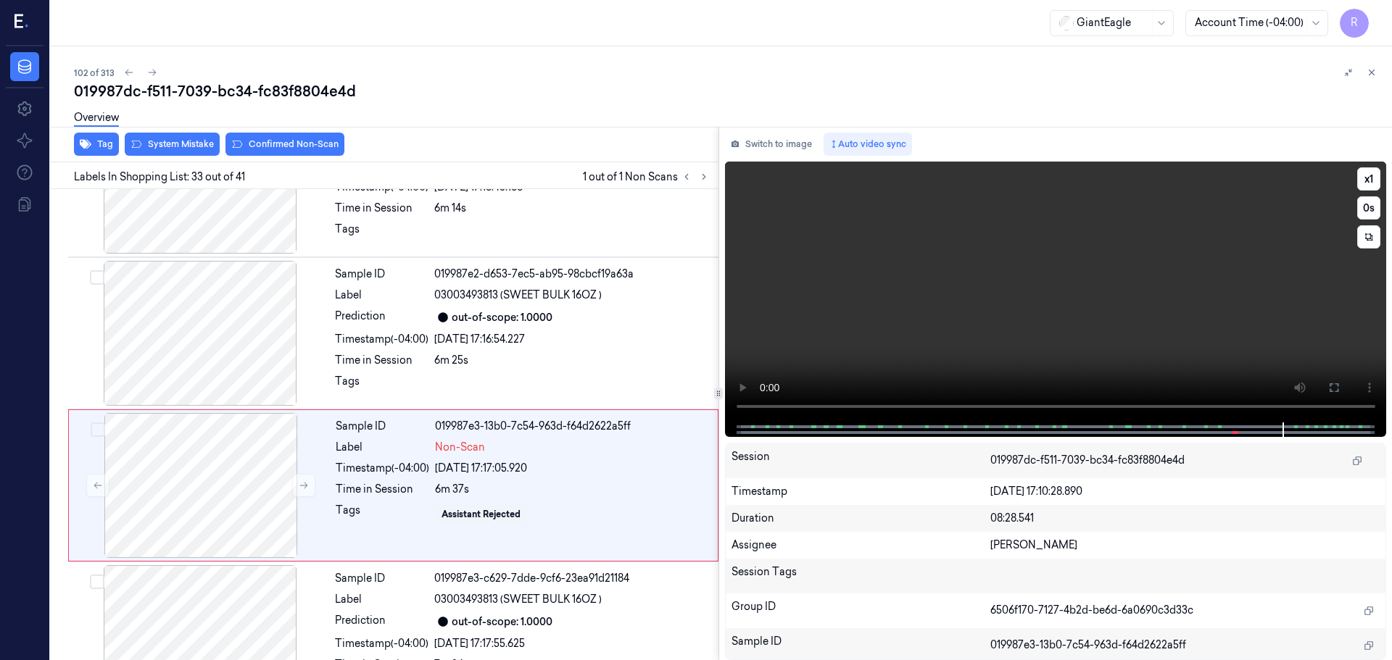
drag, startPoint x: 1246, startPoint y: 423, endPoint x: 1237, endPoint y: 422, distance: 8.7
click at [1240, 423] on div at bounding box center [1055, 430] width 631 height 15
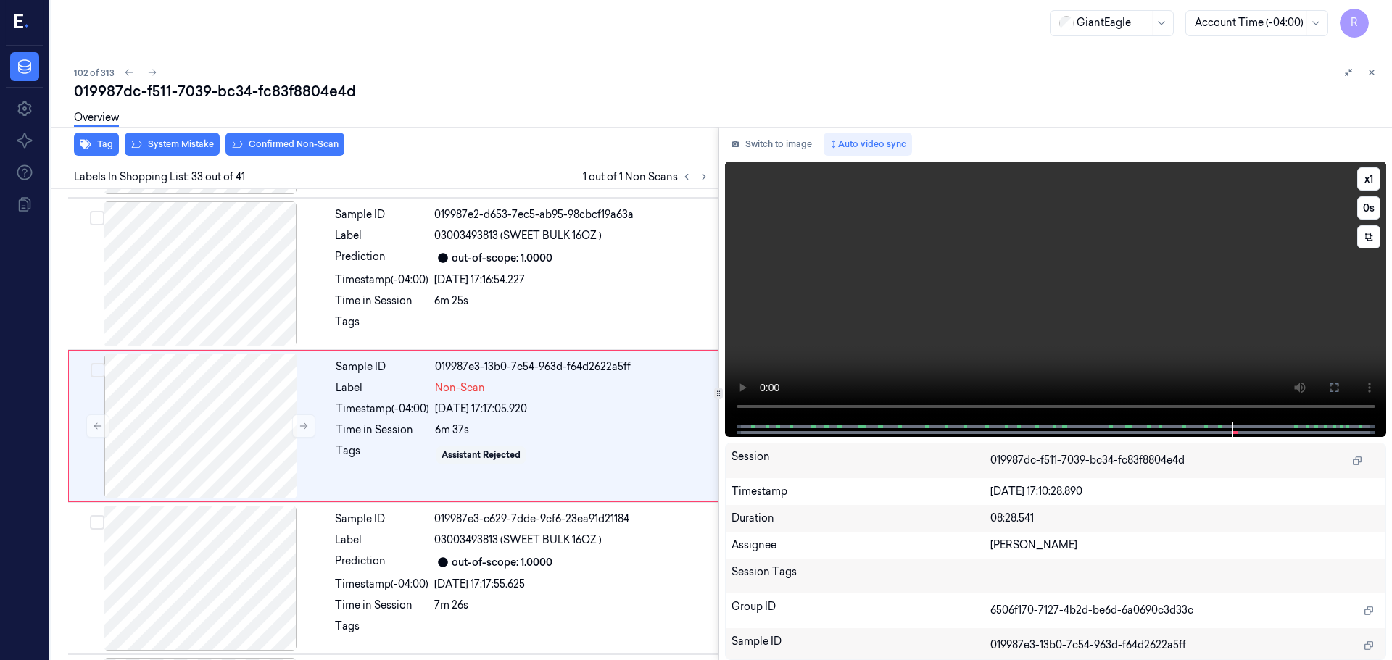
scroll to position [4712, 0]
click at [135, 429] on div at bounding box center [201, 424] width 258 height 145
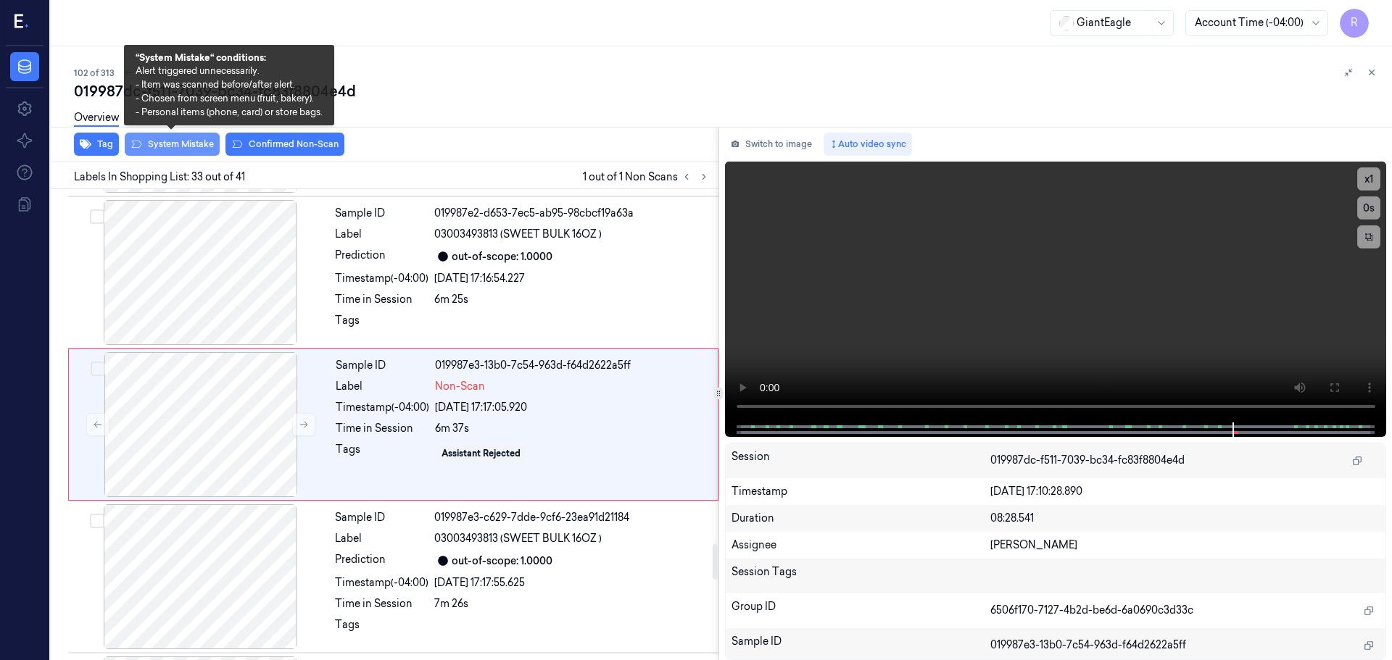
click at [155, 145] on button "System Mistake" at bounding box center [172, 144] width 95 height 23
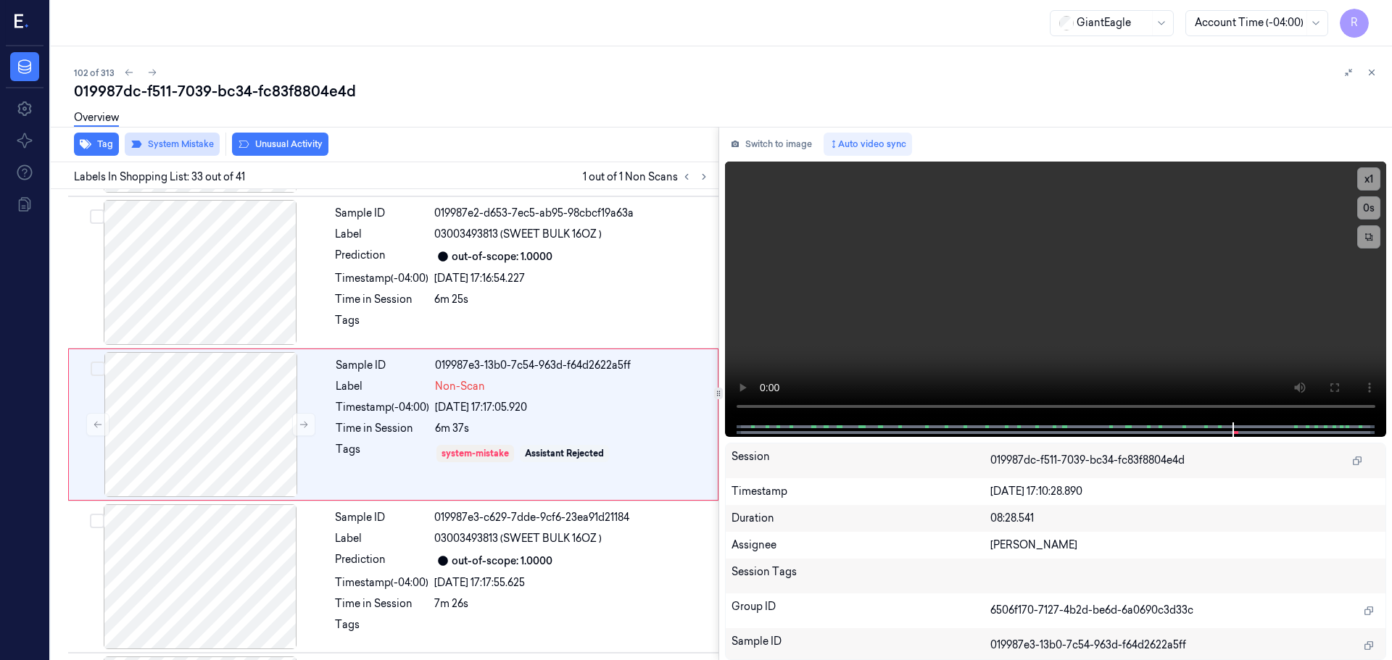
click at [259, 145] on button "Unusual Activity" at bounding box center [280, 144] width 96 height 23
click at [343, 274] on div "Timestamp (-04:00)" at bounding box center [382, 278] width 94 height 15
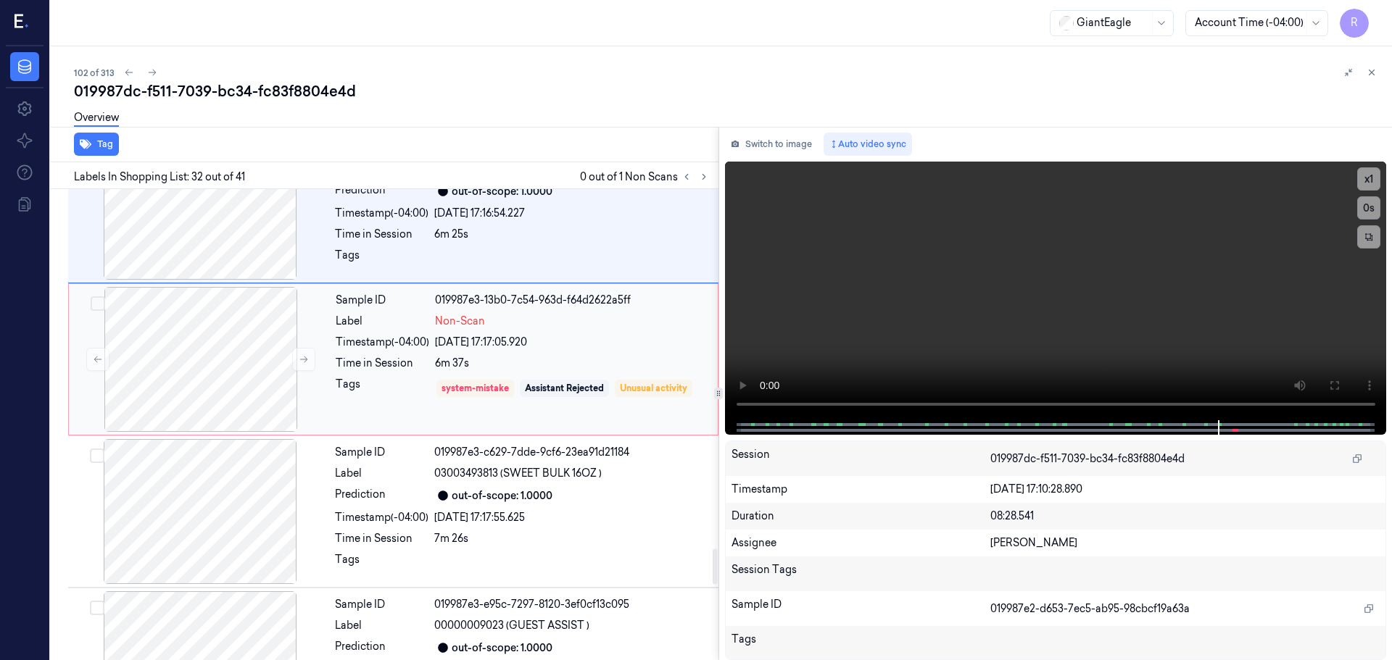
click at [363, 339] on div "Timestamp (-04:00)" at bounding box center [383, 342] width 94 height 15
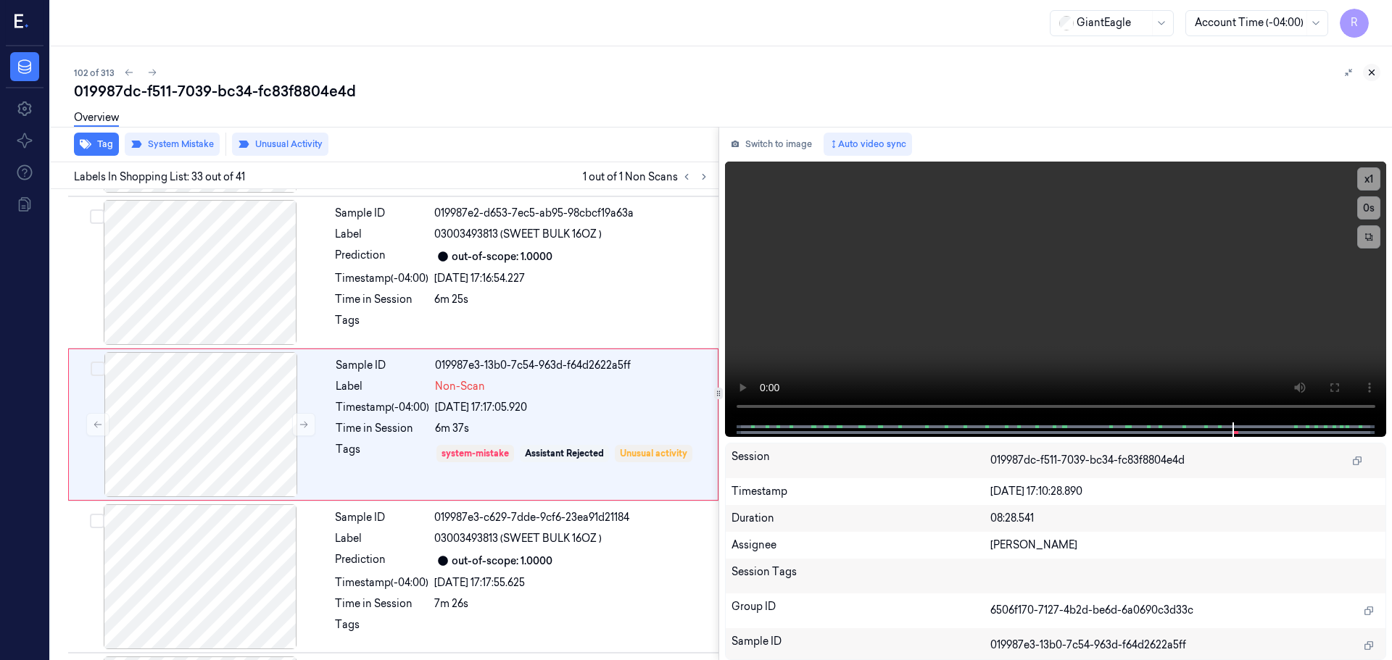
click at [1373, 75] on icon at bounding box center [1372, 72] width 10 height 10
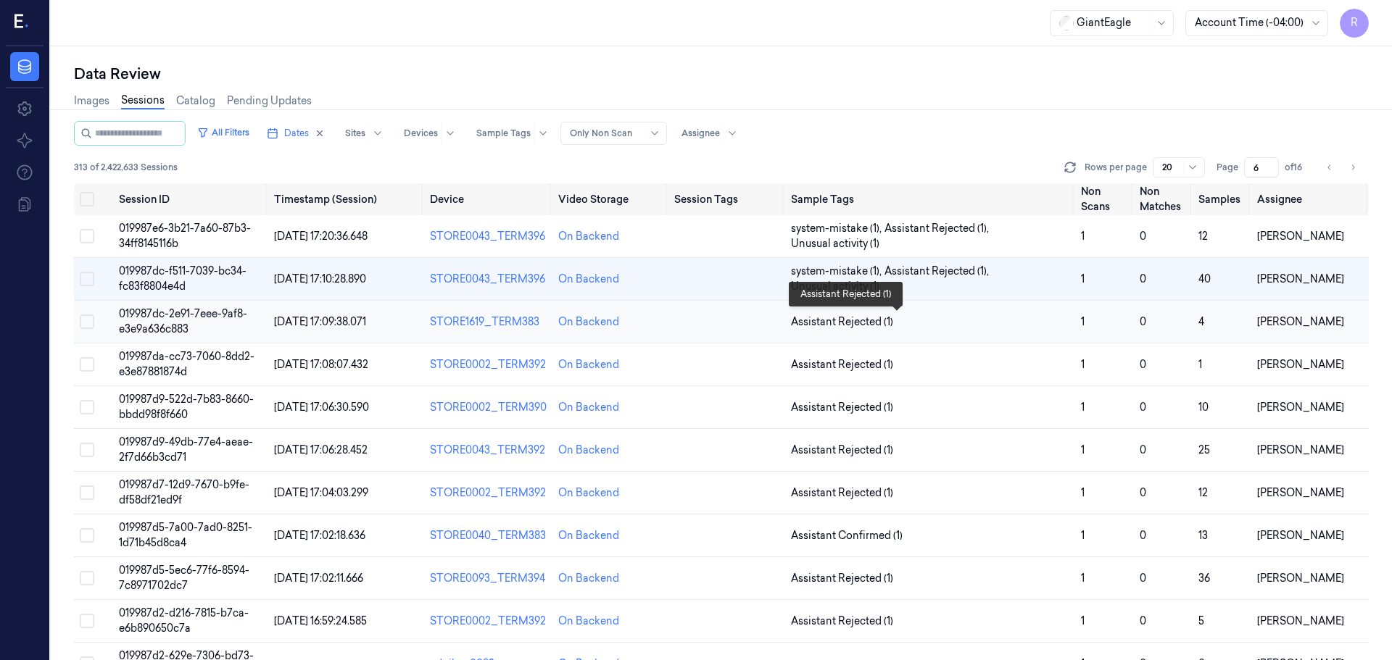
click at [922, 323] on span "Assistant Rejected (1)" at bounding box center [930, 322] width 278 height 15
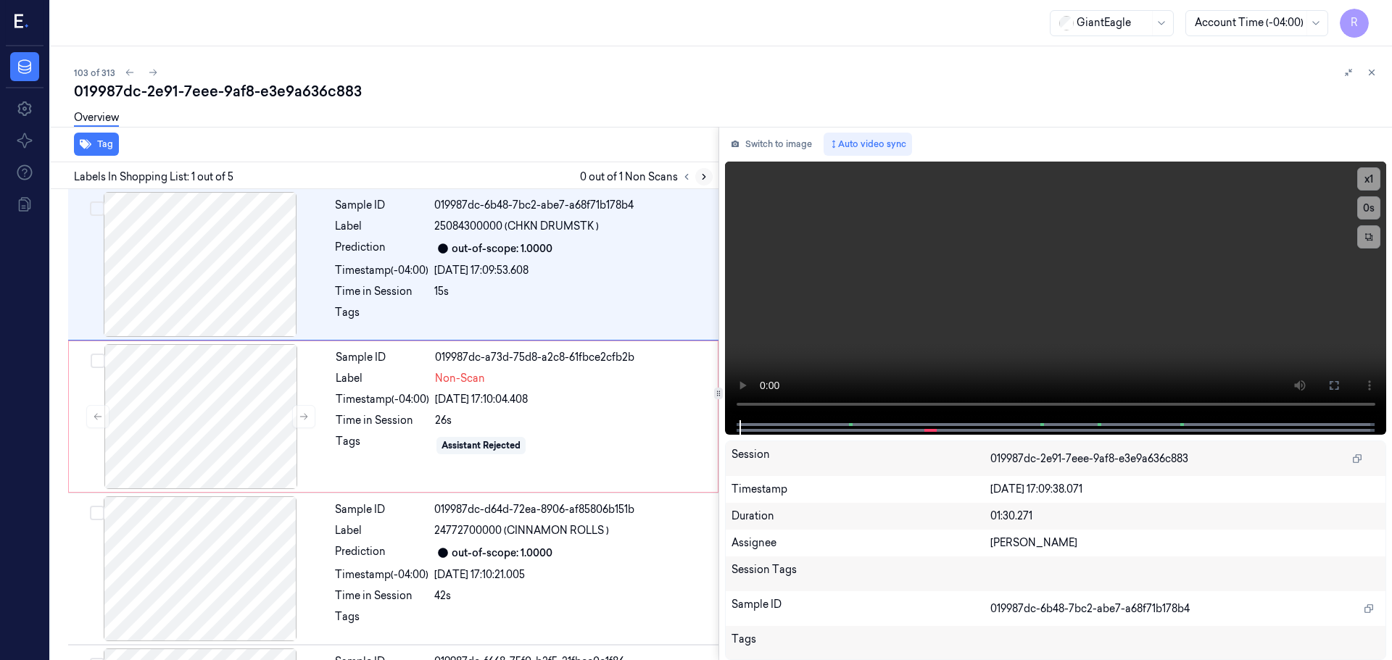
click at [700, 181] on icon at bounding box center [704, 177] width 10 height 10
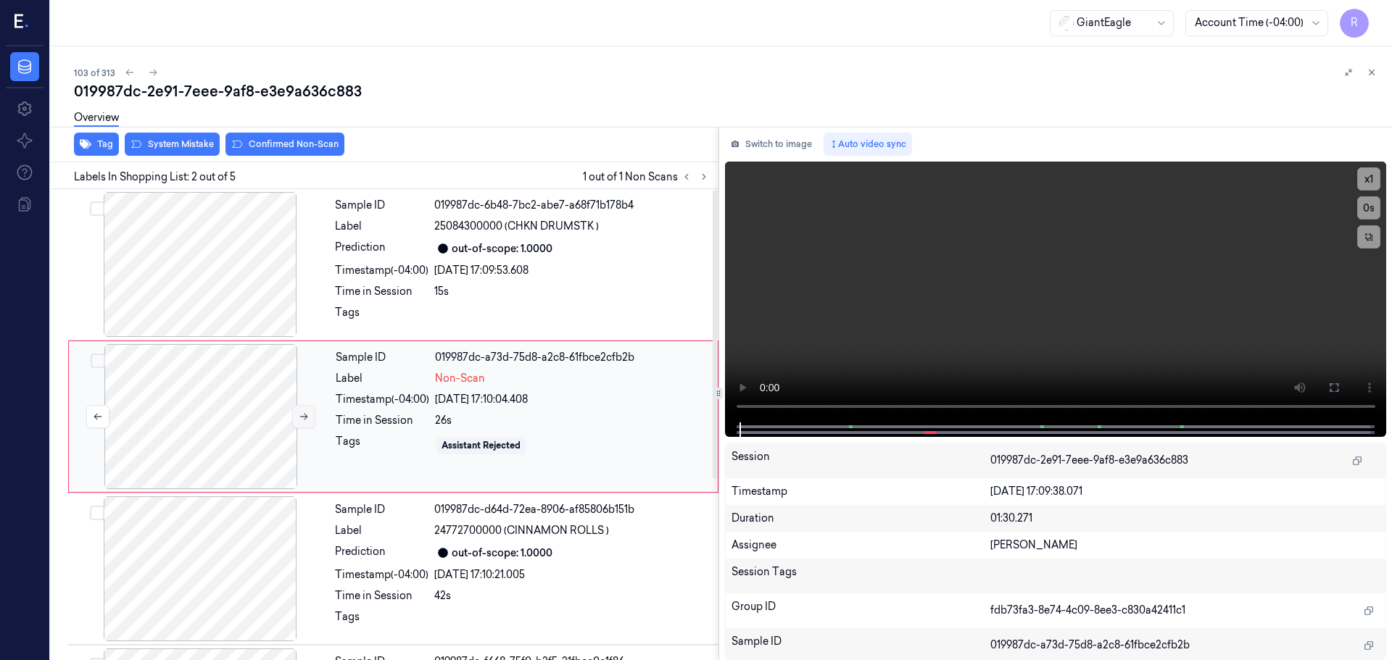
click at [305, 408] on button at bounding box center [303, 416] width 23 height 23
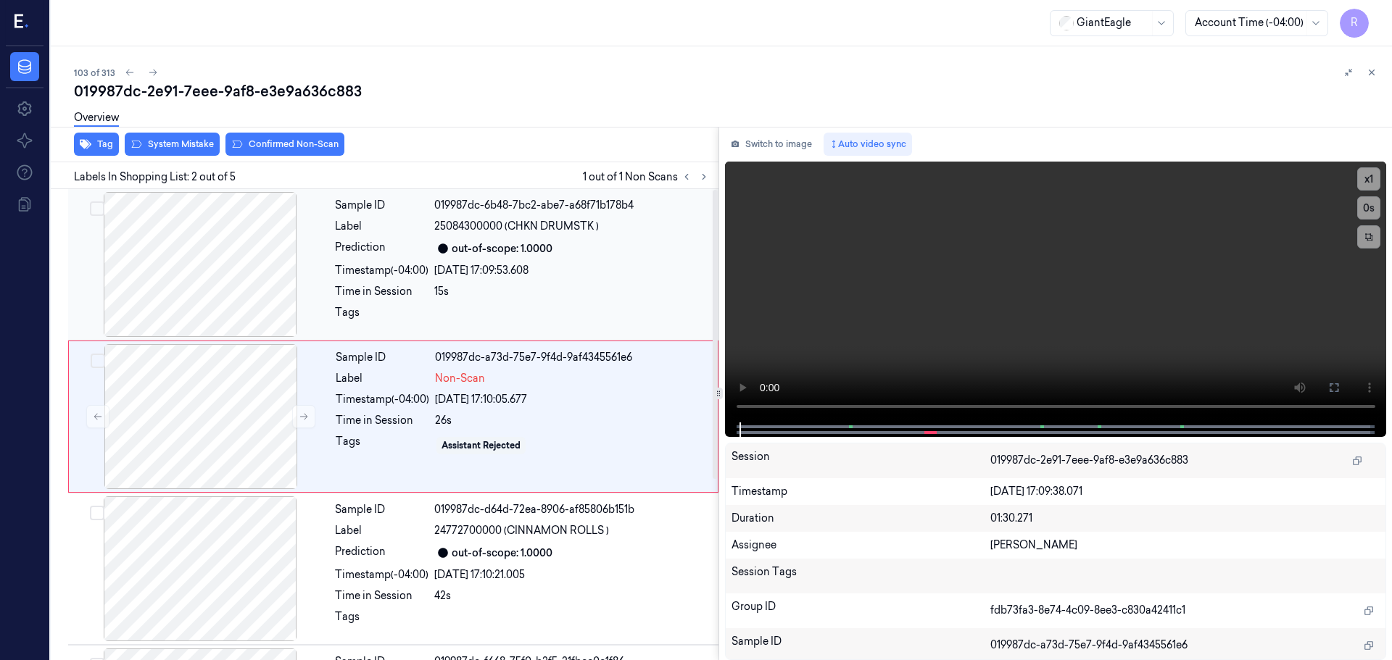
click at [260, 307] on div at bounding box center [200, 264] width 258 height 145
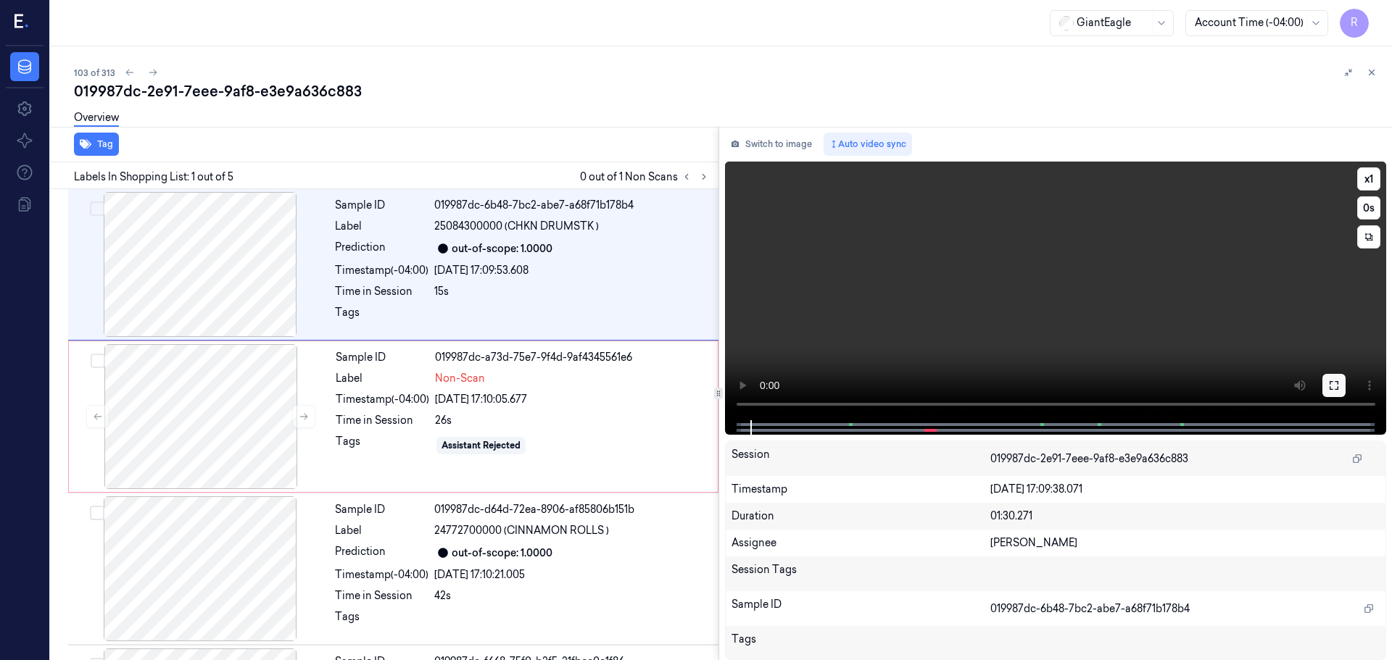
click at [1336, 382] on icon at bounding box center [1334, 385] width 9 height 9
drag, startPoint x: 1333, startPoint y: 380, endPoint x: 1332, endPoint y: 470, distance: 89.9
click at [1333, 382] on icon at bounding box center [1334, 386] width 12 height 12
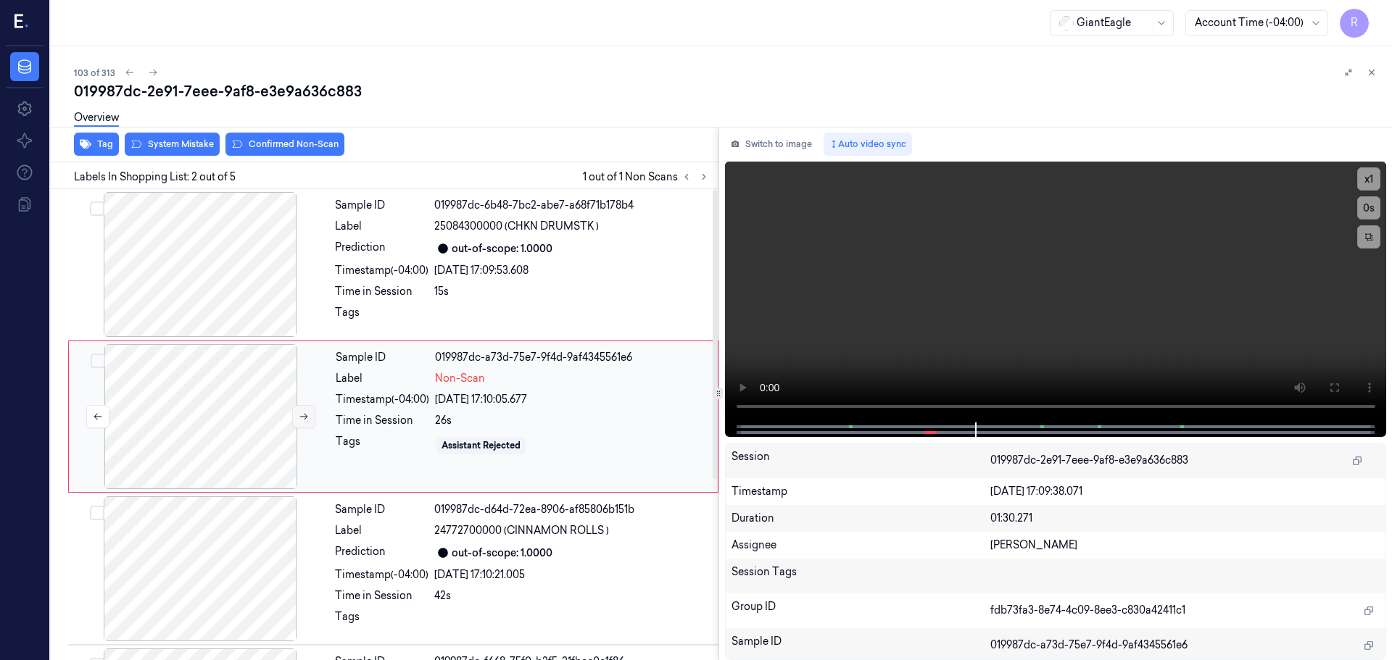
click at [305, 422] on button at bounding box center [303, 416] width 23 height 23
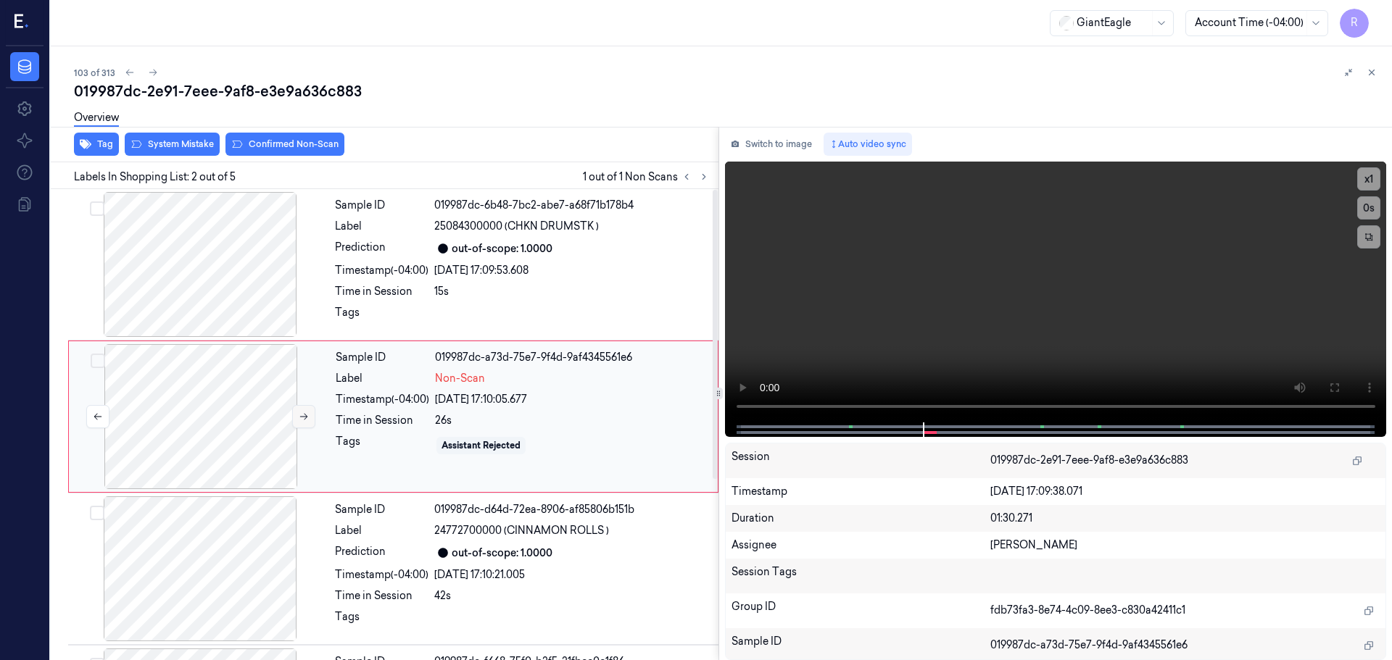
click at [305, 422] on button at bounding box center [303, 416] width 23 height 23
click at [1374, 176] on button "x 1" at bounding box center [1368, 178] width 23 height 23
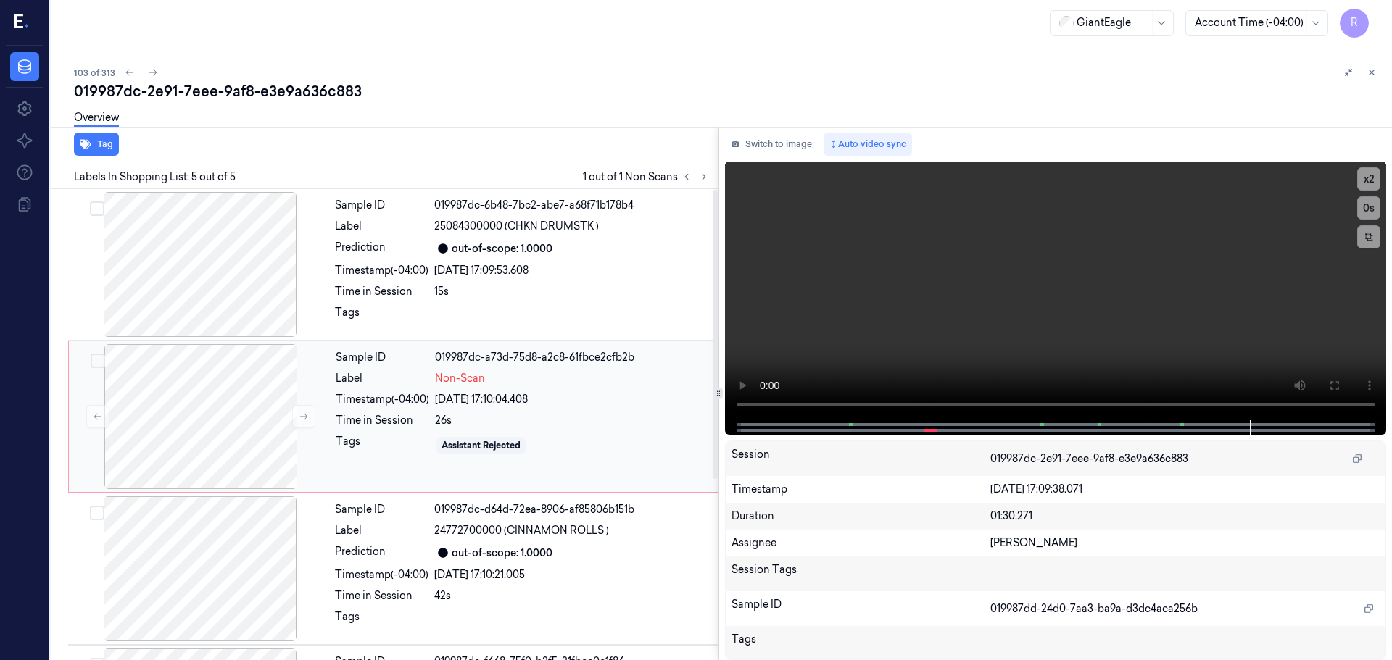
click at [415, 432] on div "Sample ID 019987dc-a73d-75d8-a2c8-61fbce2cfb2b Label Non-Scan Timestamp (-04:00…" at bounding box center [522, 416] width 385 height 145
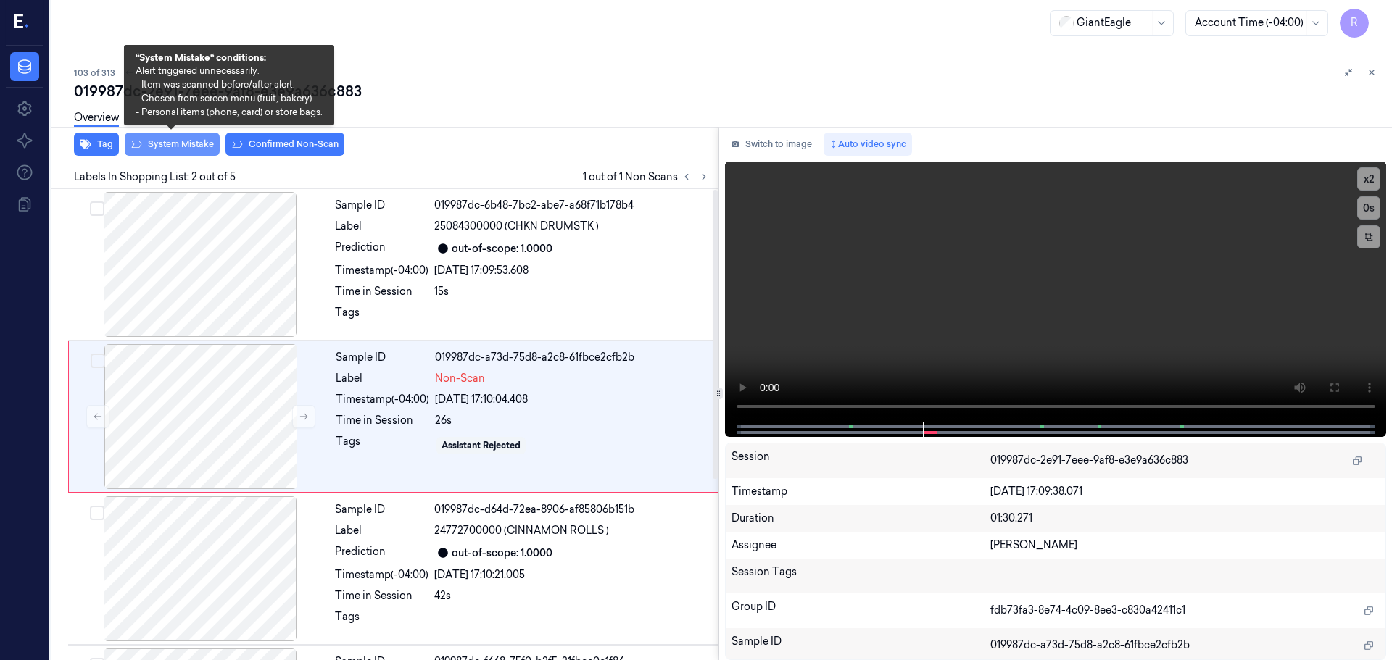
click at [173, 148] on button "System Mistake" at bounding box center [172, 144] width 95 height 23
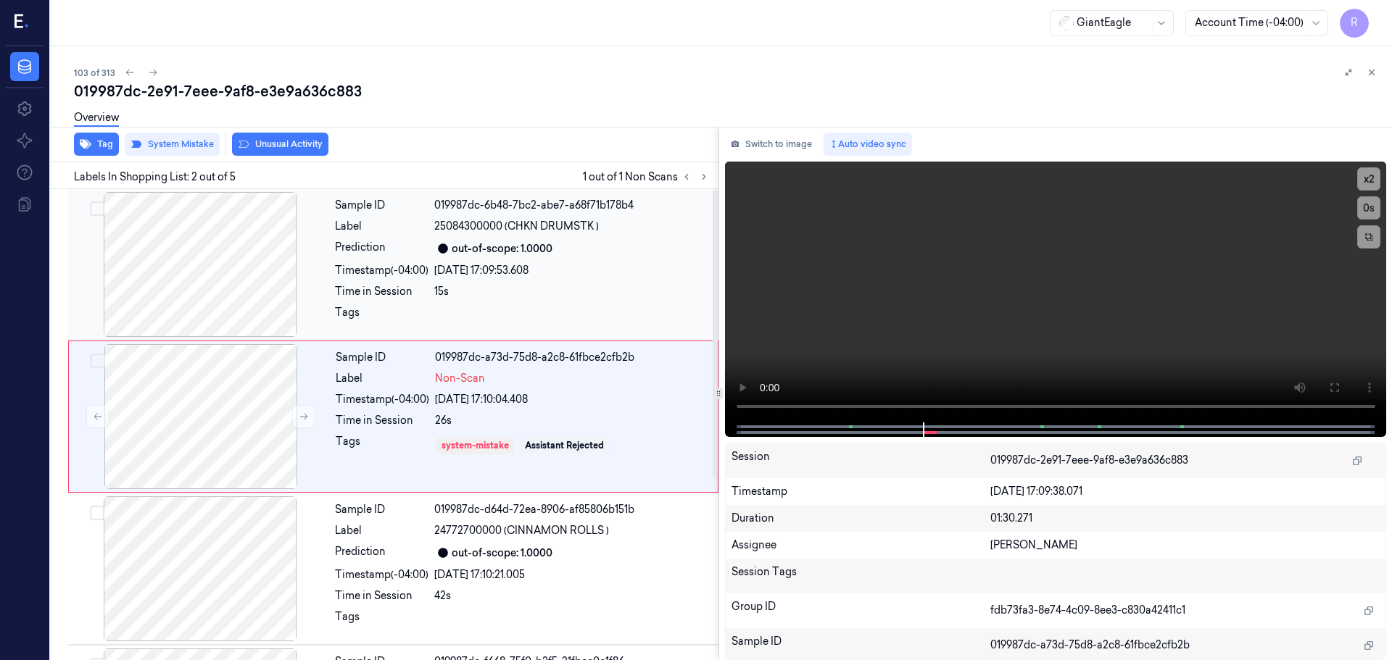
click at [537, 263] on div "26/09/2025 17:09:53.608" at bounding box center [572, 270] width 276 height 15
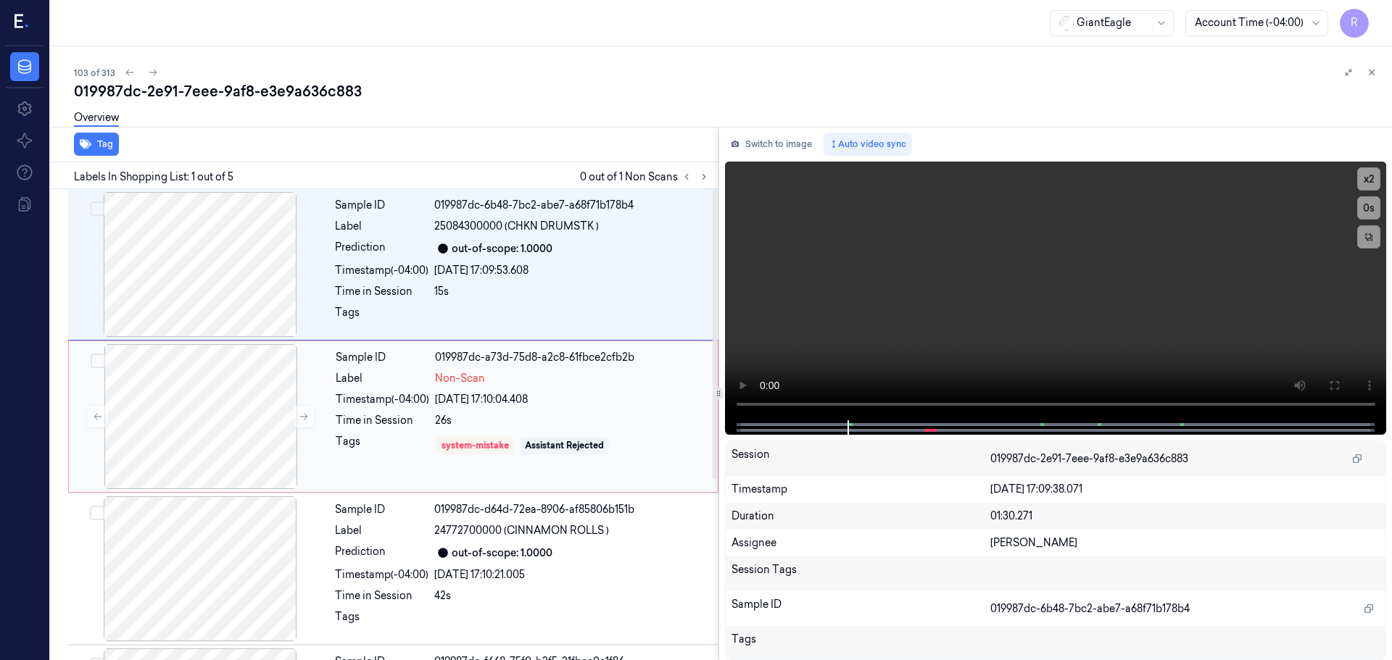
click at [560, 415] on div "26s" at bounding box center [572, 420] width 274 height 15
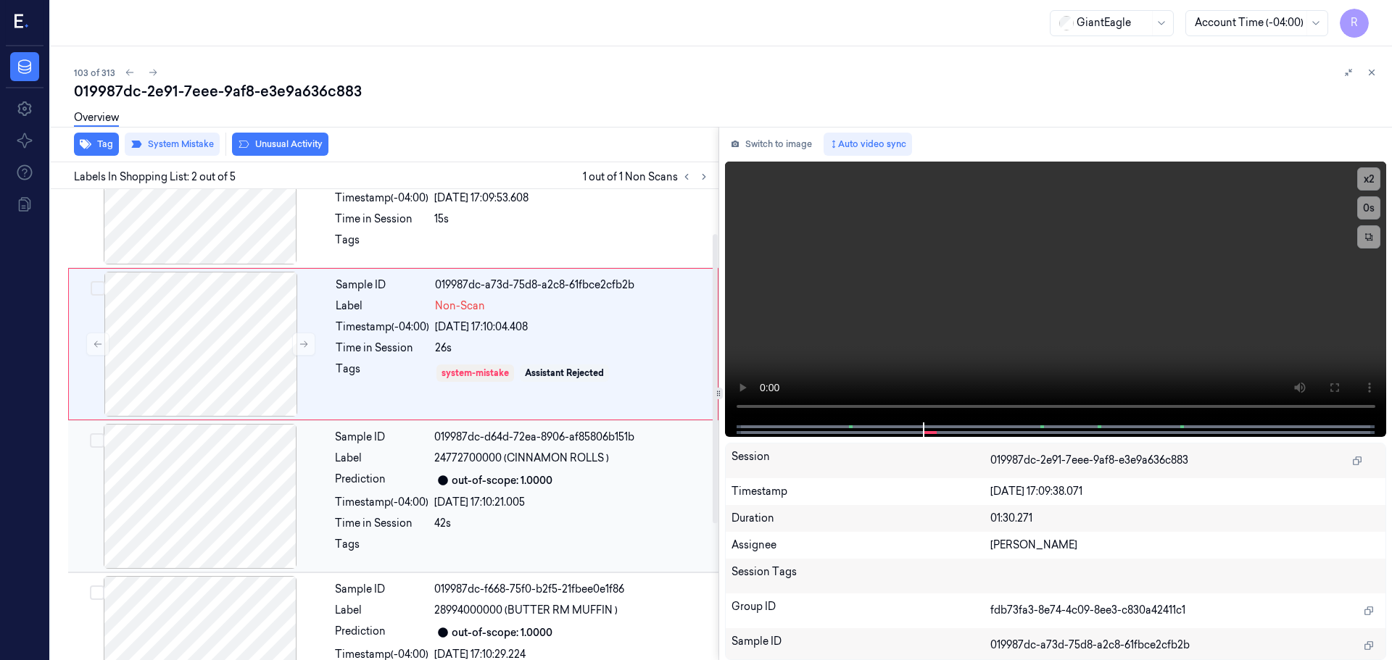
click at [538, 489] on div "Sample ID 019987dc-d64d-72ea-8906-af85806b151b Label 24772700000 (CINNAMON ROLL…" at bounding box center [522, 496] width 386 height 145
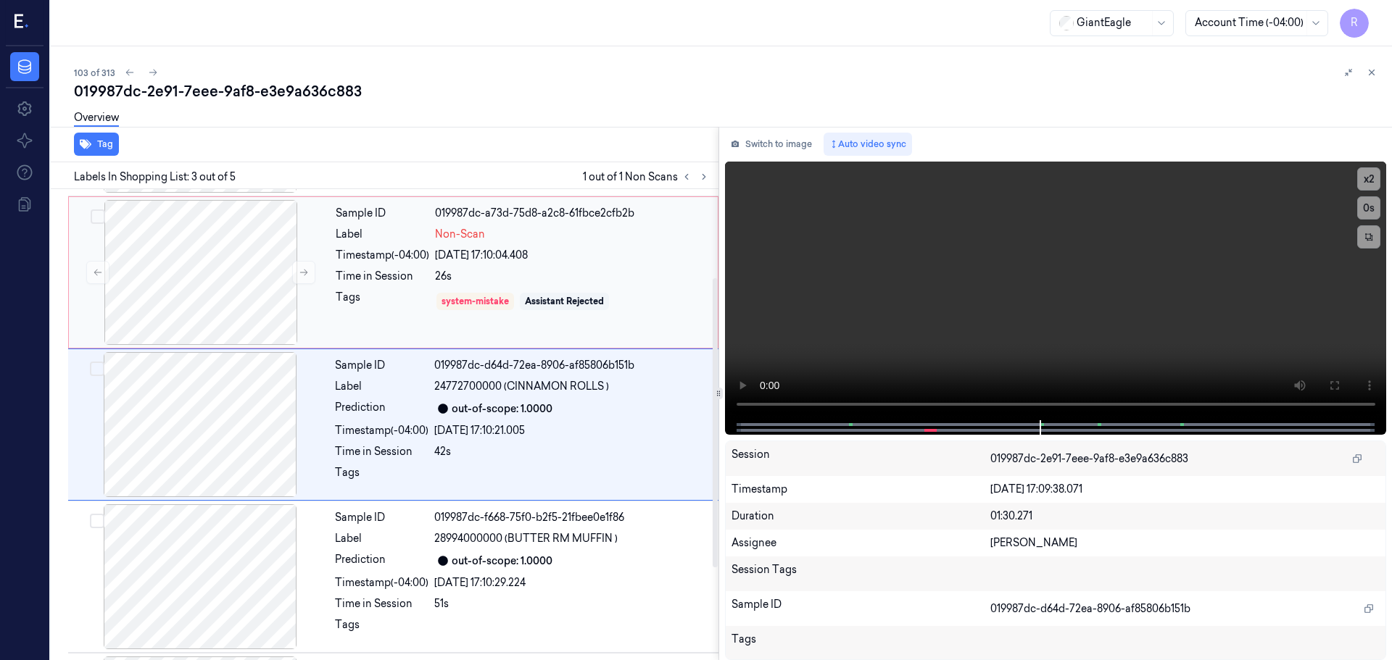
click at [563, 268] on div "Sample ID 019987dc-a73d-75d8-a2c8-61fbce2cfb2b Label Non-Scan Timestamp (-04:00…" at bounding box center [522, 272] width 385 height 145
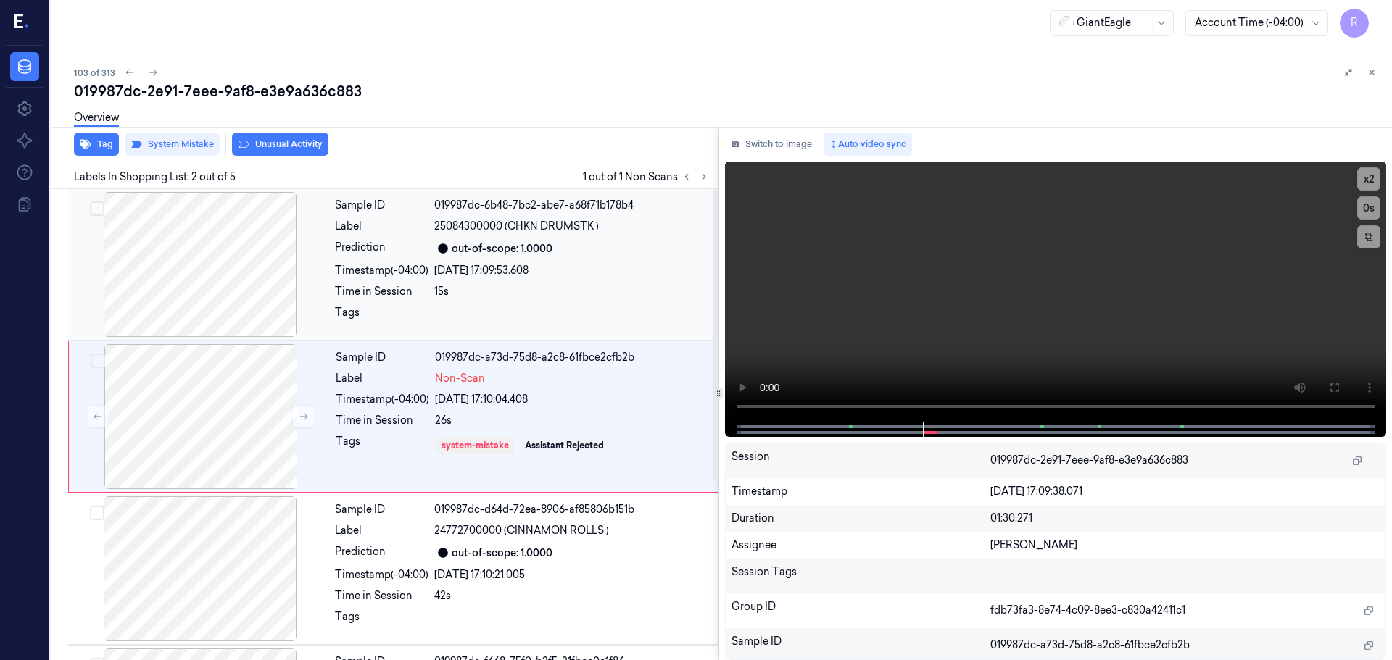
click at [528, 315] on div at bounding box center [572, 316] width 276 height 23
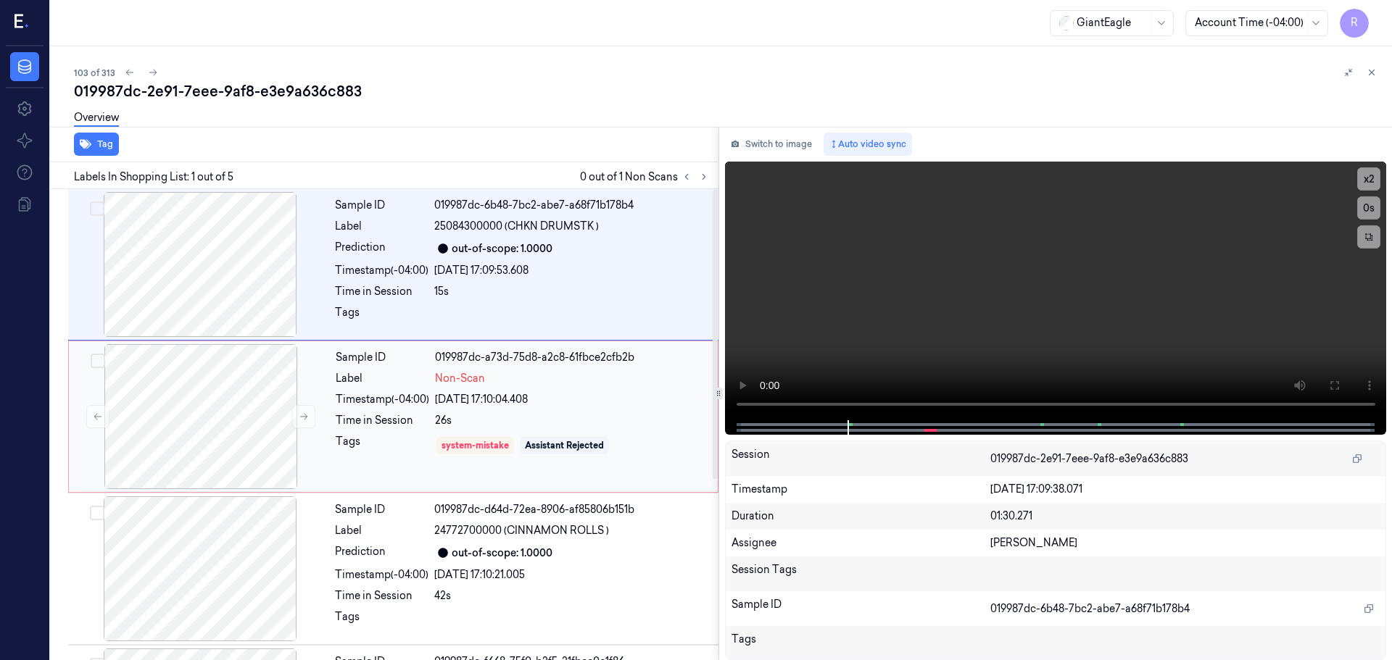
click at [537, 432] on div "Sample ID 019987dc-a73d-75d8-a2c8-61fbce2cfb2b Label Non-Scan Timestamp (-04:00…" at bounding box center [522, 416] width 385 height 145
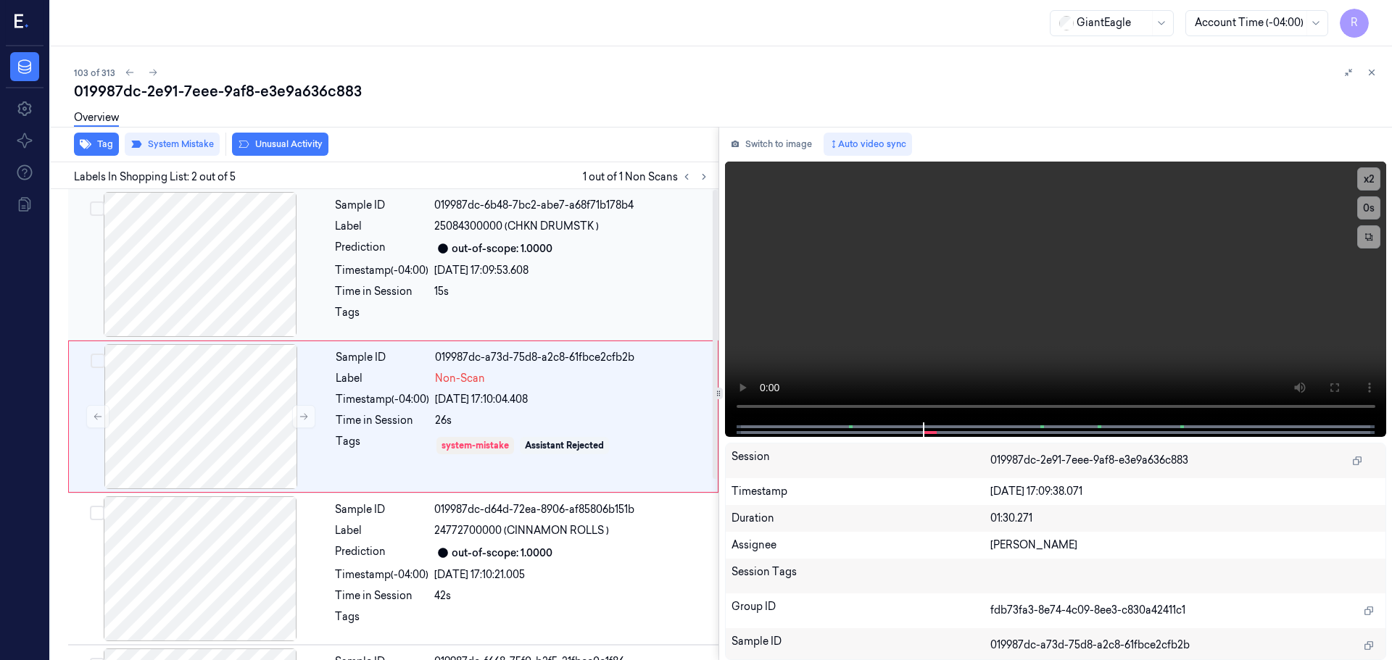
click at [485, 281] on div "Sample ID 019987dc-6b48-7bc2-abe7-a68f71b178b4 Label 25084300000 (CHKN DRUMSTK …" at bounding box center [522, 264] width 386 height 145
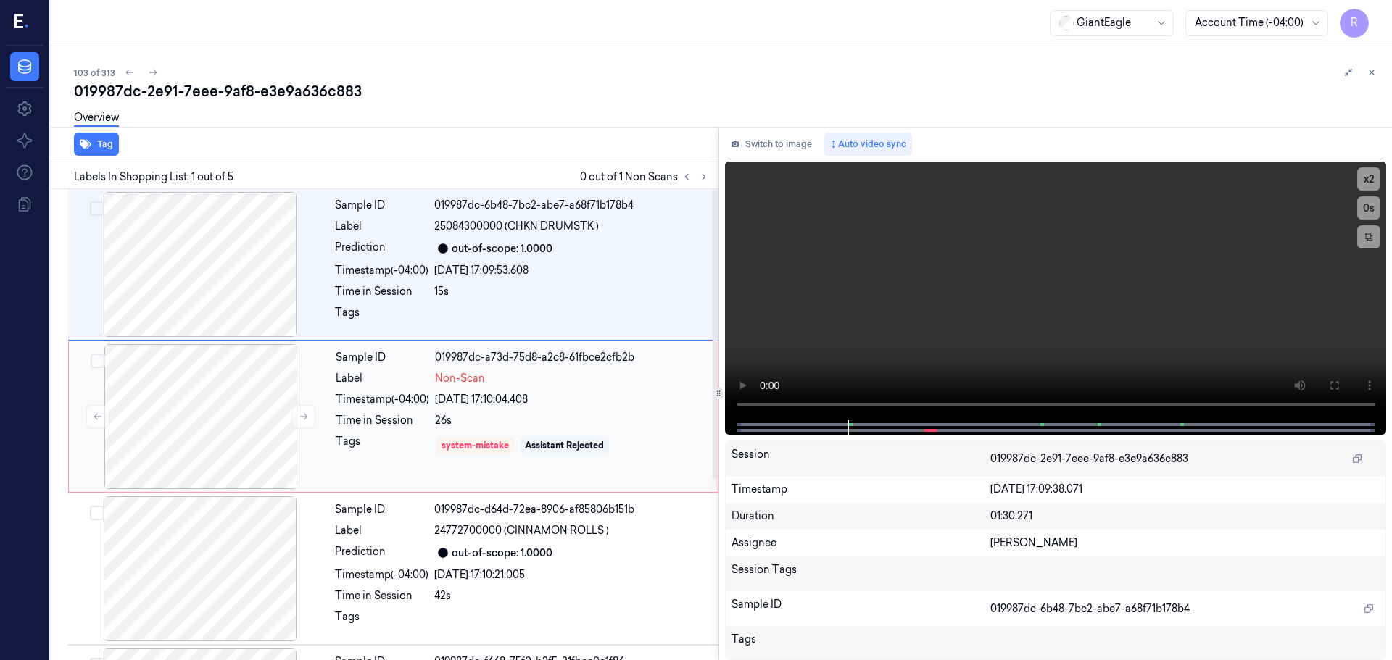
click at [509, 381] on div "Non-Scan" at bounding box center [572, 378] width 274 height 15
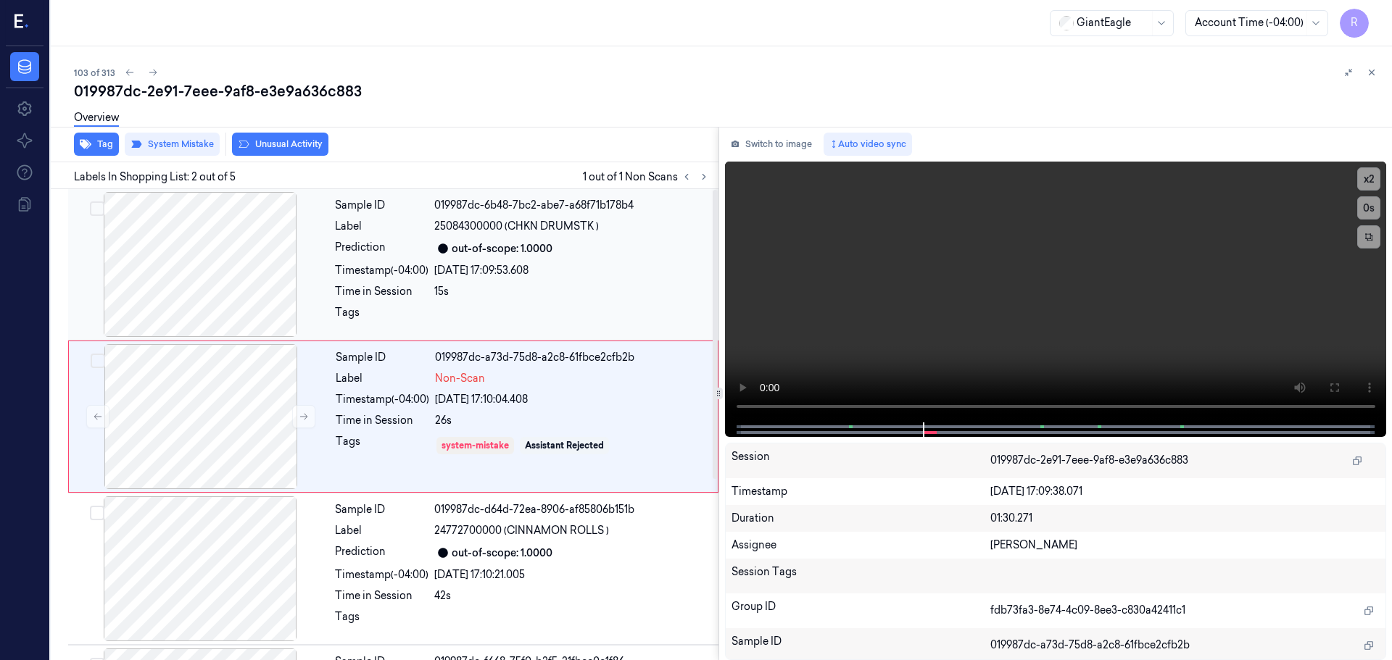
click at [560, 289] on div "15s" at bounding box center [572, 291] width 276 height 15
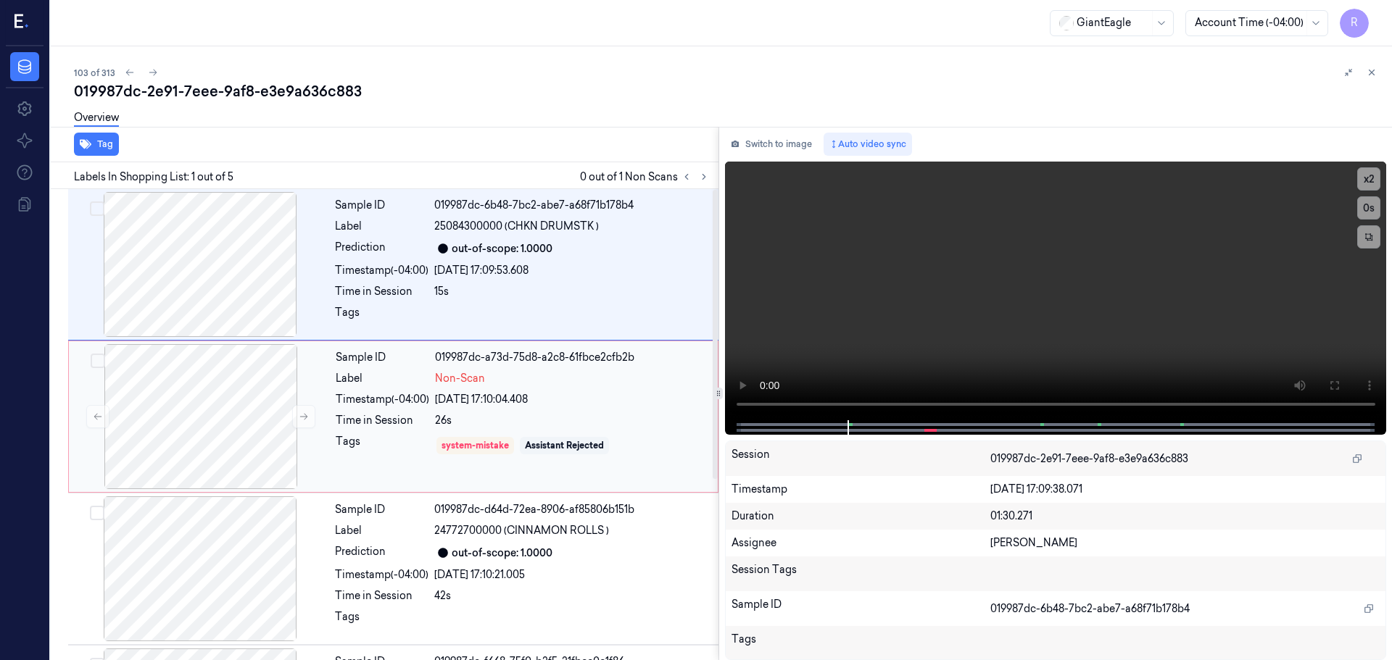
click at [537, 380] on div "Non-Scan" at bounding box center [572, 378] width 274 height 15
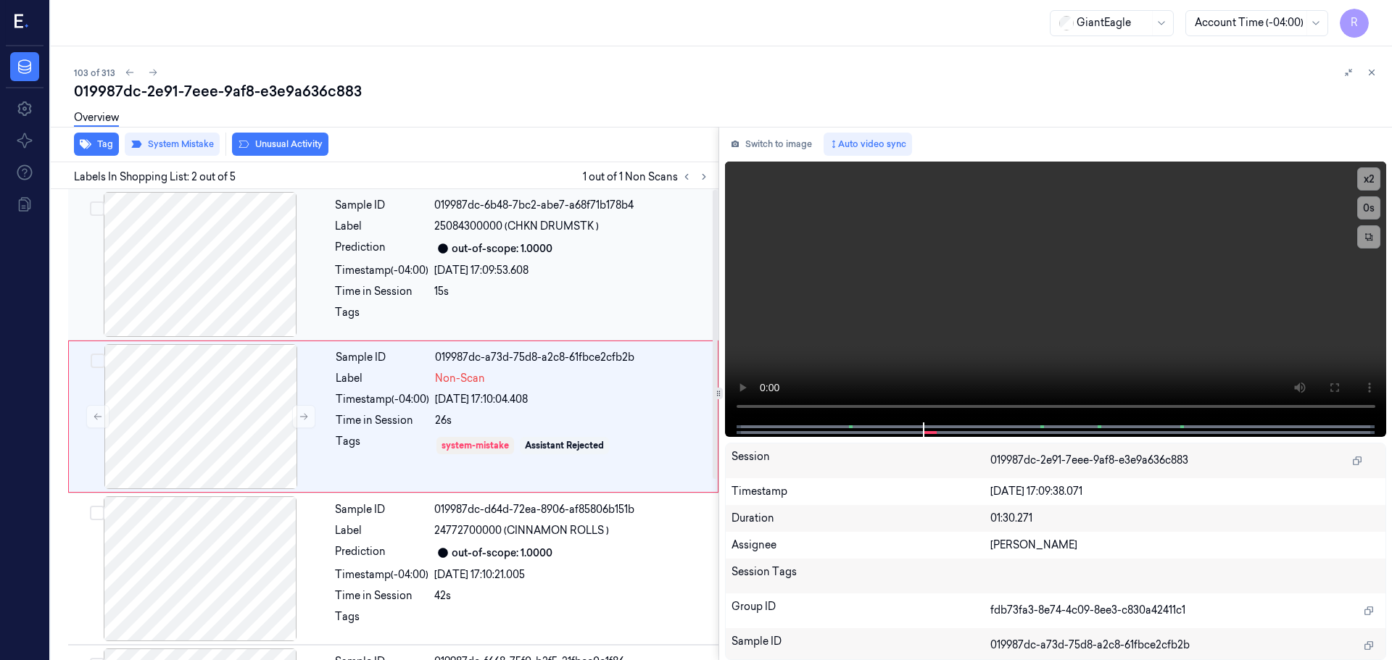
click at [555, 302] on div "Sample ID 019987dc-6b48-7bc2-abe7-a68f71b178b4 Label 25084300000 (CHKN DRUMSTK …" at bounding box center [522, 264] width 386 height 145
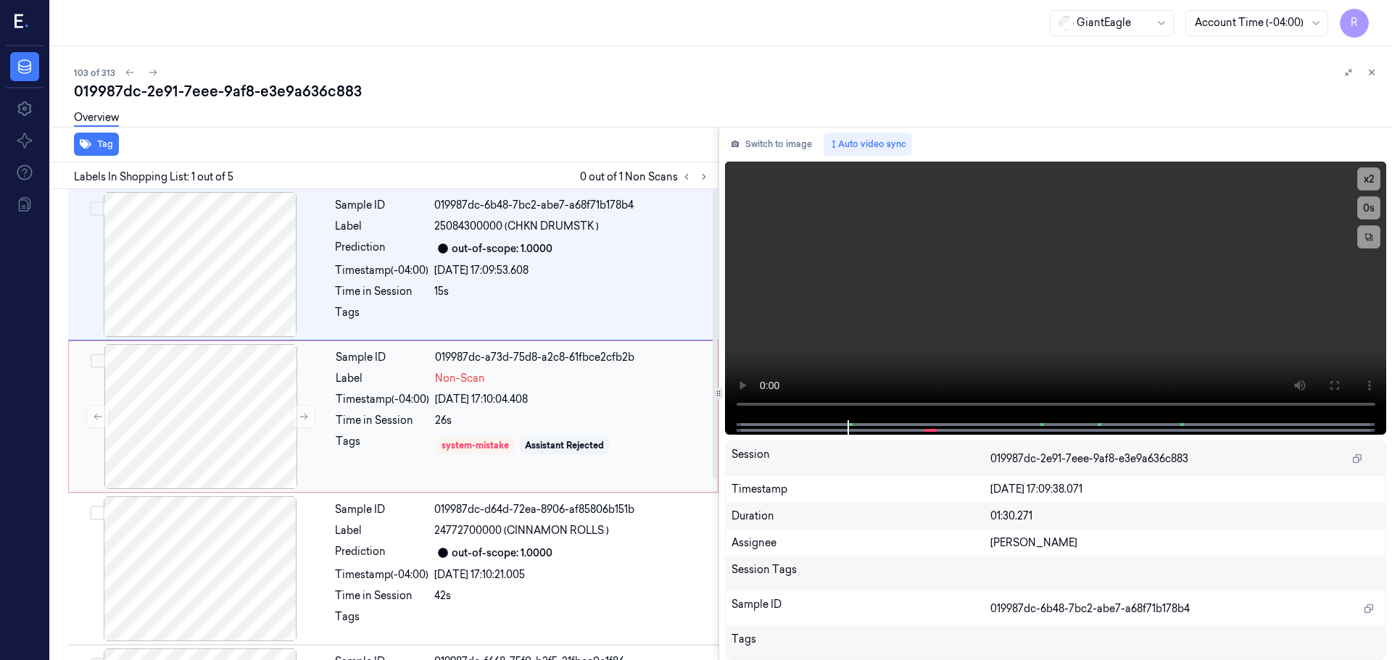
click at [516, 424] on div "26s" at bounding box center [572, 420] width 274 height 15
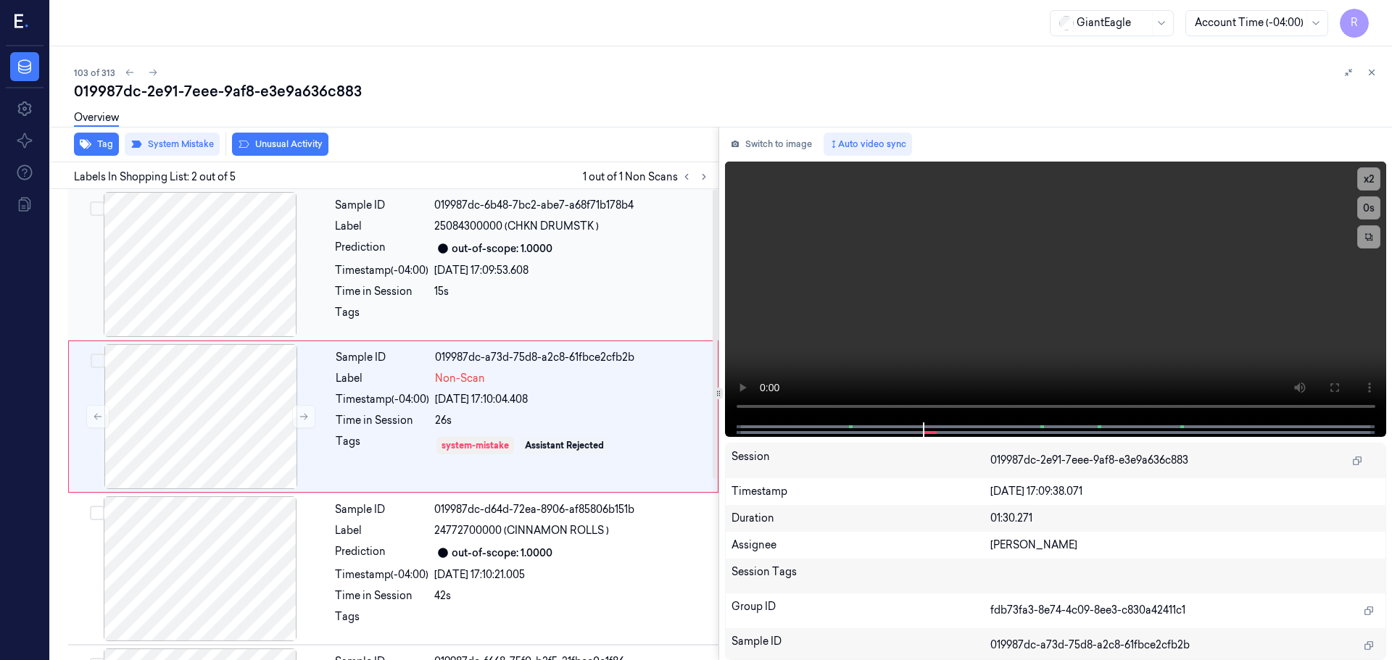
click at [610, 294] on div "15s" at bounding box center [572, 291] width 276 height 15
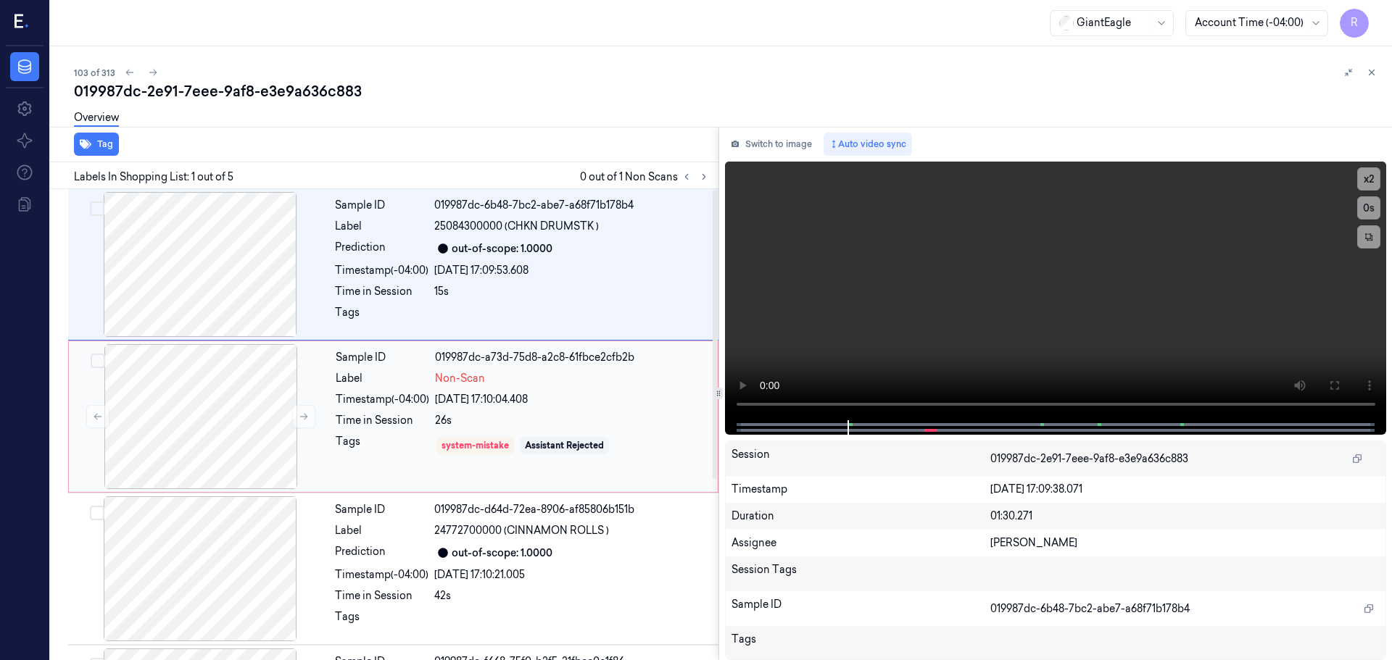
click at [555, 403] on div "26/09/2025 17:10:04.408" at bounding box center [572, 399] width 274 height 15
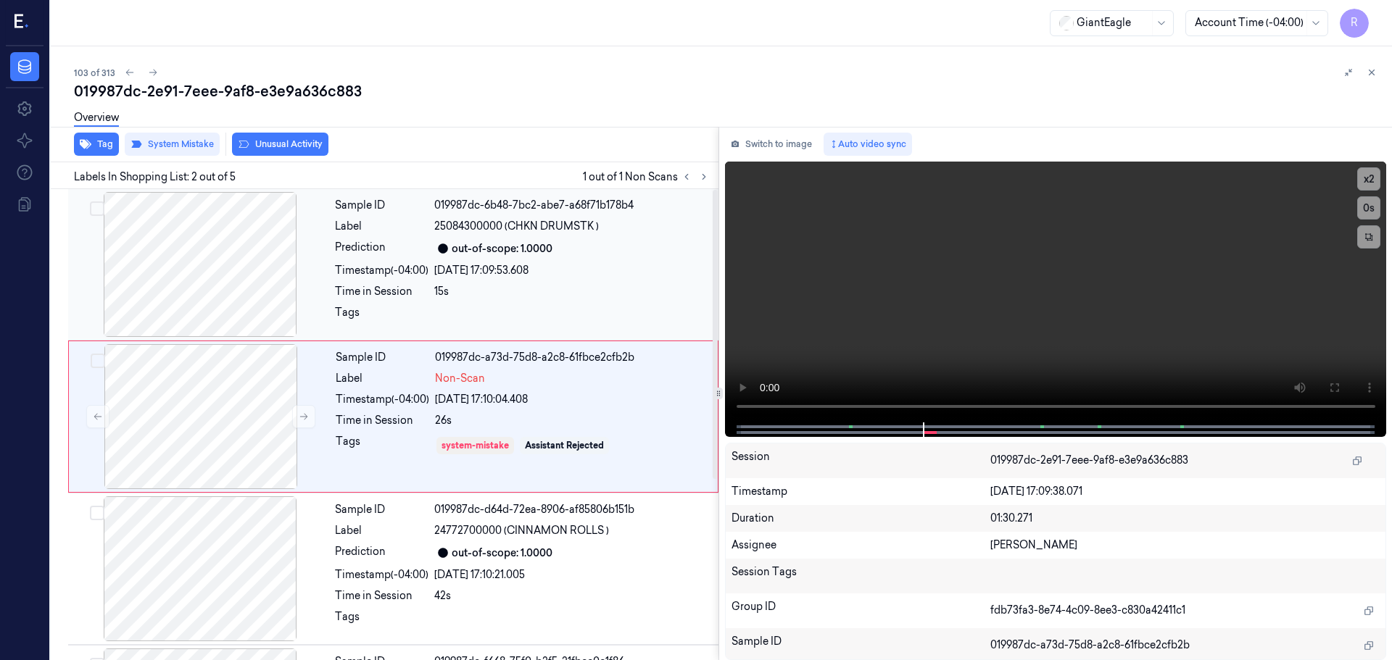
click at [568, 295] on div "15s" at bounding box center [572, 291] width 276 height 15
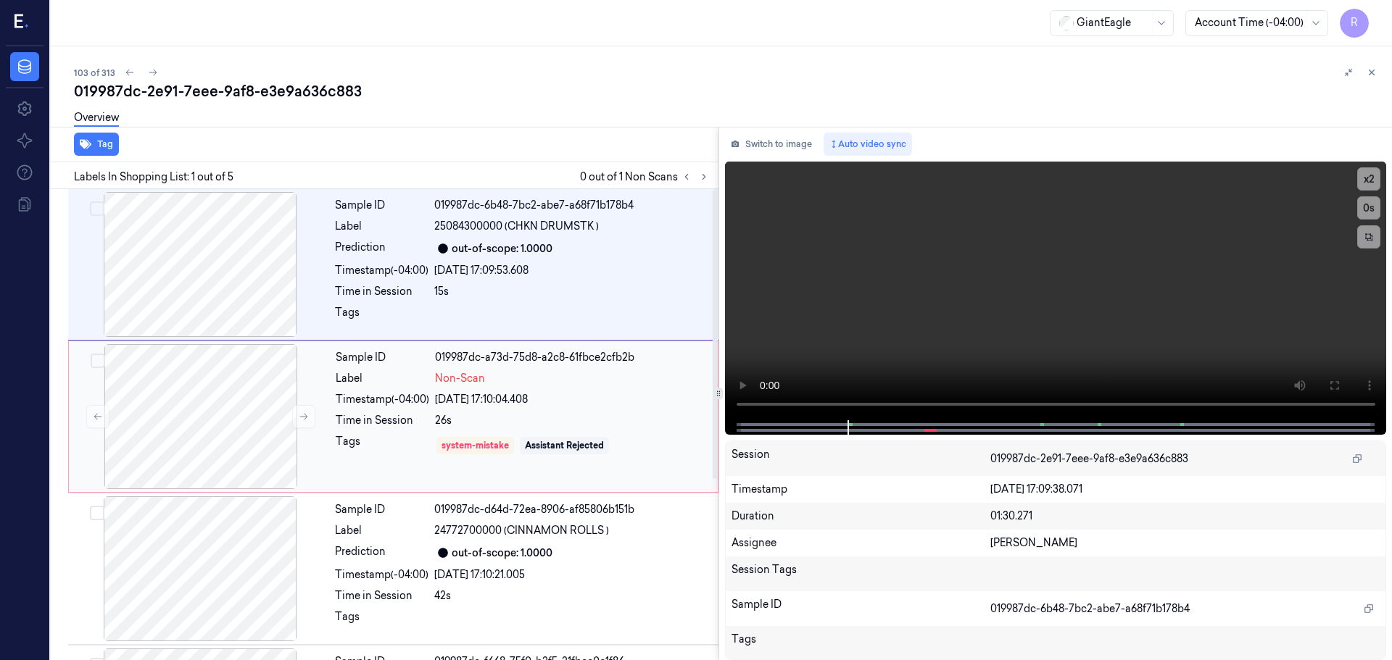
click at [587, 412] on div "Sample ID 019987dc-a73d-75d8-a2c8-61fbce2cfb2b Label Non-Scan Timestamp (-04:00…" at bounding box center [522, 416] width 385 height 145
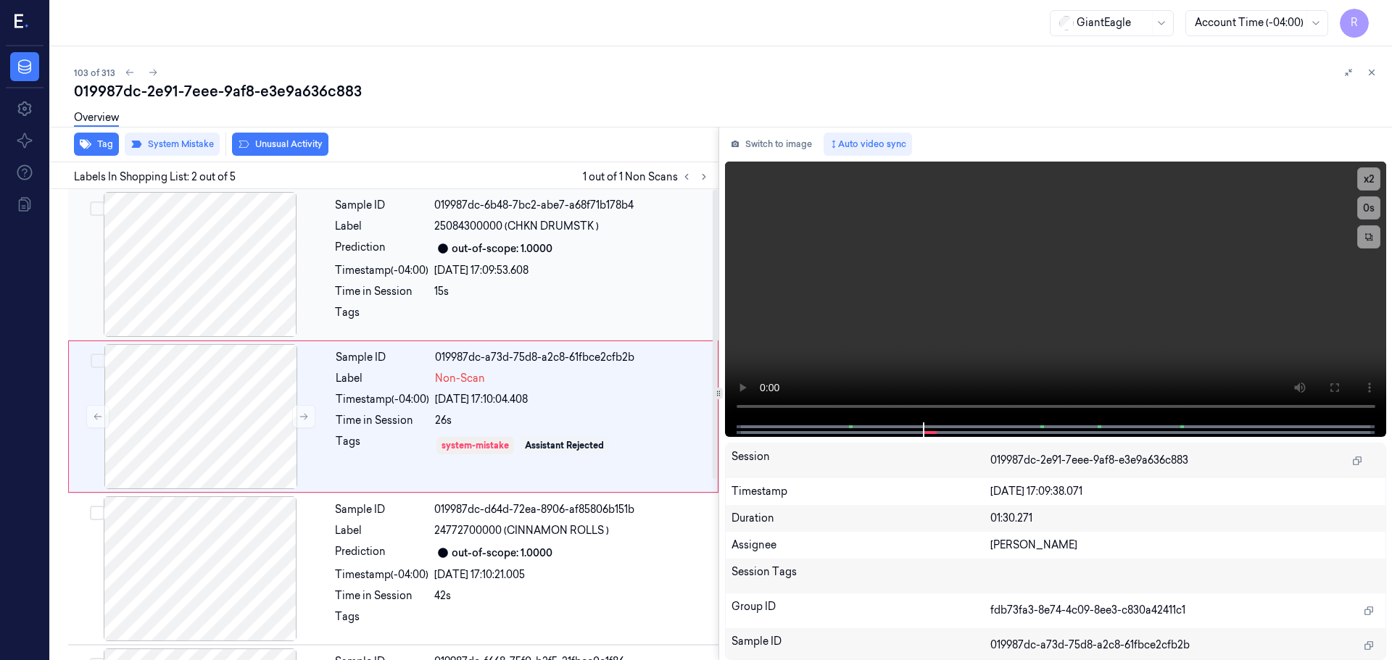
click at [622, 272] on div "26/09/2025 17:09:53.608" at bounding box center [572, 270] width 276 height 15
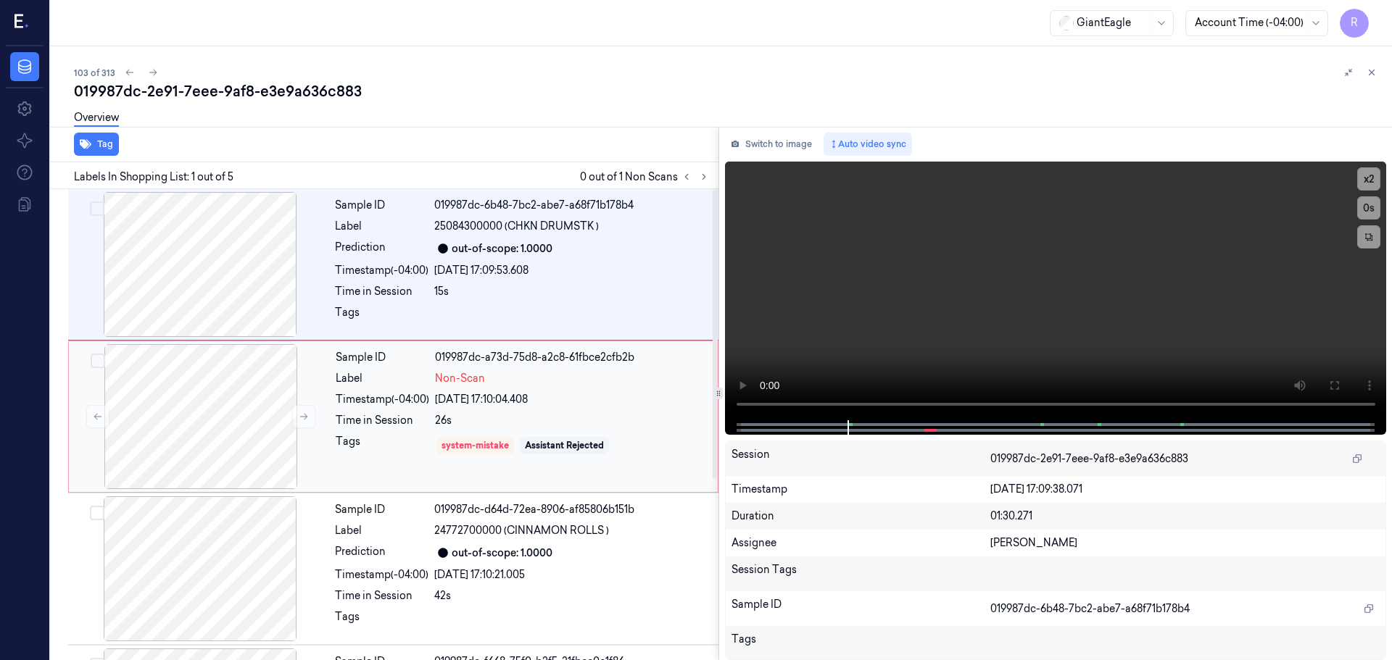
click at [637, 404] on div "26/09/2025 17:10:04.408" at bounding box center [572, 399] width 274 height 15
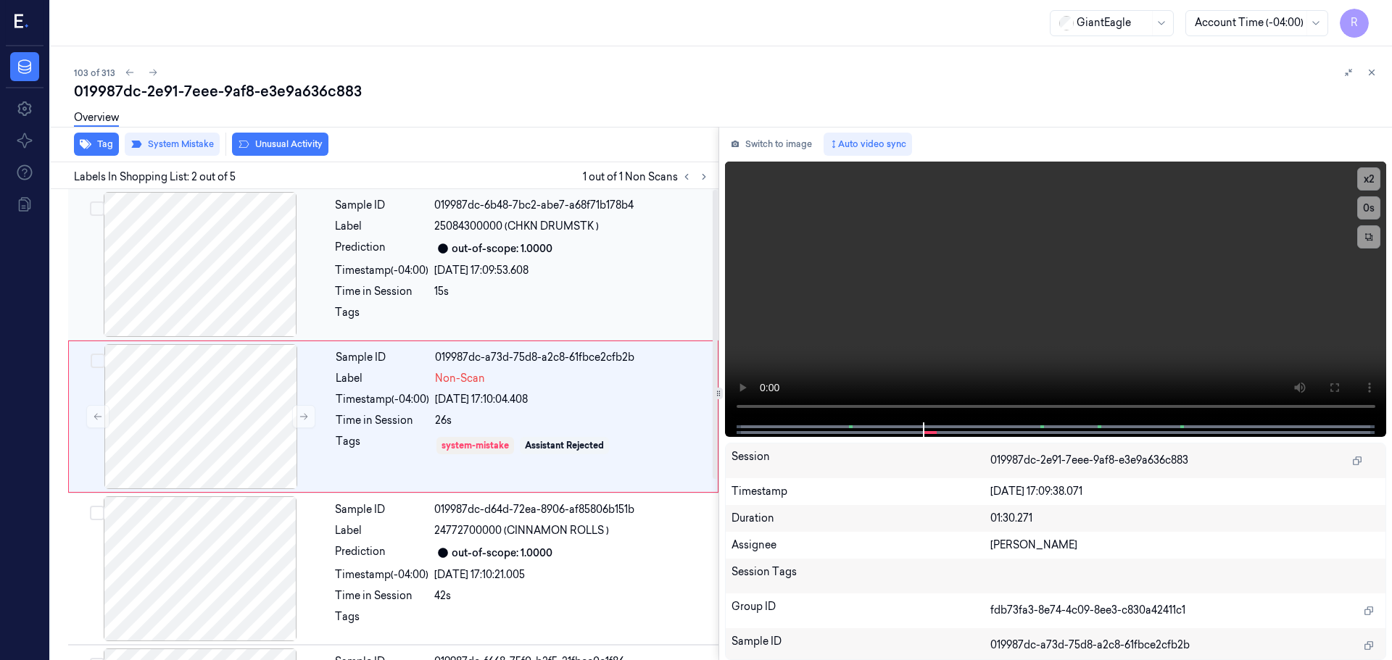
click at [574, 278] on div "26/09/2025 17:09:53.608" at bounding box center [572, 270] width 276 height 15
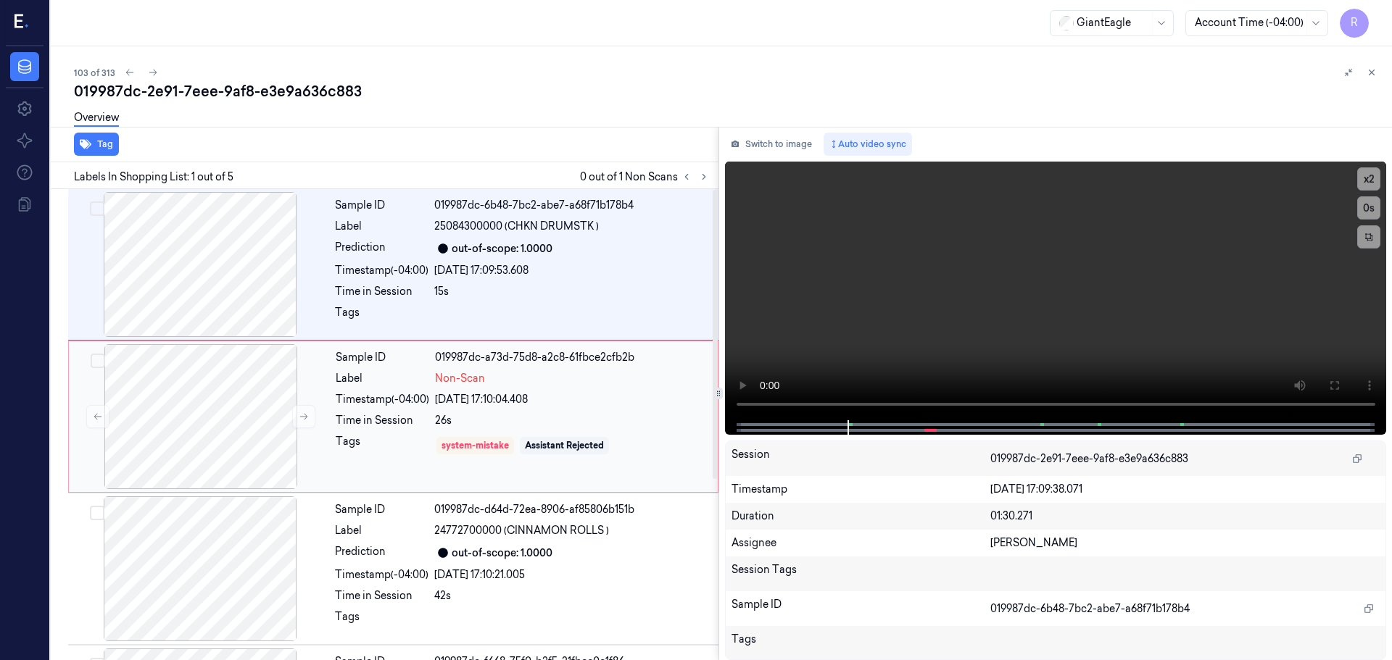
click at [574, 421] on div "26s" at bounding box center [572, 420] width 274 height 15
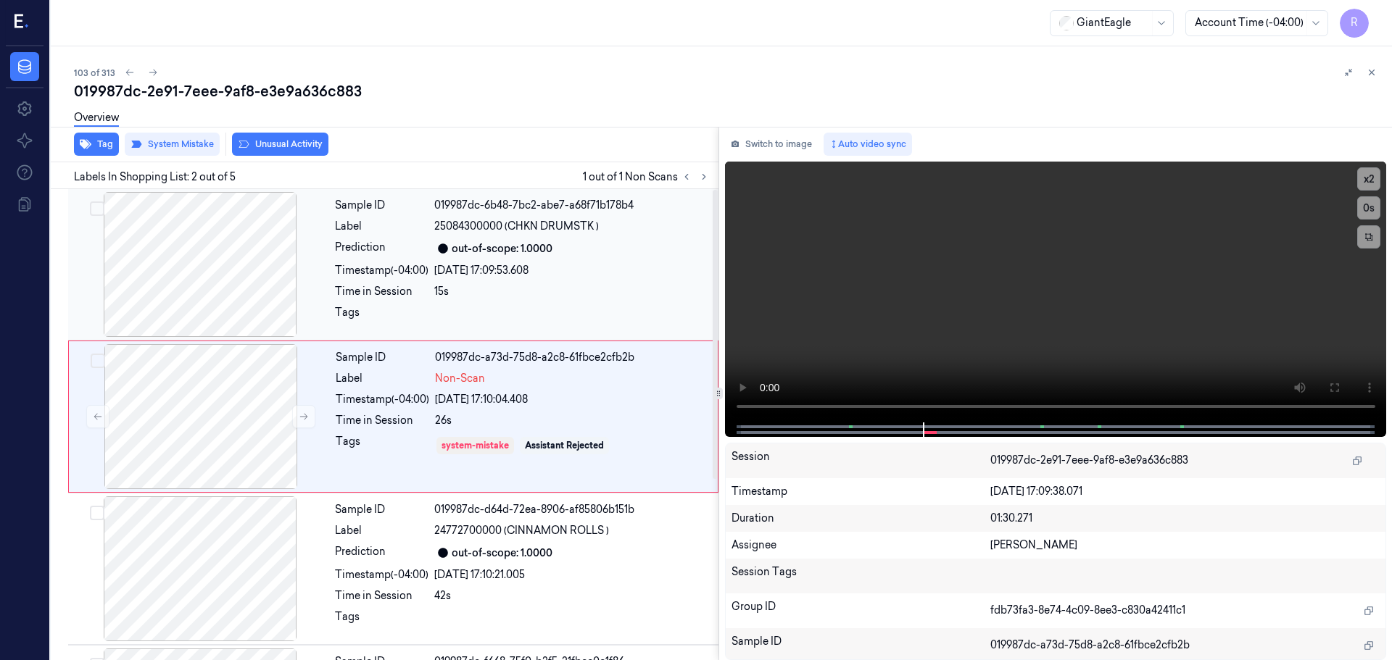
click at [552, 299] on div "15s" at bounding box center [572, 291] width 276 height 15
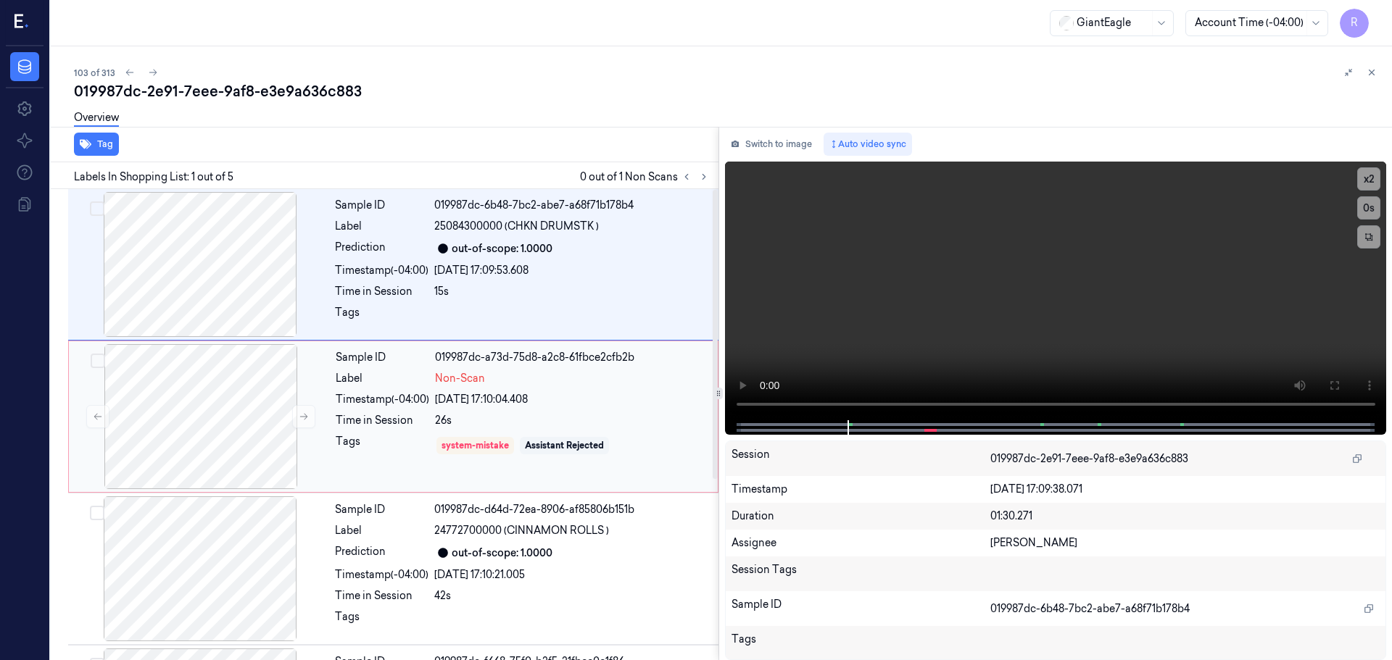
click at [555, 391] on div "Sample ID 019987dc-a73d-75d8-a2c8-61fbce2cfb2b Label Non-Scan Timestamp (-04:00…" at bounding box center [522, 416] width 385 height 145
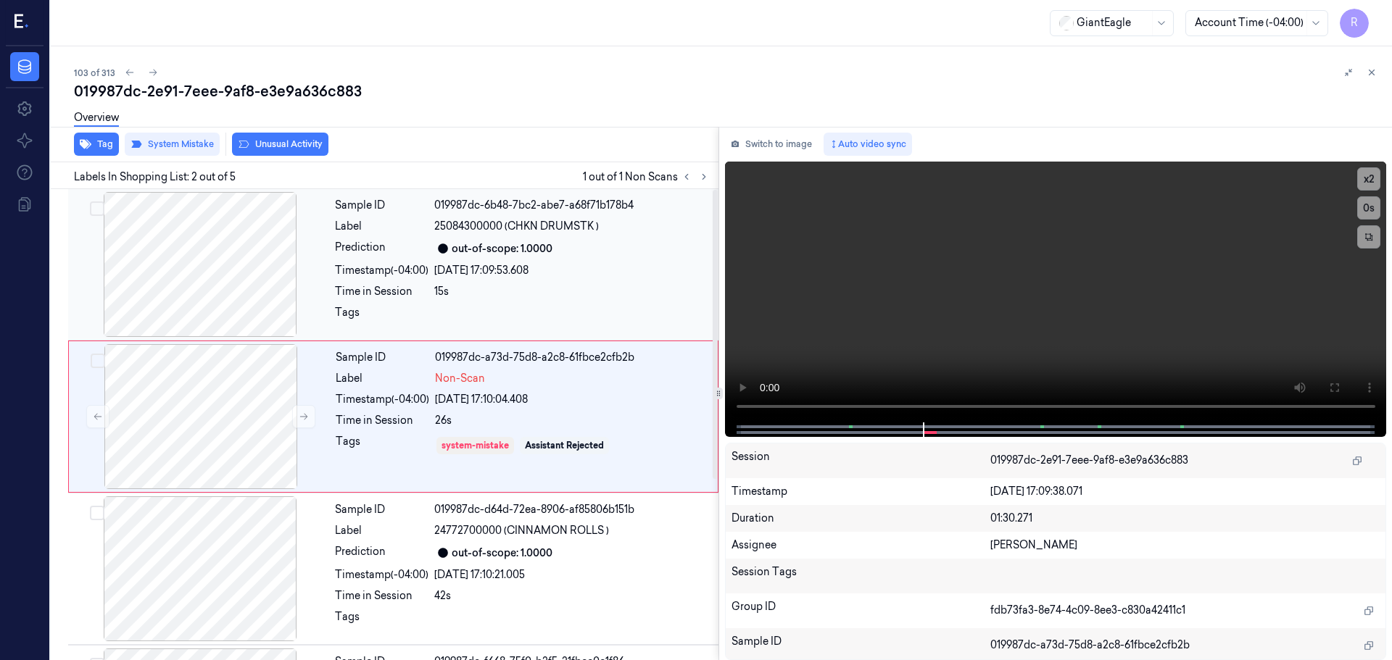
click at [571, 307] on div at bounding box center [572, 316] width 276 height 23
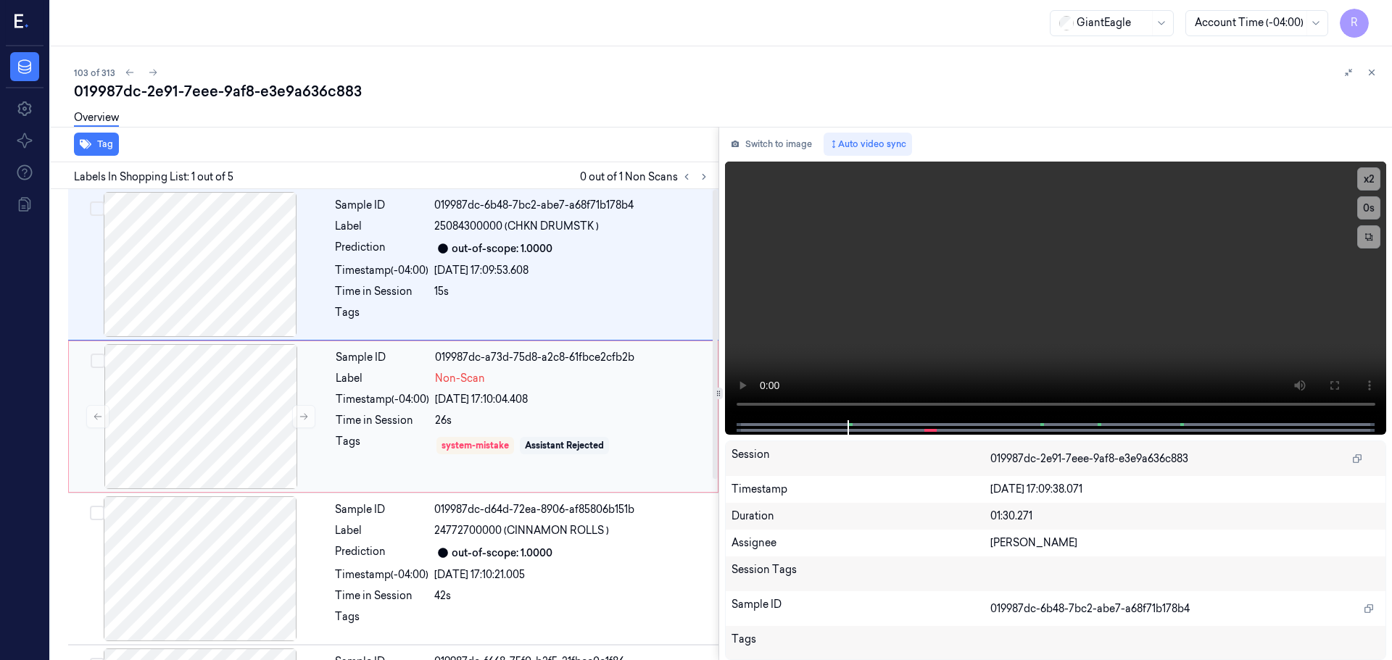
click at [575, 387] on div "Sample ID 019987dc-a73d-75d8-a2c8-61fbce2cfb2b Label Non-Scan Timestamp (-04:00…" at bounding box center [522, 416] width 385 height 145
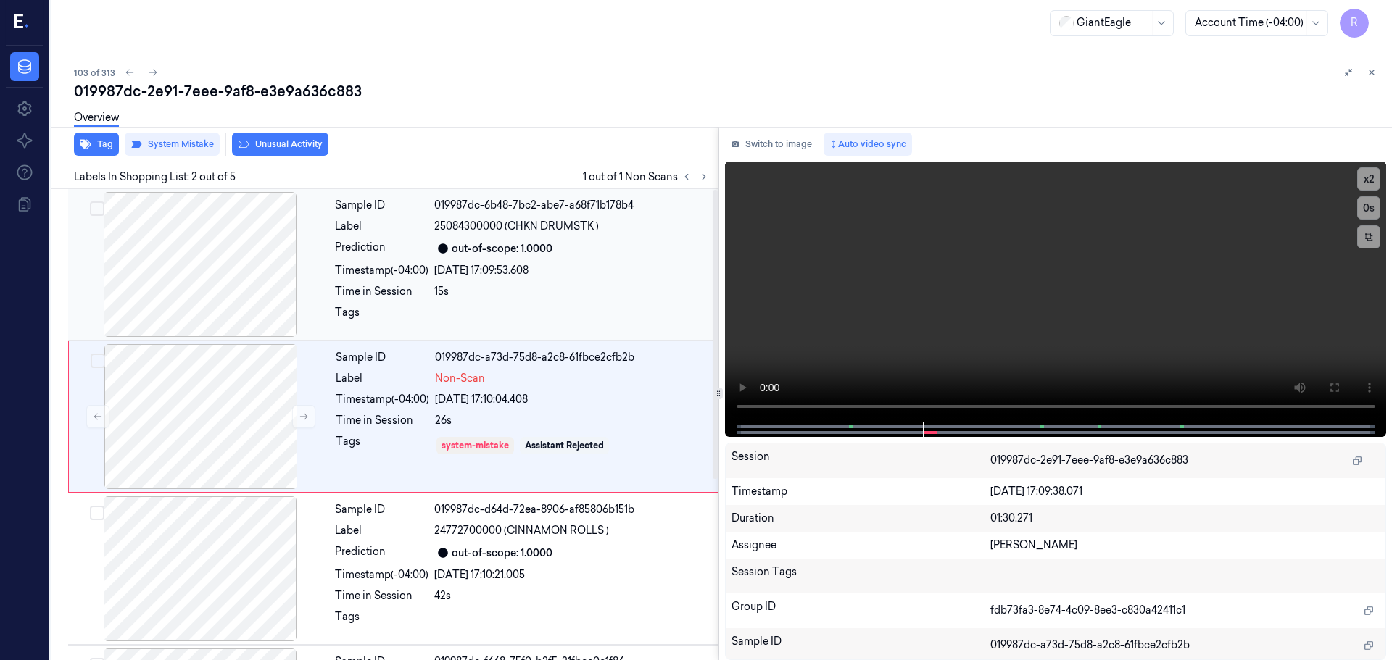
click at [600, 302] on div "Sample ID 019987dc-6b48-7bc2-abe7-a68f71b178b4 Label 25084300000 (CHKN DRUMSTK …" at bounding box center [522, 264] width 386 height 145
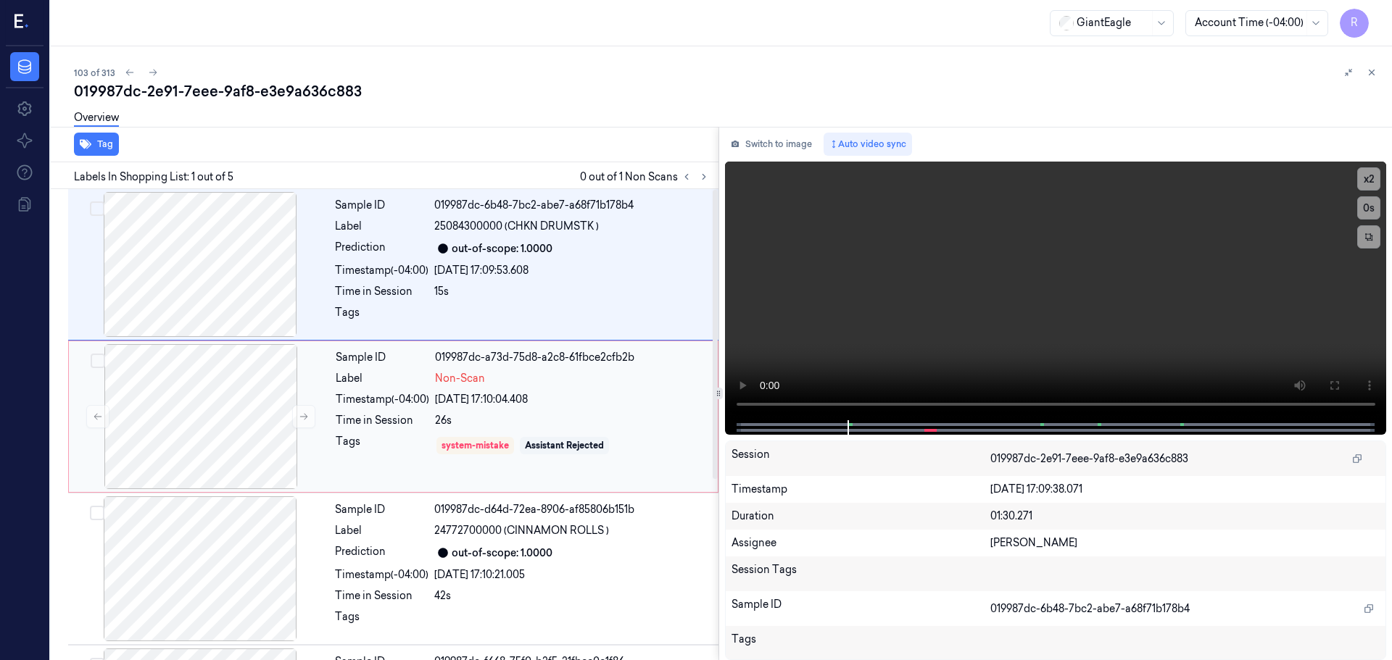
click at [587, 377] on div "Non-Scan" at bounding box center [572, 378] width 274 height 15
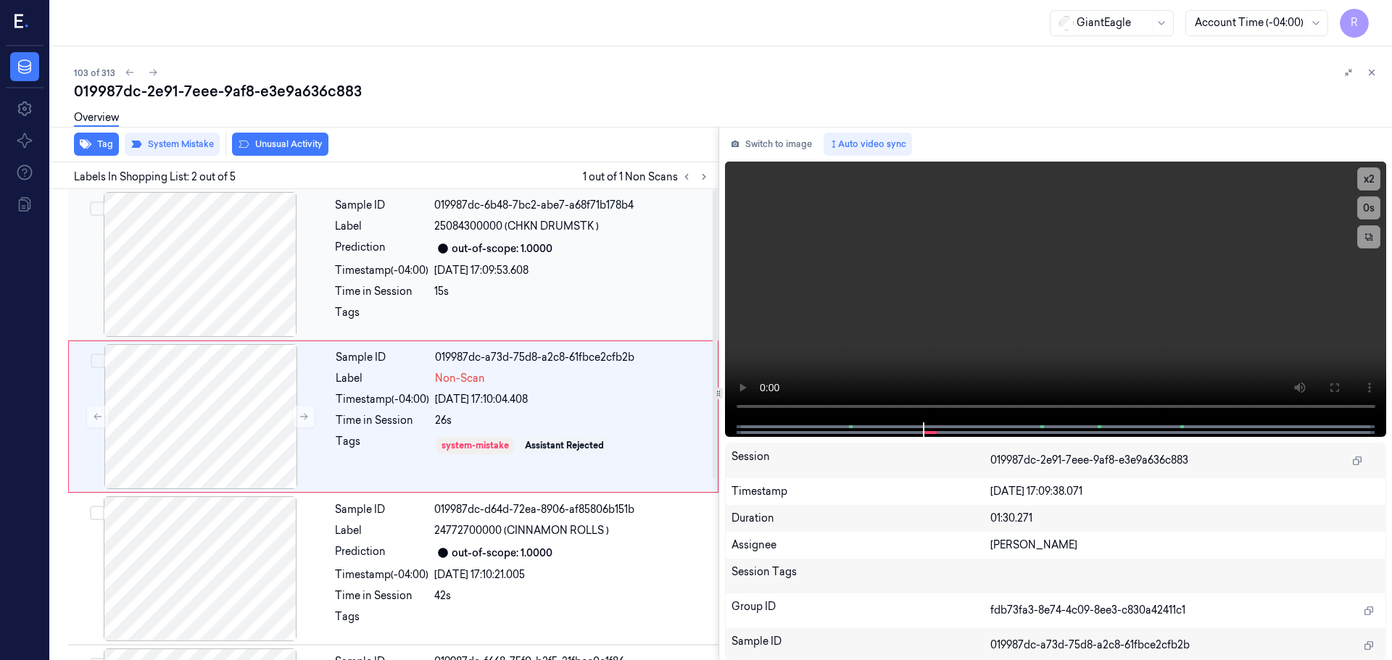
click at [529, 309] on div at bounding box center [572, 316] width 276 height 23
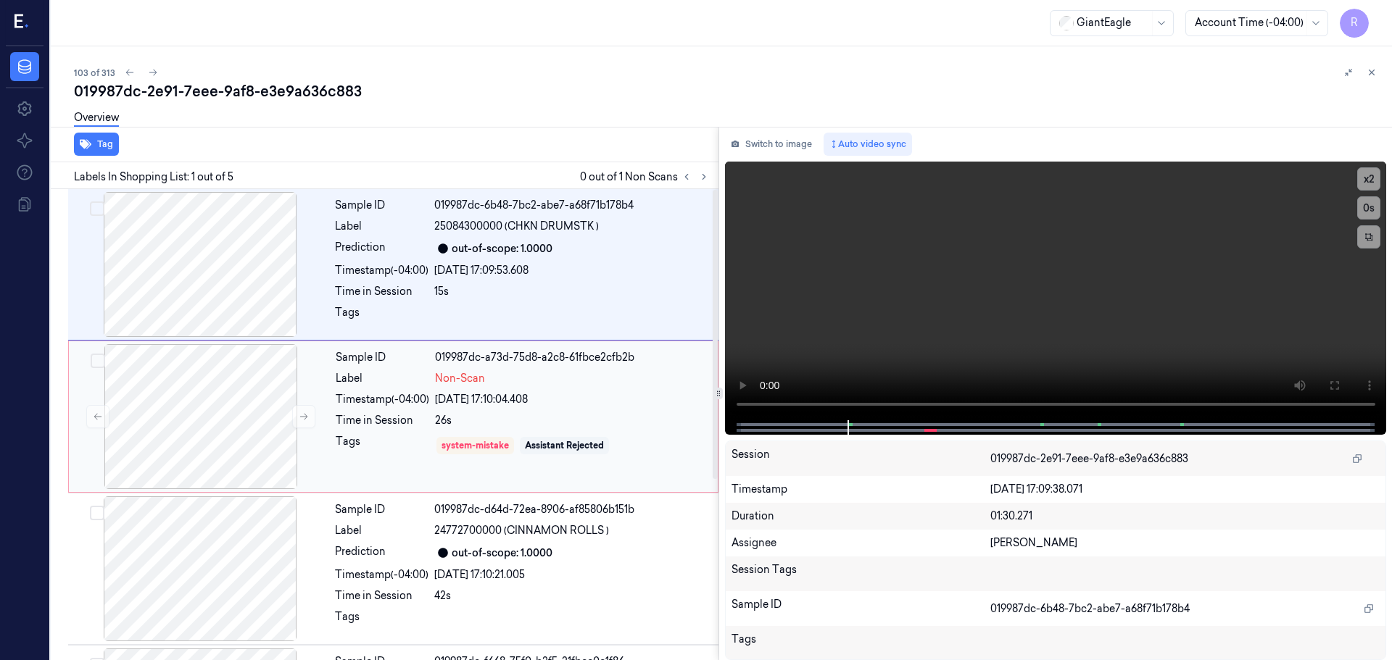
click at [435, 442] on div "Tags system-mistake Assistant Rejected" at bounding box center [522, 445] width 373 height 23
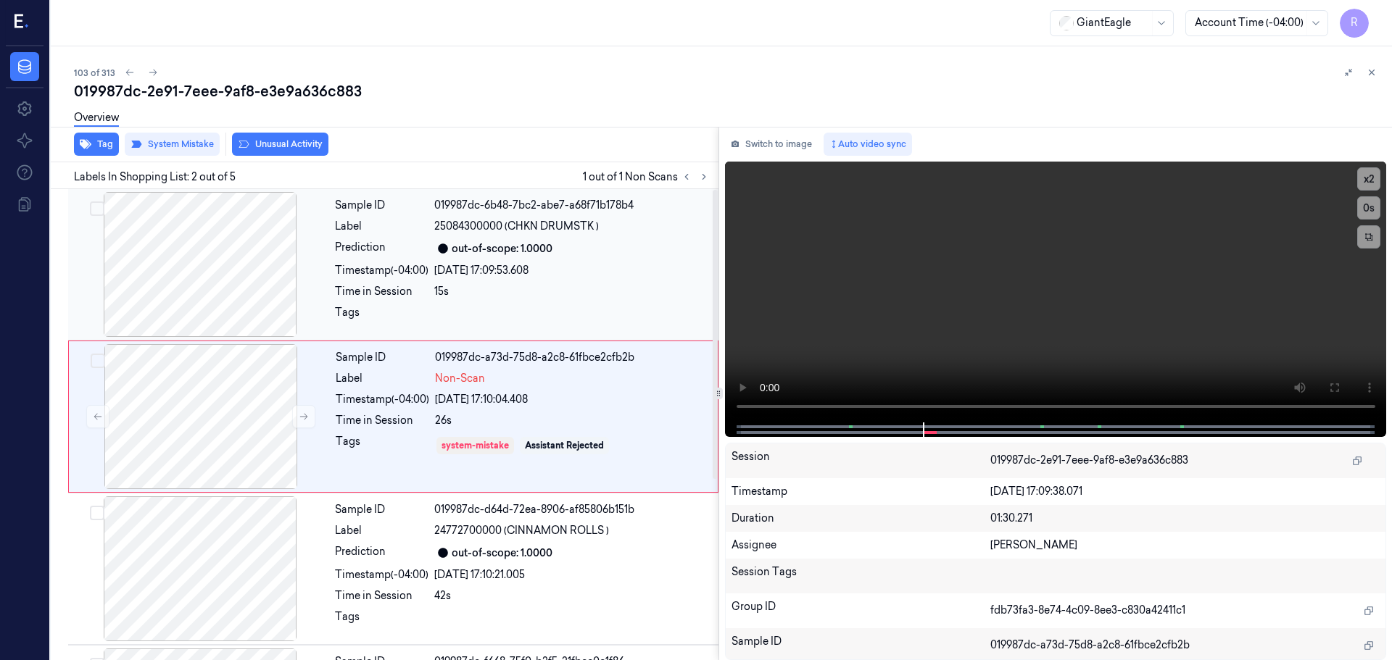
click at [347, 276] on div "Timestamp (-04:00)" at bounding box center [382, 270] width 94 height 15
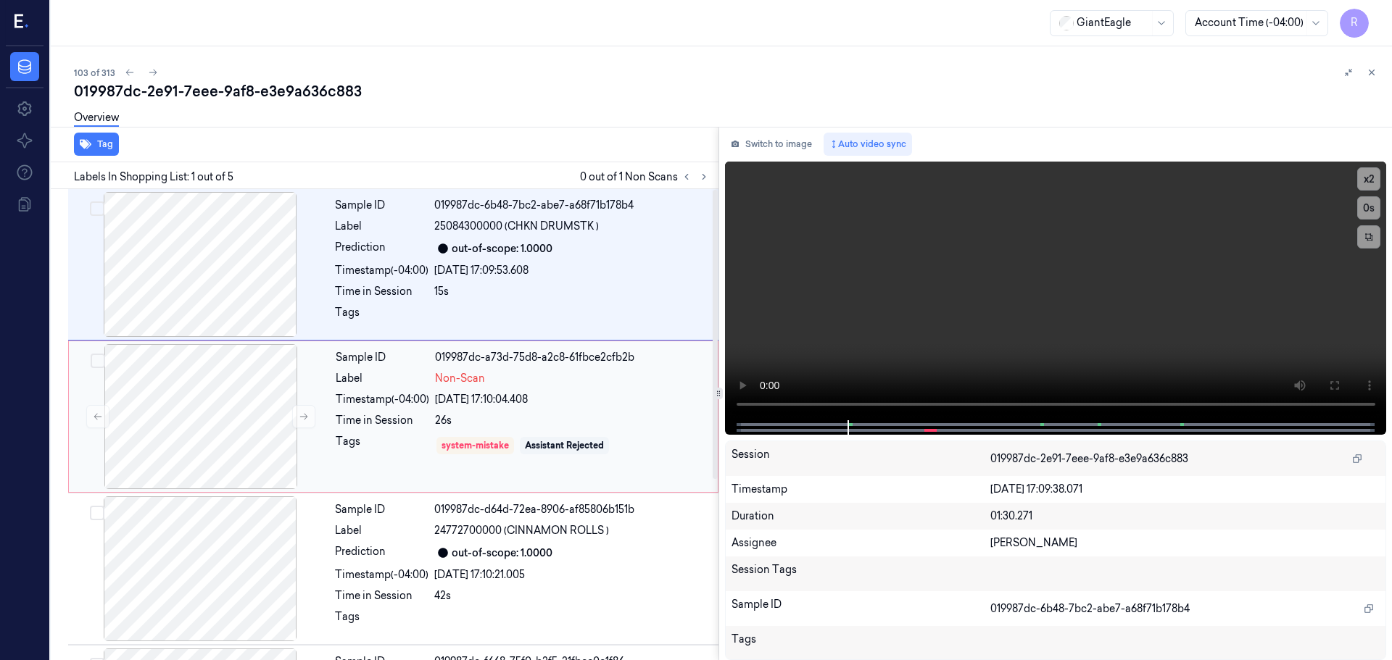
click at [365, 423] on div "Time in Session" at bounding box center [383, 420] width 94 height 15
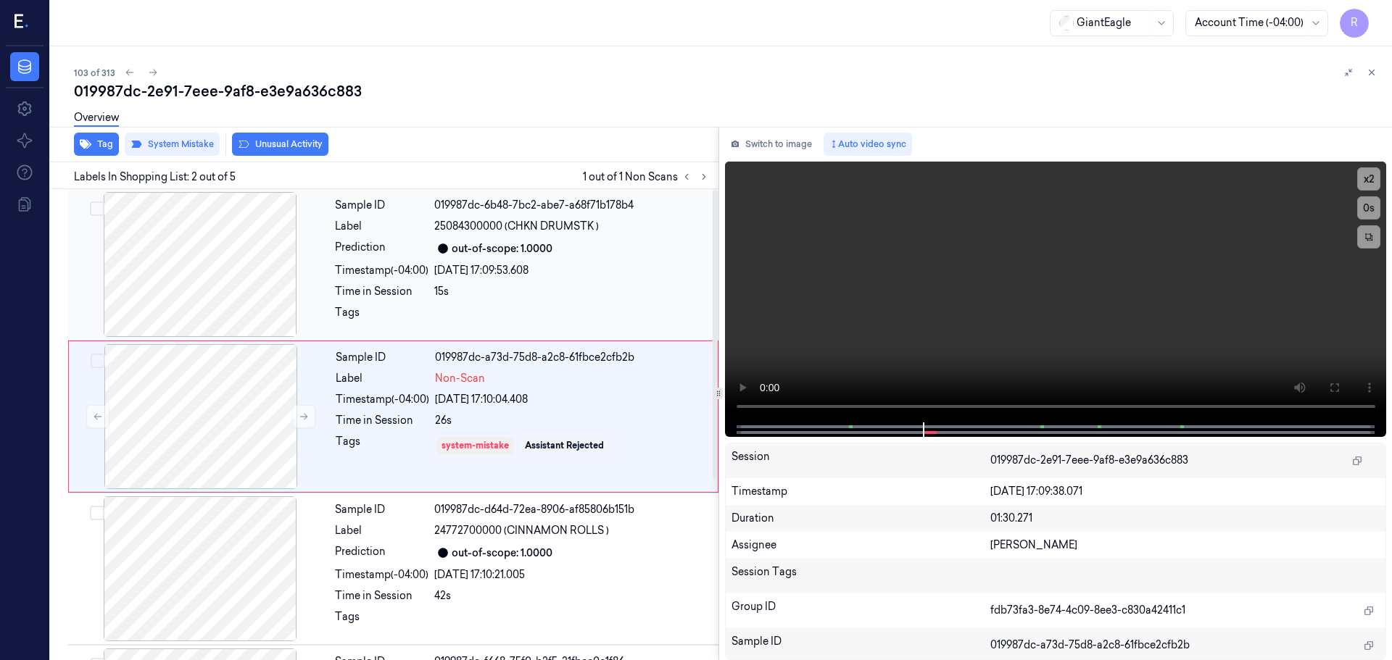
click at [449, 308] on div at bounding box center [572, 316] width 276 height 23
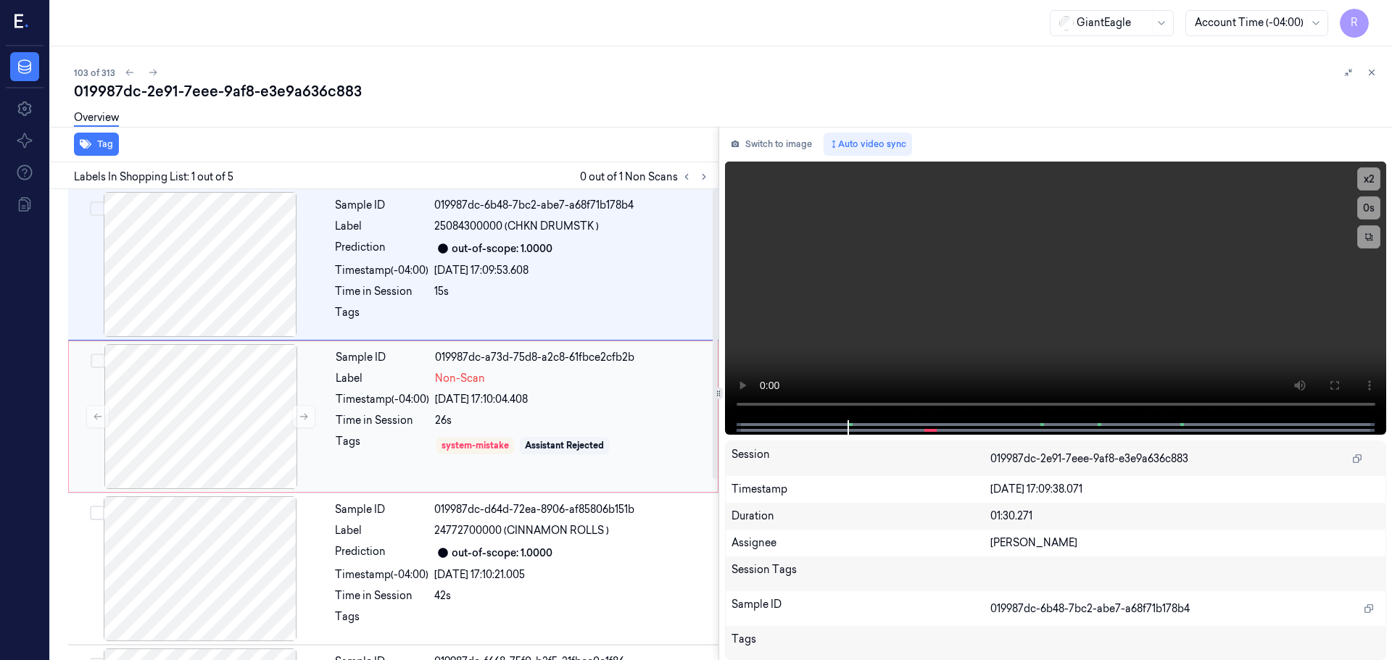
click at [344, 447] on div "Tags" at bounding box center [383, 445] width 94 height 23
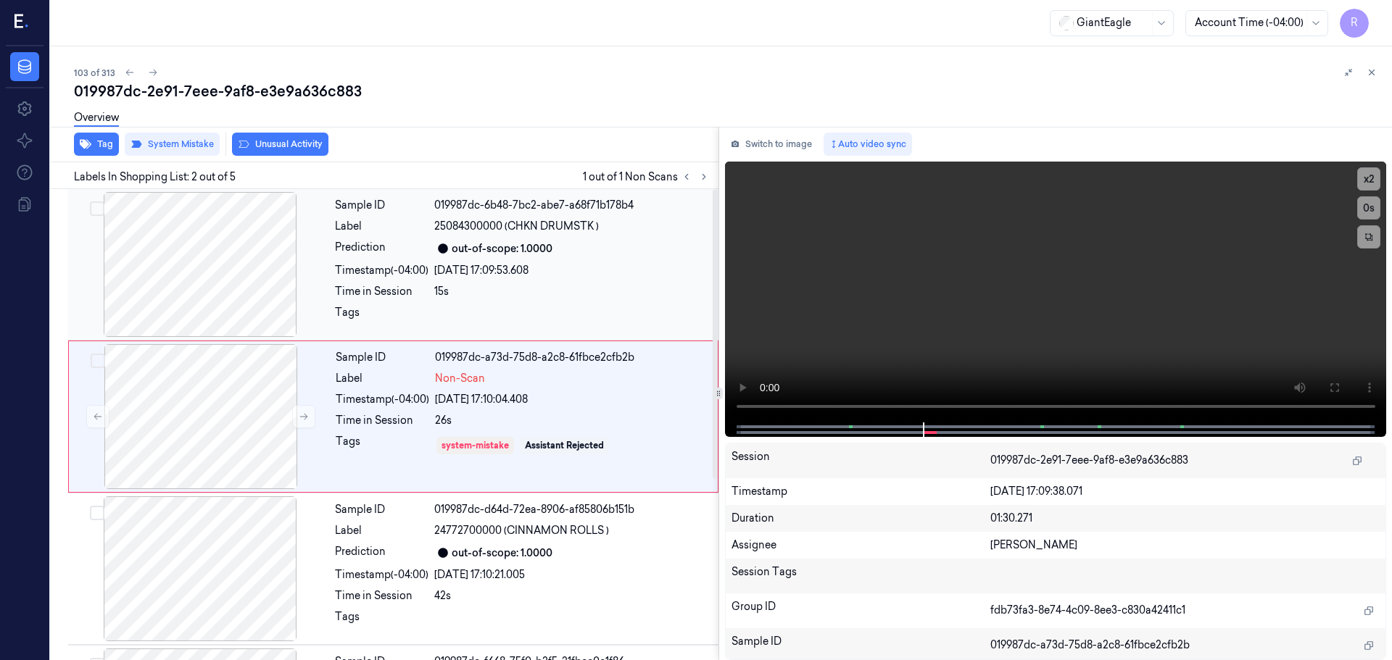
drag, startPoint x: 405, startPoint y: 279, endPoint x: 407, endPoint y: 293, distance: 13.9
click at [405, 278] on div "Sample ID 019987dc-6b48-7bc2-abe7-a68f71b178b4 Label 25084300000 (CHKN DRUMSTK …" at bounding box center [522, 264] width 386 height 145
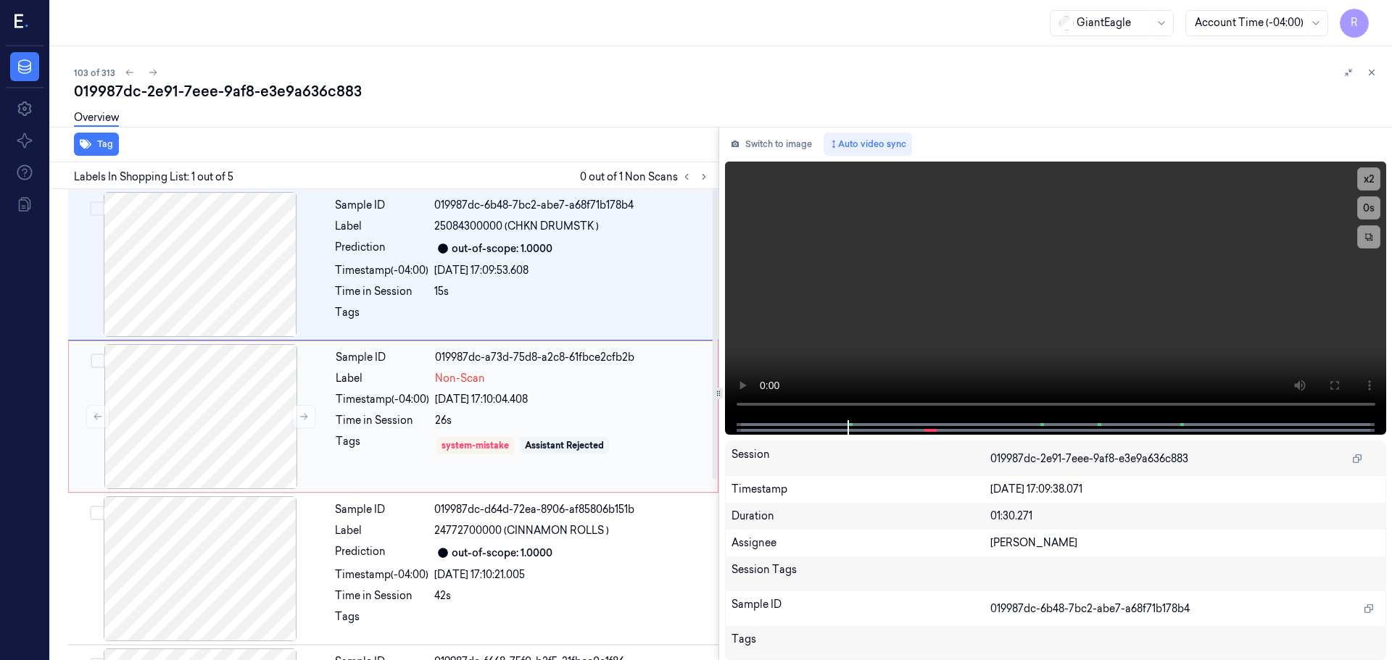
click at [401, 408] on div "Sample ID 019987dc-a73d-75d8-a2c8-61fbce2cfb2b Label Non-Scan Timestamp (-04:00…" at bounding box center [522, 416] width 385 height 145
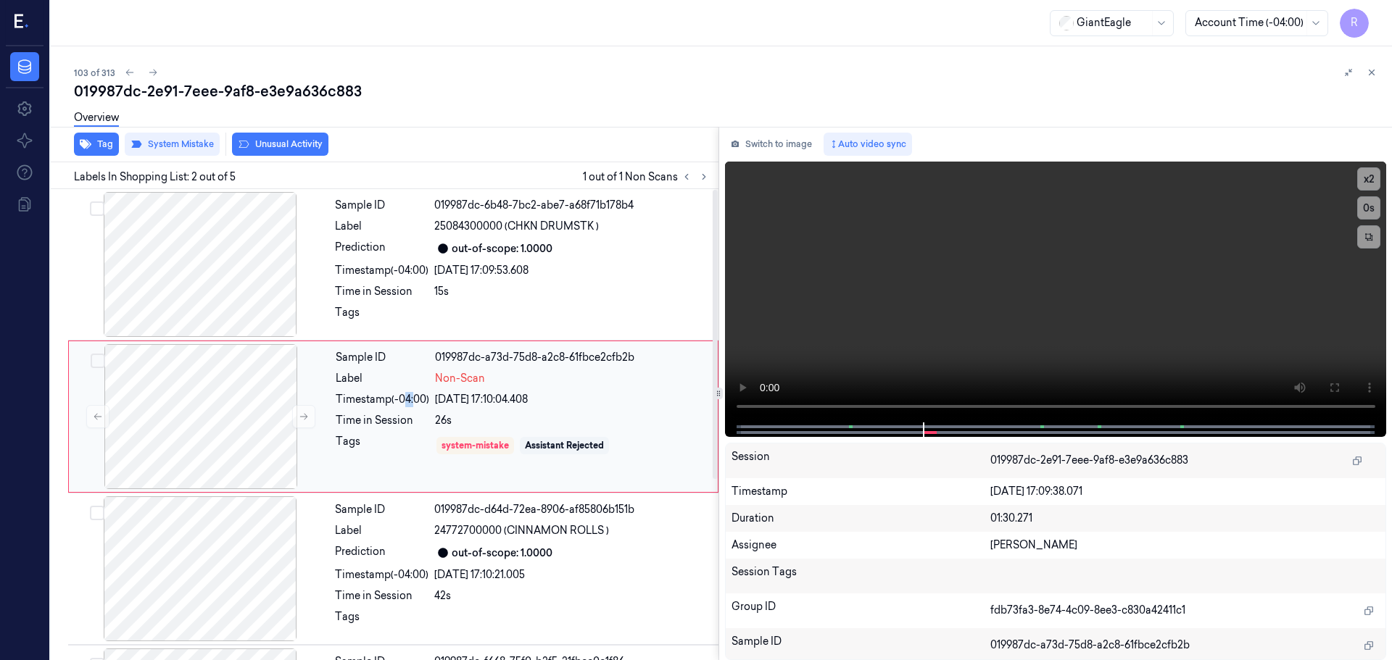
click at [401, 408] on div "Sample ID 019987dc-a73d-75d8-a2c8-61fbce2cfb2b Label Non-Scan Timestamp (-04:00…" at bounding box center [522, 416] width 385 height 145
click at [1374, 71] on icon at bounding box center [1372, 72] width 10 height 10
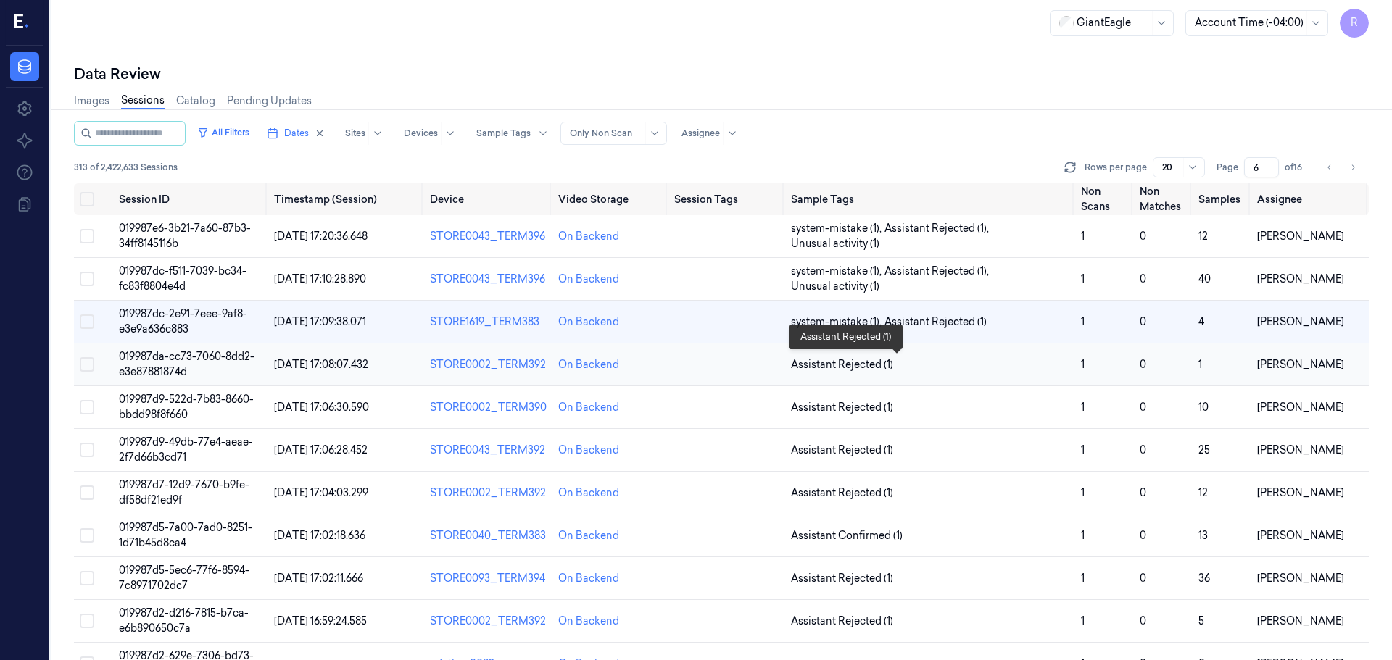
click at [977, 368] on span "Assistant Rejected (1)" at bounding box center [930, 364] width 278 height 15
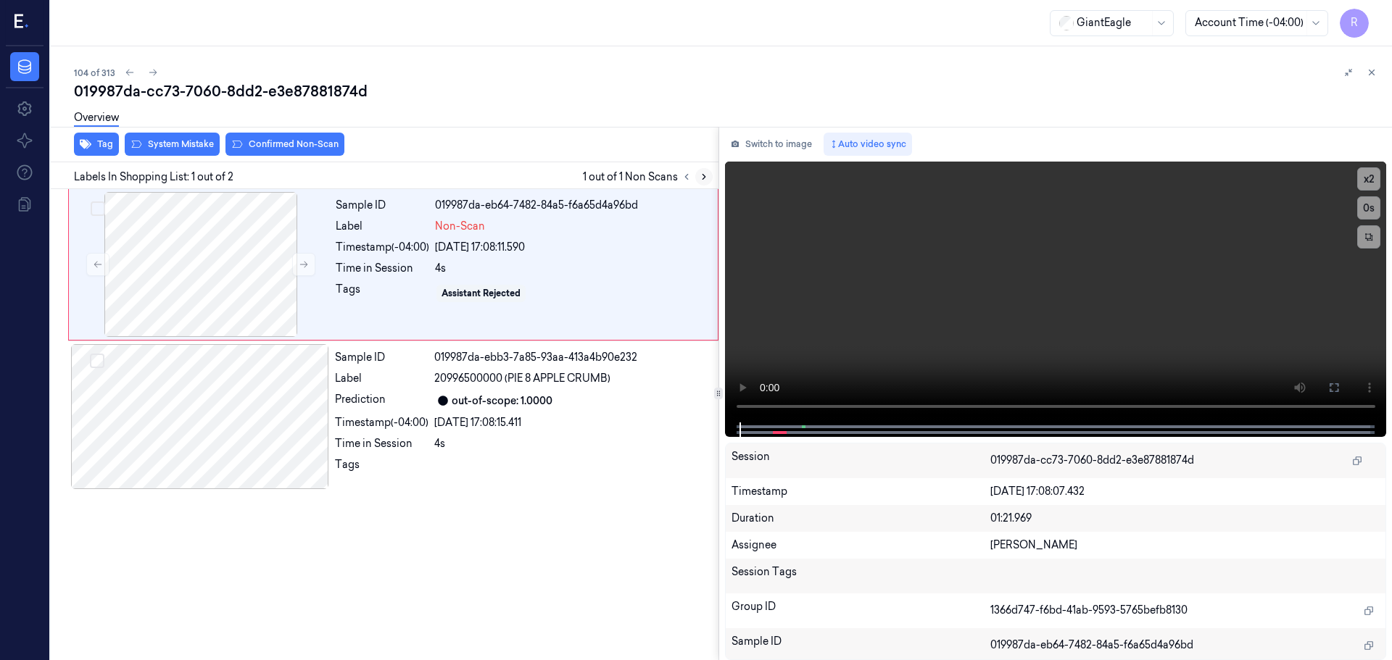
click at [705, 178] on icon at bounding box center [704, 177] width 10 height 10
click at [239, 281] on div at bounding box center [201, 264] width 258 height 145
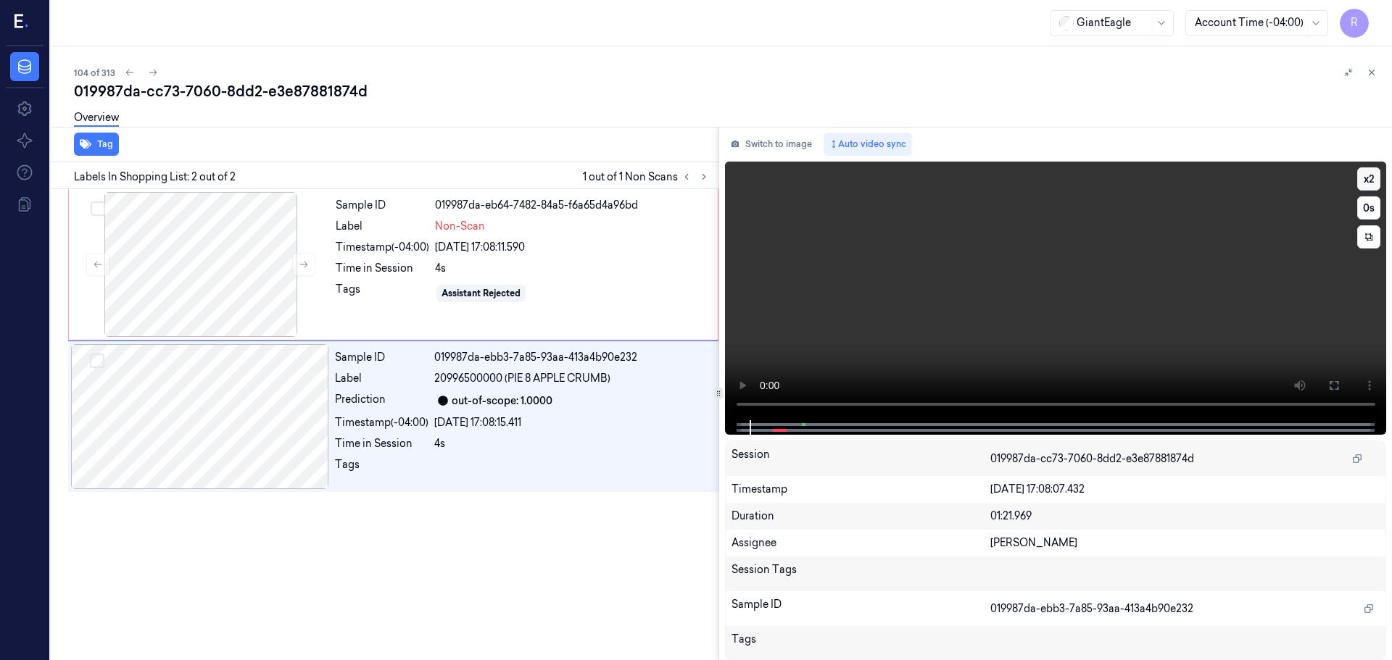
click at [1369, 170] on button "x 2" at bounding box center [1368, 178] width 23 height 23
click at [1369, 170] on button "x 4" at bounding box center [1368, 178] width 23 height 23
click at [1367, 177] on button "x 1" at bounding box center [1368, 178] width 23 height 23
click at [1367, 177] on button "x 2" at bounding box center [1368, 178] width 23 height 23
drag, startPoint x: 1267, startPoint y: 428, endPoint x: 1015, endPoint y: 460, distance: 253.7
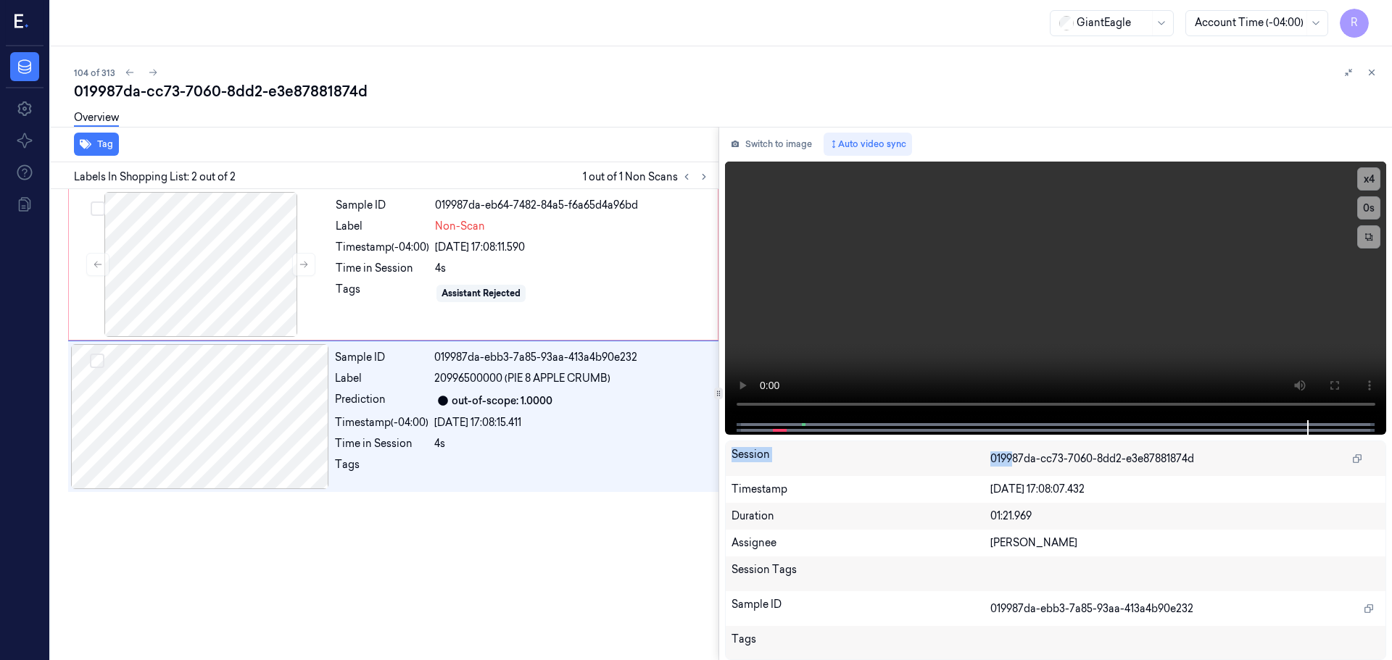
click at [1015, 460] on div "Switch to image Auto video sync x 4 0 s Session 019987da-cc73-7060-8dd2-e3e8788…" at bounding box center [1056, 394] width 674 height 534
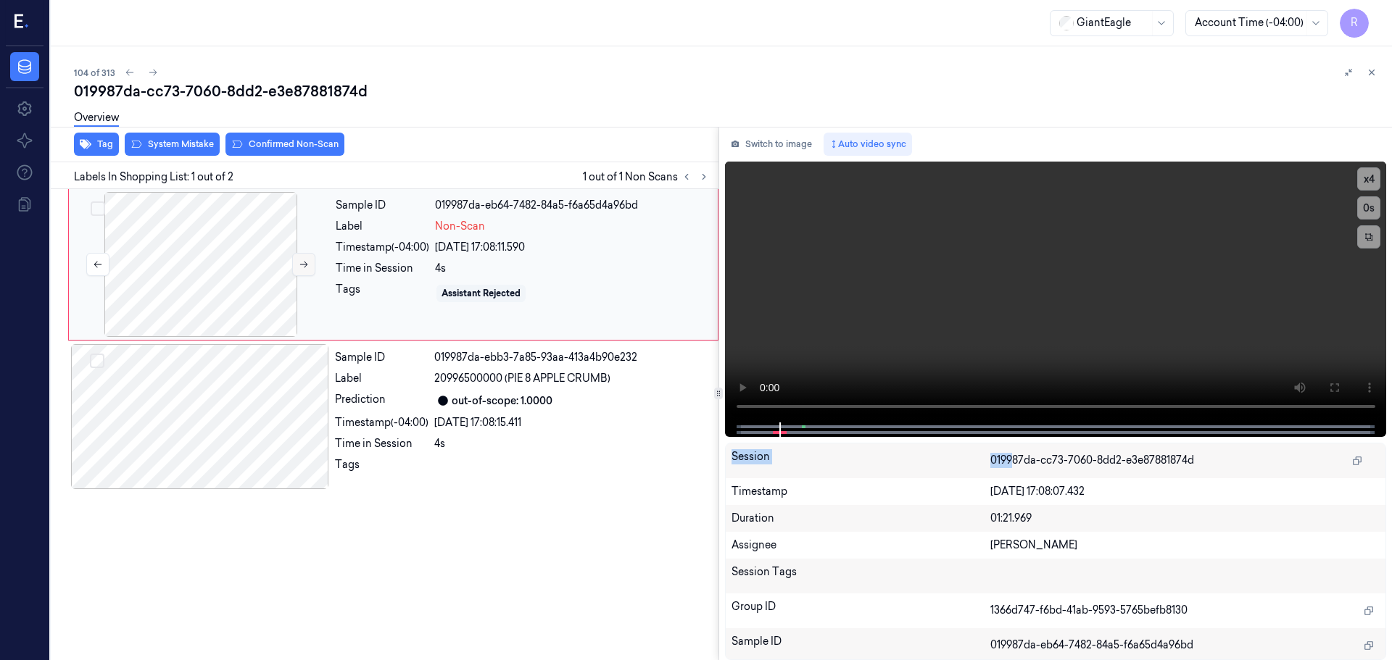
click at [313, 262] on button at bounding box center [303, 264] width 23 height 23
drag, startPoint x: 1046, startPoint y: 442, endPoint x: 1030, endPoint y: 448, distance: 17.7
click at [1030, 448] on div "Session 019987da-cc73-7060-8dd2-e3e87881874d Timestamp 26/09/2025 17:08:07.432 …" at bounding box center [1056, 552] width 662 height 218
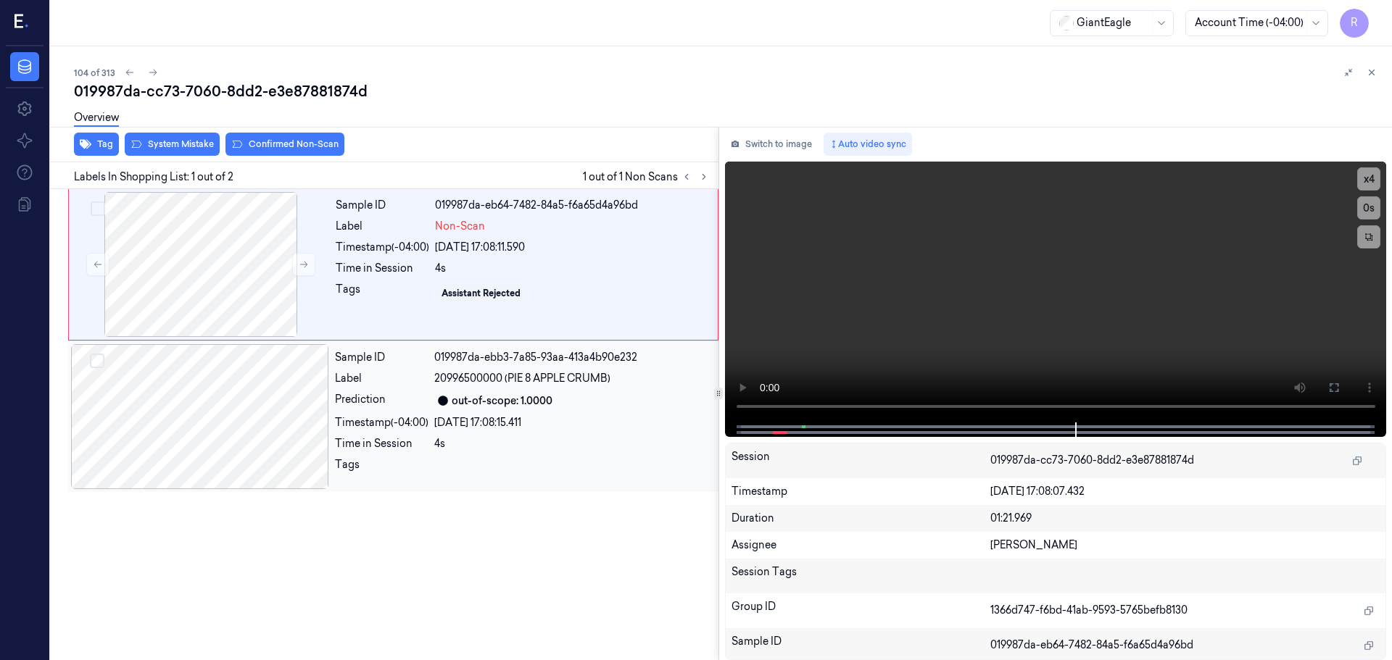
click at [235, 407] on div at bounding box center [200, 416] width 258 height 145
click at [244, 304] on div at bounding box center [201, 264] width 258 height 145
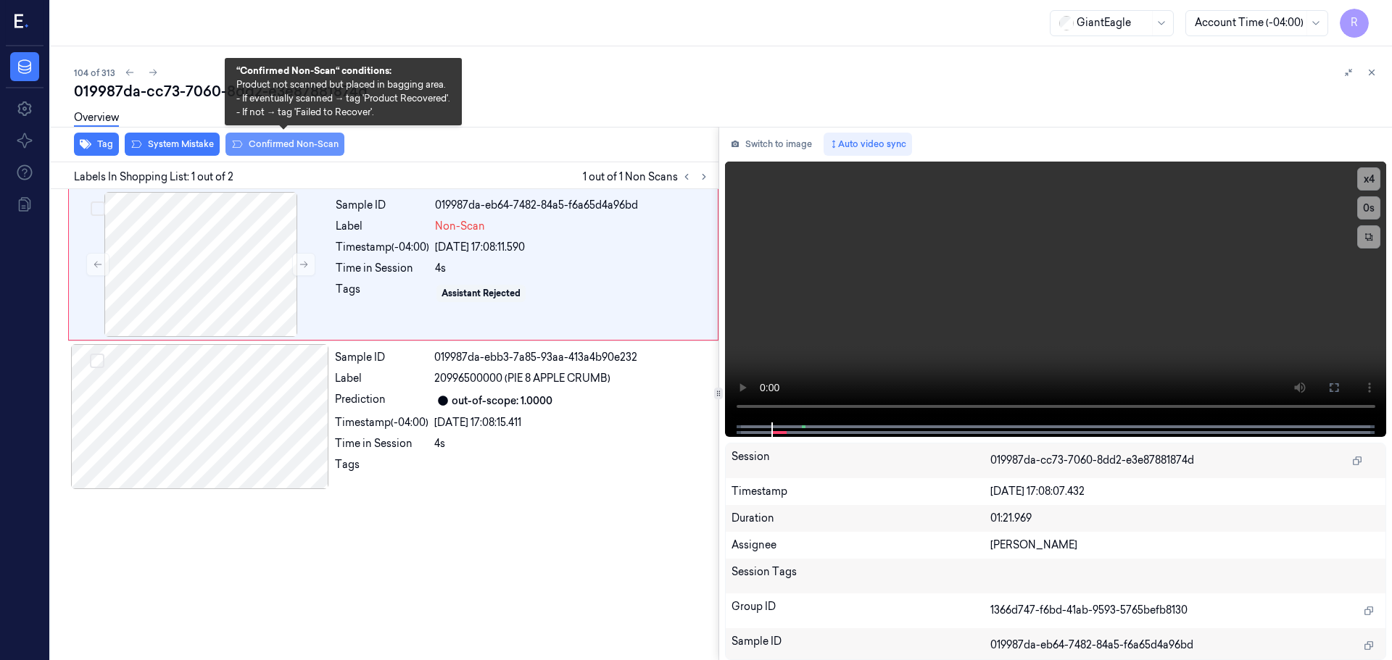
click at [294, 144] on button "Confirmed Non-Scan" at bounding box center [284, 144] width 119 height 23
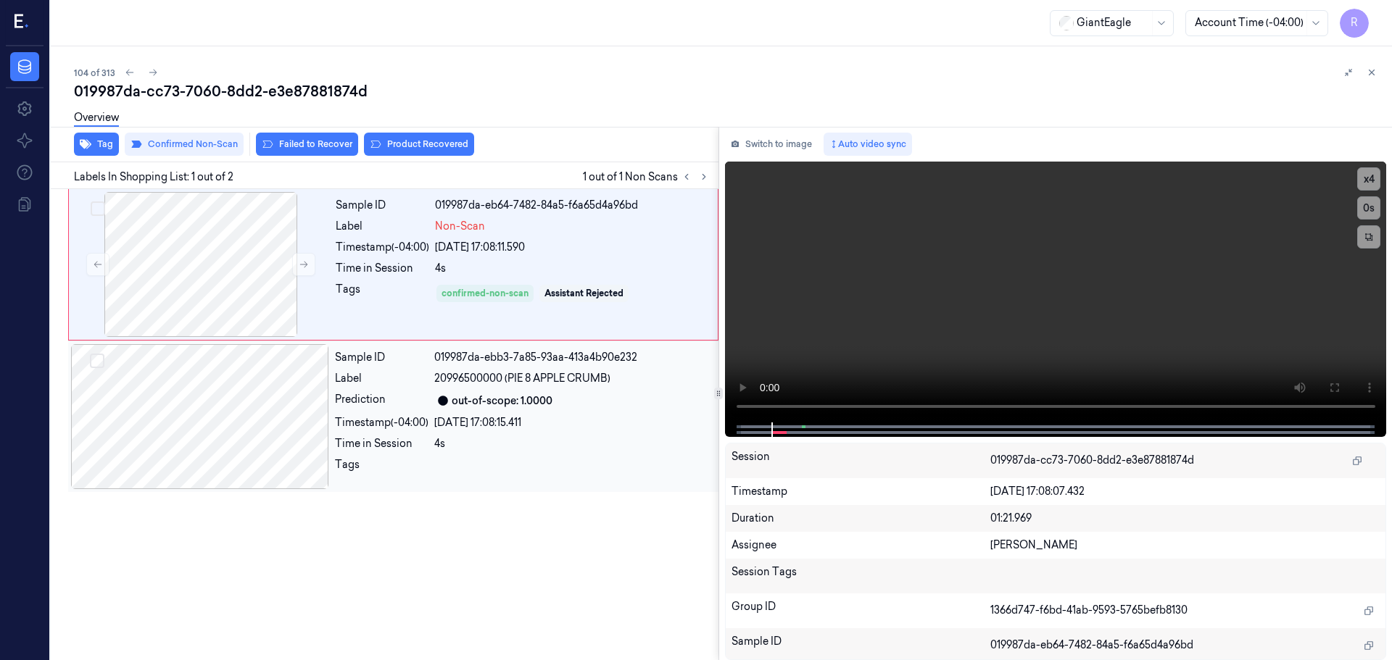
click at [388, 439] on div "Time in Session" at bounding box center [382, 443] width 94 height 15
click at [473, 294] on div "confirmed-non-scan" at bounding box center [485, 293] width 87 height 13
click at [493, 424] on div "26/09/2025 17:08:15.411" at bounding box center [572, 422] width 276 height 15
click at [571, 252] on div "26/09/2025 17:08:11.590" at bounding box center [572, 247] width 274 height 15
click at [297, 271] on button at bounding box center [303, 264] width 23 height 23
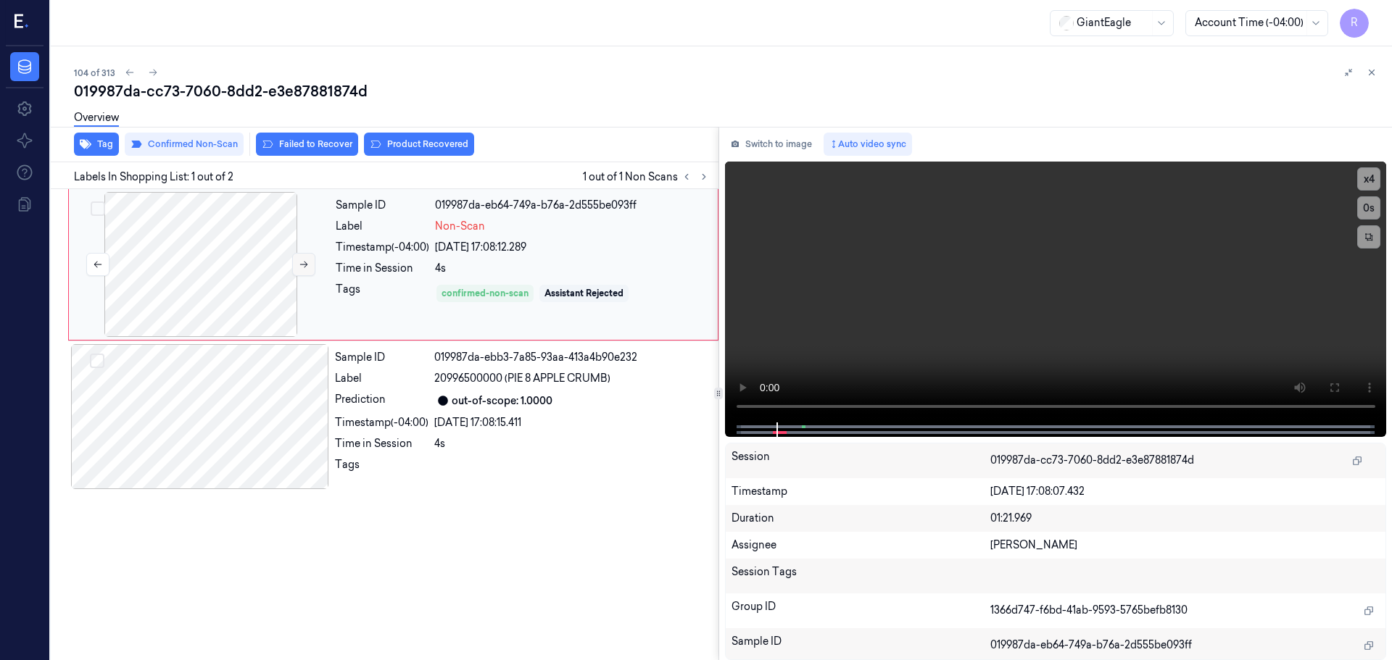
click at [299, 270] on button at bounding box center [303, 264] width 23 height 23
click at [576, 444] on div "4s" at bounding box center [572, 443] width 276 height 15
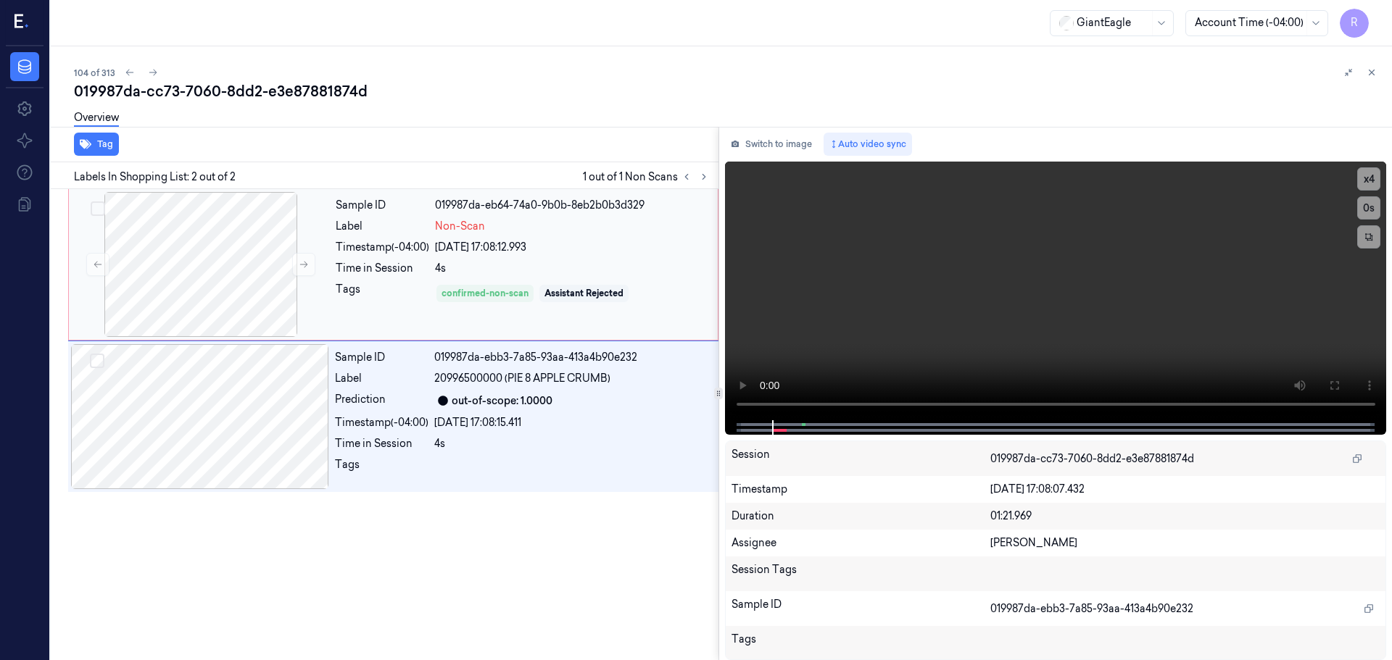
click at [583, 240] on div "26/09/2025 17:08:12.993" at bounding box center [572, 247] width 274 height 15
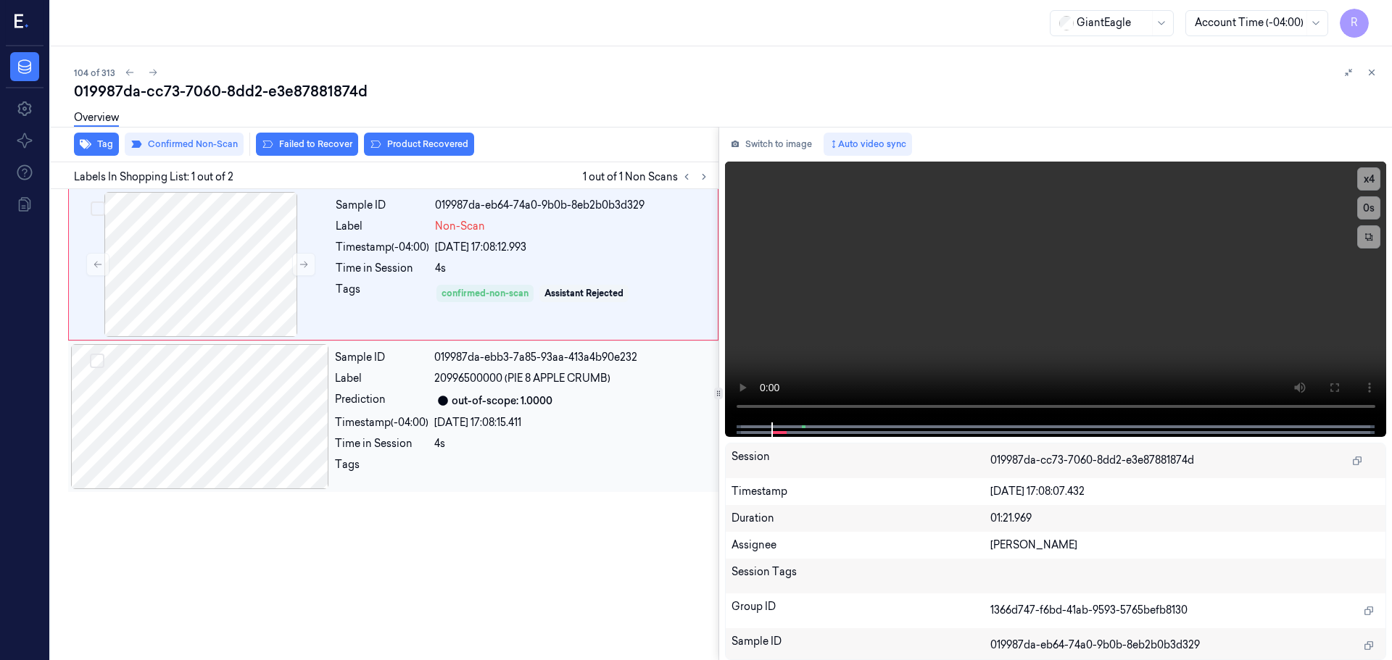
click at [619, 397] on div "out-of-scope: 1.0000" at bounding box center [572, 400] width 276 height 17
click at [600, 273] on div "4s" at bounding box center [572, 268] width 274 height 15
click at [617, 393] on div "out-of-scope: 1.0000" at bounding box center [572, 400] width 276 height 17
click at [636, 281] on div "Sample ID 019987da-eb64-74a0-9b0b-8eb2b0b3d329 Label Non-Scan Timestamp (-04:00…" at bounding box center [522, 264] width 385 height 145
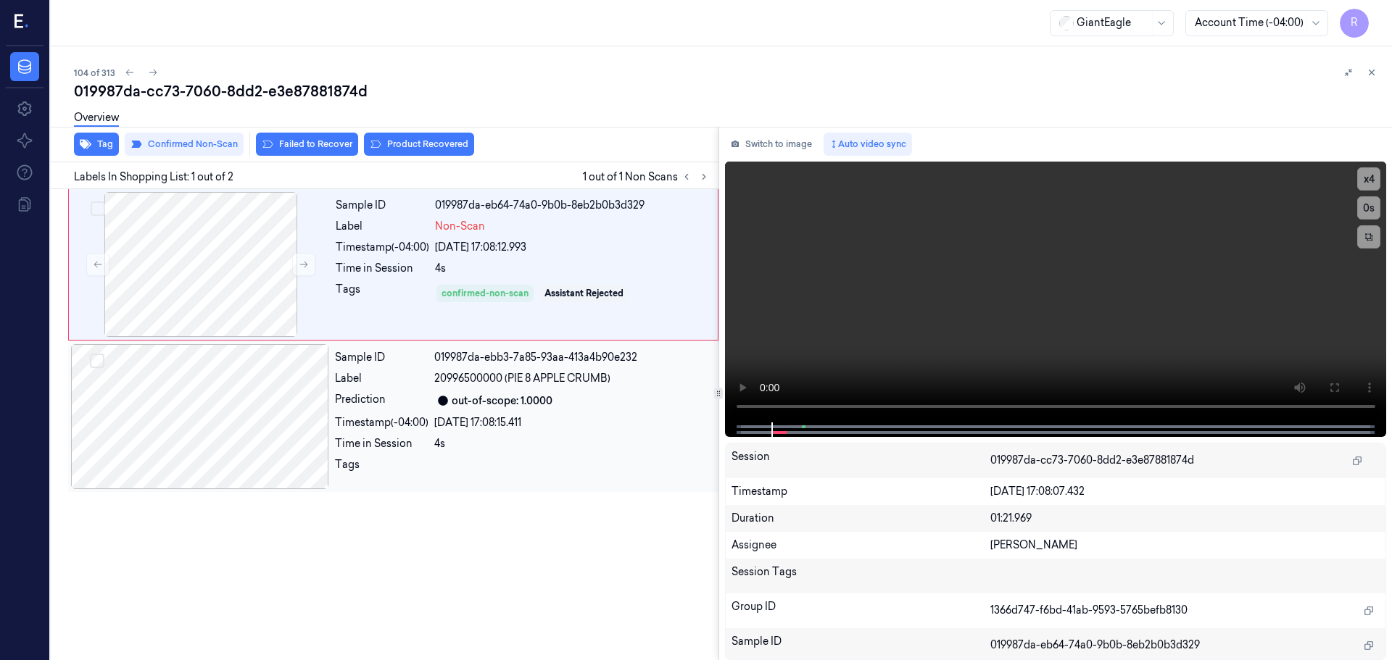
click at [613, 422] on div "26/09/2025 17:08:15.411" at bounding box center [572, 422] width 276 height 15
click at [262, 410] on div at bounding box center [200, 416] width 258 height 145
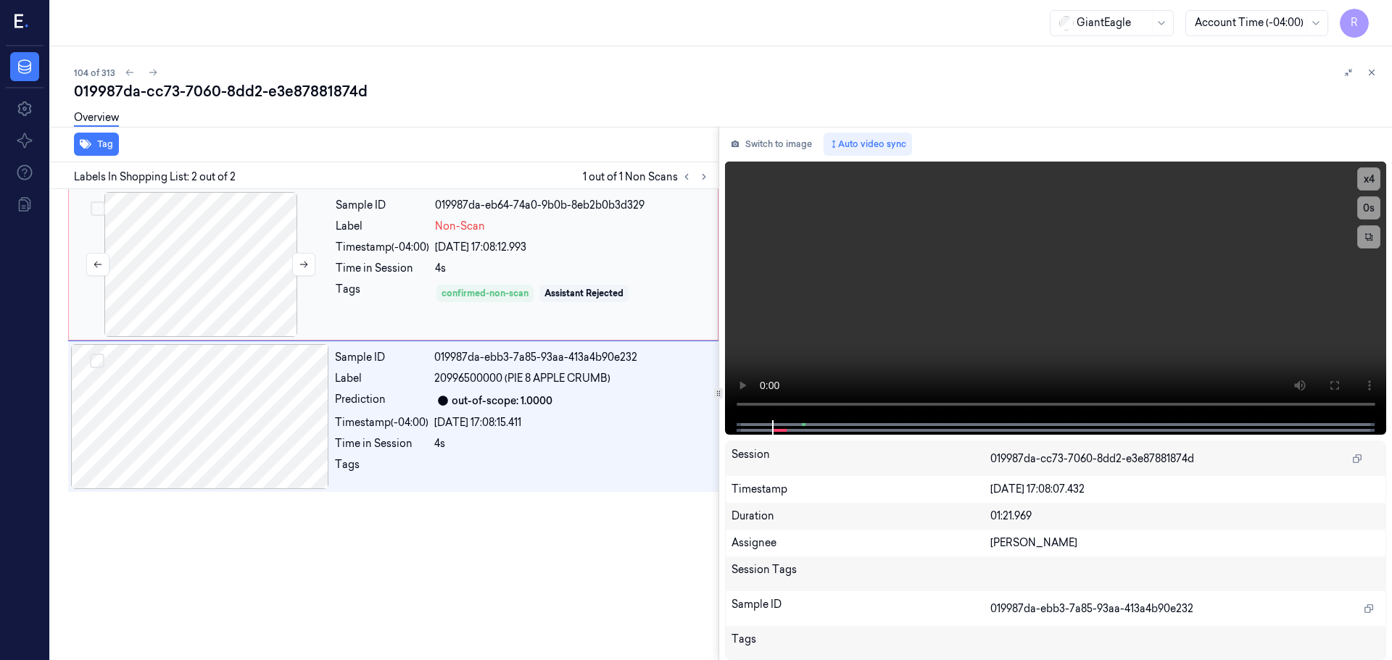
click at [273, 298] on div at bounding box center [201, 264] width 258 height 145
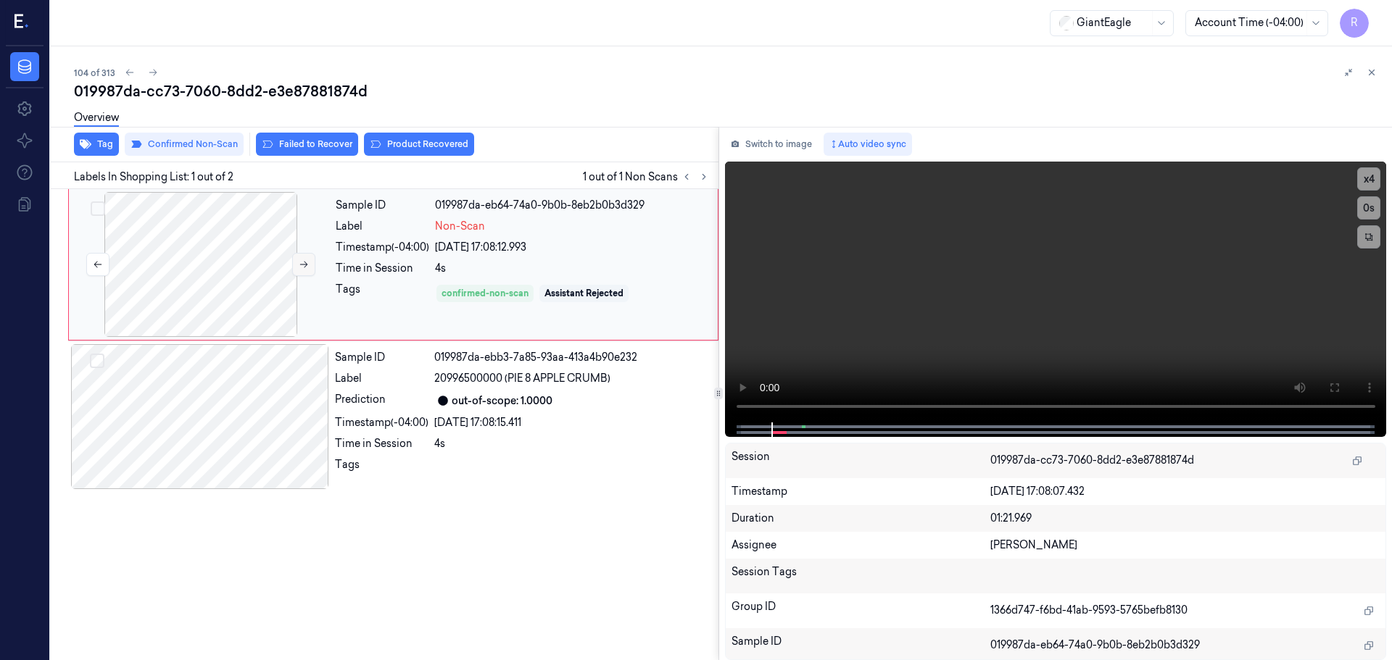
click at [295, 270] on button at bounding box center [303, 264] width 23 height 23
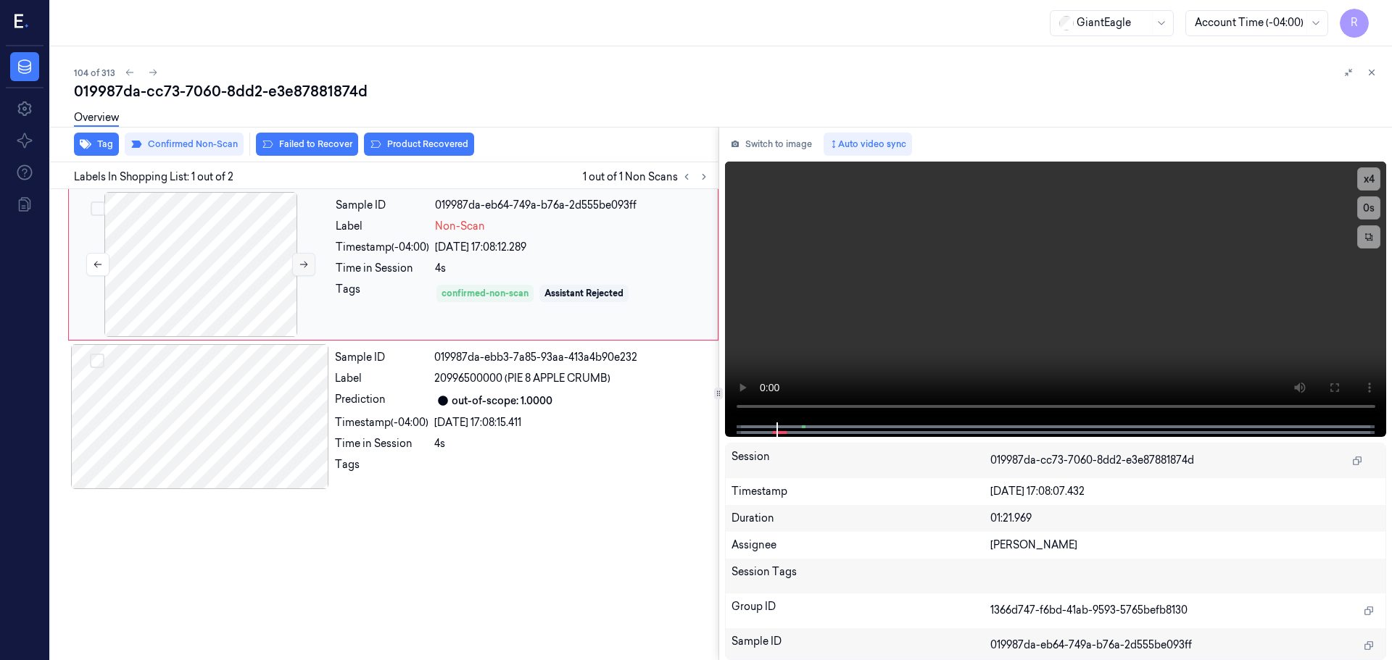
click at [295, 270] on button at bounding box center [303, 264] width 23 height 23
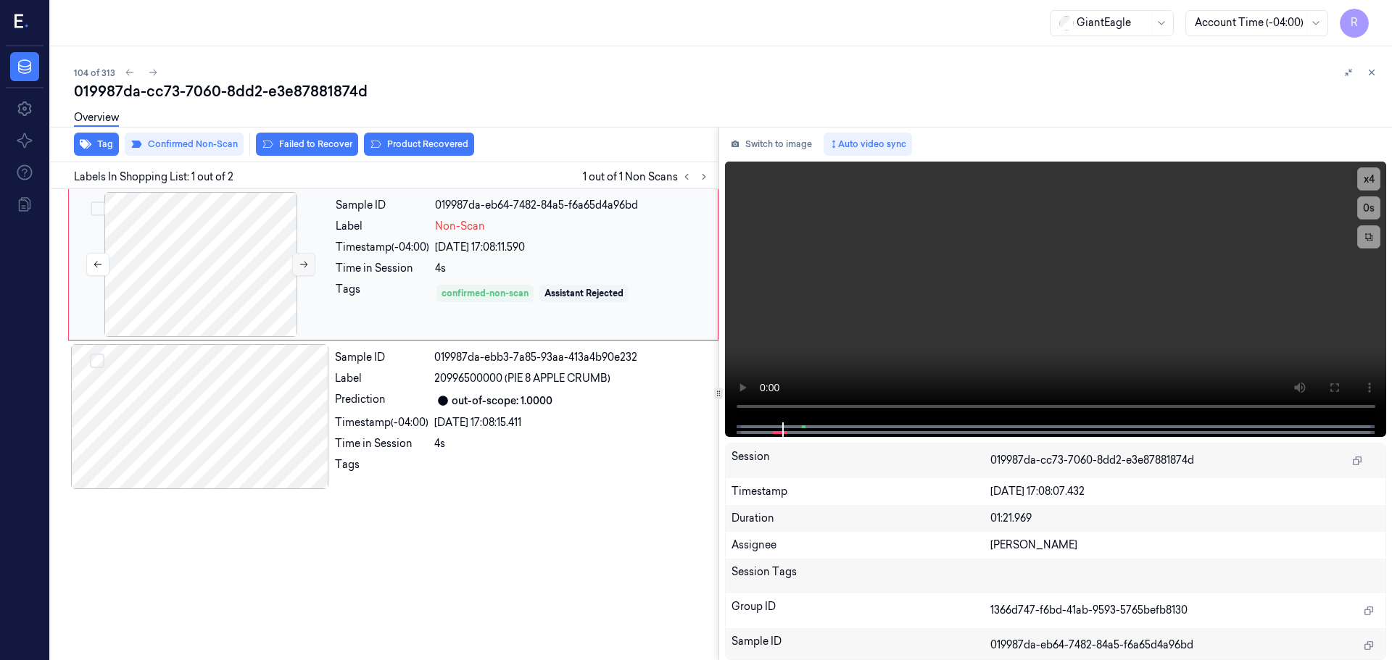
click at [295, 270] on button at bounding box center [303, 264] width 23 height 23
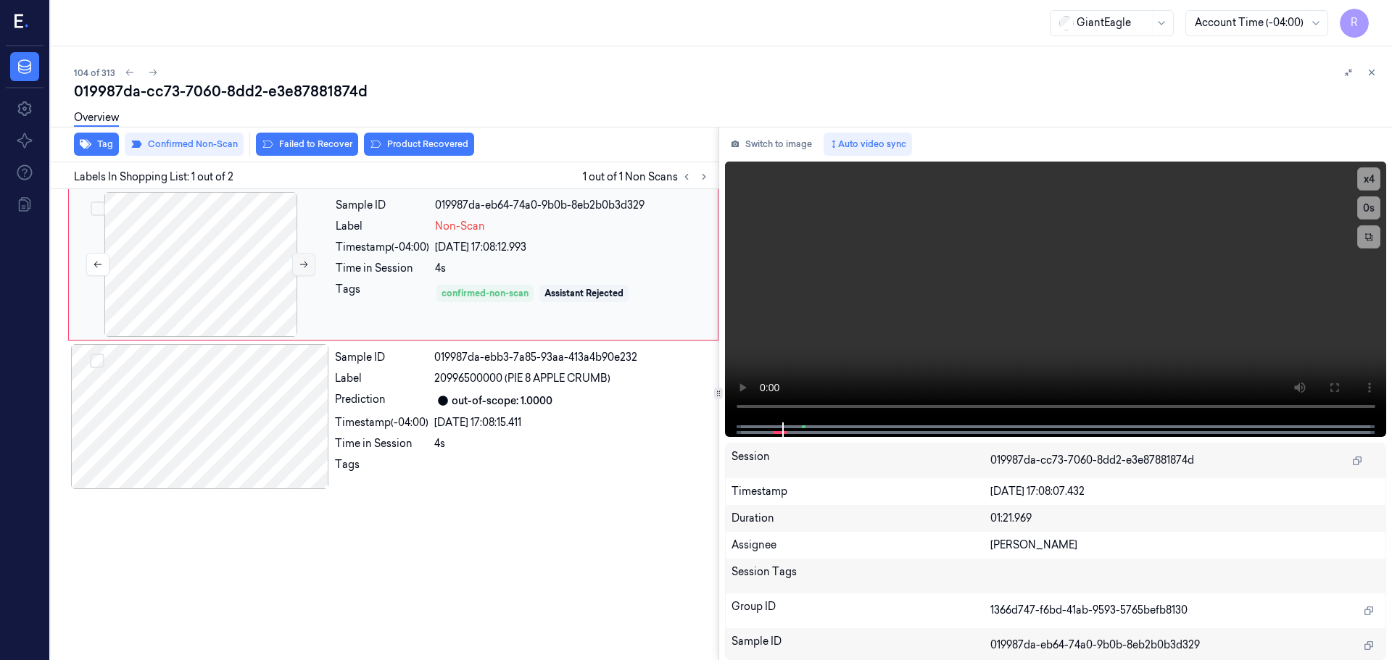
click at [295, 270] on button at bounding box center [303, 264] width 23 height 23
click at [268, 376] on div at bounding box center [200, 416] width 258 height 145
click at [255, 268] on div at bounding box center [201, 264] width 258 height 145
click at [307, 264] on icon at bounding box center [304, 265] width 10 height 10
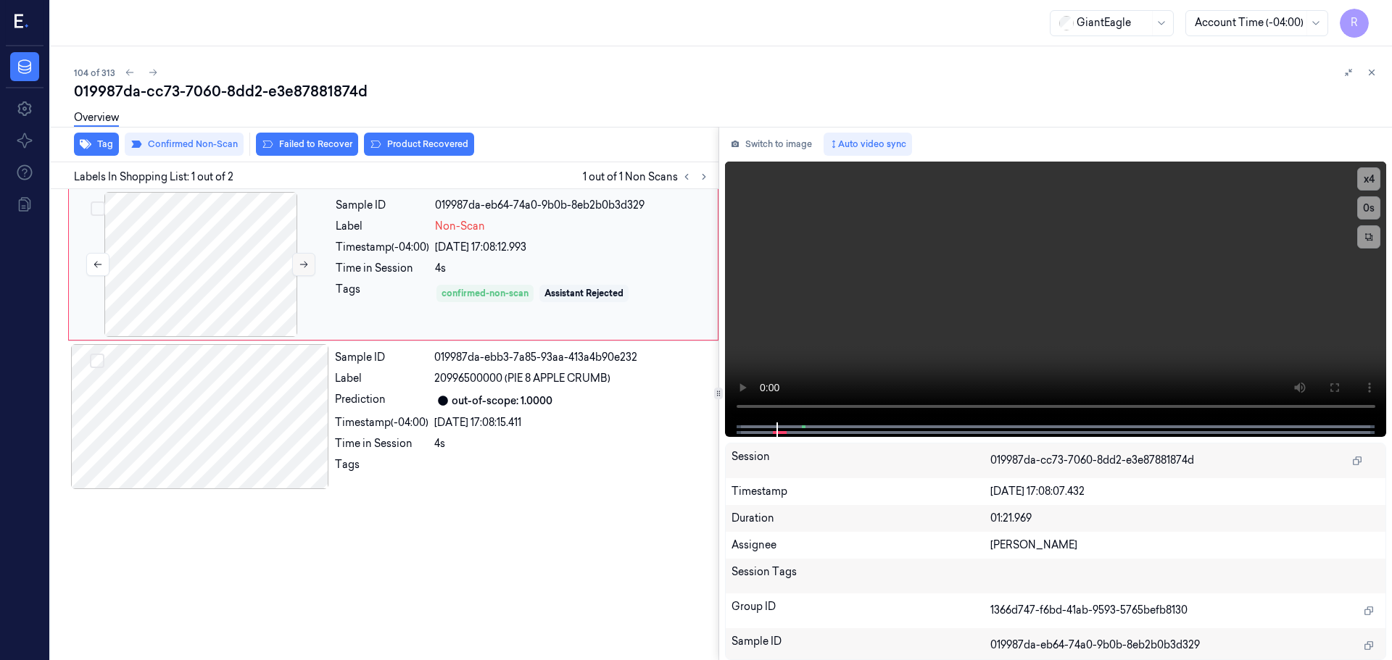
click at [307, 264] on icon at bounding box center [304, 265] width 10 height 10
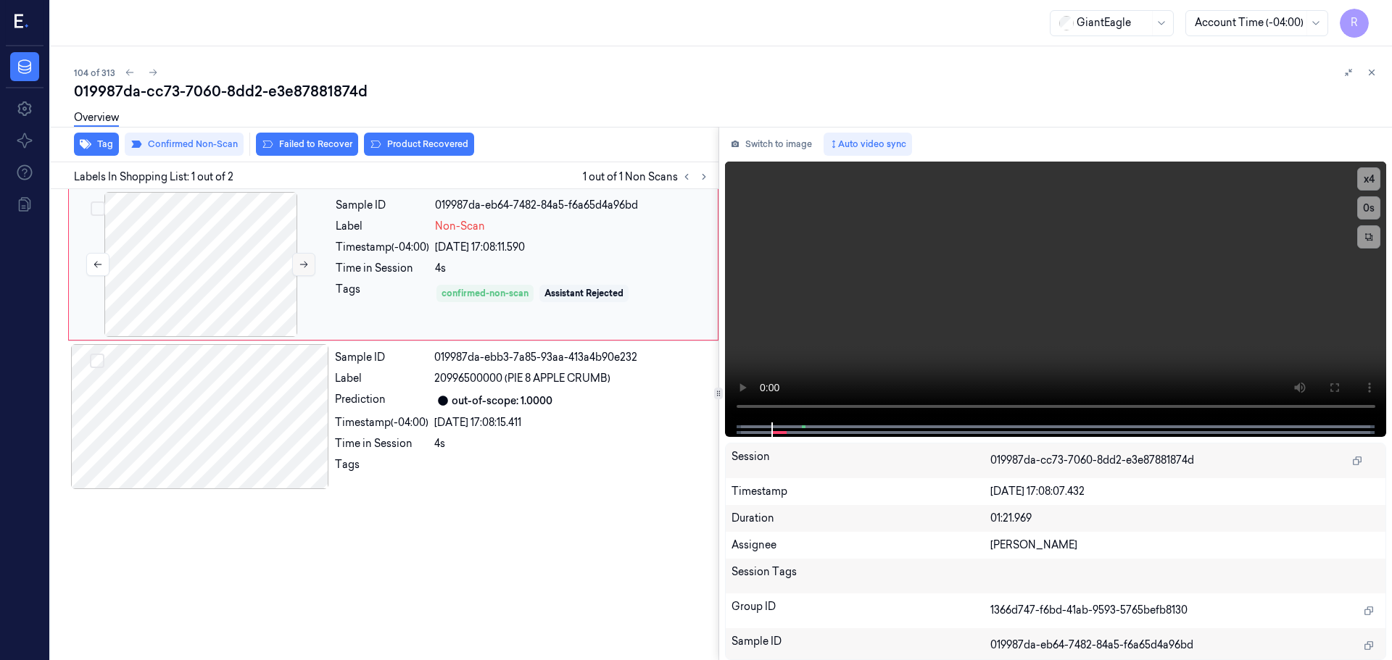
click at [307, 264] on icon at bounding box center [304, 265] width 10 height 10
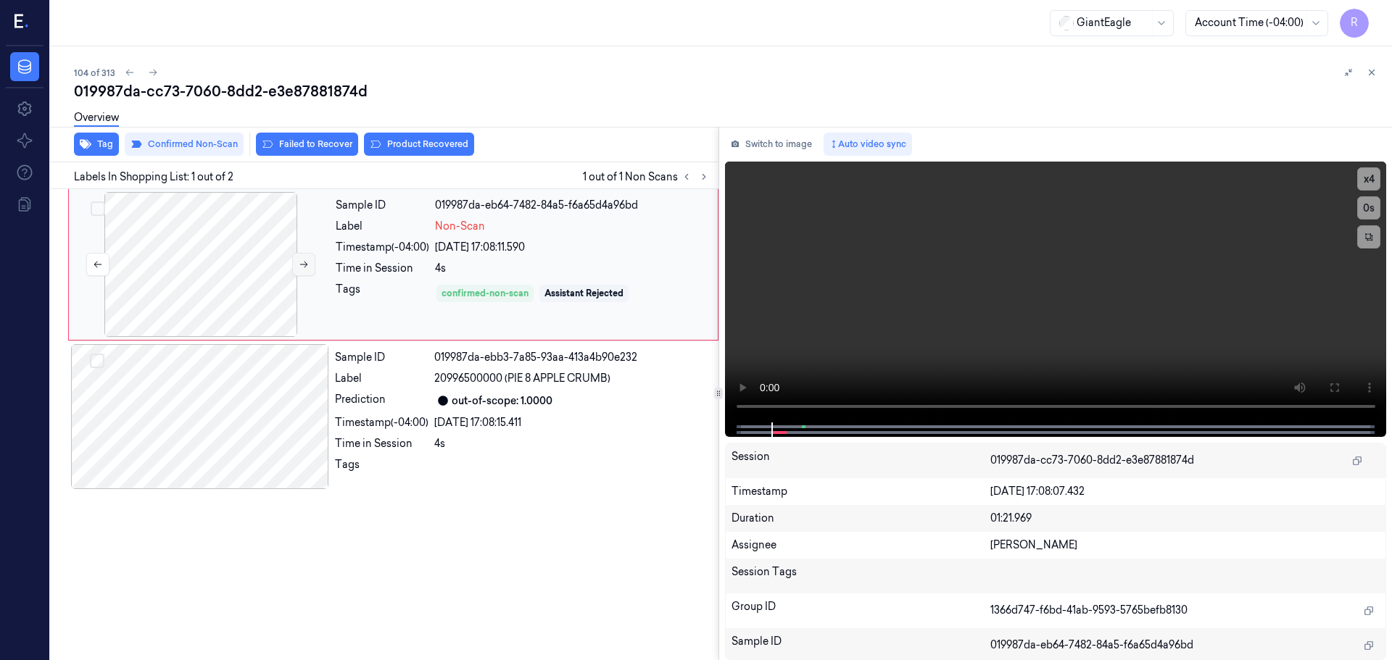
click at [307, 264] on icon at bounding box center [304, 265] width 10 height 10
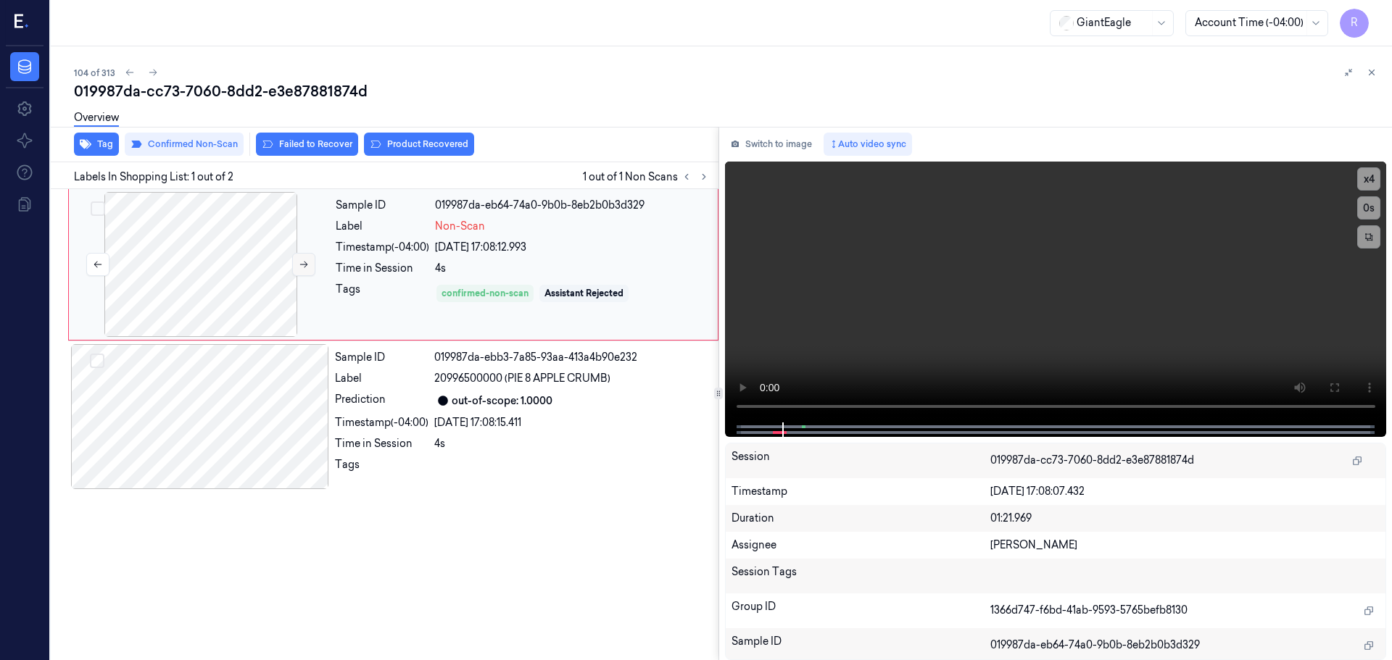
click at [307, 264] on icon at bounding box center [304, 265] width 10 height 10
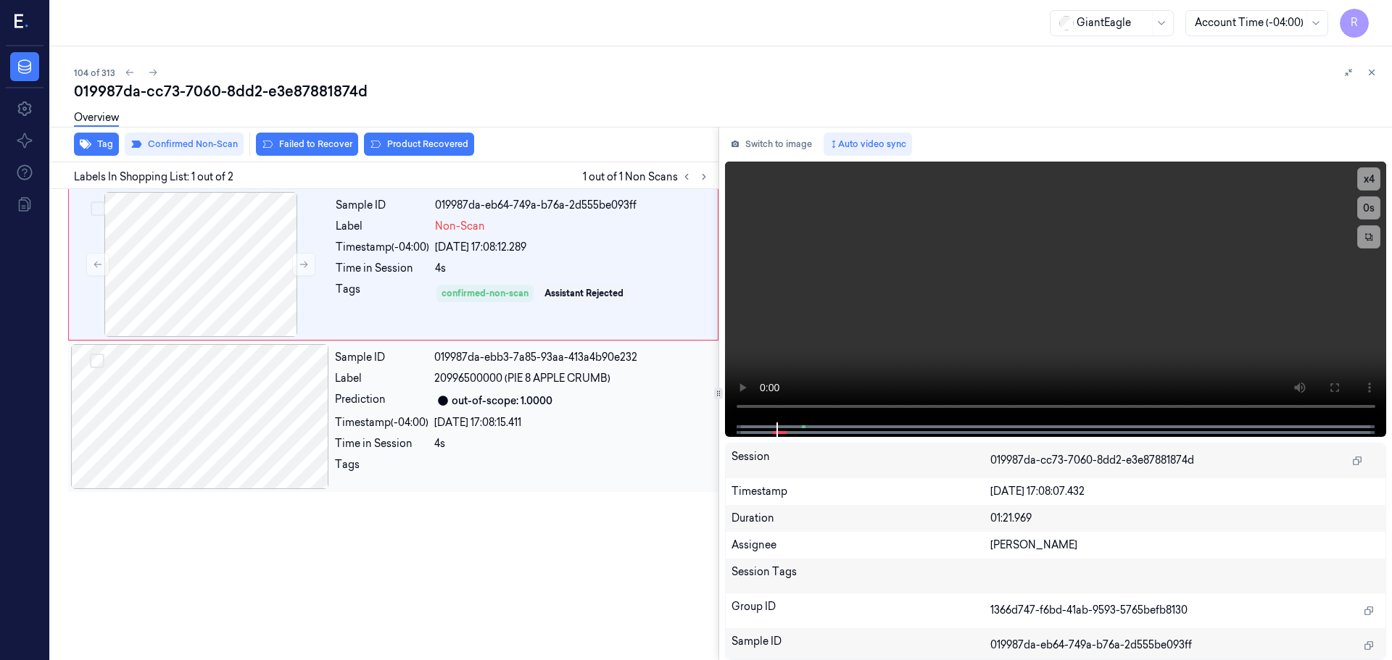
click at [356, 416] on div "Timestamp (-04:00)" at bounding box center [382, 422] width 94 height 15
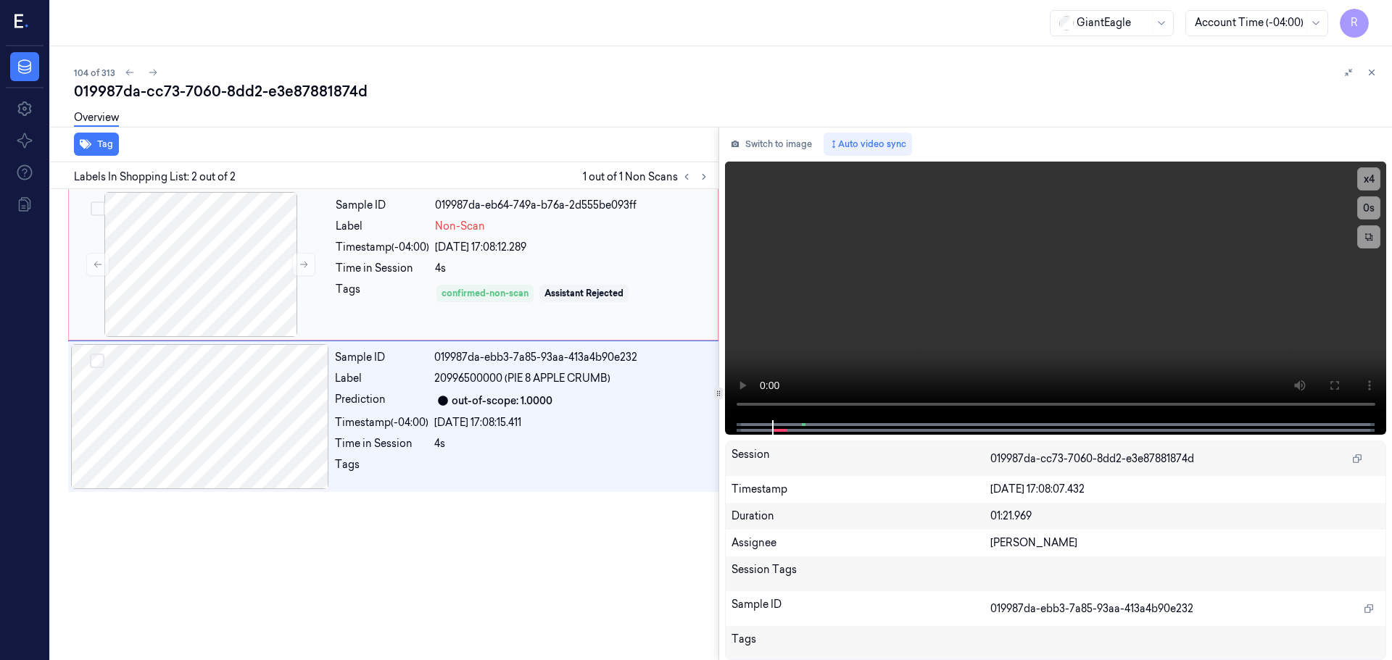
click at [463, 331] on div "Sample ID 019987da-eb64-749a-b76a-2d555be093ff Label Non-Scan Timestamp (-04:00…" at bounding box center [522, 264] width 385 height 145
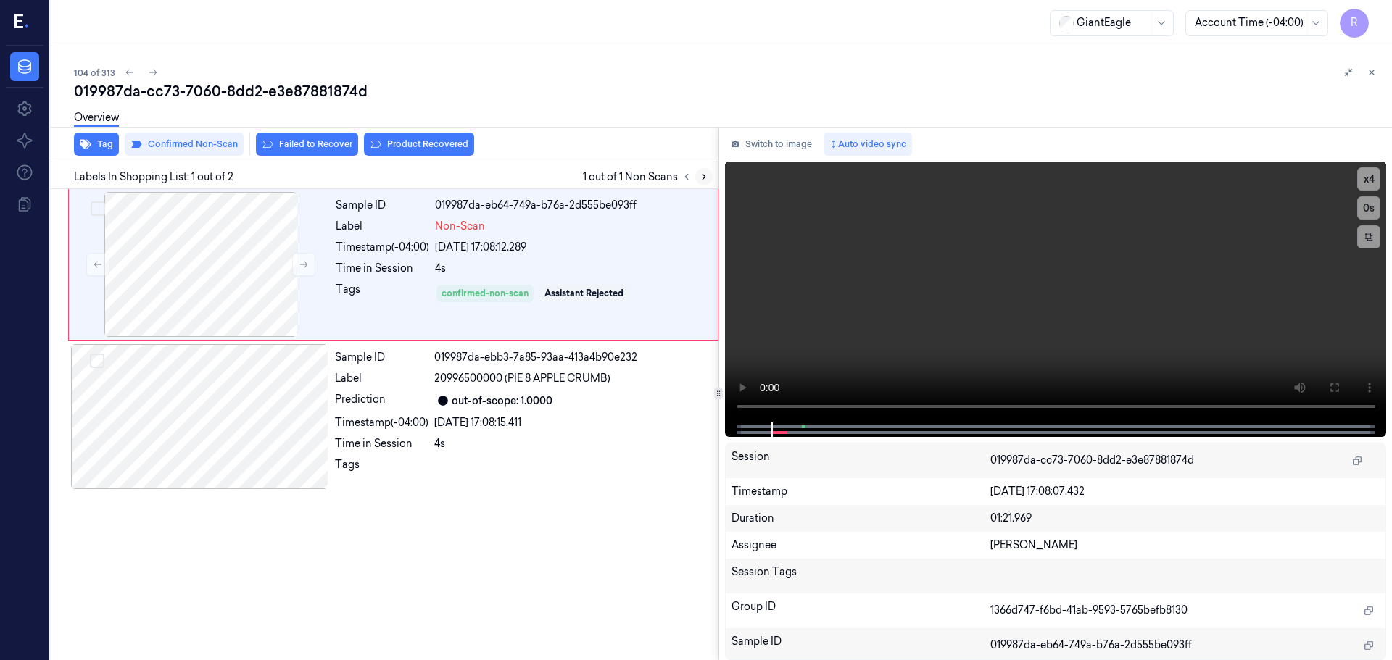
click at [703, 174] on icon at bounding box center [704, 177] width 10 height 10
click at [679, 179] on button at bounding box center [686, 176] width 17 height 17
click at [682, 178] on icon at bounding box center [687, 177] width 10 height 10
click at [708, 177] on icon at bounding box center [704, 177] width 10 height 10
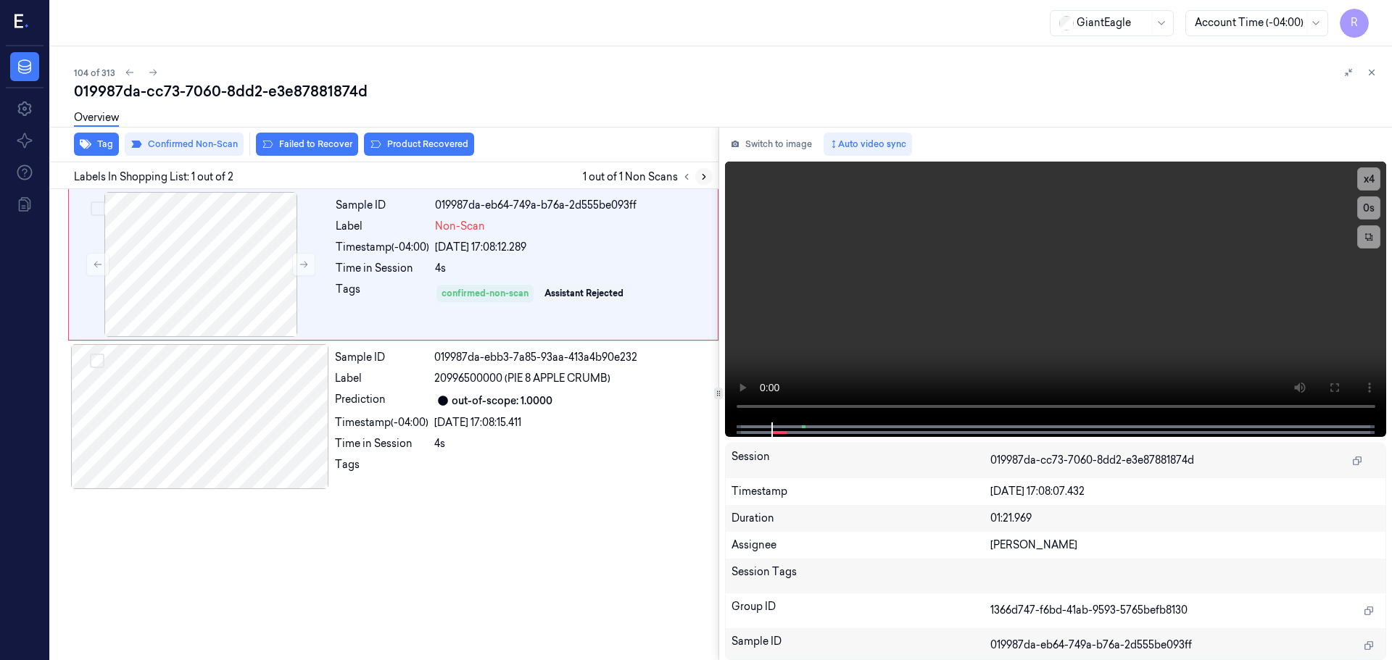
click at [708, 177] on icon at bounding box center [704, 177] width 10 height 10
click at [699, 178] on icon at bounding box center [704, 177] width 10 height 10
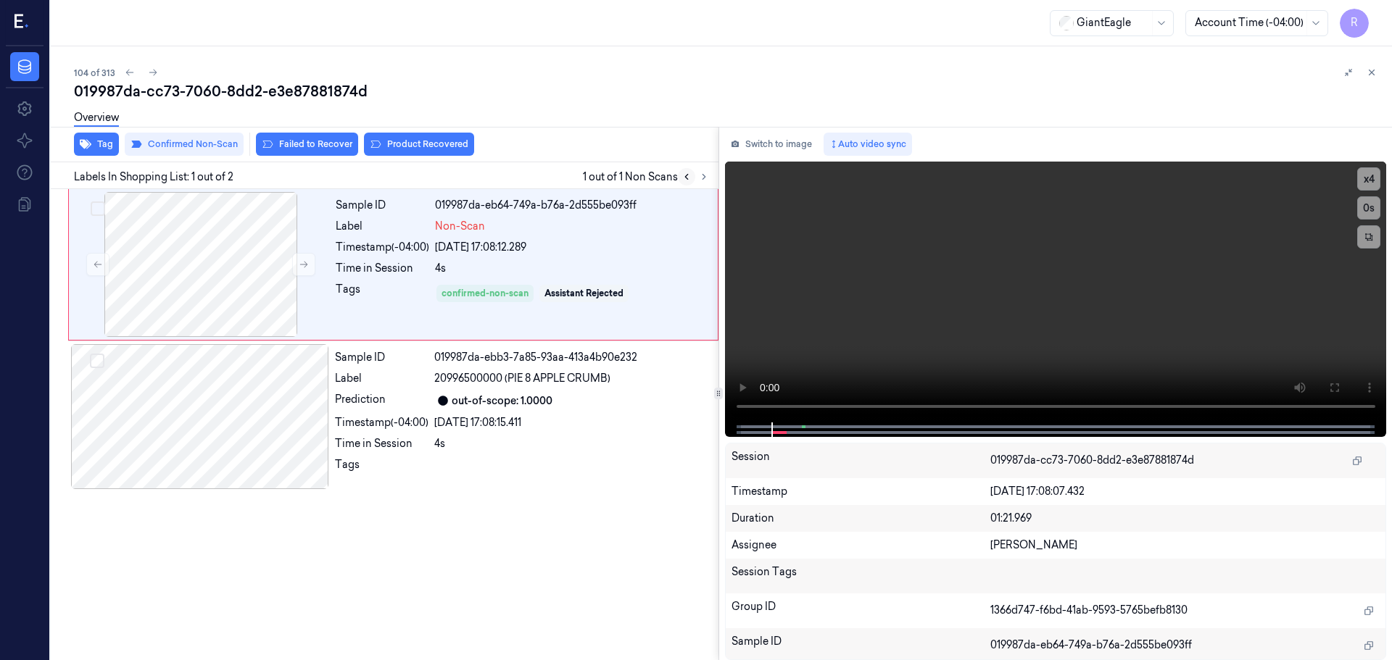
click at [687, 178] on icon at bounding box center [687, 177] width 10 height 10
click at [539, 414] on div "Sample ID 019987da-ebb3-7a85-93aa-413a4b90e232 Label 20996500000 (PIE 8 APPLE C…" at bounding box center [522, 416] width 386 height 145
click at [607, 284] on div "confirmed-non-scan Assistant Rejected" at bounding box center [572, 293] width 274 height 23
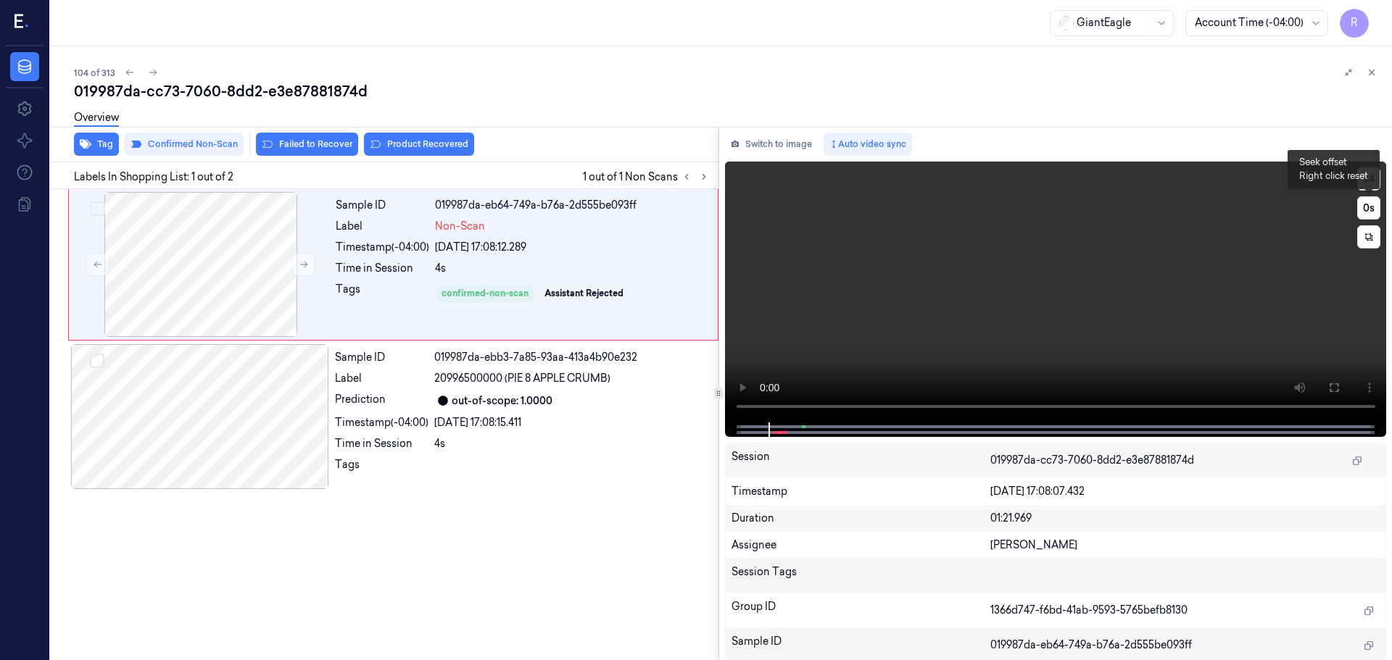
click at [1367, 186] on button "x 4" at bounding box center [1368, 178] width 23 height 23
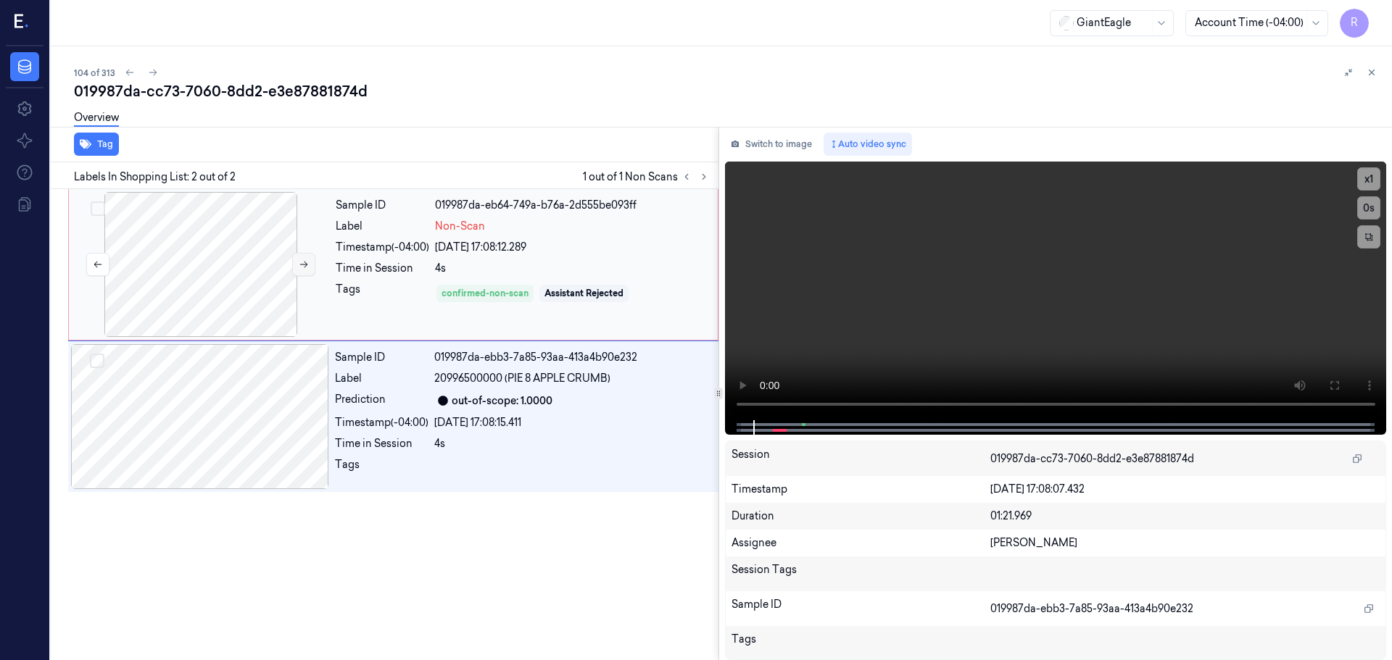
click at [306, 270] on button at bounding box center [303, 264] width 23 height 23
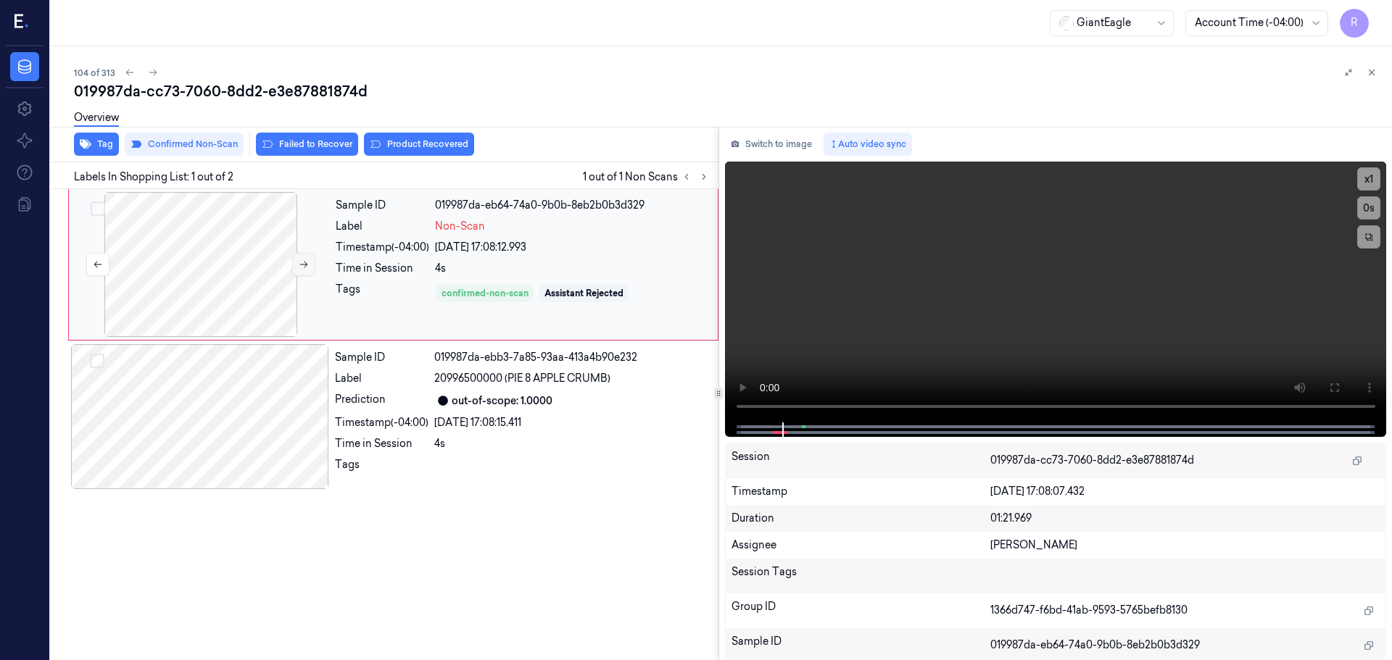
click at [305, 270] on button at bounding box center [303, 264] width 23 height 23
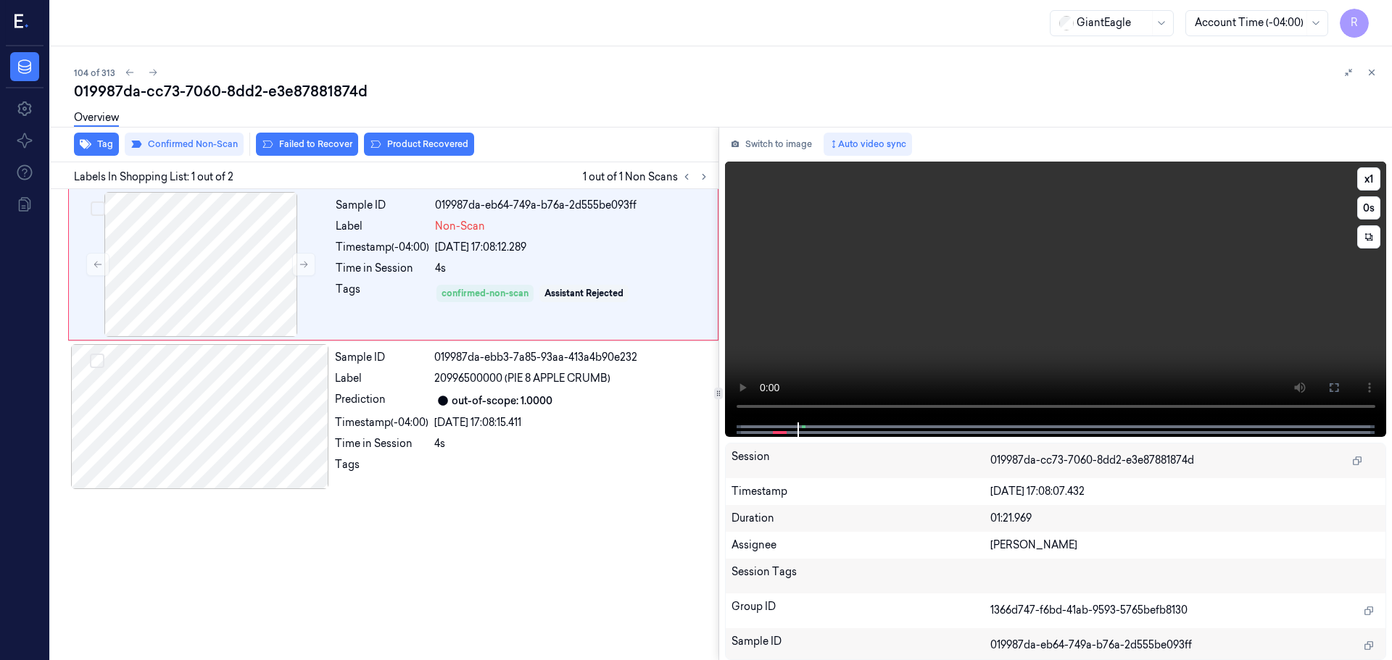
click at [773, 425] on div at bounding box center [1055, 430] width 631 height 15
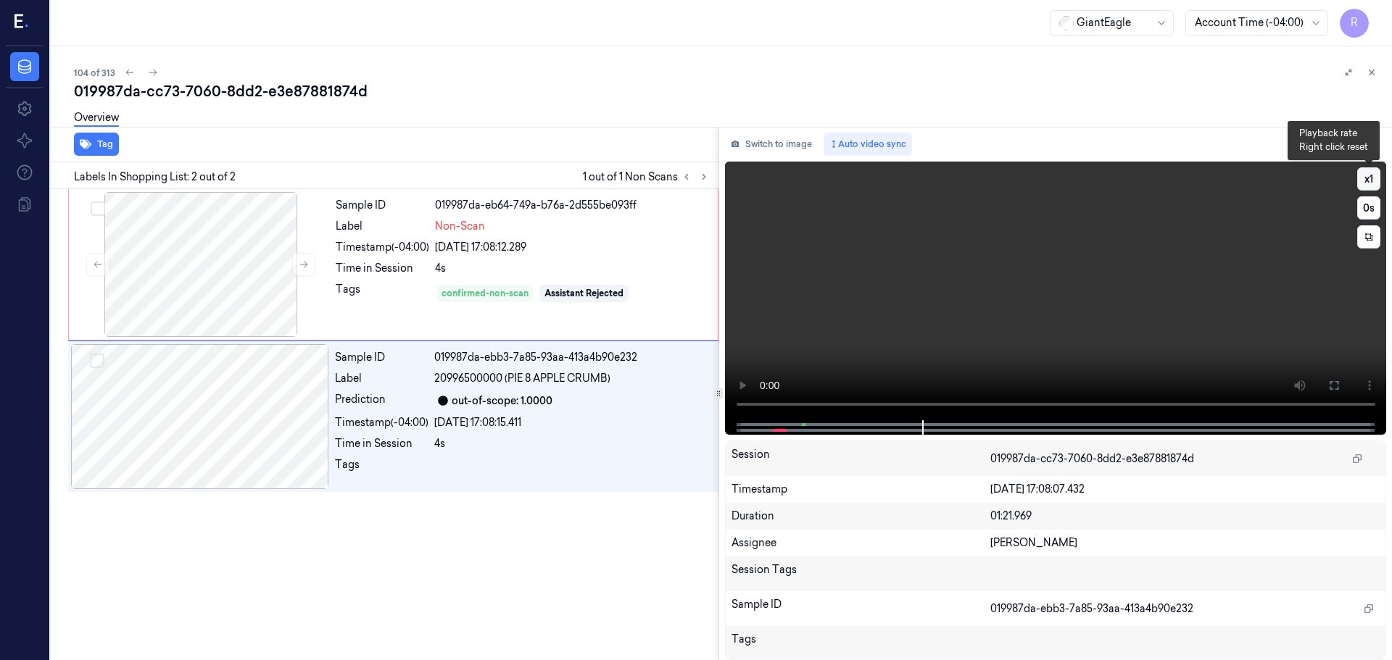
click at [1370, 175] on button "x 1" at bounding box center [1368, 178] width 23 height 23
click at [1372, 186] on button "x 2" at bounding box center [1368, 178] width 23 height 23
click at [292, 447] on div at bounding box center [200, 416] width 258 height 145
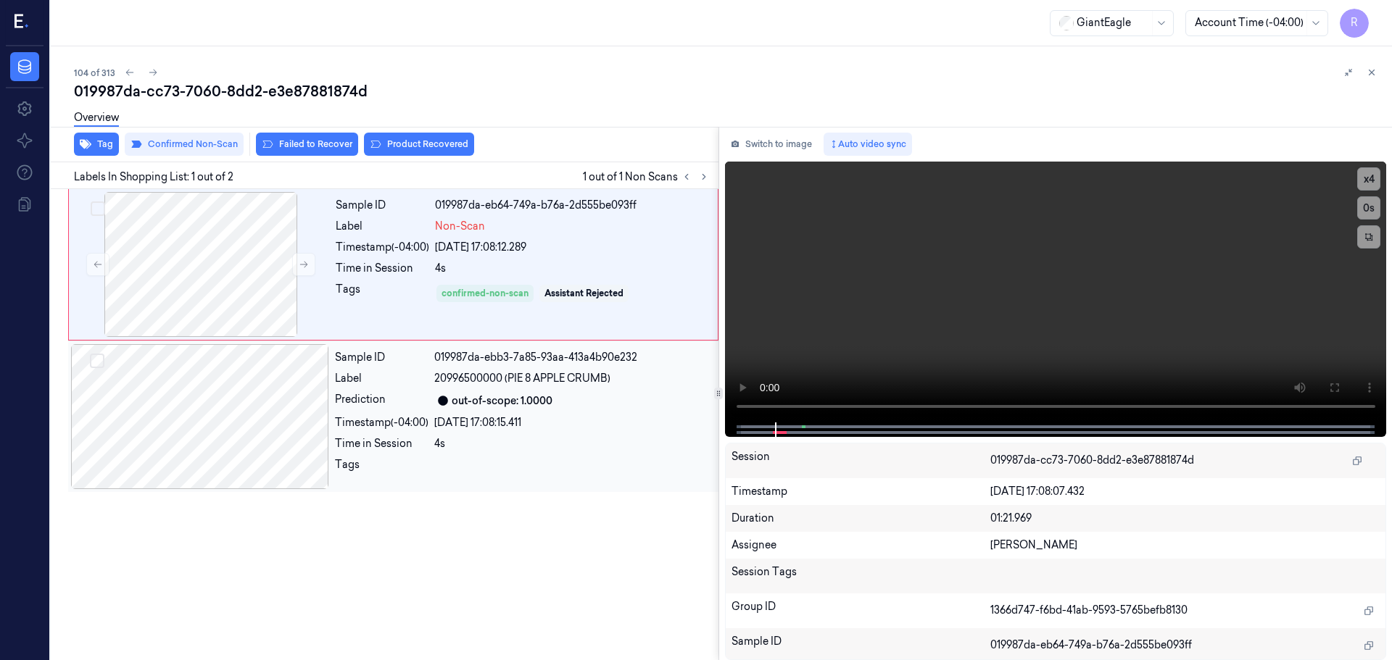
click at [407, 387] on div "Sample ID 019987da-ebb3-7a85-93aa-413a4b90e232 Label 20996500000 (PIE 8 APPLE C…" at bounding box center [522, 416] width 386 height 145
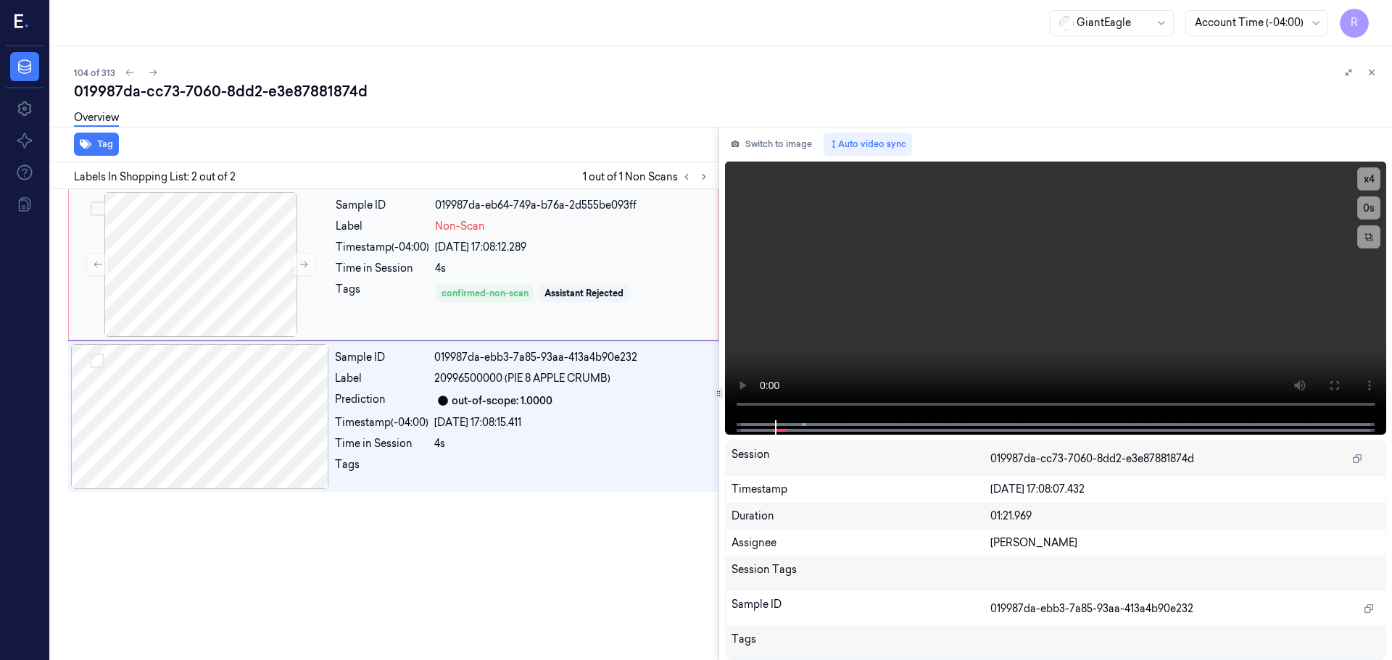
click at [456, 311] on div "Sample ID 019987da-eb64-749a-b76a-2d555be093ff Label Non-Scan Timestamp (-04:00…" at bounding box center [522, 264] width 385 height 145
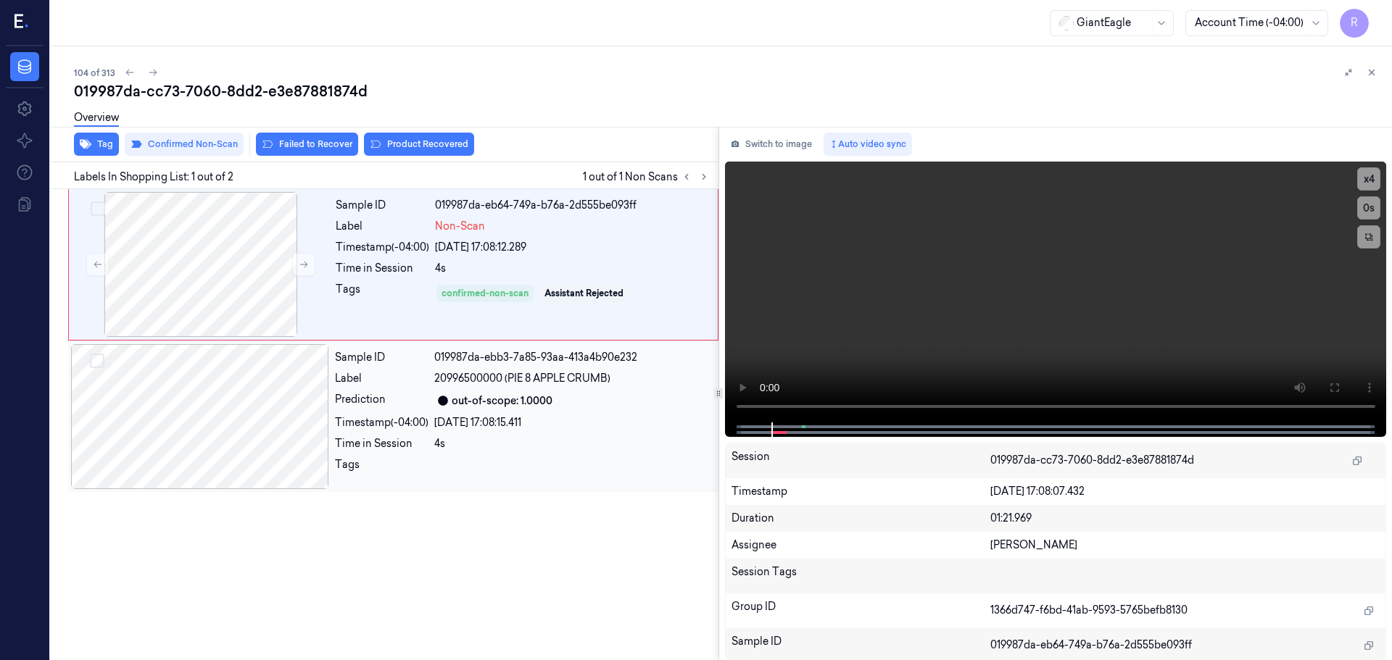
drag, startPoint x: 431, startPoint y: 386, endPoint x: 429, endPoint y: 361, distance: 24.7
click at [431, 386] on div "Label 20996500000 (PIE 8 APPLE CRUMB)" at bounding box center [522, 378] width 375 height 15
click at [436, 279] on div "Sample ID 019987da-eb64-749a-b76a-2d555be093ff Label Non-Scan Timestamp (-04:00…" at bounding box center [522, 264] width 385 height 145
click at [1377, 77] on button at bounding box center [1371, 72] width 17 height 17
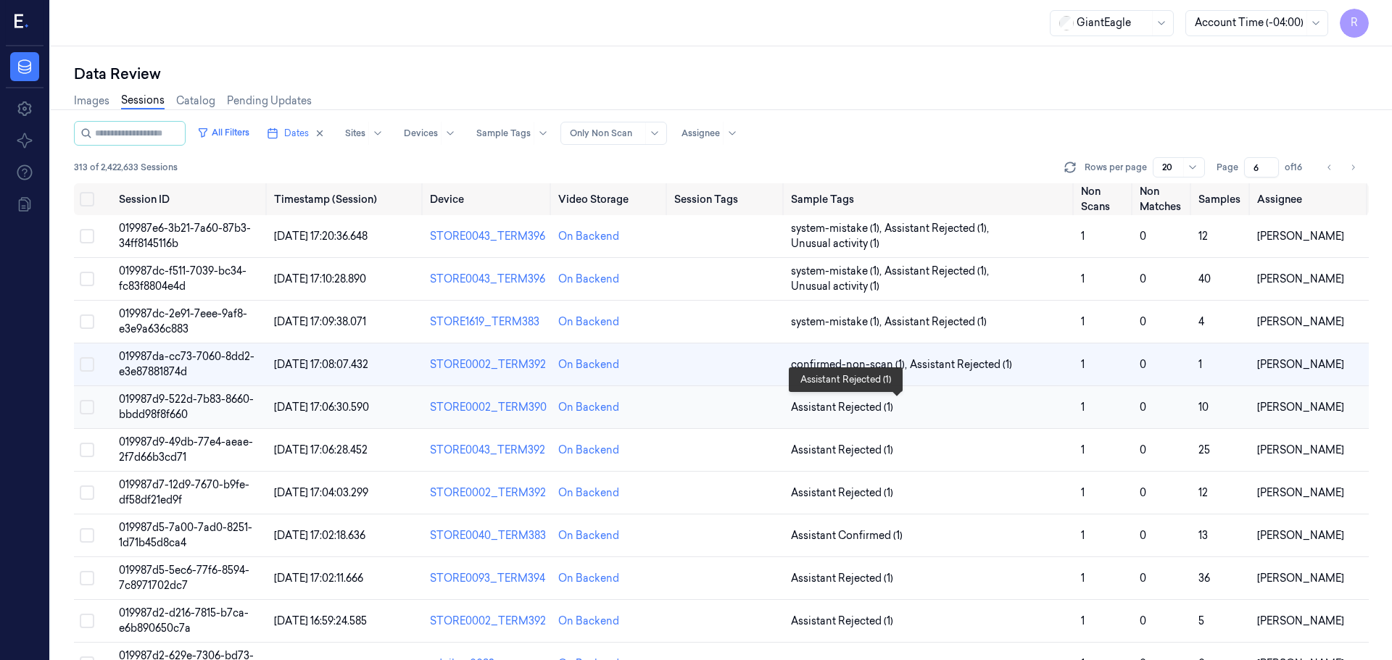
click at [987, 404] on span "Assistant Rejected (1)" at bounding box center [930, 407] width 278 height 15
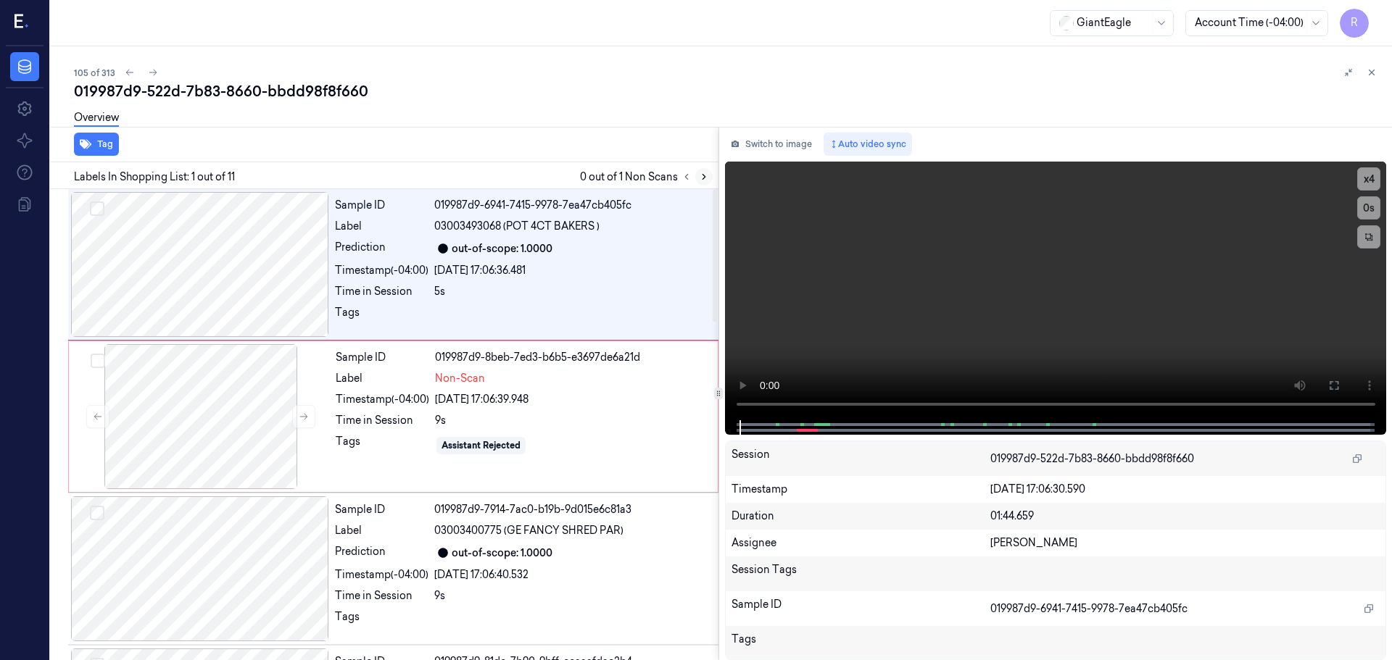
click at [703, 179] on icon at bounding box center [704, 177] width 3 height 5
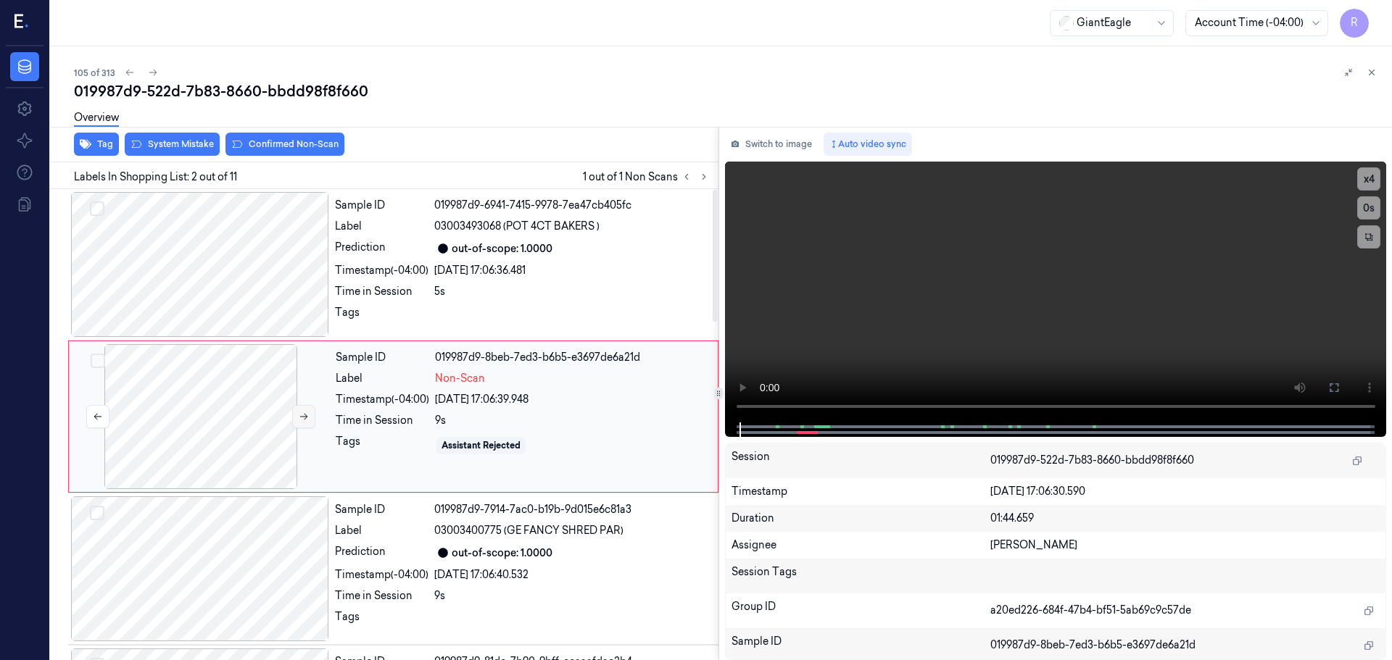
click at [300, 418] on icon at bounding box center [304, 417] width 10 height 10
click at [236, 297] on div at bounding box center [200, 264] width 258 height 145
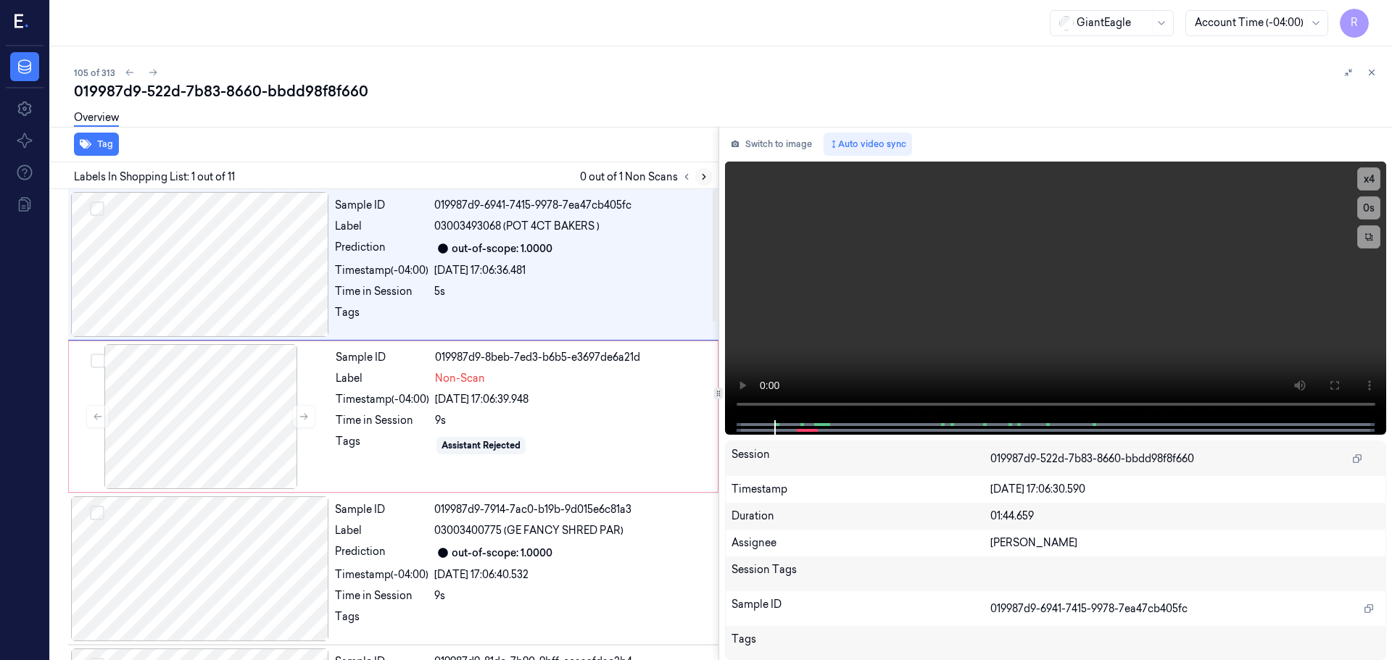
click at [706, 183] on button at bounding box center [703, 176] width 17 height 17
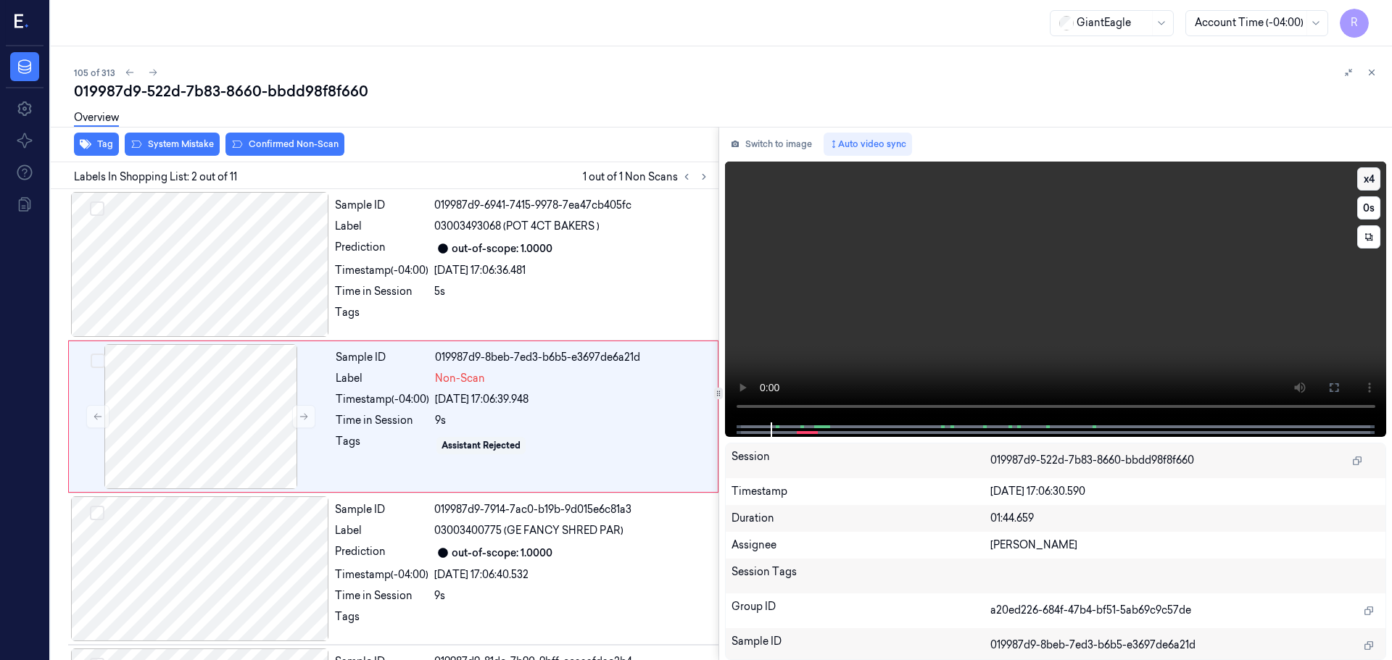
click at [1362, 180] on button "x 4" at bounding box center [1368, 178] width 23 height 23
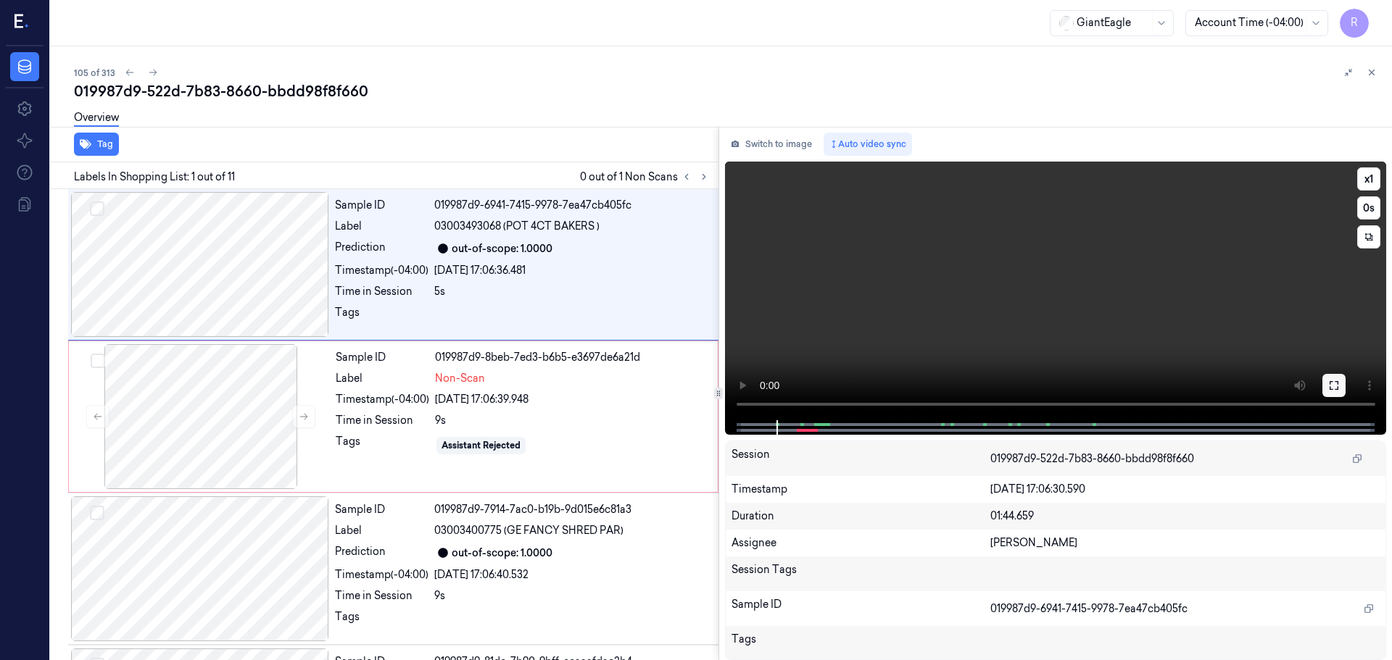
click at [1339, 389] on icon at bounding box center [1334, 386] width 12 height 12
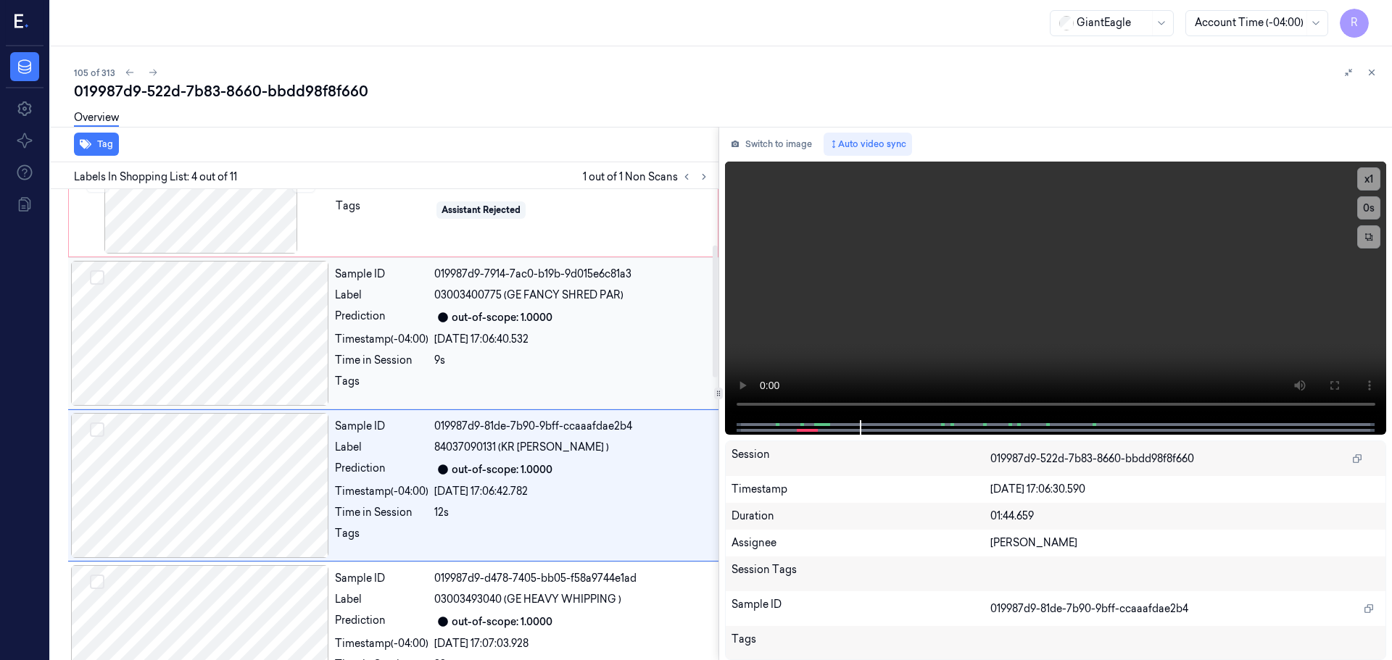
scroll to position [91, 0]
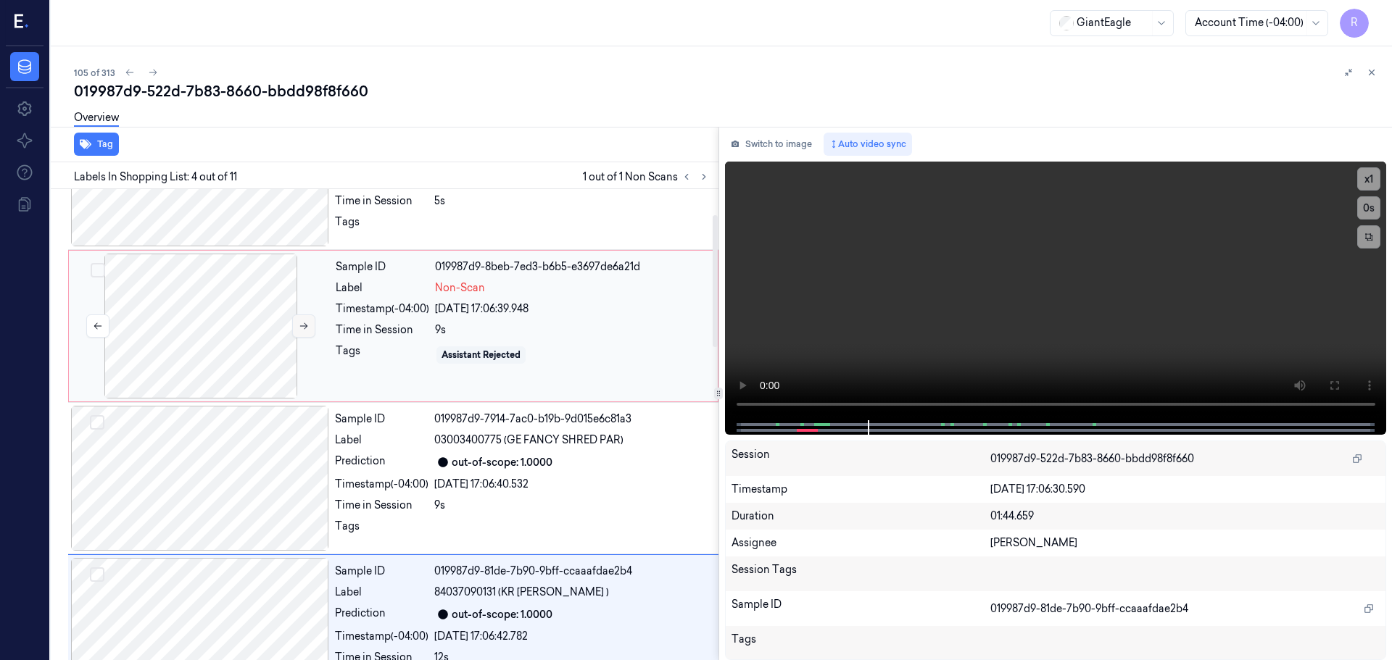
click at [293, 324] on button at bounding box center [303, 326] width 23 height 23
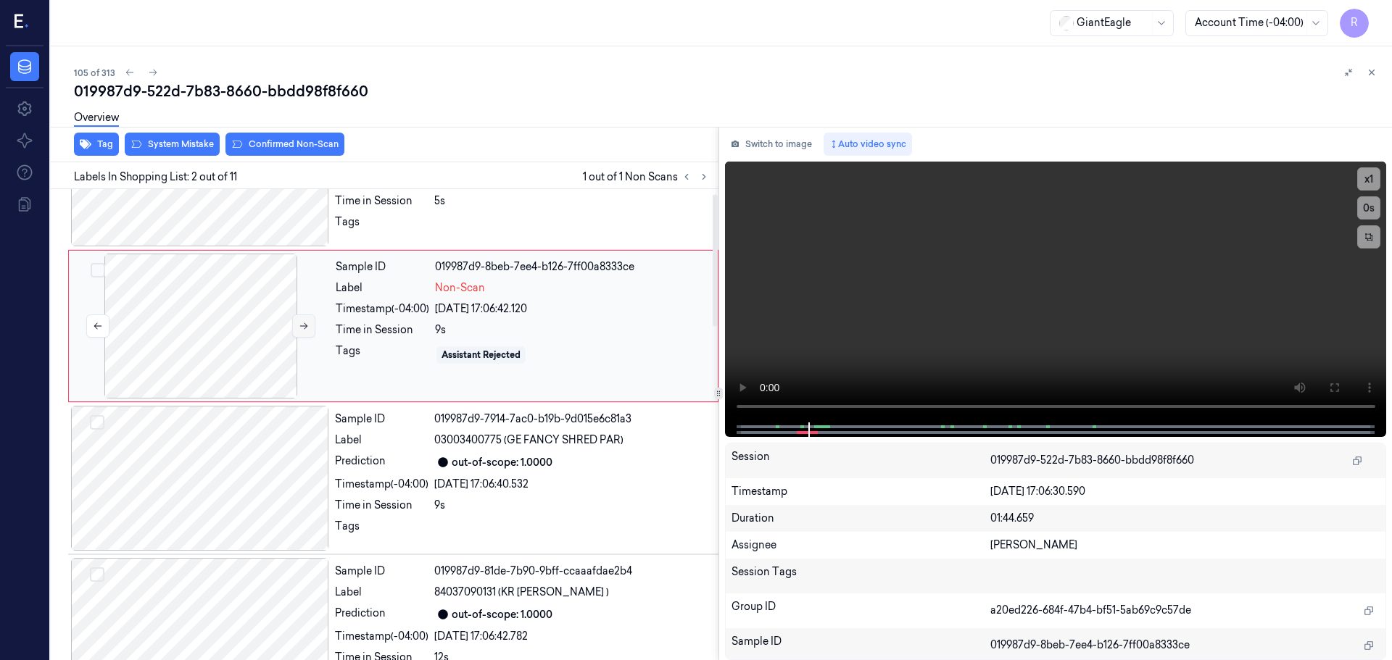
scroll to position [0, 0]
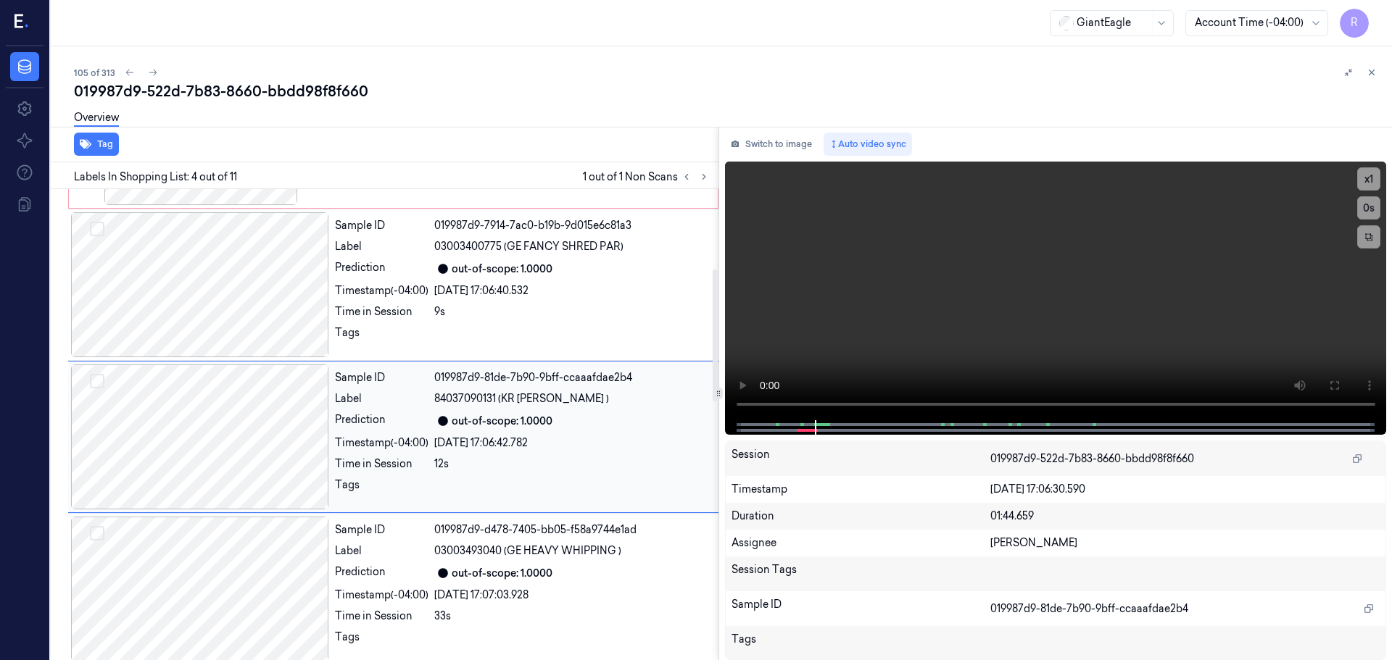
click at [282, 410] on div at bounding box center [200, 437] width 258 height 145
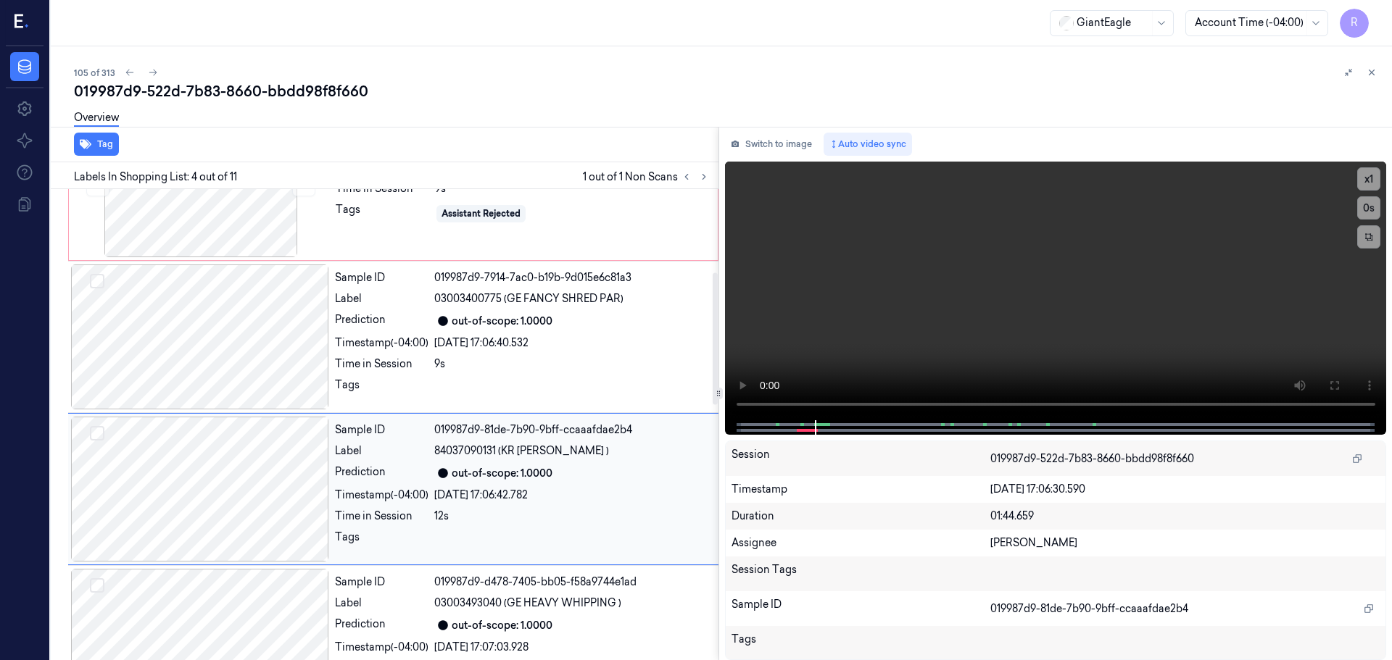
scroll to position [152, 0]
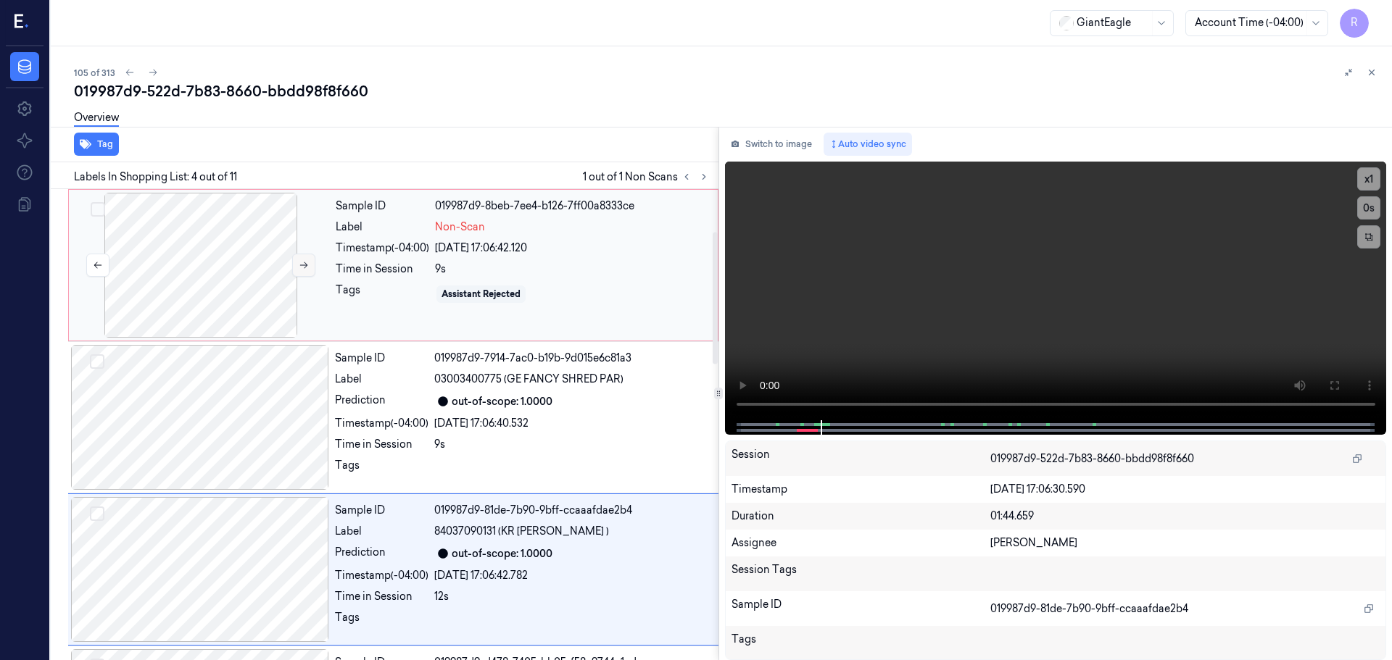
click at [305, 268] on icon at bounding box center [304, 265] width 8 height 7
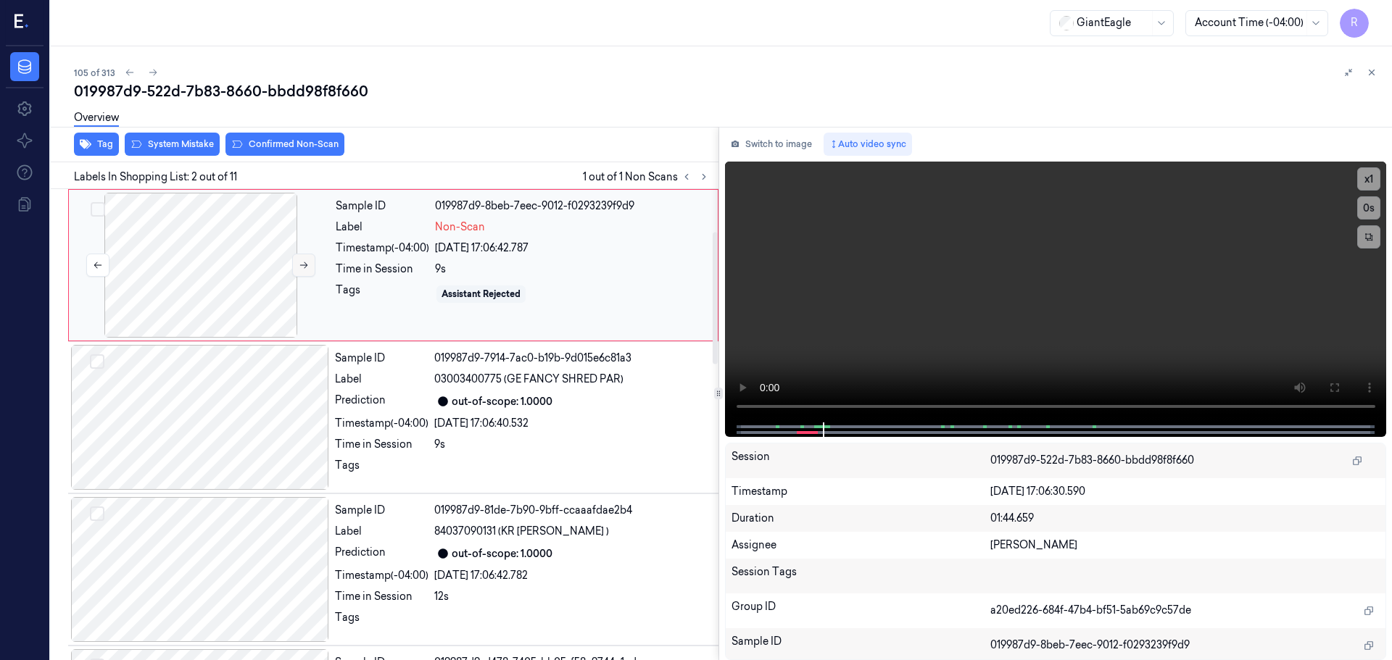
scroll to position [0, 0]
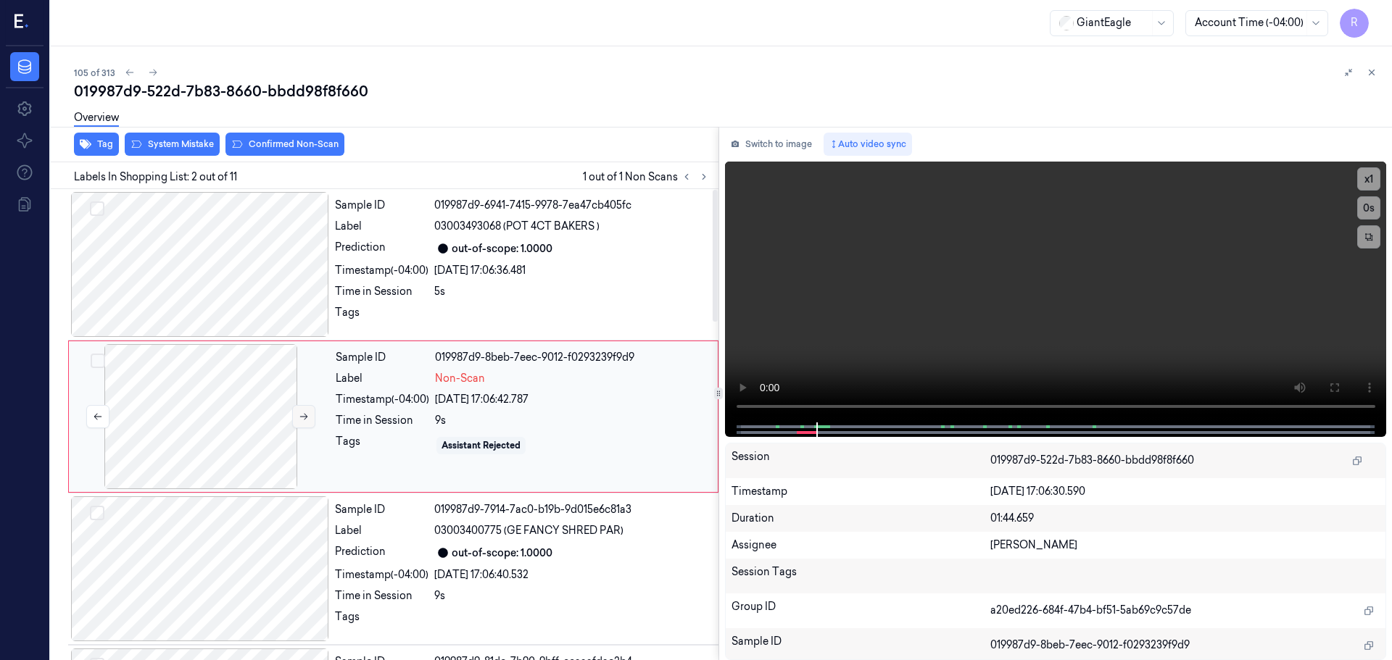
click at [294, 413] on button at bounding box center [303, 416] width 23 height 23
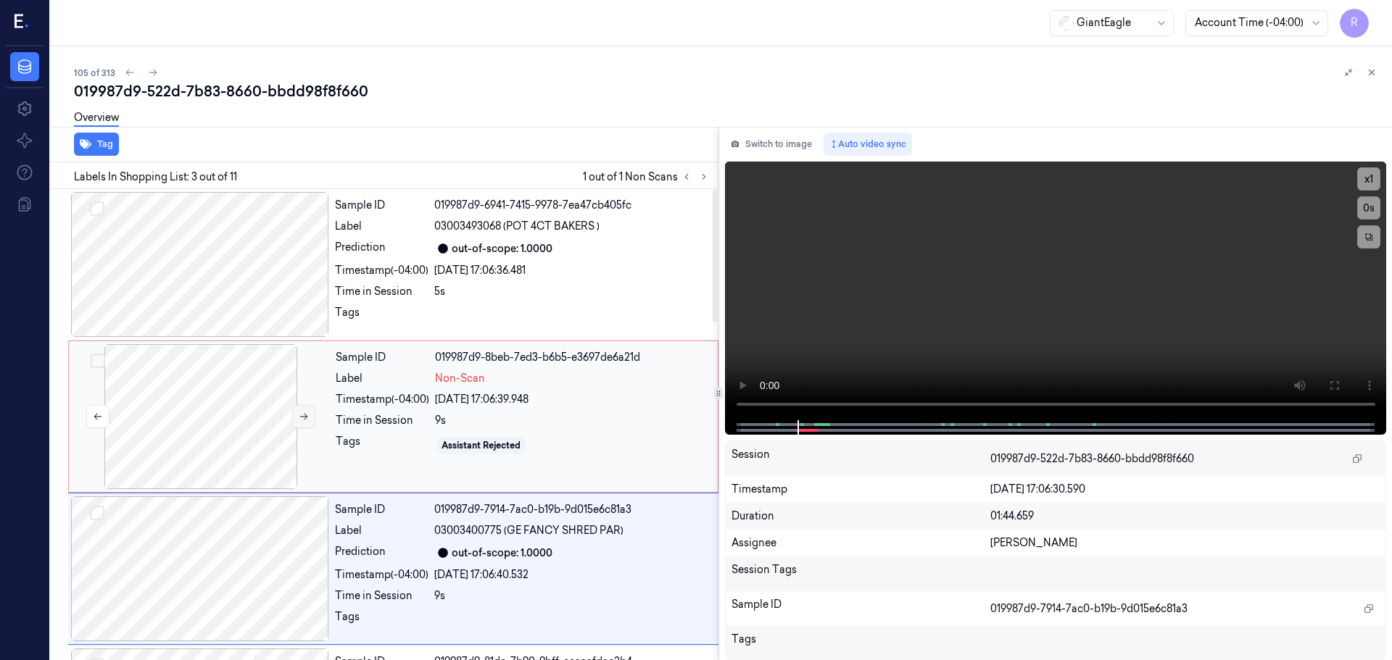
click at [294, 413] on button at bounding box center [303, 416] width 23 height 23
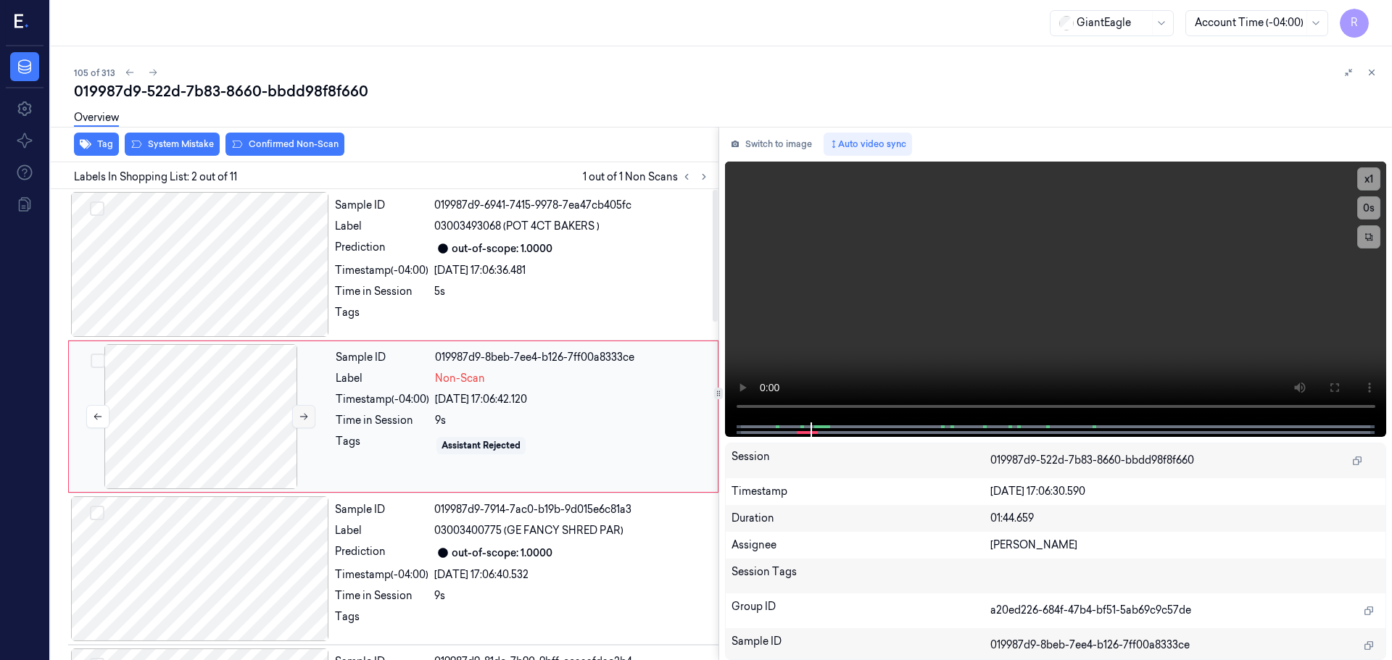
click at [294, 413] on button at bounding box center [303, 416] width 23 height 23
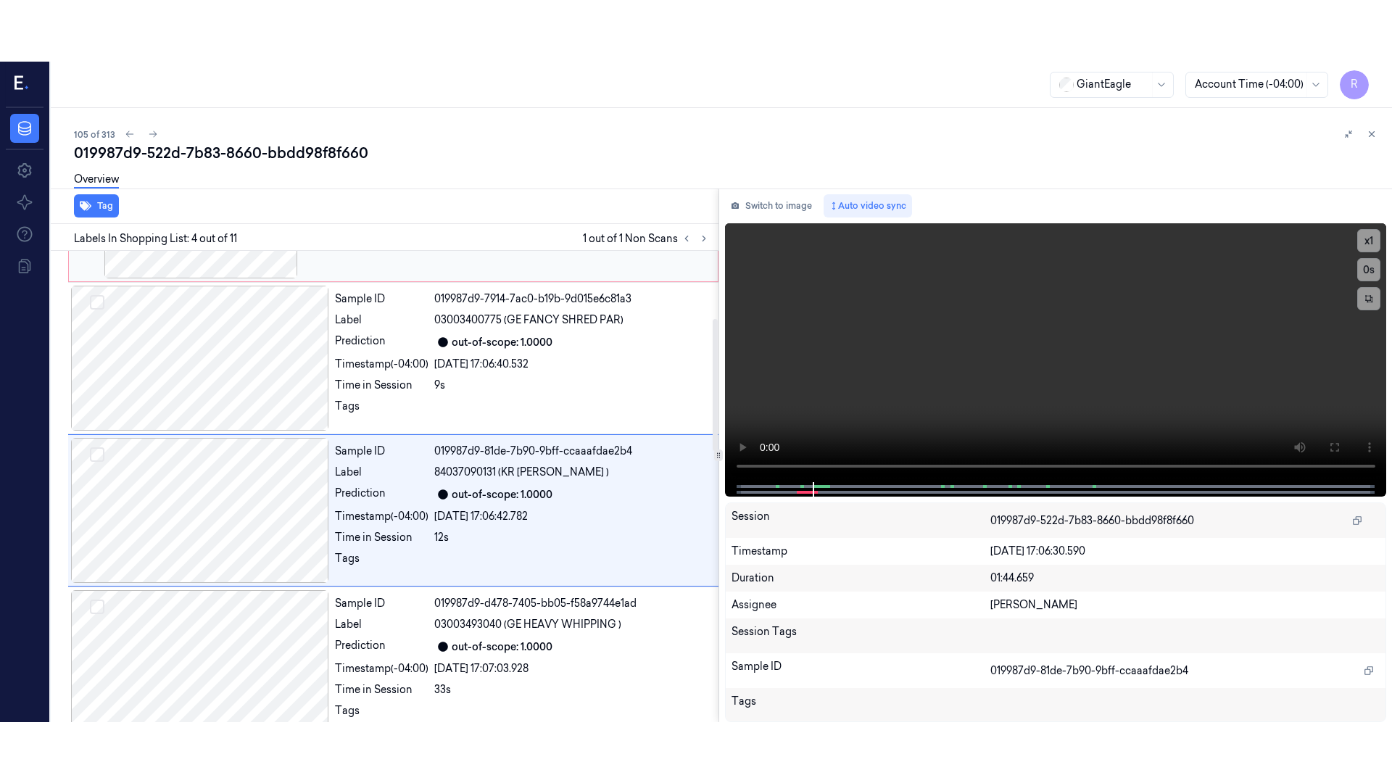
scroll to position [297, 0]
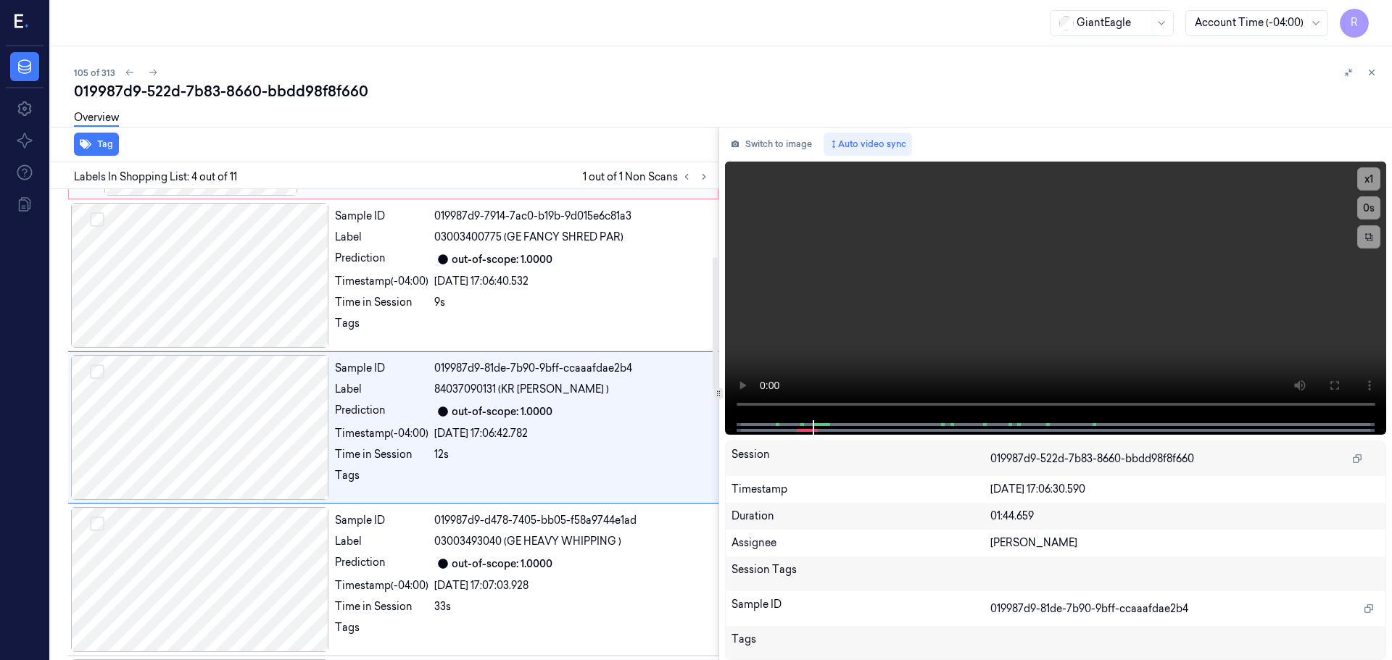
click at [294, 413] on div at bounding box center [200, 427] width 258 height 145
click at [792, 404] on video at bounding box center [1056, 291] width 662 height 259
click at [1335, 392] on button at bounding box center [1333, 385] width 23 height 23
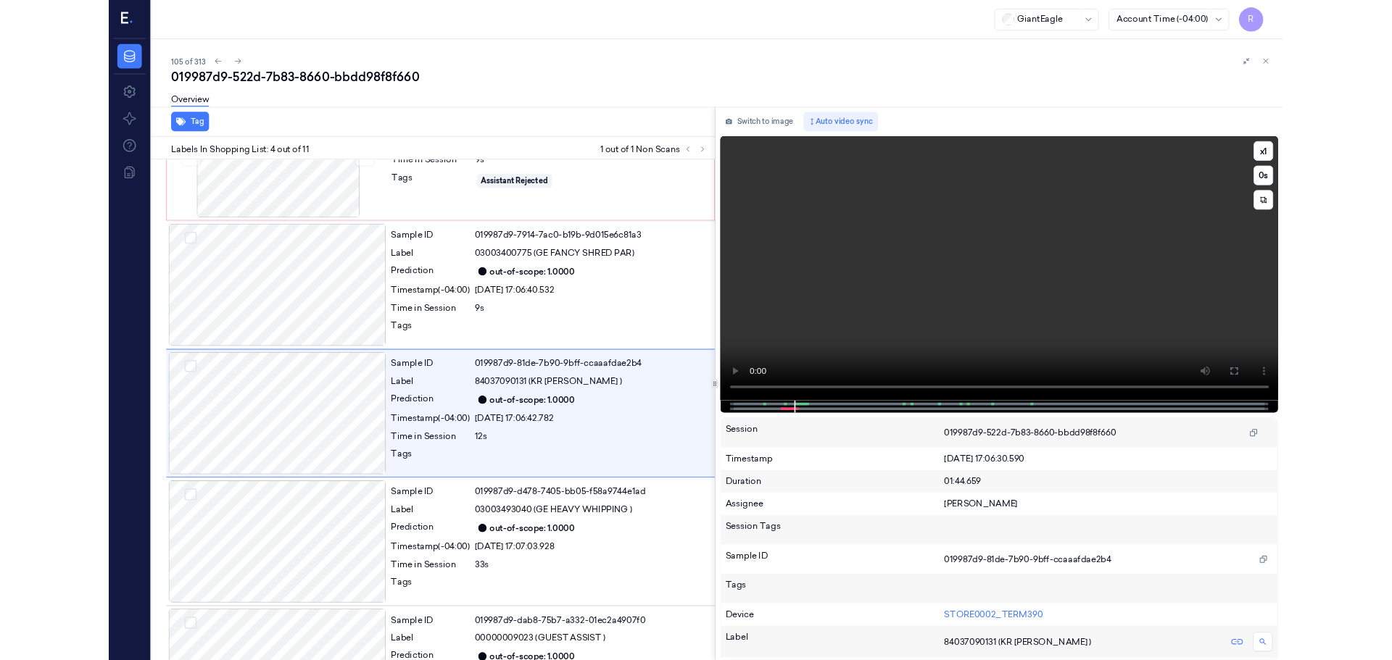
scroll to position [236, 0]
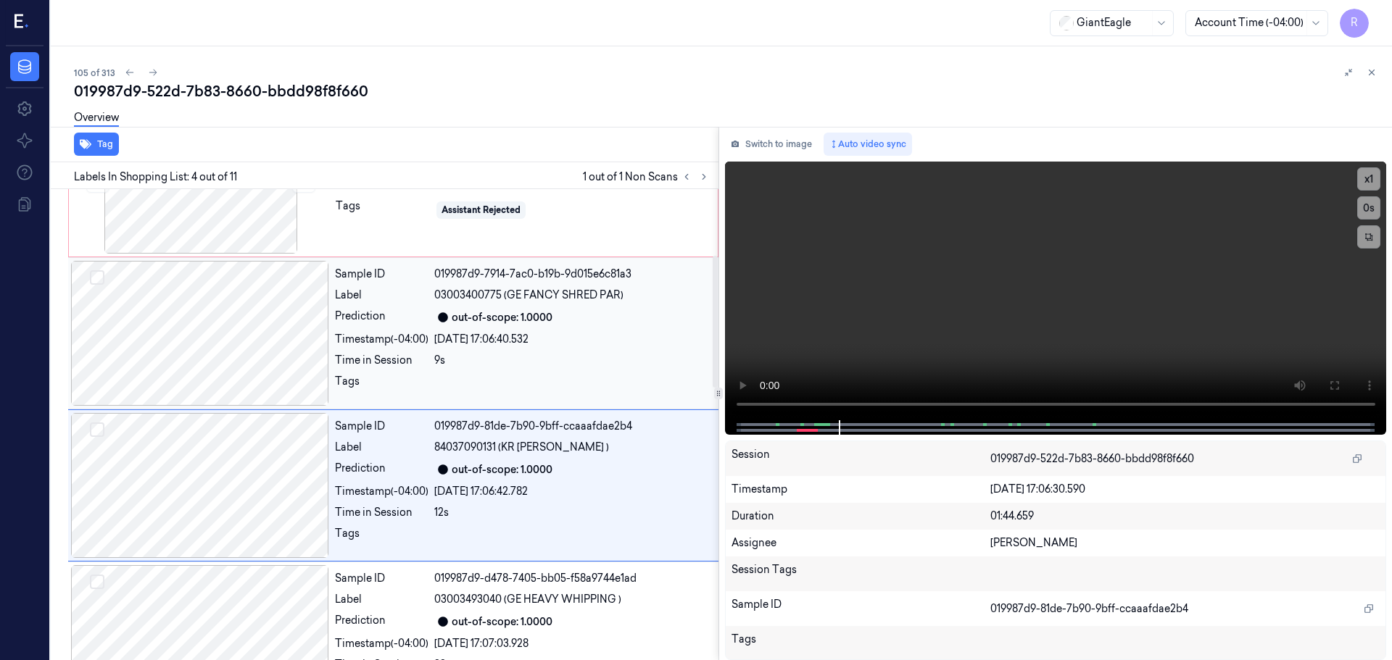
click at [276, 336] on div at bounding box center [200, 333] width 258 height 145
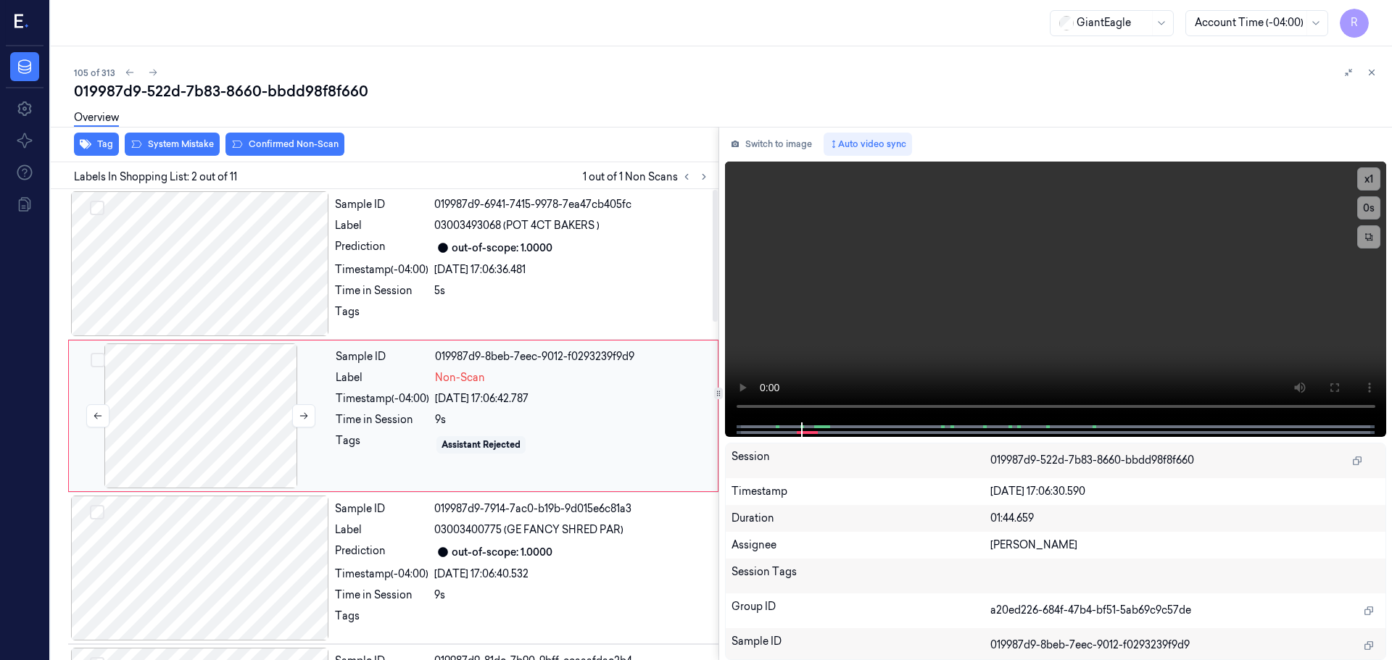
scroll to position [0, 0]
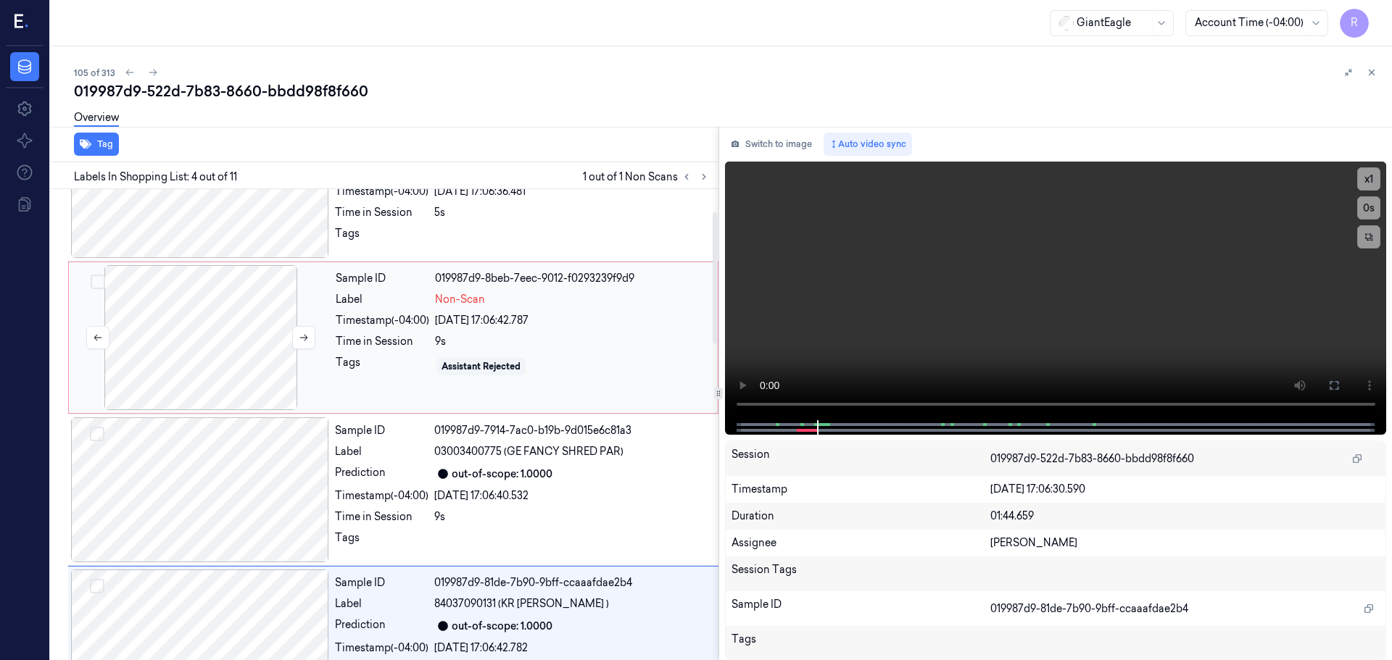
click at [273, 334] on div at bounding box center [201, 337] width 258 height 145
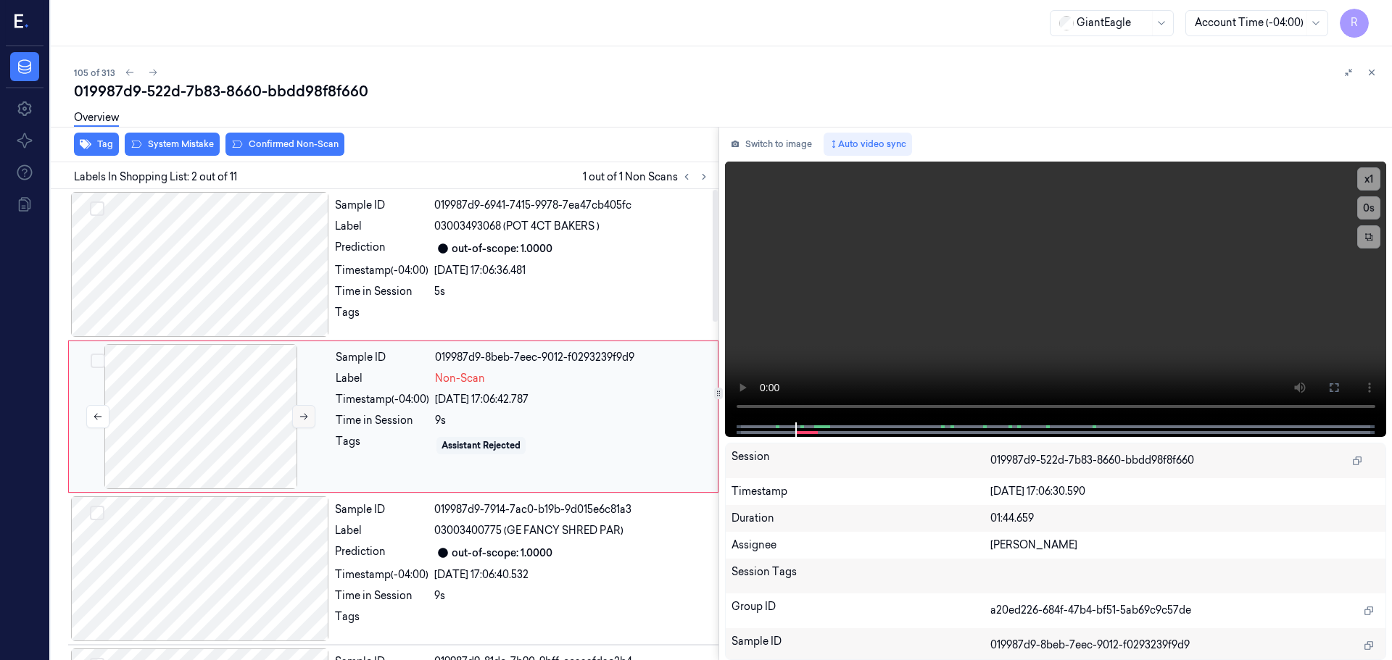
click at [299, 420] on icon at bounding box center [304, 417] width 10 height 10
click at [300, 420] on icon at bounding box center [304, 417] width 10 height 10
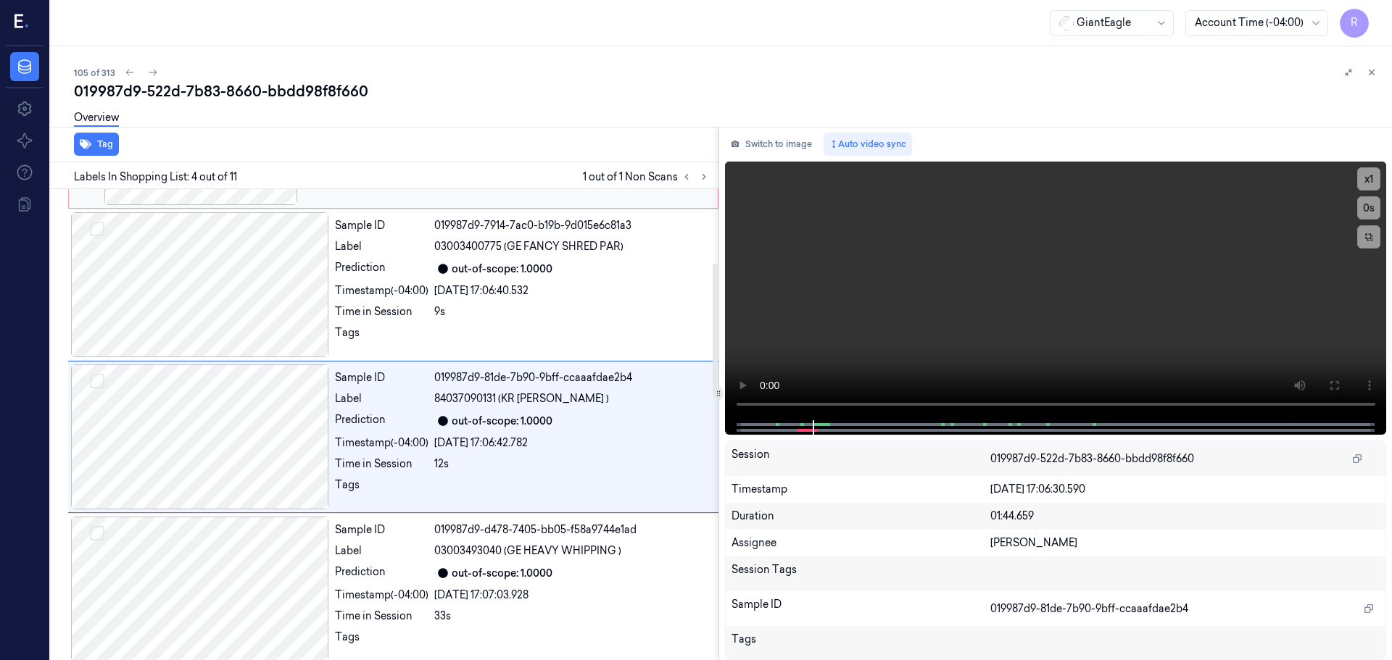
click at [300, 420] on div at bounding box center [200, 437] width 258 height 145
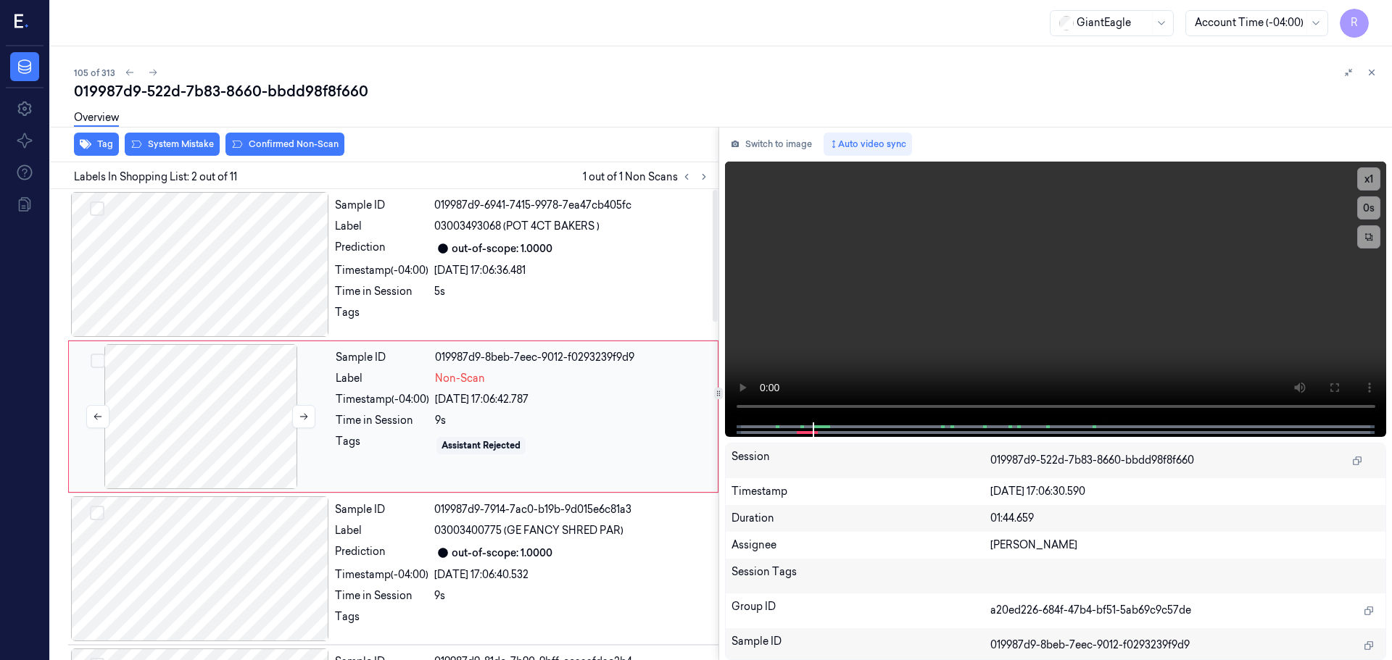
click at [241, 440] on div at bounding box center [201, 416] width 258 height 145
click at [304, 416] on icon at bounding box center [304, 417] width 10 height 10
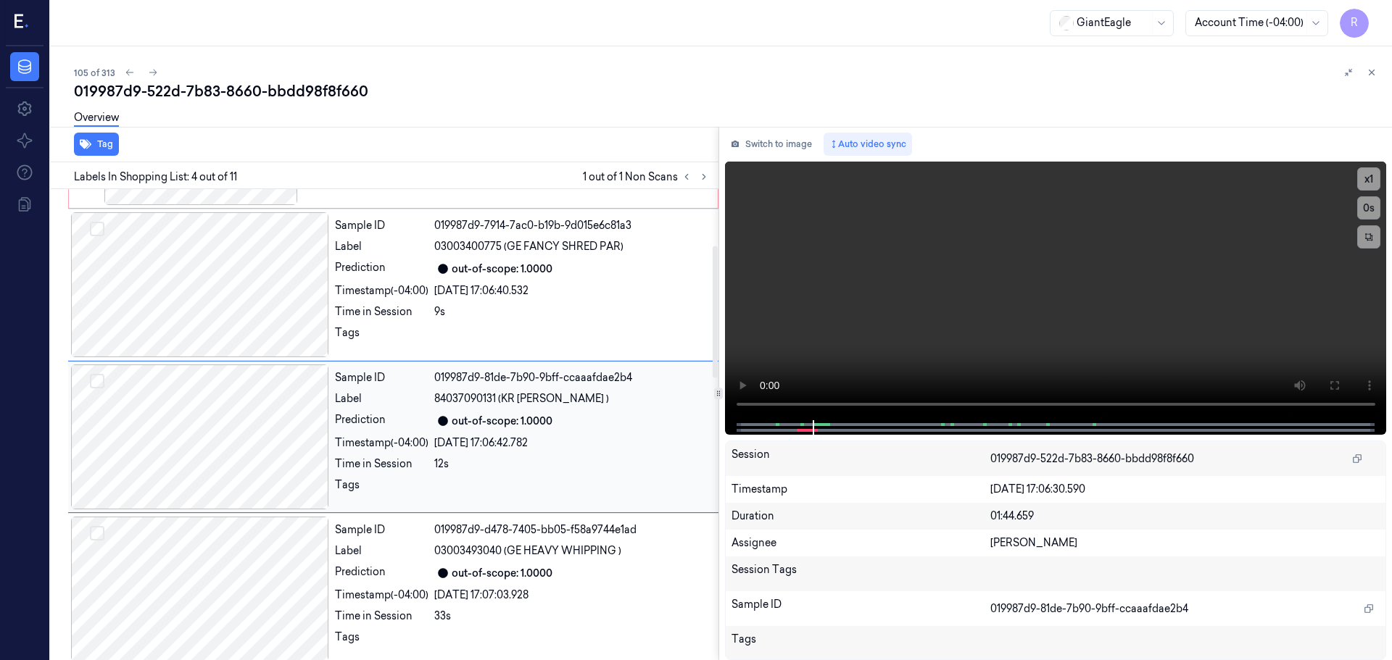
click at [310, 415] on div at bounding box center [200, 437] width 258 height 145
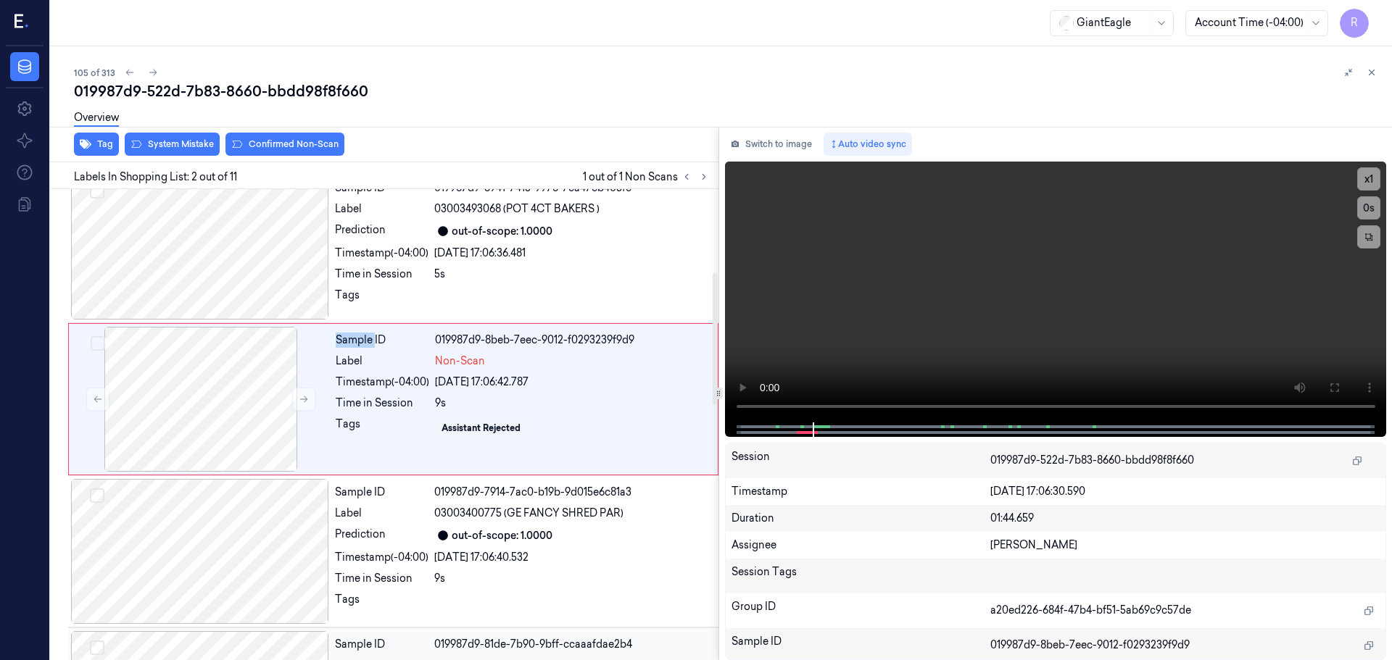
click at [310, 415] on div at bounding box center [201, 399] width 258 height 145
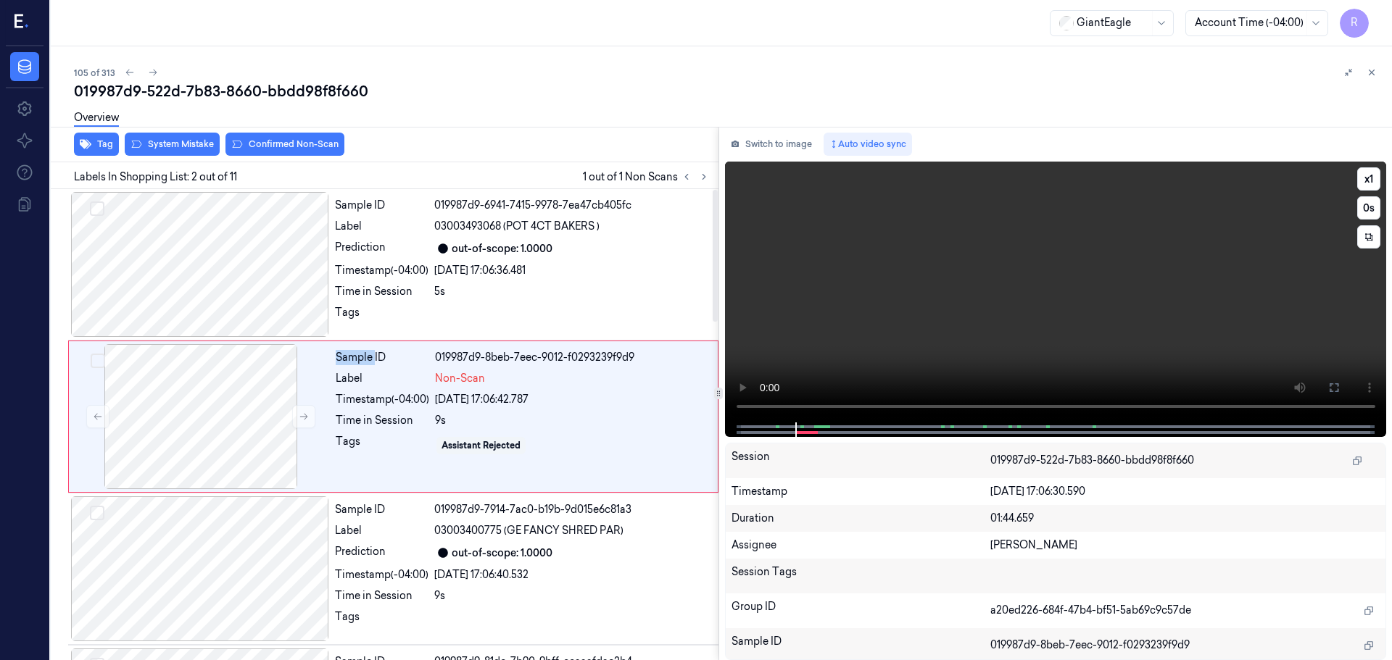
click at [787, 407] on video at bounding box center [1056, 292] width 662 height 261
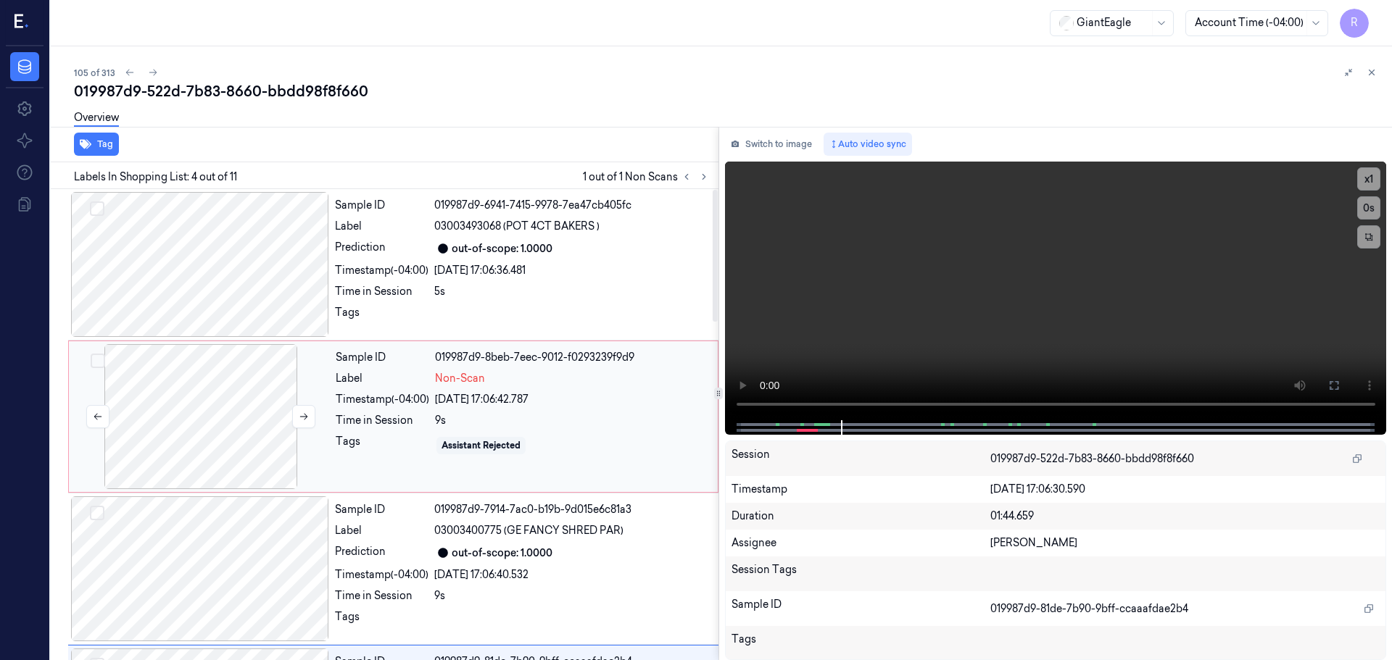
click at [239, 412] on div at bounding box center [201, 416] width 258 height 145
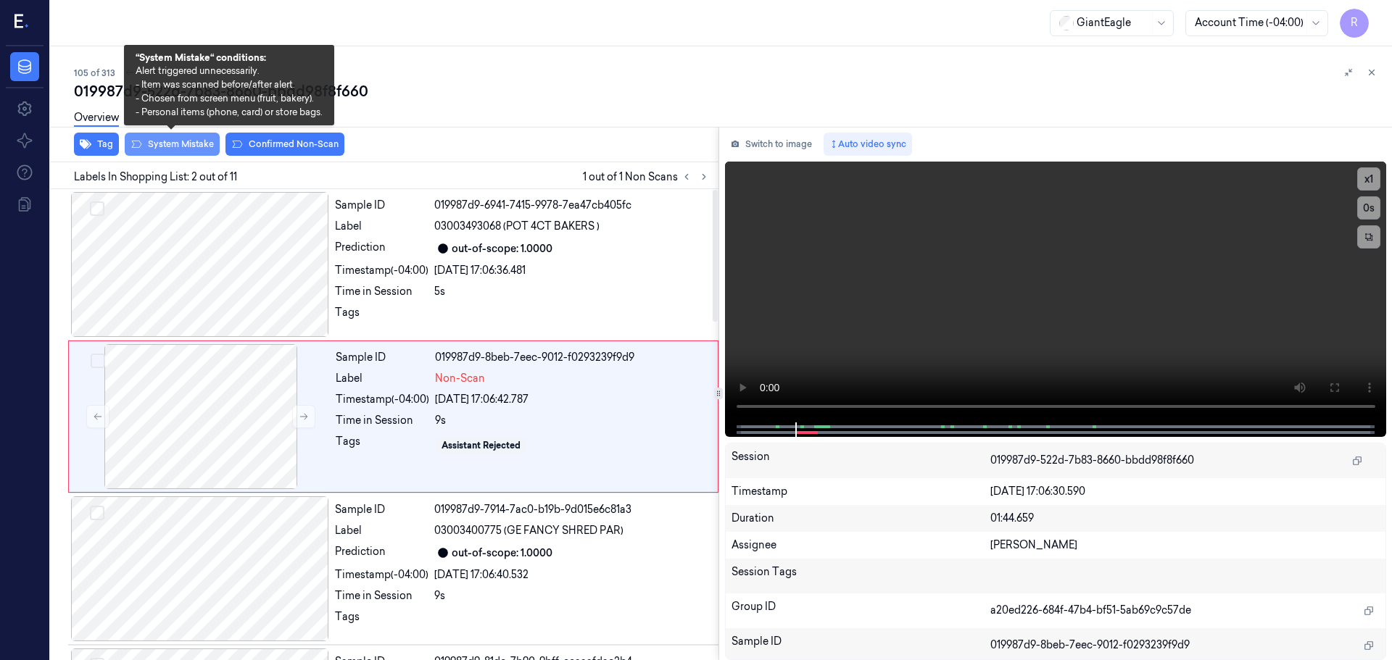
click at [161, 148] on button "System Mistake" at bounding box center [172, 144] width 95 height 23
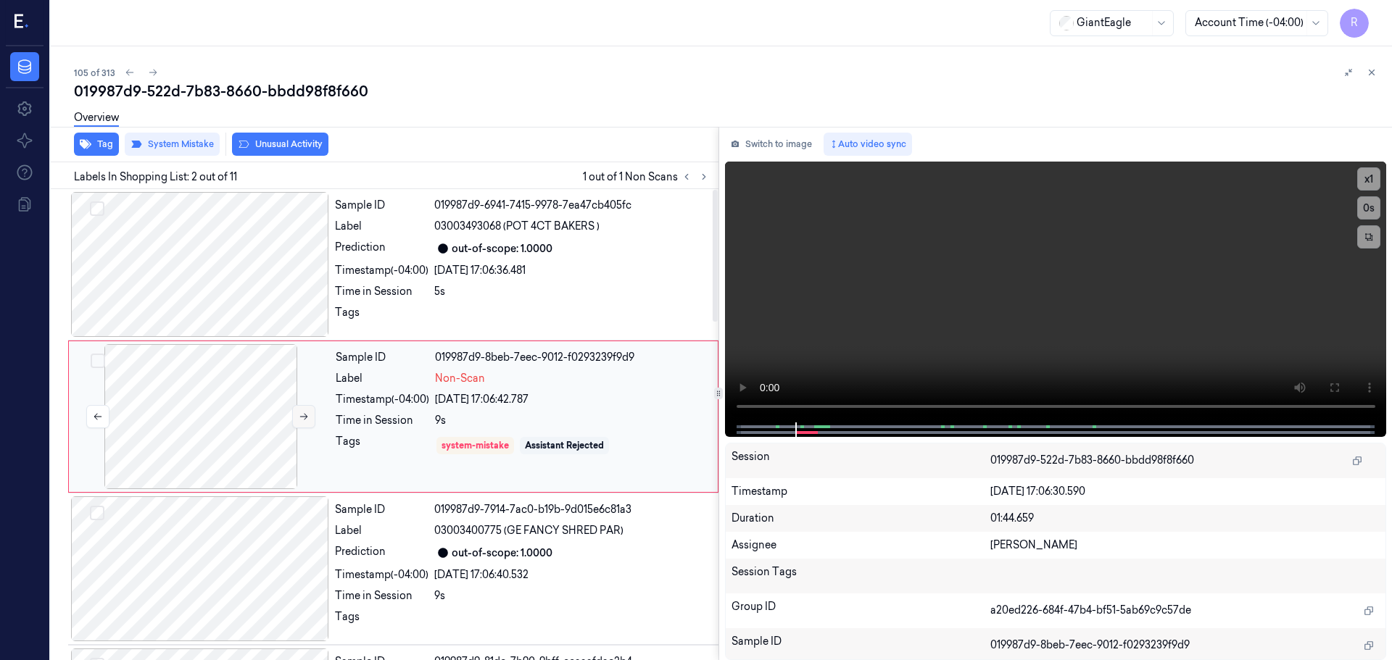
click at [305, 421] on icon at bounding box center [304, 417] width 10 height 10
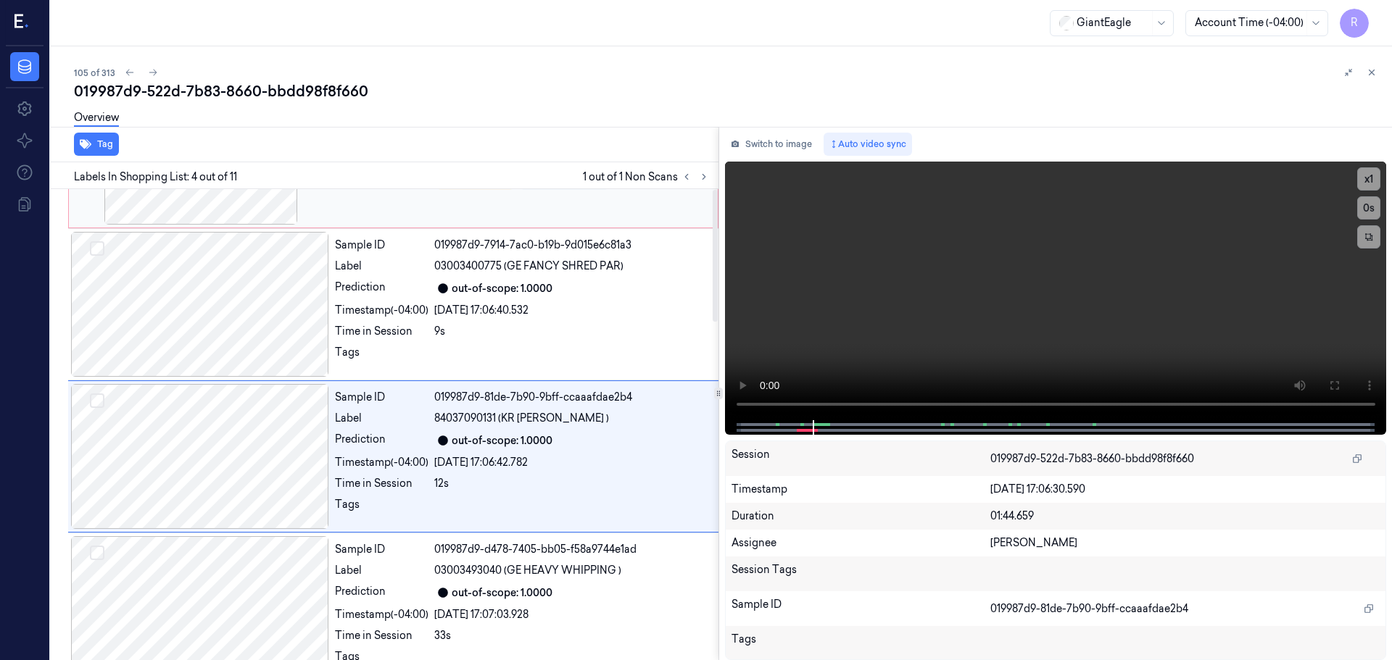
click at [305, 421] on div "Sample ID 019987d9-81de-7b90-9bff-ccaaafdae2b4 Label 84037090131 (KR SHRED MOZZ…" at bounding box center [393, 457] width 650 height 152
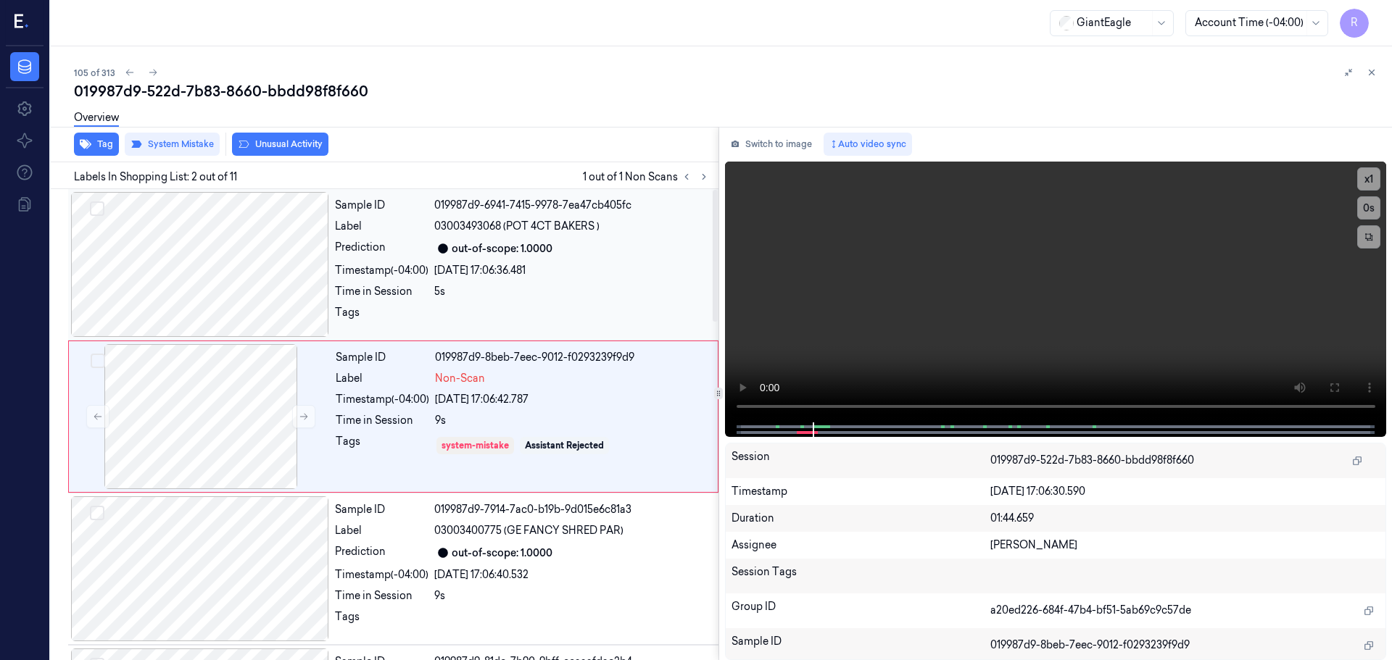
click at [262, 288] on div at bounding box center [200, 264] width 258 height 145
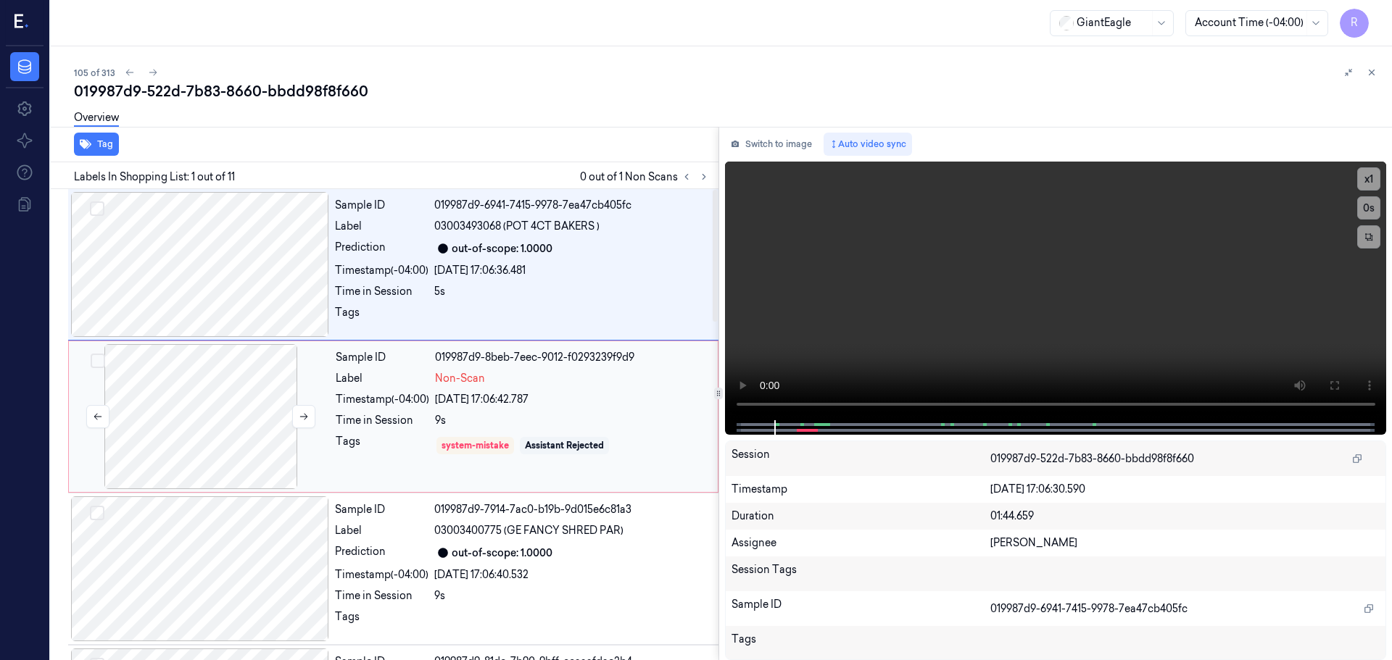
click at [245, 408] on div at bounding box center [201, 416] width 258 height 145
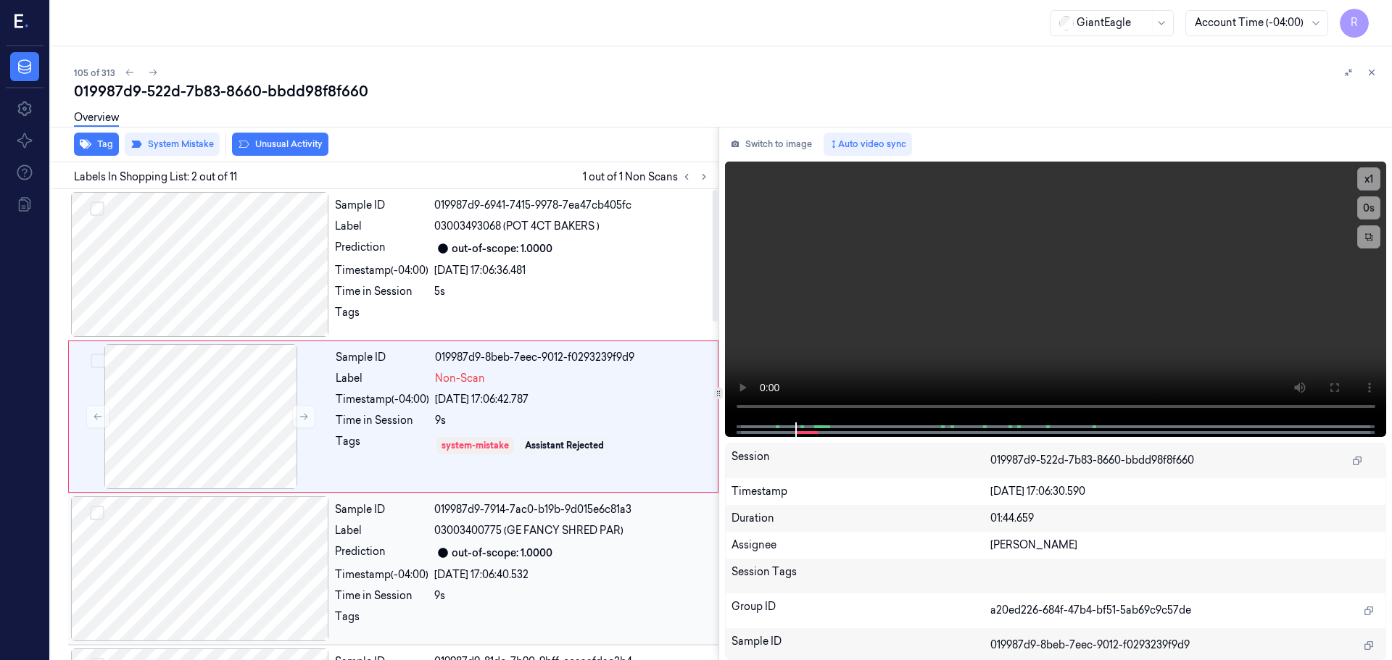
click at [281, 535] on div at bounding box center [200, 569] width 258 height 145
click at [247, 433] on div at bounding box center [201, 416] width 258 height 145
click at [242, 273] on div at bounding box center [200, 264] width 258 height 145
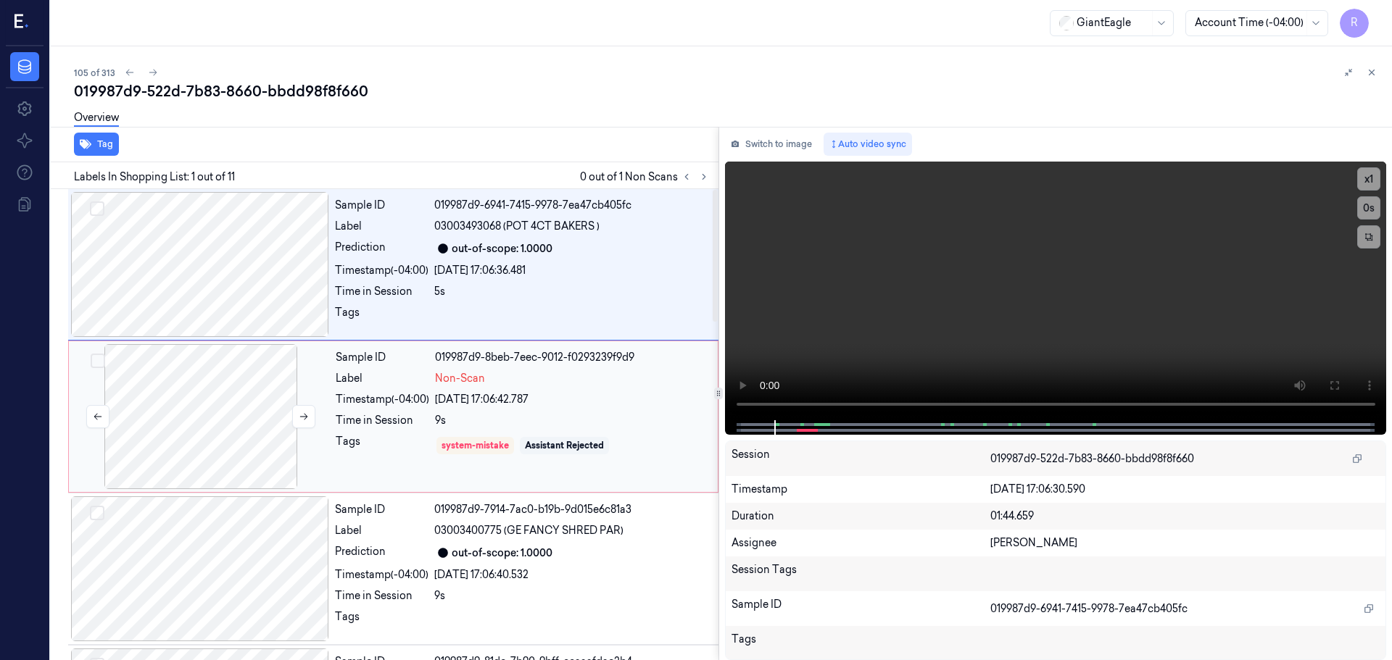
click at [235, 418] on div at bounding box center [201, 416] width 258 height 145
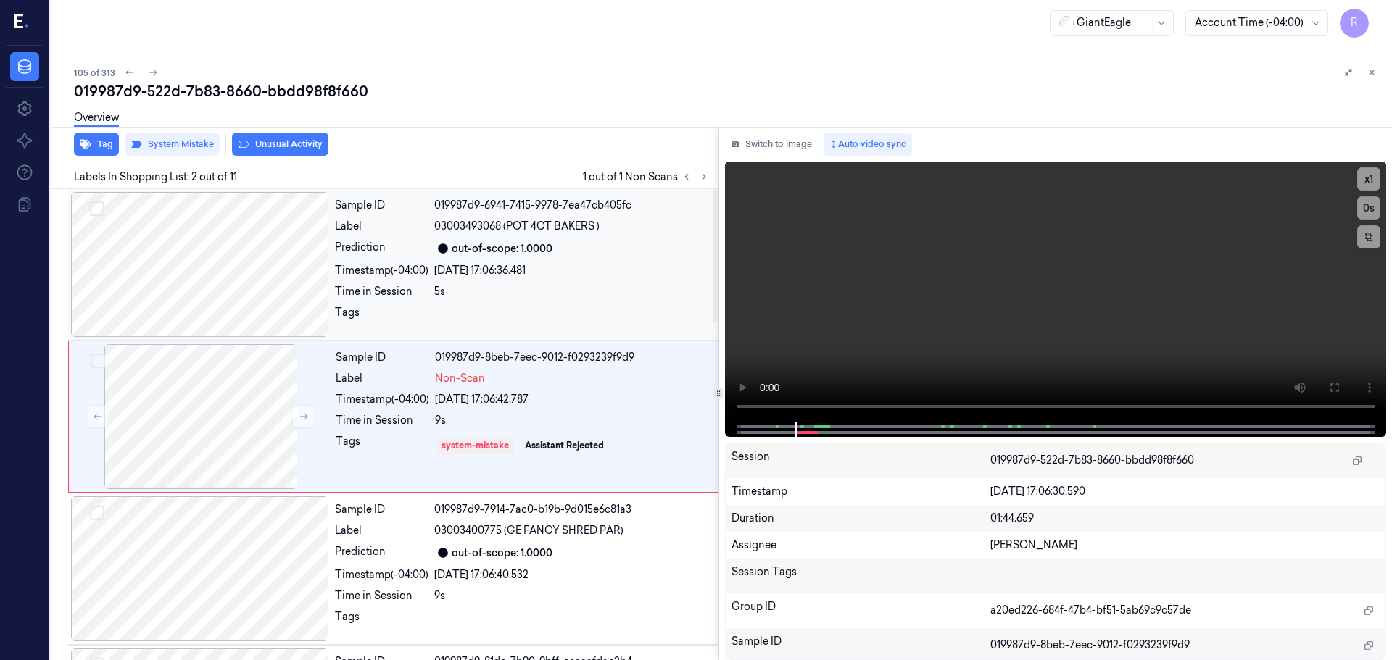
click at [532, 275] on div "26/09/2025 17:06:36.481" at bounding box center [572, 270] width 276 height 15
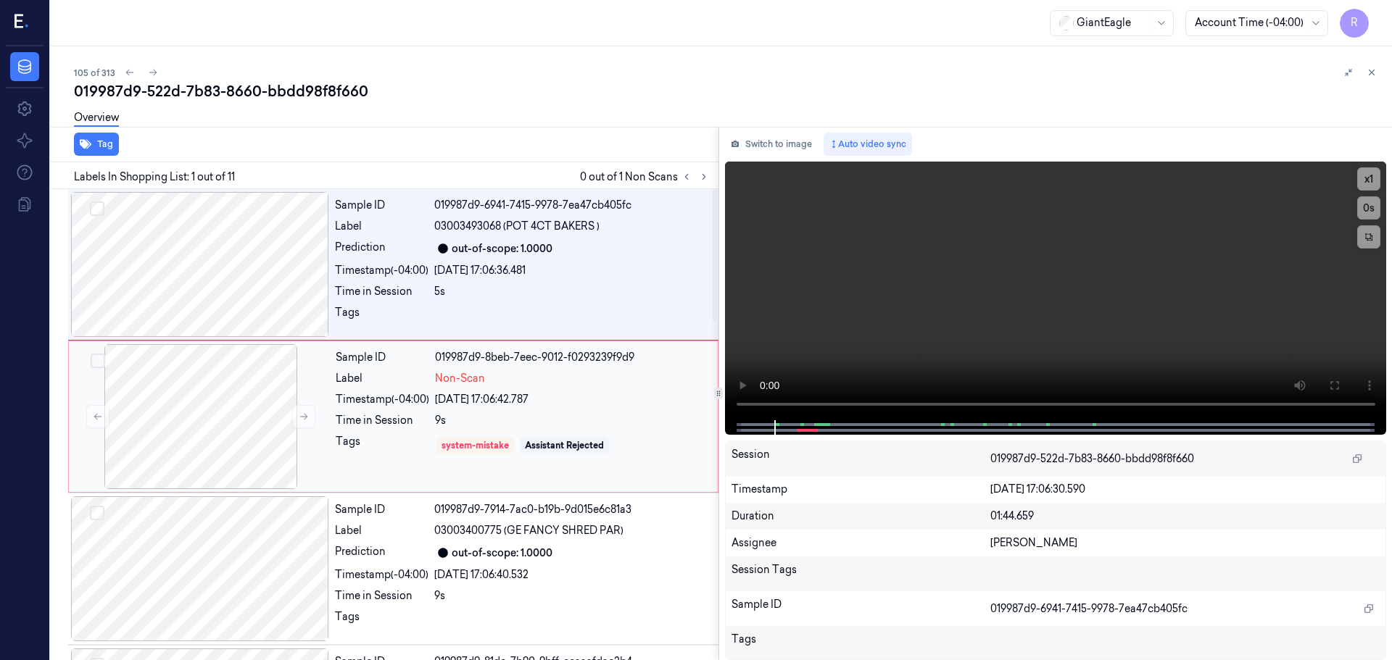
click at [577, 433] on div "Sample ID 019987d9-8beb-7eec-9012-f0293239f9d9 Label Non-Scan Timestamp (-04:00…" at bounding box center [522, 416] width 385 height 145
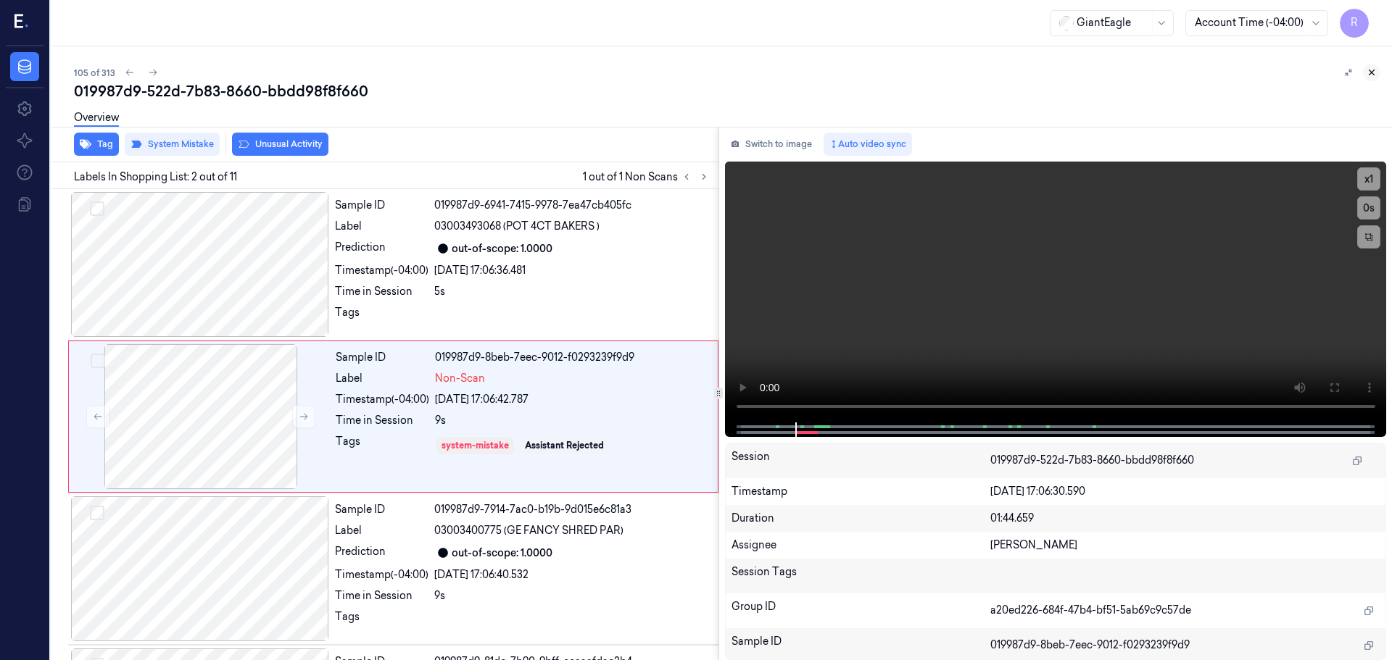
click at [1371, 68] on icon at bounding box center [1372, 72] width 10 height 10
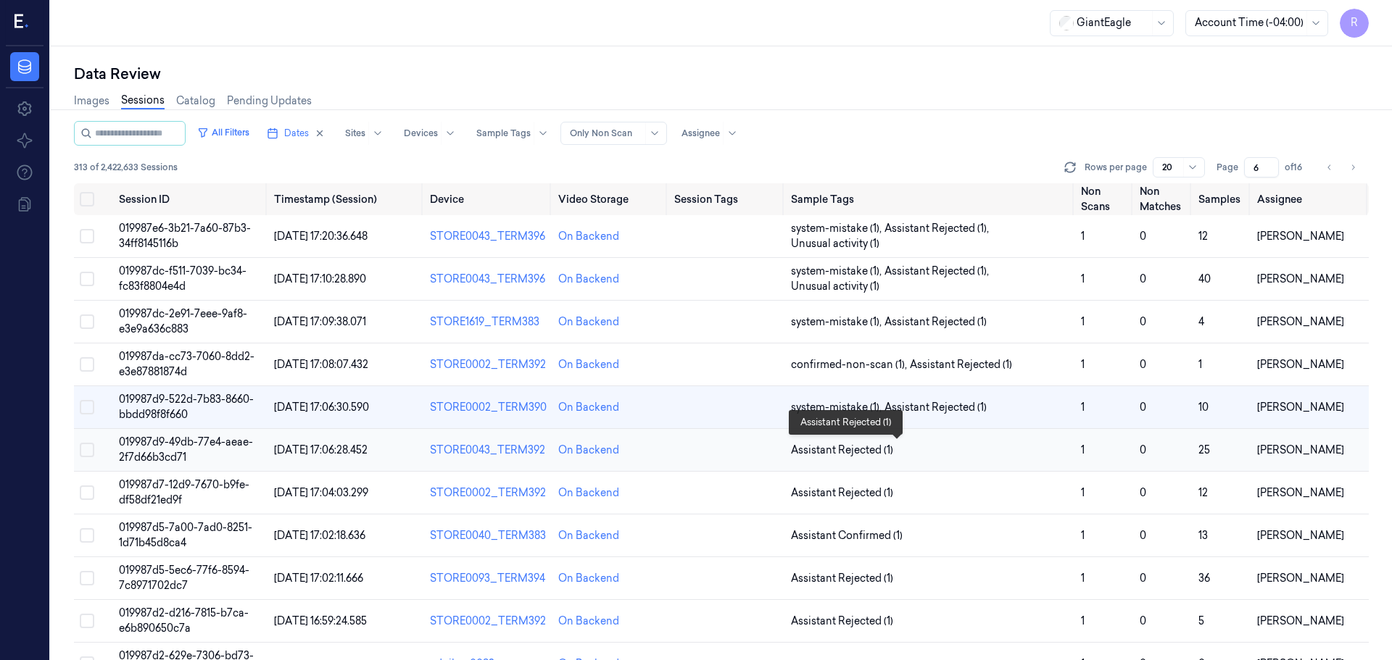
click at [908, 444] on span "Assistant Rejected (1)" at bounding box center [930, 450] width 278 height 15
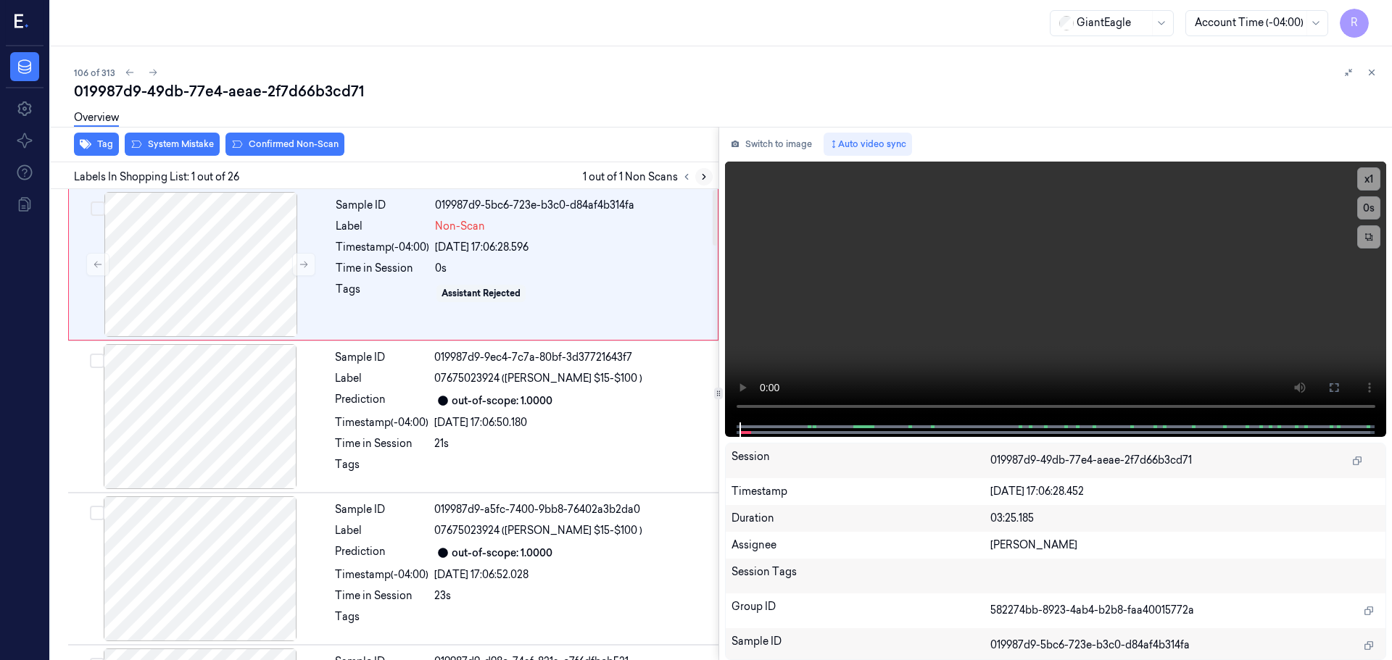
click at [696, 179] on div at bounding box center [695, 176] width 35 height 17
click at [698, 181] on button at bounding box center [703, 176] width 17 height 17
click at [699, 181] on icon at bounding box center [704, 177] width 10 height 10
click at [699, 182] on button at bounding box center [703, 176] width 17 height 17
click at [305, 266] on icon at bounding box center [304, 265] width 10 height 10
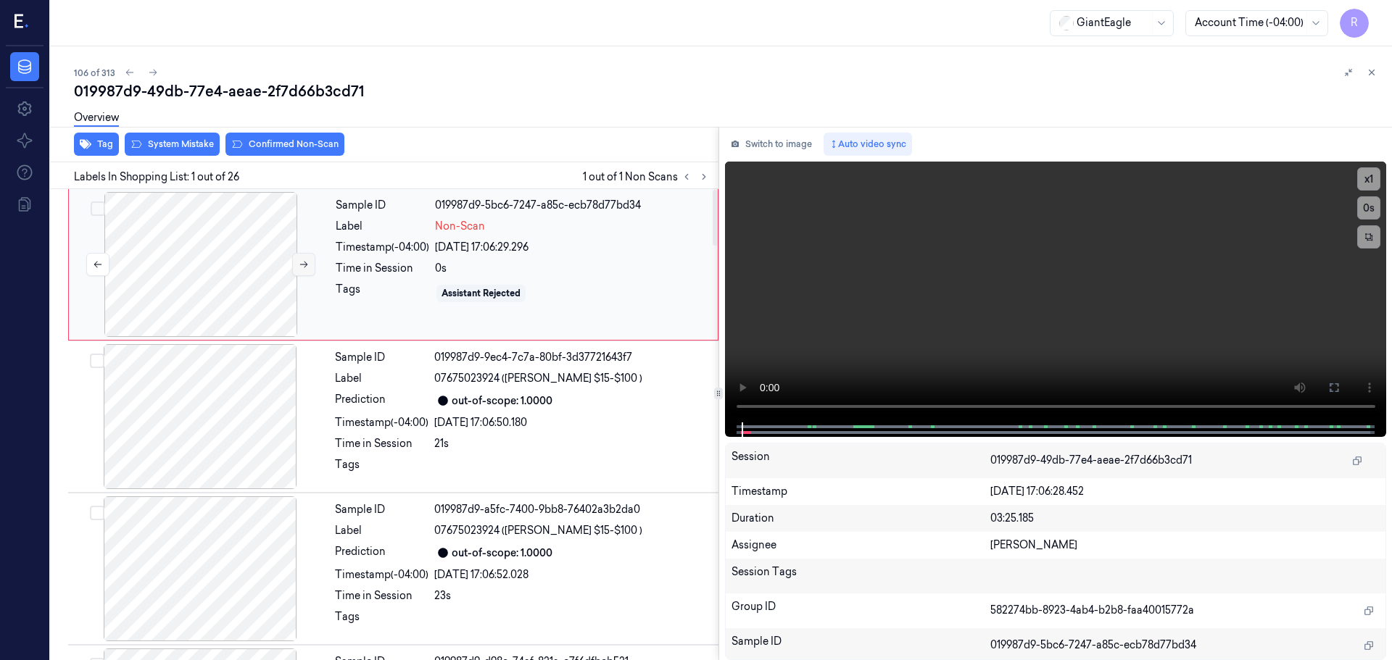
click at [305, 266] on icon at bounding box center [304, 265] width 10 height 10
click at [1367, 176] on button "x 1" at bounding box center [1368, 178] width 23 height 23
click at [1367, 176] on button "x 2" at bounding box center [1368, 178] width 23 height 23
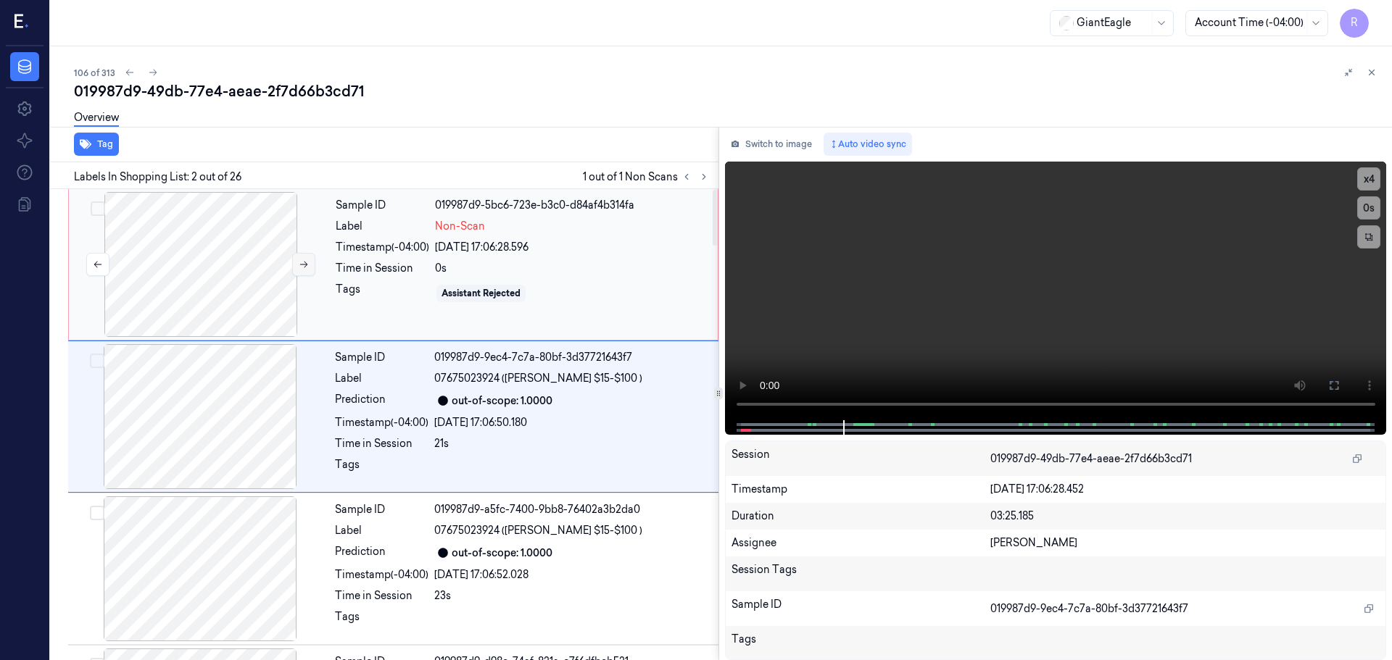
click at [303, 268] on icon at bounding box center [304, 265] width 10 height 10
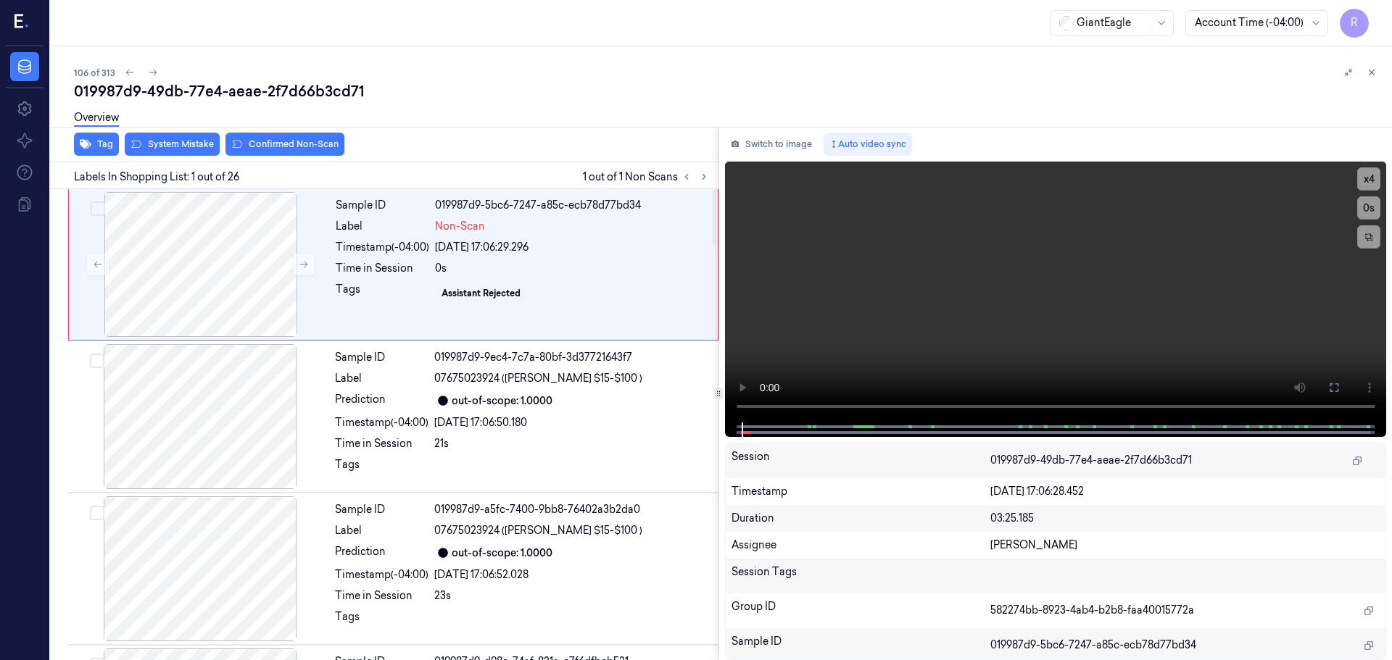
click at [152, 157] on div "Tag System Mistake Confirmed Non-Scan" at bounding box center [382, 145] width 674 height 36
click at [162, 148] on button "System Mistake" at bounding box center [172, 144] width 95 height 23
click at [219, 348] on div at bounding box center [200, 416] width 258 height 145
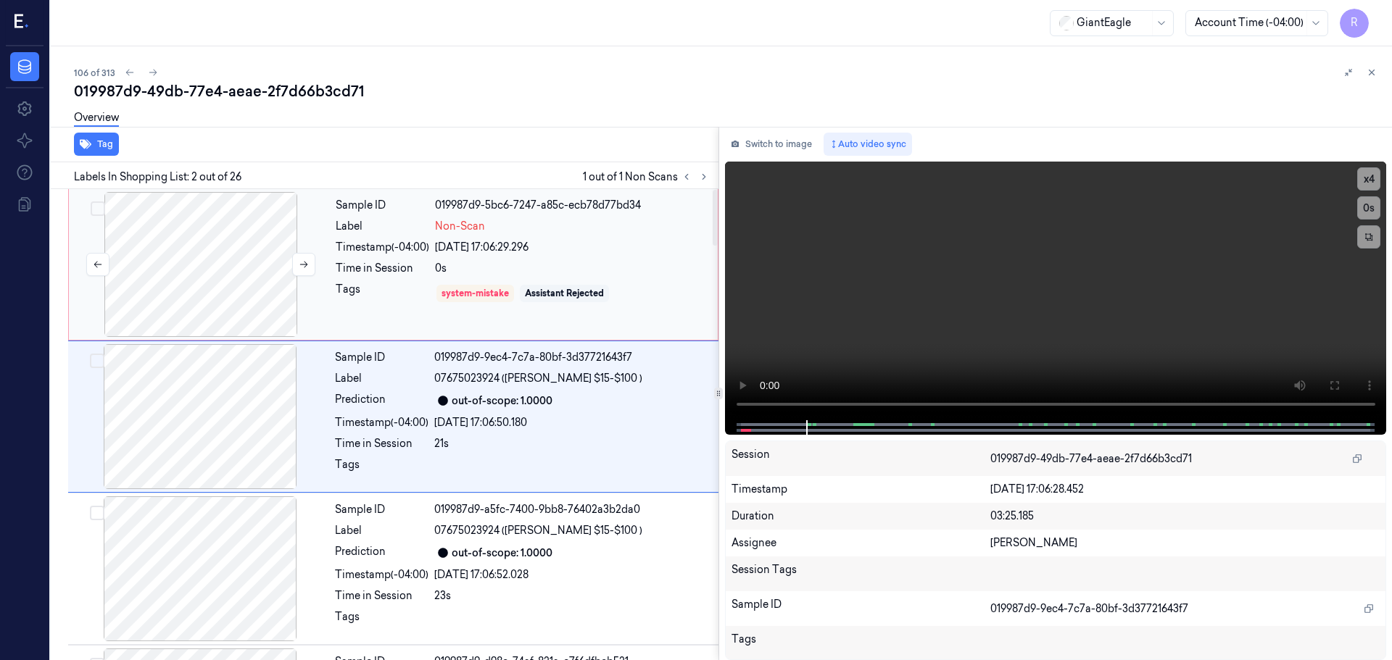
click at [214, 250] on div at bounding box center [201, 264] width 258 height 145
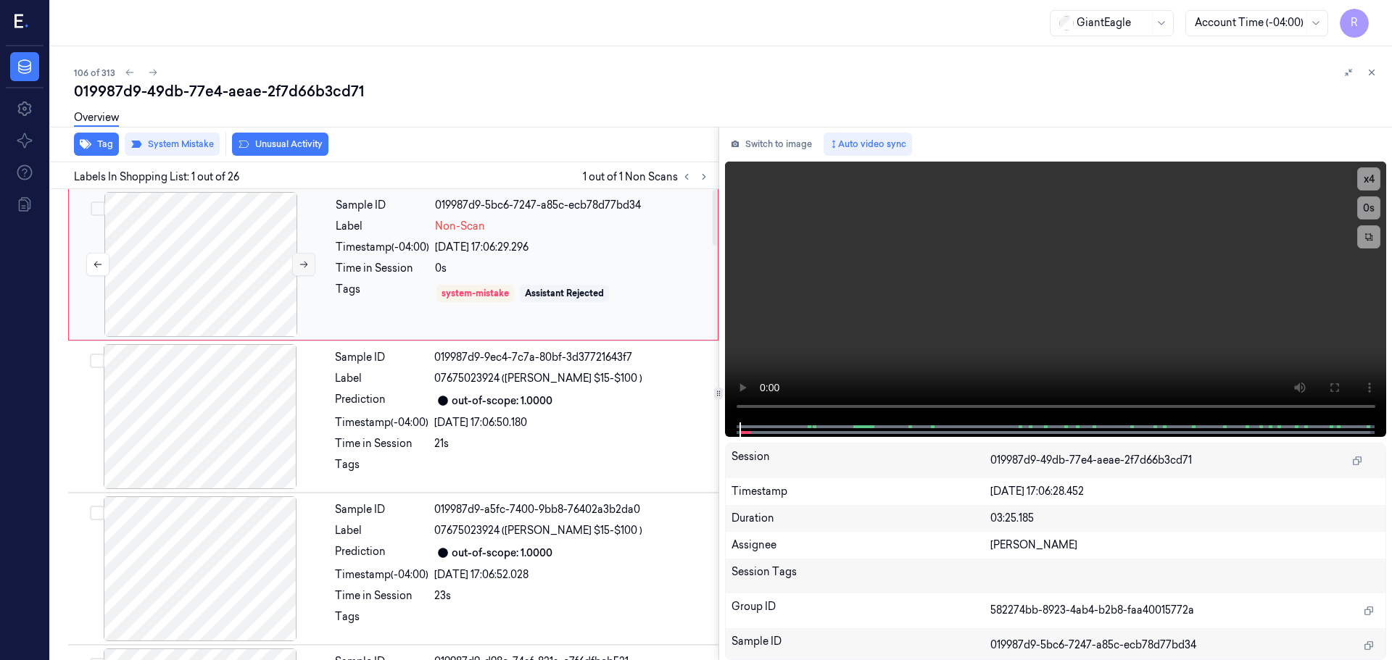
click at [304, 254] on button at bounding box center [303, 264] width 23 height 23
click at [303, 255] on button at bounding box center [303, 264] width 23 height 23
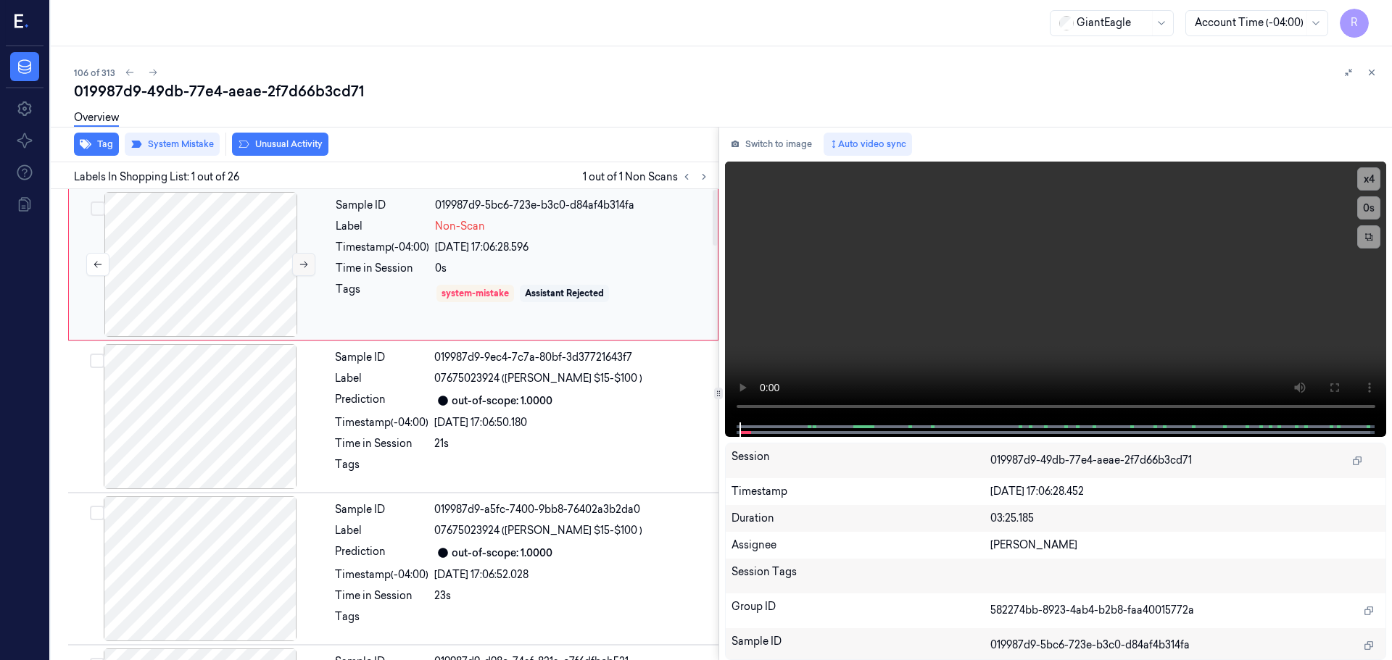
click at [303, 255] on button at bounding box center [303, 264] width 23 height 23
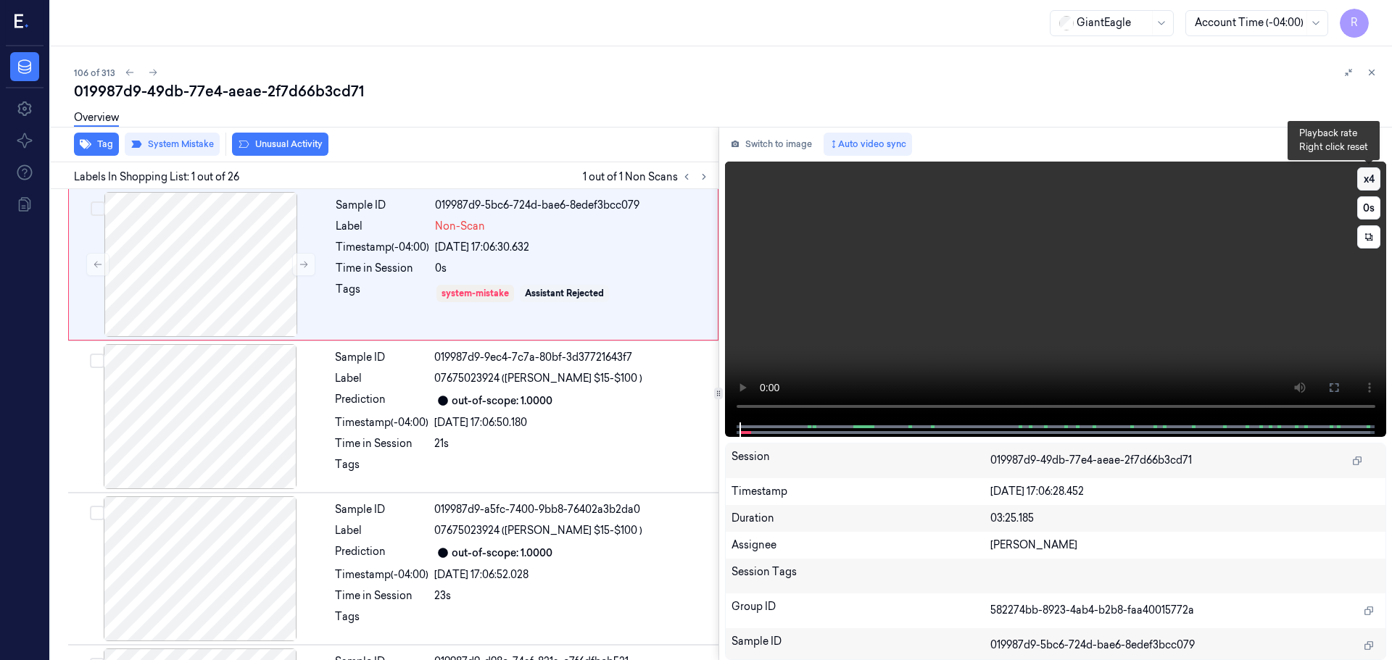
click at [1372, 182] on button "x 4" at bounding box center [1368, 178] width 23 height 23
click at [303, 263] on icon at bounding box center [304, 265] width 10 height 10
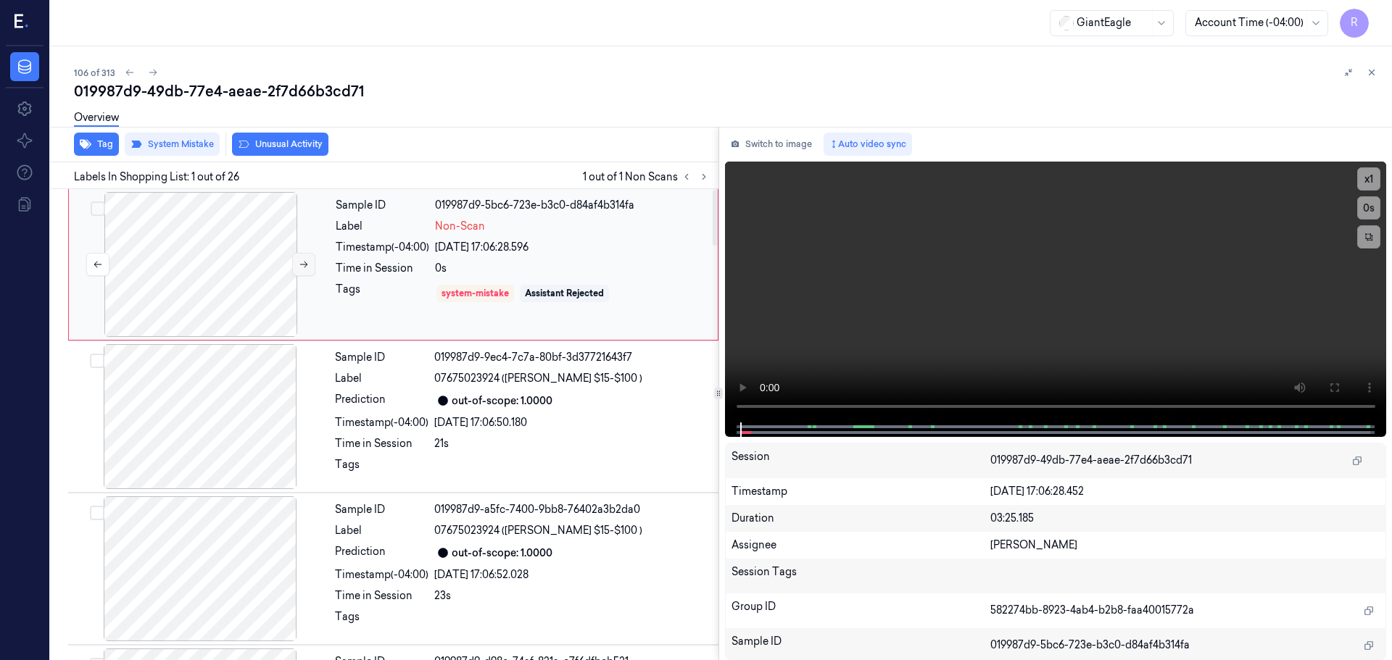
click at [303, 263] on icon at bounding box center [304, 265] width 10 height 10
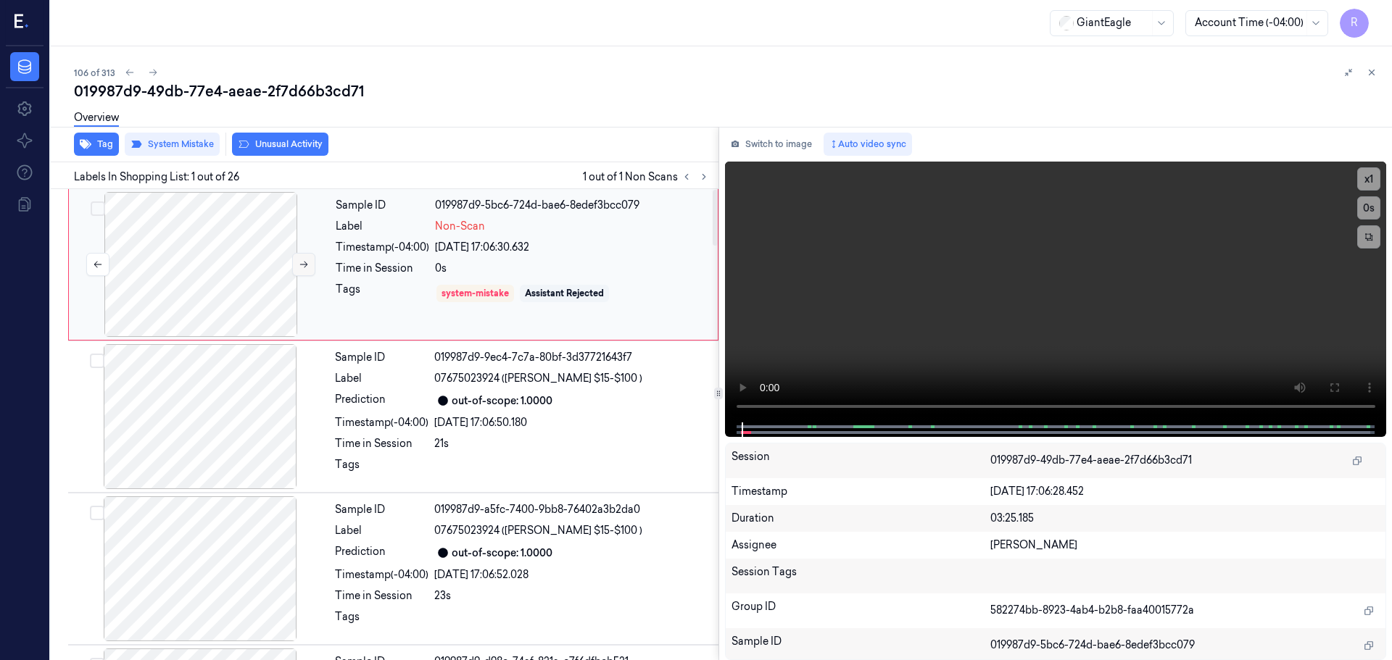
click at [306, 258] on button at bounding box center [303, 264] width 23 height 23
drag, startPoint x: 262, startPoint y: 398, endPoint x: 266, endPoint y: 359, distance: 39.3
click at [260, 414] on div at bounding box center [200, 416] width 258 height 145
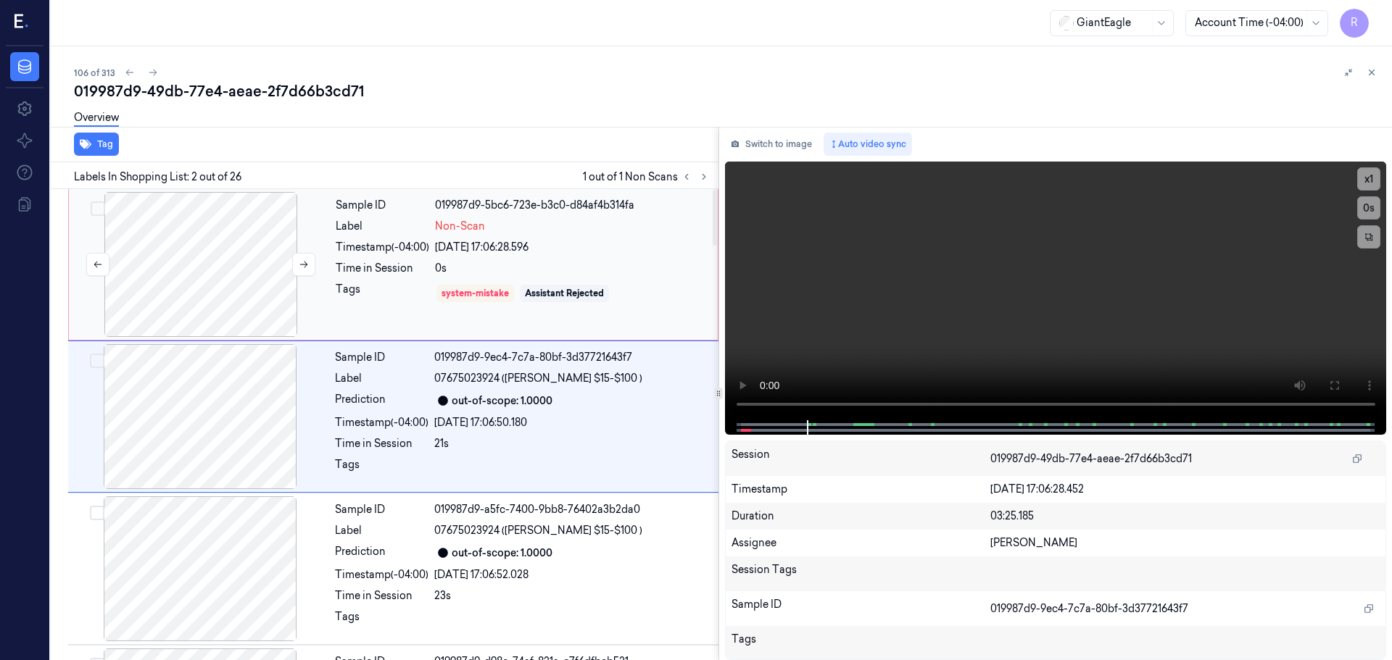
click at [267, 265] on div at bounding box center [201, 264] width 258 height 145
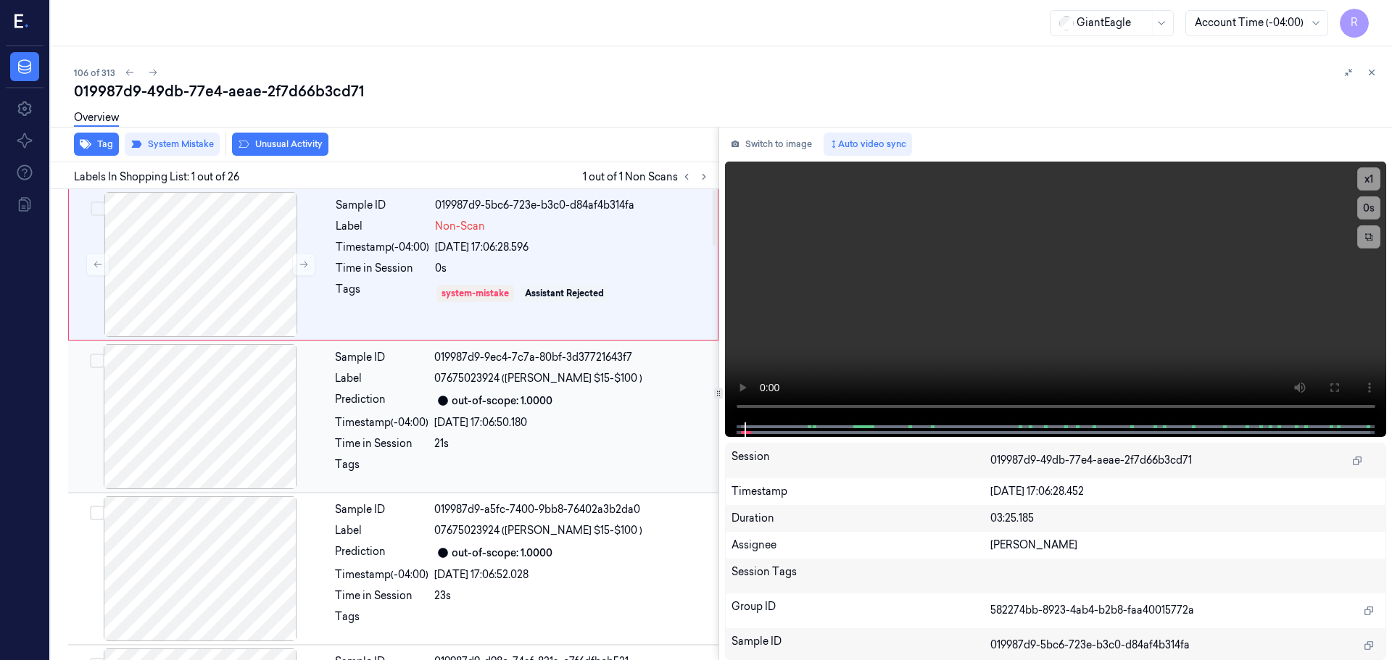
click at [261, 405] on div at bounding box center [200, 416] width 258 height 145
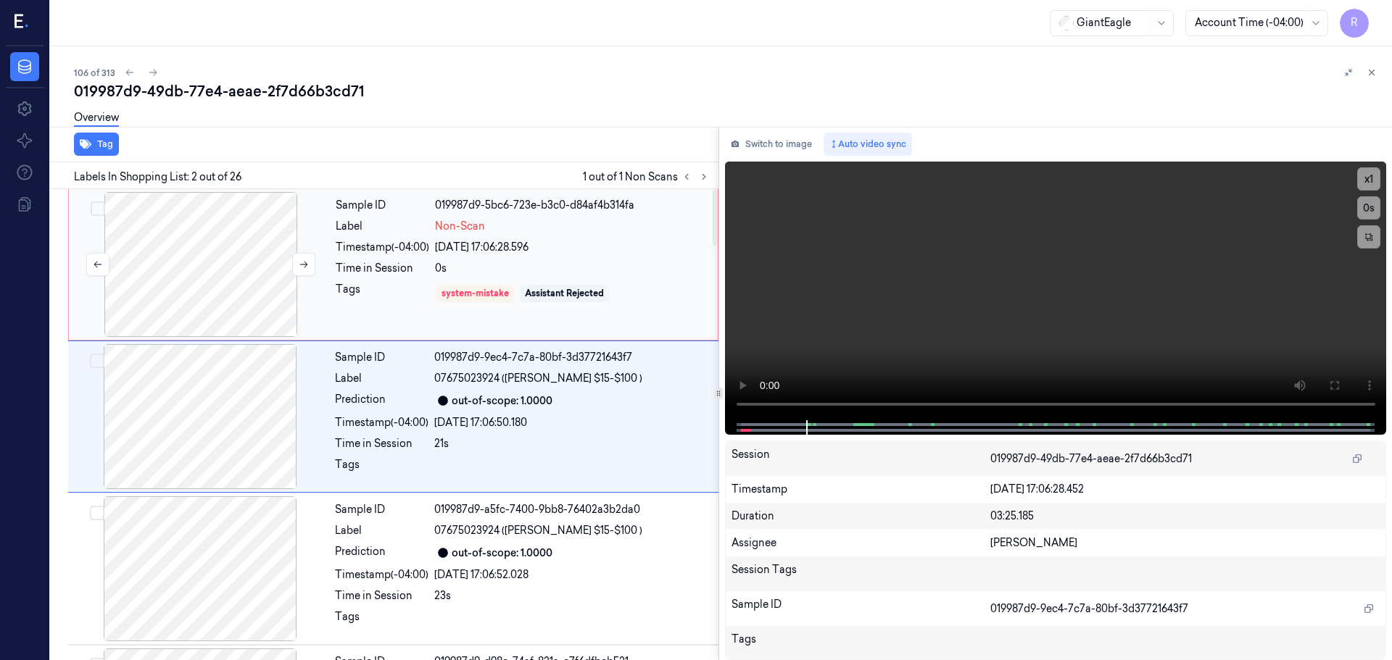
click at [269, 294] on div at bounding box center [201, 264] width 258 height 145
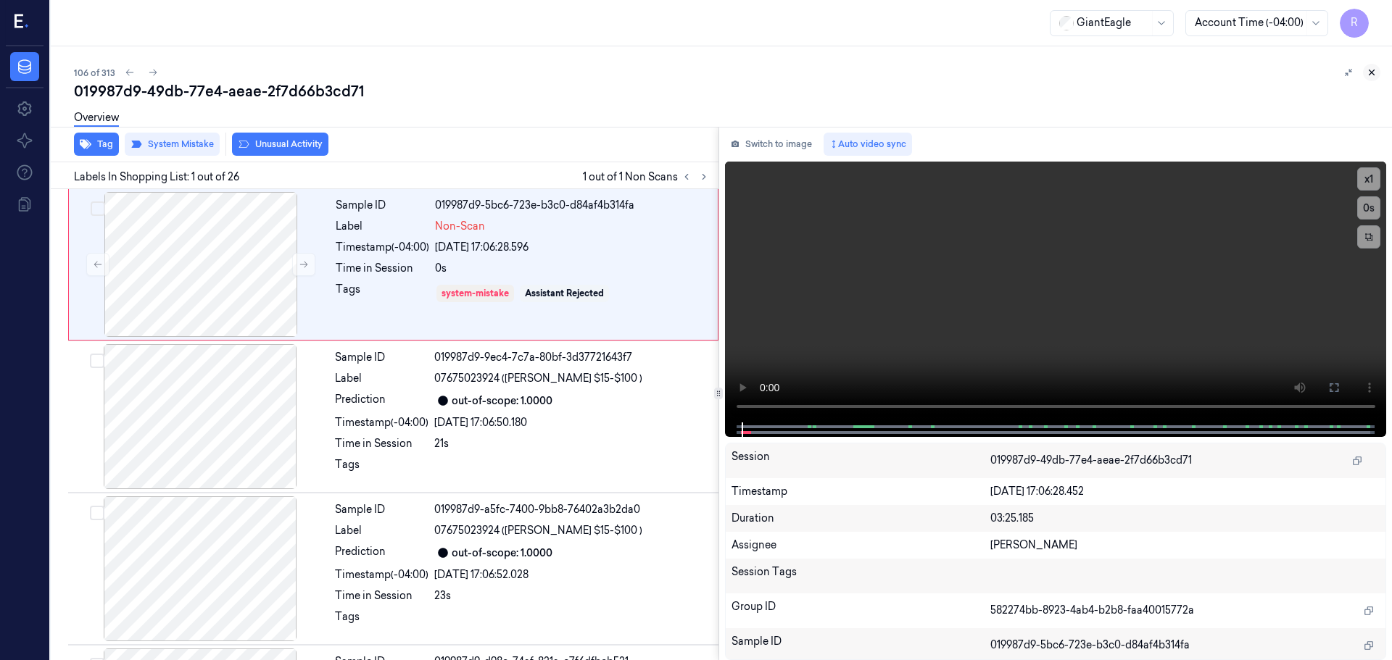
click at [1373, 73] on icon at bounding box center [1372, 72] width 10 height 10
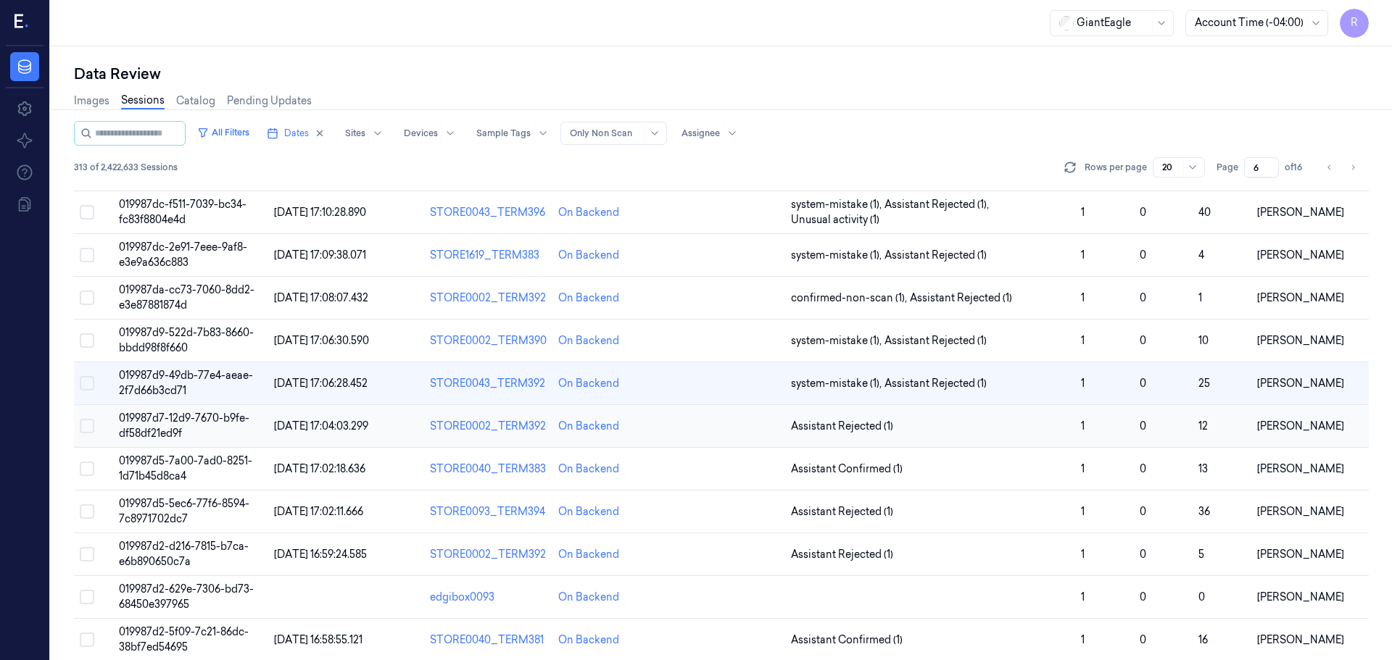
scroll to position [101, 0]
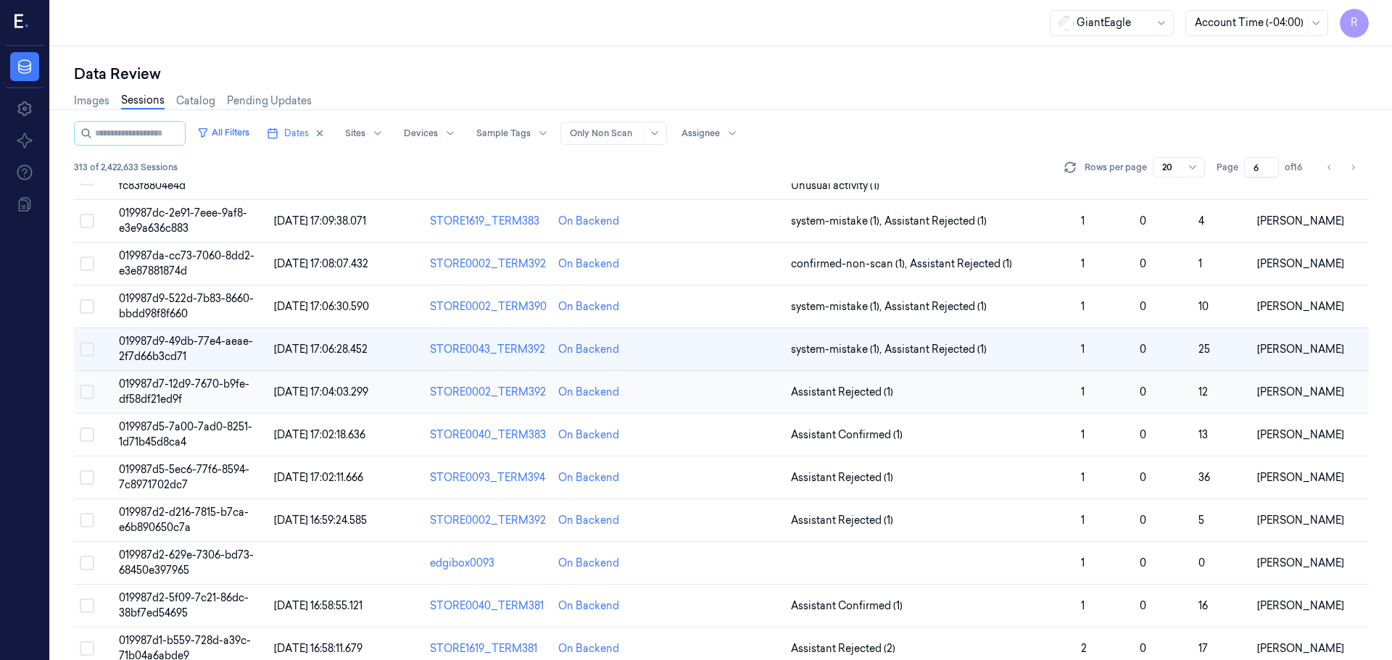
click at [939, 392] on span "Assistant Rejected (1)" at bounding box center [930, 392] width 278 height 15
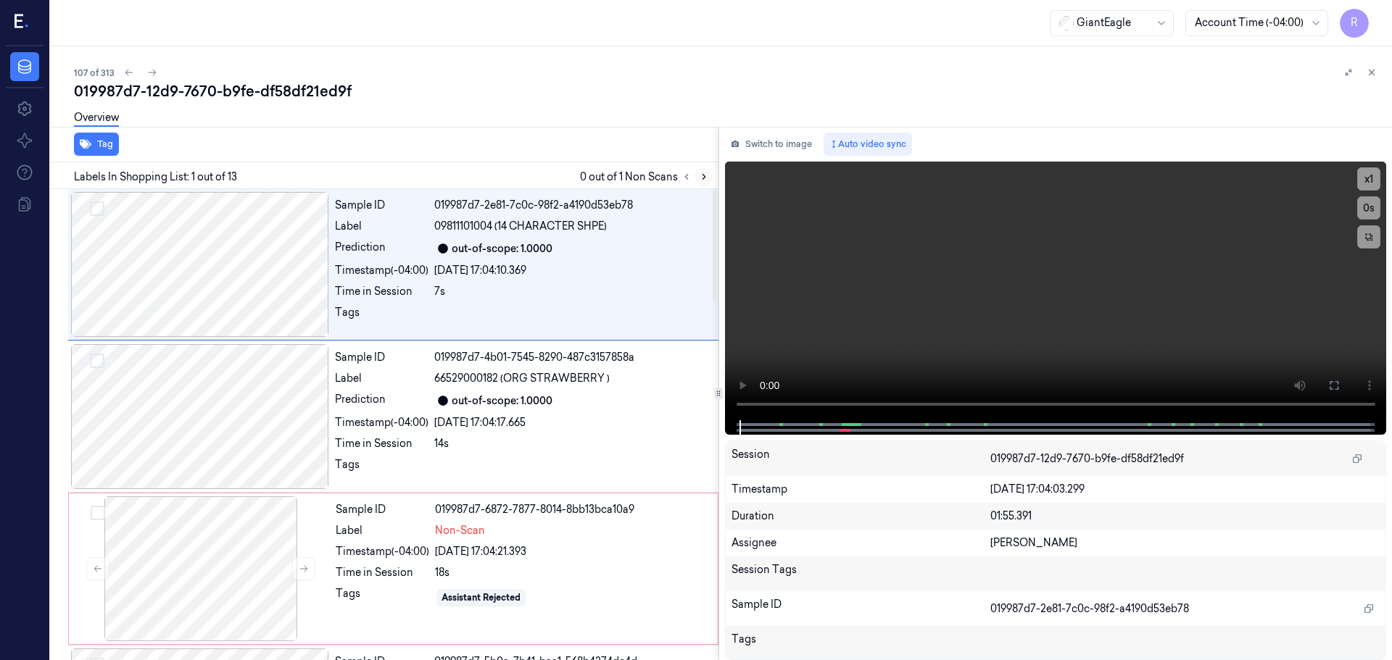
click at [701, 180] on icon at bounding box center [704, 177] width 10 height 10
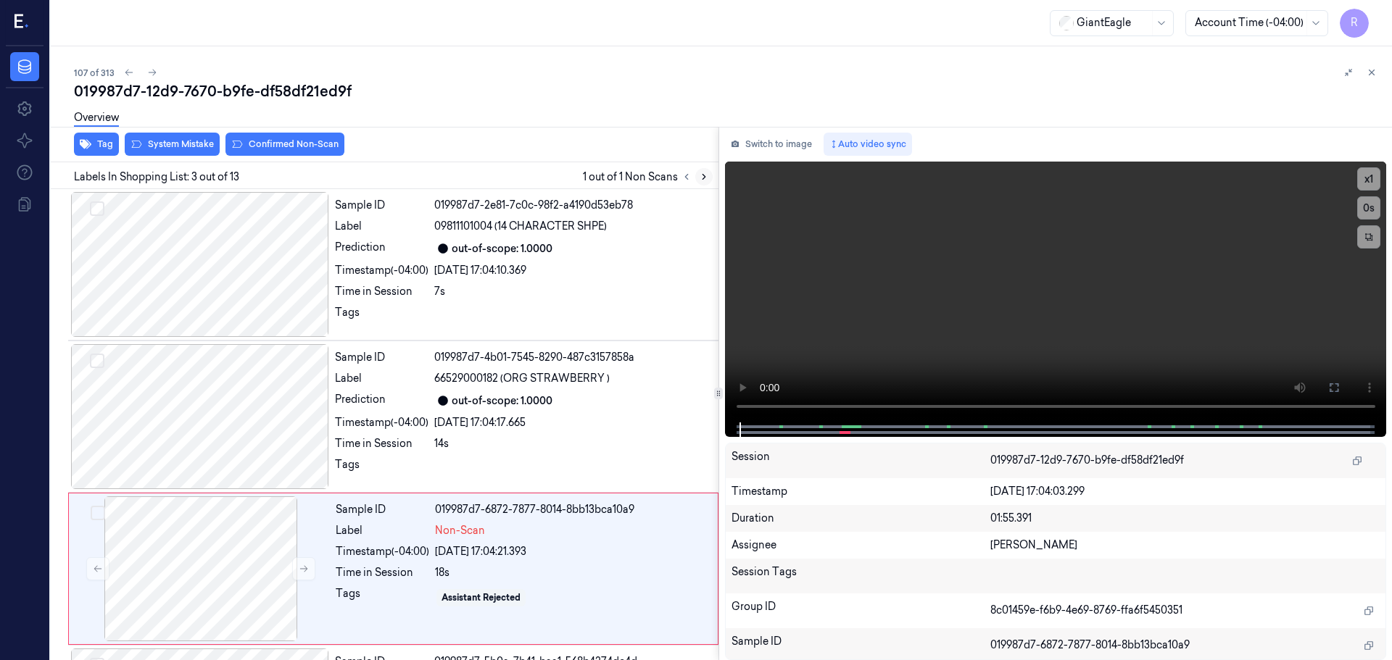
scroll to position [144, 0]
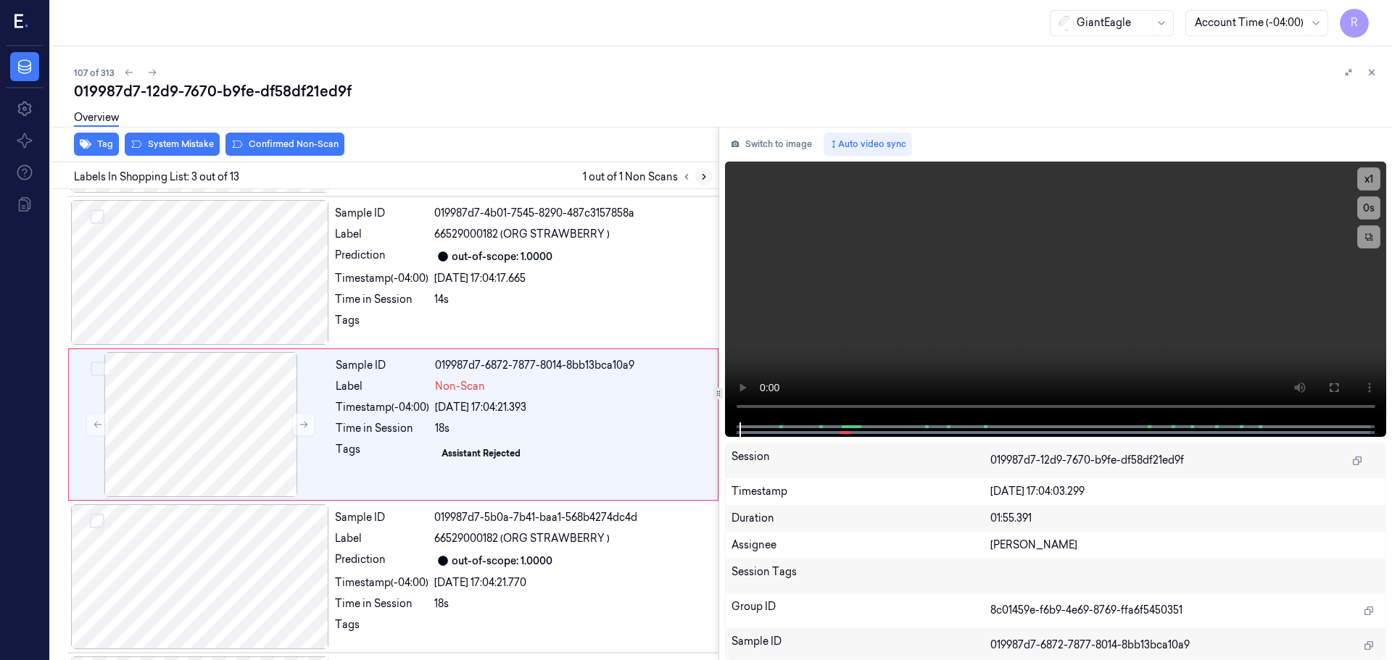
click at [701, 180] on icon at bounding box center [704, 177] width 10 height 10
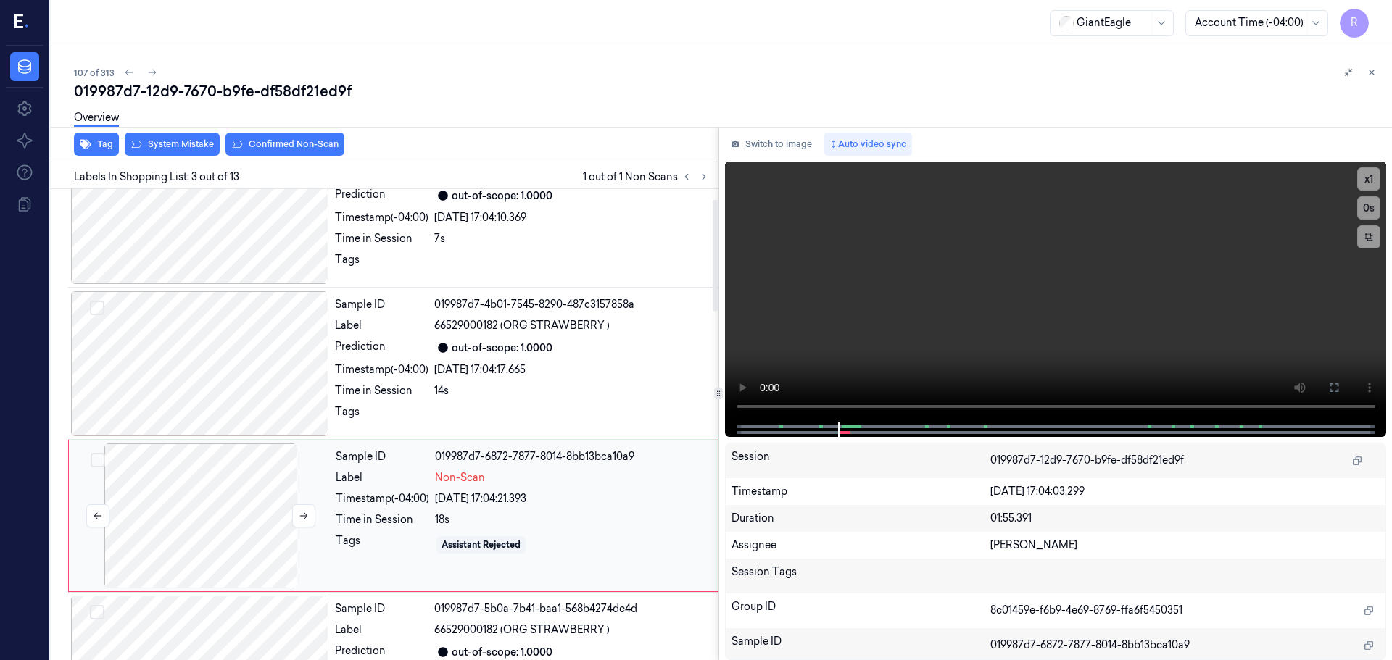
scroll to position [73, 0]
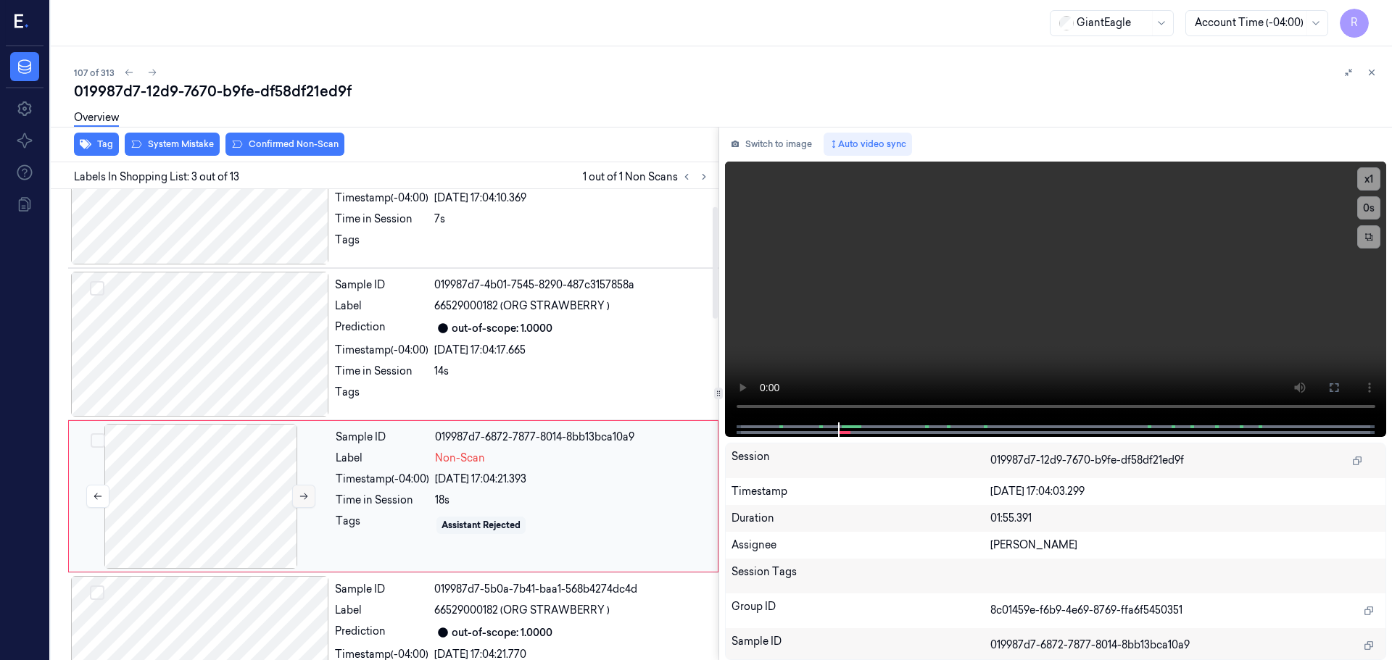
click at [303, 493] on icon at bounding box center [304, 497] width 10 height 10
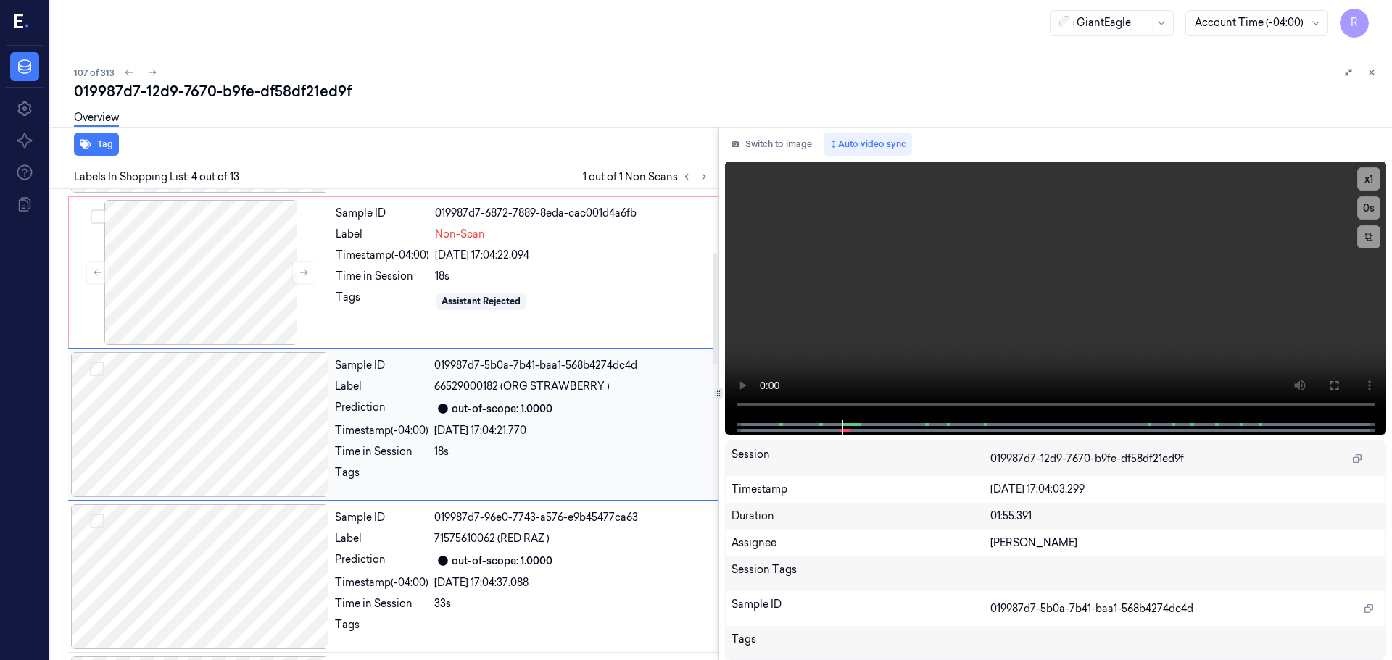
scroll to position [152, 0]
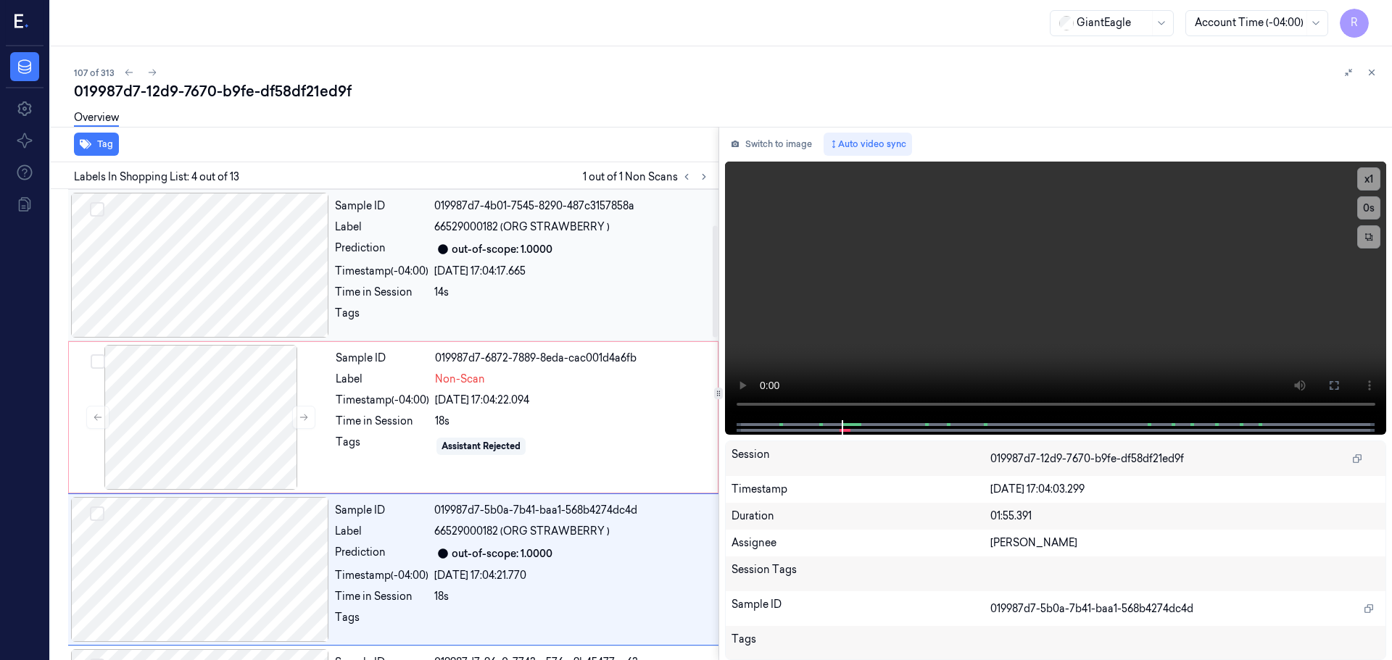
click at [241, 282] on div at bounding box center [200, 265] width 258 height 145
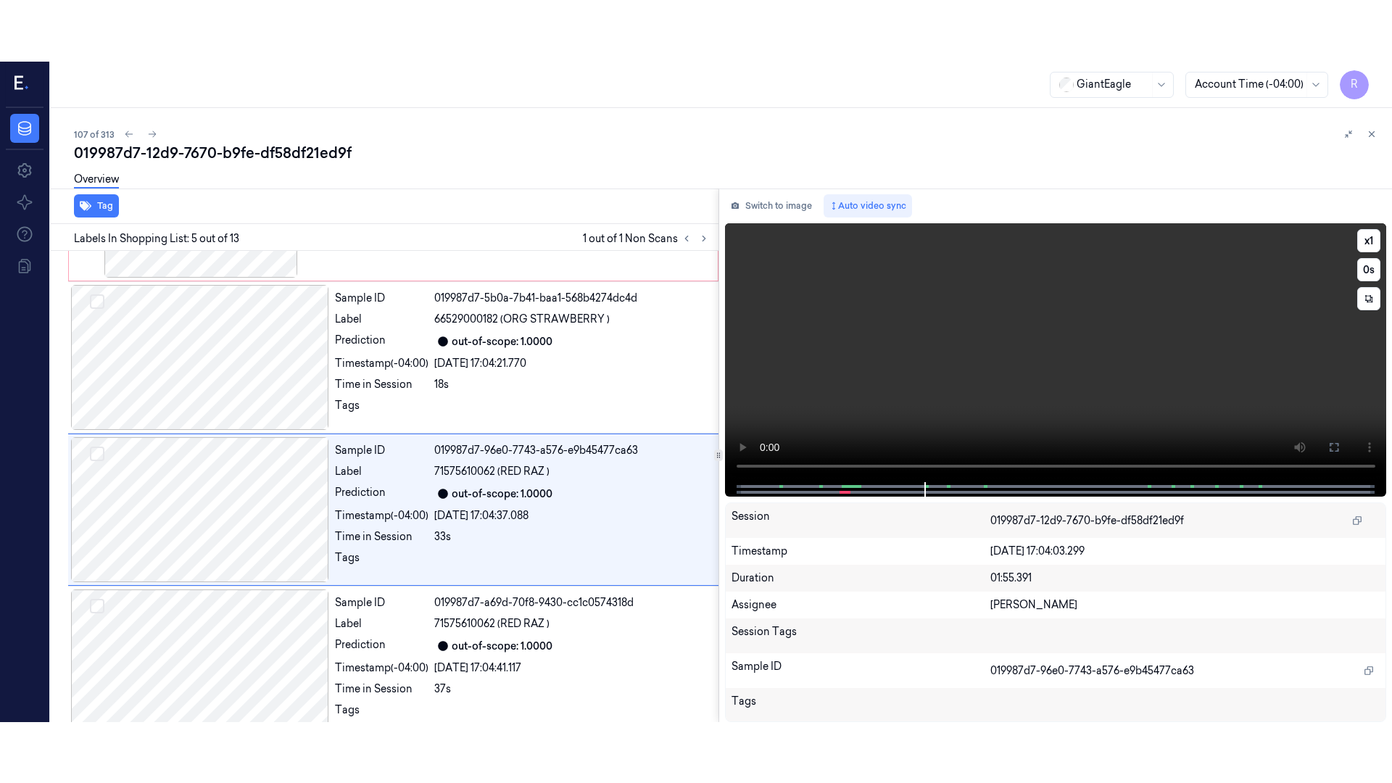
scroll to position [449, 0]
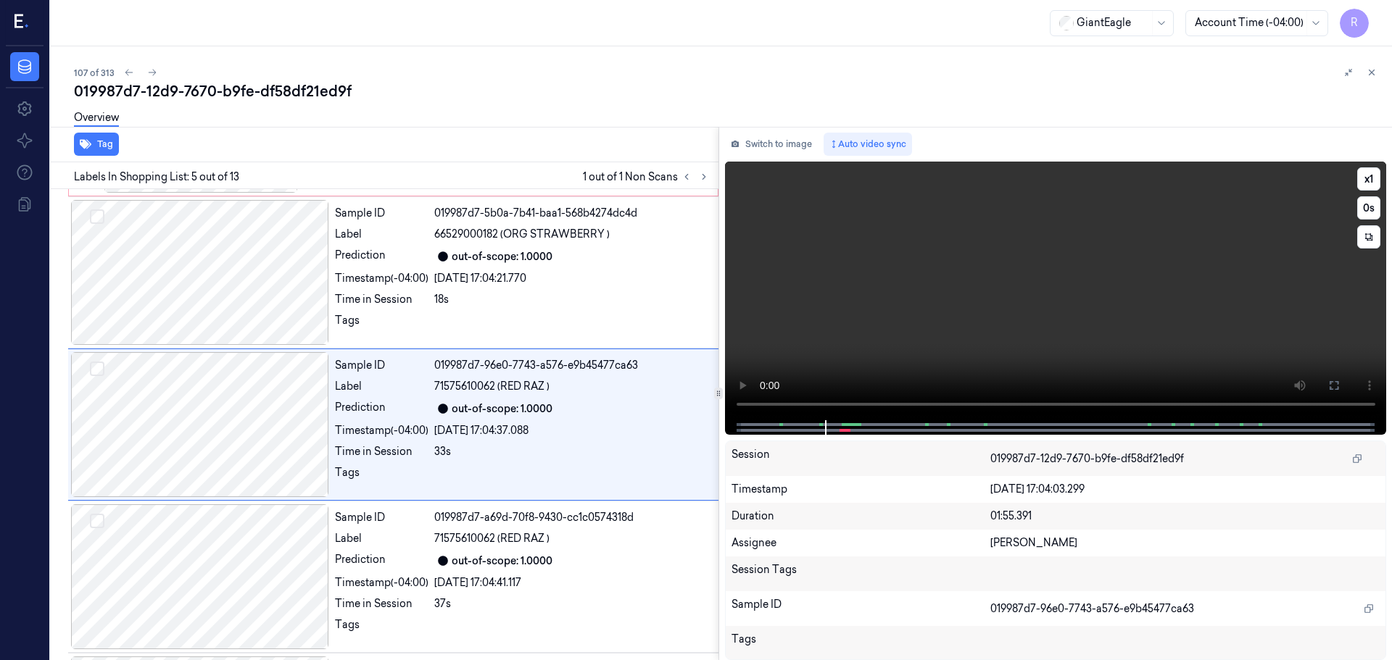
click at [1337, 386] on icon at bounding box center [1334, 386] width 12 height 12
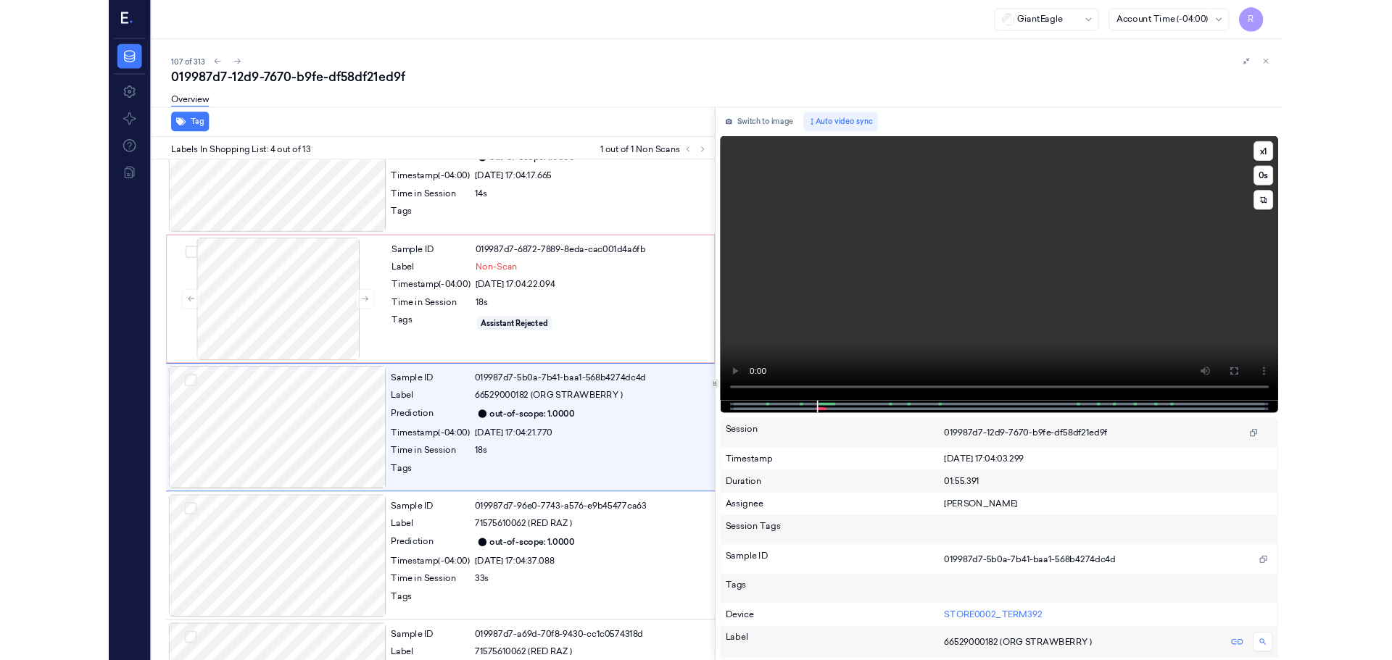
scroll to position [236, 0]
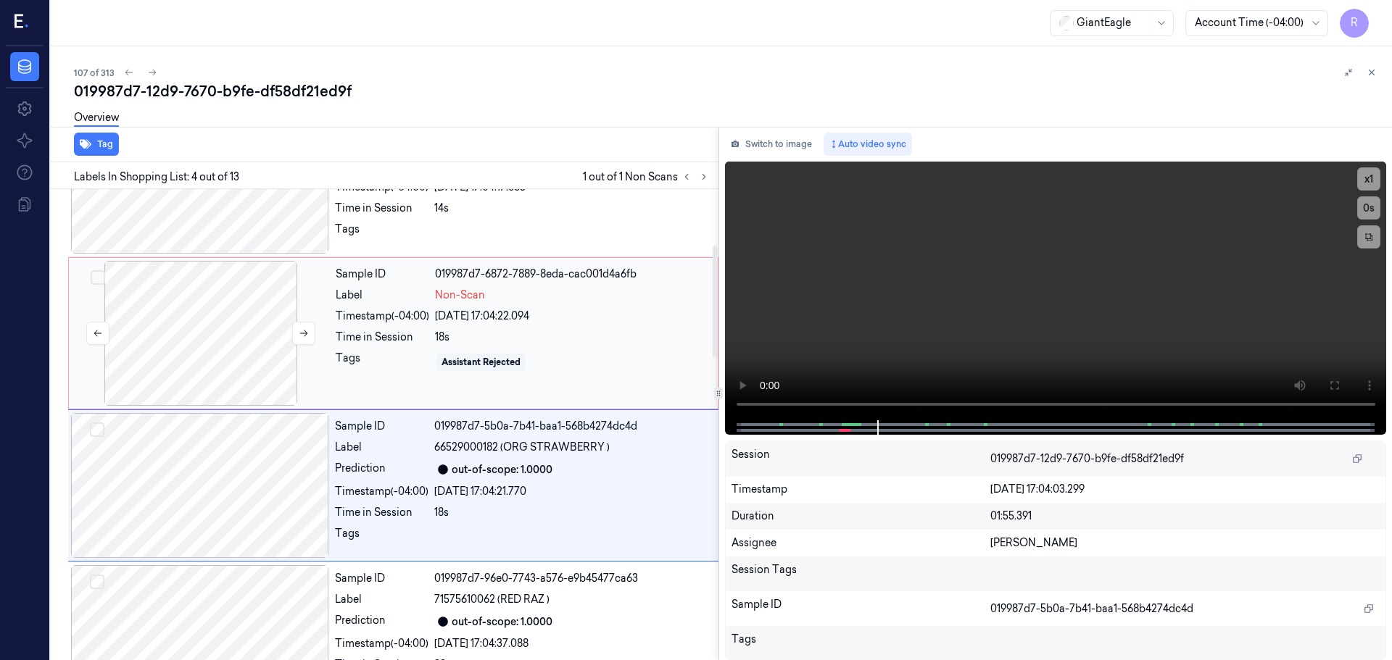
click at [173, 328] on div at bounding box center [201, 333] width 258 height 145
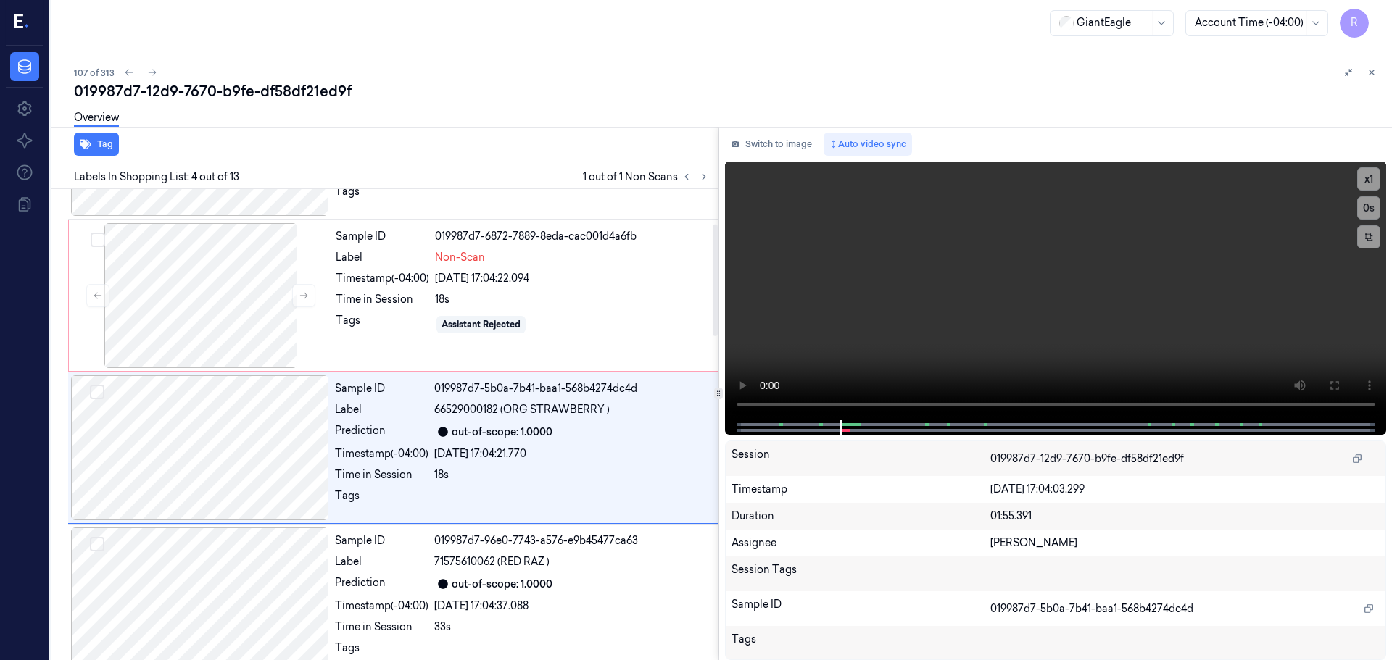
scroll to position [297, 0]
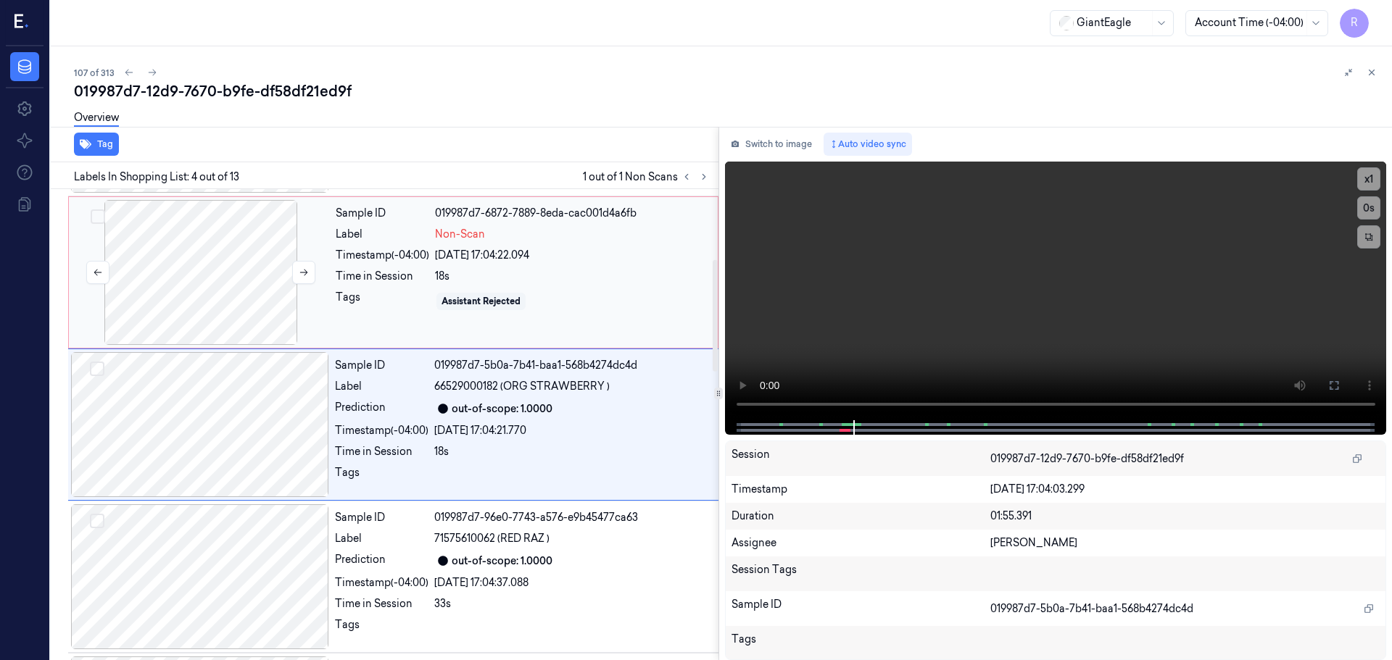
click at [189, 288] on div at bounding box center [201, 272] width 258 height 145
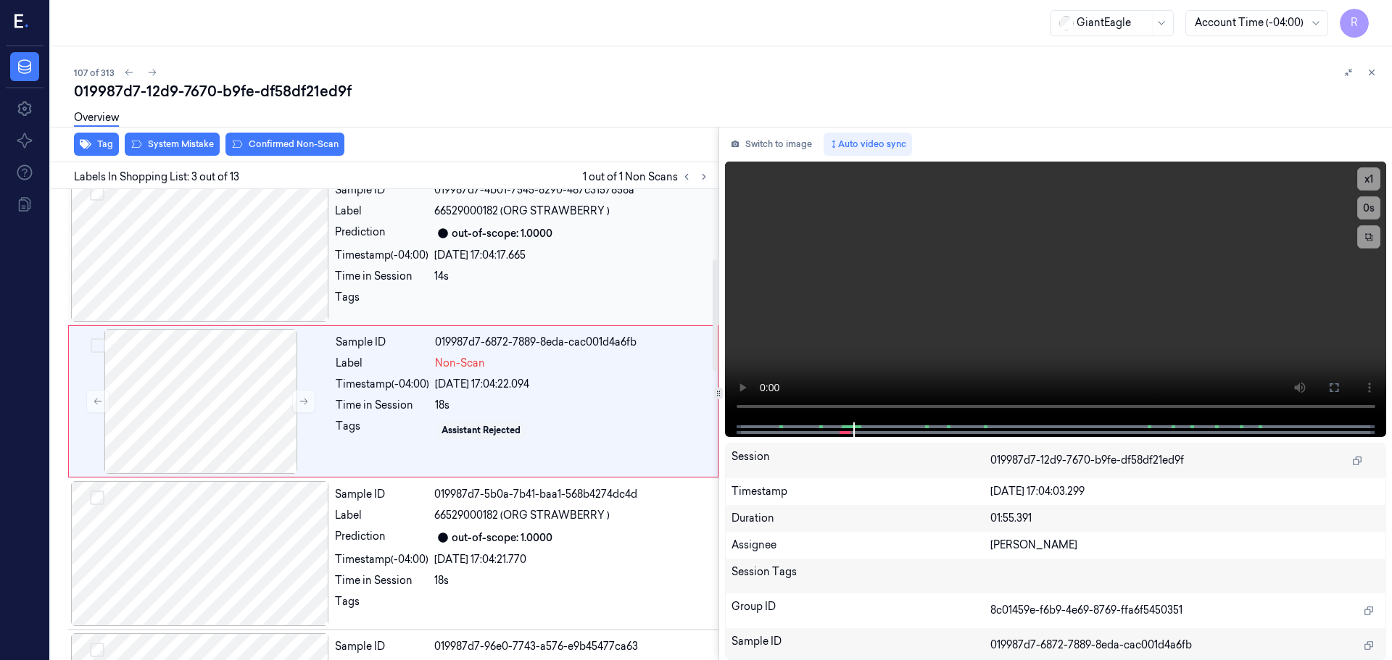
scroll to position [144, 0]
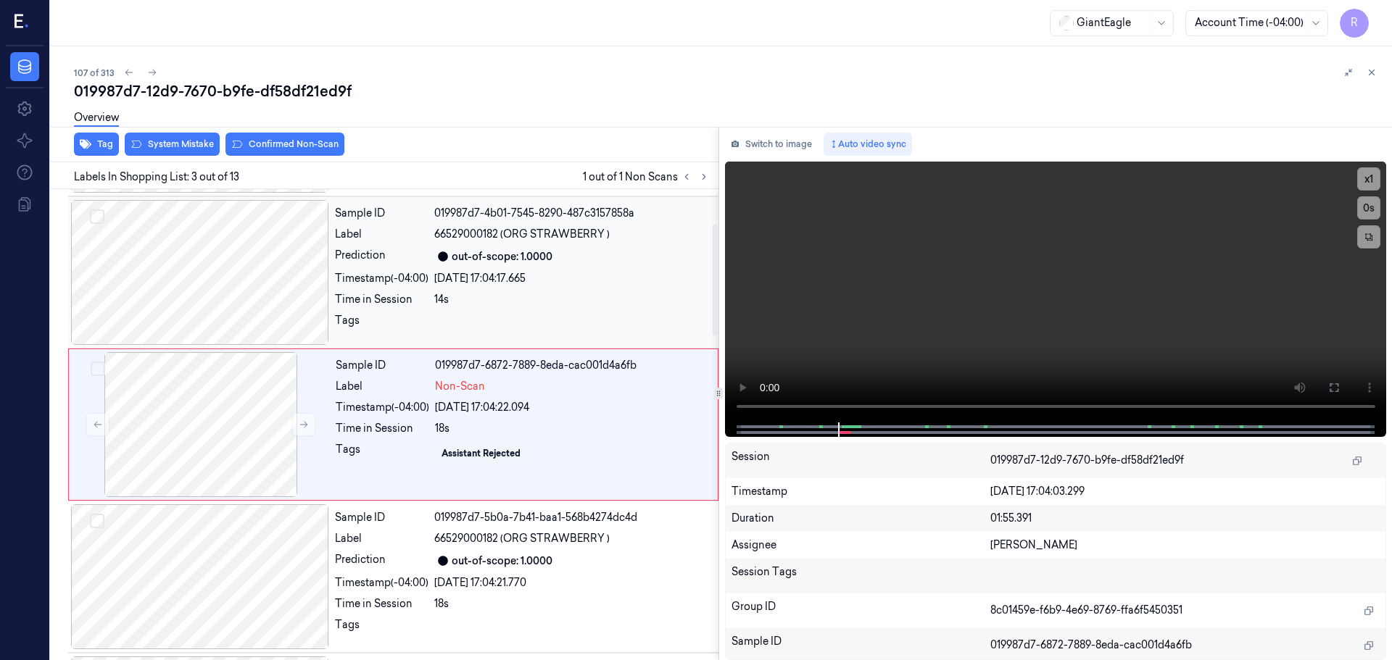
click at [172, 397] on div at bounding box center [201, 424] width 258 height 145
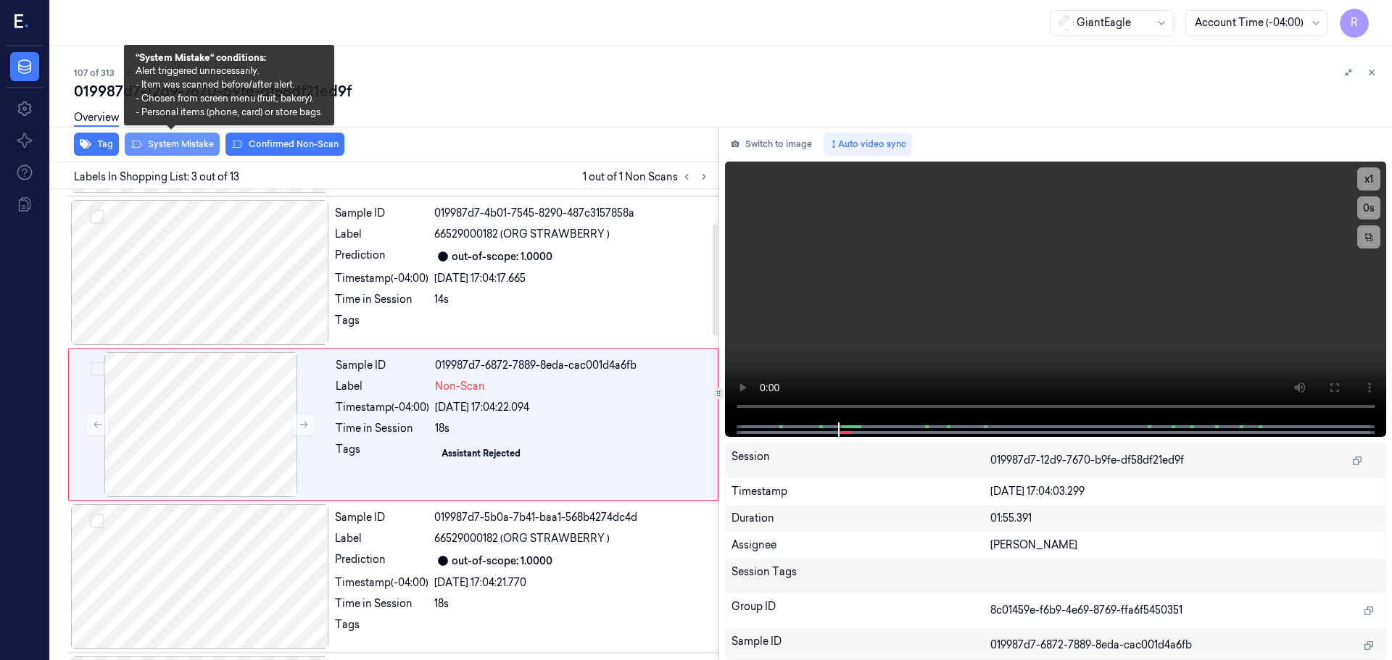
click at [181, 139] on button "System Mistake" at bounding box center [172, 144] width 95 height 23
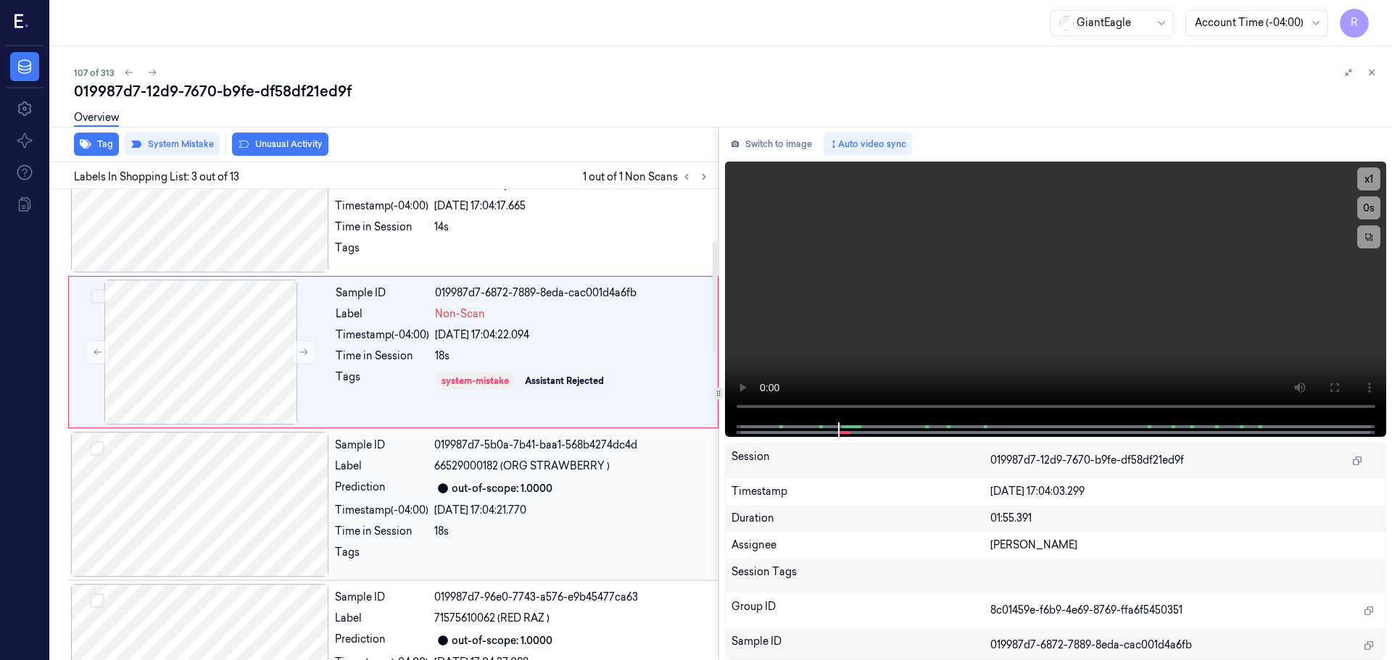
click at [219, 492] on div at bounding box center [200, 504] width 258 height 145
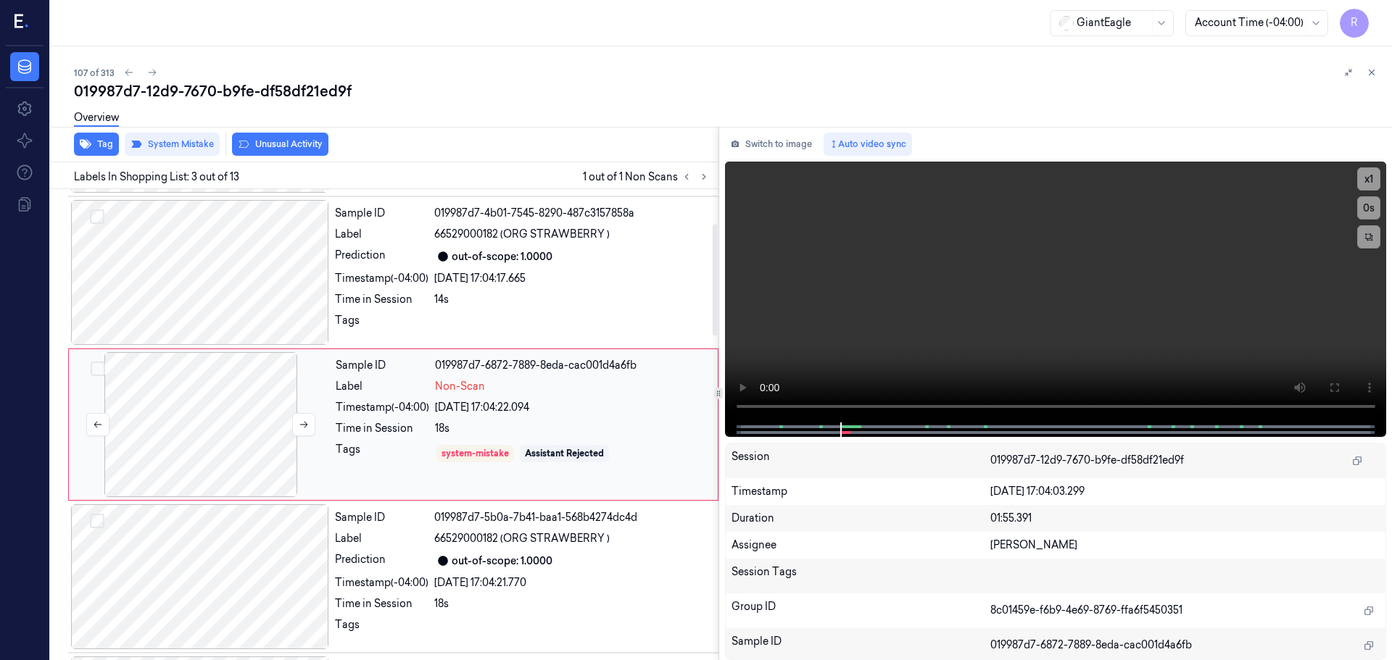
click at [252, 405] on div at bounding box center [201, 424] width 258 height 145
click at [276, 275] on div at bounding box center [200, 272] width 258 height 145
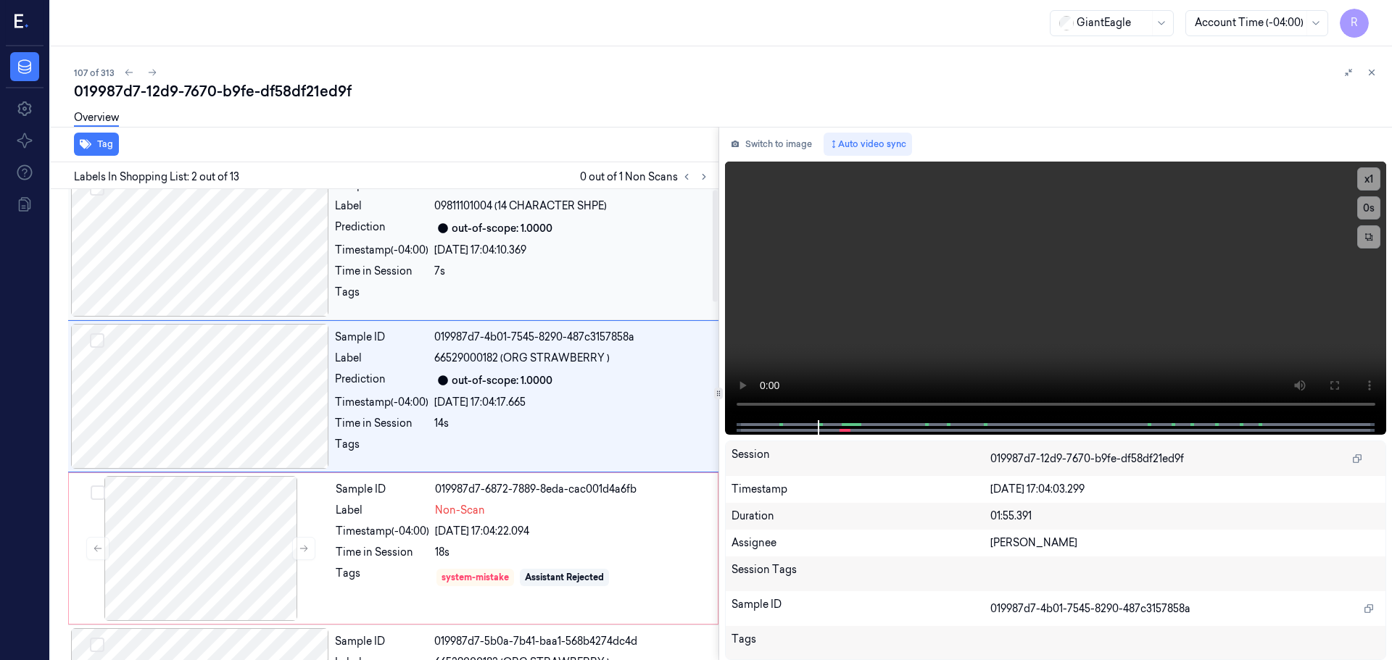
scroll to position [0, 0]
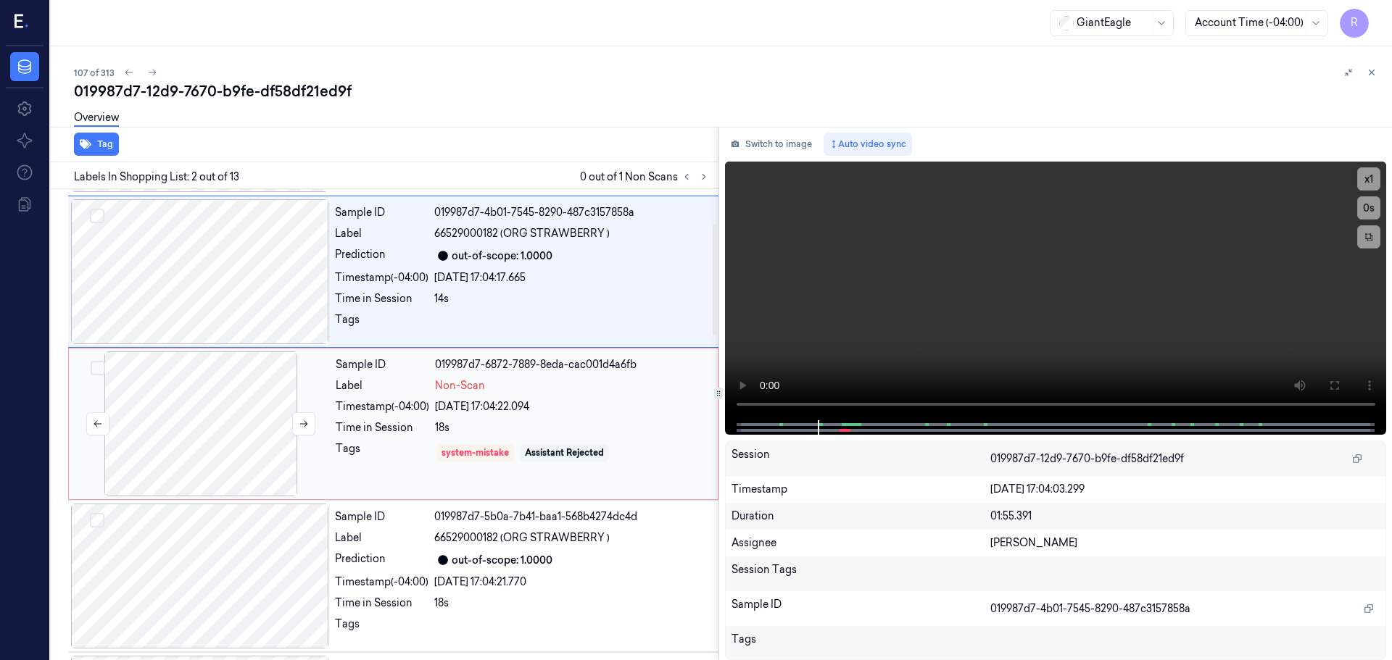
click at [219, 436] on div at bounding box center [201, 424] width 258 height 145
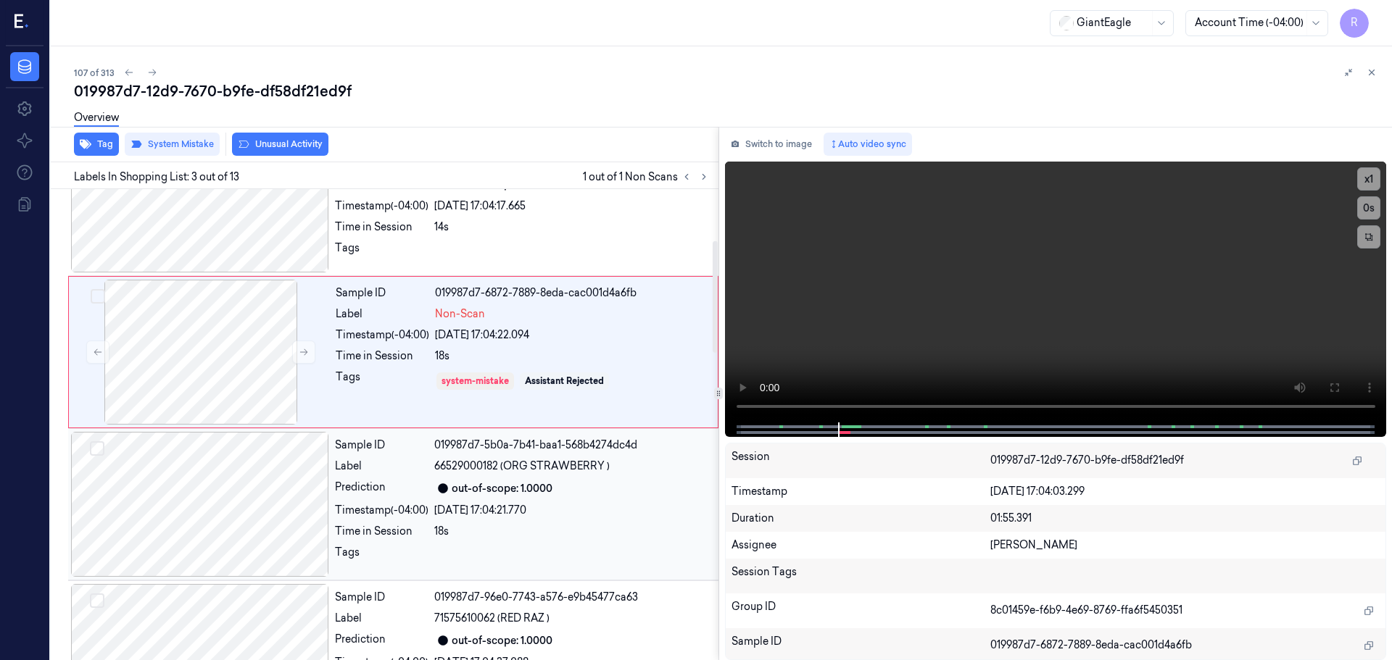
click at [256, 489] on div at bounding box center [200, 504] width 258 height 145
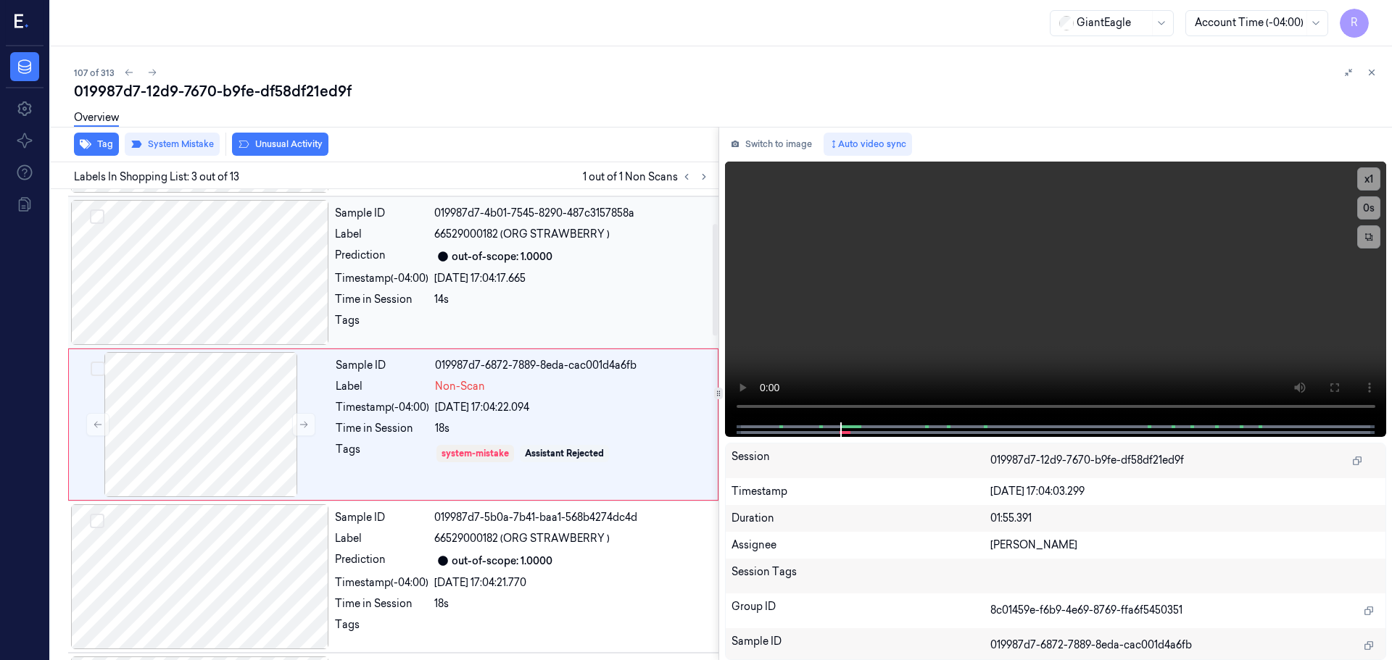
click at [447, 271] on div "26/09/2025 17:04:17.665" at bounding box center [572, 278] width 276 height 15
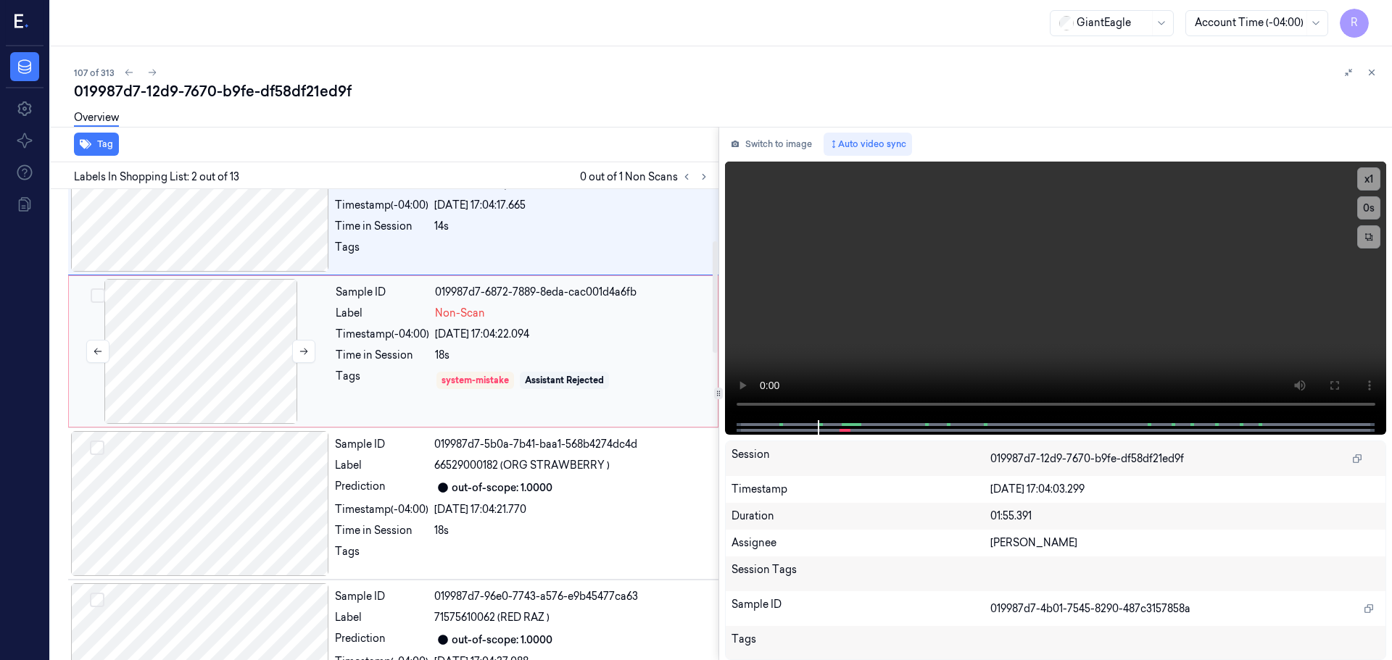
click at [191, 360] on div at bounding box center [201, 351] width 258 height 145
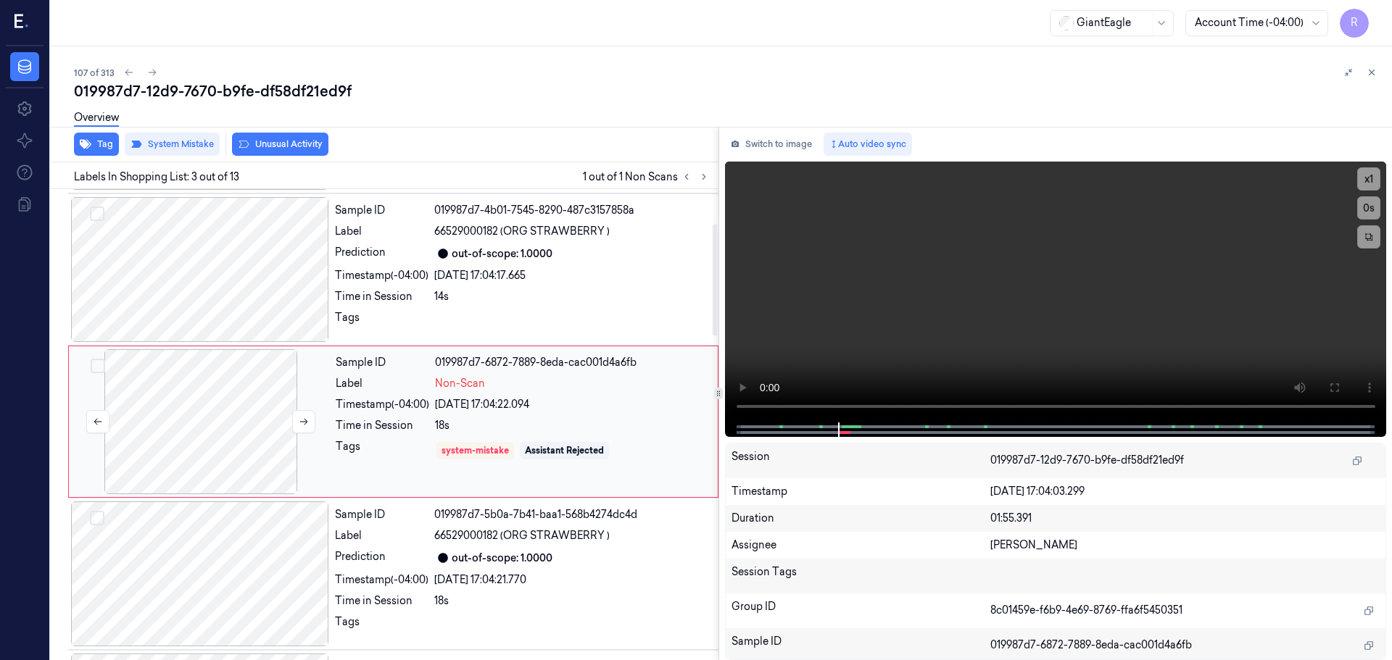
scroll to position [144, 0]
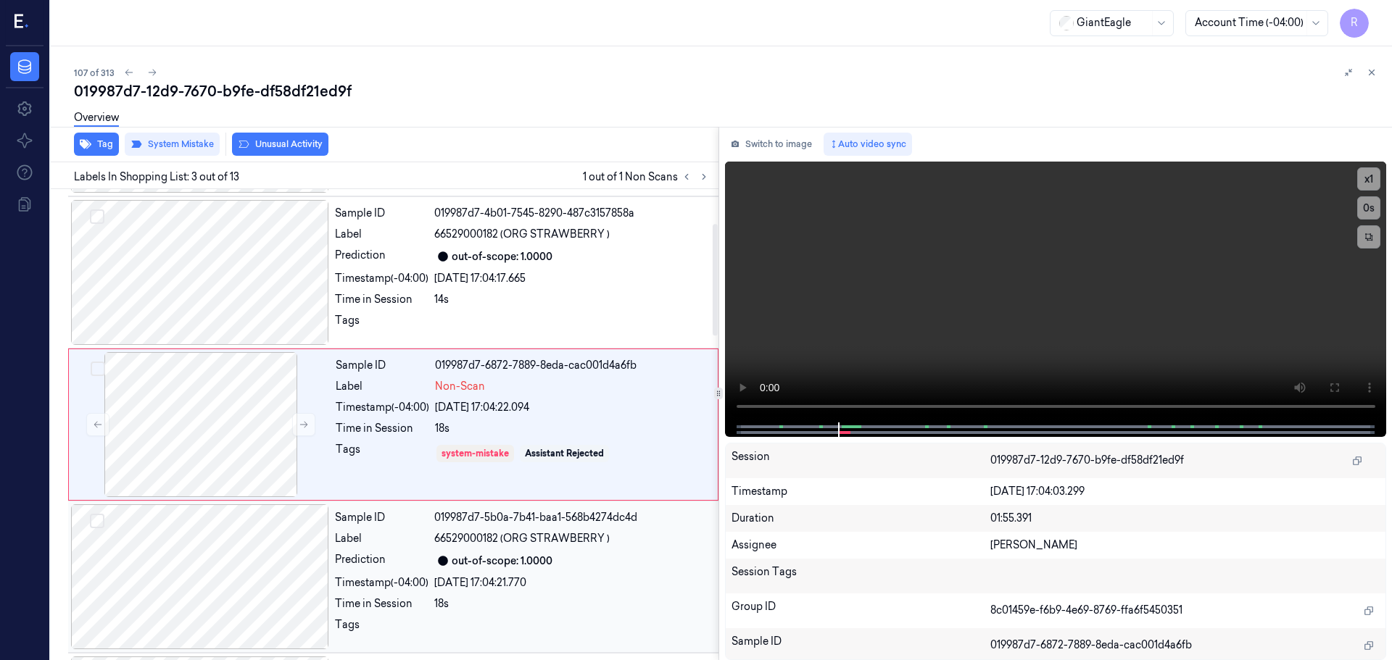
click at [339, 555] on div "Prediction" at bounding box center [382, 560] width 94 height 17
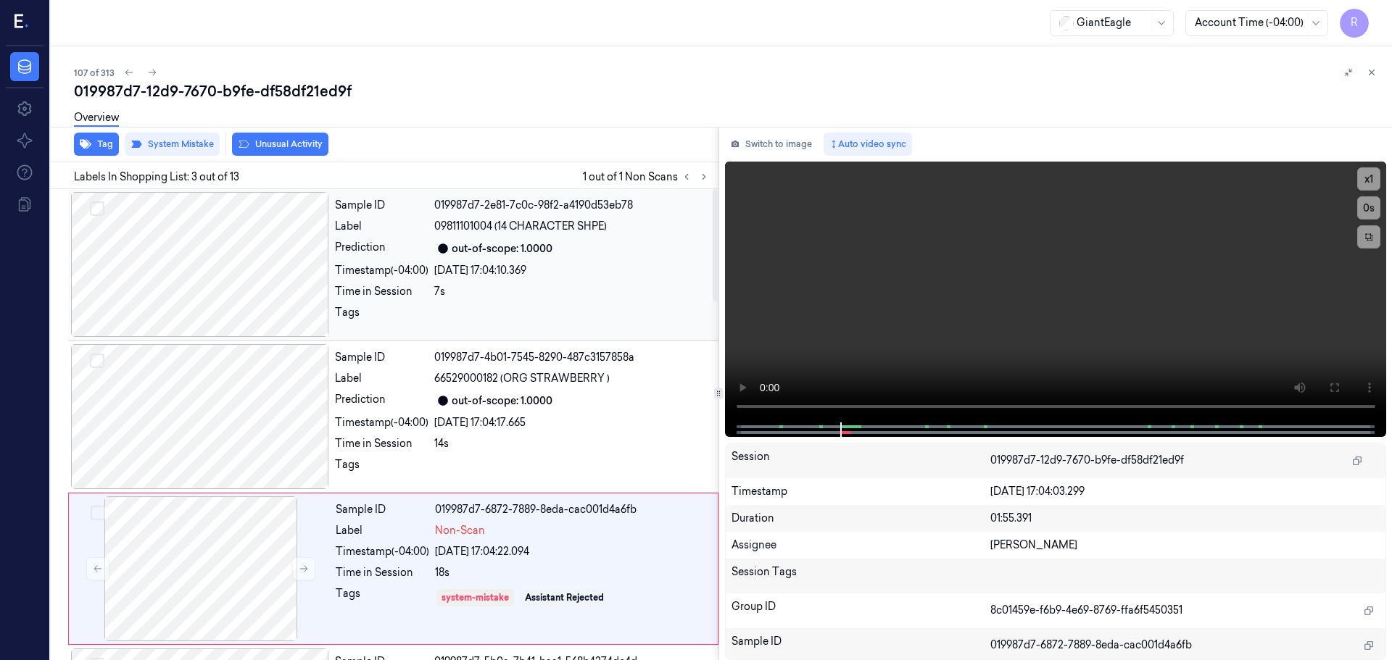
click at [431, 290] on div "Time in Session 7s" at bounding box center [522, 291] width 375 height 15
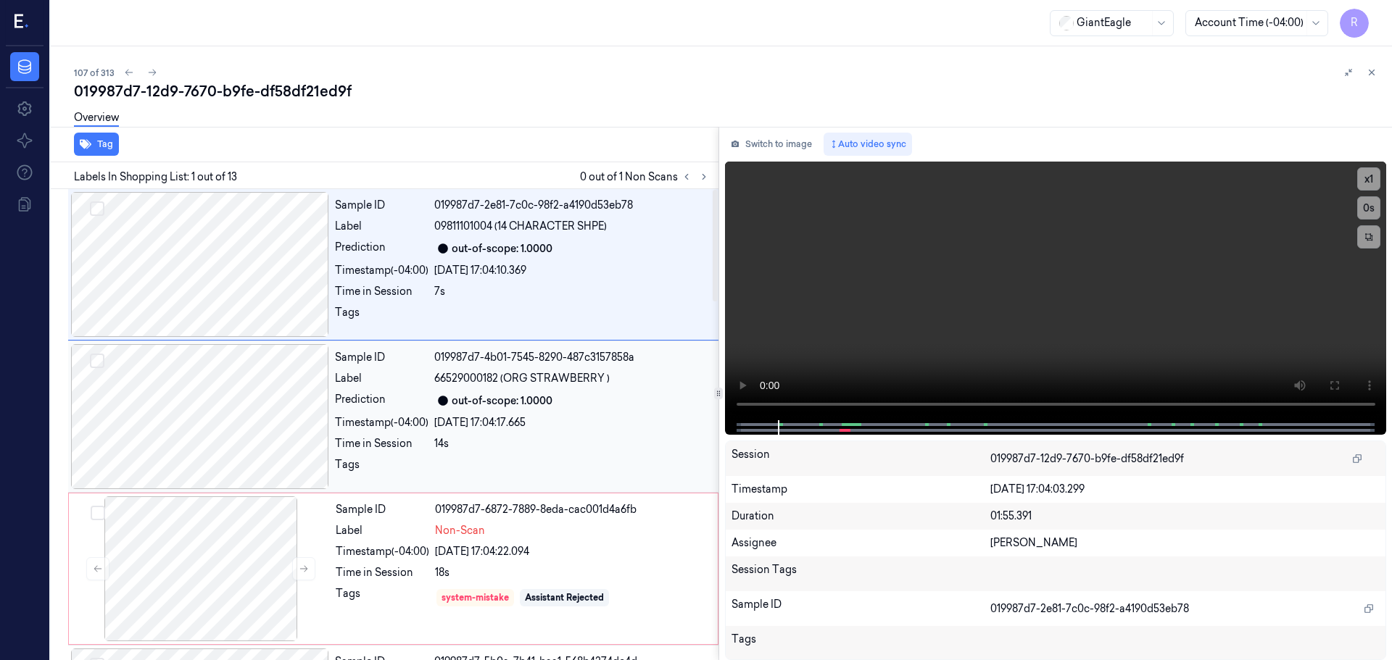
click at [418, 369] on div "Sample ID 019987d7-4b01-7545-8290-487c3157858a Label 66529000182 (ORG STRAWBERR…" at bounding box center [522, 416] width 386 height 145
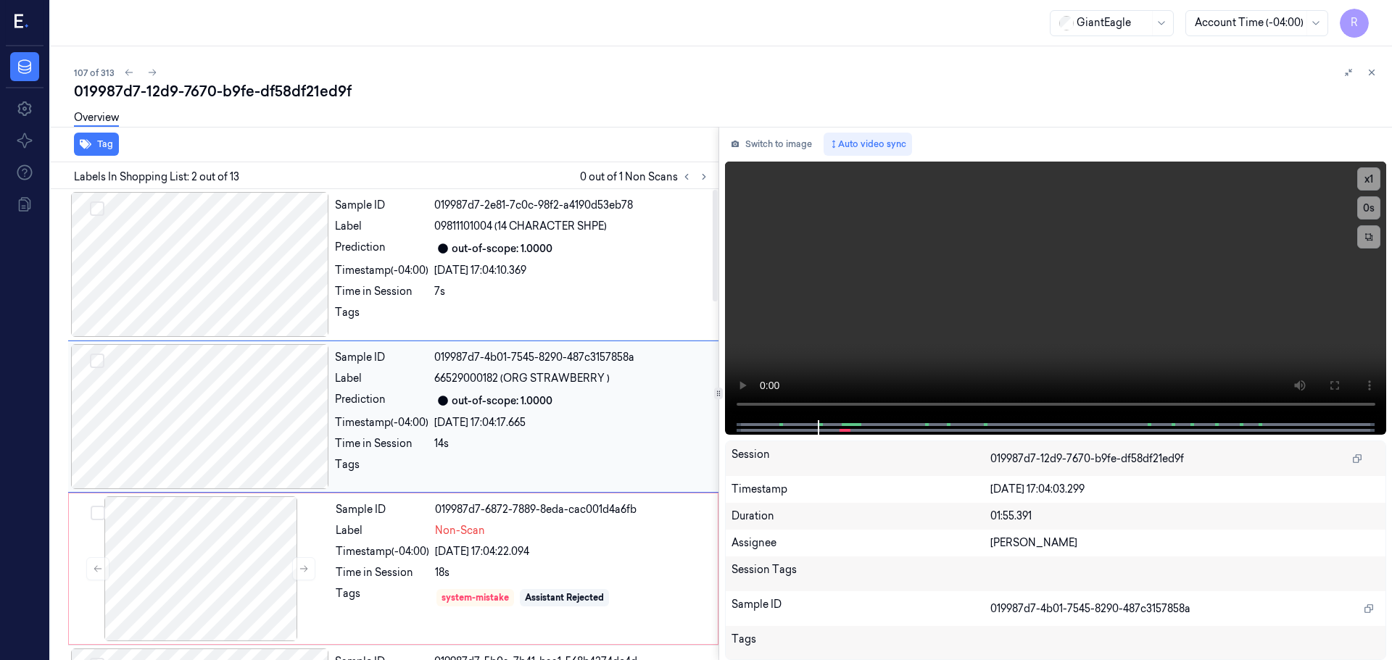
click at [399, 403] on div "Prediction" at bounding box center [382, 400] width 94 height 17
click at [486, 279] on div "Sample ID 019987d7-2e81-7c0c-98f2-a4190d53eb78 Label 09811101004 (14 CHARACTER …" at bounding box center [522, 264] width 386 height 145
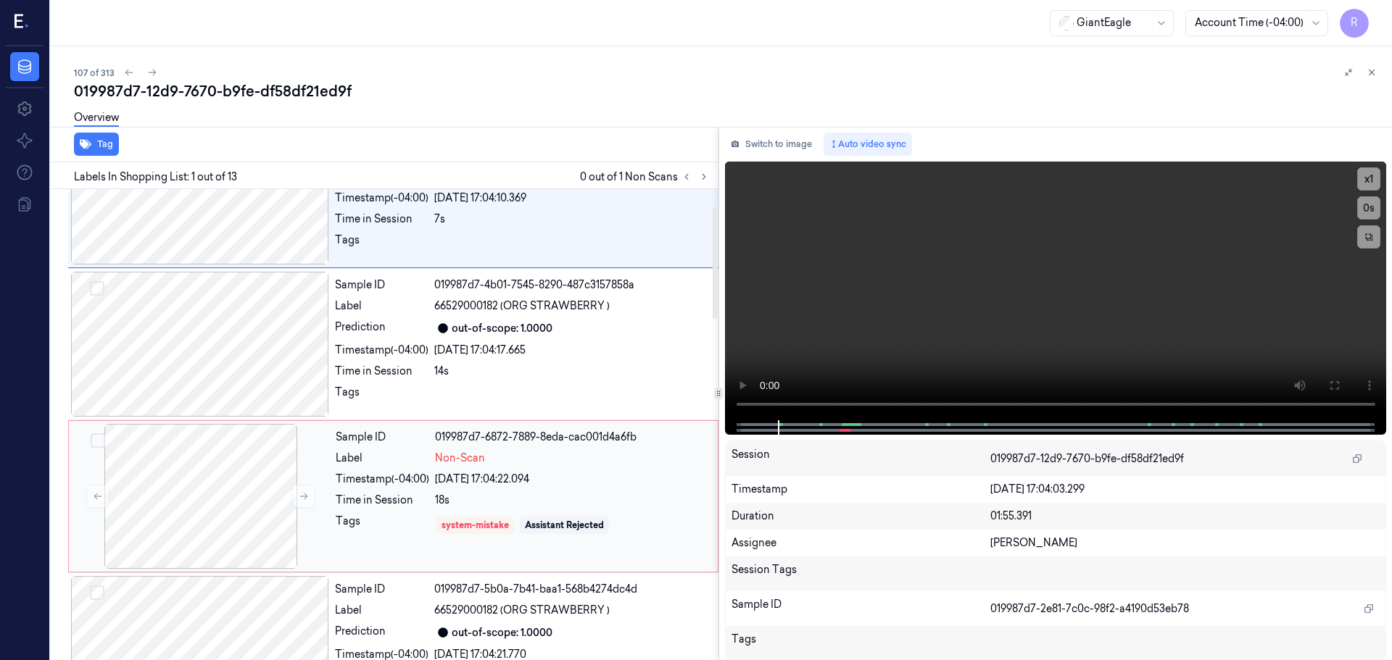
click at [444, 502] on div "18s" at bounding box center [572, 500] width 274 height 15
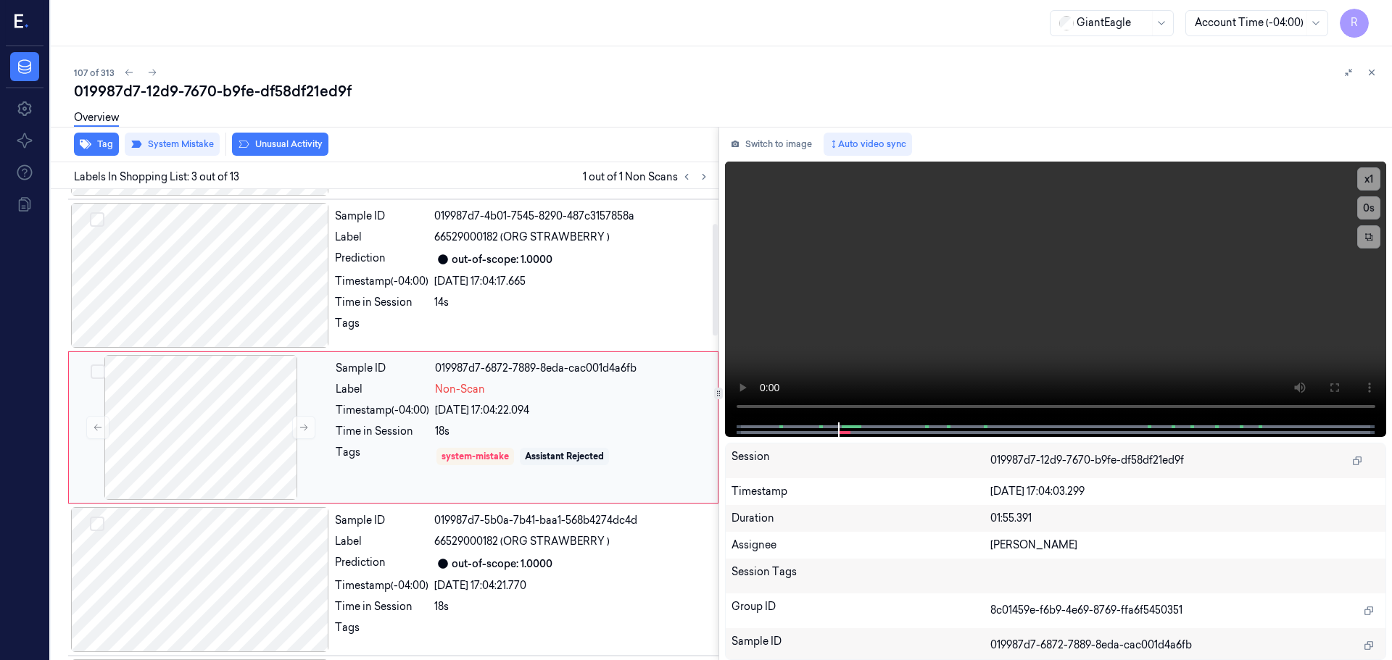
scroll to position [144, 0]
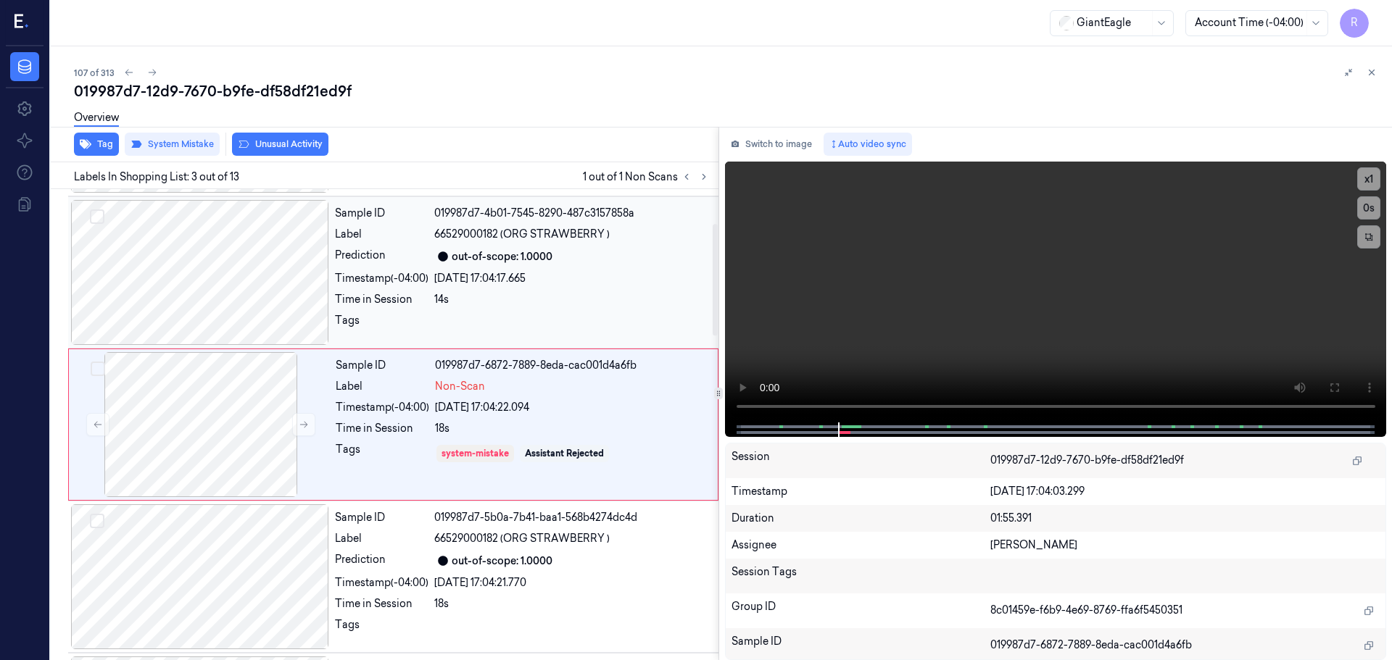
click at [466, 283] on div "26/09/2025 17:04:17.665" at bounding box center [572, 278] width 276 height 15
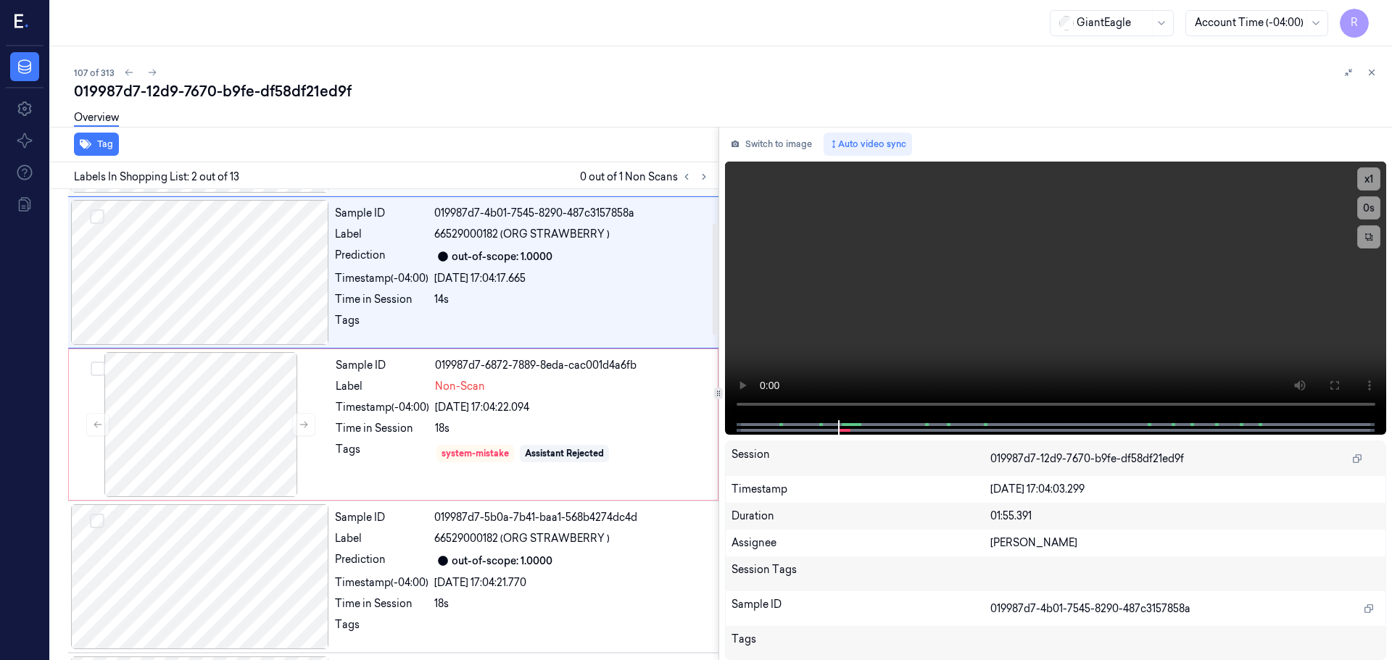
scroll to position [0, 0]
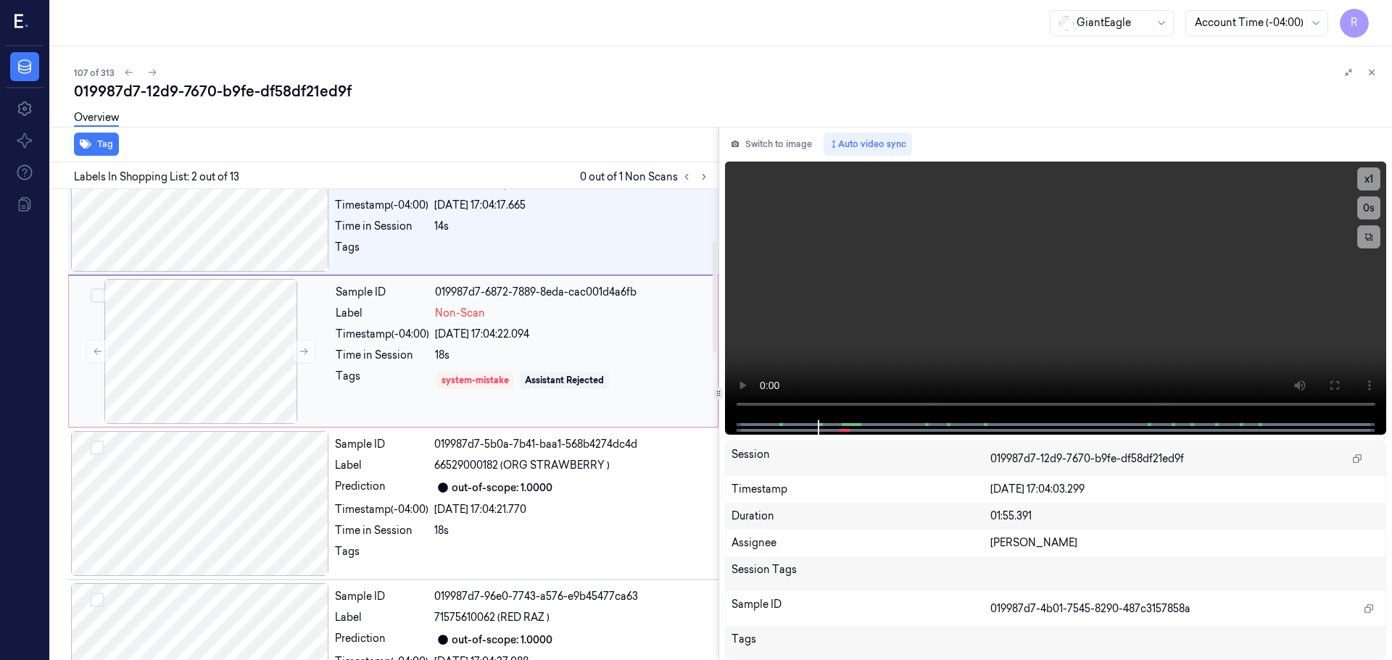
click at [360, 394] on div "Sample ID 019987d7-6872-7889-8eda-cac001d4a6fb Label Non-Scan Timestamp (-04:00…" at bounding box center [522, 351] width 385 height 145
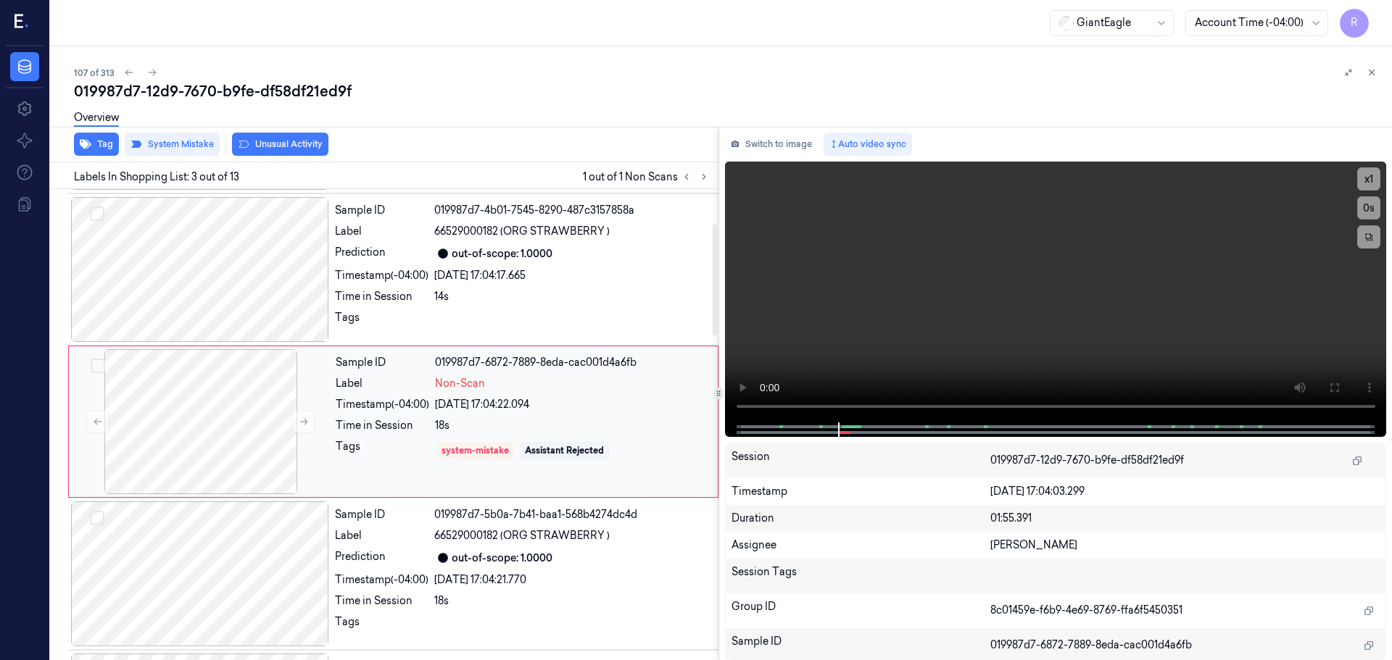
scroll to position [144, 0]
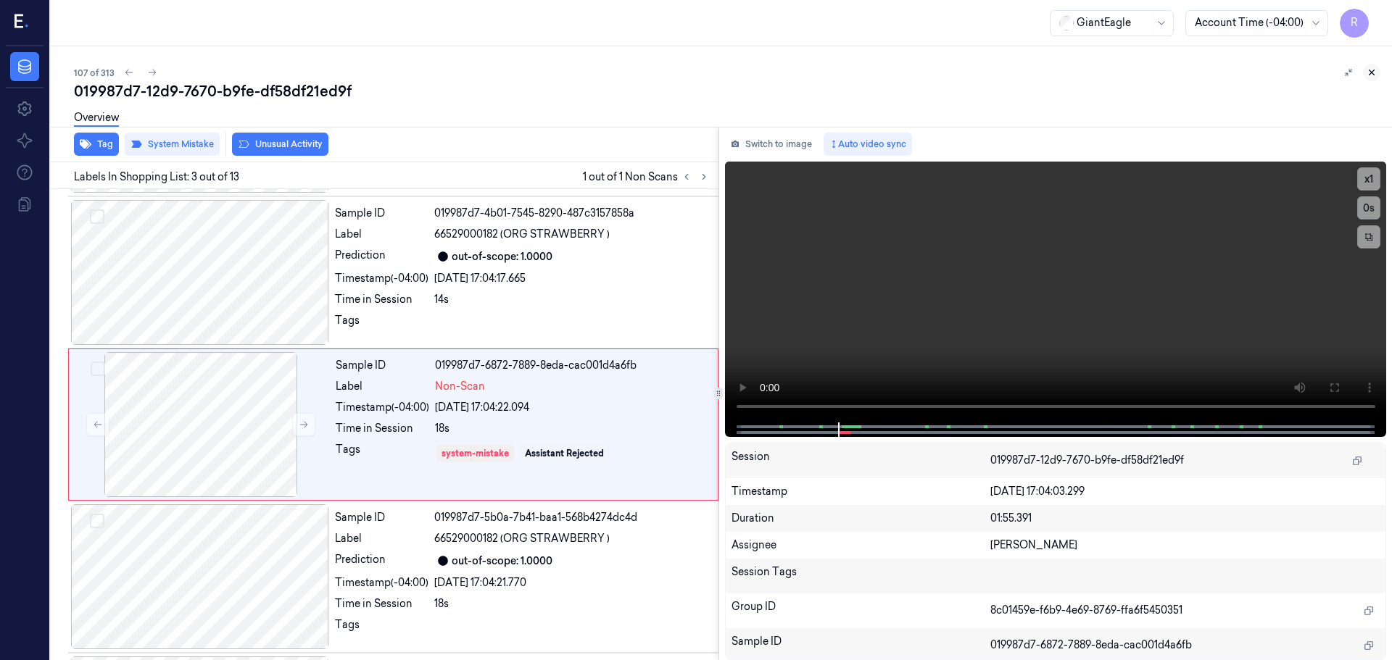
click at [1368, 73] on icon at bounding box center [1372, 72] width 10 height 10
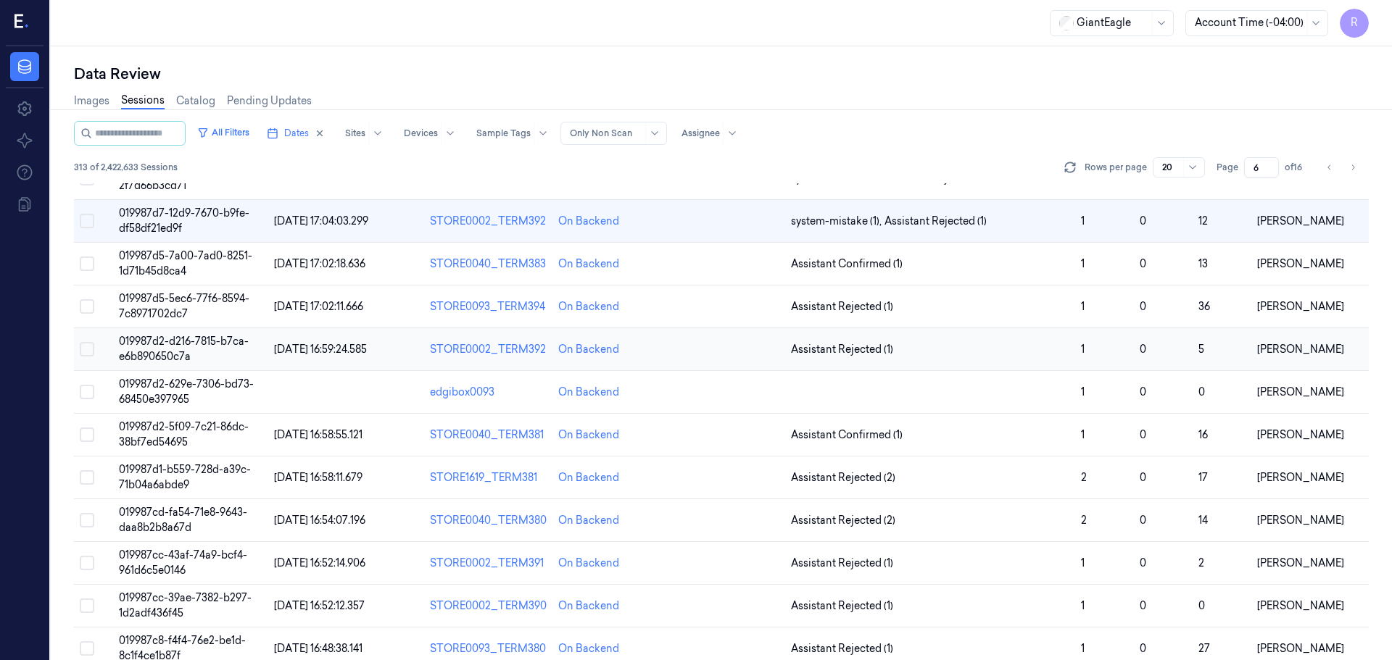
scroll to position [289, 0]
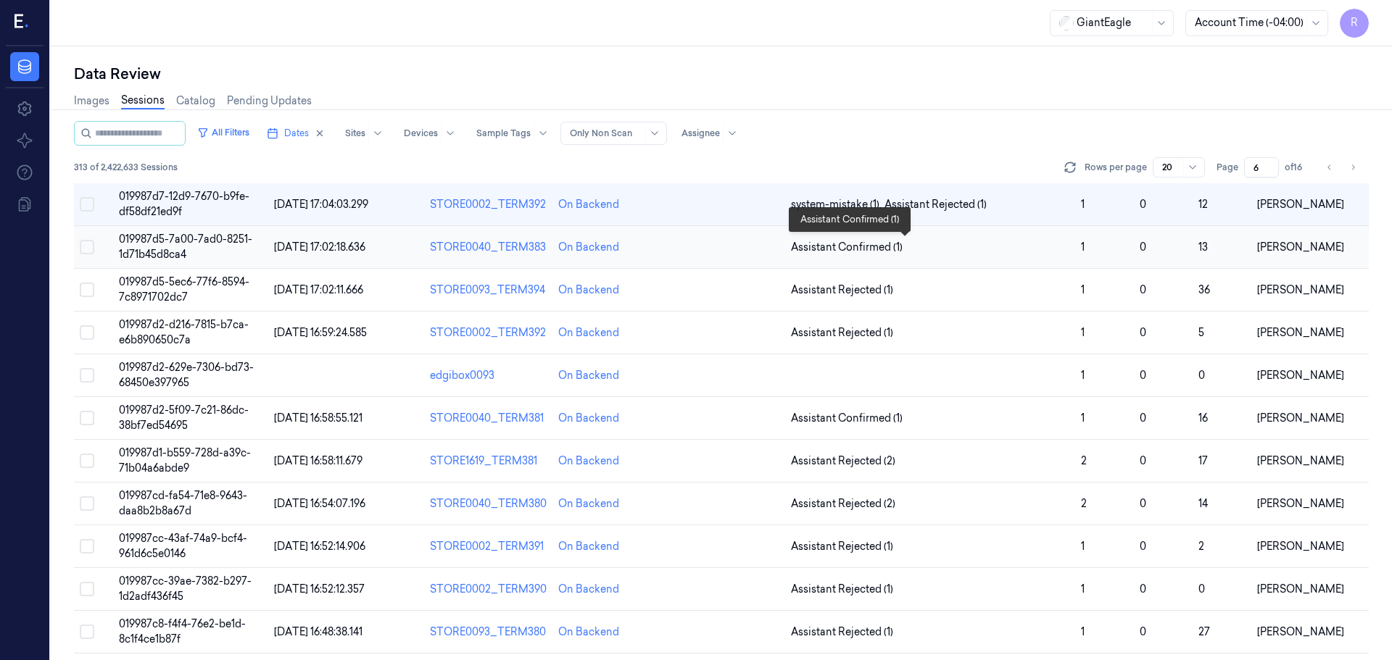
click at [921, 252] on span "Assistant Confirmed (1)" at bounding box center [930, 247] width 278 height 15
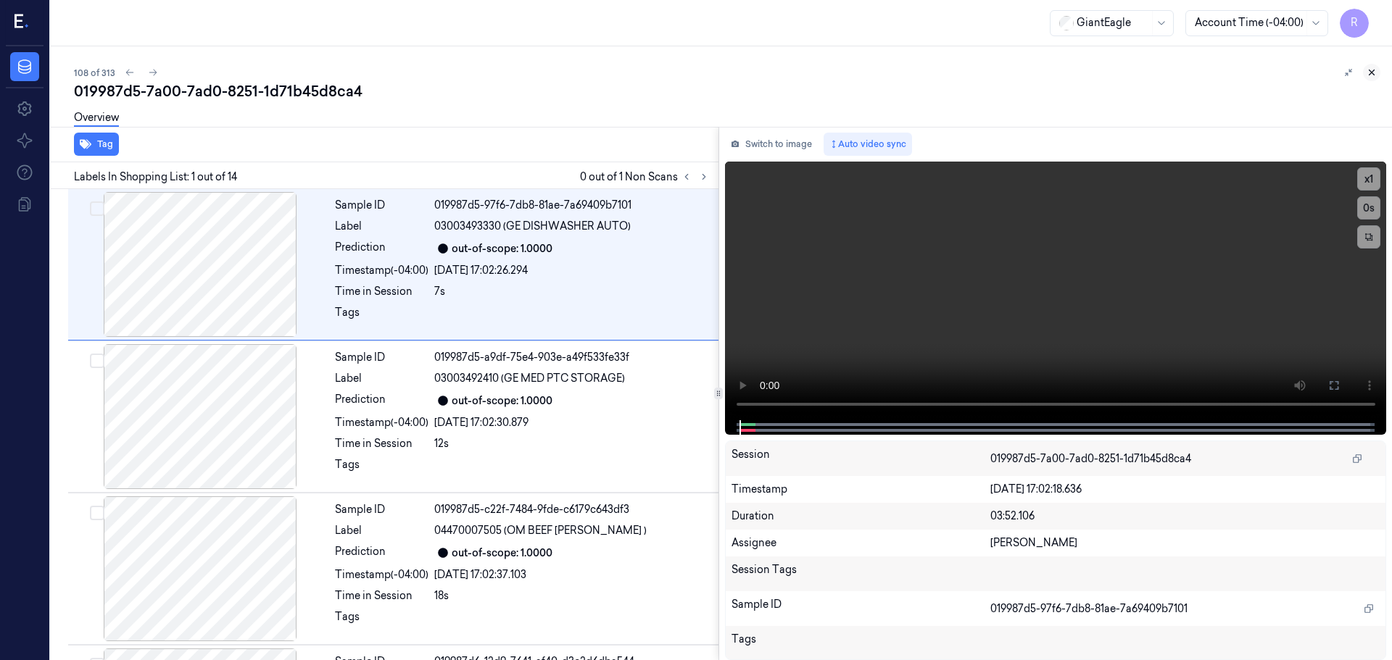
click at [1372, 68] on icon at bounding box center [1372, 72] width 10 height 10
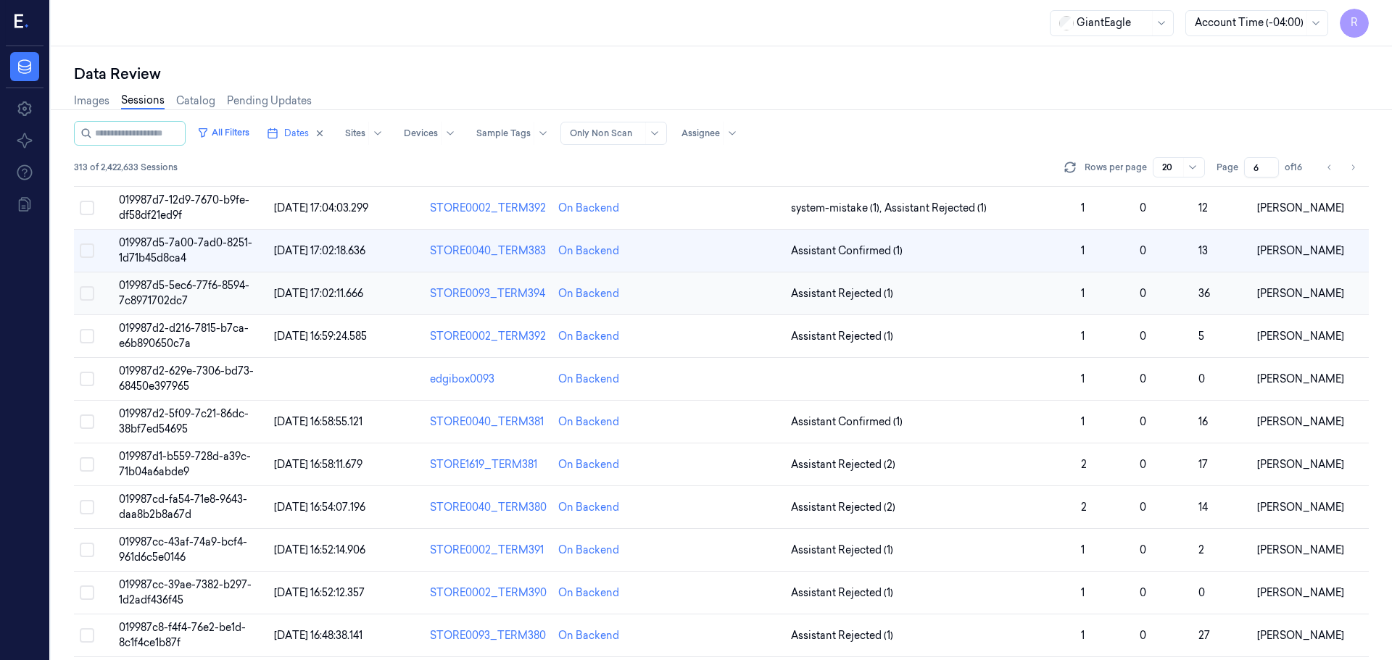
scroll to position [114, 0]
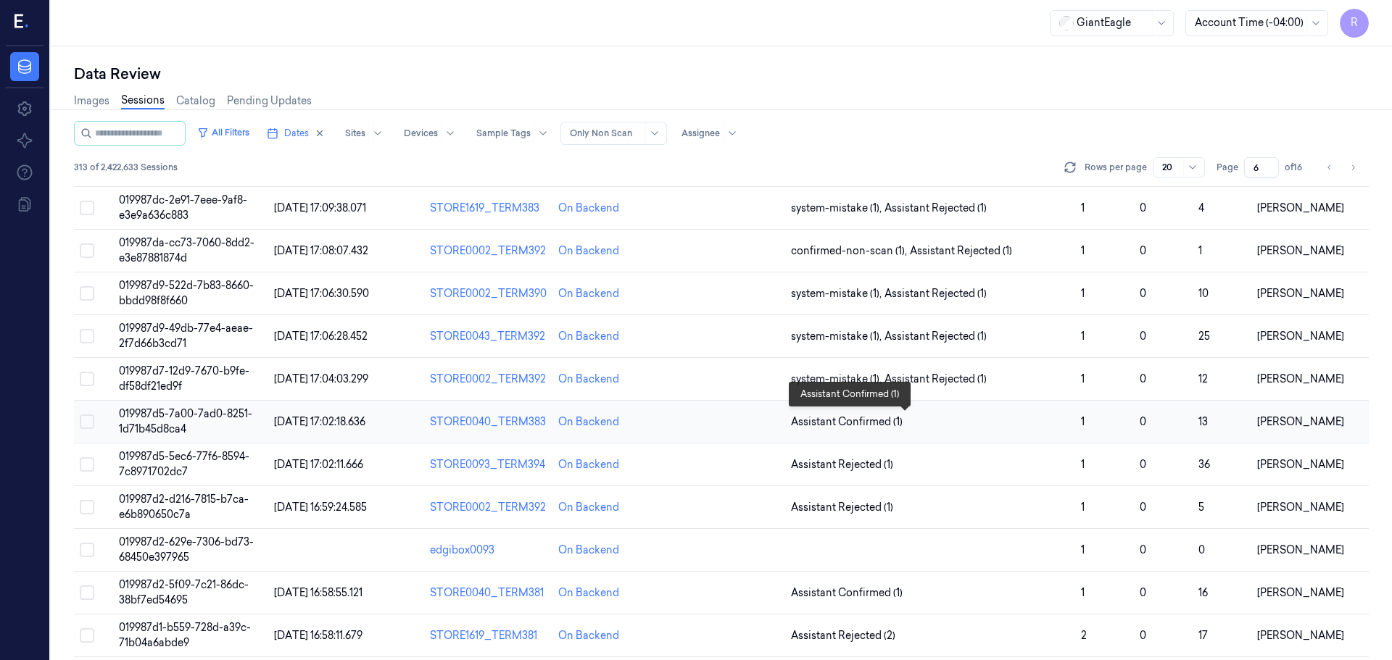
click at [934, 426] on span "Assistant Confirmed (1)" at bounding box center [930, 422] width 278 height 15
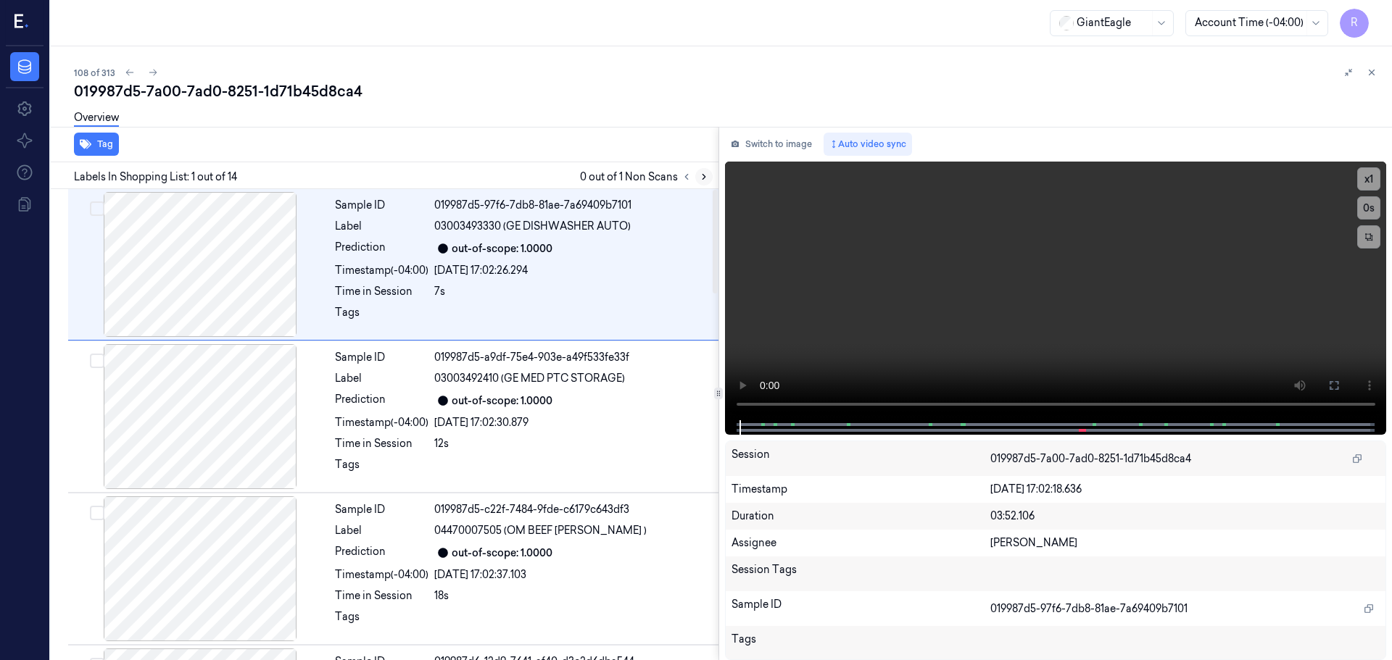
click at [706, 169] on button at bounding box center [703, 176] width 17 height 17
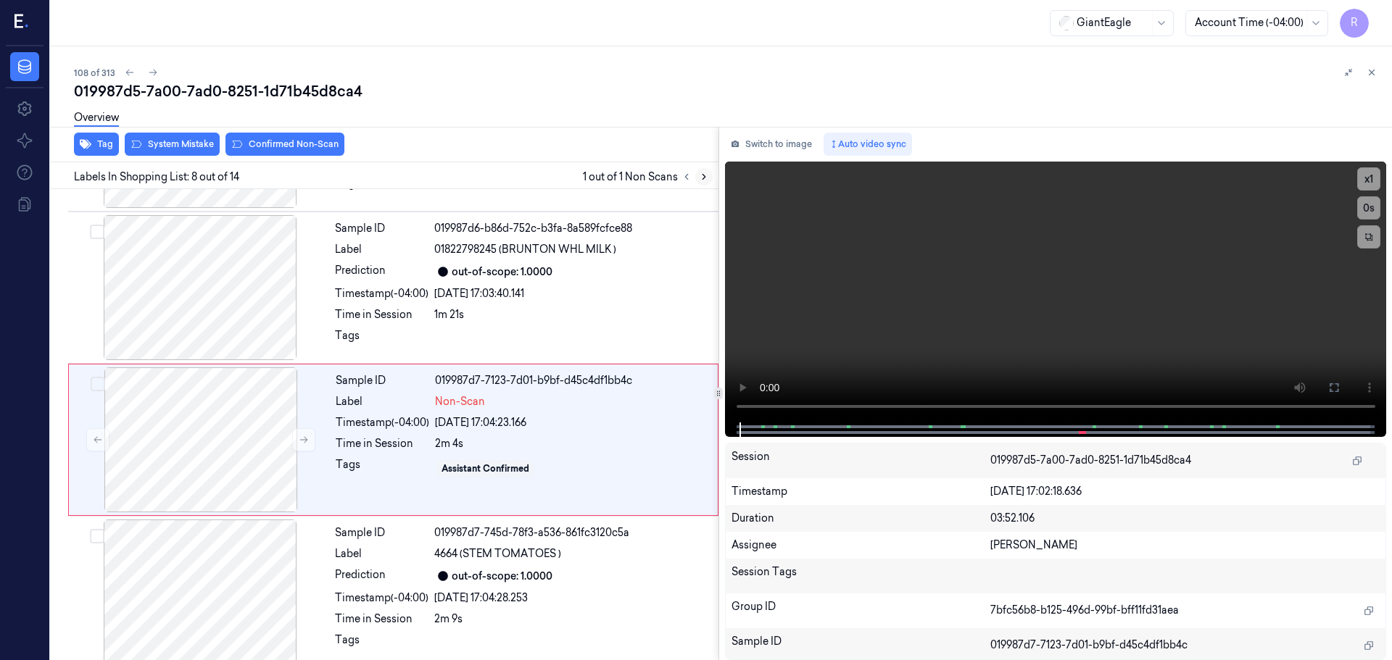
scroll to position [906, 0]
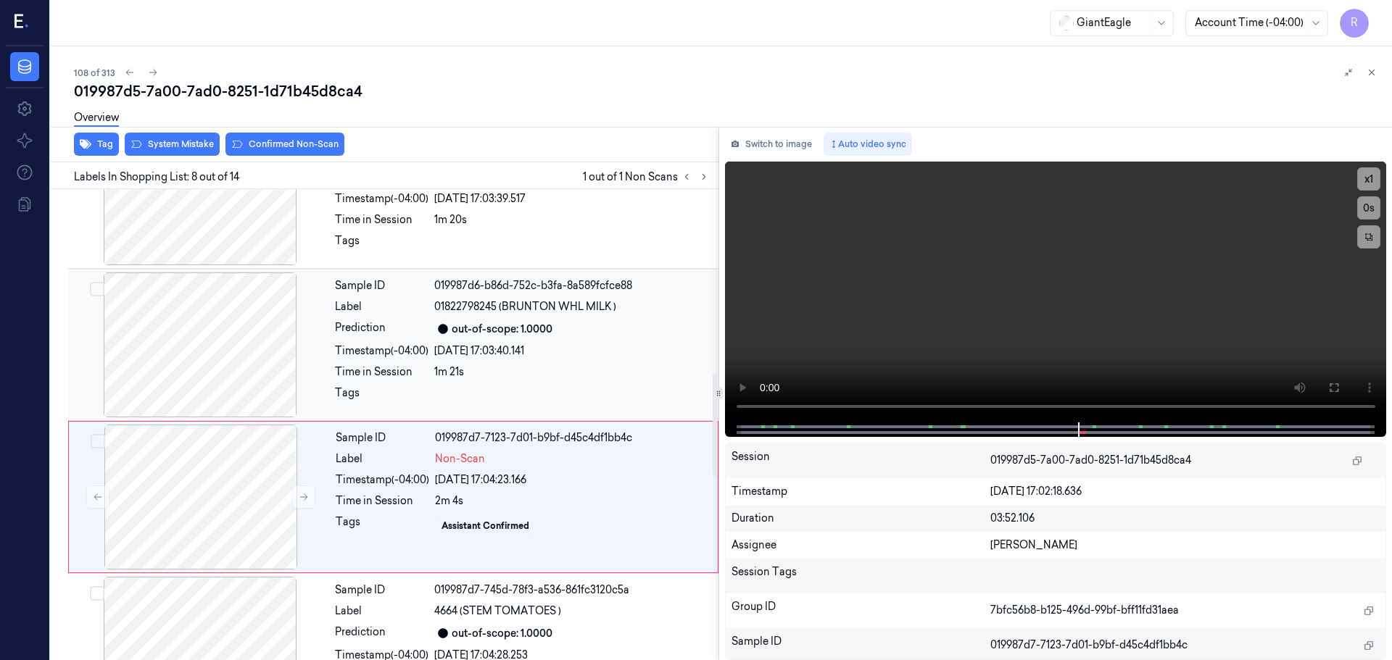
click at [218, 314] on div at bounding box center [200, 345] width 258 height 145
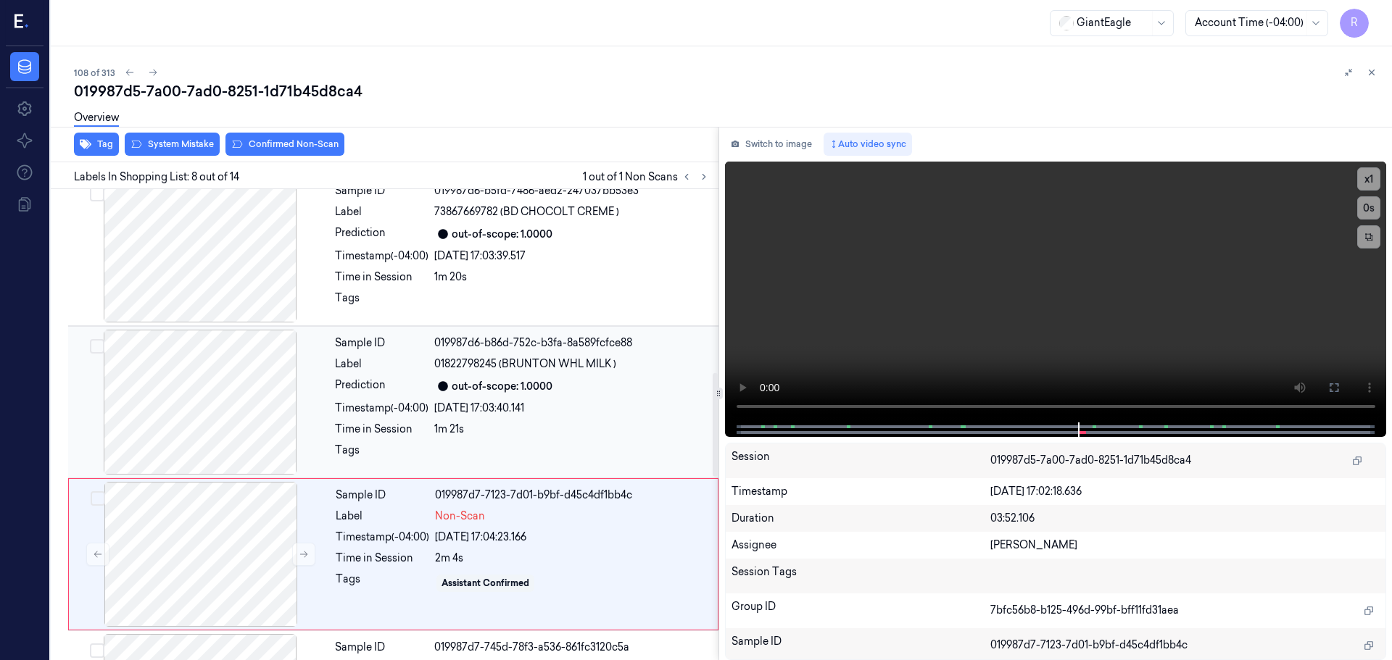
scroll to position [753, 0]
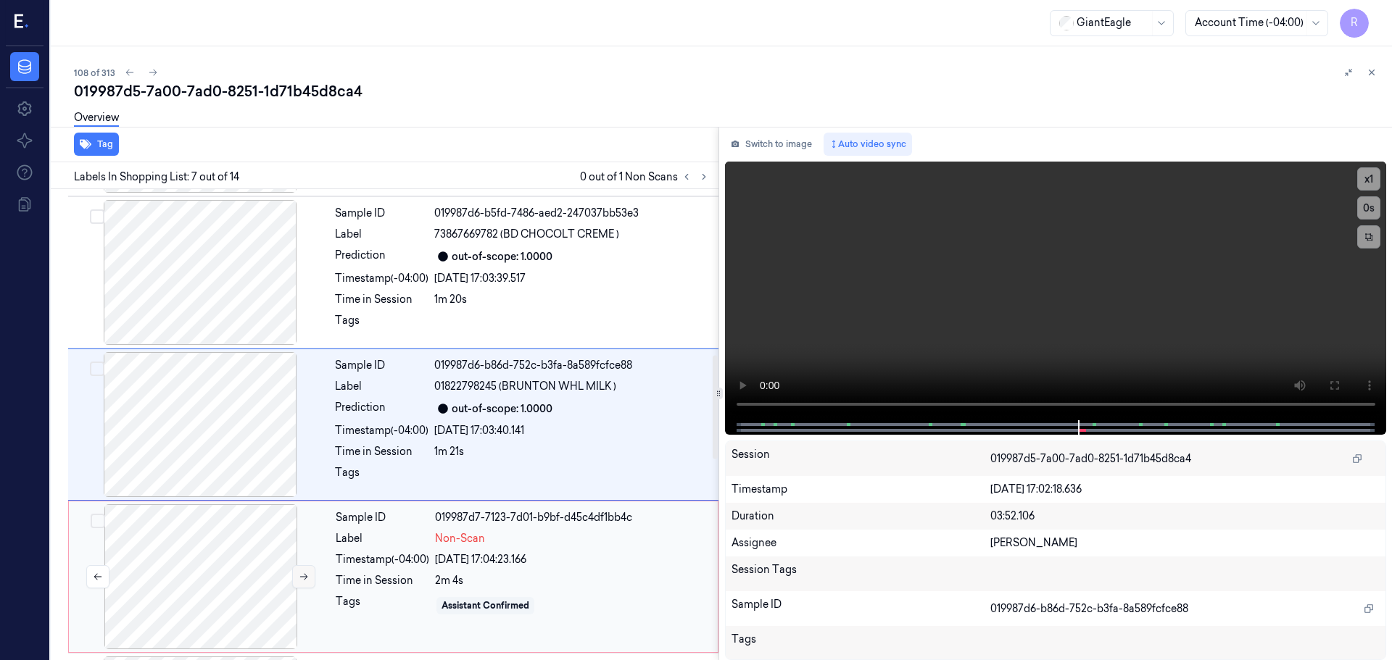
click at [292, 578] on button at bounding box center [303, 577] width 23 height 23
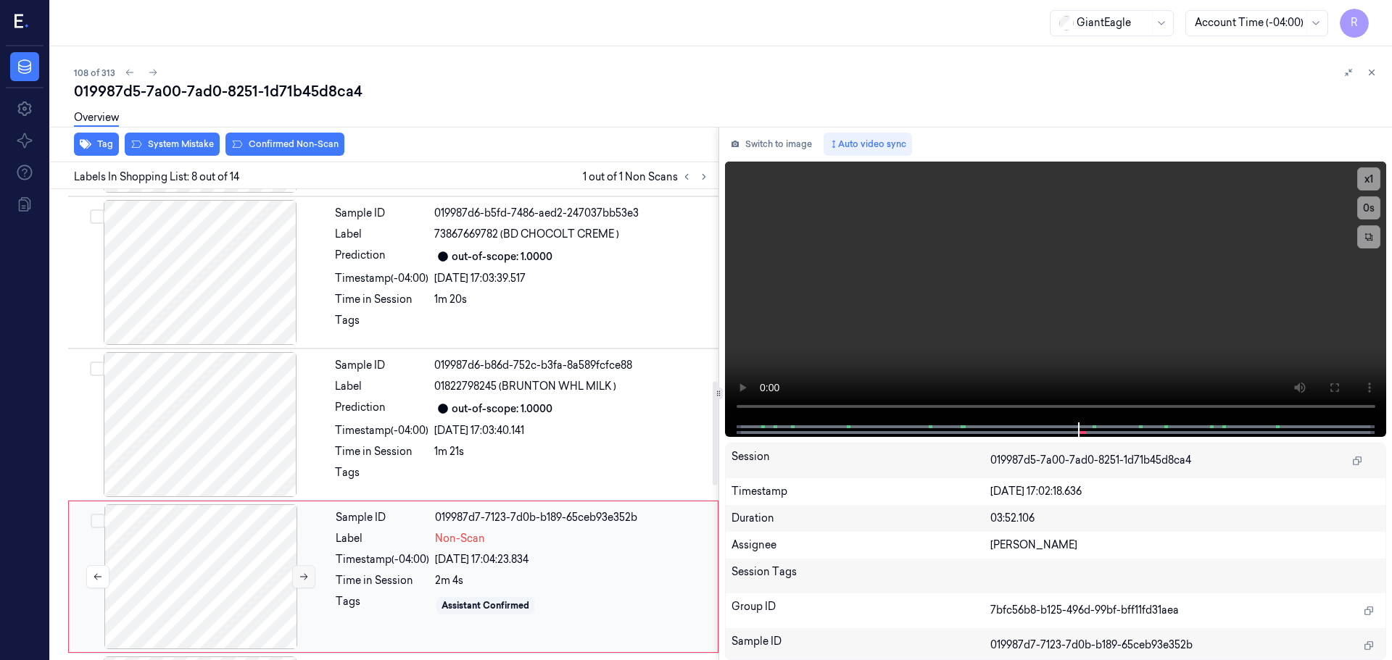
scroll to position [906, 0]
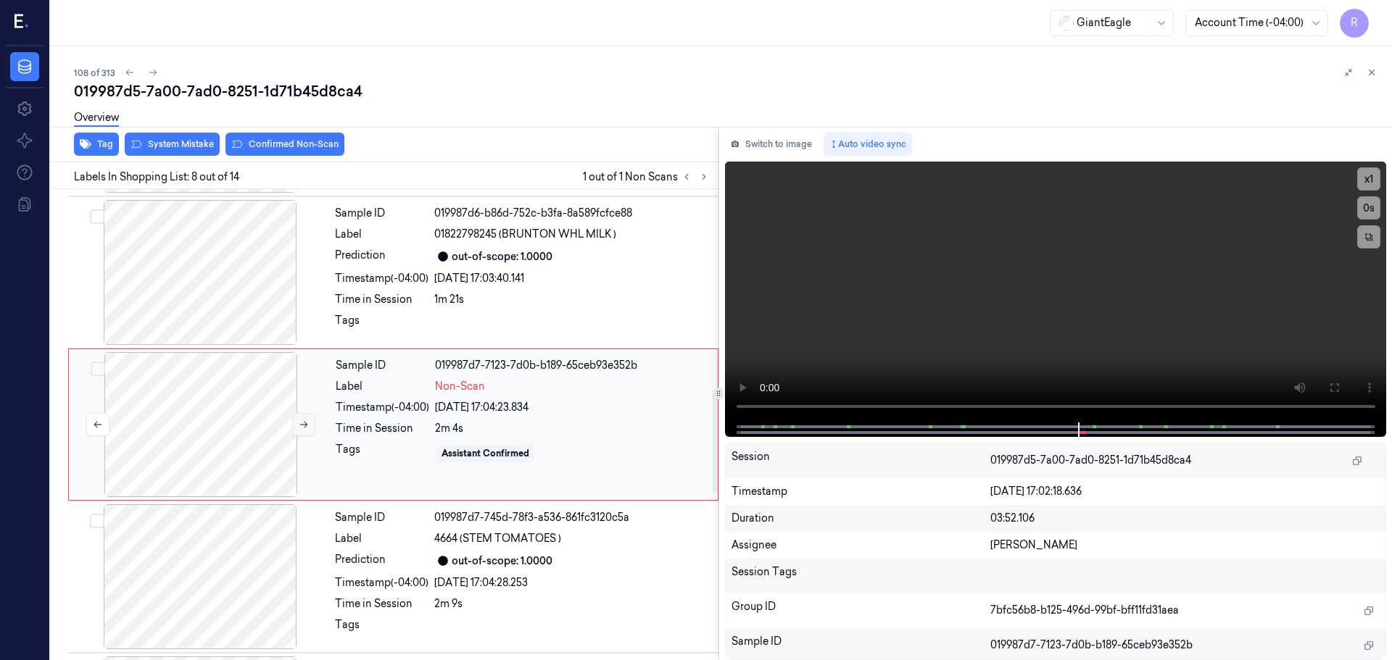
click at [305, 426] on icon at bounding box center [304, 425] width 10 height 10
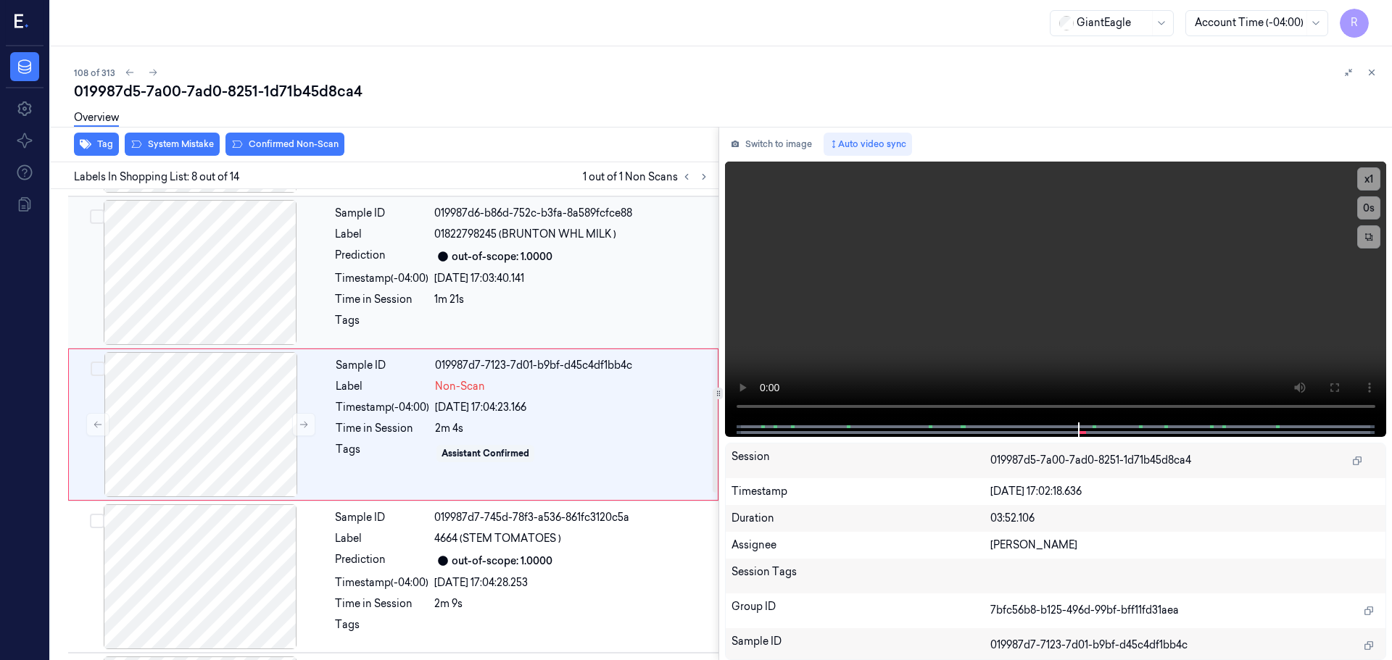
click at [241, 324] on div at bounding box center [200, 272] width 258 height 145
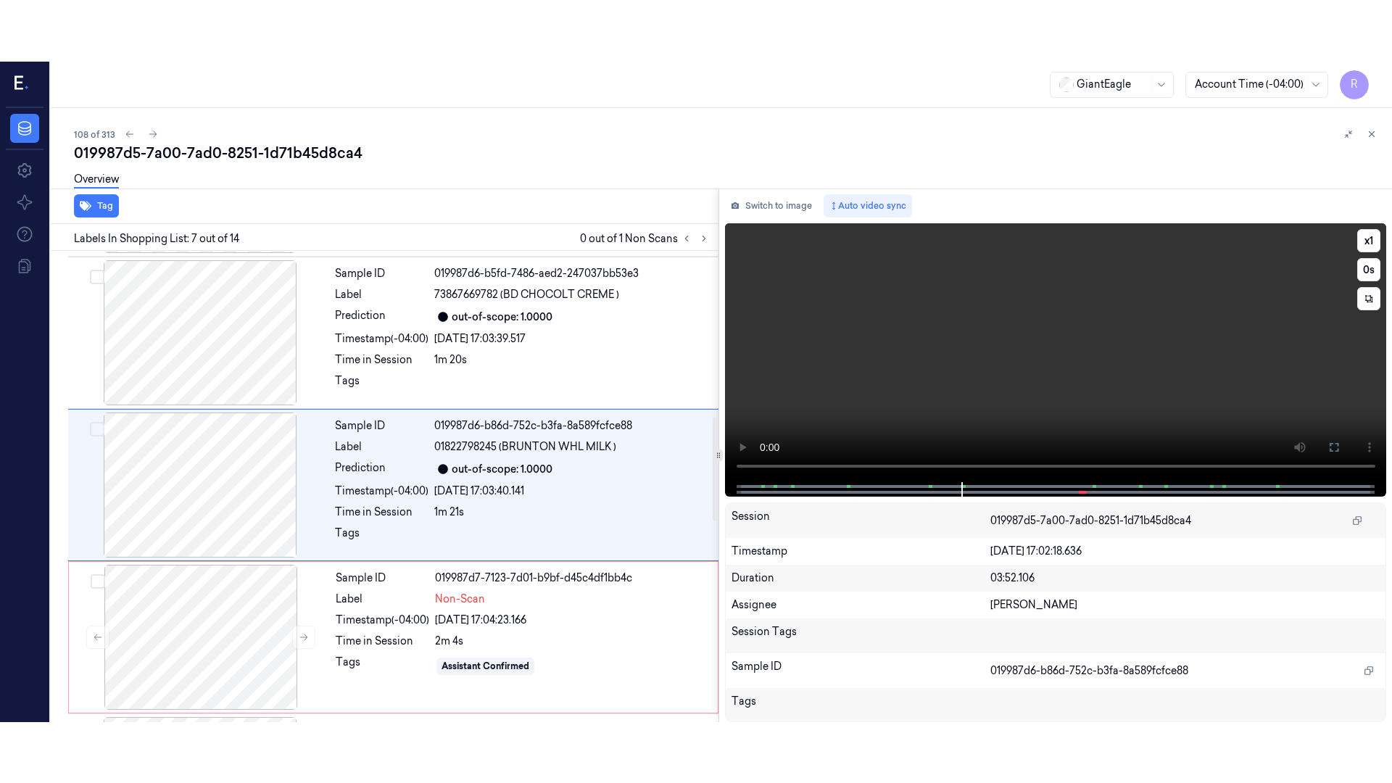
scroll to position [753, 0]
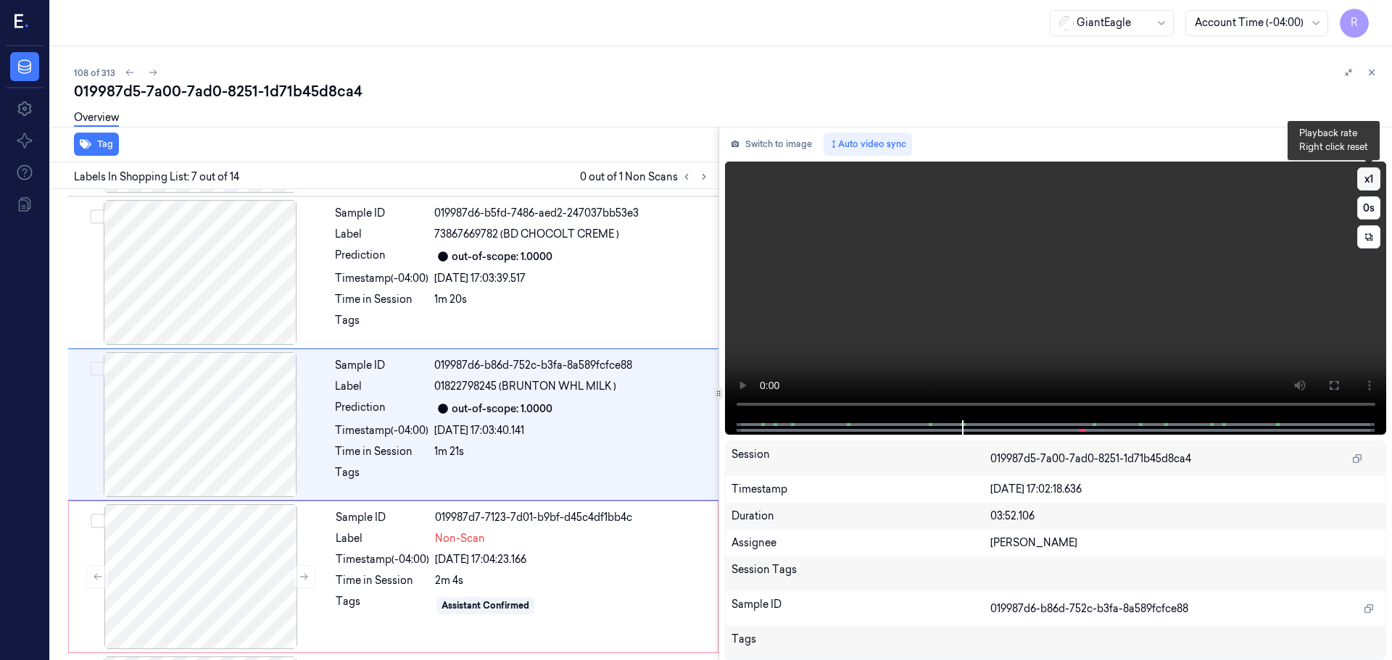
click at [1371, 184] on button "x 1" at bounding box center [1368, 178] width 23 height 23
click at [1329, 384] on icon at bounding box center [1334, 386] width 12 height 12
click at [1333, 386] on icon at bounding box center [1334, 386] width 12 height 12
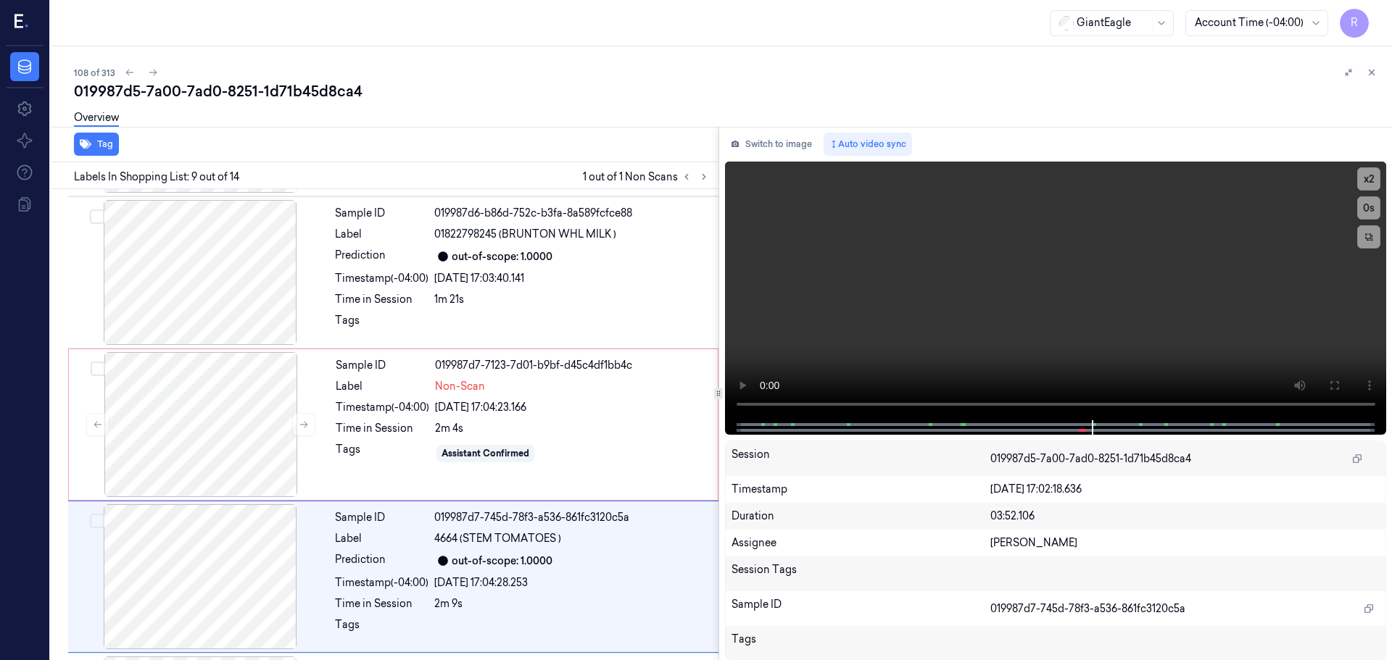
scroll to position [1058, 0]
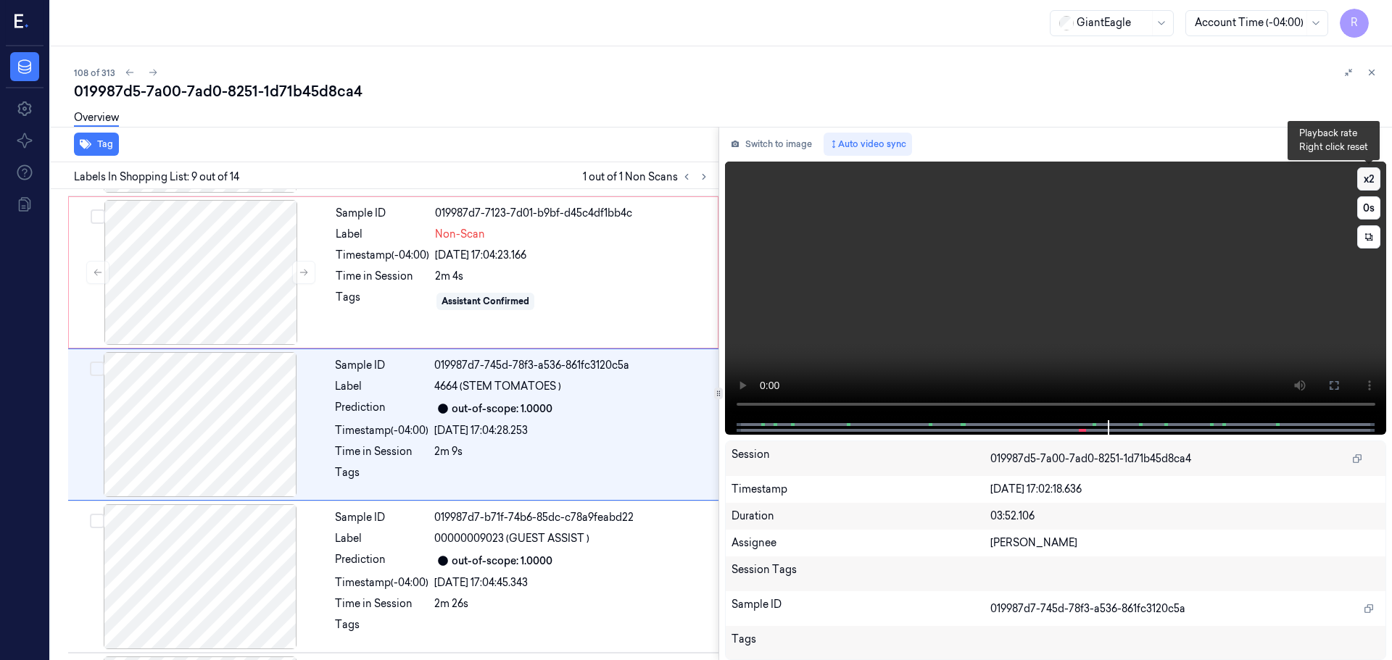
click at [1370, 178] on button "x 2" at bounding box center [1368, 178] width 23 height 23
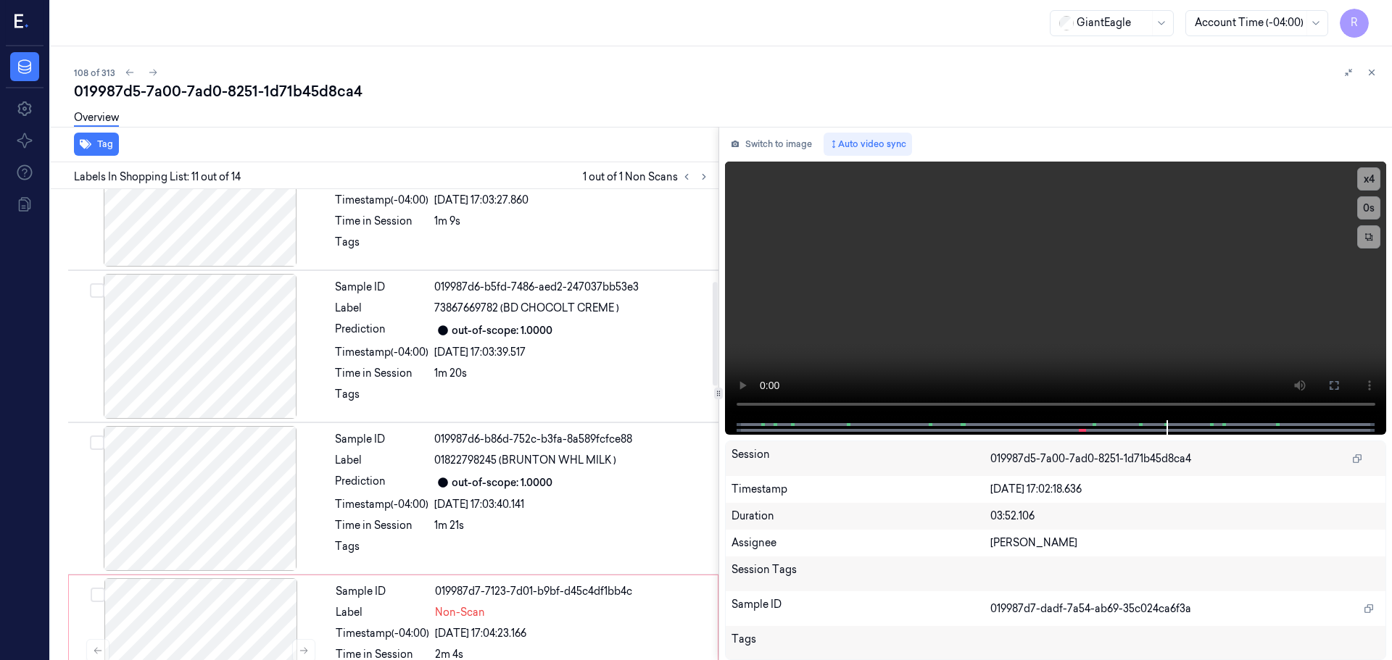
scroll to position [420, 0]
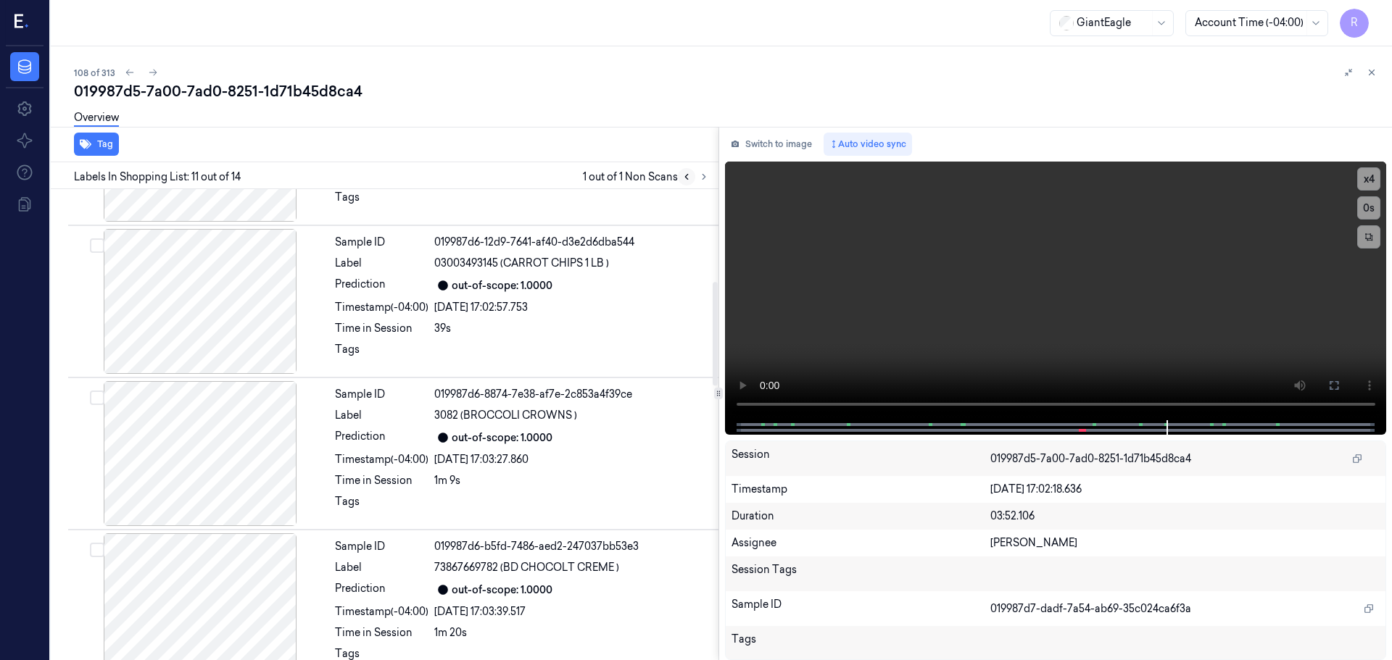
click at [687, 184] on button at bounding box center [686, 176] width 17 height 17
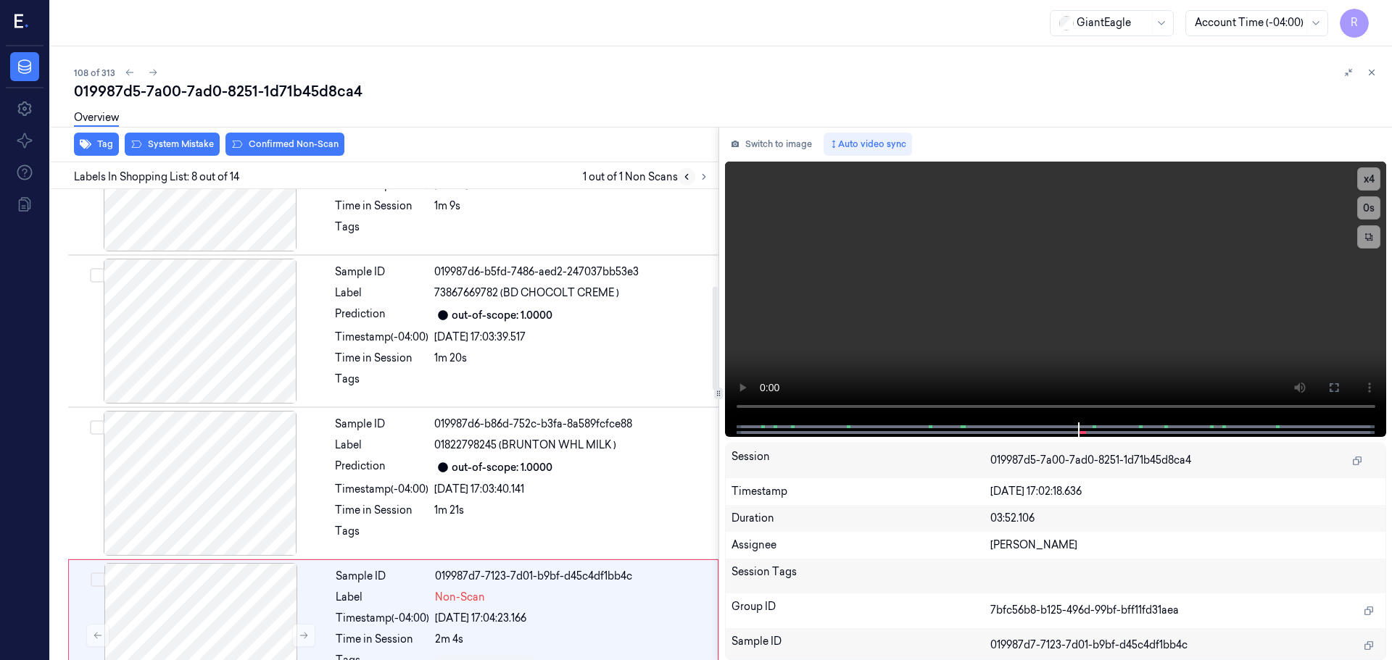
click at [687, 184] on button at bounding box center [686, 176] width 17 height 17
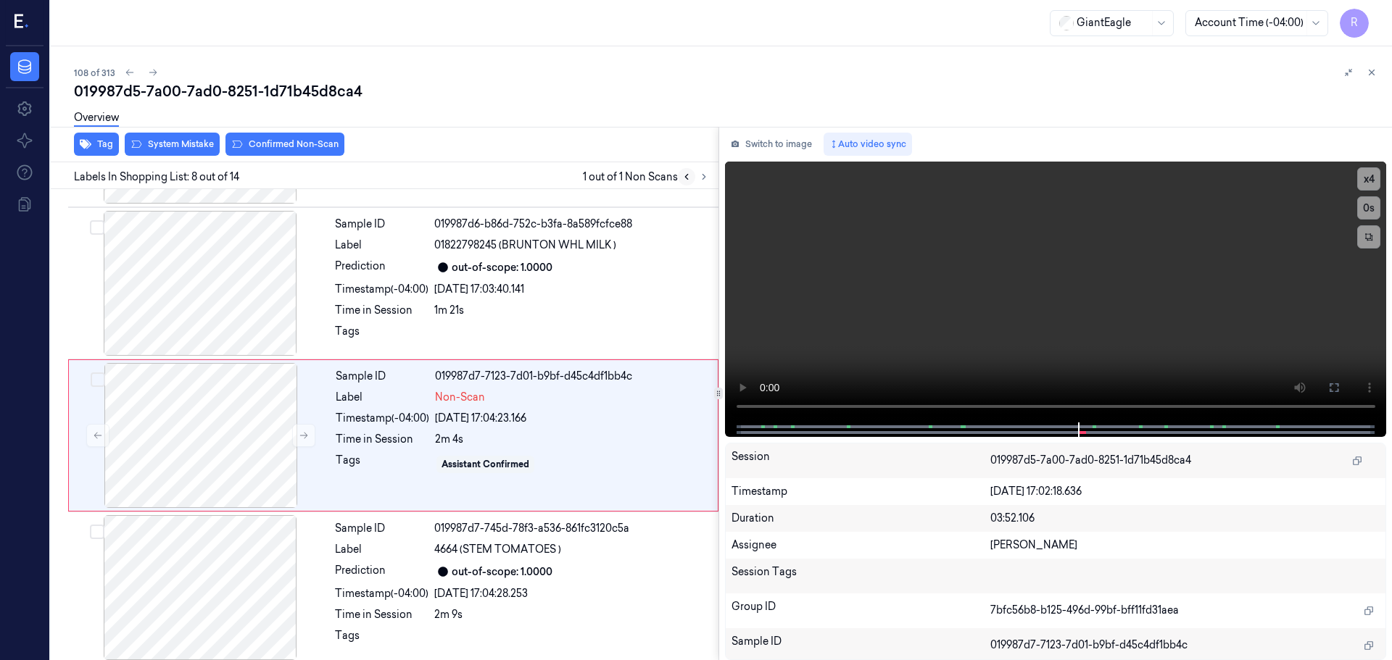
click at [687, 183] on button at bounding box center [686, 176] width 17 height 17
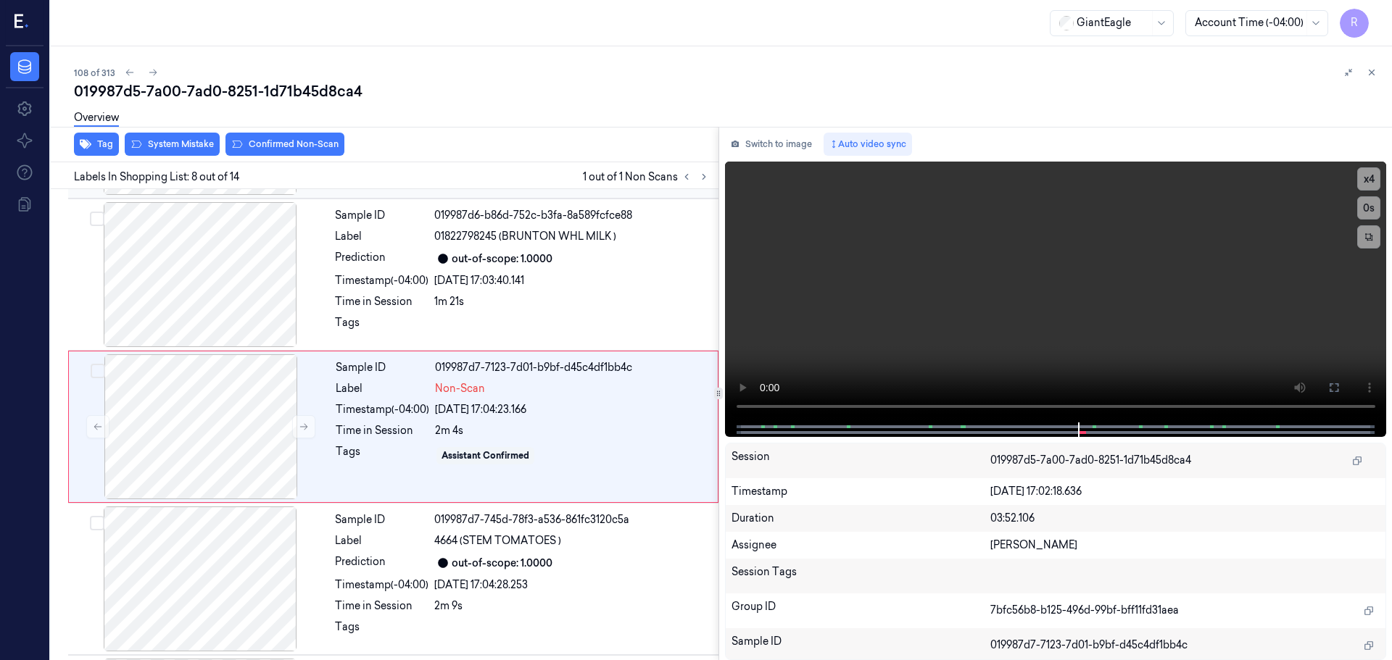
scroll to position [906, 0]
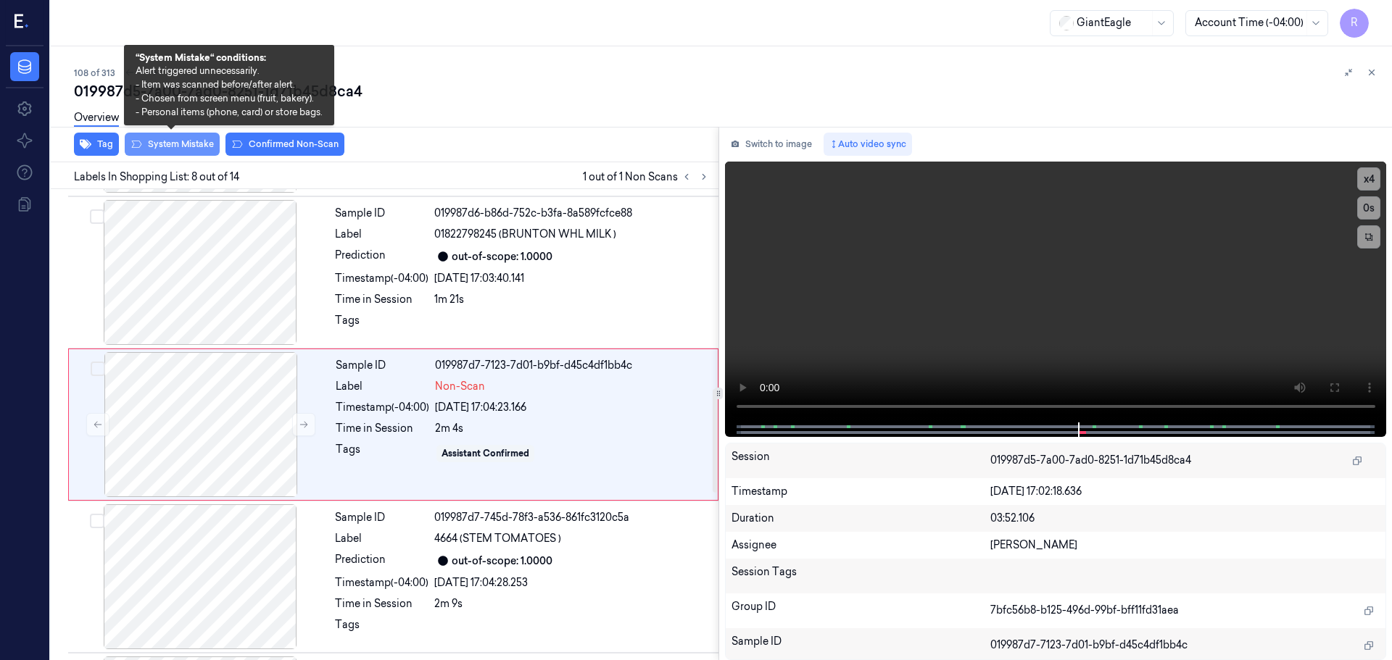
click at [189, 139] on button "System Mistake" at bounding box center [172, 144] width 95 height 23
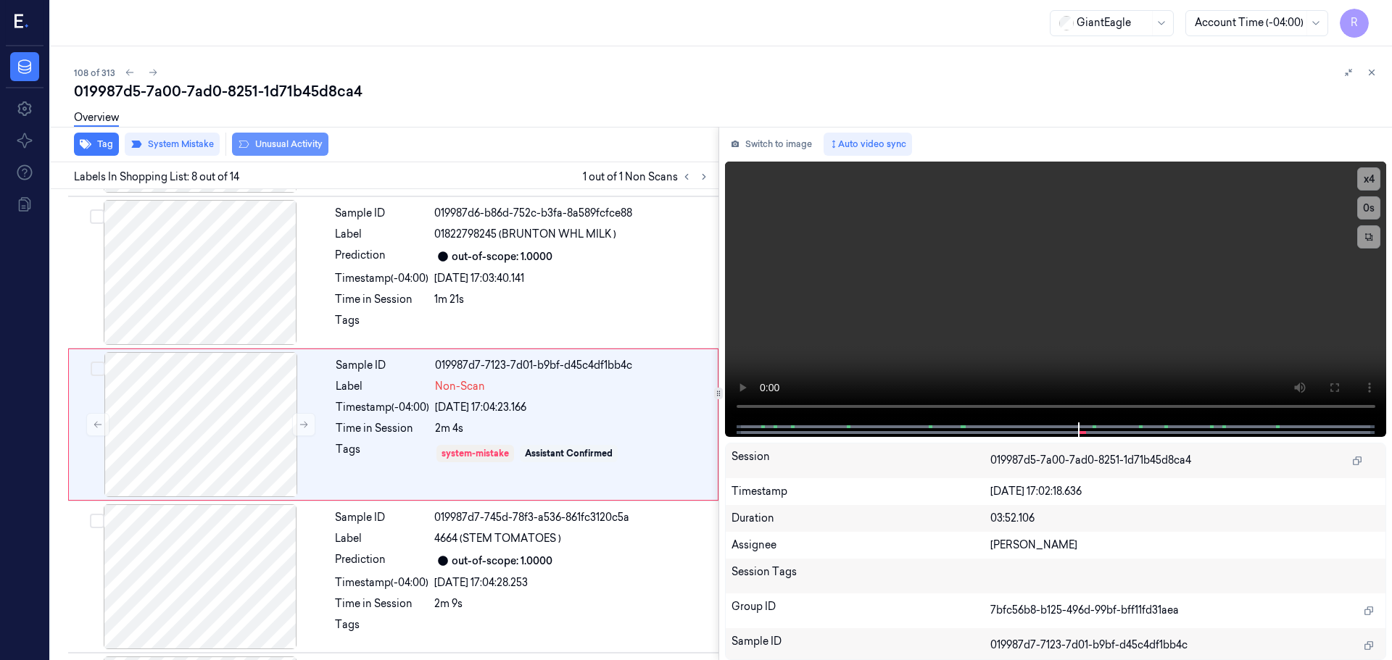
click at [276, 144] on button "Unusual Activity" at bounding box center [280, 144] width 96 height 23
click at [366, 281] on div "Timestamp (-04:00)" at bounding box center [382, 278] width 94 height 15
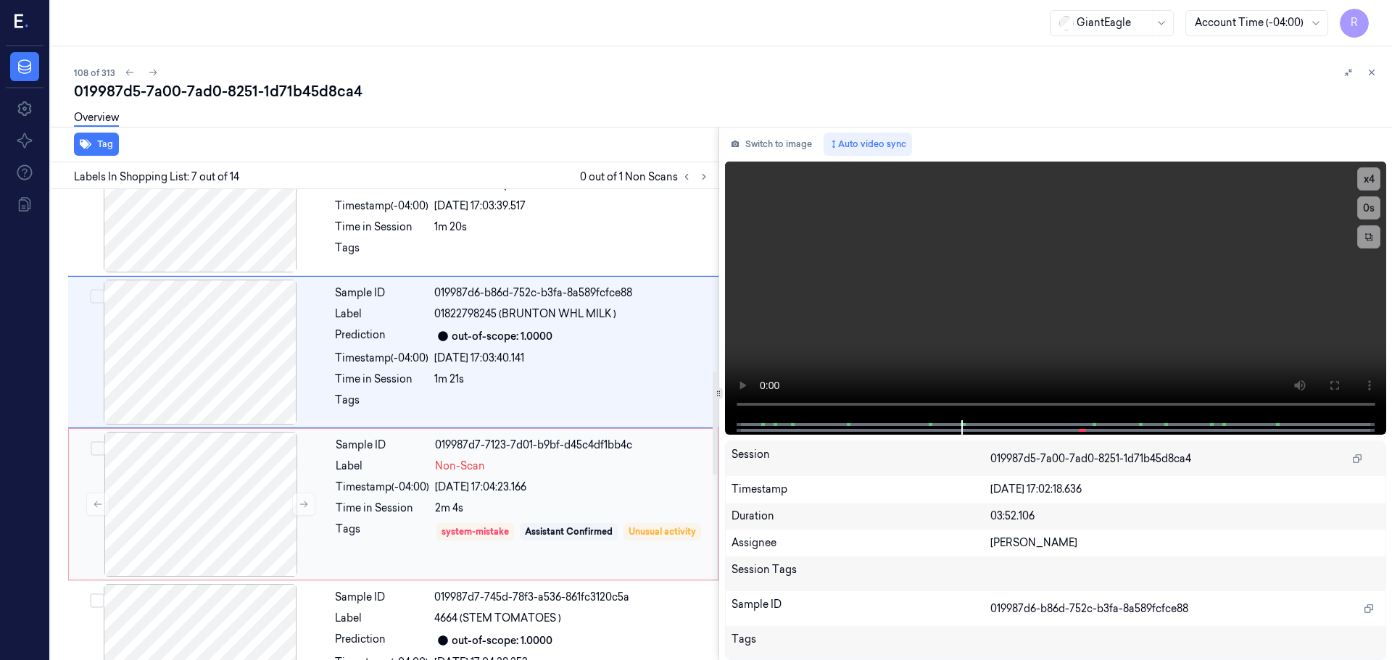
click at [356, 482] on div "Timestamp (-04:00)" at bounding box center [383, 487] width 94 height 15
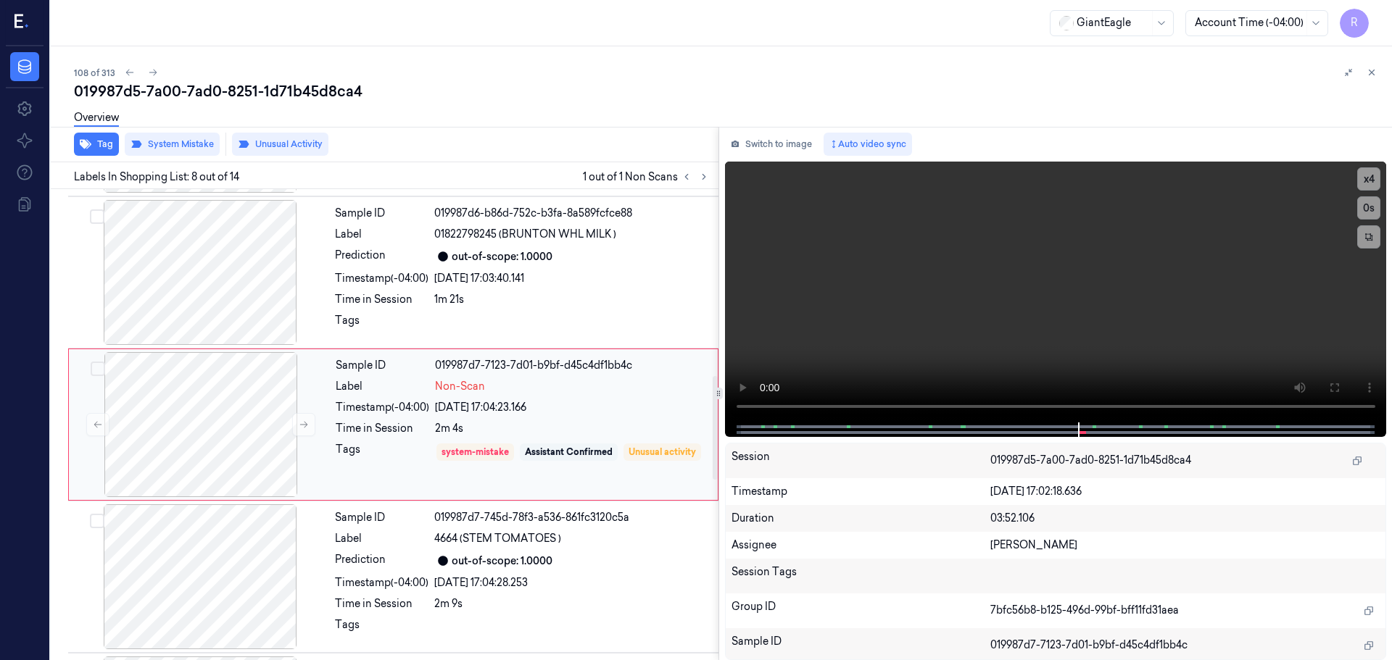
scroll to position [761, 0]
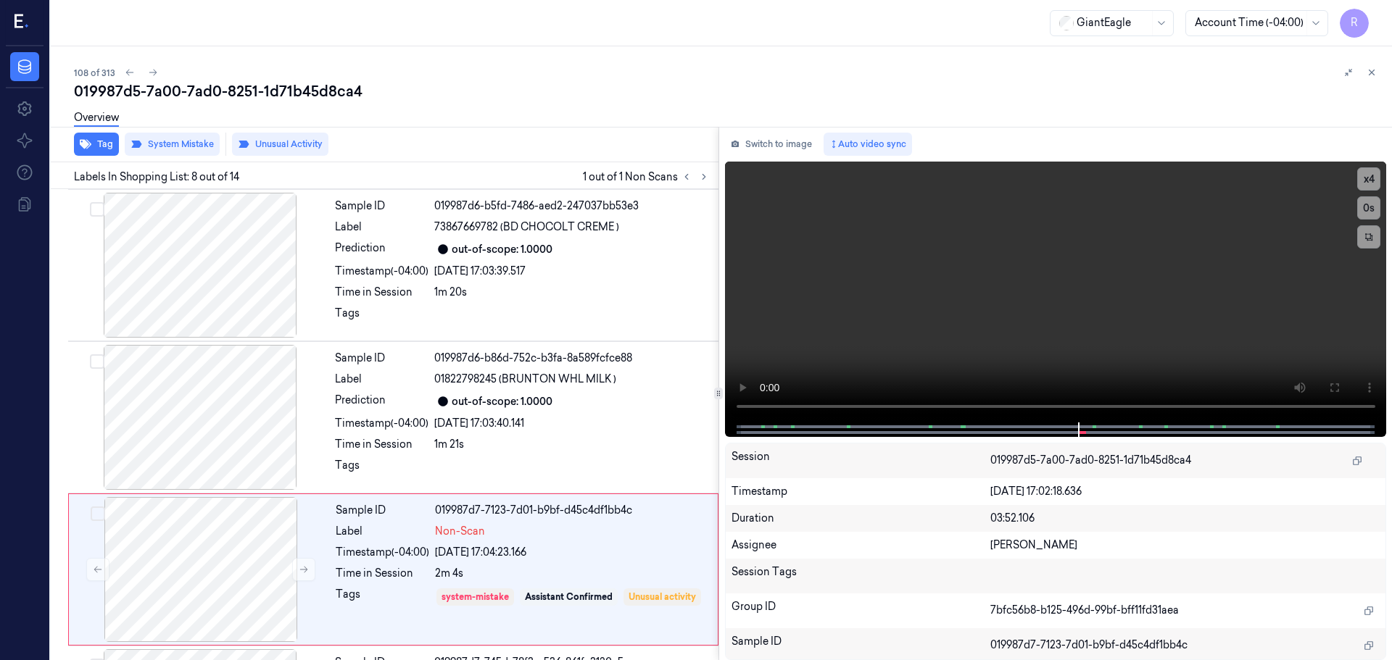
click at [1380, 76] on div "108 of 313 019987d5-7a00-7ad0-8251-1d71b45d8ca4 Overview Tag System Mistake Unu…" at bounding box center [721, 353] width 1341 height 614
click at [1375, 72] on icon at bounding box center [1372, 72] width 10 height 10
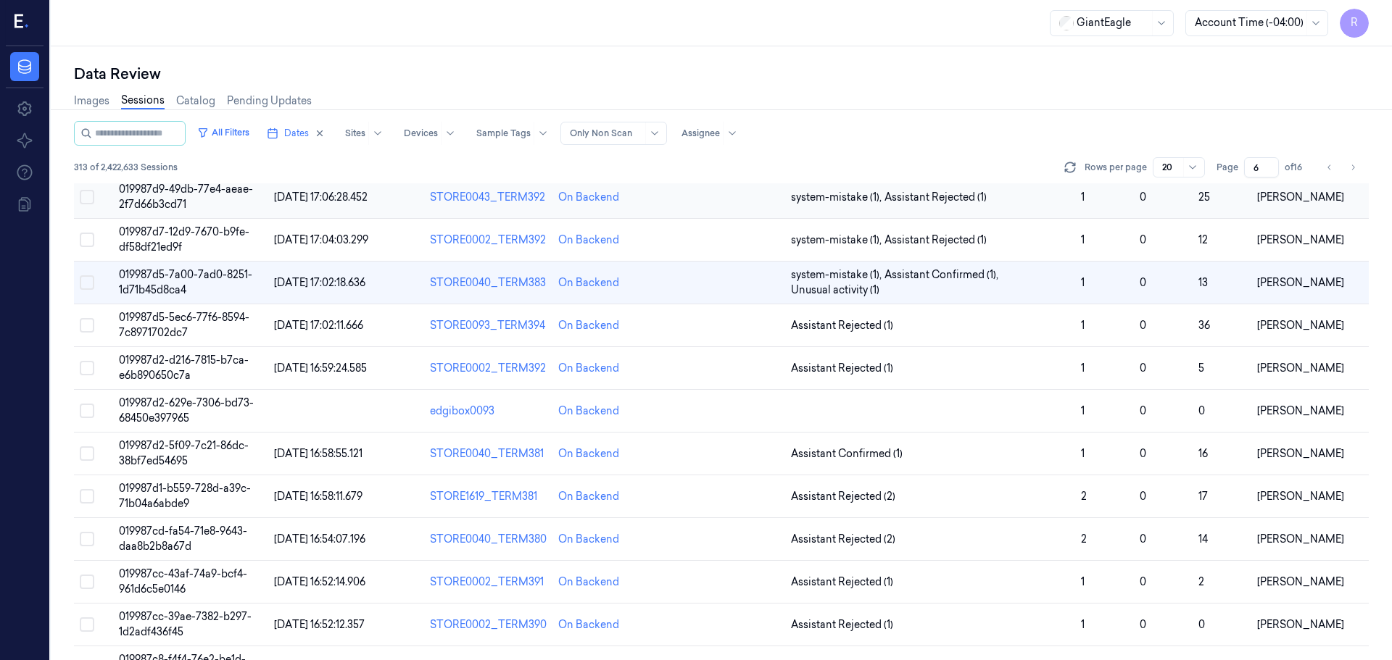
scroll to position [259, 0]
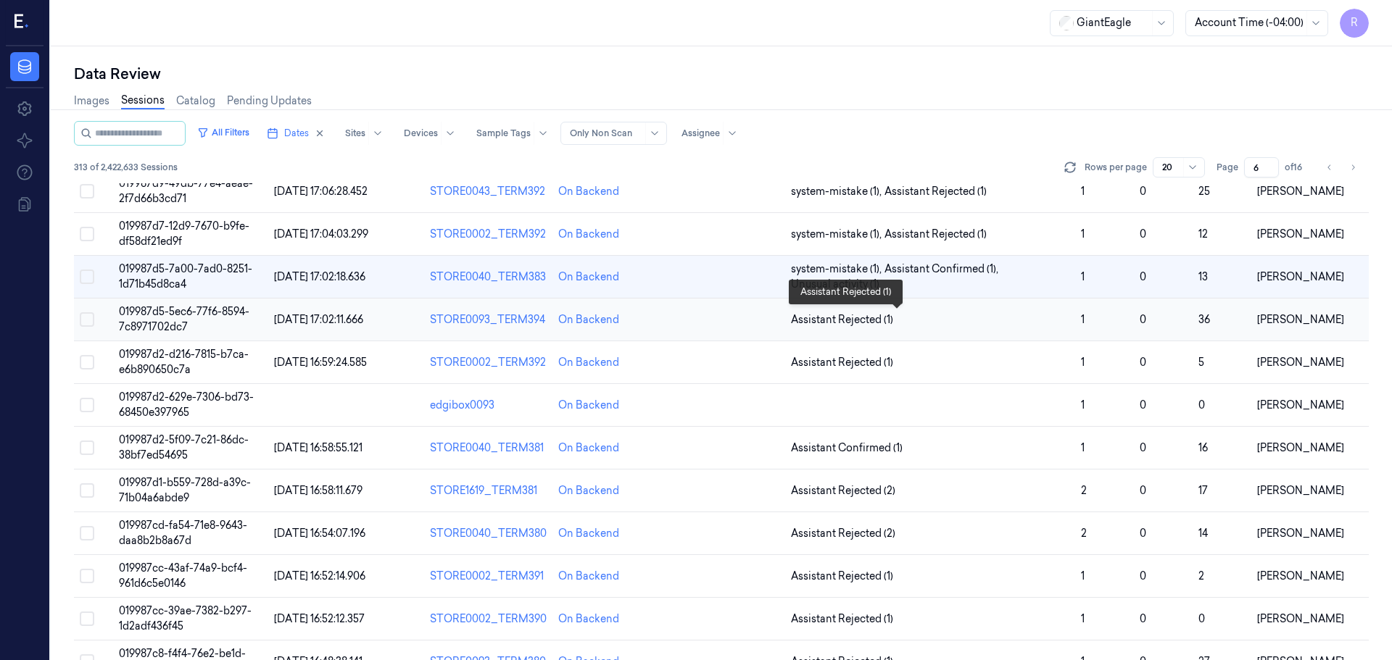
click at [950, 321] on span "Assistant Rejected (1)" at bounding box center [930, 319] width 278 height 15
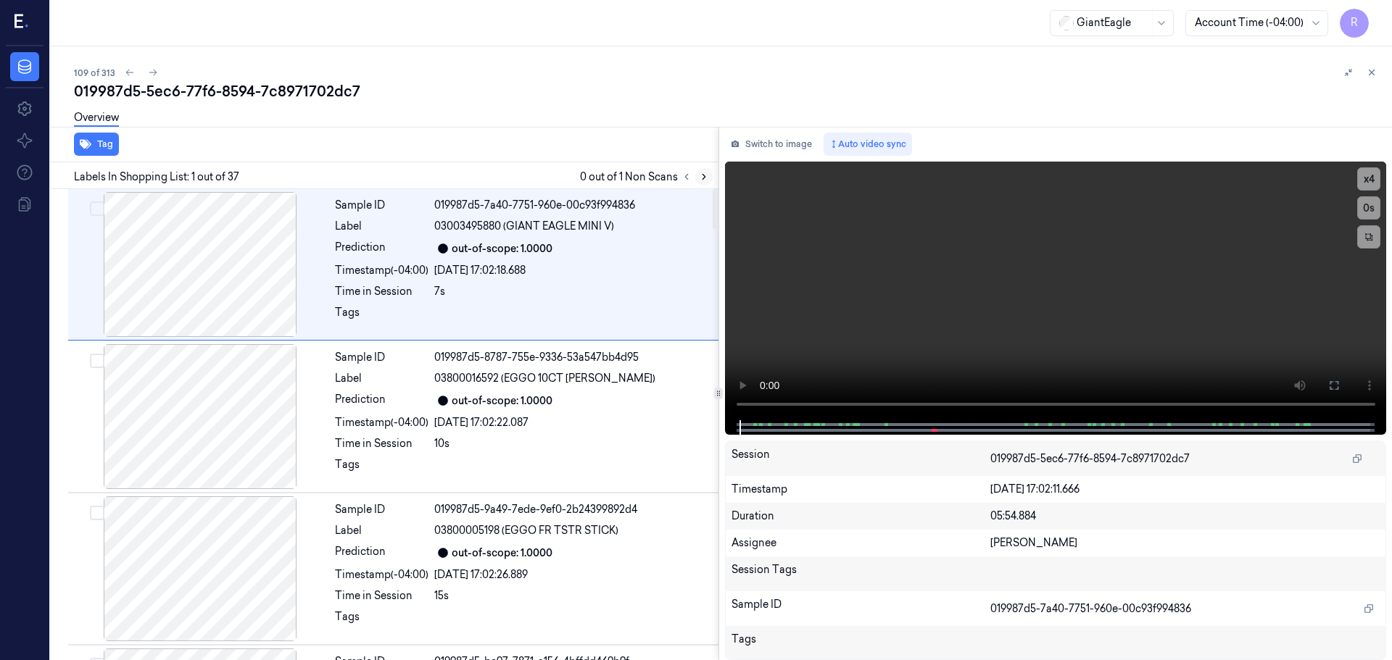
click at [705, 178] on icon at bounding box center [704, 177] width 10 height 10
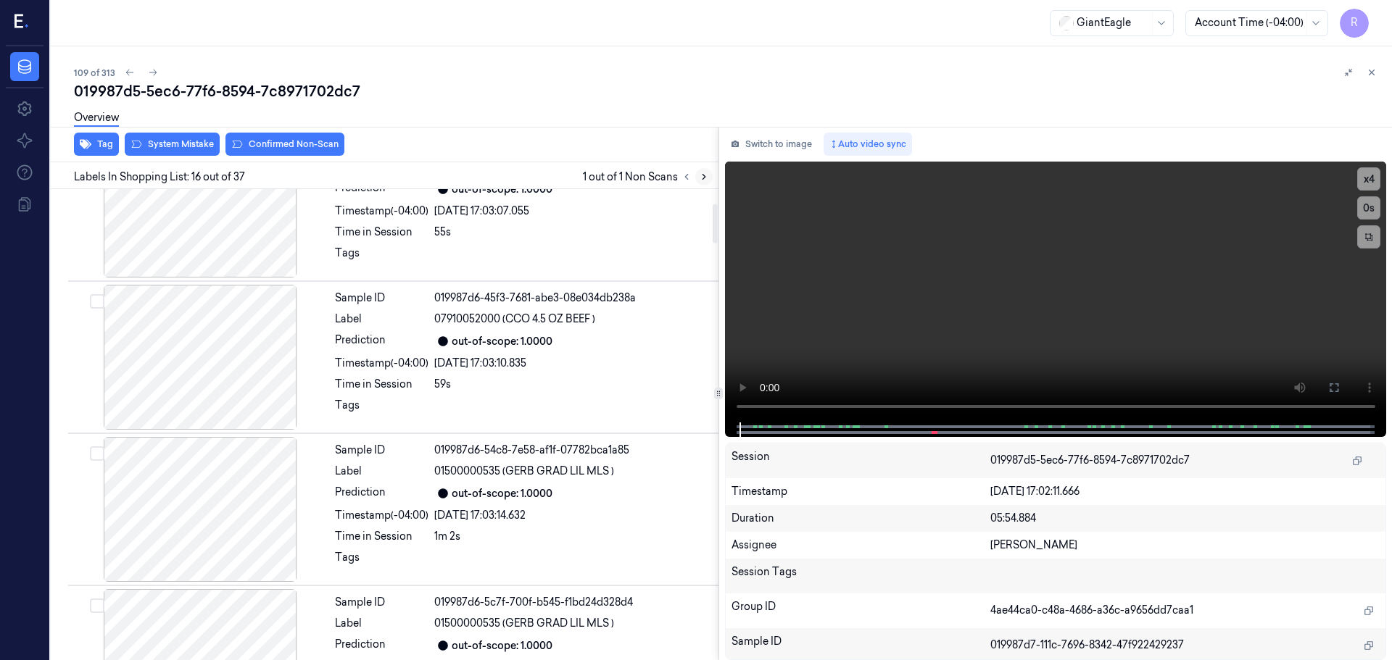
click at [705, 178] on icon at bounding box center [704, 177] width 10 height 10
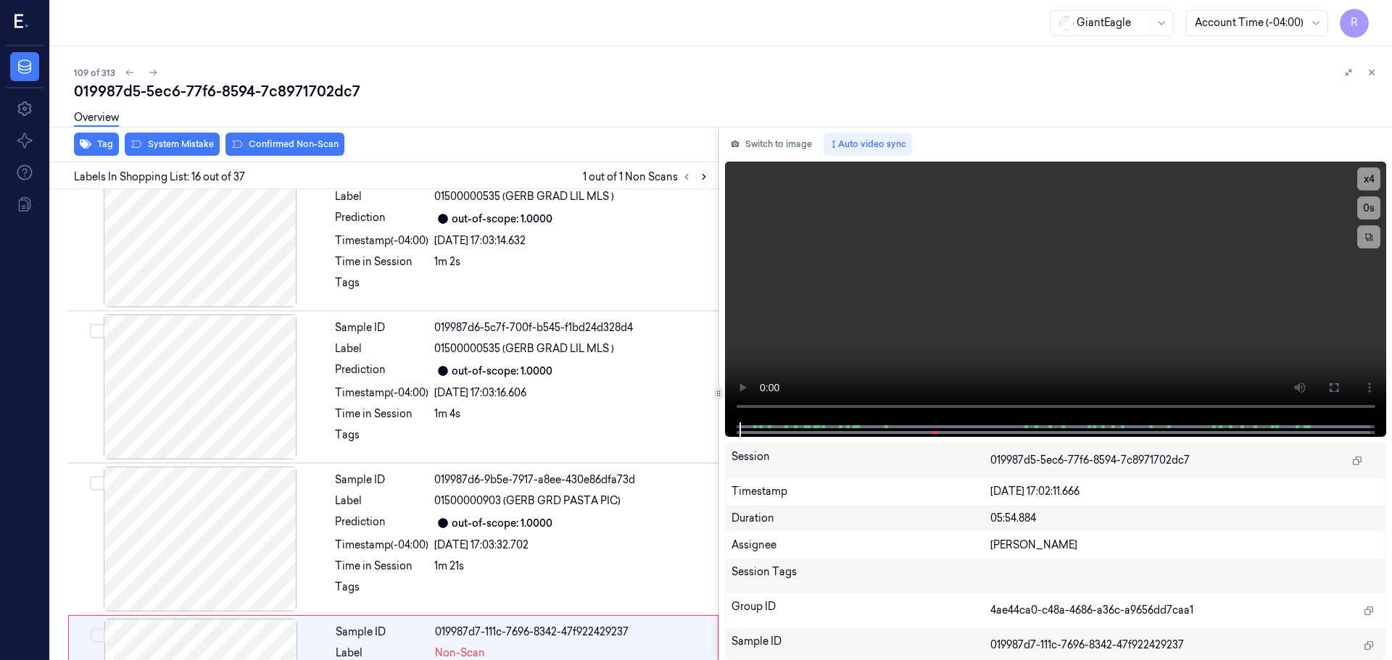
click at [705, 178] on icon at bounding box center [704, 177] width 10 height 10
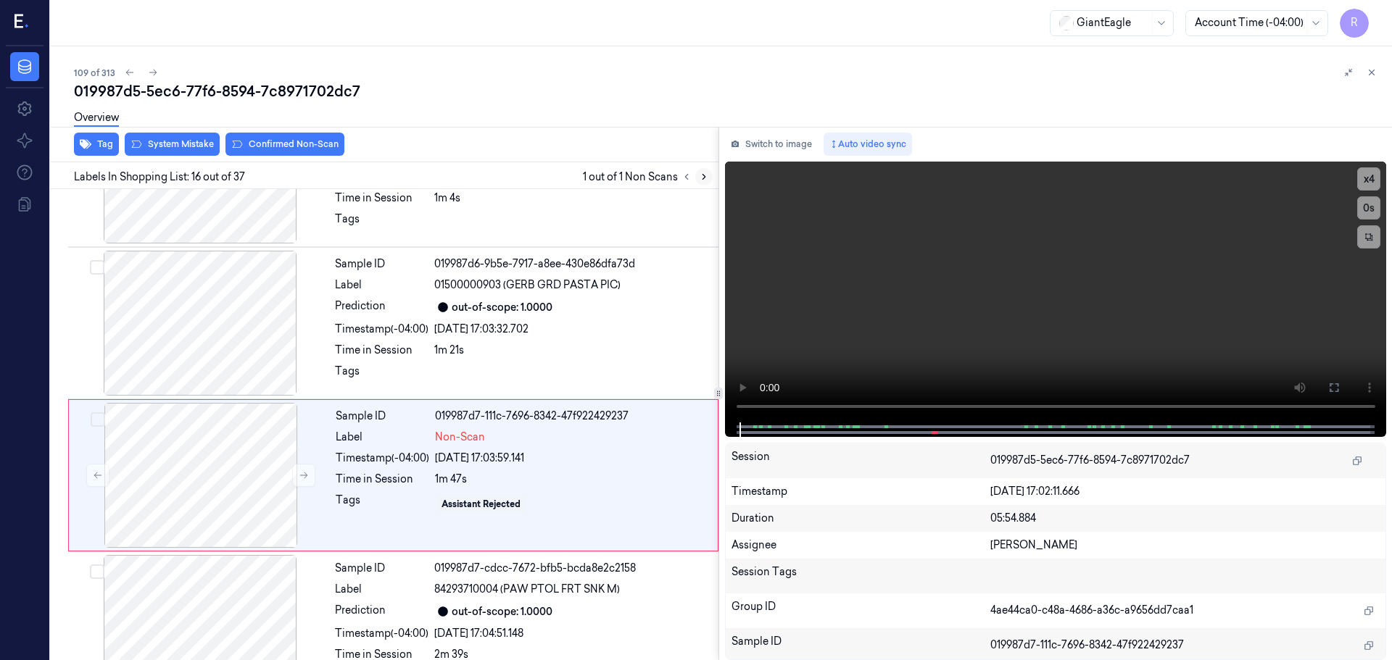
click at [705, 178] on icon at bounding box center [704, 177] width 10 height 10
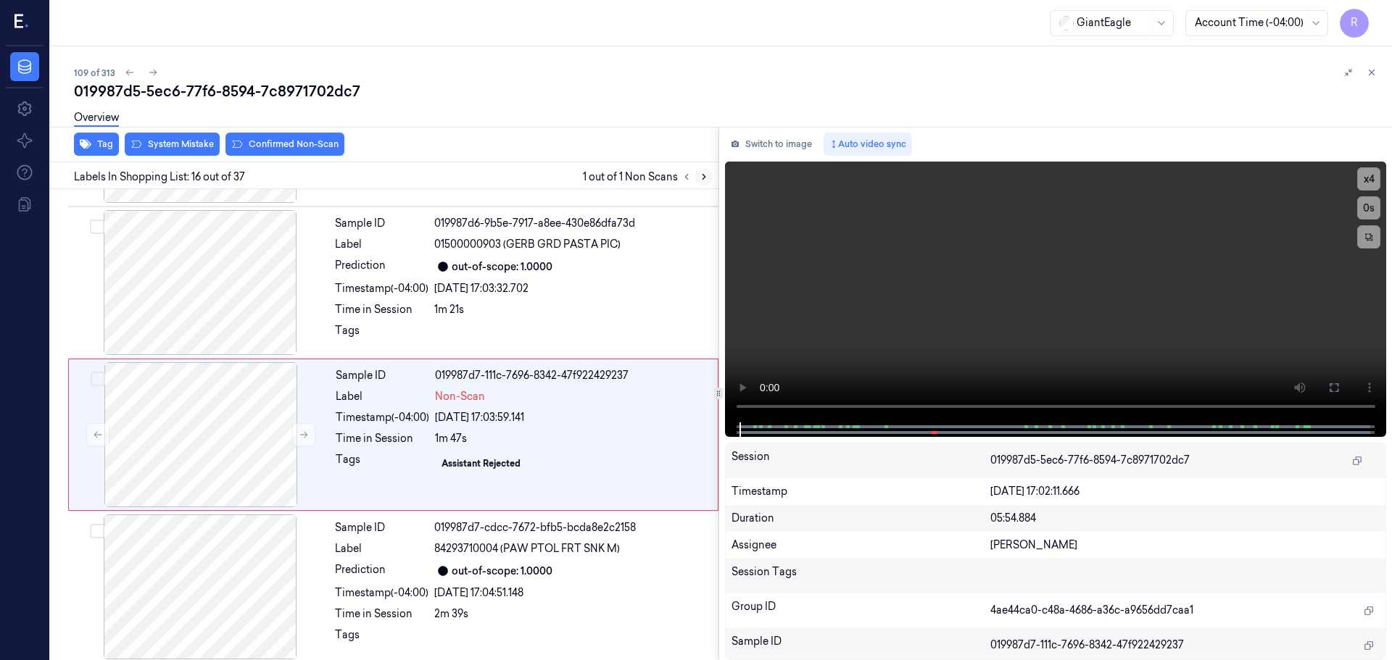
scroll to position [2124, 0]
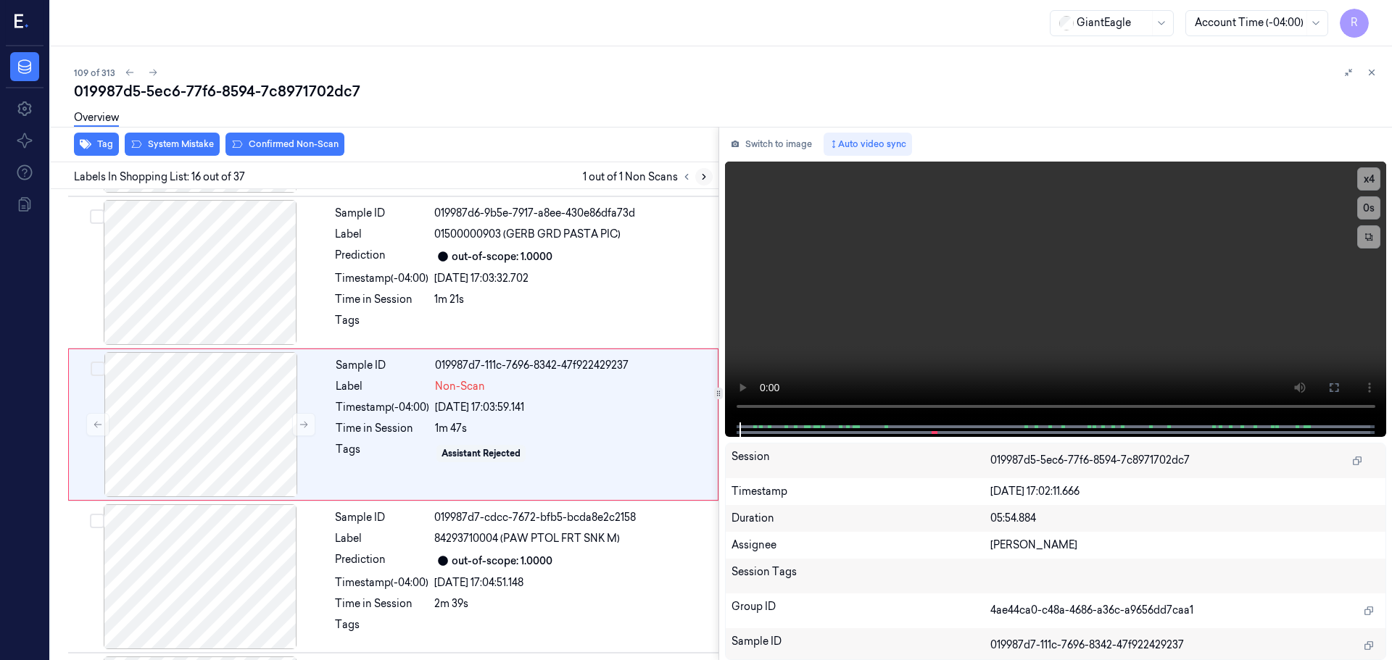
click at [705, 178] on icon at bounding box center [704, 177] width 10 height 10
click at [299, 427] on icon at bounding box center [304, 425] width 10 height 10
click at [302, 427] on icon at bounding box center [304, 425] width 10 height 10
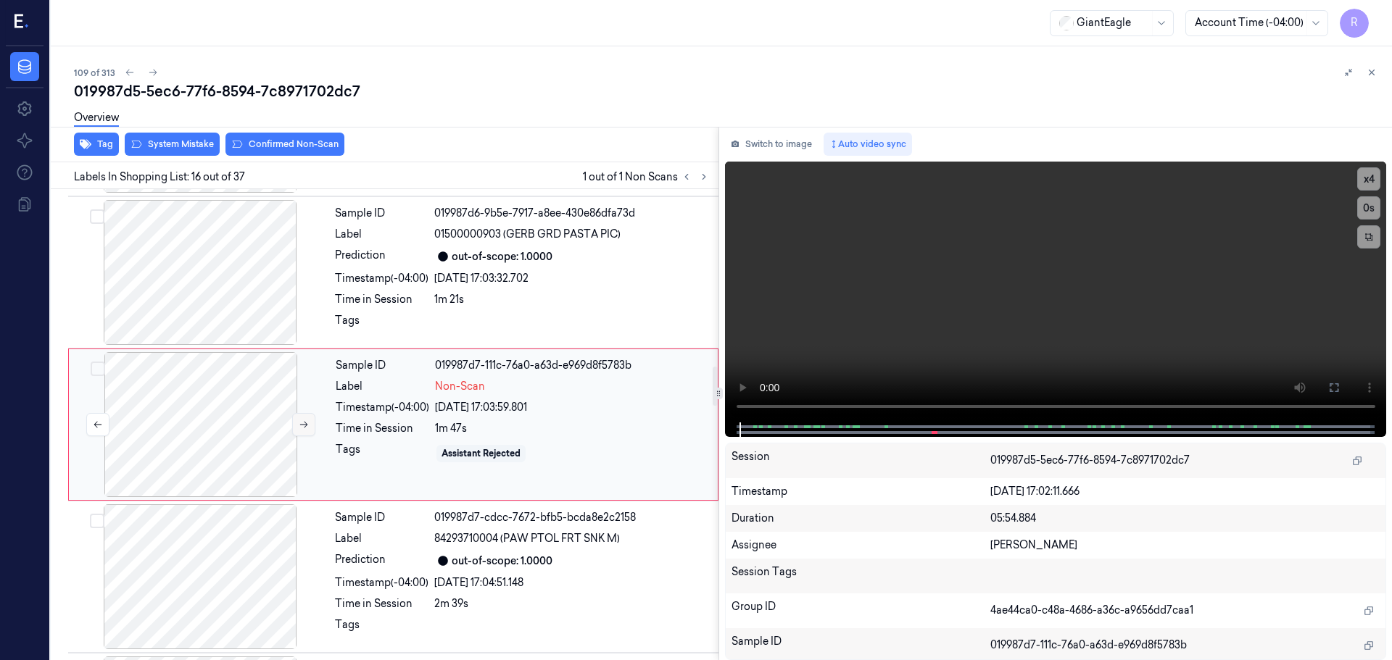
click at [302, 427] on icon at bounding box center [304, 425] width 10 height 10
click at [262, 293] on div at bounding box center [200, 272] width 258 height 145
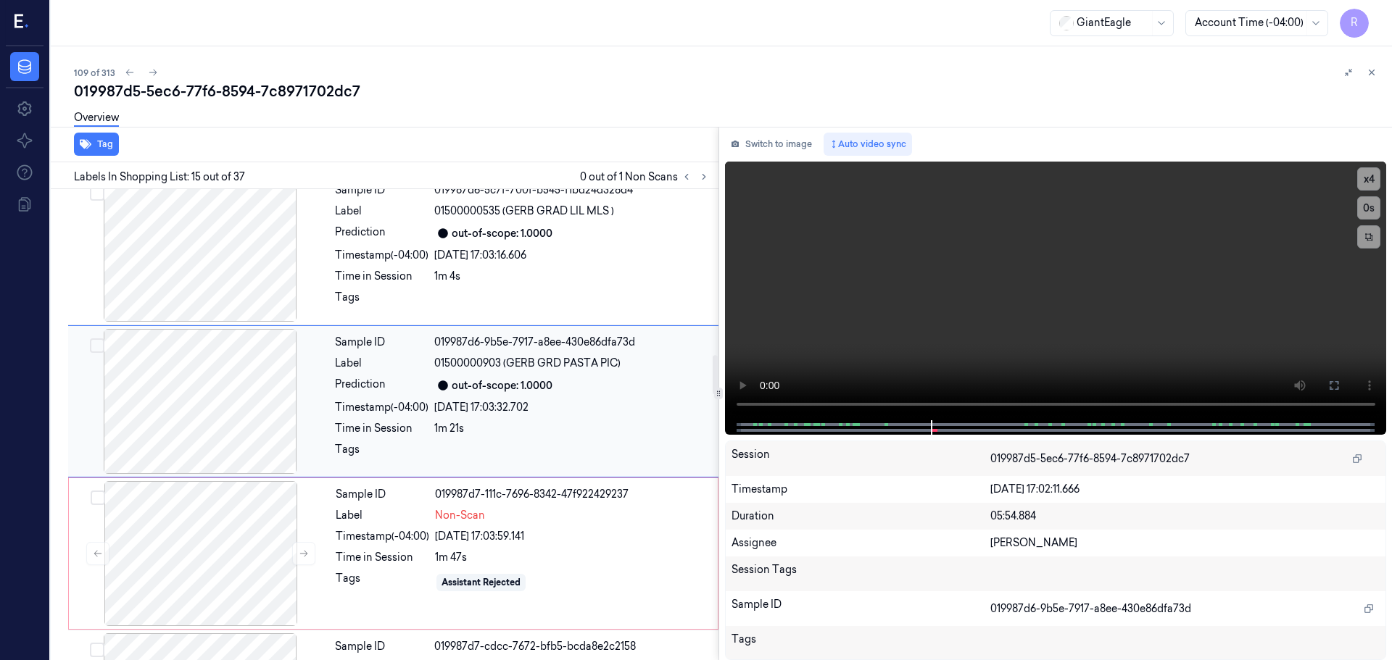
scroll to position [1971, 0]
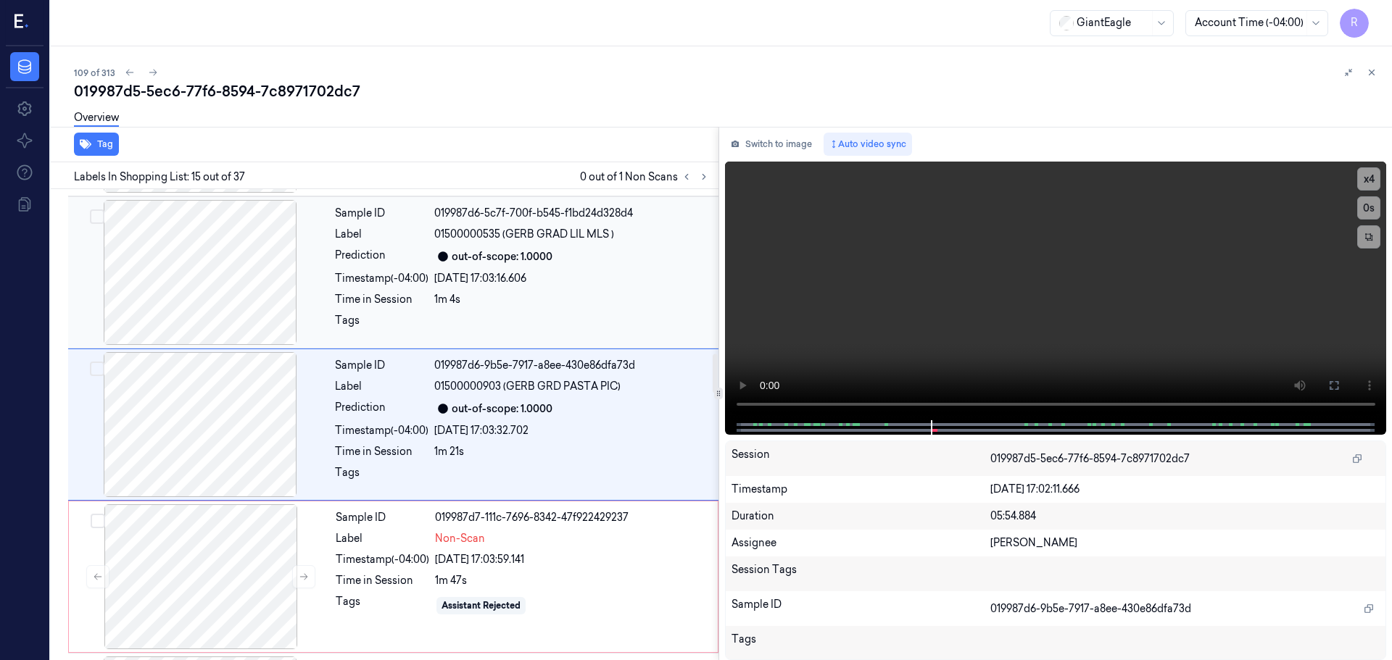
click at [249, 309] on div at bounding box center [200, 272] width 258 height 145
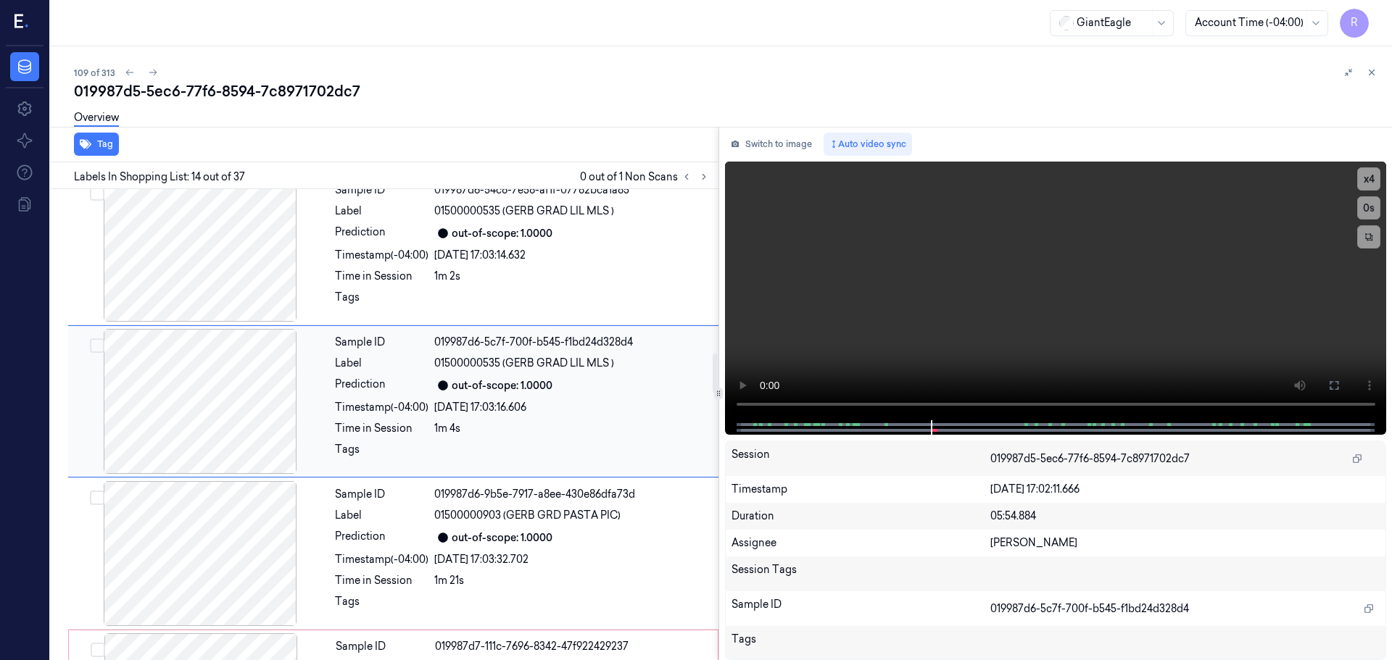
scroll to position [1819, 0]
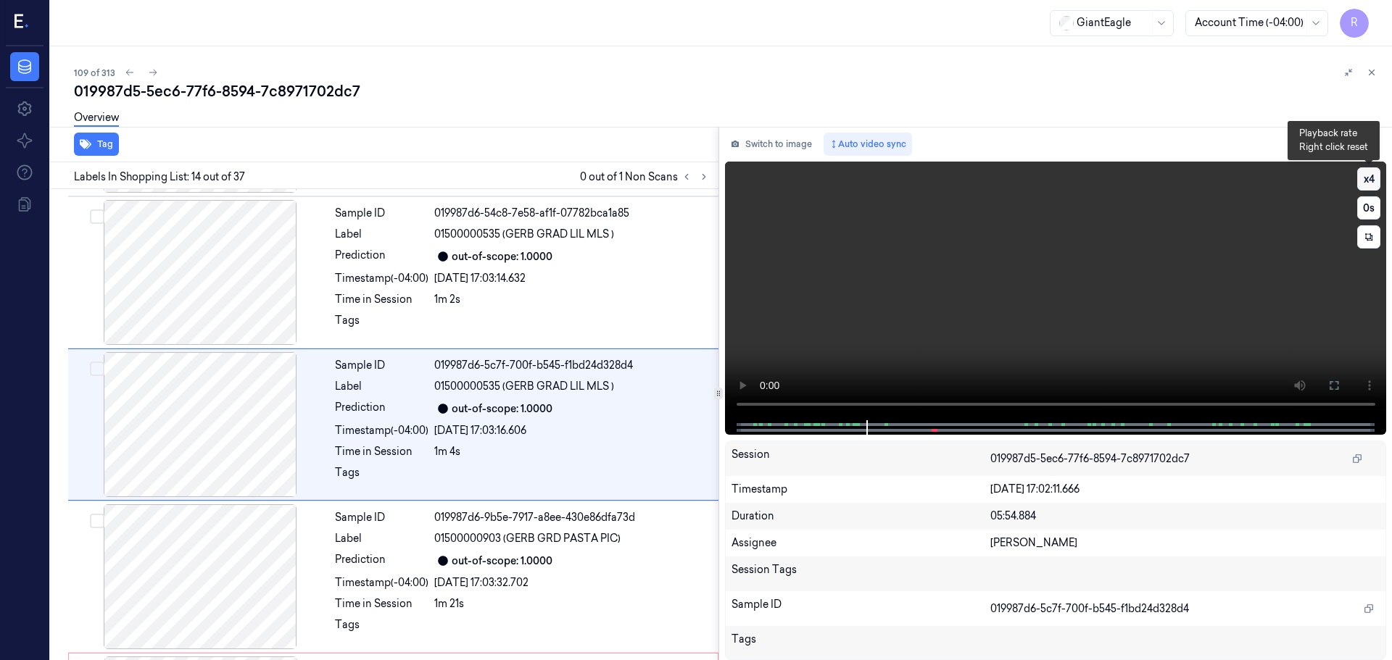
click at [1375, 173] on button "x 4" at bounding box center [1368, 178] width 23 height 23
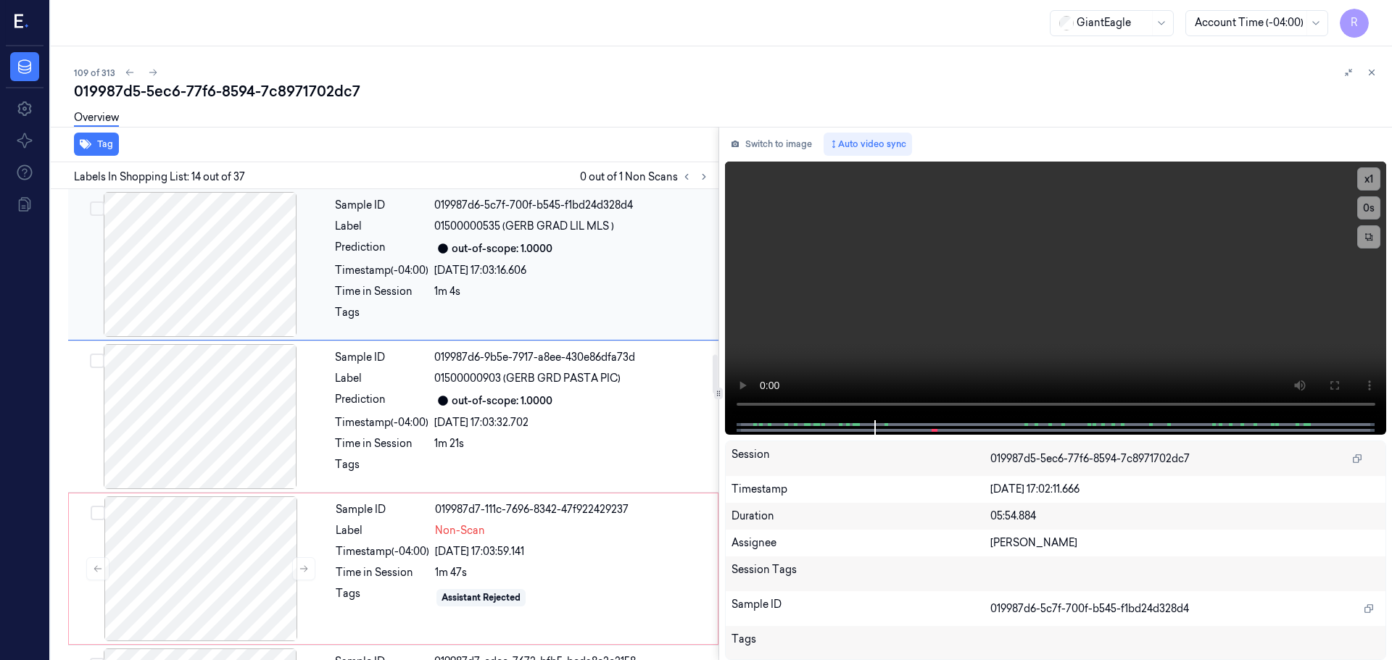
scroll to position [2109, 0]
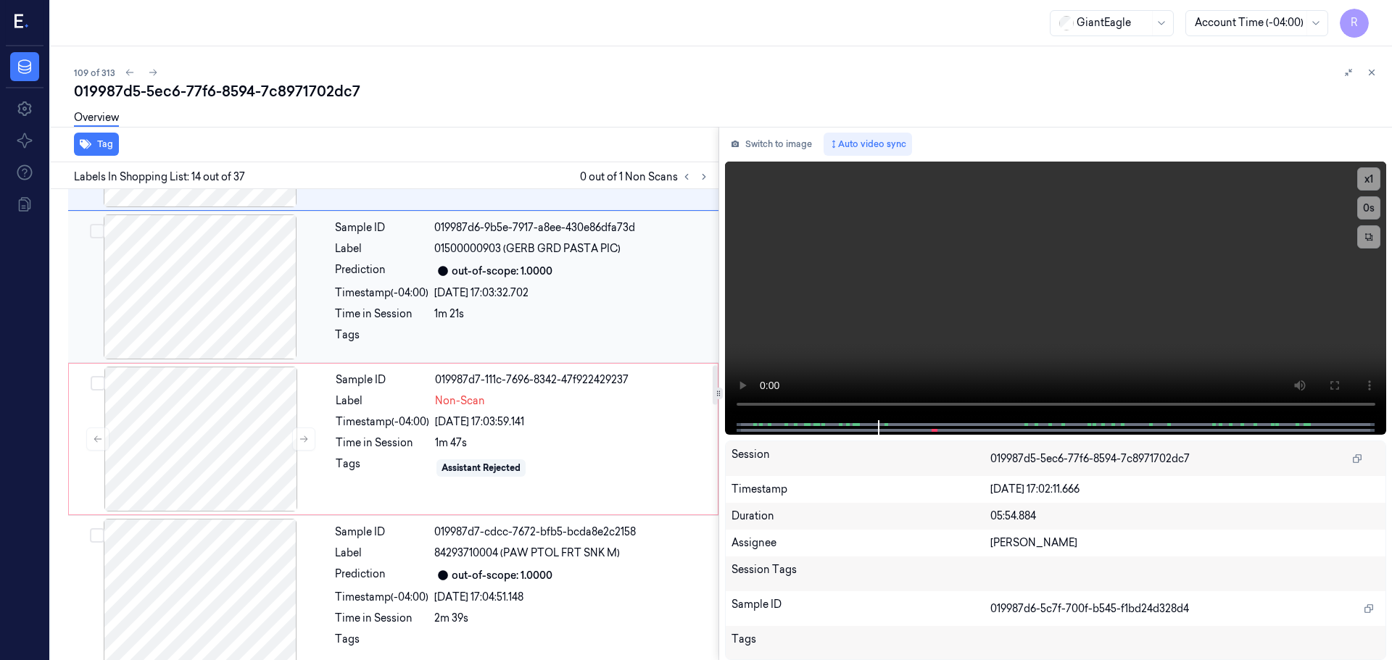
click at [231, 323] on div at bounding box center [200, 287] width 258 height 145
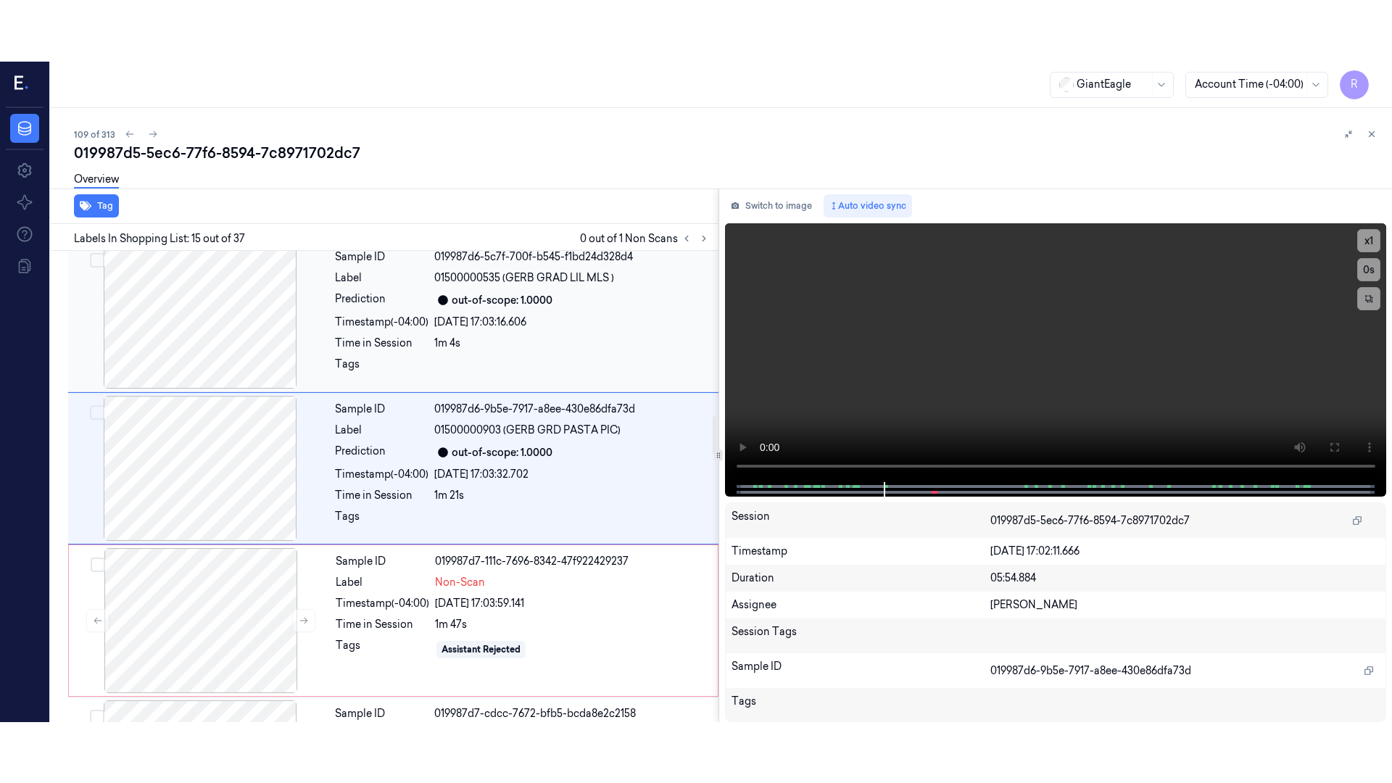
scroll to position [1971, 0]
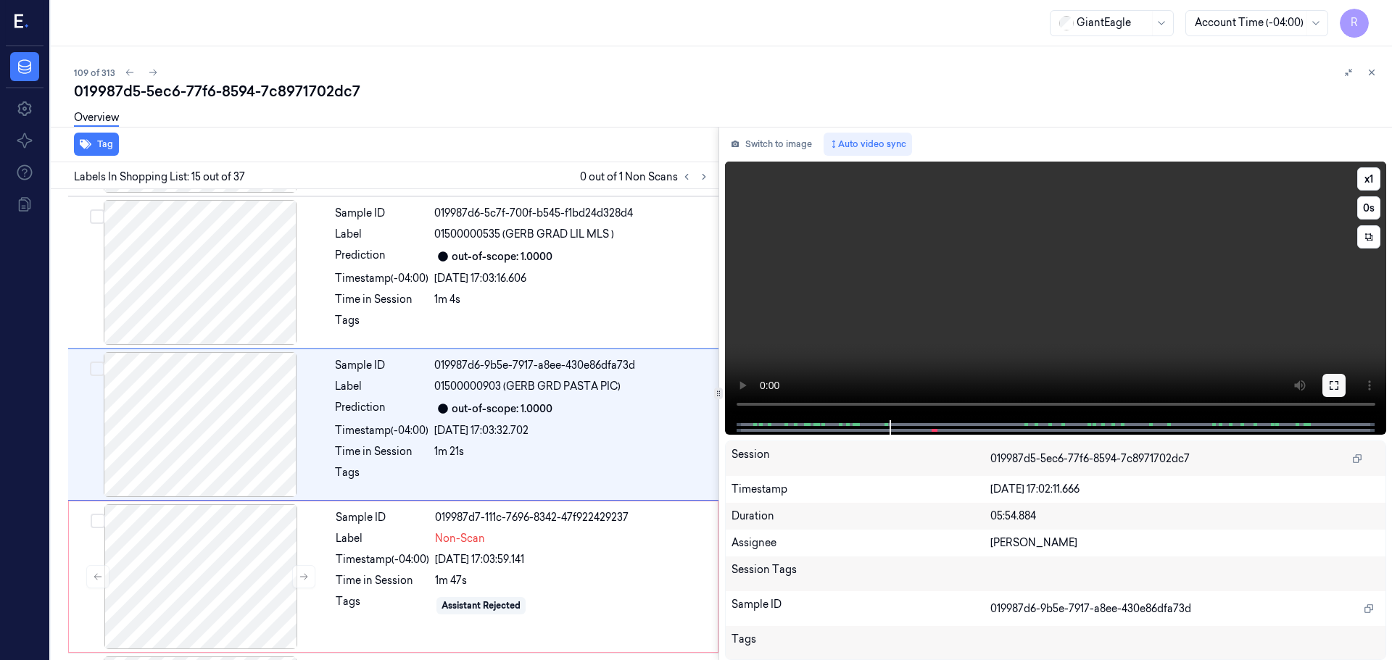
click at [1337, 382] on icon at bounding box center [1334, 385] width 9 height 9
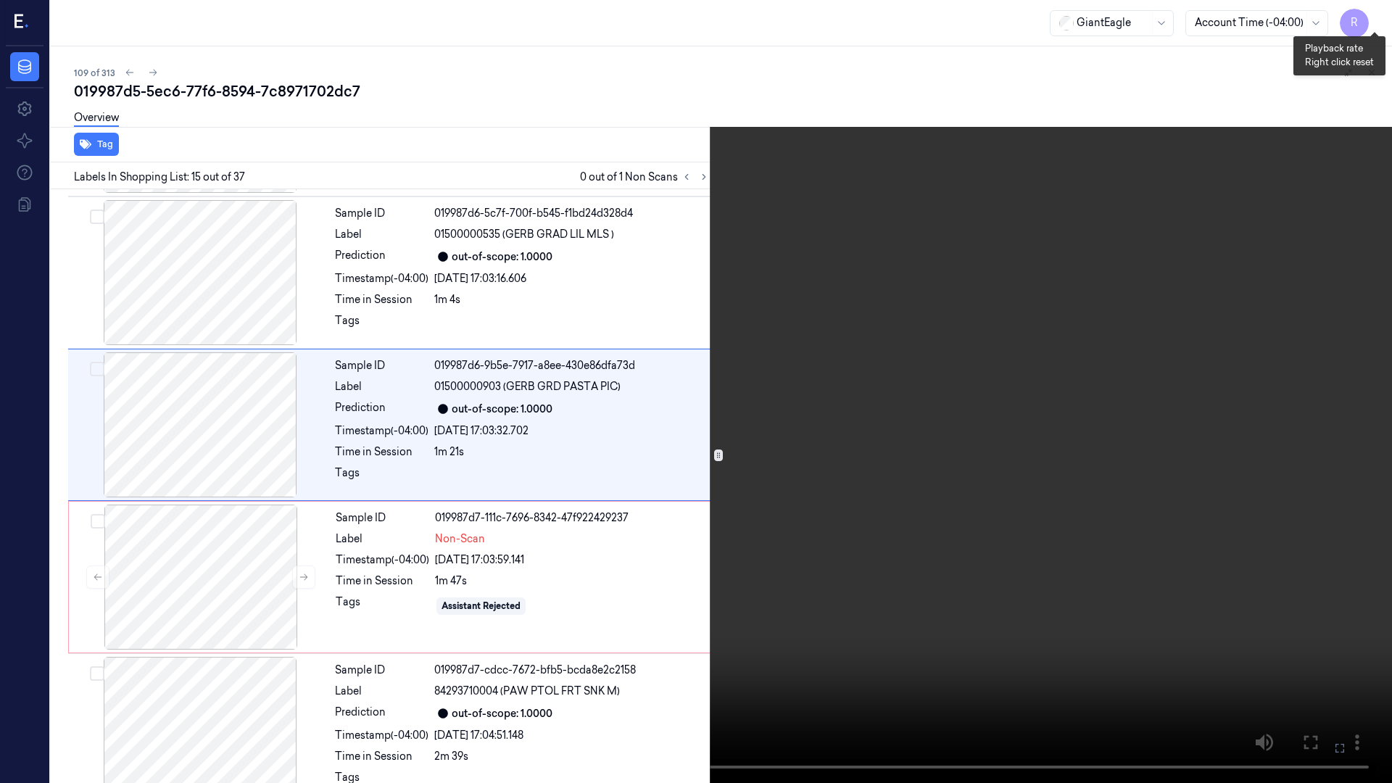
click at [1374, 16] on button "x 1" at bounding box center [1374, 17] width 23 height 23
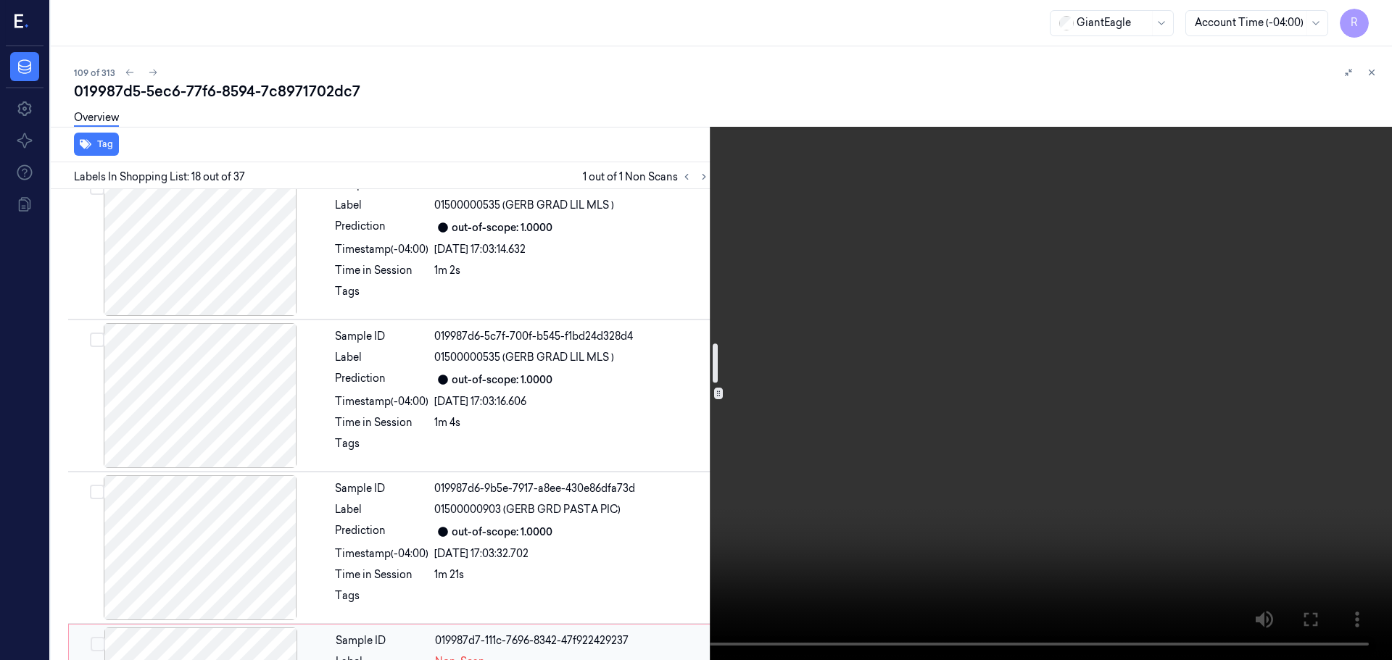
scroll to position [1631, 0]
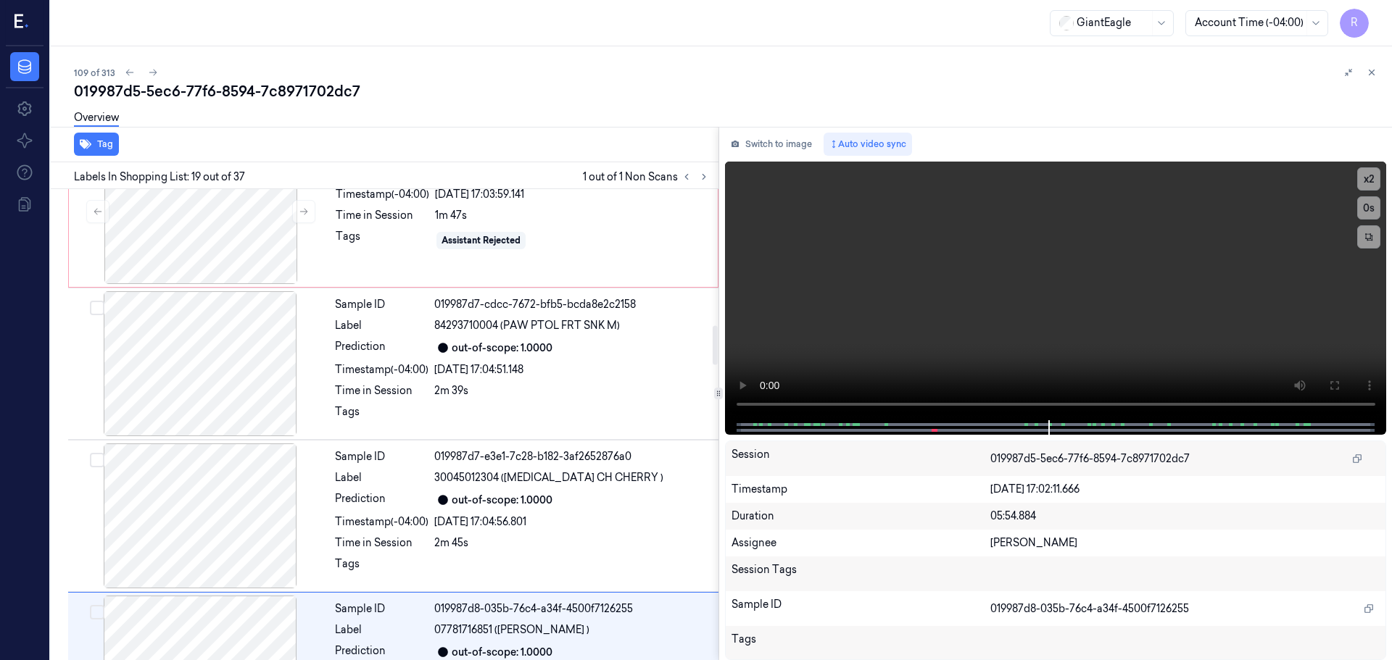
click at [252, 494] on div "Sample ID 019987d5-7a40-7751-960e-00c93f994836 Label 03003495880 (GIANT EAGLE M…" at bounding box center [382, 672] width 674 height 5638
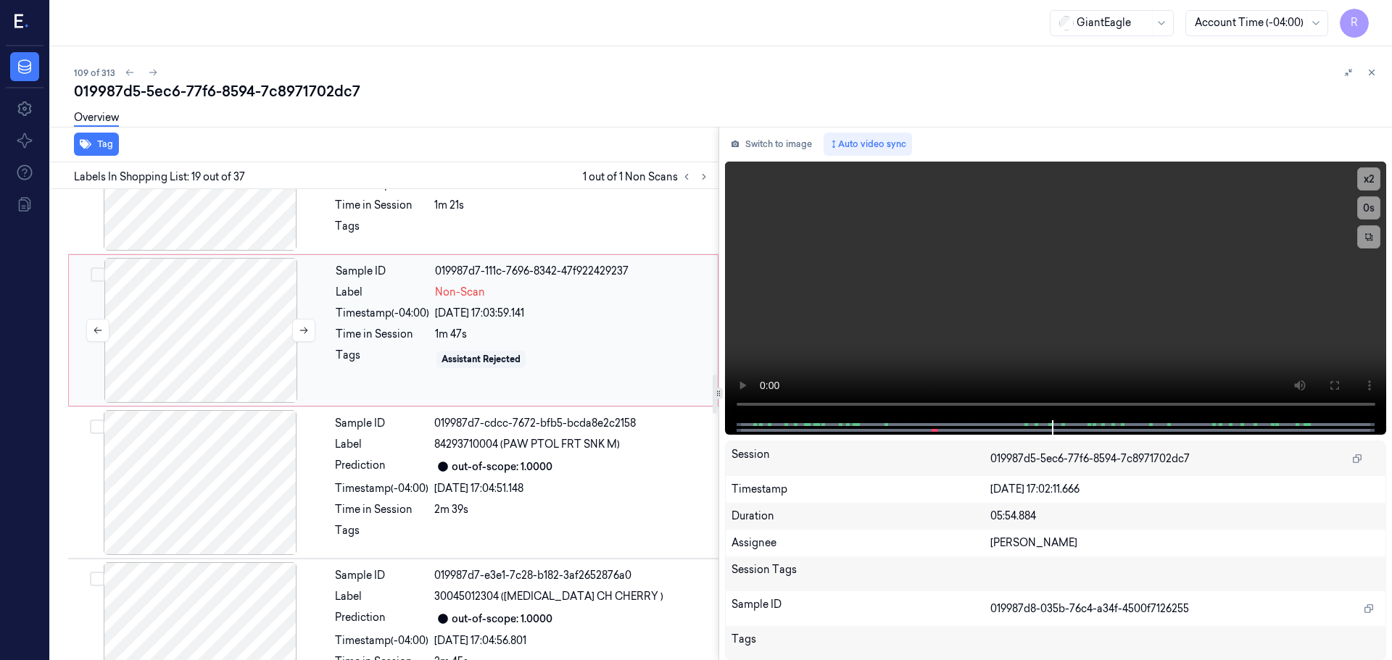
click at [219, 357] on div at bounding box center [201, 330] width 258 height 145
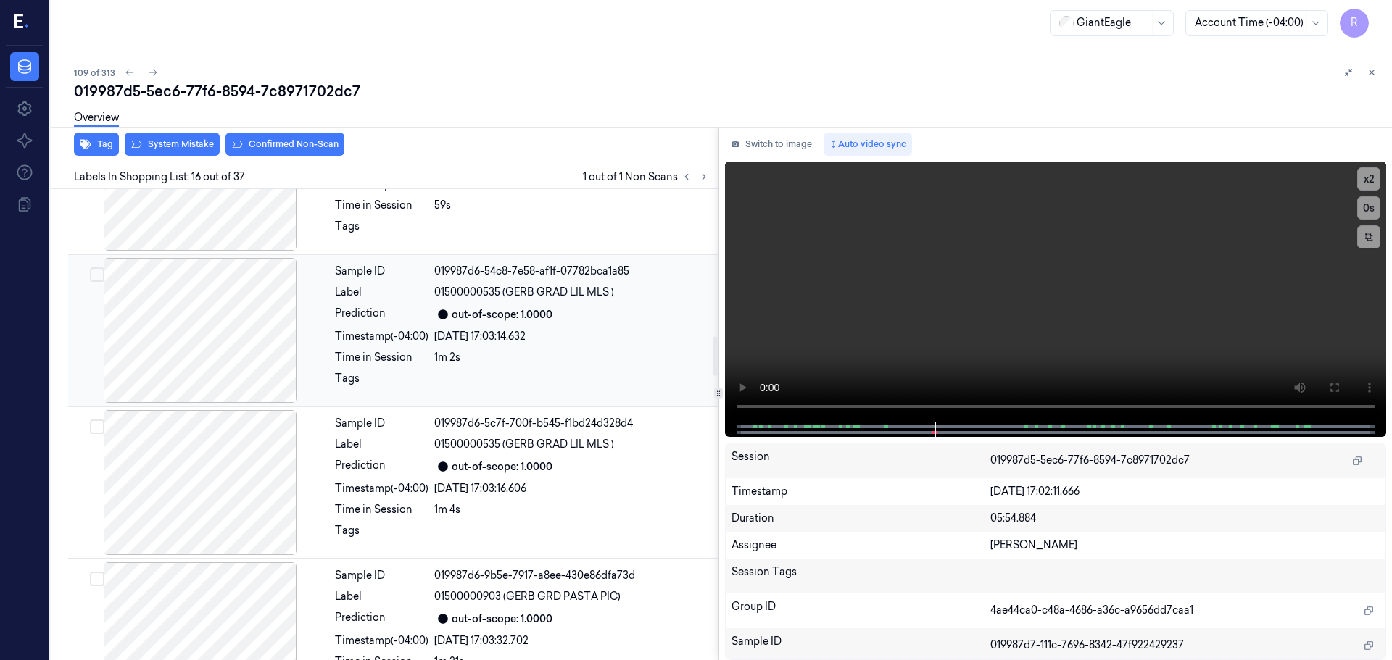
click at [241, 370] on div at bounding box center [200, 330] width 258 height 145
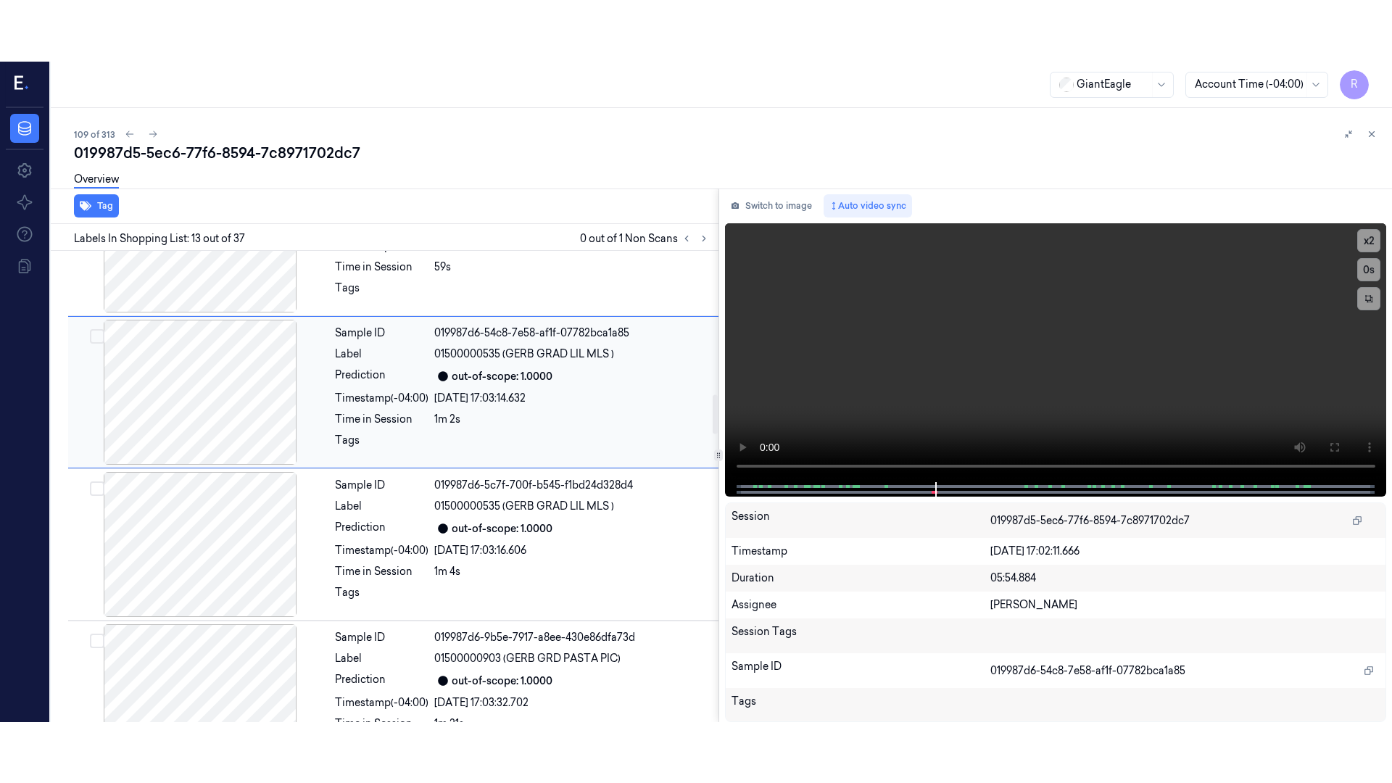
scroll to position [1667, 0]
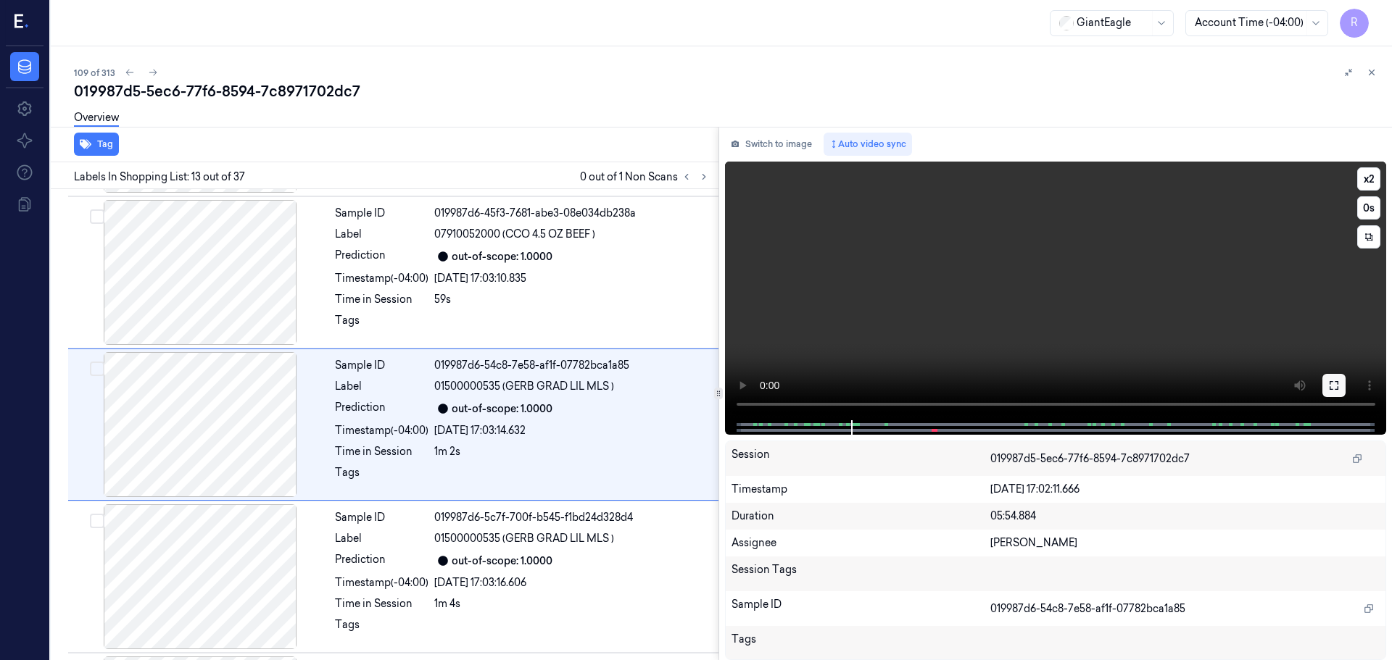
click at [1340, 389] on button at bounding box center [1333, 385] width 23 height 23
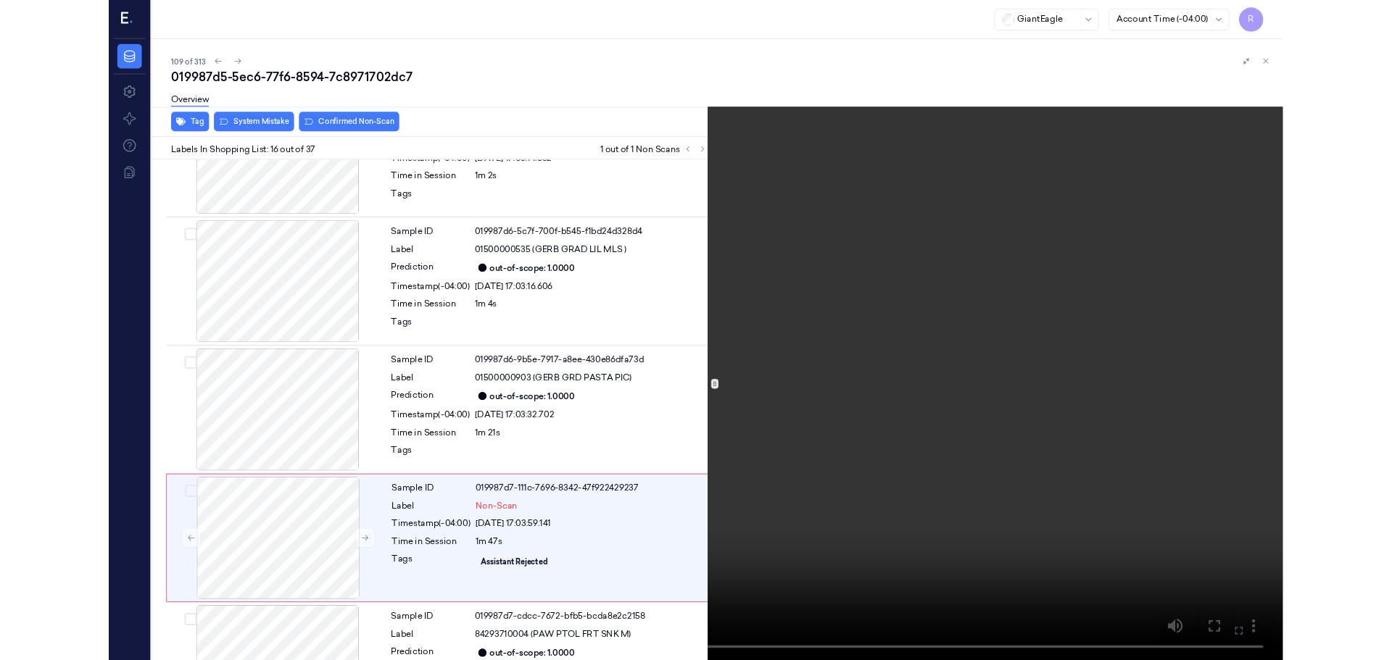
scroll to position [2063, 0]
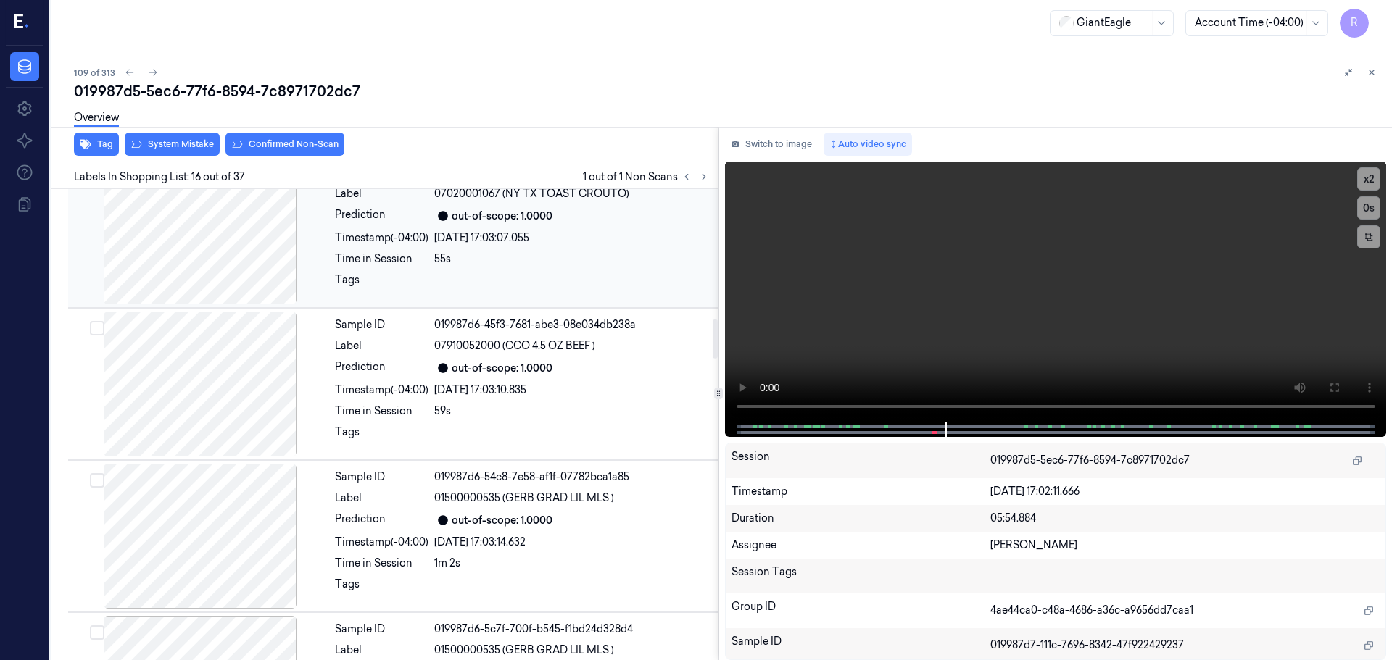
click at [233, 263] on div at bounding box center [200, 232] width 258 height 145
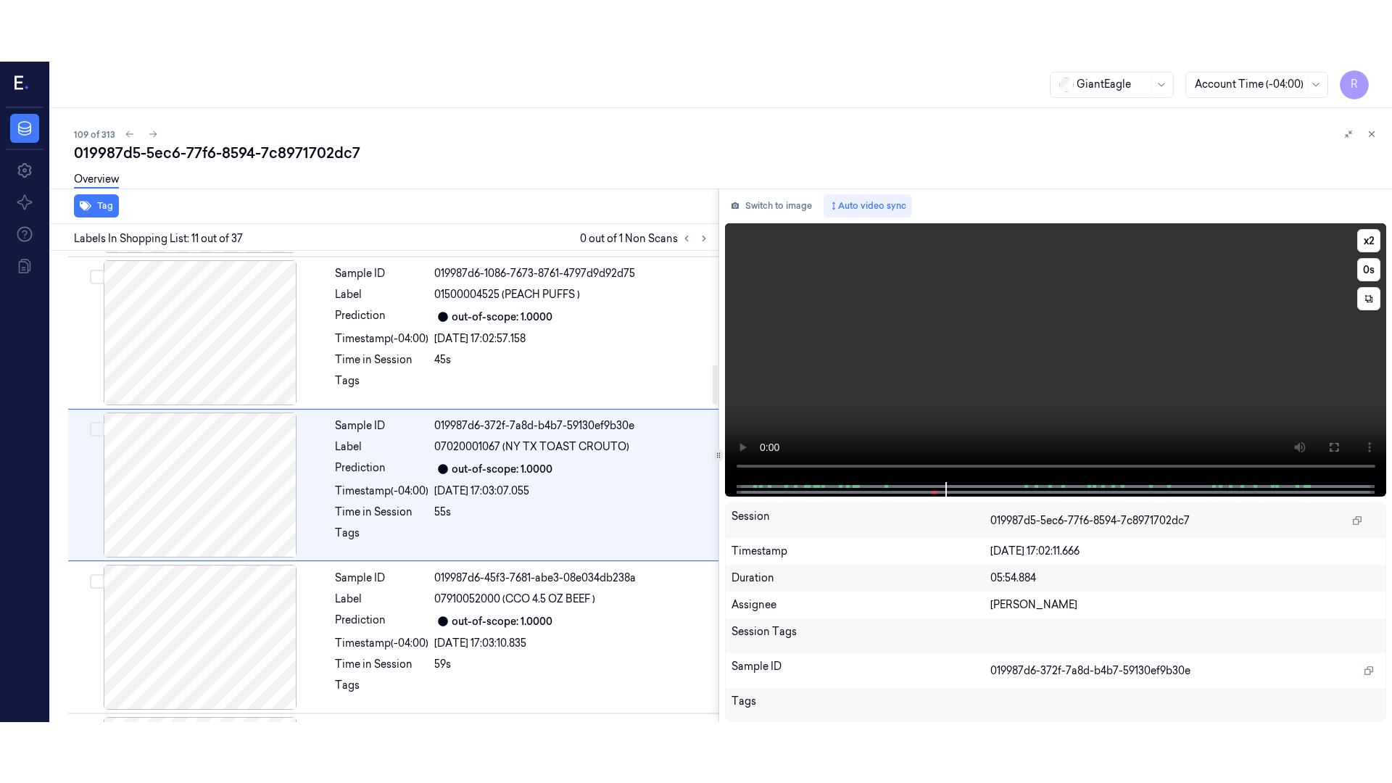
scroll to position [1362, 0]
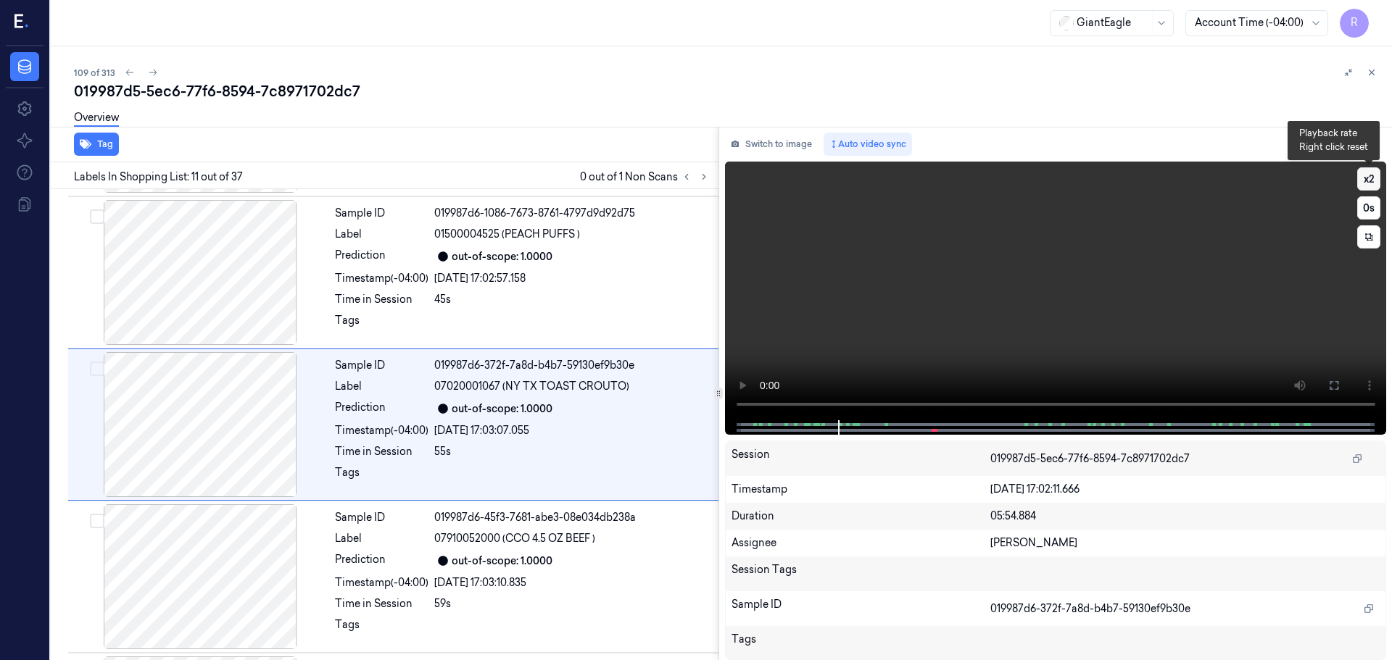
click at [1370, 187] on button "x 2" at bounding box center [1368, 178] width 23 height 23
click at [1370, 187] on button "x 4" at bounding box center [1368, 178] width 23 height 23
click at [1330, 393] on button at bounding box center [1333, 385] width 23 height 23
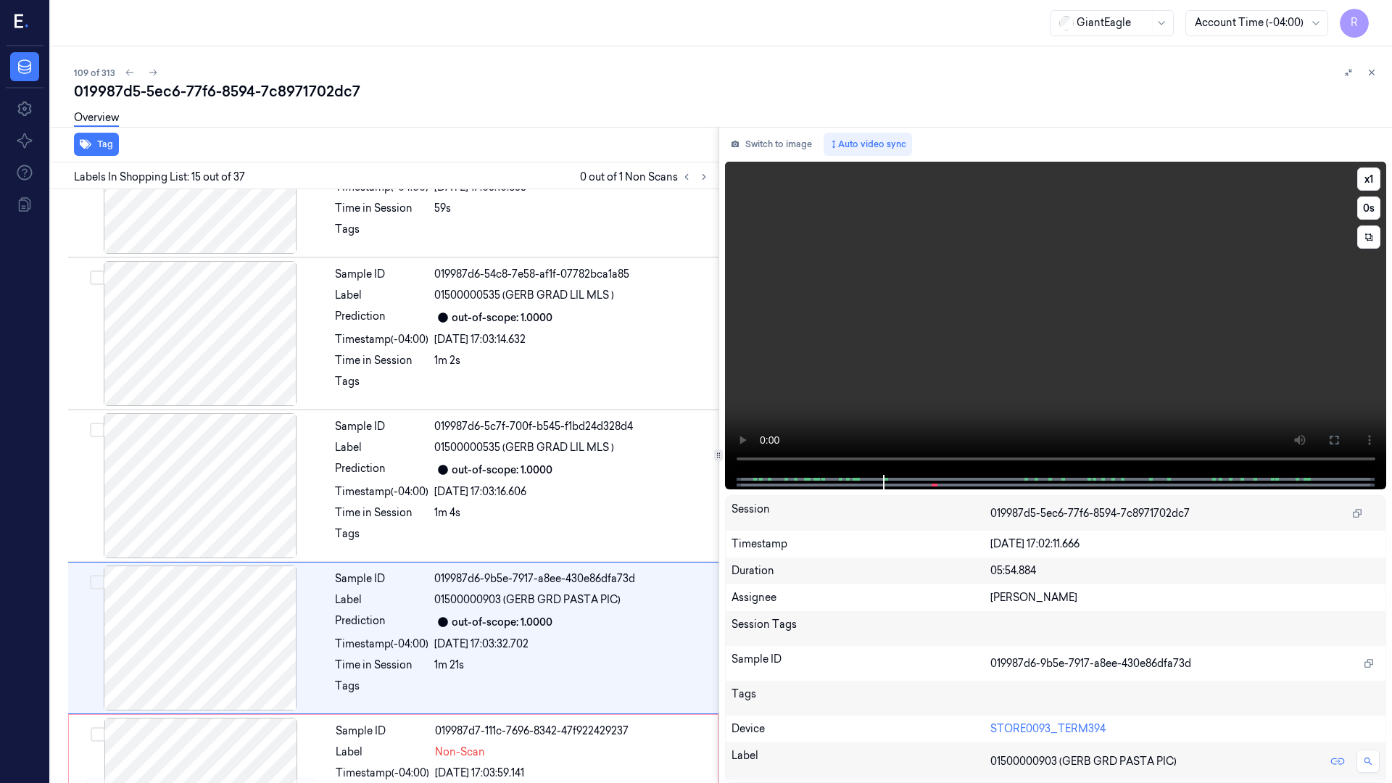
scroll to position [1910, 0]
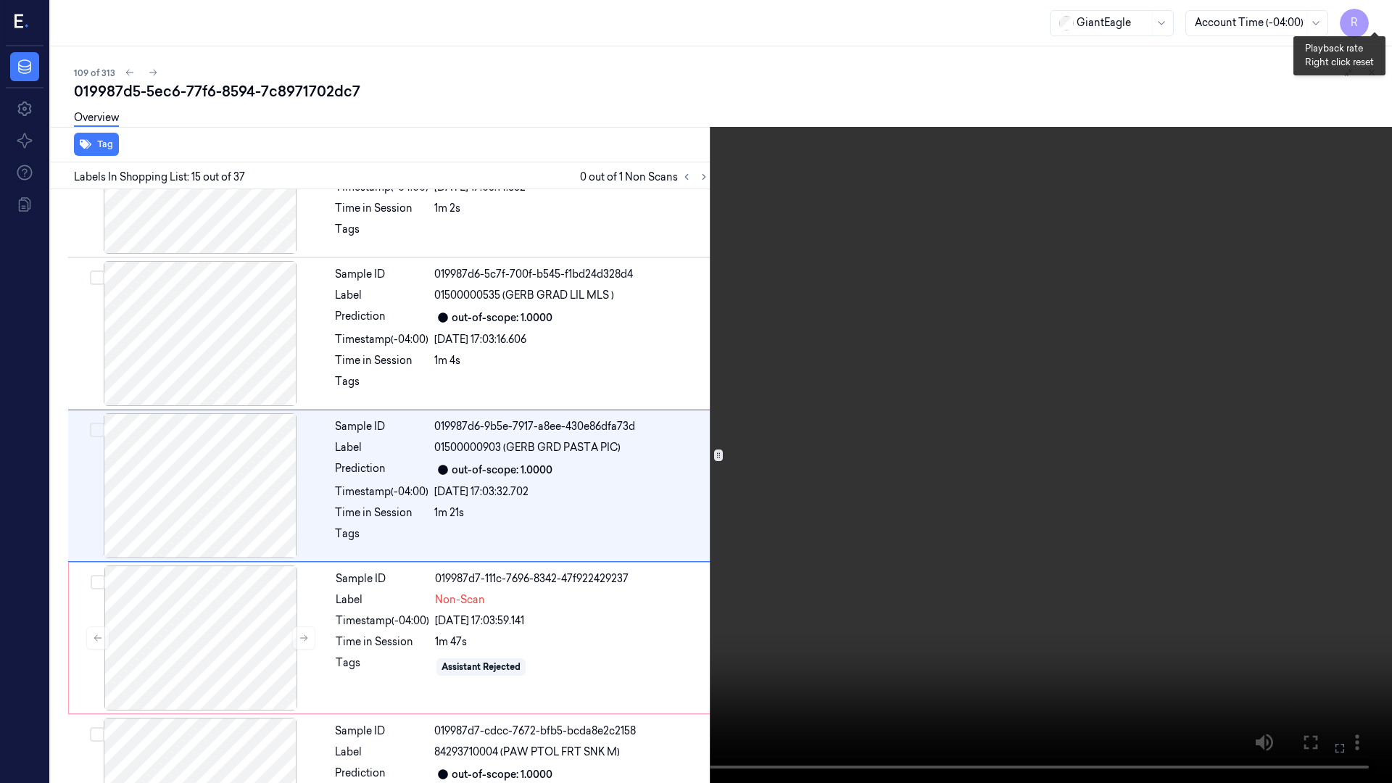
click at [1377, 25] on button "x 1" at bounding box center [1374, 17] width 23 height 23
click at [1377, 25] on button "x 2" at bounding box center [1374, 17] width 23 height 23
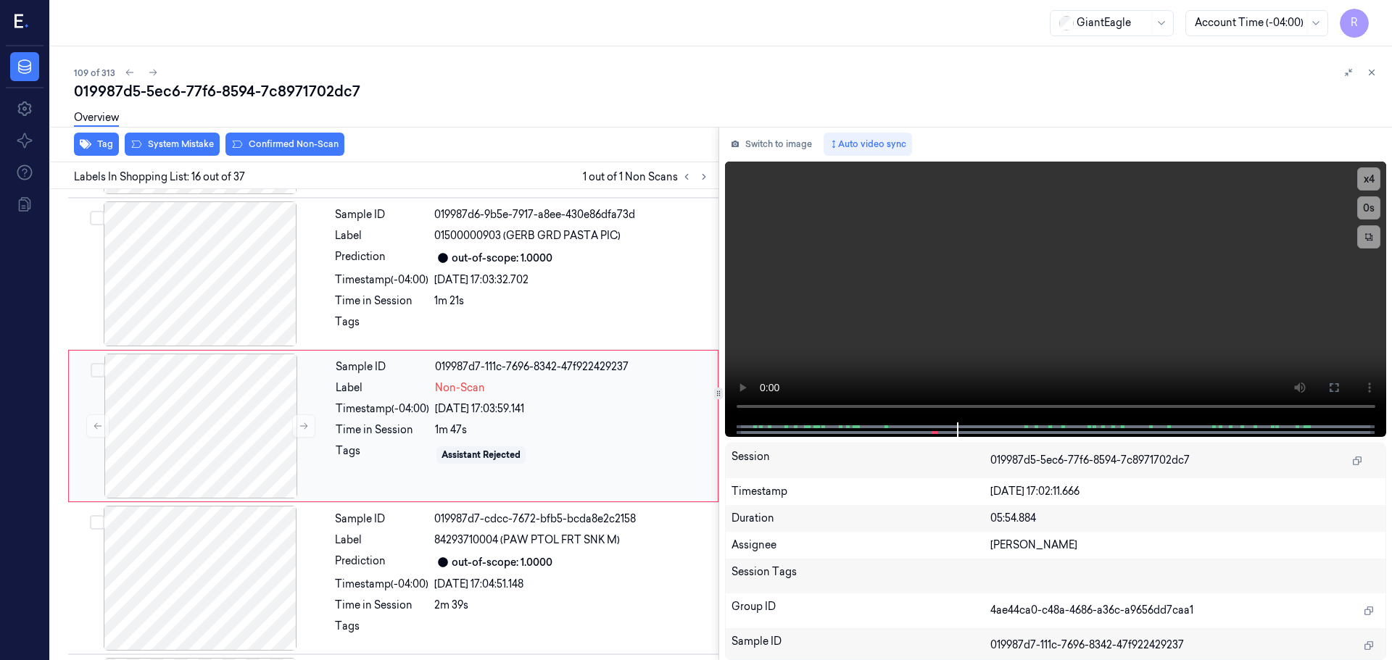
scroll to position [2124, 0]
click at [257, 423] on div at bounding box center [201, 424] width 258 height 145
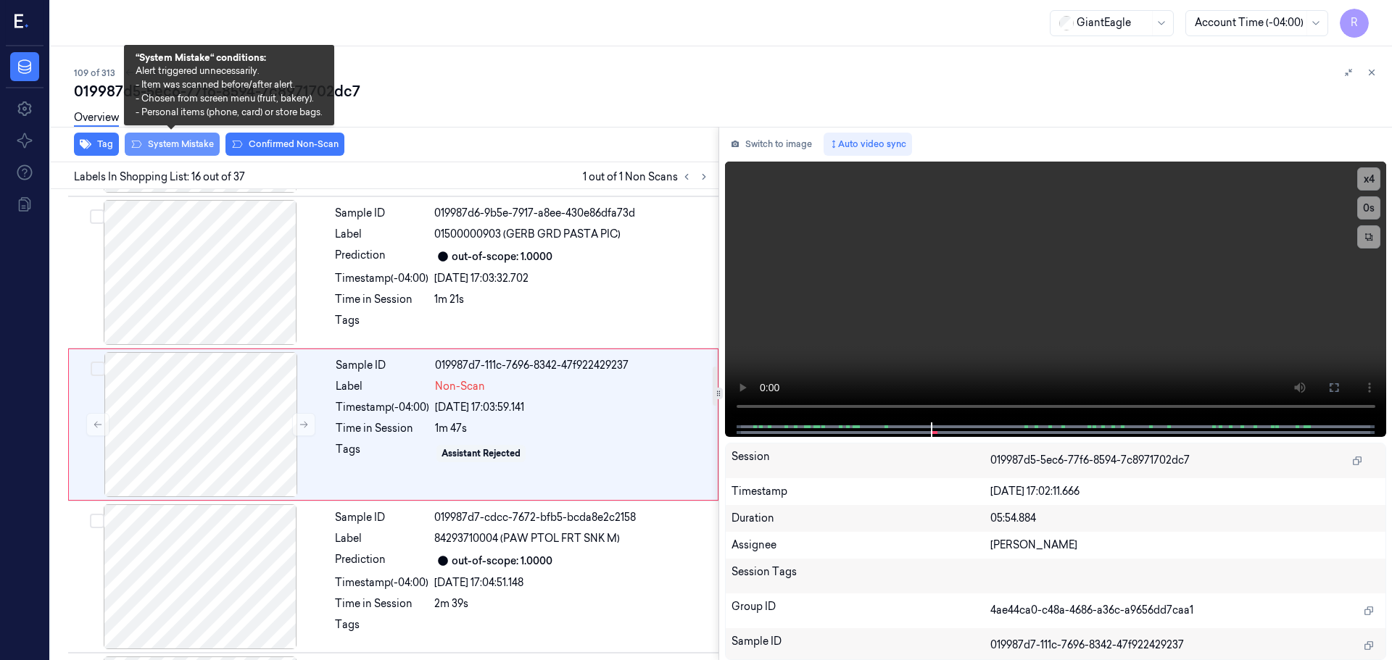
click at [170, 146] on button "System Mistake" at bounding box center [172, 144] width 95 height 23
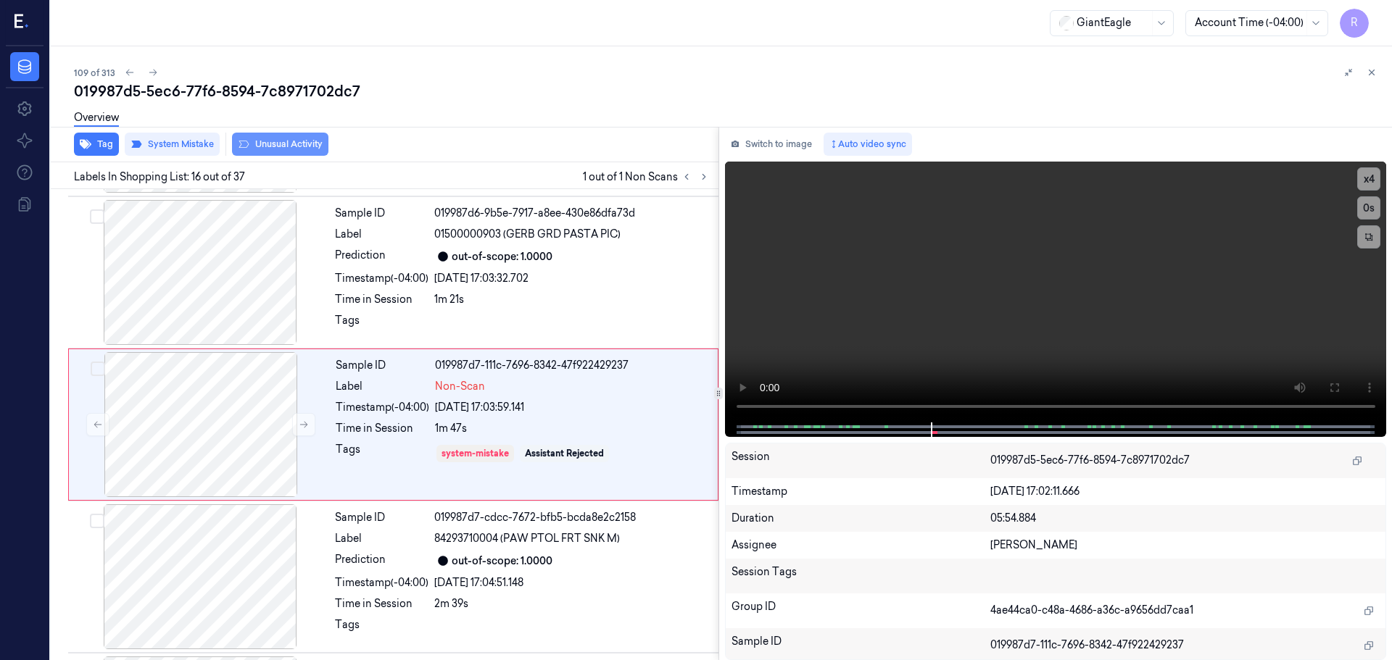
click at [298, 141] on button "Unusual Activity" at bounding box center [280, 144] width 96 height 23
click at [381, 290] on div "Sample ID 019987d6-9b5e-7917-a8ee-430e86dfa73d Label 01500000903 (GERB GRD PAST…" at bounding box center [522, 272] width 386 height 145
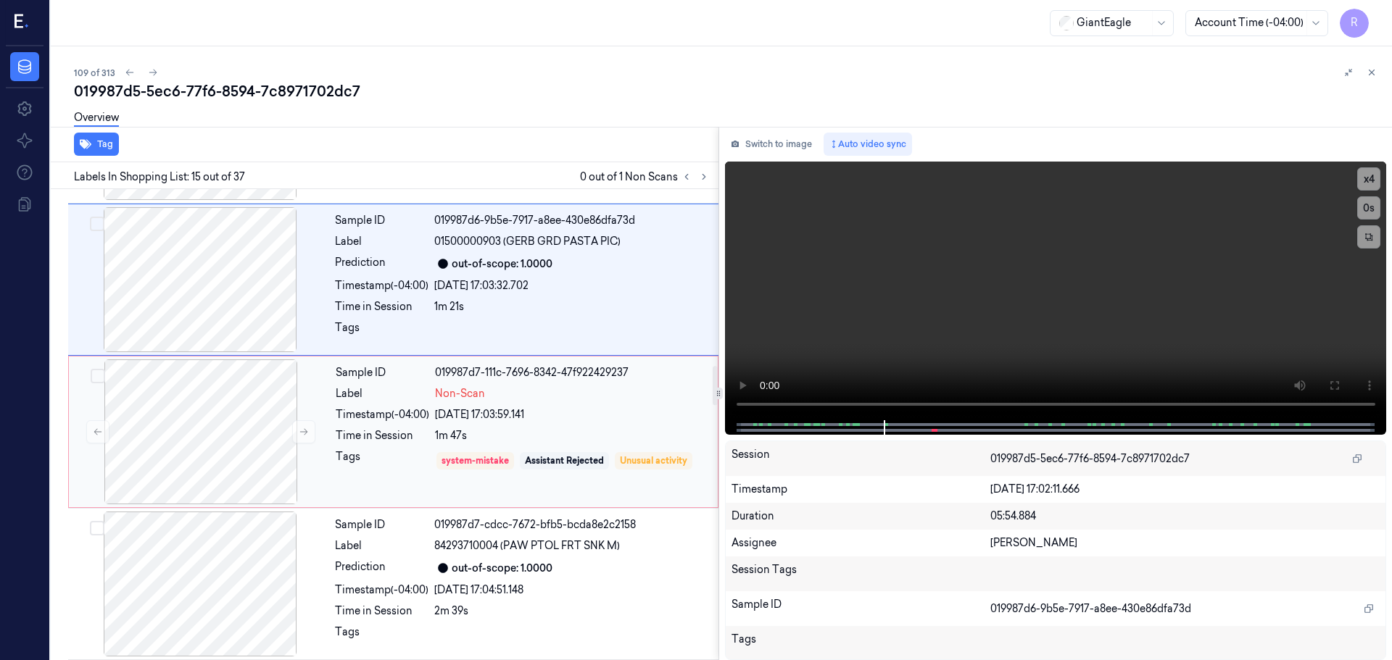
click at [371, 447] on div "Sample ID 019987d7-111c-7696-8342-47f922429237 Label Non-Scan Timestamp (-04:00…" at bounding box center [522, 432] width 385 height 145
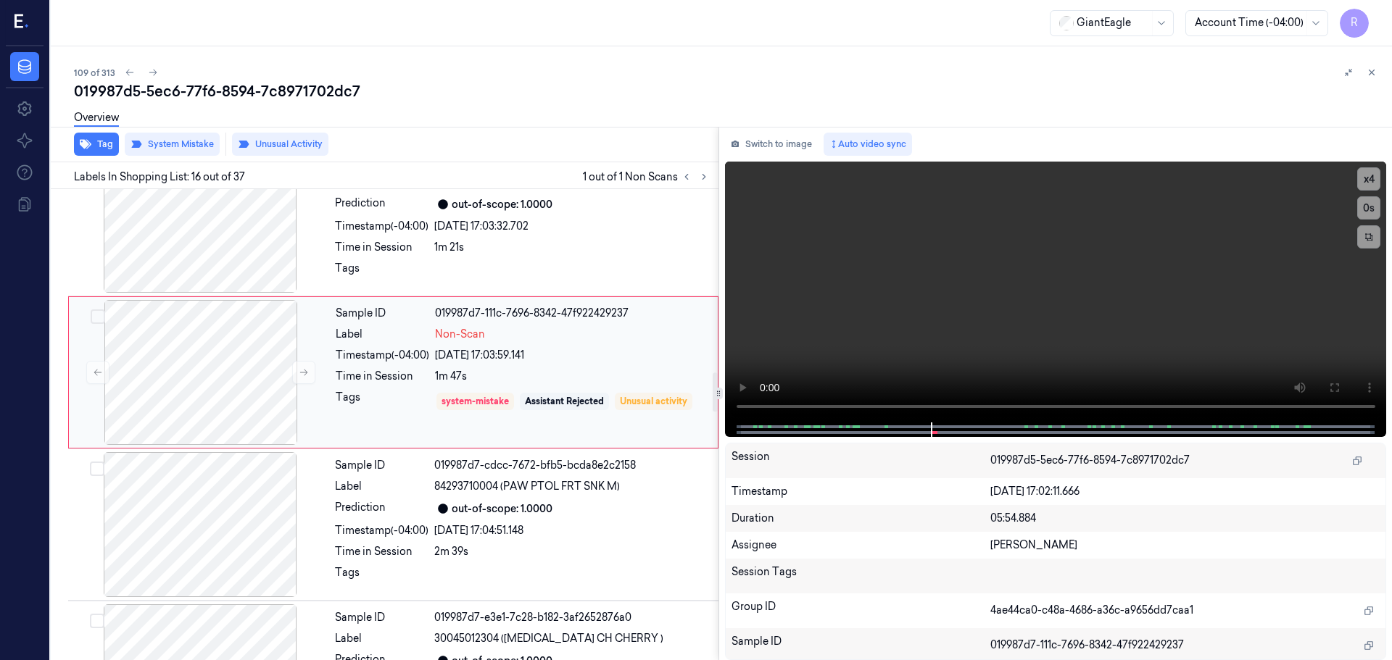
scroll to position [2196, 0]
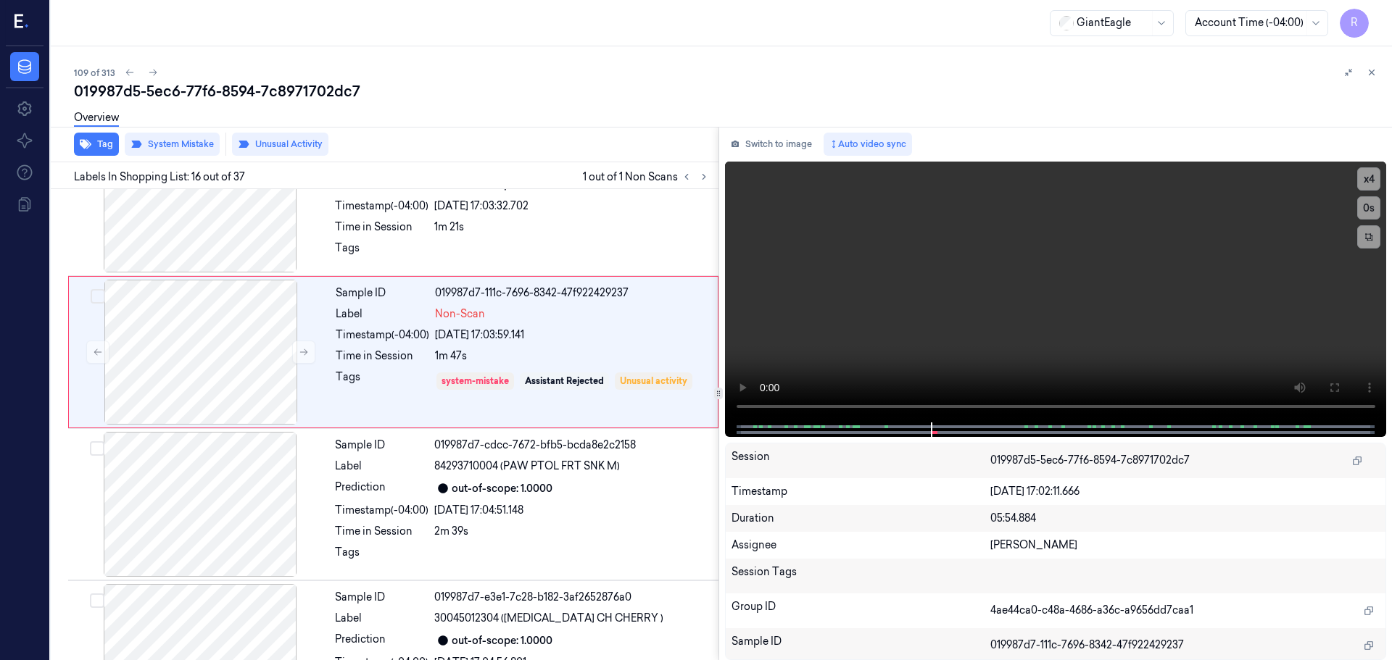
click at [1372, 72] on icon at bounding box center [1372, 72] width 10 height 10
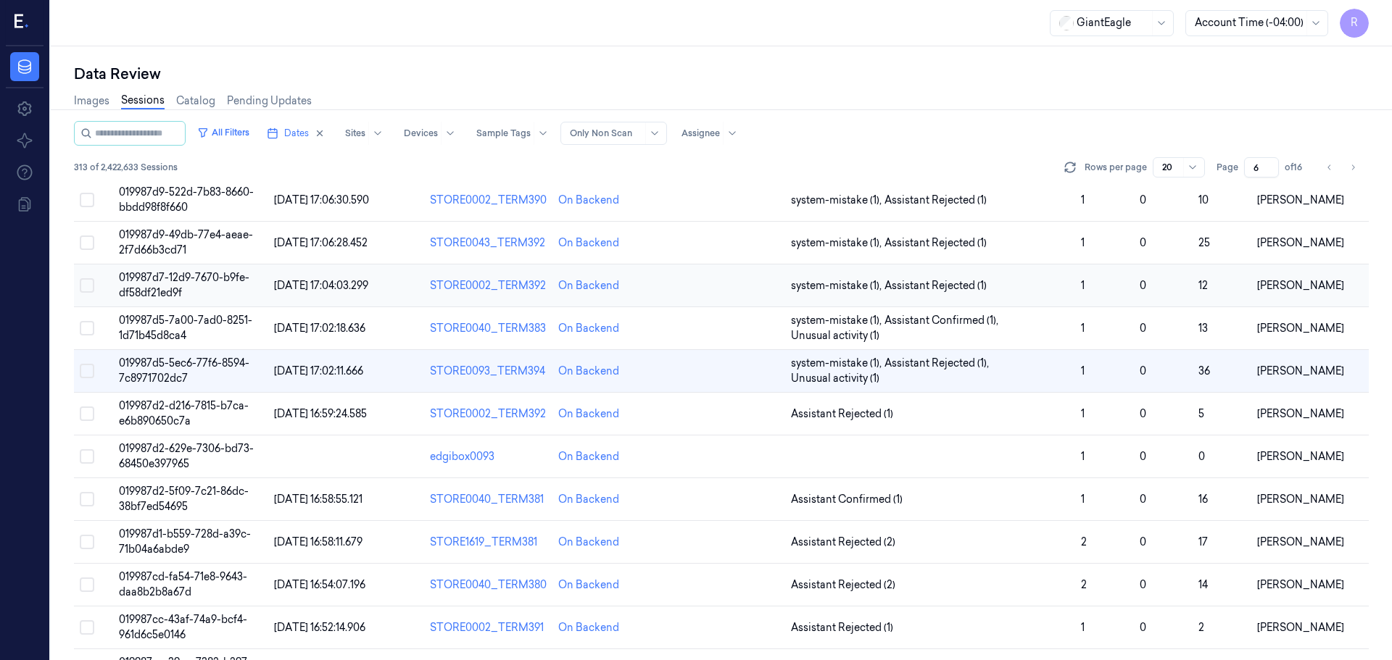
scroll to position [229, 0]
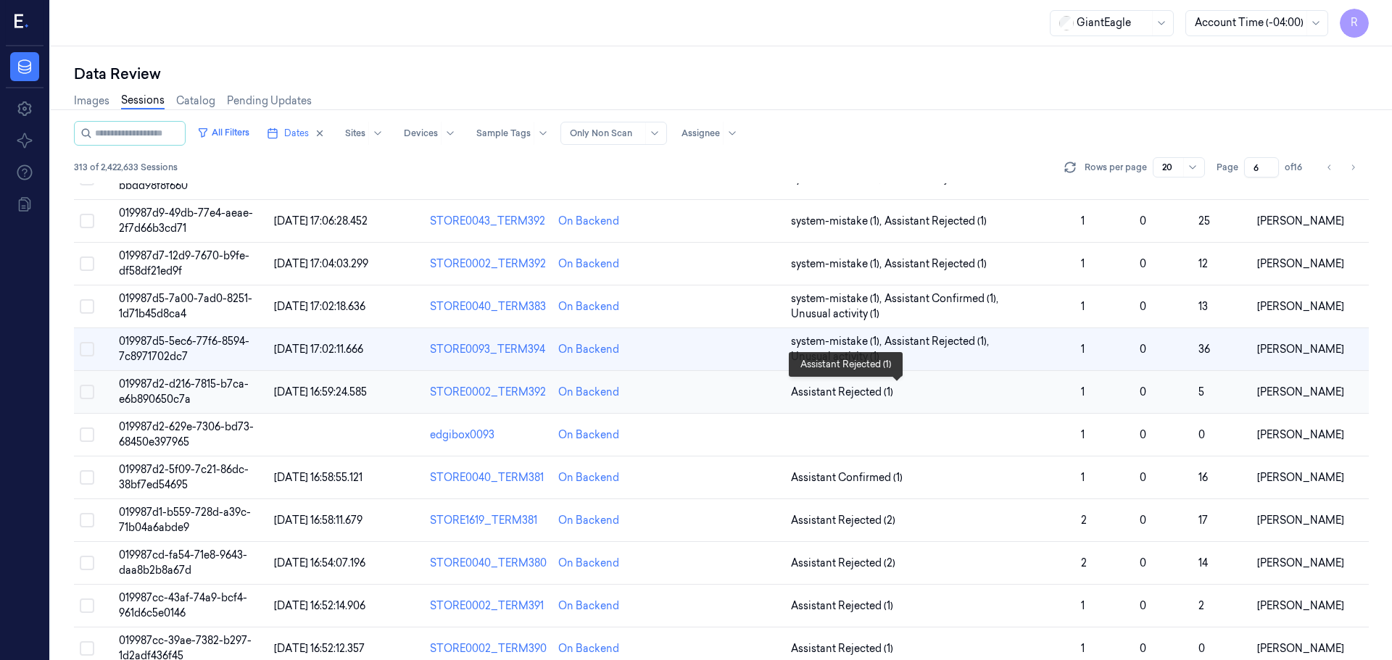
click at [1027, 393] on span "Assistant Rejected (1)" at bounding box center [930, 392] width 278 height 15
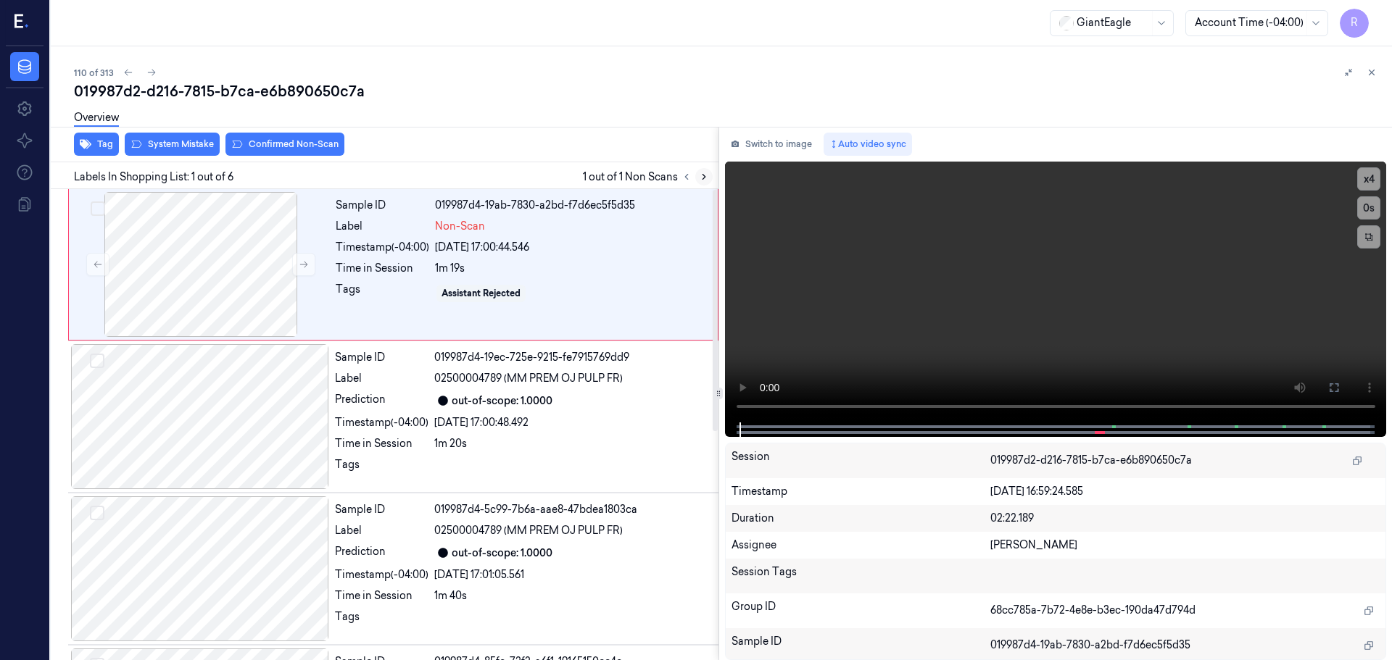
click at [704, 176] on icon at bounding box center [704, 177] width 3 height 5
click at [705, 176] on icon at bounding box center [704, 177] width 10 height 10
click at [302, 257] on button at bounding box center [303, 264] width 23 height 23
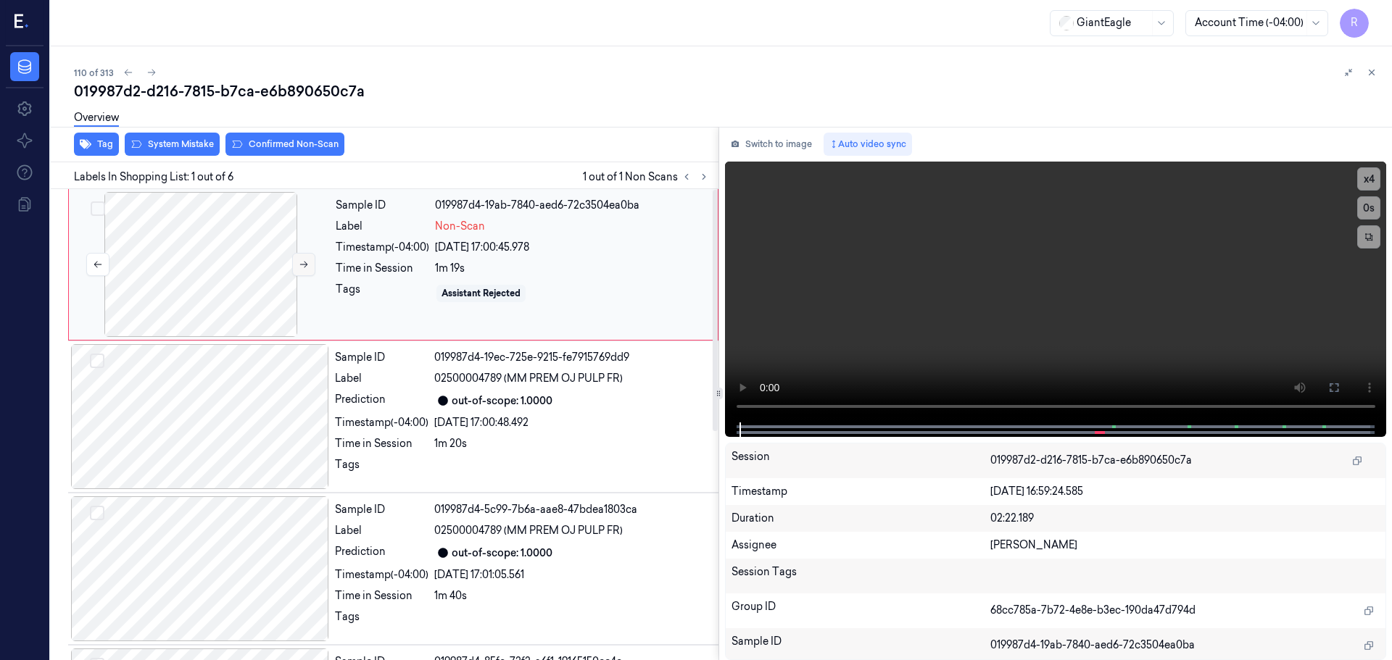
click at [301, 257] on button at bounding box center [303, 264] width 23 height 23
click at [1371, 185] on button "x 4" at bounding box center [1368, 178] width 23 height 23
click at [1332, 388] on icon at bounding box center [1334, 388] width 12 height 12
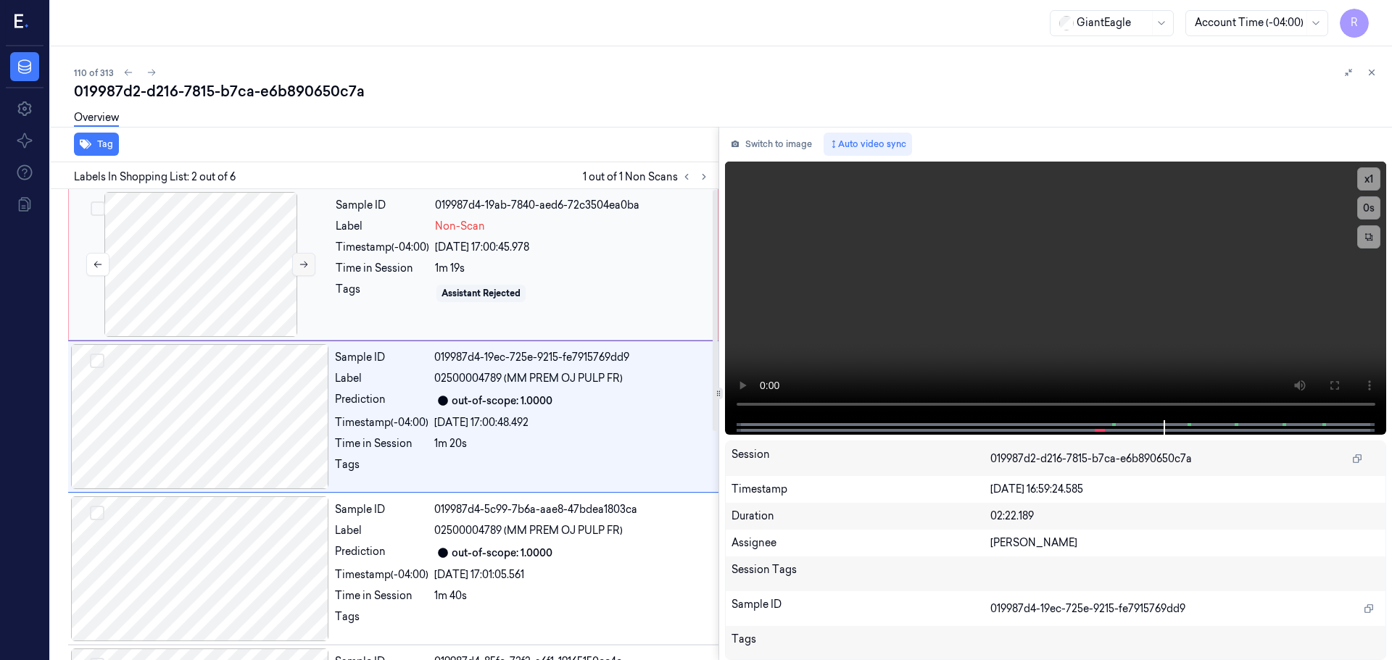
click at [299, 260] on icon at bounding box center [304, 265] width 10 height 10
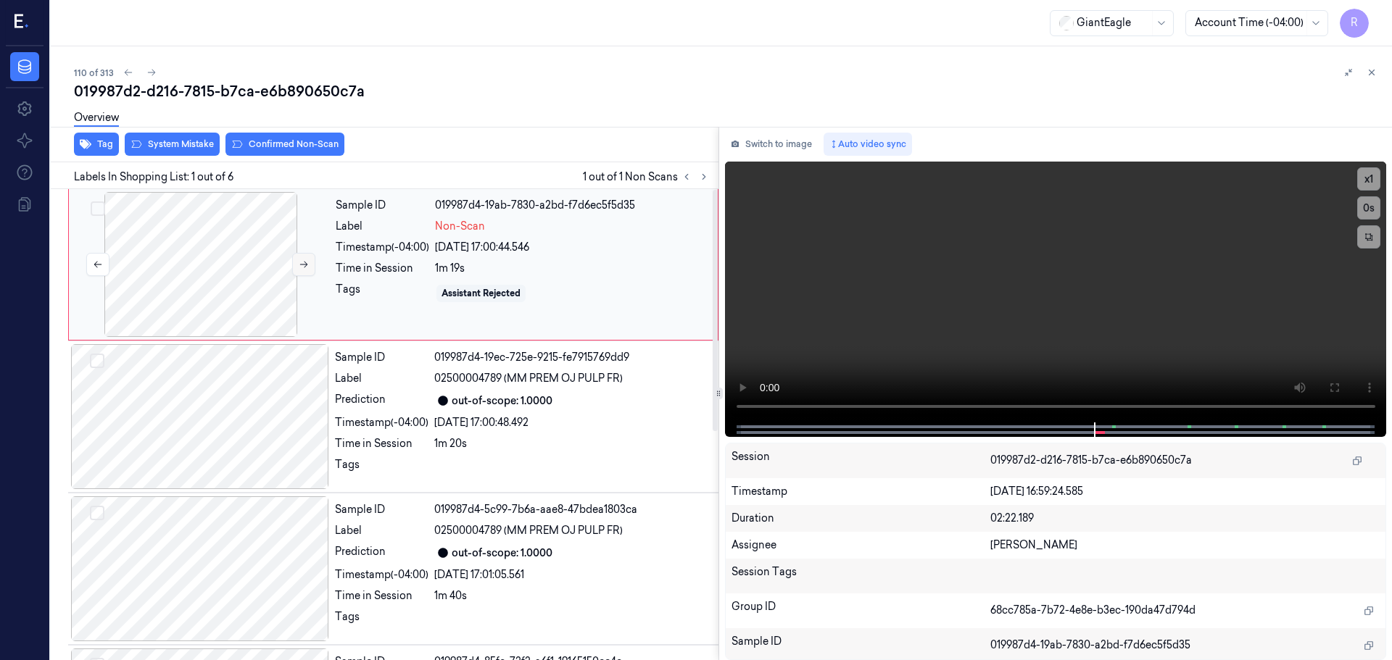
click at [299, 260] on icon at bounding box center [304, 265] width 10 height 10
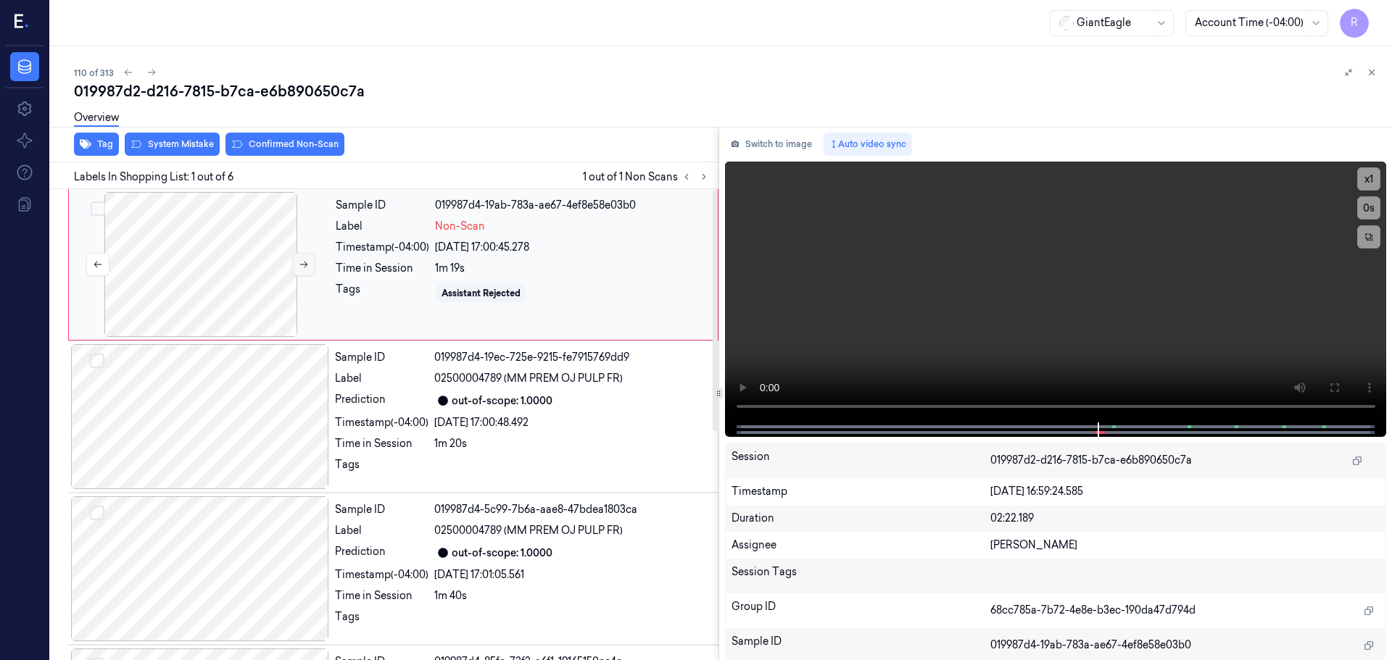
click at [299, 260] on icon at bounding box center [304, 265] width 10 height 10
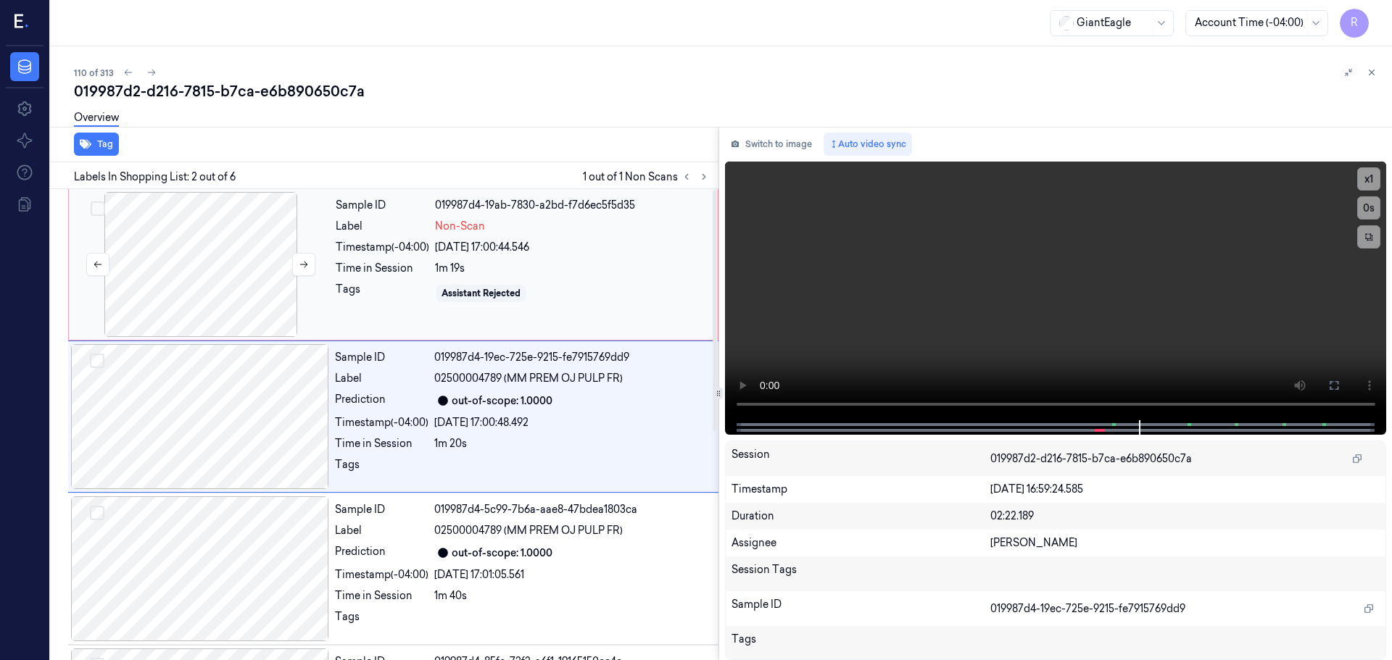
click at [218, 266] on div at bounding box center [201, 264] width 258 height 145
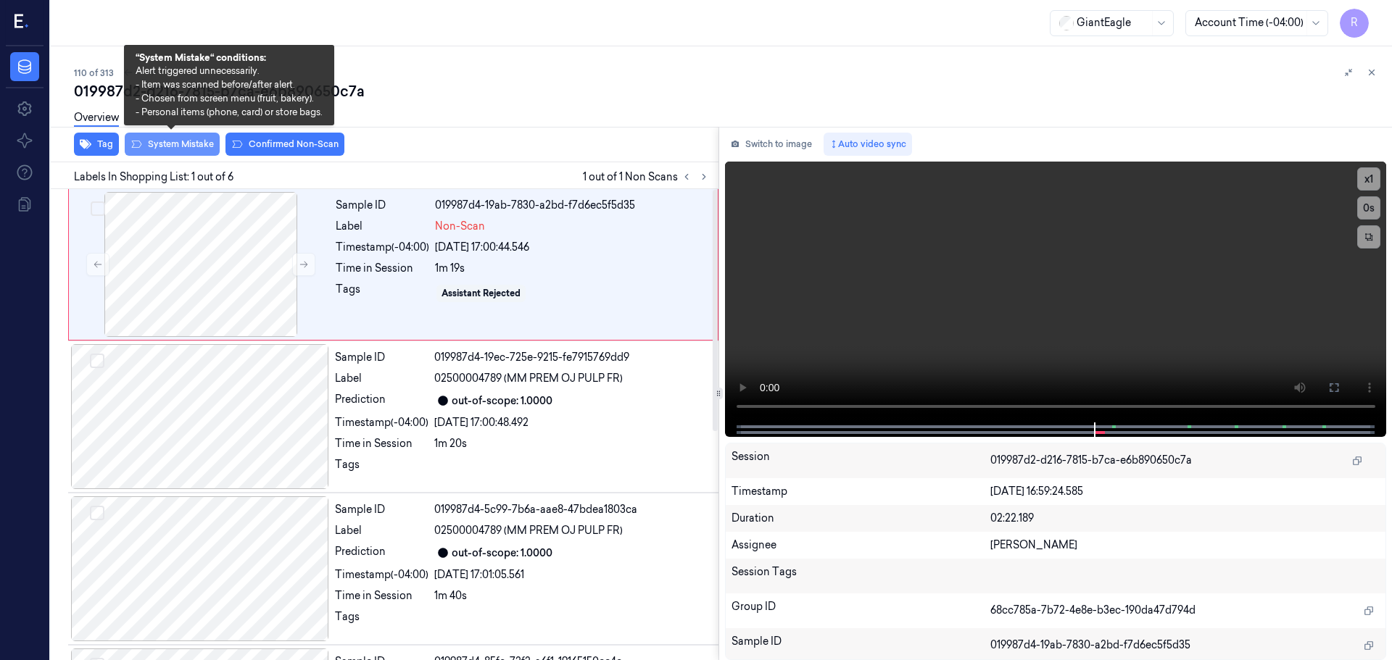
click at [172, 150] on button "System Mistake" at bounding box center [172, 144] width 95 height 23
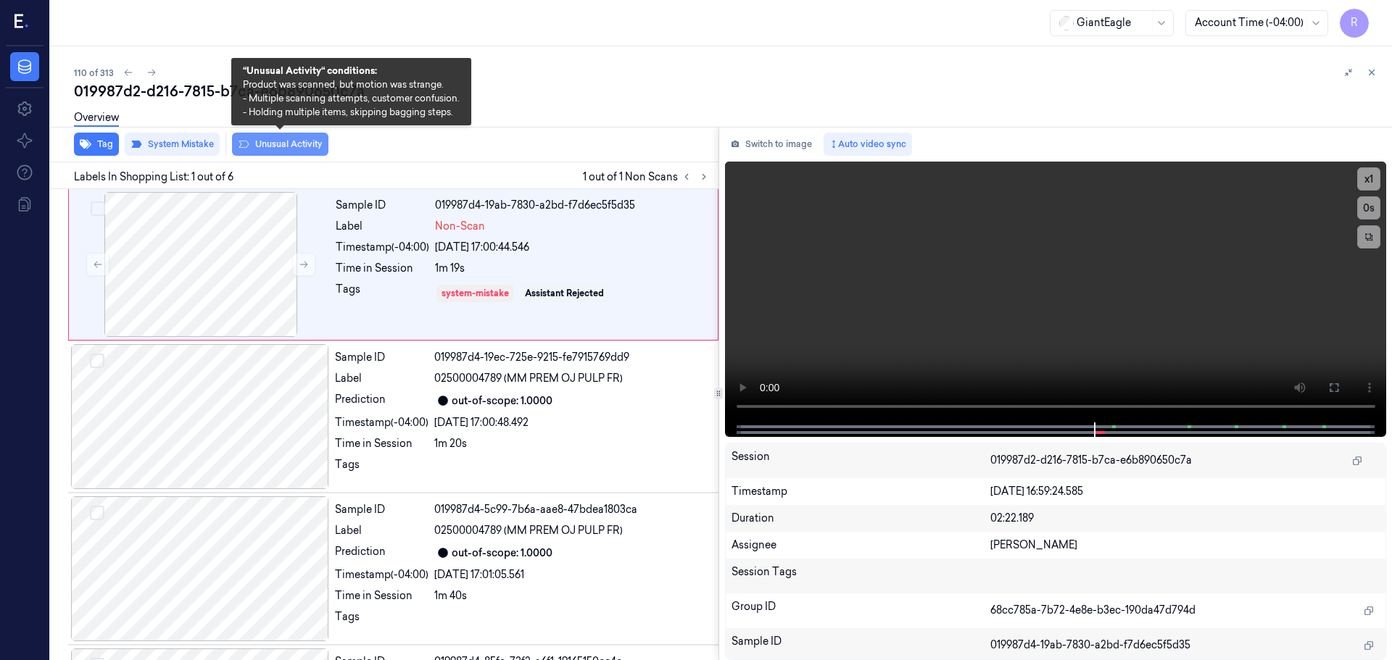
click at [300, 141] on button "Unusual Activity" at bounding box center [280, 144] width 96 height 23
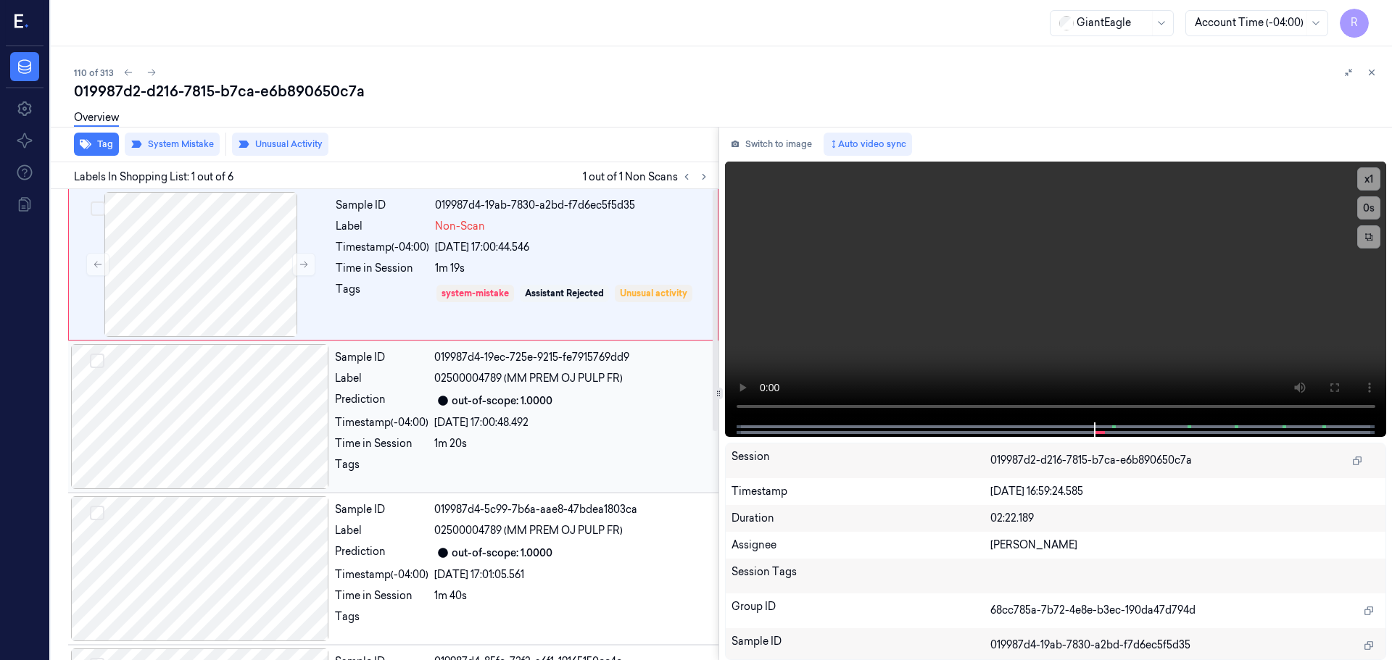
click at [245, 399] on div at bounding box center [200, 416] width 258 height 145
click at [228, 283] on div at bounding box center [201, 264] width 258 height 145
click at [398, 423] on div "Timestamp (-04:00)" at bounding box center [382, 422] width 94 height 15
click at [443, 276] on div "Sample ID 019987d4-19ab-7830-a2bd-f7d6ec5f5d35 Label Non-Scan Timestamp (-04:00…" at bounding box center [522, 264] width 385 height 145
click at [509, 459] on div at bounding box center [572, 468] width 276 height 23
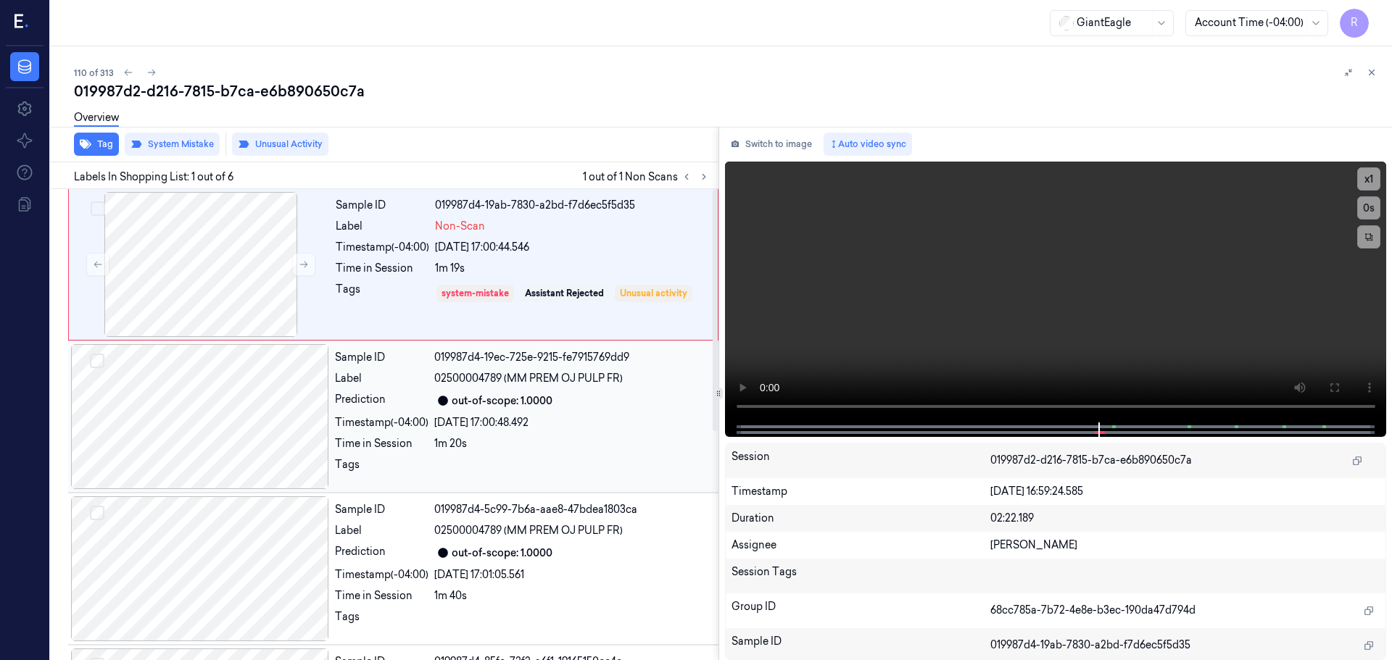
click at [138, 434] on div at bounding box center [200, 416] width 258 height 145
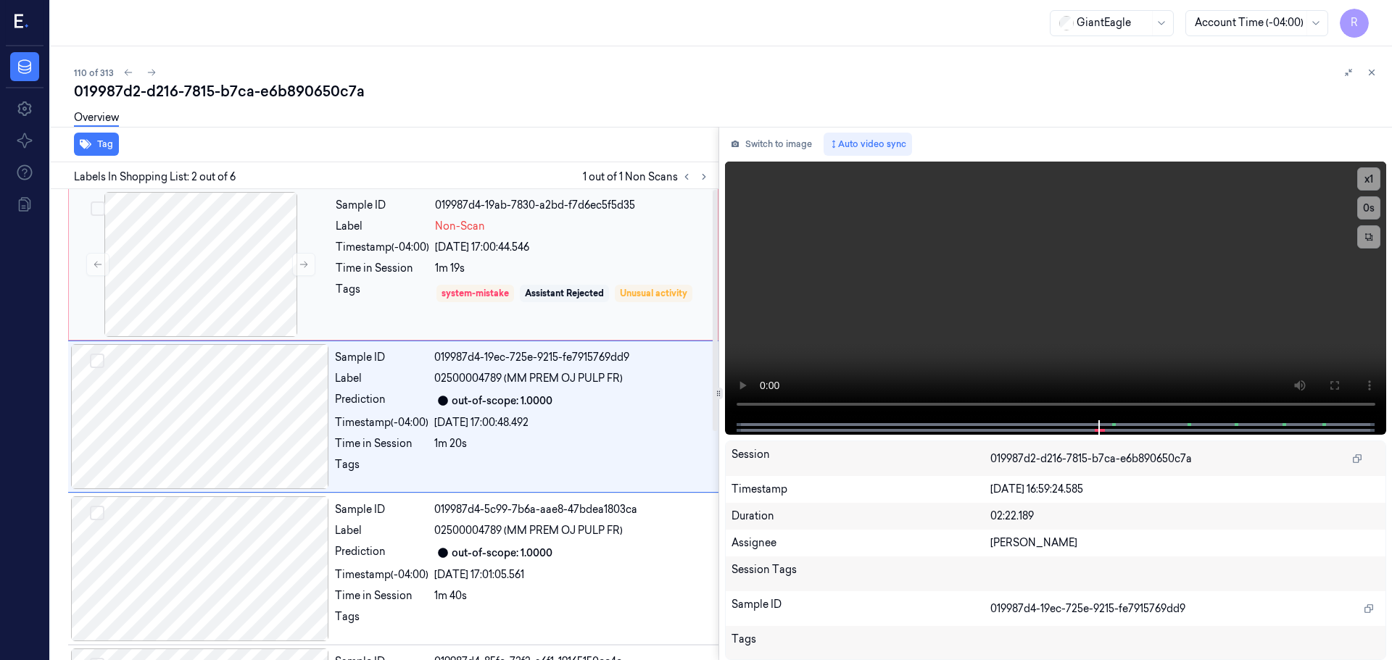
click at [358, 281] on div "Sample ID 019987d4-19ab-7830-a2bd-f7d6ec5f5d35 Label Non-Scan Timestamp (-04:00…" at bounding box center [522, 264] width 385 height 145
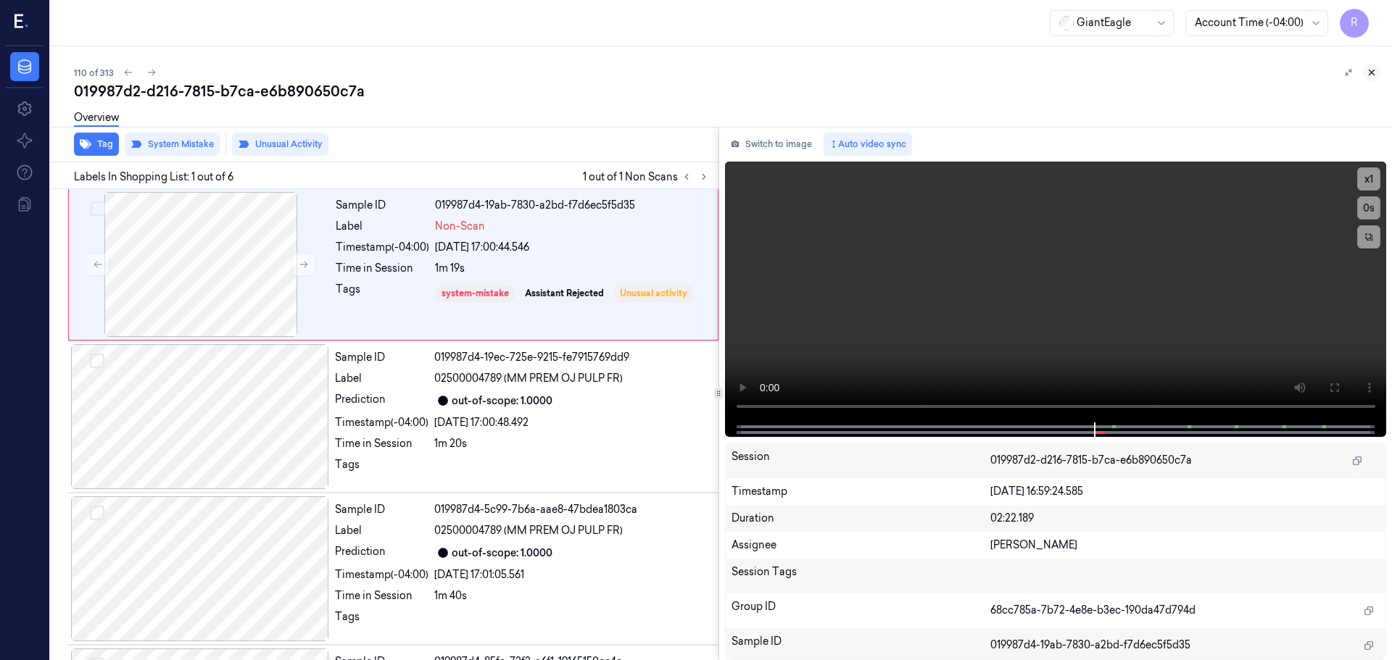
click at [1375, 75] on icon at bounding box center [1372, 72] width 10 height 10
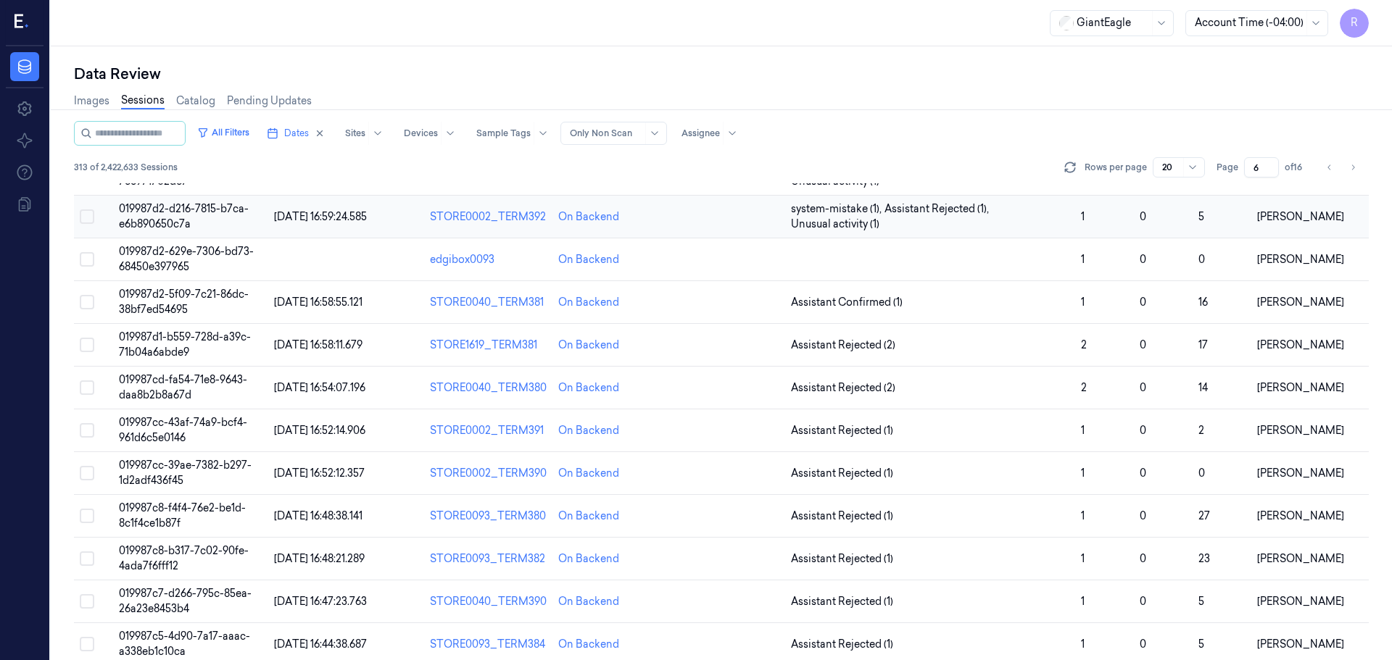
scroll to position [417, 0]
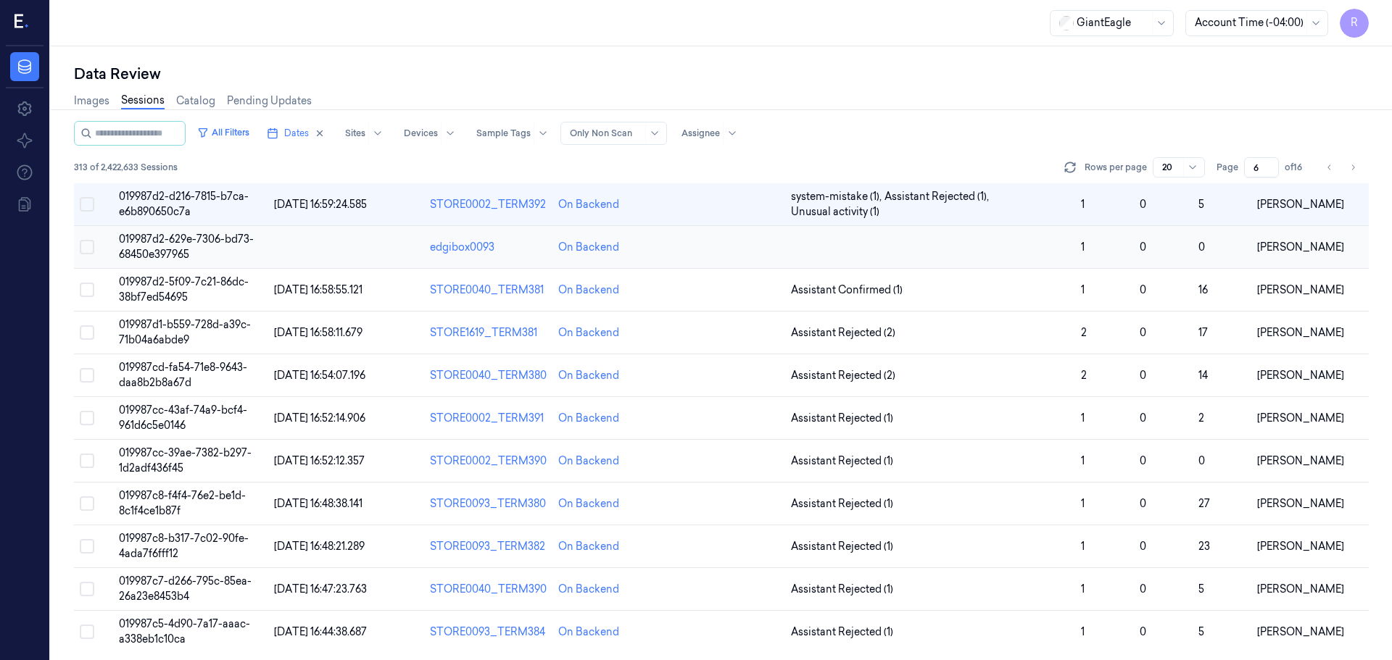
click at [993, 256] on td at bounding box center [930, 247] width 290 height 43
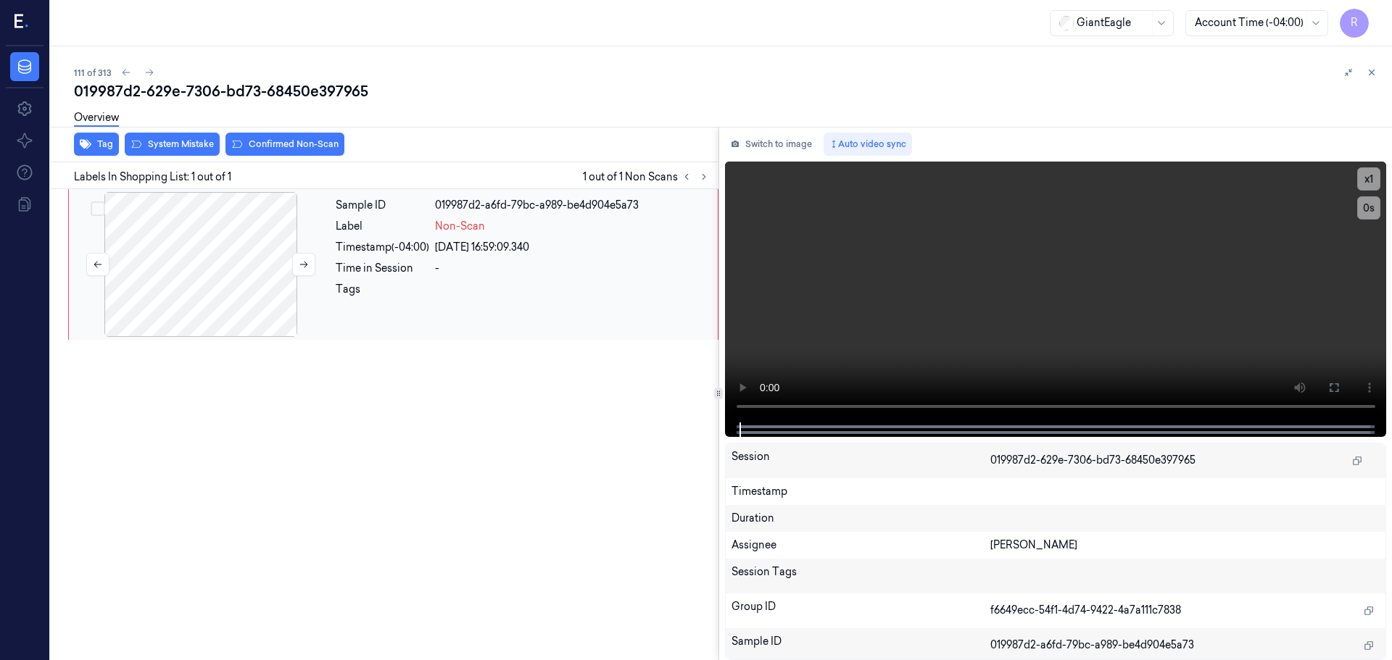
click at [214, 289] on div at bounding box center [201, 264] width 258 height 145
click at [310, 260] on button at bounding box center [303, 264] width 23 height 23
click at [309, 260] on button at bounding box center [303, 264] width 23 height 23
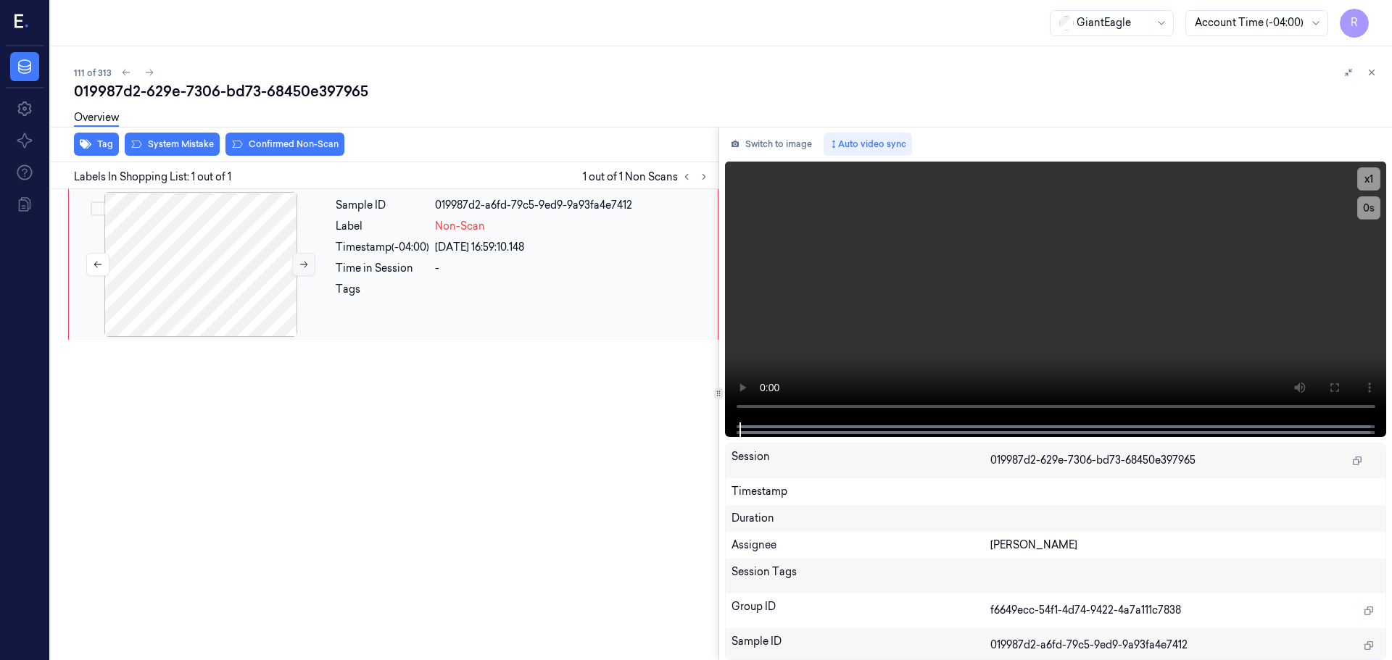
click at [309, 260] on button at bounding box center [303, 264] width 23 height 23
click at [1368, 178] on button "x 1" at bounding box center [1368, 178] width 23 height 23
click at [1368, 178] on button "x 2" at bounding box center [1368, 178] width 23 height 23
click at [1342, 381] on button at bounding box center [1333, 387] width 23 height 23
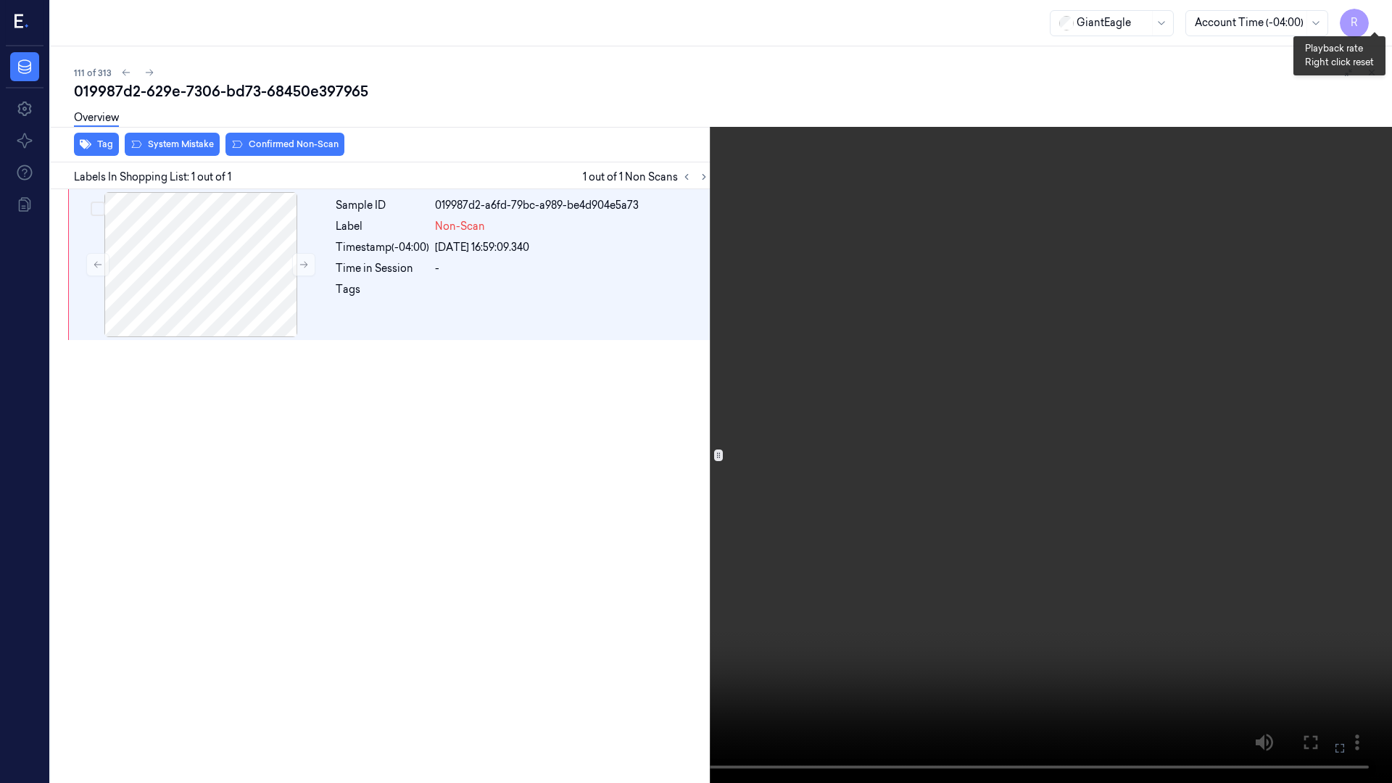
click at [1381, 15] on button "x 4" at bounding box center [1374, 17] width 23 height 23
click at [1381, 15] on button "x 1" at bounding box center [1374, 17] width 23 height 23
click at [1373, 23] on button "x 2" at bounding box center [1374, 17] width 23 height 23
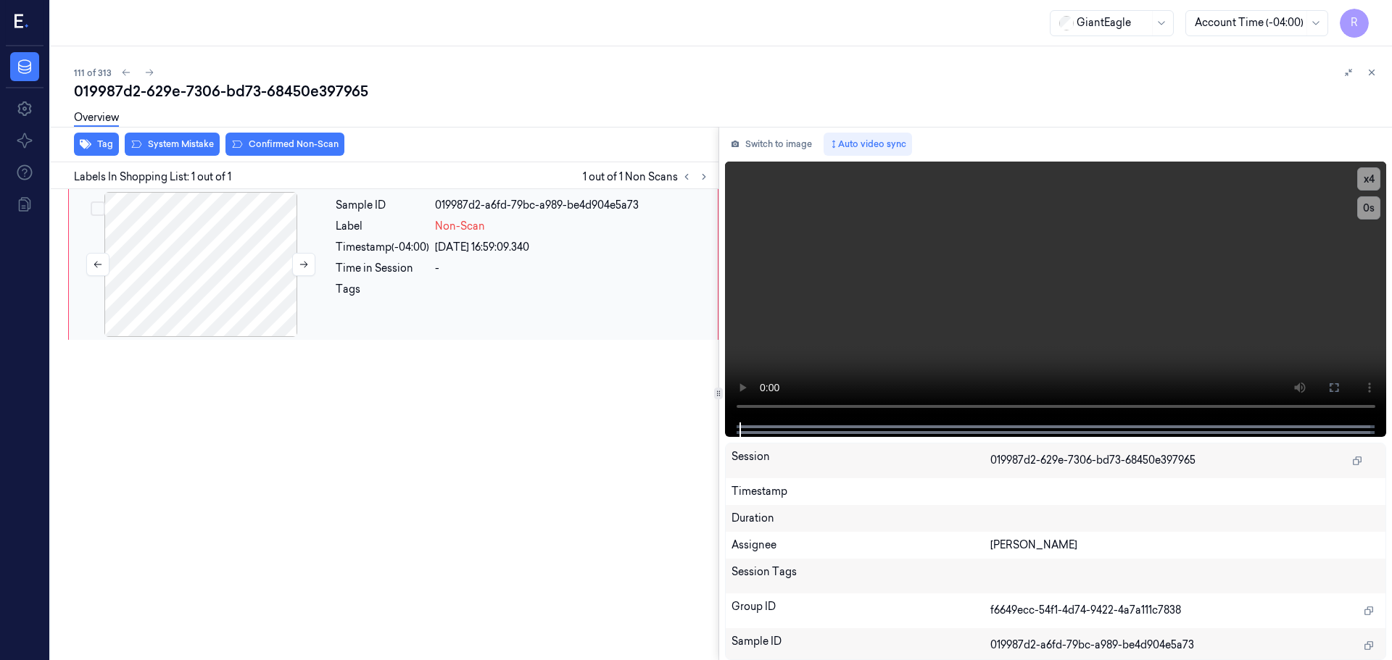
drag, startPoint x: 214, startPoint y: 239, endPoint x: 215, endPoint y: 229, distance: 10.2
click at [215, 239] on div at bounding box center [201, 264] width 258 height 145
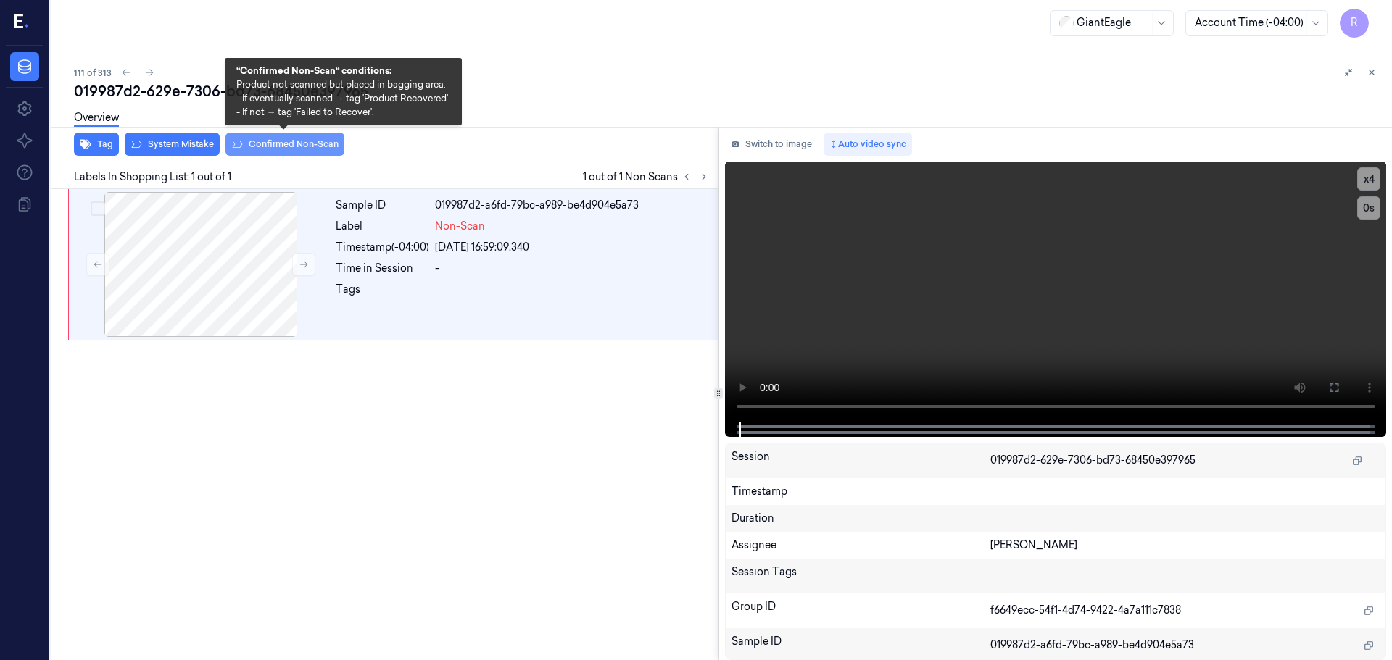
click at [297, 152] on button "Confirmed Non-Scan" at bounding box center [284, 144] width 119 height 23
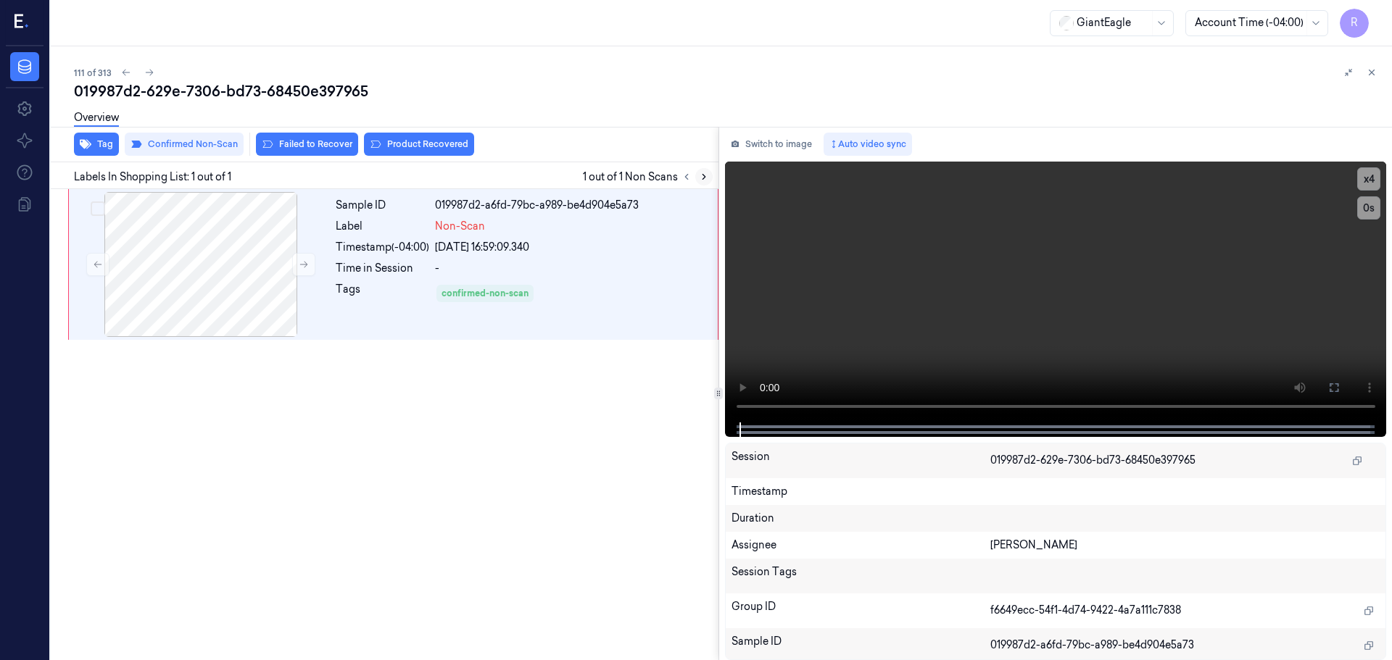
click at [707, 171] on button at bounding box center [703, 176] width 17 height 17
click at [687, 173] on icon at bounding box center [687, 177] width 10 height 10
click at [443, 515] on div "Sample ID 019987d2-a6fd-79bc-a989-be4d904e5a73 Label Non-Scan Timestamp (-04:00…" at bounding box center [382, 424] width 674 height 471
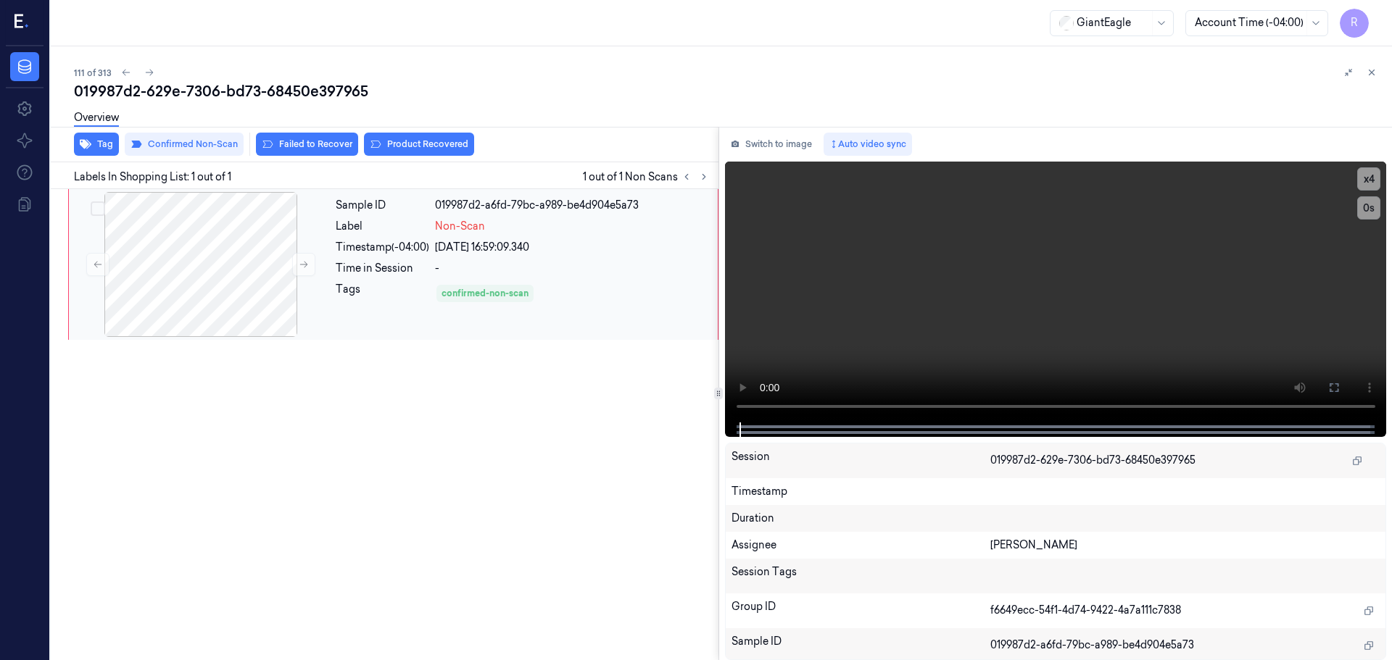
click at [558, 267] on div "-" at bounding box center [572, 268] width 274 height 15
click at [1370, 74] on icon at bounding box center [1372, 72] width 10 height 10
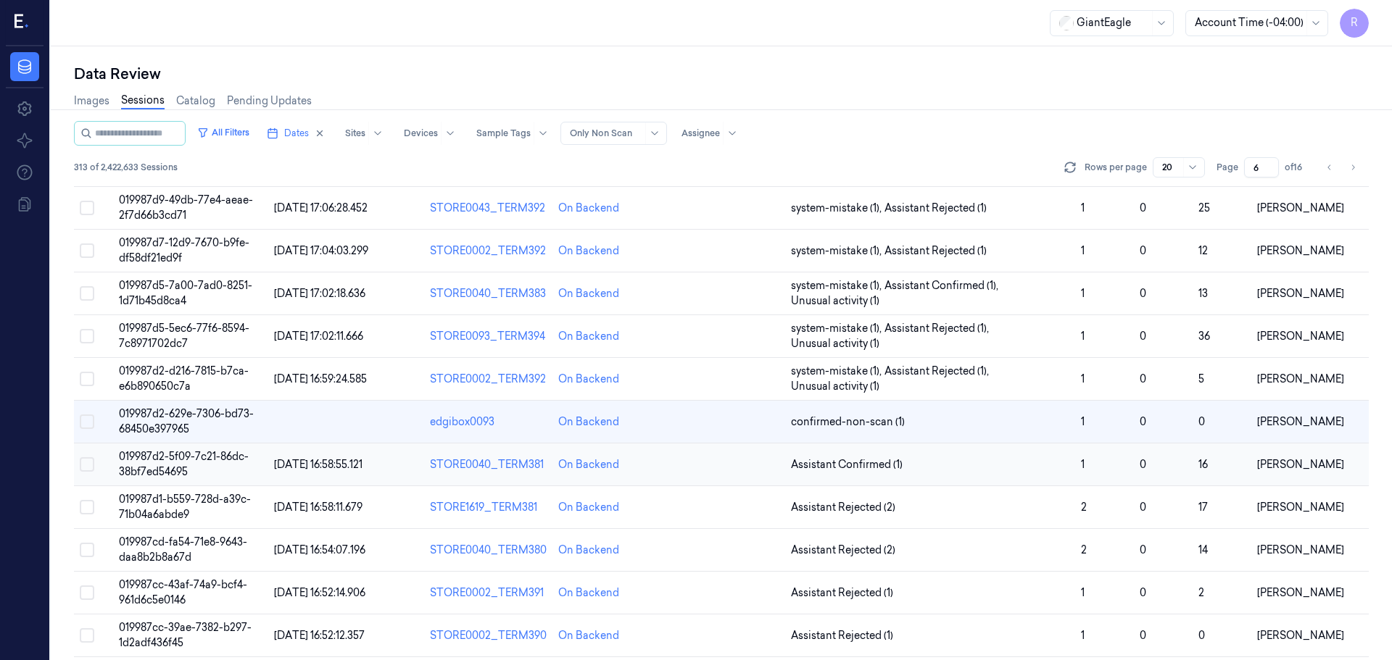
scroll to position [315, 0]
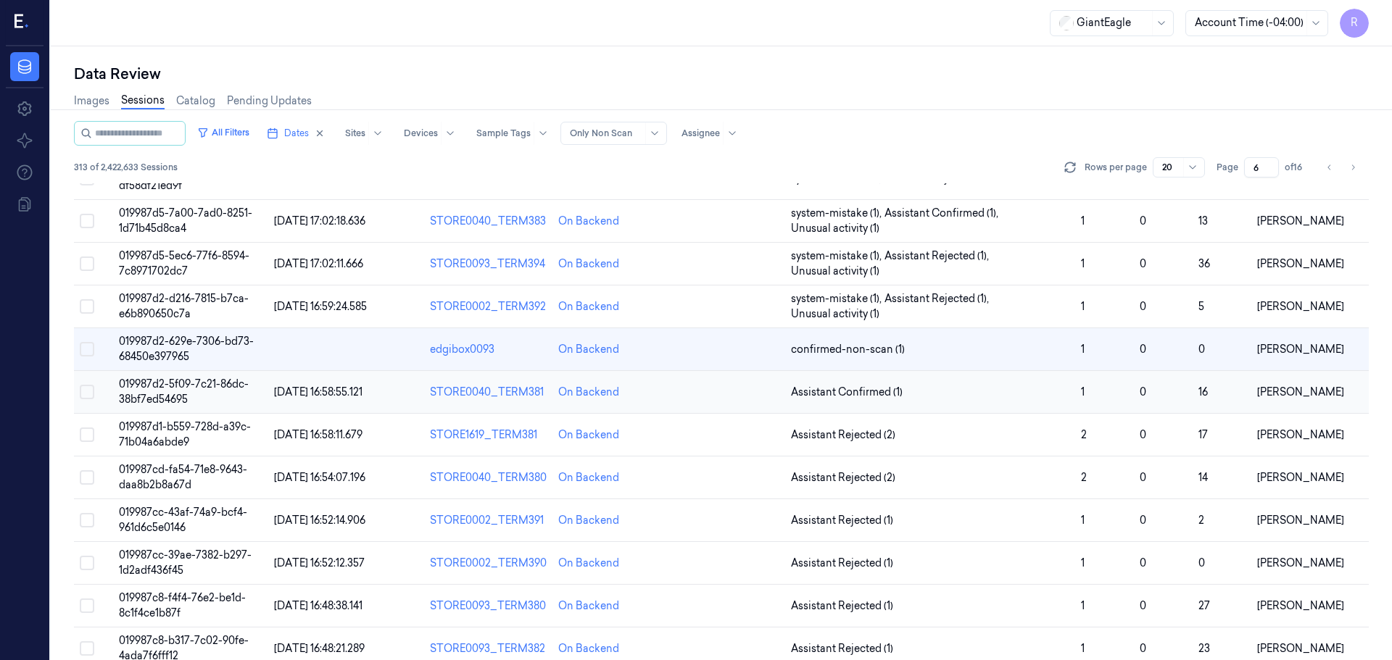
click at [1023, 403] on td "Assistant Confirmed (1)" at bounding box center [930, 392] width 290 height 43
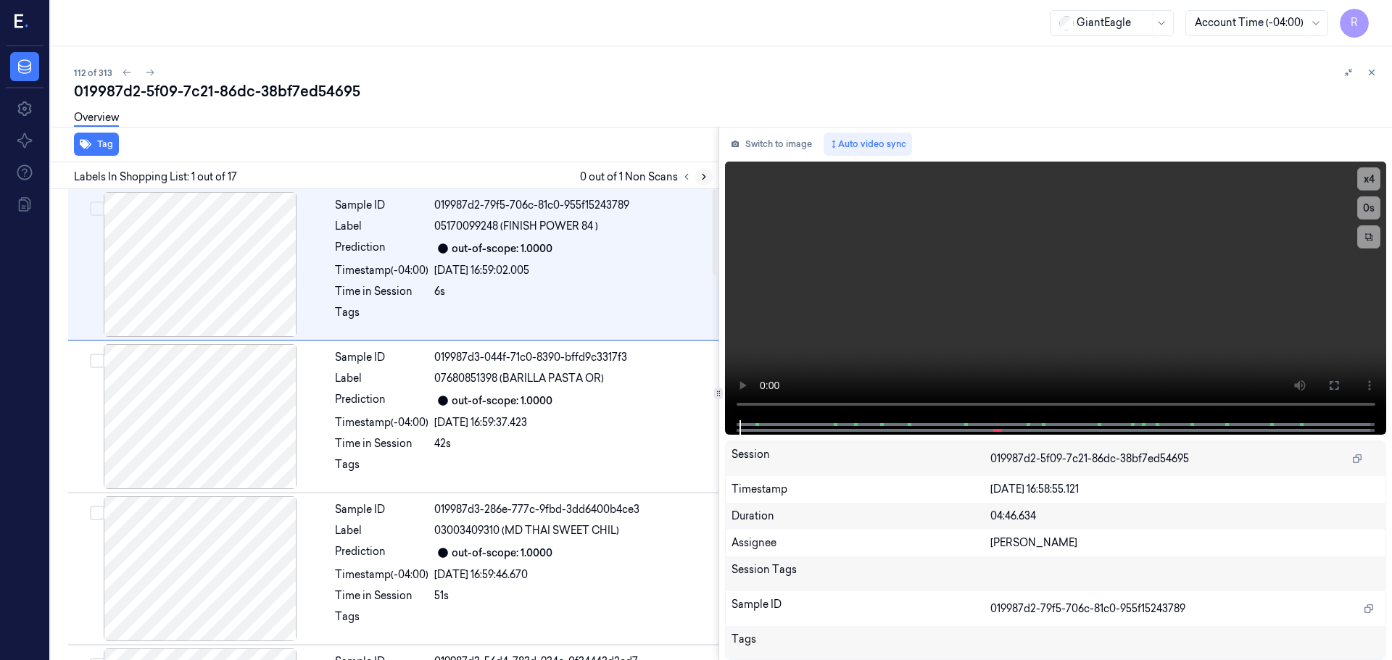
click at [703, 177] on icon at bounding box center [704, 177] width 10 height 10
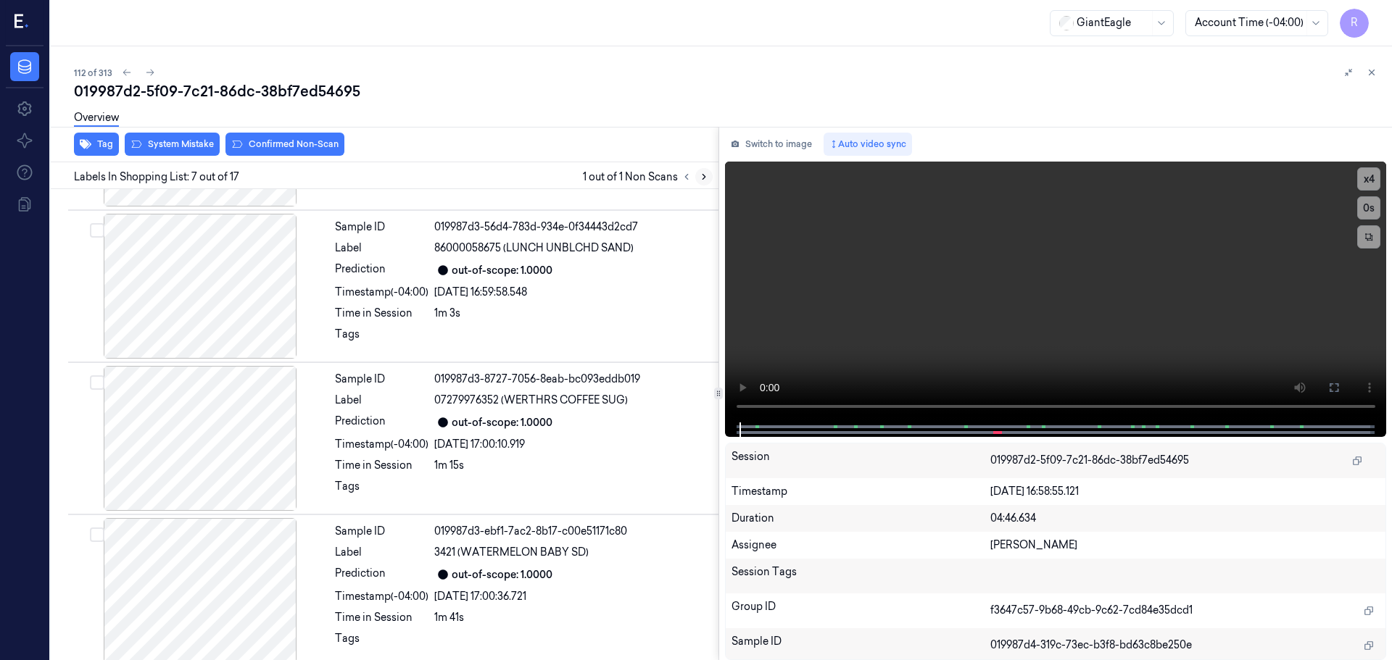
click at [703, 177] on icon at bounding box center [704, 177] width 10 height 10
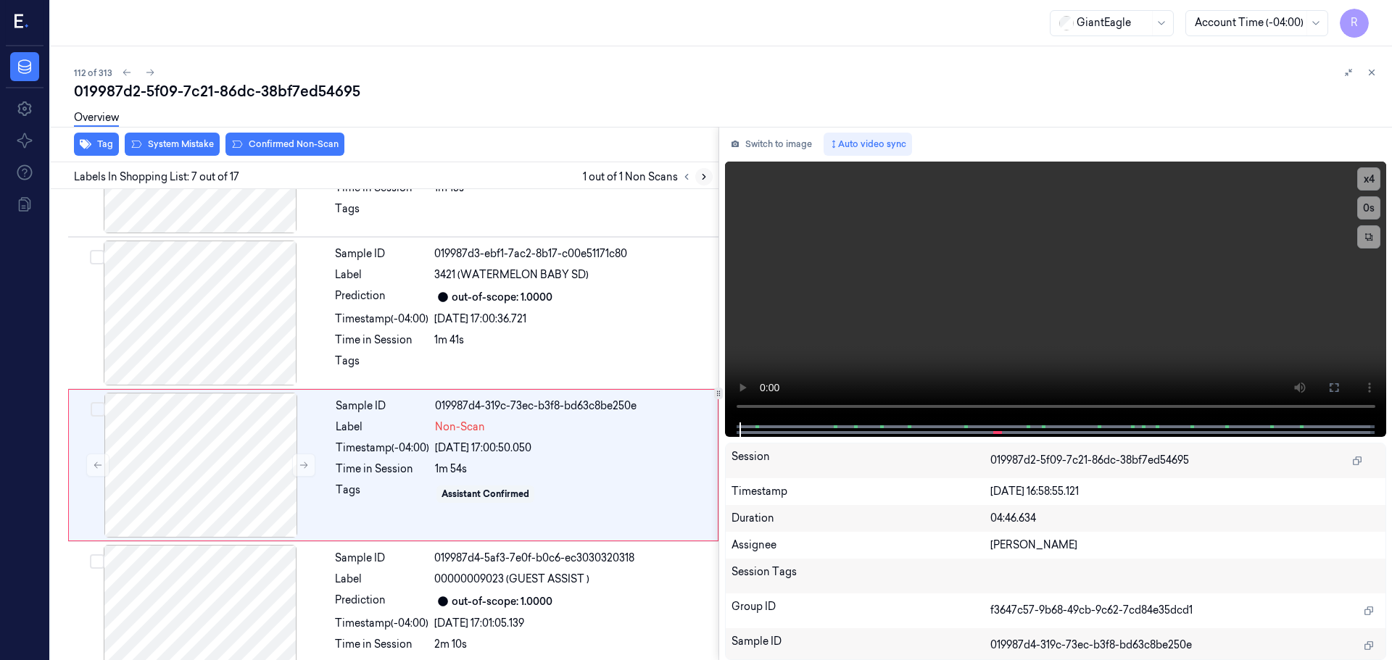
click at [703, 177] on icon at bounding box center [704, 177] width 10 height 10
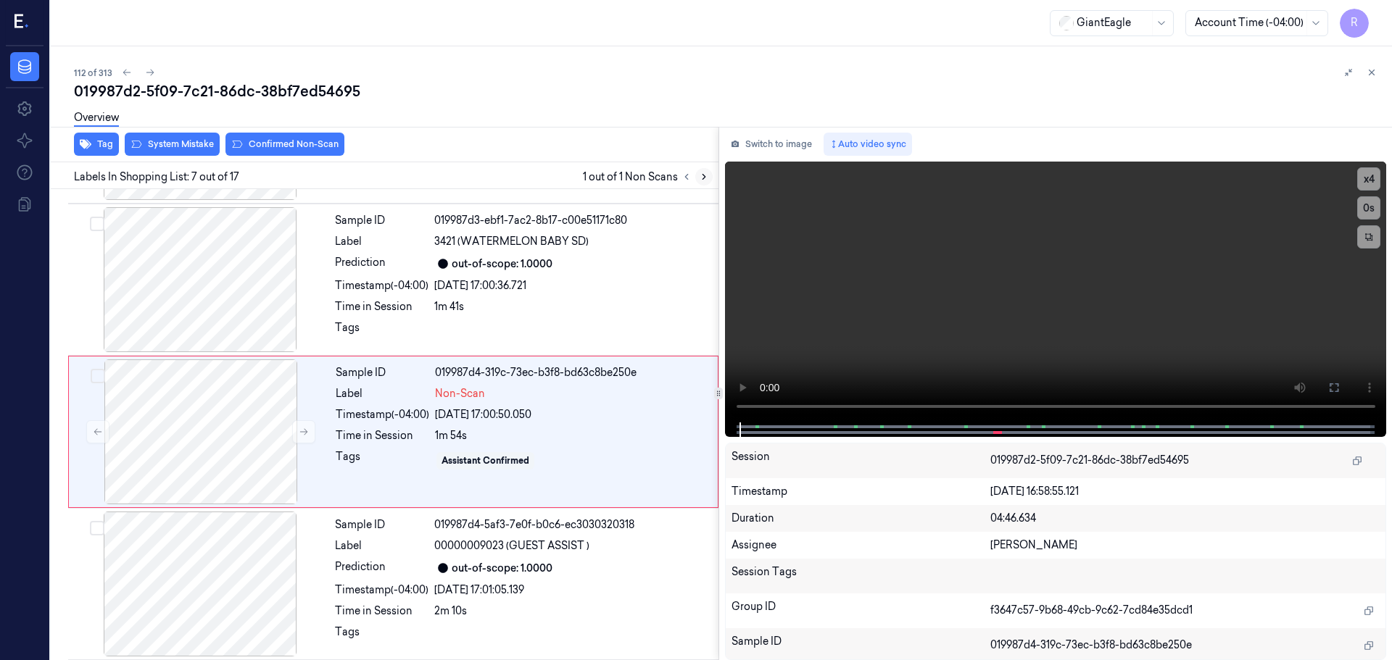
click at [703, 177] on icon at bounding box center [704, 177] width 10 height 10
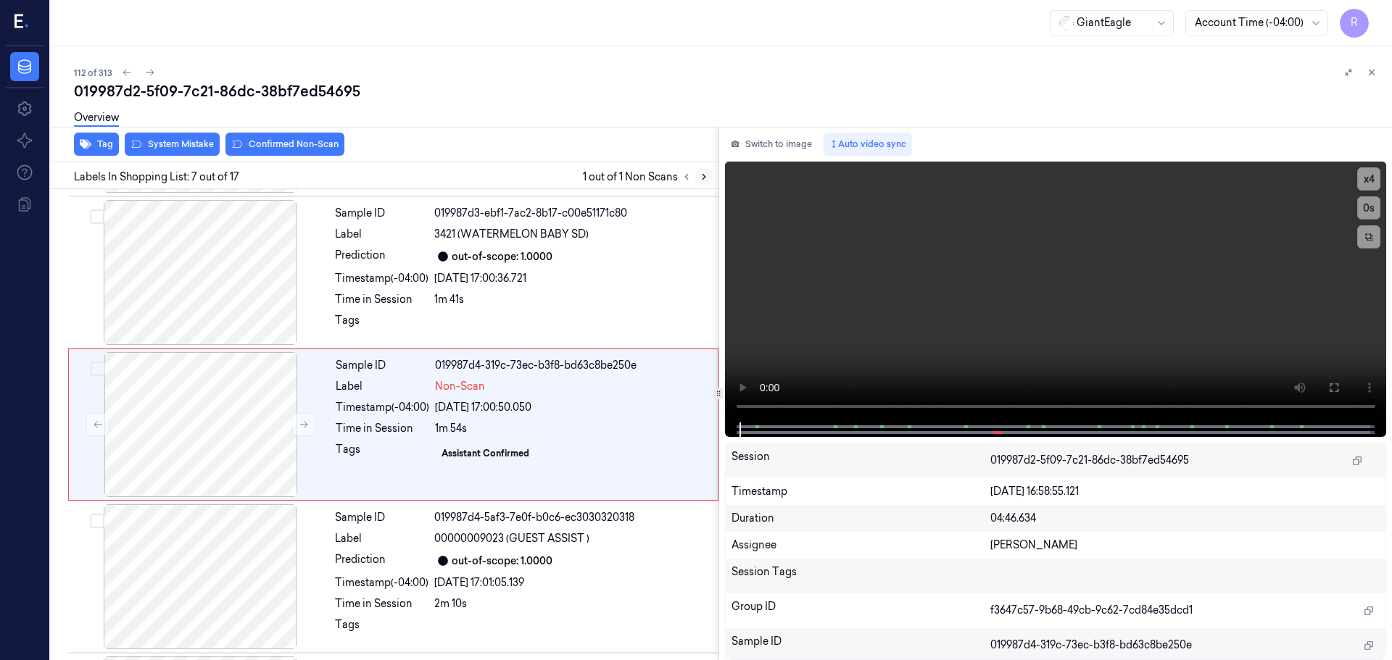
click at [703, 177] on icon at bounding box center [704, 177] width 10 height 10
click at [297, 424] on button at bounding box center [303, 424] width 23 height 23
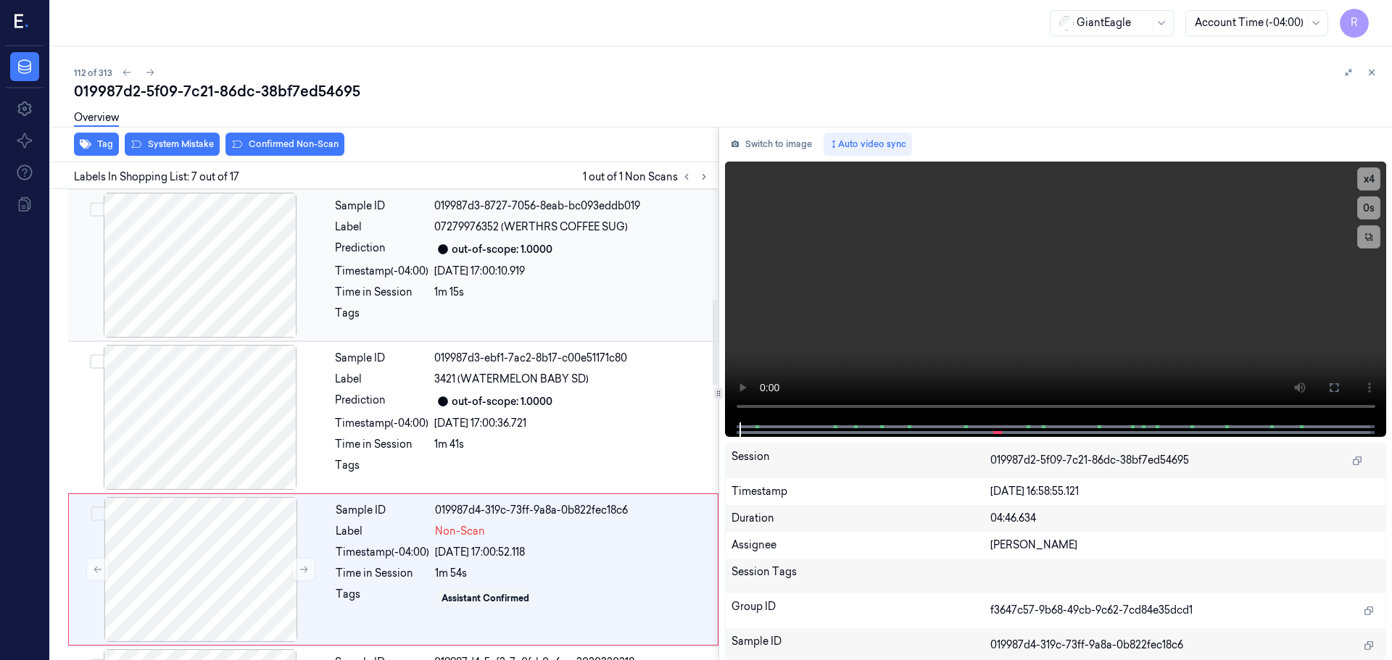
click at [231, 288] on div at bounding box center [200, 265] width 258 height 145
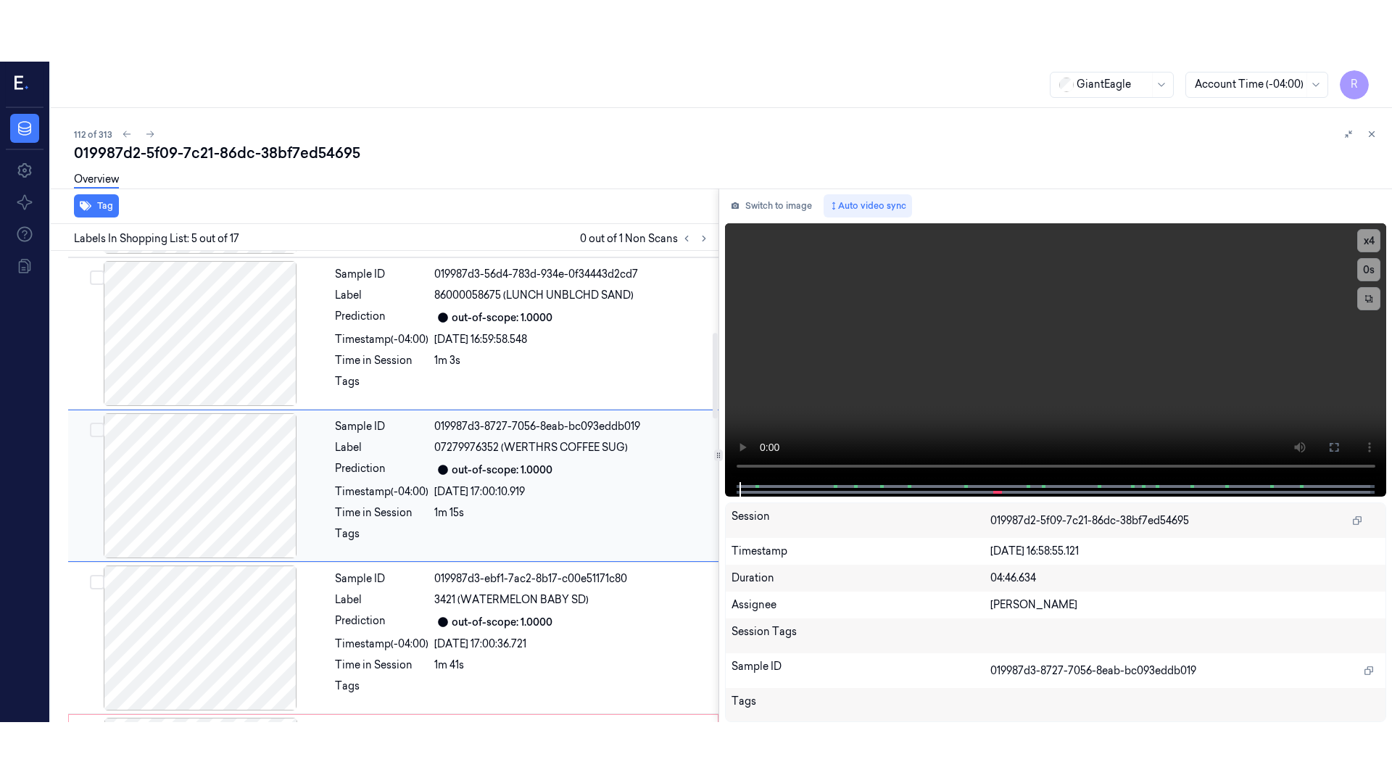
scroll to position [449, 0]
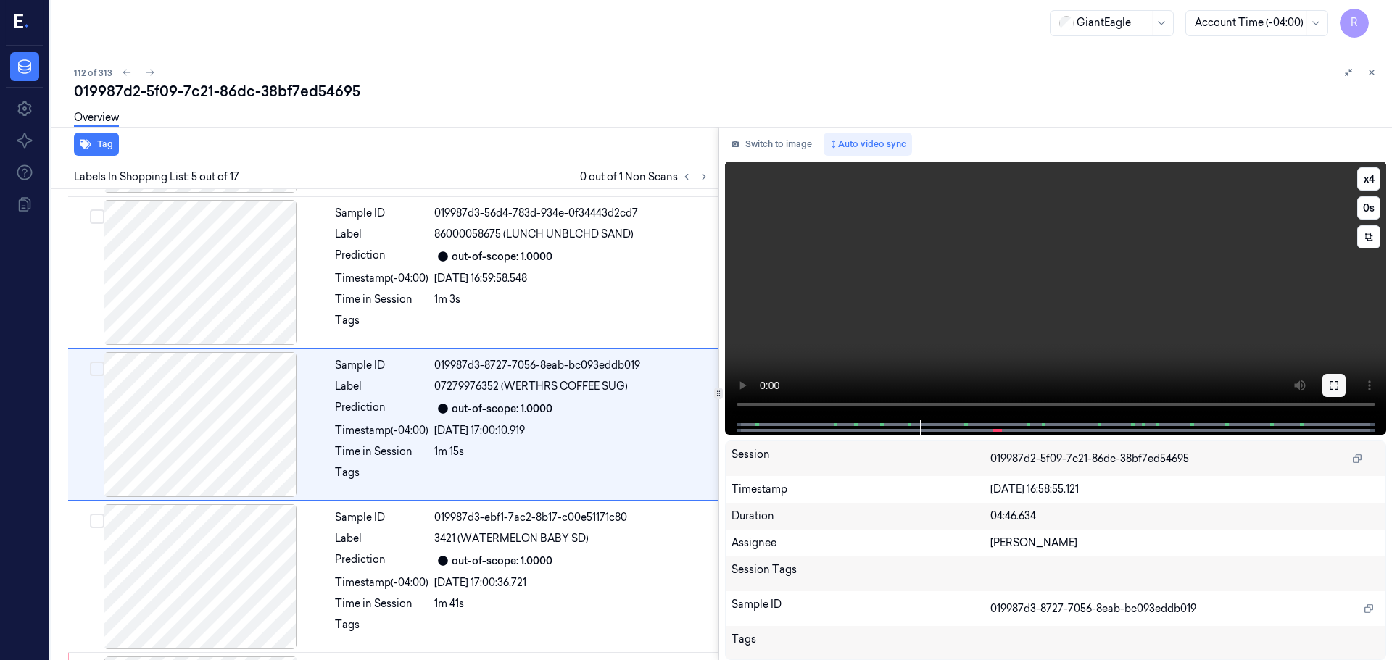
click at [1334, 386] on icon at bounding box center [1334, 386] width 12 height 12
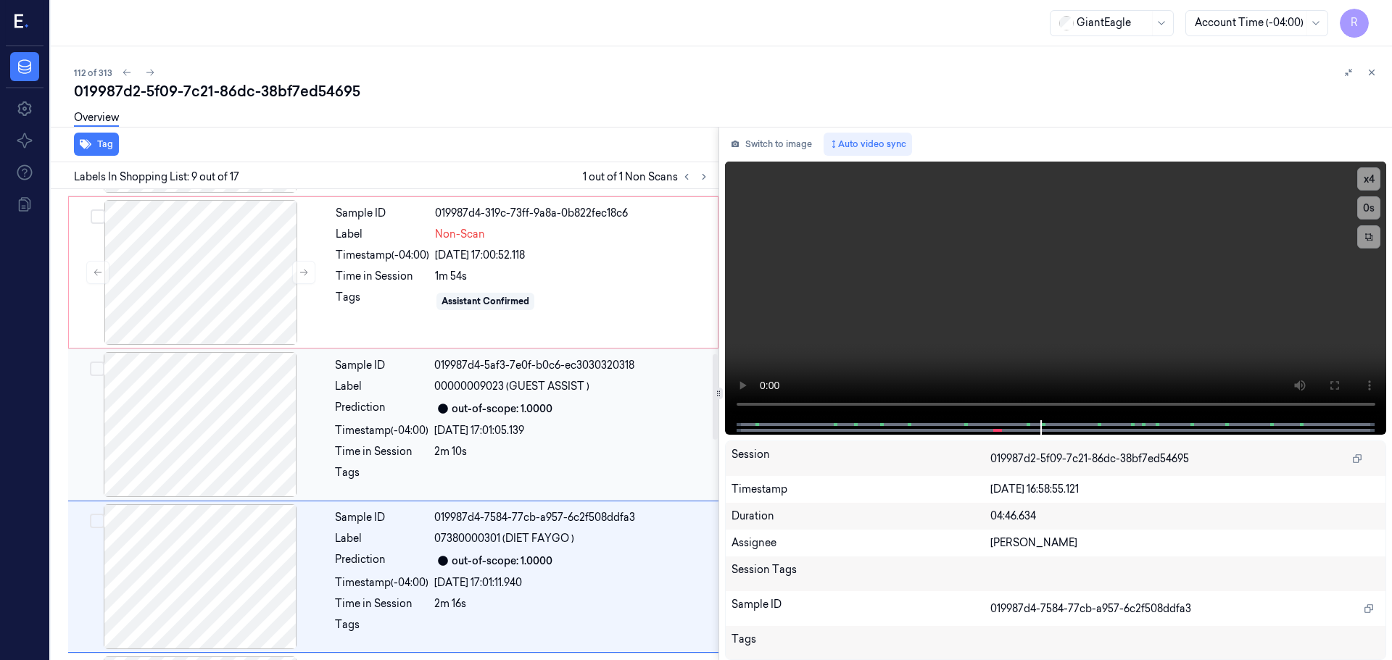
scroll to position [1058, 0]
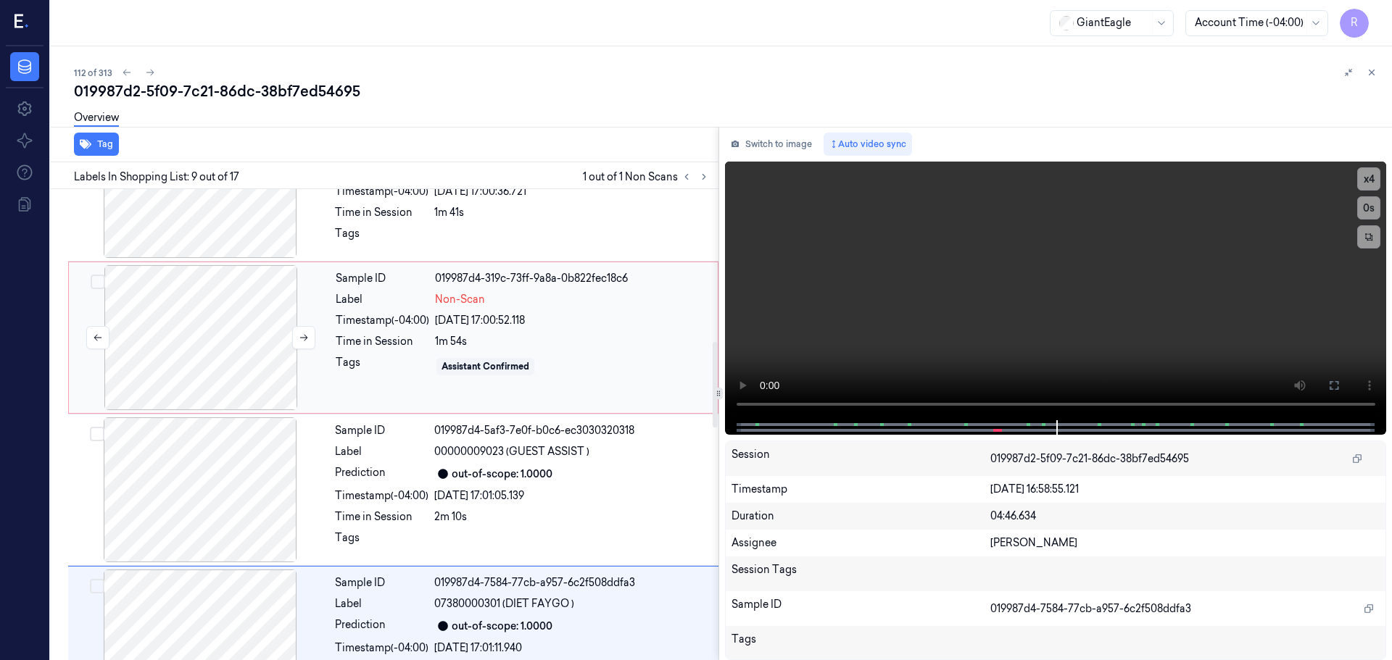
click at [212, 362] on div at bounding box center [201, 337] width 258 height 145
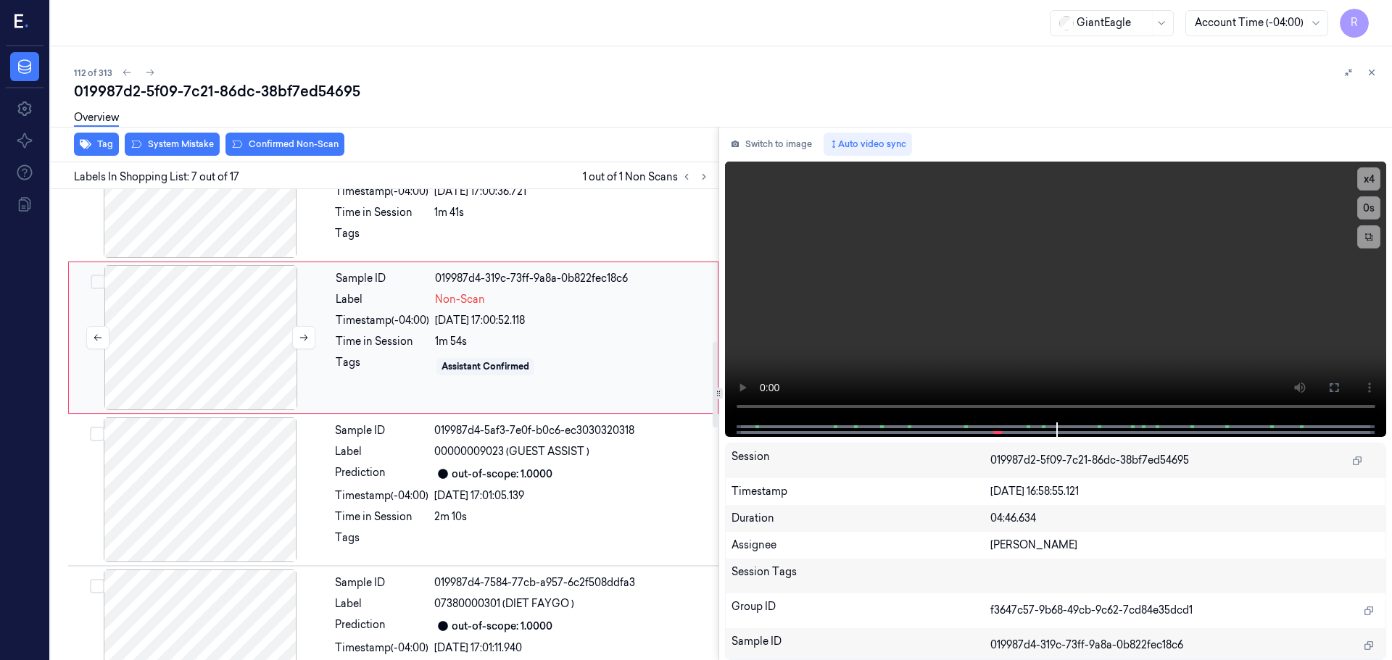
scroll to position [753, 0]
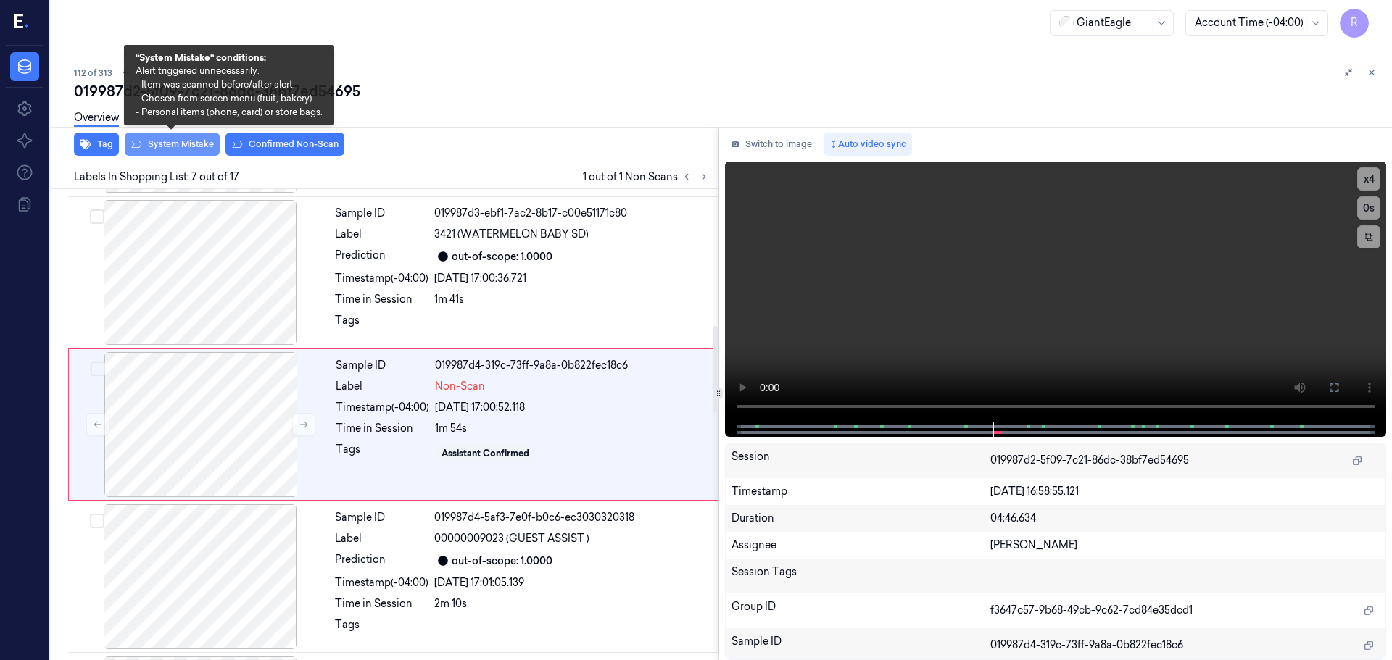
click at [174, 141] on button "System Mistake" at bounding box center [172, 144] width 95 height 23
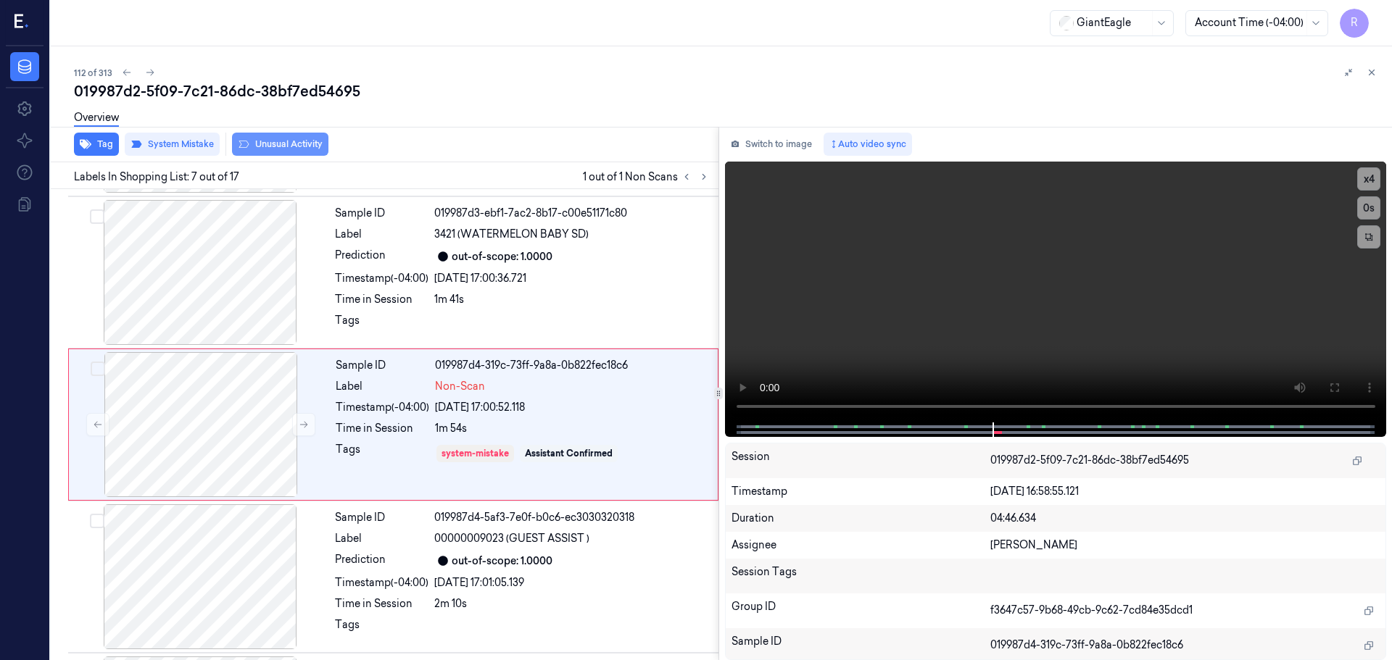
click at [262, 143] on button "Unusual Activity" at bounding box center [280, 144] width 96 height 23
click at [453, 273] on div "26/09/2025 17:00:36.721" at bounding box center [572, 278] width 276 height 15
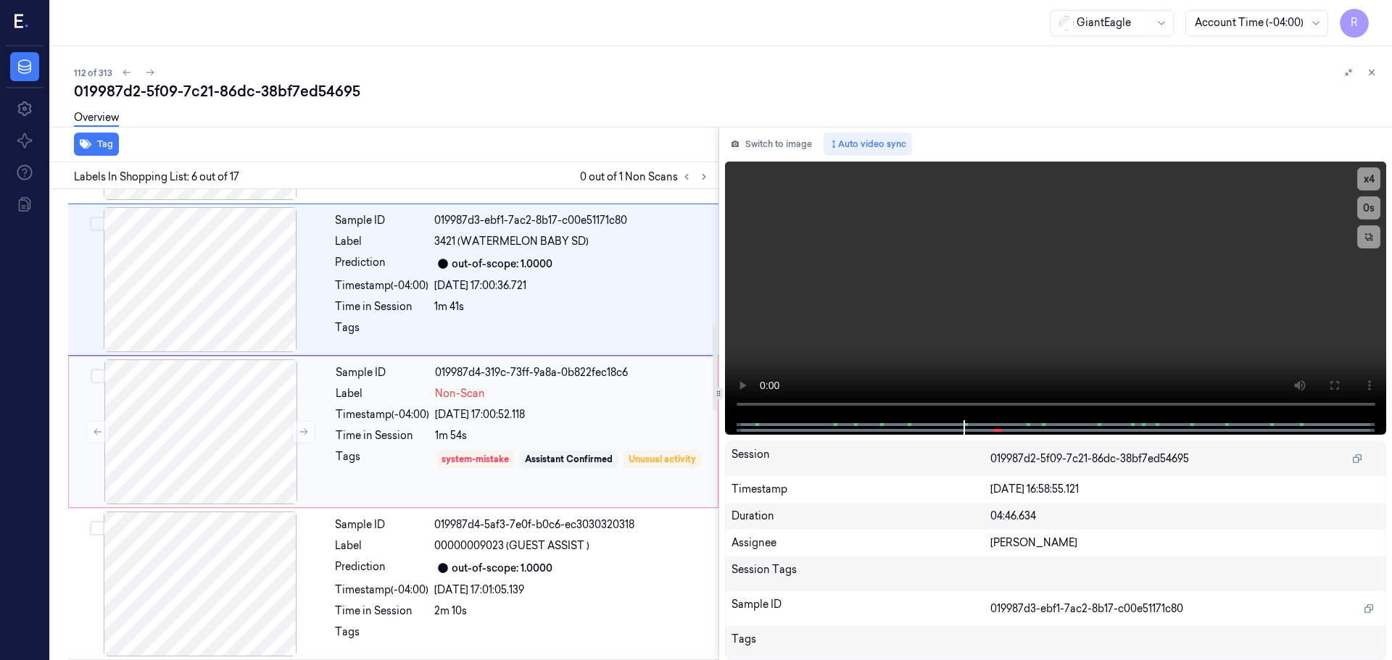
click at [428, 436] on div "Time in Session" at bounding box center [383, 435] width 94 height 15
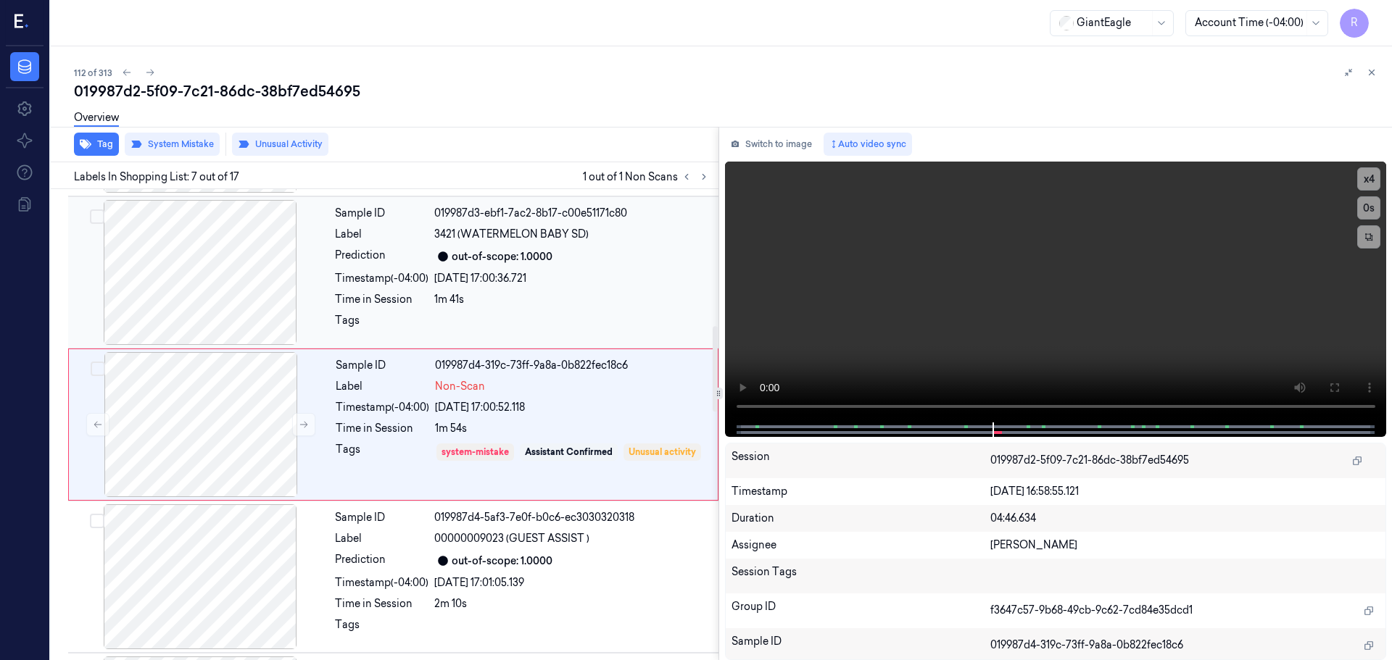
click at [434, 268] on div "Sample ID 019987d3-ebf1-7ac2-8b17-c00e51171c80 Label 3421 (WATERMELON BABY SD) …" at bounding box center [522, 272] width 386 height 145
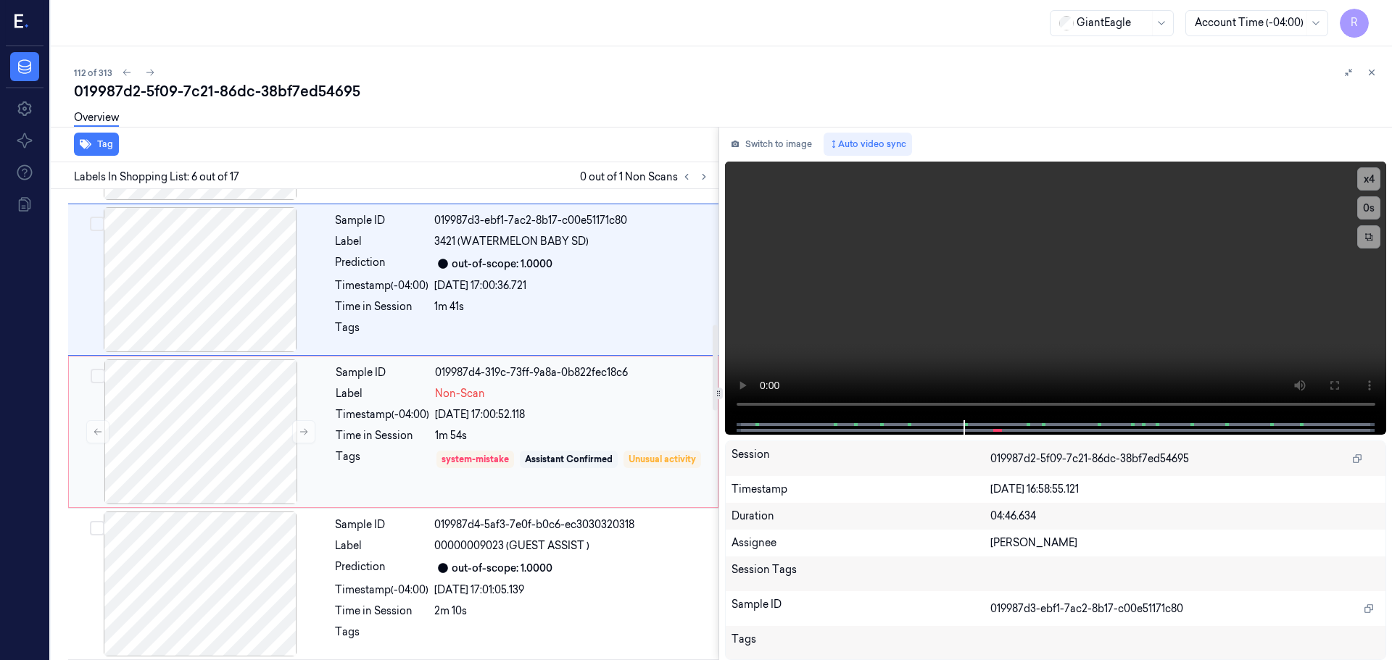
click at [416, 424] on div "Sample ID 019987d4-319c-73ff-9a8a-0b822fec18c6 Label Non-Scan Timestamp (-04:00…" at bounding box center [522, 432] width 385 height 145
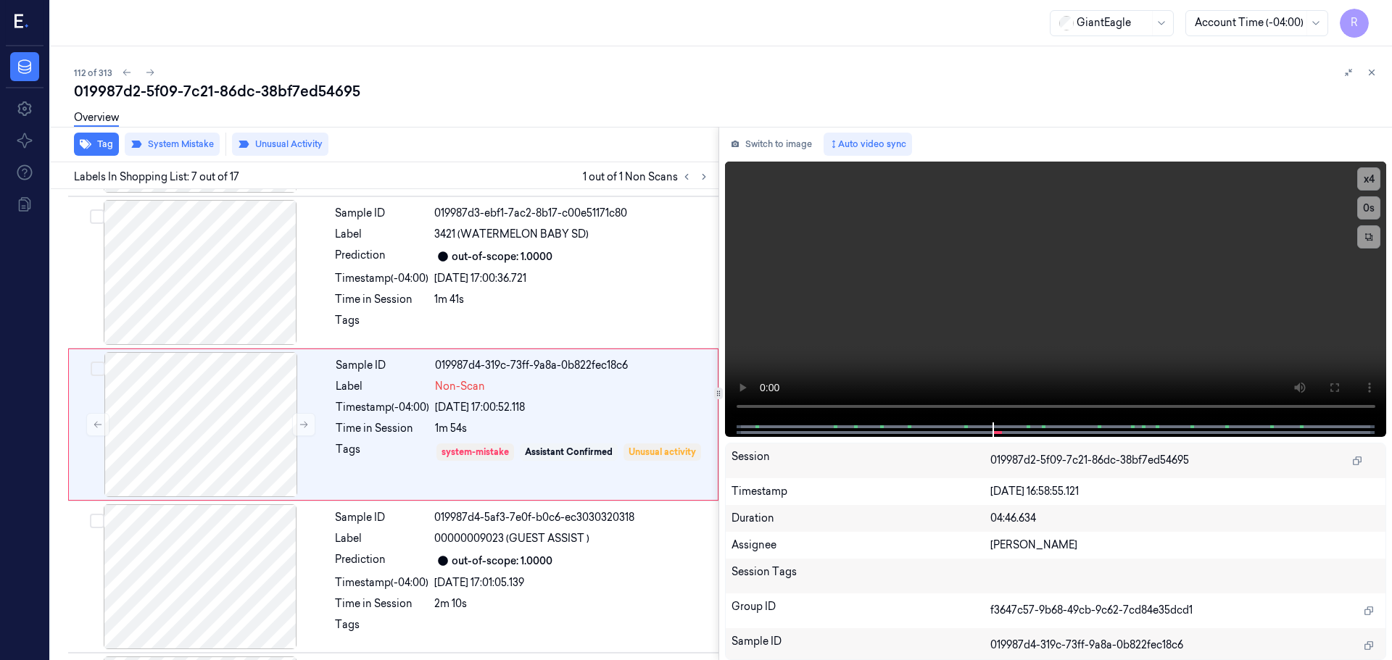
click at [1374, 65] on button at bounding box center [1371, 72] width 17 height 17
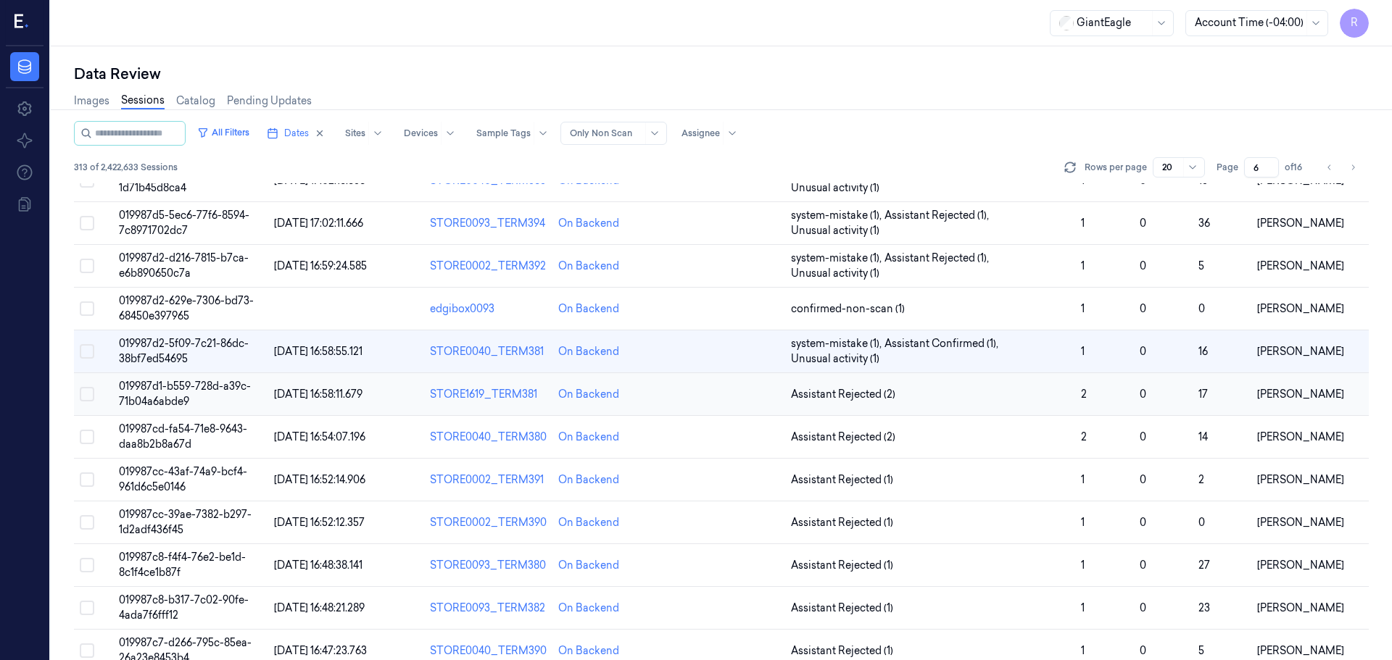
scroll to position [421, 0]
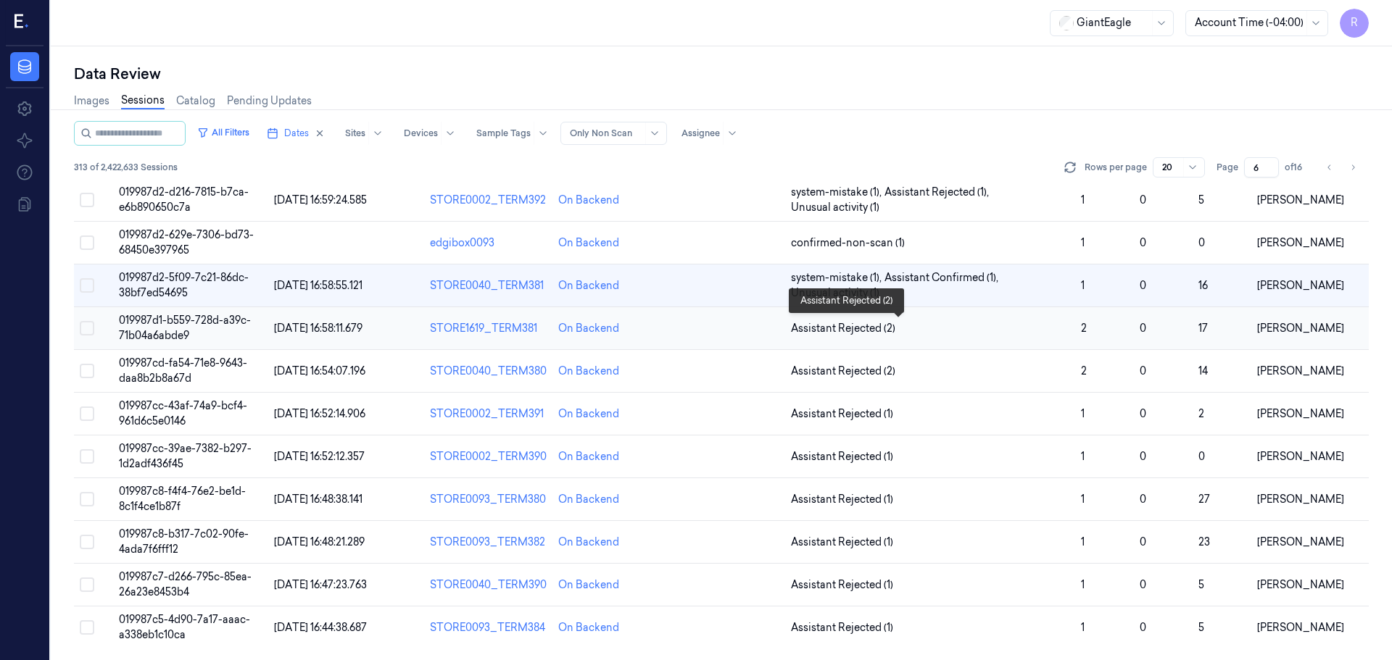
click at [926, 321] on span "Assistant Rejected (2)" at bounding box center [930, 328] width 278 height 15
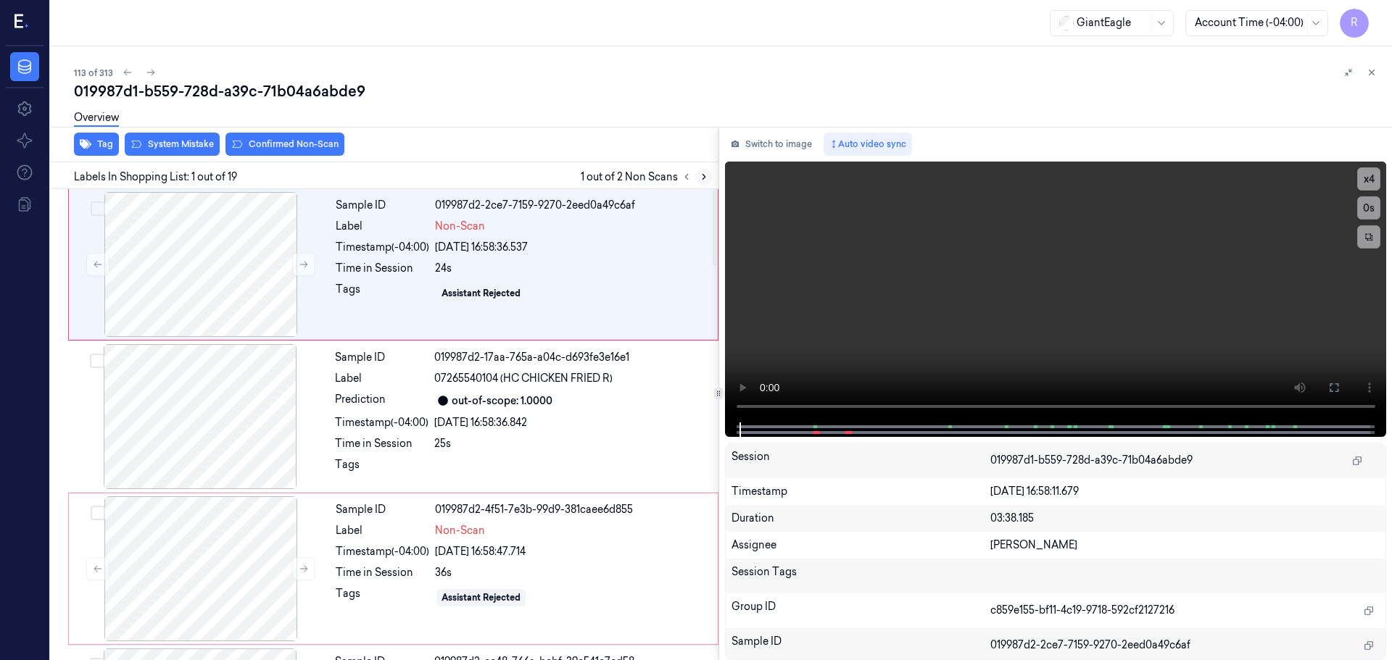
click at [702, 175] on icon at bounding box center [704, 177] width 10 height 10
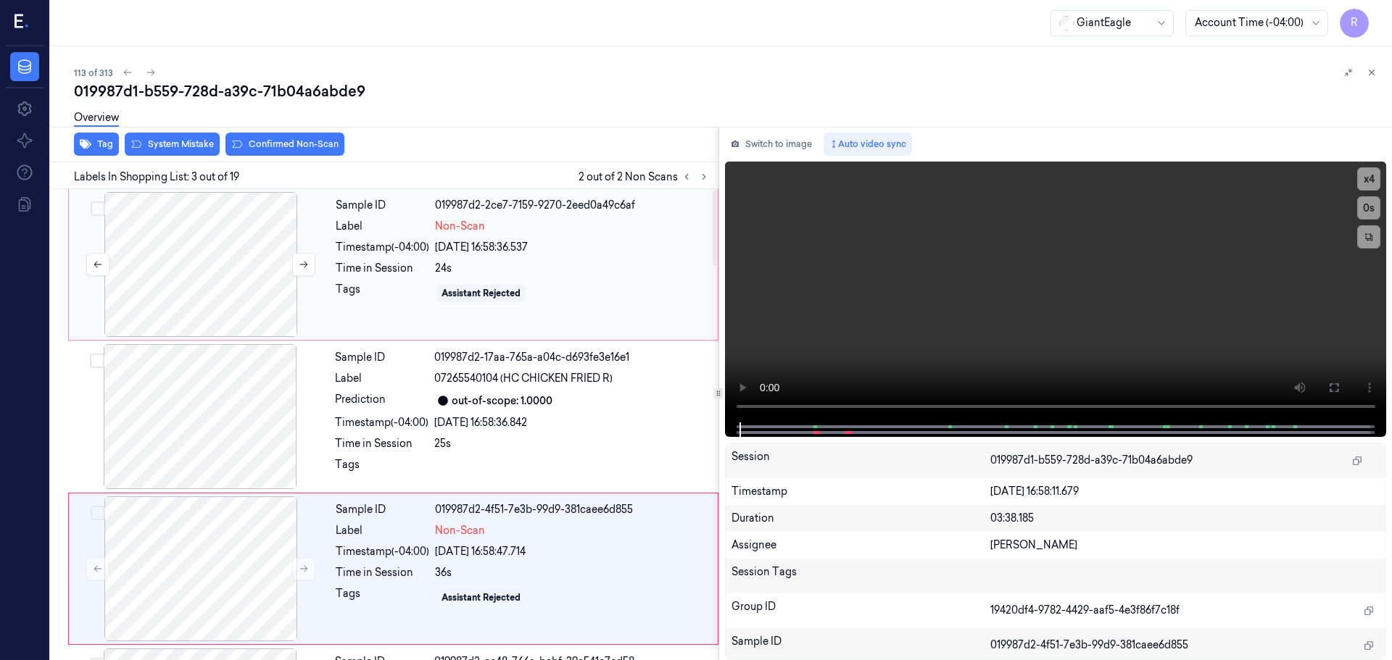
click at [175, 270] on div at bounding box center [201, 264] width 258 height 145
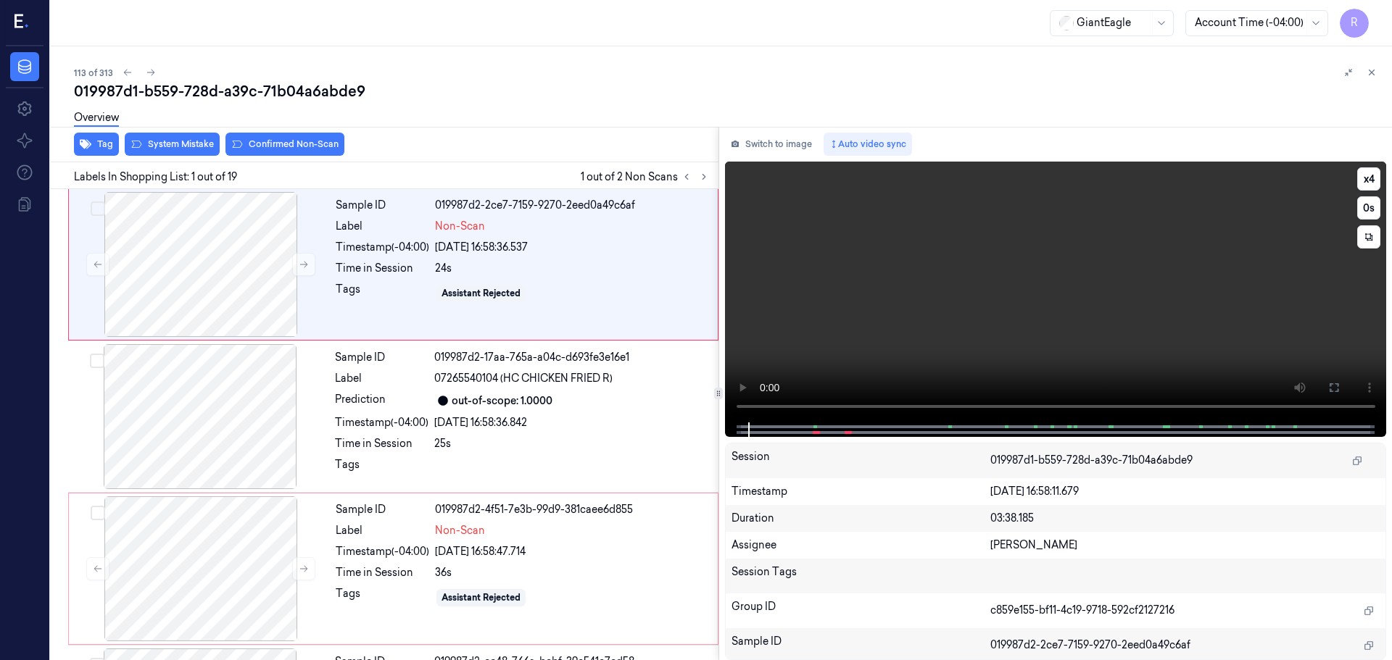
click at [1338, 385] on icon at bounding box center [1334, 388] width 9 height 9
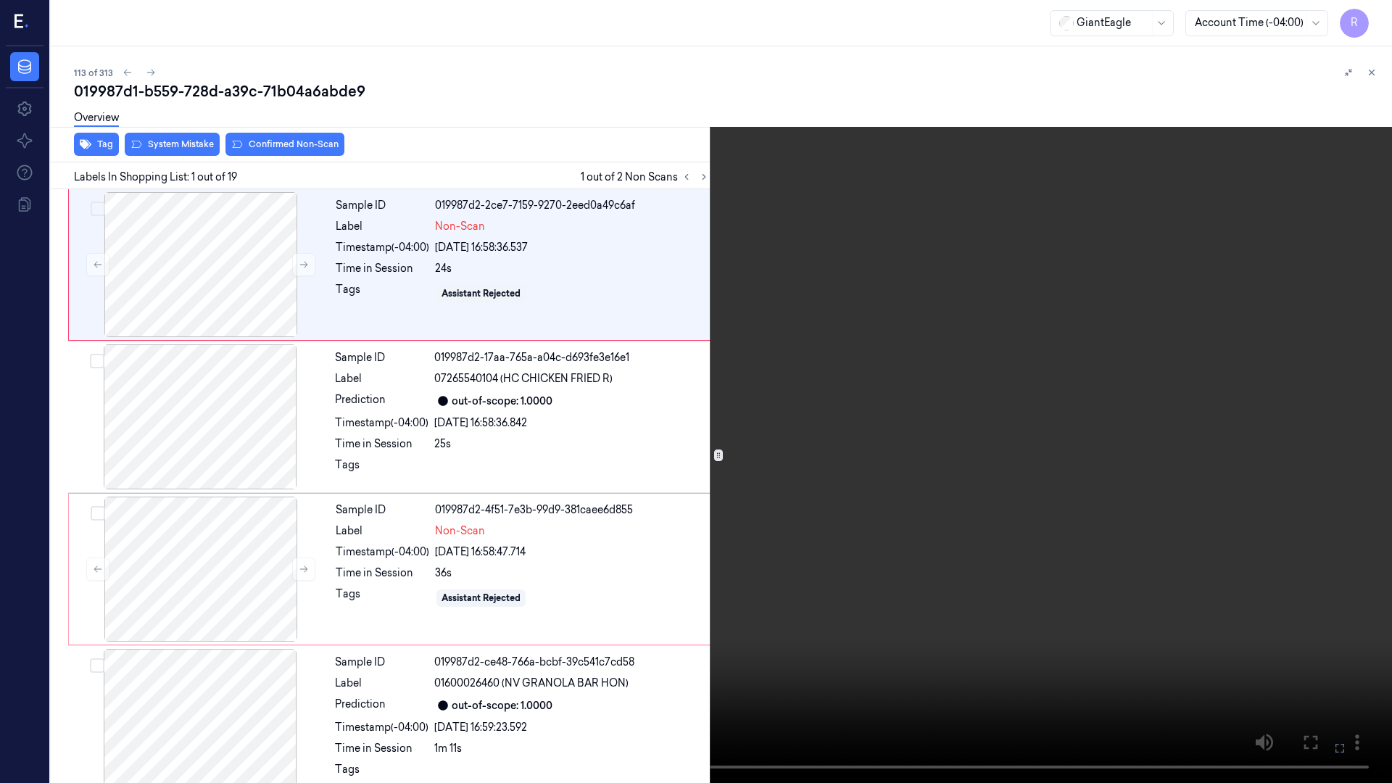
click at [1371, 23] on button "x 4" at bounding box center [1374, 17] width 23 height 23
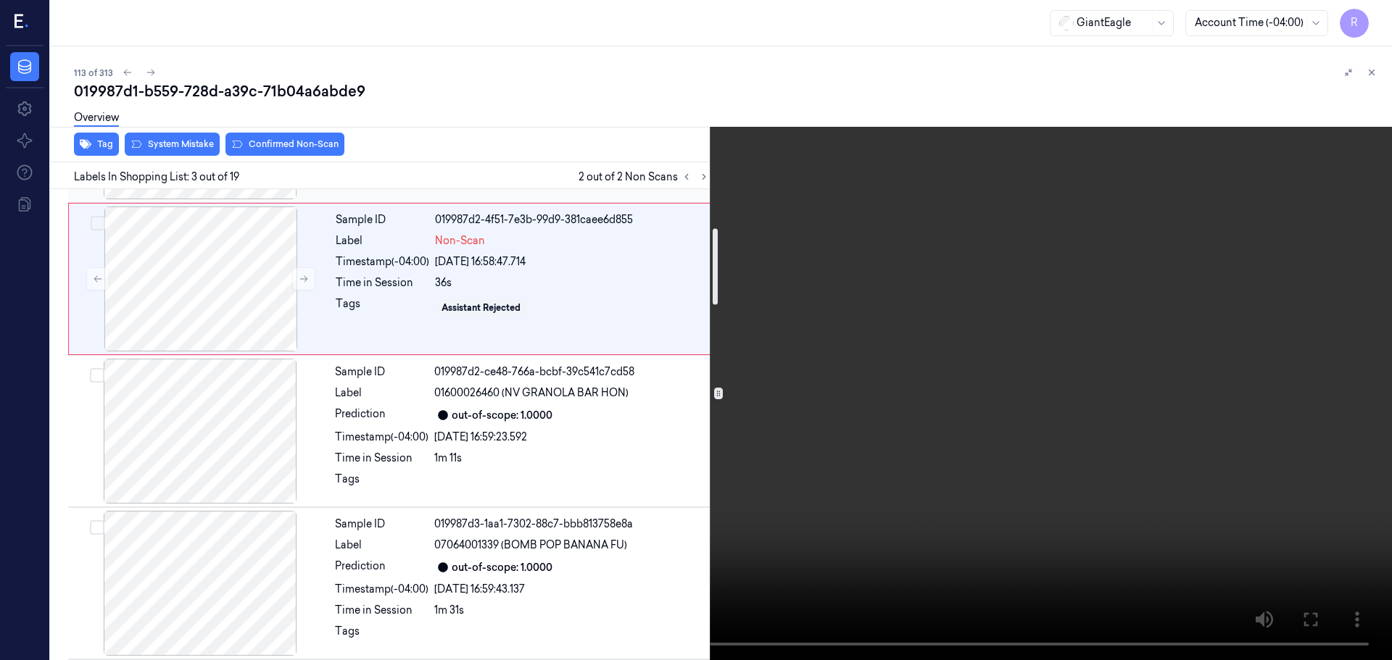
scroll to position [301, 0]
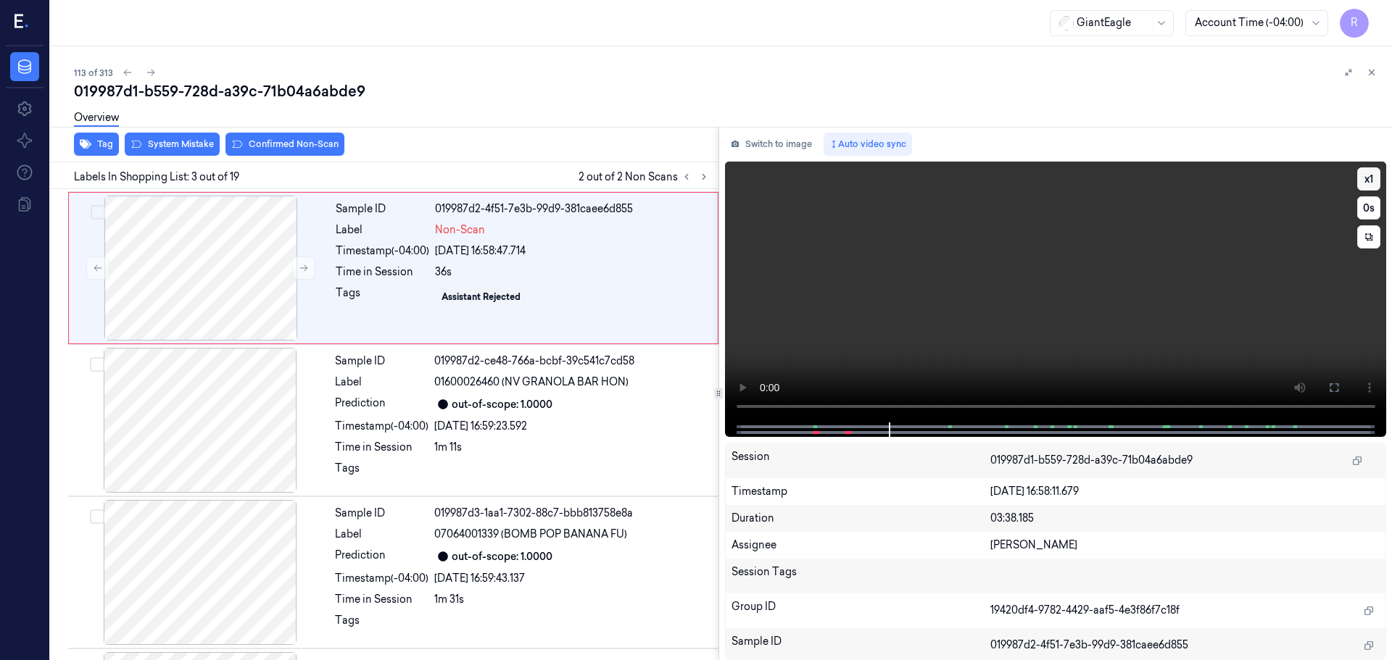
click at [1370, 181] on button "x 1" at bounding box center [1368, 178] width 23 height 23
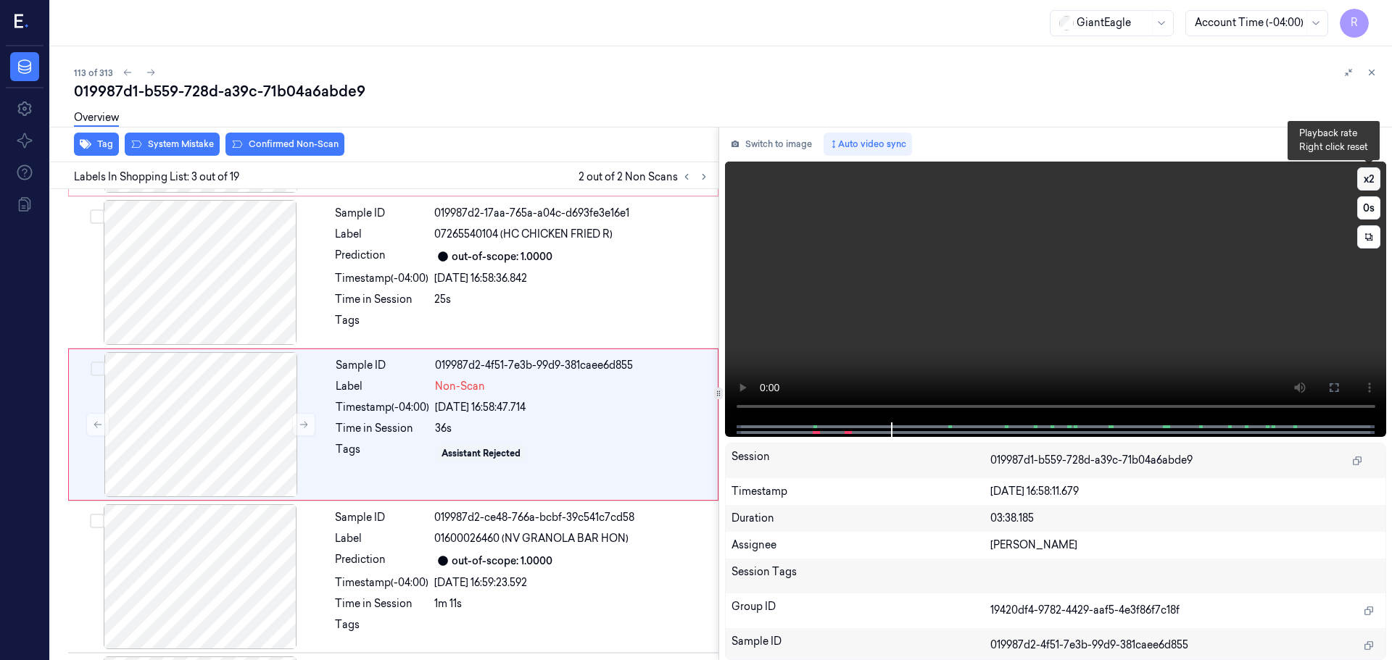
click at [1370, 181] on button "x 2" at bounding box center [1368, 178] width 23 height 23
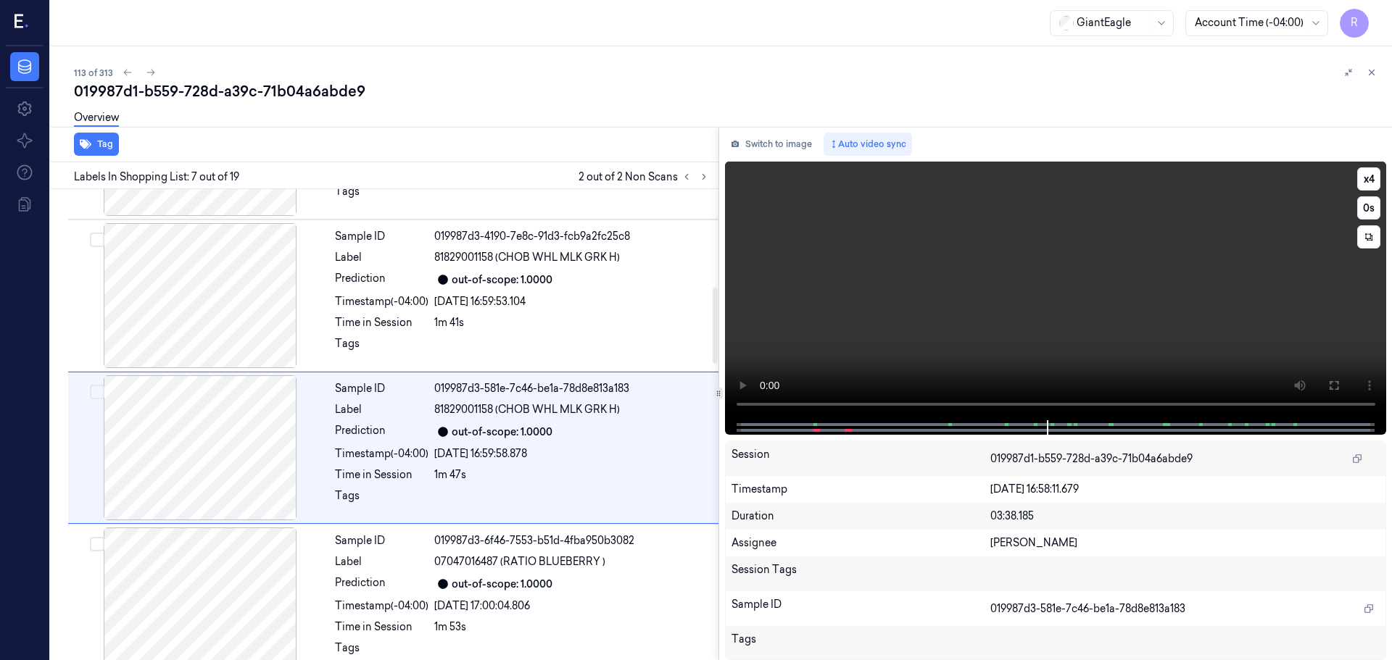
scroll to position [753, 0]
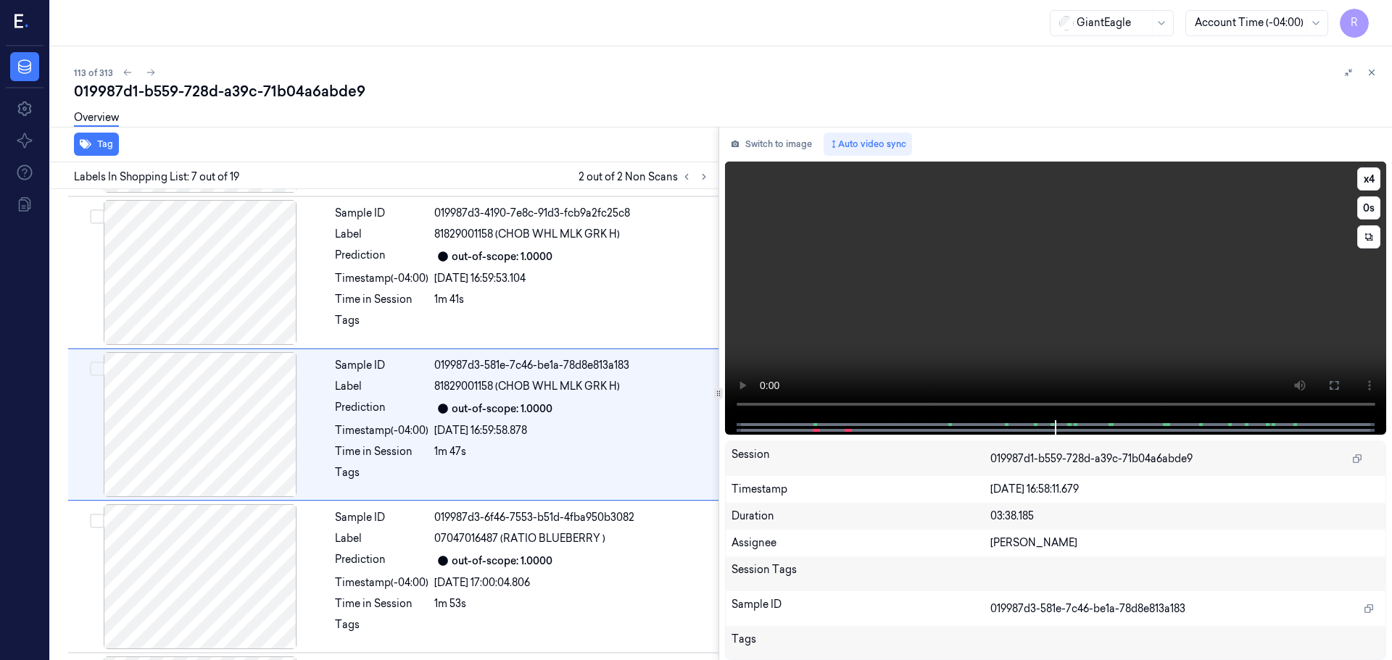
click at [1030, 405] on video at bounding box center [1056, 291] width 662 height 259
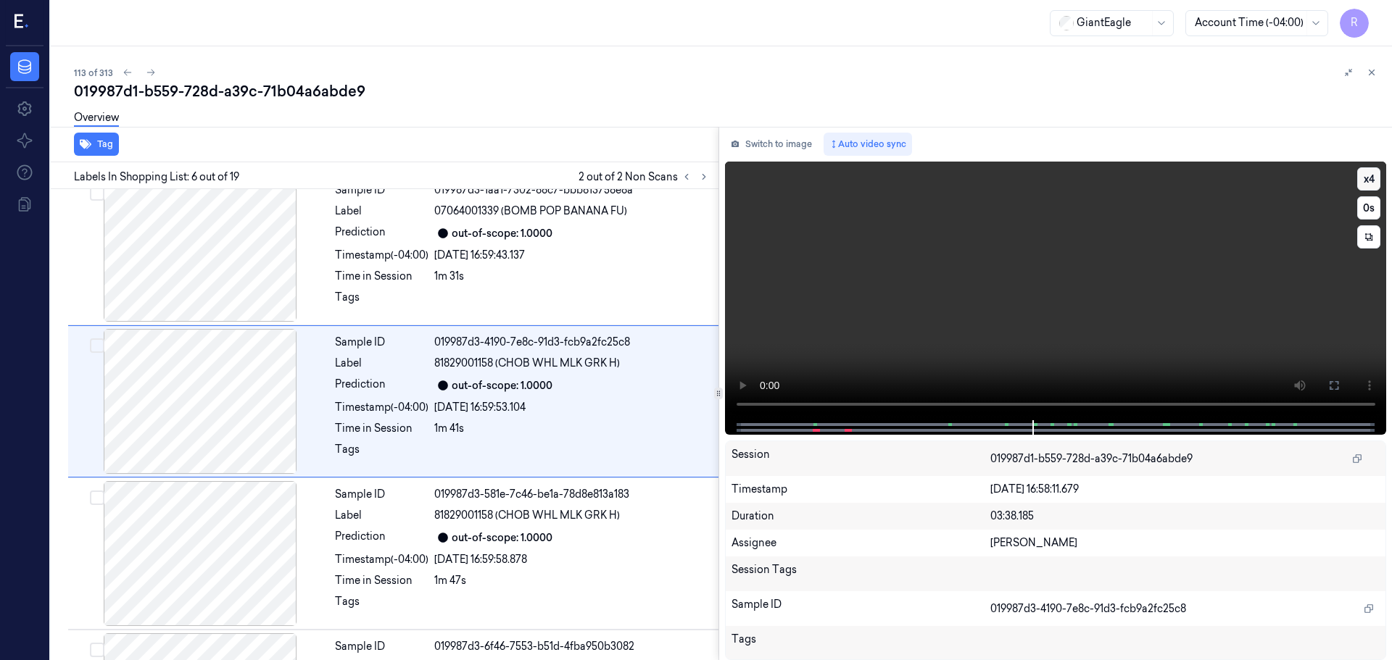
click at [1366, 178] on button "x 4" at bounding box center [1368, 178] width 23 height 23
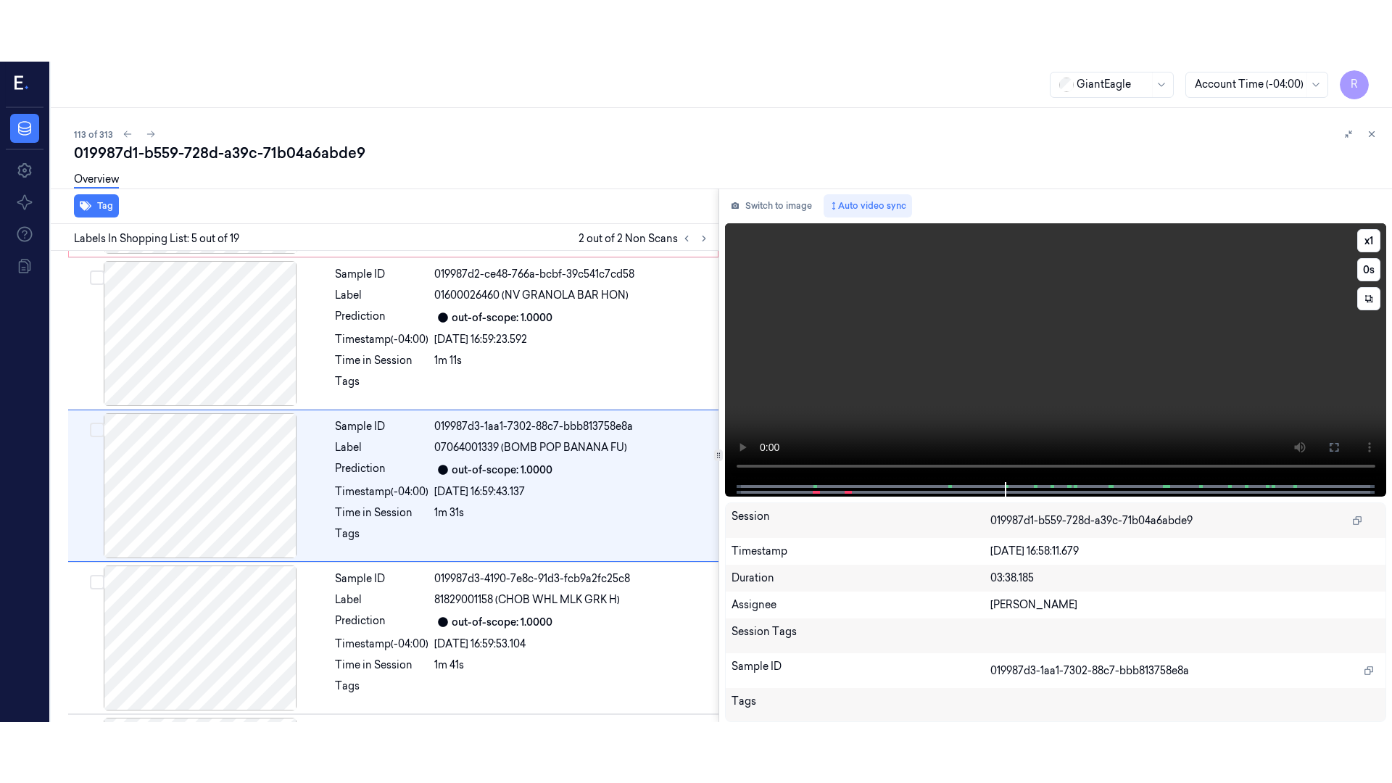
scroll to position [449, 0]
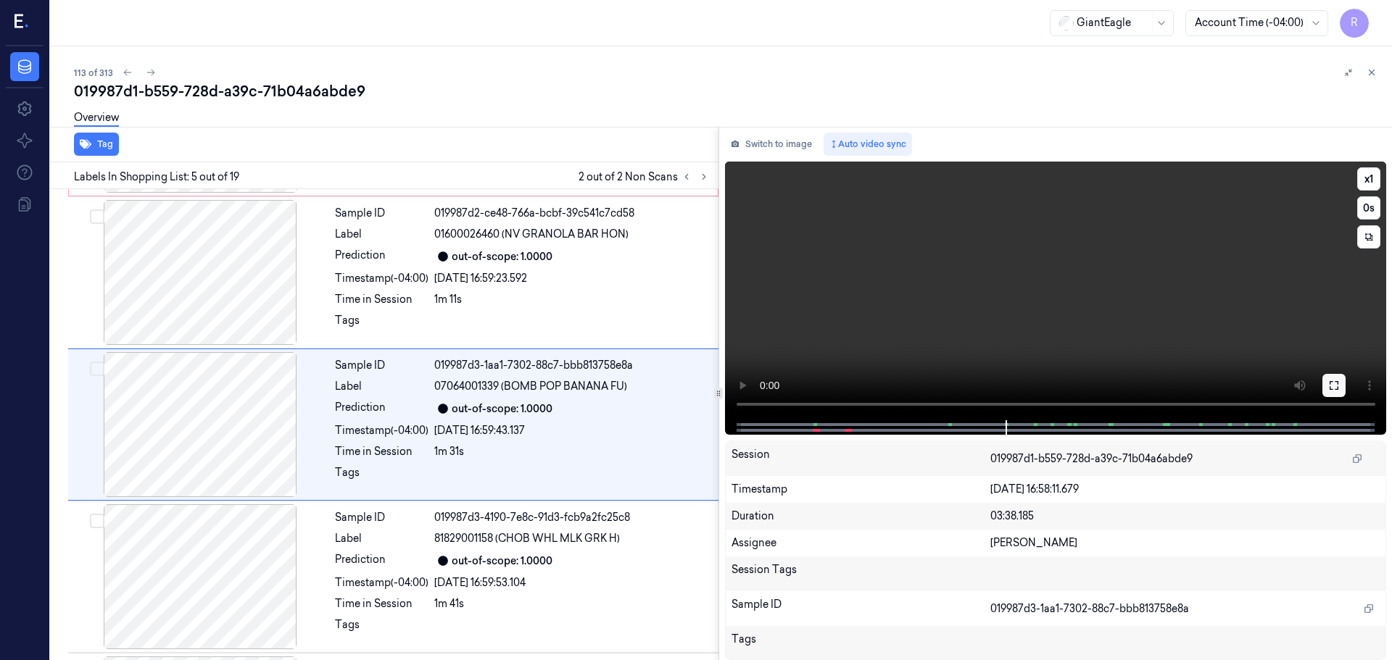
click at [1338, 384] on icon at bounding box center [1334, 385] width 9 height 9
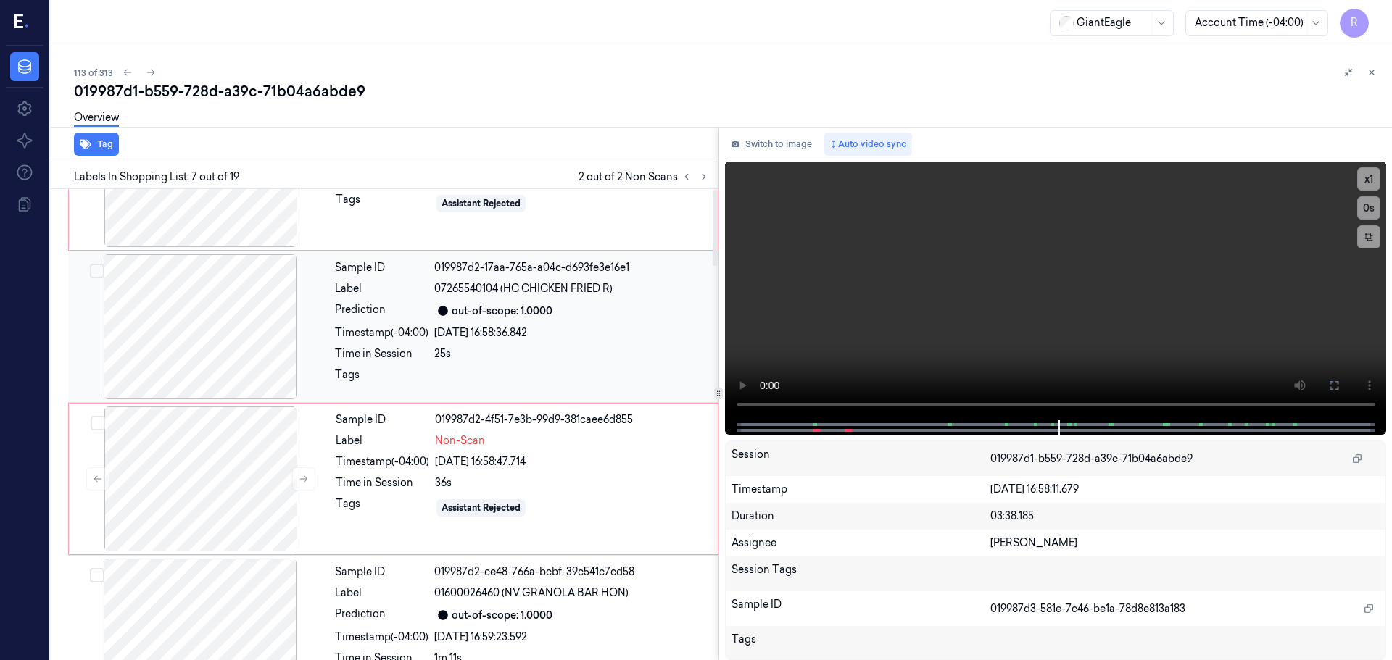
scroll to position [0, 0]
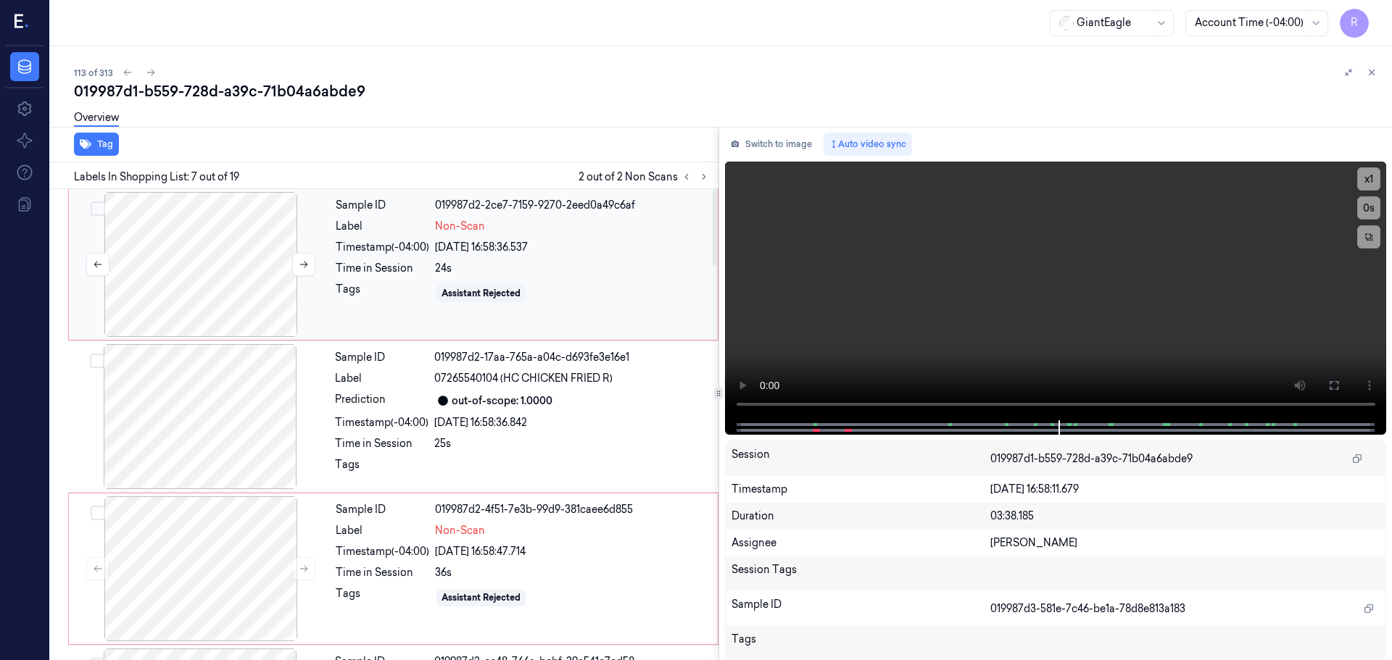
click at [220, 256] on div at bounding box center [201, 264] width 258 height 145
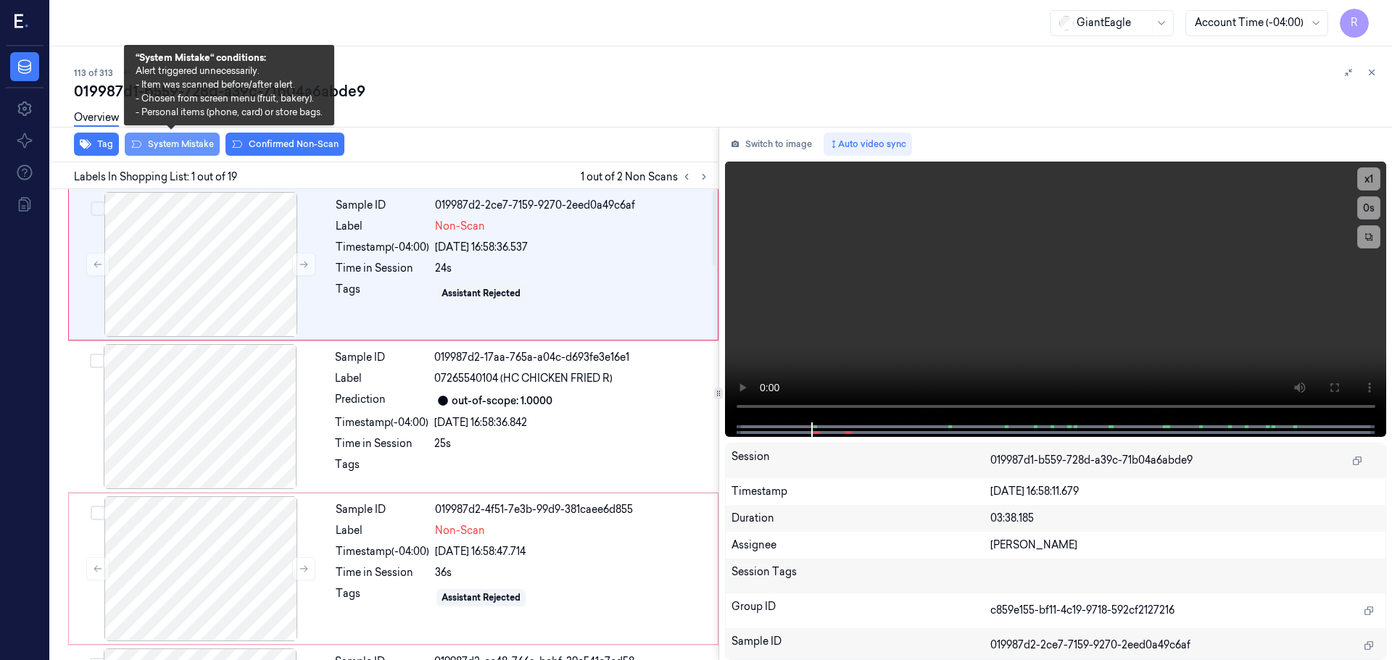
click at [170, 155] on button "System Mistake" at bounding box center [172, 144] width 95 height 23
click at [175, 151] on button "System Mistake" at bounding box center [172, 144] width 95 height 23
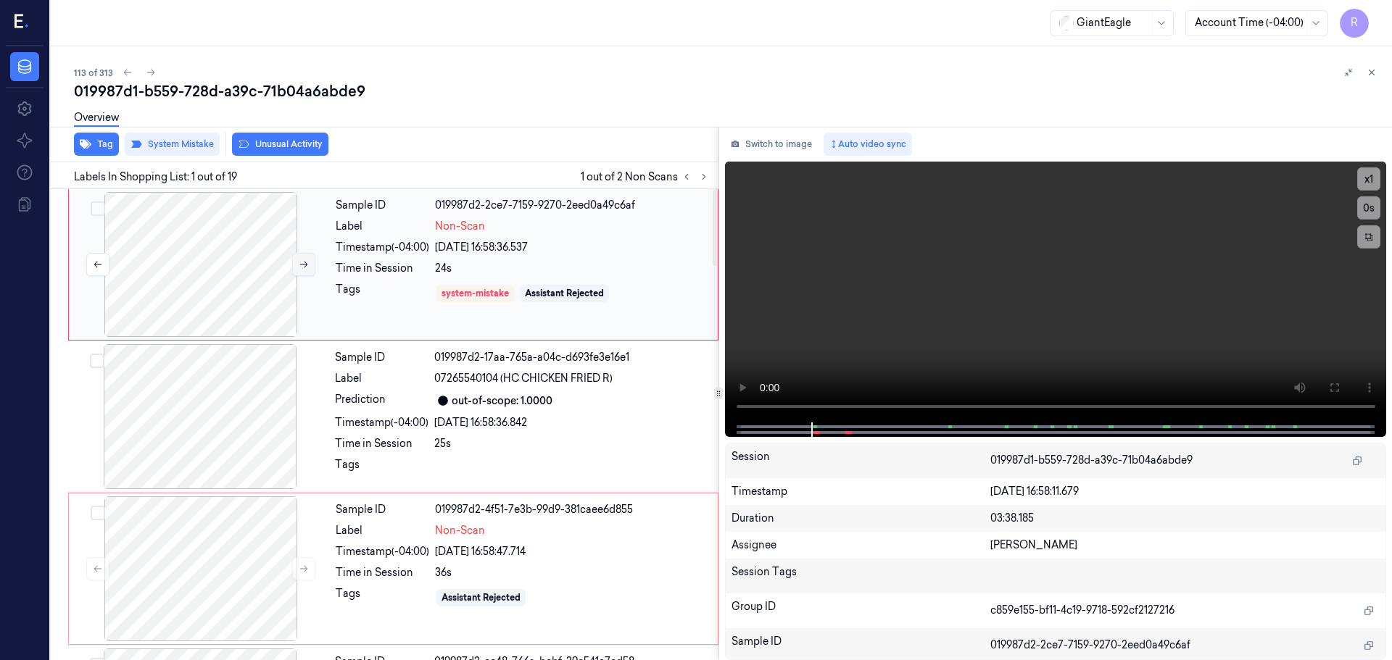
click at [302, 262] on icon at bounding box center [304, 265] width 10 height 10
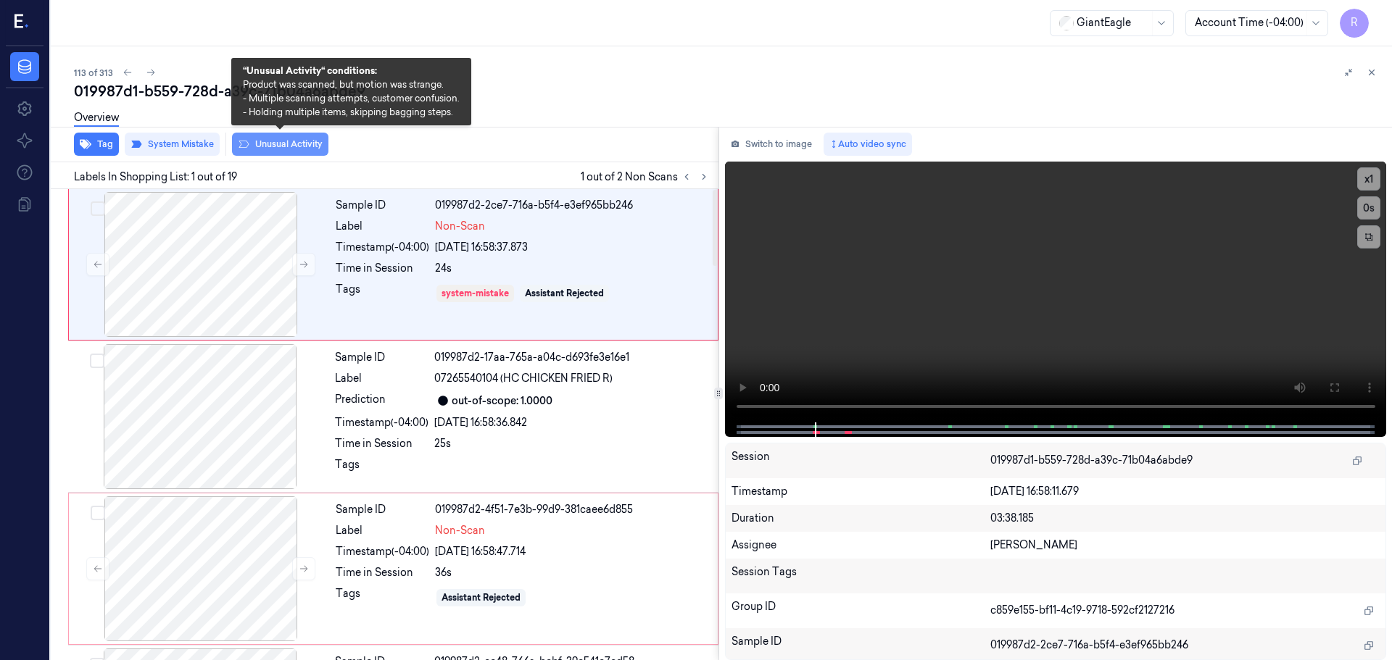
click at [297, 143] on button "Unusual Activity" at bounding box center [280, 144] width 96 height 23
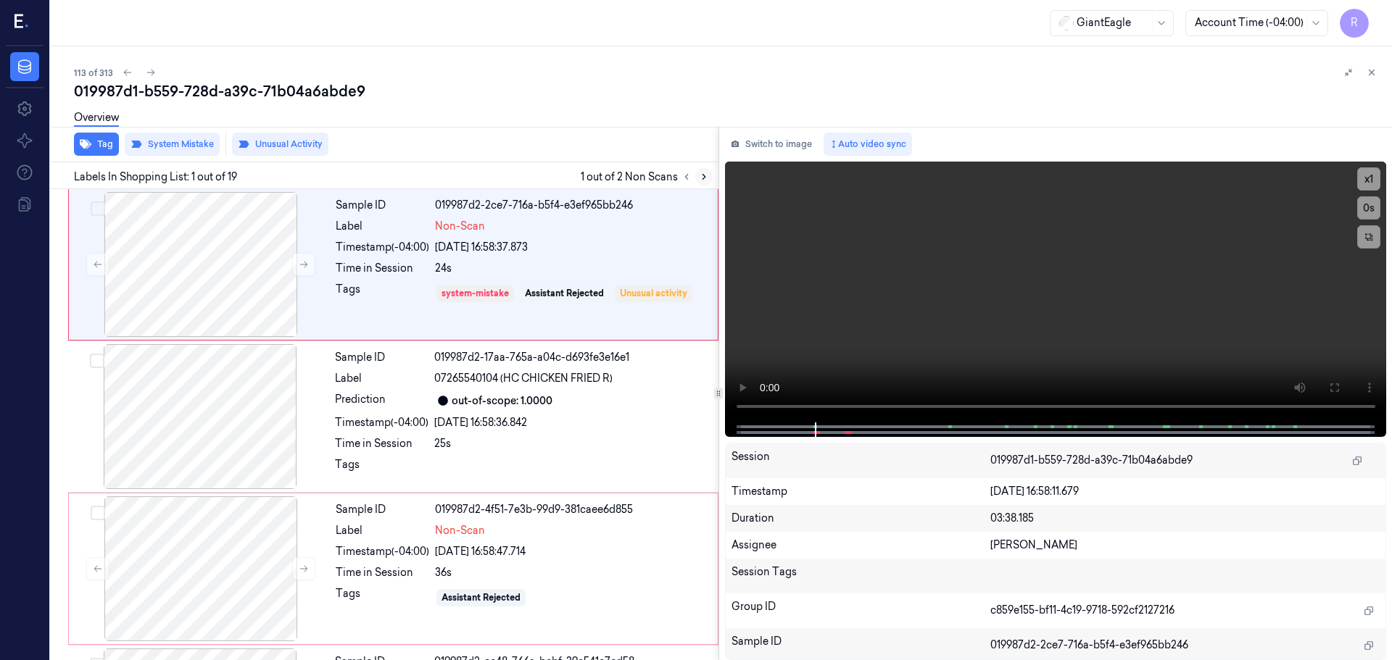
click at [697, 182] on button at bounding box center [703, 176] width 17 height 17
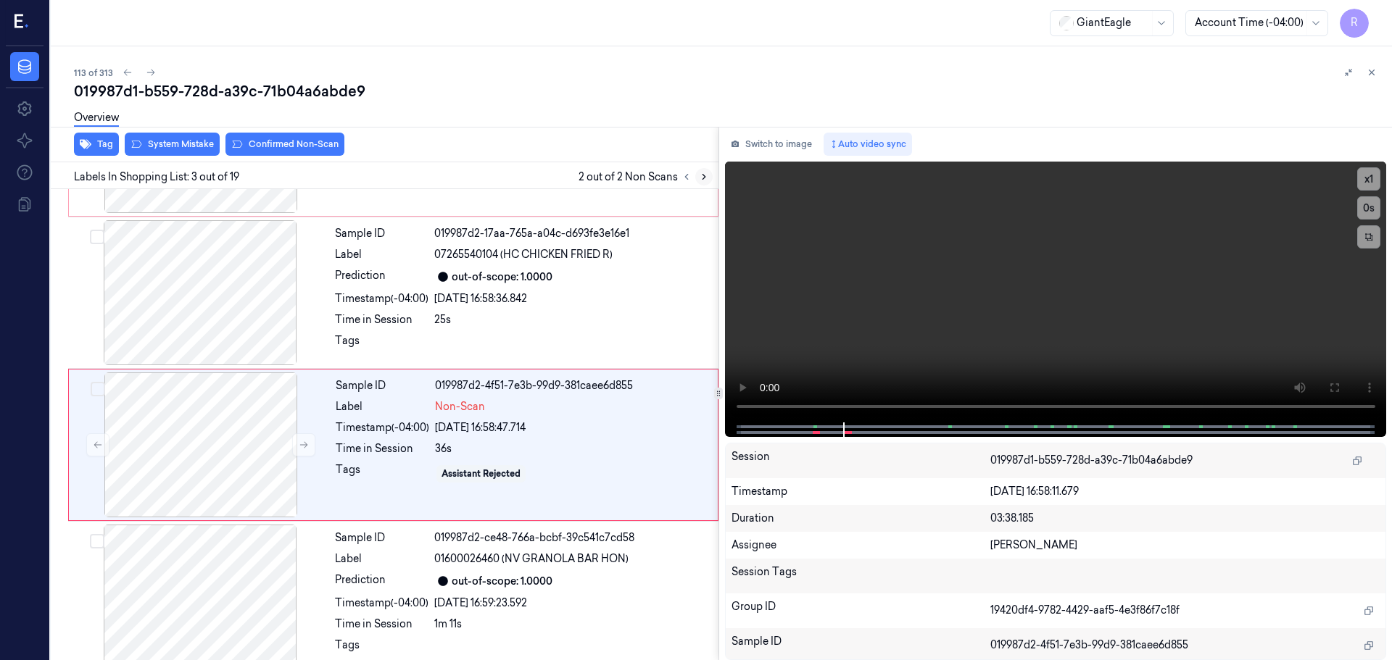
click at [704, 181] on icon at bounding box center [704, 177] width 10 height 10
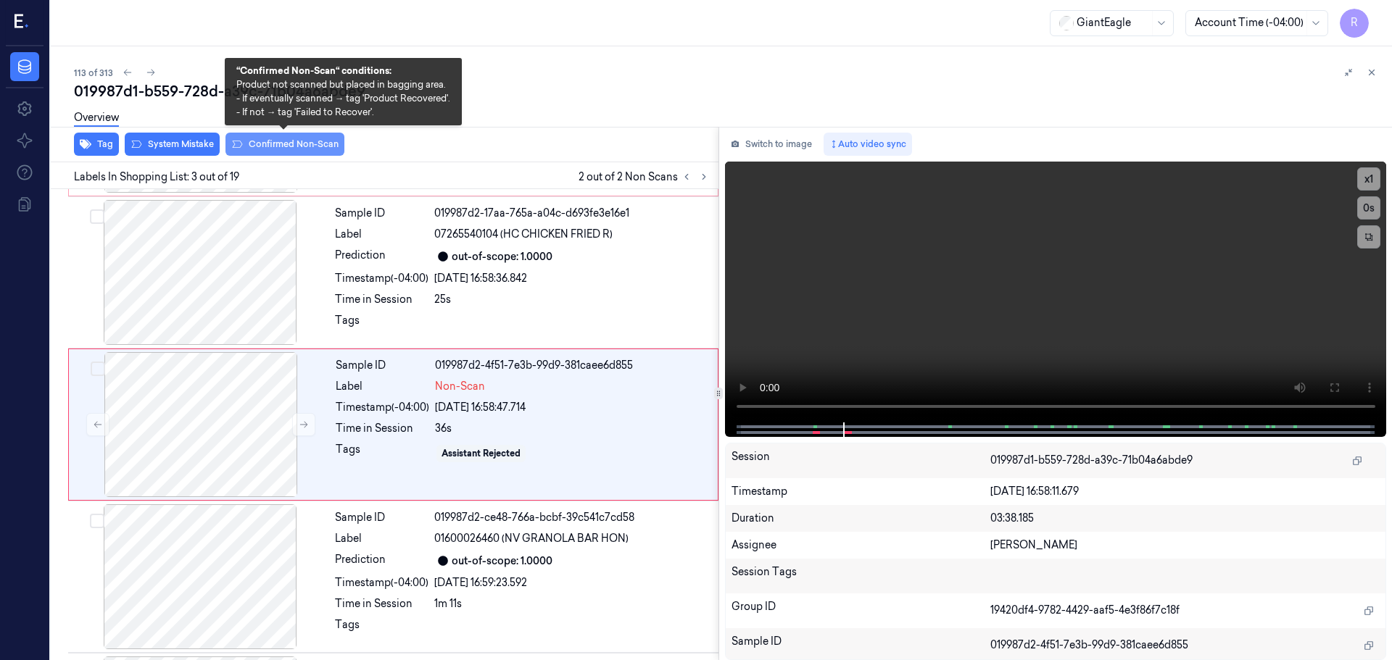
click at [322, 146] on button "Confirmed Non-Scan" at bounding box center [284, 144] width 119 height 23
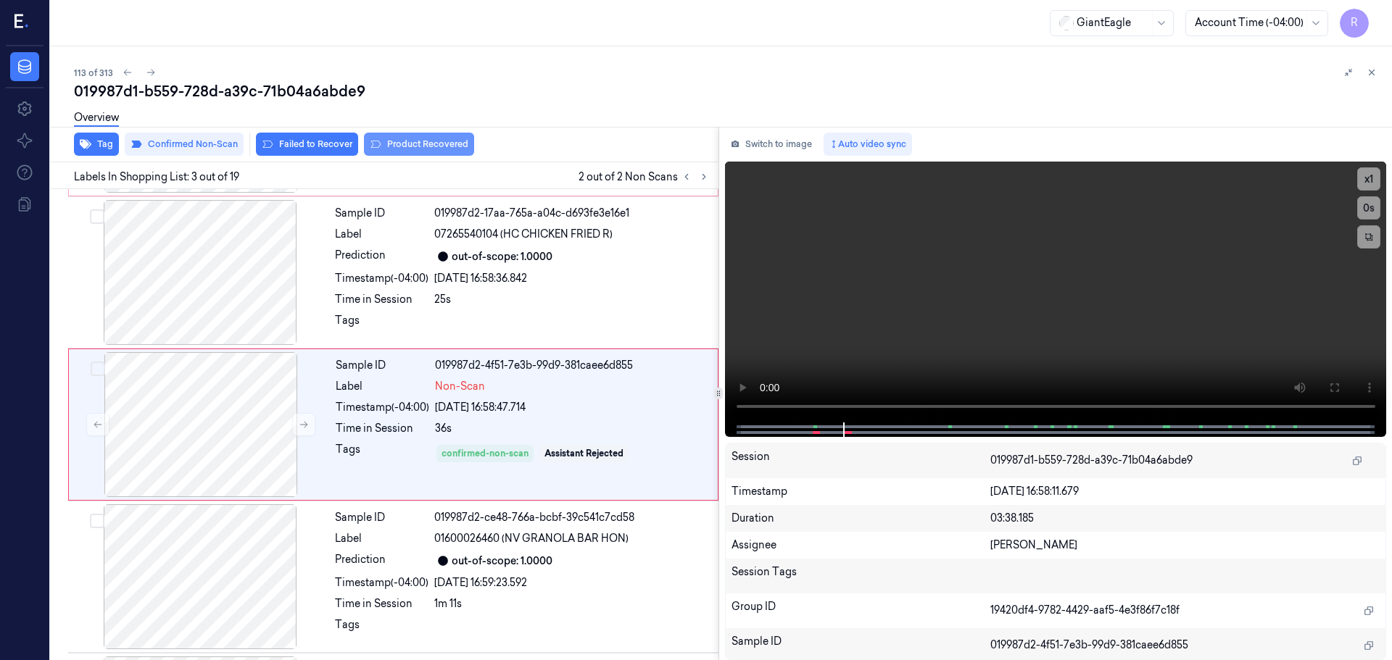
click at [402, 146] on button "Product Recovered" at bounding box center [419, 144] width 110 height 23
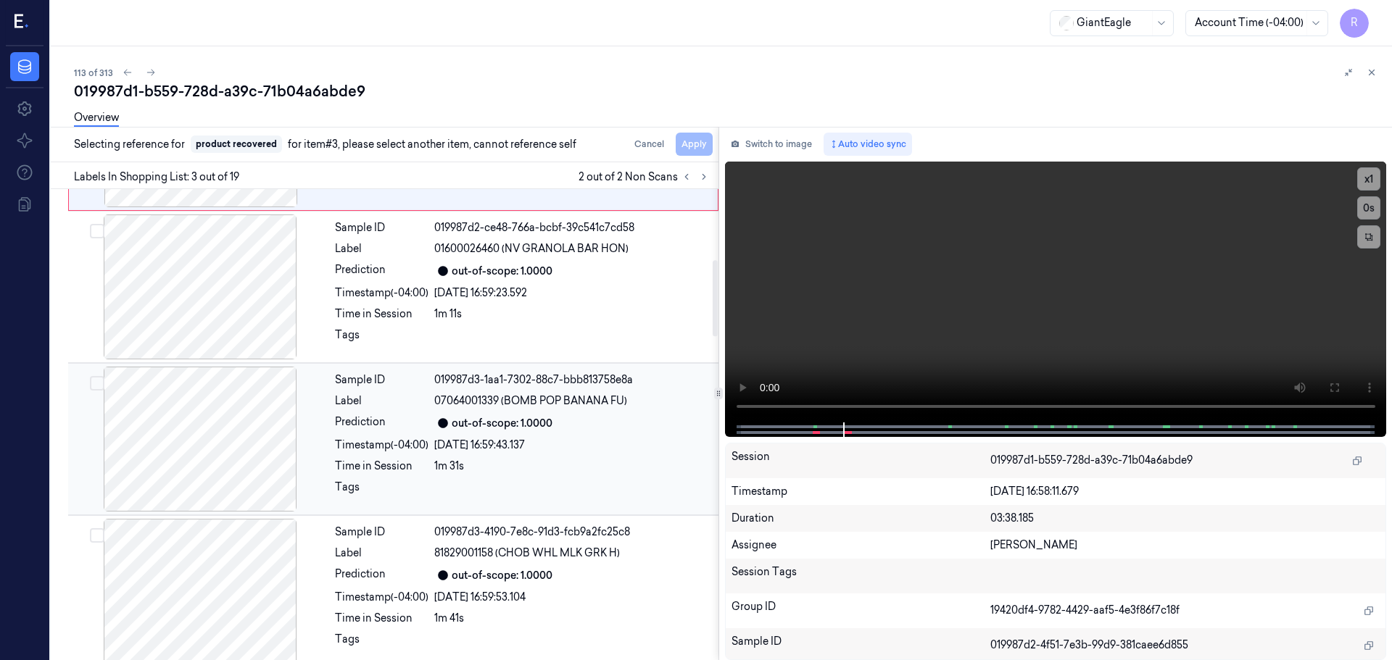
click at [330, 437] on div "Sample ID 019987d3-1aa1-7302-88c7-bbb813758e8a Label 07064001339 (BOMB POP BANA…" at bounding box center [522, 439] width 386 height 145
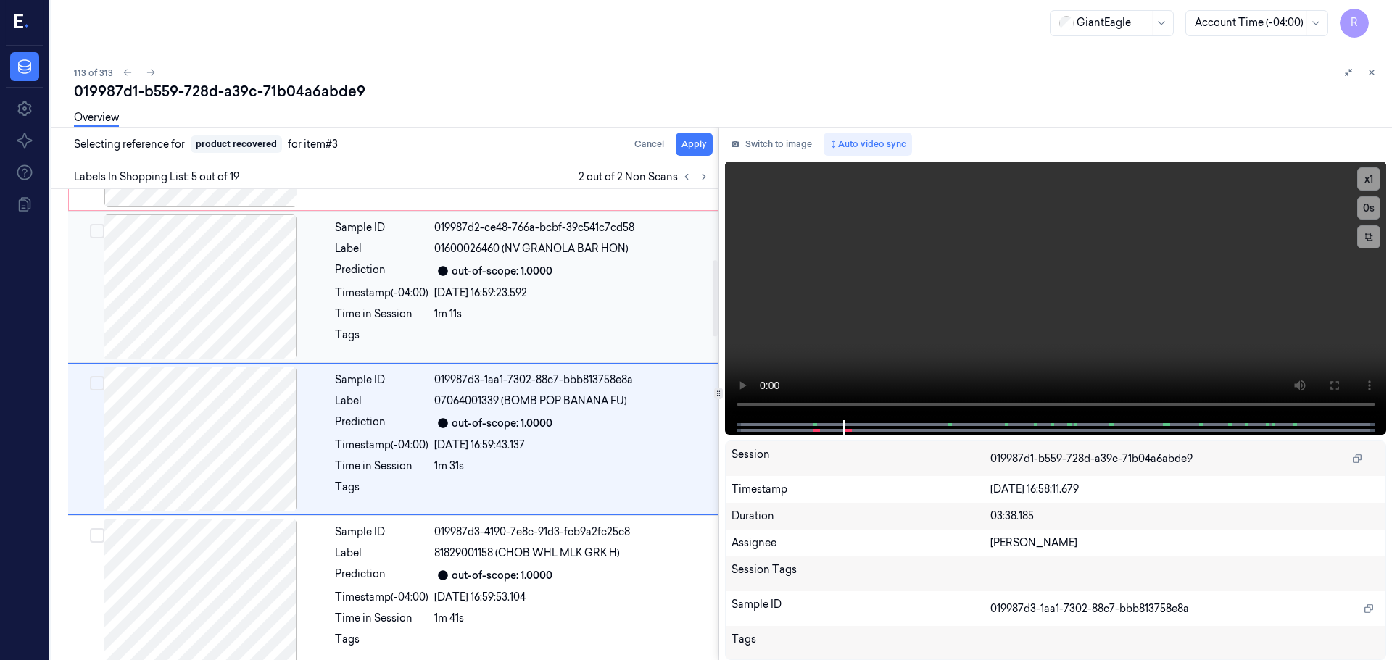
scroll to position [449, 0]
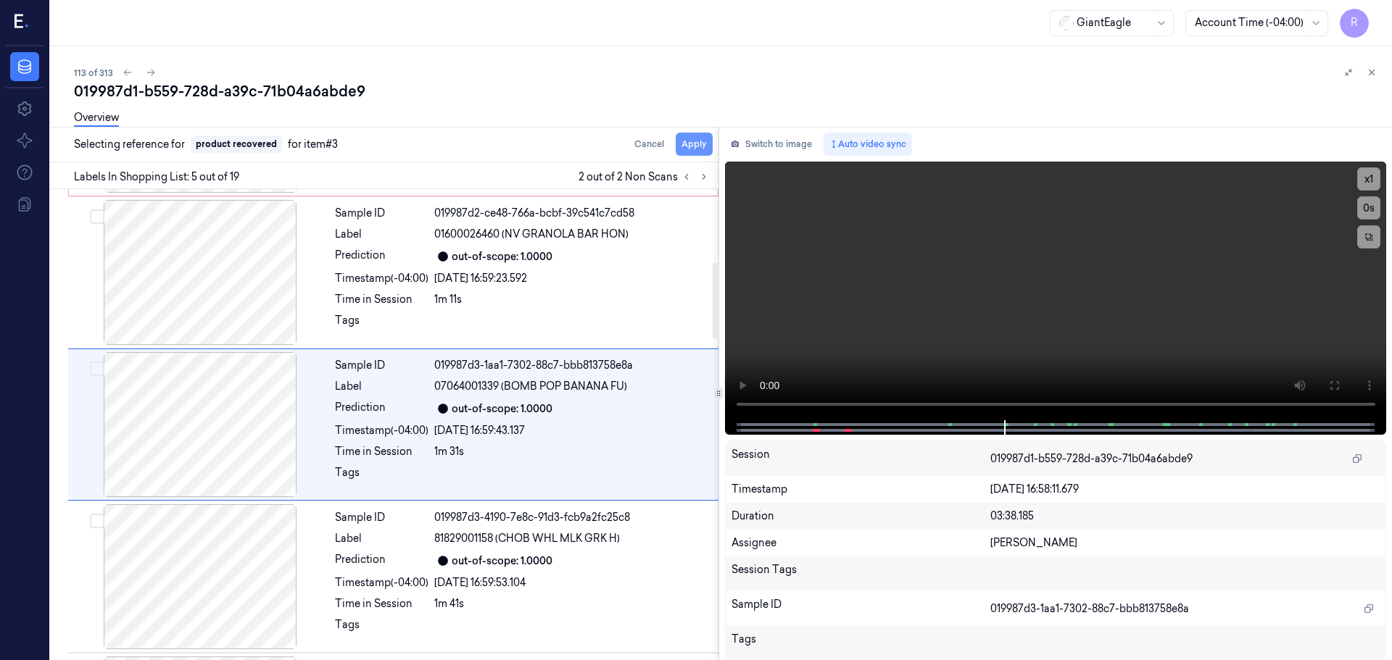
click at [699, 148] on button "Apply" at bounding box center [694, 144] width 37 height 23
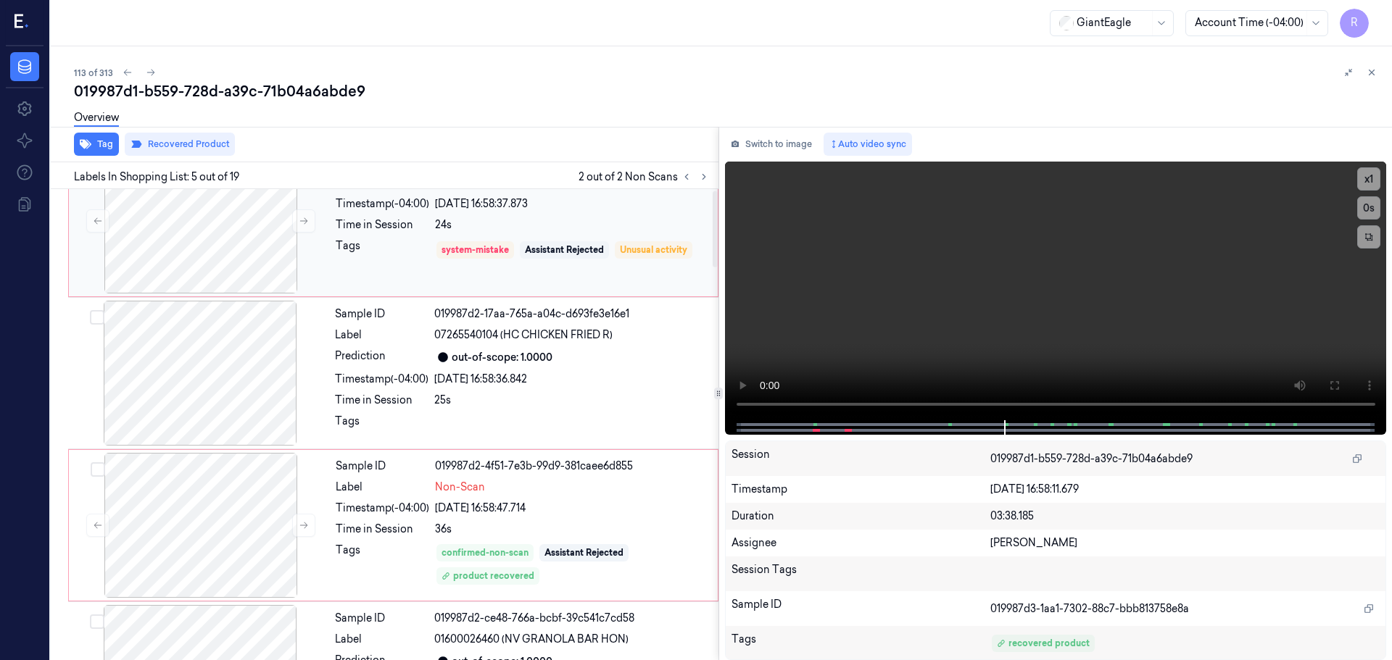
scroll to position [0, 0]
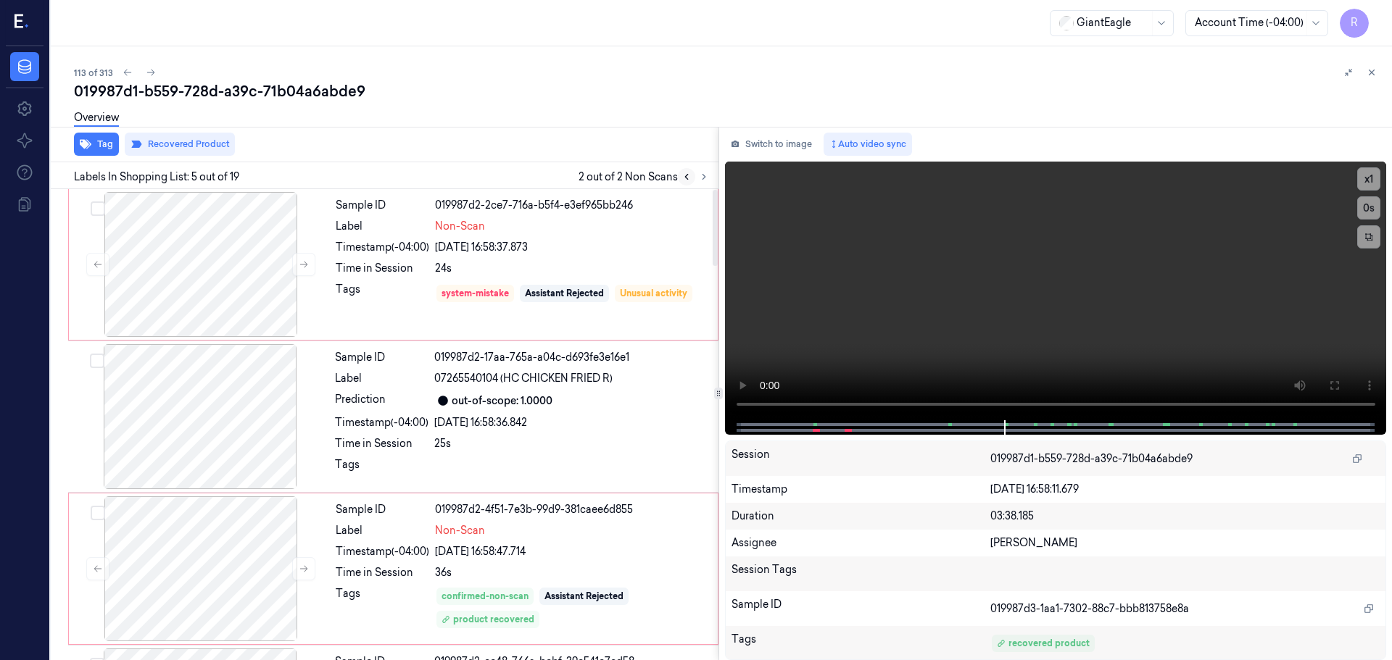
click at [687, 179] on icon at bounding box center [686, 177] width 3 height 5
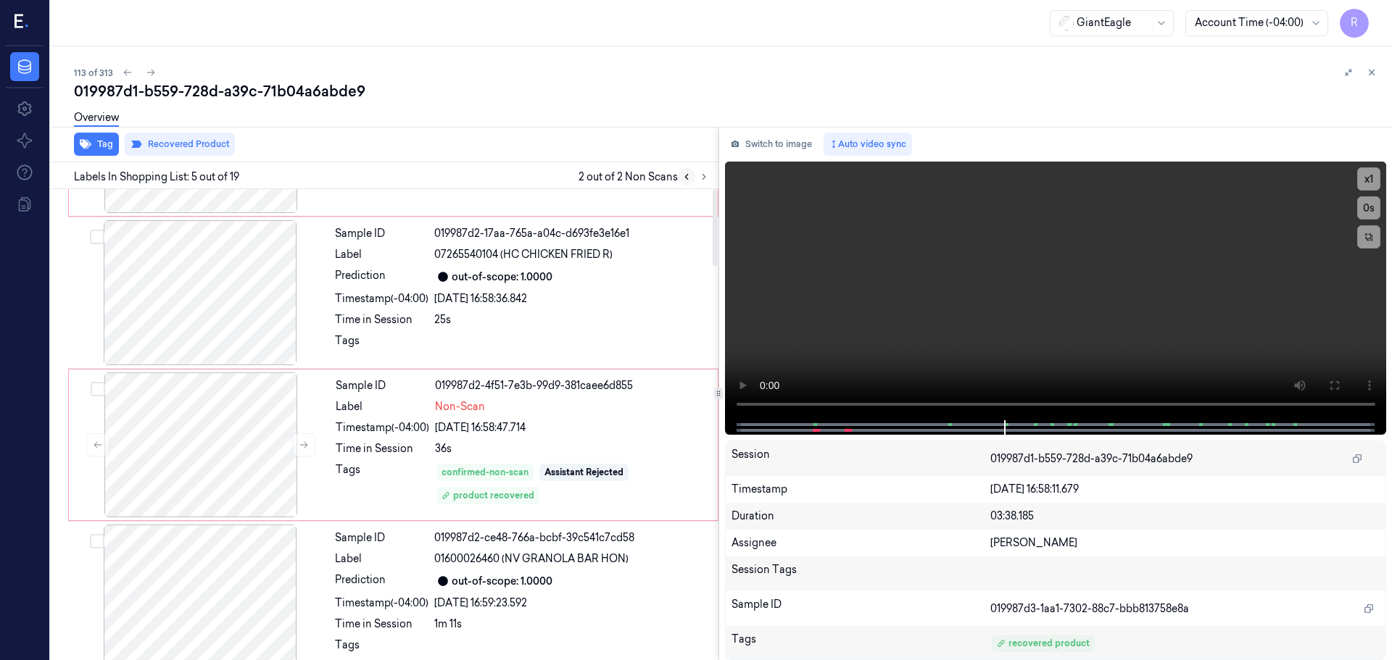
click at [687, 179] on icon at bounding box center [686, 177] width 3 height 5
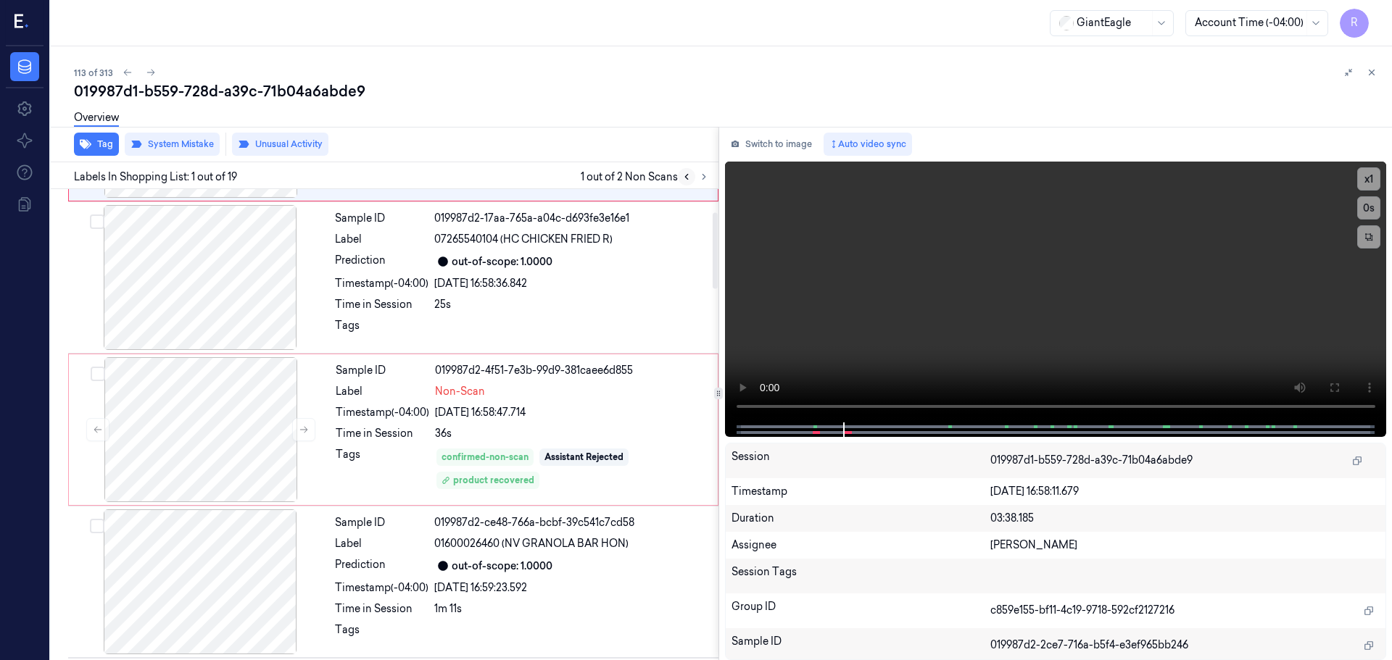
click at [687, 179] on icon at bounding box center [686, 177] width 3 height 5
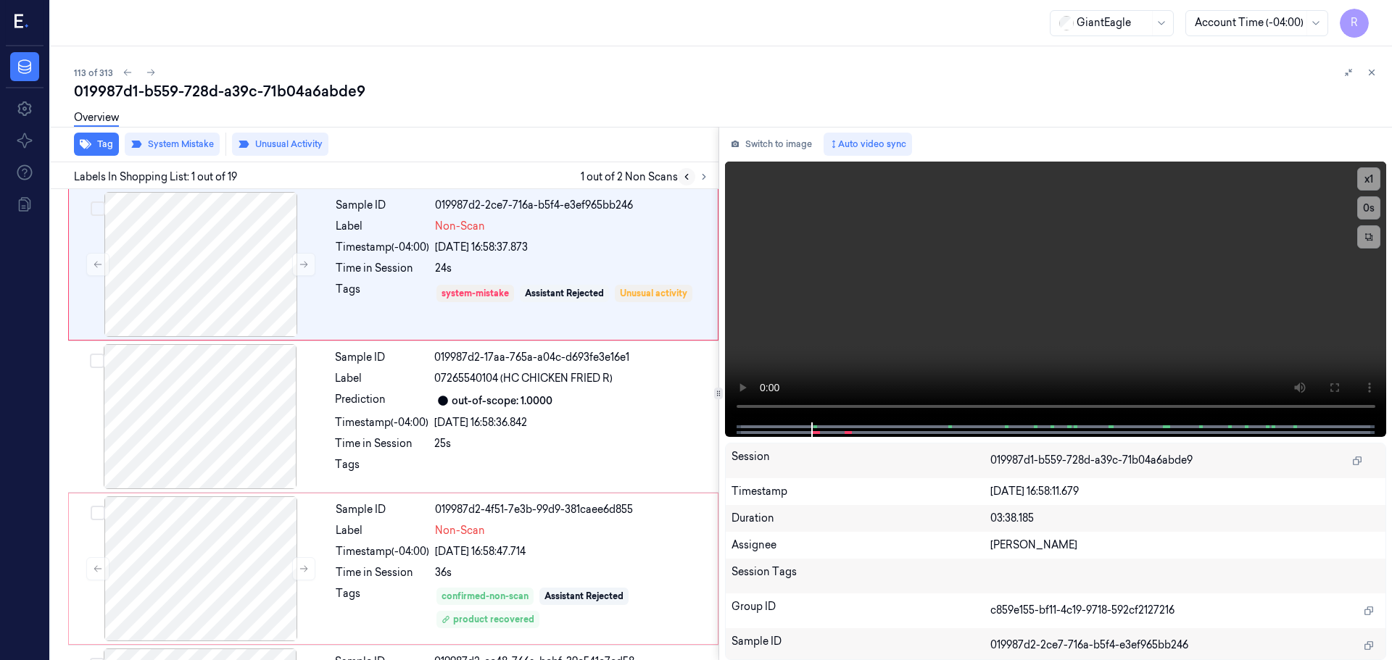
click at [687, 179] on icon at bounding box center [686, 177] width 3 height 5
click at [708, 175] on icon at bounding box center [704, 177] width 10 height 10
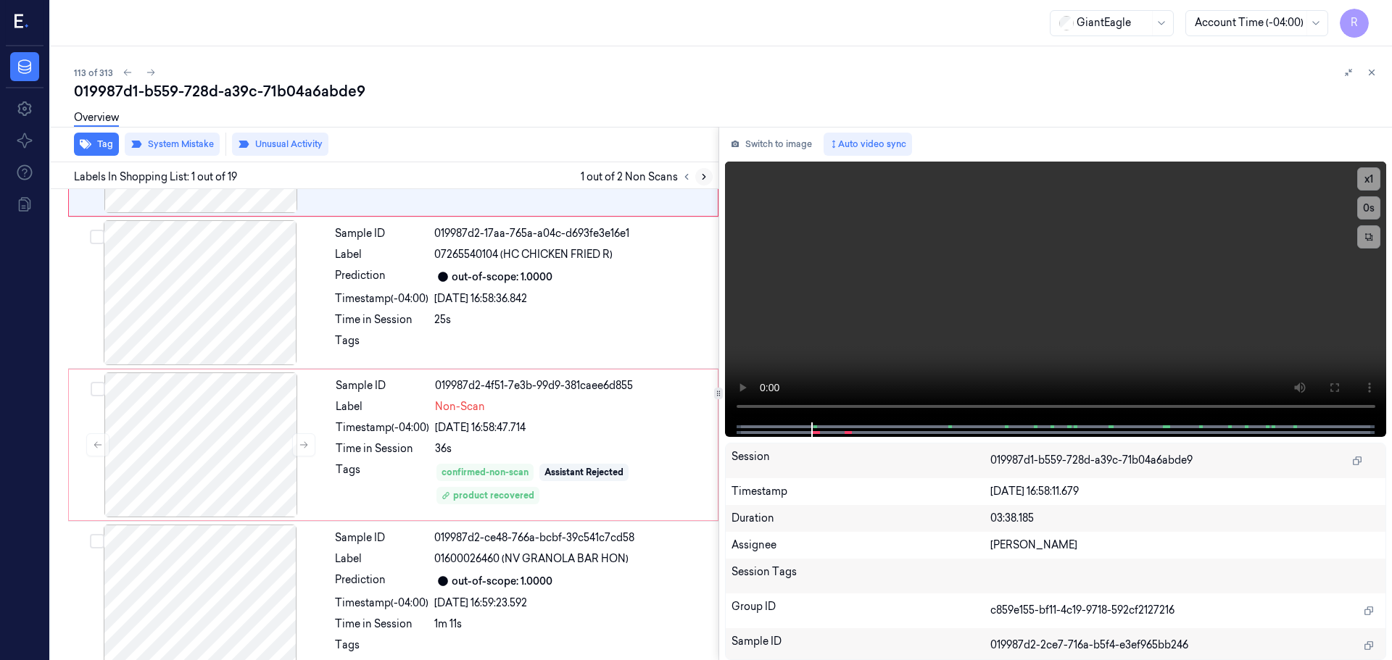
click at [705, 175] on icon at bounding box center [704, 177] width 10 height 10
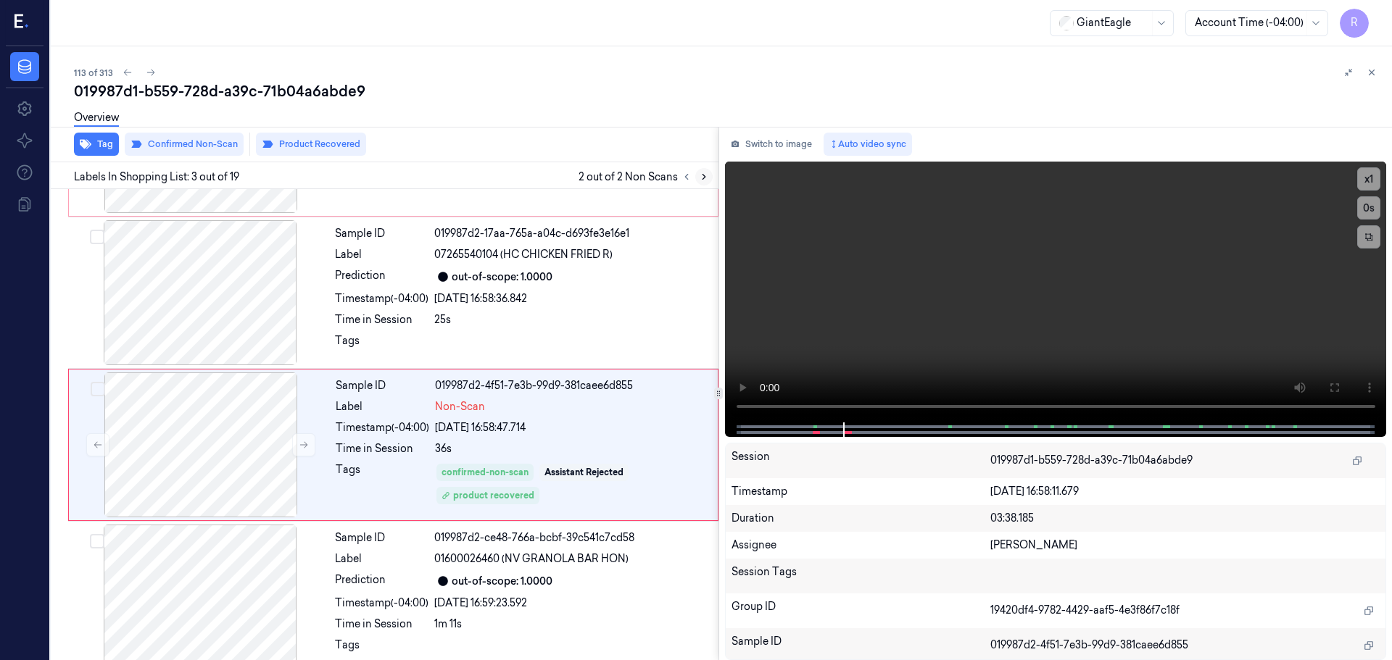
scroll to position [144, 0]
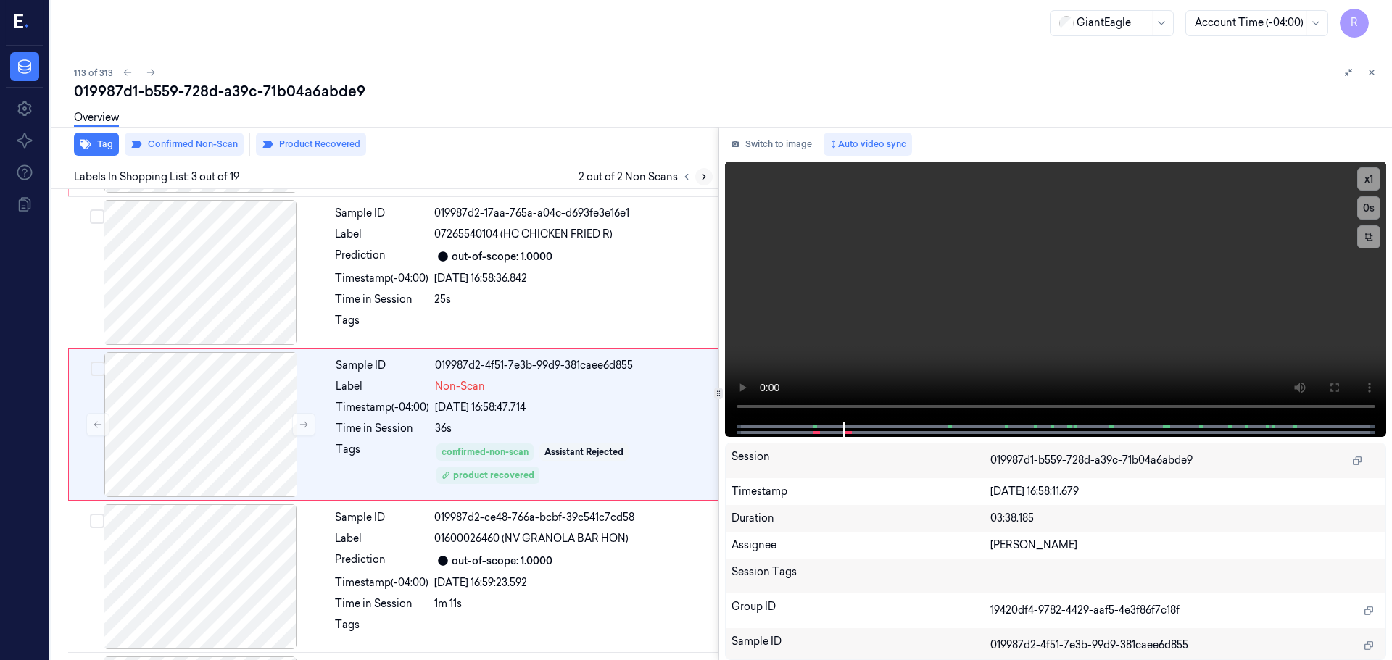
click at [705, 175] on icon at bounding box center [704, 177] width 10 height 10
click at [687, 178] on icon at bounding box center [687, 177] width 10 height 10
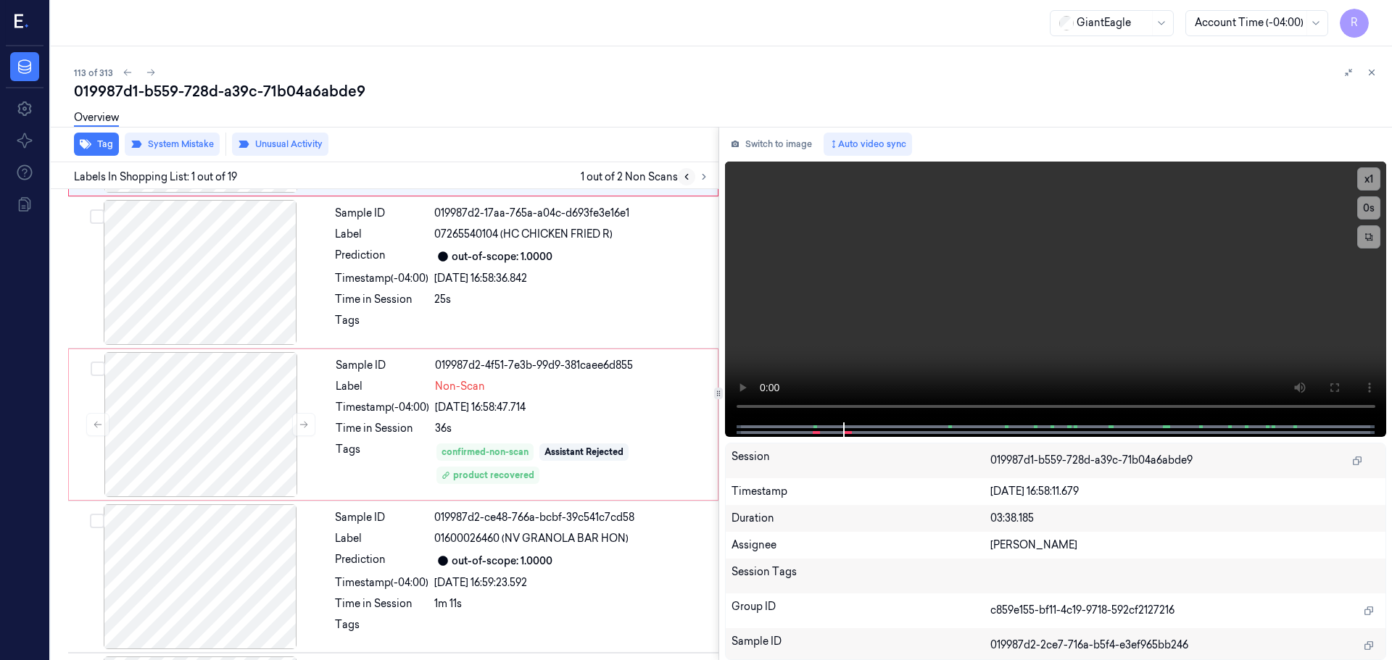
scroll to position [0, 0]
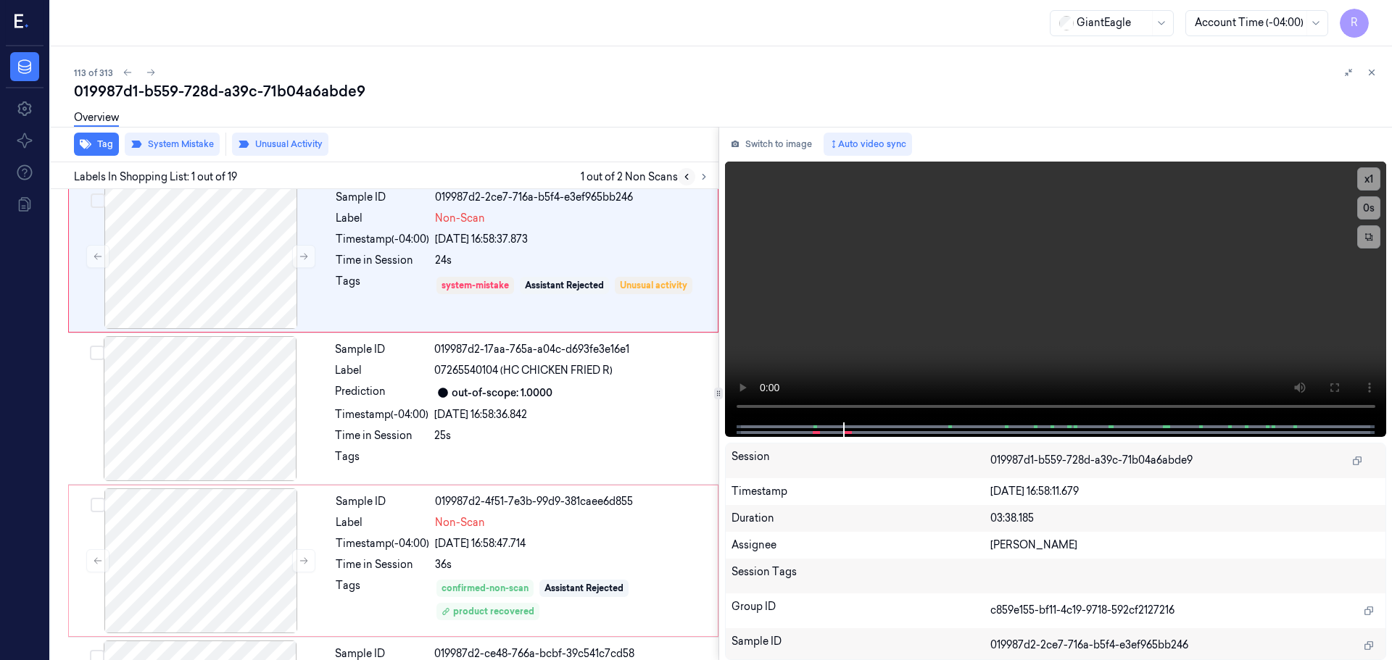
click at [687, 178] on icon at bounding box center [687, 177] width 10 height 10
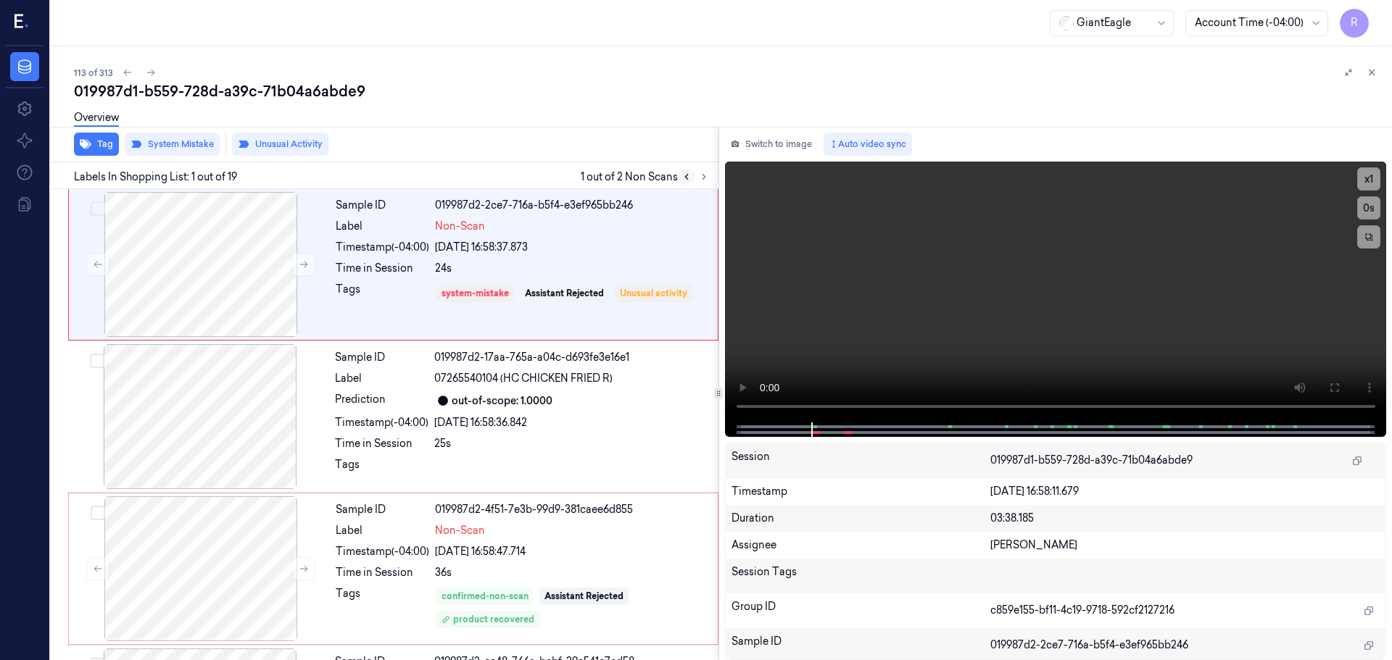
click at [687, 178] on icon at bounding box center [687, 177] width 10 height 10
click at [694, 177] on button at bounding box center [686, 176] width 17 height 17
click at [696, 176] on button at bounding box center [703, 176] width 17 height 17
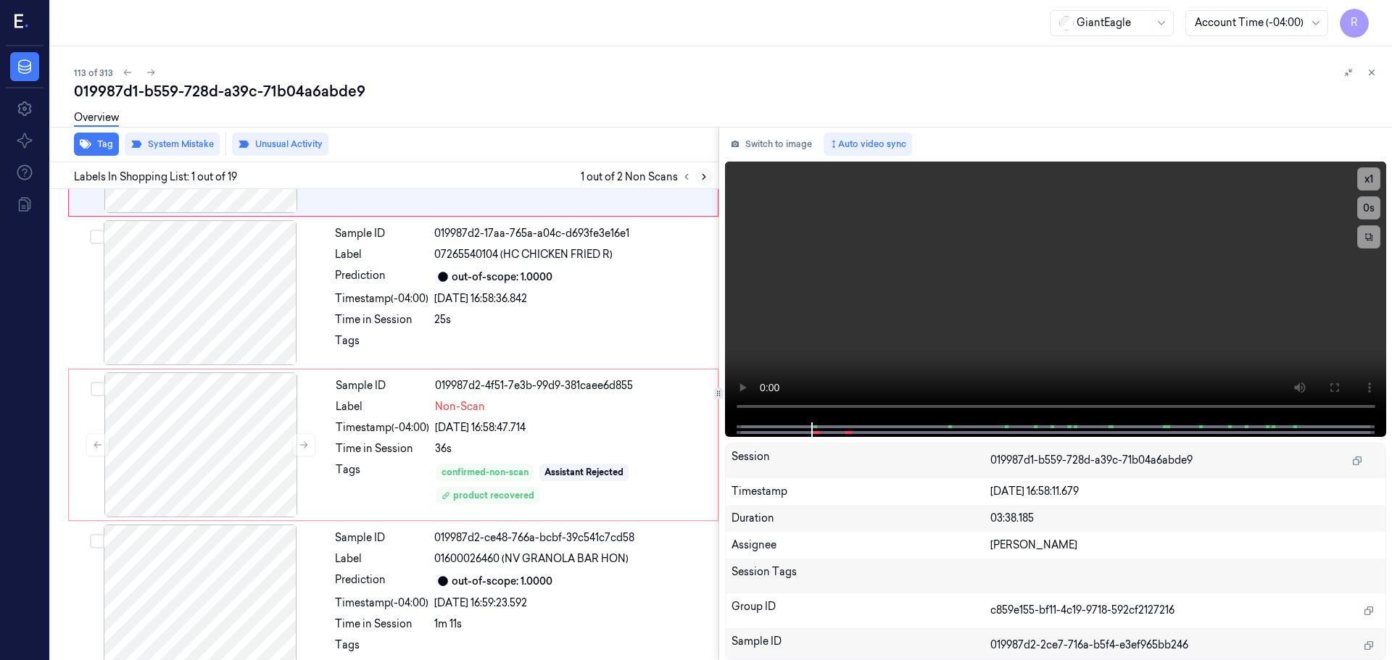
click at [700, 176] on icon at bounding box center [704, 177] width 10 height 10
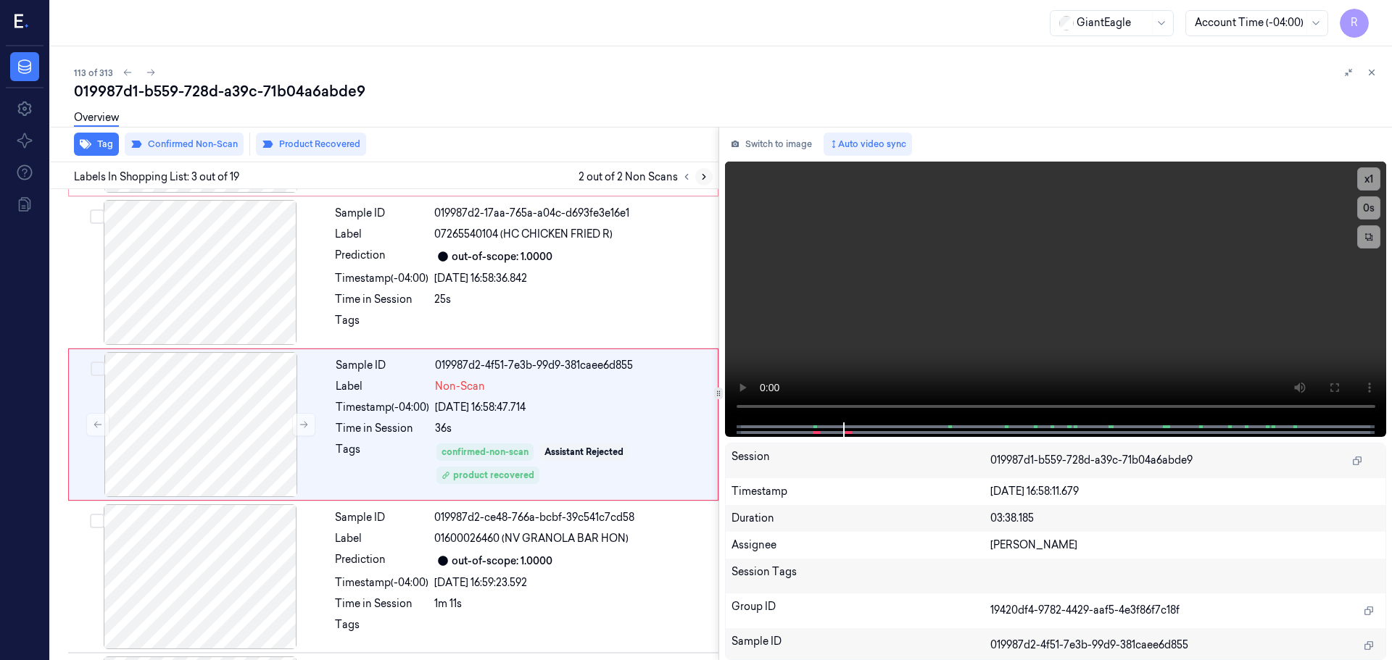
click at [700, 176] on icon at bounding box center [704, 177] width 10 height 10
drag, startPoint x: 700, startPoint y: 176, endPoint x: 689, endPoint y: 177, distance: 10.9
click at [693, 177] on div at bounding box center [695, 176] width 35 height 17
click at [687, 177] on icon at bounding box center [687, 177] width 10 height 10
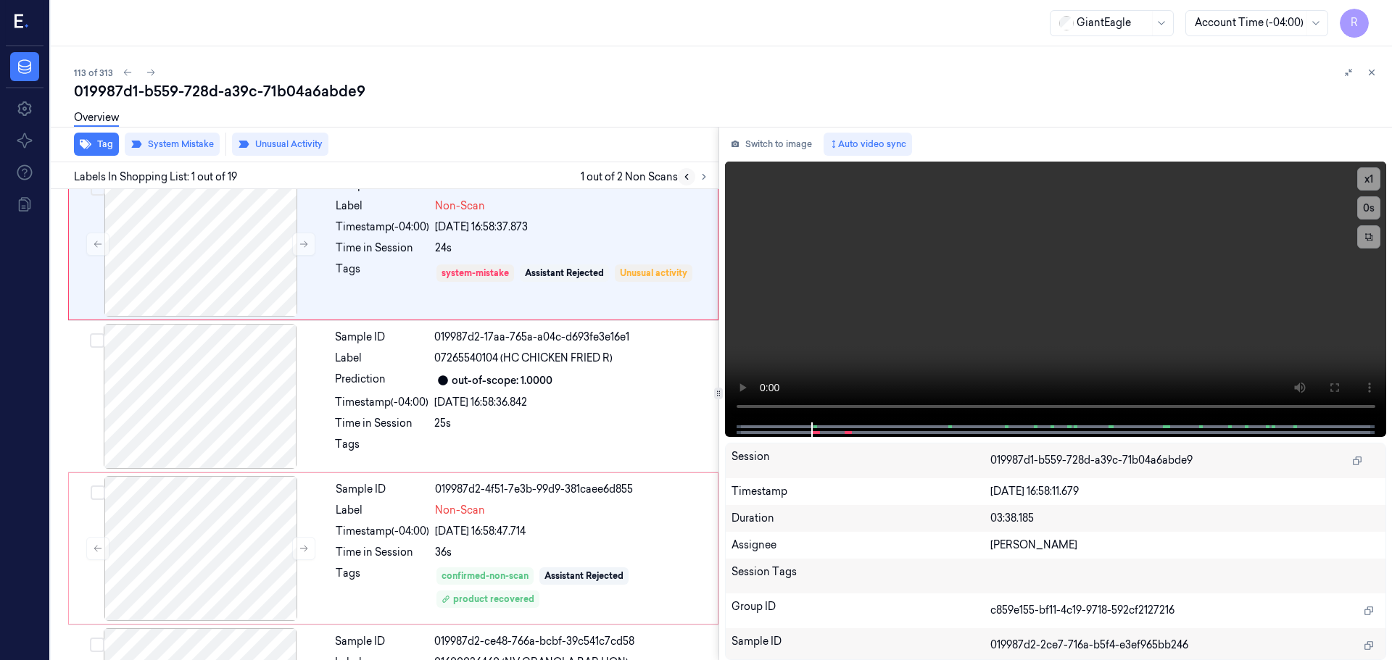
click at [687, 177] on icon at bounding box center [687, 177] width 10 height 10
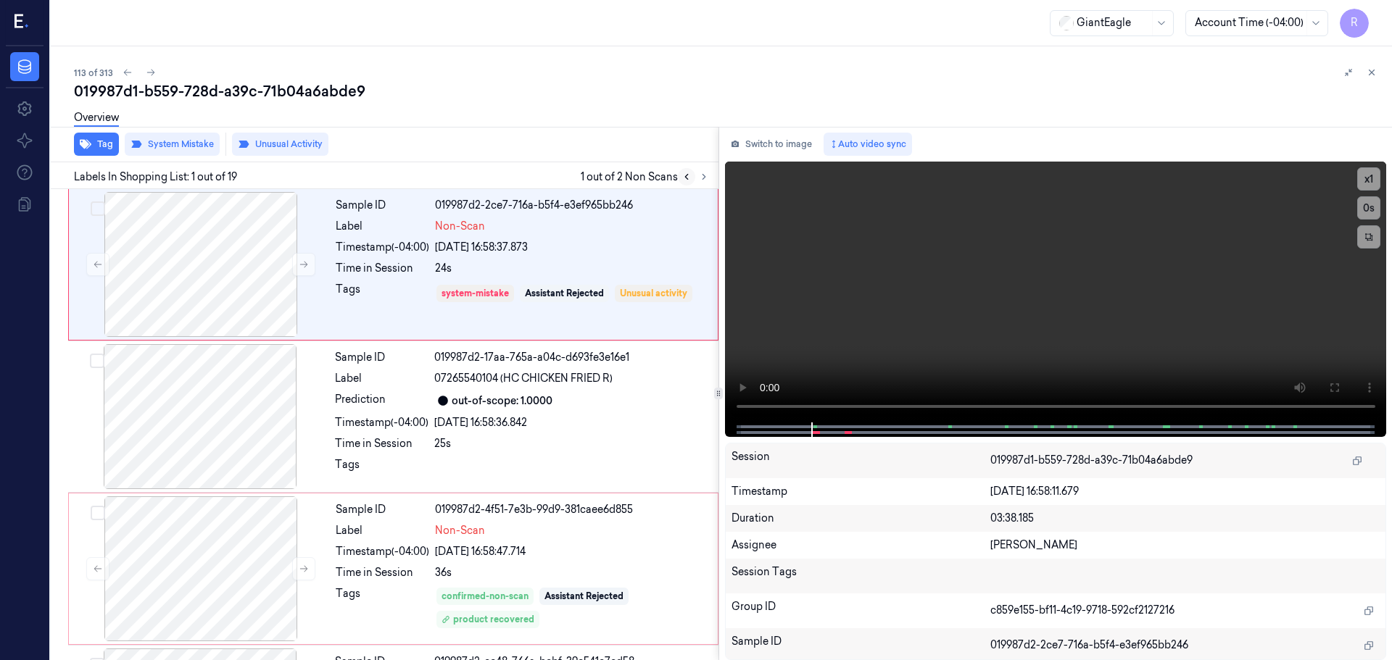
click at [687, 177] on icon at bounding box center [687, 177] width 10 height 10
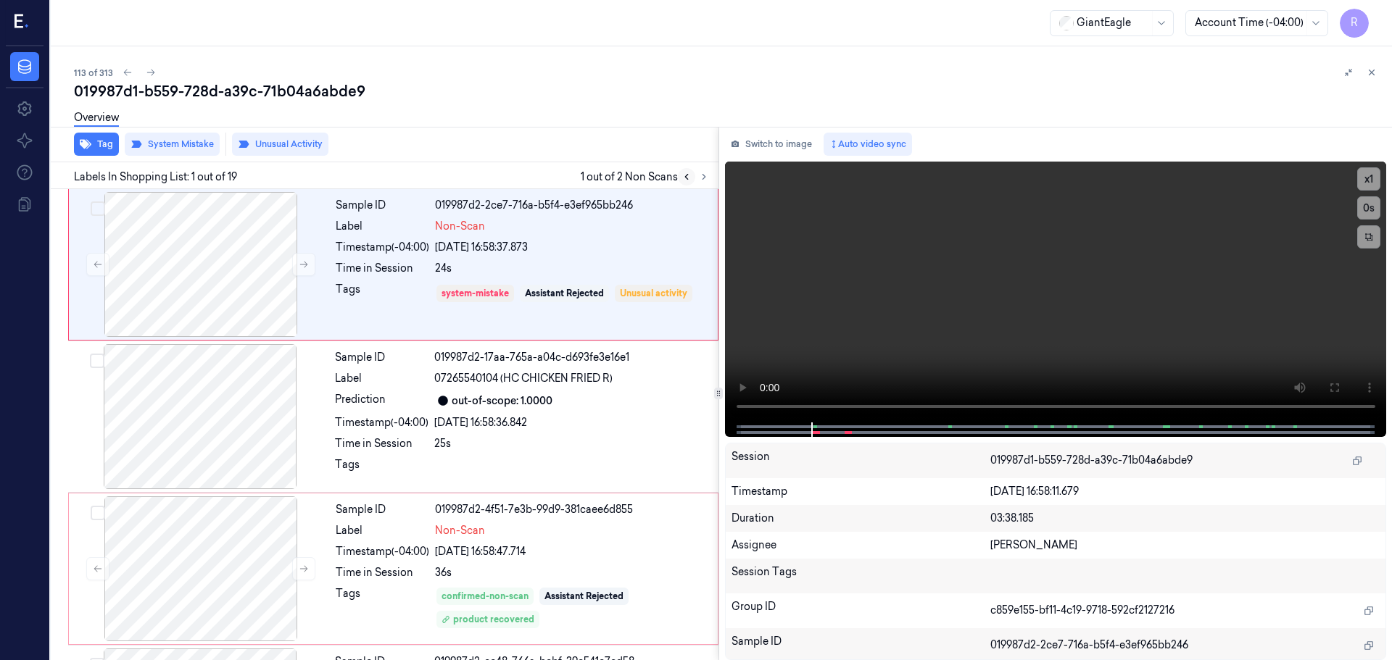
click at [687, 177] on icon at bounding box center [687, 177] width 10 height 10
click at [701, 179] on icon at bounding box center [704, 177] width 10 height 10
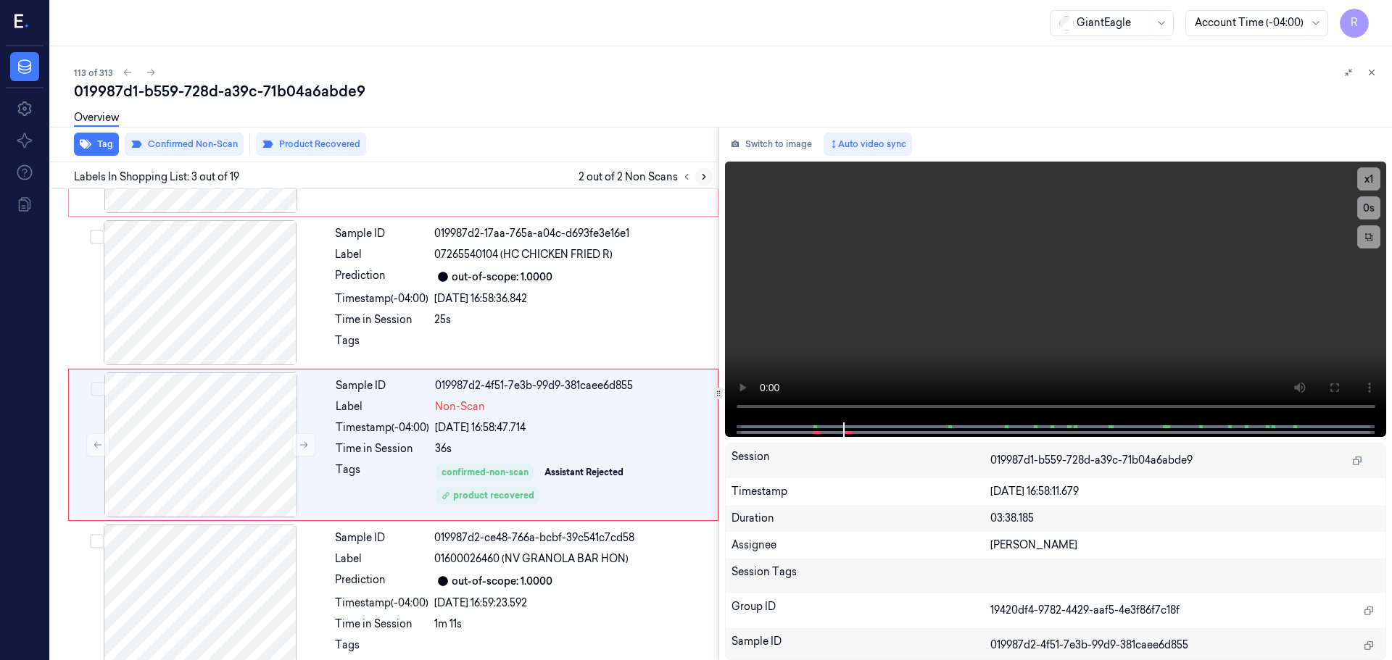
click at [701, 179] on icon at bounding box center [704, 177] width 10 height 10
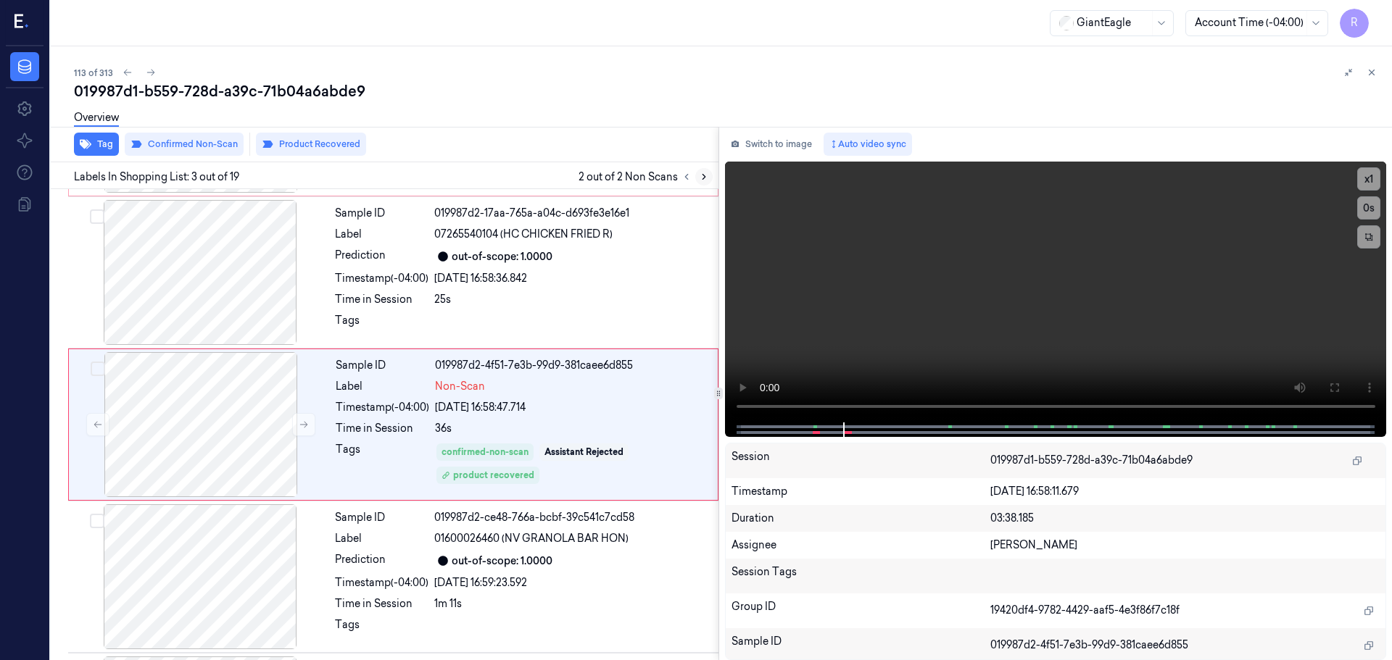
click at [701, 179] on icon at bounding box center [704, 177] width 10 height 10
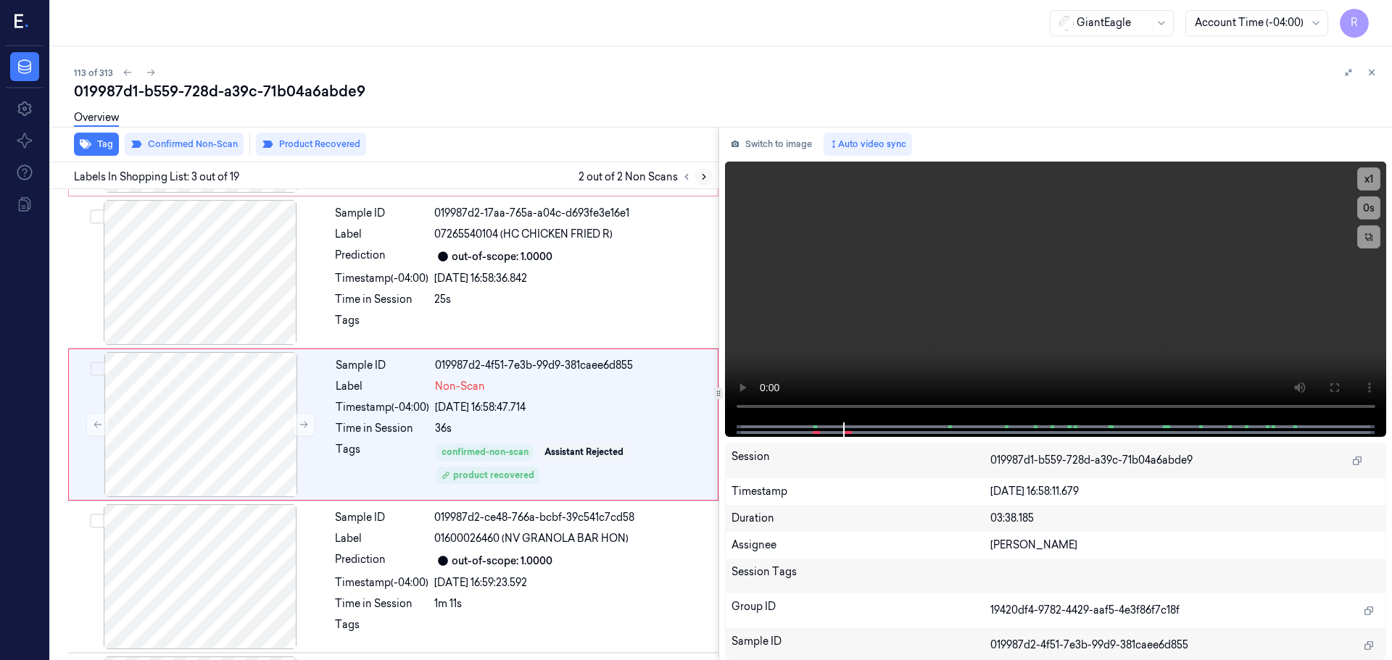
click at [701, 179] on icon at bounding box center [704, 177] width 10 height 10
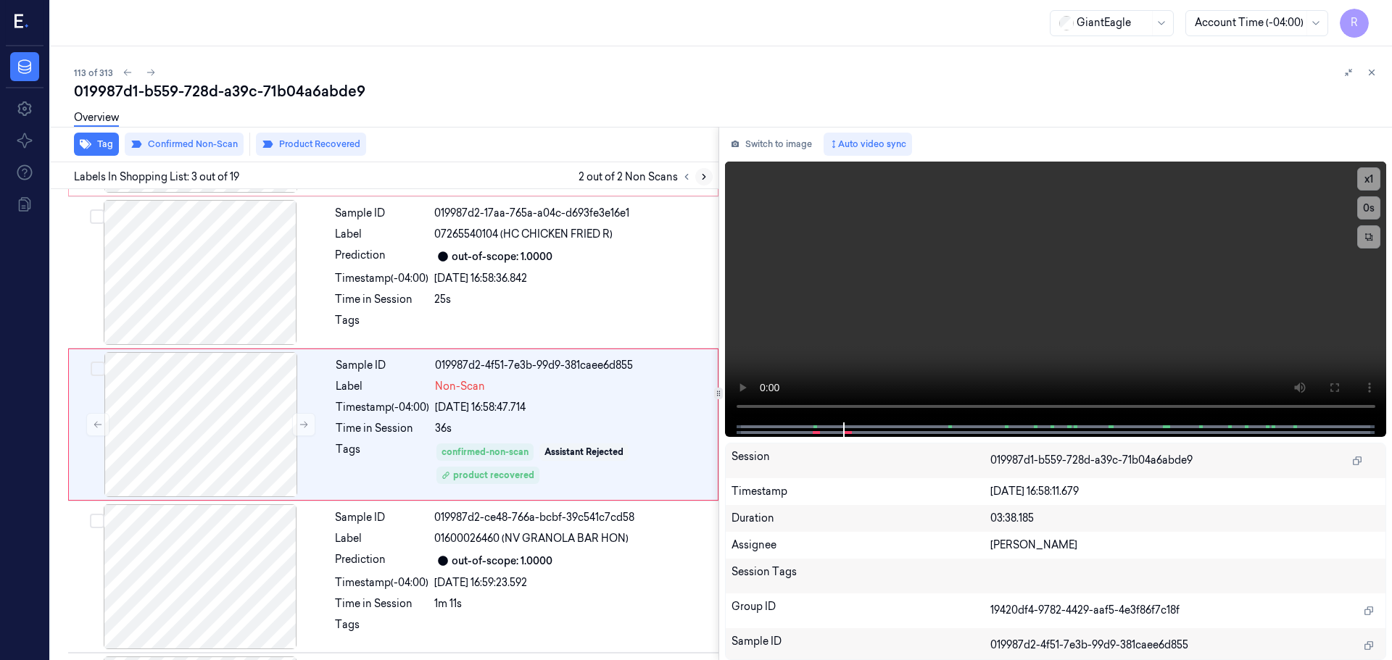
click at [701, 179] on icon at bounding box center [704, 177] width 10 height 10
click at [695, 179] on button at bounding box center [703, 176] width 17 height 17
click at [695, 179] on div at bounding box center [695, 176] width 35 height 17
click at [692, 179] on button at bounding box center [686, 176] width 17 height 17
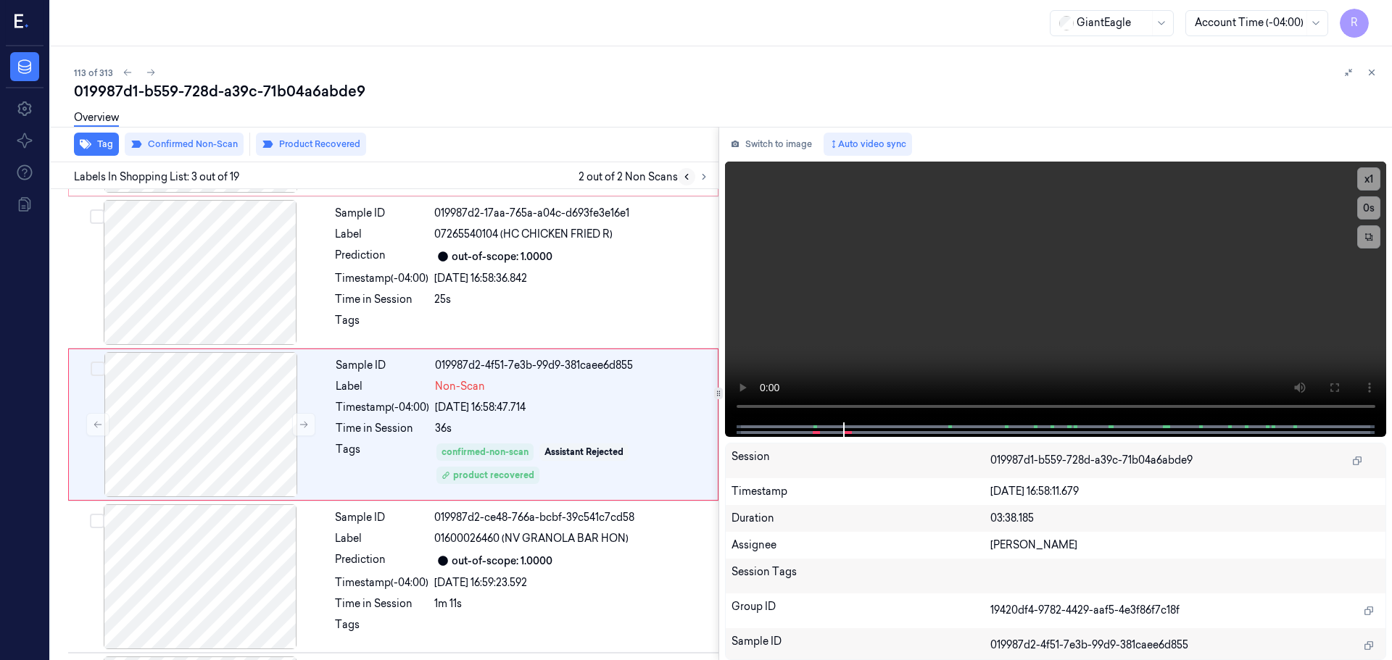
scroll to position [20, 0]
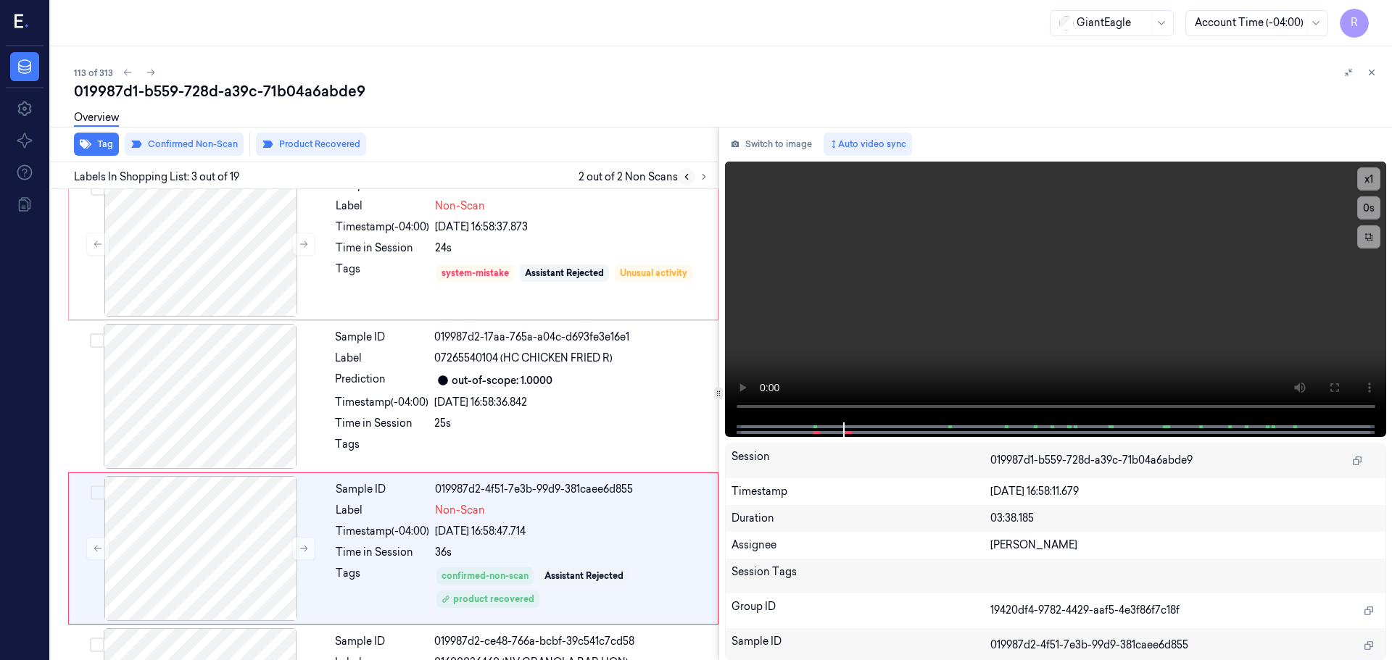
click at [692, 179] on button at bounding box center [686, 176] width 17 height 17
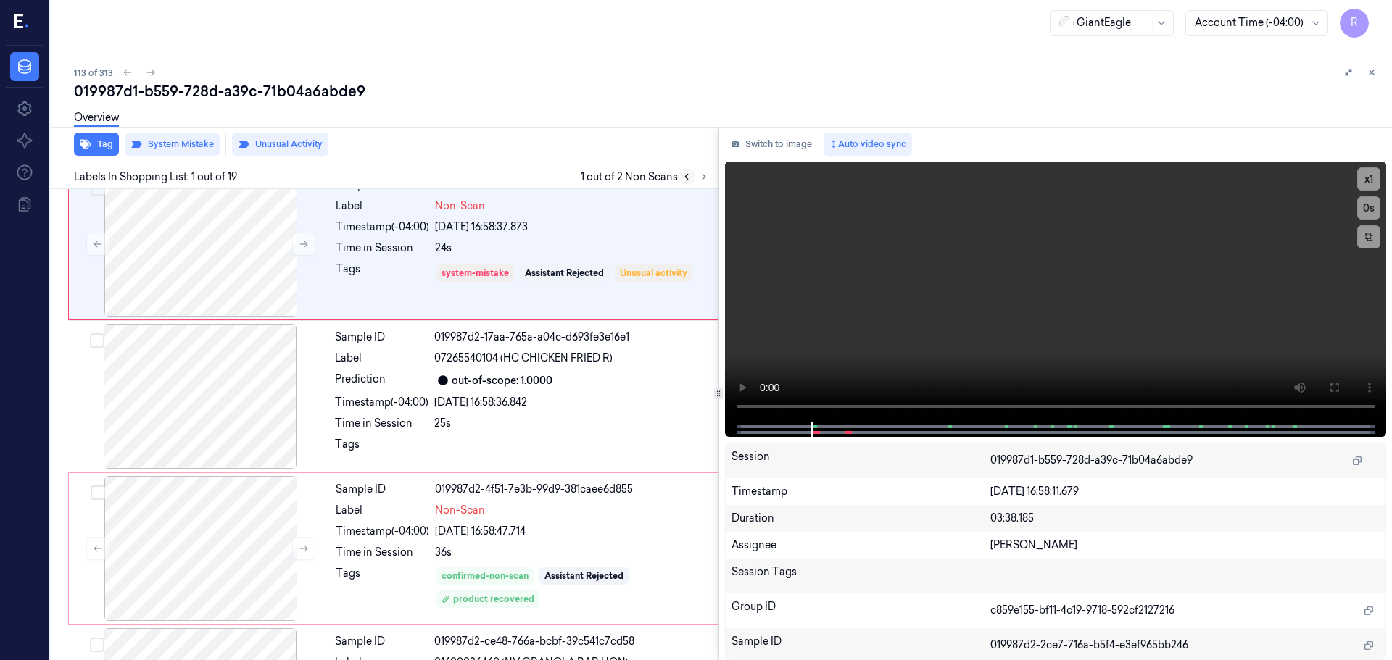
scroll to position [0, 0]
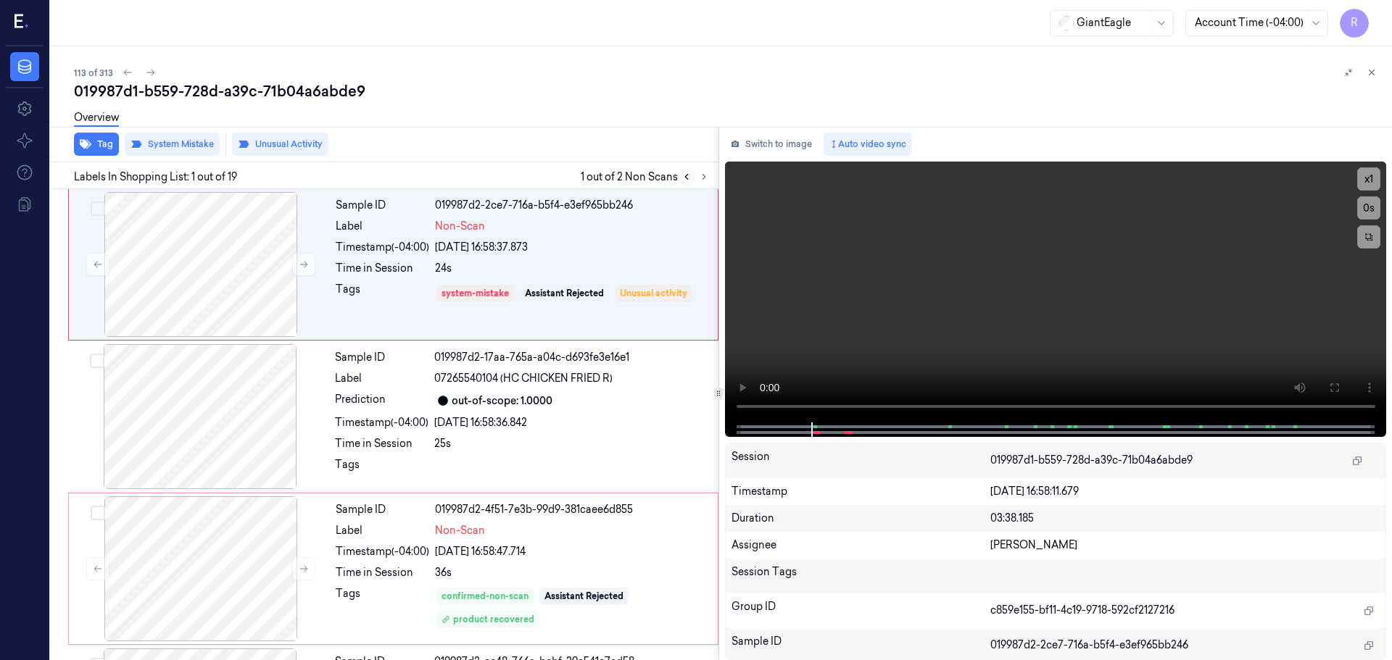
click at [692, 179] on button at bounding box center [686, 176] width 17 height 17
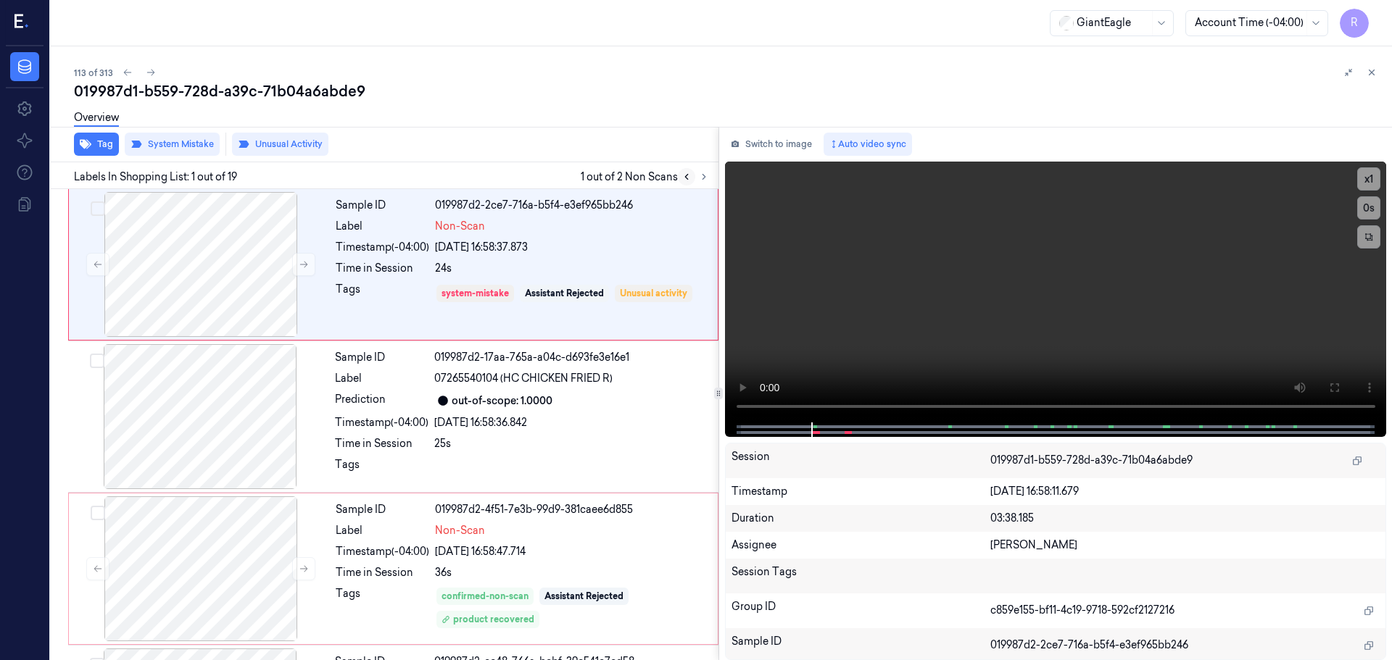
click at [692, 179] on button at bounding box center [686, 176] width 17 height 17
click at [700, 179] on icon at bounding box center [704, 177] width 10 height 10
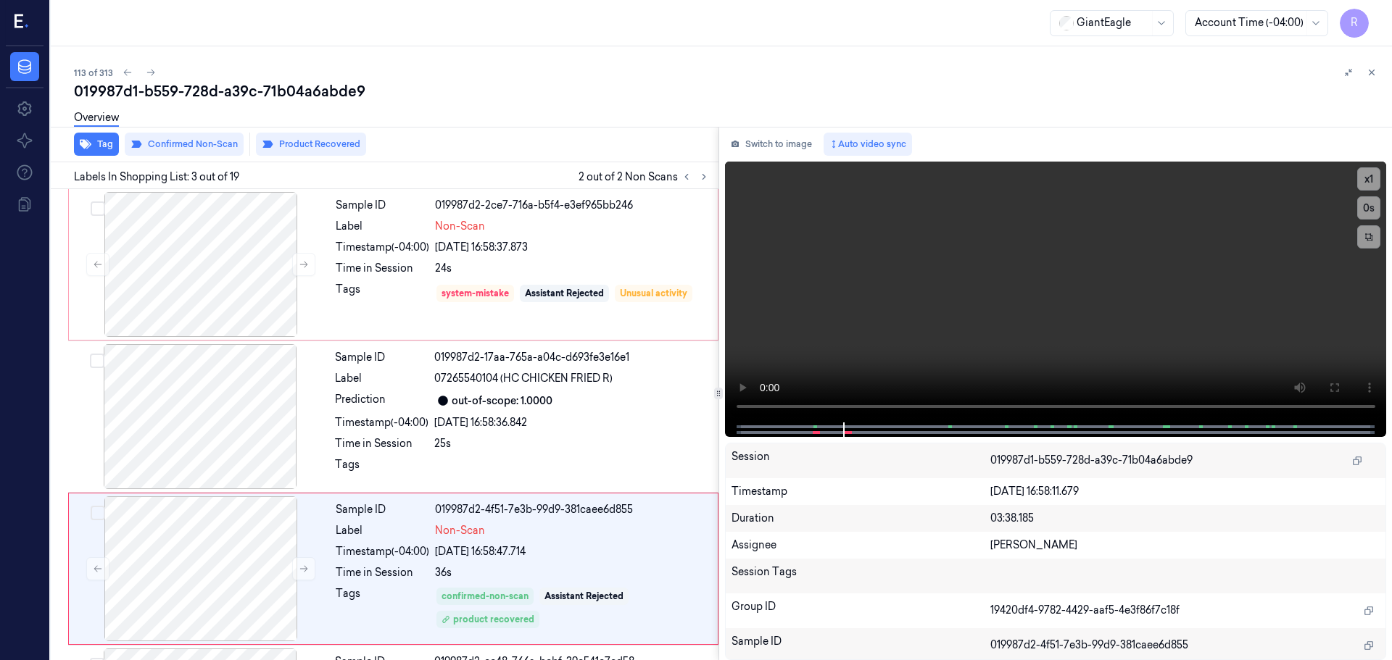
scroll to position [144, 0]
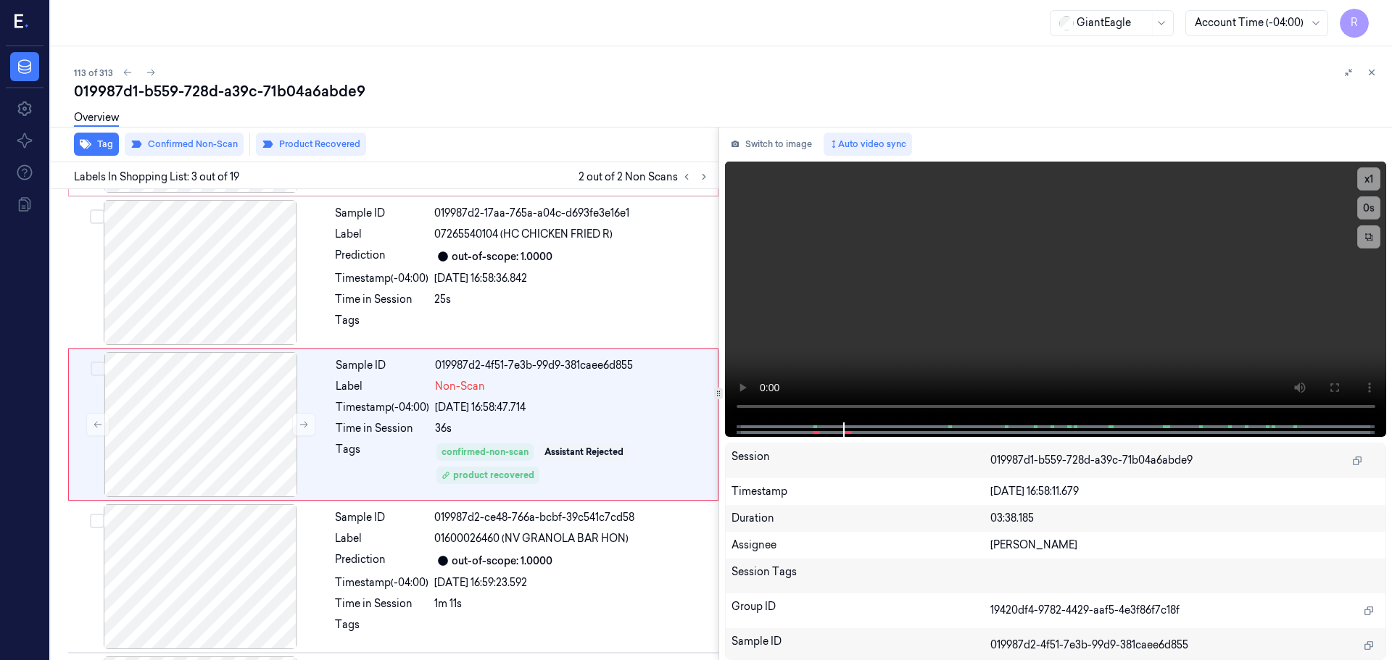
click at [1370, 77] on icon at bounding box center [1372, 72] width 10 height 10
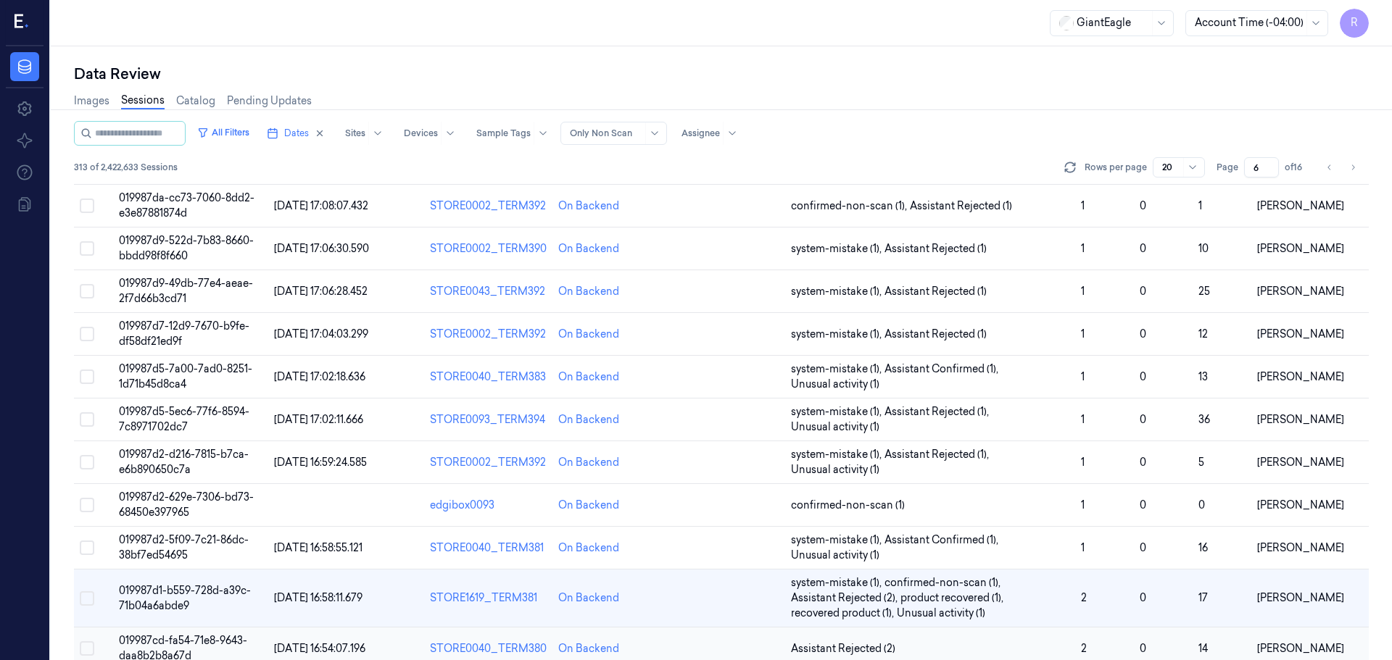
scroll to position [336, 0]
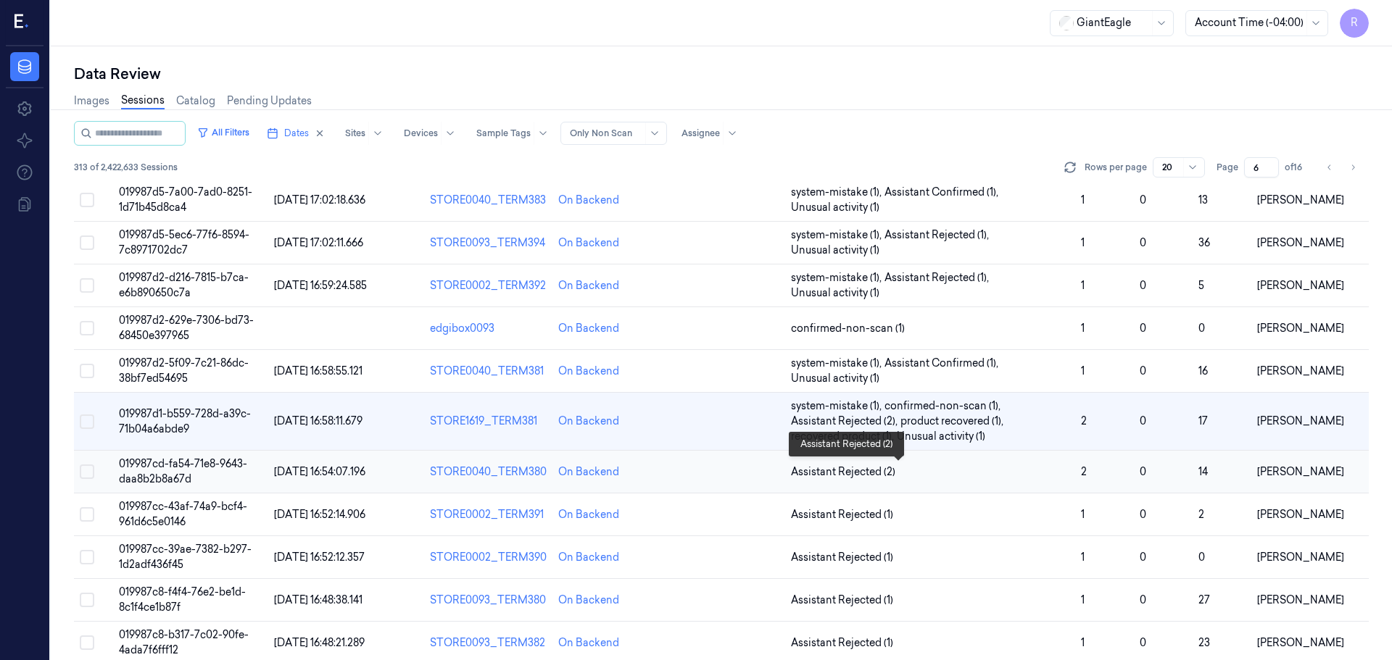
click at [940, 470] on span "Assistant Rejected (2)" at bounding box center [930, 472] width 278 height 15
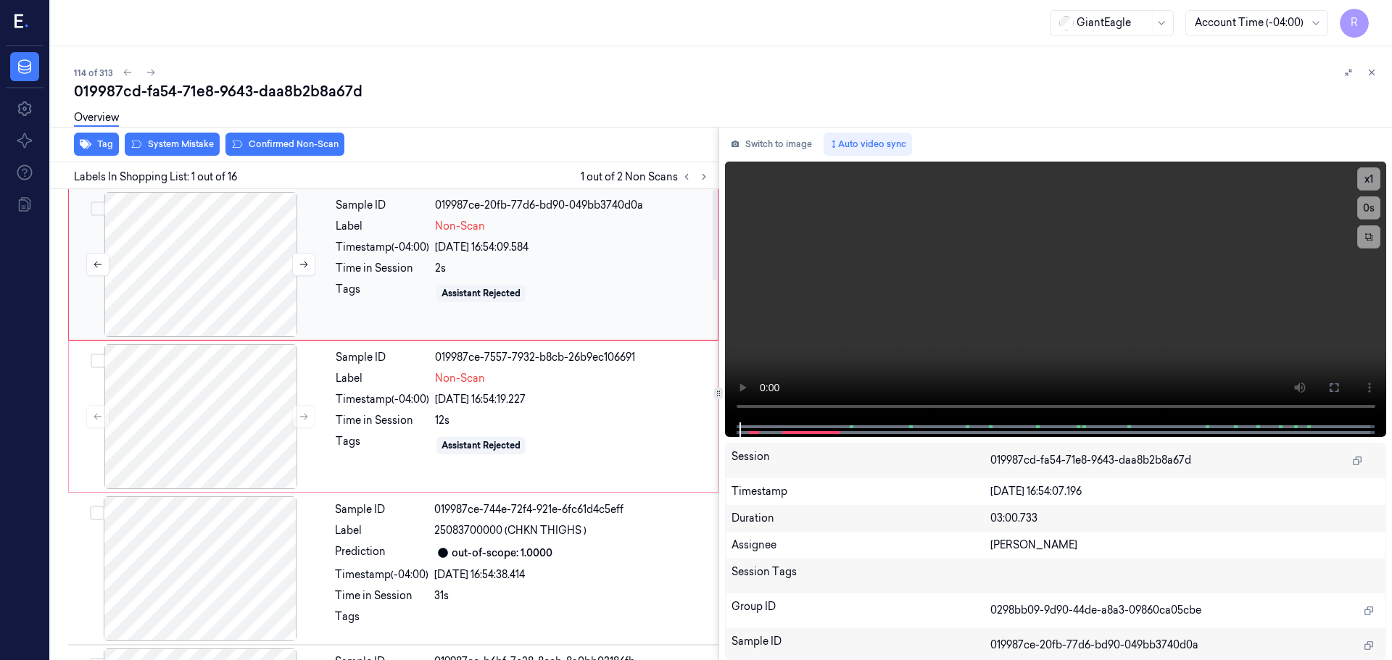
click at [227, 280] on div at bounding box center [201, 264] width 258 height 145
click at [299, 268] on icon at bounding box center [304, 265] width 10 height 10
click at [307, 264] on icon at bounding box center [304, 265] width 10 height 10
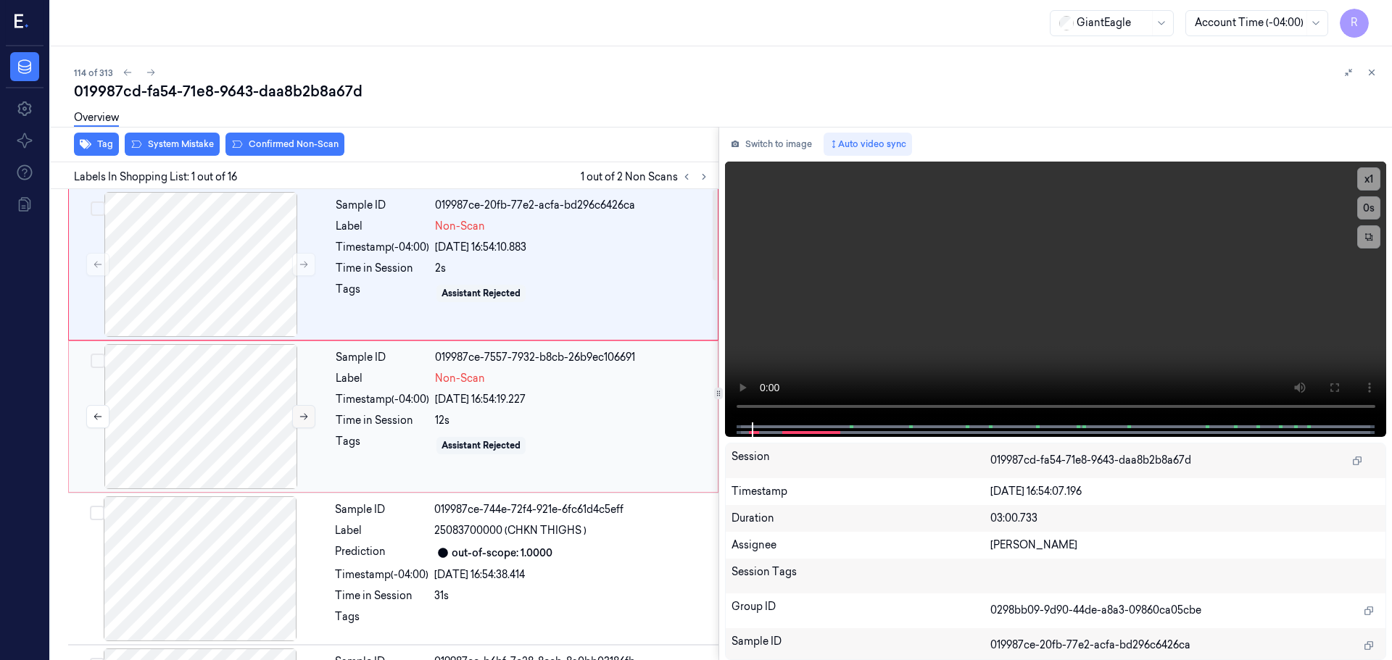
click at [299, 411] on button at bounding box center [303, 416] width 23 height 23
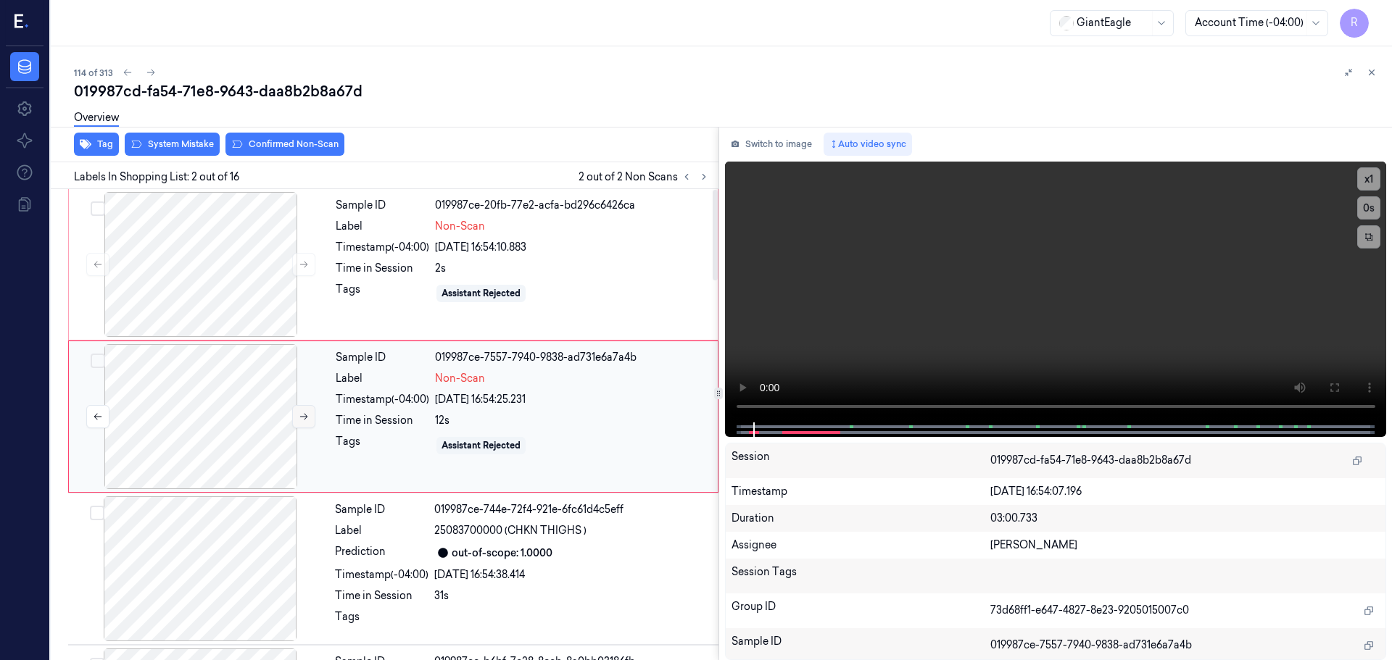
click at [299, 411] on button at bounding box center [303, 416] width 23 height 23
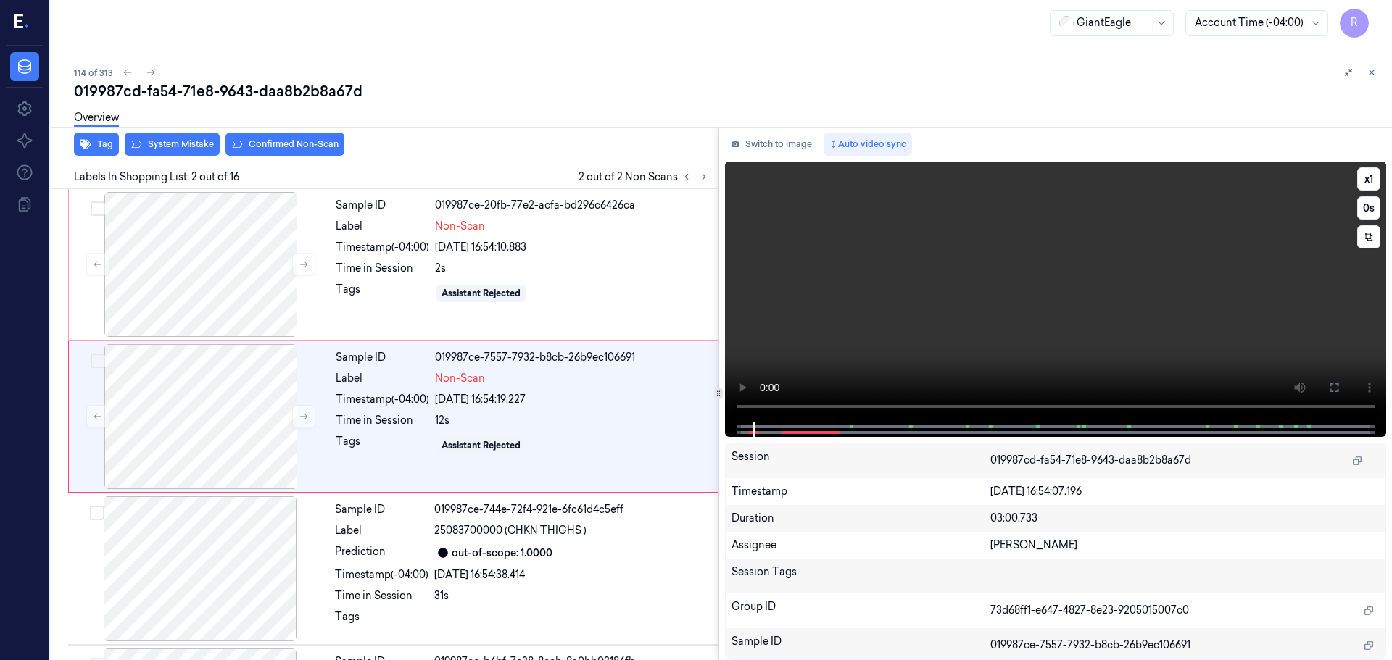
click at [726, 415] on video at bounding box center [1056, 292] width 662 height 261
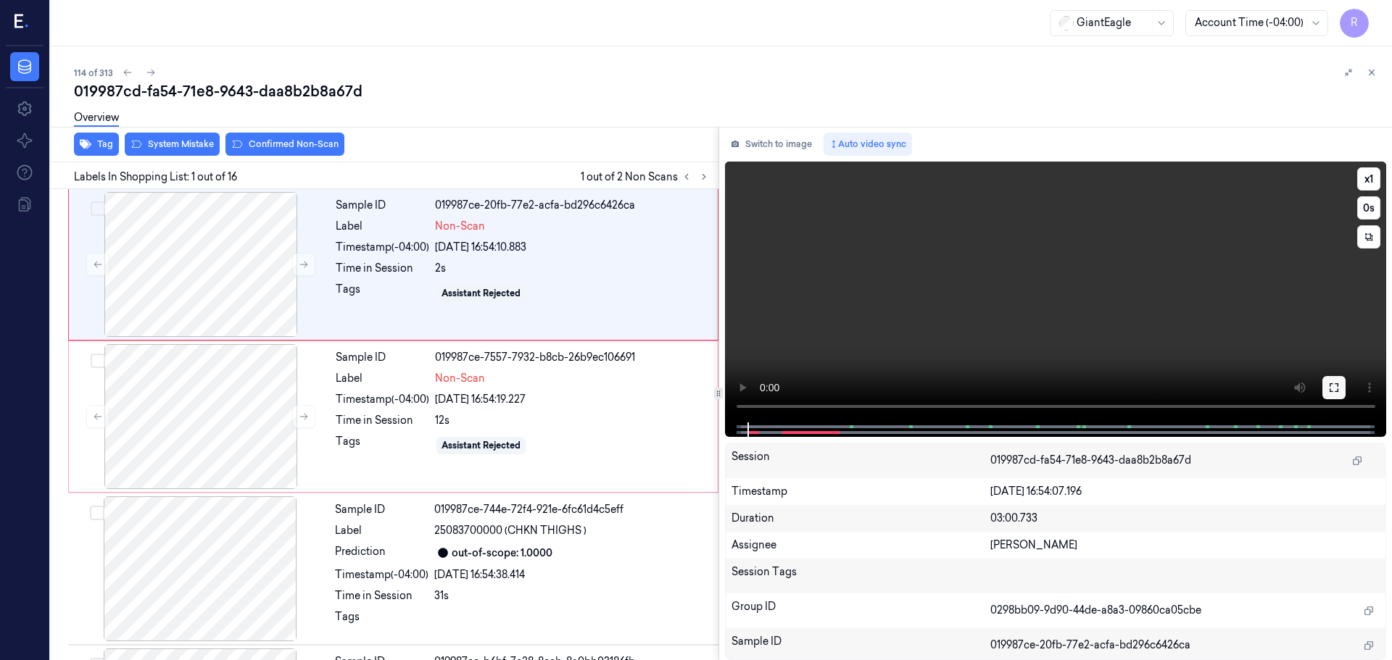
click at [1330, 376] on button at bounding box center [1333, 387] width 23 height 23
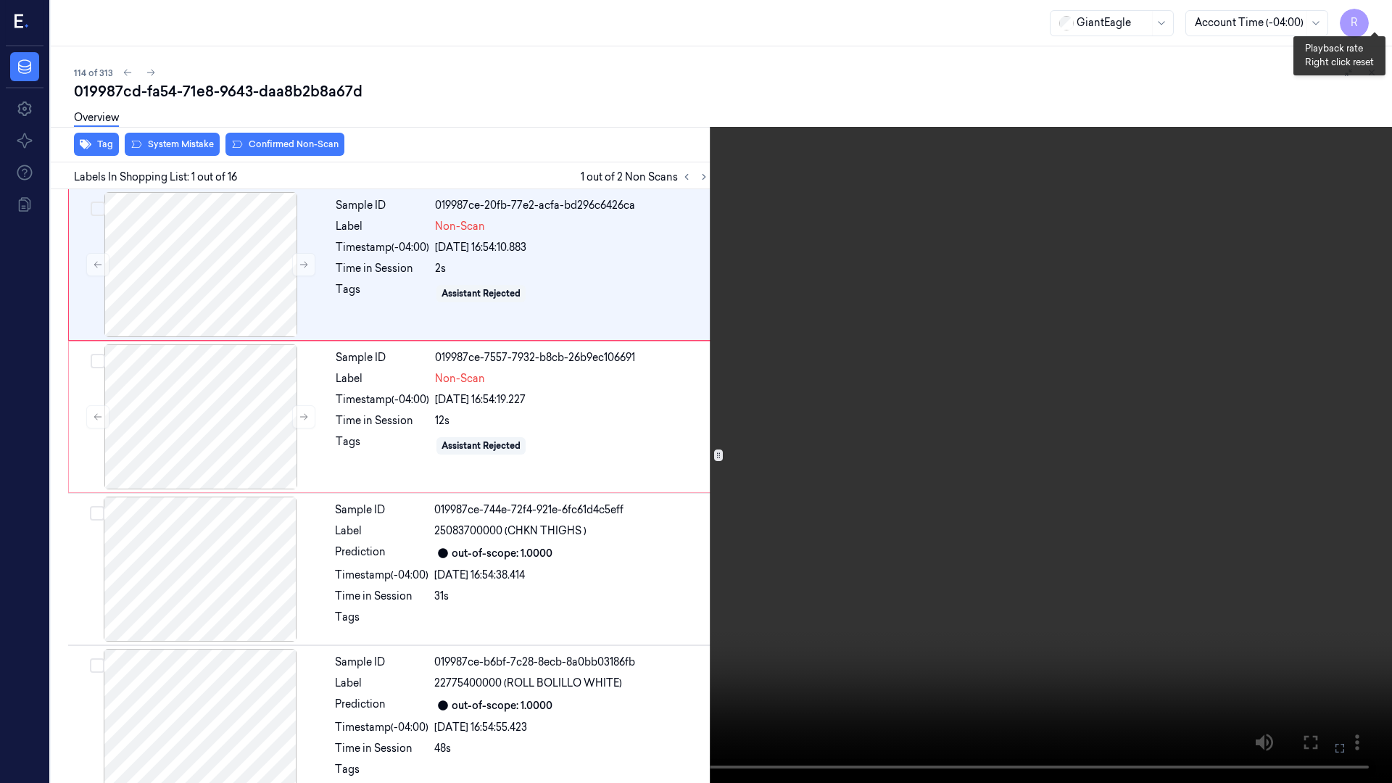
click at [1374, 22] on button "x 1" at bounding box center [1374, 17] width 23 height 23
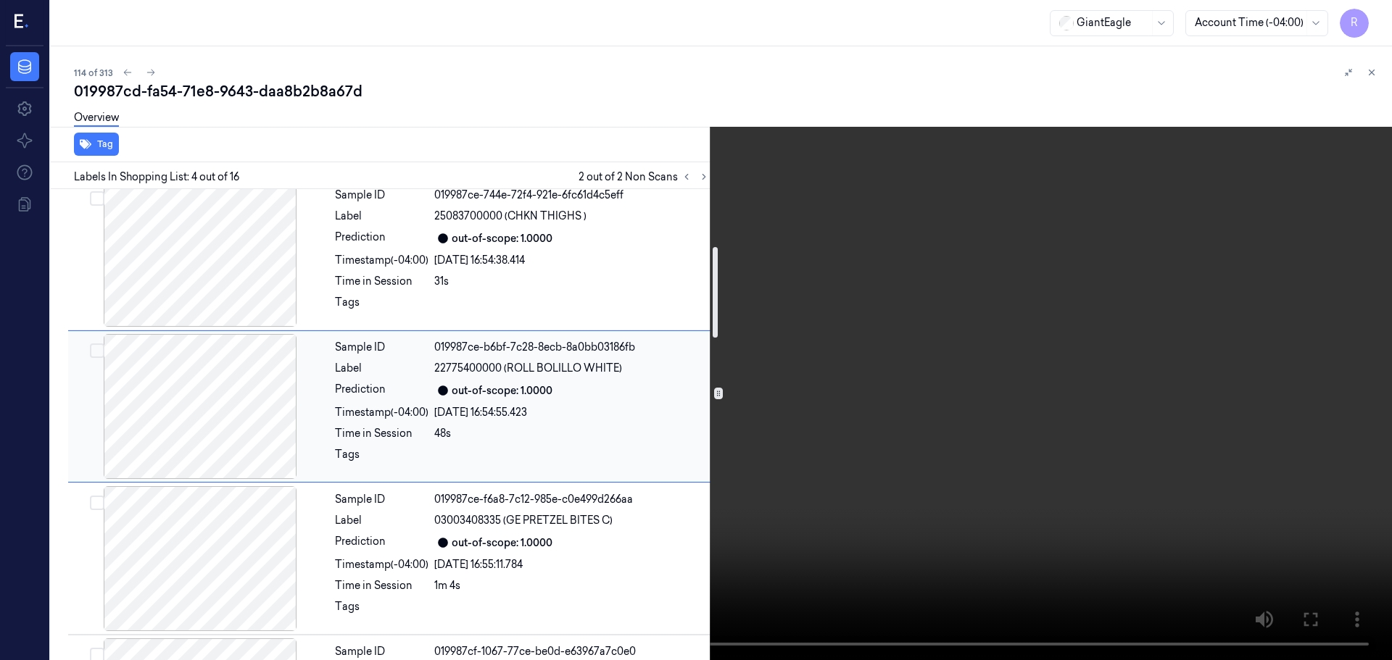
scroll to position [369, 0]
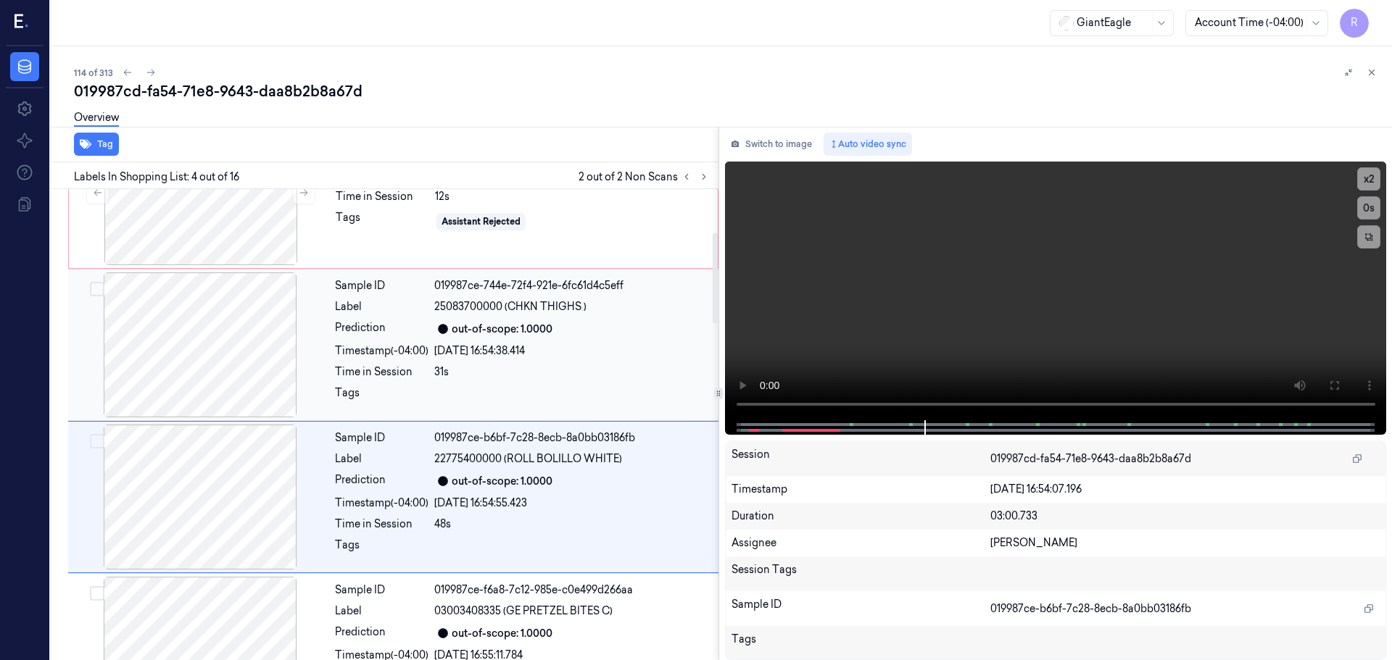
click at [368, 350] on div "Timestamp (-04:00)" at bounding box center [382, 351] width 94 height 15
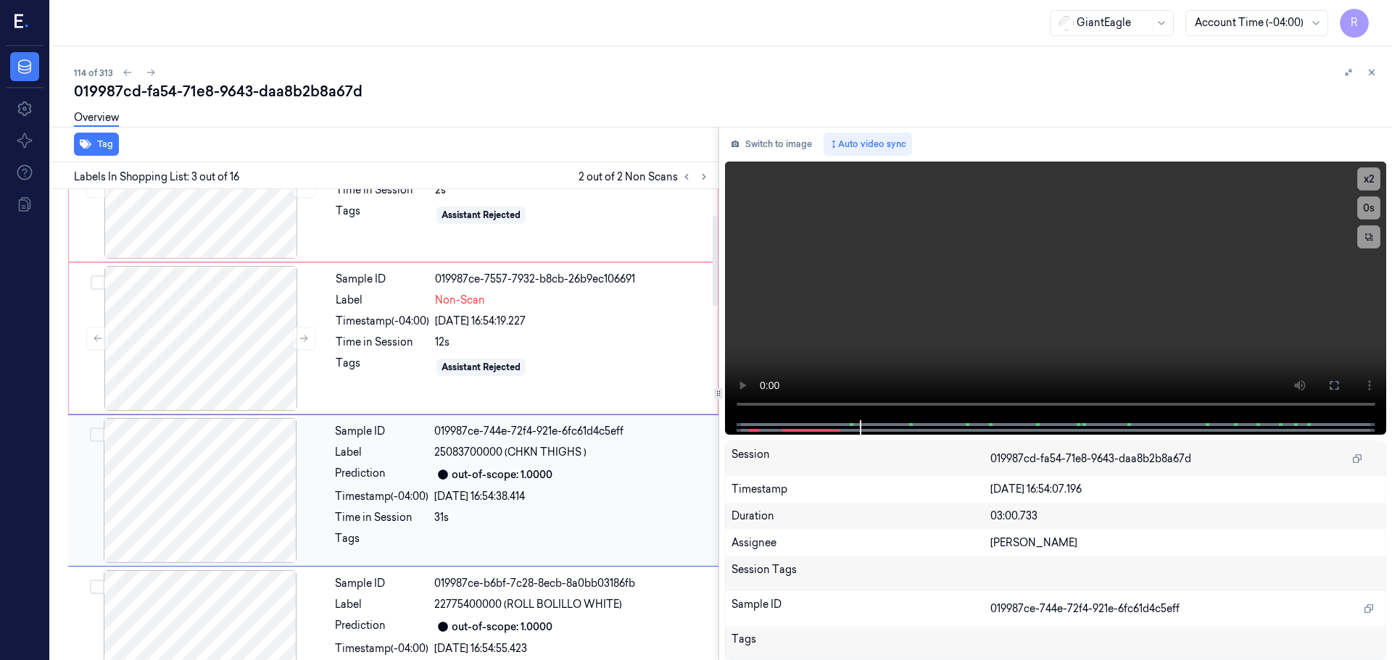
scroll to position [0, 0]
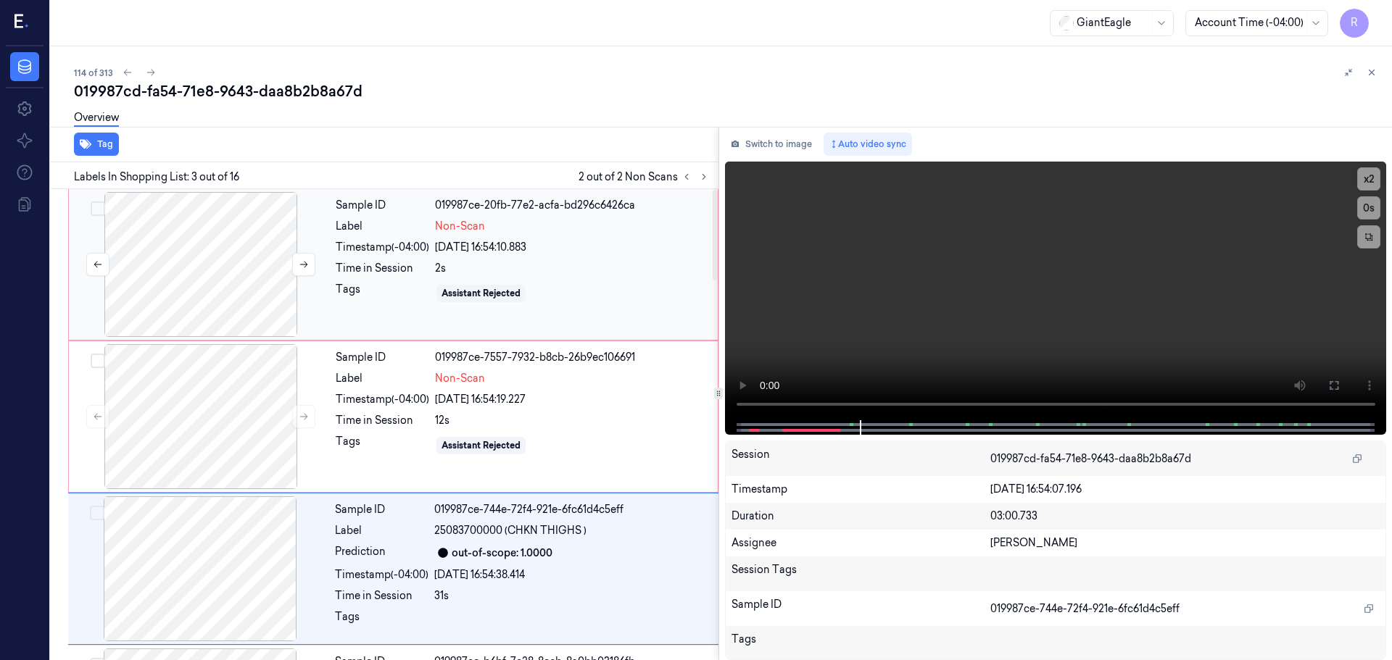
click at [173, 270] on div at bounding box center [201, 264] width 258 height 145
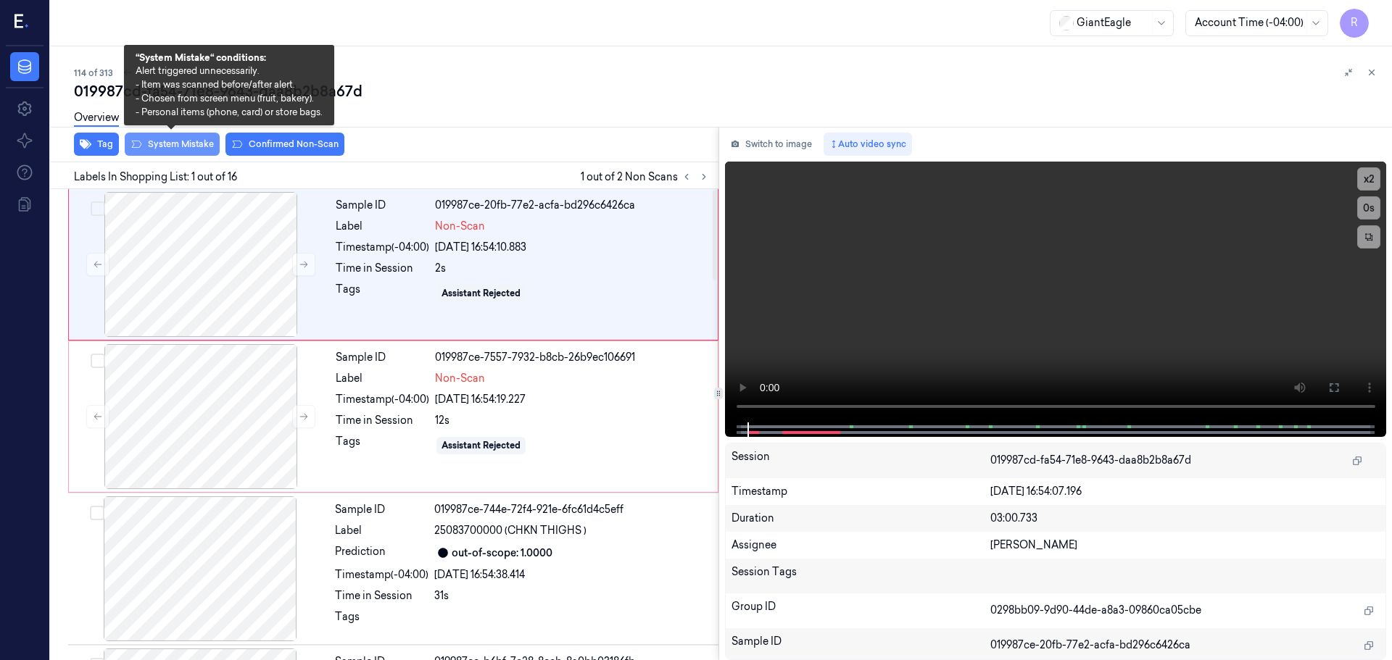
click at [176, 144] on button "System Mistake" at bounding box center [172, 144] width 95 height 23
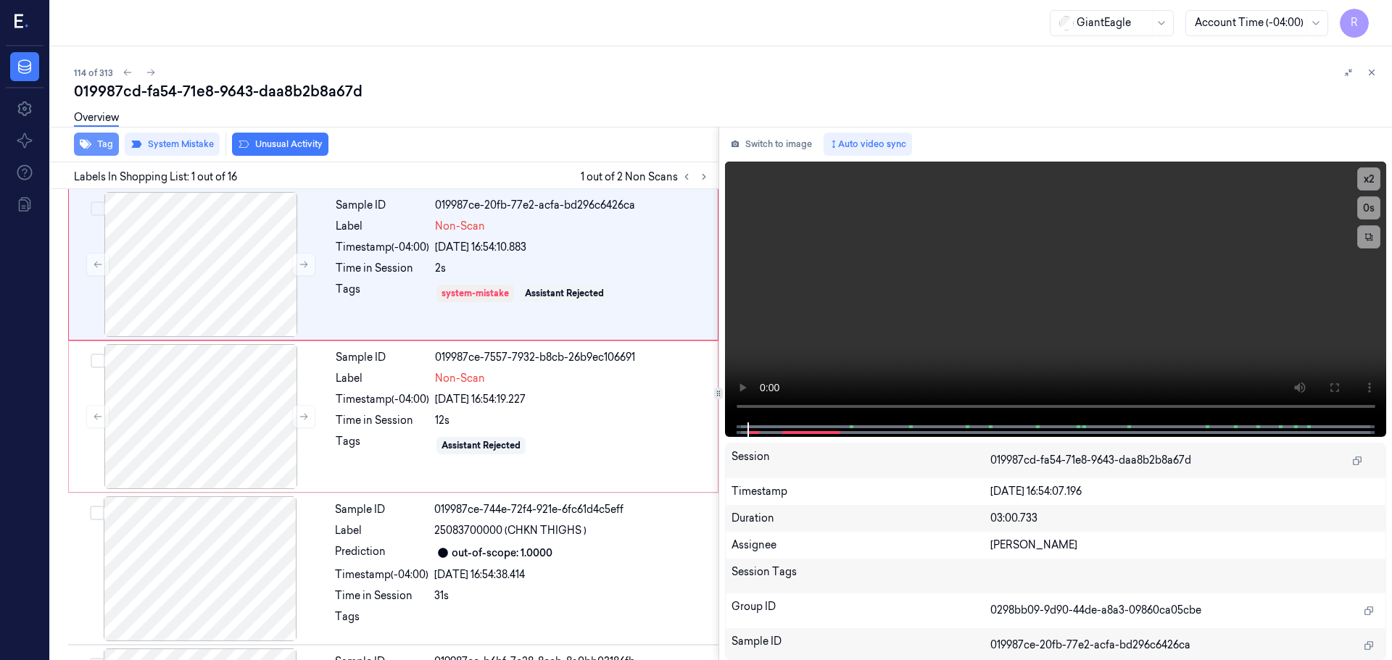
click at [101, 148] on button "Tag" at bounding box center [96, 144] width 45 height 23
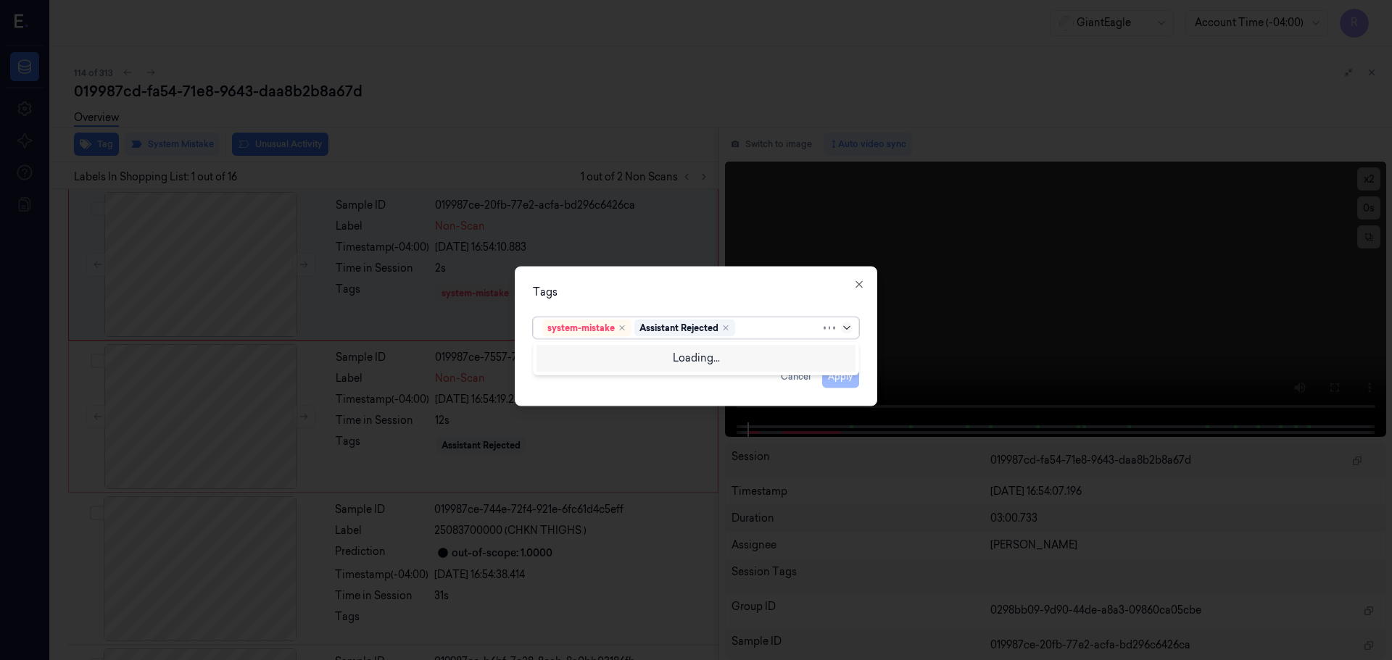
click at [848, 331] on icon at bounding box center [847, 328] width 12 height 12
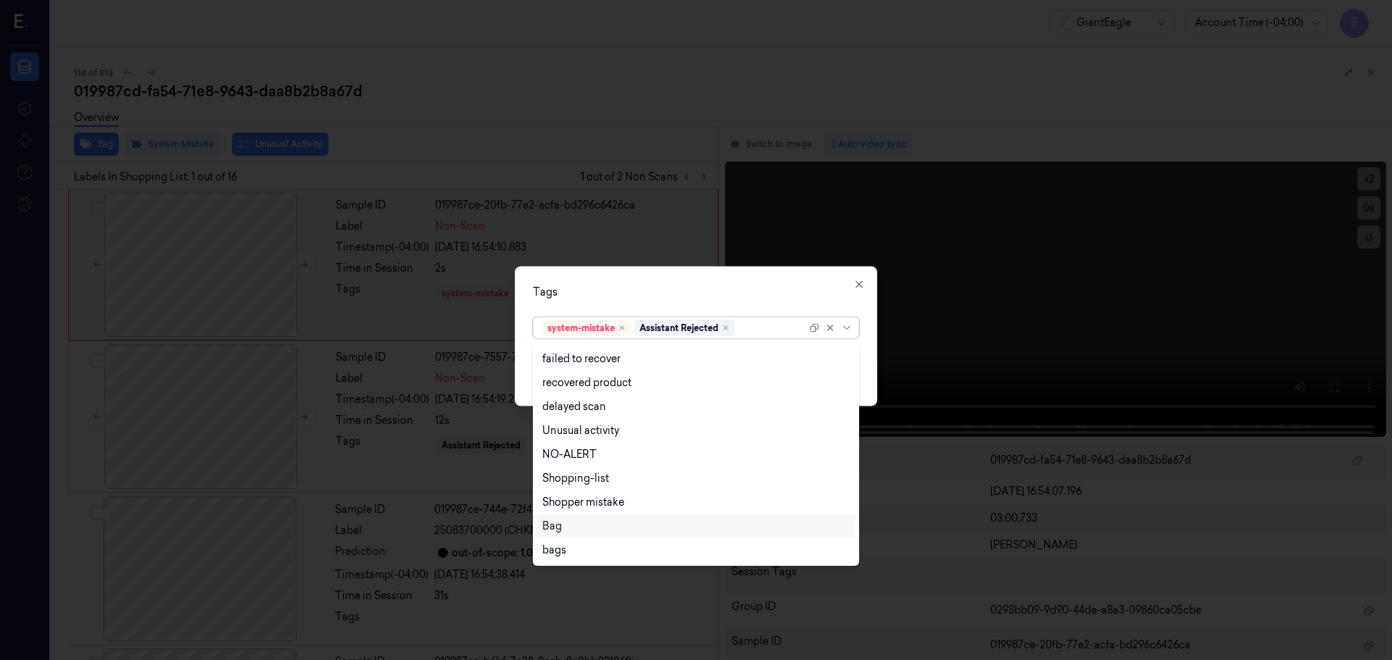
click at [560, 536] on div "Bag" at bounding box center [696, 527] width 319 height 24
click at [649, 294] on div "Tags" at bounding box center [696, 291] width 326 height 15
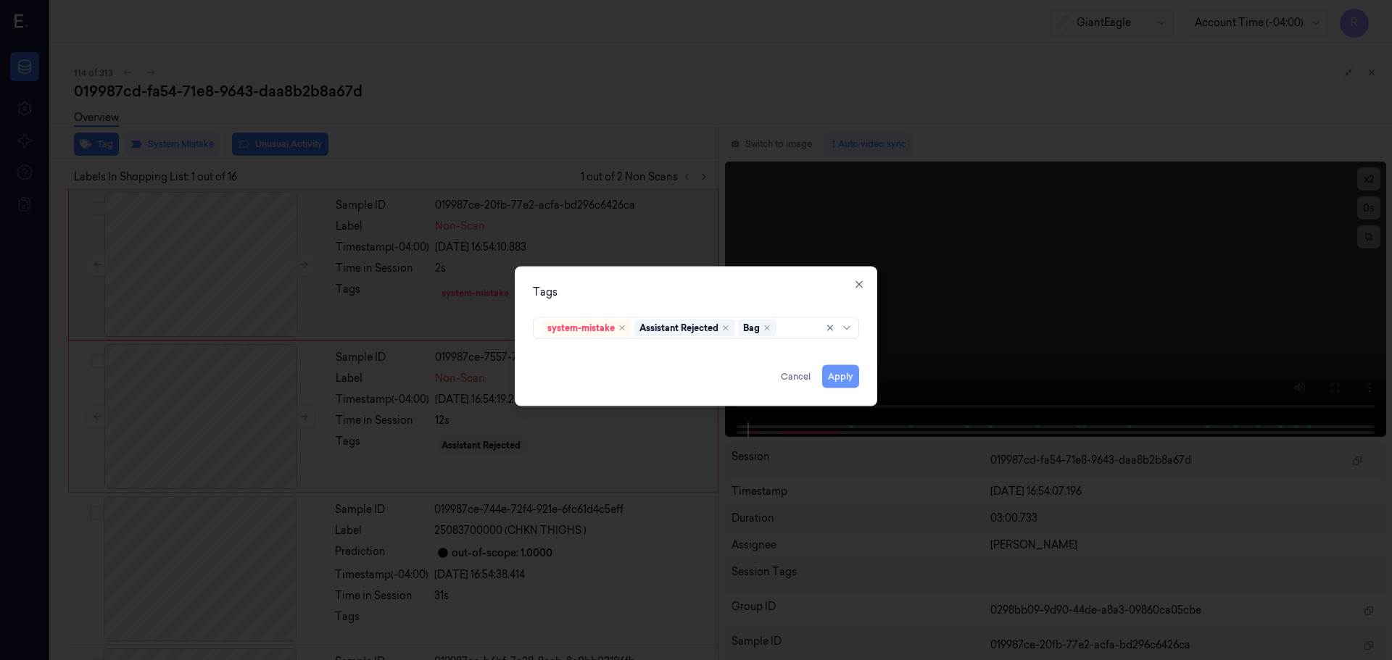
click at [842, 383] on button "Apply" at bounding box center [840, 376] width 37 height 23
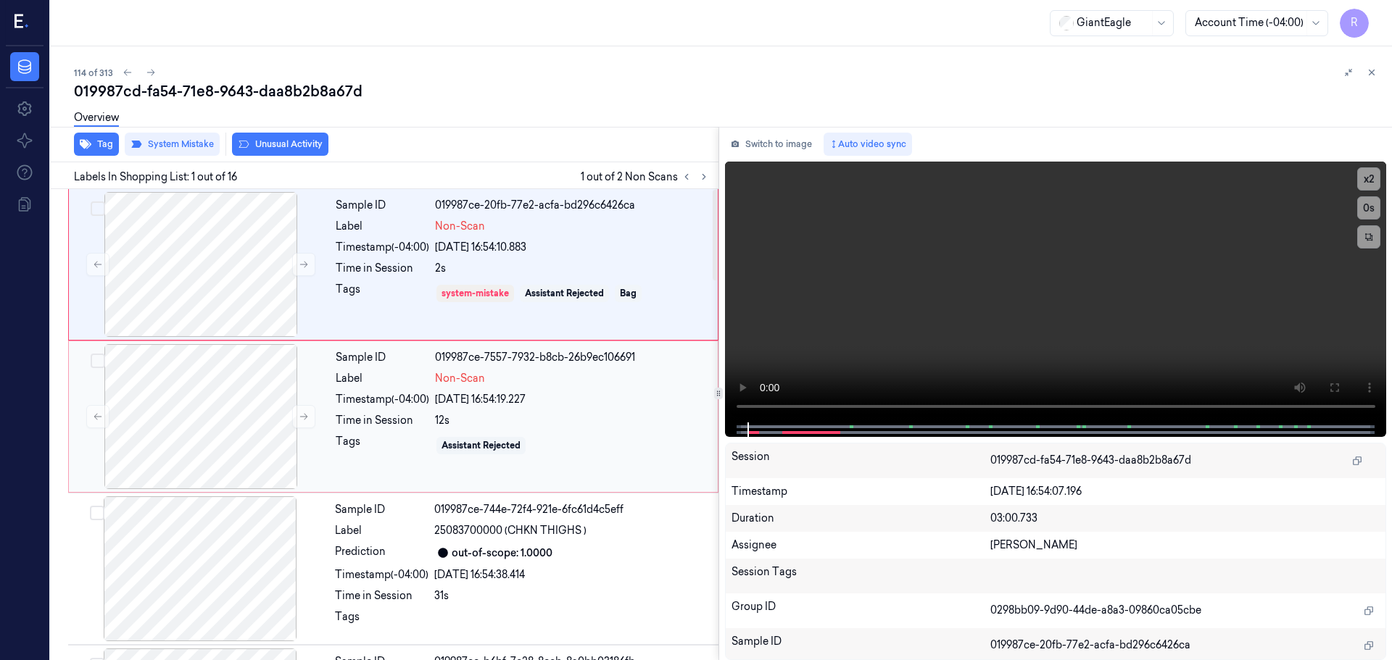
click at [536, 397] on div "26/09/2025 16:54:19.227" at bounding box center [572, 399] width 274 height 15
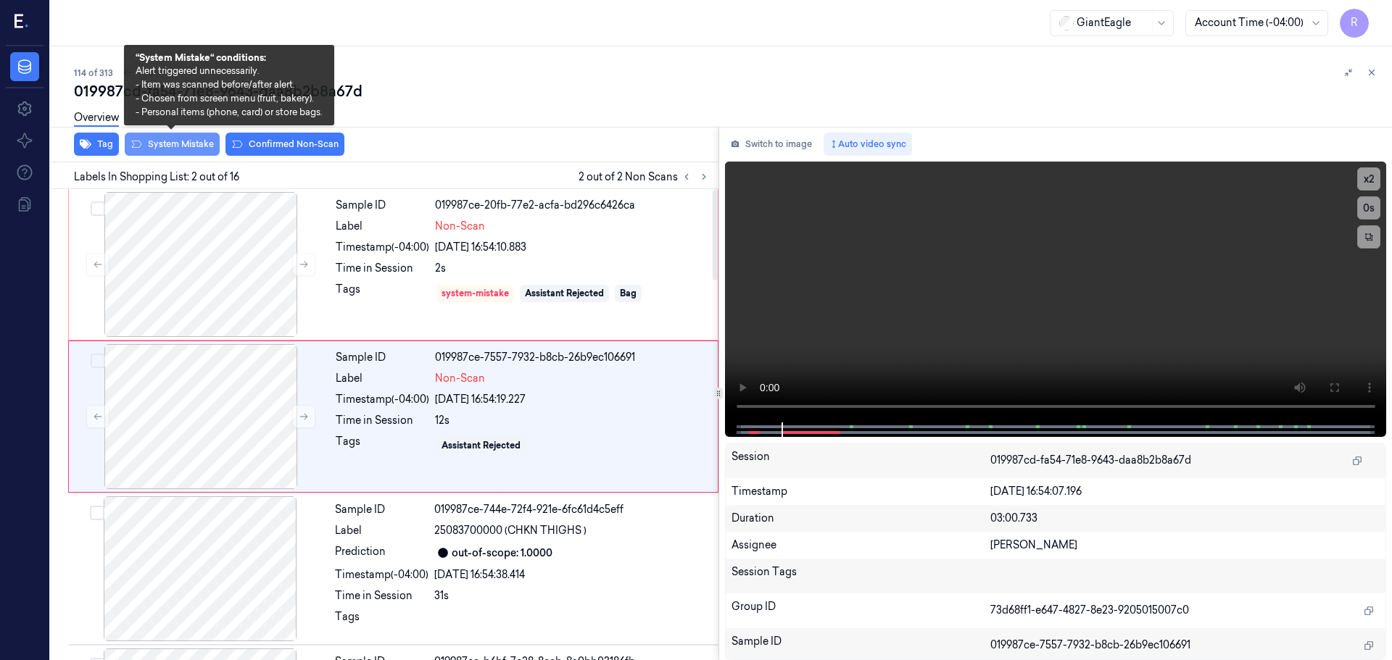
click at [189, 146] on button "System Mistake" at bounding box center [172, 144] width 95 height 23
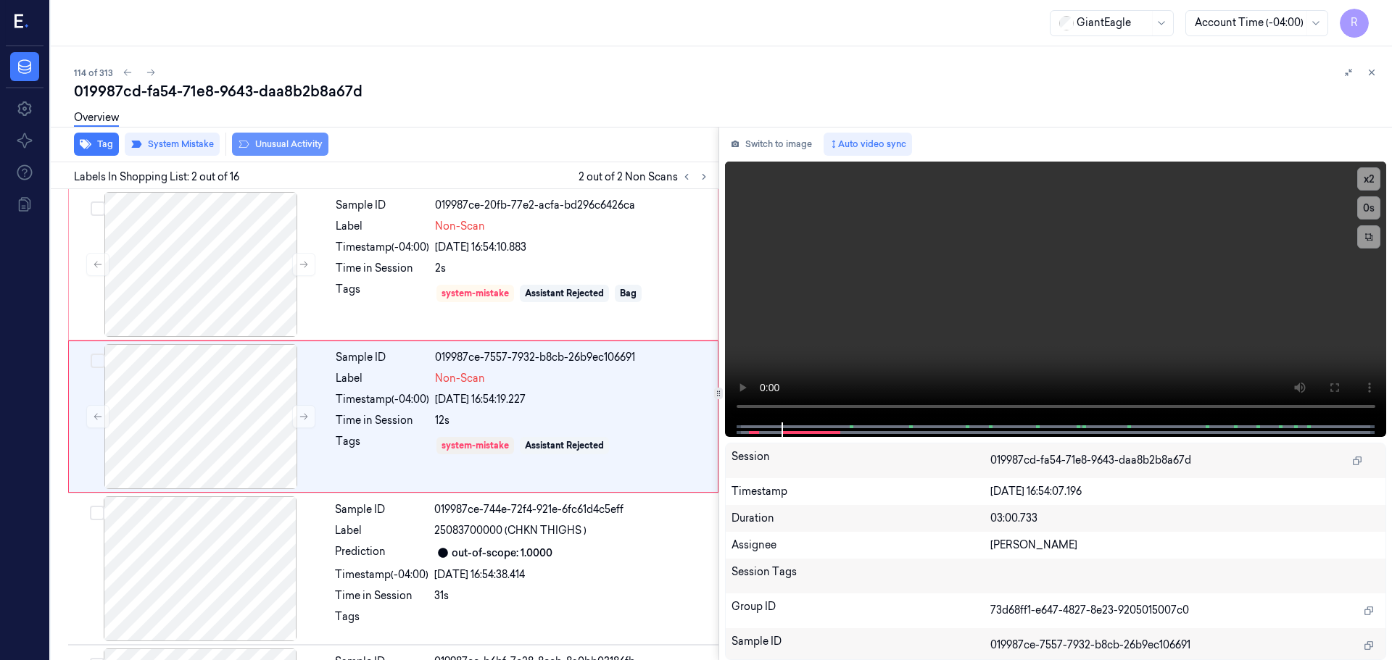
click at [275, 142] on button "Unusual Activity" at bounding box center [280, 144] width 96 height 23
click at [691, 178] on icon at bounding box center [687, 177] width 10 height 10
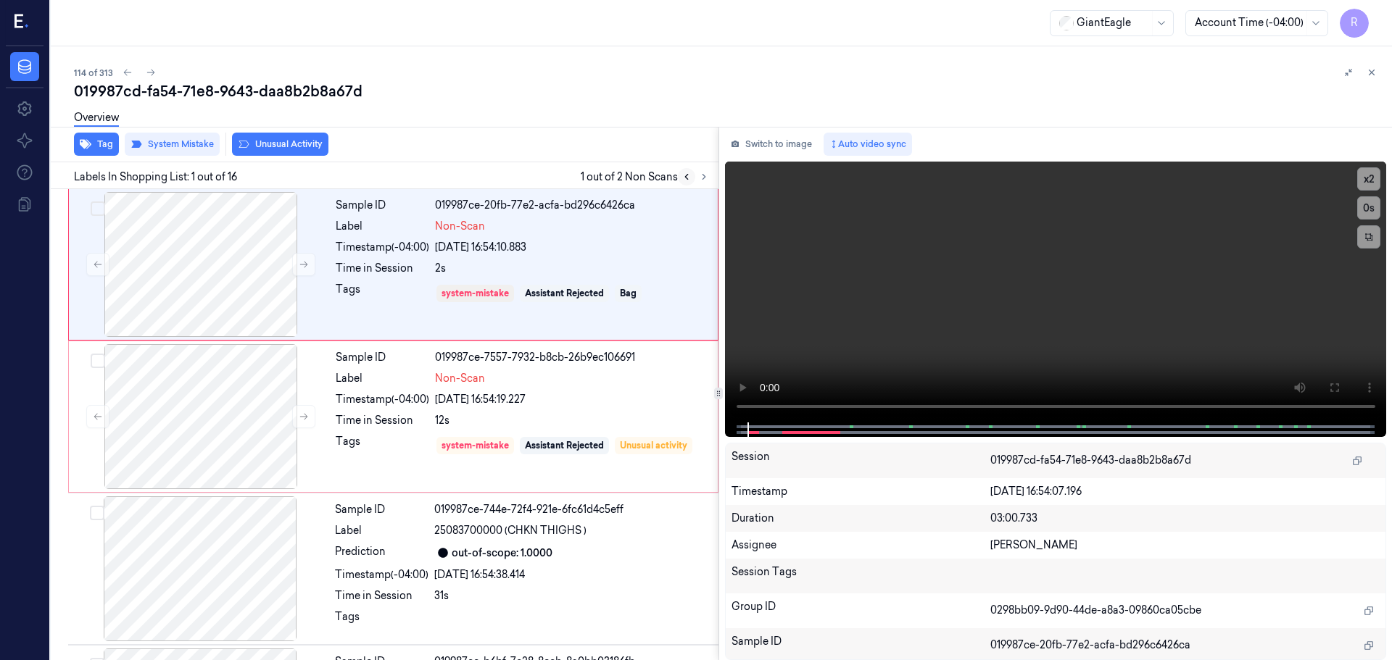
click at [691, 178] on icon at bounding box center [687, 177] width 10 height 10
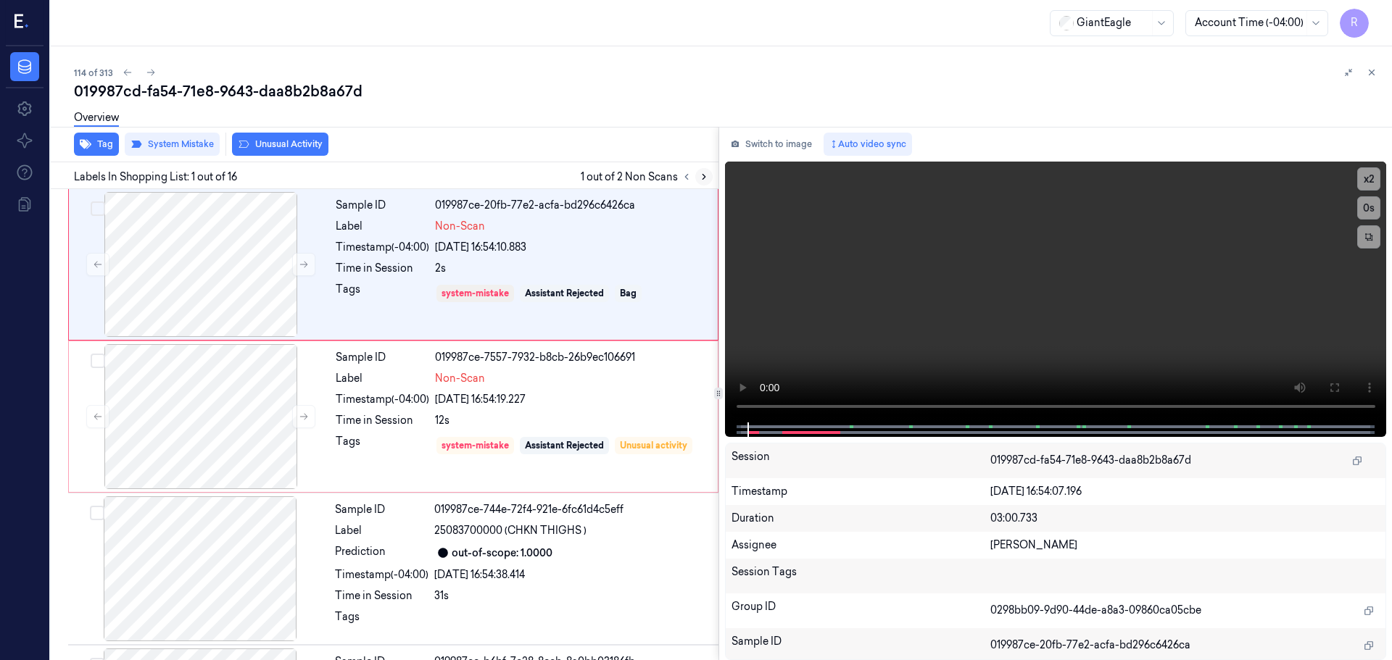
click at [702, 177] on icon at bounding box center [704, 177] width 10 height 10
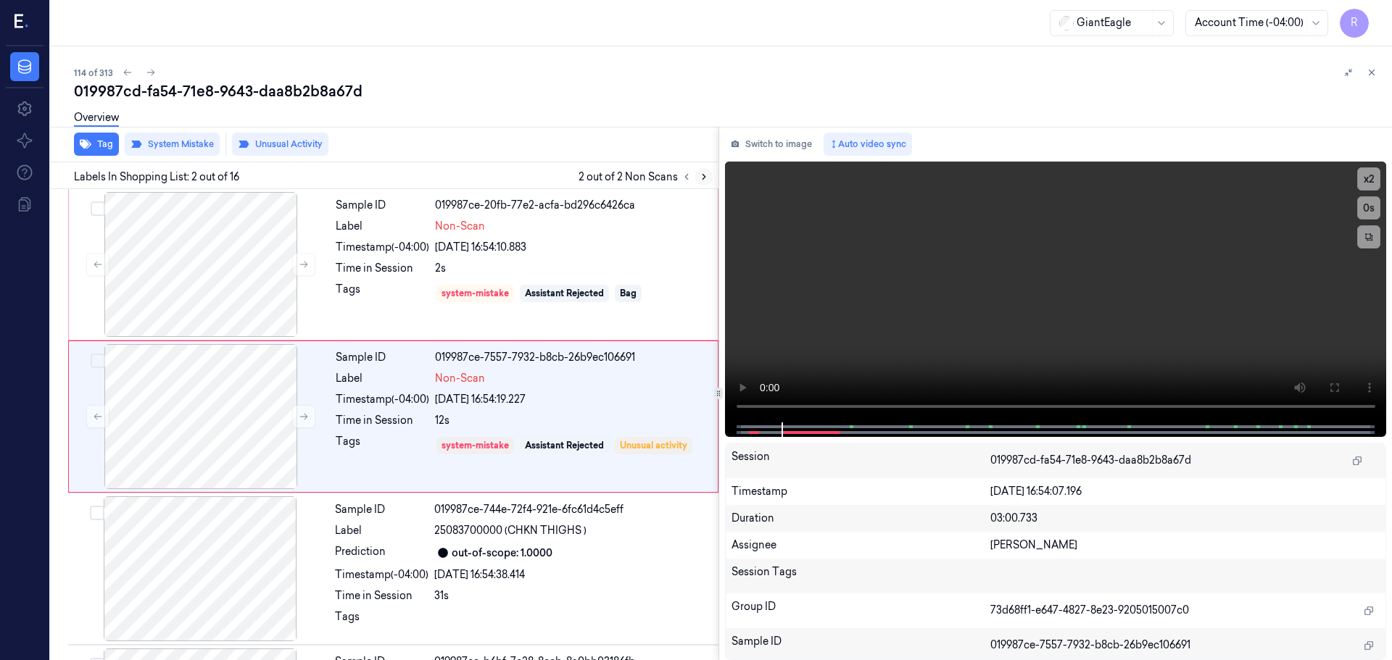
click at [702, 177] on icon at bounding box center [704, 177] width 10 height 10
click at [685, 180] on icon at bounding box center [687, 177] width 10 height 10
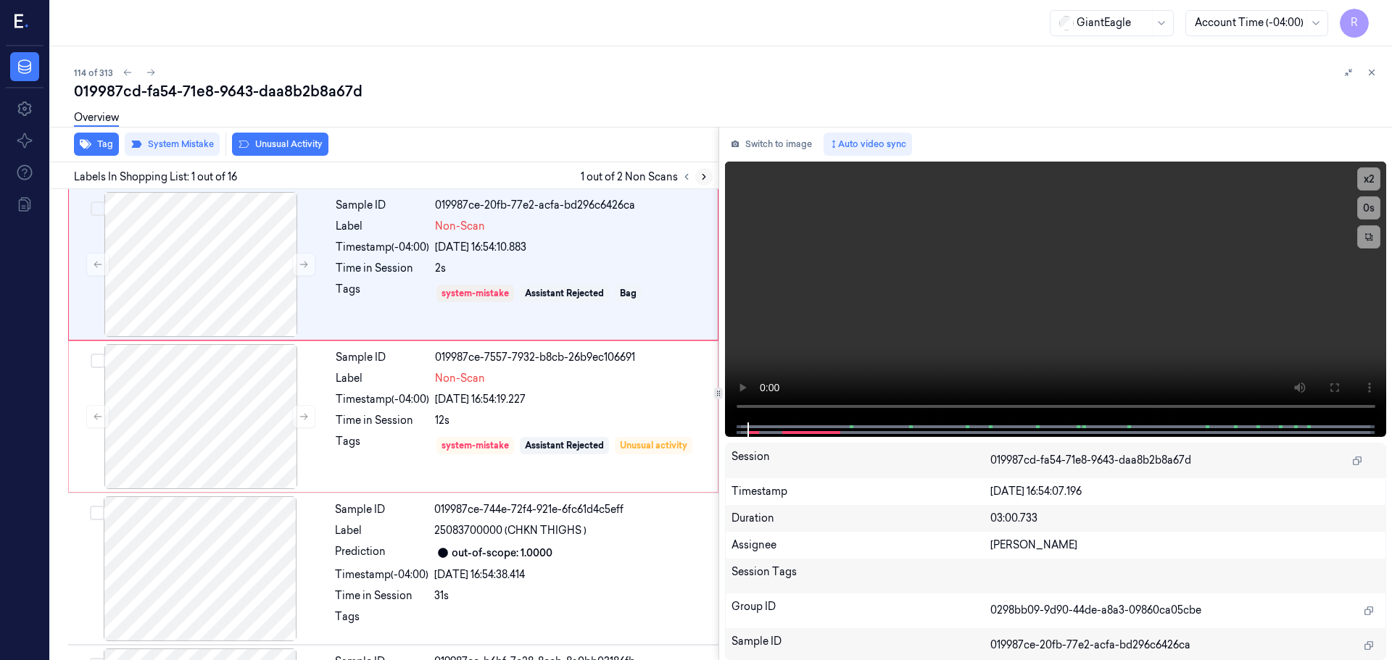
click at [704, 180] on icon at bounding box center [704, 177] width 10 height 10
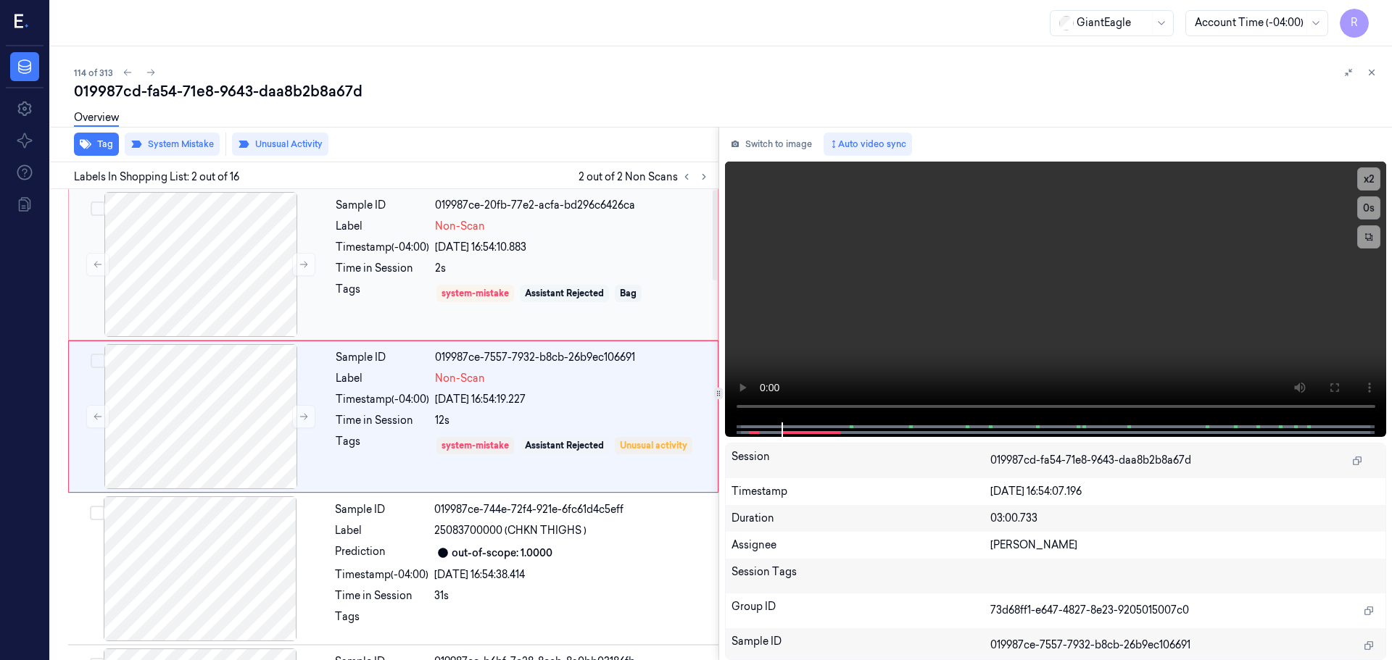
click at [565, 299] on div "Assistant Rejected" at bounding box center [564, 293] width 79 height 13
click at [538, 415] on div "12s" at bounding box center [572, 420] width 274 height 15
click at [1372, 73] on icon at bounding box center [1372, 72] width 5 height 5
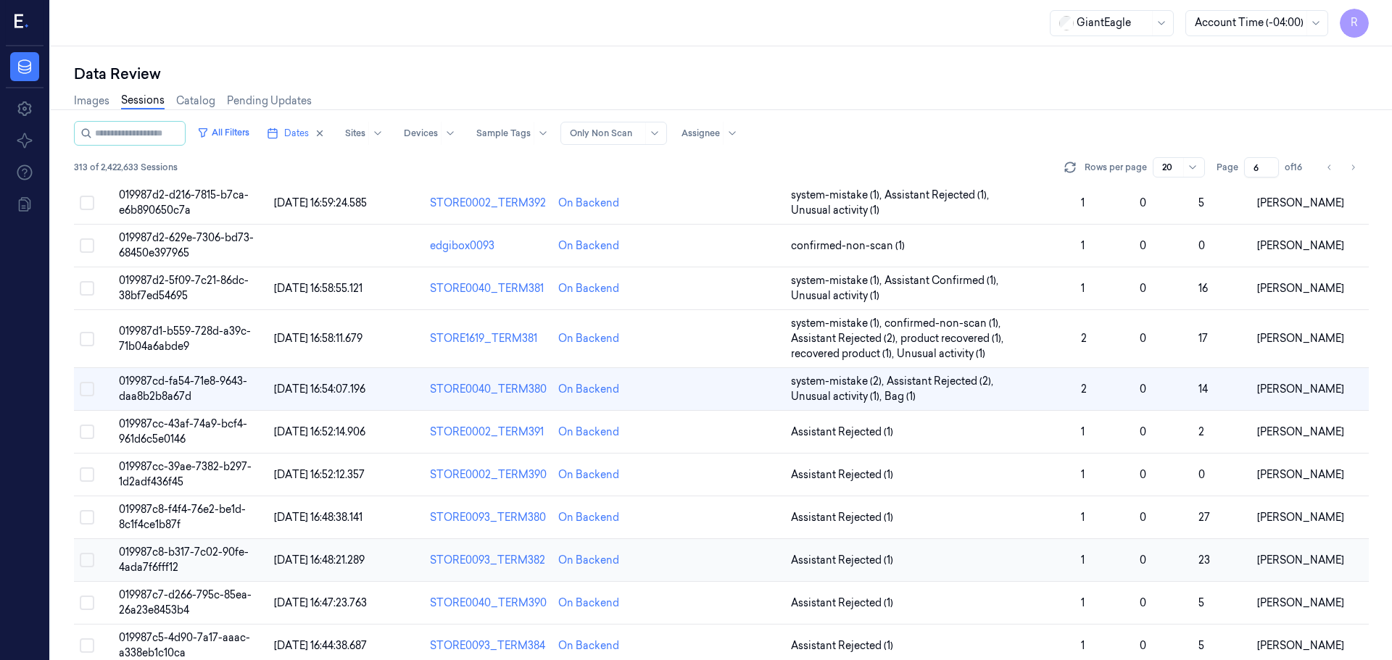
scroll to position [436, 0]
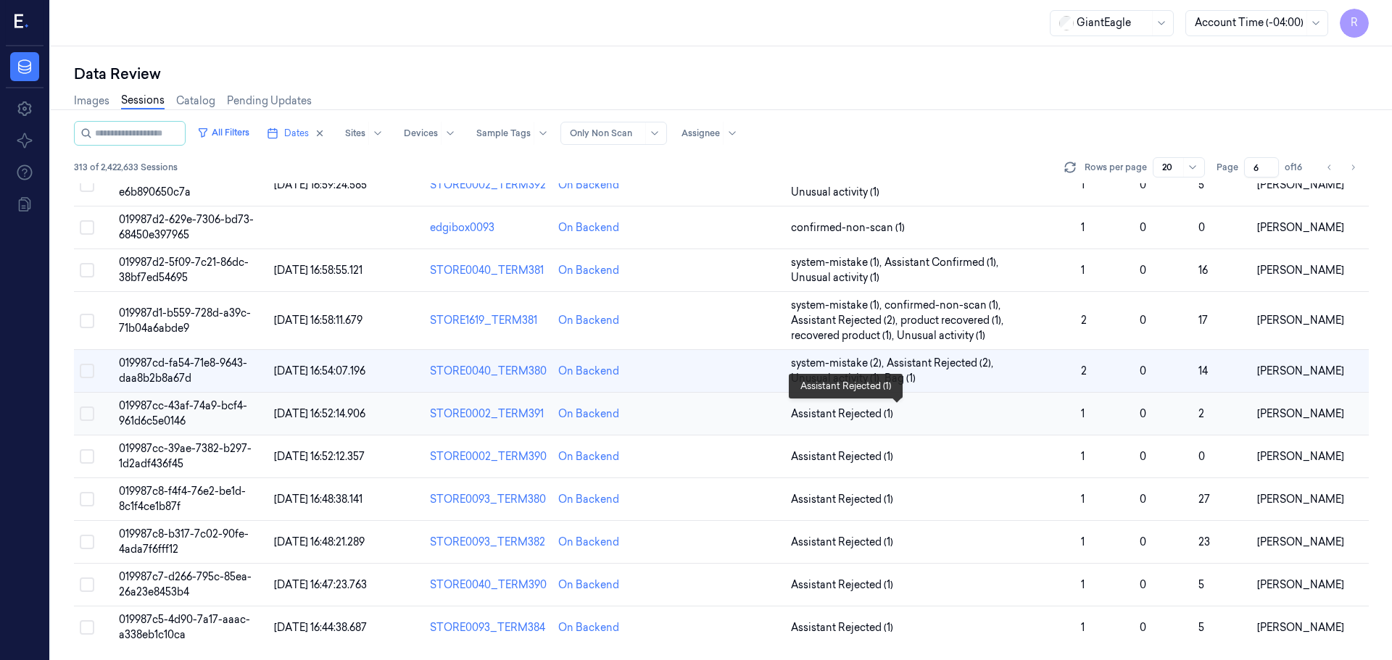
click at [939, 418] on span "Assistant Rejected (1)" at bounding box center [930, 414] width 278 height 15
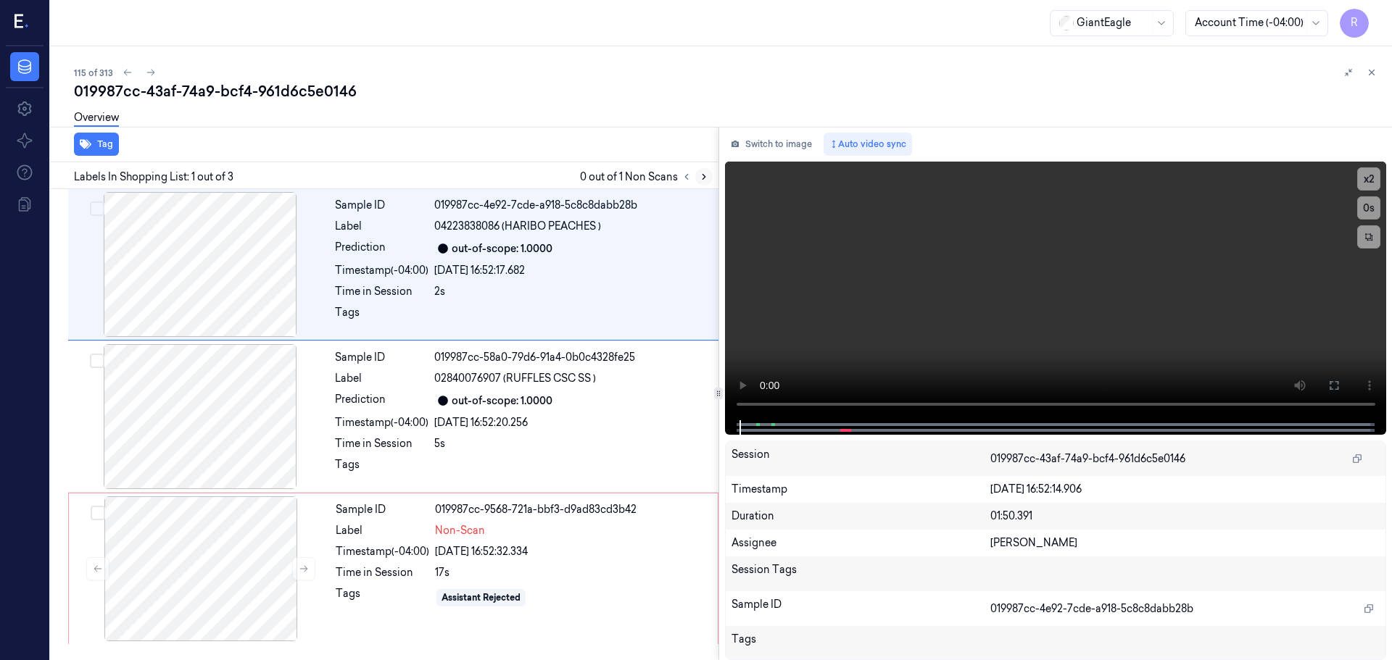
click at [695, 178] on div at bounding box center [695, 176] width 35 height 17
click at [697, 178] on button at bounding box center [703, 176] width 17 height 17
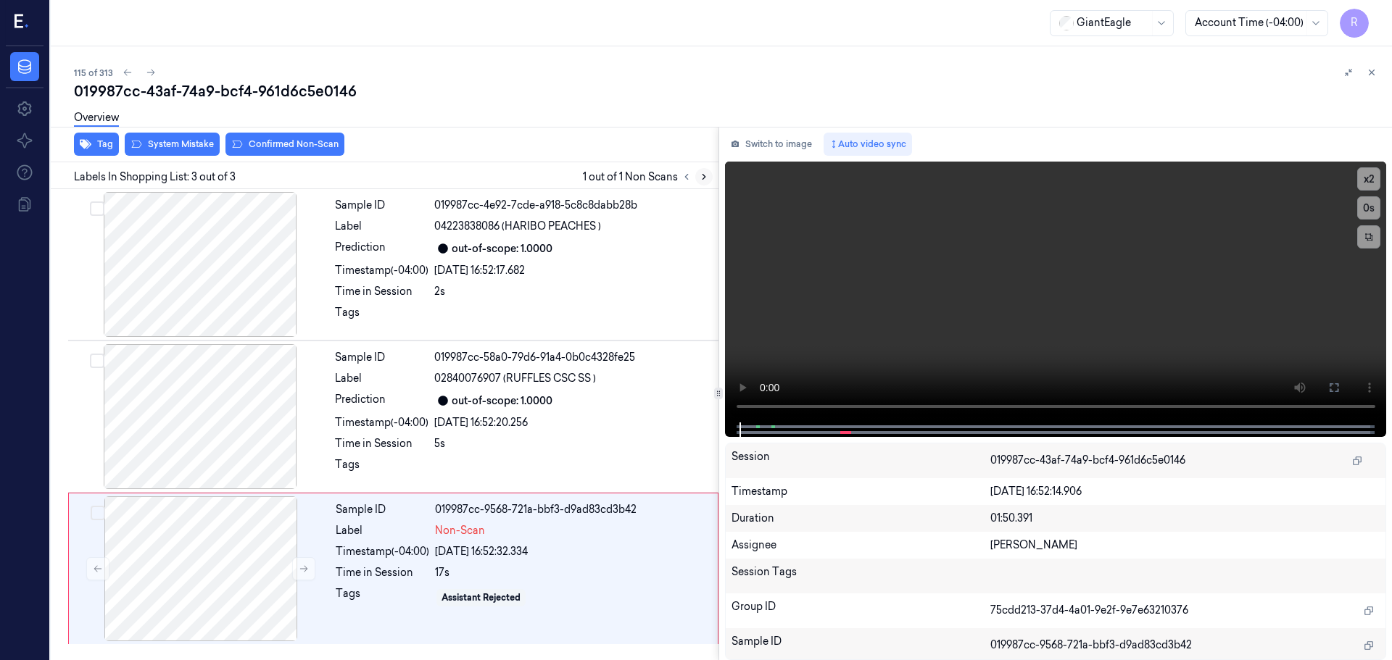
click at [697, 178] on button at bounding box center [703, 176] width 17 height 17
click at [698, 178] on button at bounding box center [703, 176] width 17 height 17
click at [230, 219] on div at bounding box center [200, 264] width 258 height 145
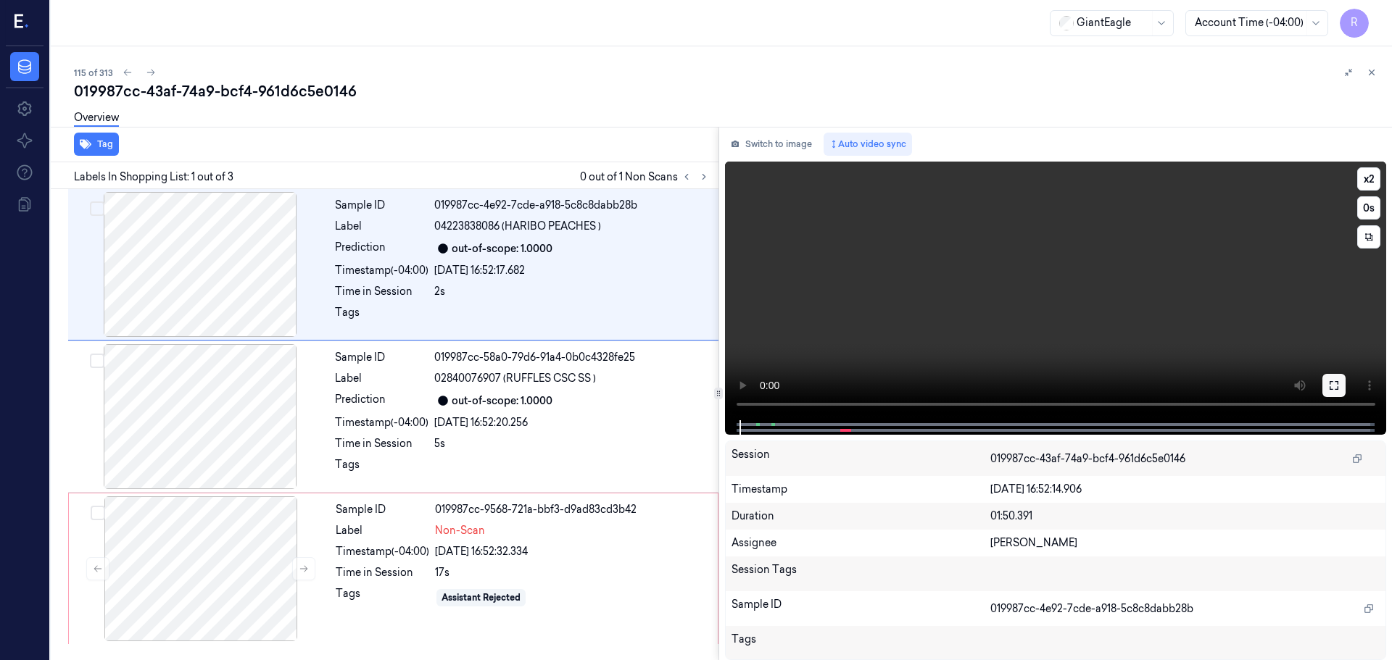
click at [1328, 386] on icon at bounding box center [1334, 386] width 12 height 12
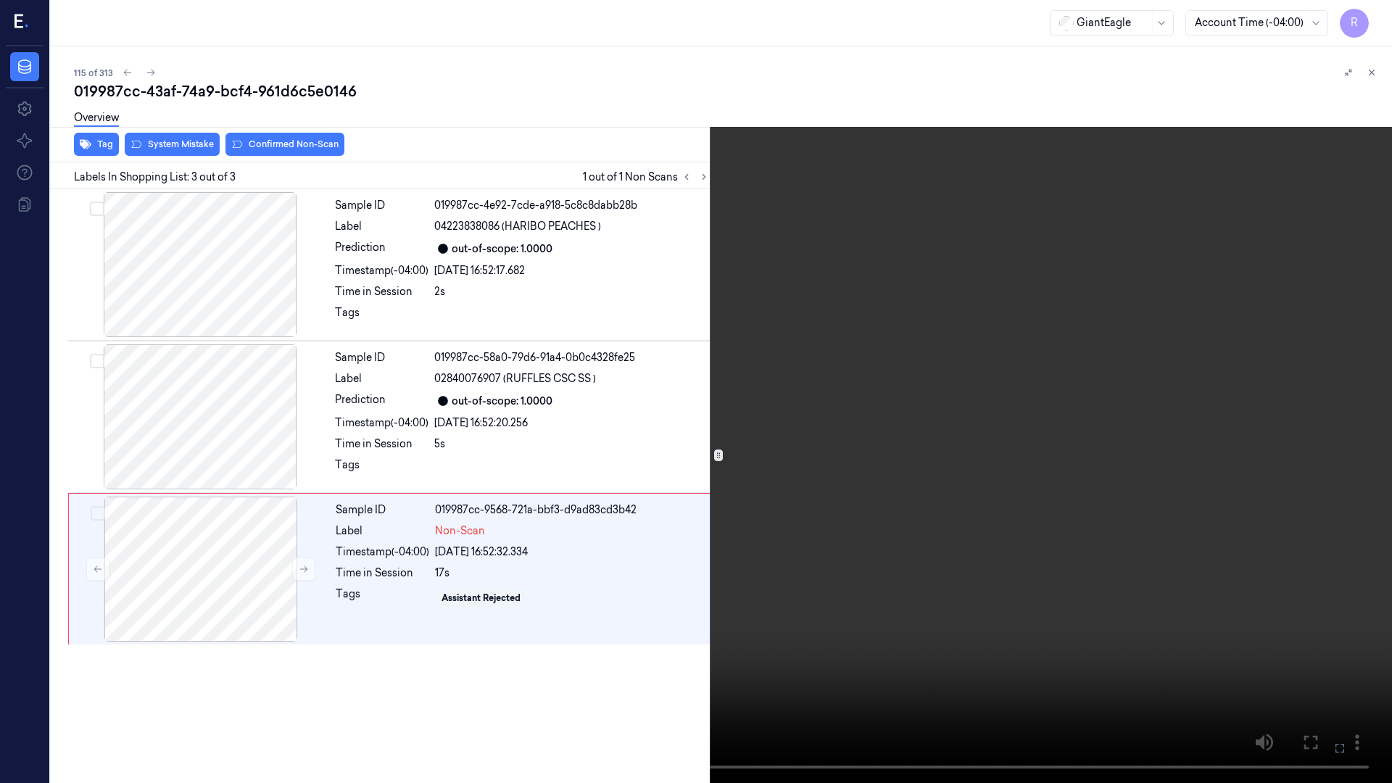
click at [1360, 19] on video at bounding box center [696, 391] width 1392 height 783
click at [1378, 30] on div "x 2 0 s" at bounding box center [1374, 46] width 23 height 81
click at [1375, 19] on button "x 2" at bounding box center [1374, 17] width 23 height 23
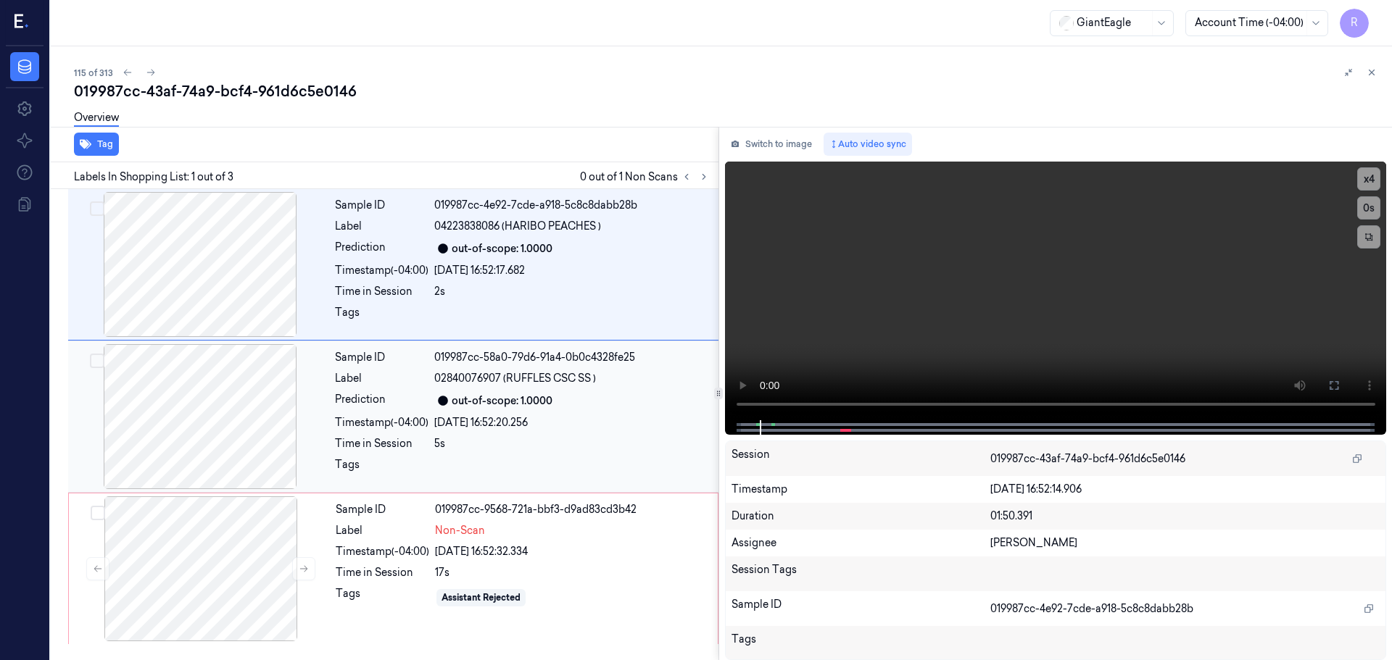
click at [492, 452] on div "Sample ID 019987cc-58a0-79d6-91a4-0b0c4328fe25 Label 02840076907 (RUFFLES CSC S…" at bounding box center [522, 416] width 386 height 145
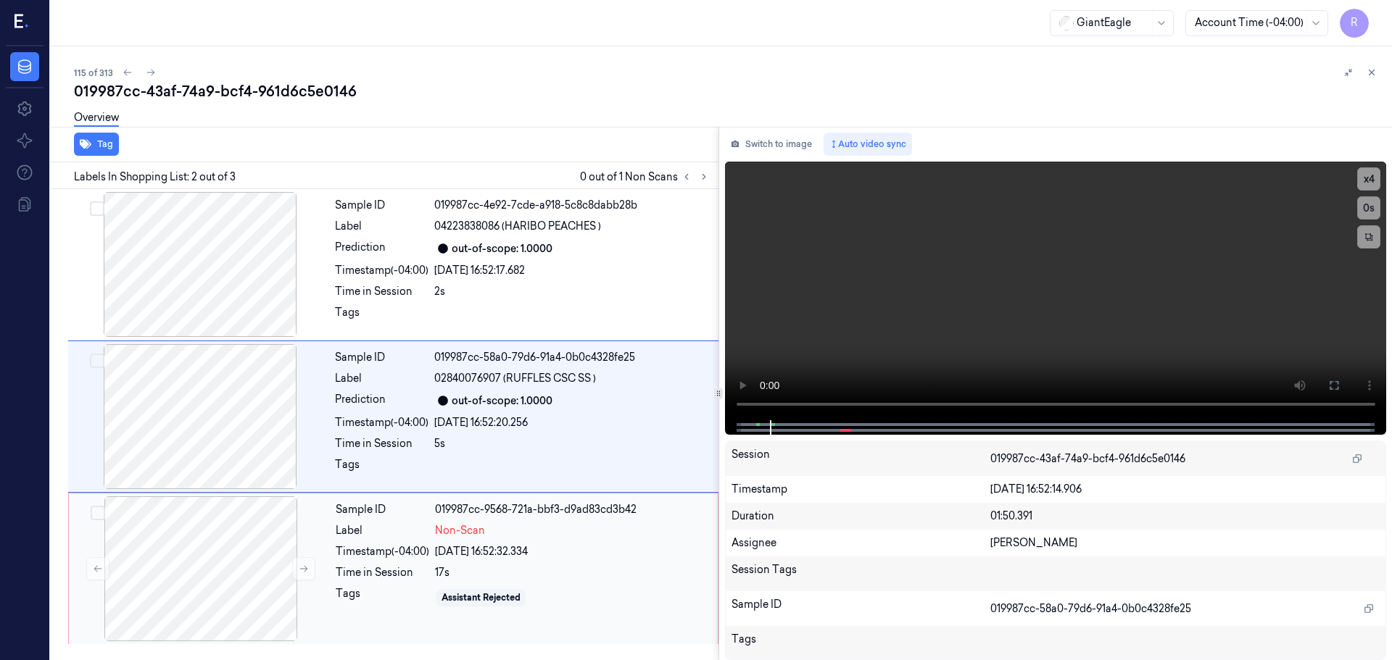
click at [584, 563] on div "Sample ID 019987cc-9568-721a-bbf3-d9ad83cd3b42 Label Non-Scan Timestamp (-04:00…" at bounding box center [522, 569] width 385 height 145
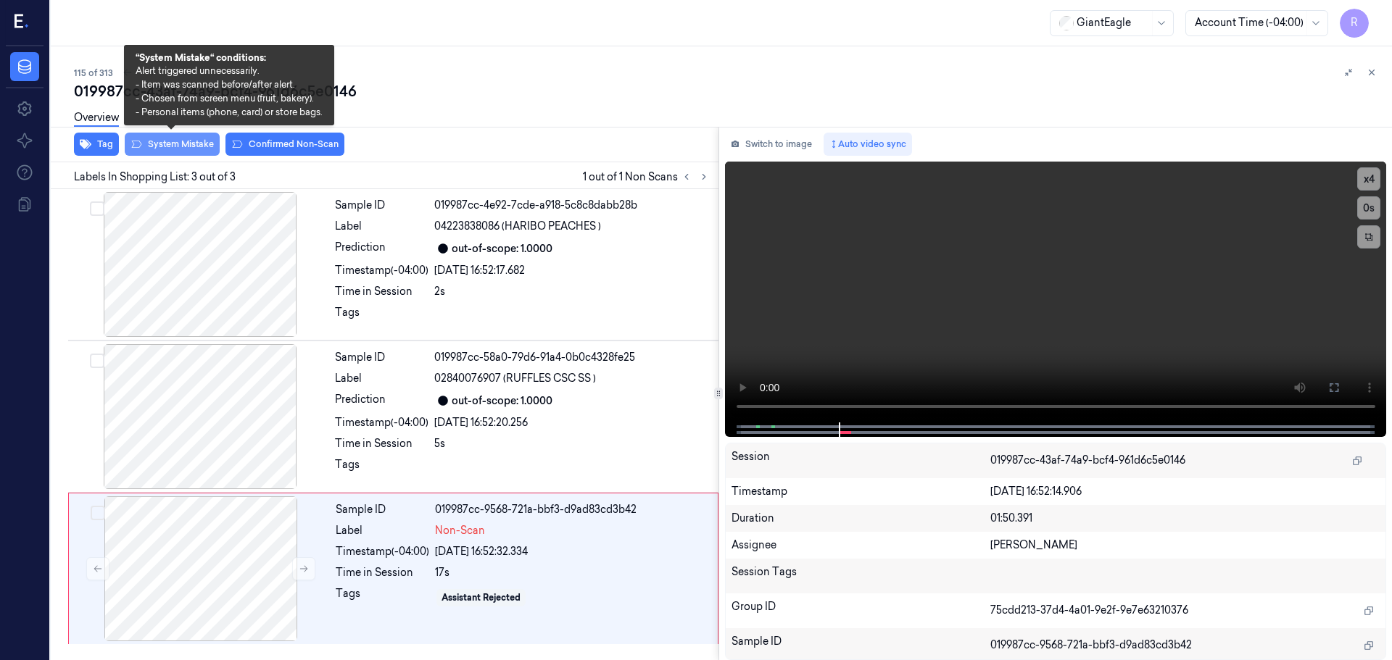
click at [190, 144] on button "System Mistake" at bounding box center [172, 144] width 95 height 23
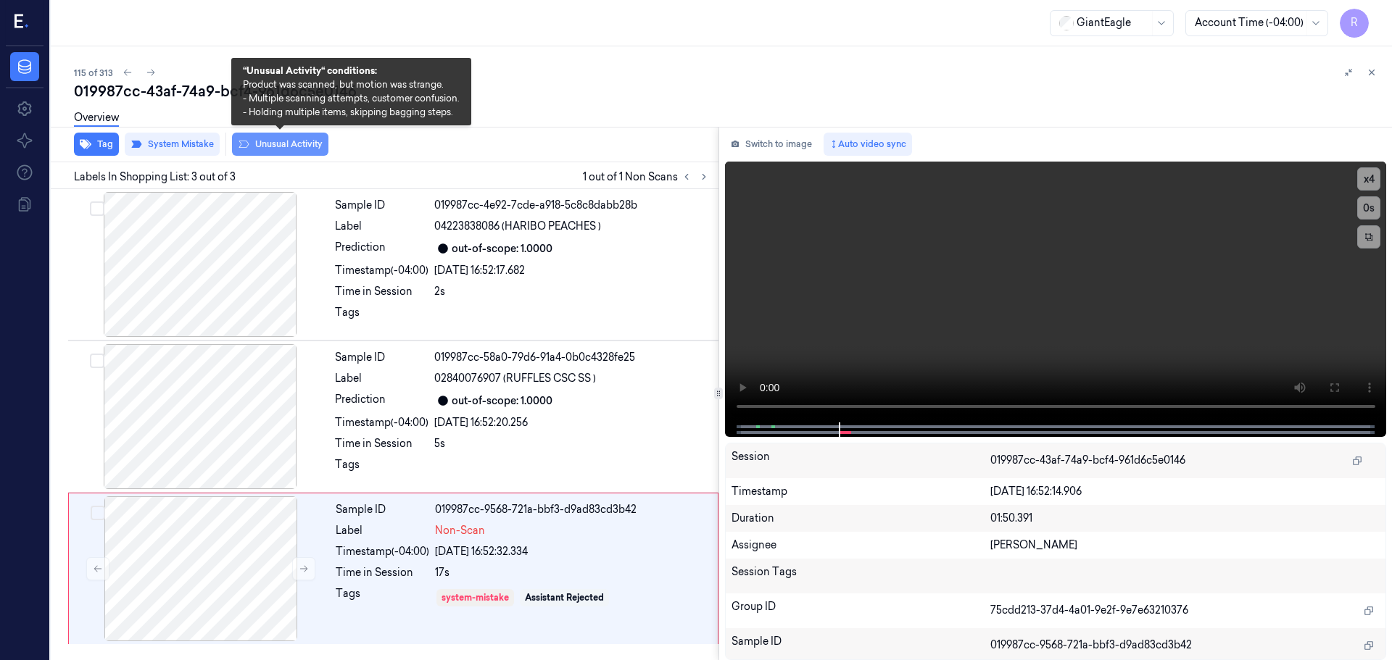
click at [249, 140] on button "Unusual Activity" at bounding box center [280, 144] width 96 height 23
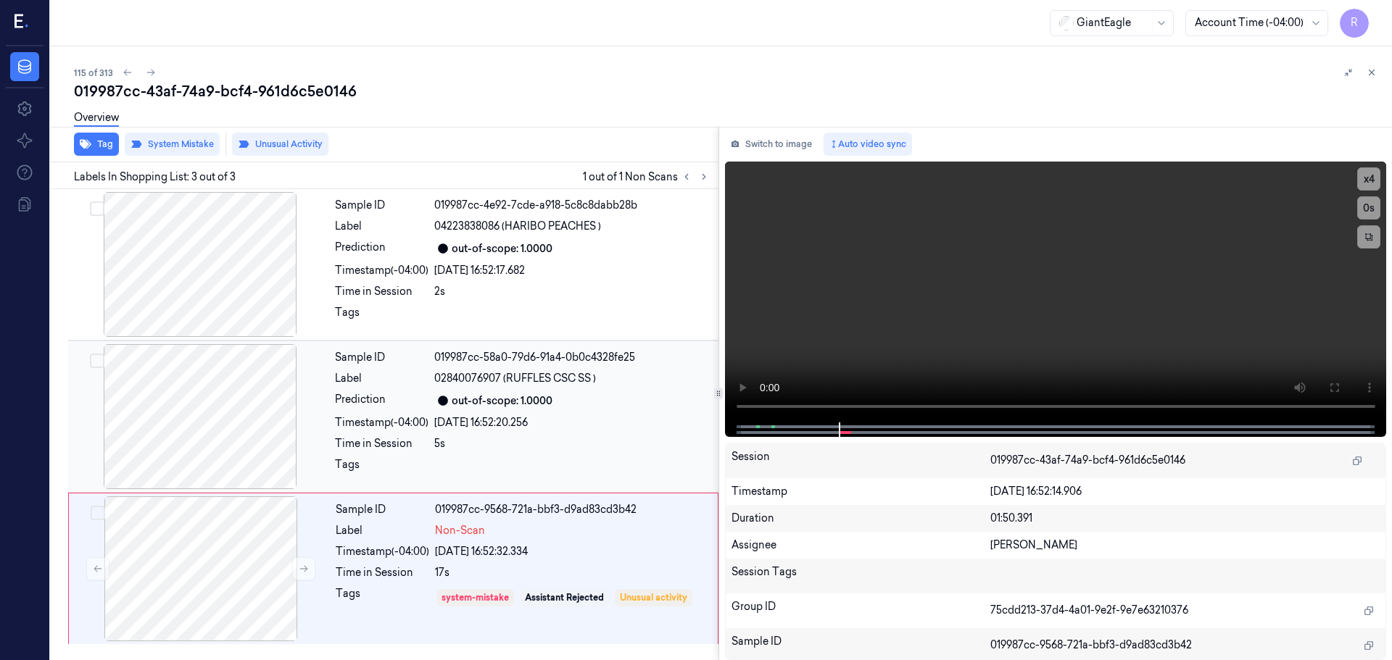
click at [567, 407] on div "out-of-scope: 1.0000" at bounding box center [572, 400] width 276 height 17
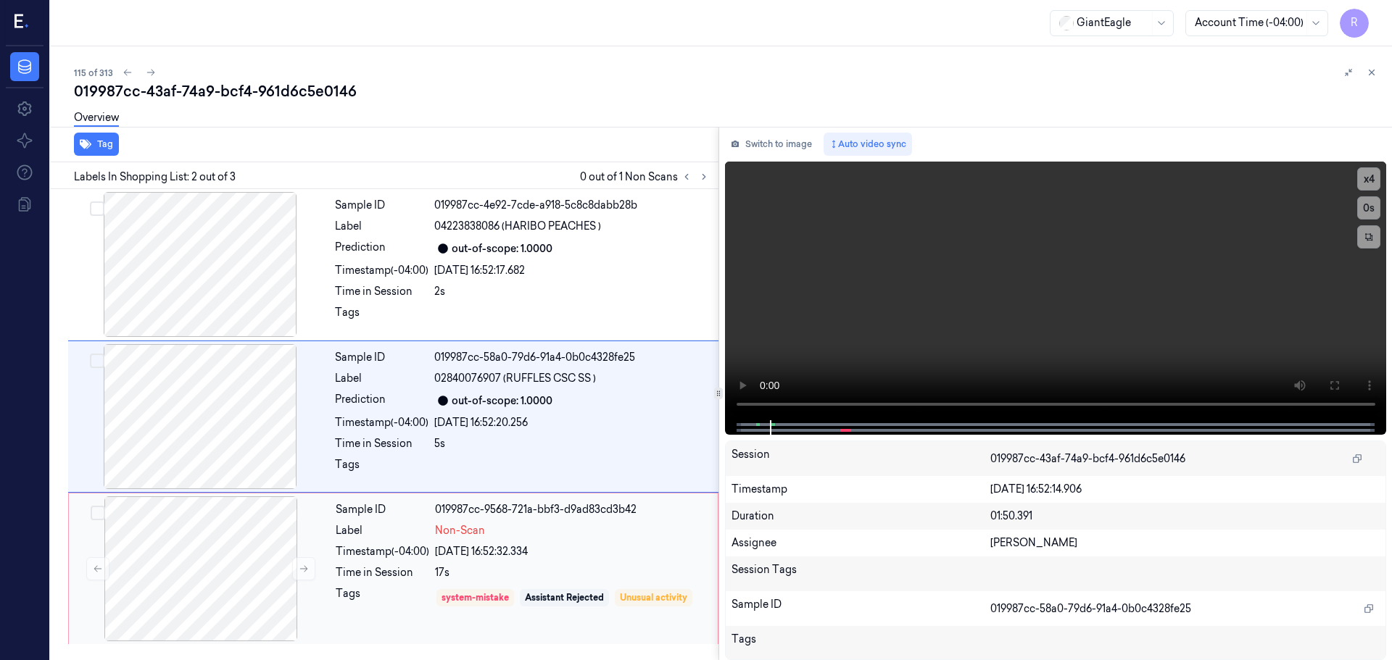
click at [615, 610] on div "system-mistake Assistant Rejected Unusual activity" at bounding box center [572, 598] width 274 height 23
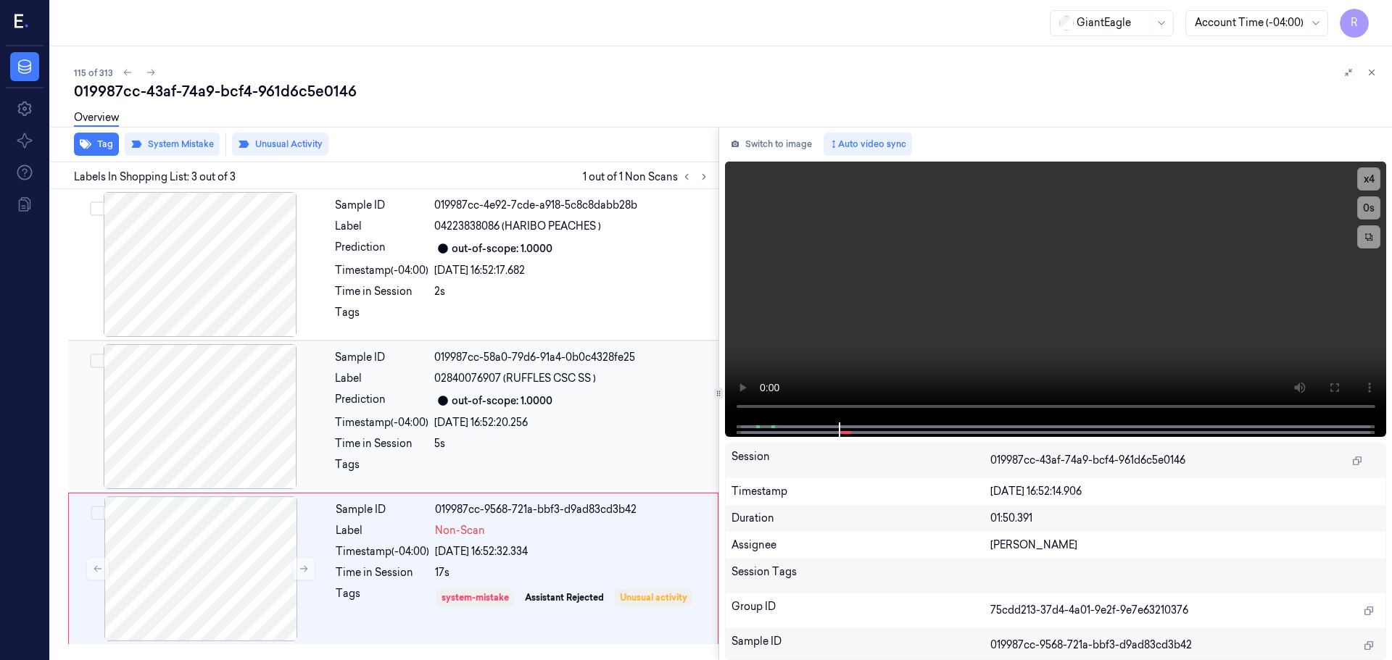
drag, startPoint x: 543, startPoint y: 418, endPoint x: 559, endPoint y: 445, distance: 31.2
click at [544, 418] on div "26/09/2025 16:52:20.256" at bounding box center [572, 422] width 276 height 15
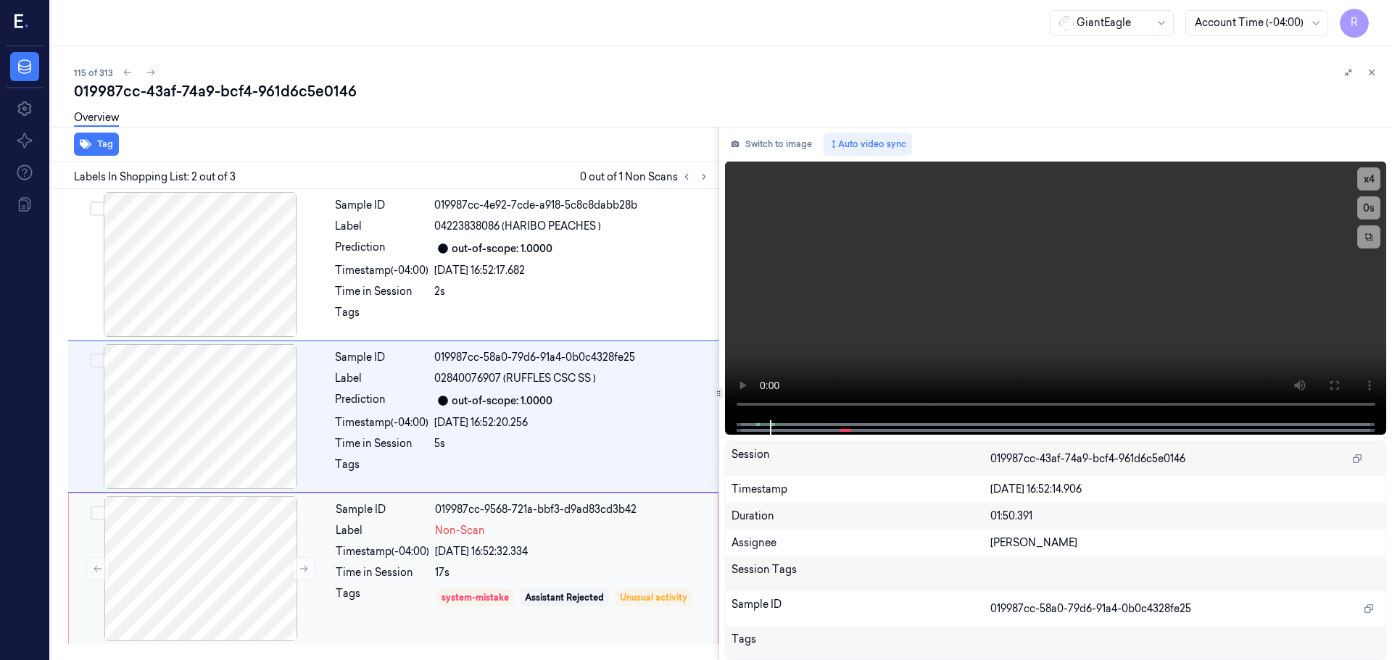
click at [575, 541] on div "Sample ID 019987cc-9568-721a-bbf3-d9ad83cd3b42 Label Non-Scan Timestamp (-04:00…" at bounding box center [522, 569] width 385 height 145
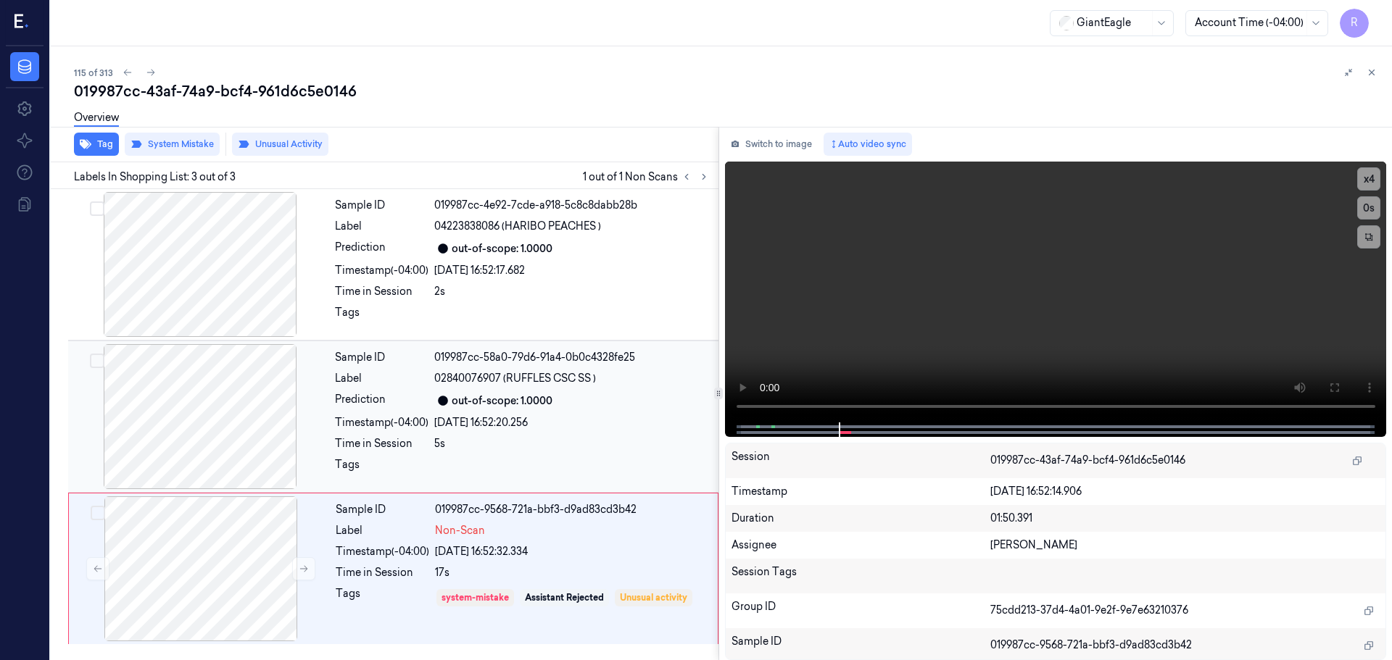
click at [589, 426] on div "26/09/2025 16:52:20.256" at bounding box center [572, 422] width 276 height 15
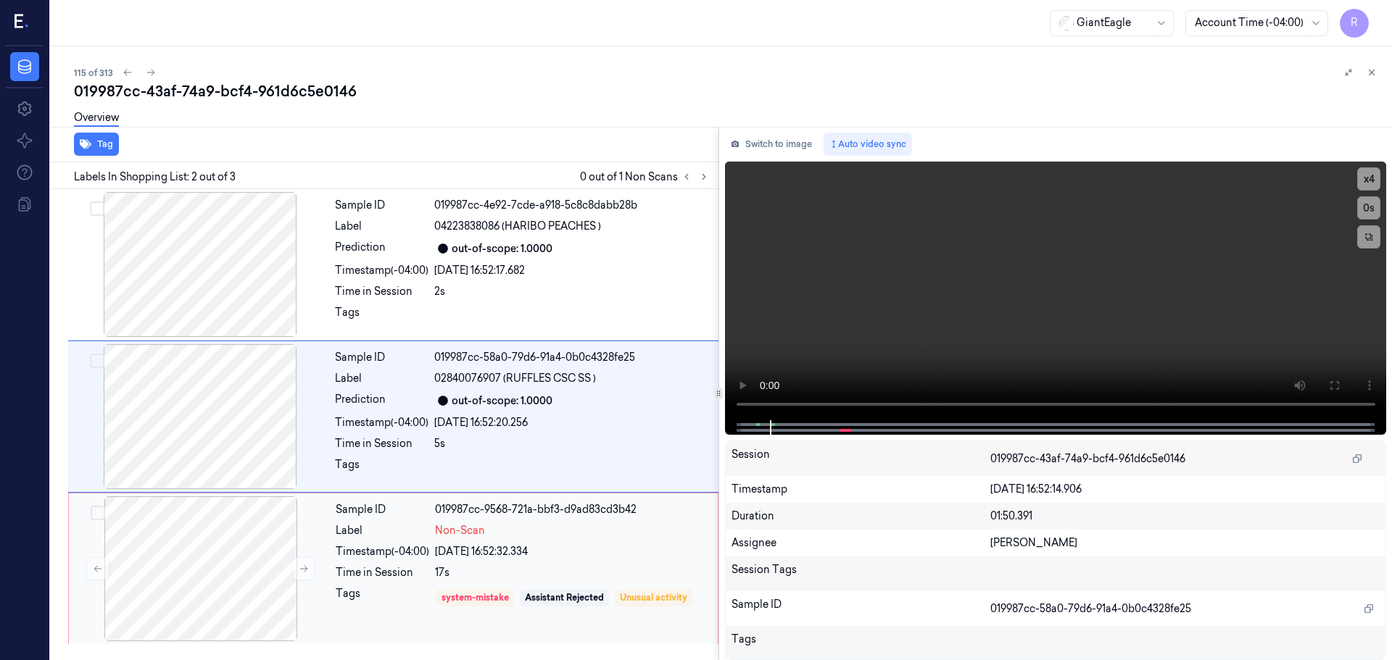
click at [576, 521] on div "Sample ID 019987cc-9568-721a-bbf3-d9ad83cd3b42 Label Non-Scan Timestamp (-04:00…" at bounding box center [522, 569] width 385 height 145
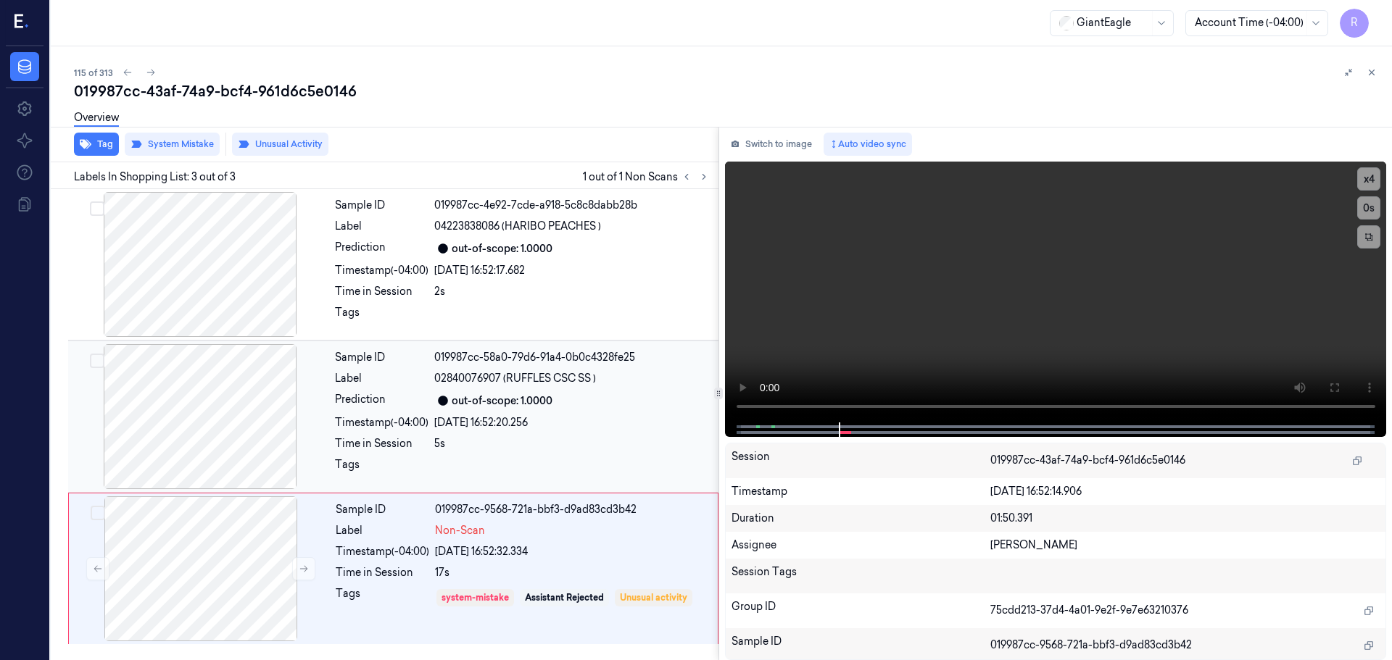
click at [436, 435] on div "Sample ID 019987cc-58a0-79d6-91a4-0b0c4328fe25 Label 02840076907 (RUFFLES CSC S…" at bounding box center [522, 416] width 386 height 145
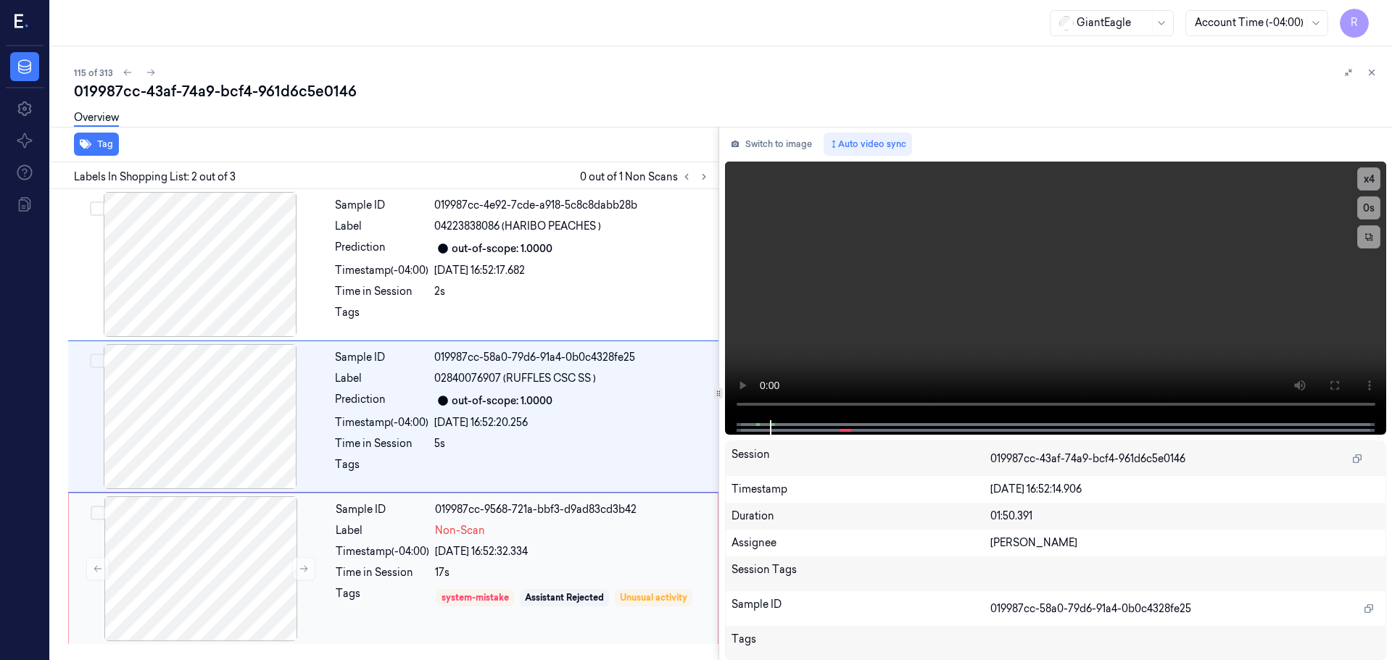
click at [498, 573] on div "17s" at bounding box center [572, 573] width 274 height 15
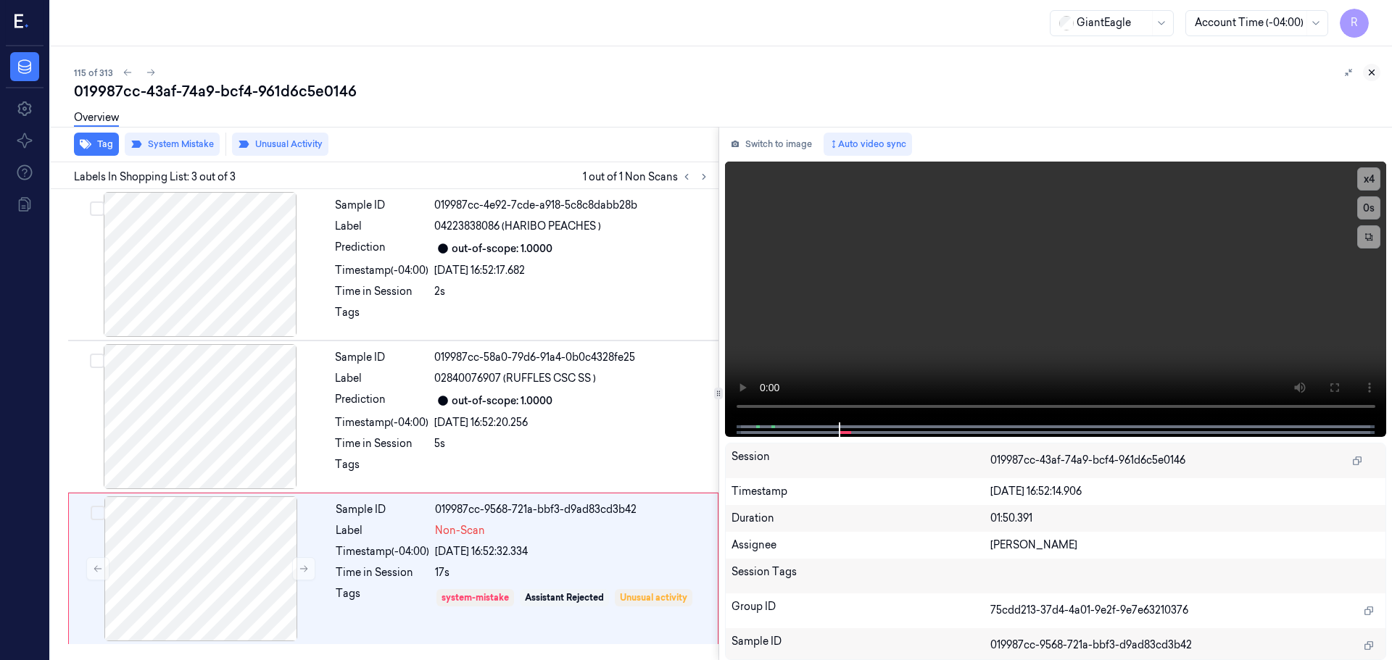
click at [1372, 67] on icon at bounding box center [1372, 72] width 10 height 10
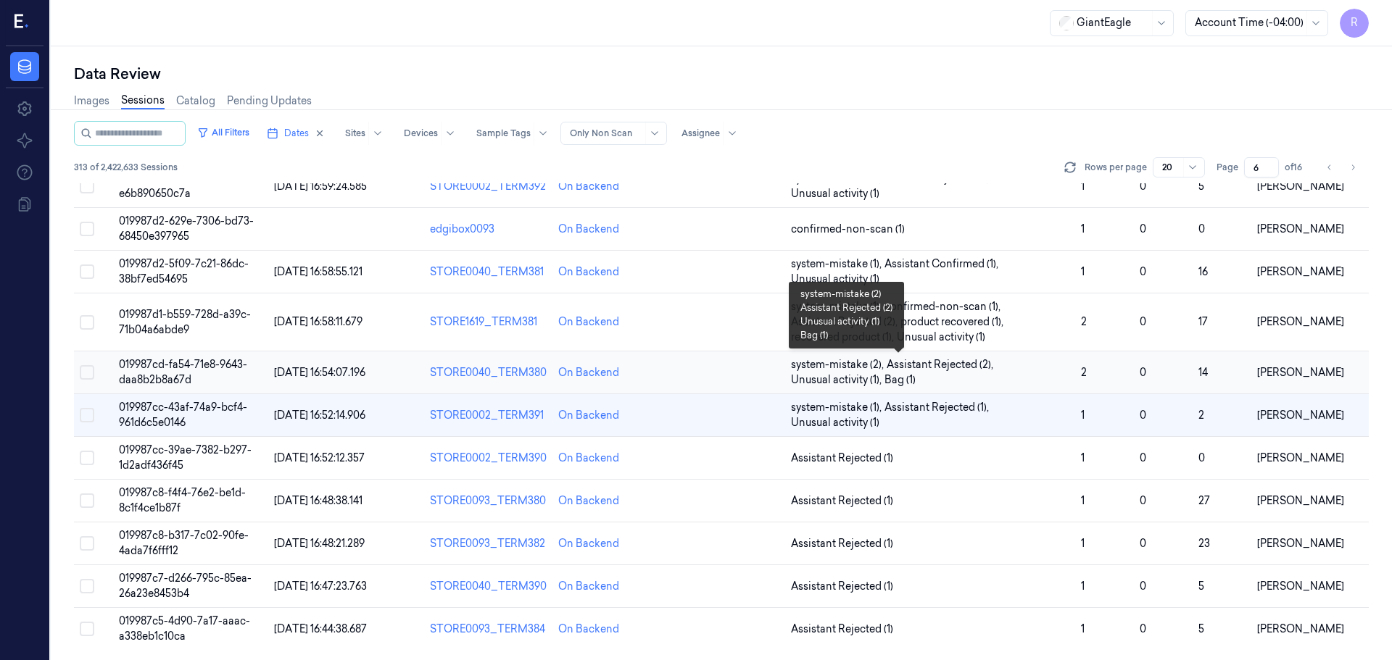
scroll to position [436, 0]
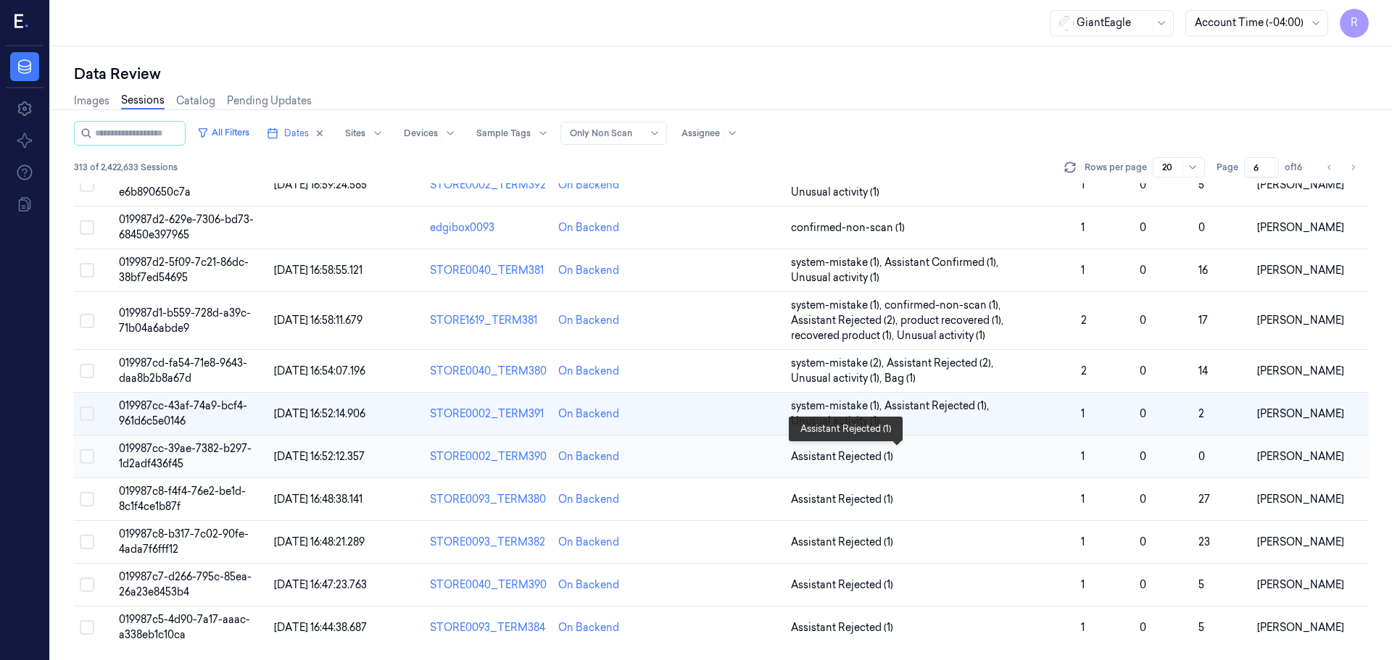
click at [961, 452] on span "Assistant Rejected (1)" at bounding box center [930, 457] width 278 height 15
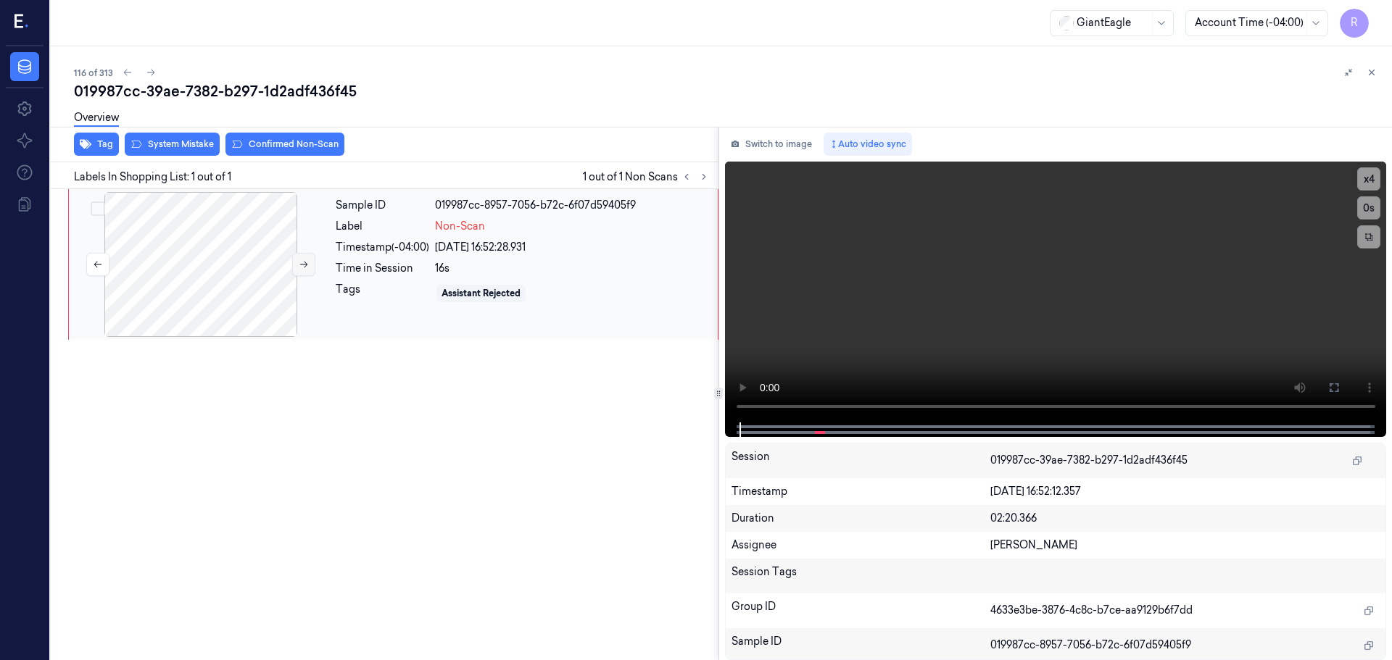
click at [297, 262] on button at bounding box center [303, 264] width 23 height 23
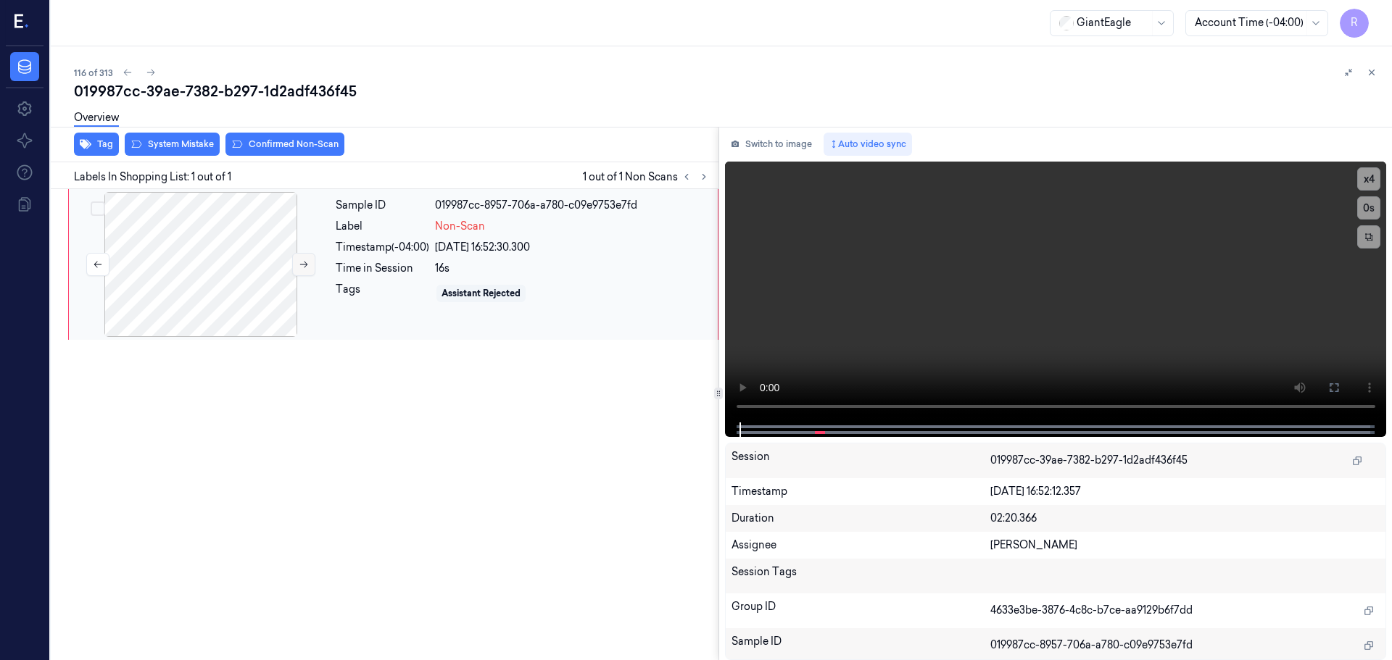
click at [297, 262] on button at bounding box center [303, 264] width 23 height 23
click at [1364, 186] on button "x 4" at bounding box center [1368, 178] width 23 height 23
click at [1332, 379] on button at bounding box center [1333, 387] width 23 height 23
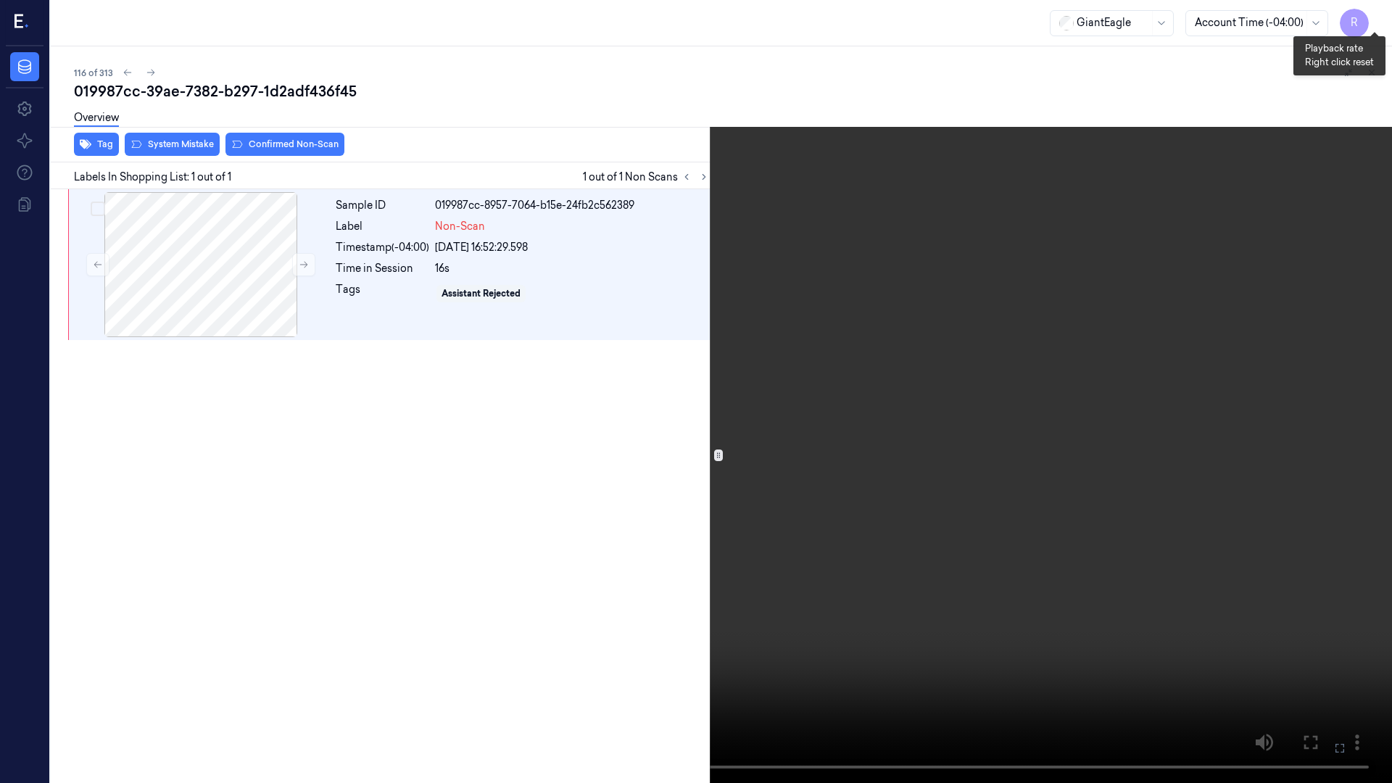
click at [1378, 16] on button "x 1" at bounding box center [1374, 17] width 23 height 23
click at [1378, 16] on button "x 2" at bounding box center [1374, 17] width 23 height 23
click at [1369, 17] on button "x 4" at bounding box center [1374, 17] width 23 height 23
click at [1375, 25] on button "x 1" at bounding box center [1374, 17] width 23 height 23
click at [1375, 25] on button "x 2" at bounding box center [1374, 17] width 23 height 23
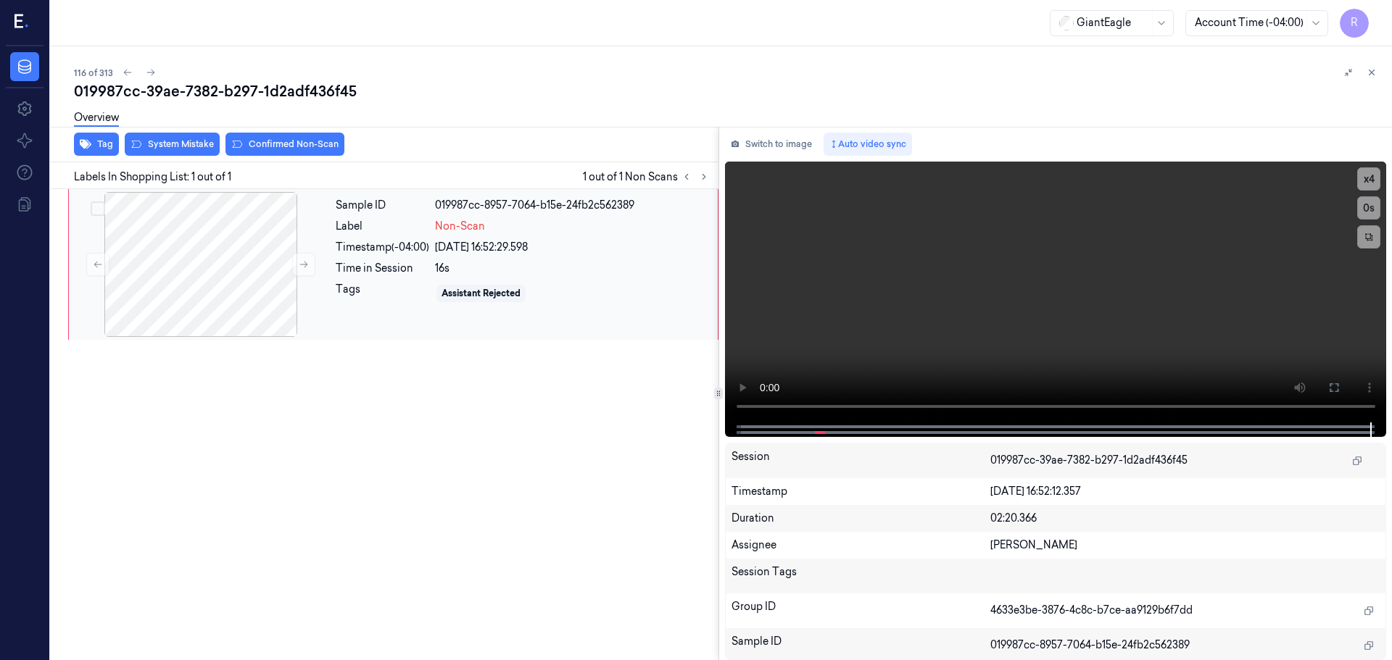
click at [405, 258] on div "Sample ID 019987cc-8957-7064-b15e-24fb2c562389 Label Non-Scan Timestamp (-04:00…" at bounding box center [522, 264] width 385 height 145
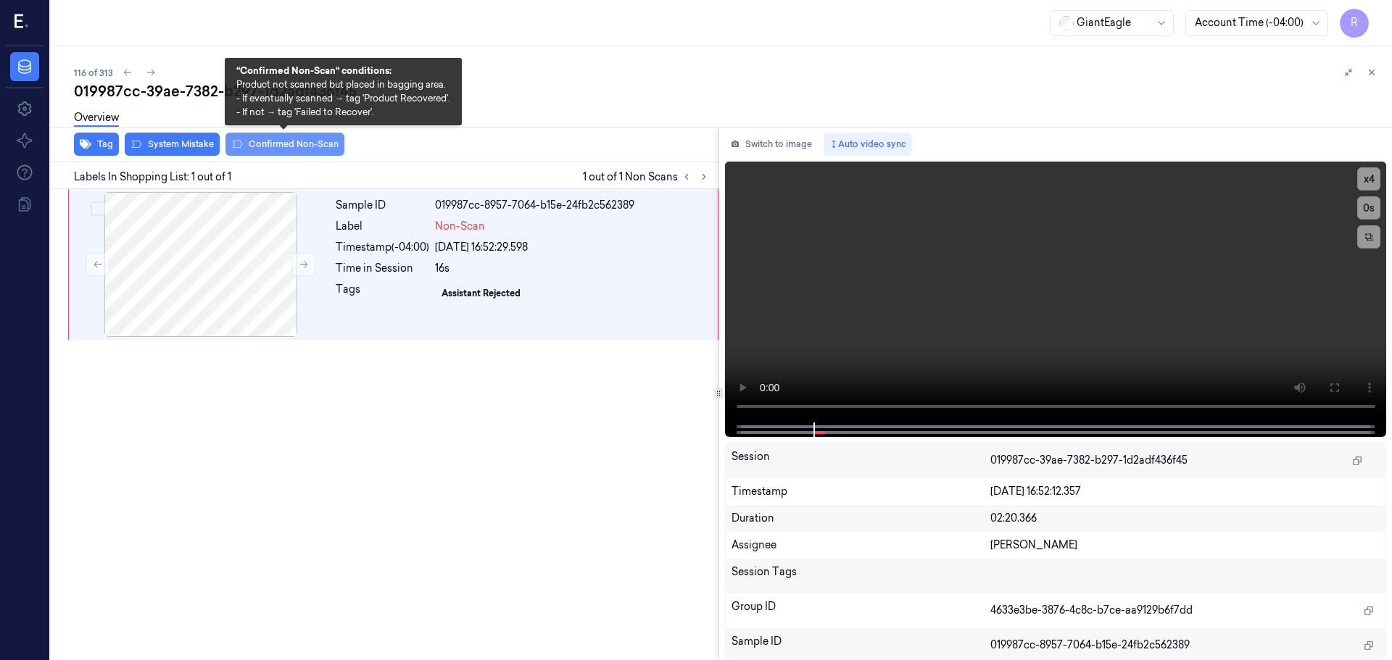
click at [265, 144] on button "Confirmed Non-Scan" at bounding box center [284, 144] width 119 height 23
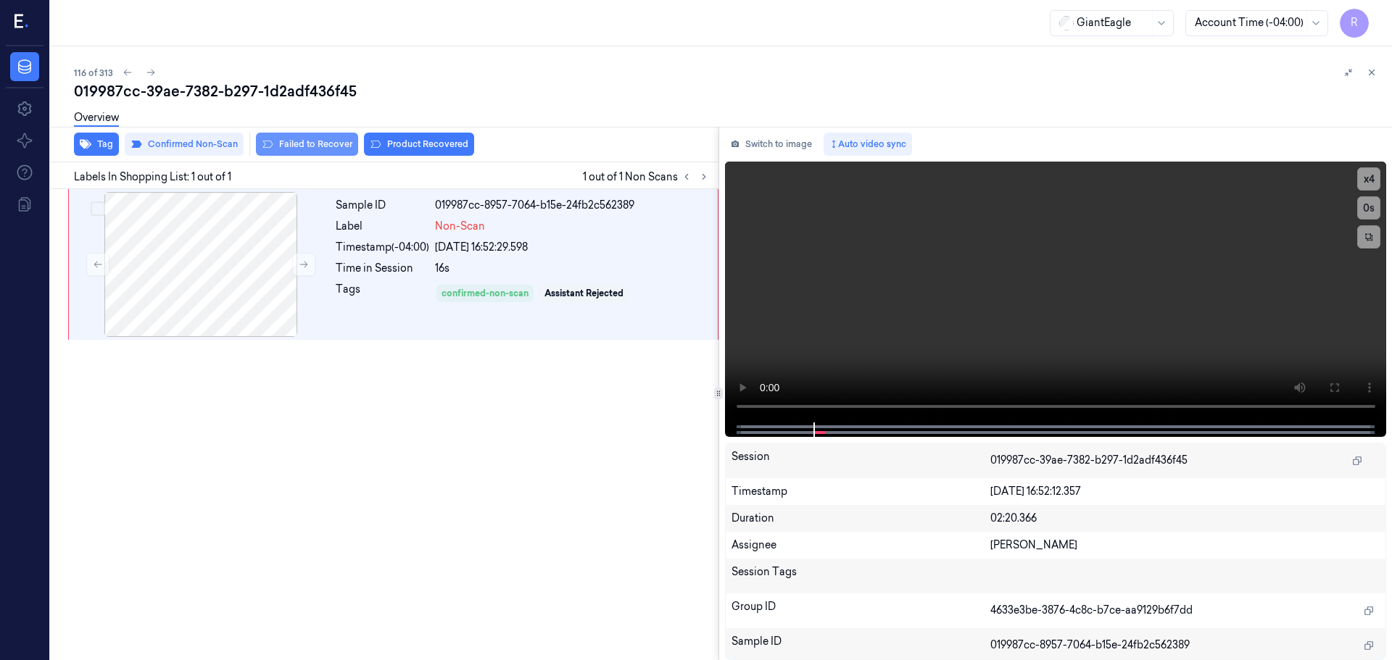
click at [336, 142] on button "Failed to Recover" at bounding box center [307, 144] width 102 height 23
click at [683, 178] on icon at bounding box center [687, 177] width 10 height 10
click at [707, 174] on icon at bounding box center [704, 177] width 10 height 10
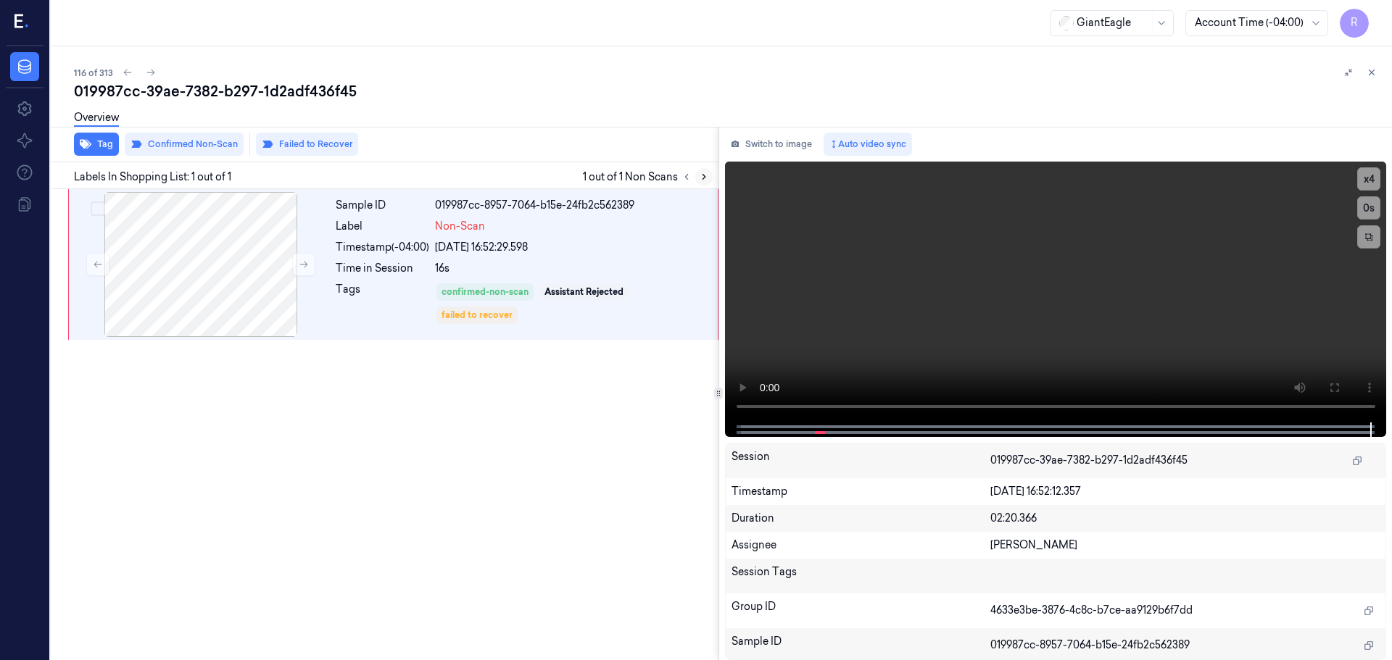
click at [707, 174] on icon at bounding box center [704, 177] width 10 height 10
click at [682, 257] on div "Sample ID 019987cc-8957-7064-b15e-24fb2c562389 Label Non-Scan Timestamp (-04:00…" at bounding box center [522, 264] width 385 height 145
click at [1374, 66] on button at bounding box center [1371, 72] width 17 height 17
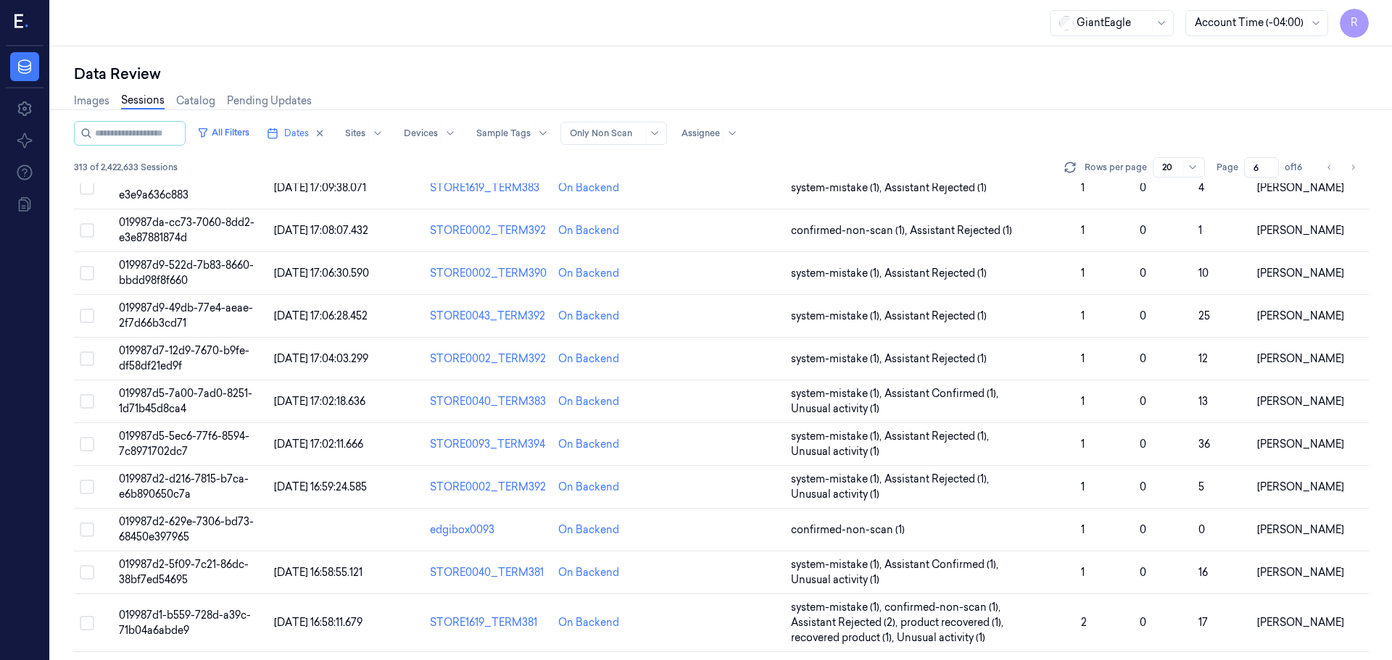
scroll to position [436, 0]
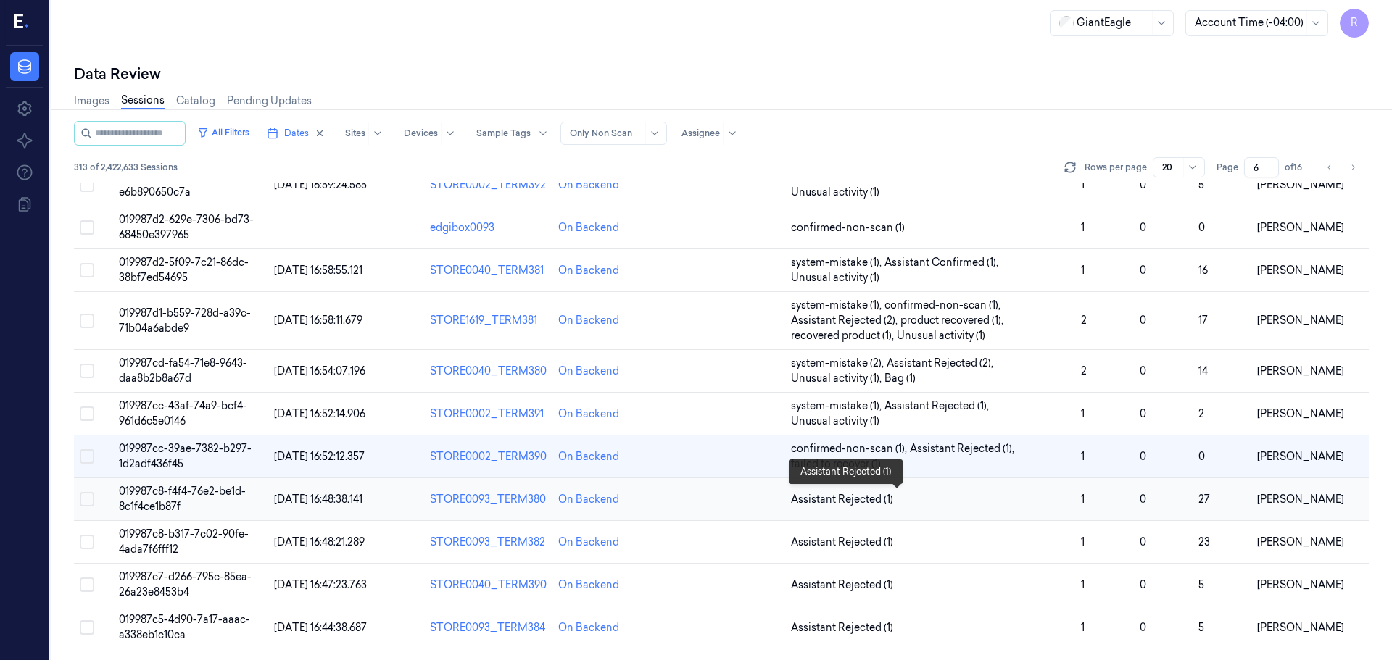
click at [966, 504] on span "Assistant Rejected (1)" at bounding box center [930, 499] width 278 height 15
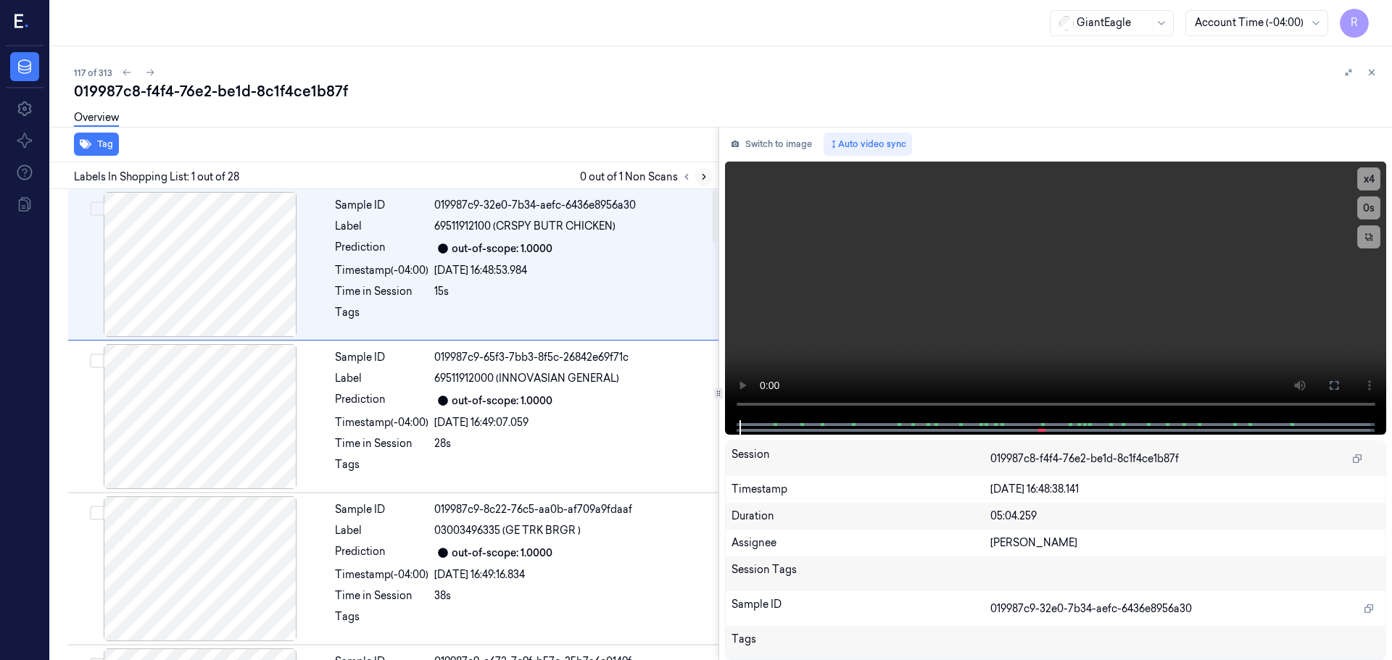
click at [705, 173] on icon at bounding box center [704, 177] width 10 height 10
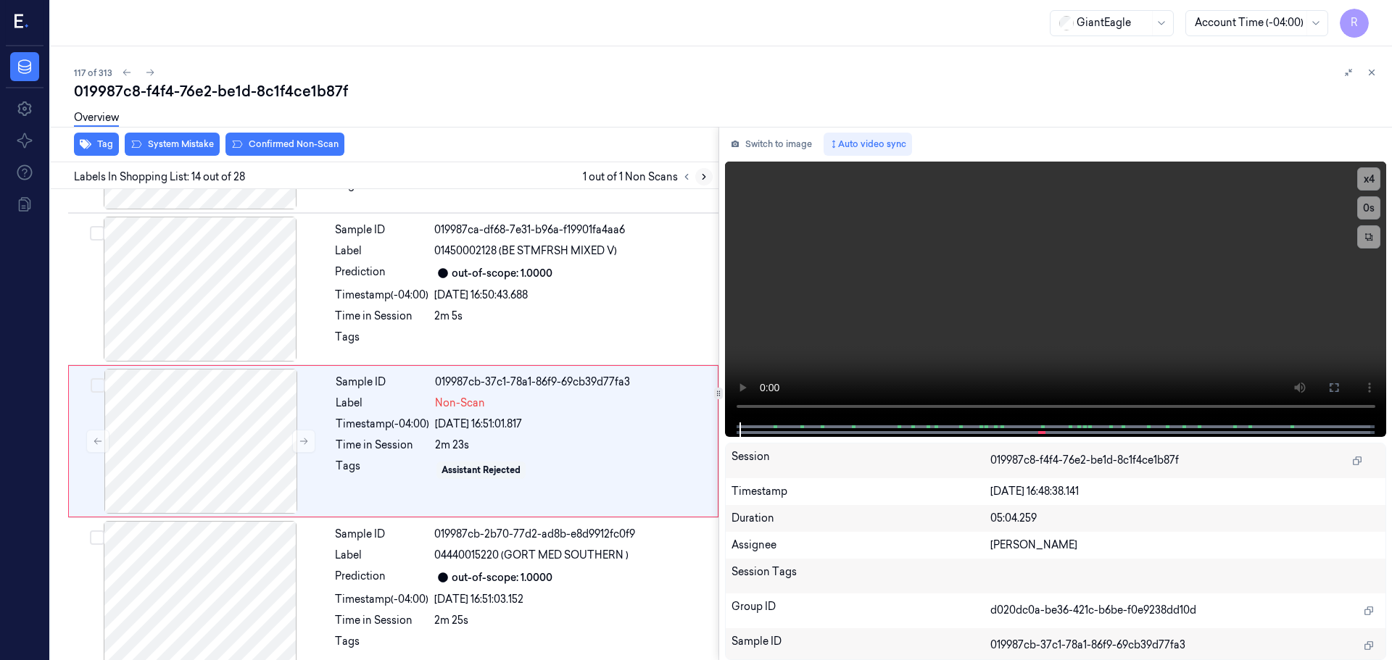
scroll to position [1819, 0]
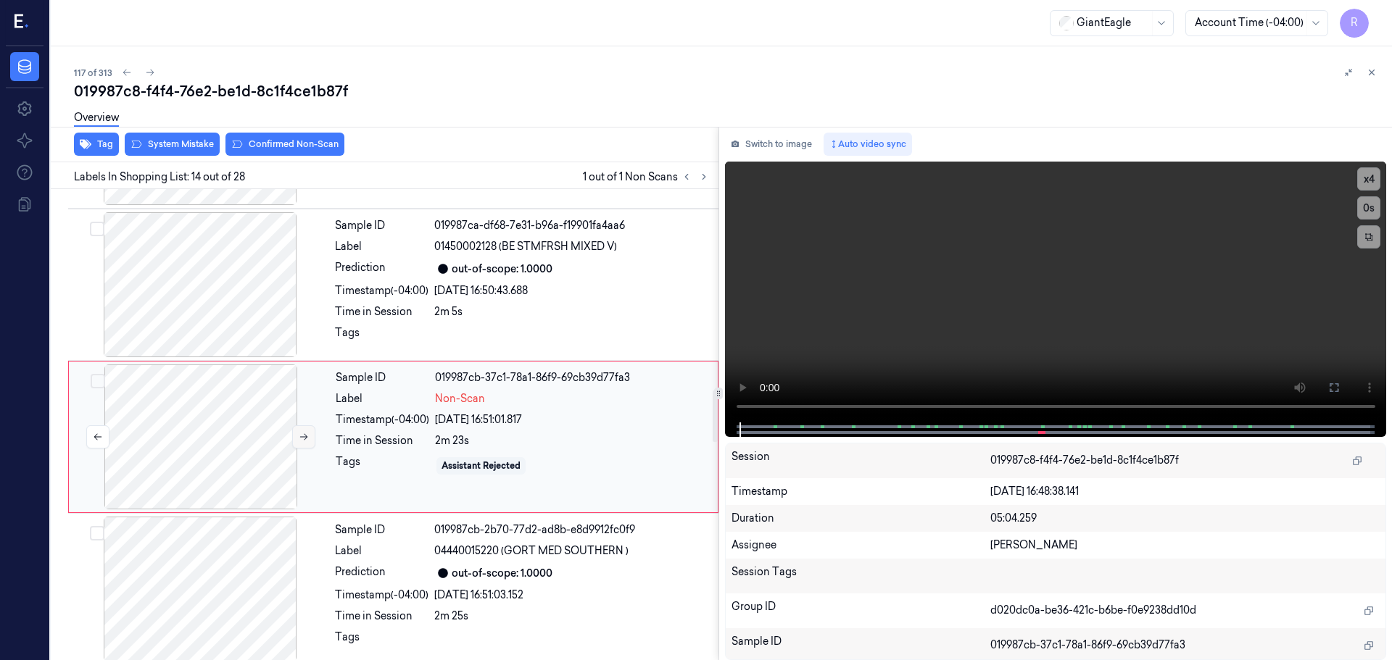
click at [299, 432] on icon at bounding box center [304, 437] width 10 height 10
click at [244, 287] on div at bounding box center [200, 284] width 258 height 145
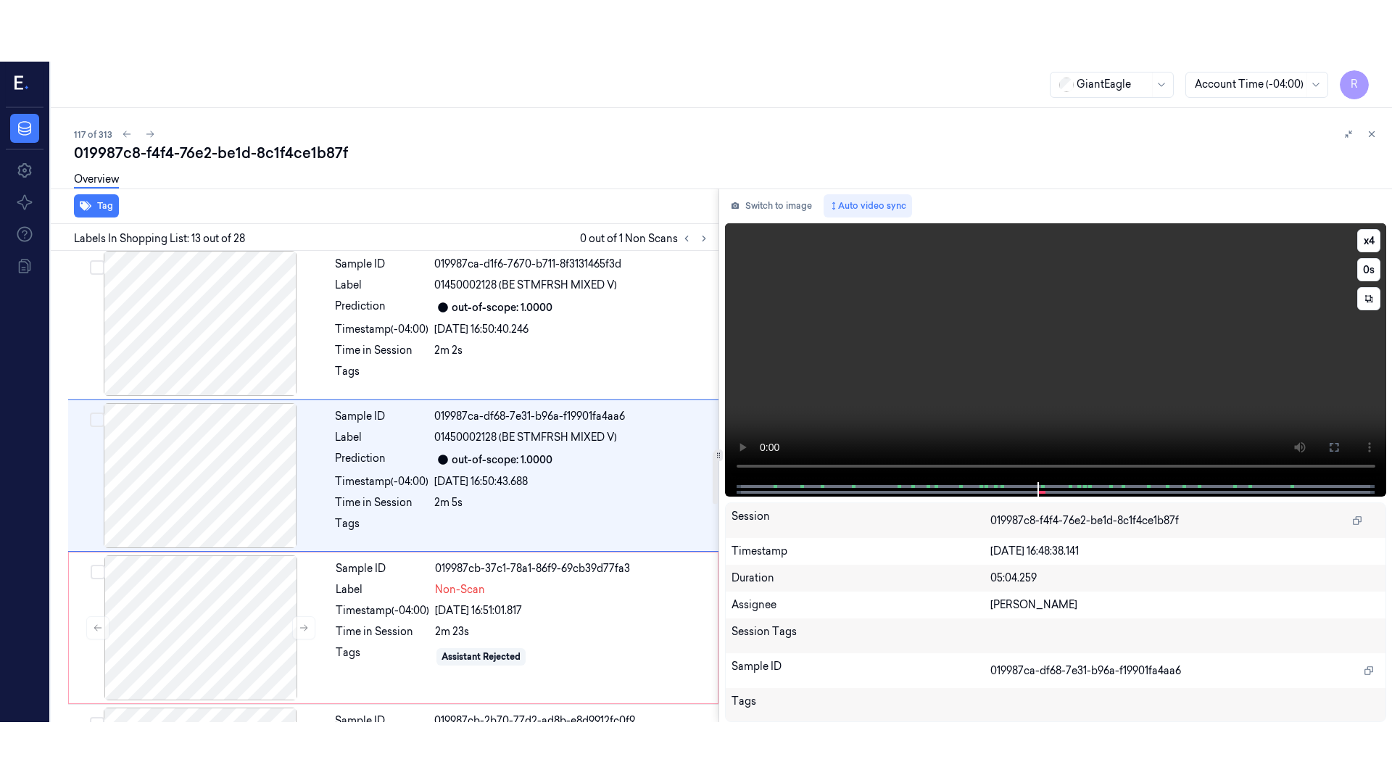
scroll to position [1667, 0]
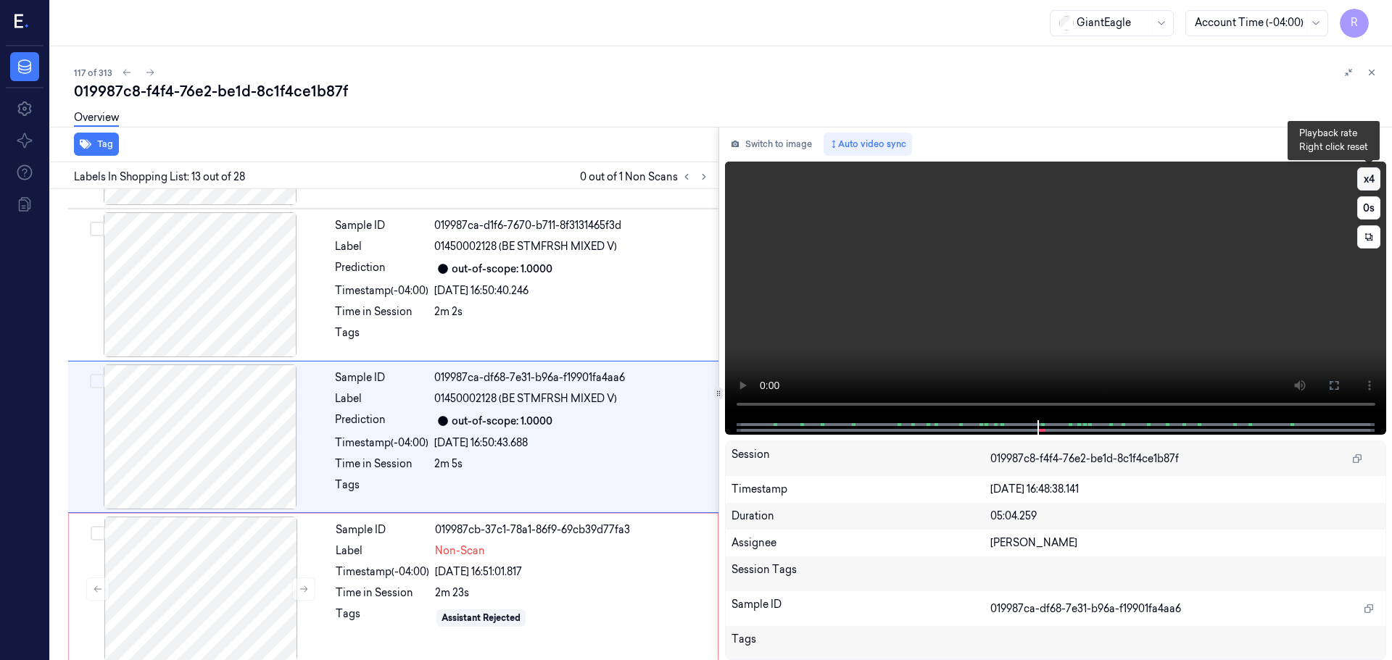
click at [1370, 178] on button "x 4" at bounding box center [1368, 178] width 23 height 23
click at [1340, 385] on button at bounding box center [1333, 385] width 23 height 23
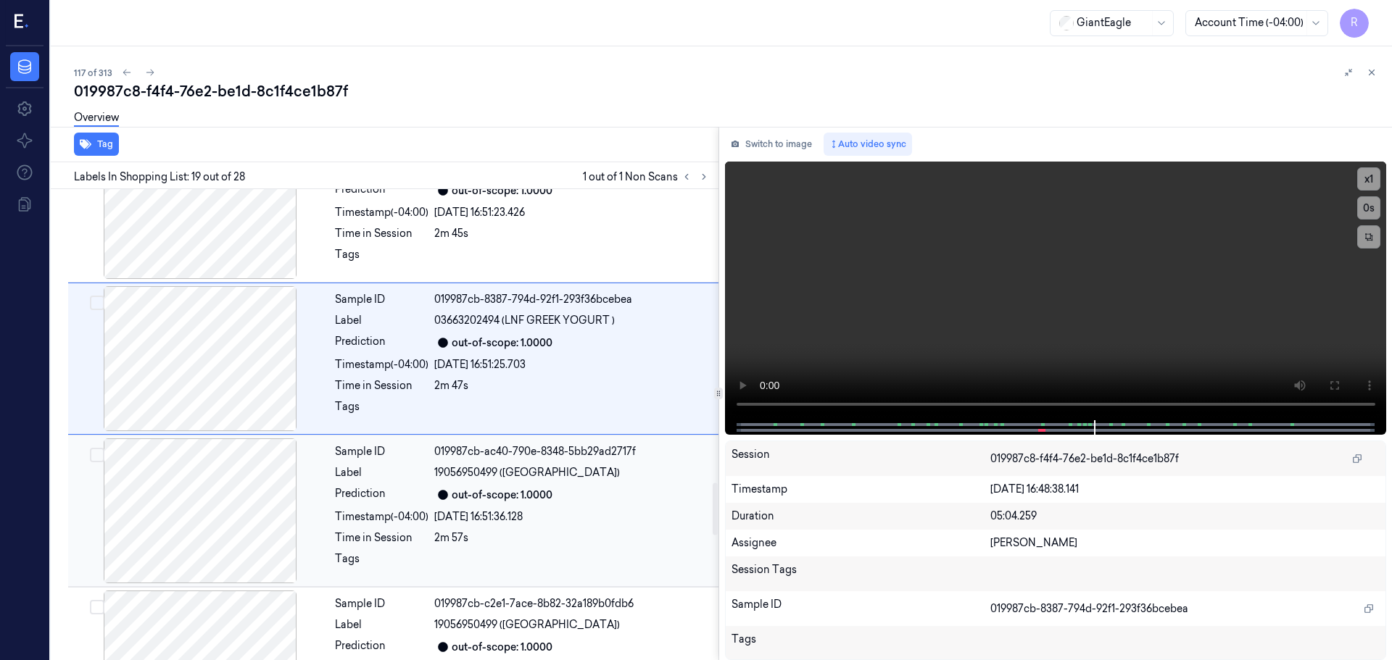
scroll to position [2664, 0]
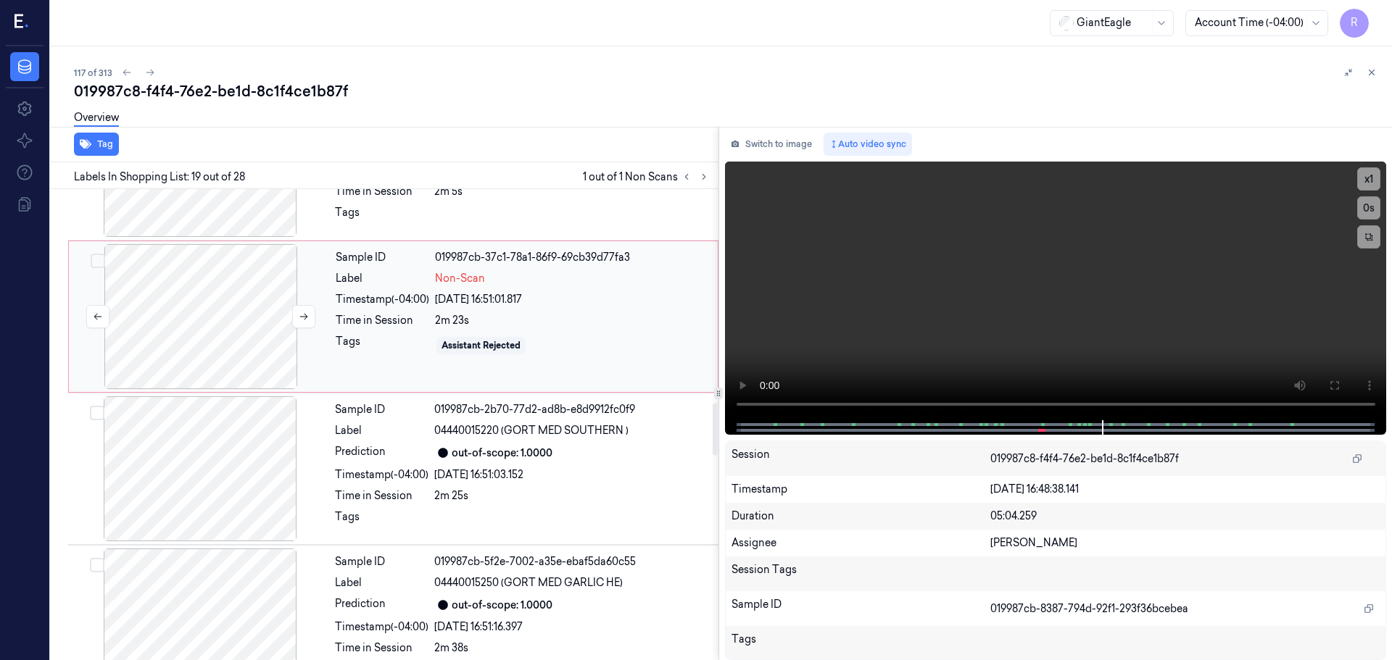
click at [236, 338] on div at bounding box center [201, 316] width 258 height 145
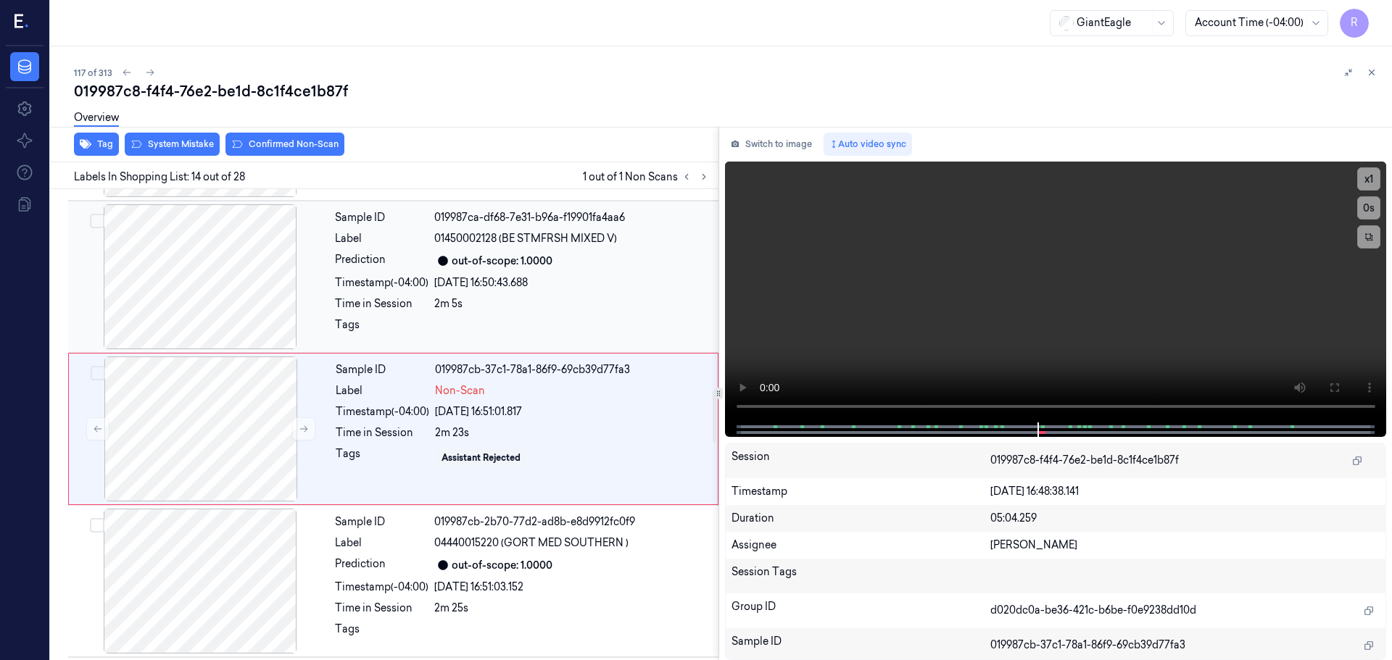
scroll to position [1819, 0]
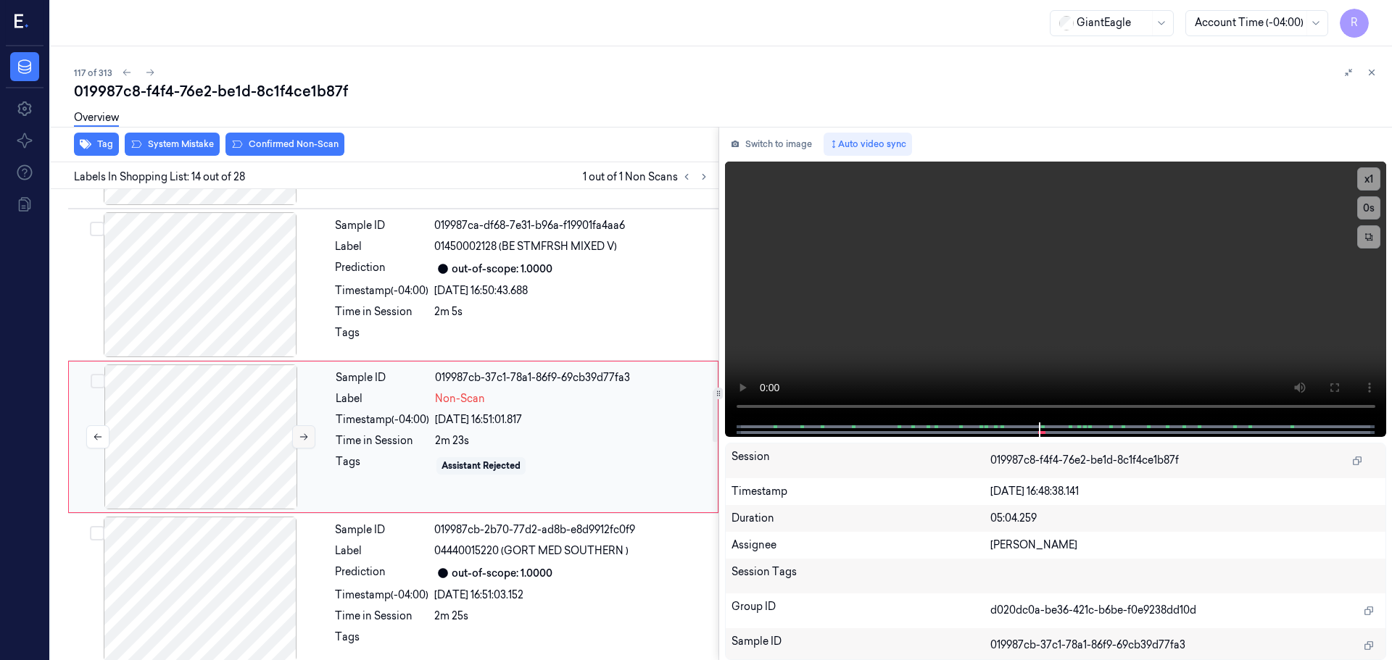
click at [302, 430] on button at bounding box center [303, 437] width 23 height 23
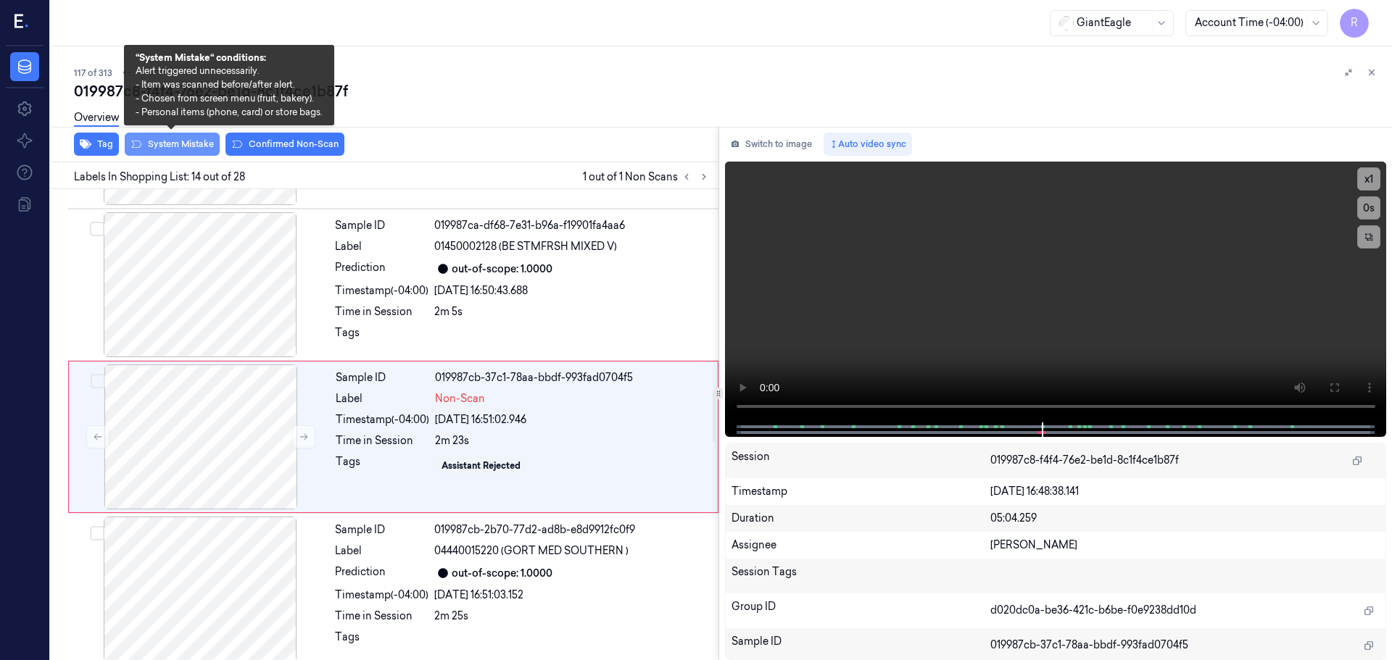
click at [202, 138] on button "System Mistake" at bounding box center [172, 144] width 95 height 23
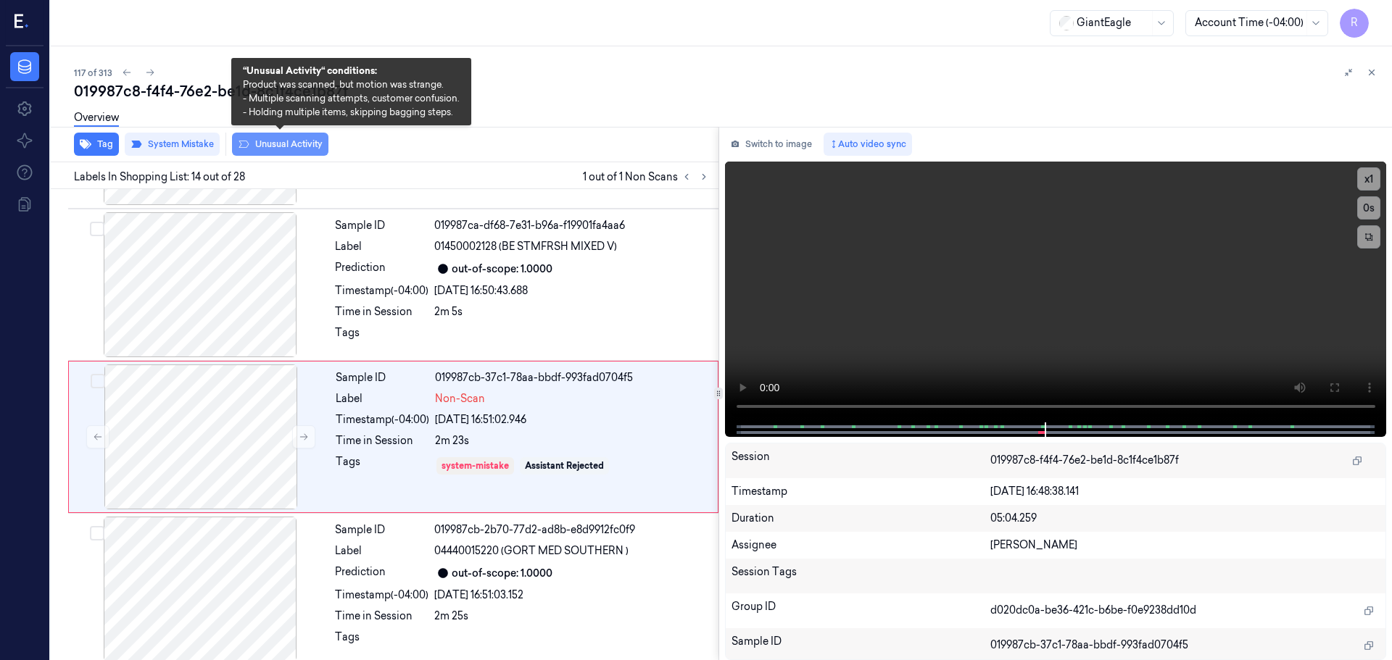
click at [281, 142] on button "Unusual Activity" at bounding box center [280, 144] width 96 height 23
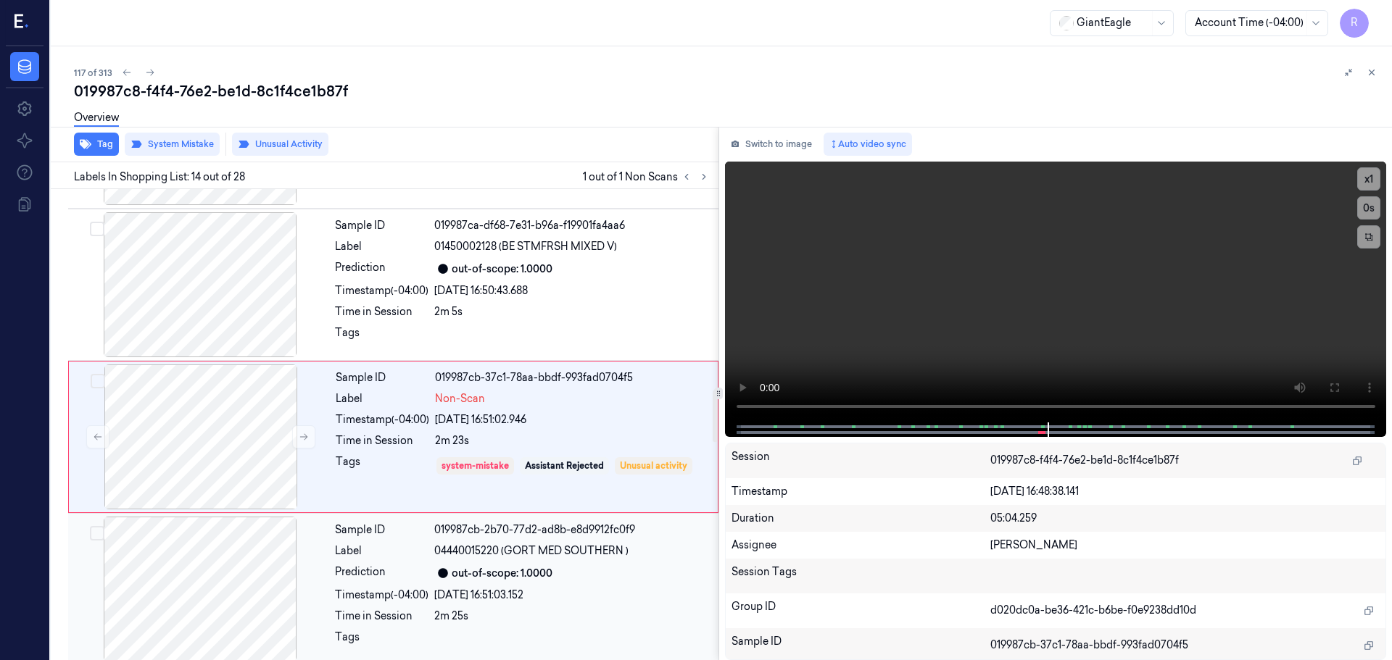
click at [237, 571] on div at bounding box center [200, 589] width 258 height 145
click at [252, 452] on div at bounding box center [201, 437] width 258 height 145
click at [251, 283] on div at bounding box center [200, 284] width 258 height 145
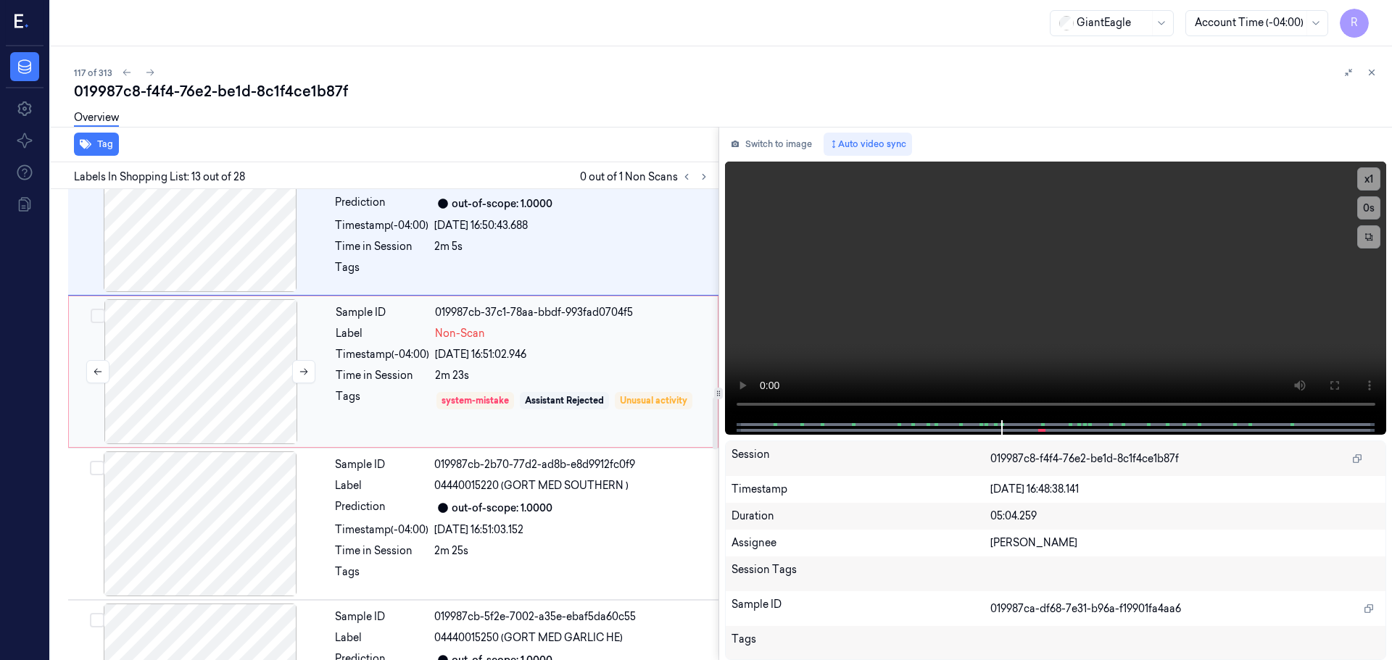
click at [268, 388] on div at bounding box center [201, 371] width 258 height 145
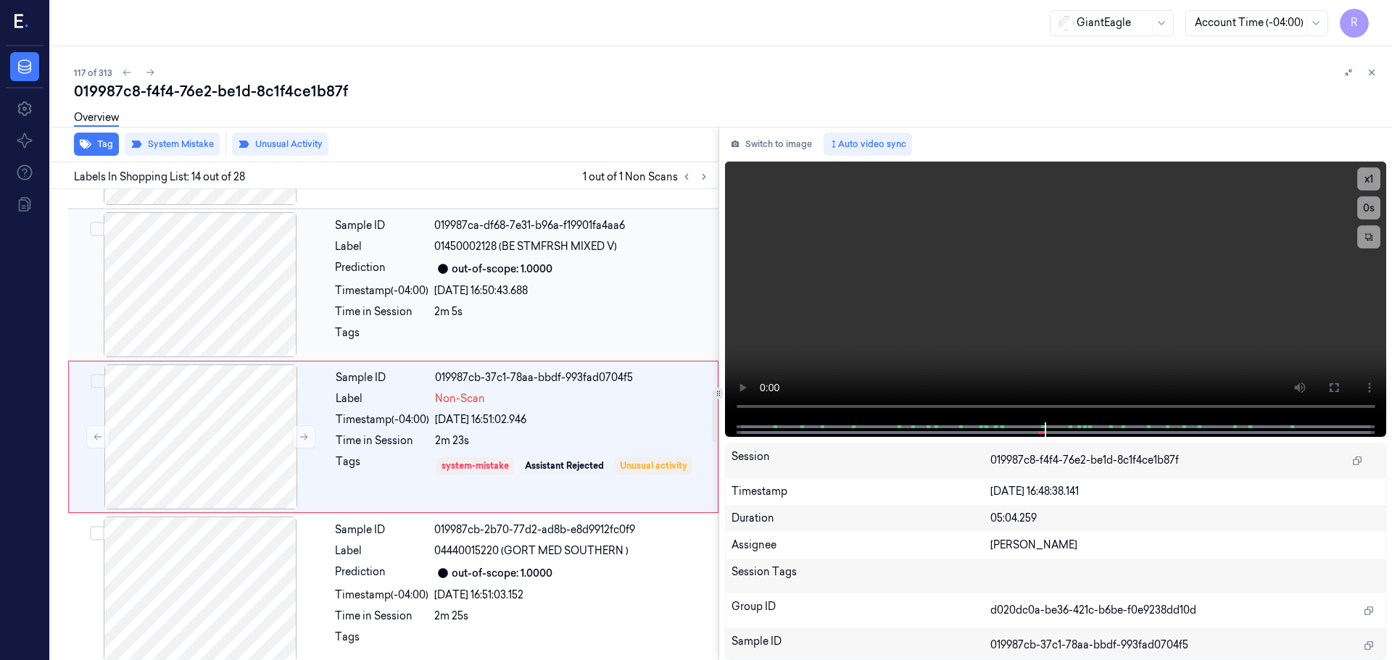
click at [545, 283] on div "26/09/2025 16:50:43.688" at bounding box center [572, 290] width 276 height 15
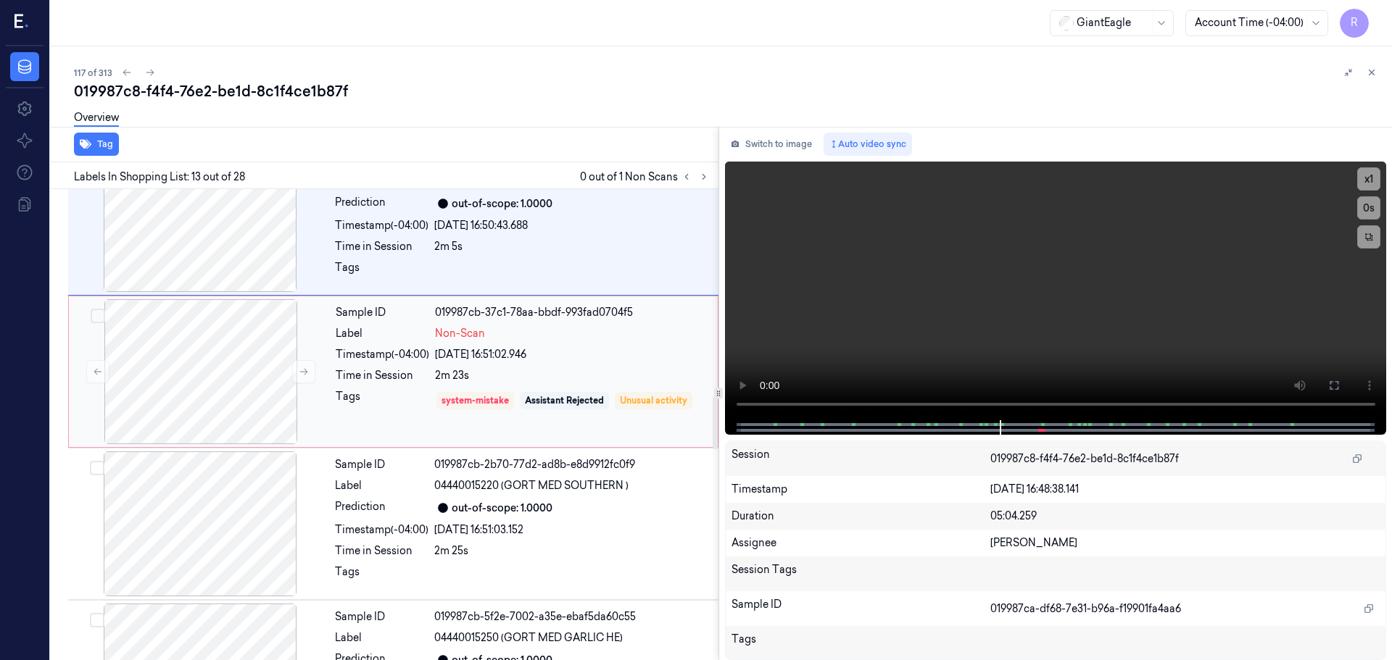
click at [423, 334] on div "Sample ID 019987cb-37c1-78aa-bbdf-993fad0704f5 Label Non-Scan Timestamp (-04:00…" at bounding box center [522, 371] width 385 height 145
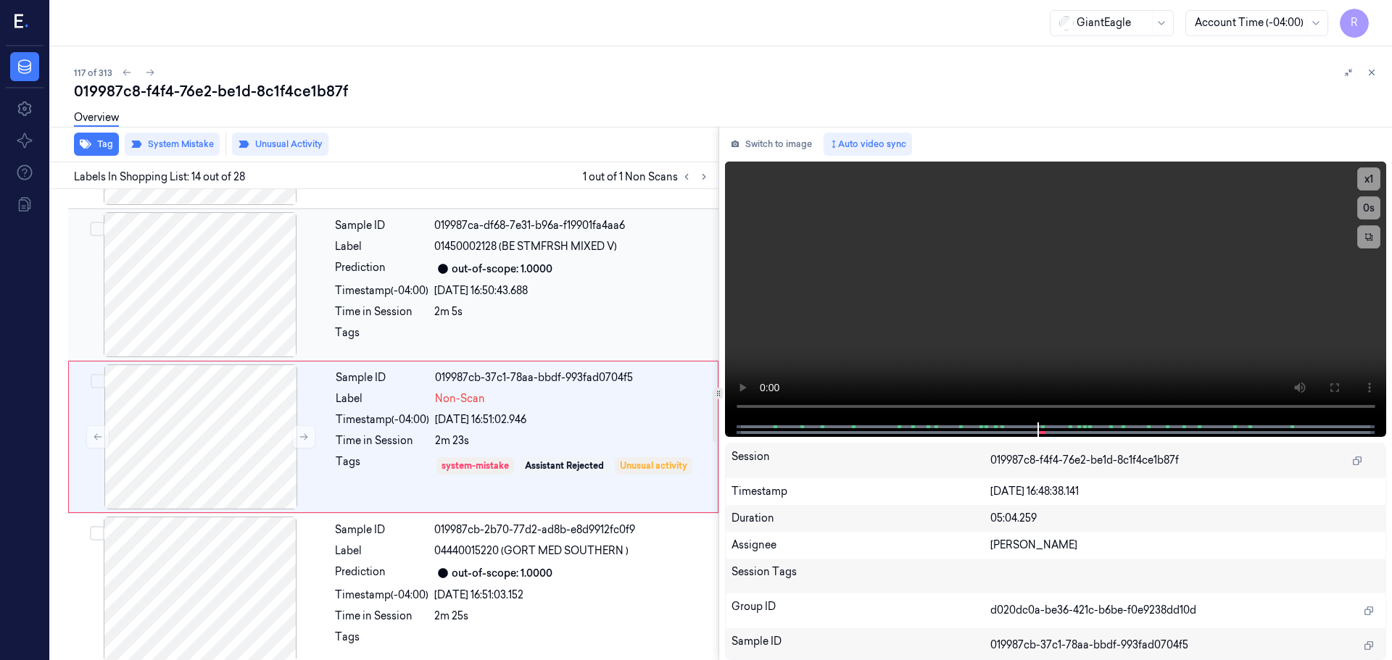
click at [581, 286] on div "26/09/2025 16:50:43.688" at bounding box center [572, 290] width 276 height 15
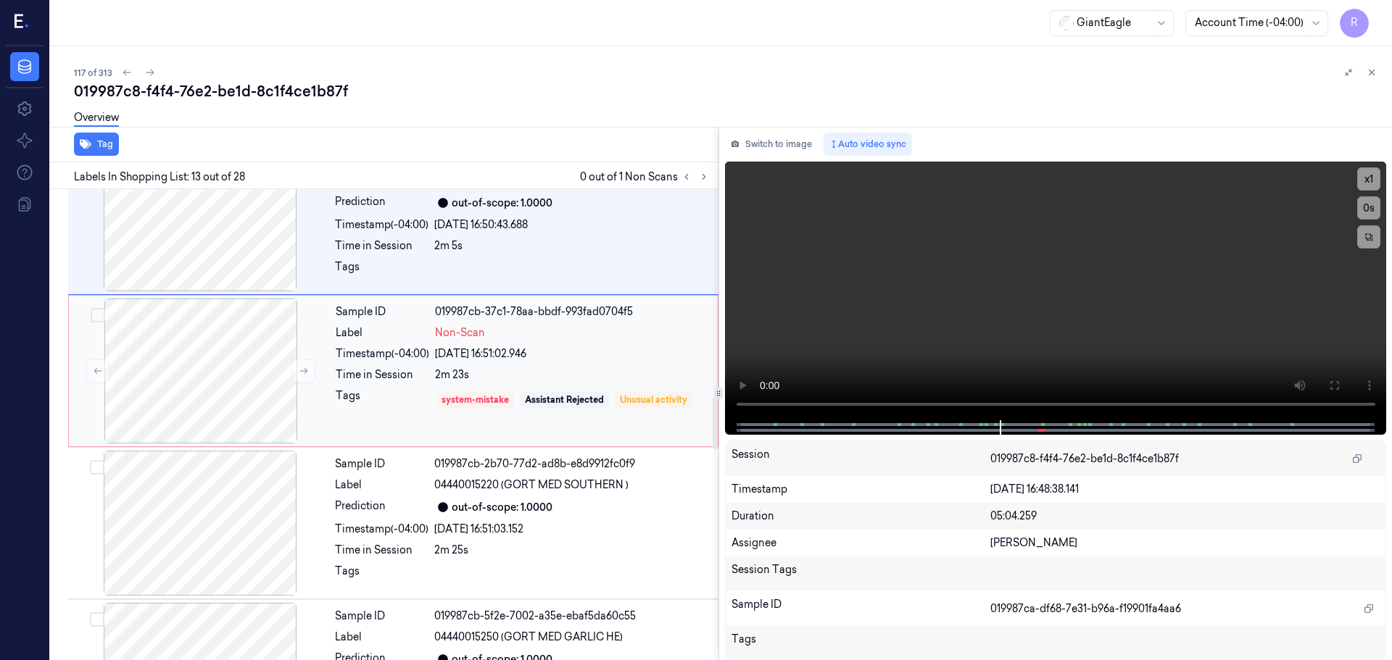
click at [578, 355] on div "Sample ID 019987cb-37c1-78aa-bbdf-993fad0704f5 Label Non-Scan Timestamp (-04:00…" at bounding box center [522, 371] width 385 height 145
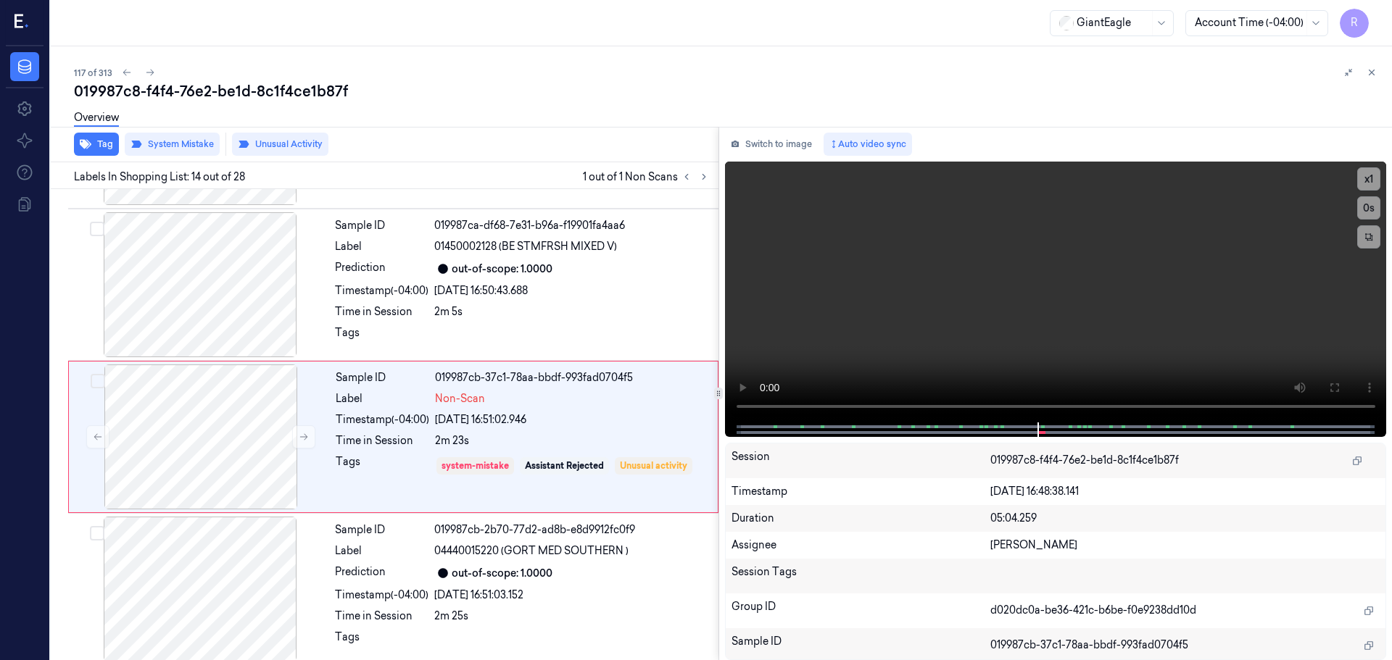
click at [1375, 82] on div "019987c8-f4f4-76e2-be1d-8c1f4ce1b87f" at bounding box center [727, 91] width 1306 height 20
click at [1373, 80] on button at bounding box center [1371, 72] width 17 height 17
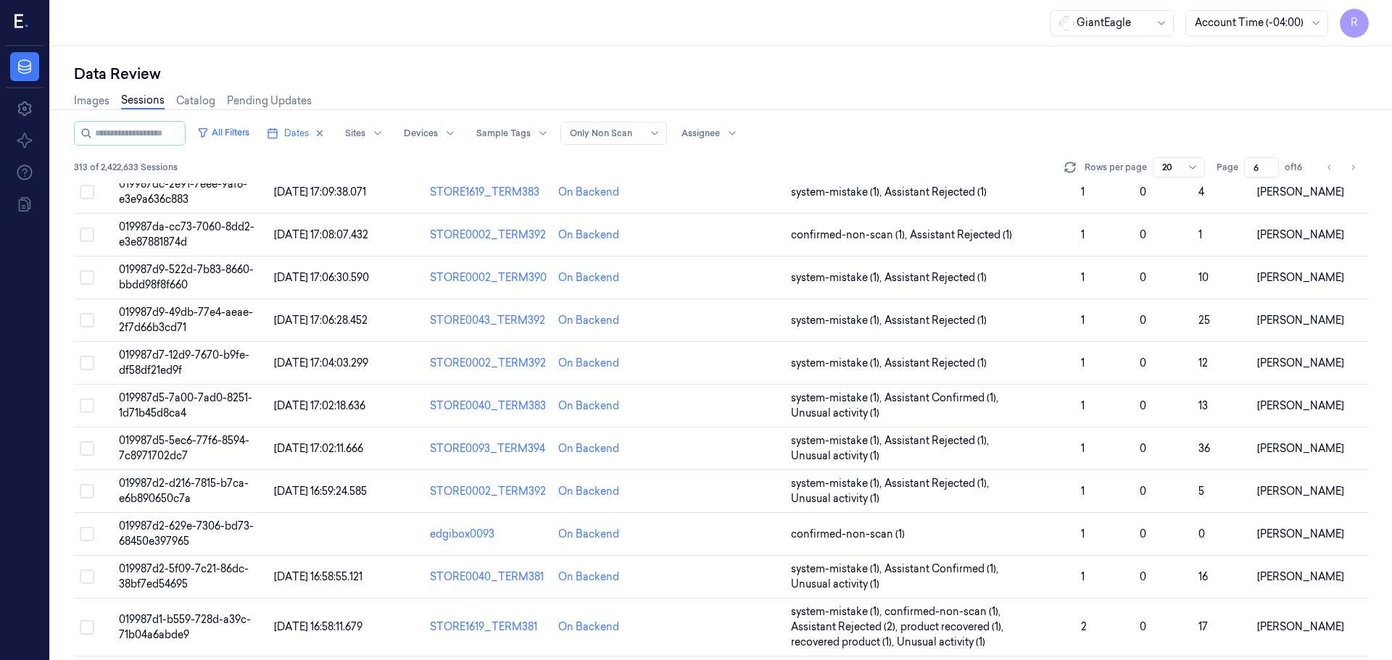
scroll to position [436, 0]
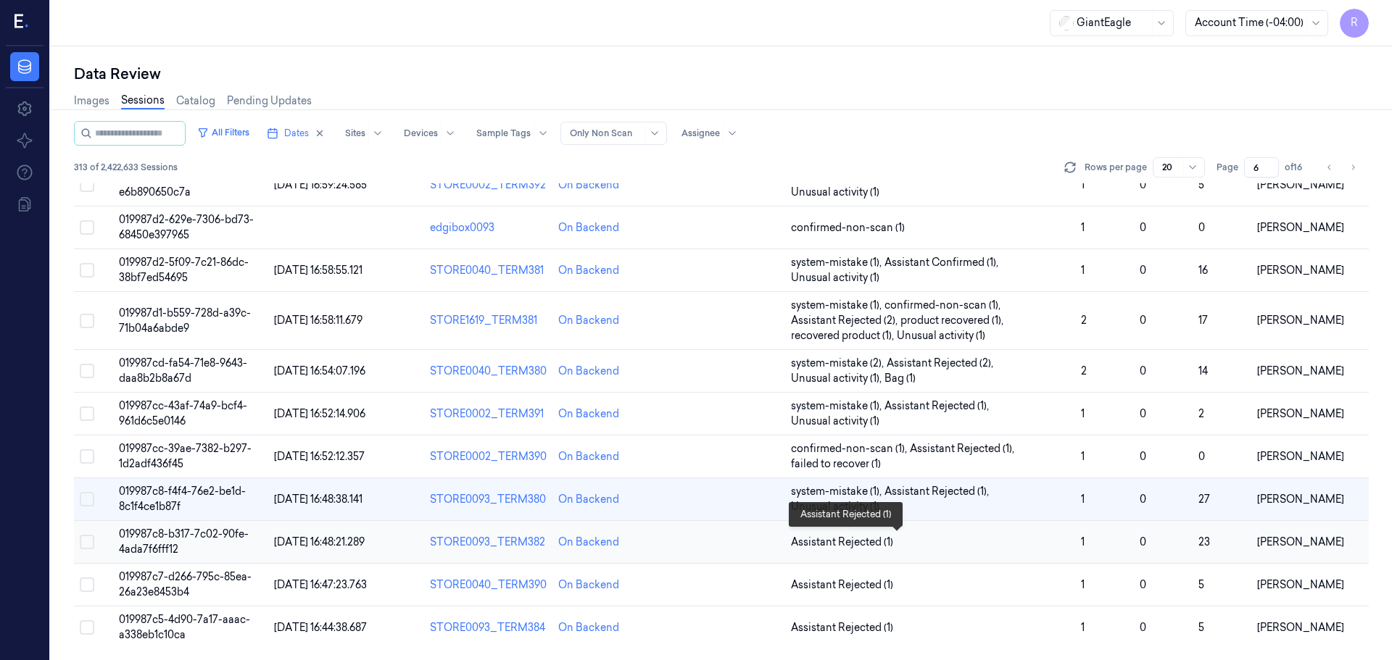
click at [952, 547] on span "Assistant Rejected (1)" at bounding box center [930, 542] width 278 height 15
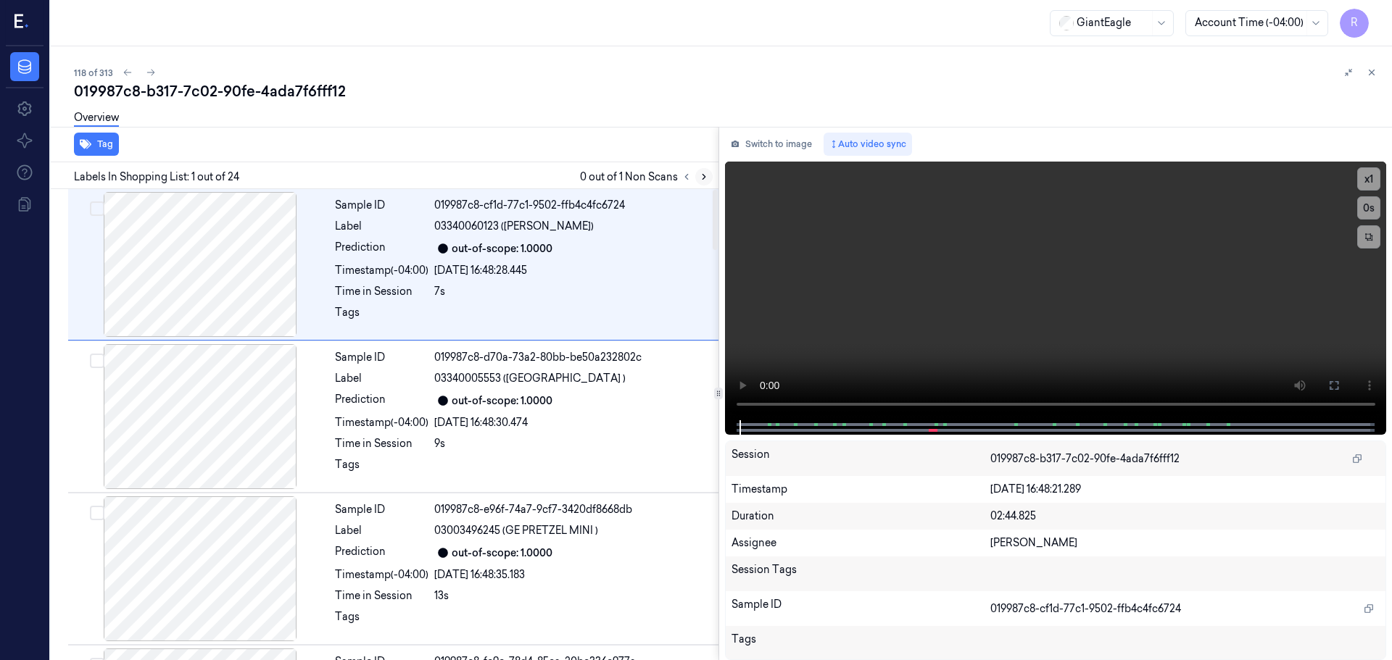
click at [699, 180] on icon at bounding box center [704, 177] width 10 height 10
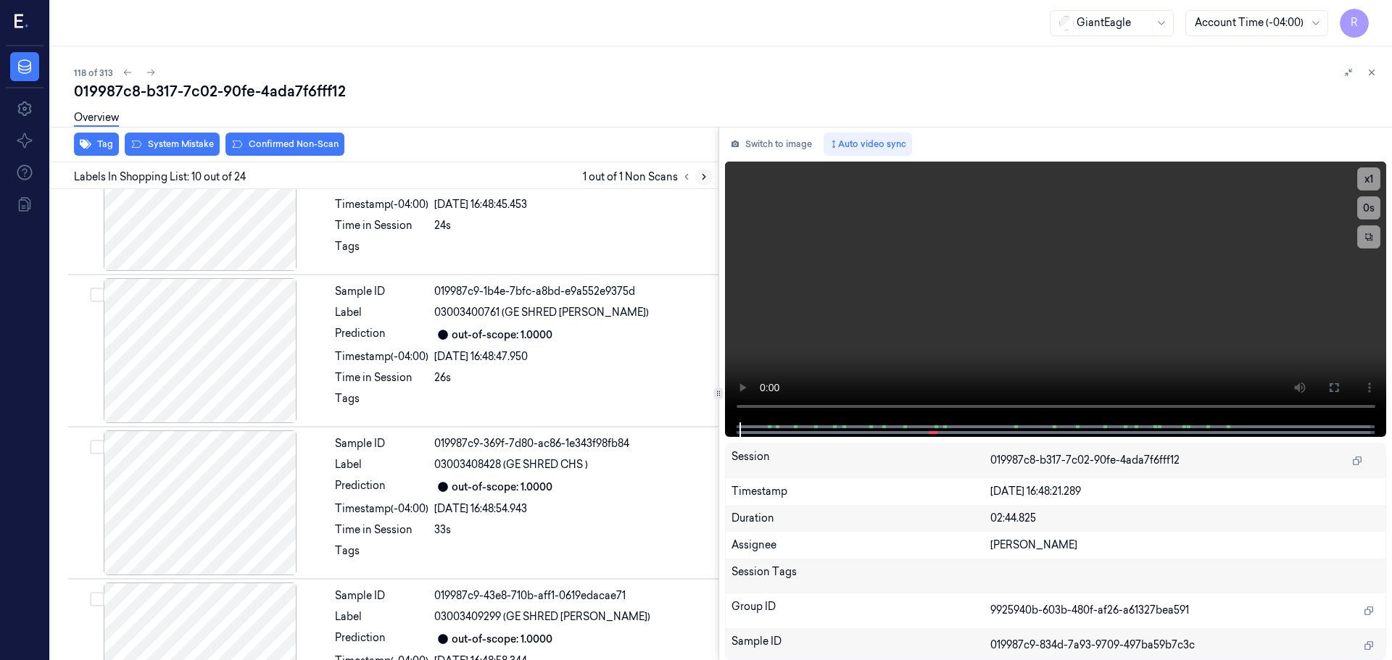
click at [699, 180] on icon at bounding box center [704, 177] width 10 height 10
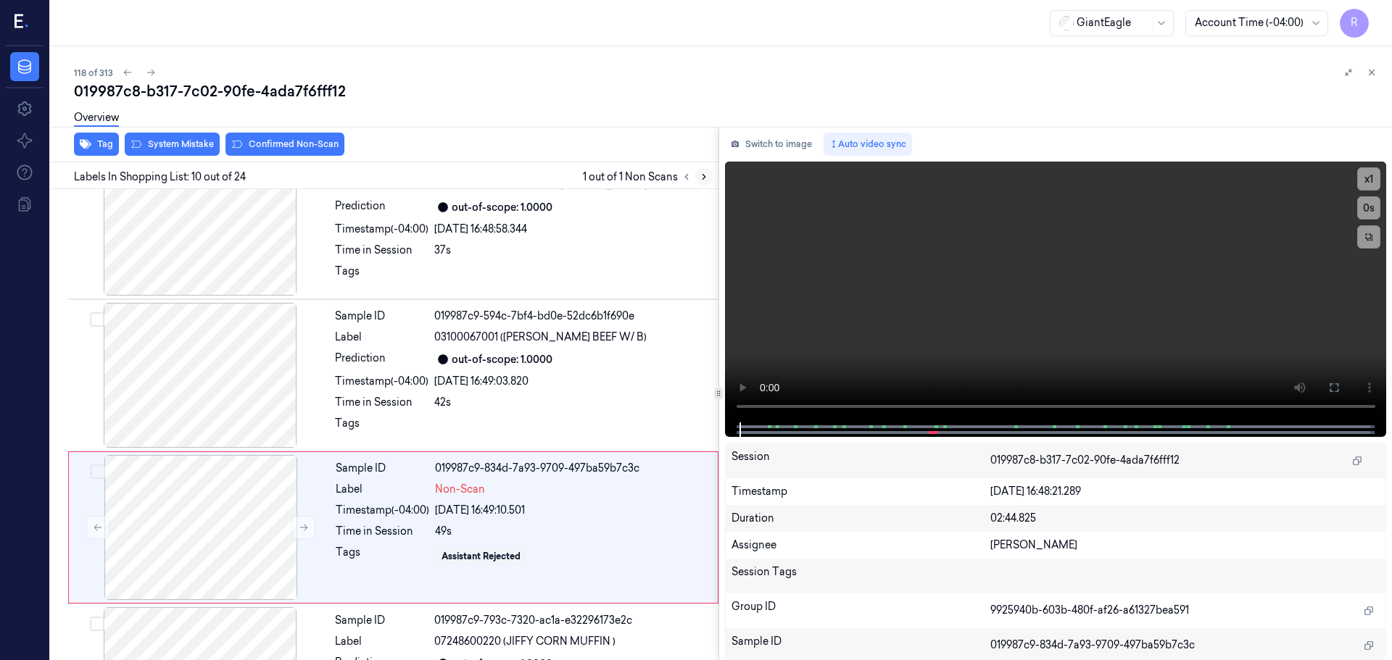
click at [699, 180] on icon at bounding box center [704, 177] width 10 height 10
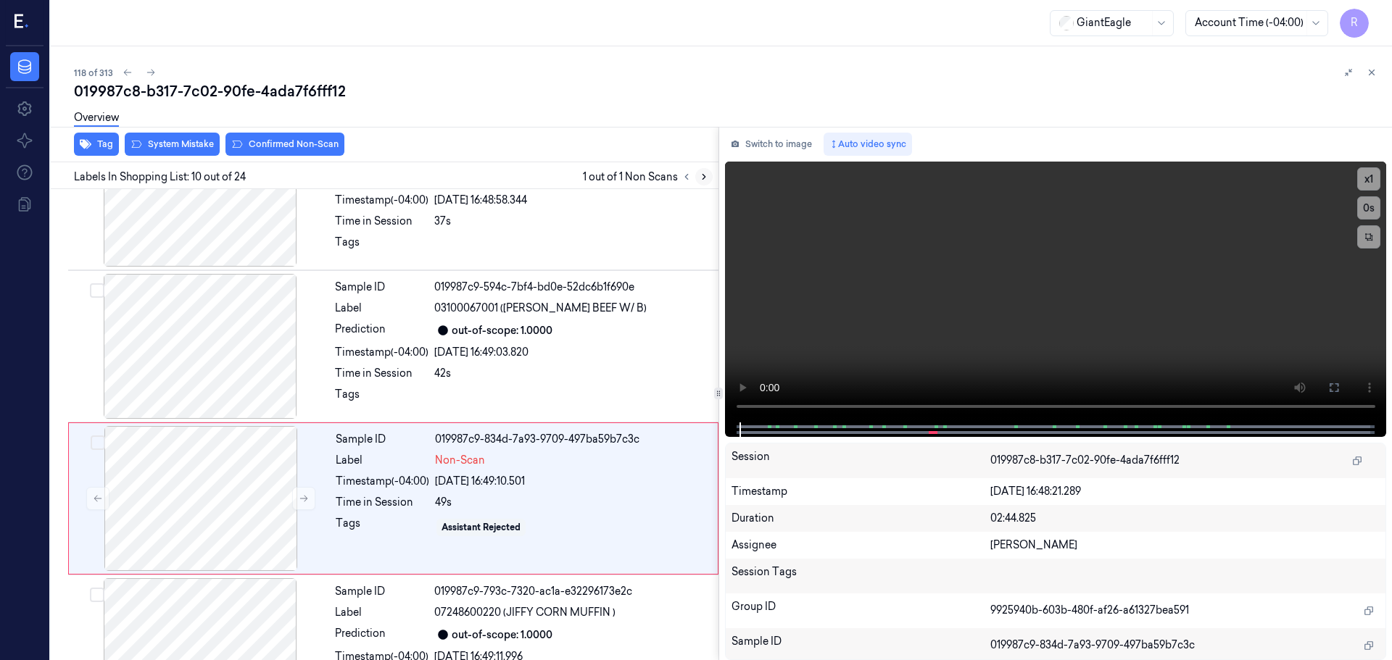
scroll to position [1210, 0]
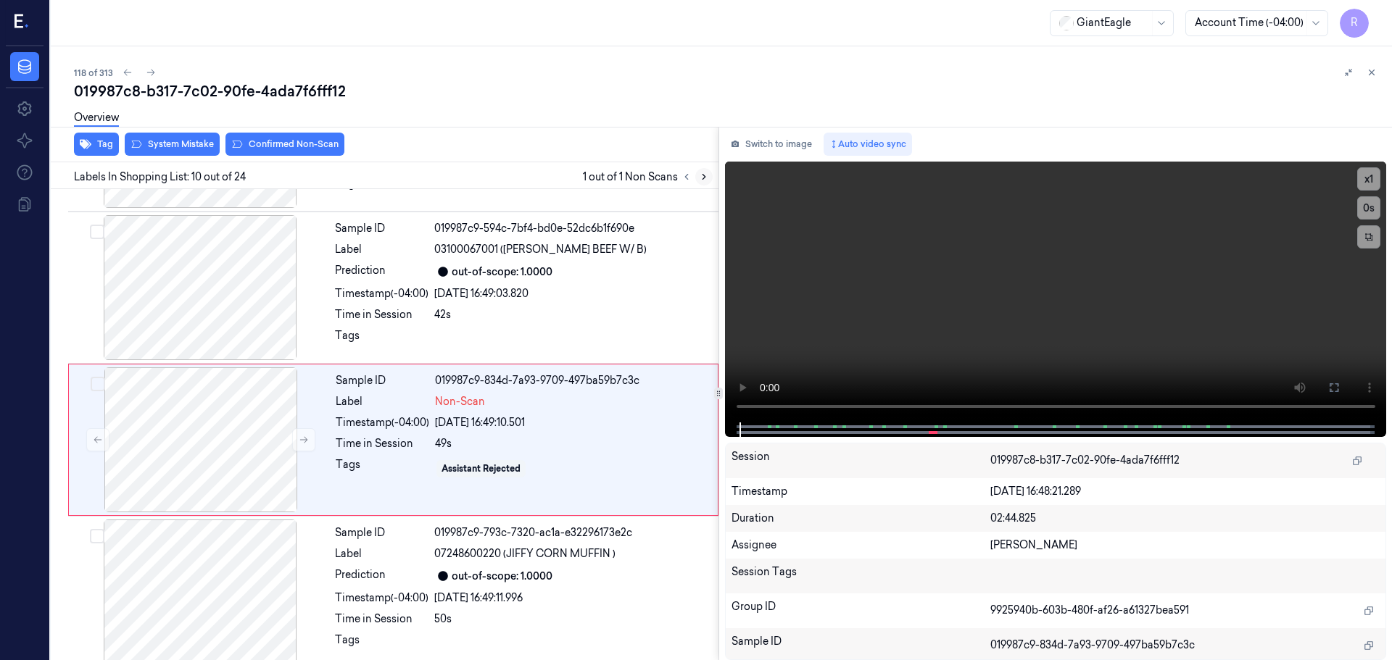
click at [699, 180] on icon at bounding box center [704, 177] width 10 height 10
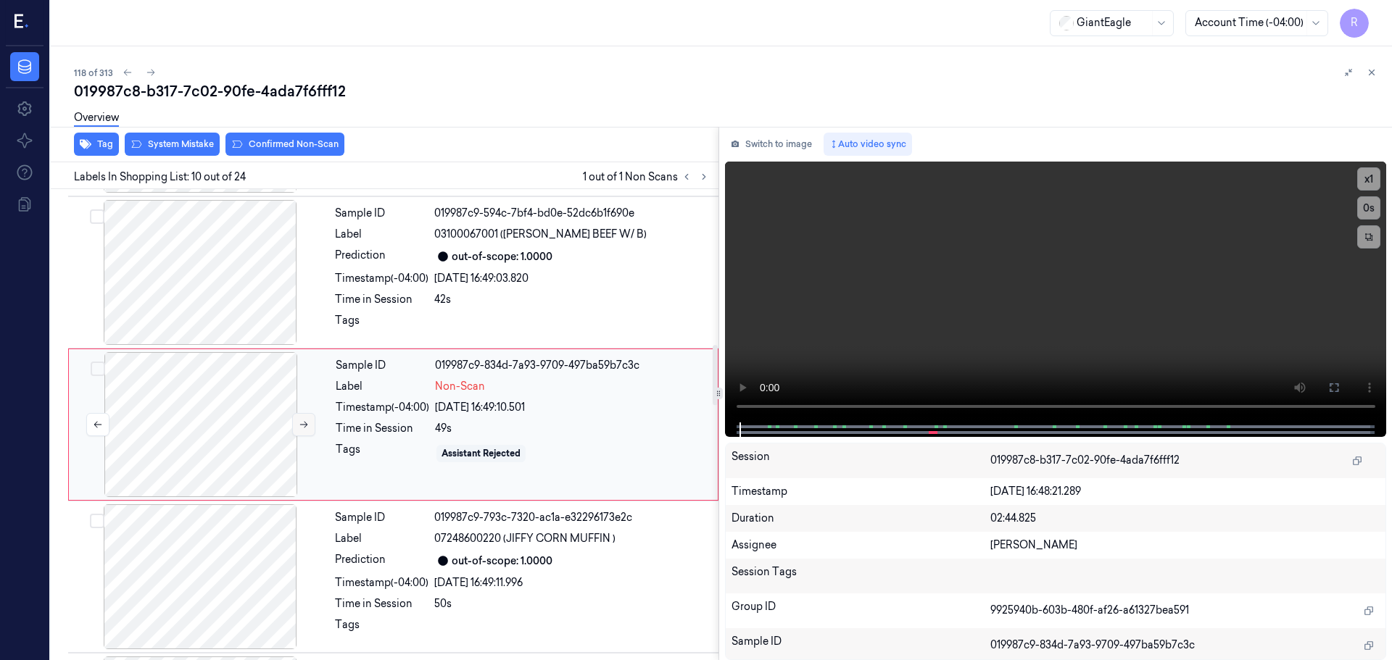
click at [302, 429] on icon at bounding box center [304, 425] width 10 height 10
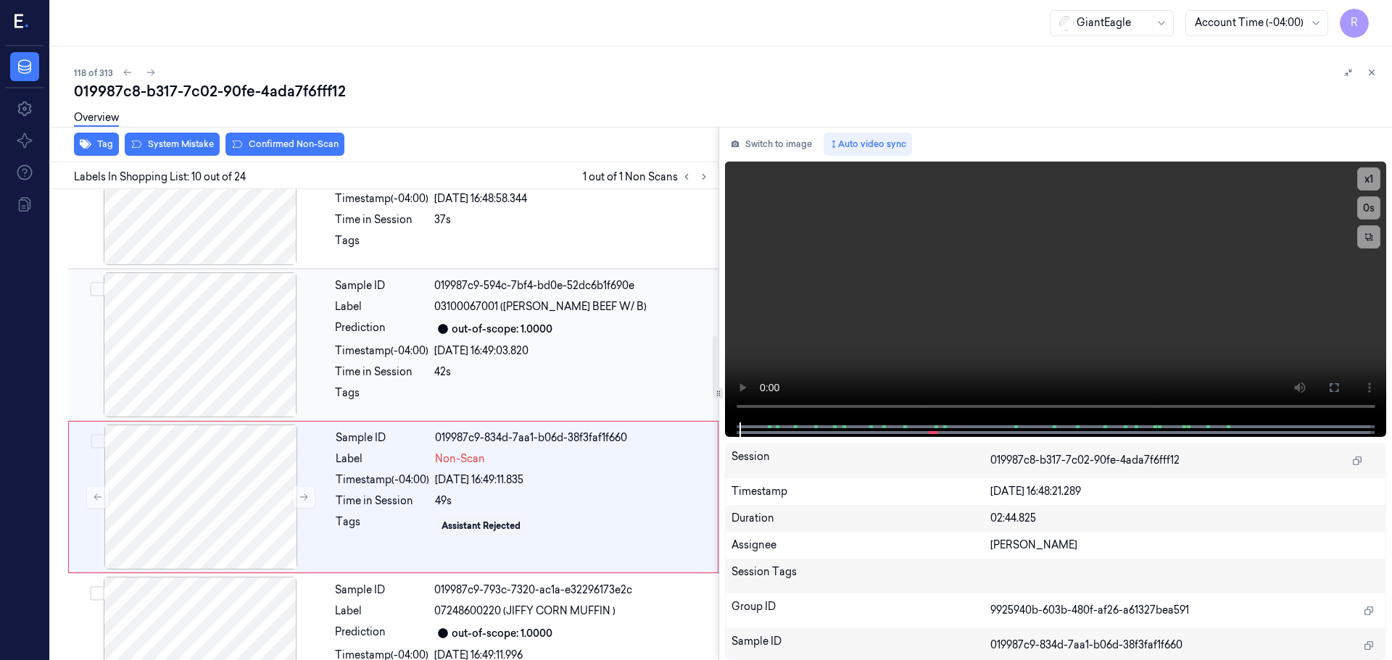
click at [248, 346] on div at bounding box center [200, 345] width 258 height 145
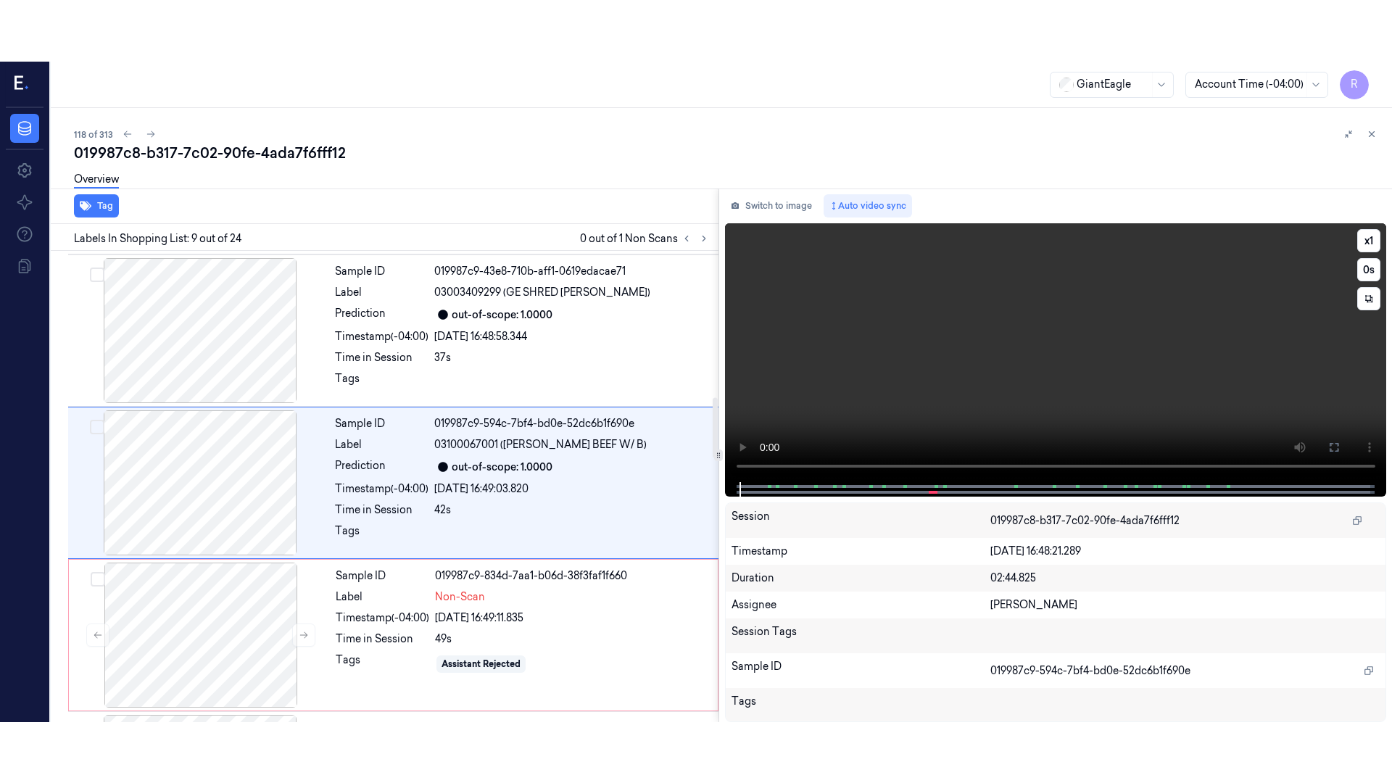
scroll to position [1058, 0]
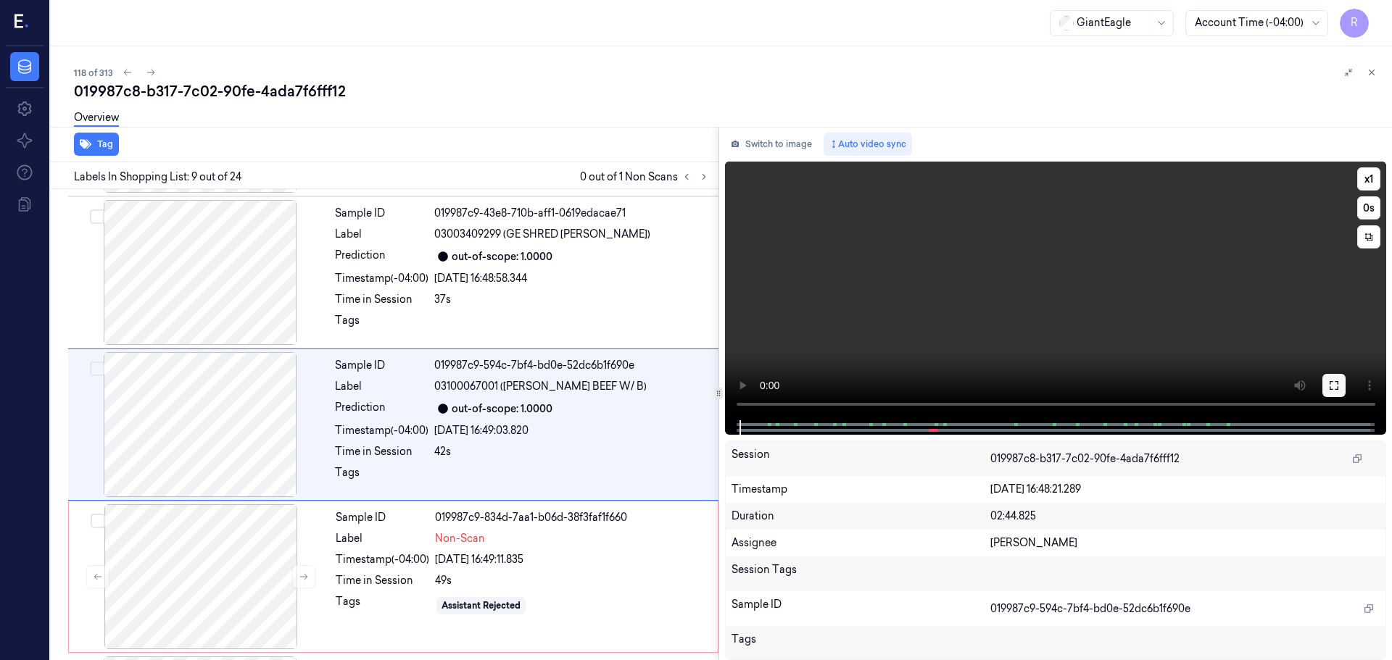
click at [1343, 386] on button at bounding box center [1333, 385] width 23 height 23
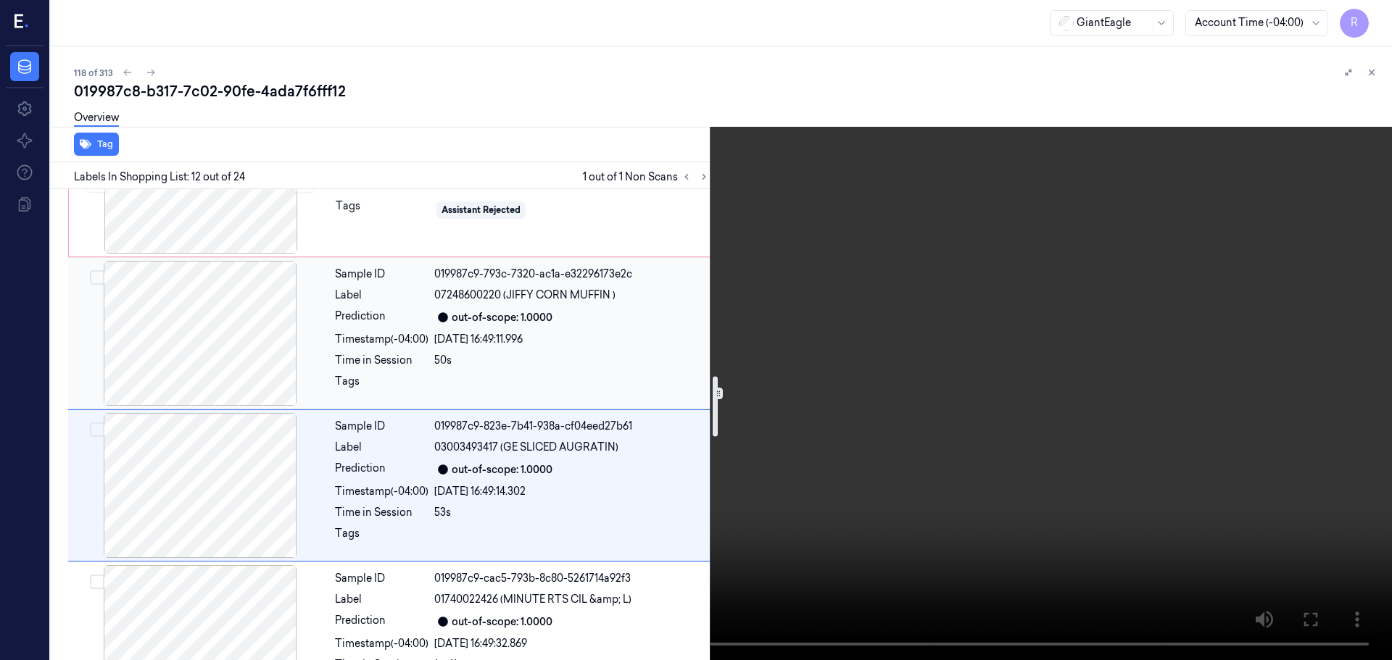
scroll to position [1526, 0]
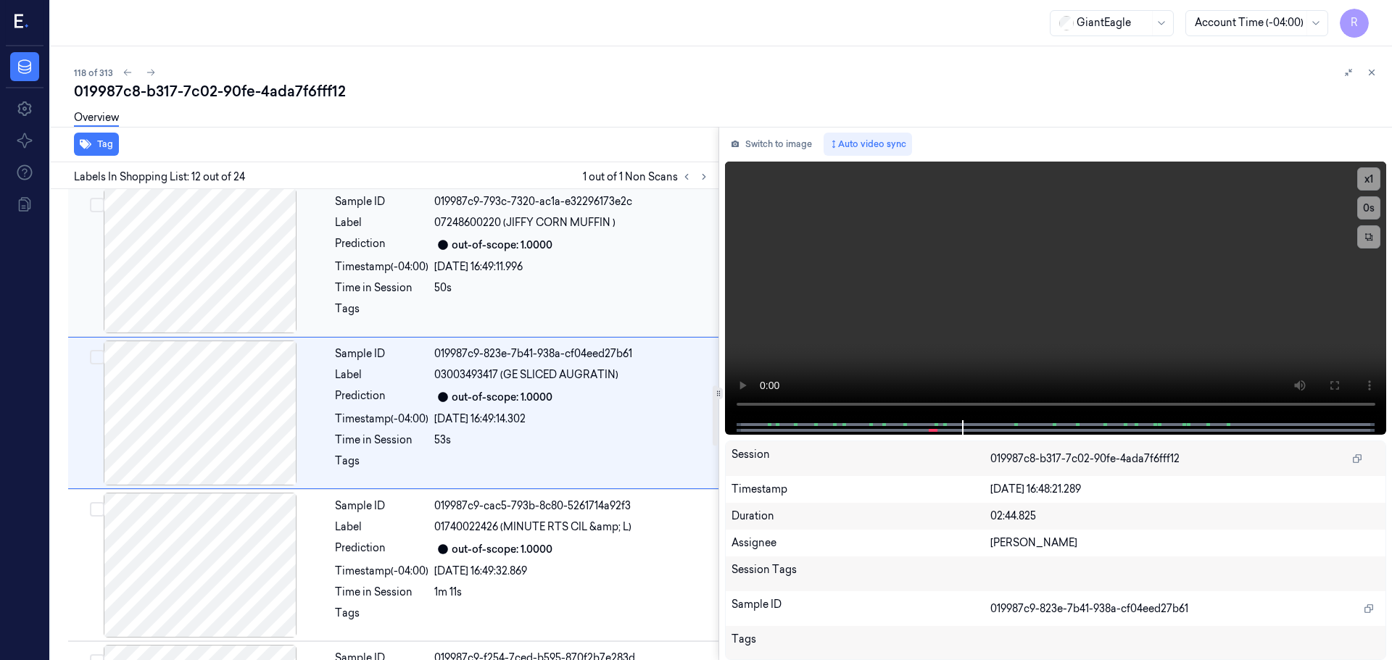
click at [248, 311] on div at bounding box center [200, 261] width 258 height 145
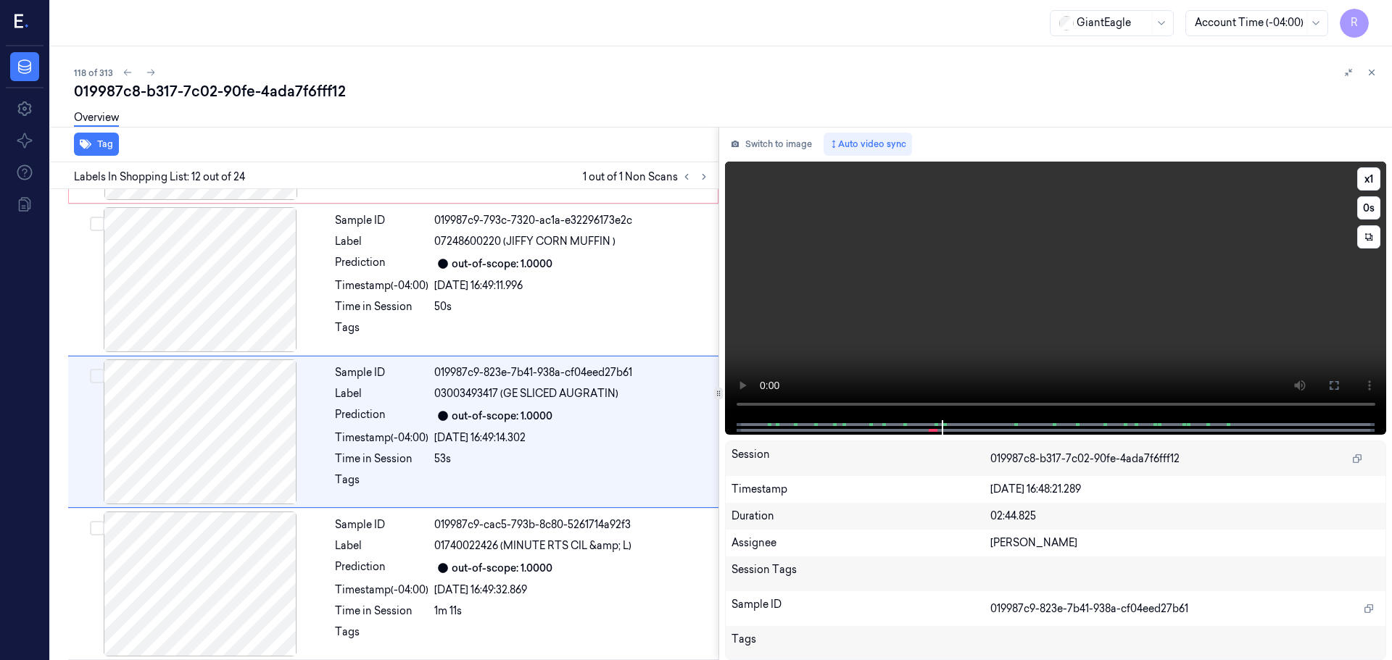
scroll to position [1515, 0]
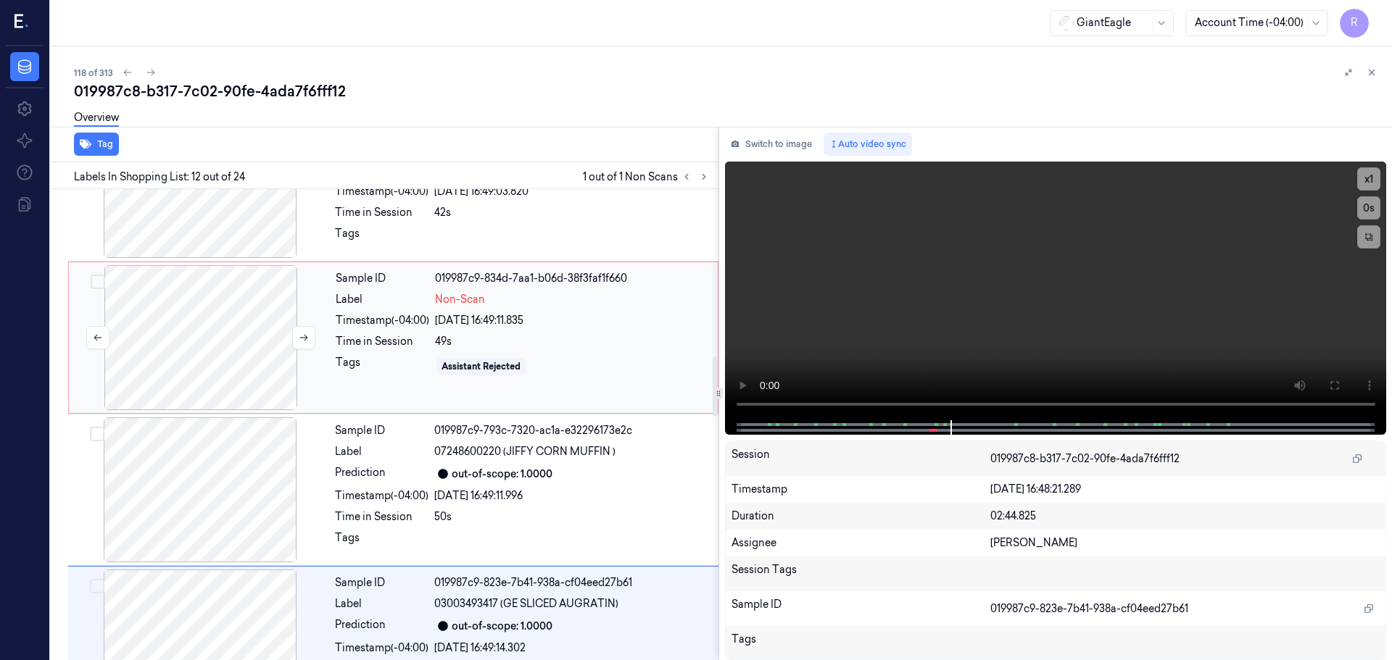
click at [235, 363] on div at bounding box center [201, 337] width 258 height 145
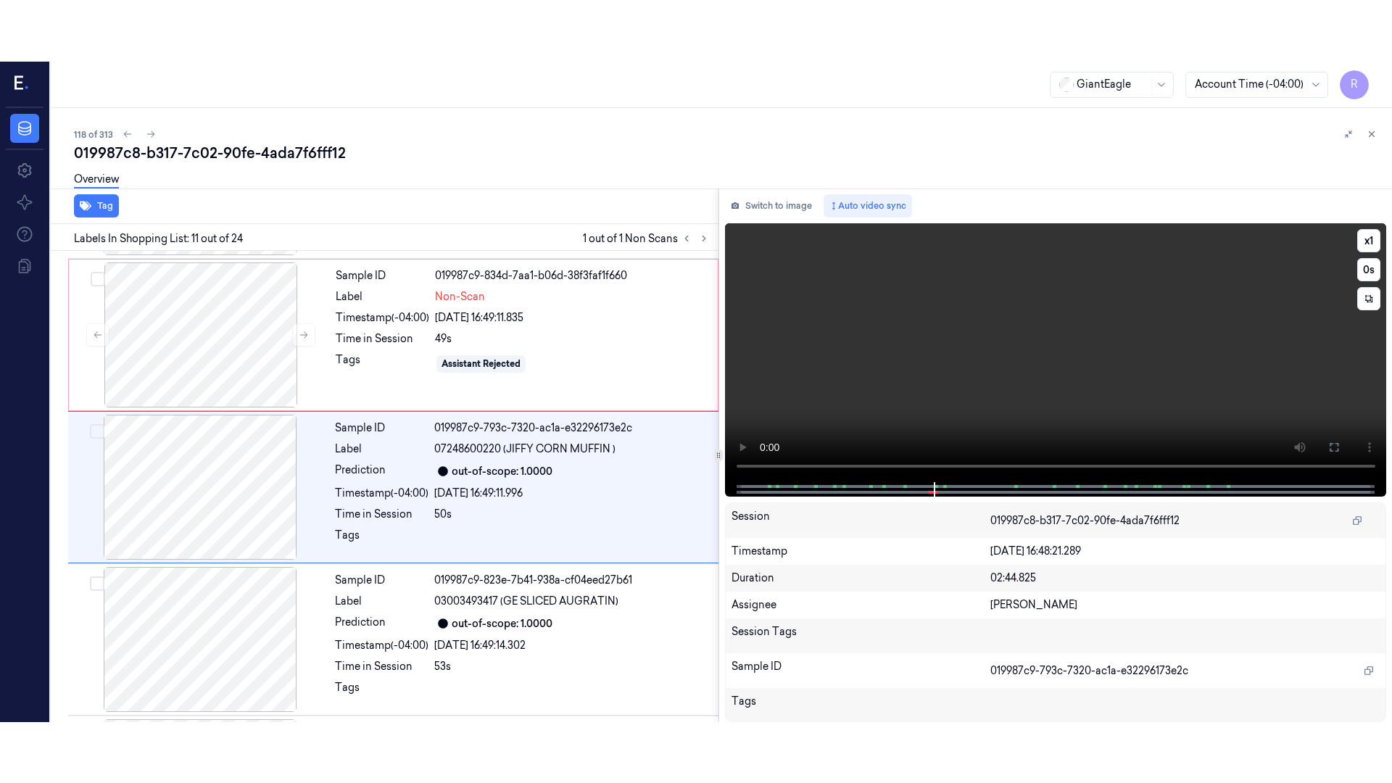
scroll to position [1362, 0]
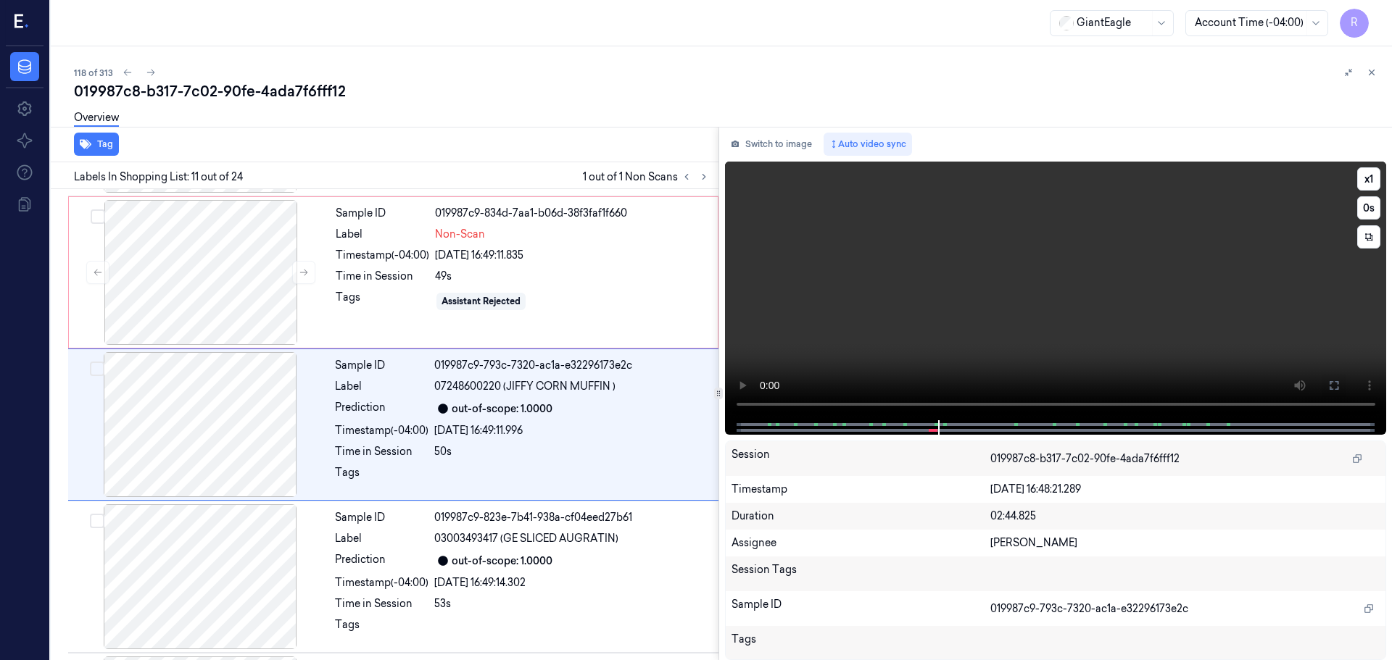
drag, startPoint x: 1335, startPoint y: 386, endPoint x: 1335, endPoint y: 473, distance: 87.7
click at [1335, 386] on icon at bounding box center [1334, 386] width 12 height 12
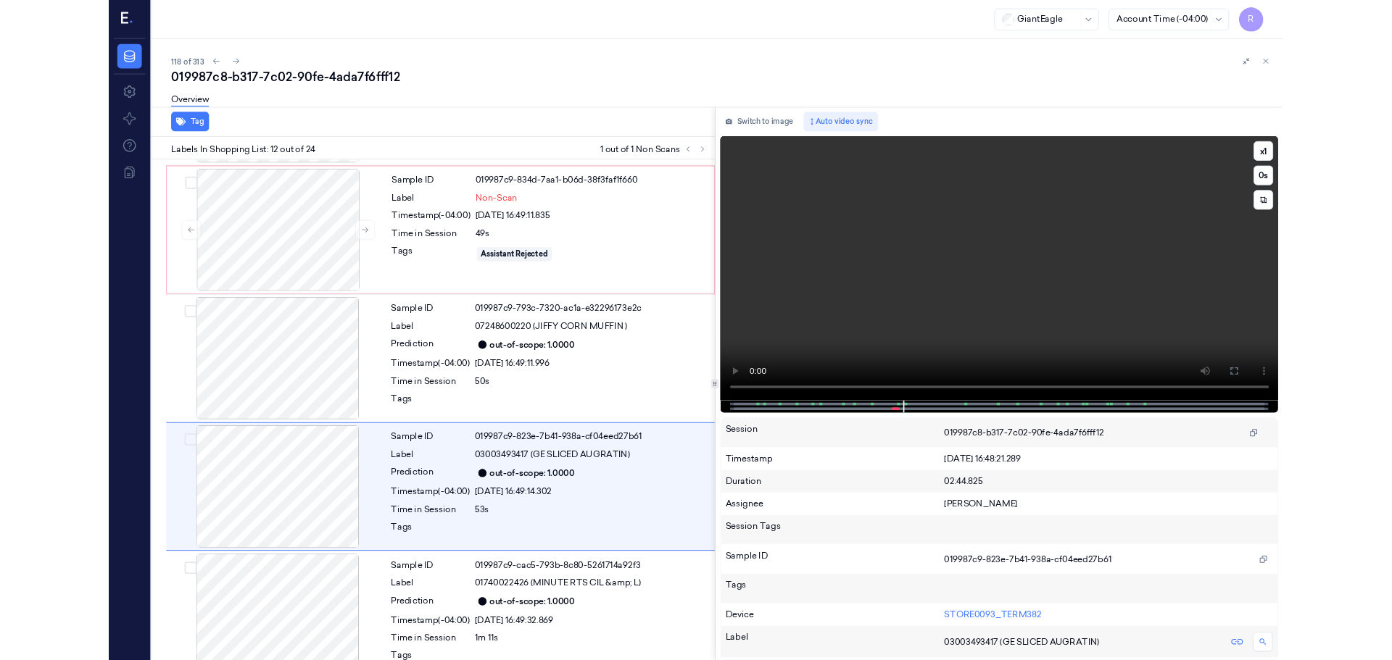
scroll to position [1454, 0]
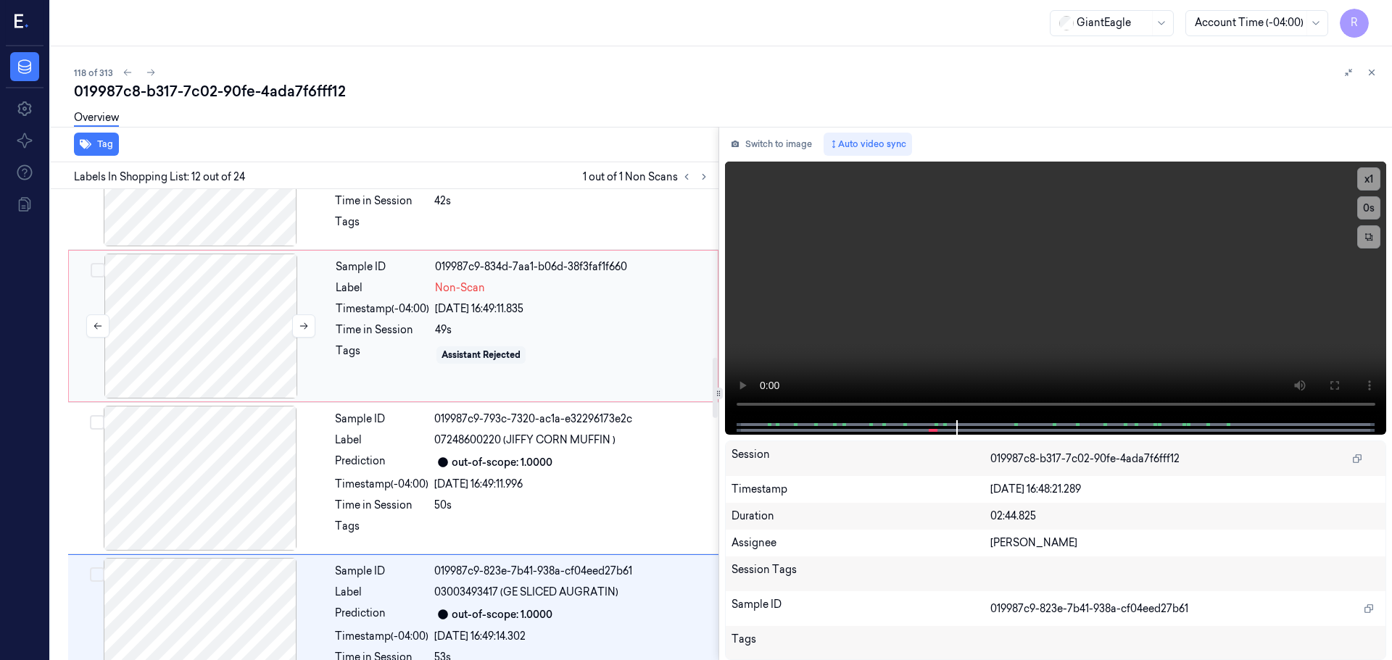
click at [239, 318] on div at bounding box center [201, 326] width 258 height 145
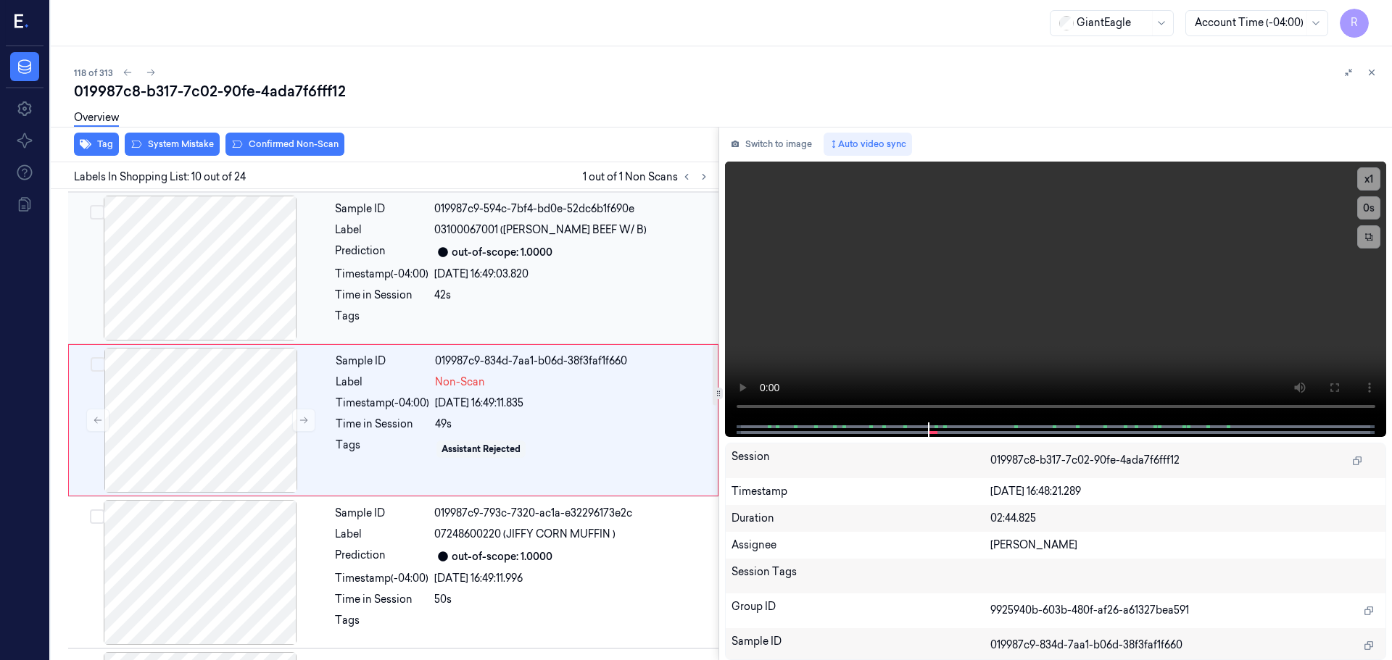
scroll to position [1210, 0]
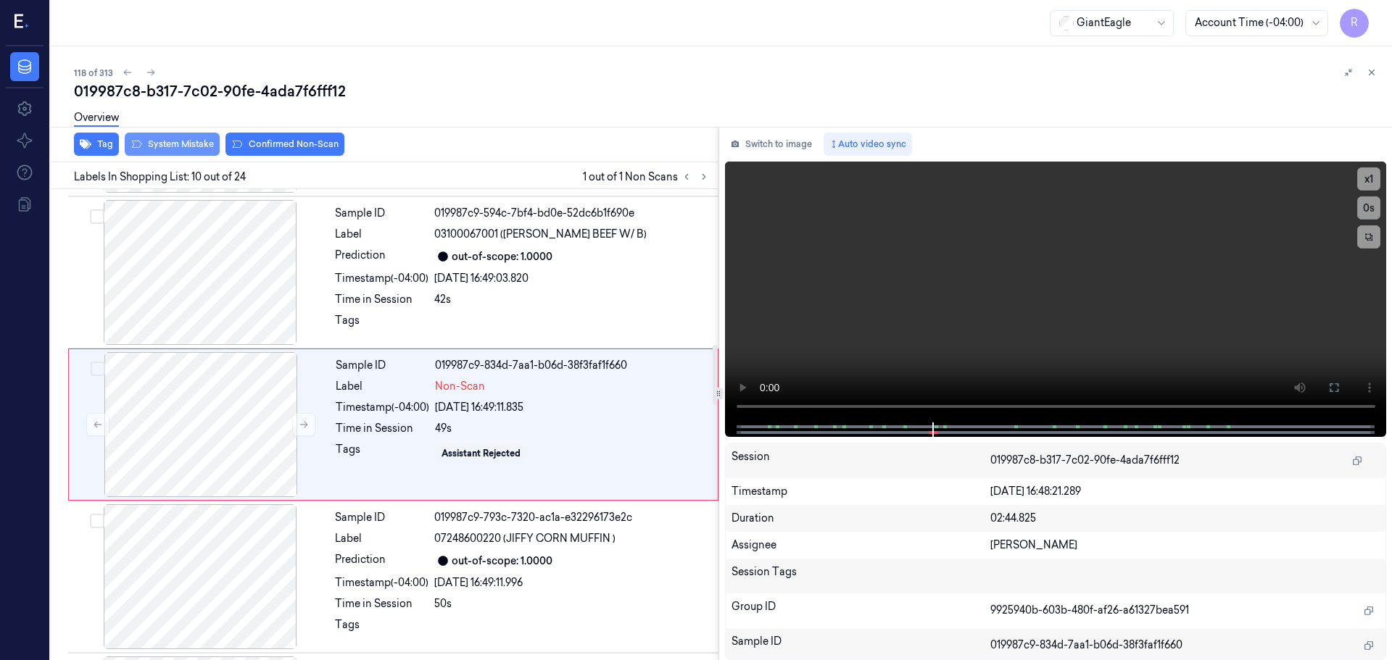
click at [184, 155] on button "System Mistake" at bounding box center [172, 144] width 95 height 23
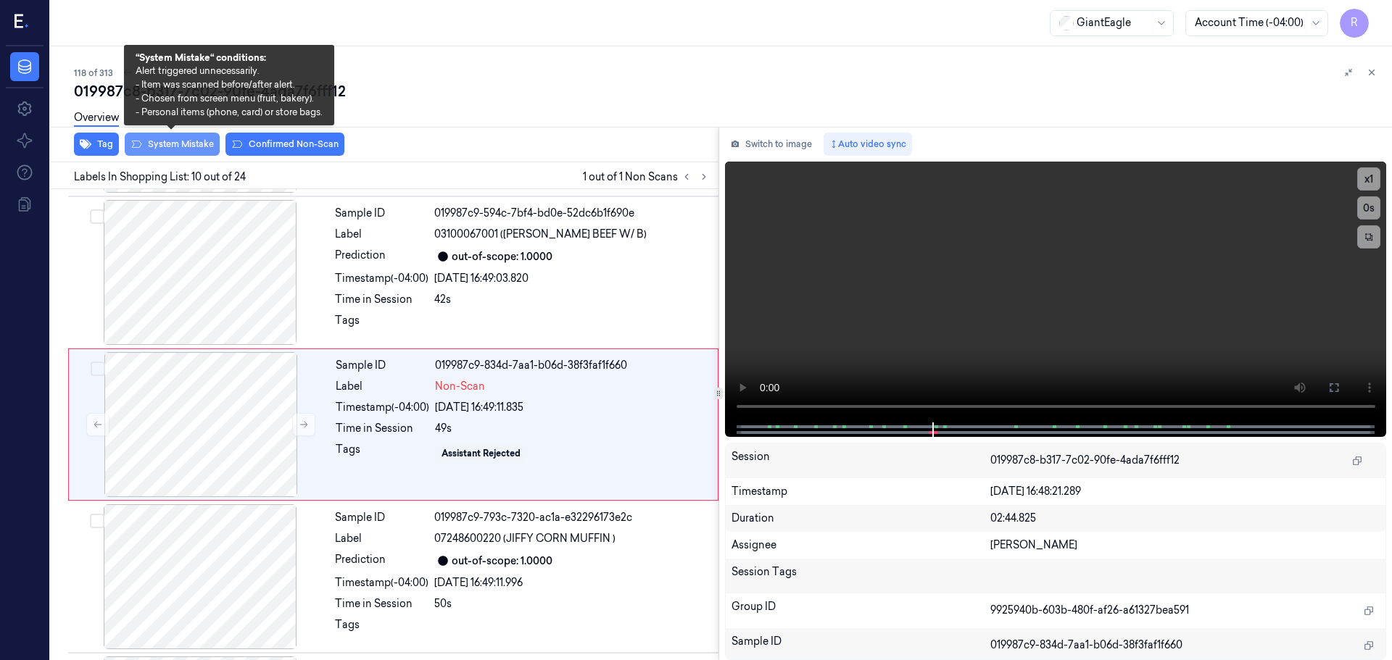
click at [181, 146] on button "System Mistake" at bounding box center [172, 144] width 95 height 23
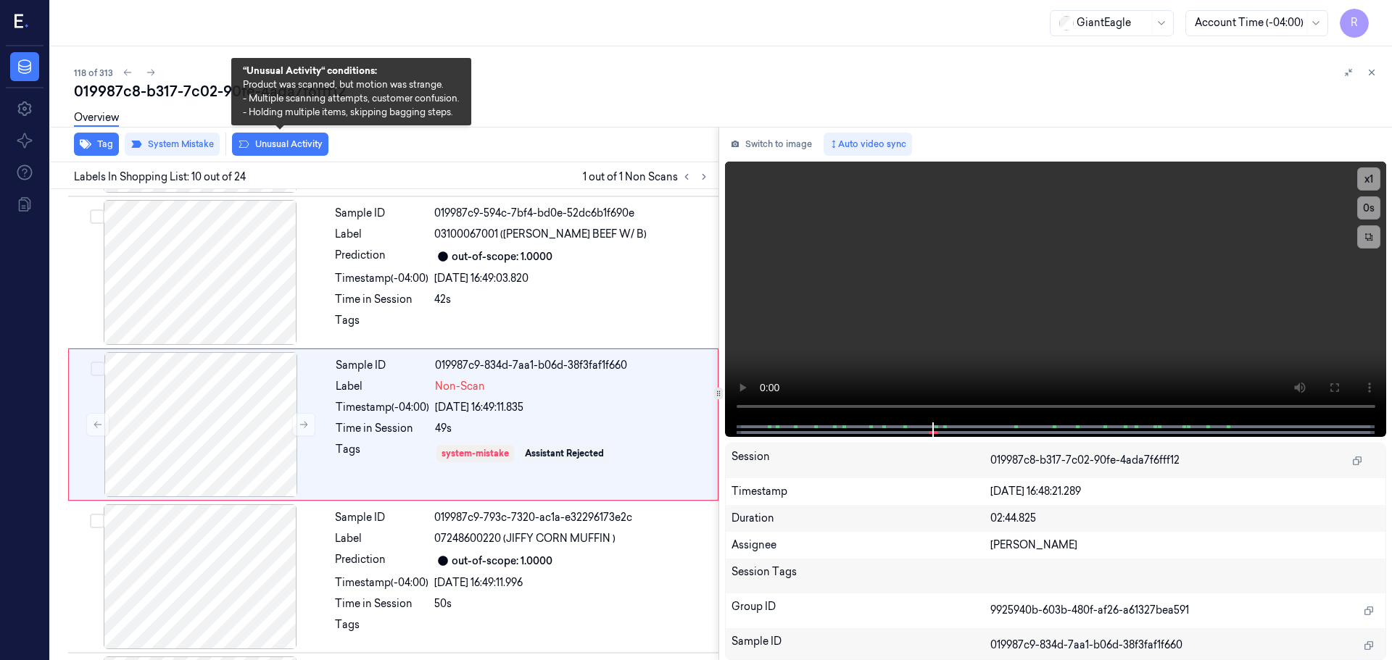
click at [270, 144] on button "Unusual Activity" at bounding box center [280, 144] width 96 height 23
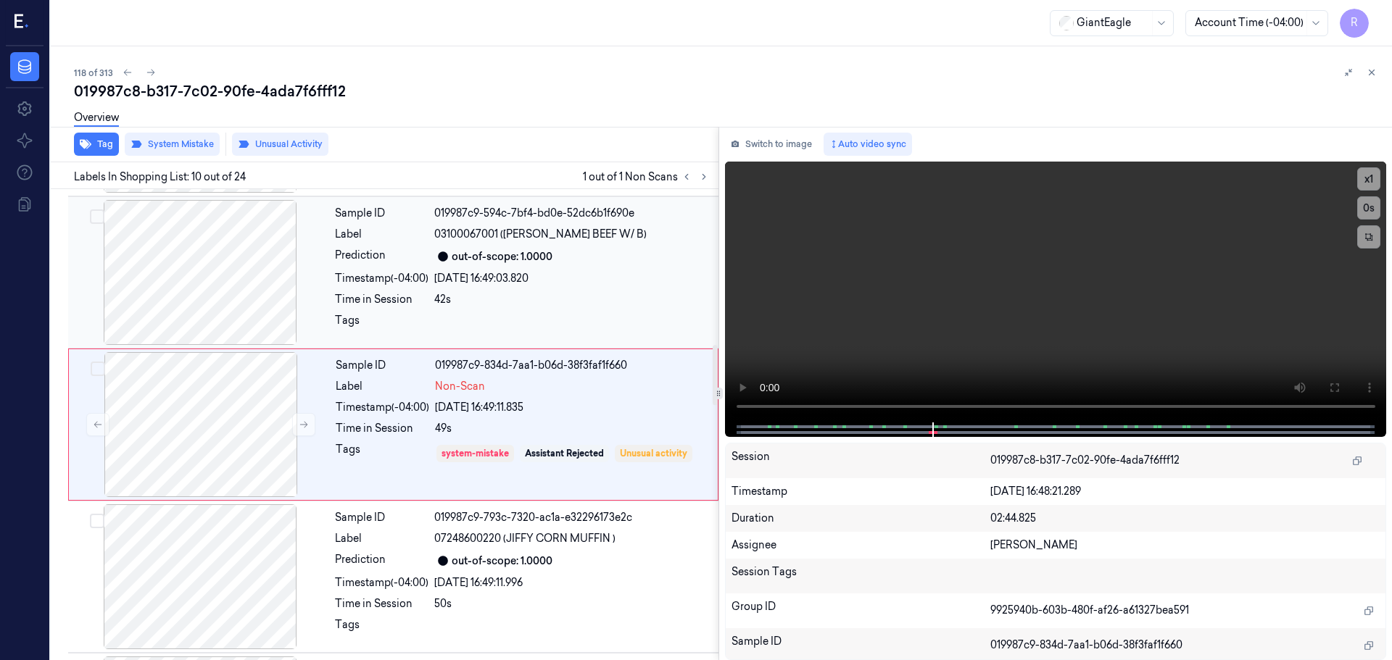
click at [386, 282] on div "Timestamp (-04:00)" at bounding box center [382, 278] width 94 height 15
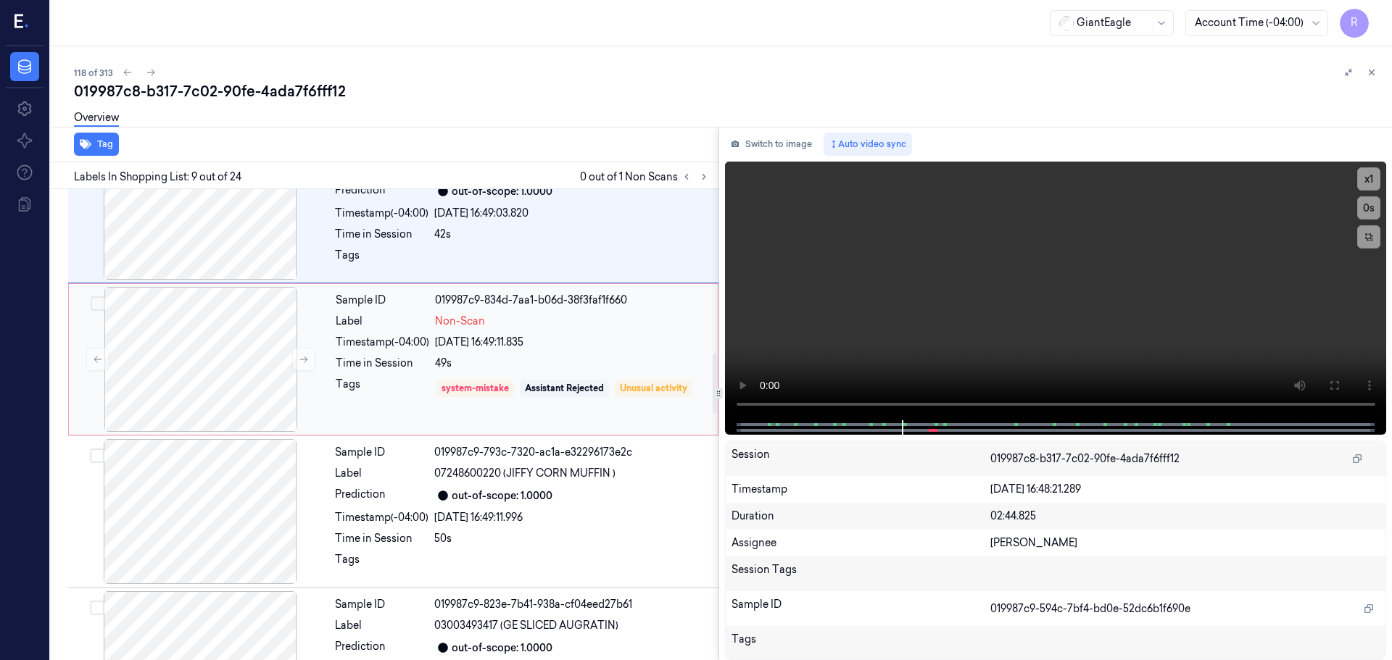
click at [370, 355] on div "Sample ID 019987c9-834d-7aa1-b06d-38f3faf1f660 Label Non-Scan Timestamp (-04:00…" at bounding box center [522, 359] width 385 height 145
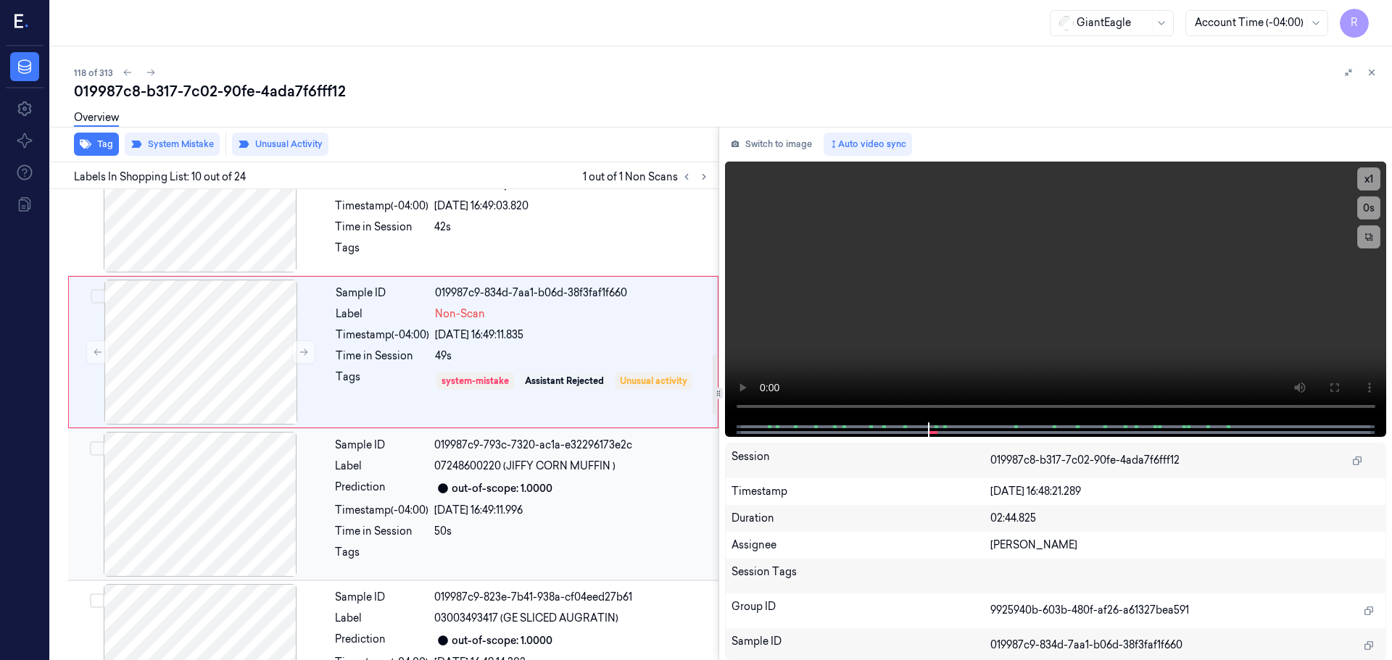
click at [371, 501] on div "Sample ID 019987c9-793c-7320-ac1a-e32296173e2c Label 07248600220 (JIFFY CORN MU…" at bounding box center [522, 504] width 386 height 145
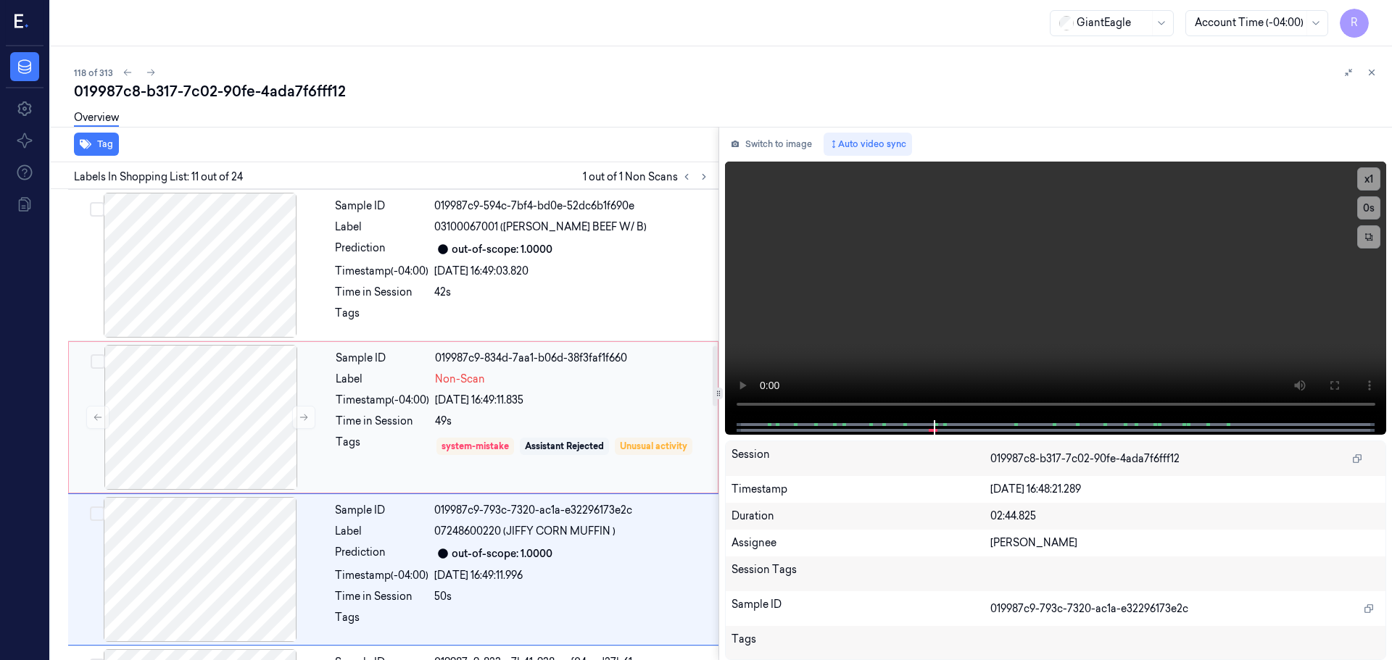
click at [374, 423] on div "Time in Session" at bounding box center [383, 421] width 94 height 15
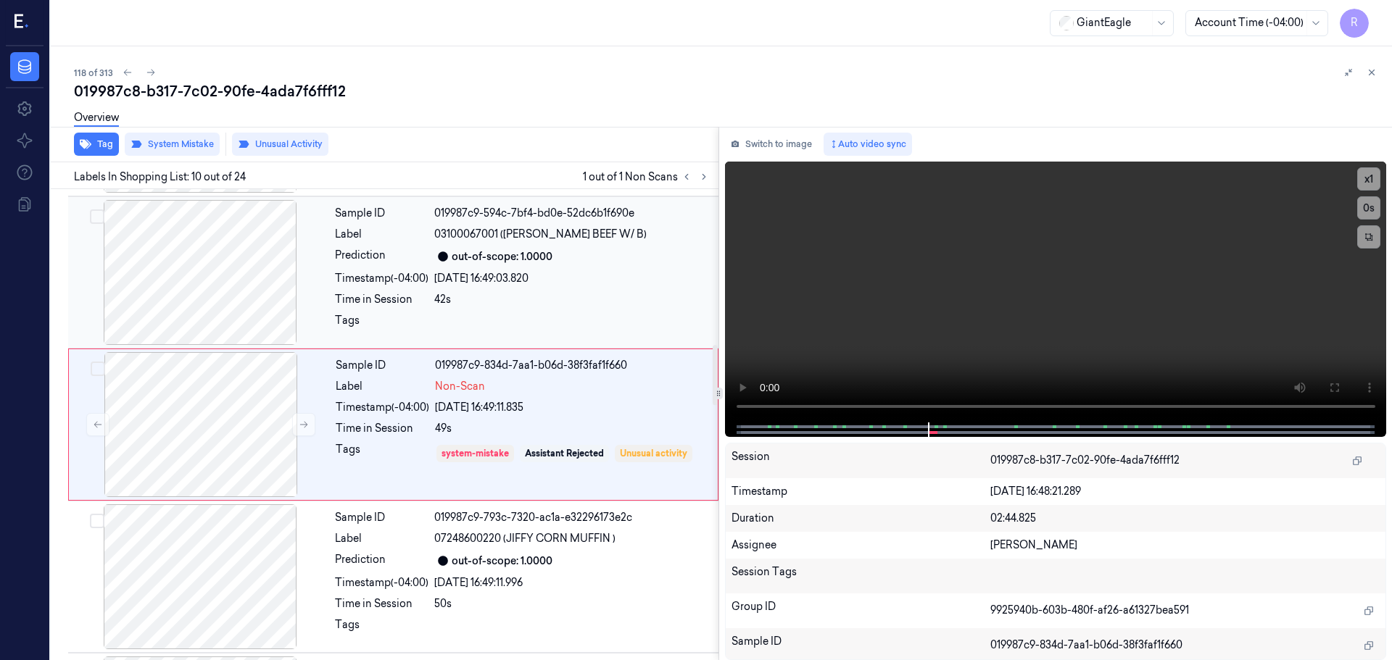
click at [400, 231] on div "Label" at bounding box center [382, 234] width 94 height 15
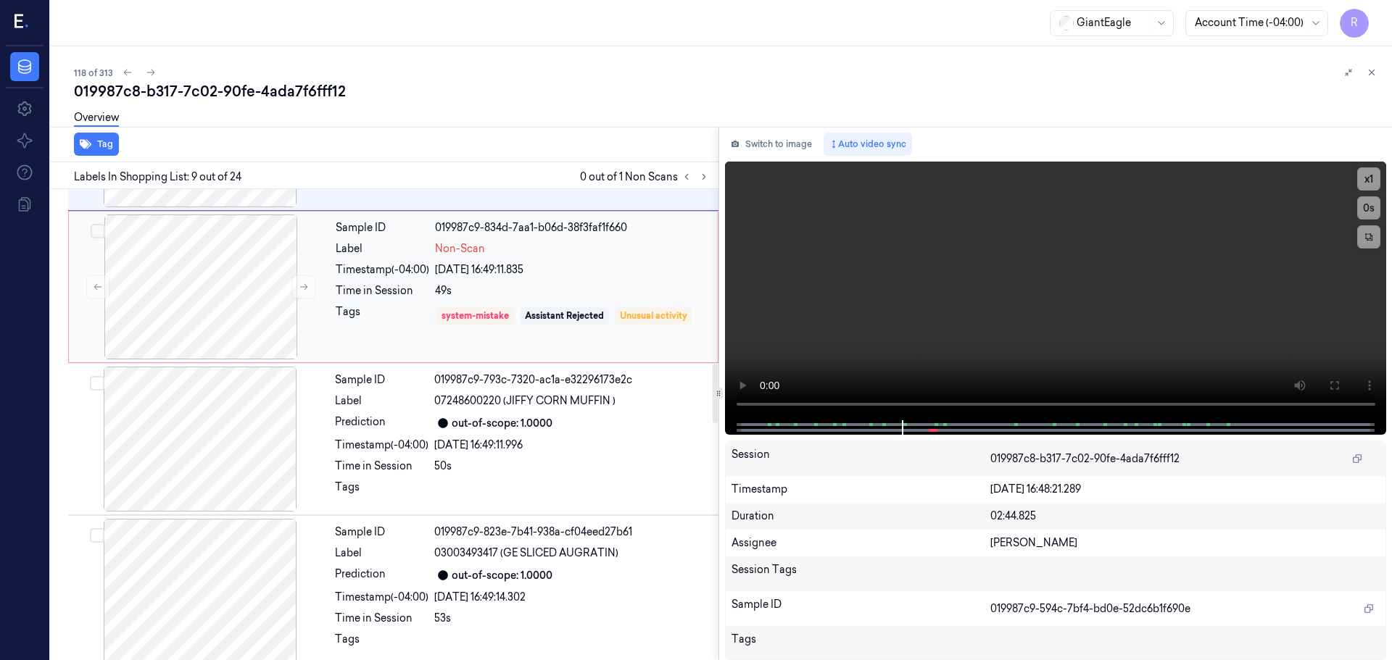
click at [384, 291] on div "Time in Session" at bounding box center [383, 290] width 94 height 15
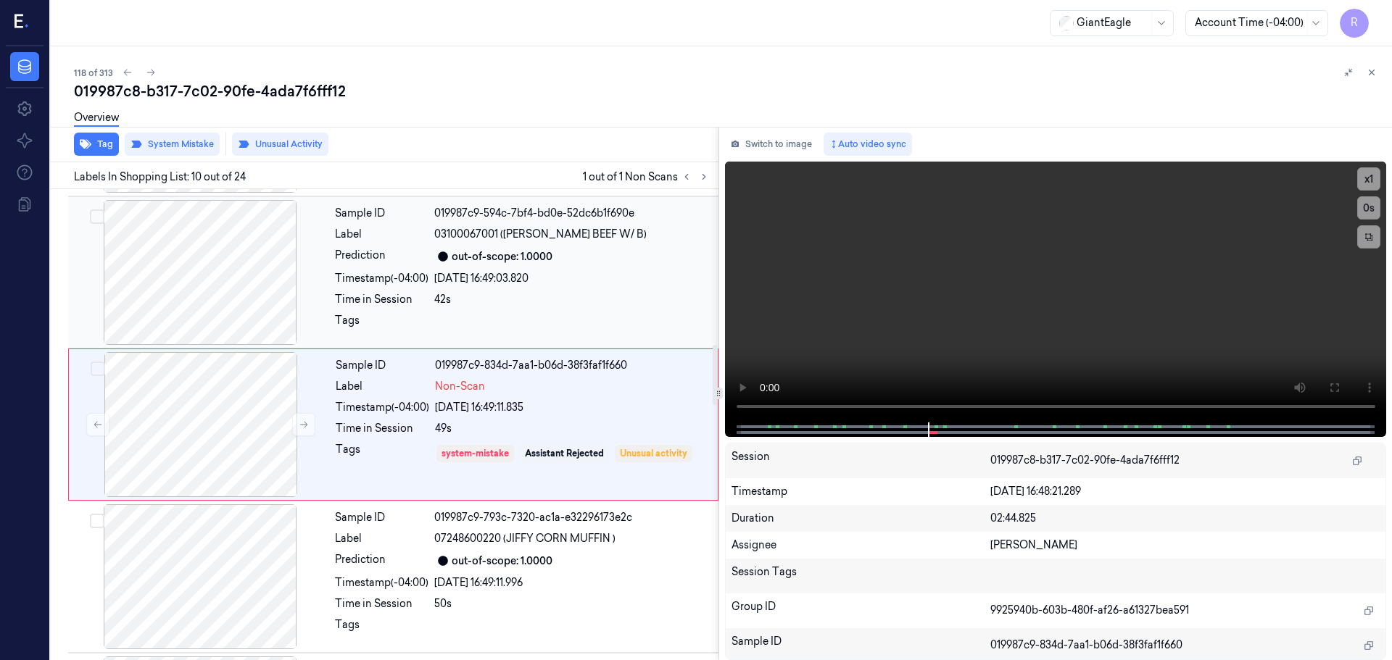
click at [418, 316] on div "Tags" at bounding box center [382, 324] width 94 height 23
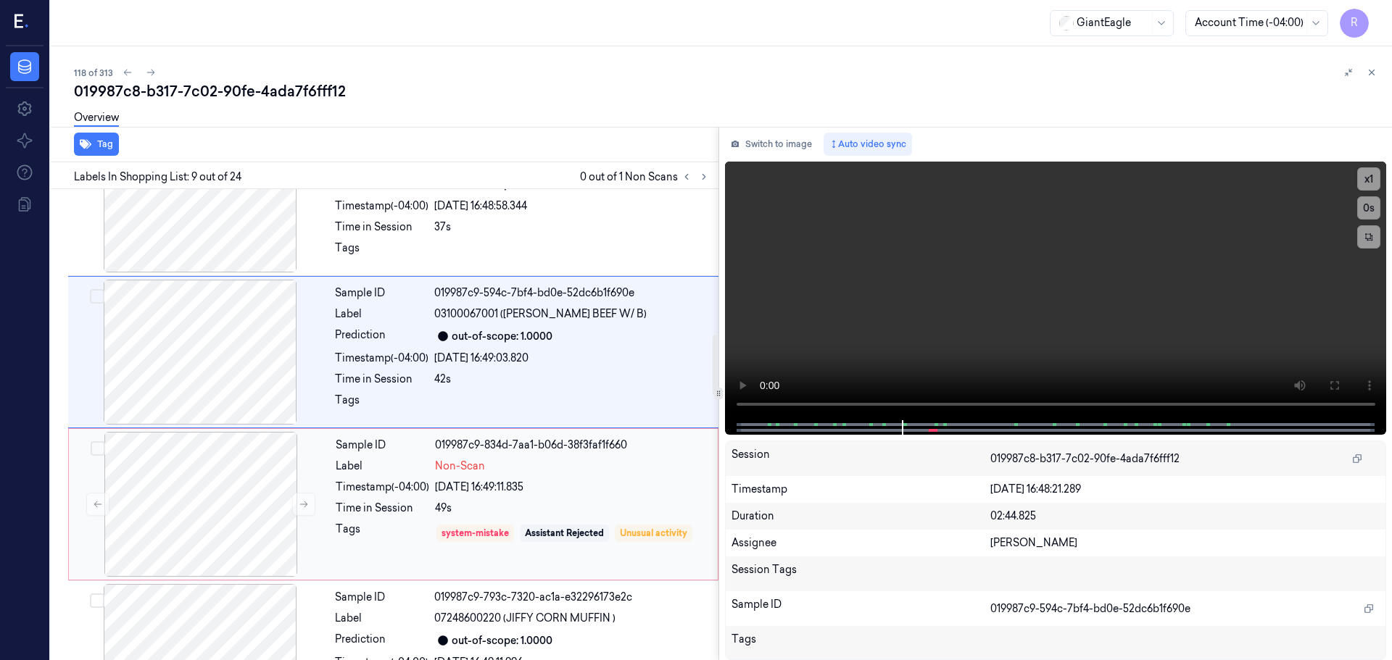
click at [445, 493] on div "26/09/2025 16:49:11.835" at bounding box center [572, 487] width 274 height 15
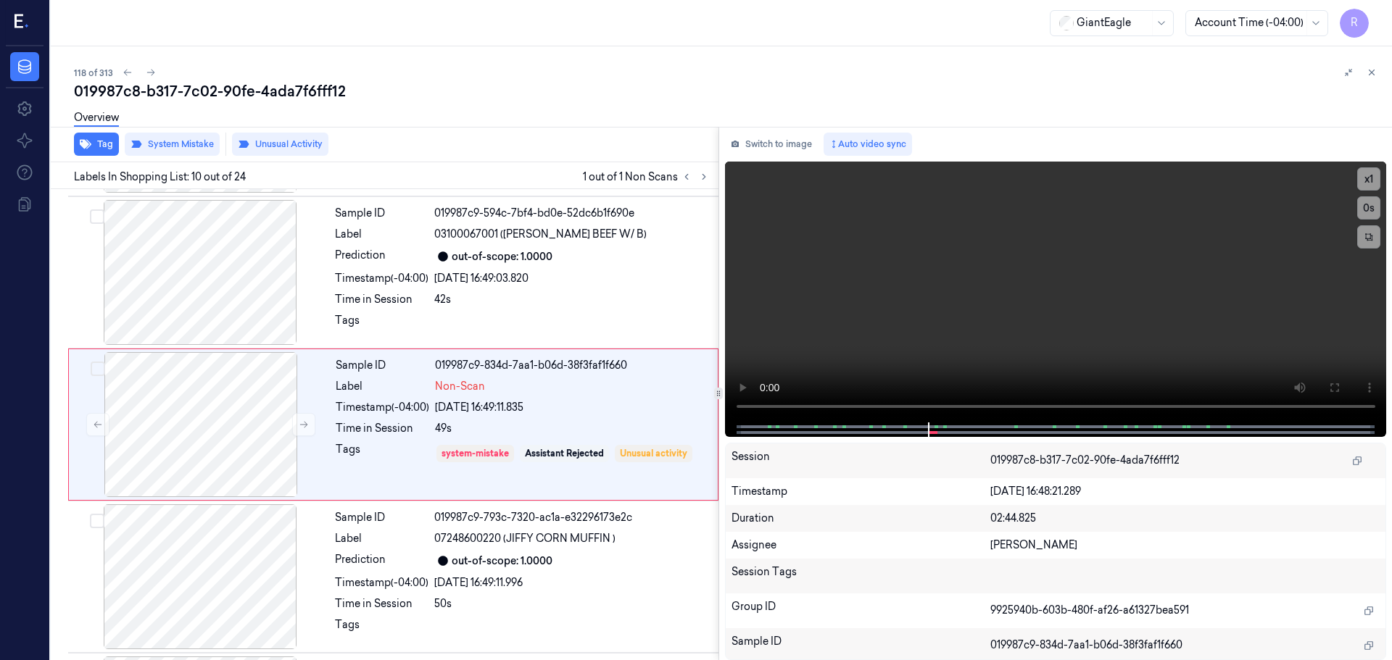
drag, startPoint x: 1369, startPoint y: 76, endPoint x: 1367, endPoint y: 87, distance: 11.0
click at [1369, 75] on icon at bounding box center [1372, 72] width 10 height 10
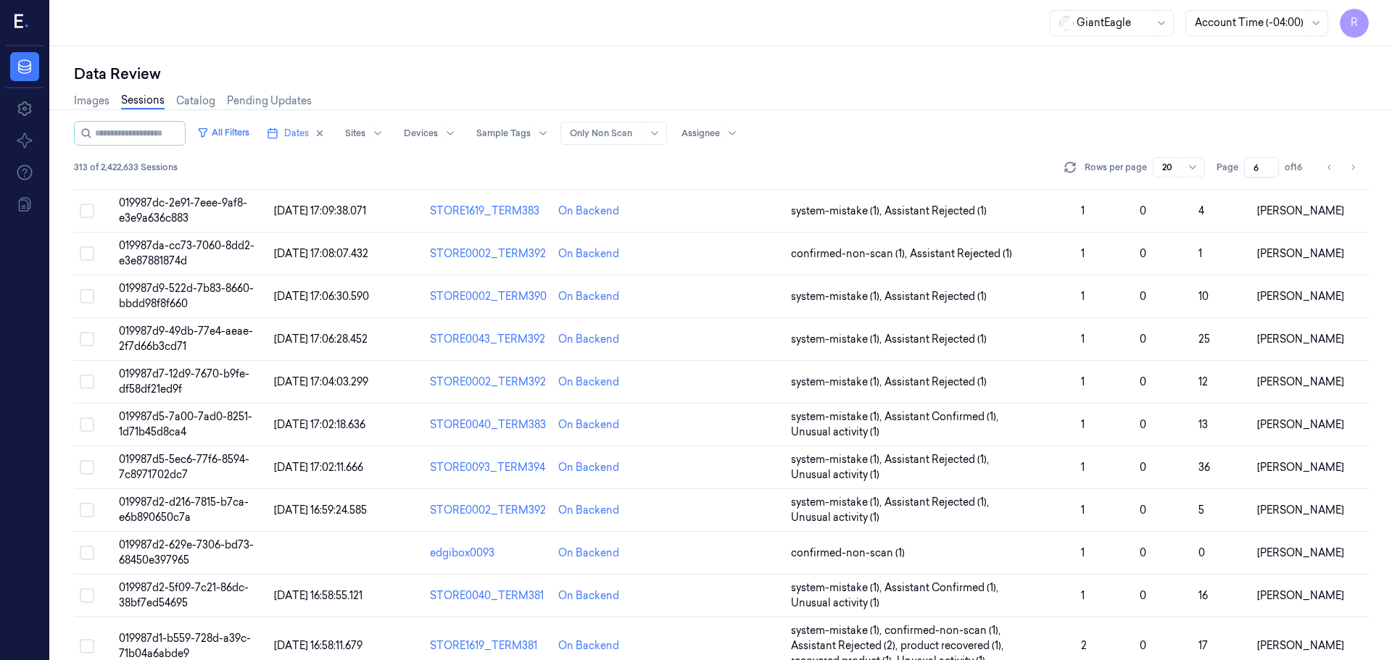
scroll to position [436, 0]
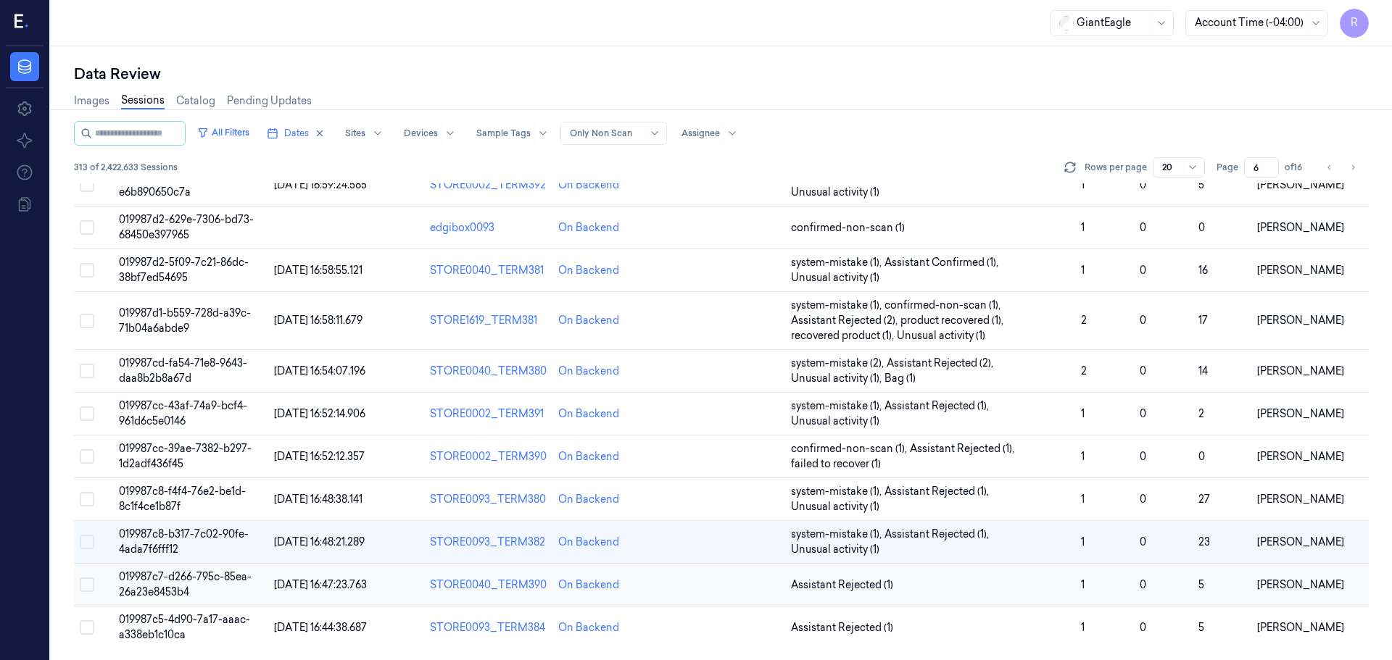
click at [928, 595] on td "Assistant Rejected (1)" at bounding box center [930, 585] width 290 height 43
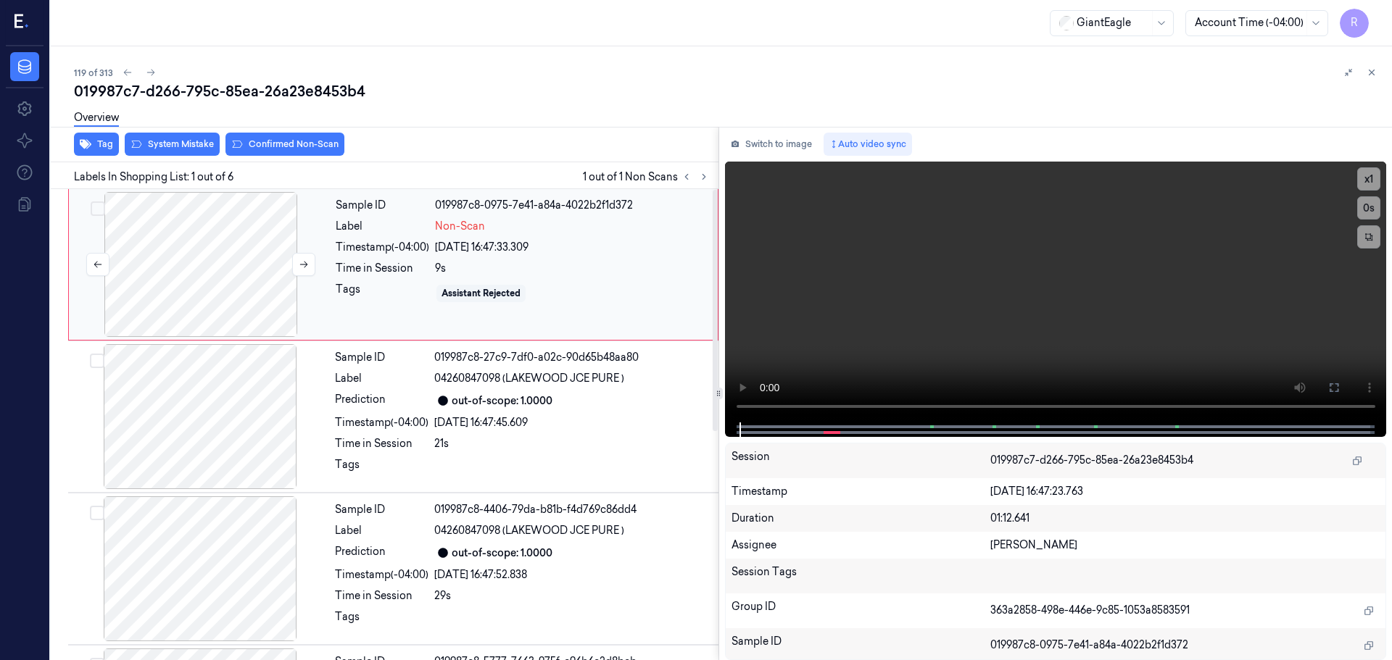
click at [143, 243] on div at bounding box center [201, 264] width 258 height 145
click at [1359, 176] on button "x 1" at bounding box center [1368, 178] width 23 height 23
click at [1361, 183] on button "x 2" at bounding box center [1368, 178] width 23 height 23
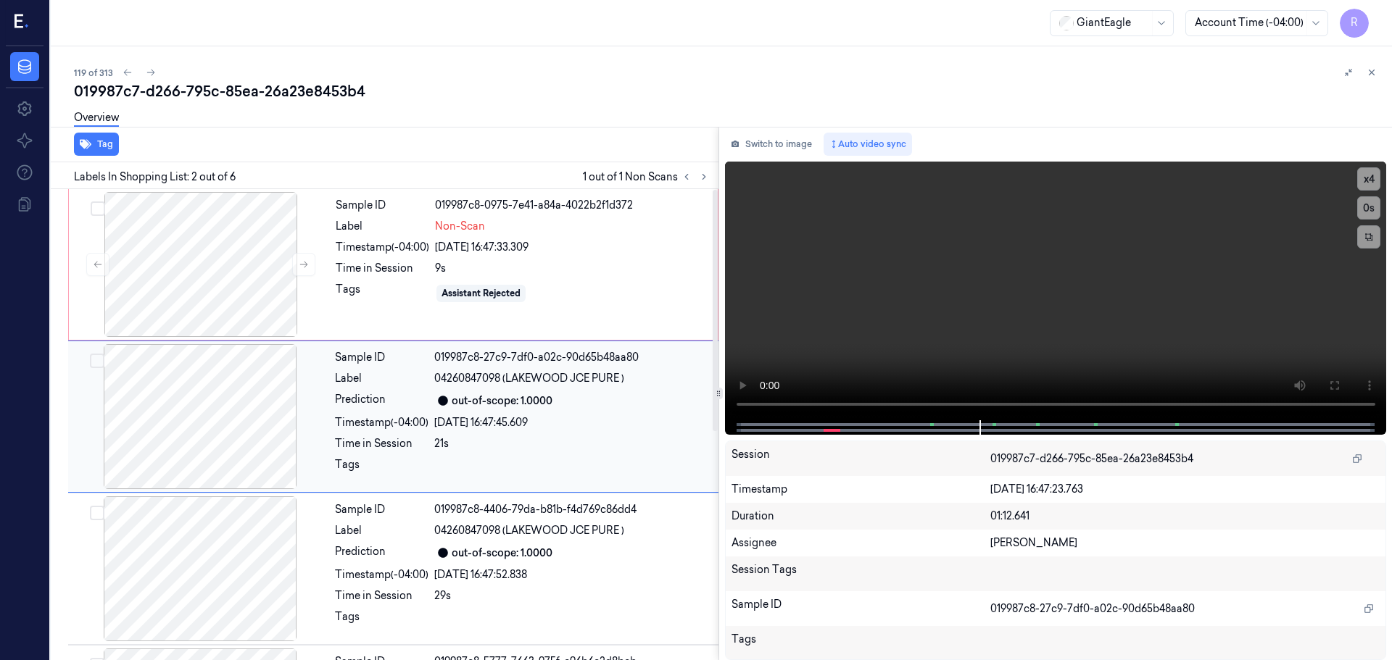
click at [219, 445] on div at bounding box center [200, 416] width 258 height 145
click at [1365, 179] on button "x 4" at bounding box center [1368, 178] width 23 height 23
click at [170, 252] on div at bounding box center [201, 264] width 258 height 145
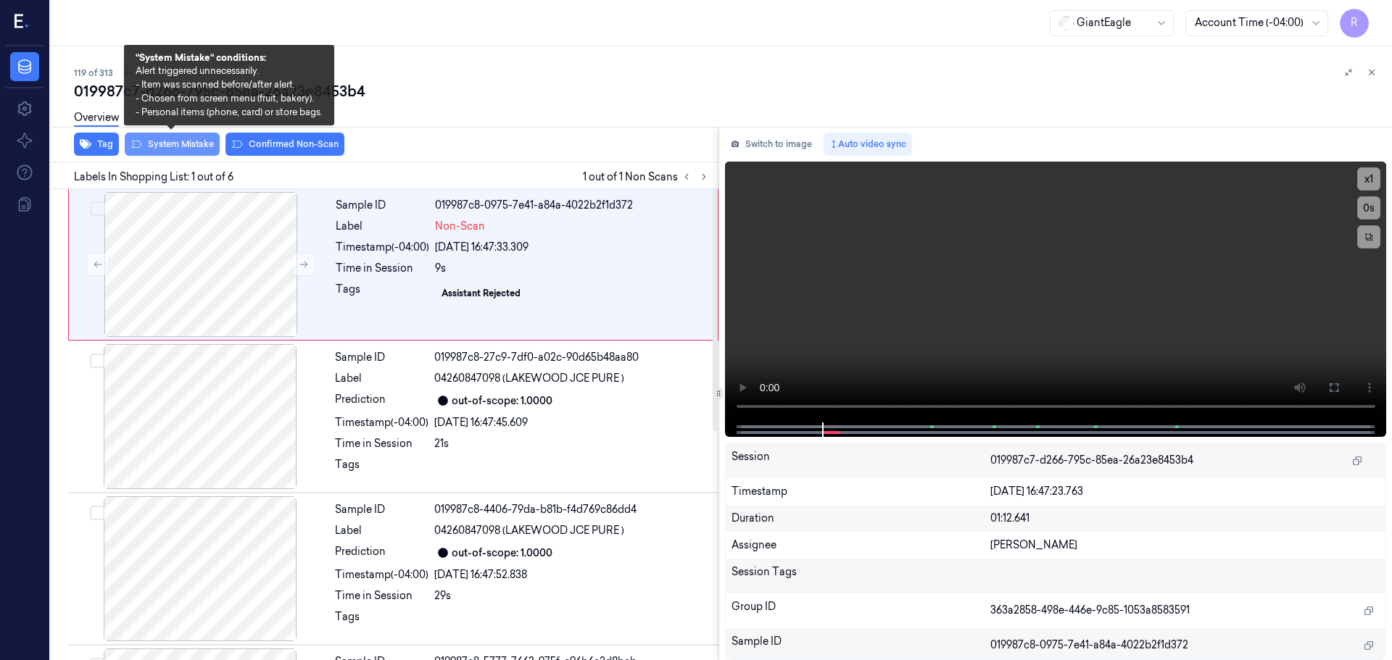
click at [174, 144] on button "System Mistake" at bounding box center [172, 144] width 95 height 23
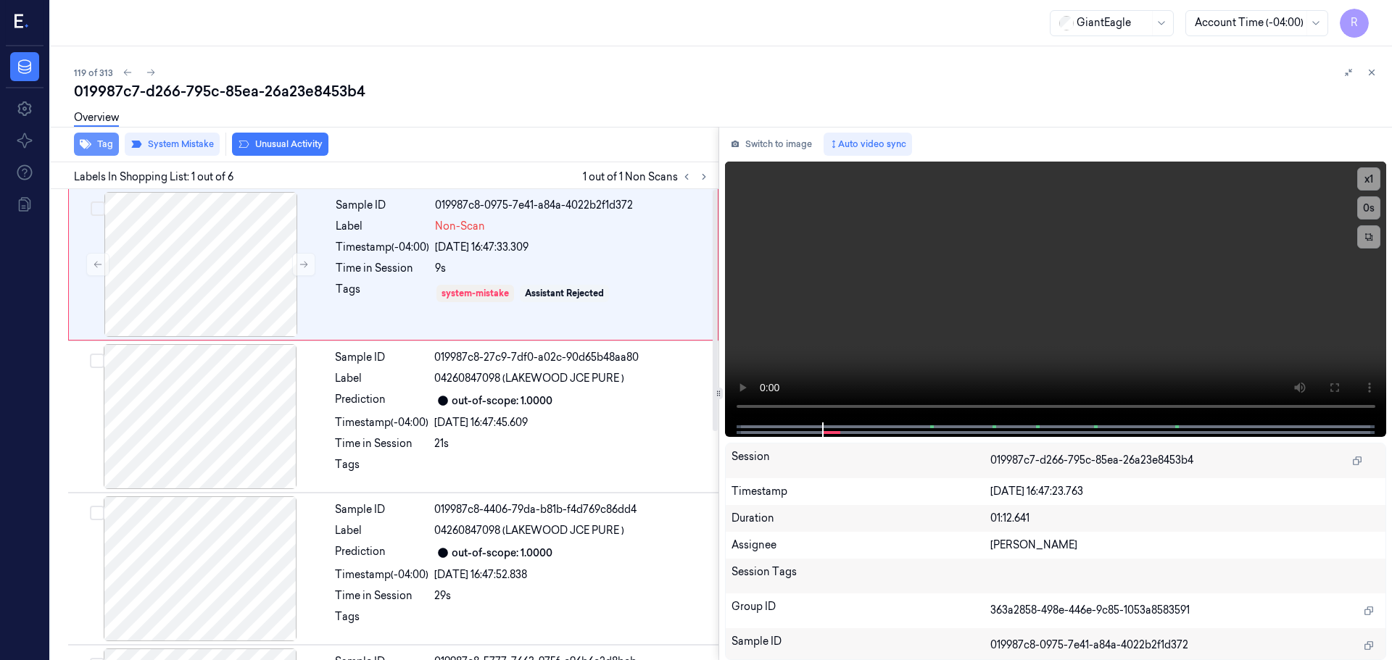
click at [96, 144] on button "Tag" at bounding box center [96, 144] width 45 height 23
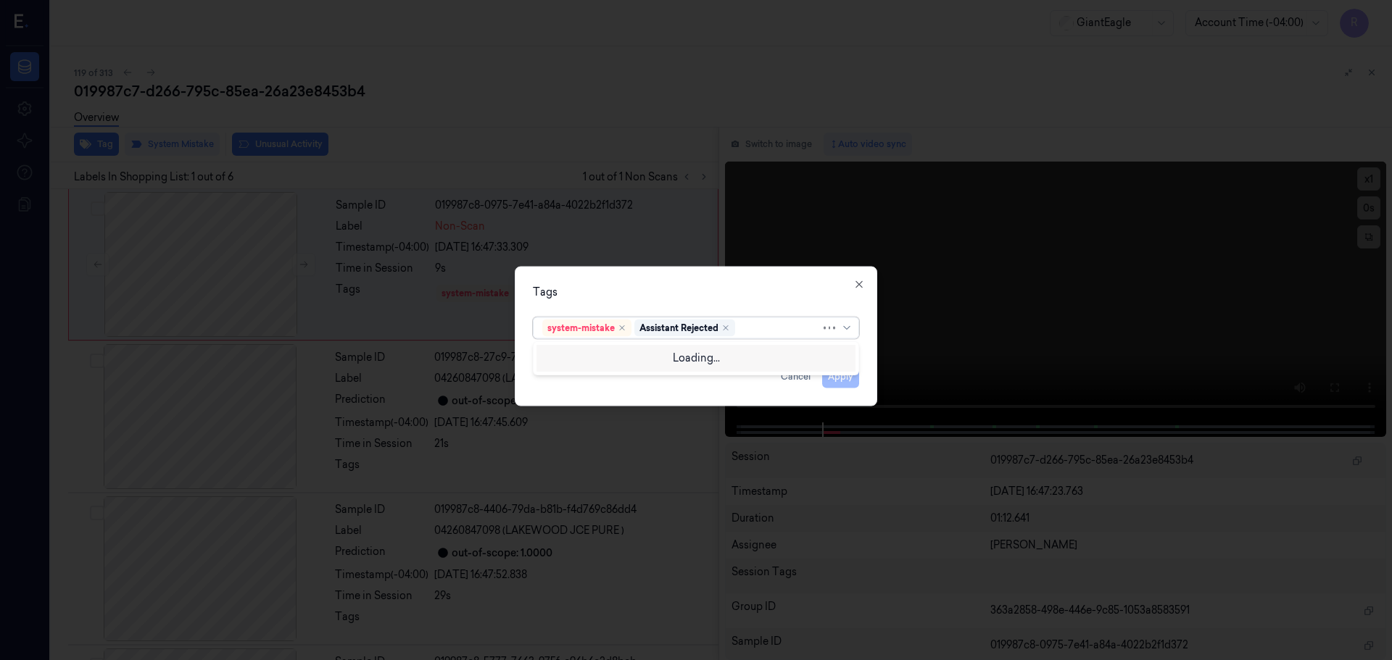
click at [843, 334] on div at bounding box center [840, 328] width 32 height 20
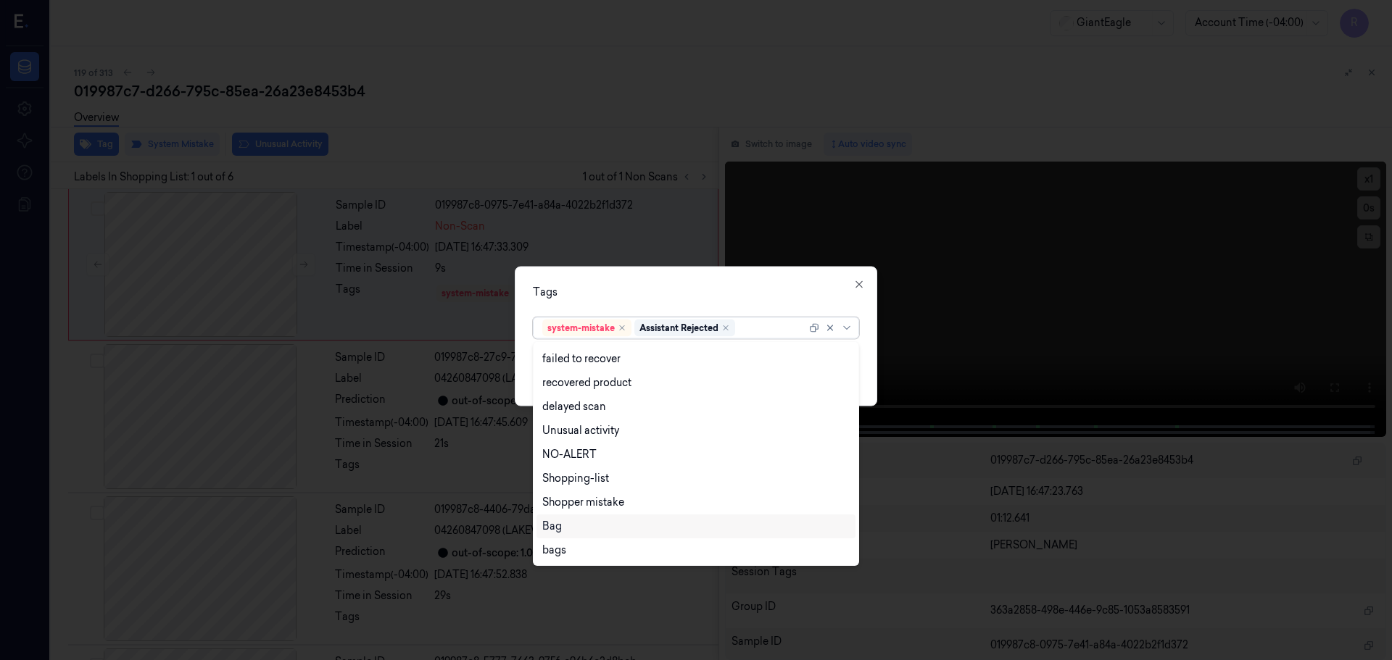
click at [567, 529] on div "Bag" at bounding box center [695, 526] width 307 height 15
click at [676, 295] on div "Tags" at bounding box center [696, 291] width 326 height 15
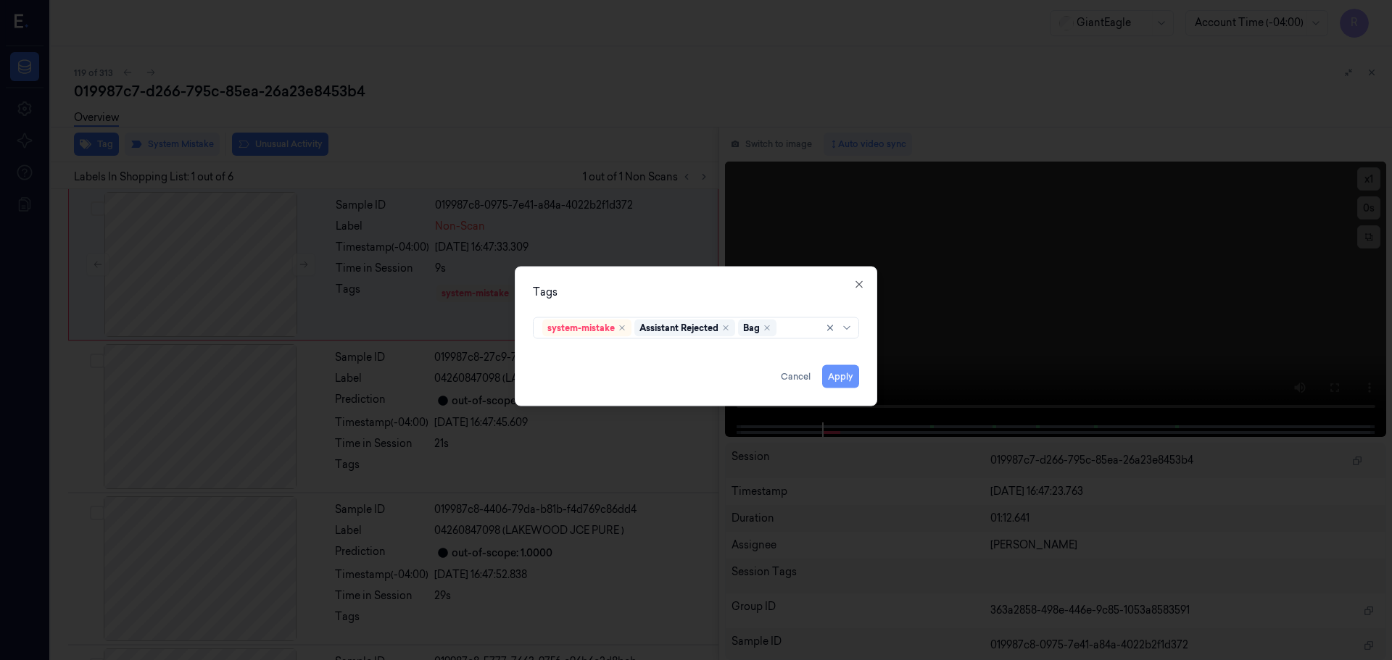
click at [829, 377] on button "Apply" at bounding box center [840, 376] width 37 height 23
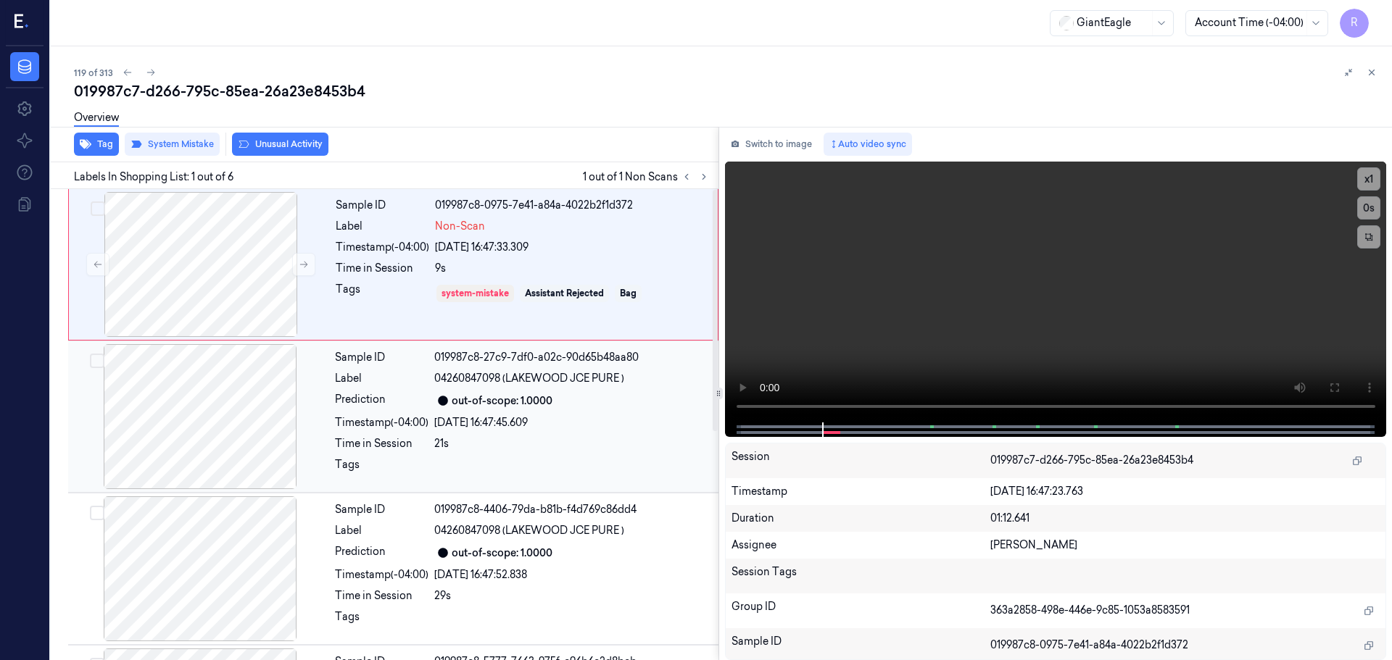
click at [567, 431] on div "Sample ID 019987c8-27c9-7df0-a02c-90d65b48aa80 Label 04260847098 (LAKEWOOD JCE …" at bounding box center [522, 416] width 386 height 145
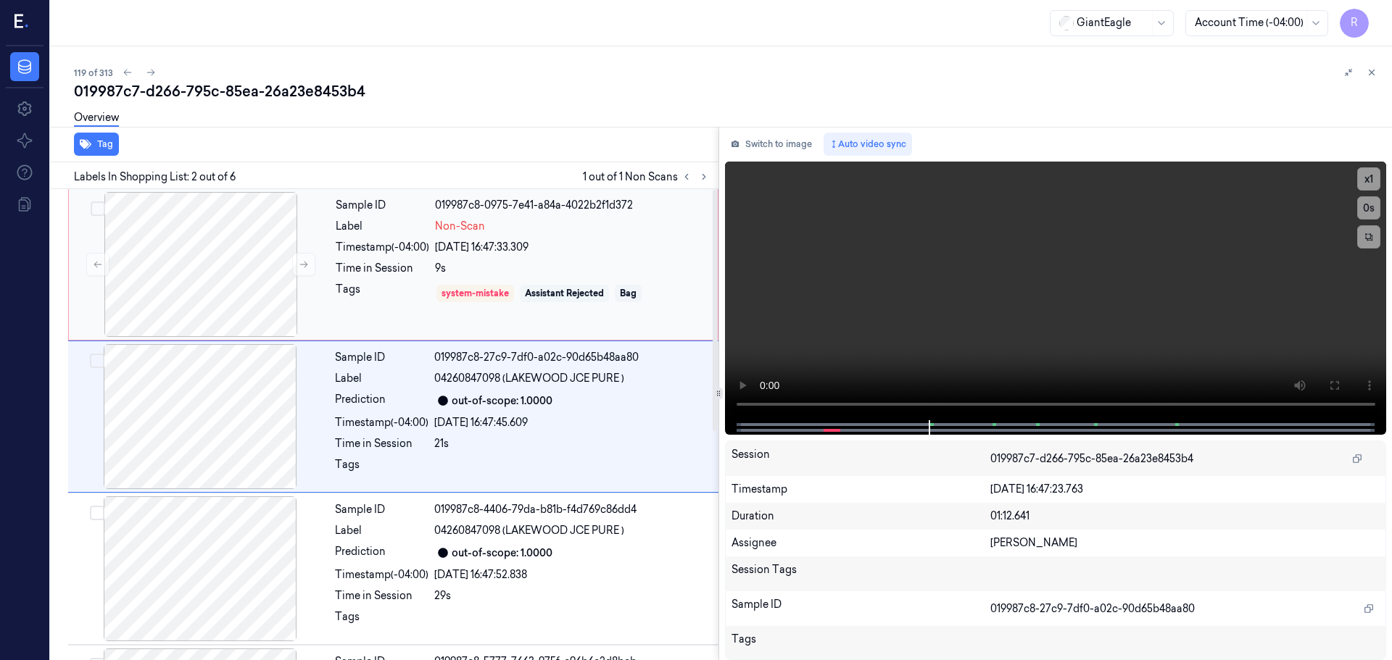
click at [593, 286] on div "Assistant Rejected" at bounding box center [564, 293] width 89 height 17
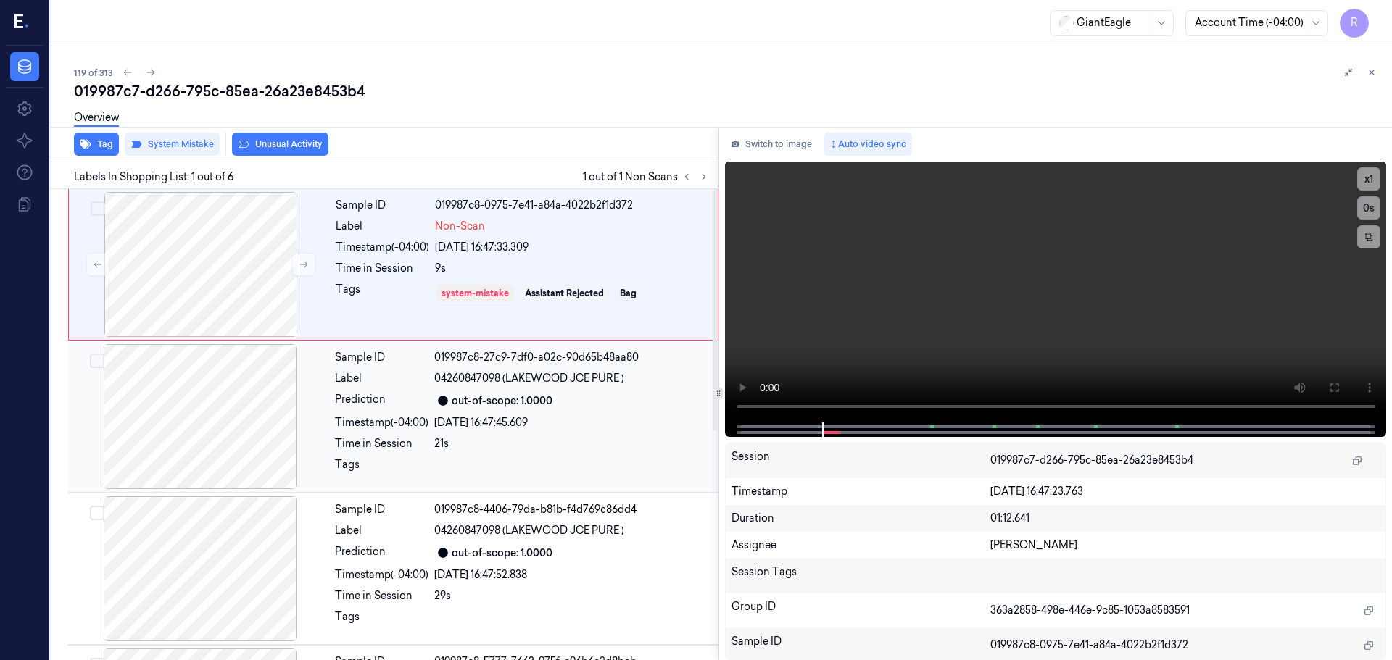
click at [555, 423] on div "26/09/2025 16:47:45.609" at bounding box center [572, 422] width 276 height 15
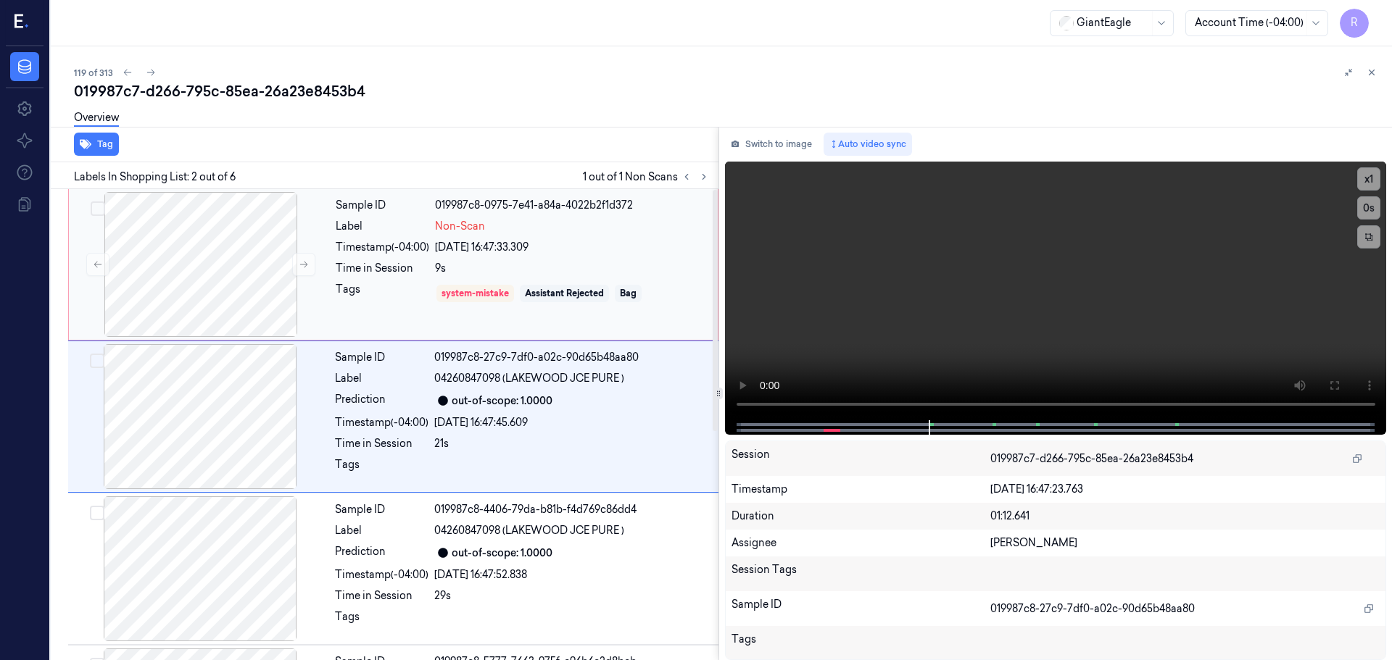
click at [628, 264] on div "9s" at bounding box center [572, 268] width 274 height 15
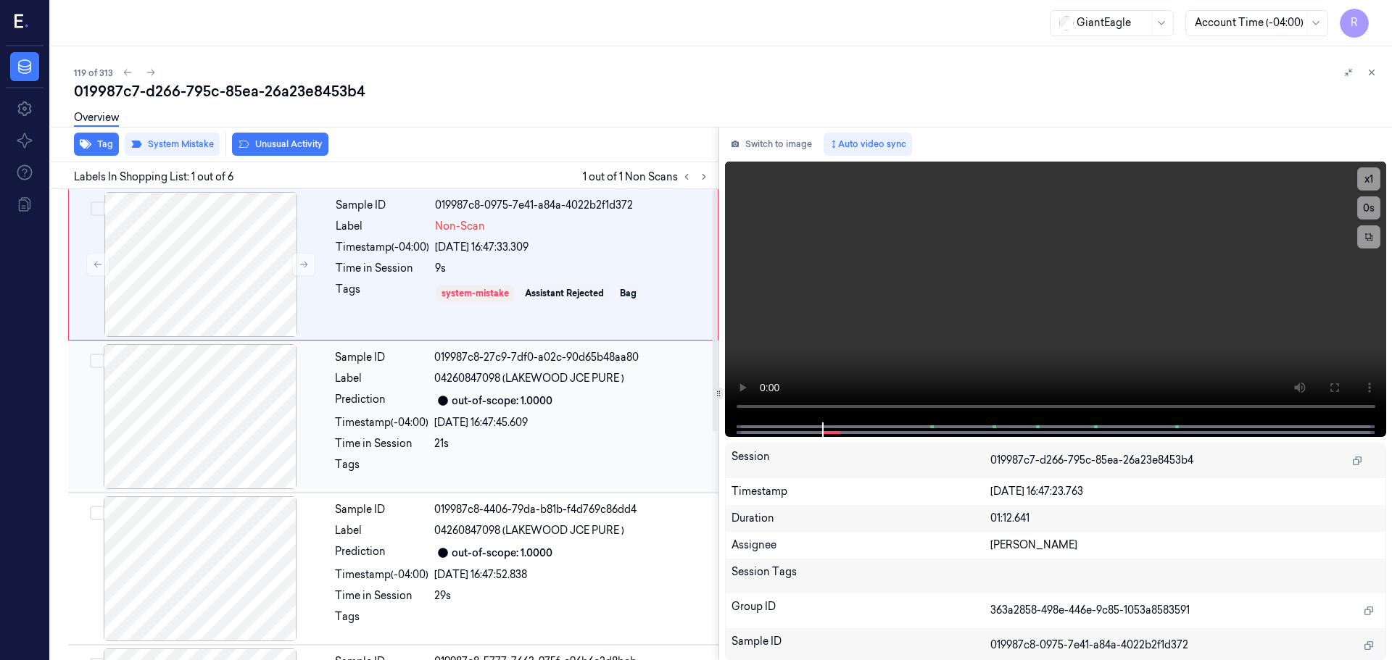
click at [641, 397] on div "out-of-scope: 1.0000" at bounding box center [572, 400] width 276 height 17
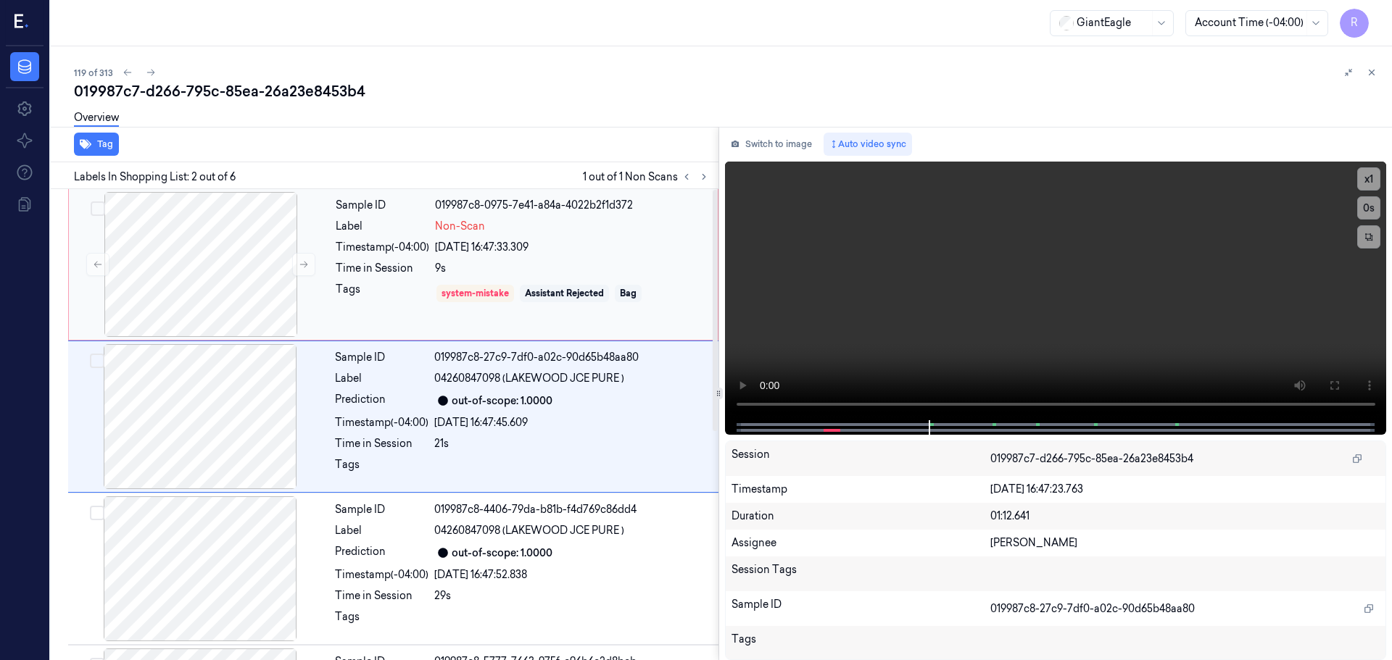
click at [627, 251] on div "26/09/2025 16:47:33.309" at bounding box center [572, 247] width 274 height 15
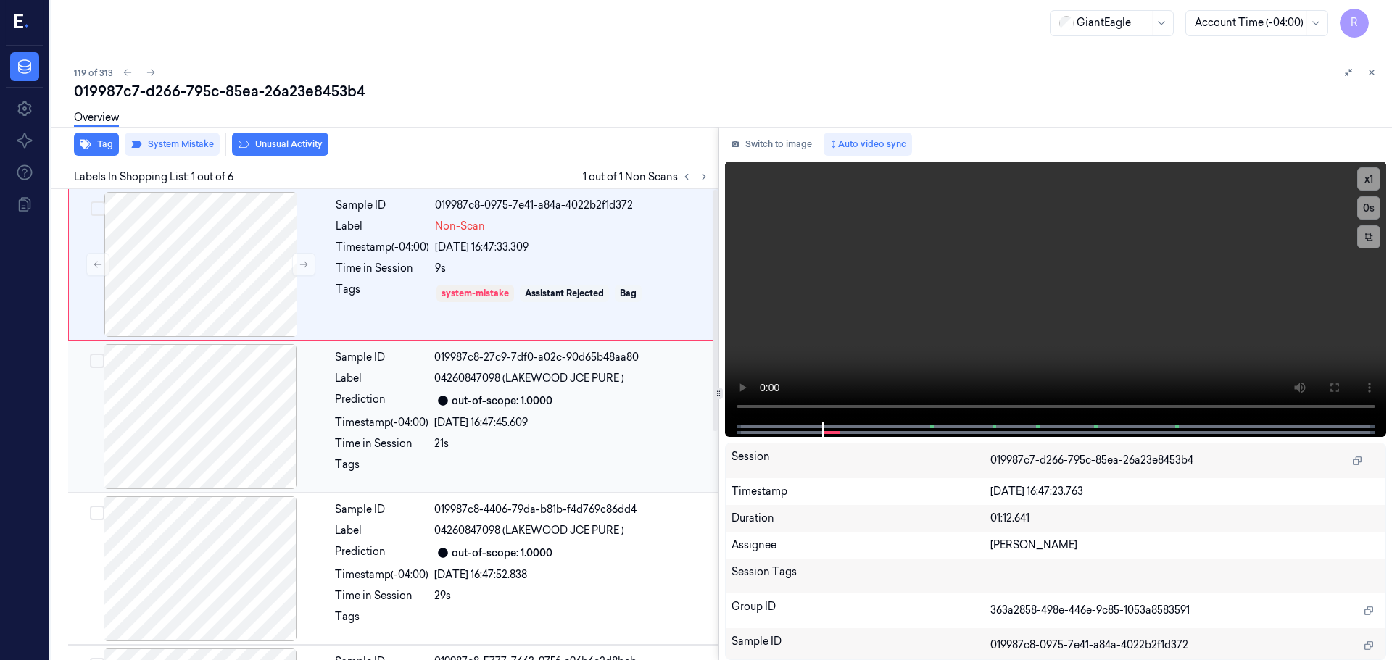
click at [559, 418] on div "26/09/2025 16:47:45.609" at bounding box center [572, 422] width 276 height 15
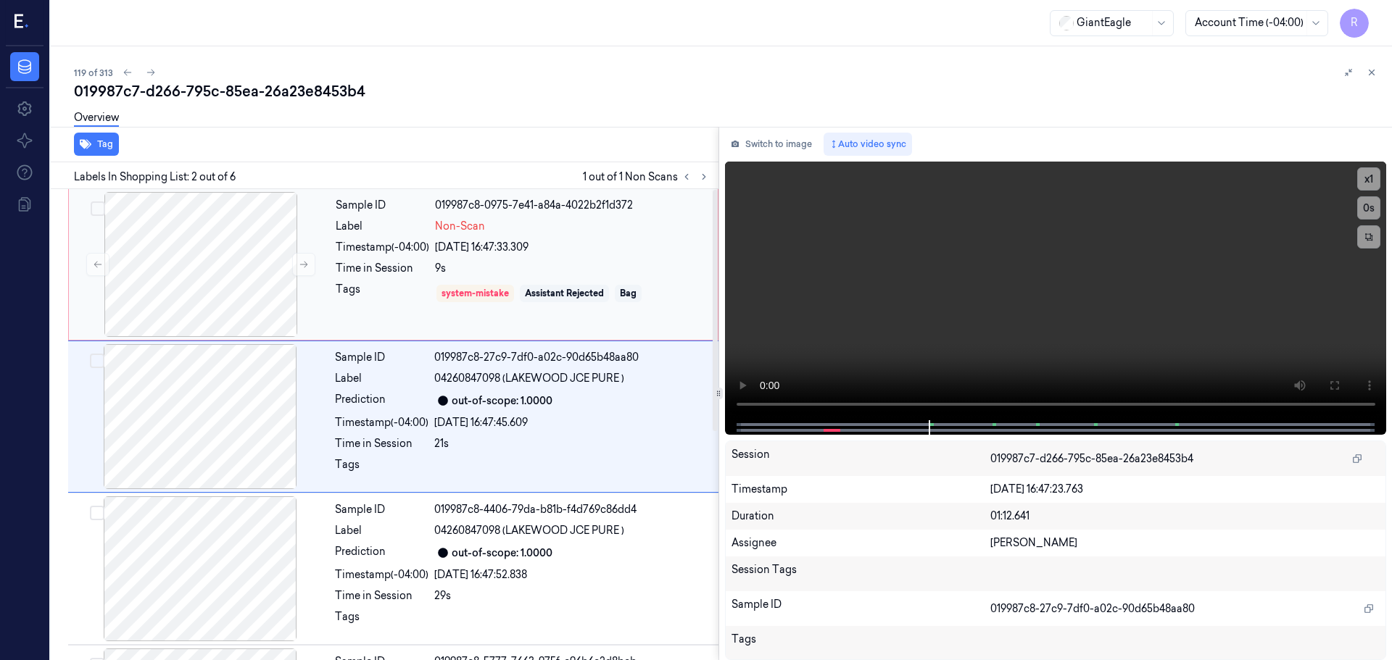
click at [513, 280] on div "Sample ID 019987c8-0975-7e41-a84a-4022b2f1d372 Label Non-Scan Timestamp (-04:00…" at bounding box center [522, 264] width 385 height 145
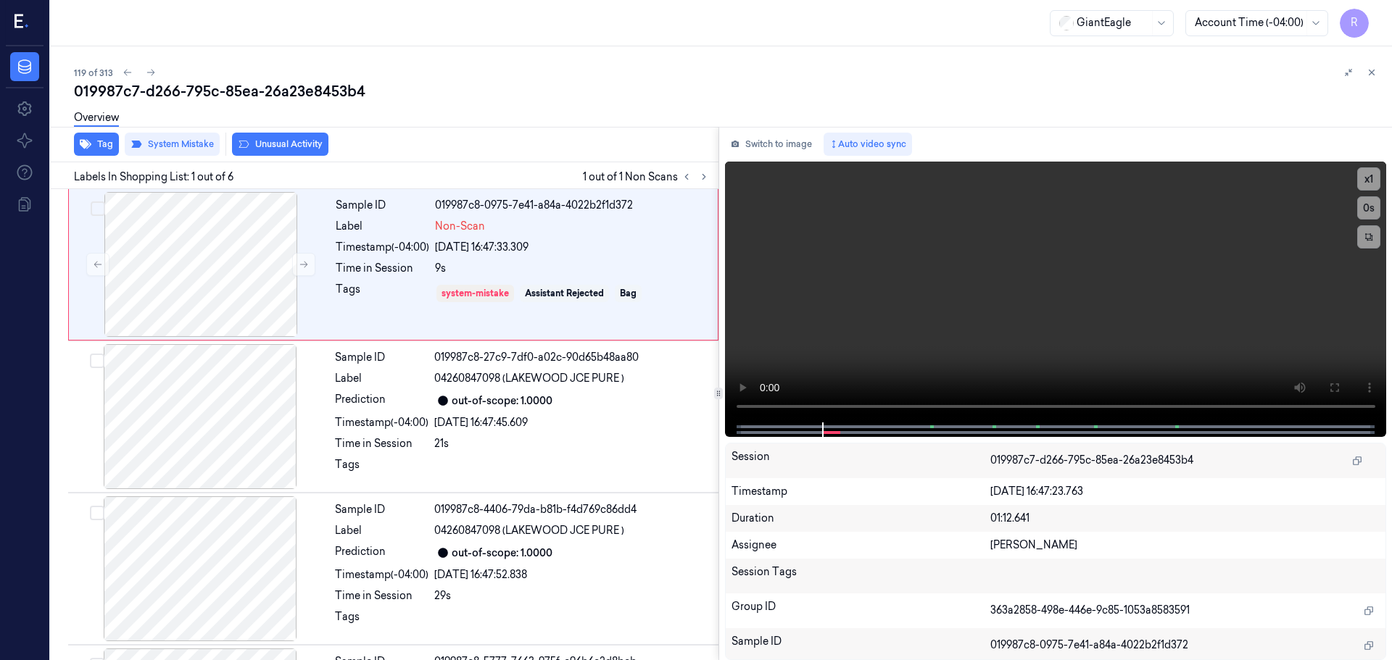
drag, startPoint x: 1378, startPoint y: 70, endPoint x: 1370, endPoint y: 73, distance: 8.5
click at [1372, 72] on button at bounding box center [1371, 72] width 17 height 17
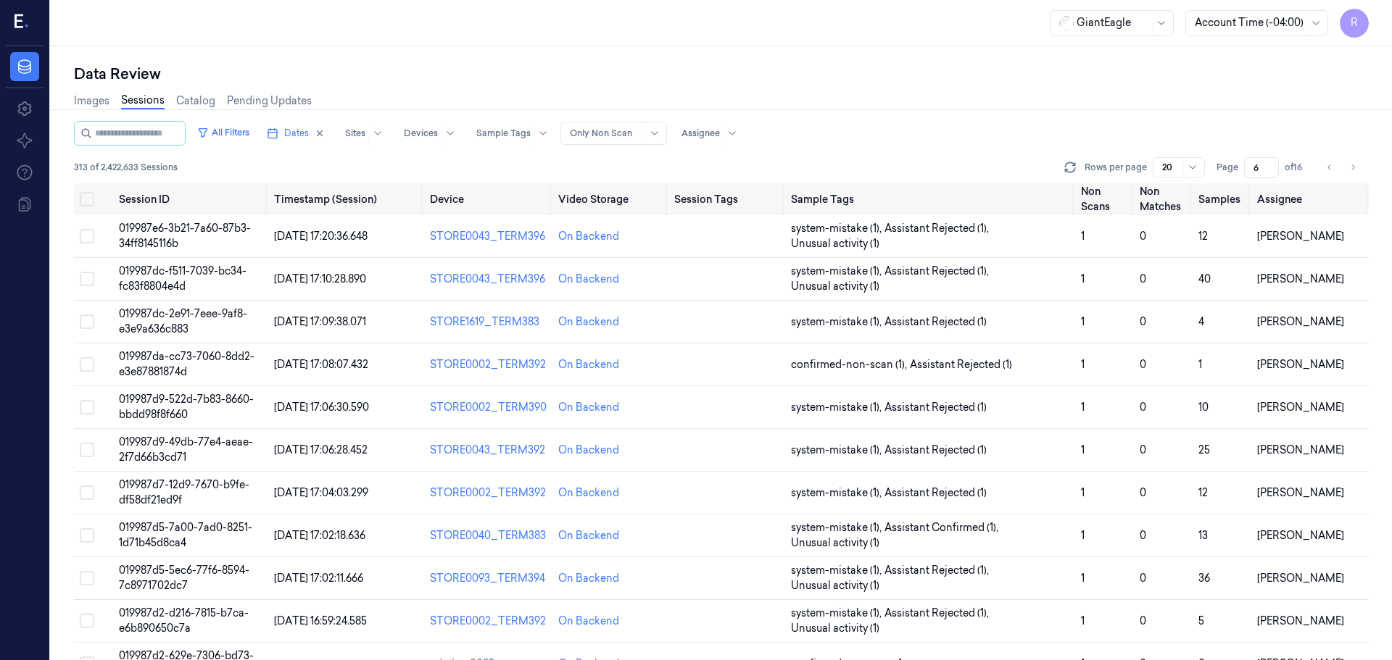
scroll to position [436, 0]
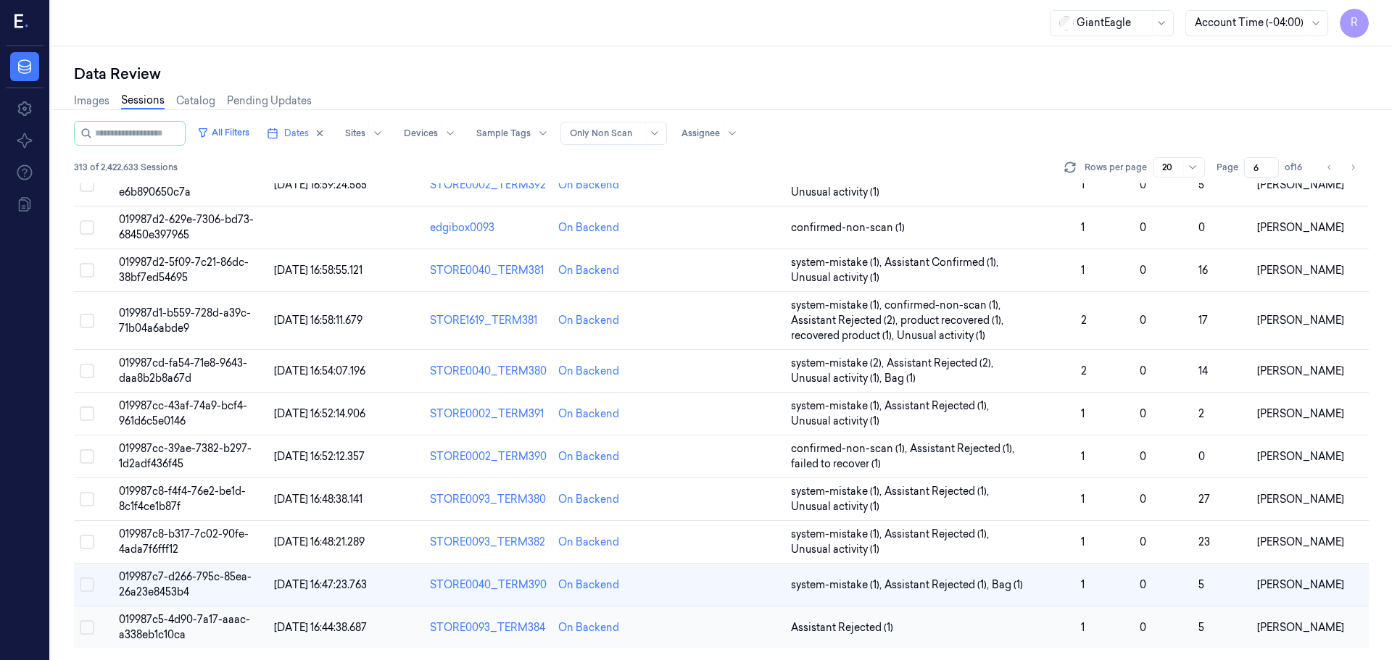
click at [970, 636] on td "Assistant Rejected (1)" at bounding box center [930, 628] width 290 height 43
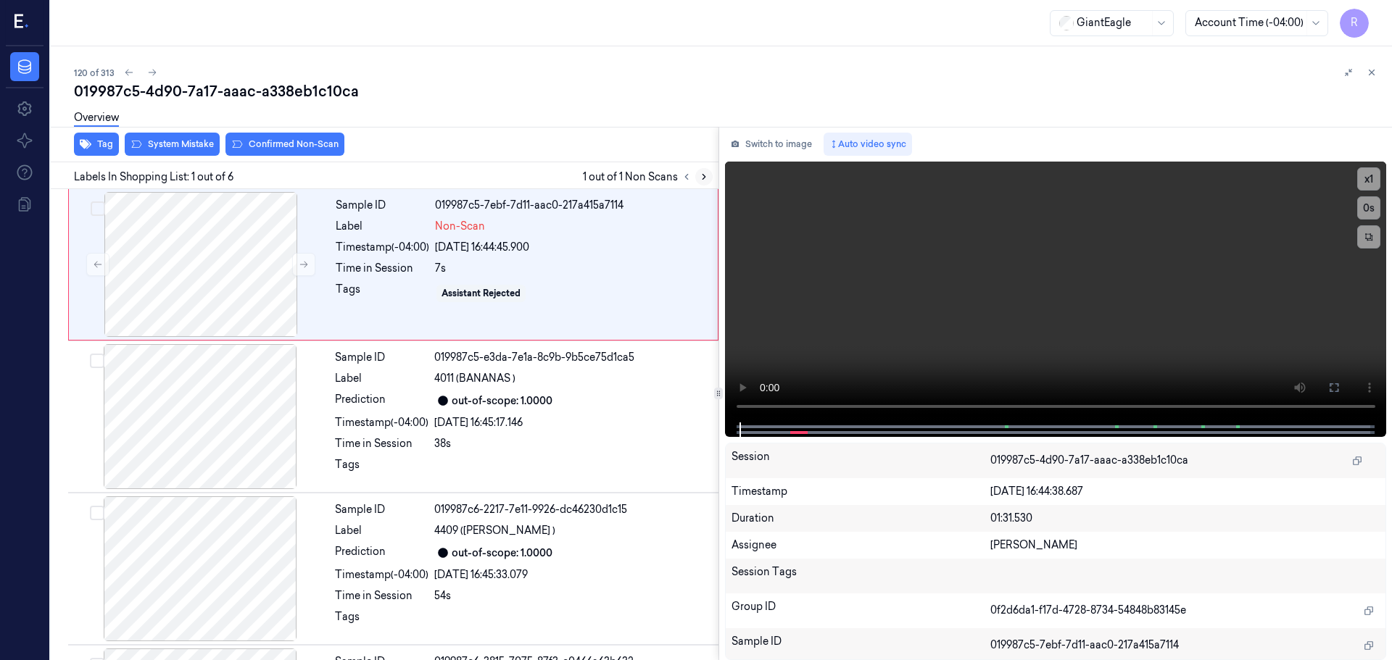
click at [703, 175] on icon at bounding box center [704, 177] width 3 height 5
click at [305, 259] on button at bounding box center [303, 264] width 23 height 23
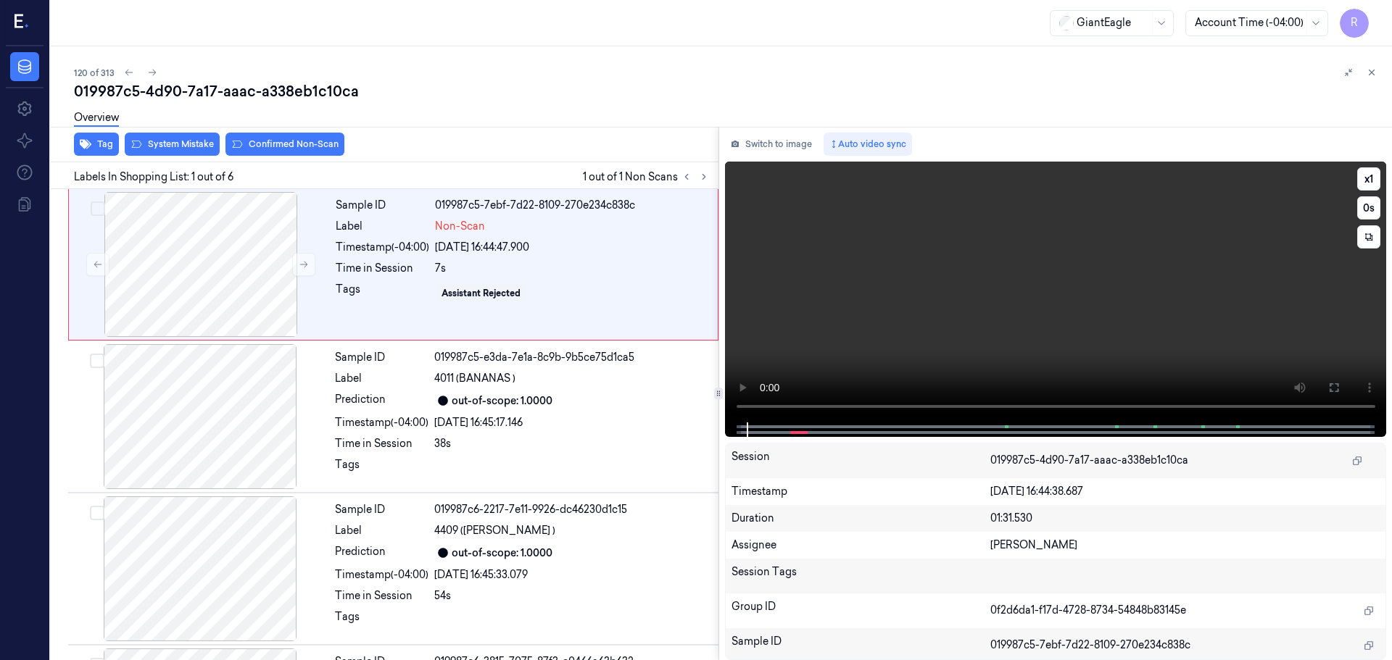
click at [1334, 386] on icon at bounding box center [1334, 388] width 12 height 12
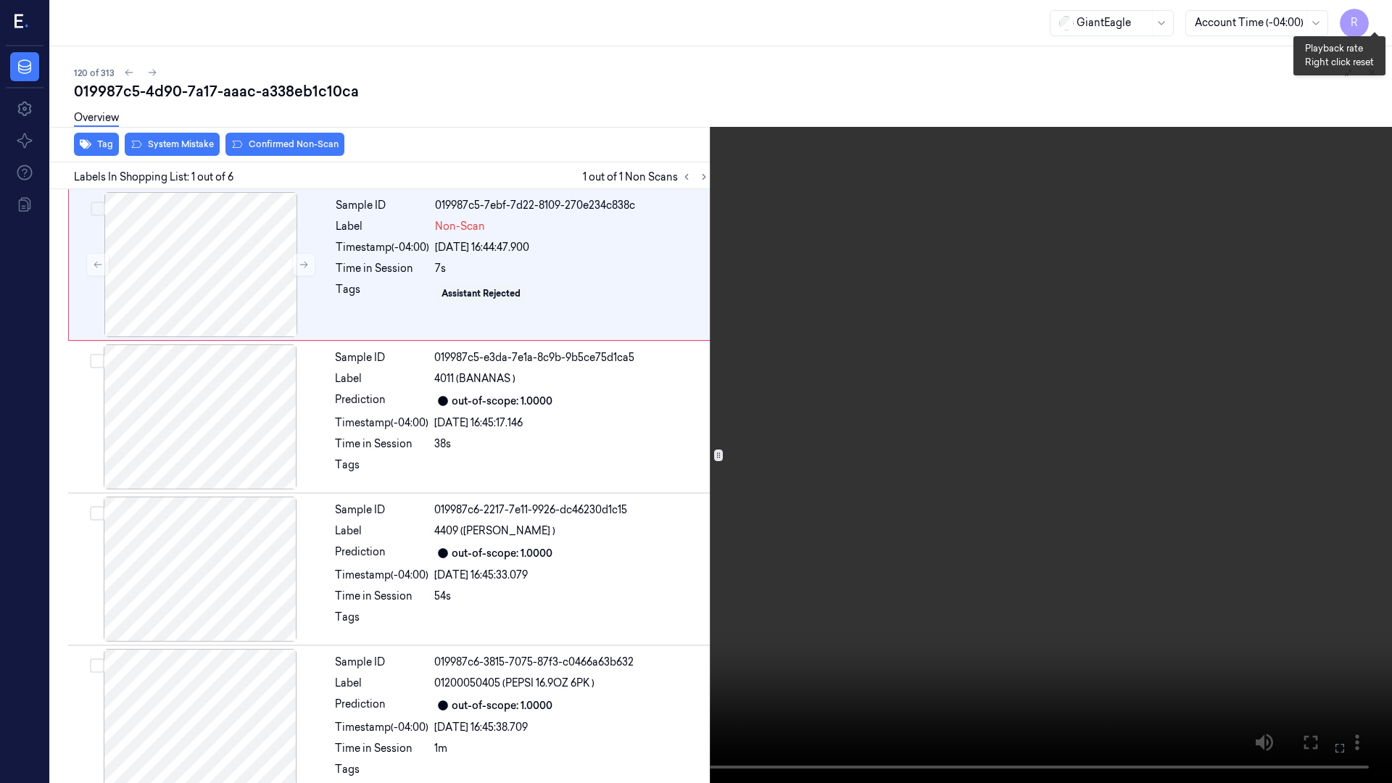
click at [1374, 16] on button "x 1" at bounding box center [1374, 17] width 23 height 23
click at [1374, 16] on button "x 2" at bounding box center [1374, 17] width 23 height 23
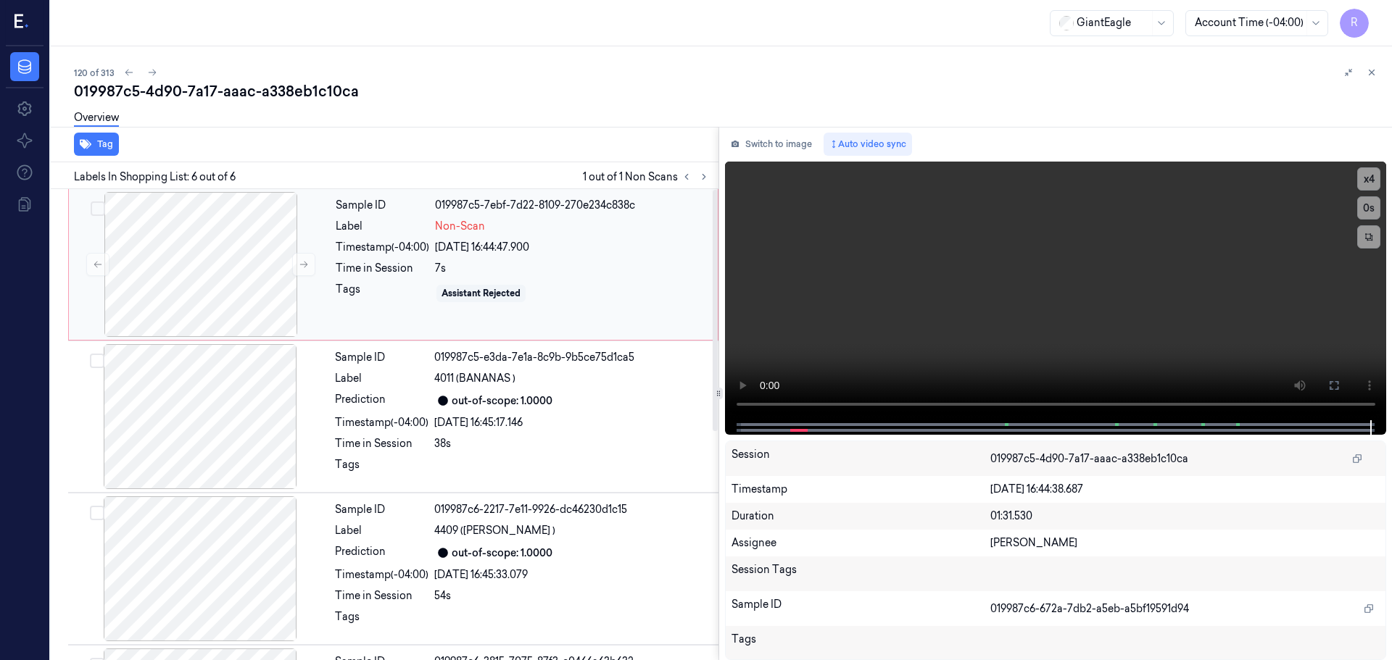
click at [389, 272] on div "Time in Session" at bounding box center [383, 268] width 94 height 15
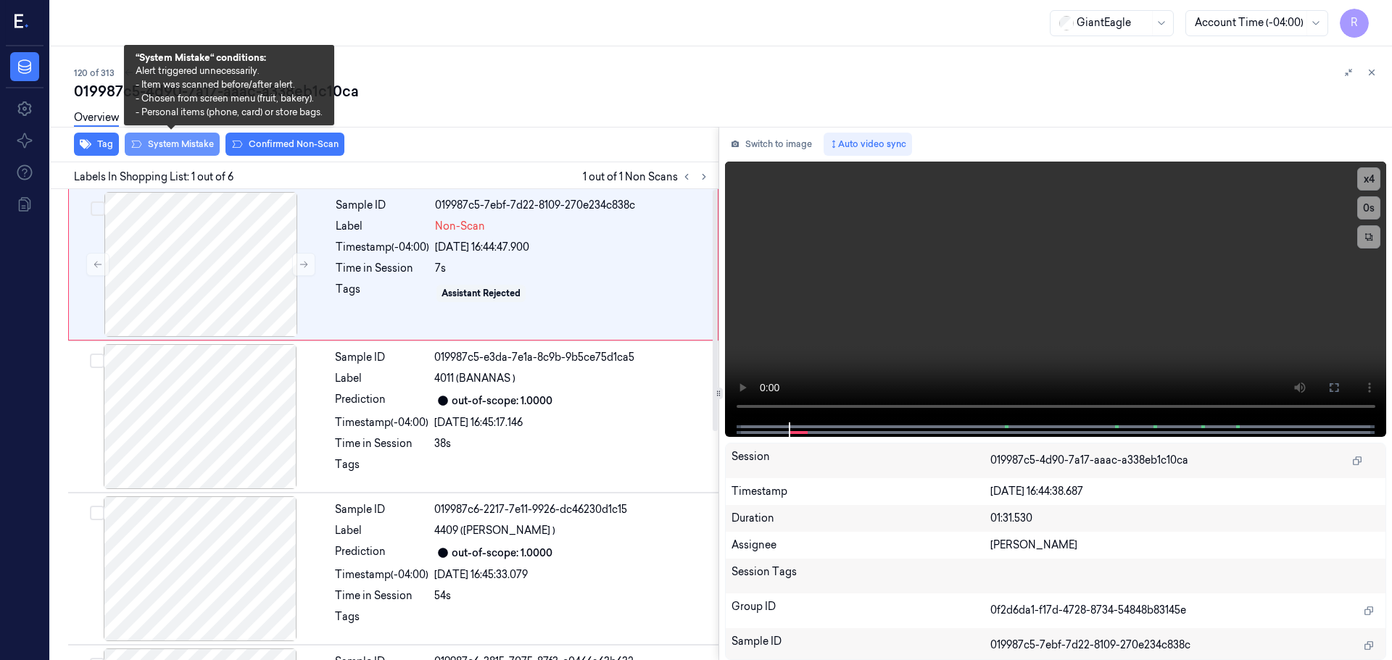
click at [184, 152] on button "System Mistake" at bounding box center [172, 144] width 95 height 23
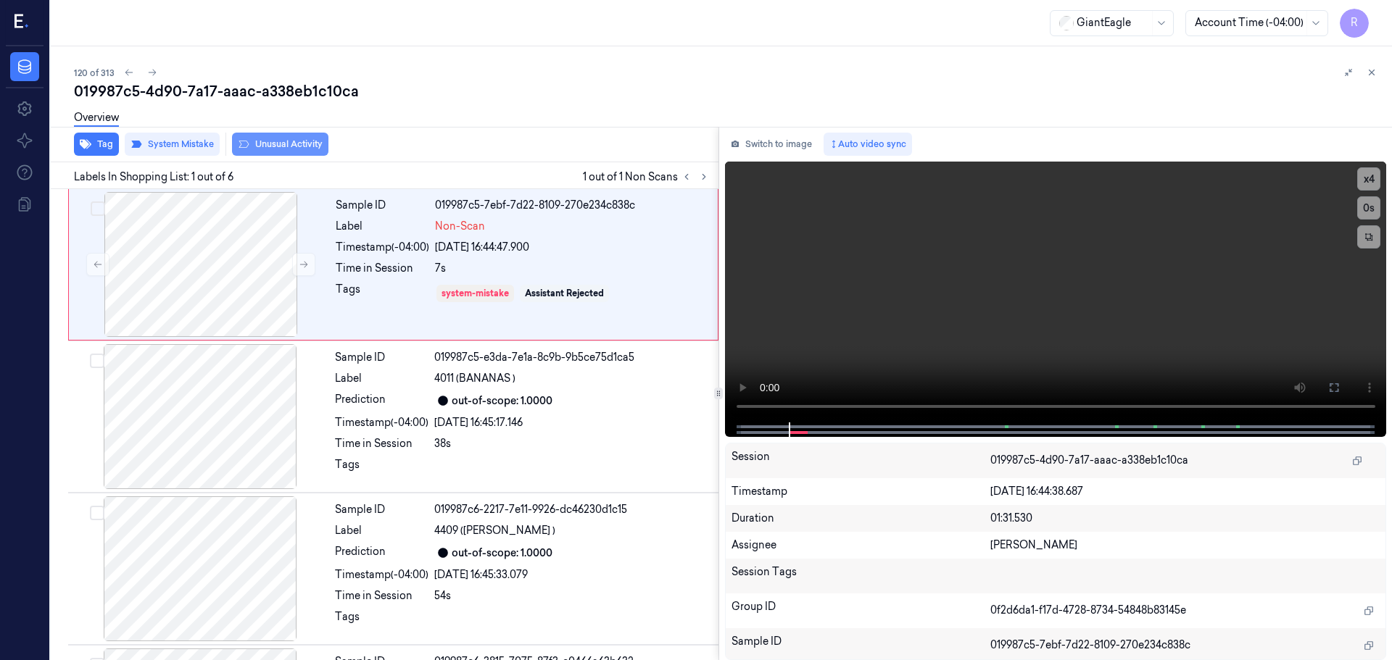
click at [299, 146] on button "Unusual Activity" at bounding box center [280, 144] width 96 height 23
click at [535, 436] on div "Sample ID 019987c5-e3da-7e1a-8c9b-9b5ce75d1ca5 Label 4011 (BANANAS ) Prediction…" at bounding box center [522, 416] width 386 height 145
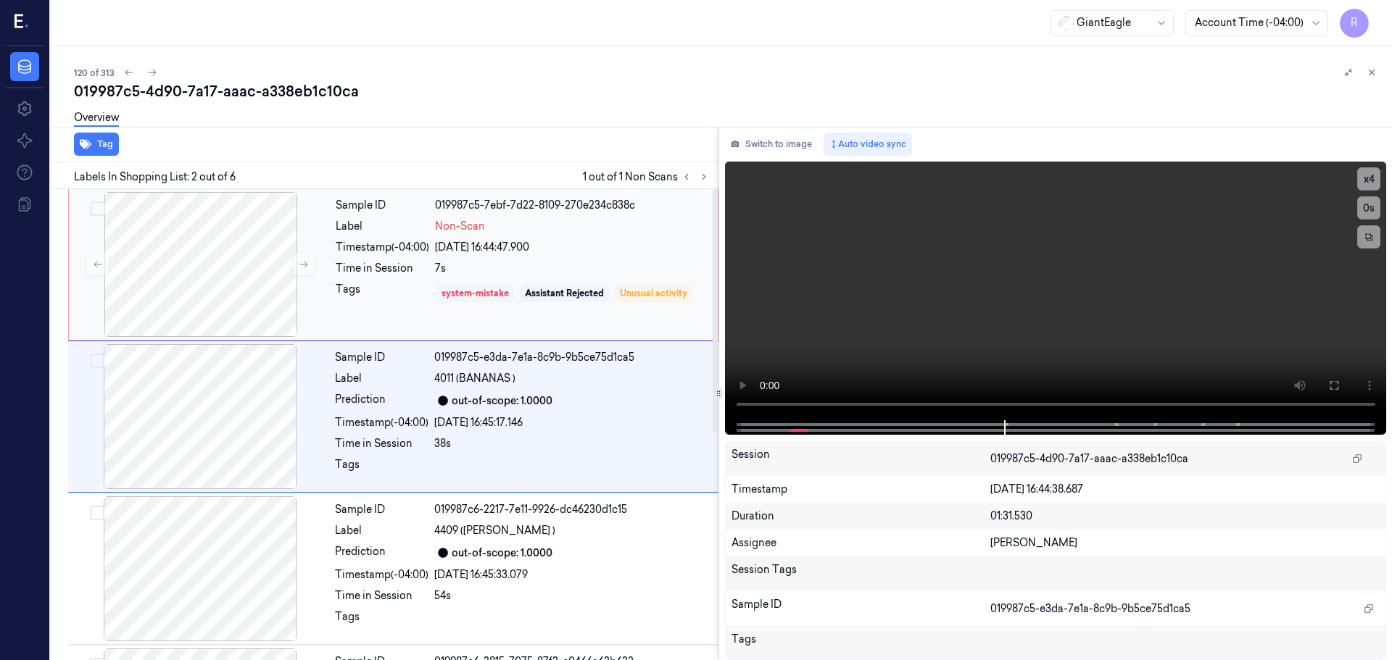
click at [479, 288] on div "system-mistake" at bounding box center [475, 293] width 67 height 13
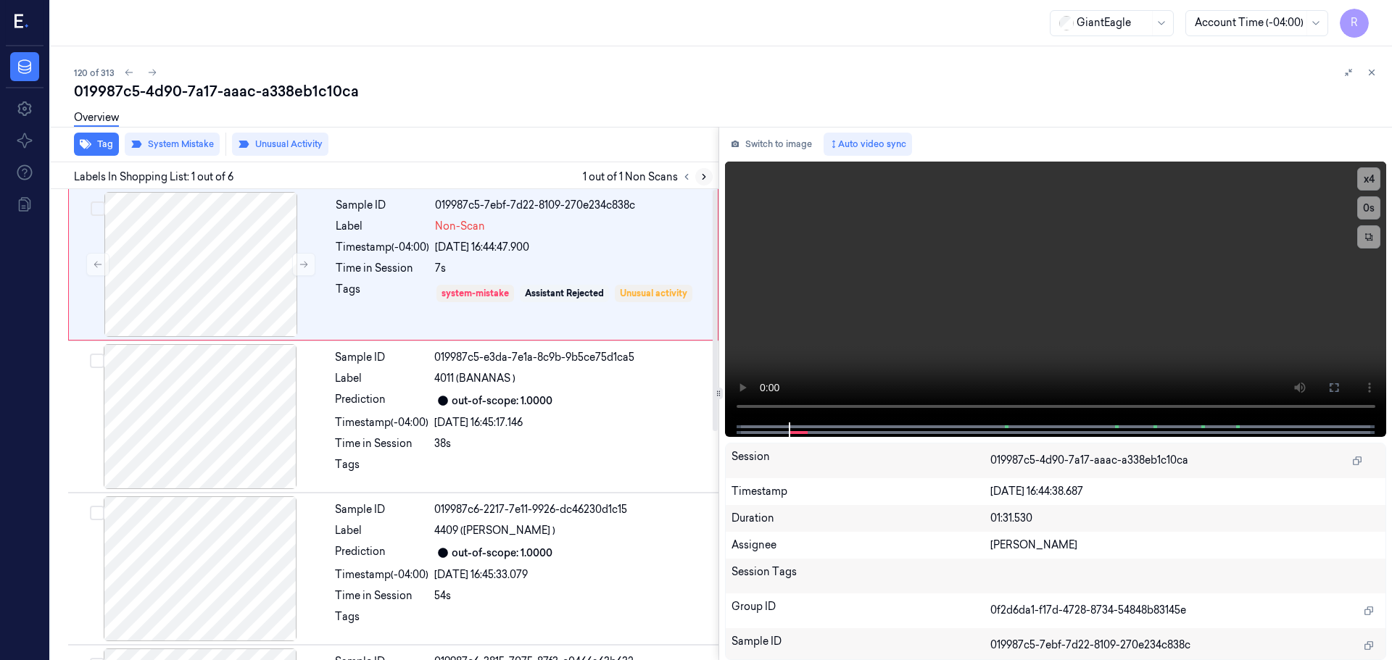
click at [703, 177] on icon at bounding box center [704, 177] width 10 height 10
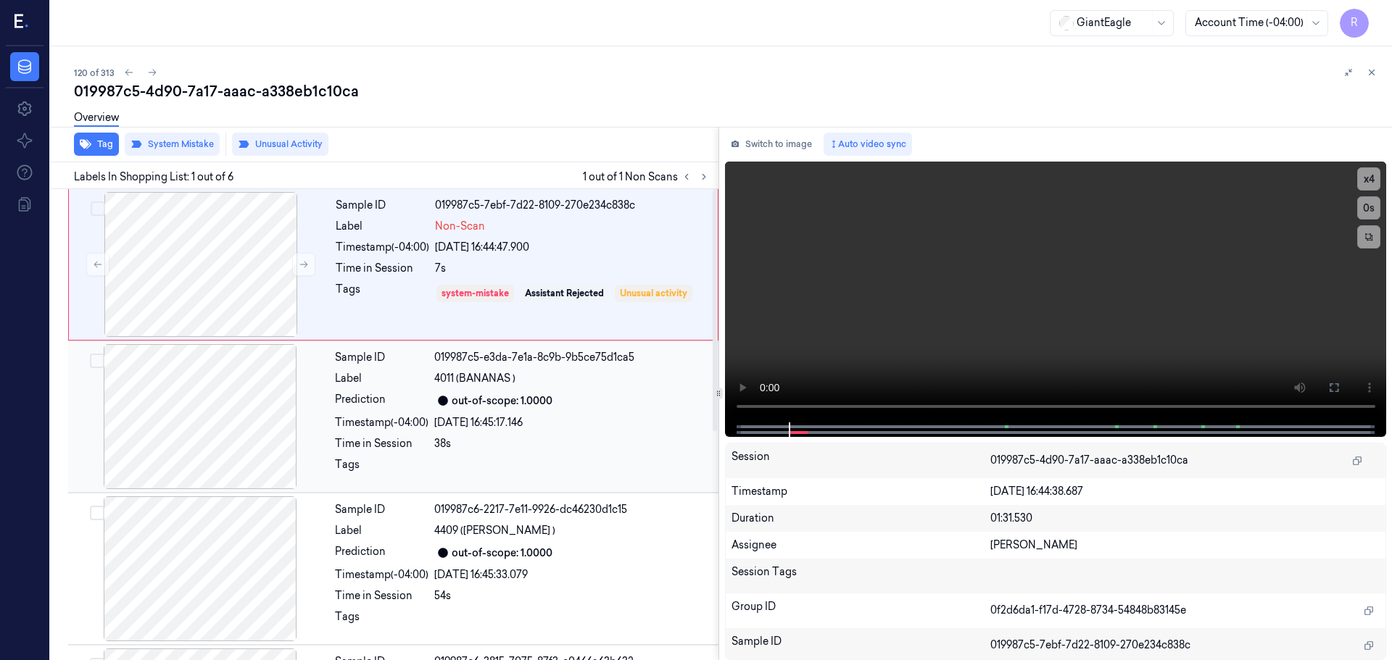
click at [478, 405] on div "out-of-scope: 1.0000" at bounding box center [502, 401] width 101 height 15
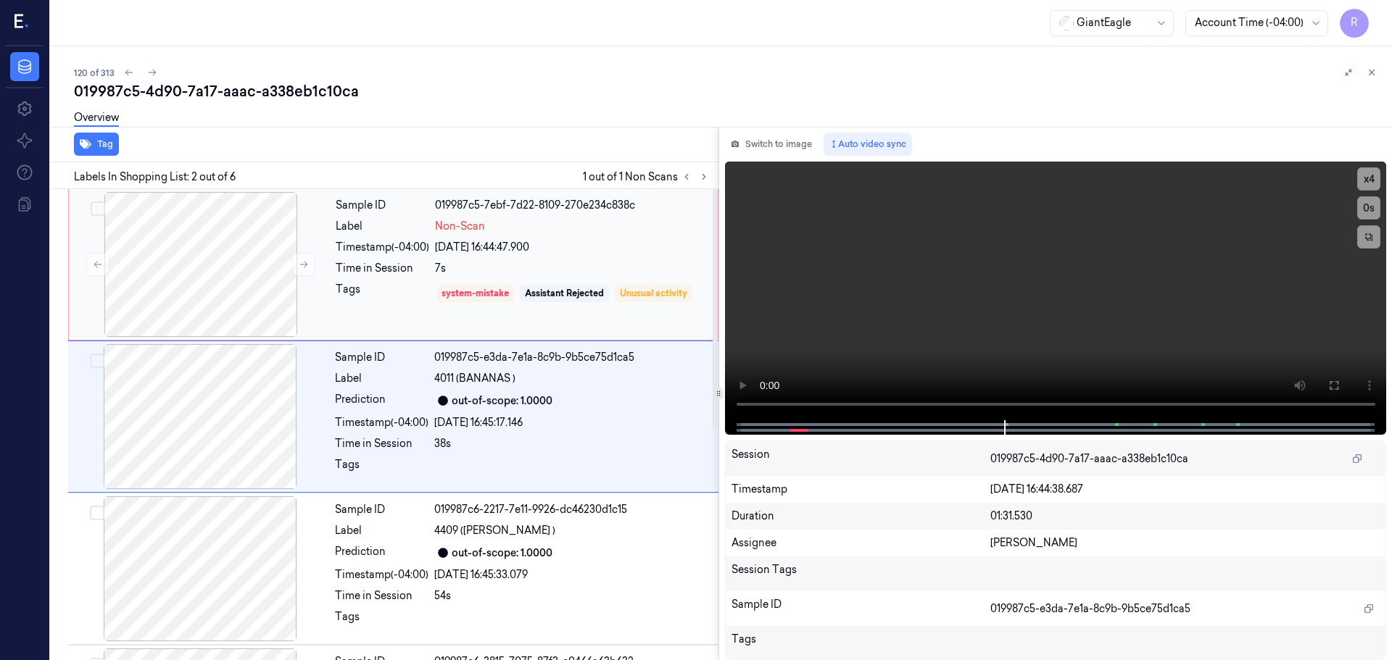
click at [421, 305] on div "Tags" at bounding box center [383, 293] width 94 height 23
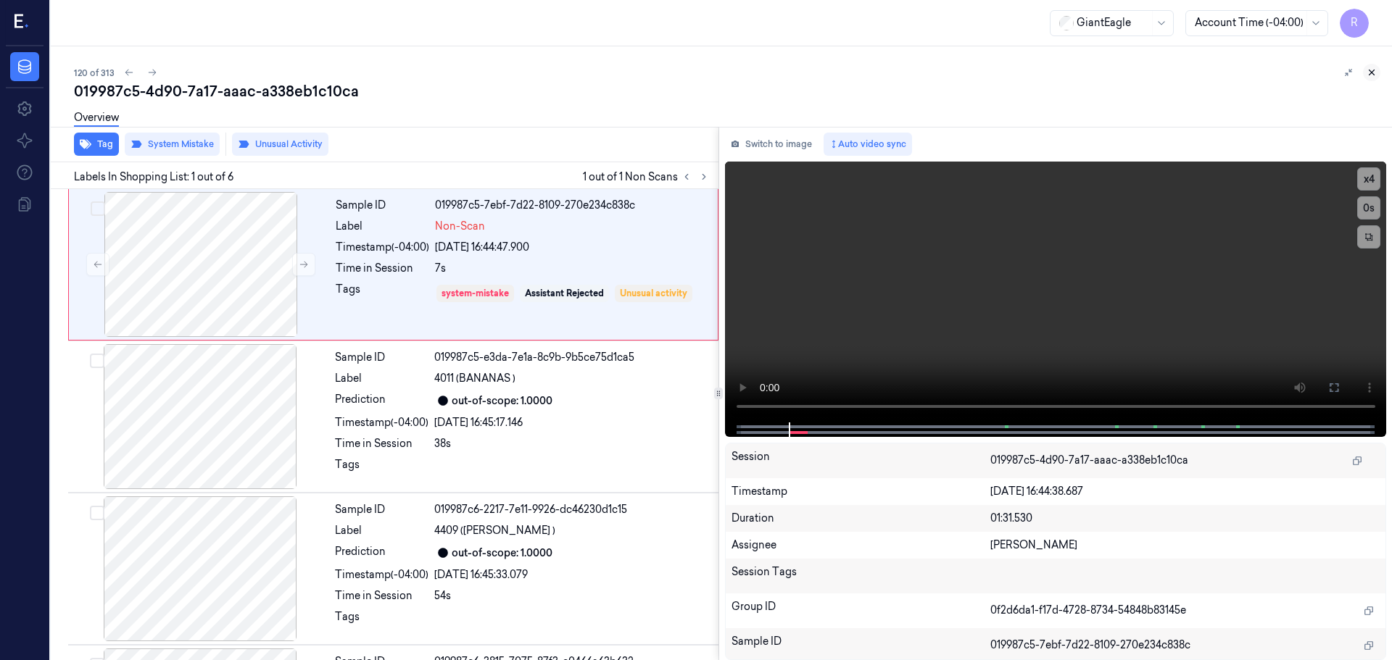
click at [1369, 77] on icon at bounding box center [1372, 72] width 10 height 10
